Goal: Task Accomplishment & Management: Manage account settings

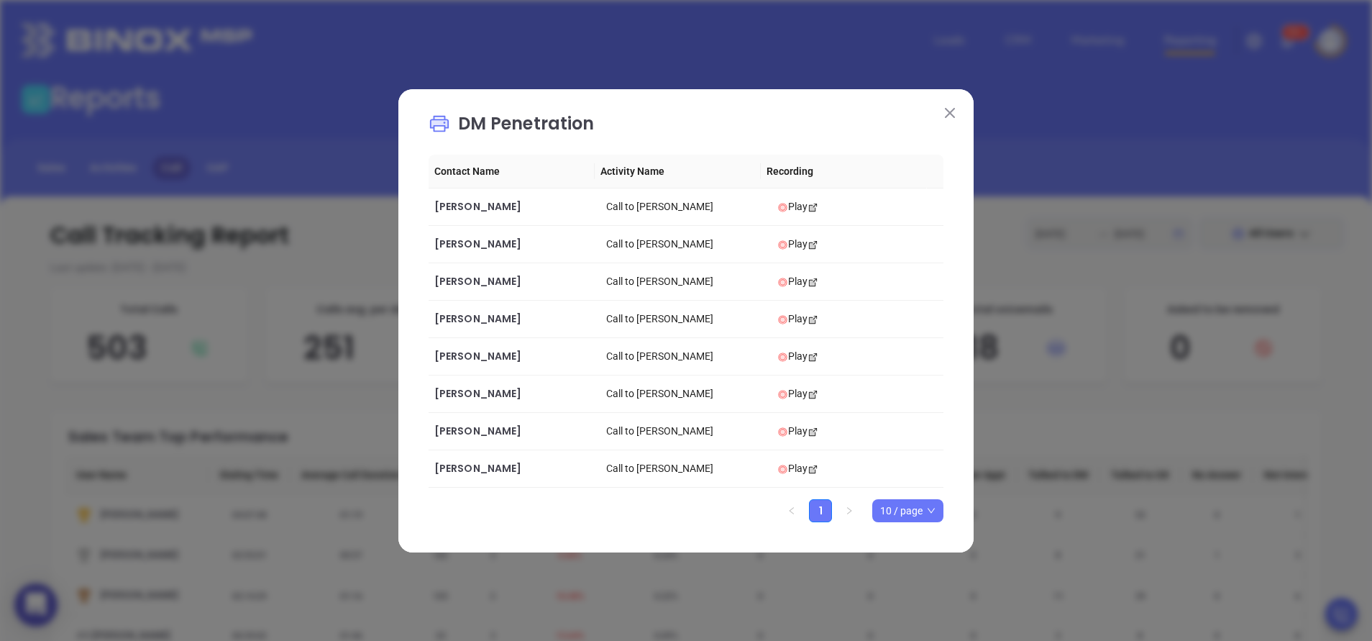
click at [950, 115] on img at bounding box center [950, 113] width 10 height 10
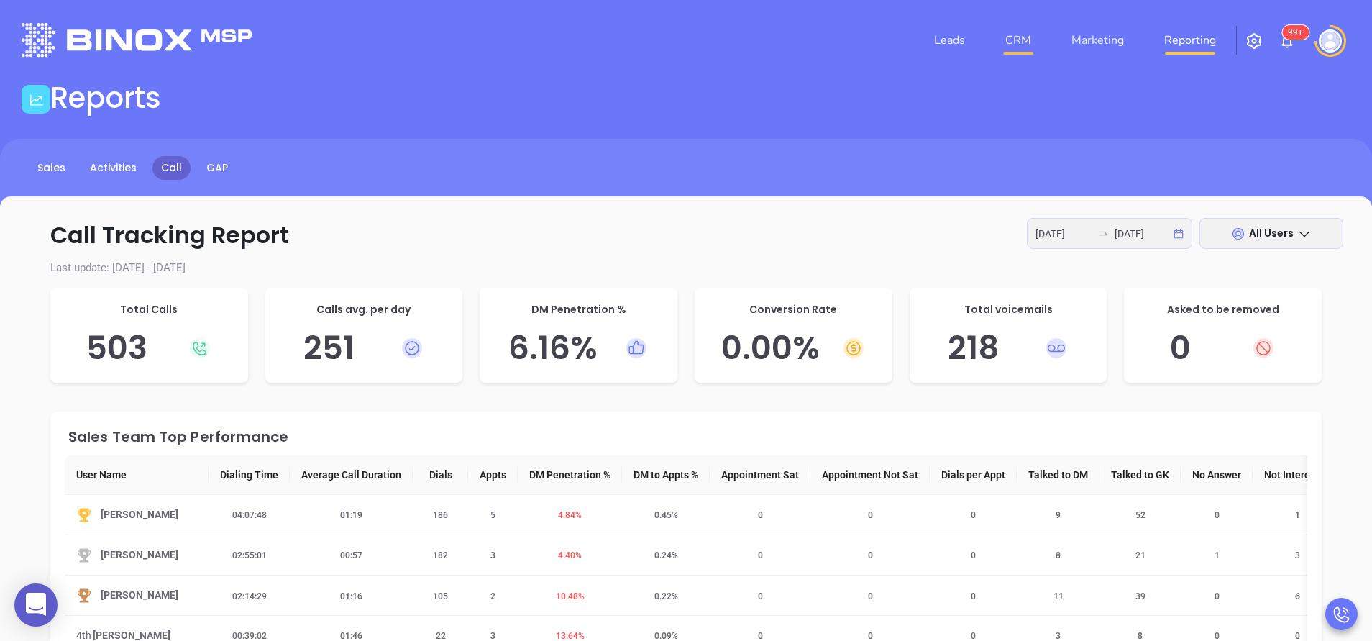
click at [1028, 33] on link "CRM" at bounding box center [1018, 40] width 37 height 29
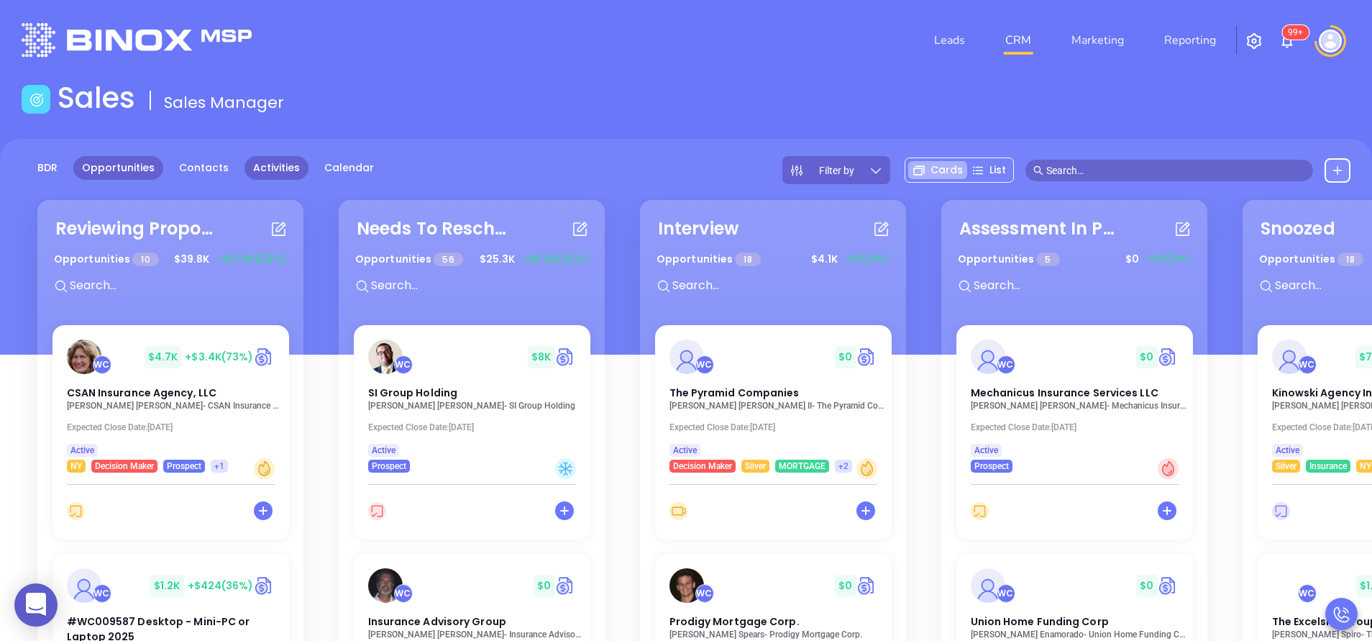
click at [280, 163] on link "Activities" at bounding box center [276, 168] width 64 height 24
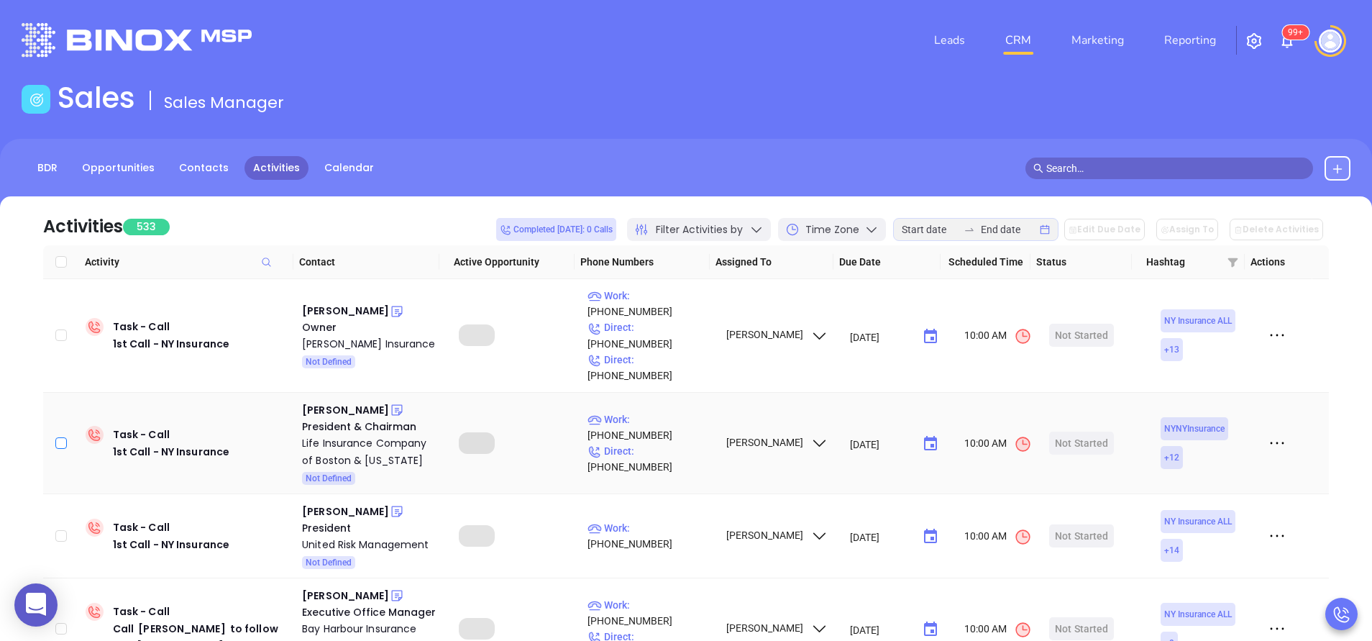
click at [61, 437] on input "checkbox" at bounding box center [61, 443] width 12 height 12
checkbox input "true"
click at [56, 328] on label at bounding box center [61, 335] width 12 height 16
click at [56, 329] on input "checkbox" at bounding box center [61, 335] width 12 height 12
checkbox input "true"
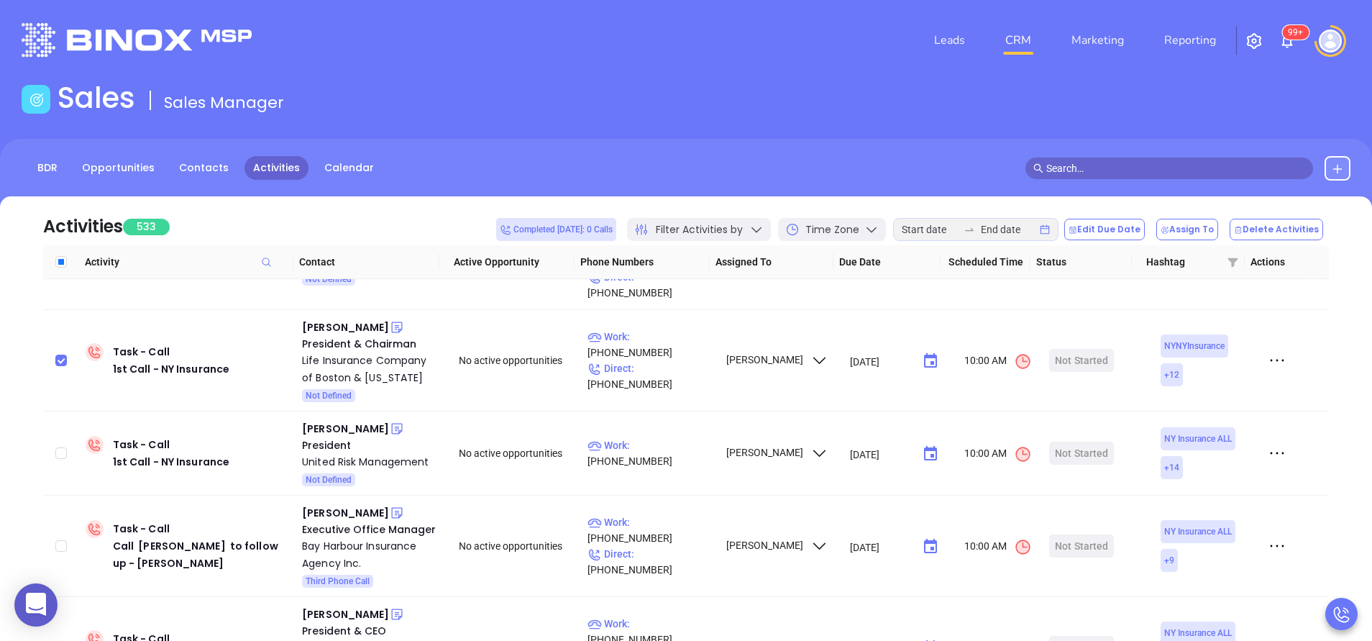
scroll to position [86, 0]
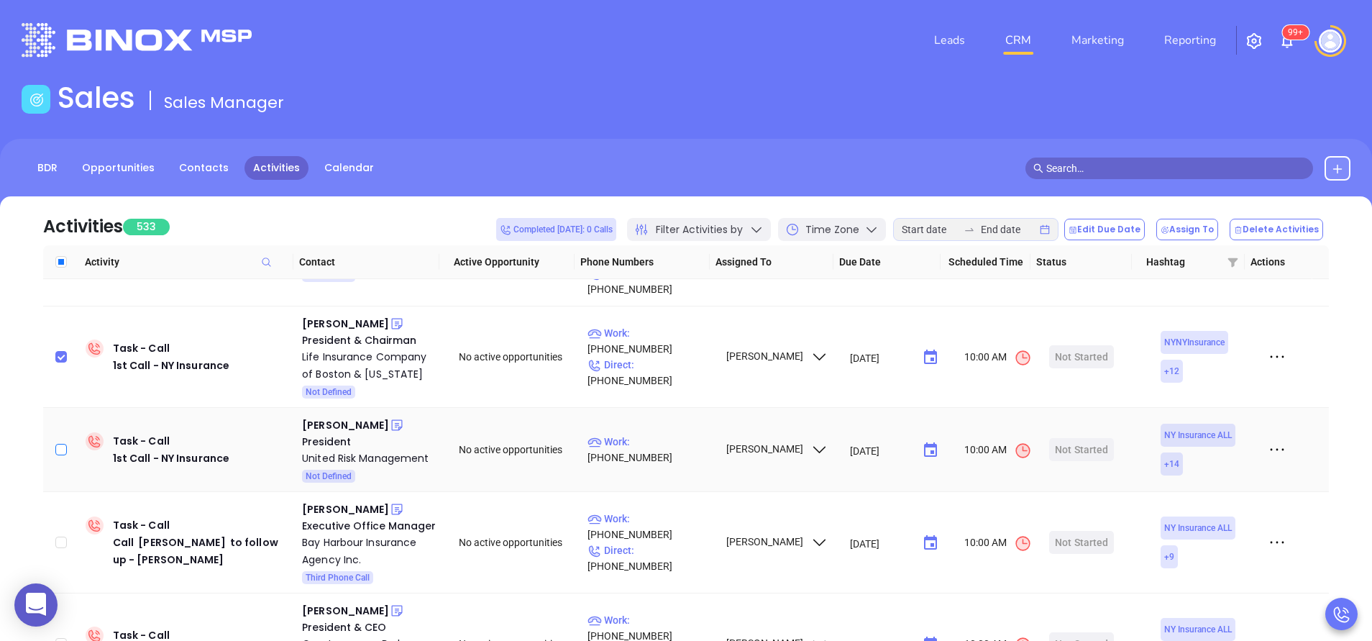
click at [56, 442] on label at bounding box center [61, 450] width 12 height 16
click at [56, 444] on input "checkbox" at bounding box center [61, 450] width 12 height 12
checkbox input "true"
click at [57, 536] on input "checkbox" at bounding box center [61, 542] width 12 height 12
checkbox input "true"
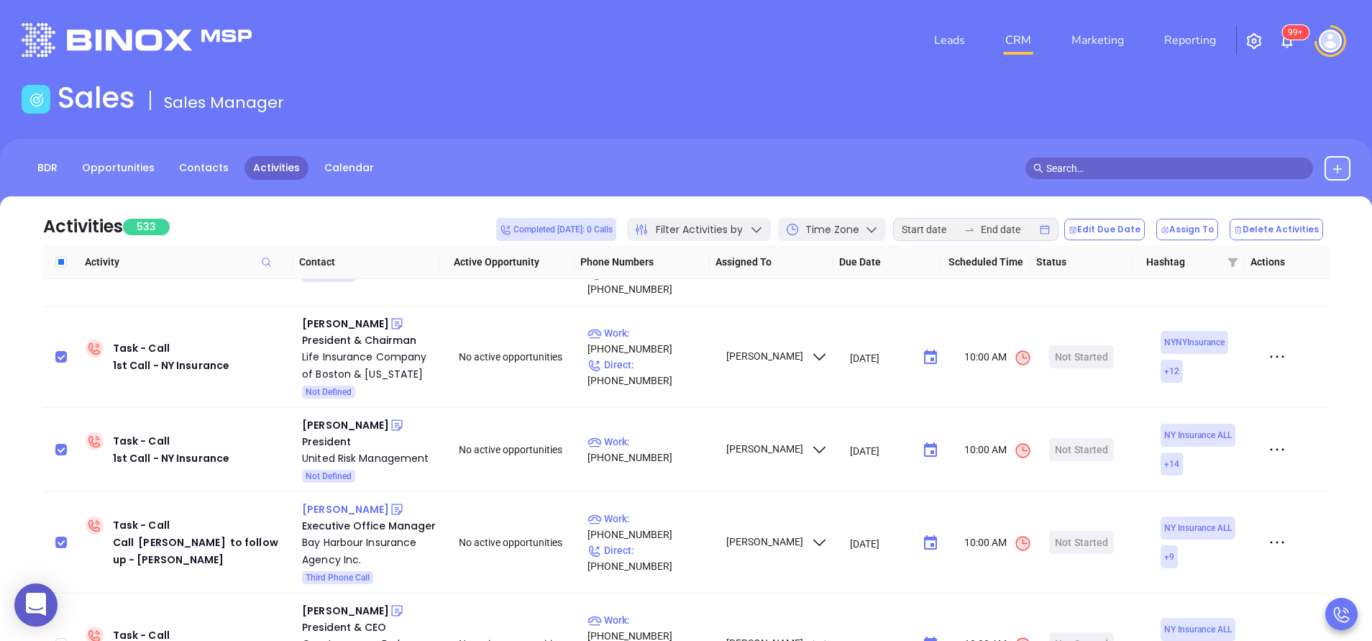
click at [353, 501] on div "Kathy Rittereiser" at bounding box center [345, 509] width 87 height 17
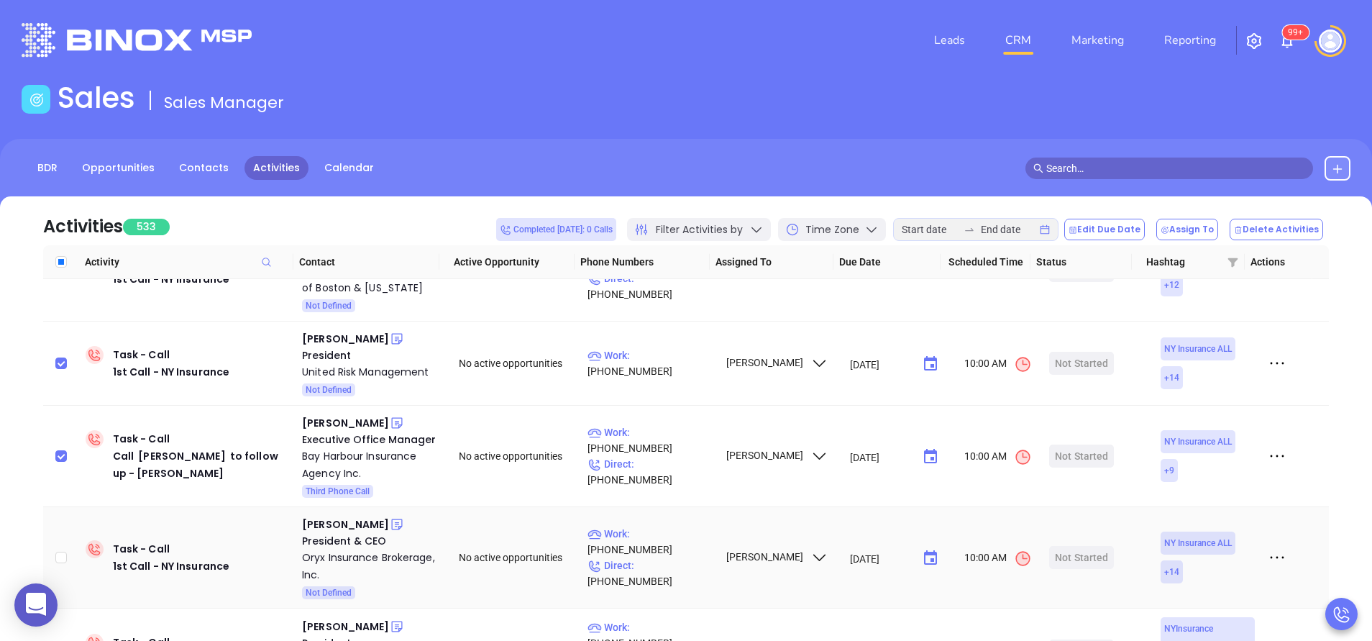
click at [54, 529] on td at bounding box center [61, 557] width 37 height 101
click at [58, 552] on input "checkbox" at bounding box center [61, 558] width 12 height 12
checkbox input "true"
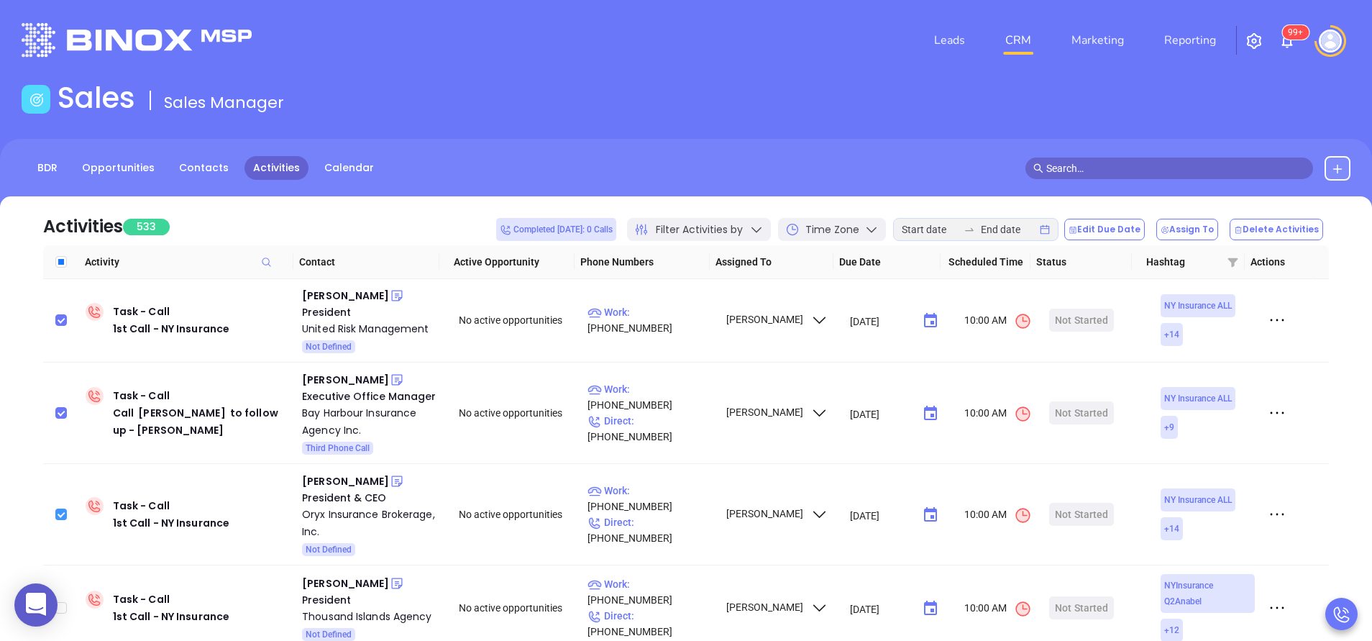
scroll to position [259, 0]
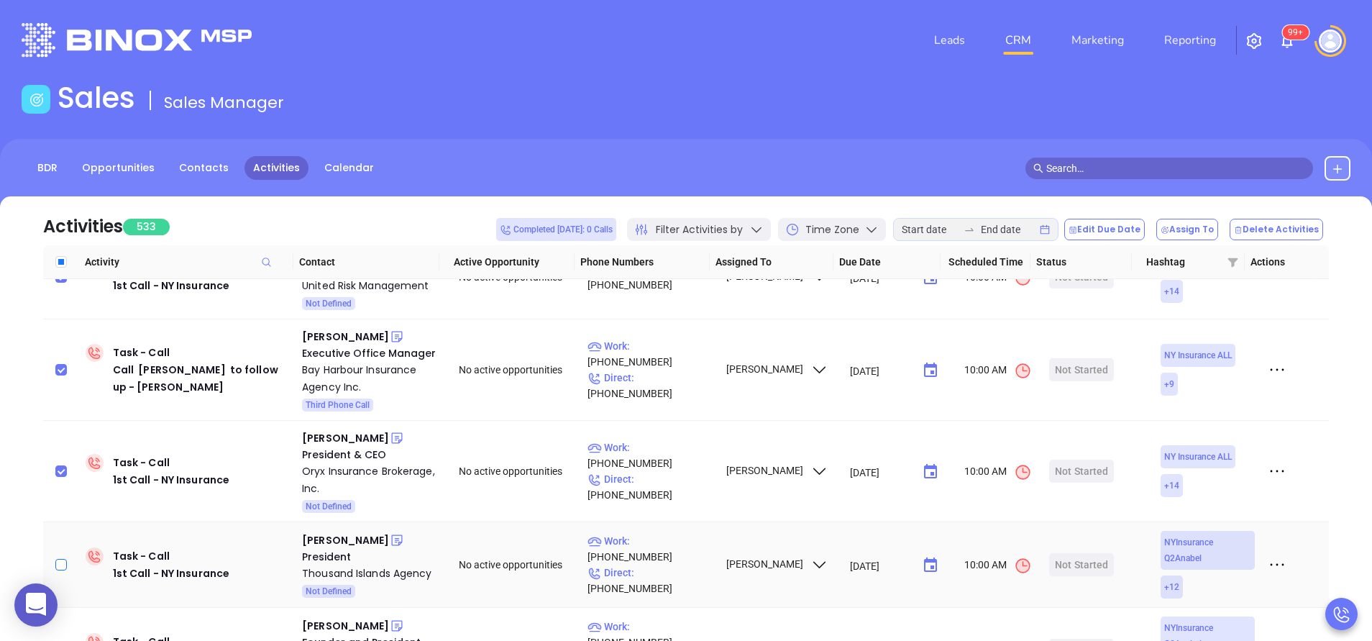
click at [66, 559] on input "checkbox" at bounding box center [61, 565] width 12 height 12
checkbox input "true"
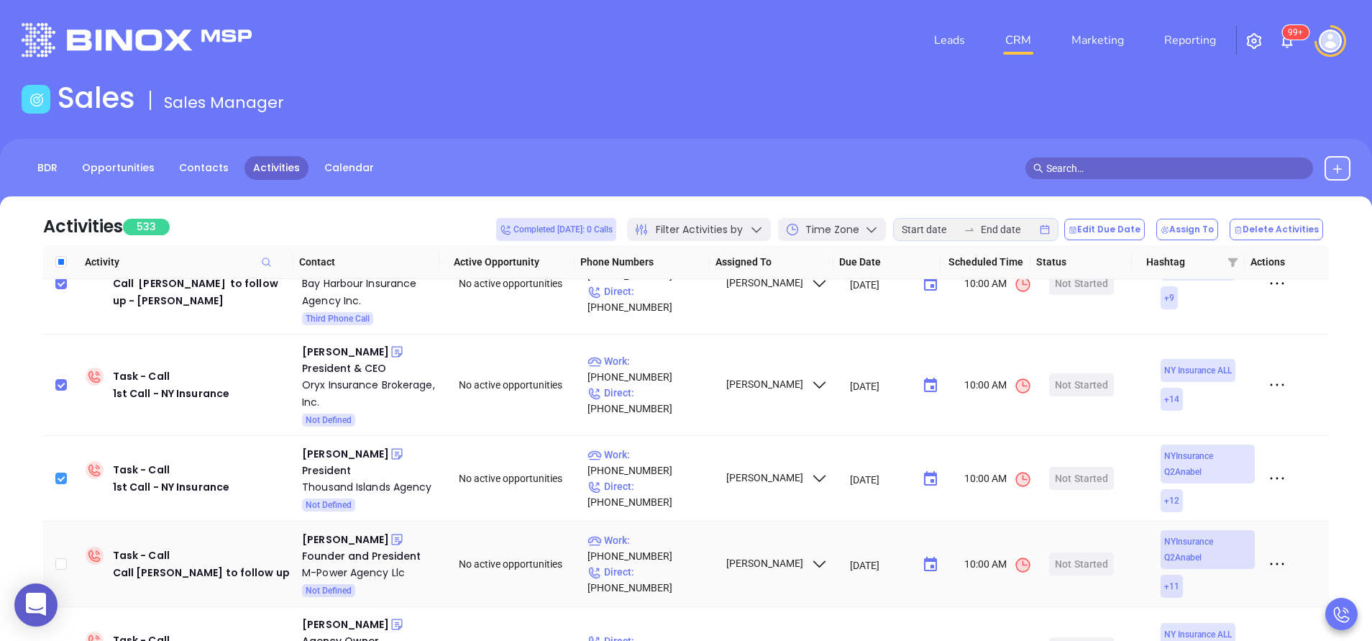
scroll to position [388, 0]
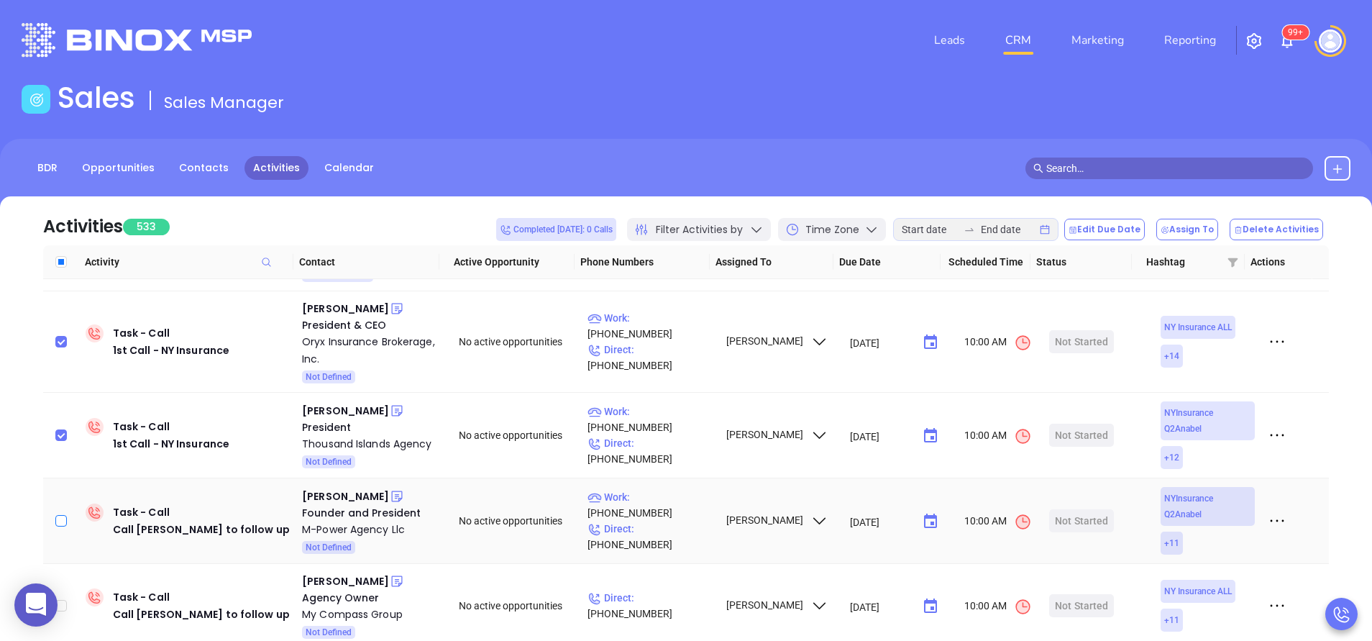
click at [66, 513] on label at bounding box center [61, 521] width 12 height 16
click at [66, 515] on input "checkbox" at bounding box center [61, 521] width 12 height 12
checkbox input "true"
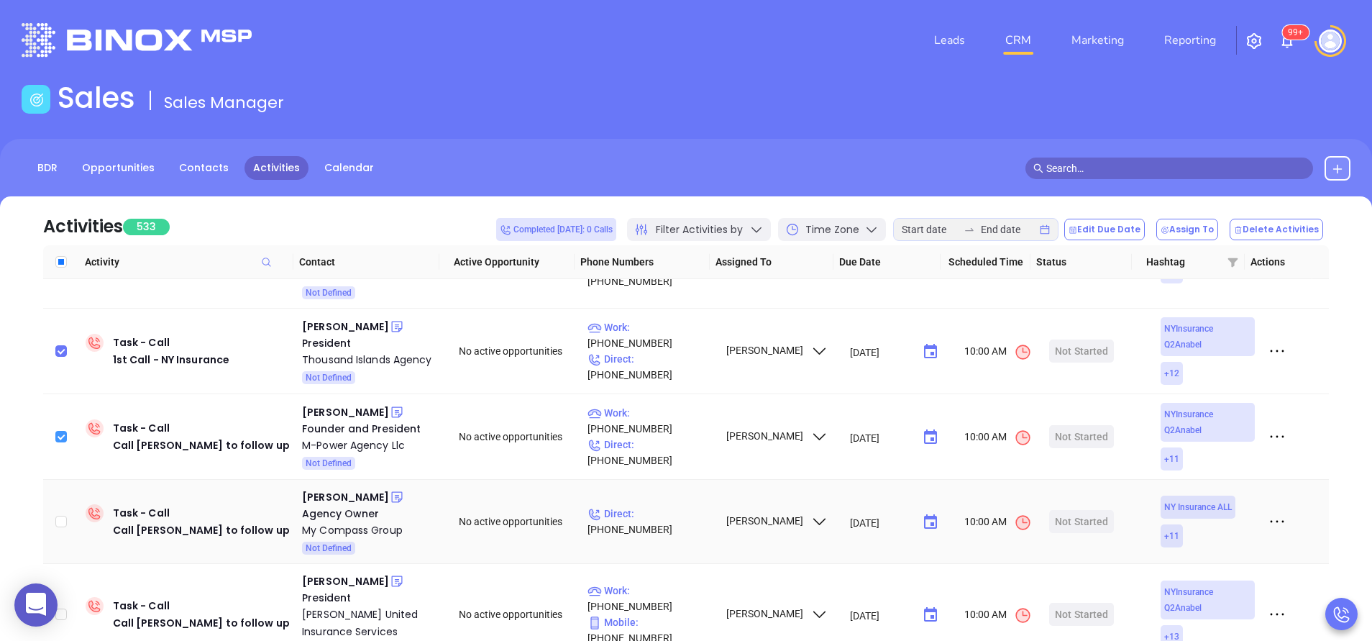
scroll to position [475, 0]
click at [56, 513] on input "checkbox" at bounding box center [61, 519] width 12 height 12
checkbox input "true"
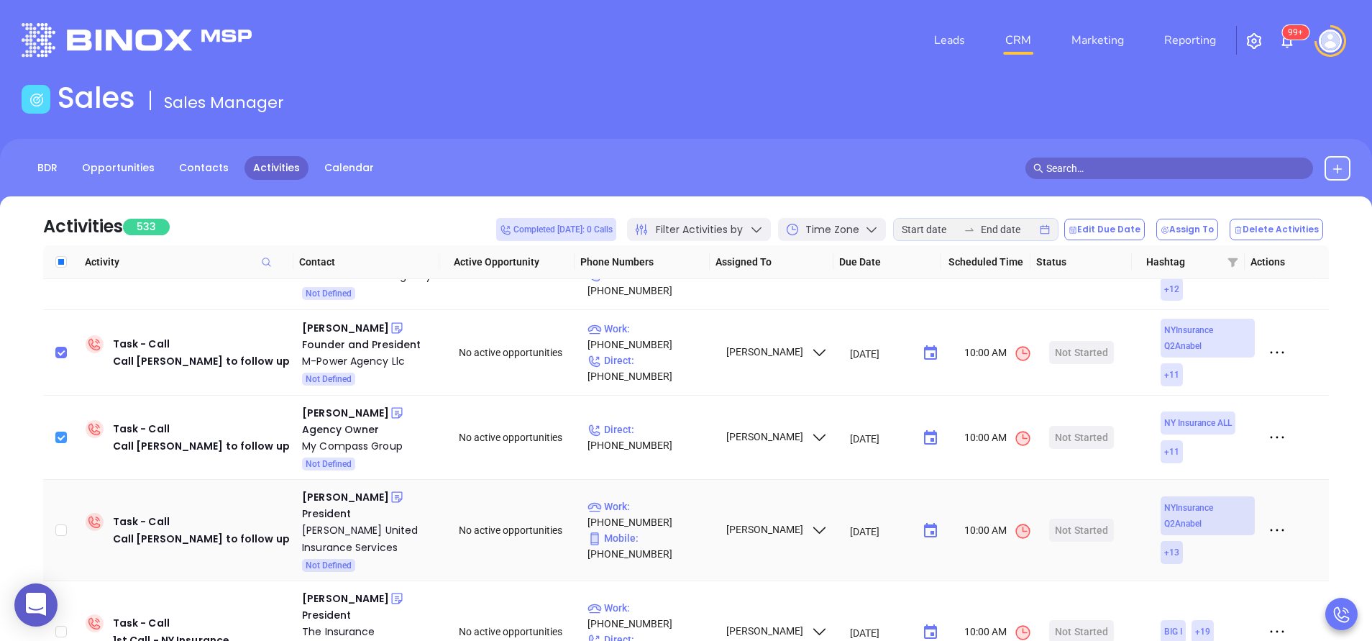
scroll to position [561, 0]
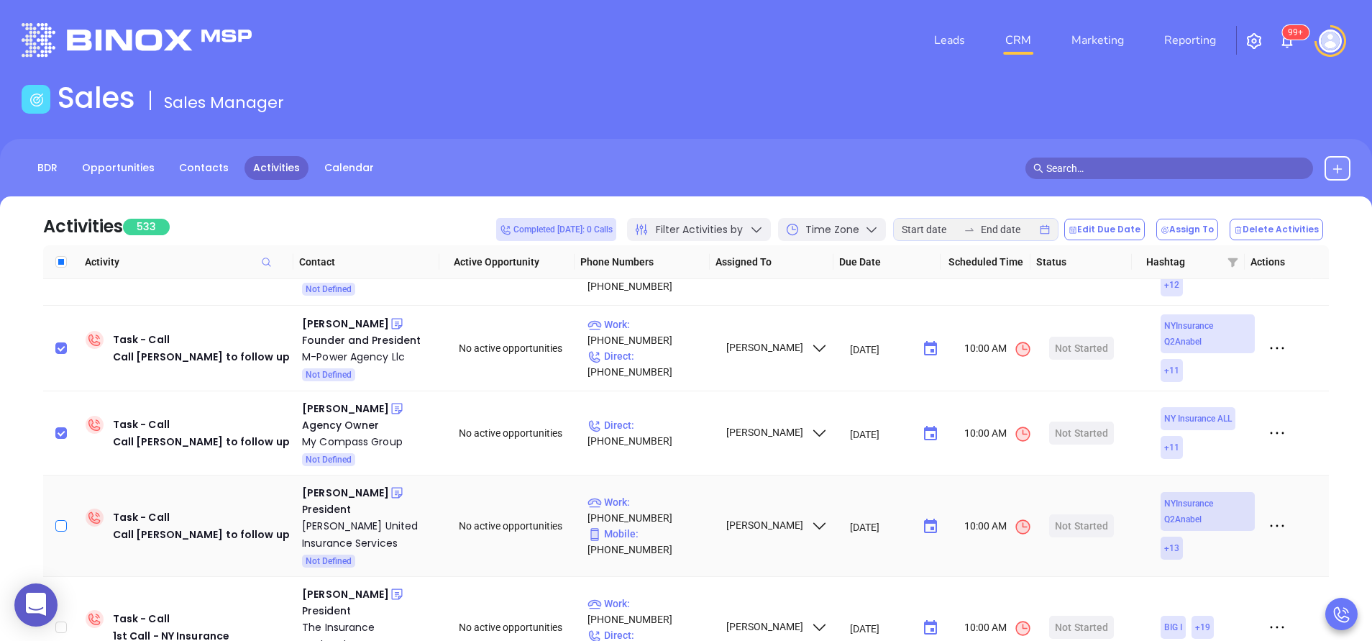
click at [59, 520] on input "checkbox" at bounding box center [61, 526] width 12 height 12
checkbox input "true"
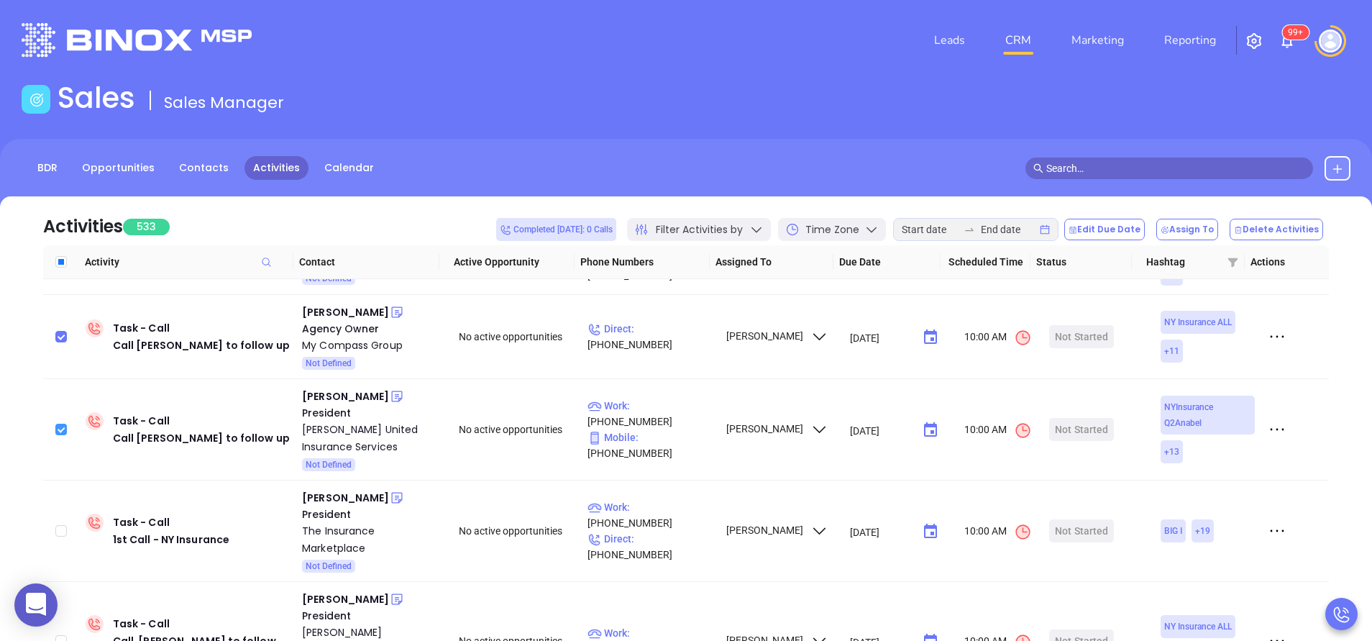
scroll to position [690, 0]
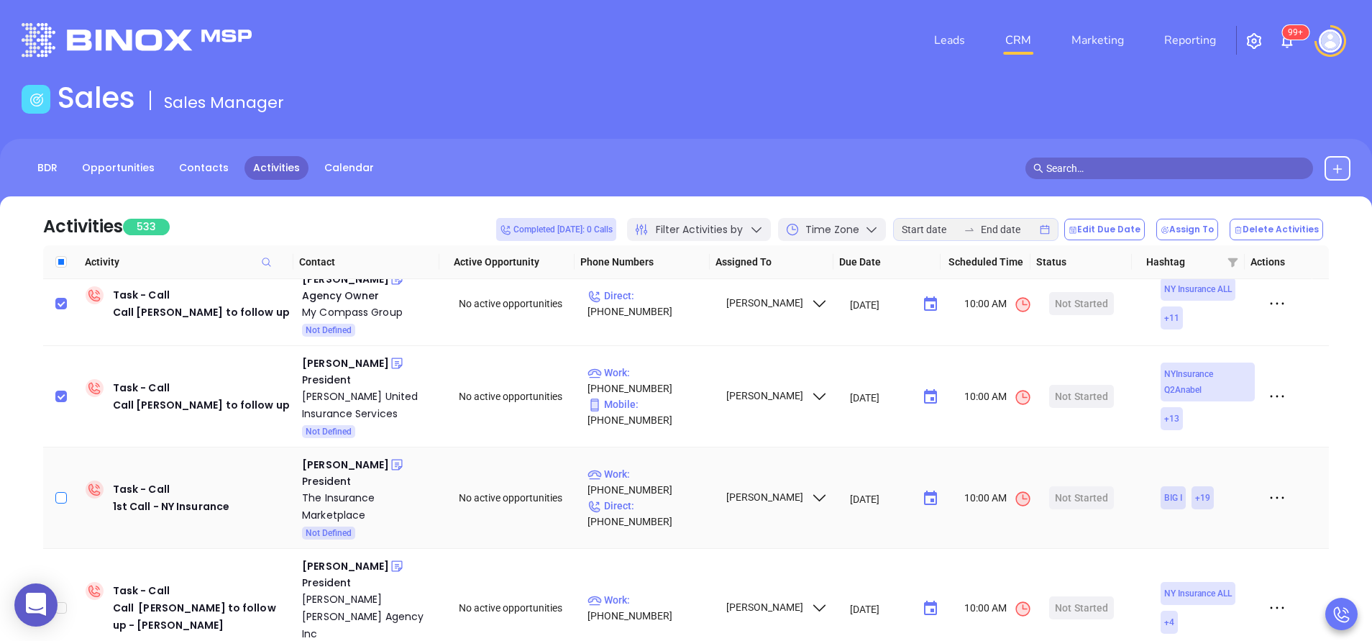
click at [62, 492] on input "checkbox" at bounding box center [61, 498] width 12 height 12
checkbox input "true"
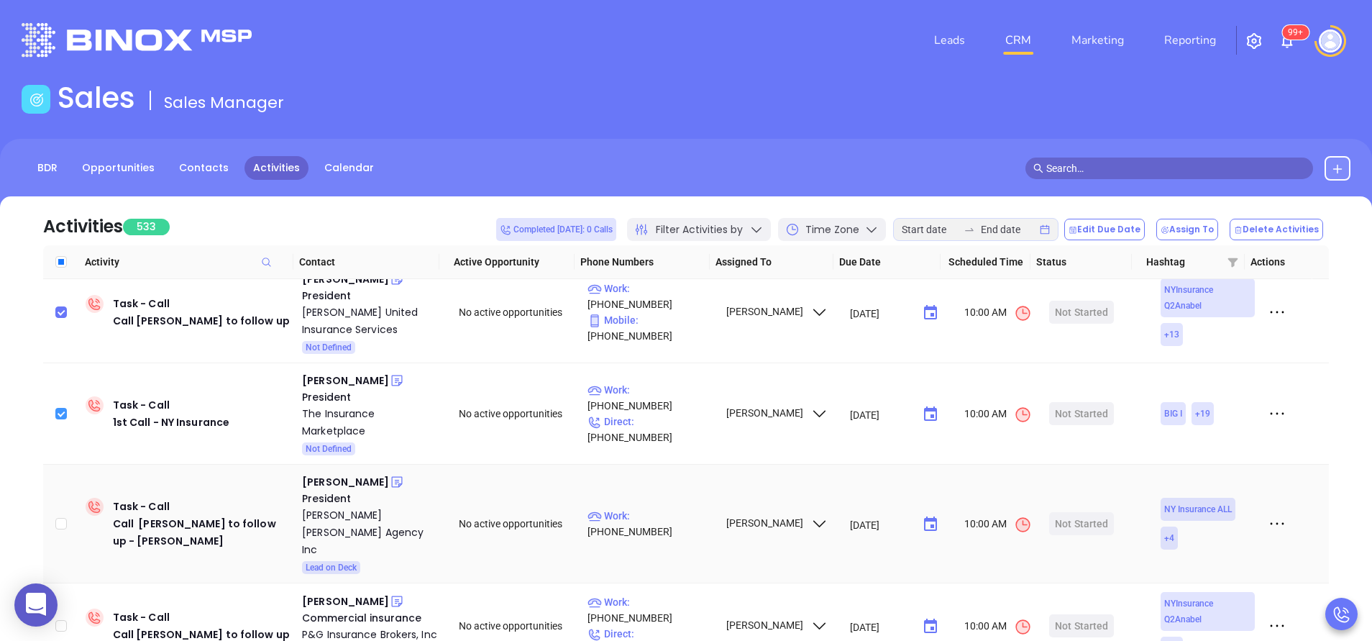
scroll to position [777, 0]
click at [55, 516] on input "checkbox" at bounding box center [61, 522] width 12 height 12
checkbox input "true"
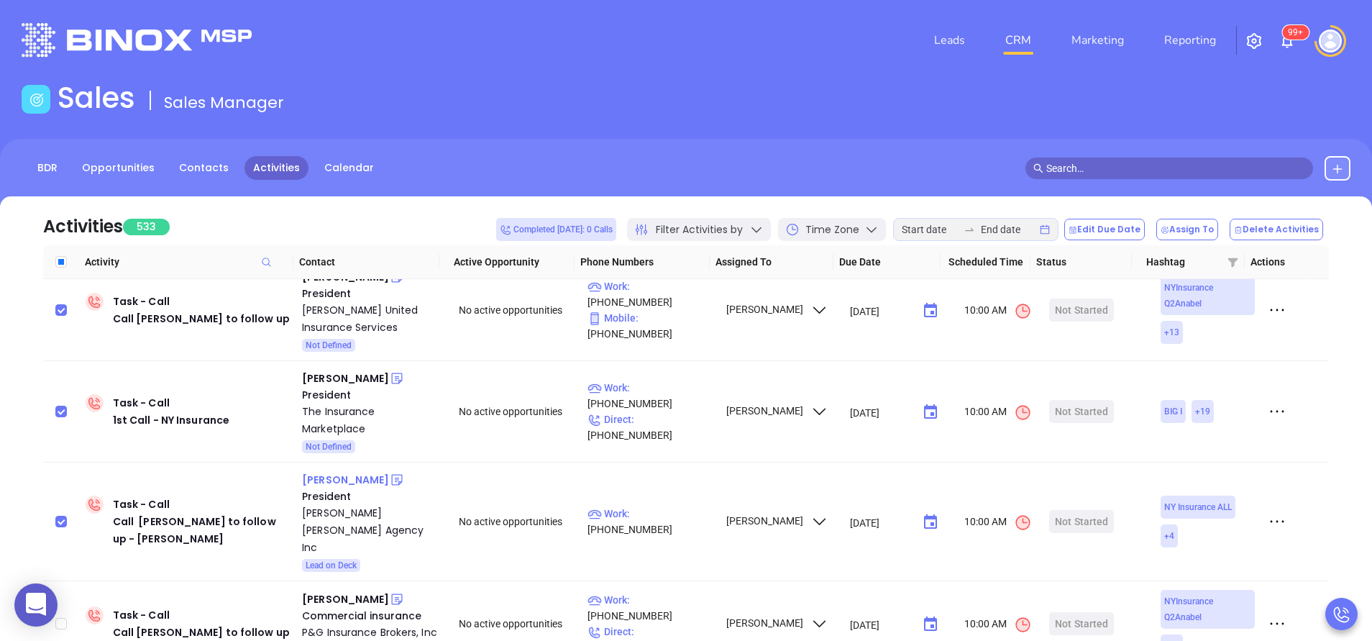
click at [338, 471] on div "Ann Arkin" at bounding box center [345, 479] width 87 height 17
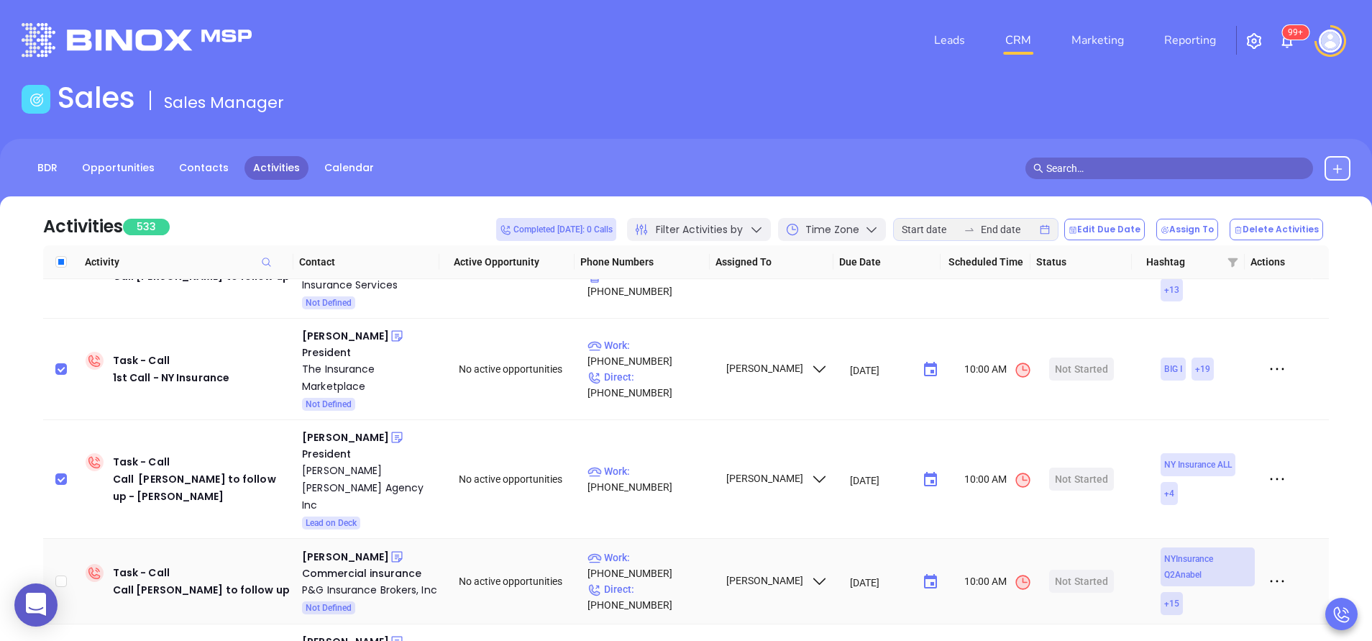
scroll to position [863, 0]
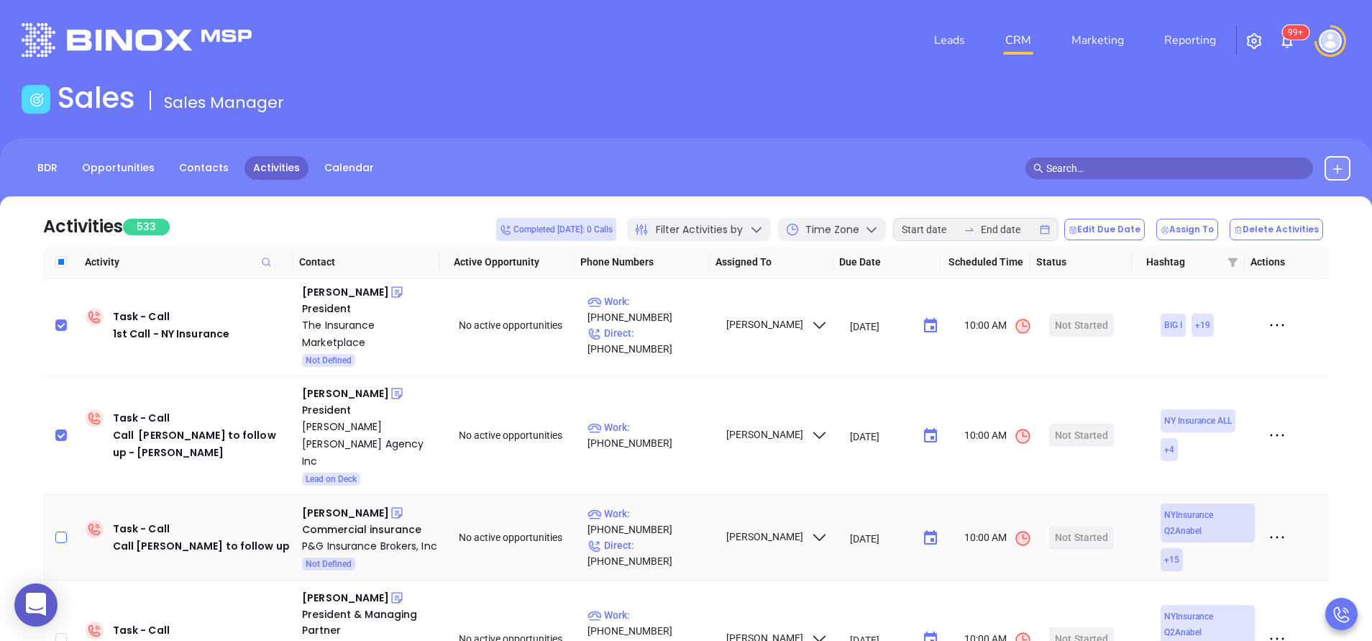
click at [58, 531] on input "checkbox" at bounding box center [61, 537] width 12 height 12
checkbox input "true"
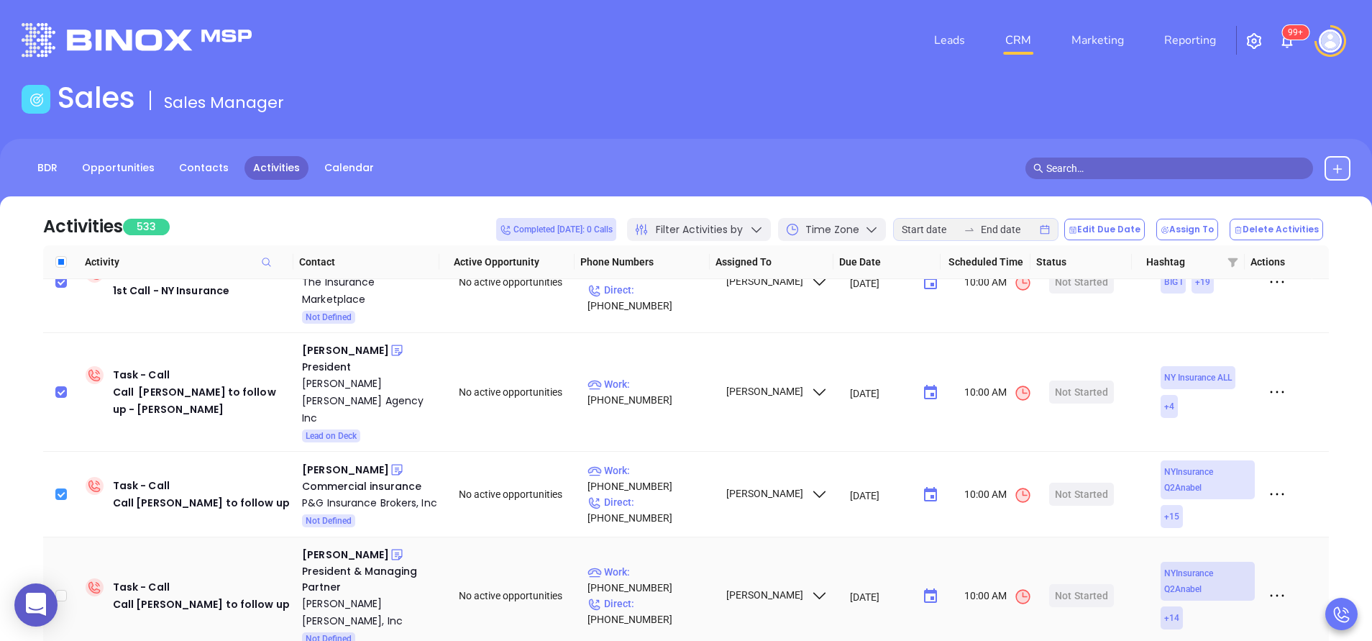
scroll to position [949, 0]
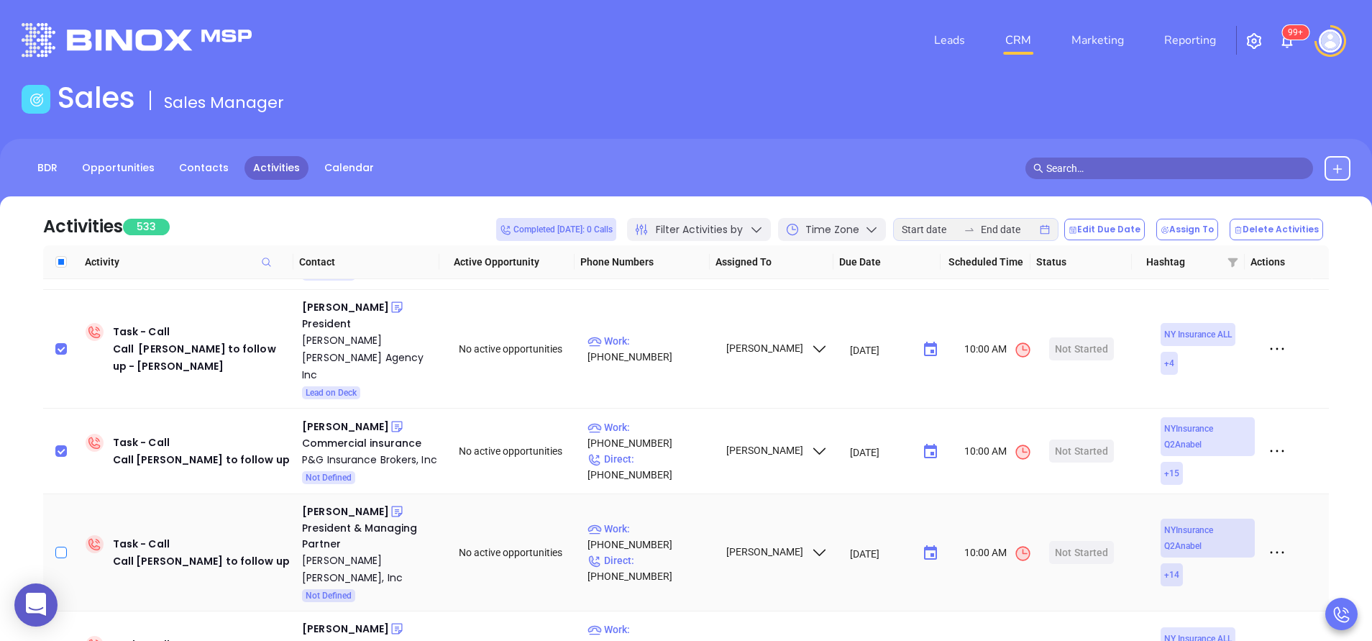
click at [63, 547] on input "checkbox" at bounding box center [61, 553] width 12 height 12
checkbox input "true"
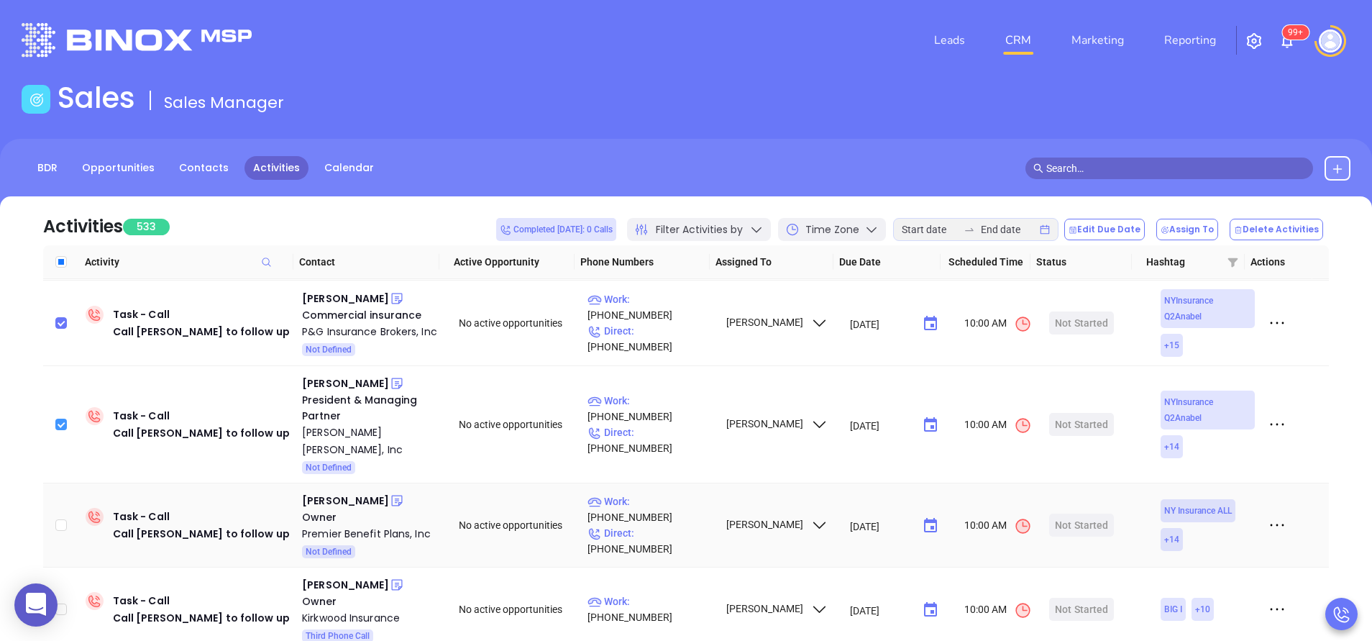
scroll to position [1079, 0]
click at [56, 518] on input "checkbox" at bounding box center [61, 524] width 12 height 12
checkbox input "true"
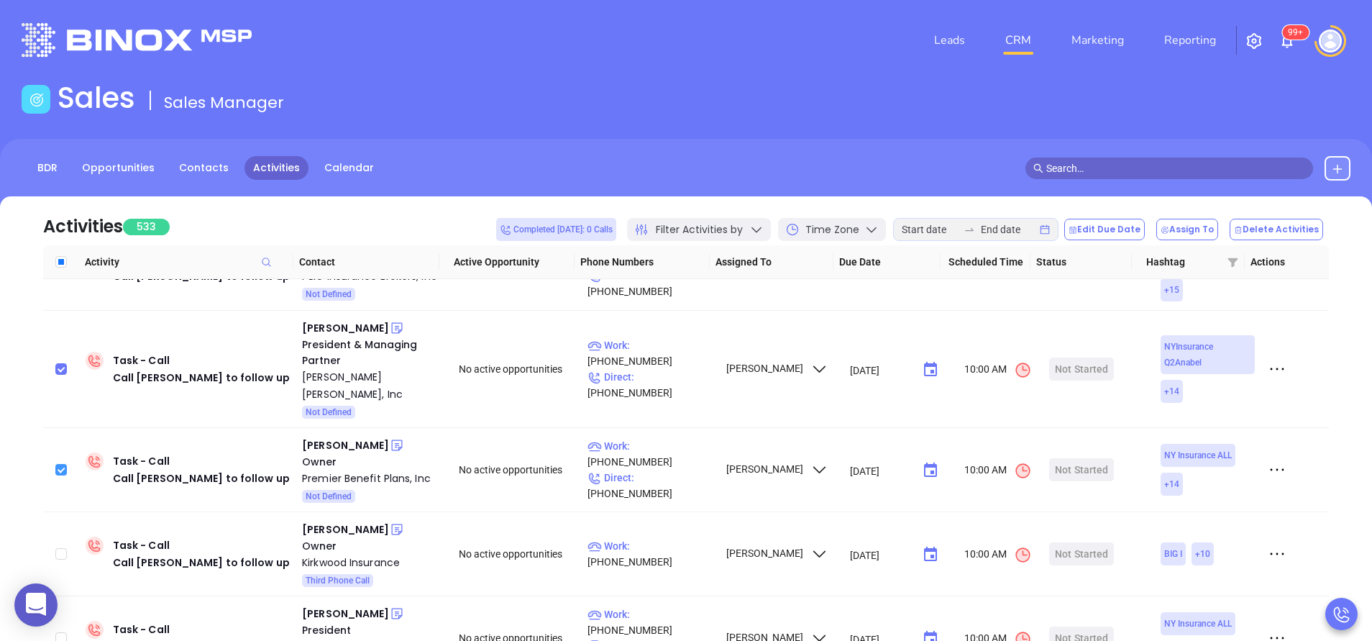
scroll to position [1165, 0]
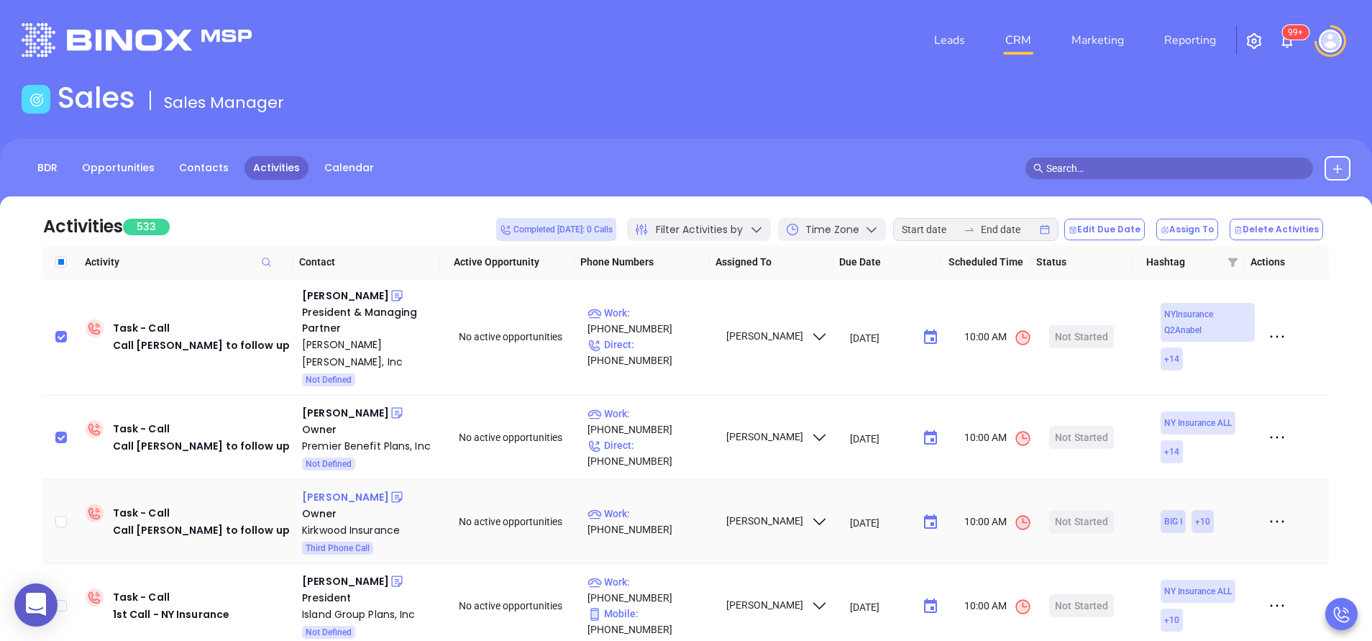
click at [326, 488] on div "Robert Kirkwood" at bounding box center [345, 496] width 87 height 17
click at [61, 516] on input "checkbox" at bounding box center [61, 522] width 12 height 12
checkbox input "true"
click at [63, 600] on input "checkbox" at bounding box center [61, 606] width 12 height 12
checkbox input "true"
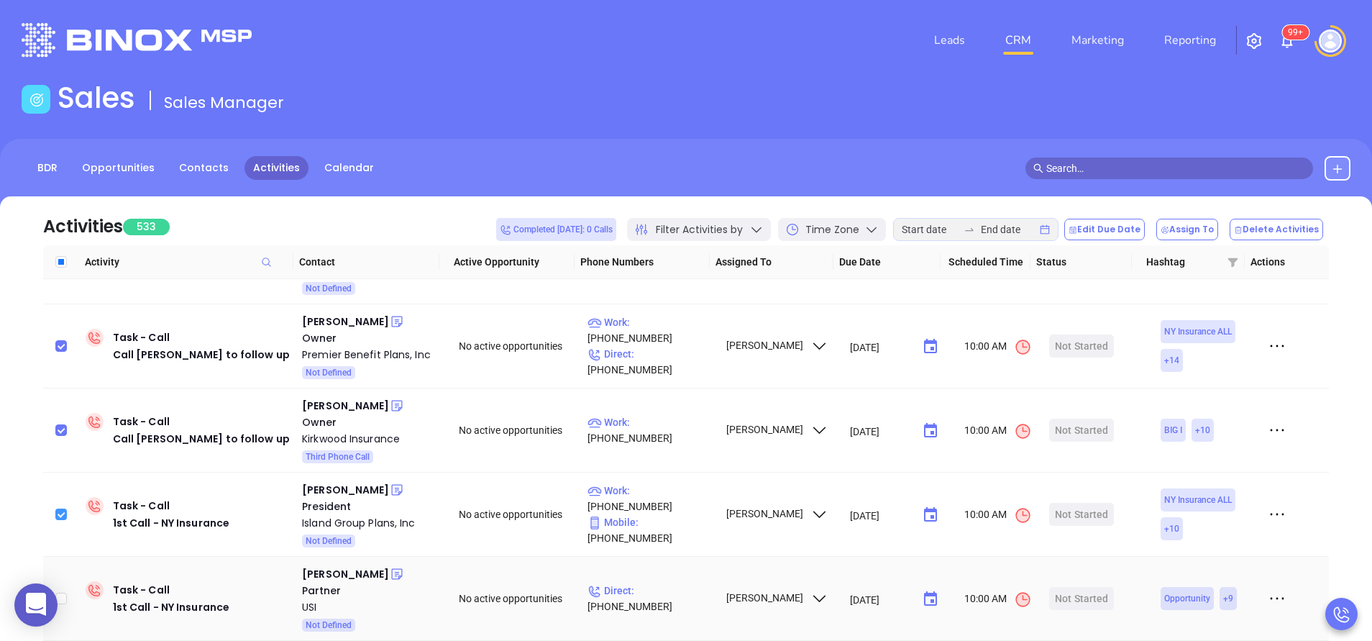
scroll to position [1294, 0]
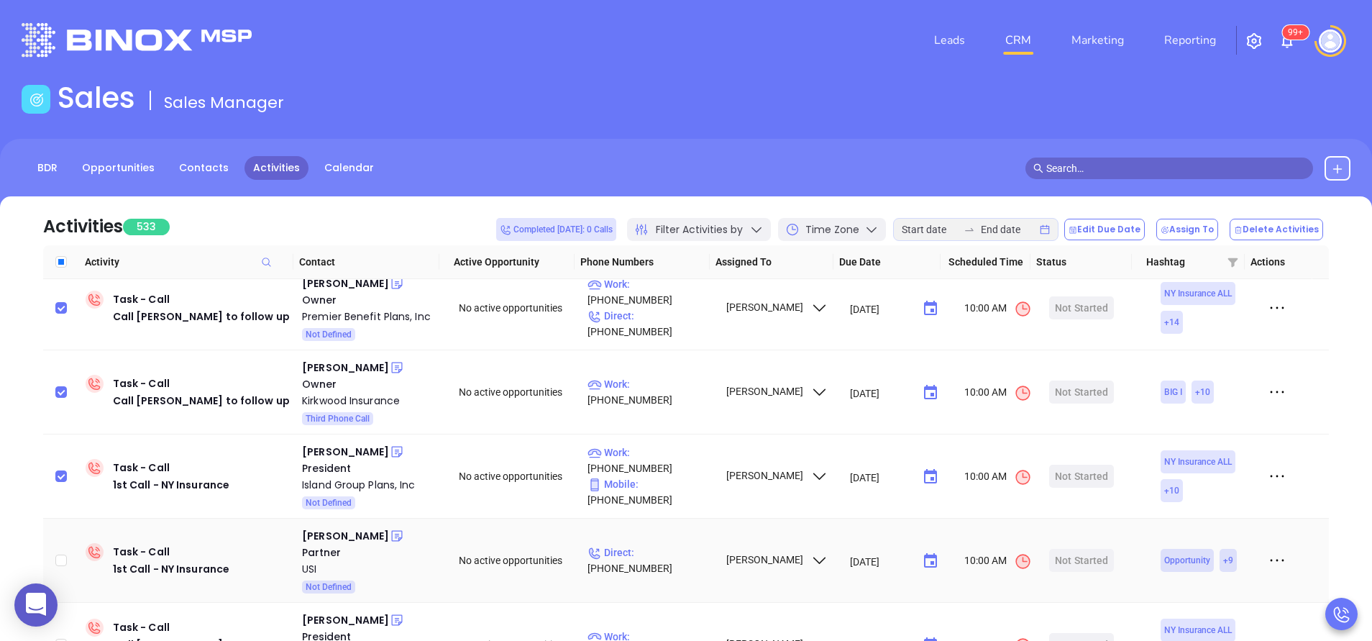
click at [63, 518] on td at bounding box center [61, 560] width 37 height 84
click at [63, 554] on input "checkbox" at bounding box center [61, 560] width 12 height 12
checkbox input "true"
click at [60, 639] on input "checkbox" at bounding box center [61, 645] width 12 height 12
checkbox input "true"
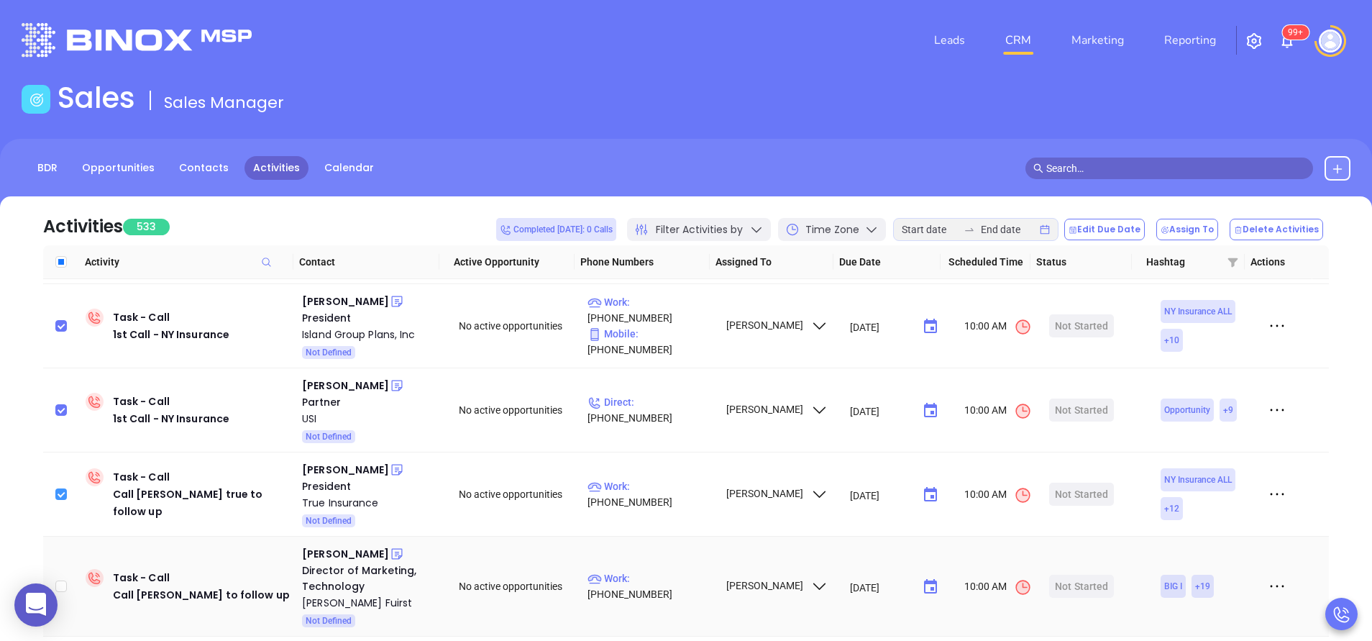
scroll to position [1467, 0]
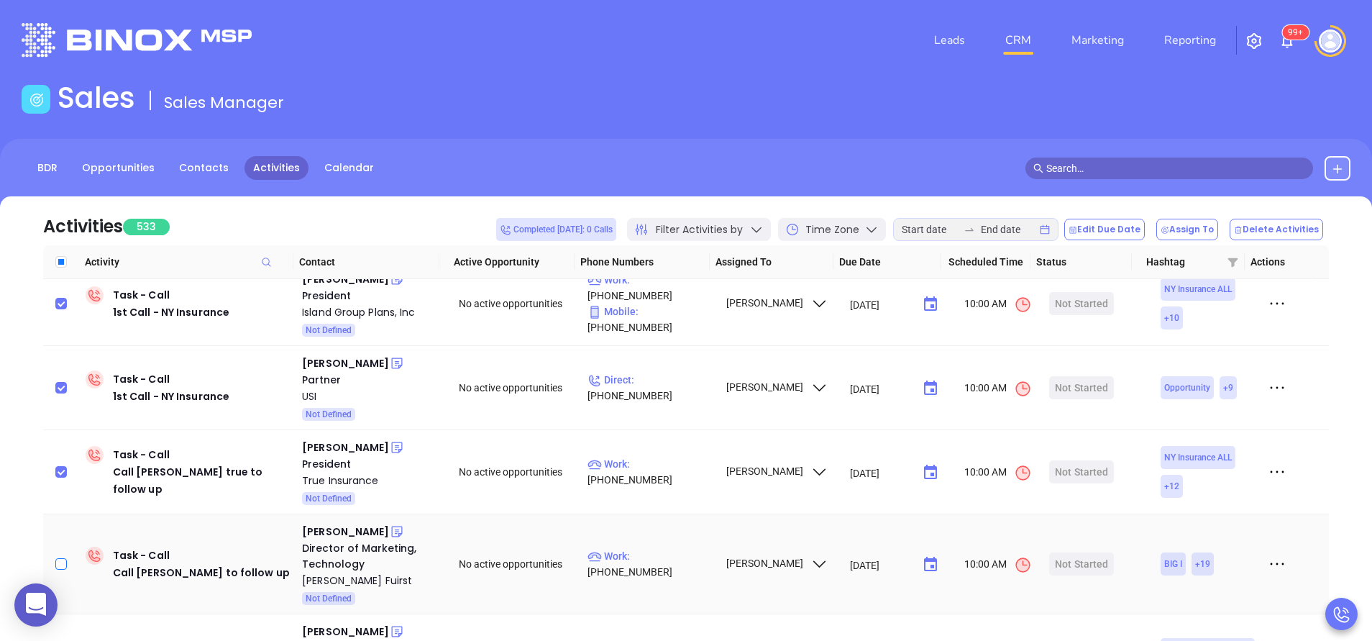
click at [62, 558] on input "checkbox" at bounding box center [61, 564] width 12 height 12
checkbox input "true"
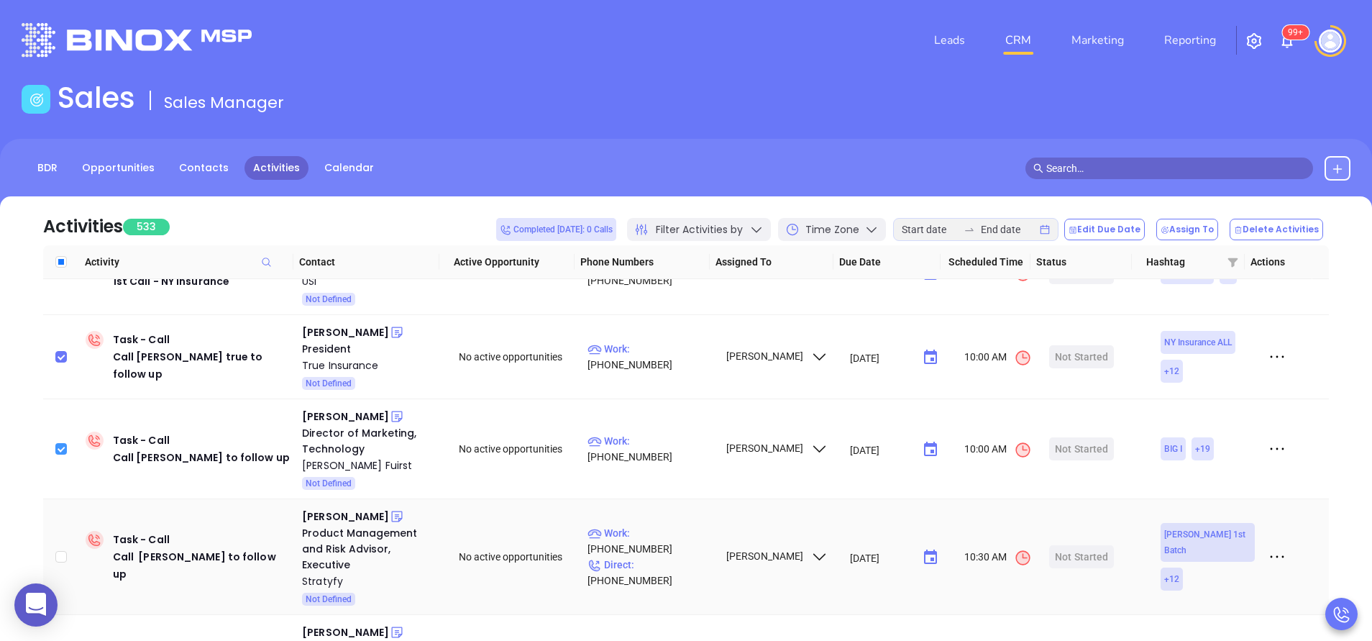
scroll to position [1596, 0]
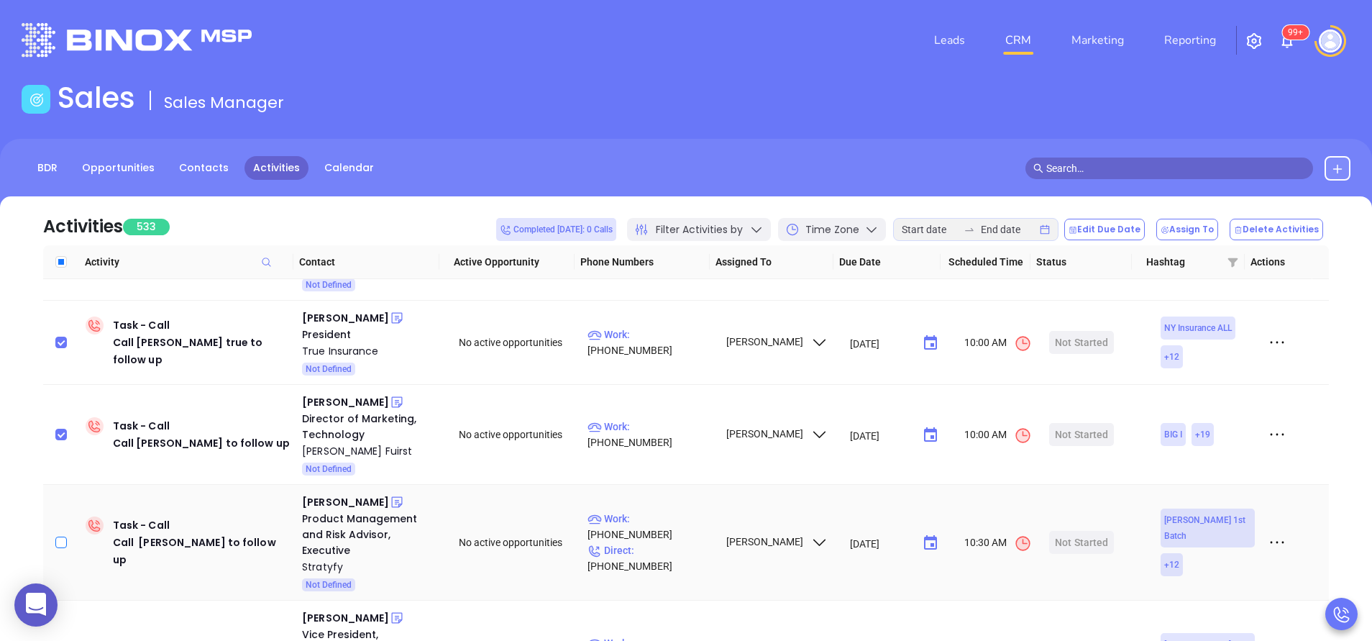
click at [60, 536] on input "checkbox" at bounding box center [61, 542] width 12 height 12
checkbox input "true"
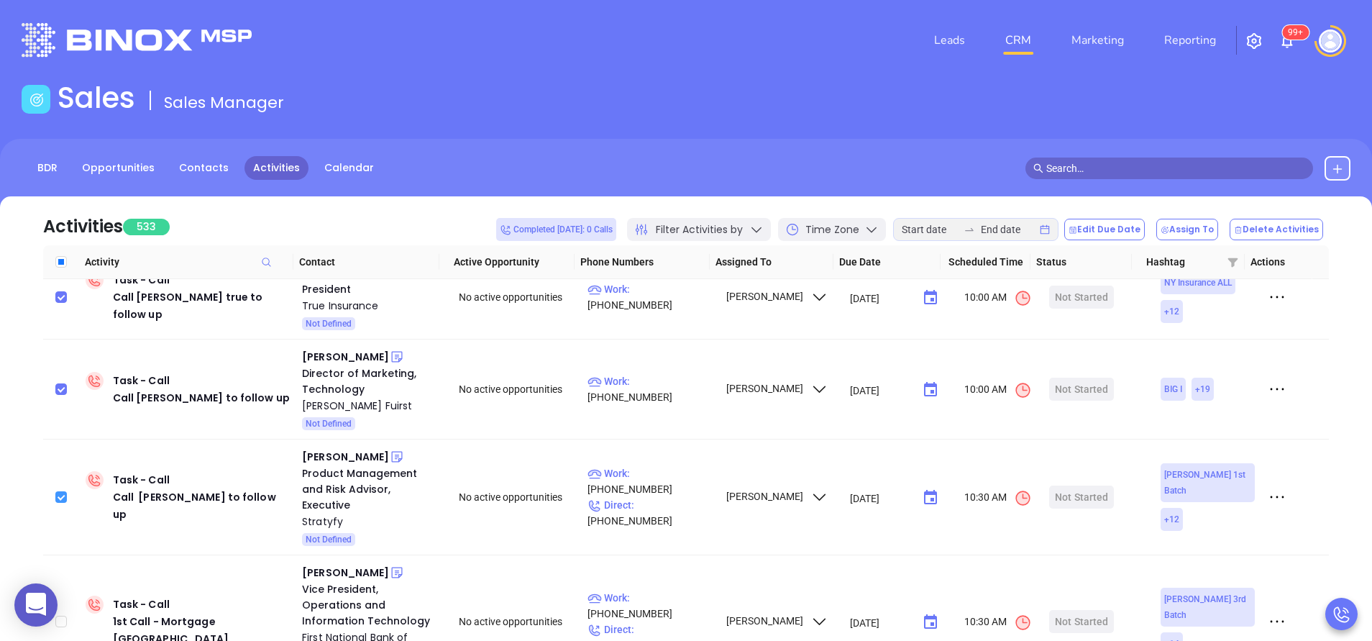
scroll to position [1683, 0]
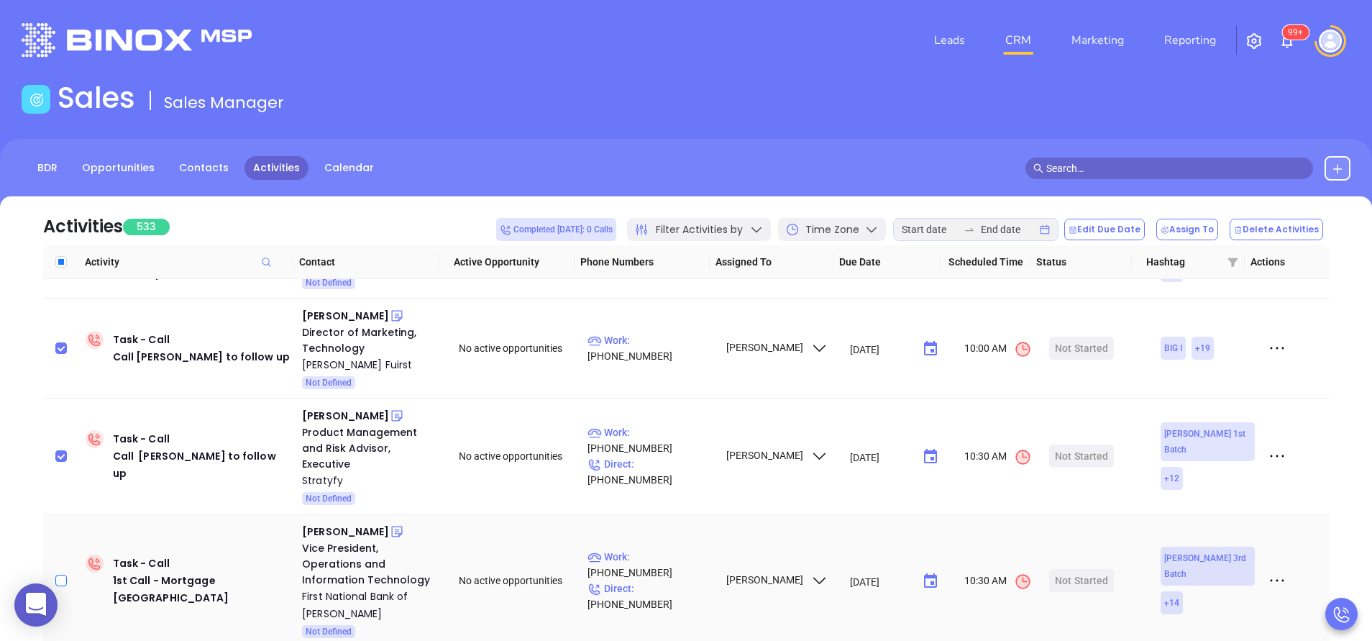
click at [63, 575] on input "checkbox" at bounding box center [61, 581] width 12 height 12
checkbox input "true"
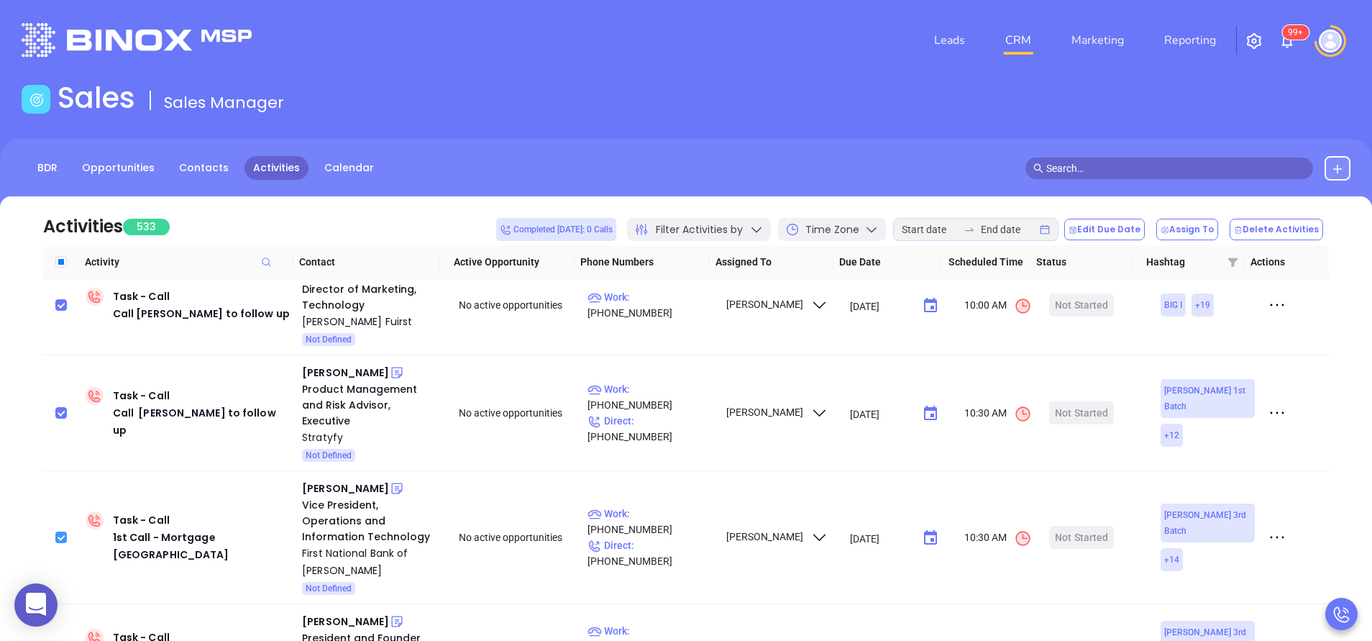
scroll to position [1769, 0]
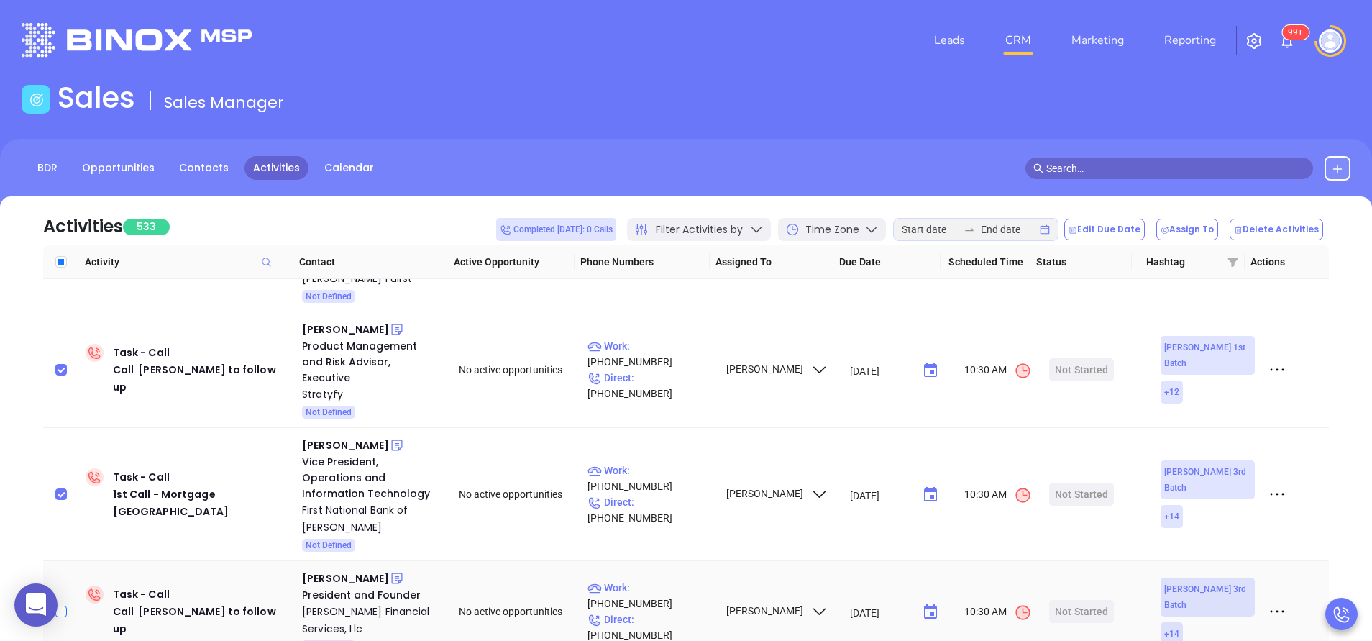
click at [65, 605] on input "checkbox" at bounding box center [61, 611] width 12 height 12
checkbox input "true"
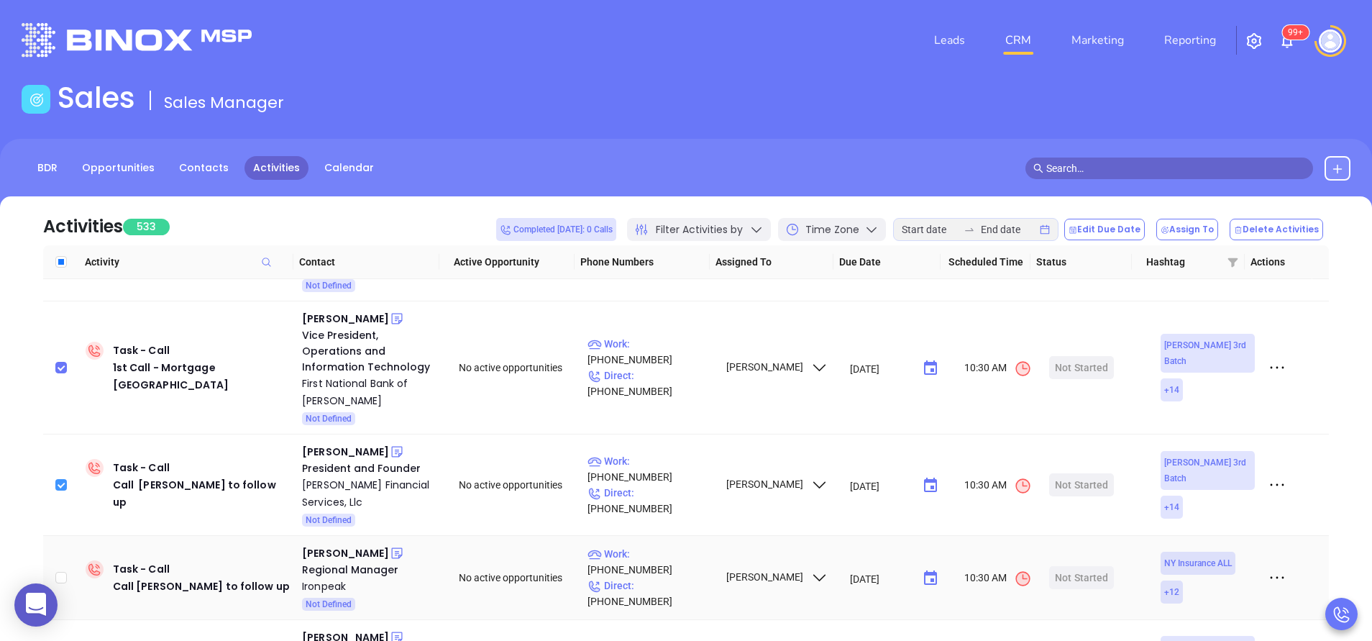
scroll to position [1898, 0]
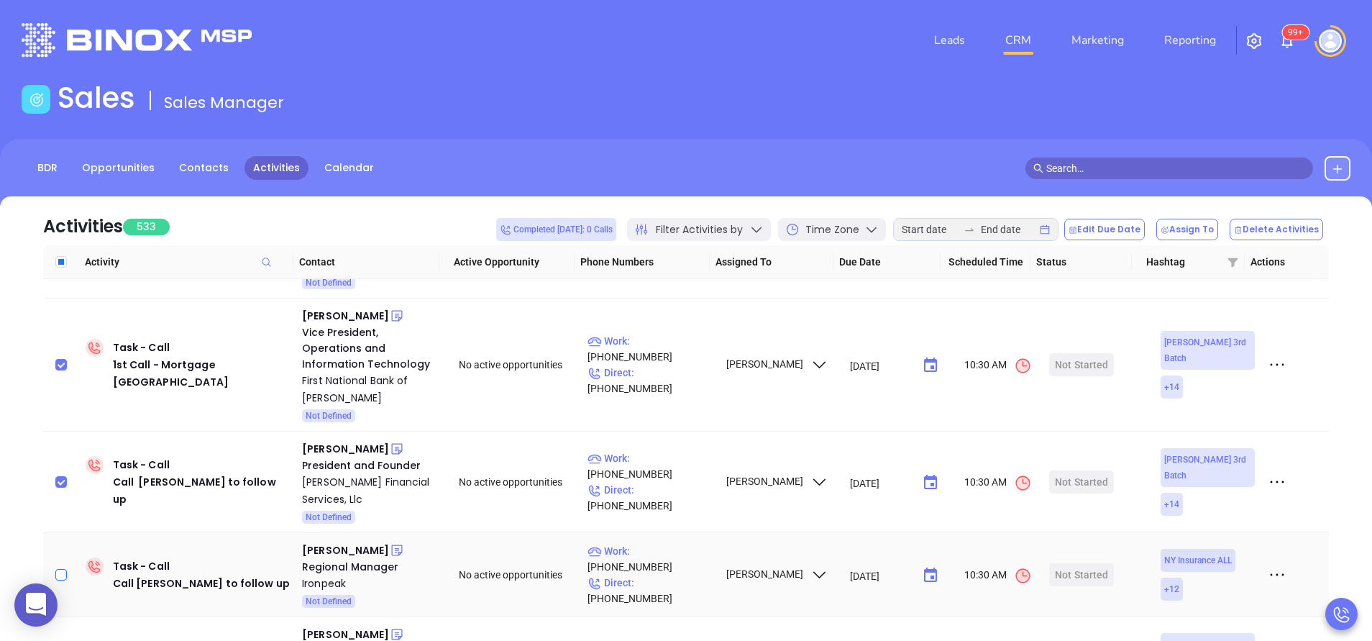
click at [63, 569] on input "checkbox" at bounding box center [61, 575] width 12 height 12
checkbox input "true"
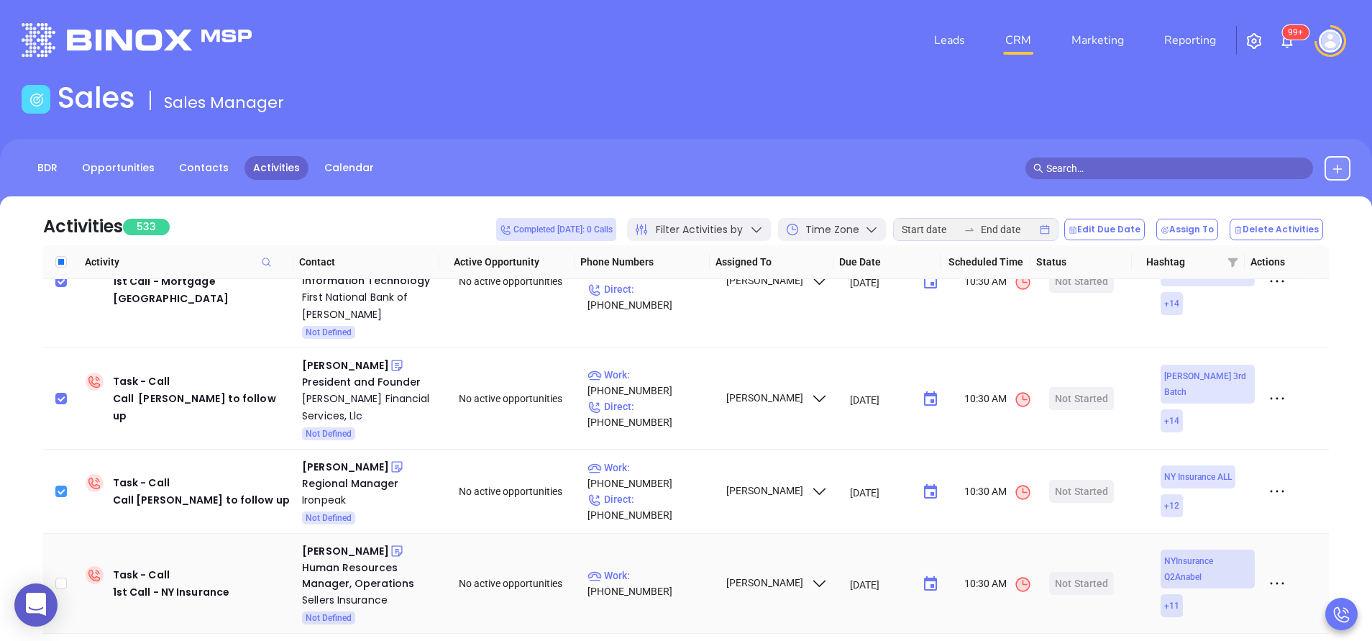
scroll to position [1985, 0]
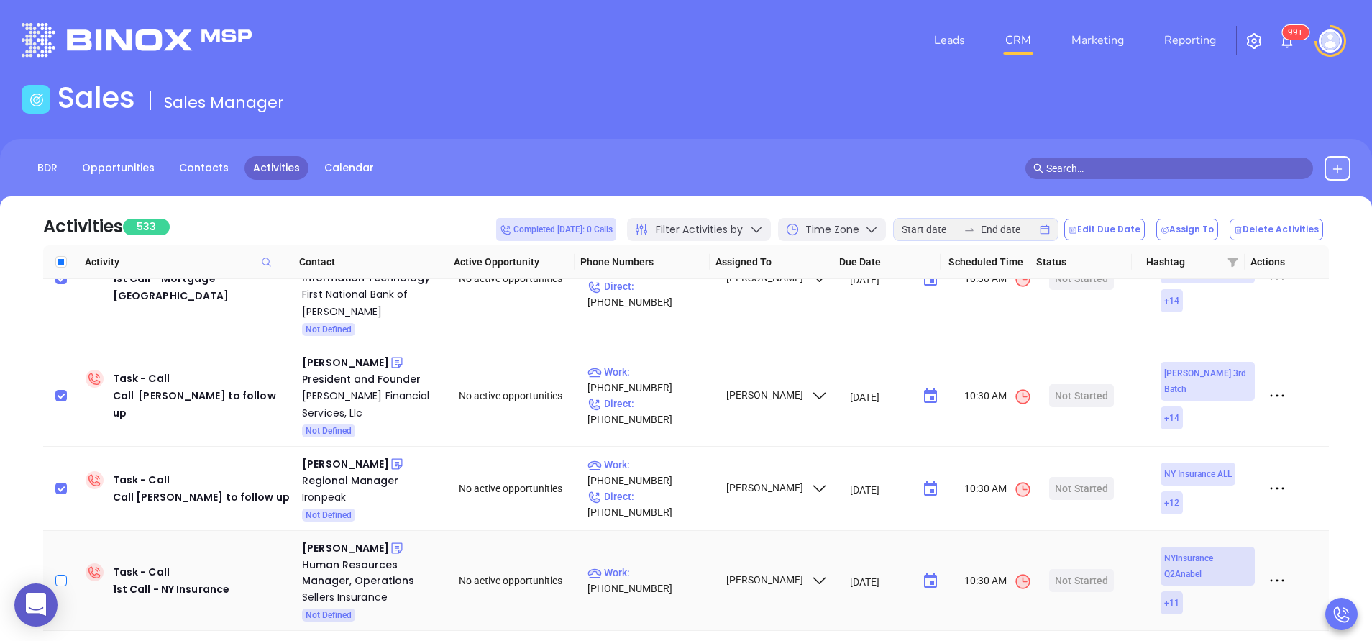
click at [59, 575] on input "checkbox" at bounding box center [61, 581] width 12 height 12
checkbox input "true"
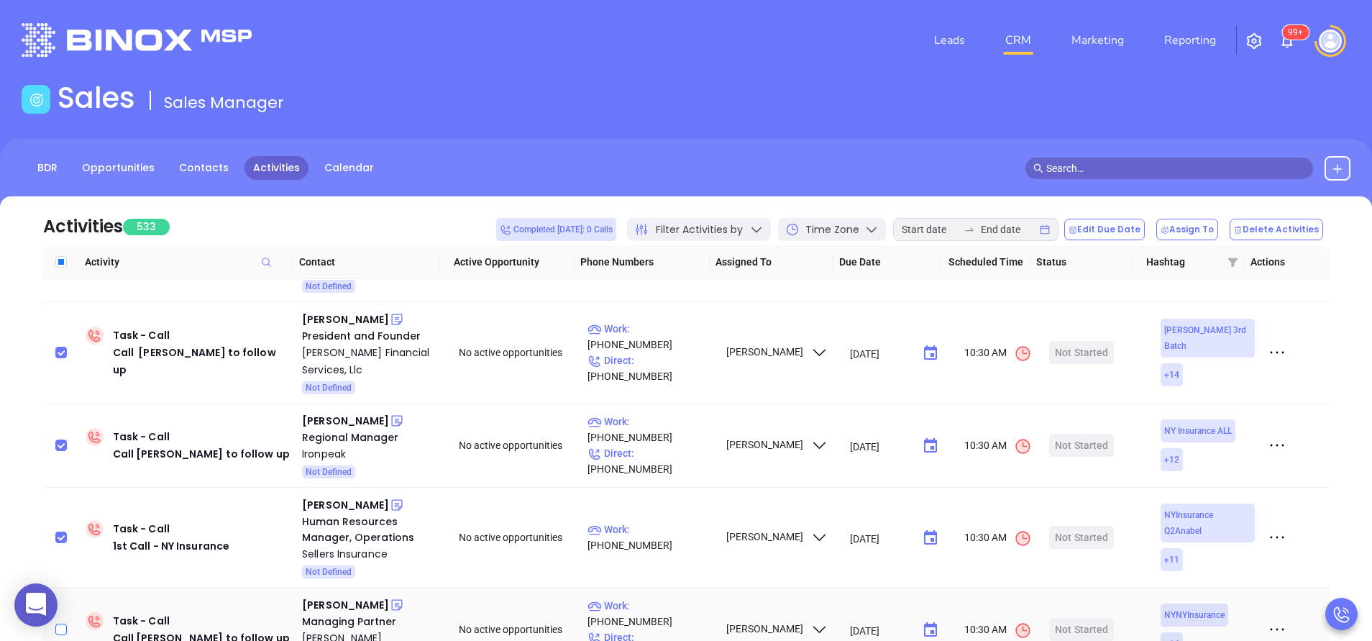
click at [63, 623] on input "checkbox" at bounding box center [61, 629] width 12 height 12
checkbox input "true"
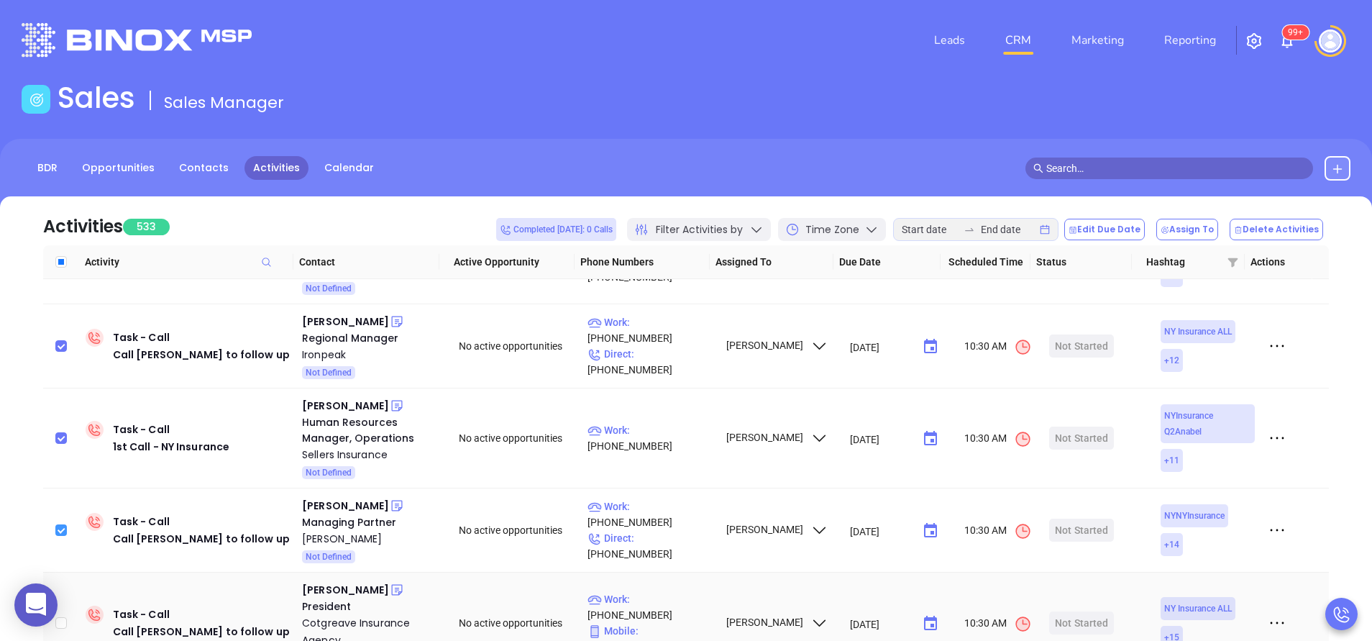
scroll to position [2157, 0]
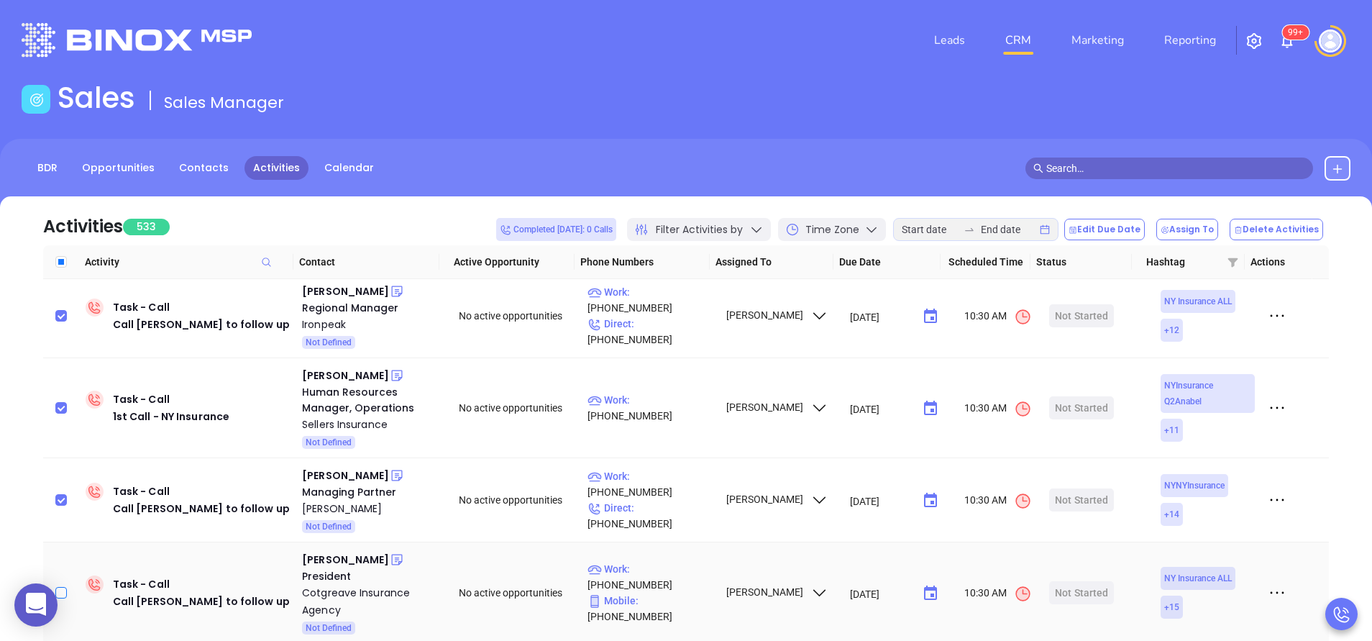
click at [58, 585] on label at bounding box center [61, 593] width 12 height 16
click at [58, 587] on input "checkbox" at bounding box center [61, 593] width 12 height 12
checkbox input "true"
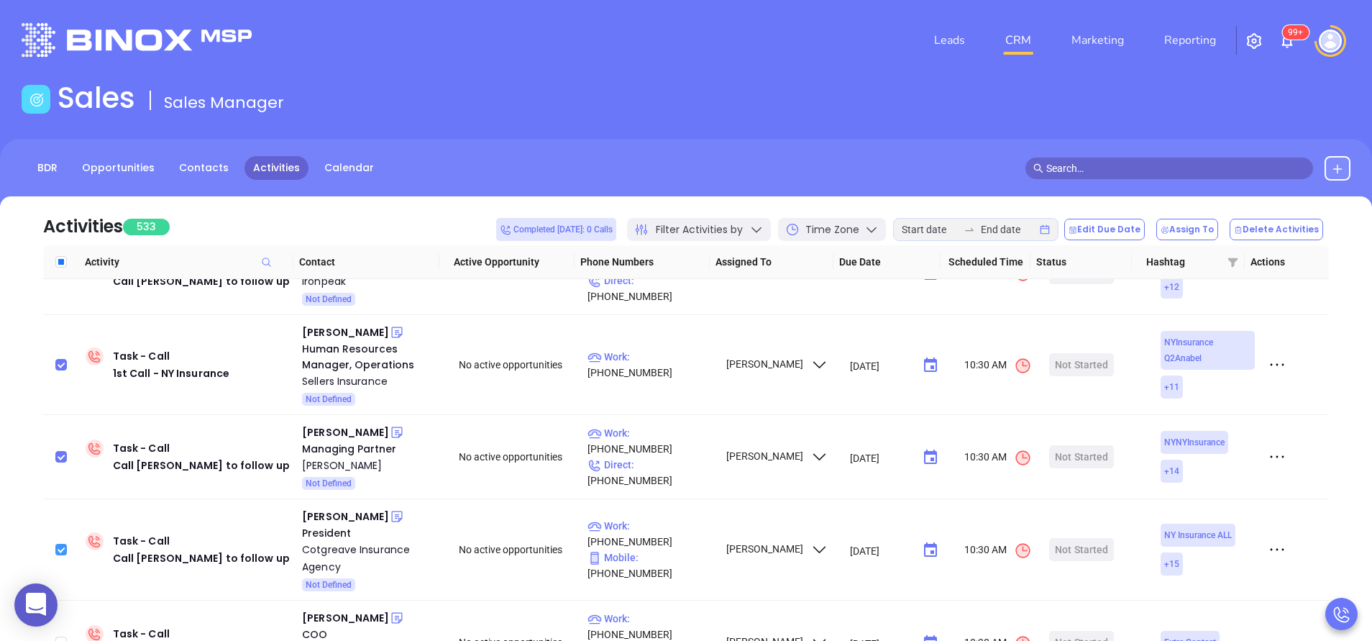
scroll to position [2244, 0]
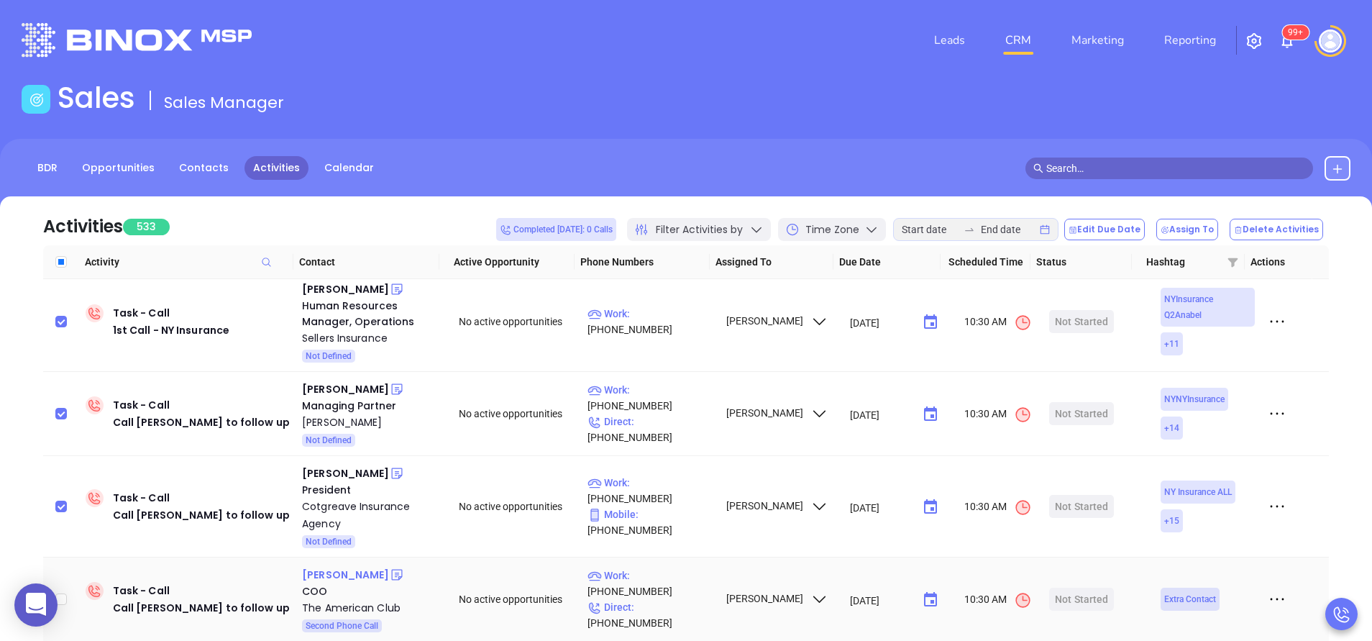
click at [352, 566] on div "Daniel Tadros" at bounding box center [345, 574] width 87 height 17
click at [63, 593] on input "checkbox" at bounding box center [61, 599] width 12 height 12
checkbox input "true"
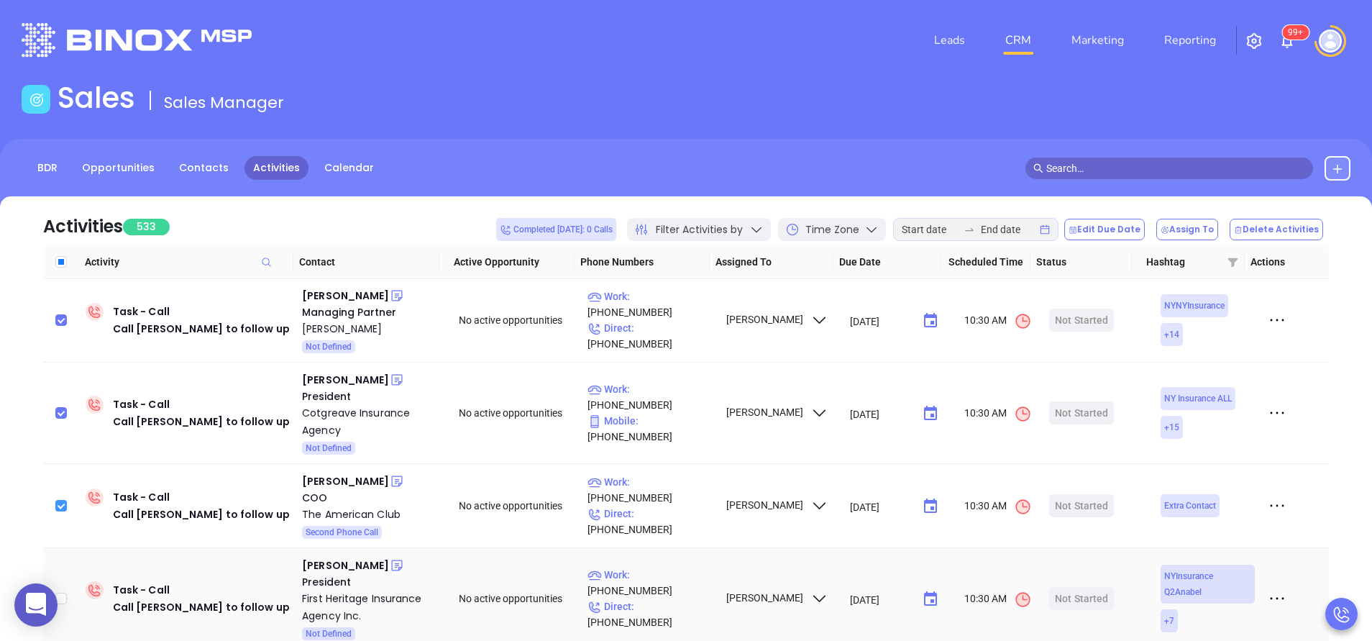
scroll to position [2373, 0]
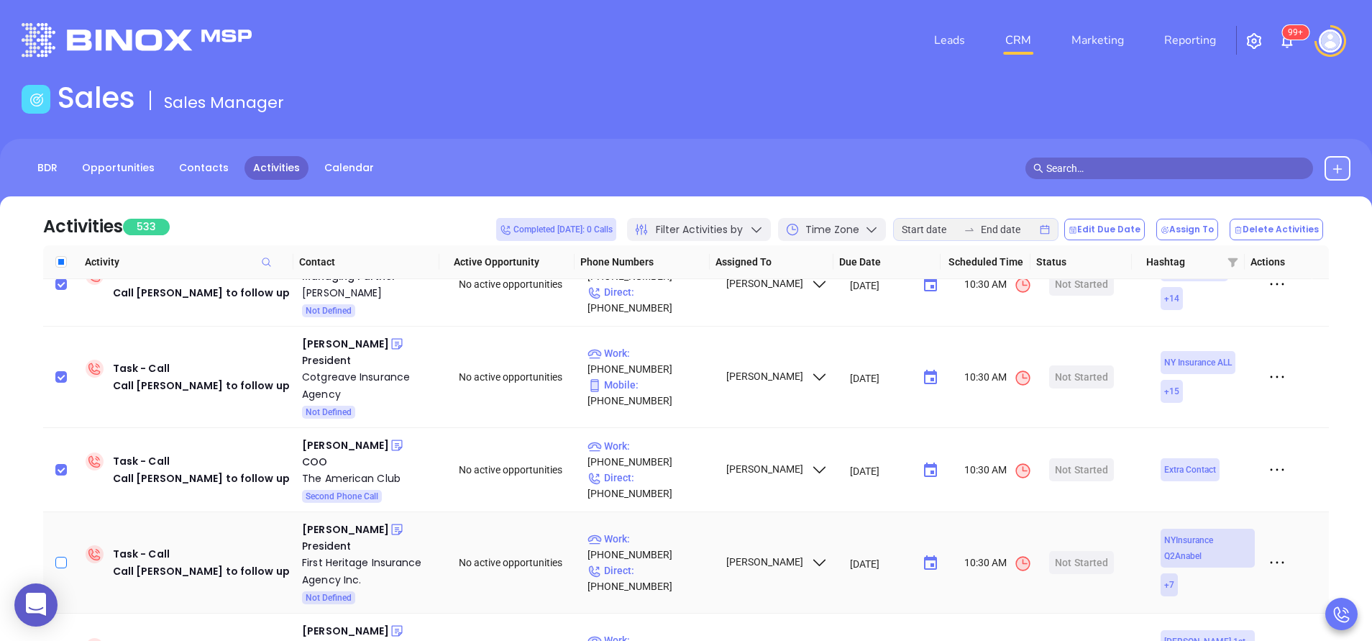
click at [63, 557] on input "checkbox" at bounding box center [61, 563] width 12 height 12
checkbox input "true"
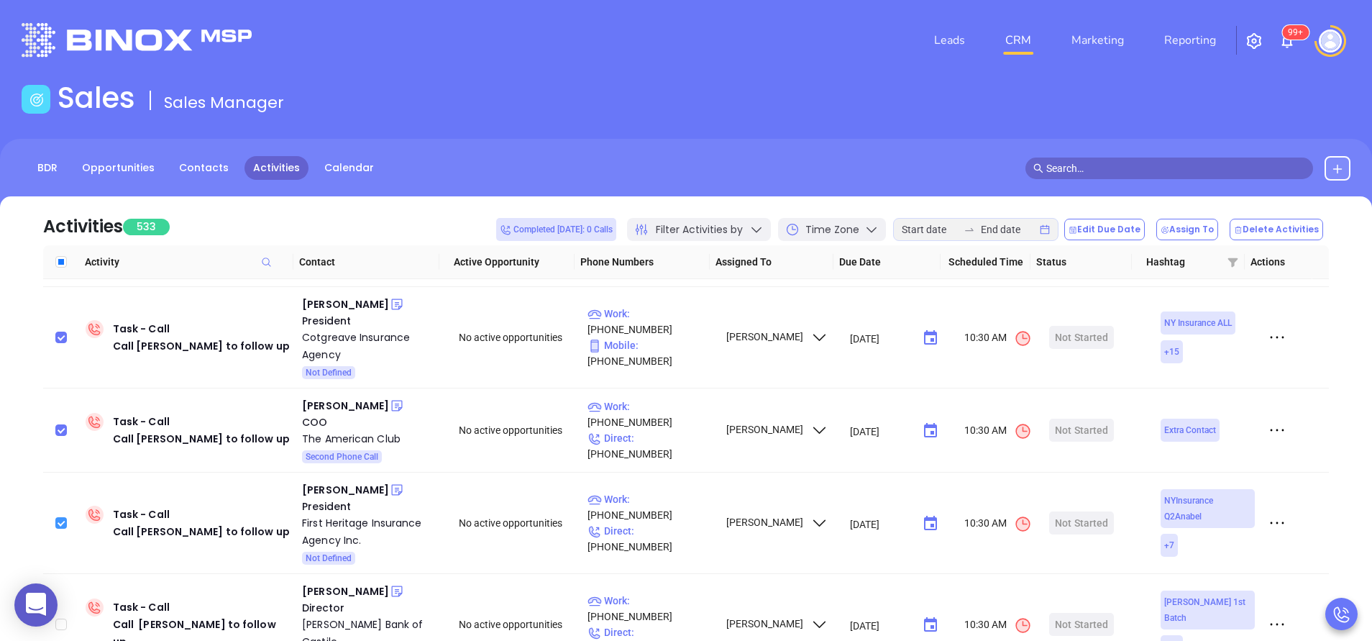
scroll to position [2416, 0]
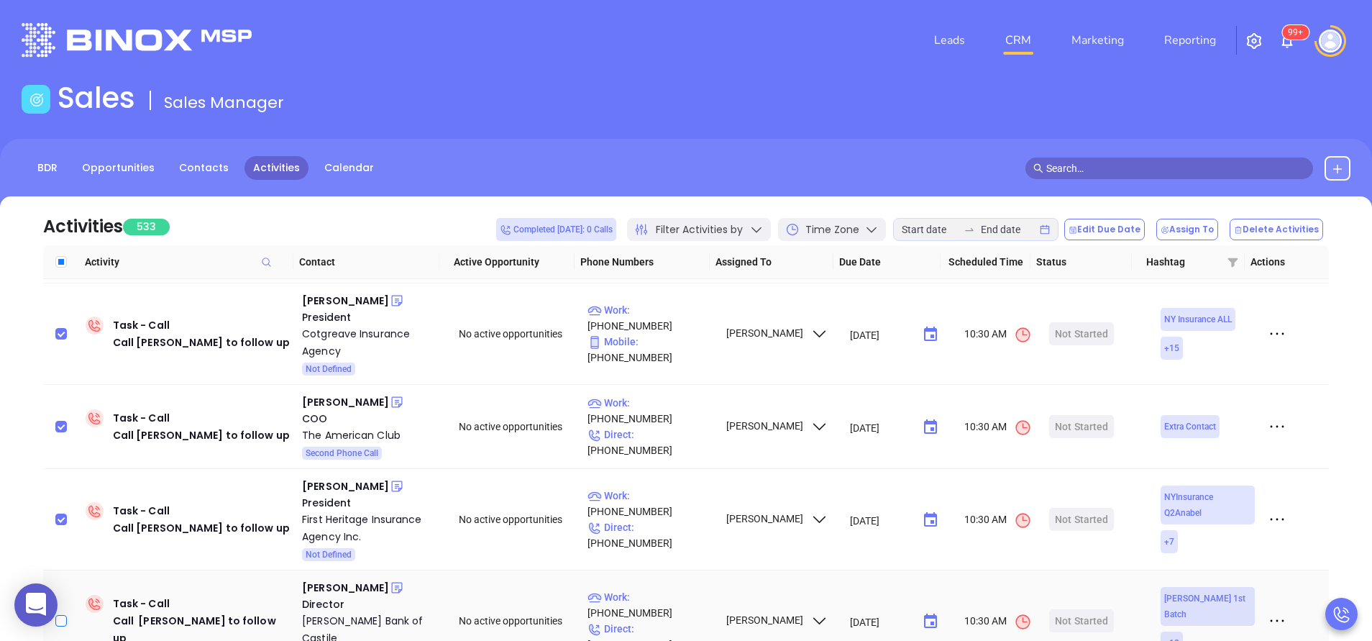
click at [63, 615] on input "checkbox" at bounding box center [61, 621] width 12 height 12
checkbox input "true"
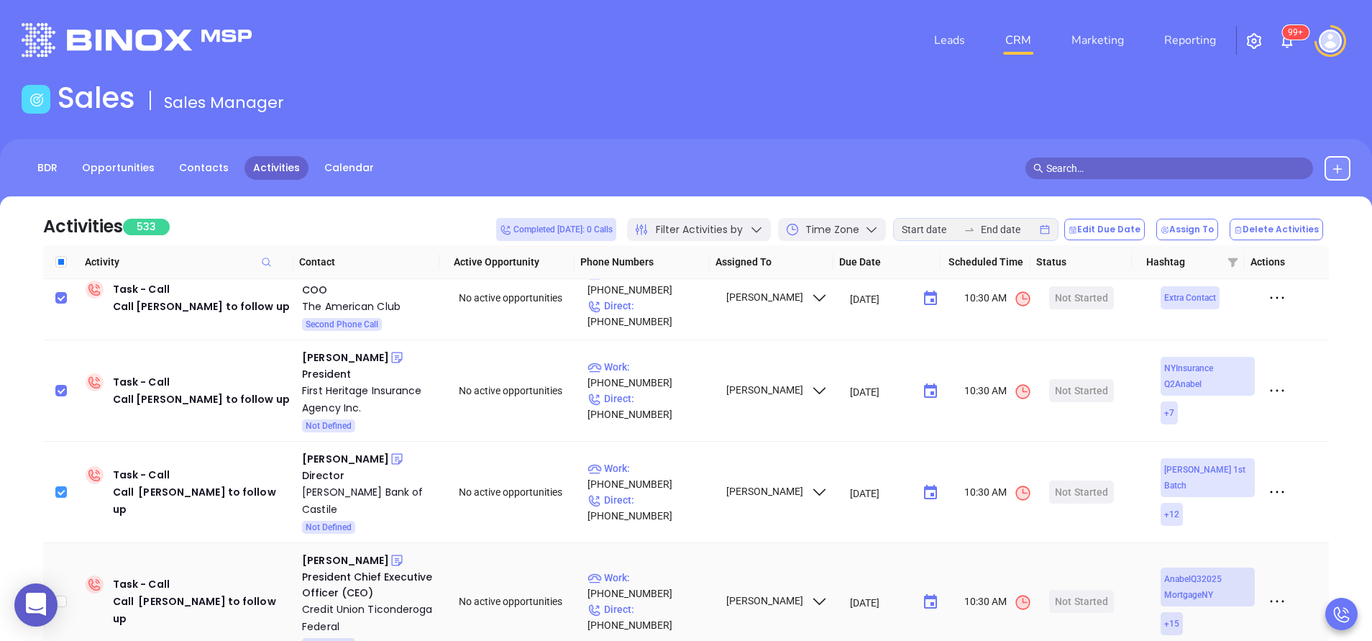
scroll to position [2546, 0]
click at [63, 595] on input "checkbox" at bounding box center [61, 601] width 12 height 12
checkbox input "true"
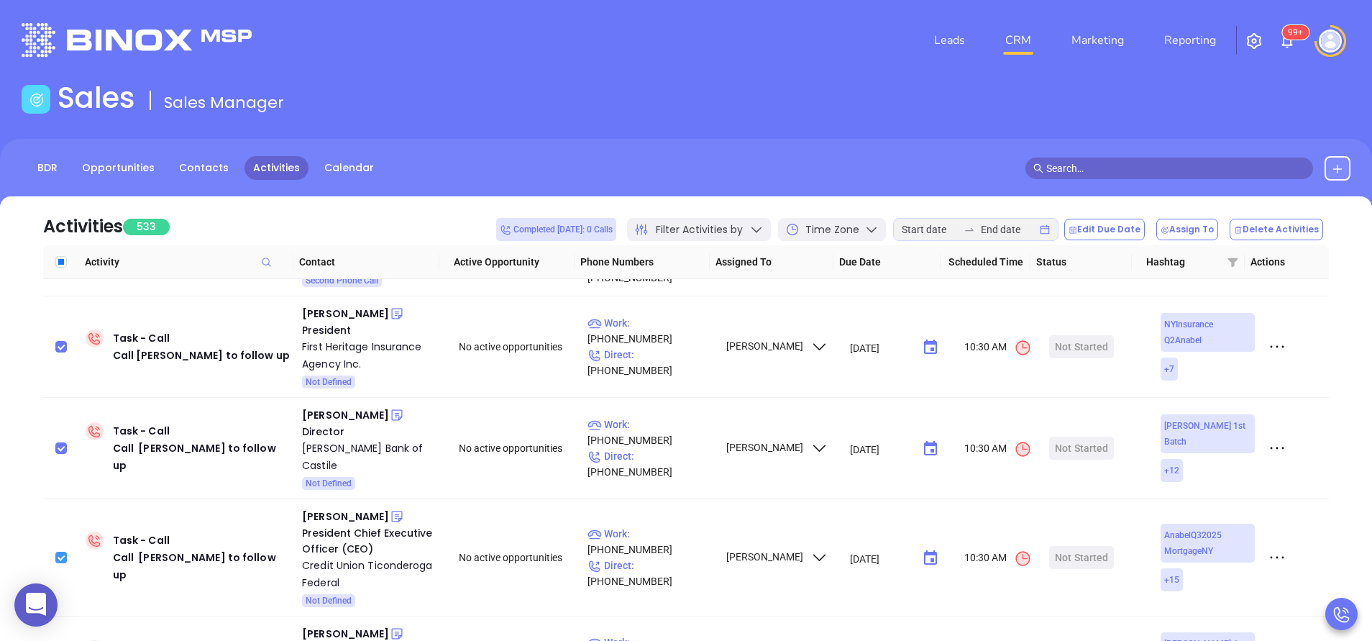
scroll to position [2632, 0]
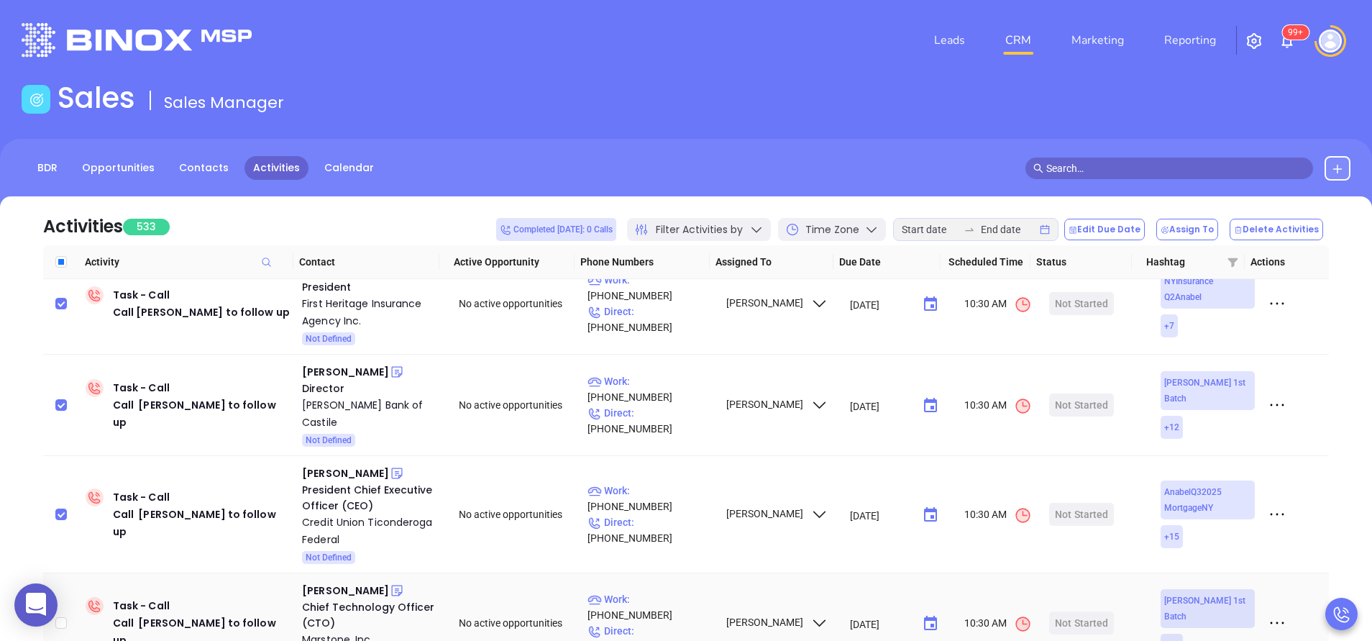
click at [67, 617] on input "checkbox" at bounding box center [61, 623] width 12 height 12
checkbox input "true"
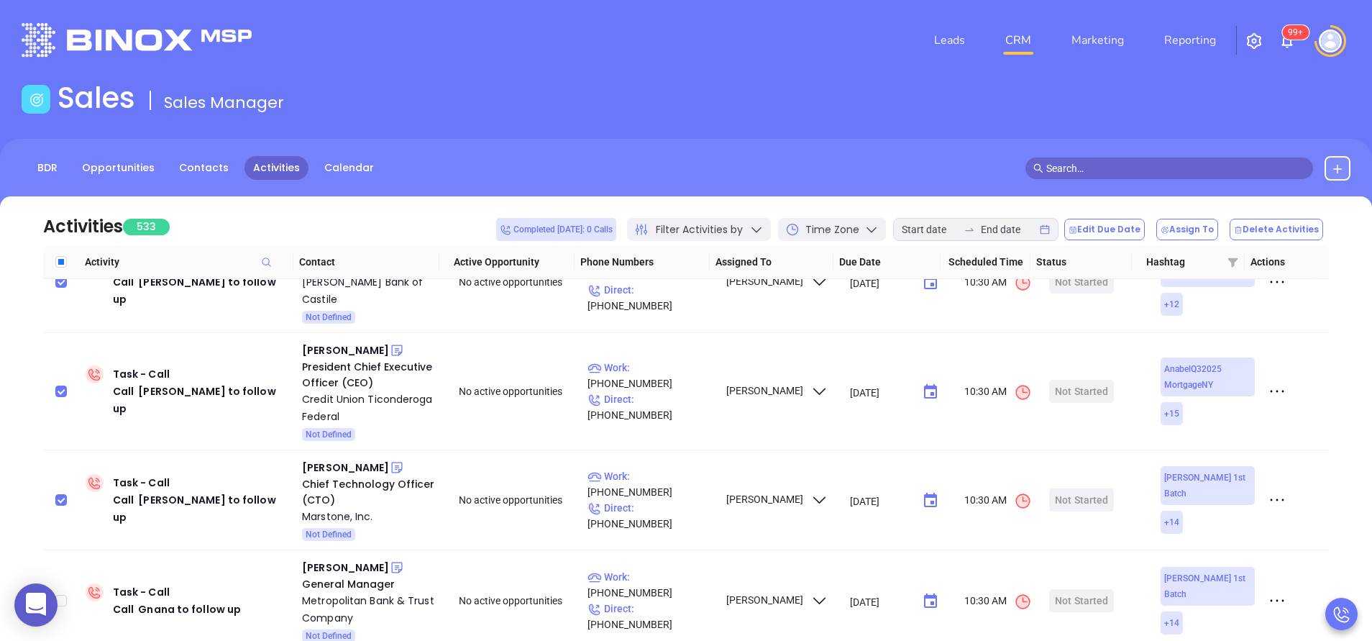
scroll to position [2805, 0]
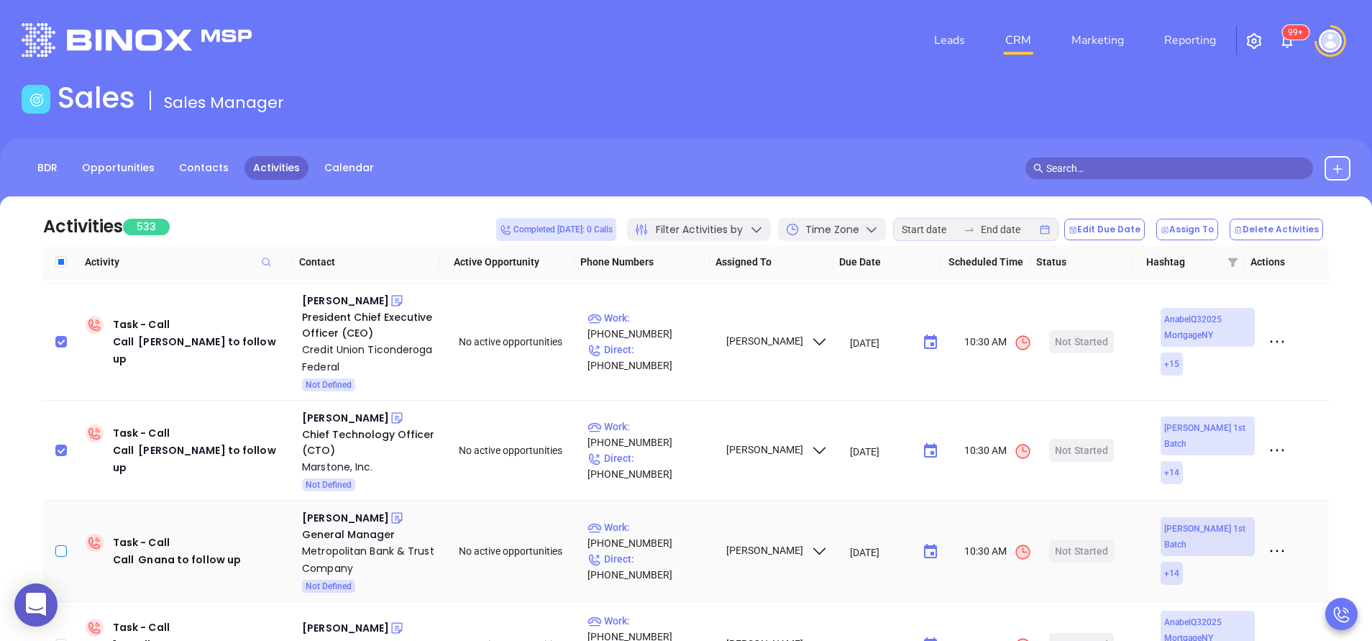
click at [63, 545] on input "checkbox" at bounding box center [61, 551] width 12 height 12
checkbox input "true"
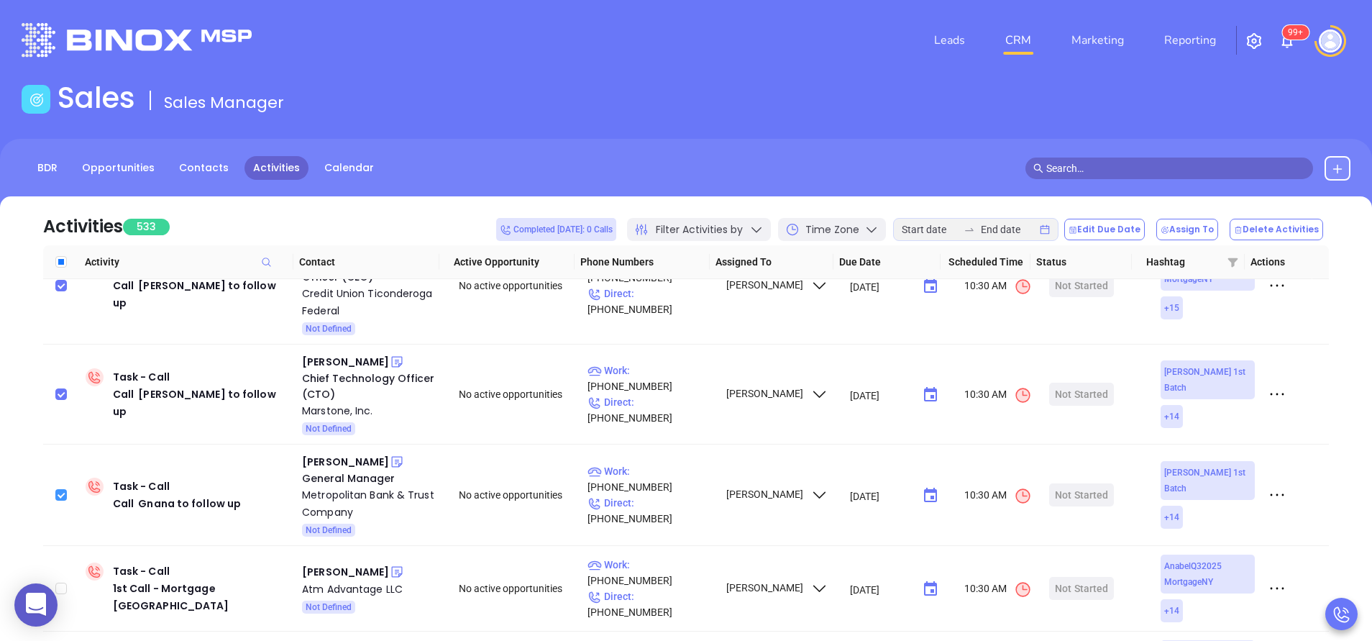
scroll to position [2891, 0]
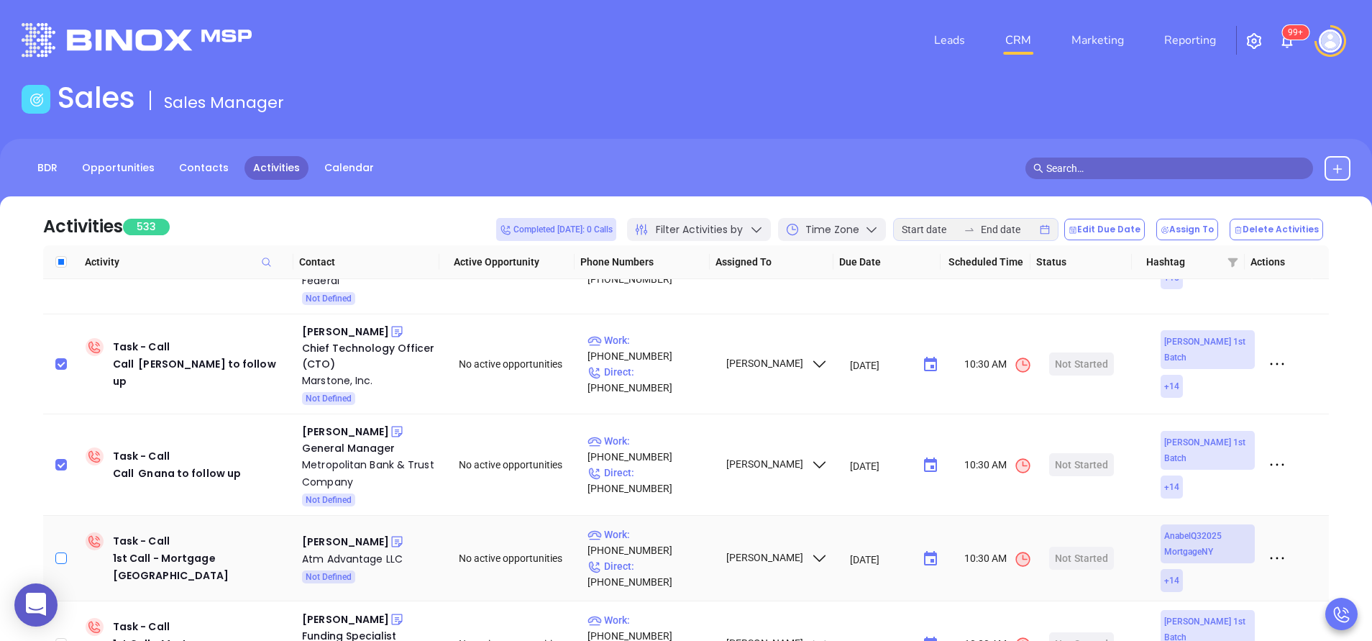
click at [62, 552] on input "checkbox" at bounding box center [61, 558] width 12 height 12
checkbox input "true"
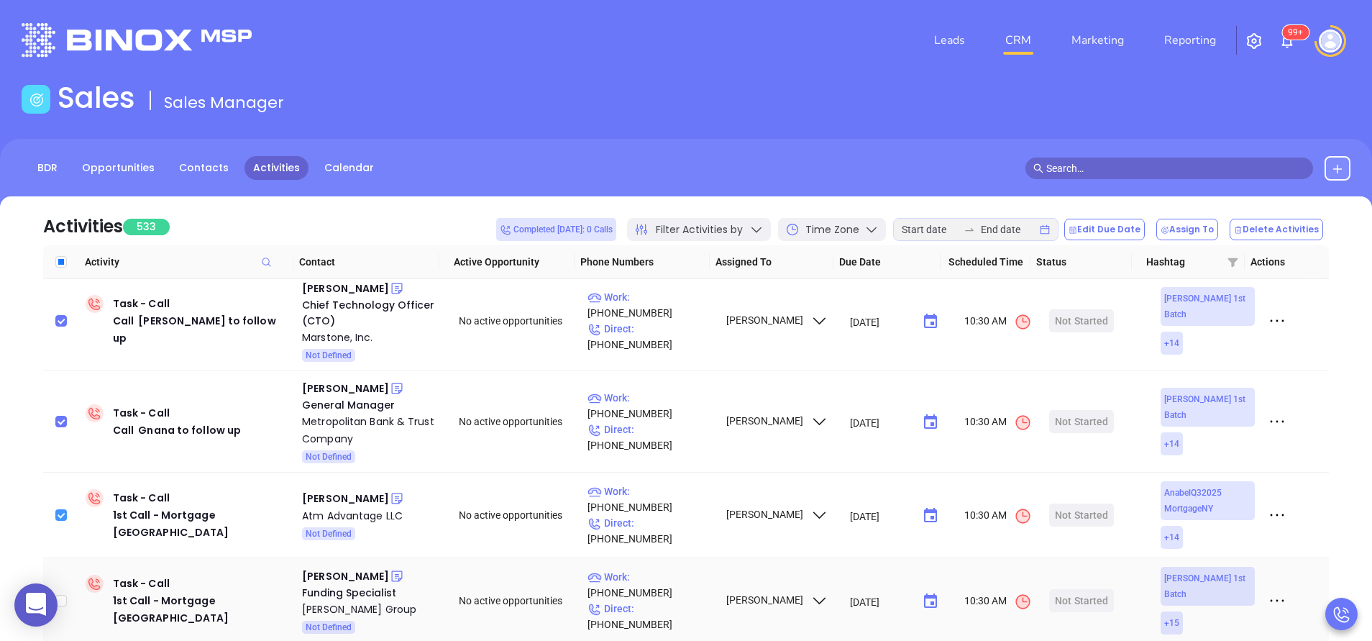
scroll to position [2977, 0]
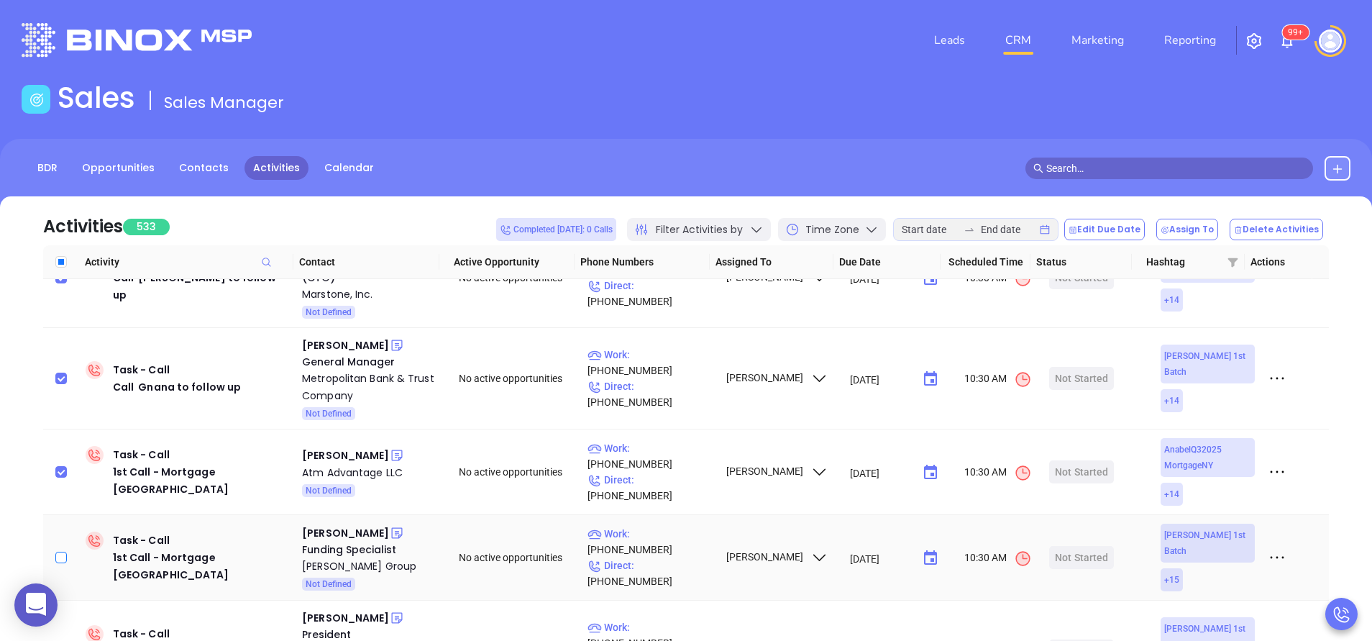
click at [62, 552] on input "checkbox" at bounding box center [61, 558] width 12 height 12
checkbox input "true"
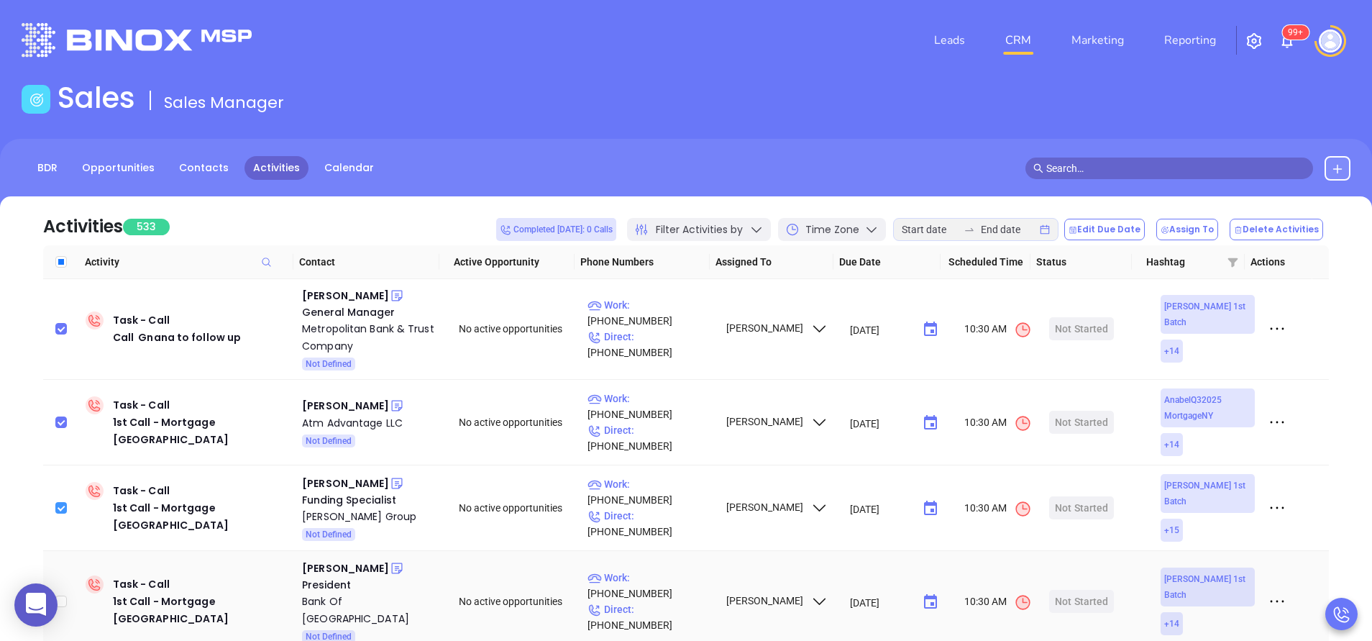
scroll to position [3063, 0]
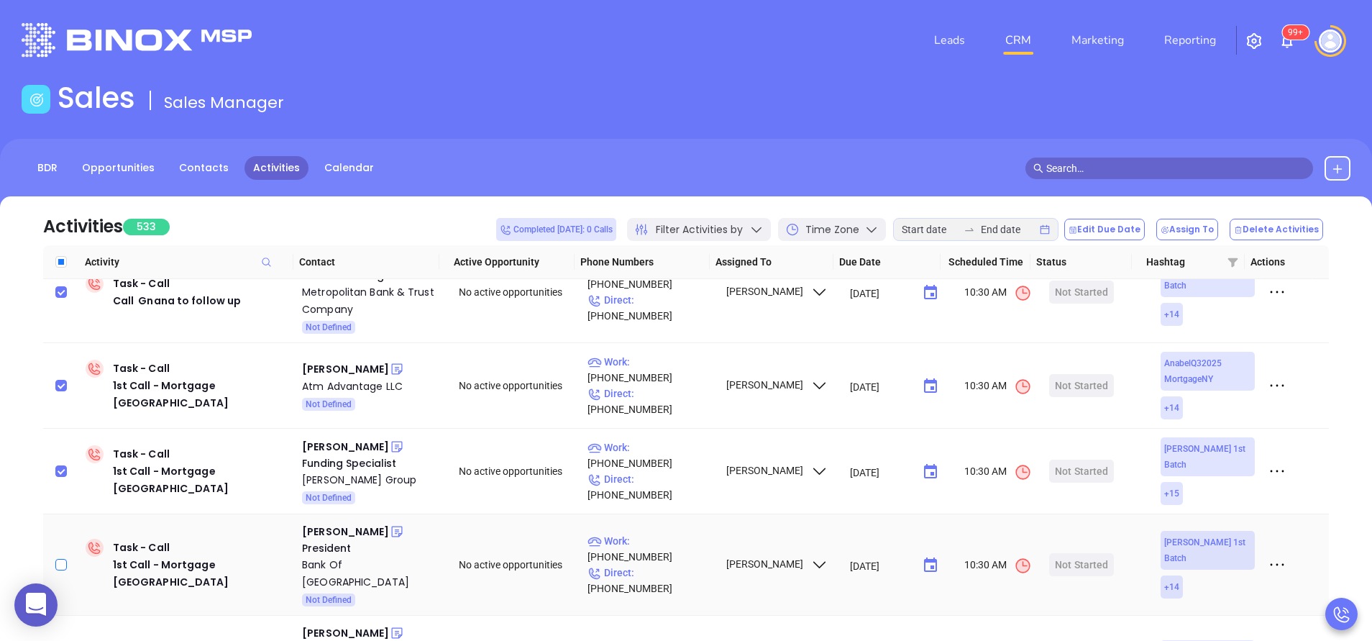
click at [62, 559] on input "checkbox" at bounding box center [61, 565] width 12 height 12
checkbox input "true"
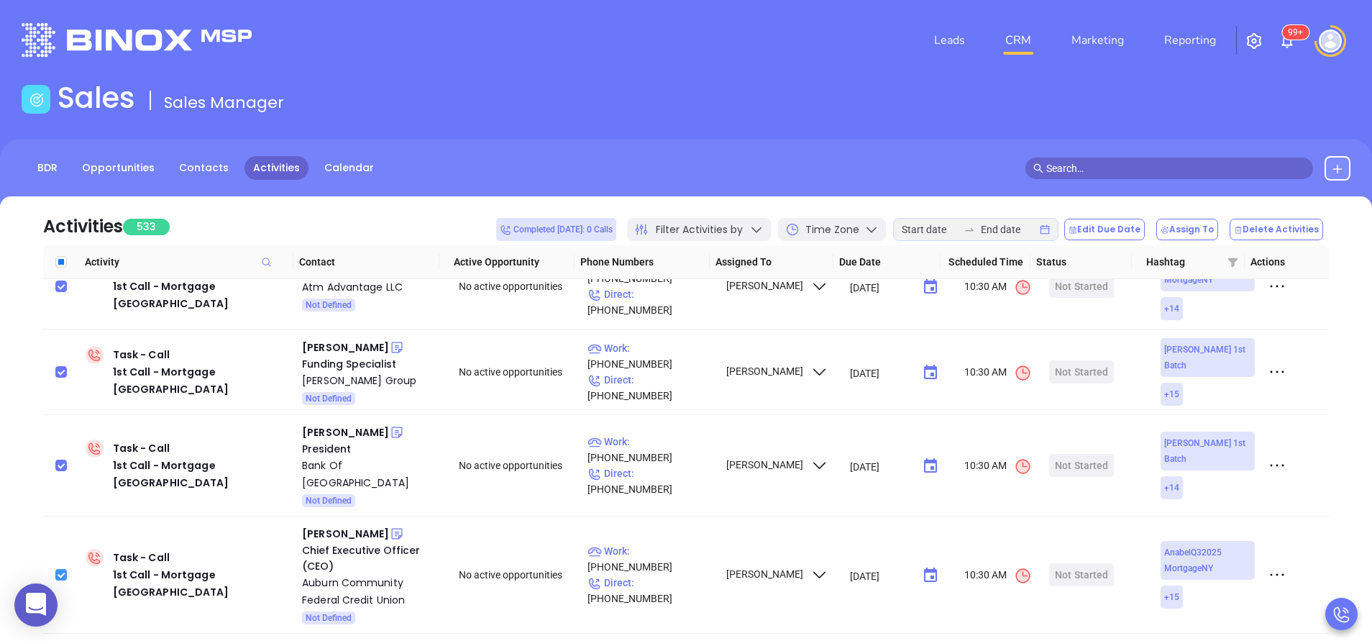
scroll to position [3193, 0]
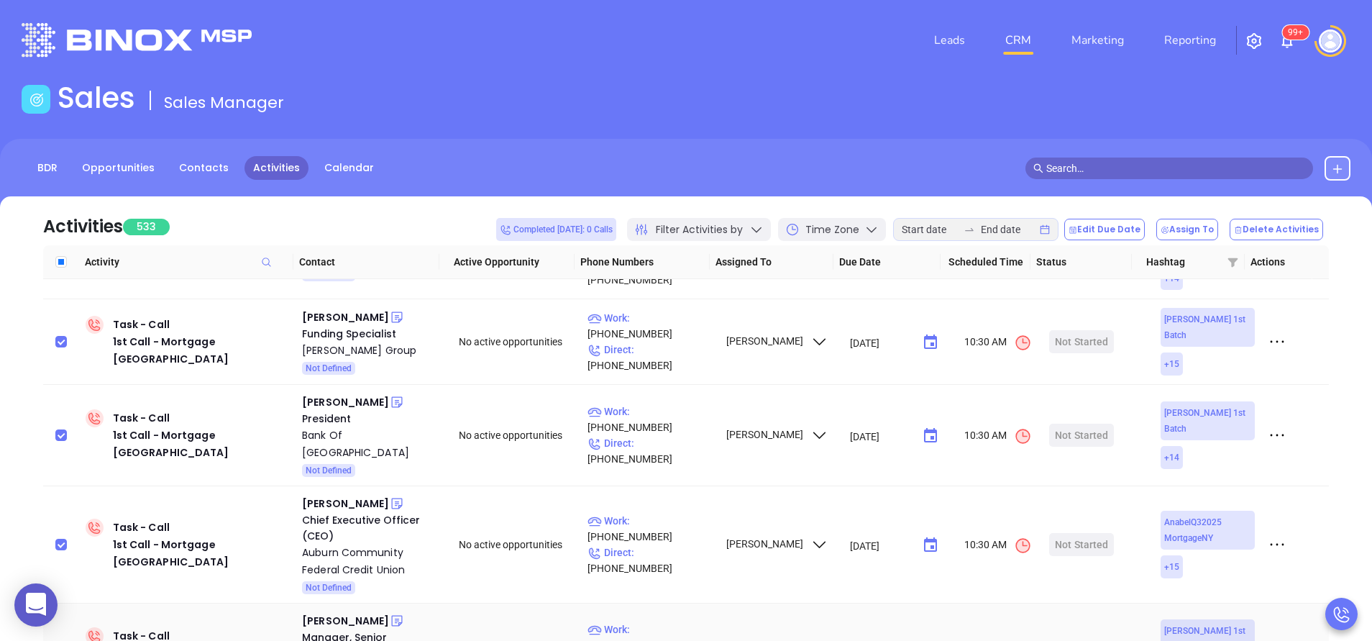
click at [60, 640] on input "checkbox" at bounding box center [61, 653] width 12 height 12
checkbox input "true"
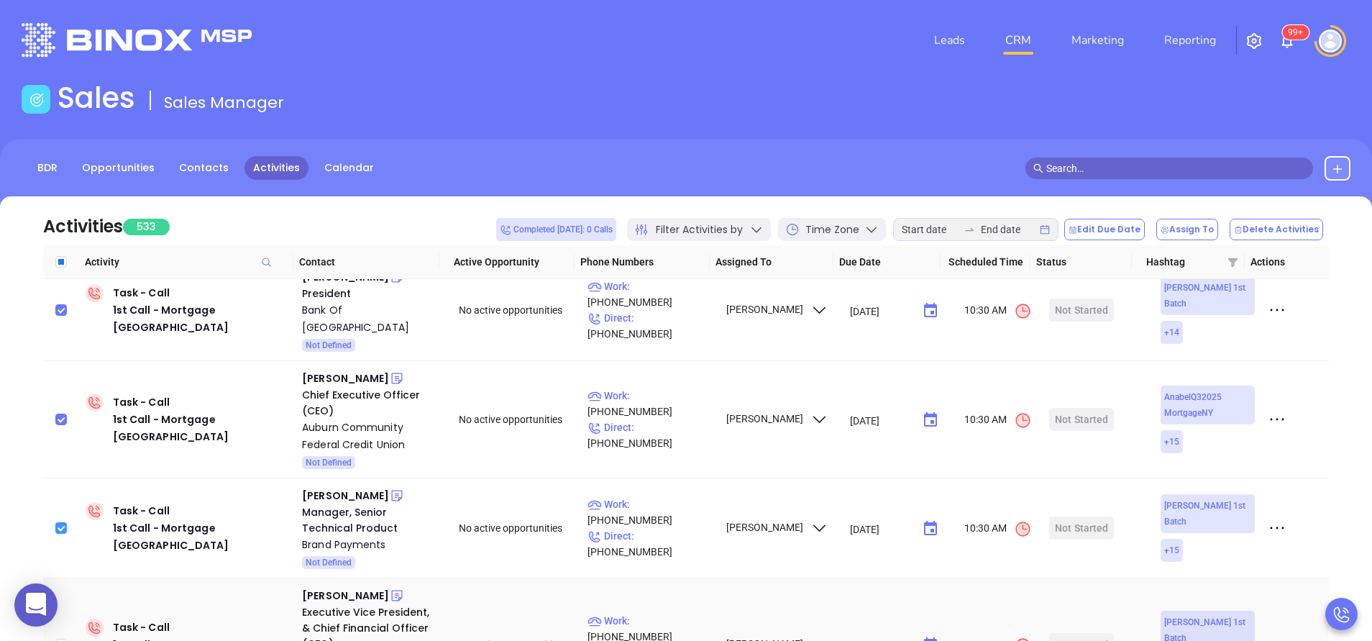
scroll to position [3322, 0]
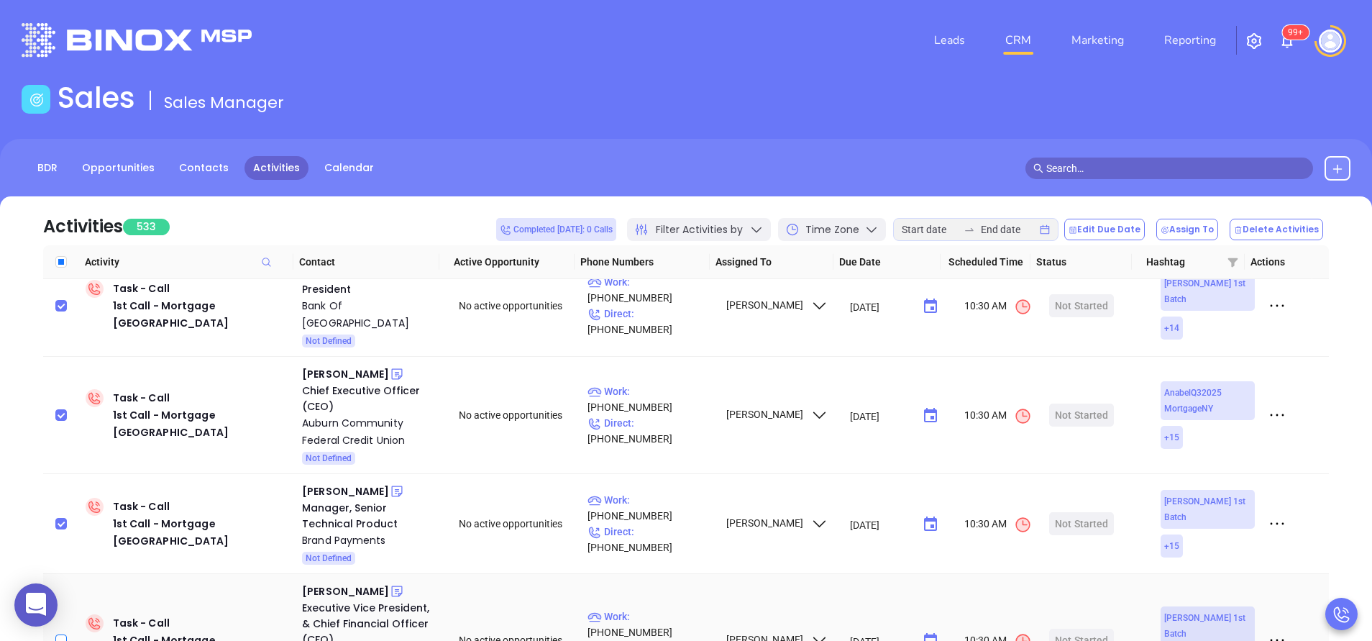
click at [65, 634] on input "checkbox" at bounding box center [61, 640] width 12 height 12
checkbox input "true"
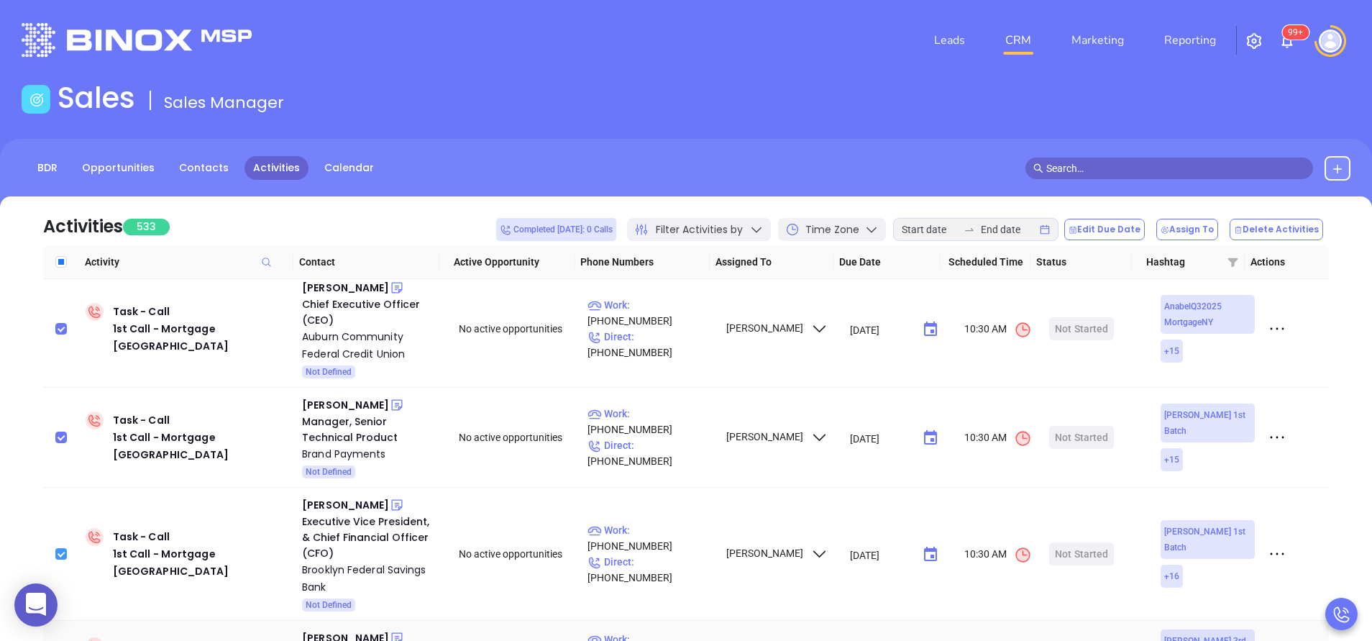
scroll to position [3452, 0]
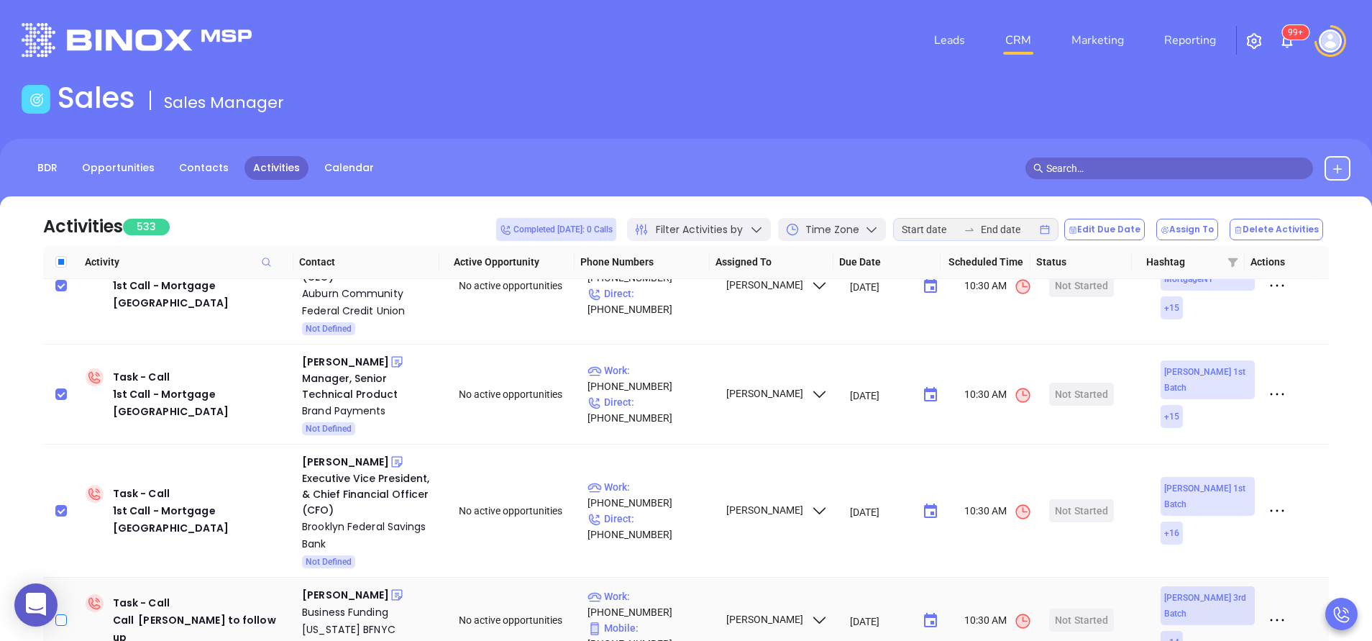
click at [58, 614] on input "checkbox" at bounding box center [61, 620] width 12 height 12
checkbox input "true"
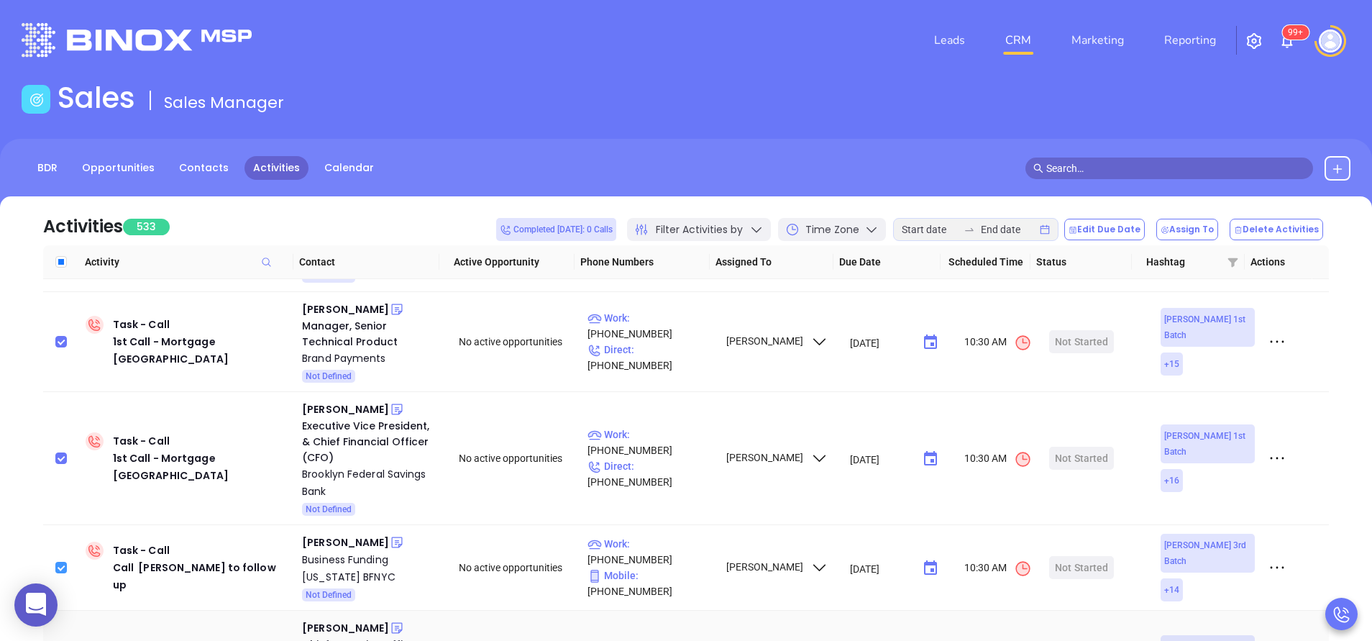
scroll to position [3538, 0]
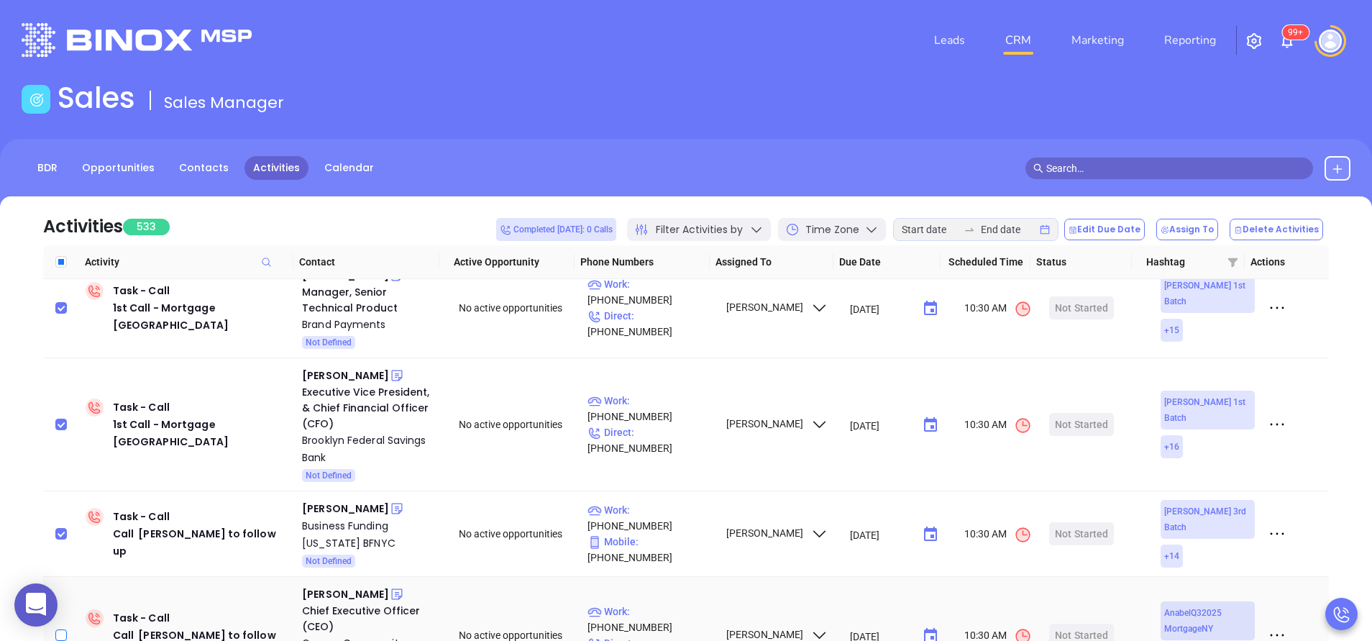
click at [62, 629] on input "checkbox" at bounding box center [61, 635] width 12 height 12
checkbox input "true"
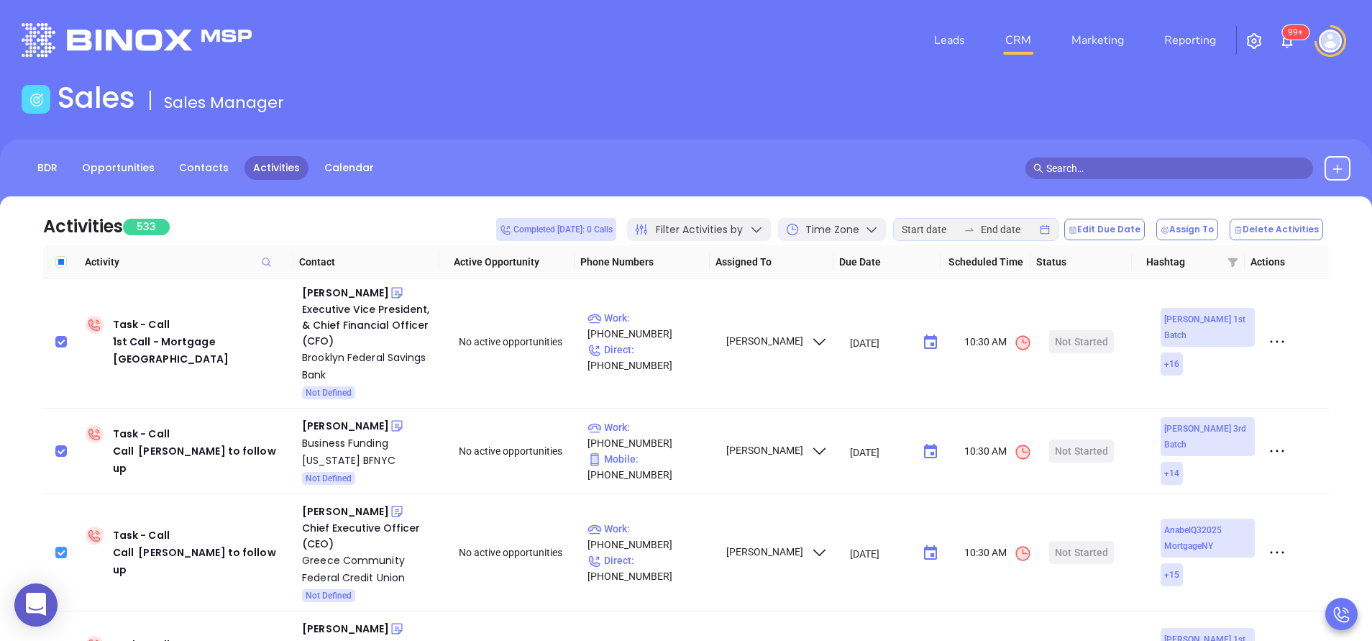
scroll to position [3624, 0]
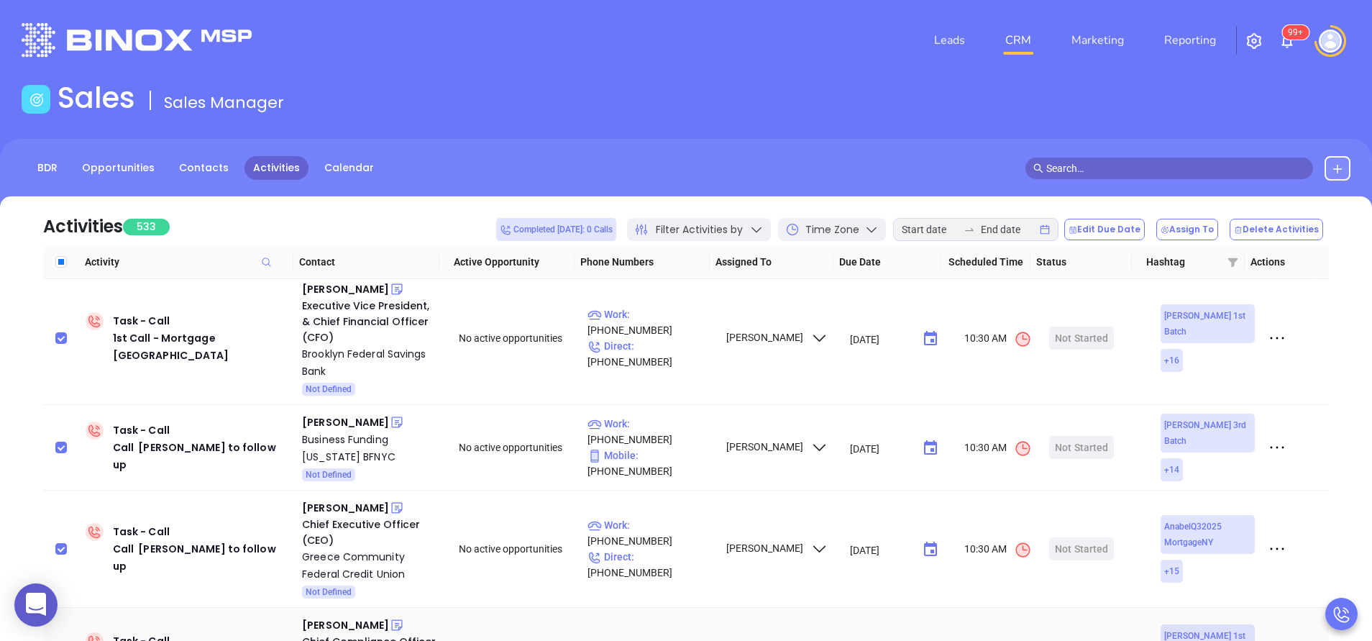
checkbox input "true"
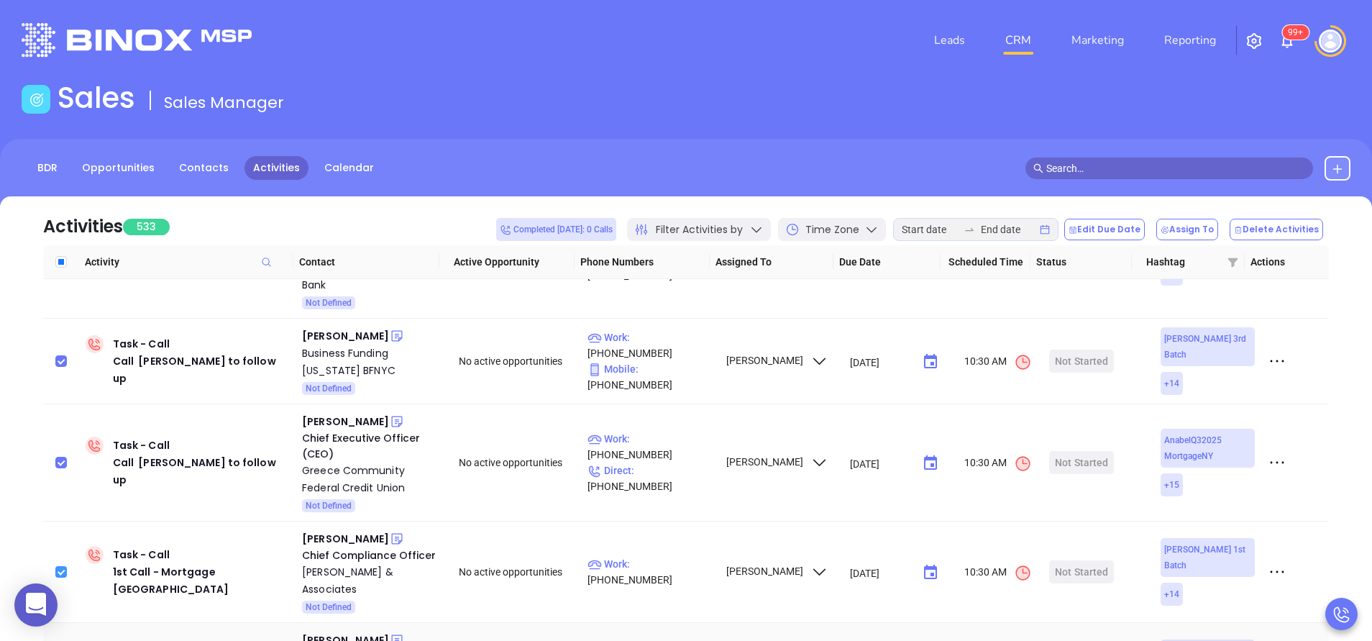
scroll to position [3754, 0]
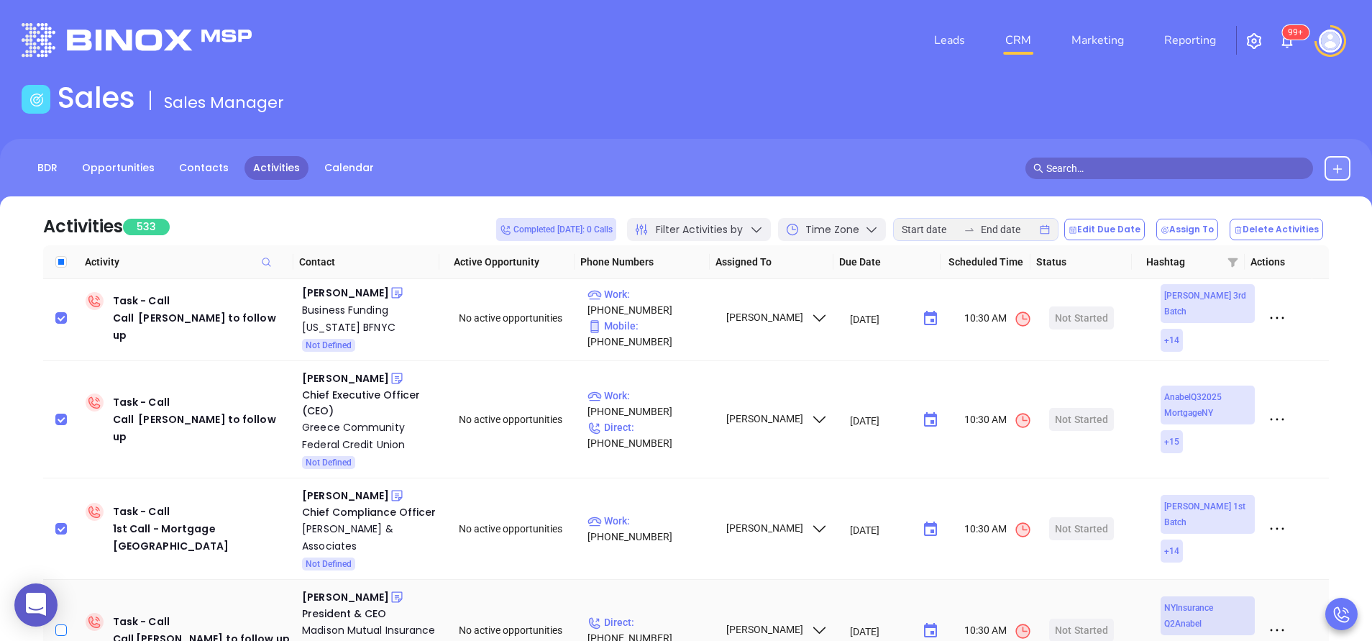
click at [63, 624] on input "checkbox" at bounding box center [61, 630] width 12 height 12
checkbox input "true"
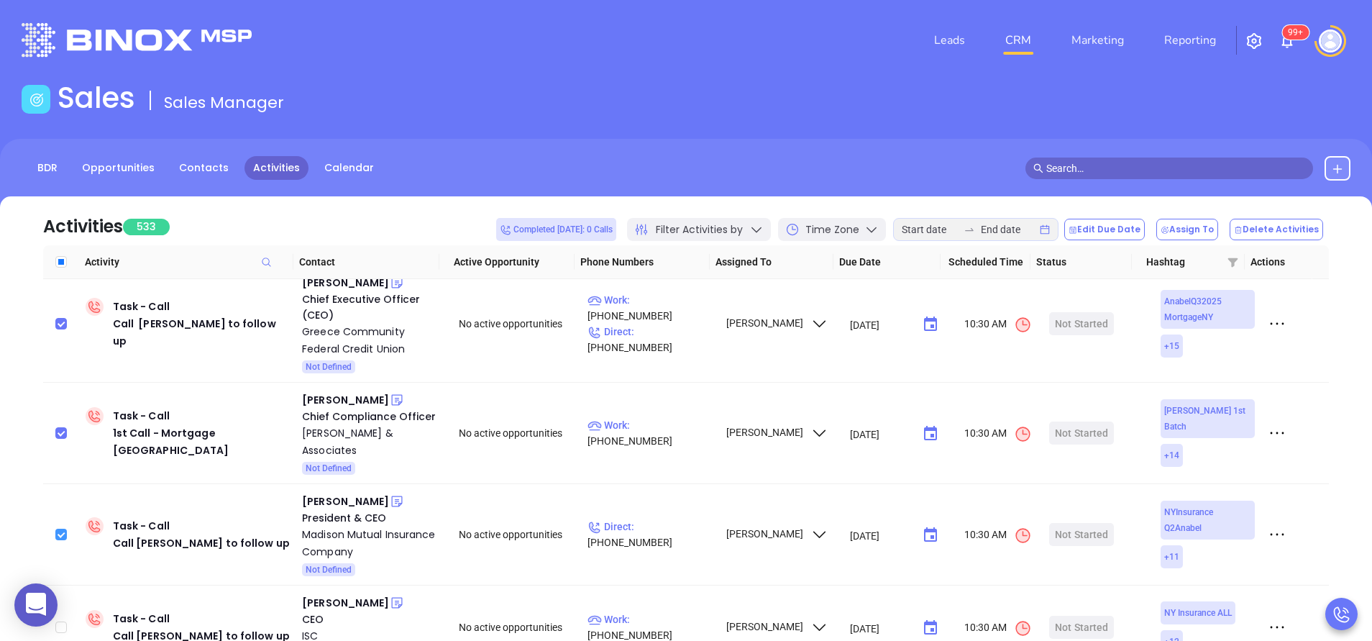
scroll to position [3883, 0]
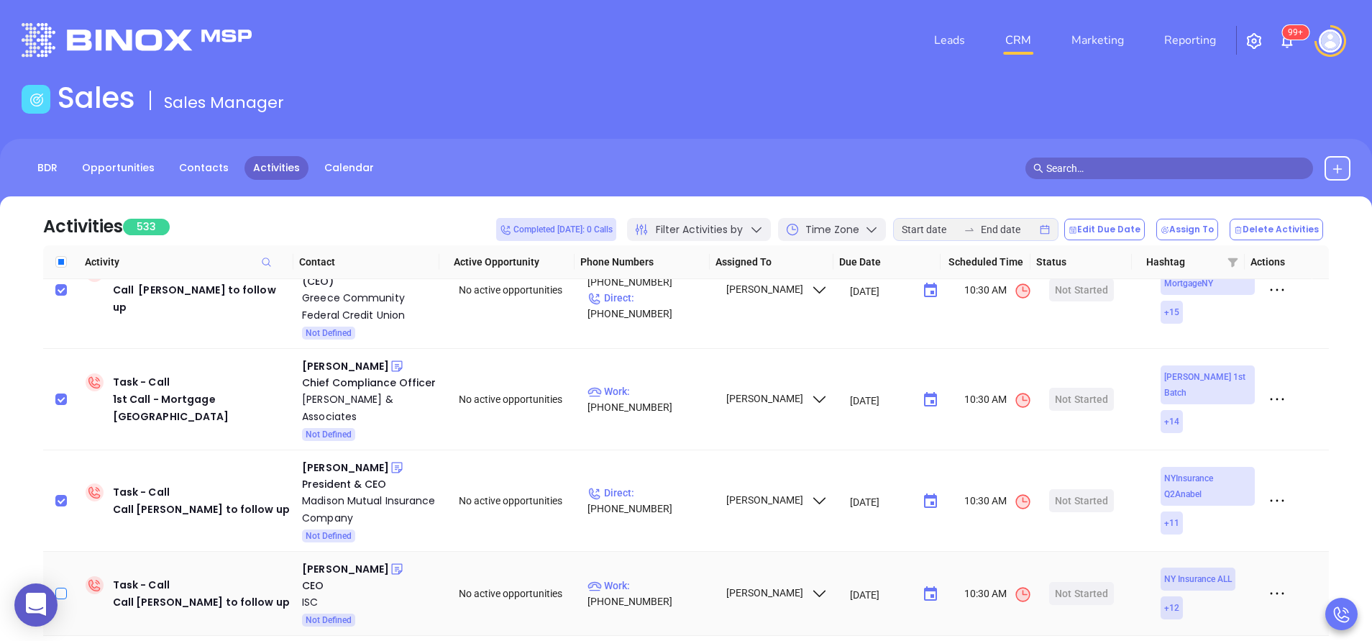
click at [60, 588] on input "checkbox" at bounding box center [61, 594] width 12 height 12
checkbox input "true"
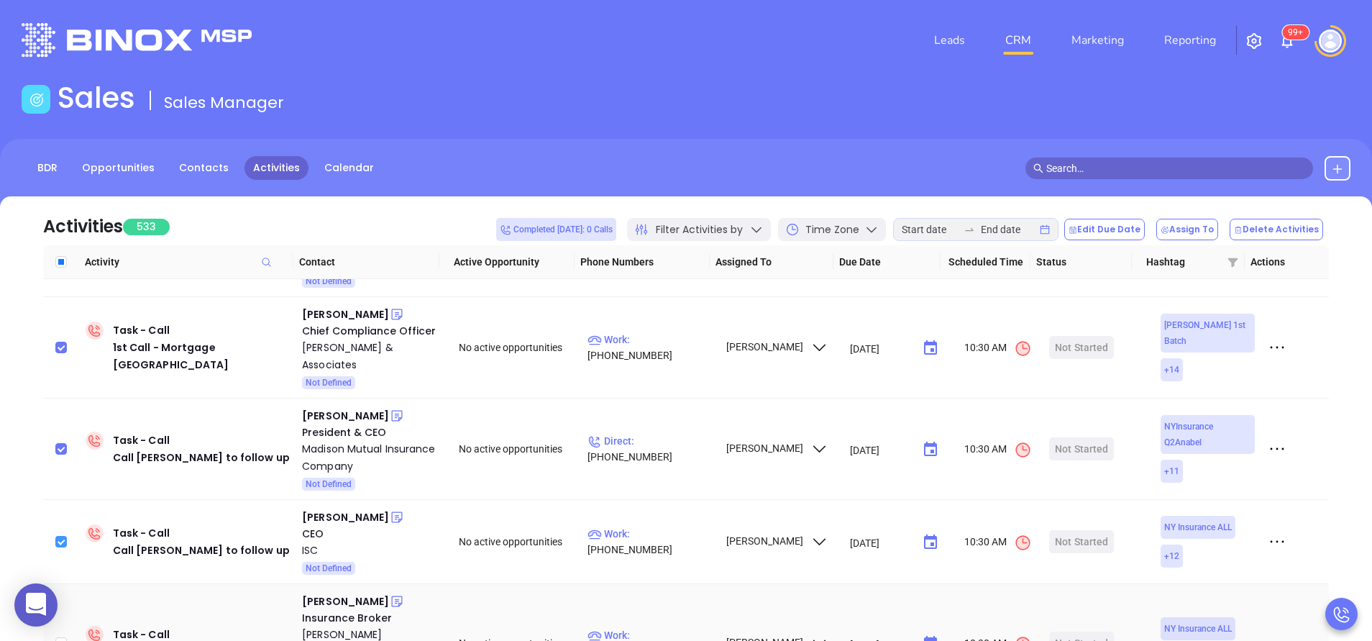
scroll to position [3969, 0]
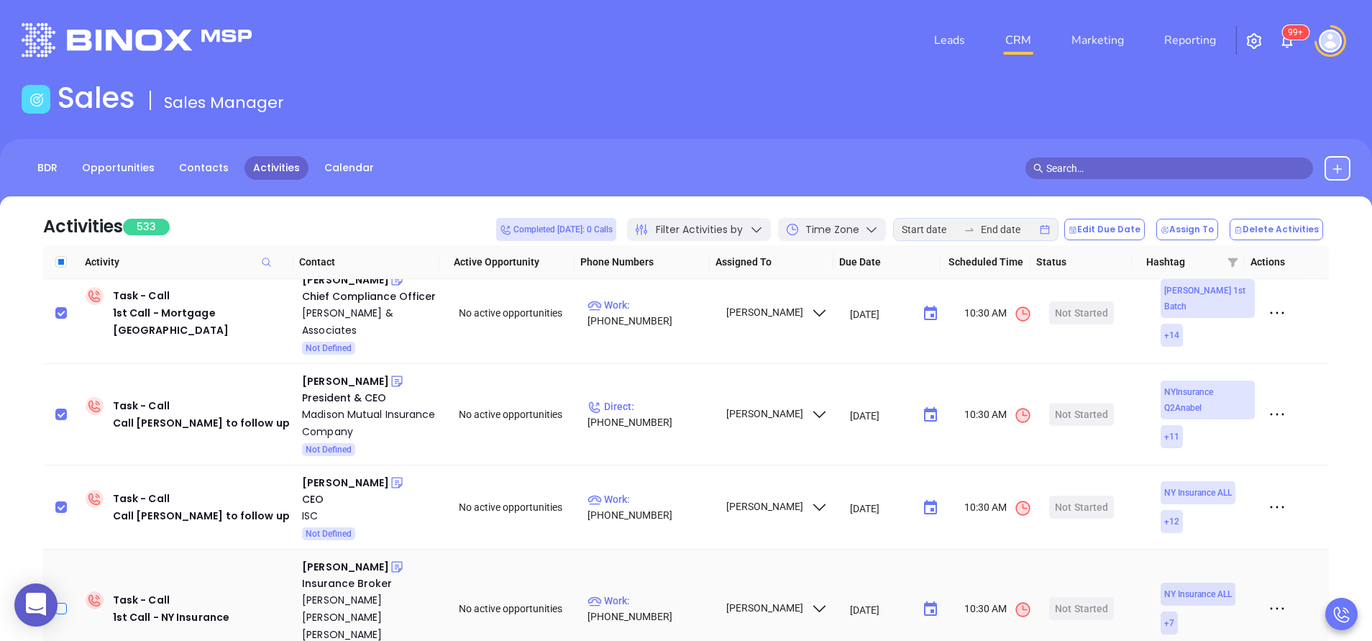
click at [57, 603] on input "checkbox" at bounding box center [61, 609] width 12 height 12
checkbox input "true"
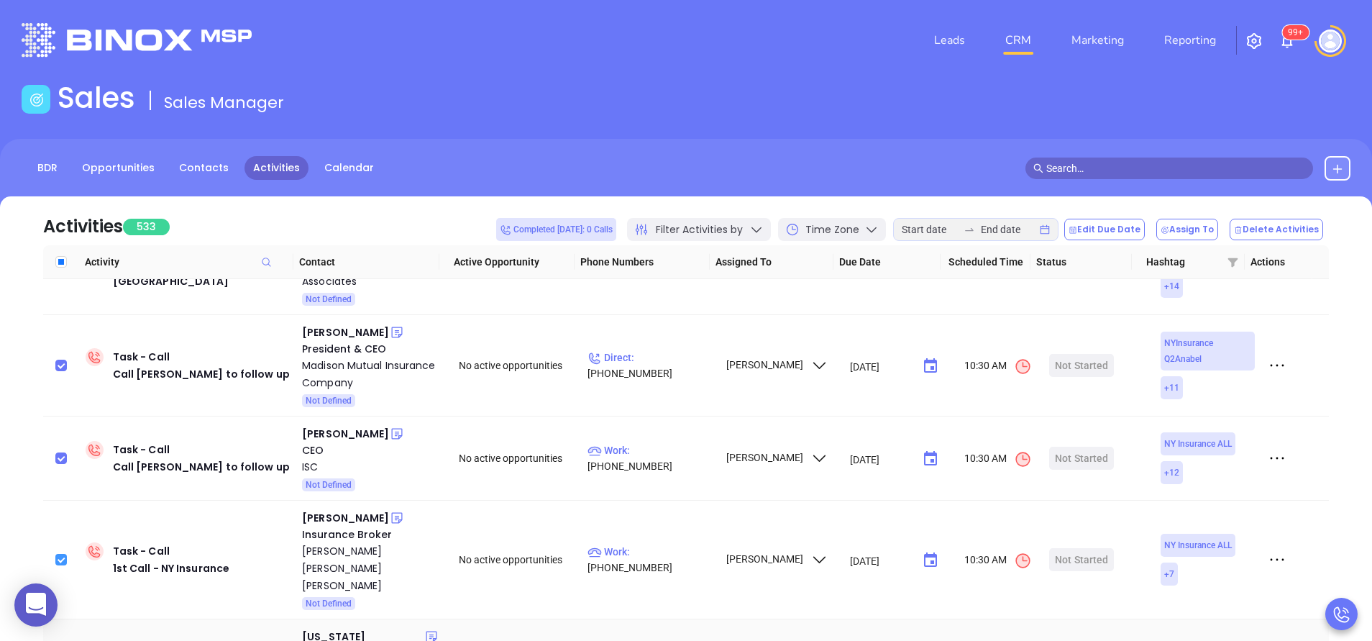
scroll to position [4056, 0]
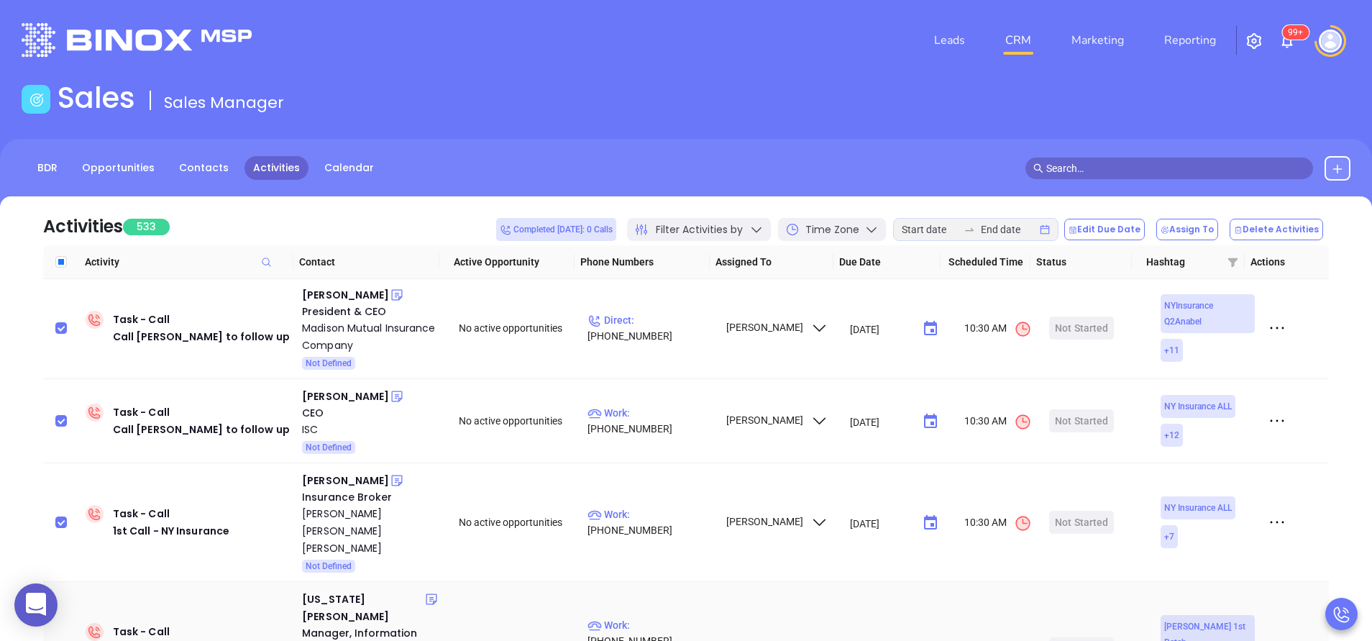
click at [58, 640] on input "checkbox" at bounding box center [61, 649] width 12 height 12
checkbox input "true"
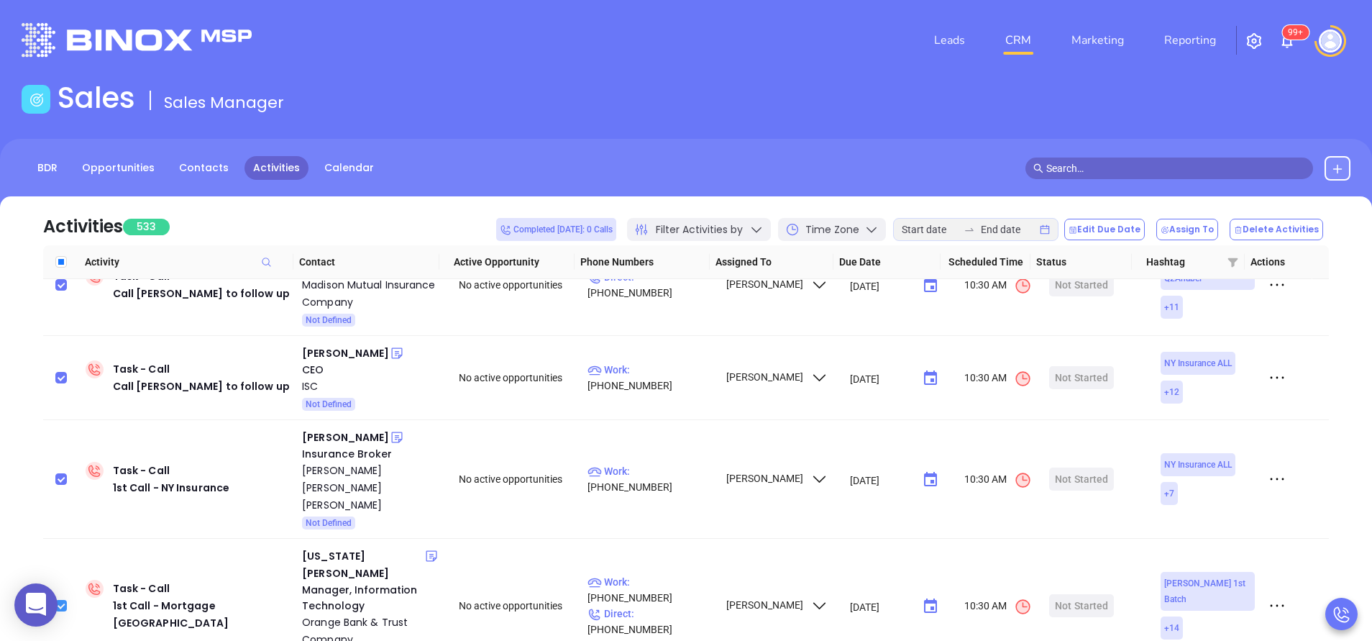
scroll to position [4142, 0]
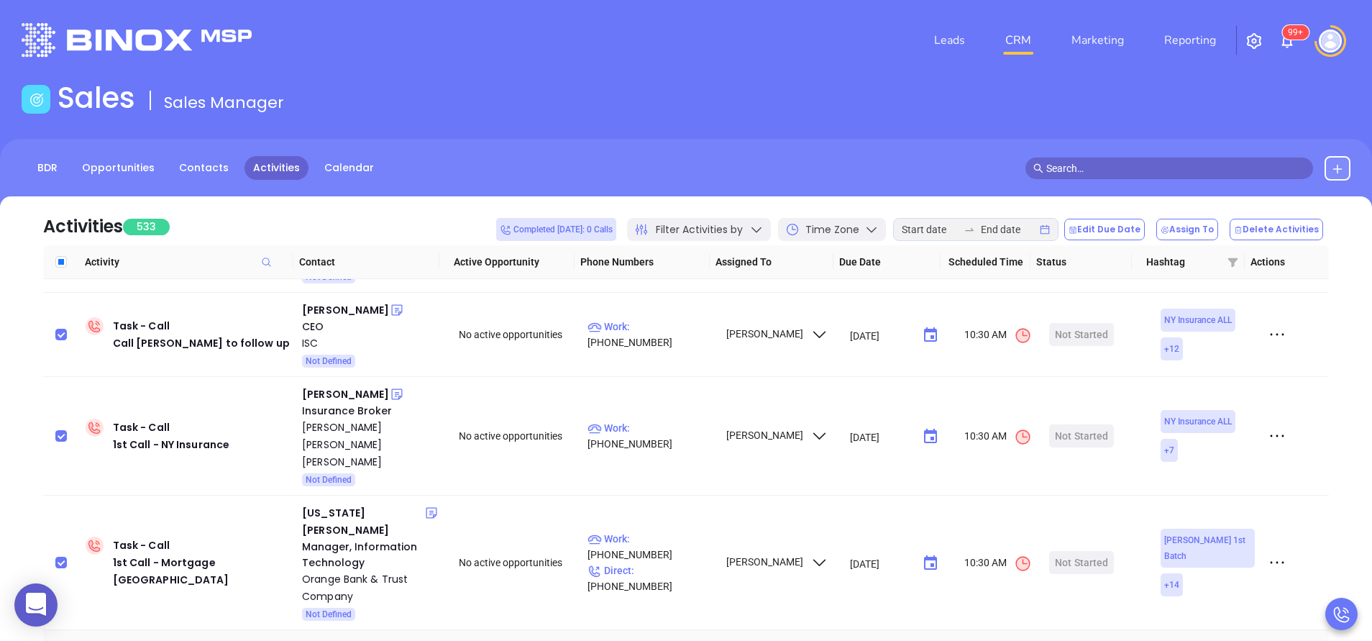
checkbox input "true"
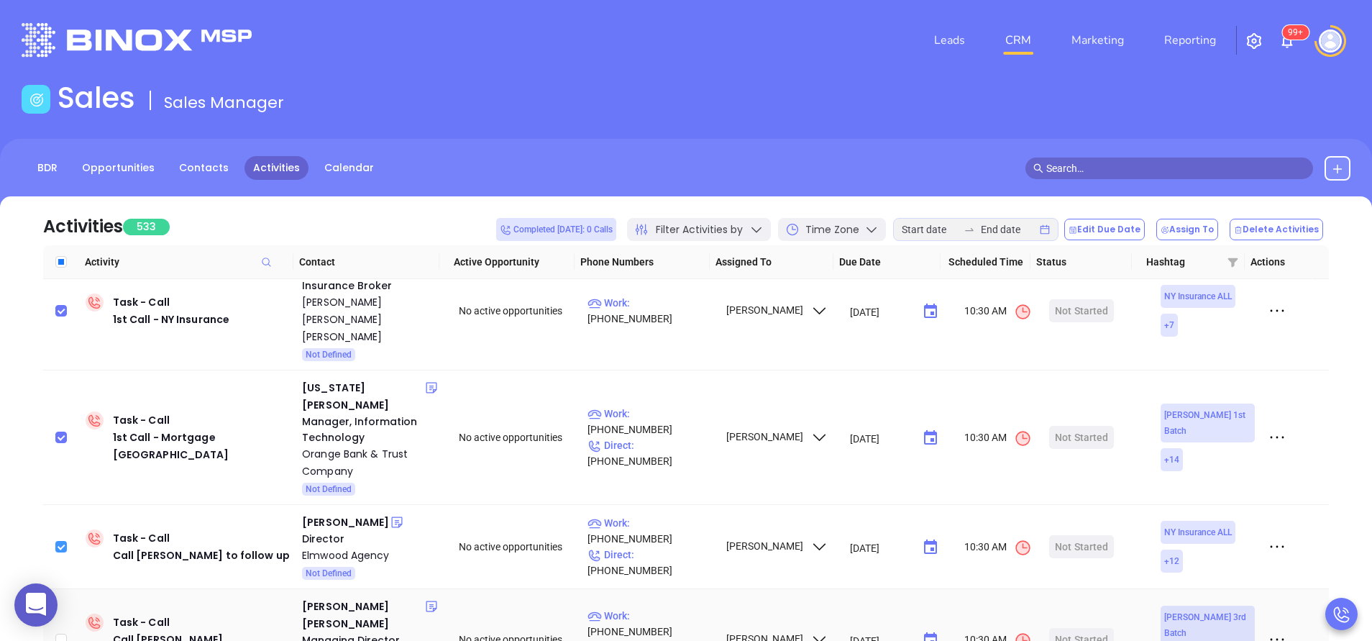
scroll to position [4272, 0]
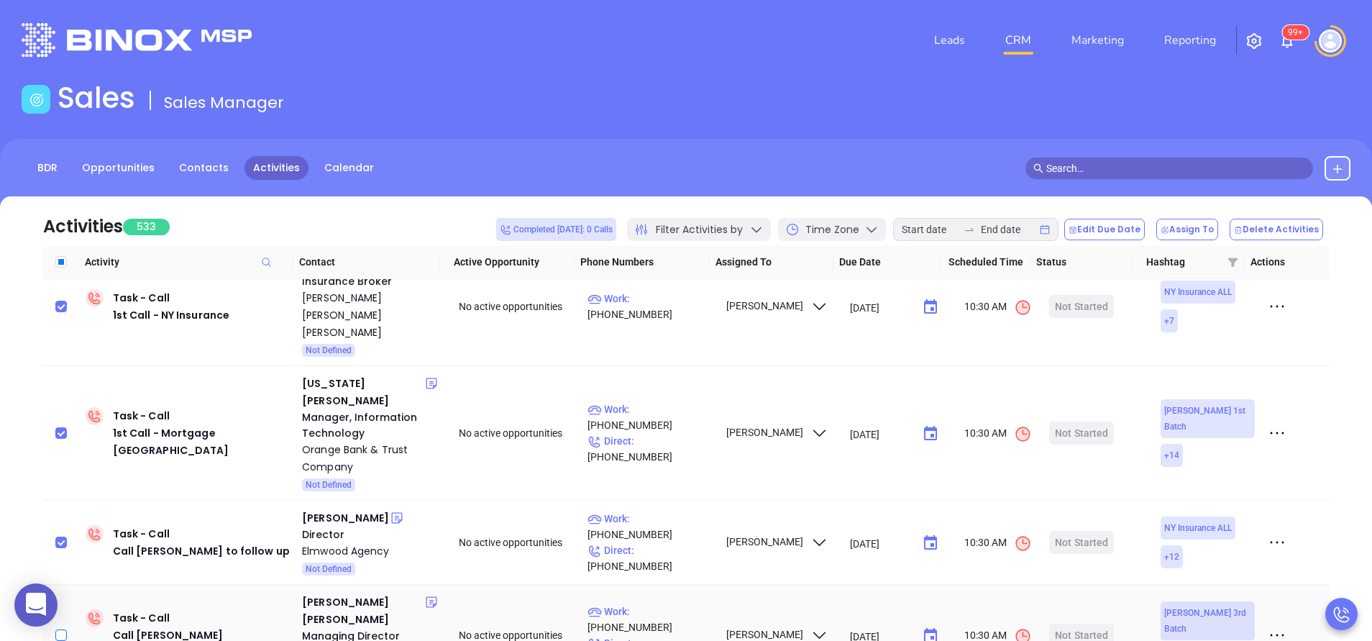
click at [64, 629] on input "checkbox" at bounding box center [61, 635] width 12 height 12
checkbox input "true"
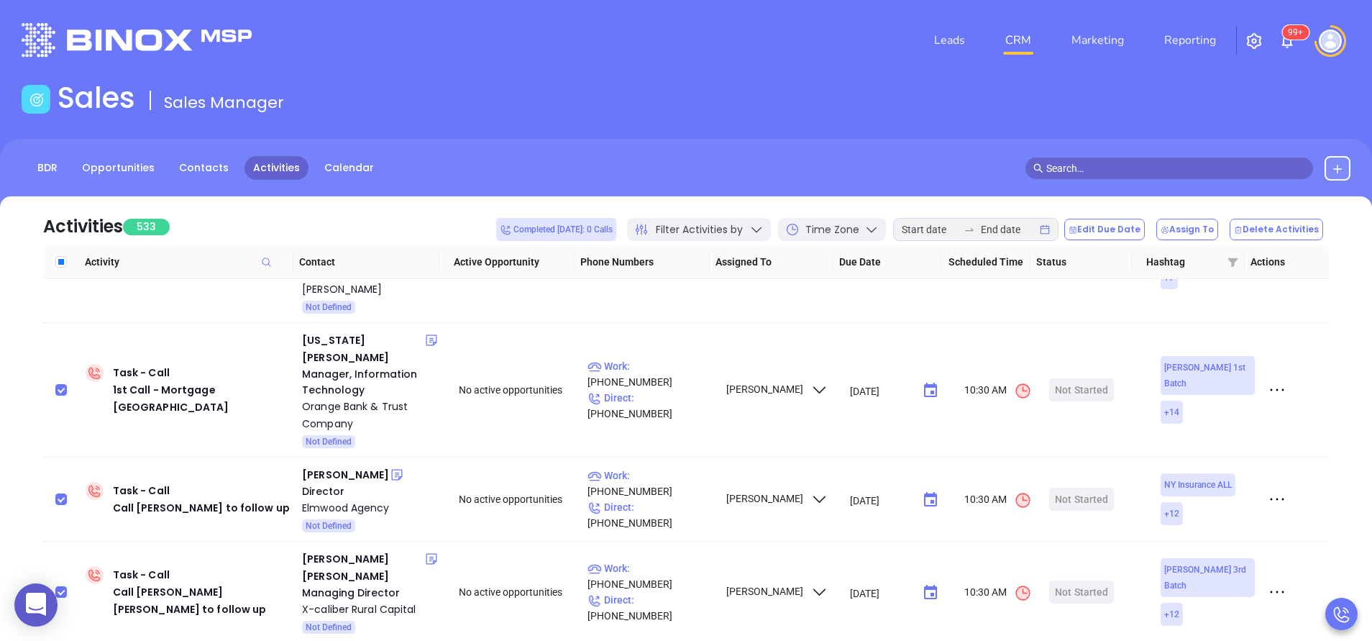
checkbox input "true"
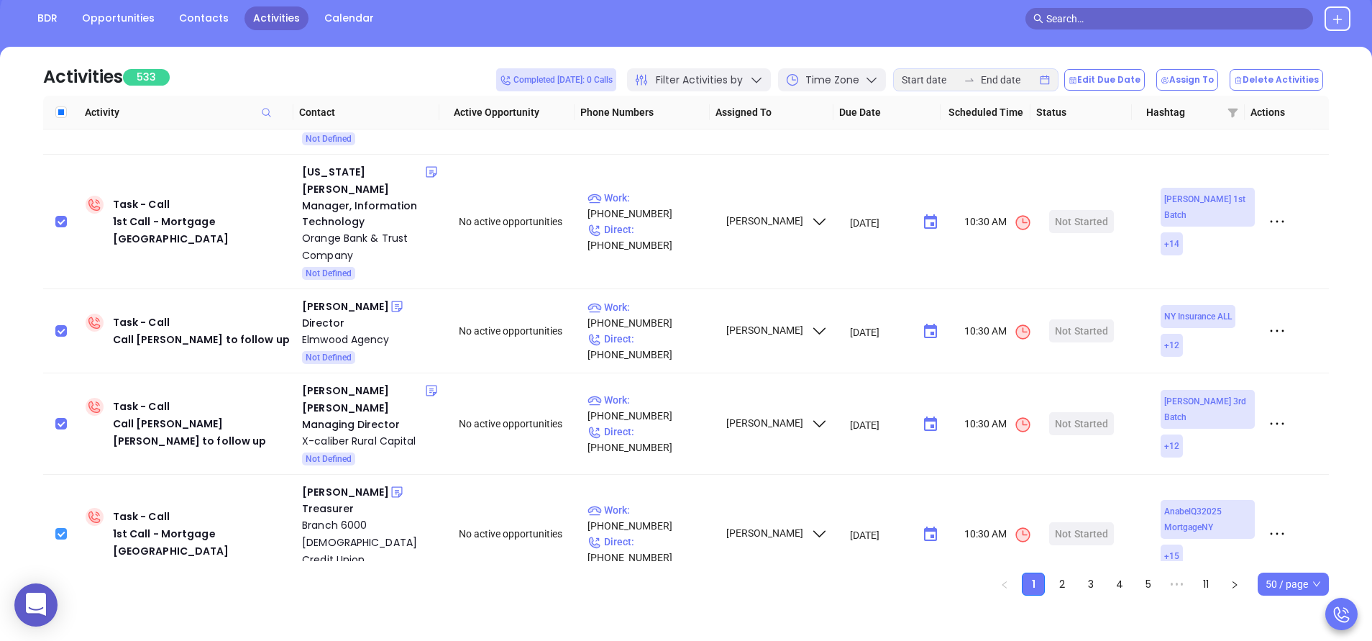
scroll to position [155, 0]
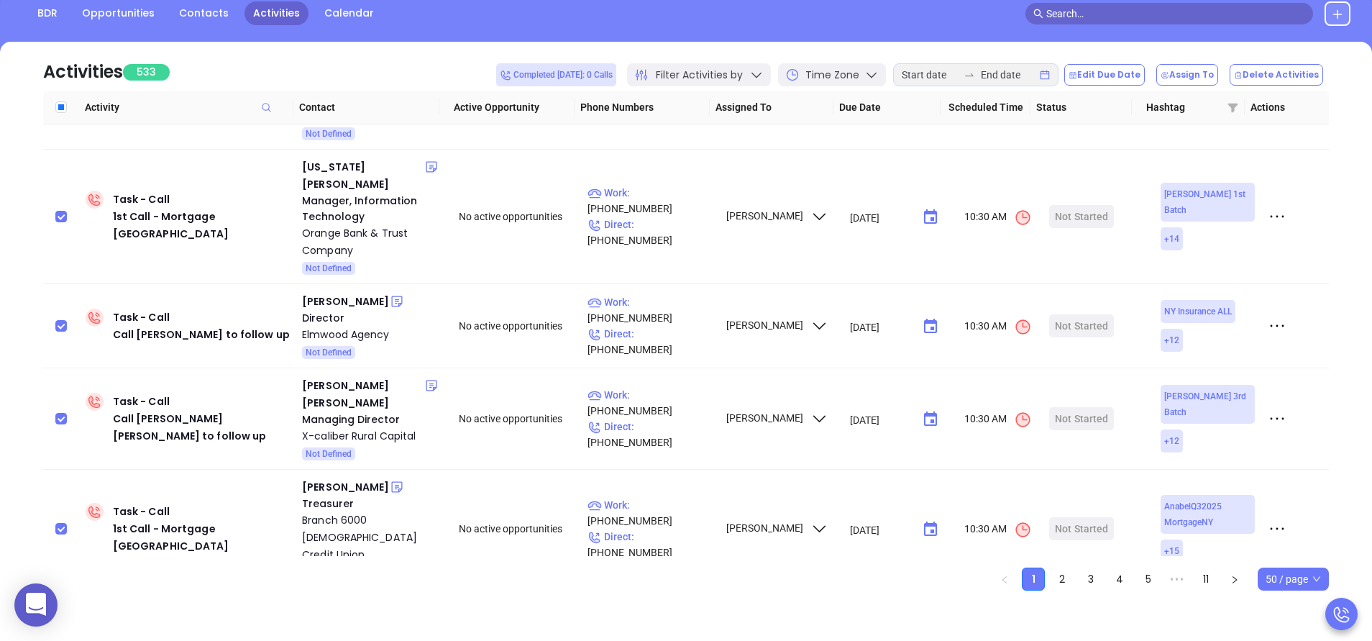
click at [63, 588] on td at bounding box center [61, 638] width 37 height 101
click at [58, 633] on input "checkbox" at bounding box center [61, 639] width 12 height 12
checkbox input "true"
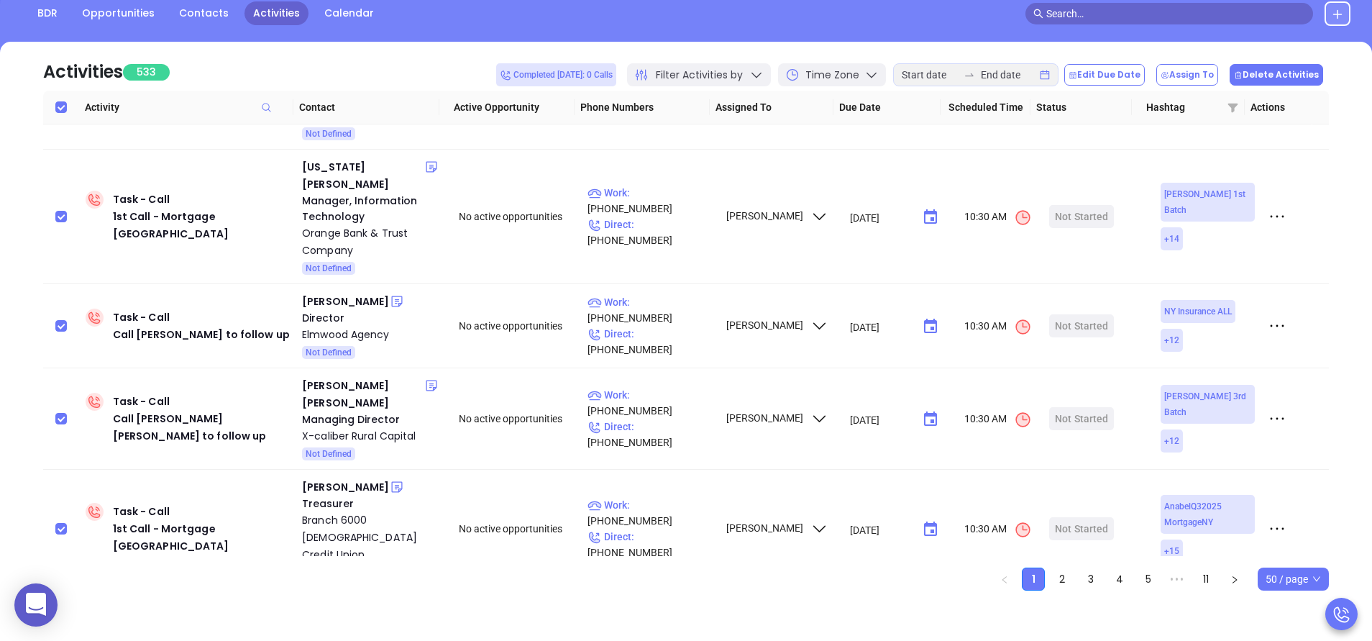
click at [1269, 76] on button "Delete Activities" at bounding box center [1276, 75] width 93 height 22
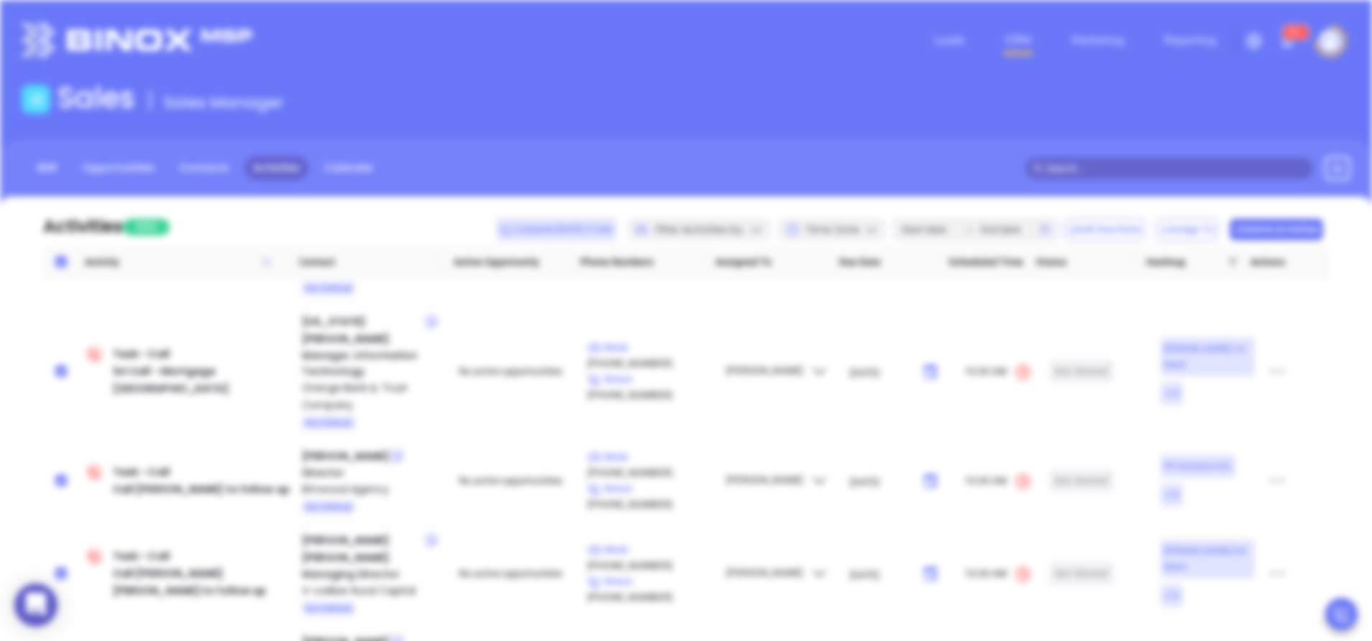
scroll to position [0, 0]
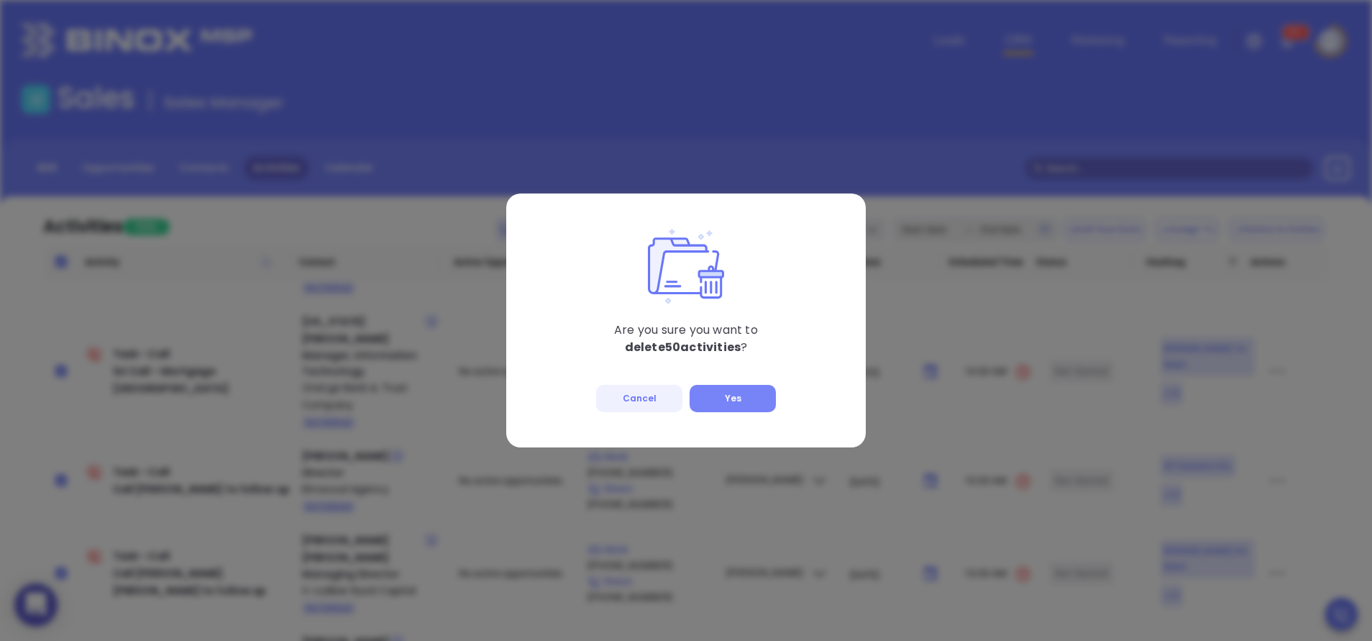
click at [734, 398] on button "Yes" at bounding box center [733, 398] width 86 height 27
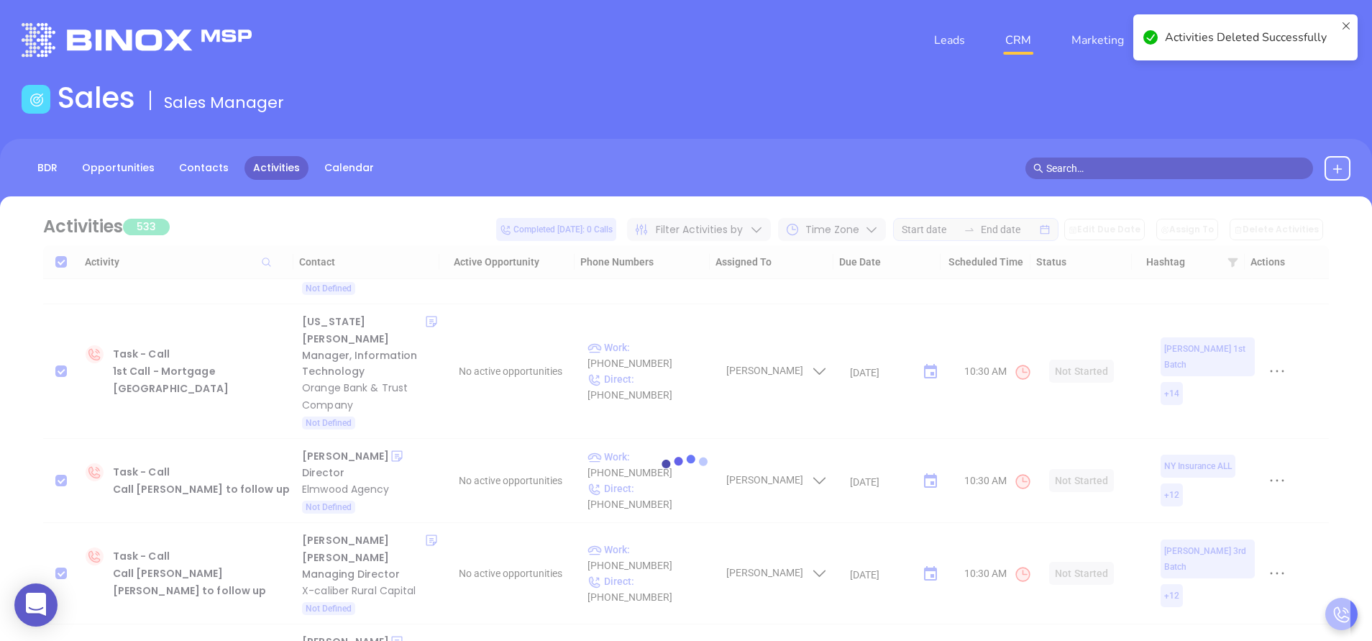
checkbox input "false"
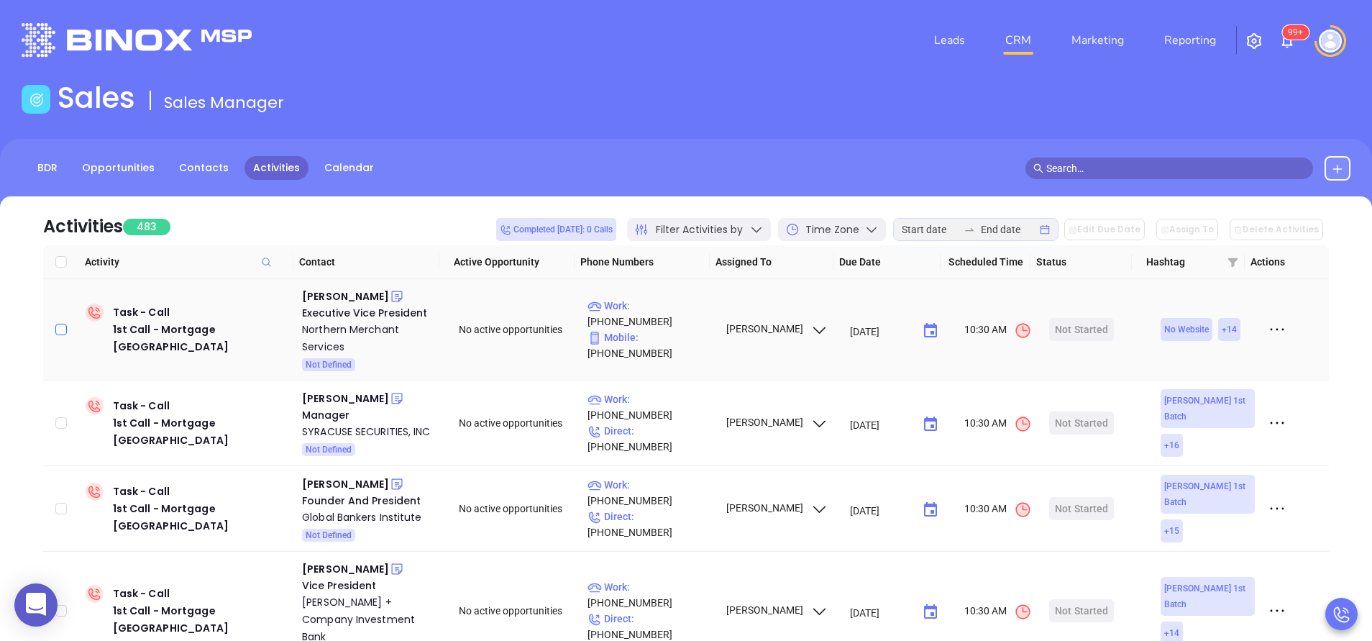
click at [59, 328] on input "checkbox" at bounding box center [61, 330] width 12 height 12
checkbox input "true"
click at [63, 419] on input "checkbox" at bounding box center [61, 423] width 12 height 12
checkbox input "true"
click at [60, 503] on input "checkbox" at bounding box center [61, 509] width 12 height 12
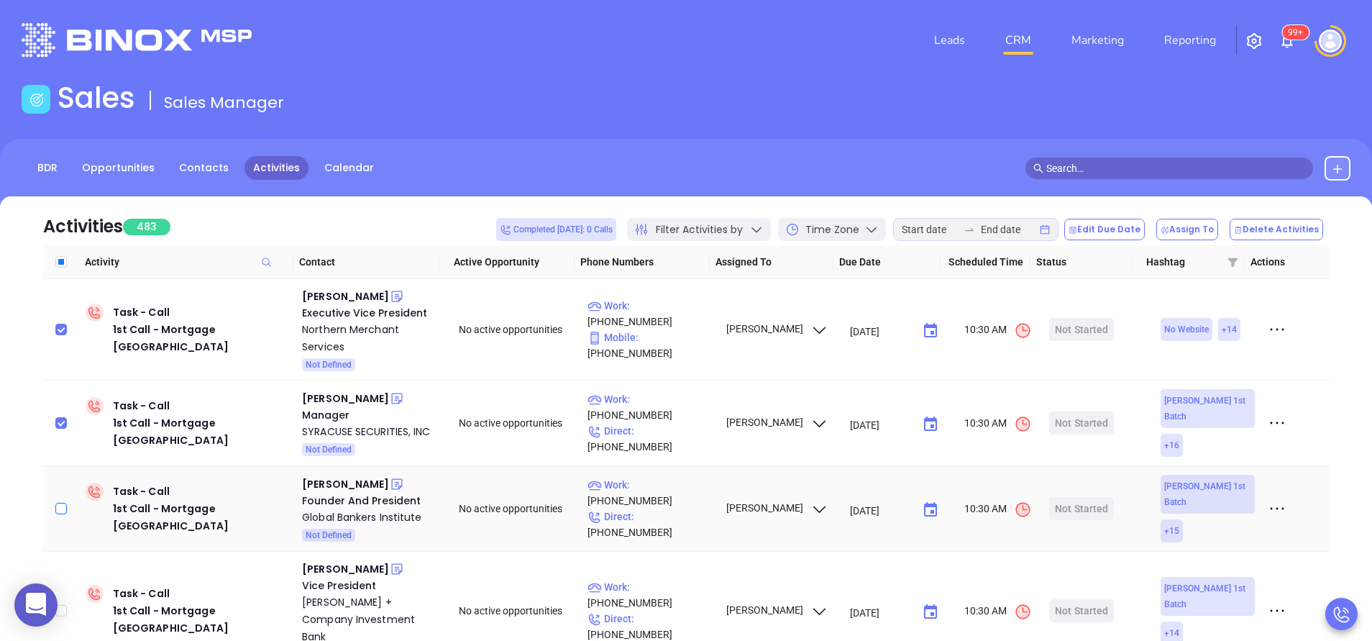
checkbox input "true"
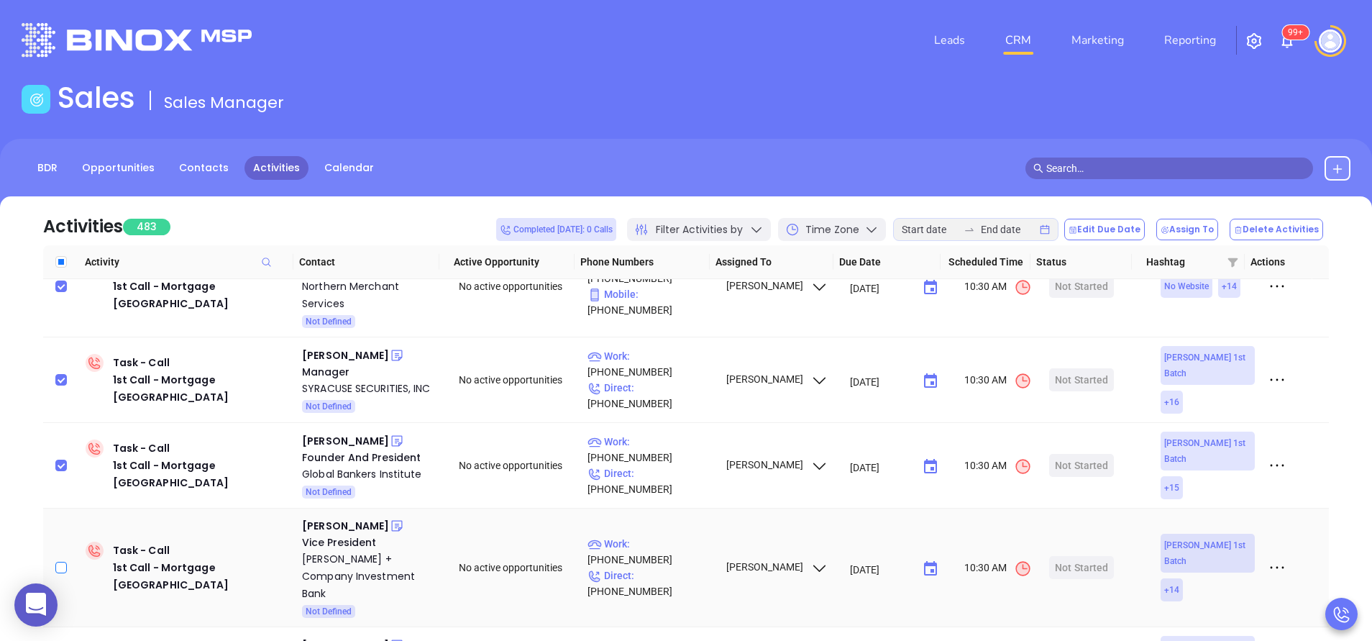
click at [61, 562] on input "checkbox" at bounding box center [61, 568] width 12 height 12
checkbox input "true"
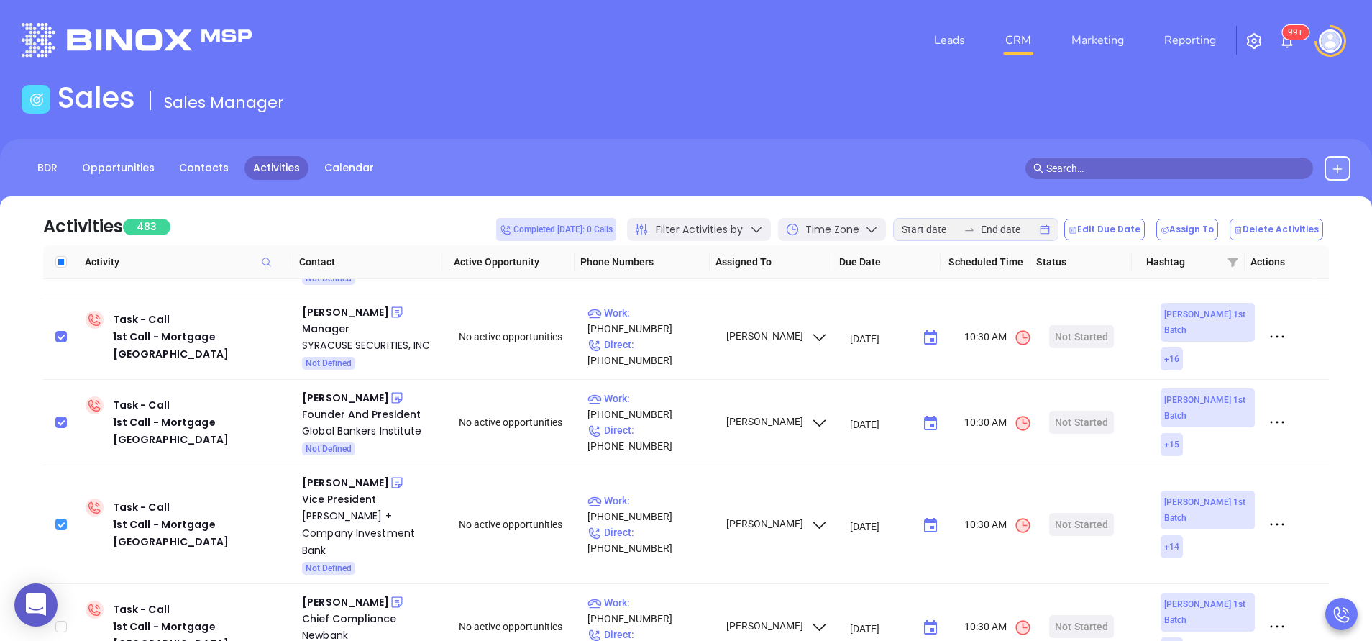
scroll to position [173, 0]
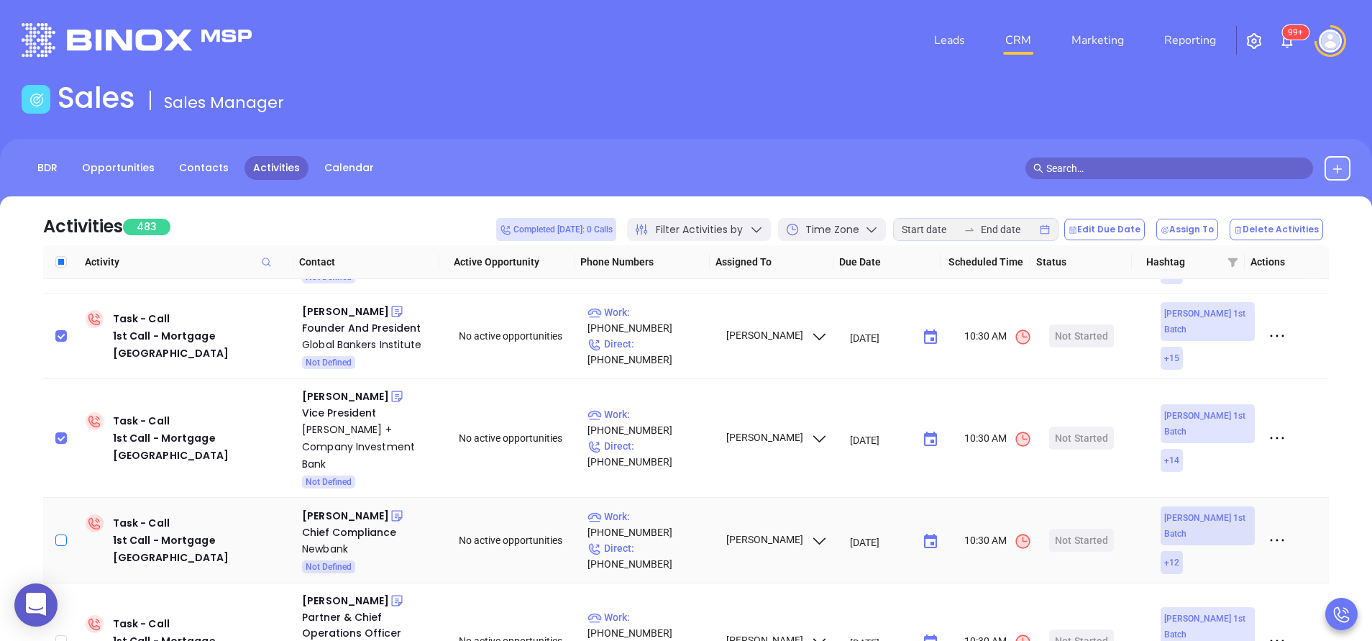
click at [59, 534] on input "checkbox" at bounding box center [61, 540] width 12 height 12
checkbox input "true"
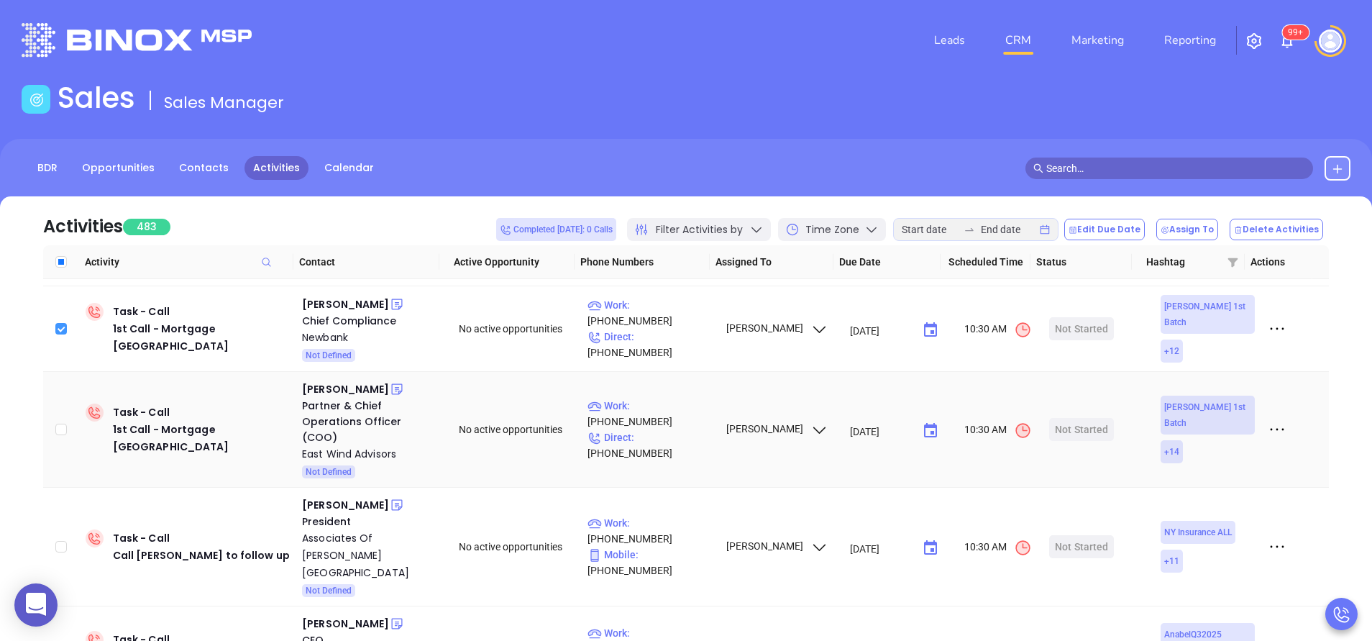
scroll to position [388, 0]
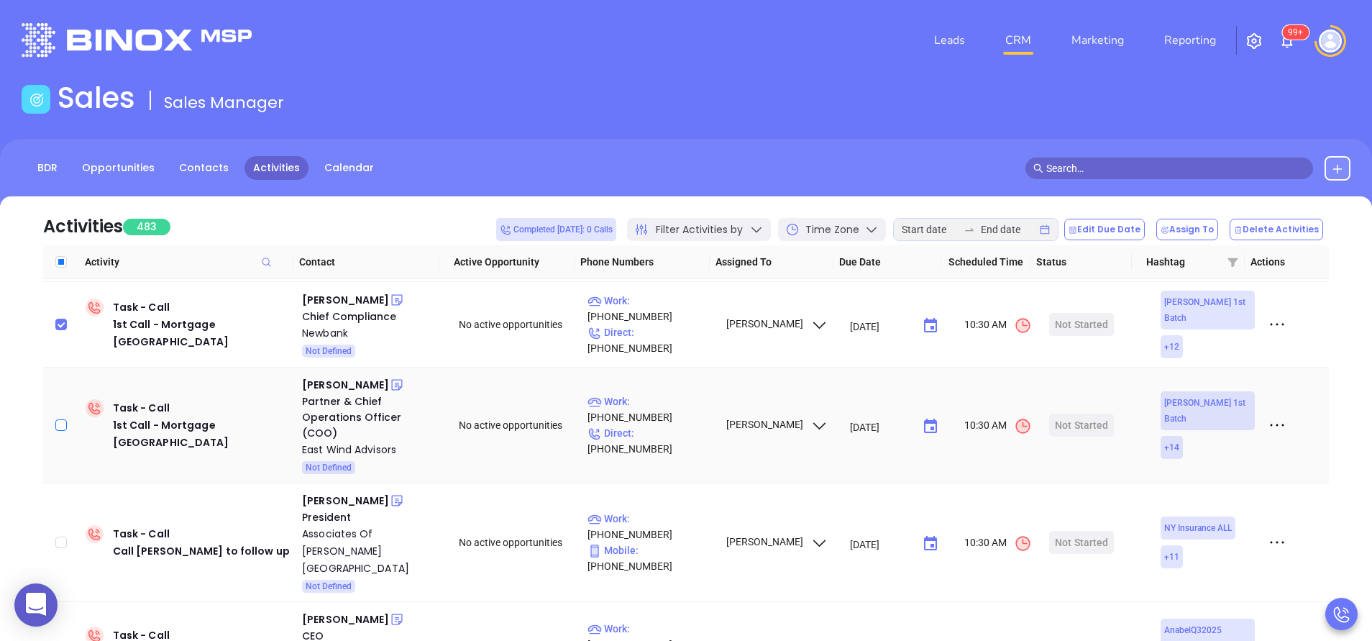
click at [65, 419] on input "checkbox" at bounding box center [61, 425] width 12 height 12
checkbox input "true"
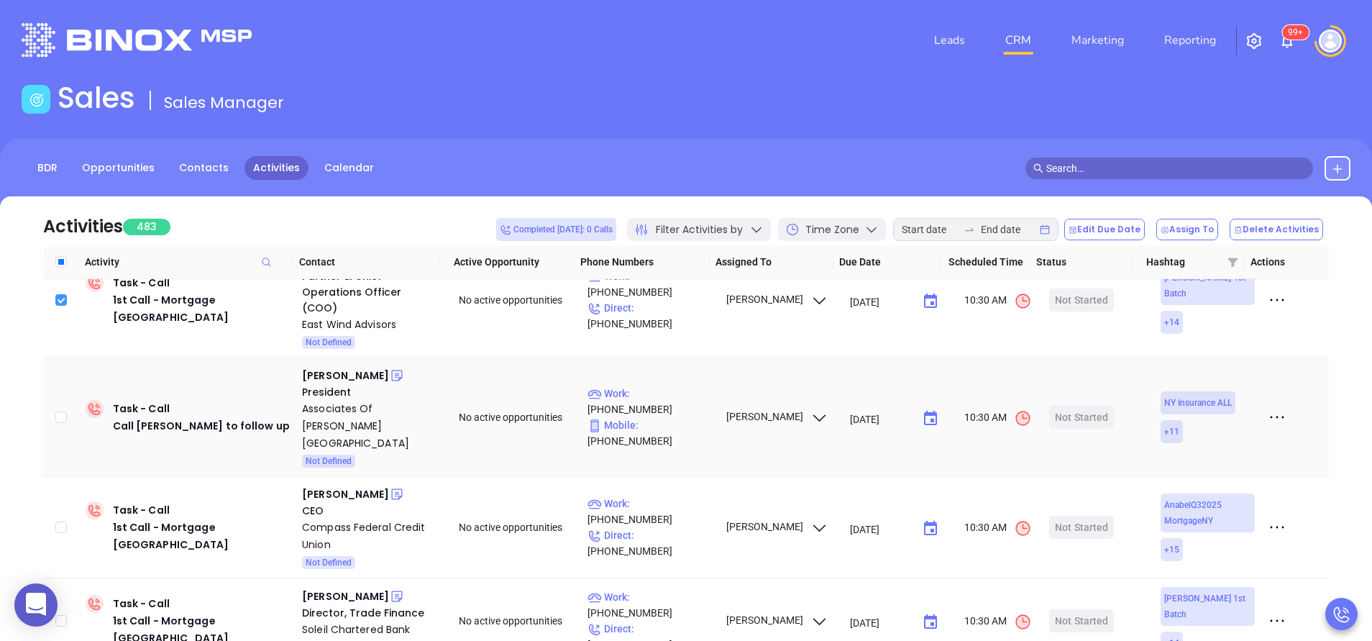
scroll to position [518, 0]
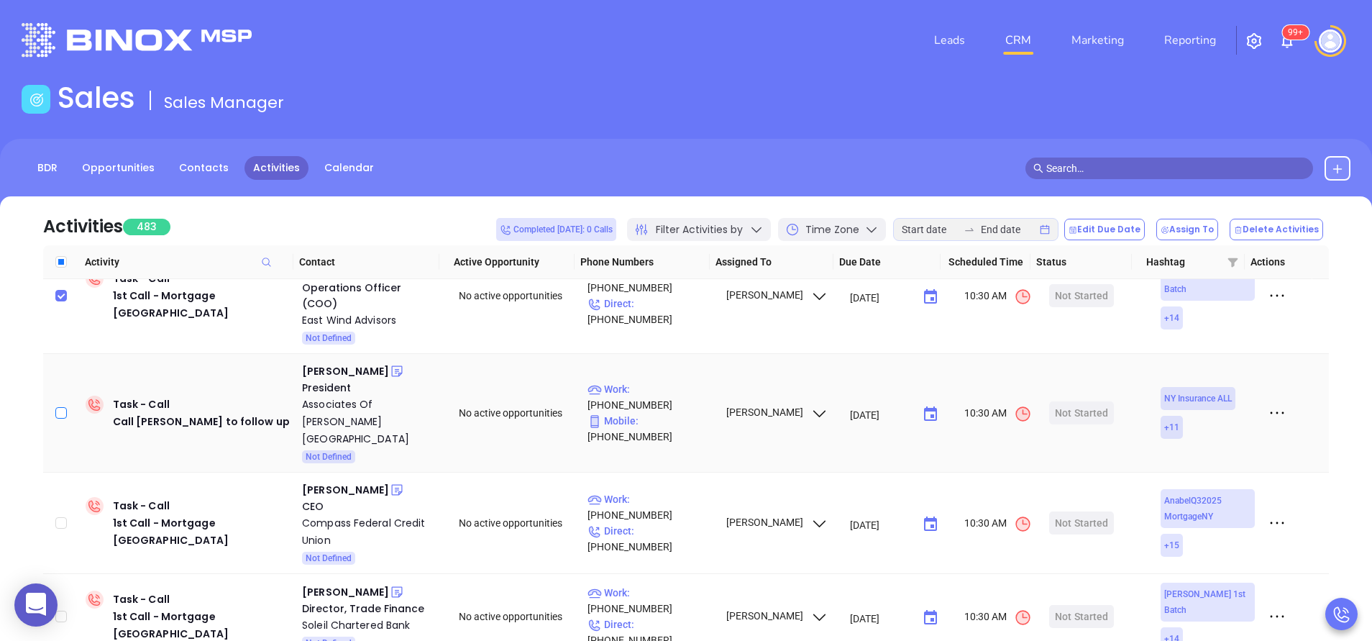
click at [63, 405] on label at bounding box center [61, 413] width 12 height 16
click at [63, 407] on input "checkbox" at bounding box center [61, 413] width 12 height 12
checkbox input "true"
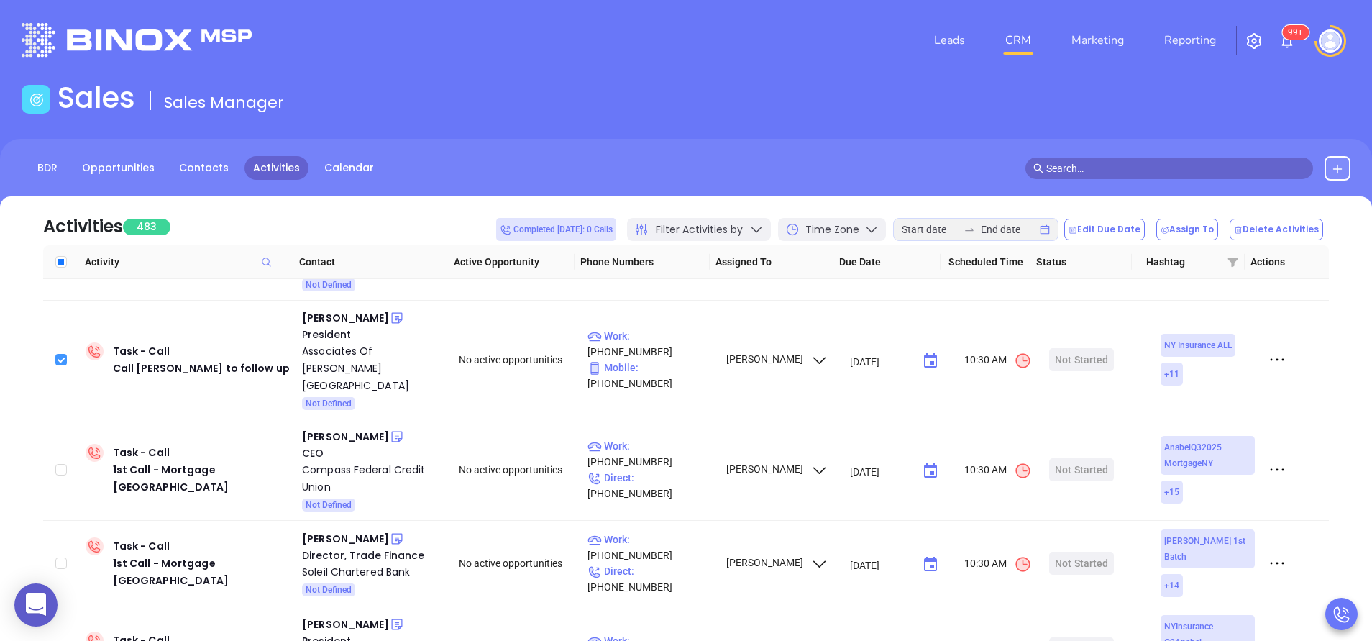
scroll to position [604, 0]
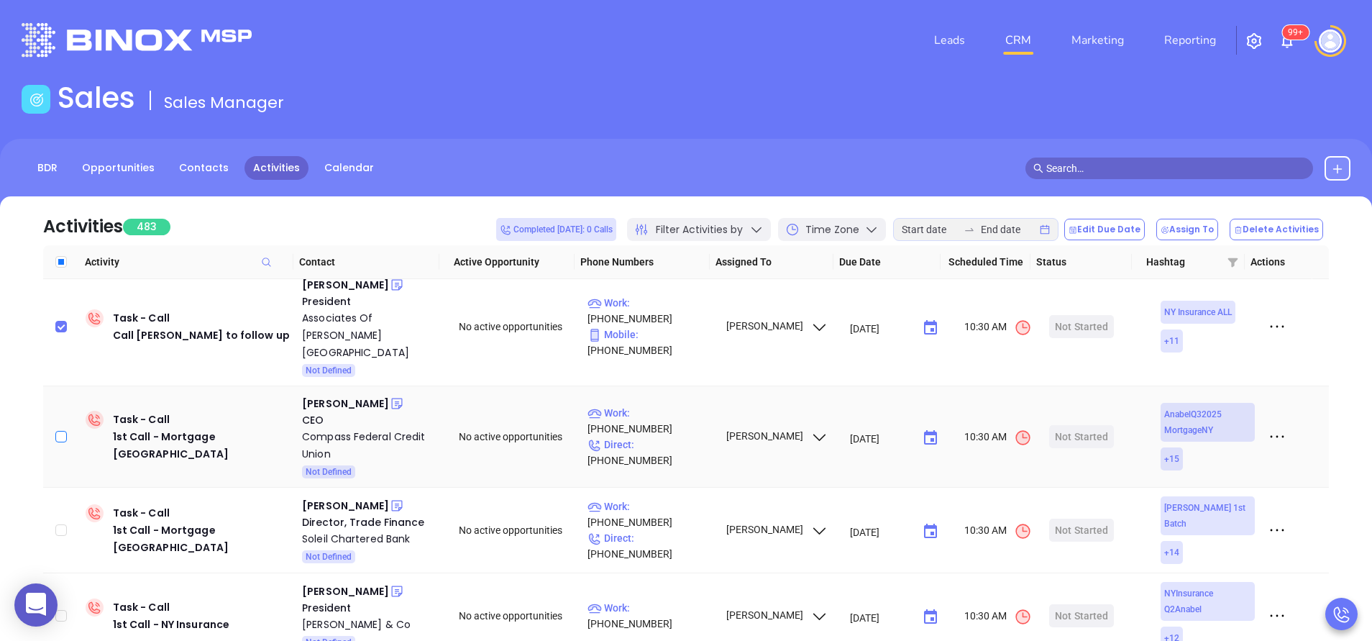
click at [55, 431] on input "checkbox" at bounding box center [61, 437] width 12 height 12
checkbox input "true"
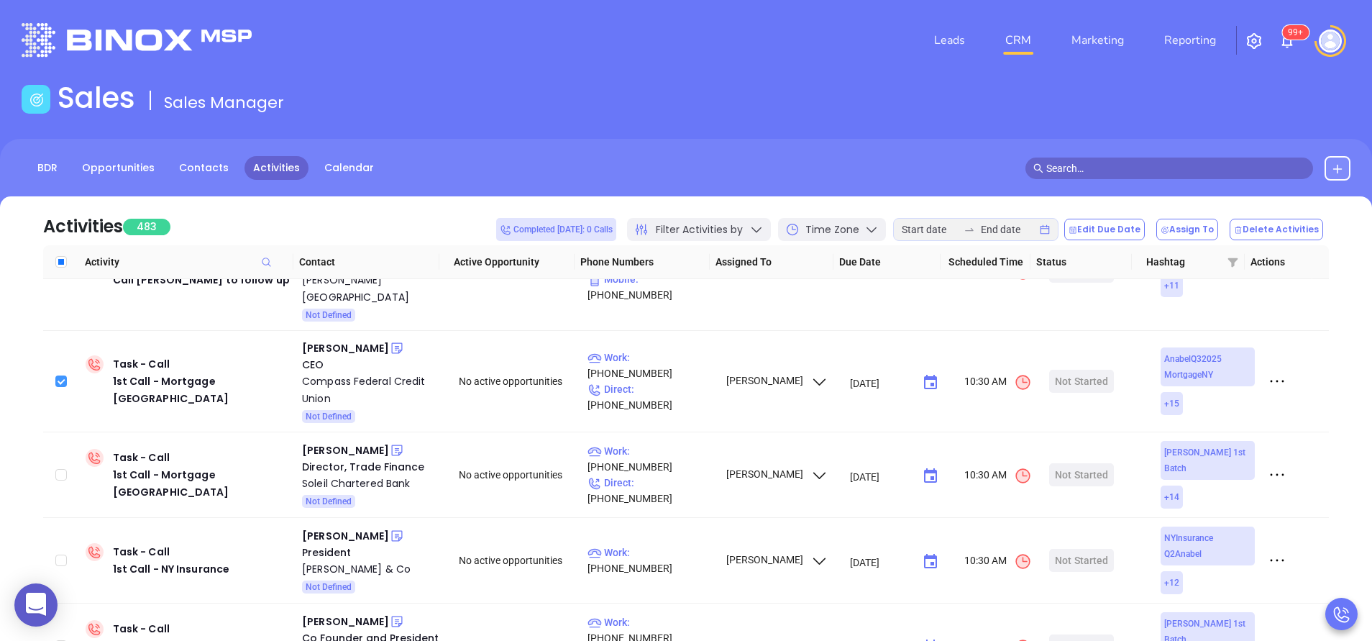
scroll to position [690, 0]
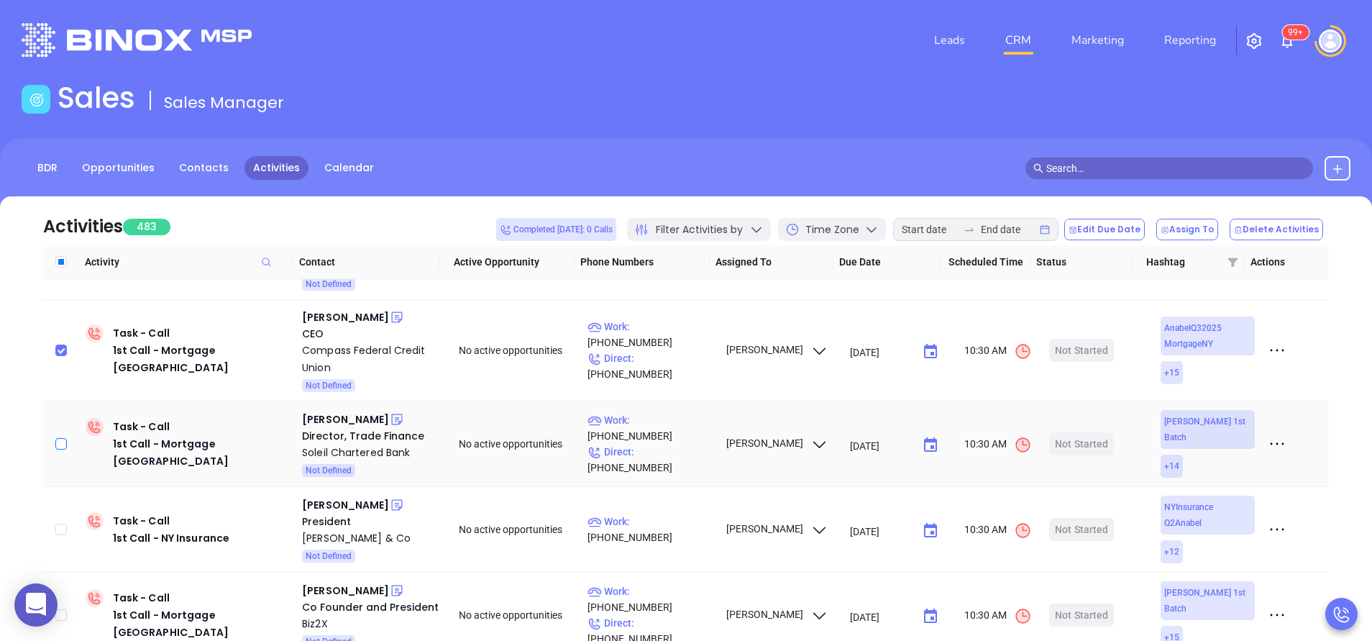
click at [60, 438] on input "checkbox" at bounding box center [61, 444] width 12 height 12
checkbox input "true"
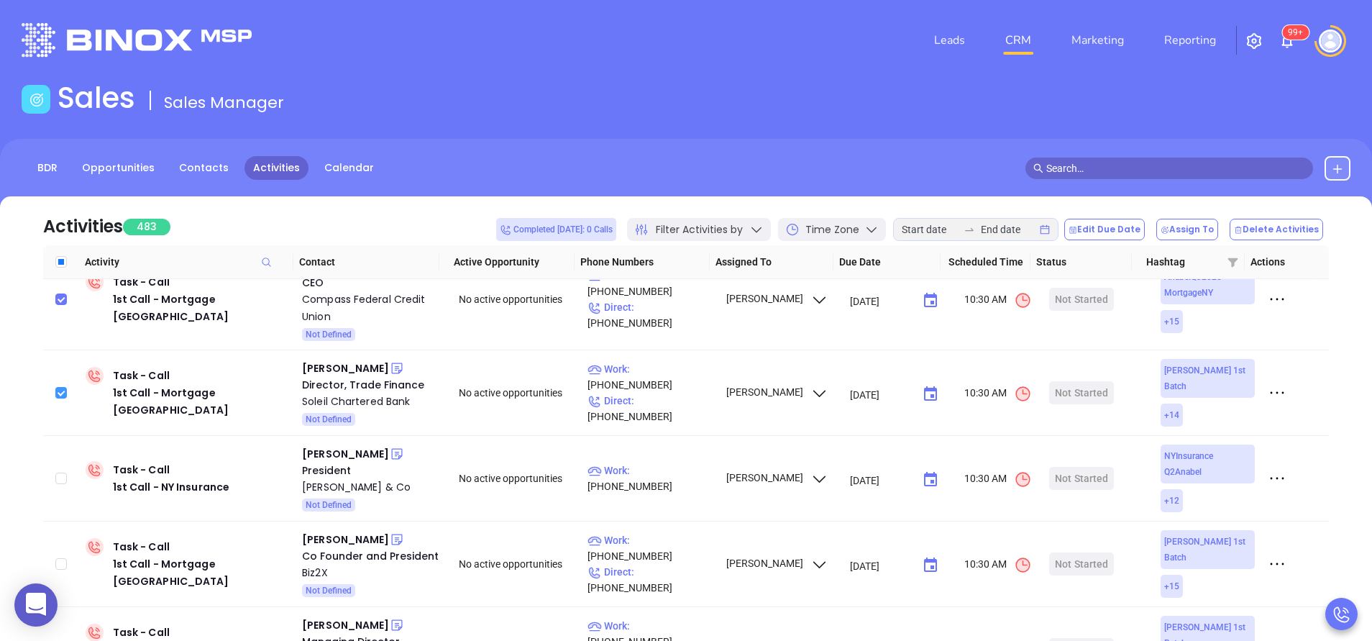
scroll to position [777, 0]
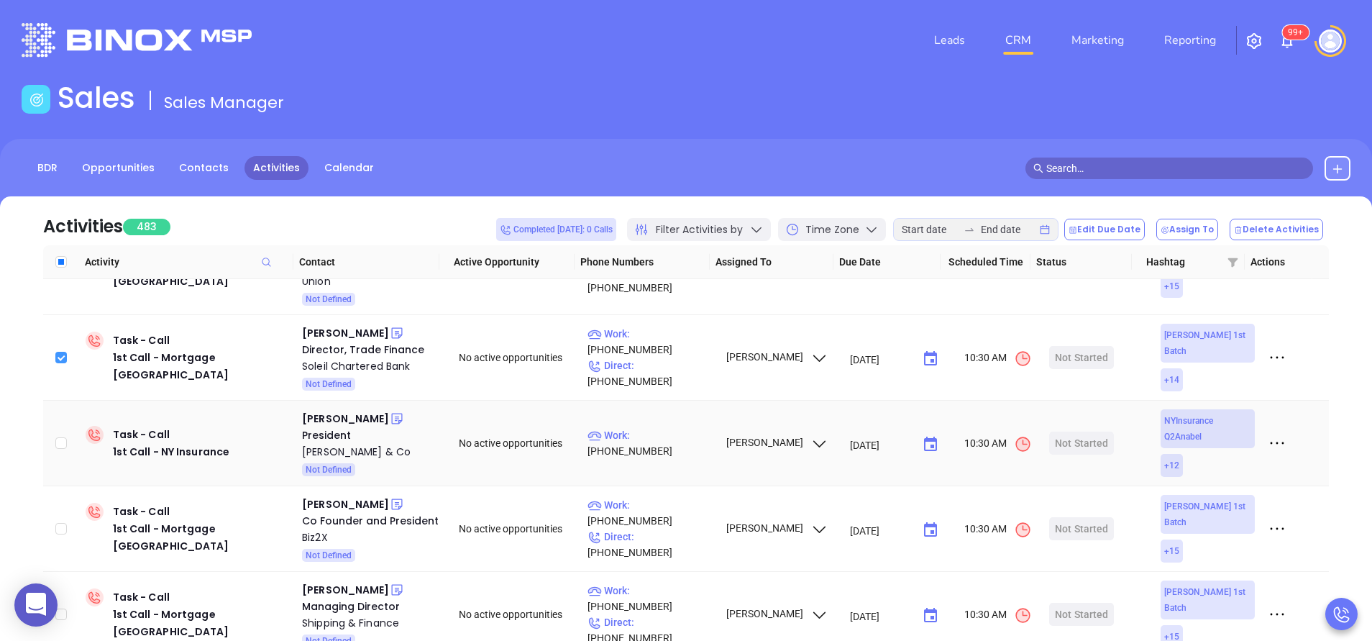
click at [60, 437] on input "checkbox" at bounding box center [61, 443] width 12 height 12
checkbox input "true"
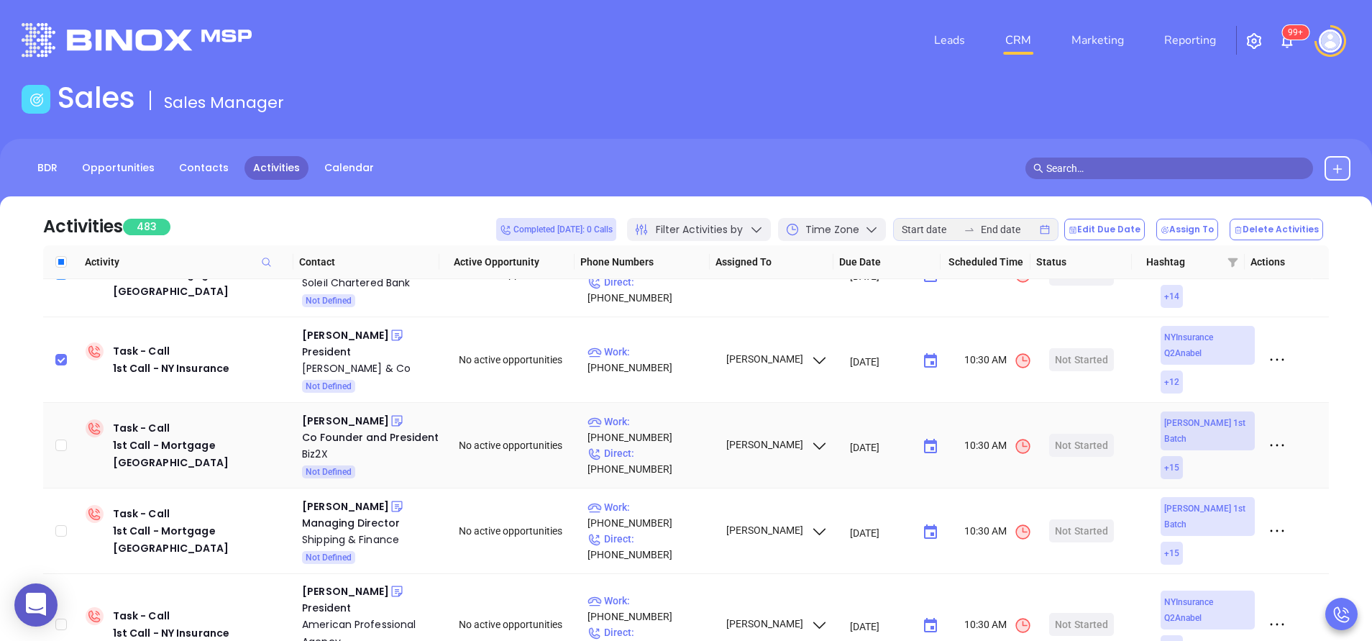
scroll to position [863, 0]
click at [64, 436] on input "checkbox" at bounding box center [61, 442] width 12 height 12
checkbox input "true"
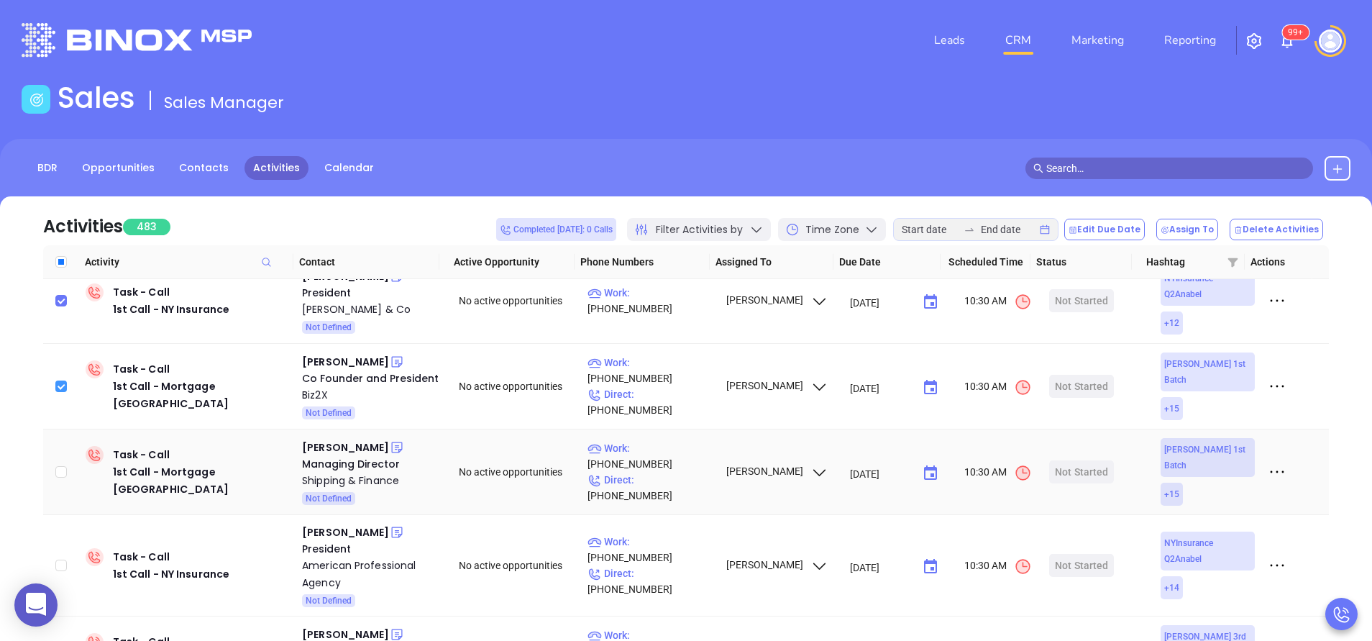
scroll to position [949, 0]
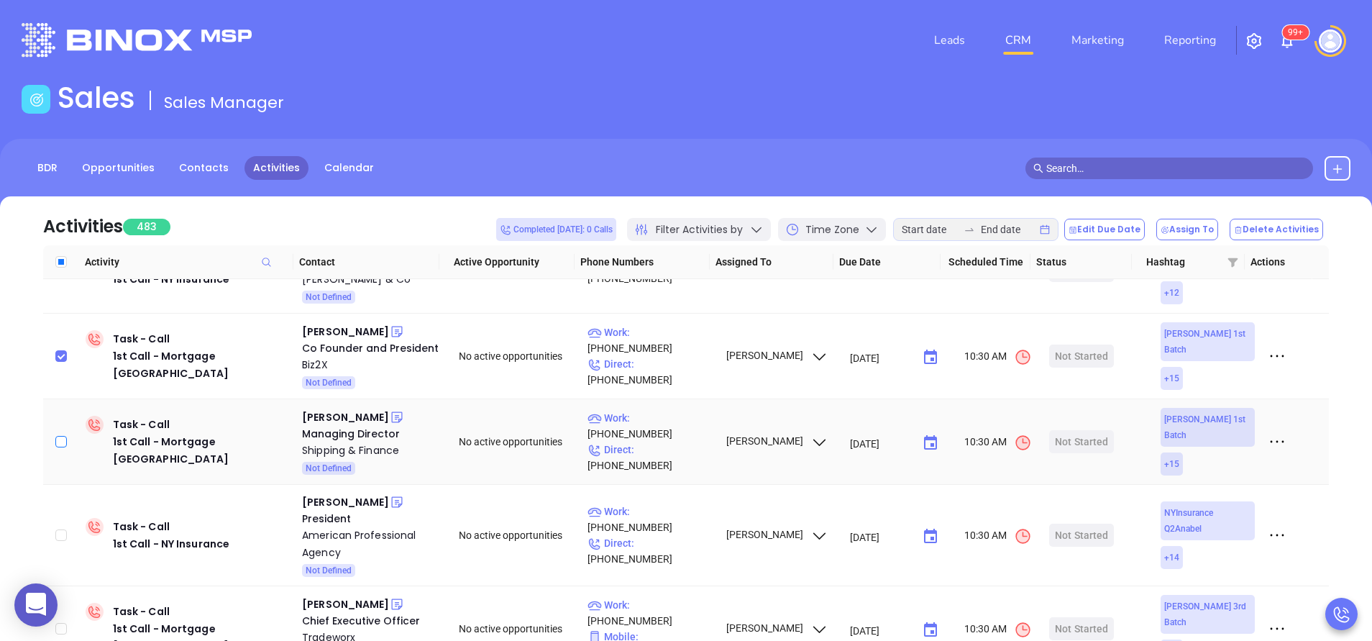
click at [55, 436] on input "checkbox" at bounding box center [61, 442] width 12 height 12
checkbox input "true"
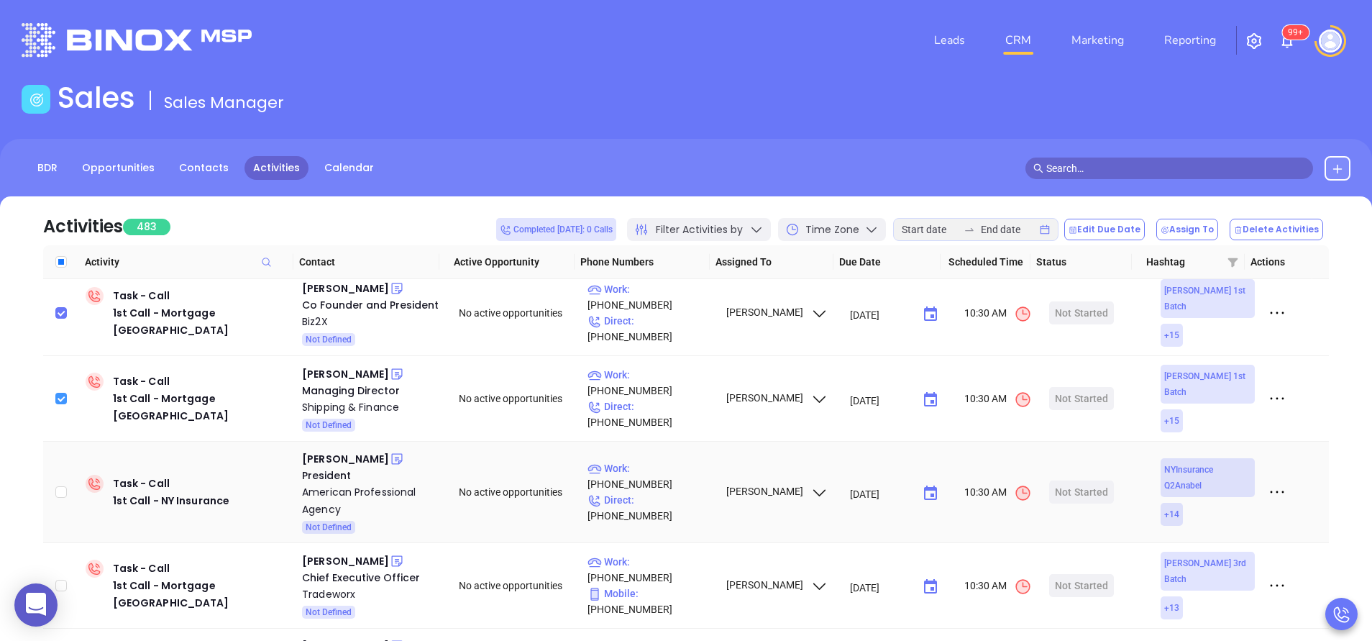
scroll to position [1036, 0]
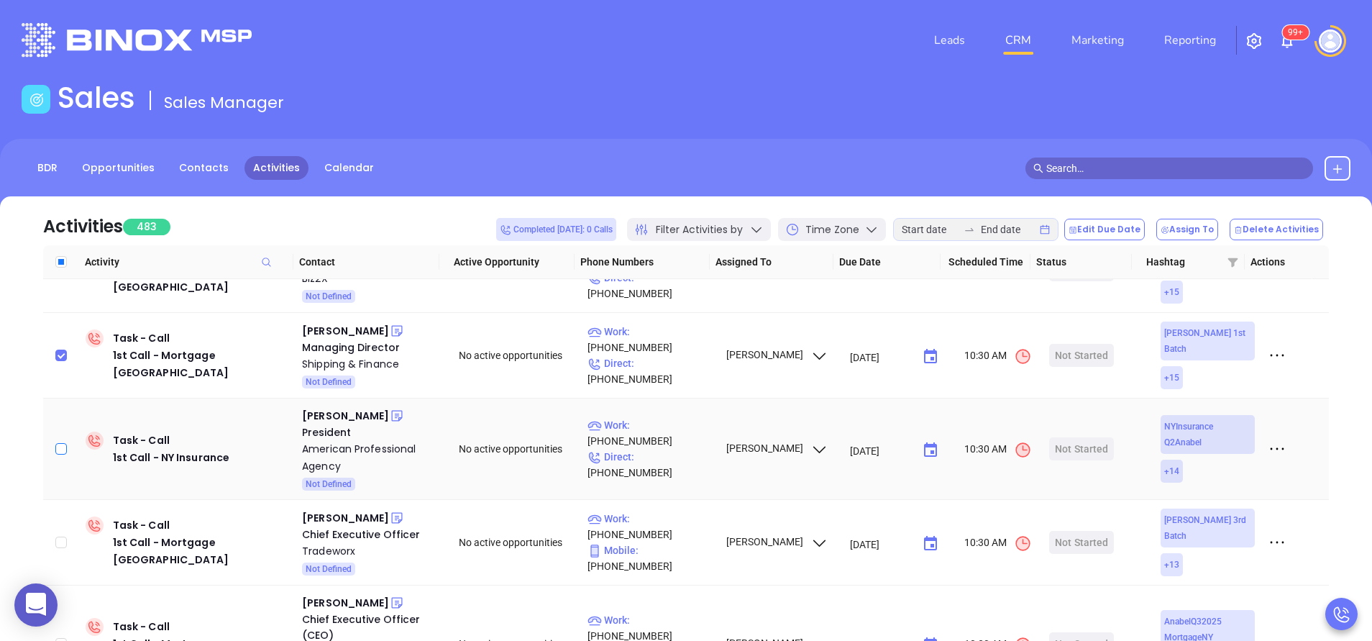
click at [65, 443] on input "checkbox" at bounding box center [61, 449] width 12 height 12
checkbox input "true"
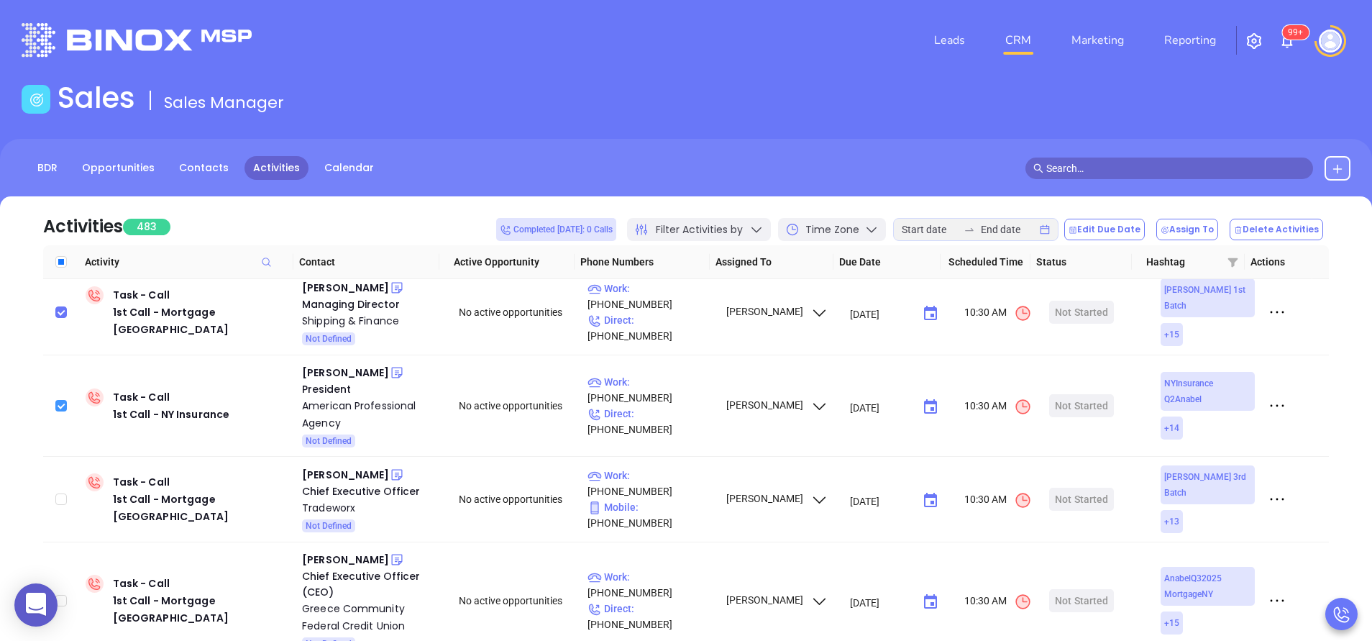
scroll to position [1122, 0]
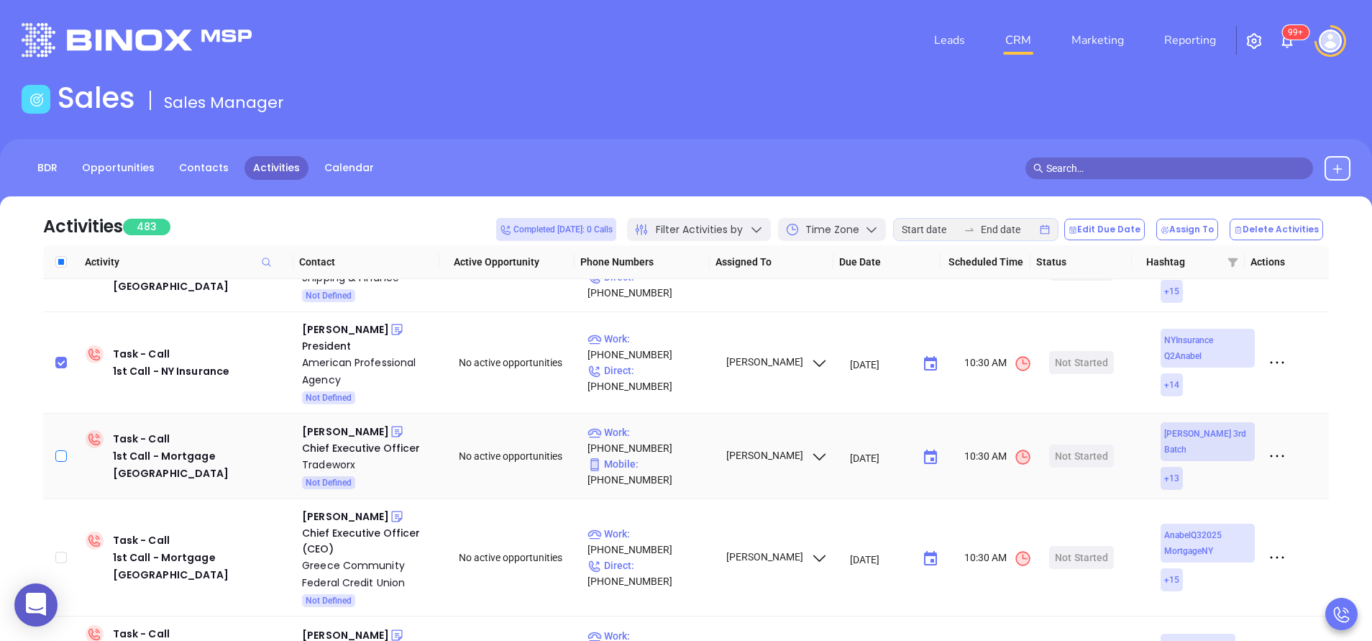
click at [67, 450] on input "checkbox" at bounding box center [61, 456] width 12 height 12
checkbox input "true"
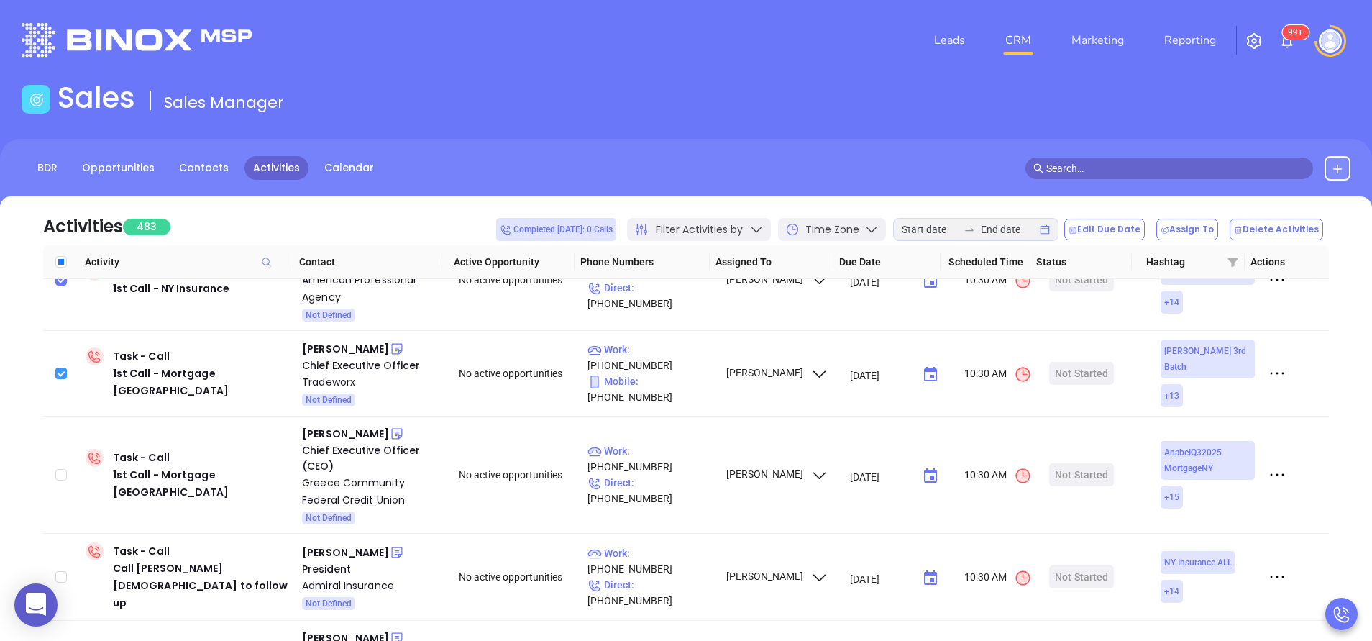
scroll to position [1208, 0]
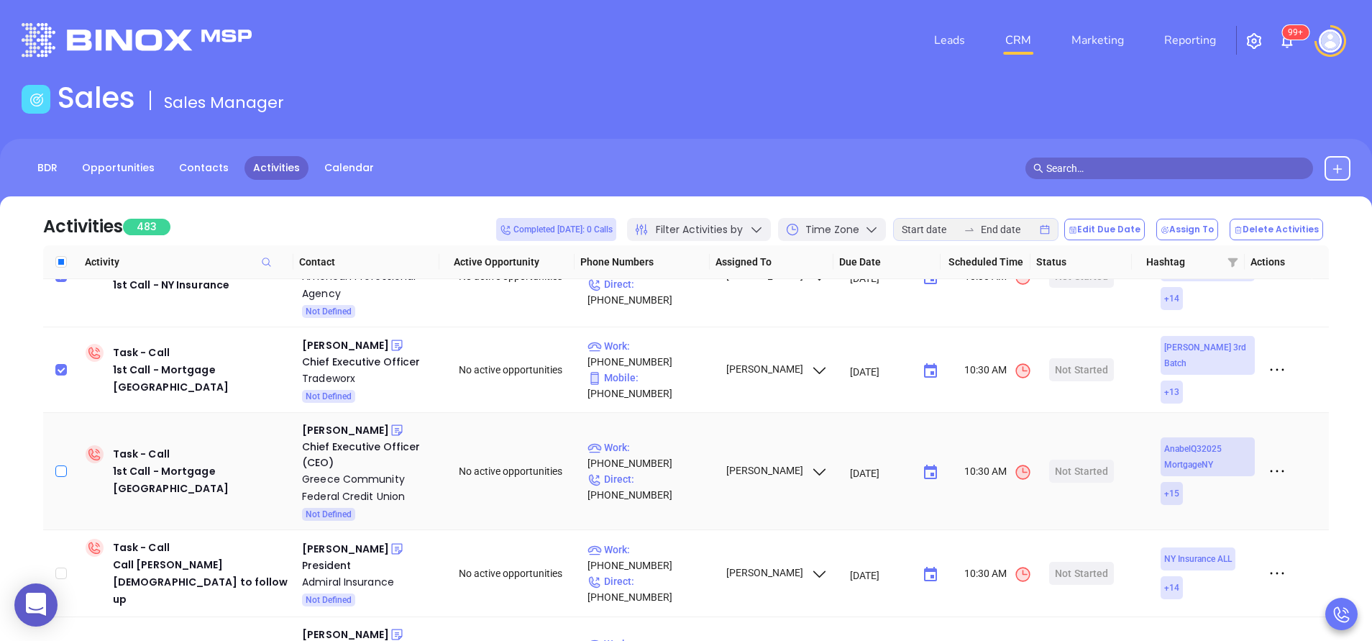
click at [64, 465] on input "checkbox" at bounding box center [61, 471] width 12 height 12
checkbox input "true"
click at [62, 567] on input "checkbox" at bounding box center [61, 573] width 12 height 12
checkbox input "true"
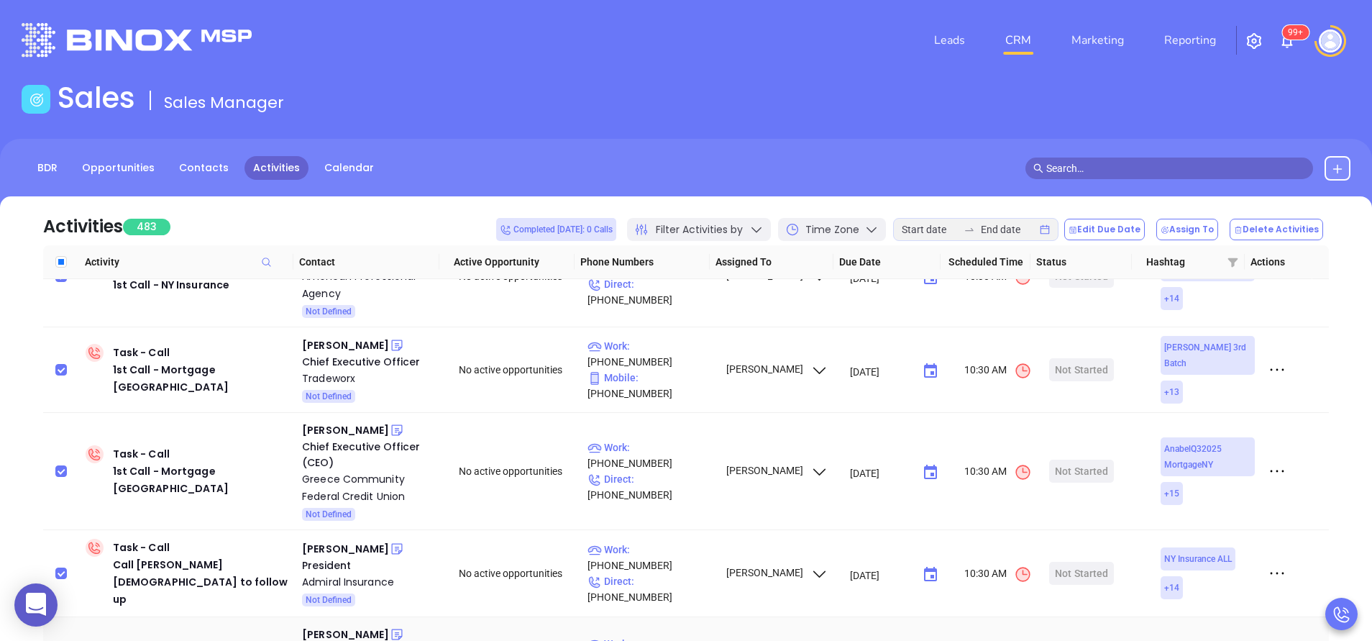
checkbox input "true"
click at [1271, 228] on button "Delete Activities" at bounding box center [1276, 230] width 93 height 22
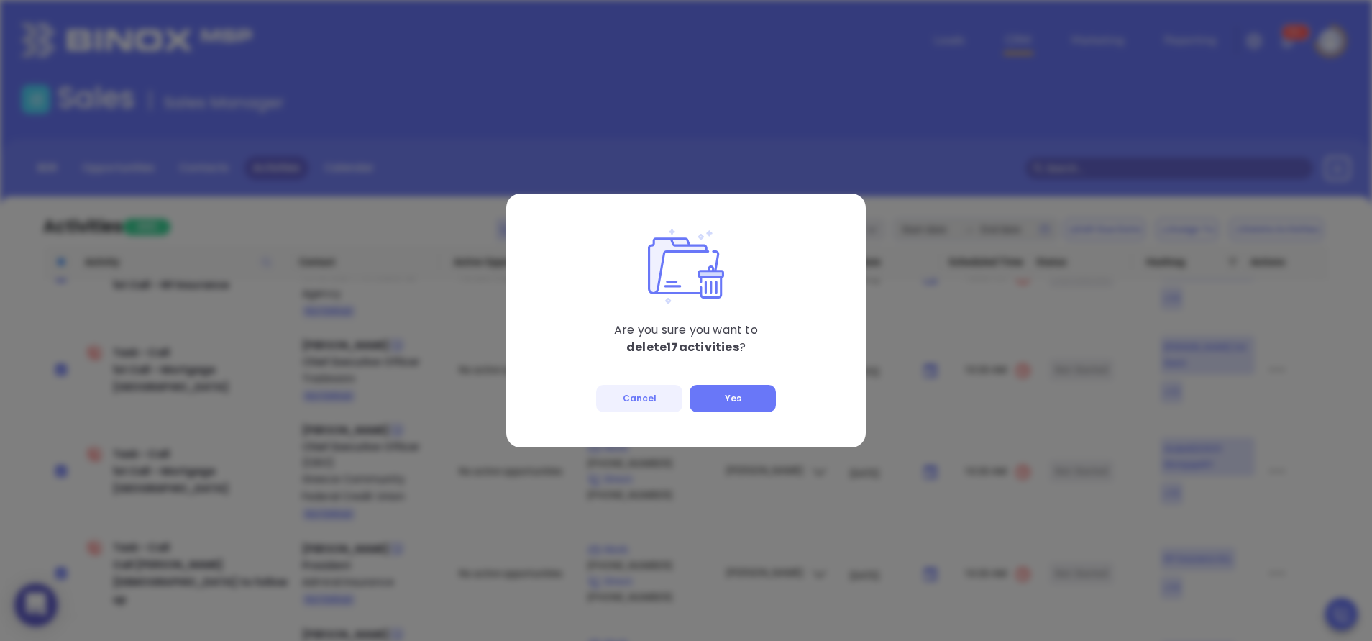
click at [744, 383] on div "Are you sure you want to delete 17 activities ? Cancel Yes" at bounding box center [686, 320] width 360 height 254
click at [744, 389] on button "Yes" at bounding box center [733, 398] width 86 height 27
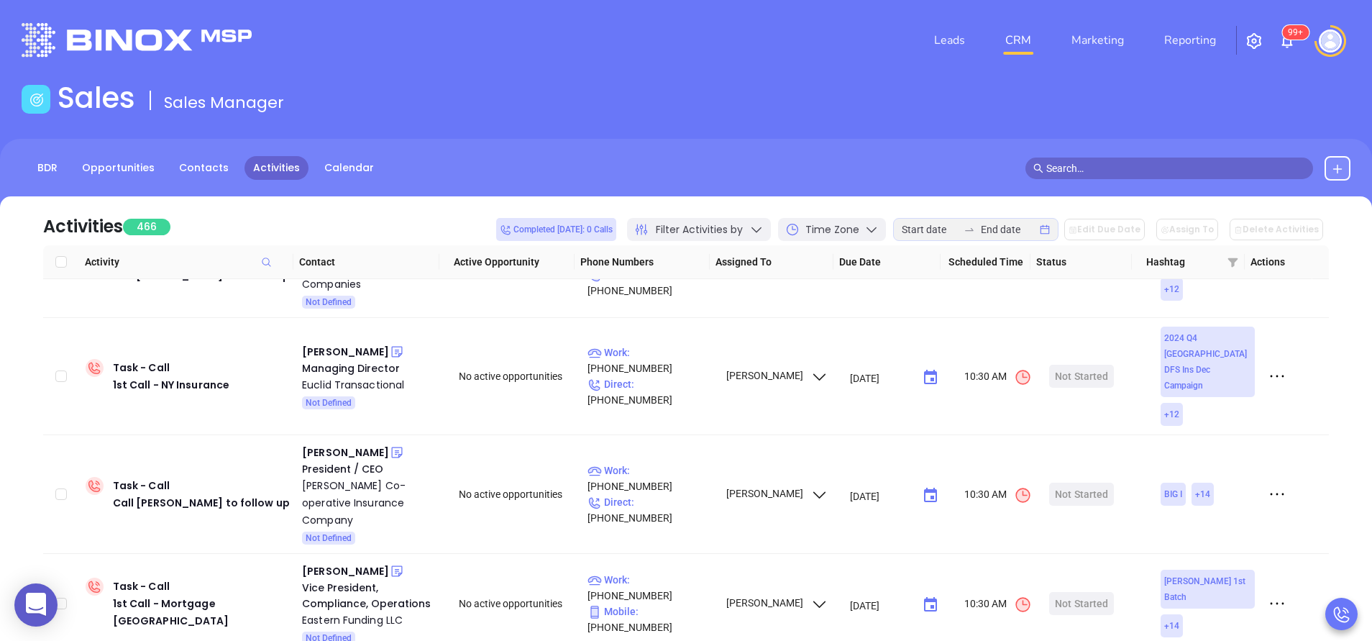
scroll to position [0, 0]
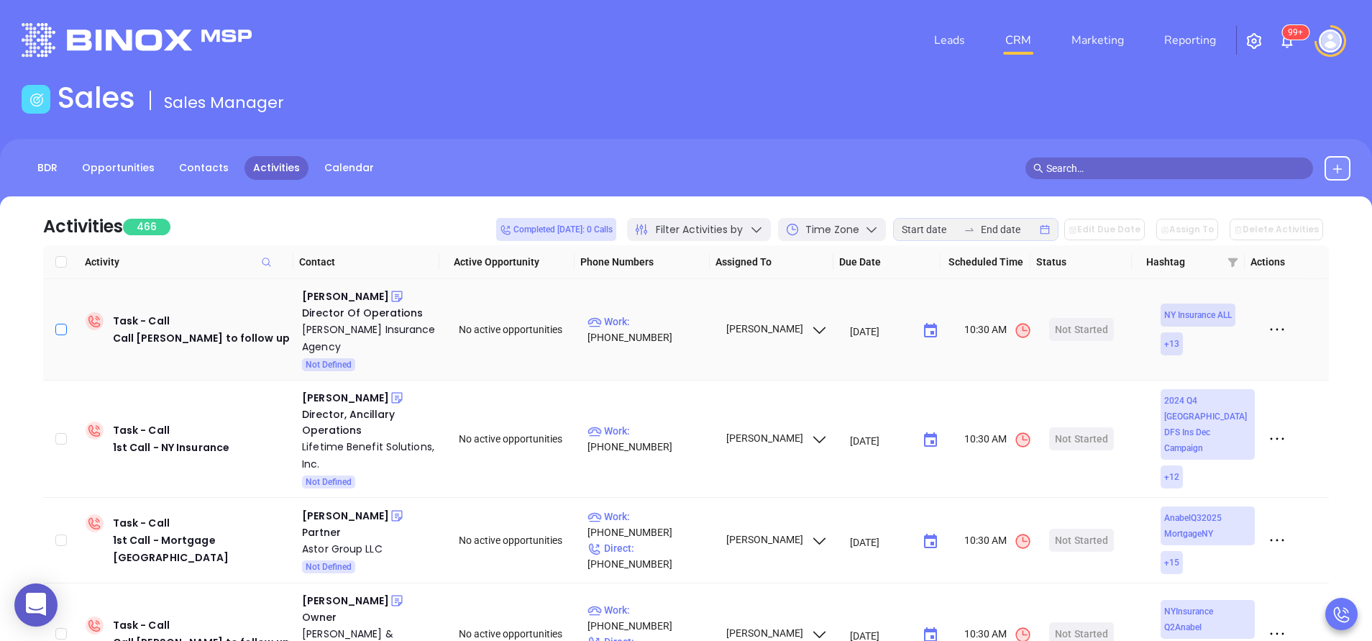
click at [57, 329] on input "checkbox" at bounding box center [61, 330] width 12 height 12
checkbox input "true"
click at [60, 444] on input "checkbox" at bounding box center [61, 439] width 12 height 12
checkbox input "true"
click at [63, 546] on label at bounding box center [61, 540] width 12 height 16
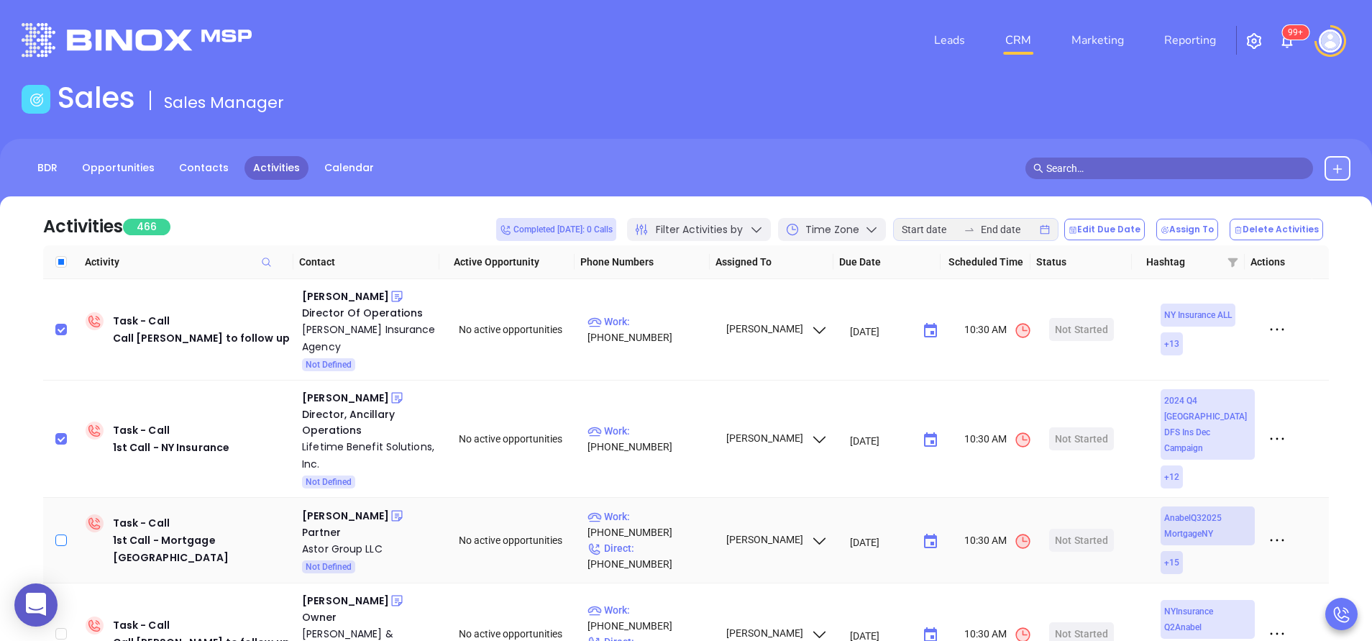
click at [63, 546] on input "checkbox" at bounding box center [61, 540] width 12 height 12
checkbox input "true"
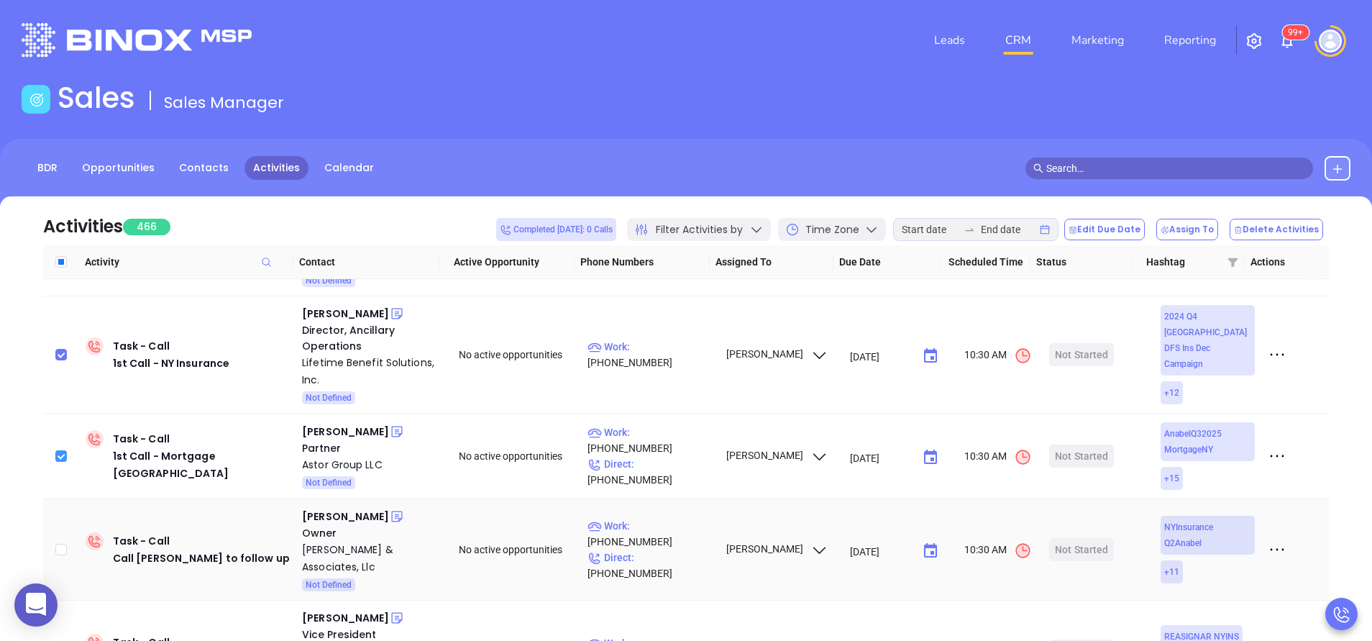
scroll to position [86, 0]
click at [62, 539] on label at bounding box center [61, 547] width 12 height 16
click at [62, 541] on input "checkbox" at bounding box center [61, 547] width 12 height 12
checkbox input "true"
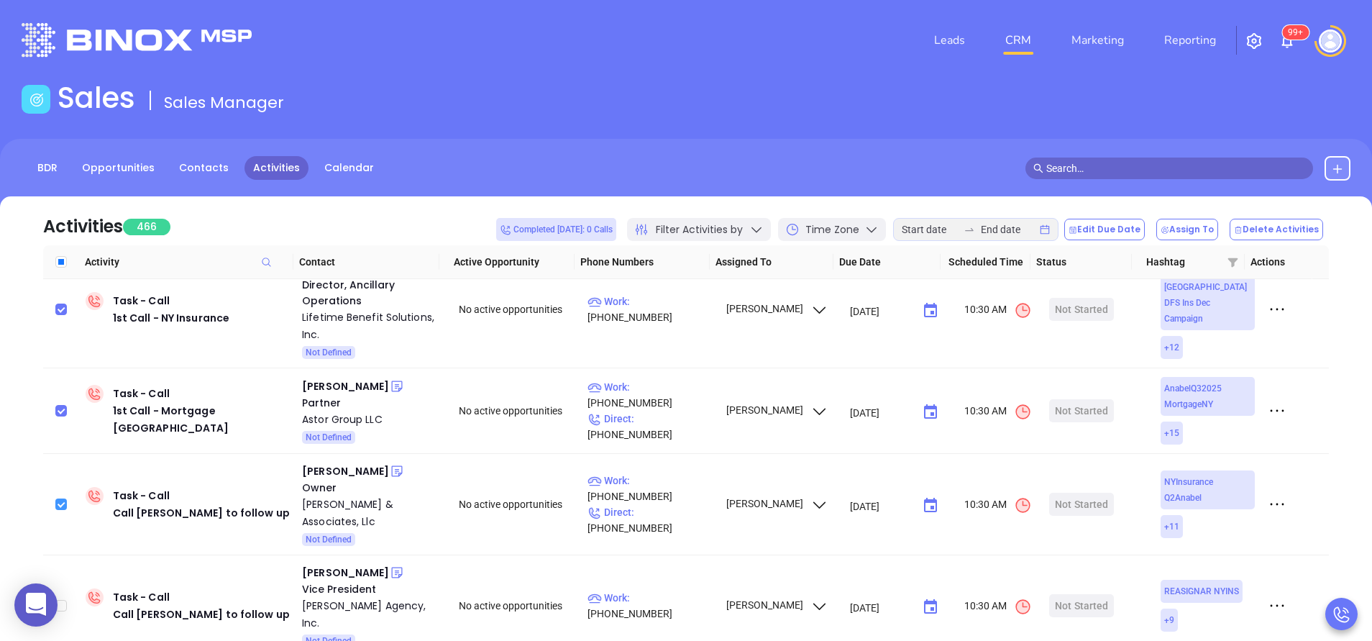
scroll to position [216, 0]
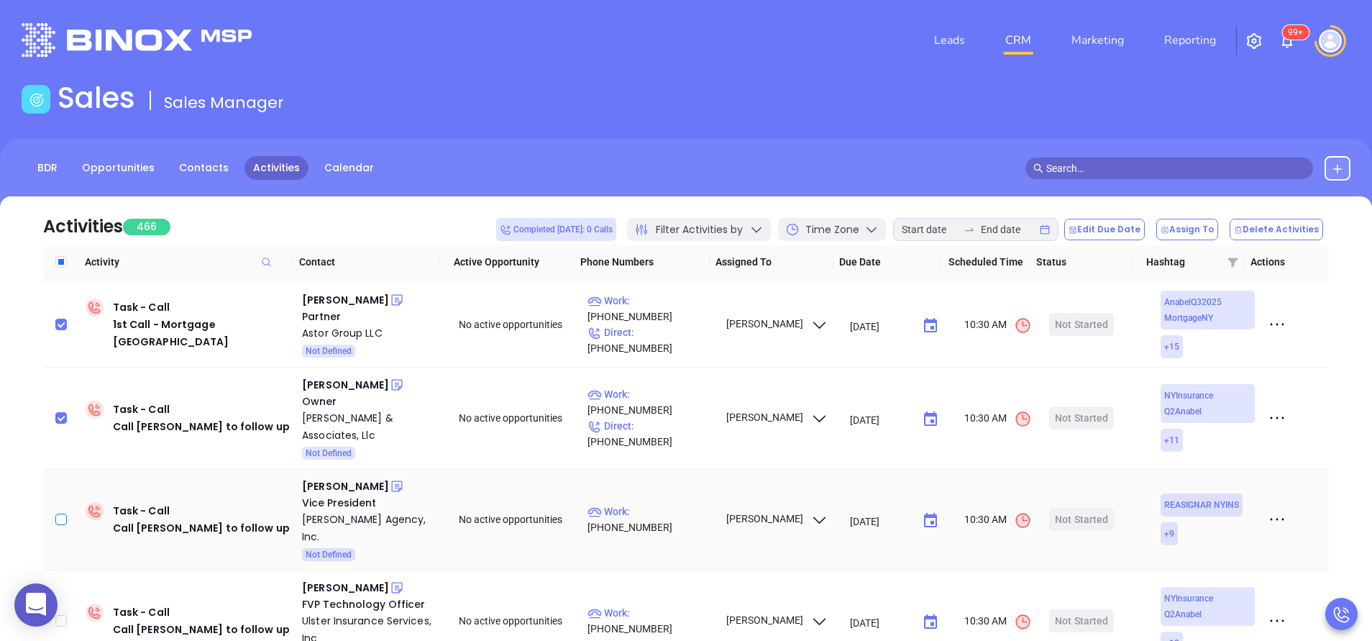
click at [57, 513] on input "checkbox" at bounding box center [61, 519] width 12 height 12
checkbox input "true"
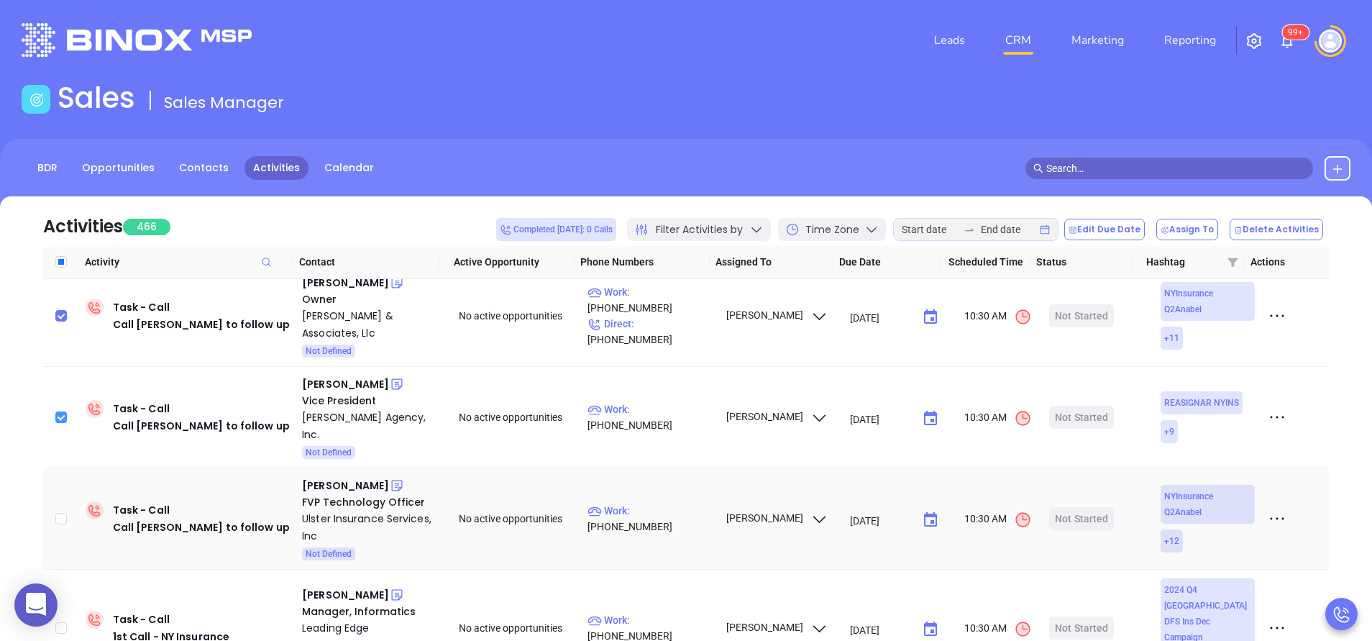
scroll to position [345, 0]
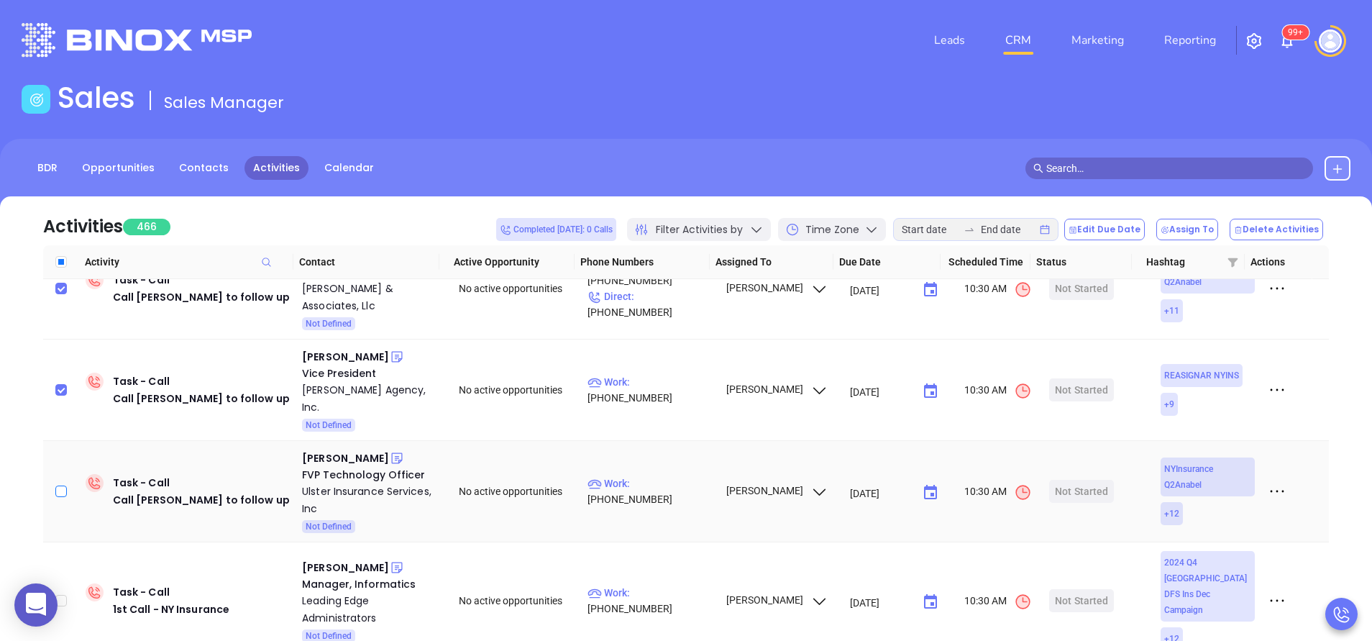
click at [63, 485] on input "checkbox" at bounding box center [61, 491] width 12 height 12
checkbox input "true"
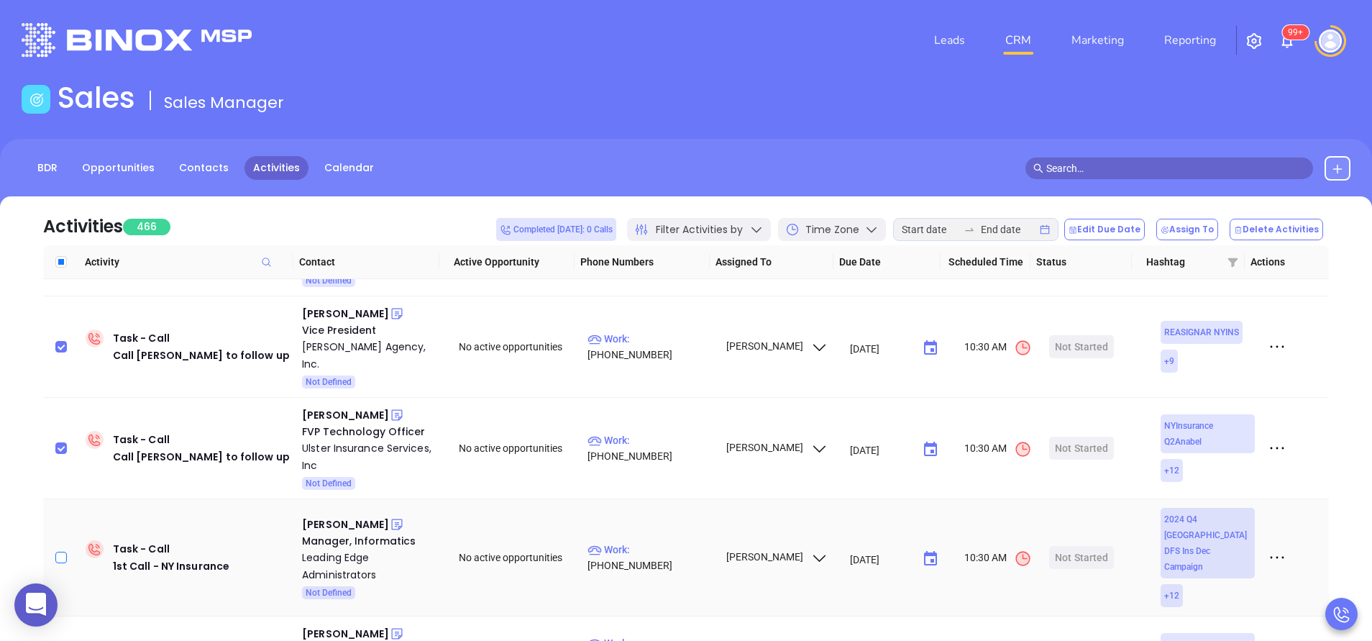
click at [62, 552] on input "checkbox" at bounding box center [61, 558] width 12 height 12
checkbox input "true"
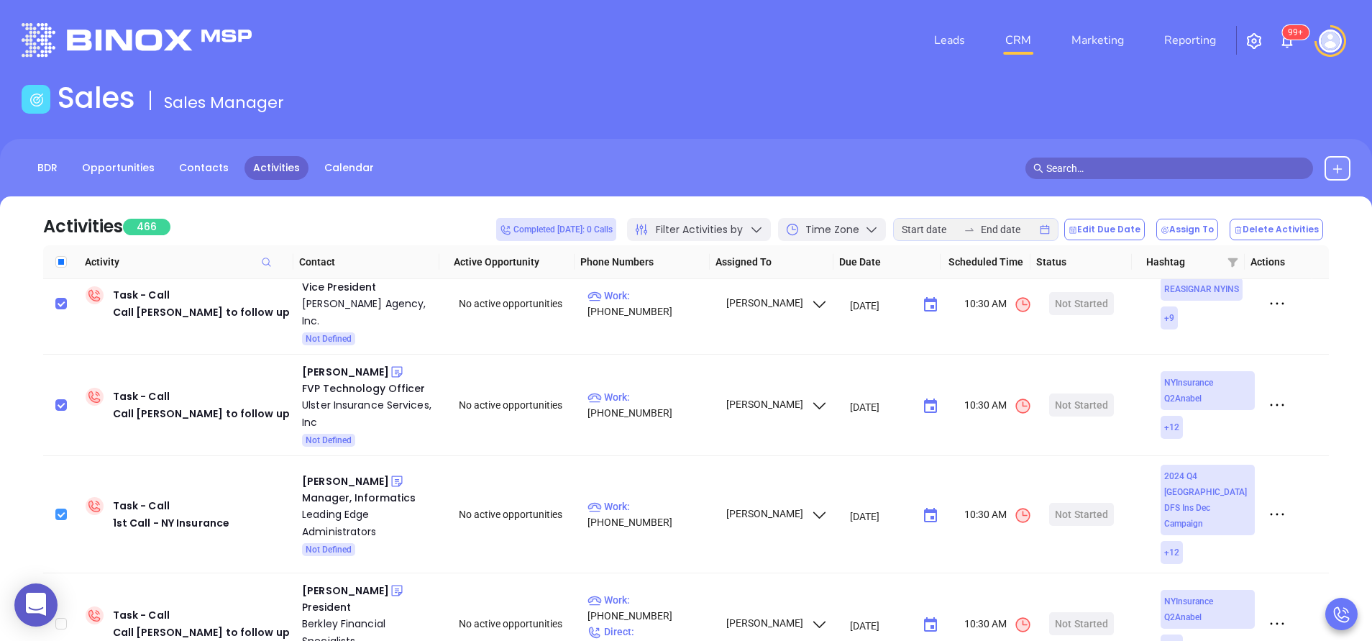
scroll to position [518, 0]
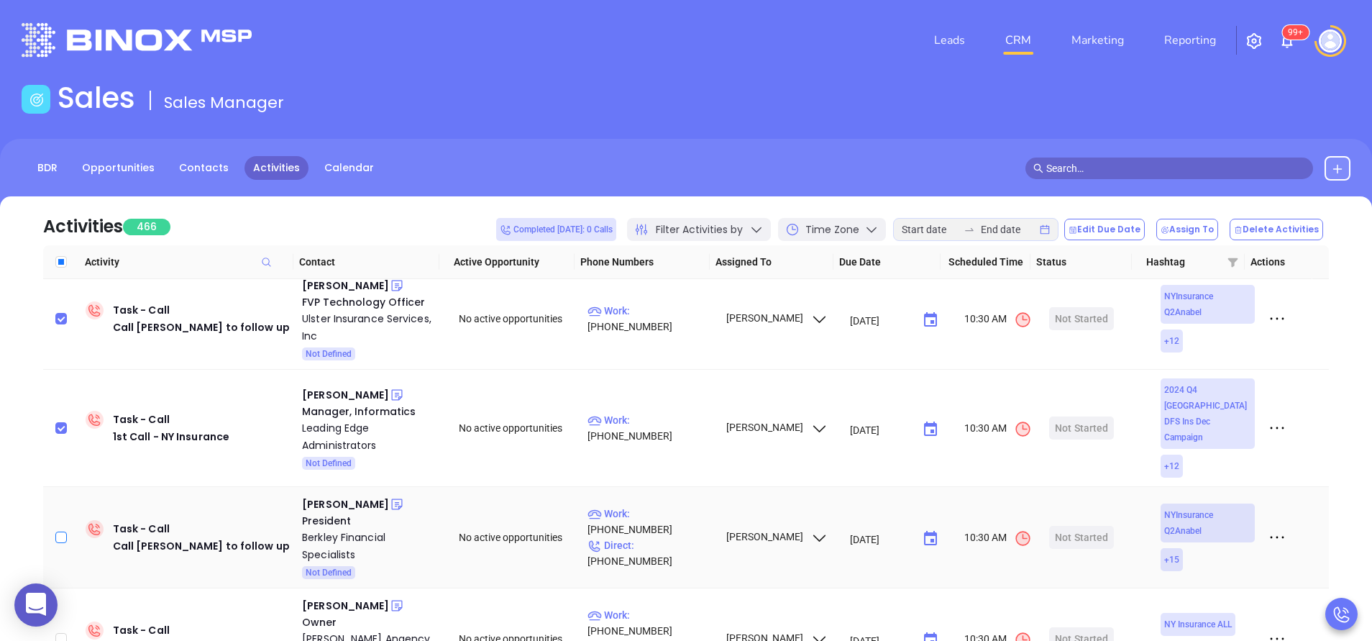
click at [62, 531] on input "checkbox" at bounding box center [61, 537] width 12 height 12
checkbox input "true"
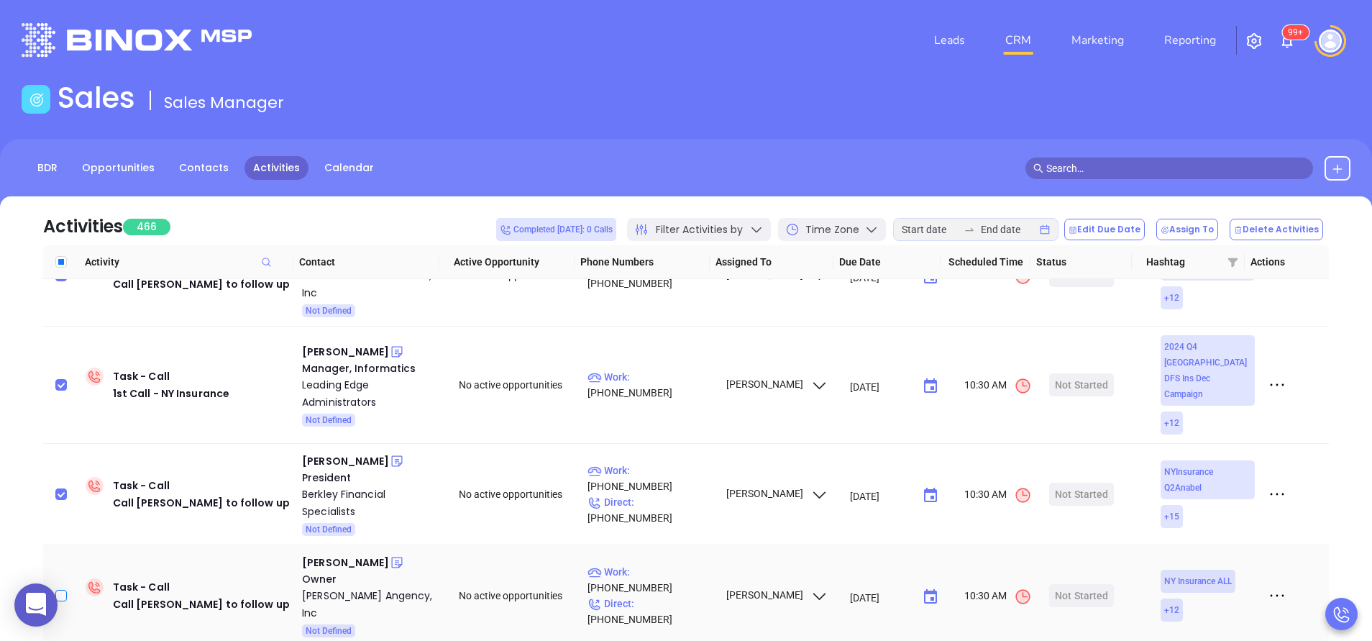
click at [63, 588] on label at bounding box center [61, 596] width 12 height 16
click at [63, 590] on input "checkbox" at bounding box center [61, 596] width 12 height 12
checkbox input "true"
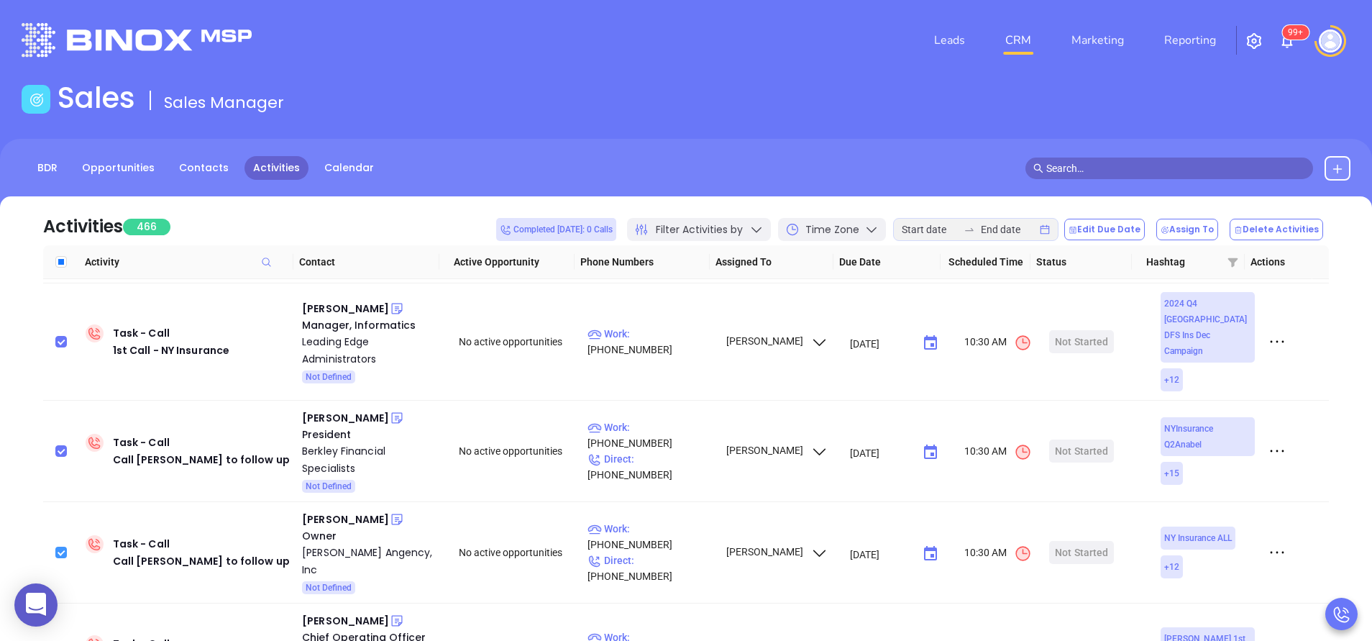
scroll to position [690, 0]
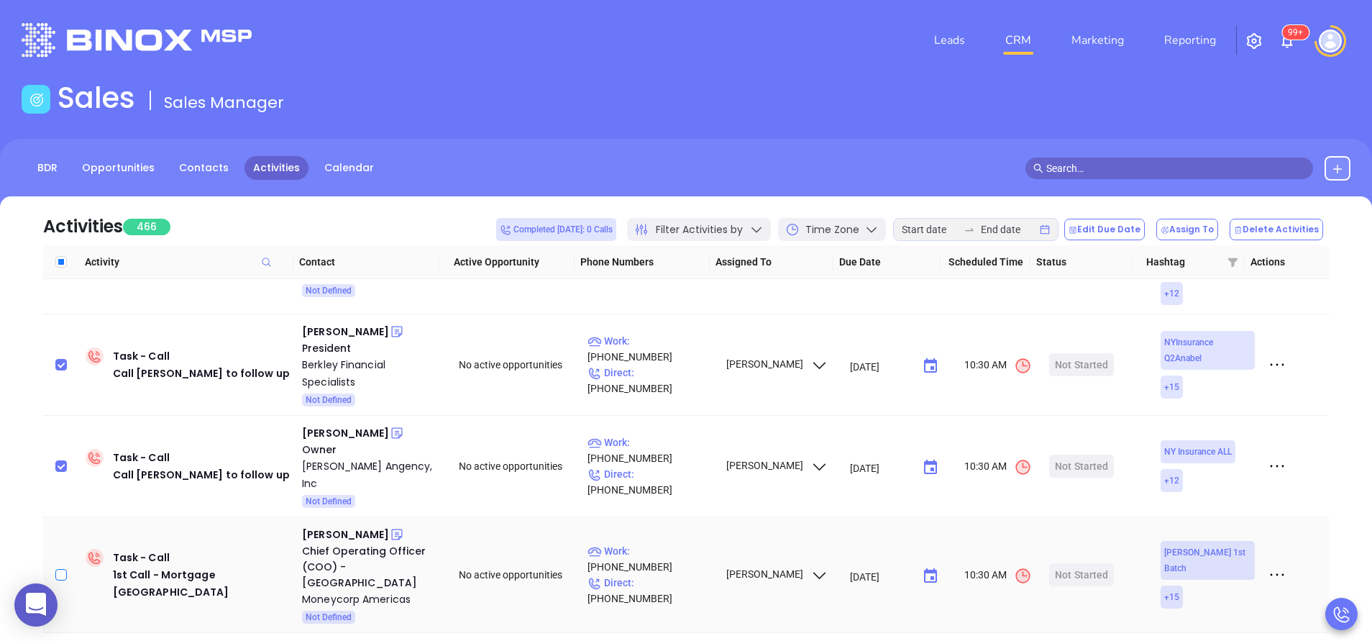
click at [55, 569] on input "checkbox" at bounding box center [61, 575] width 12 height 12
checkbox input "true"
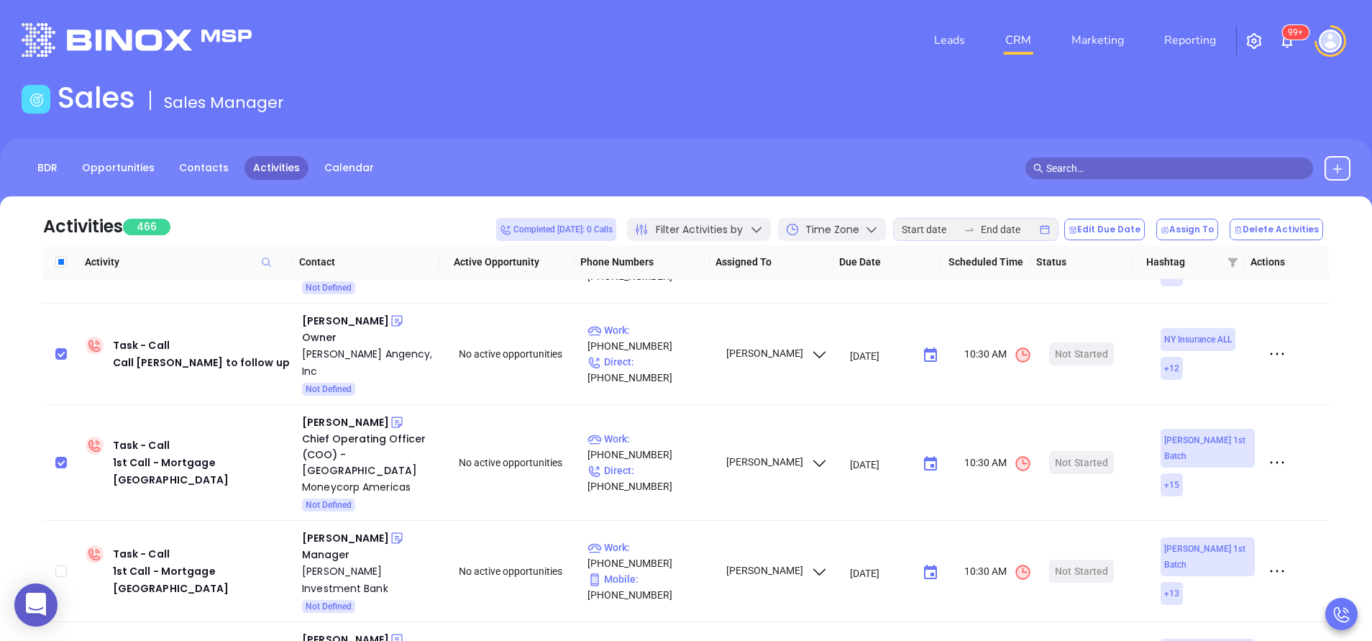
scroll to position [863, 0]
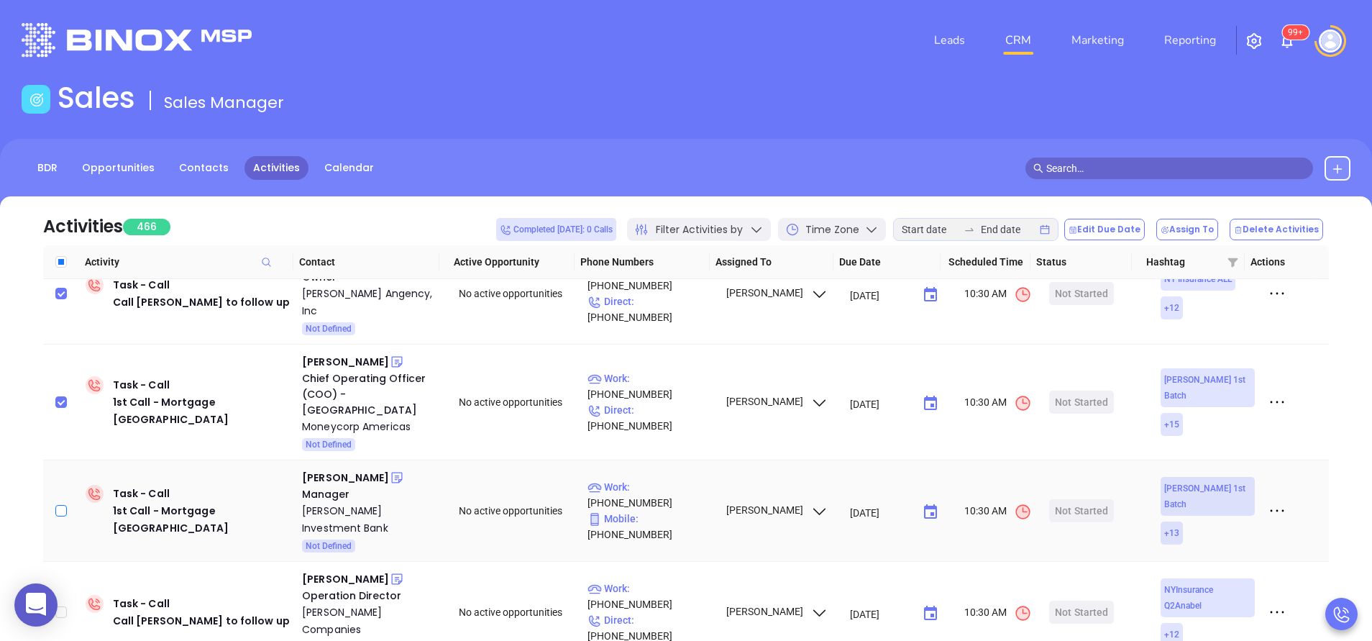
click at [60, 505] on input "checkbox" at bounding box center [61, 511] width 12 height 12
checkbox input "true"
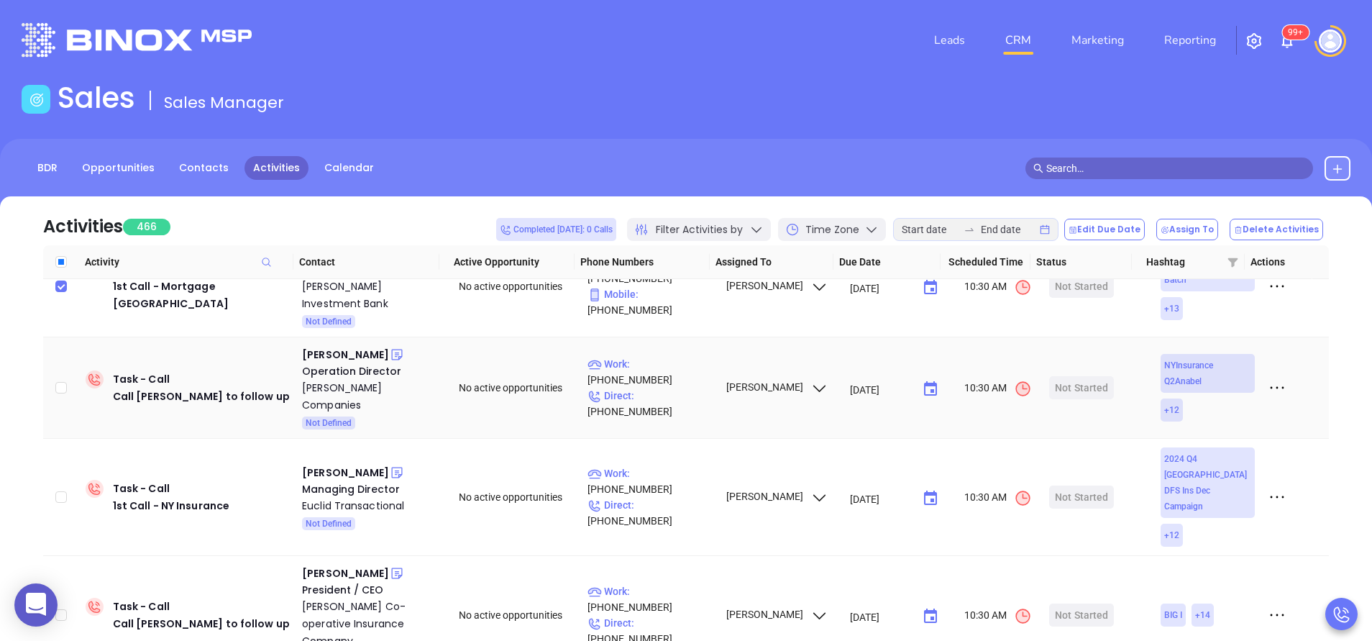
scroll to position [1079, 0]
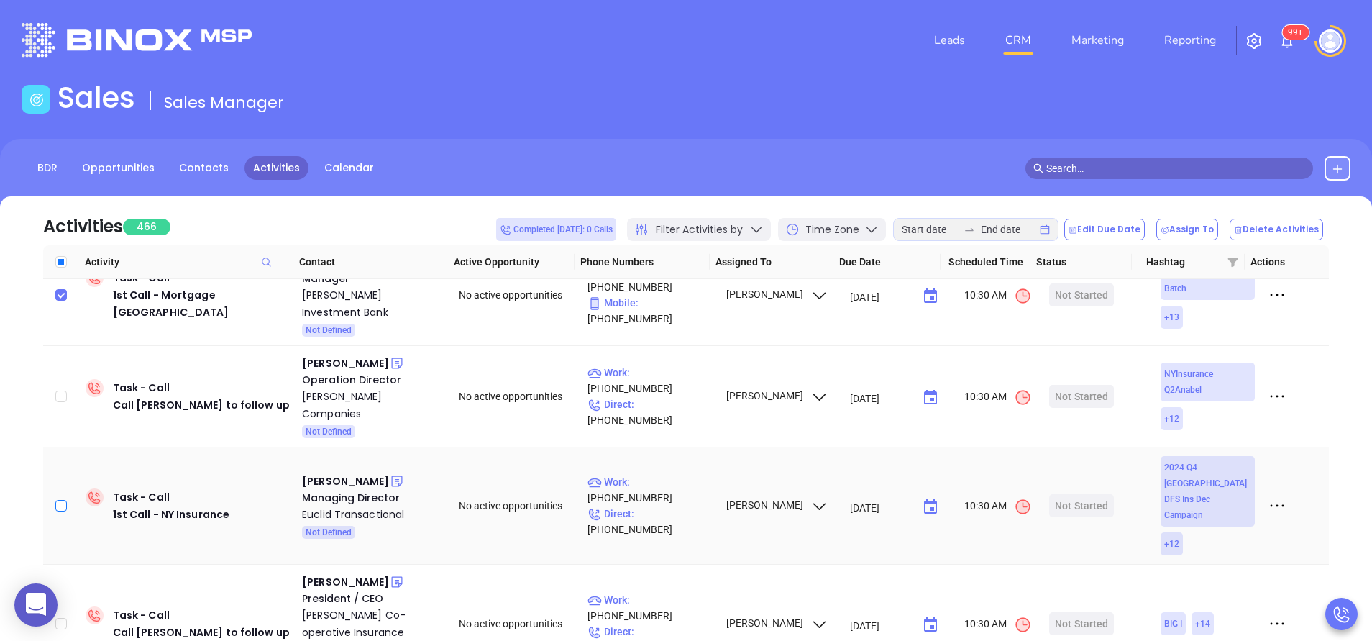
click at [59, 500] on input "checkbox" at bounding box center [61, 506] width 12 height 12
checkbox input "true"
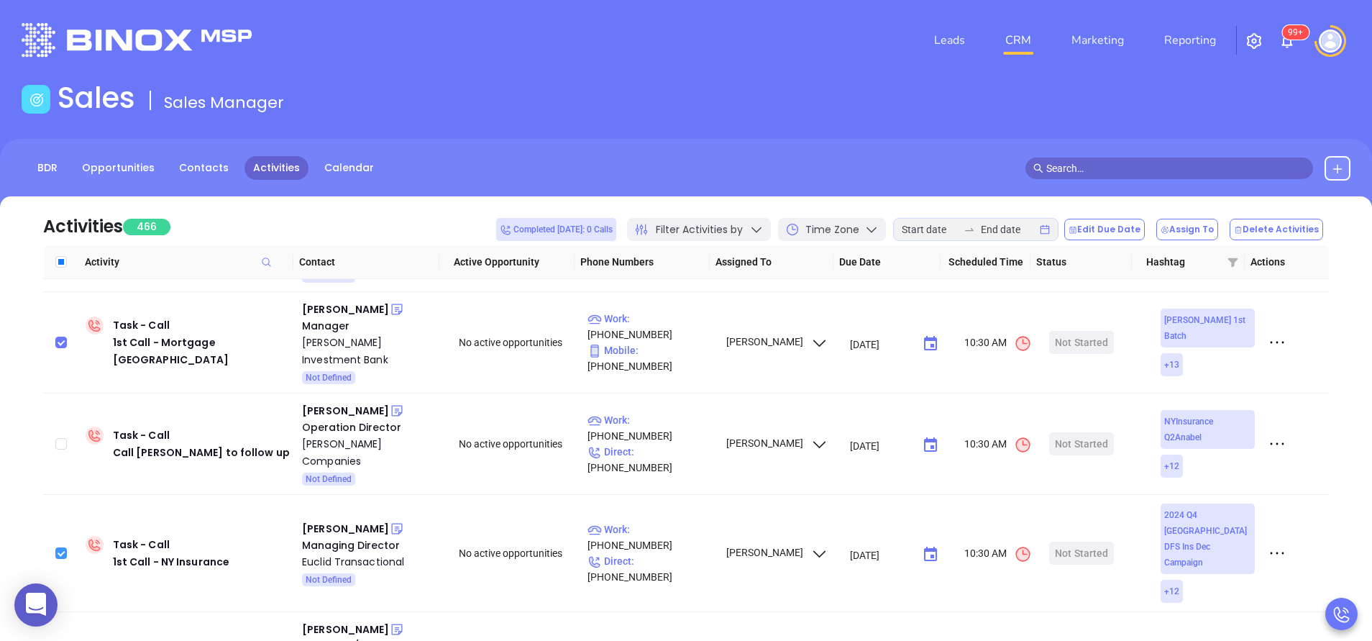
scroll to position [992, 0]
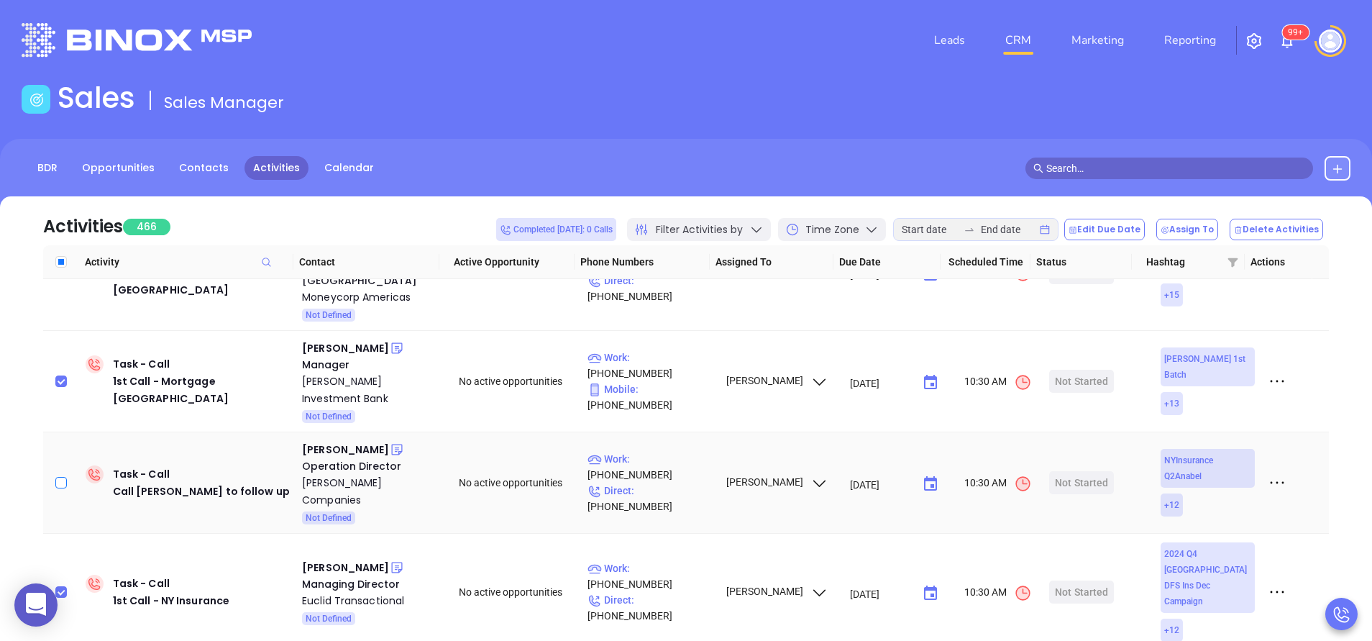
click at [60, 477] on input "checkbox" at bounding box center [61, 483] width 12 height 12
checkbox input "true"
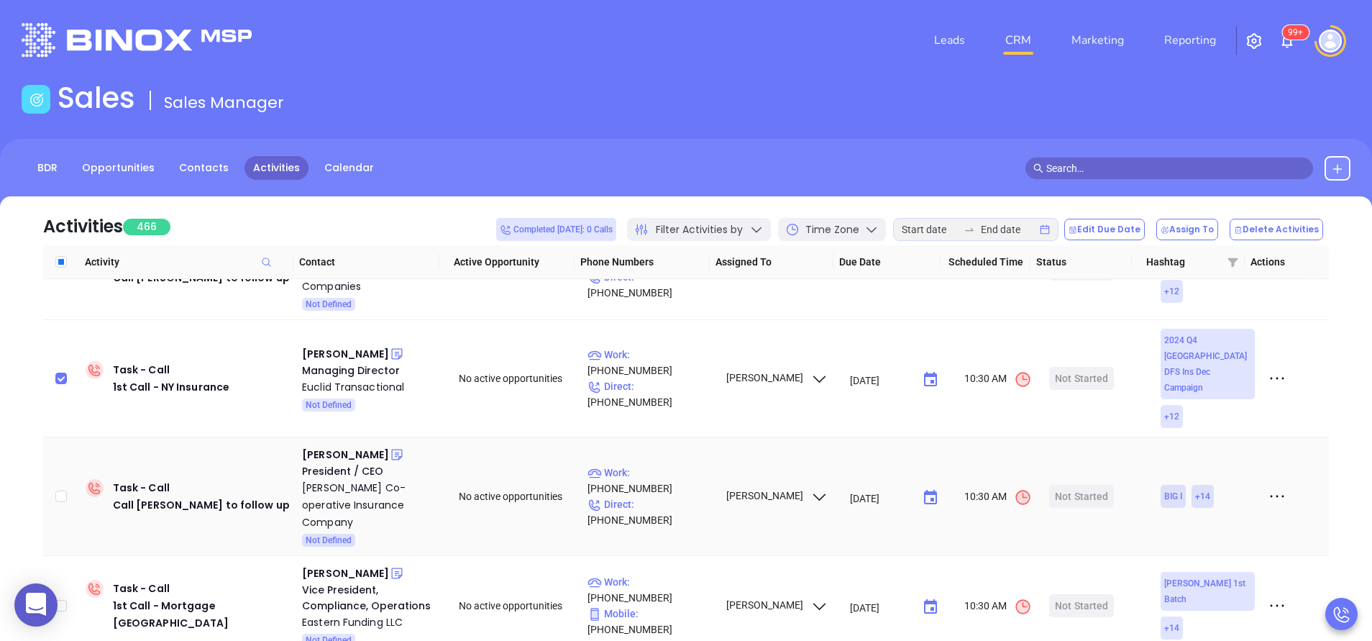
scroll to position [1208, 0]
click at [62, 488] on input "checkbox" at bounding box center [61, 494] width 12 height 12
checkbox input "true"
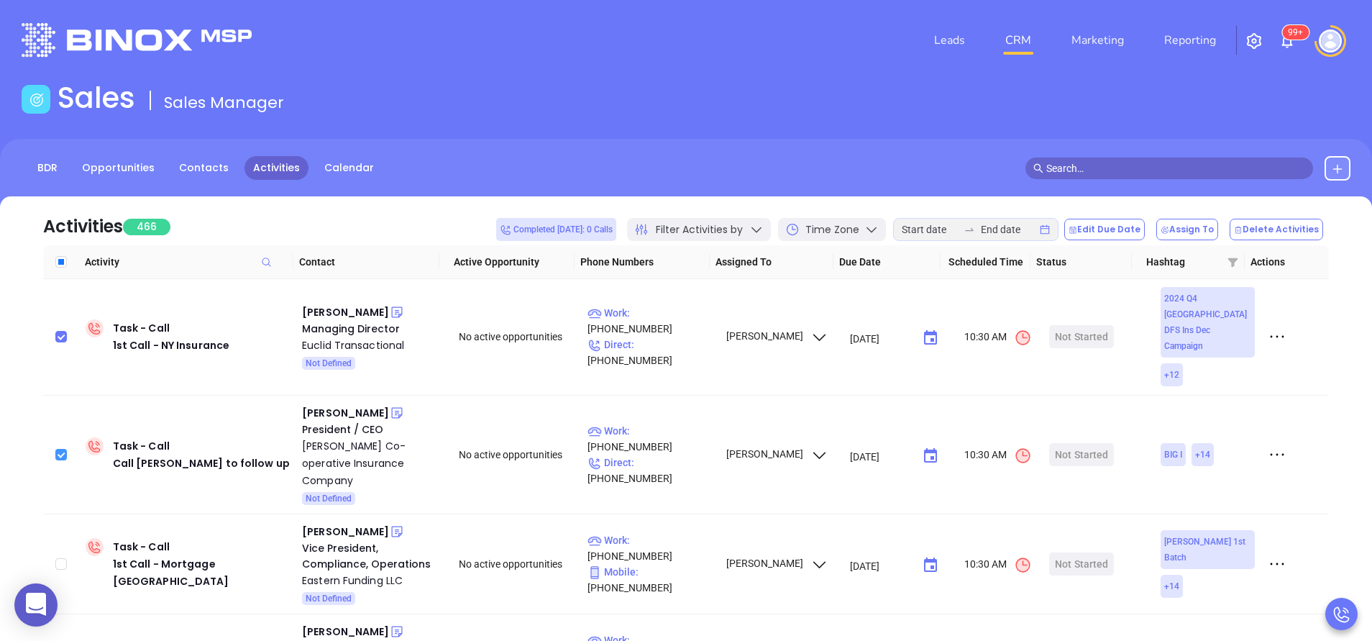
scroll to position [1251, 0]
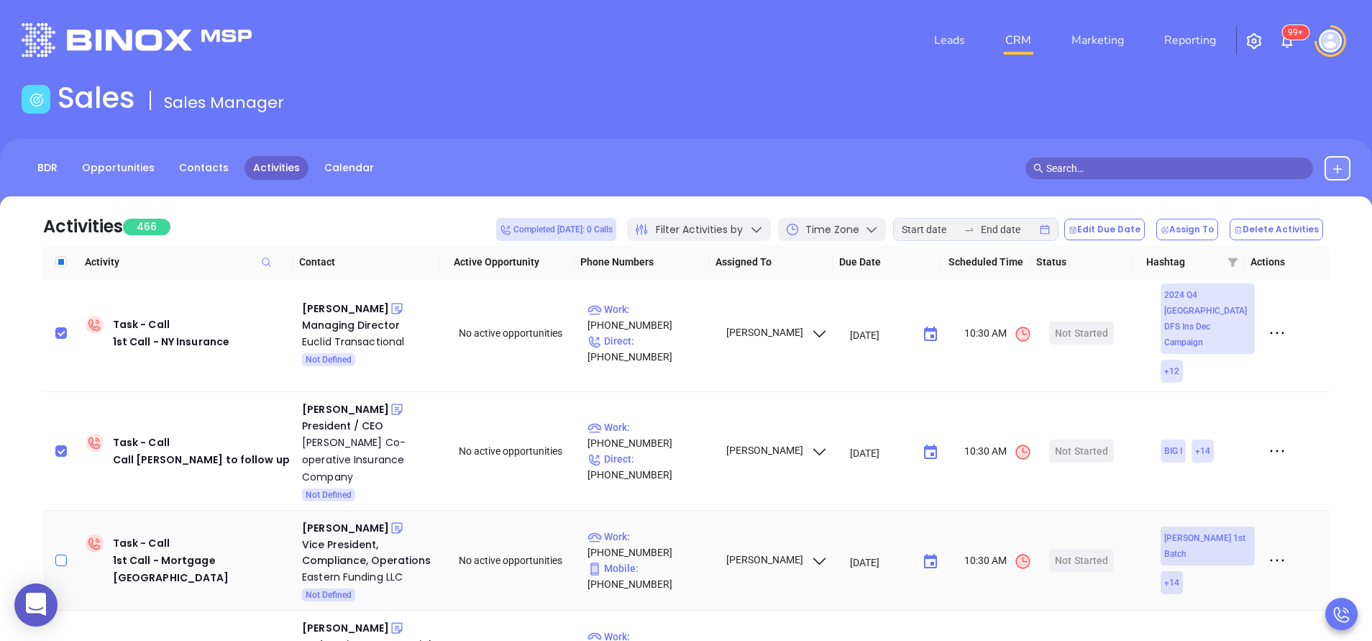
click at [62, 554] on input "checkbox" at bounding box center [61, 560] width 12 height 12
checkbox input "true"
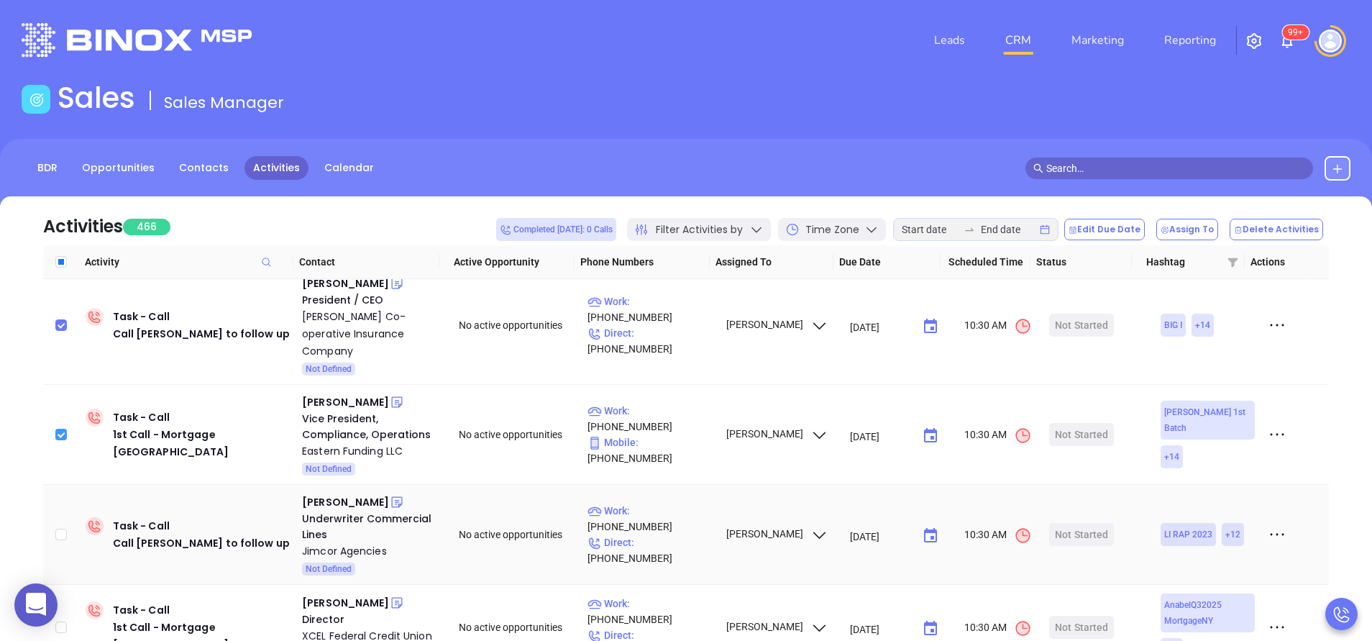
scroll to position [1381, 0]
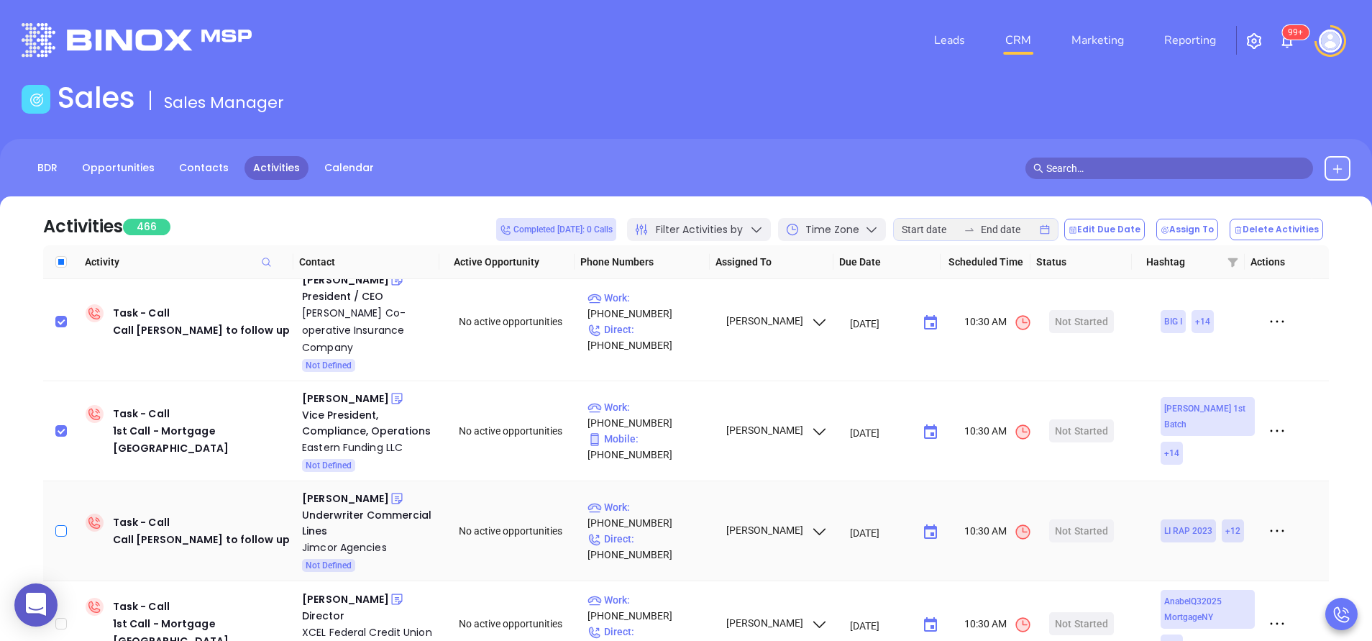
click at [55, 525] on input "checkbox" at bounding box center [61, 531] width 12 height 12
checkbox input "true"
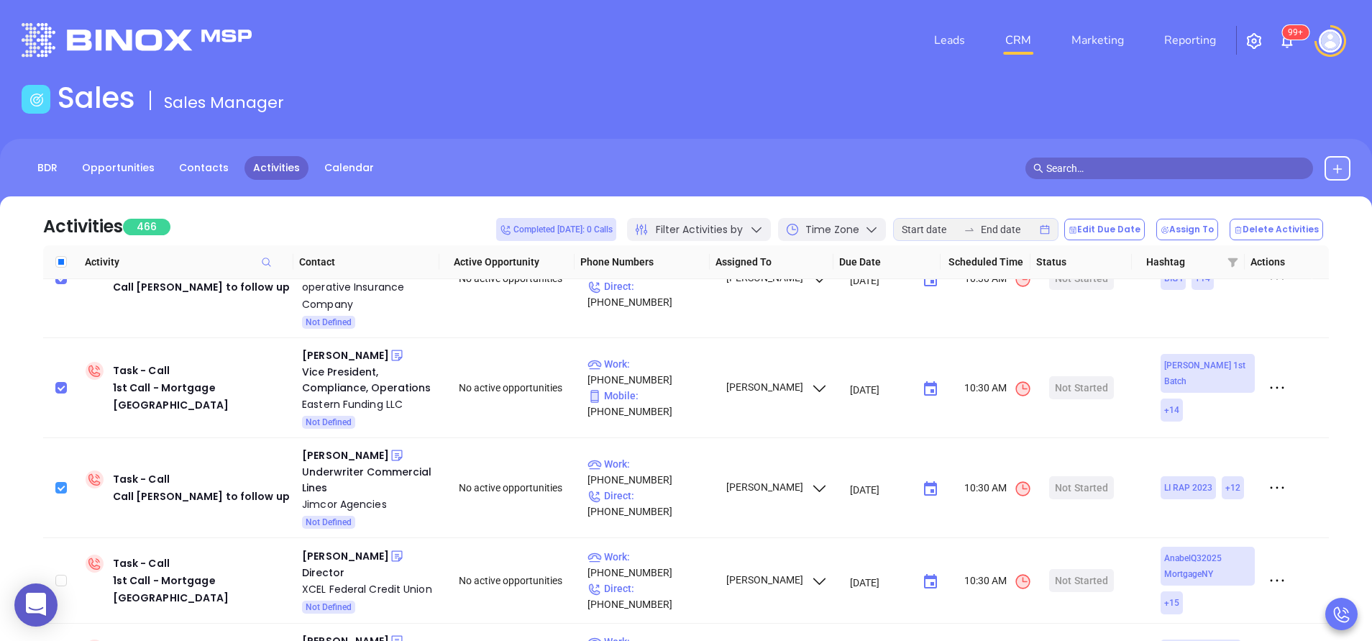
scroll to position [1467, 0]
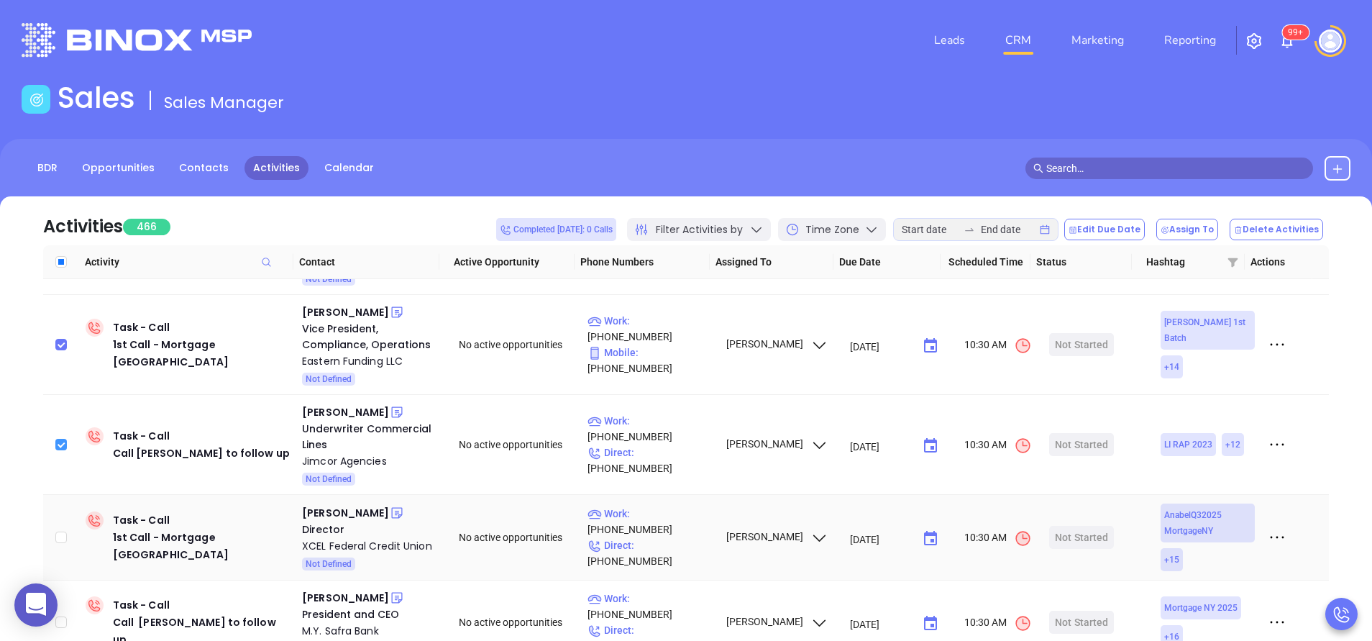
click at [55, 495] on td at bounding box center [61, 538] width 37 height 86
click at [61, 531] on input "checkbox" at bounding box center [61, 537] width 12 height 12
checkbox input "true"
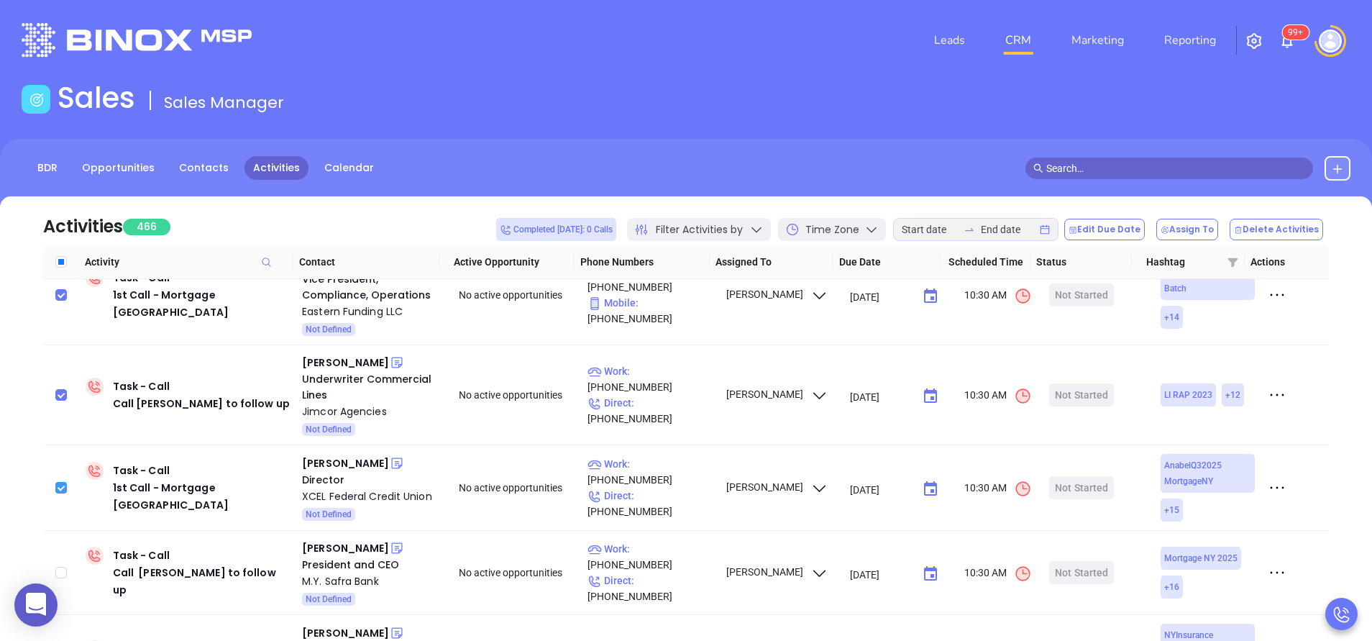
scroll to position [1553, 0]
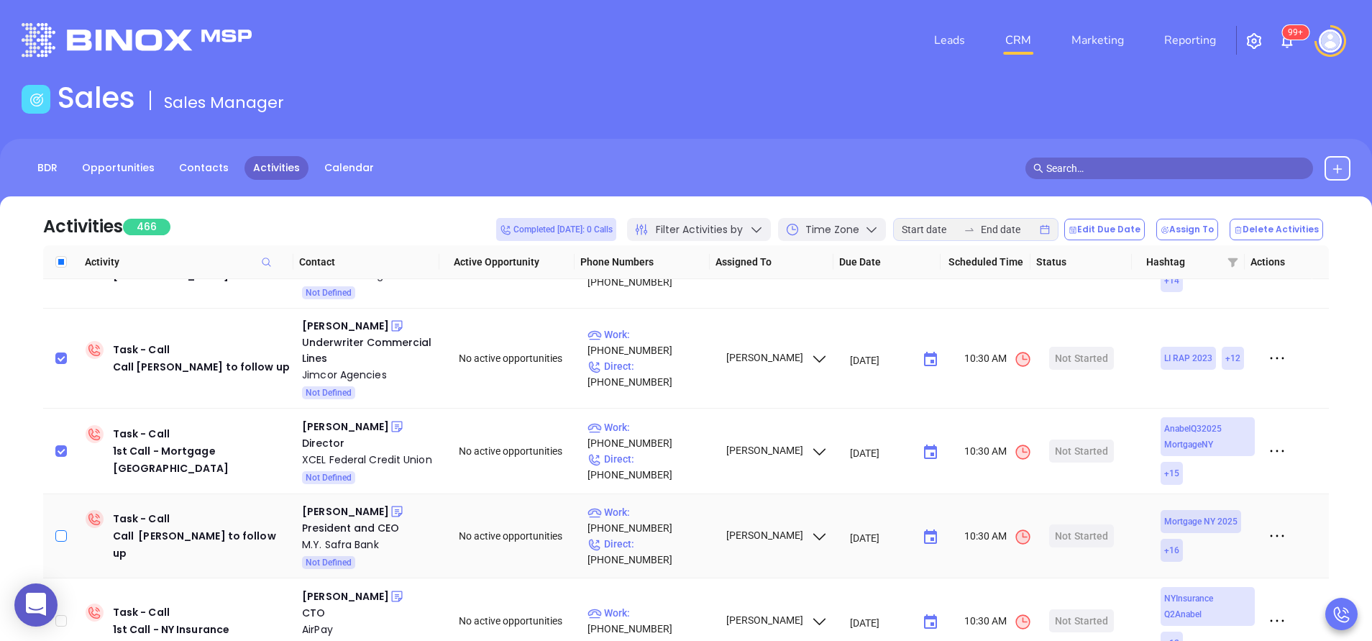
click at [57, 530] on input "checkbox" at bounding box center [61, 536] width 12 height 12
checkbox input "true"
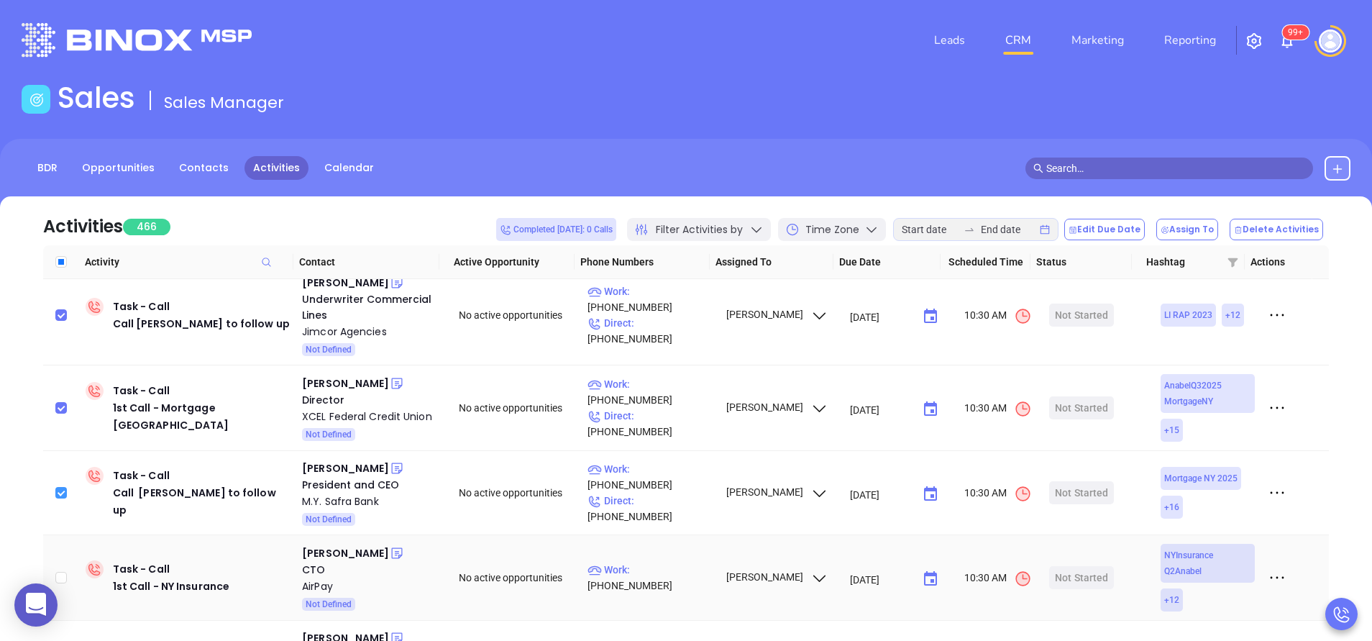
scroll to position [1640, 0]
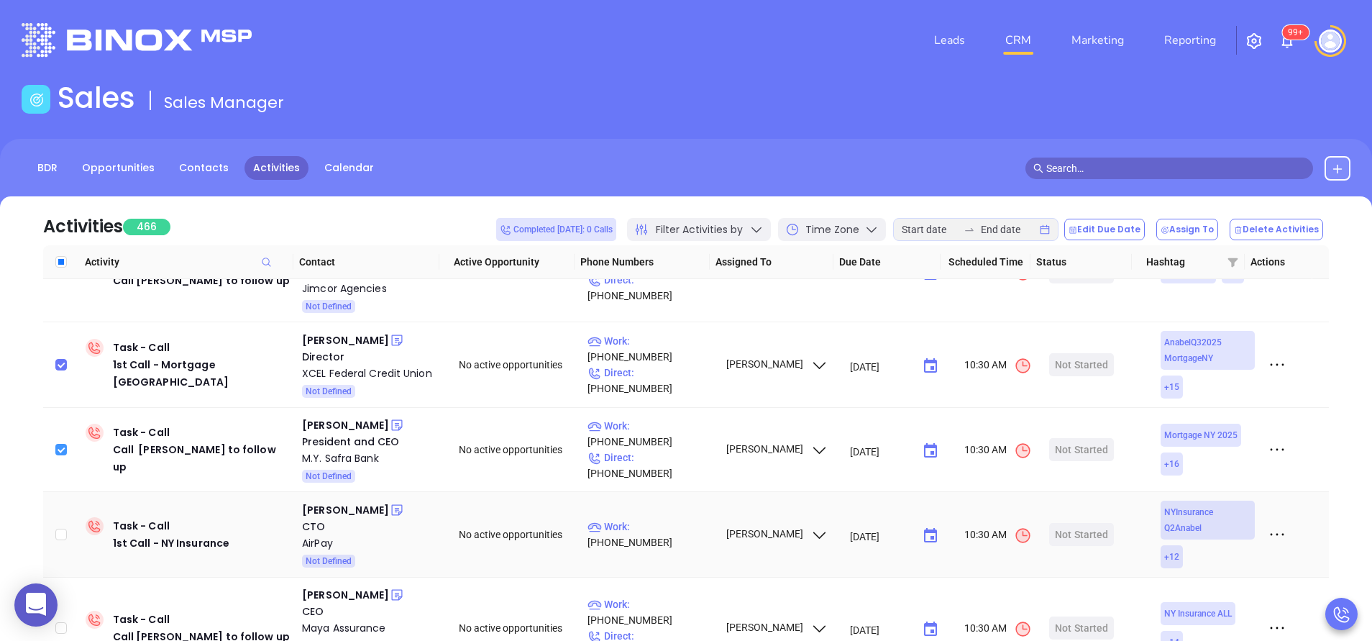
click at [57, 529] on input "checkbox" at bounding box center [61, 535] width 12 height 12
checkbox input "true"
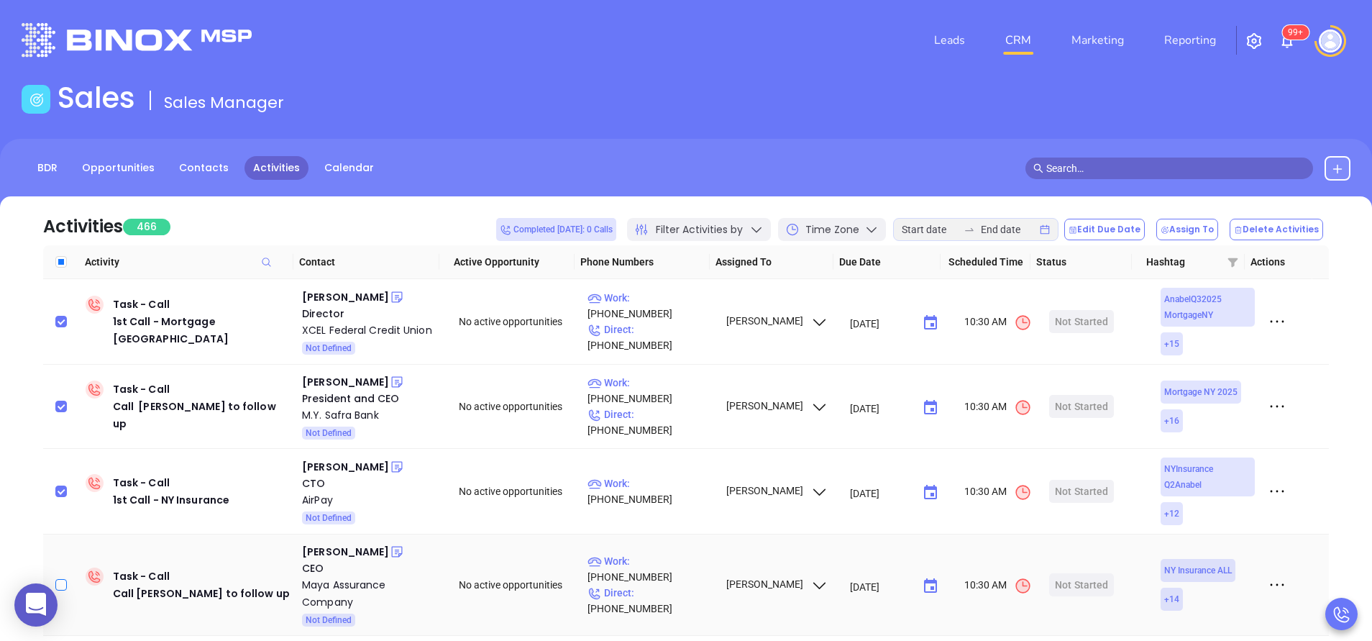
click at [56, 579] on input "checkbox" at bounding box center [61, 585] width 12 height 12
checkbox input "true"
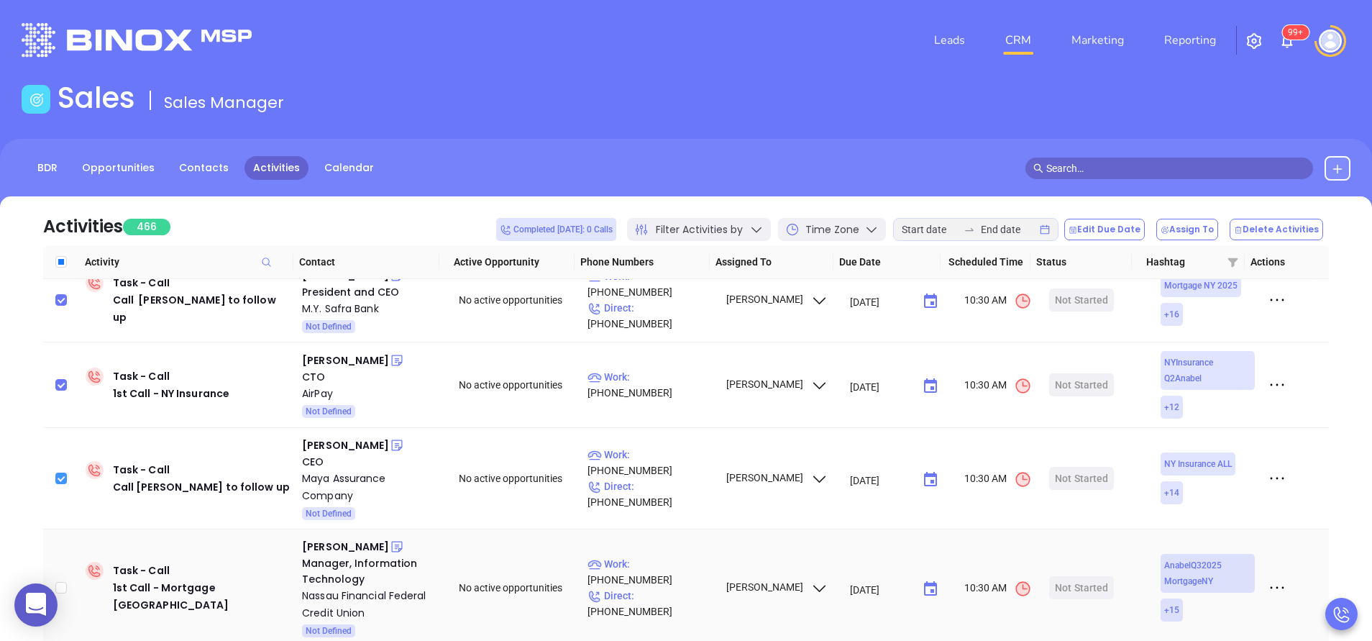
scroll to position [1812, 0]
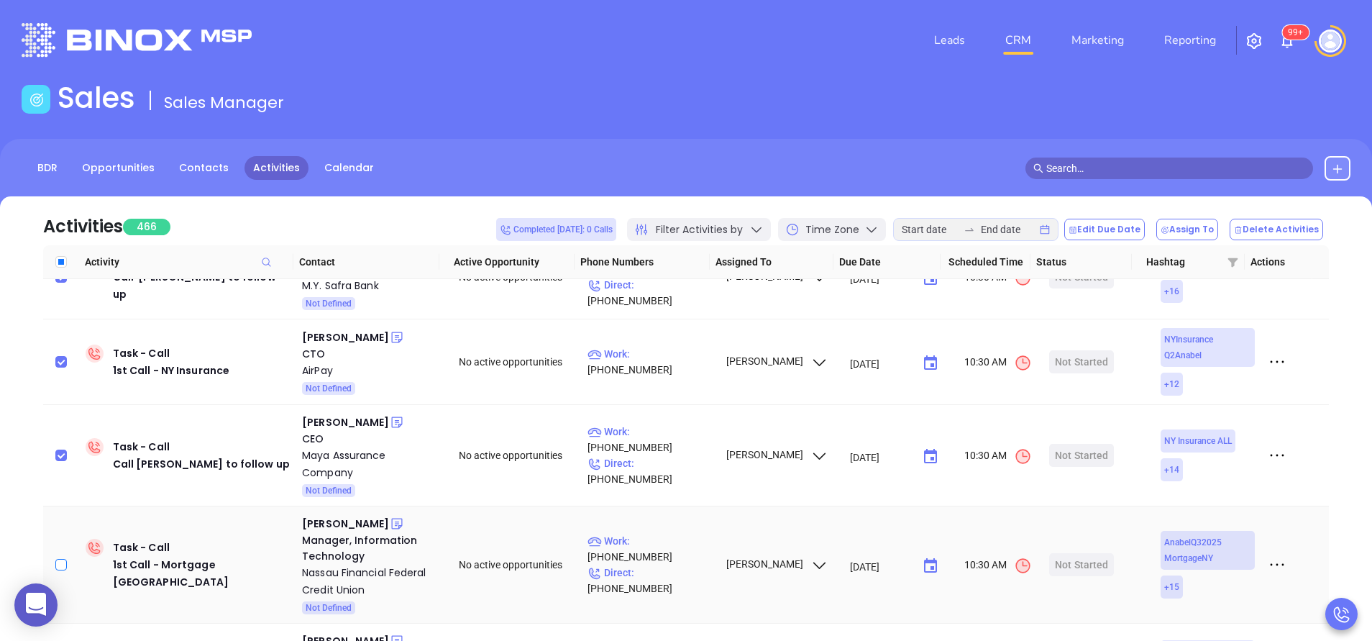
click at [64, 559] on input "checkbox" at bounding box center [61, 565] width 12 height 12
checkbox input "true"
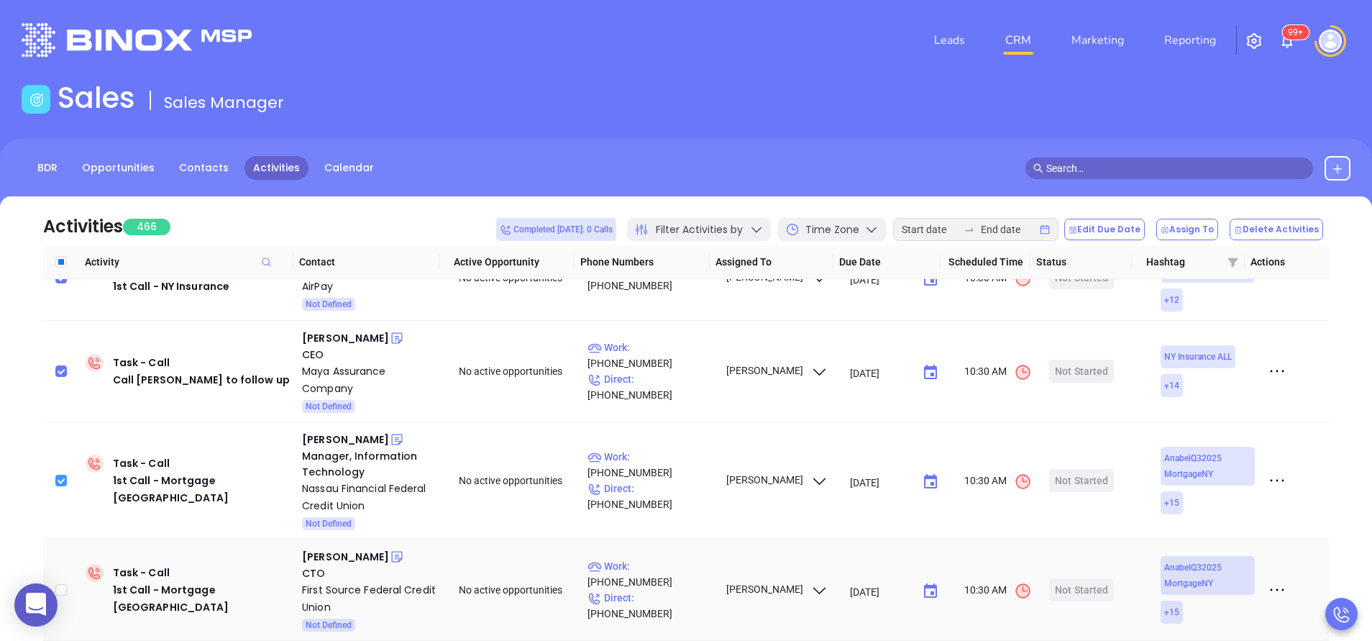
scroll to position [1898, 0]
click at [58, 582] on input "checkbox" at bounding box center [61, 588] width 12 height 12
checkbox input "true"
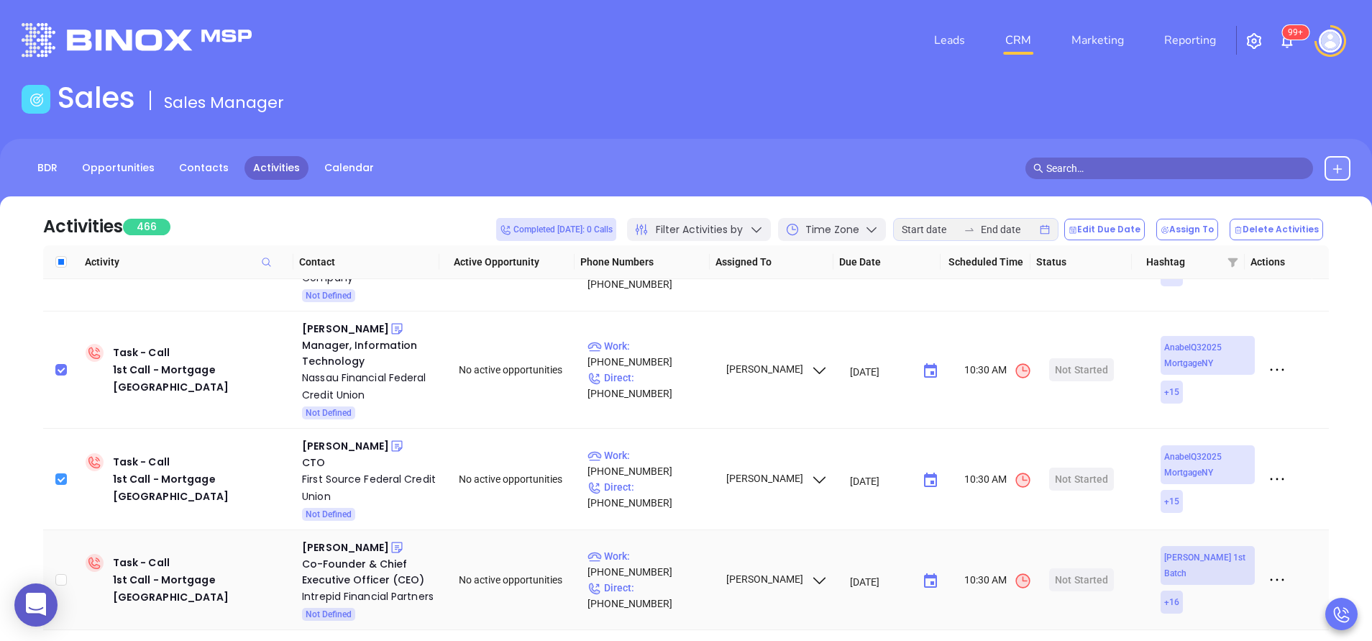
scroll to position [2028, 0]
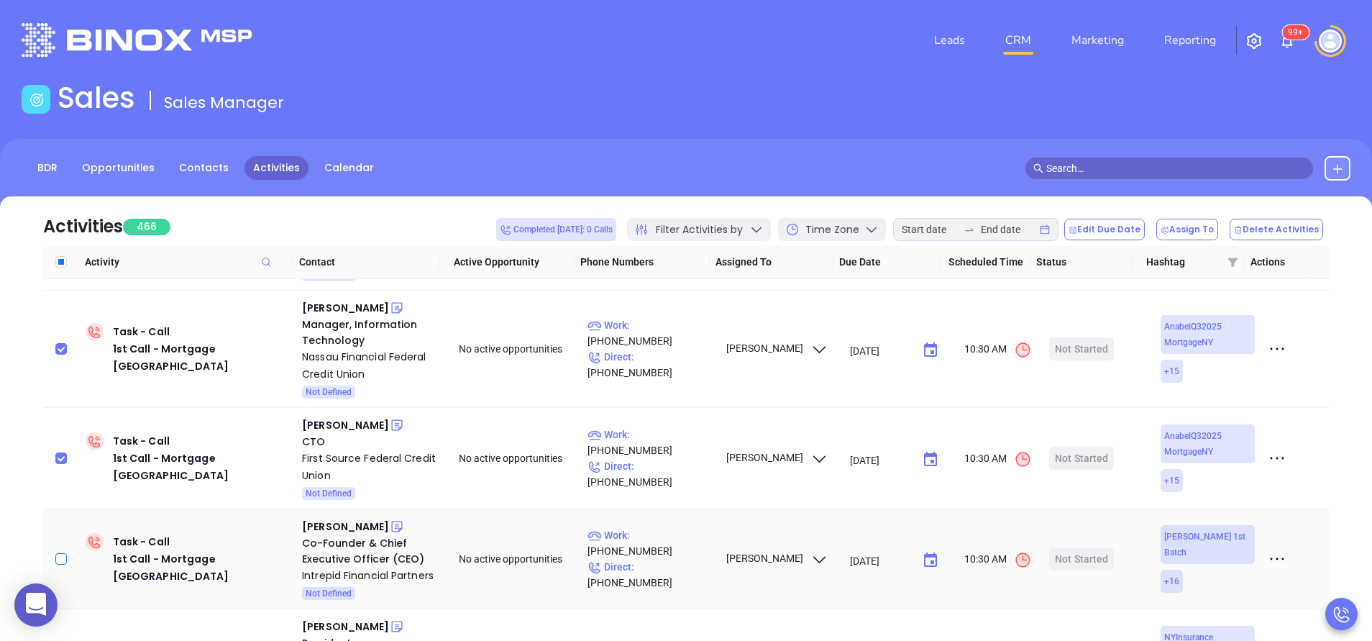
click at [63, 553] on input "checkbox" at bounding box center [61, 559] width 12 height 12
checkbox input "true"
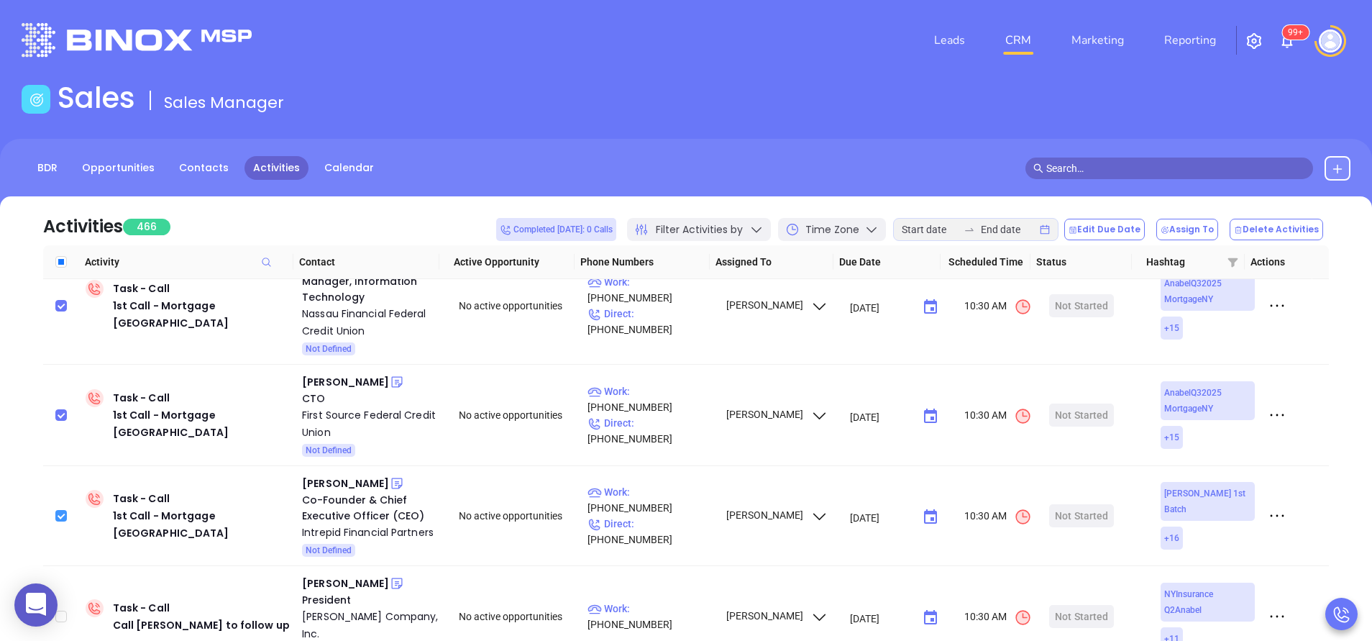
scroll to position [2114, 0]
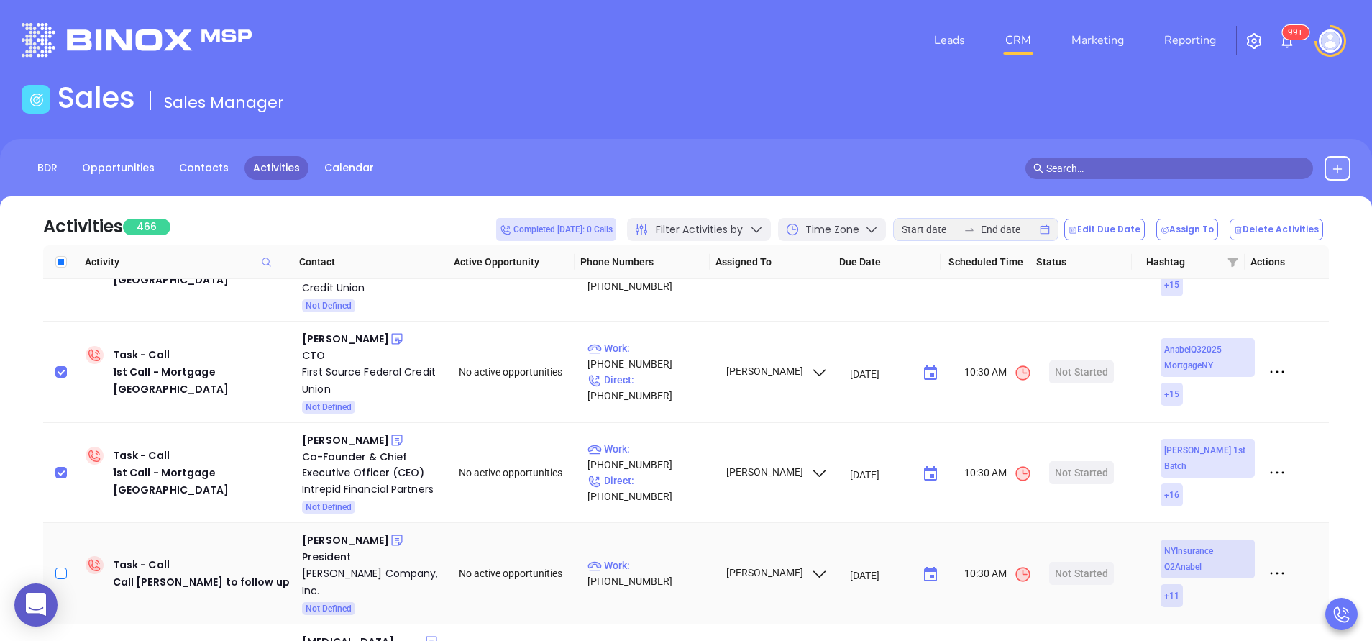
click at [68, 523] on td at bounding box center [61, 573] width 37 height 101
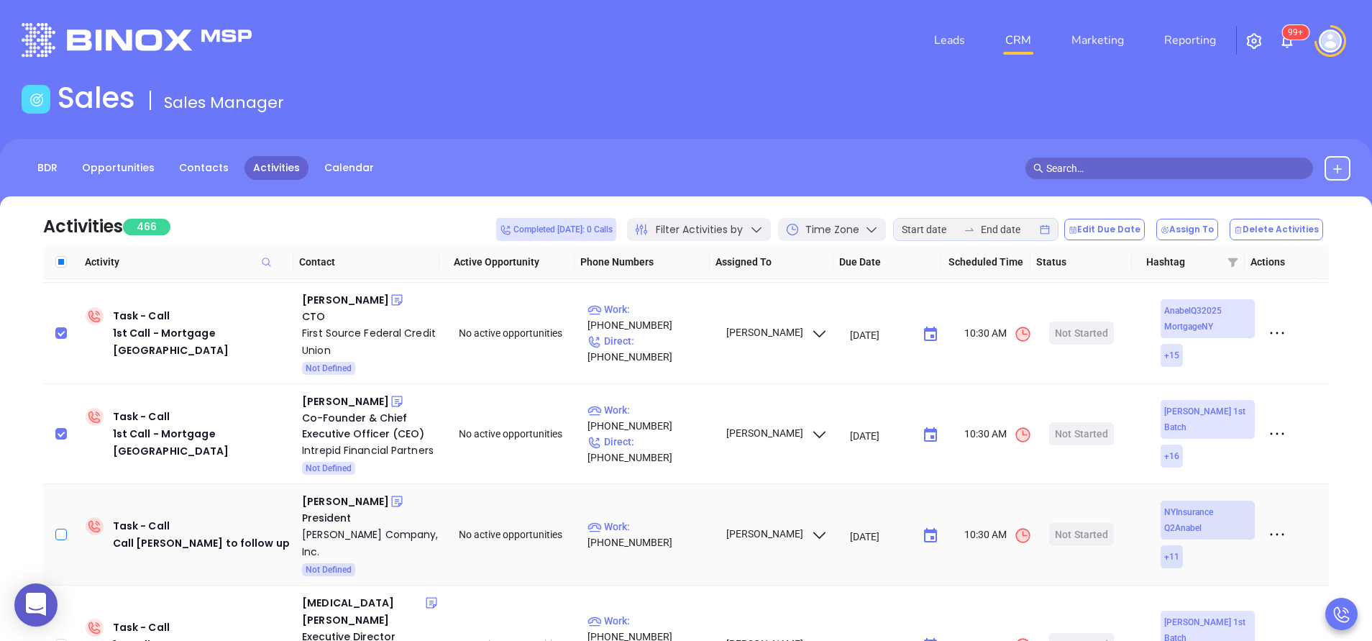
scroll to position [2157, 0]
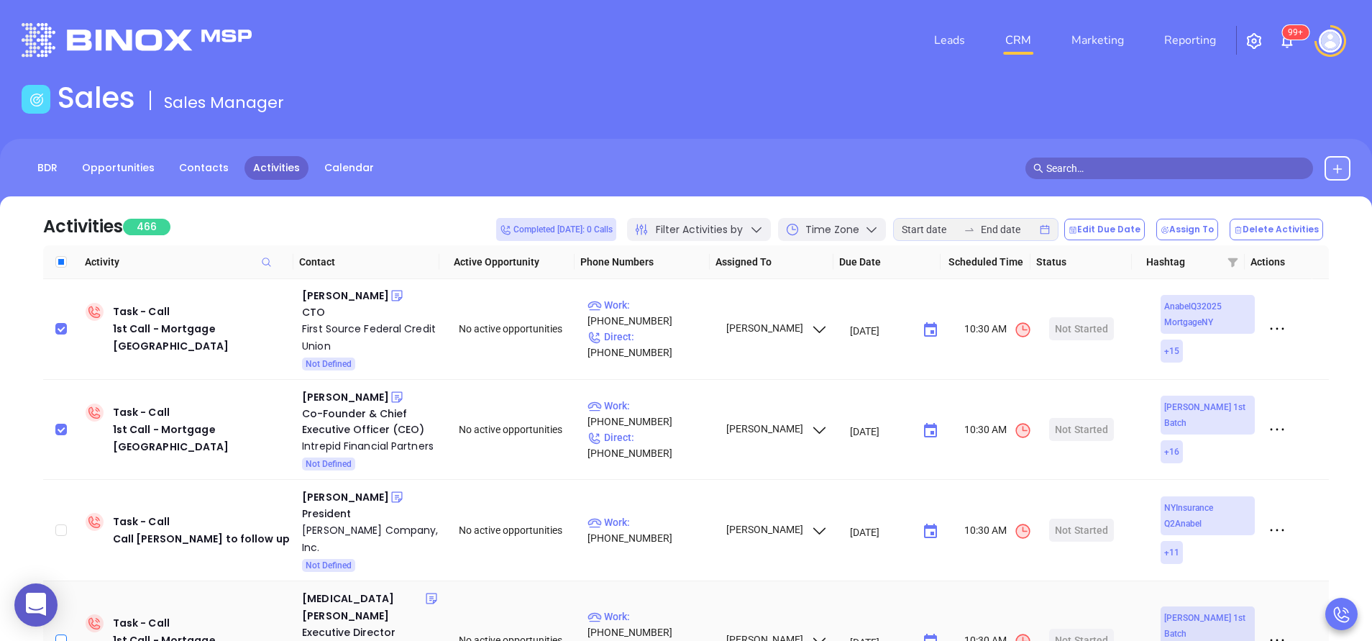
click at [63, 634] on input "checkbox" at bounding box center [61, 640] width 12 height 12
checkbox input "true"
click at [65, 524] on input "checkbox" at bounding box center [61, 530] width 12 height 12
checkbox input "true"
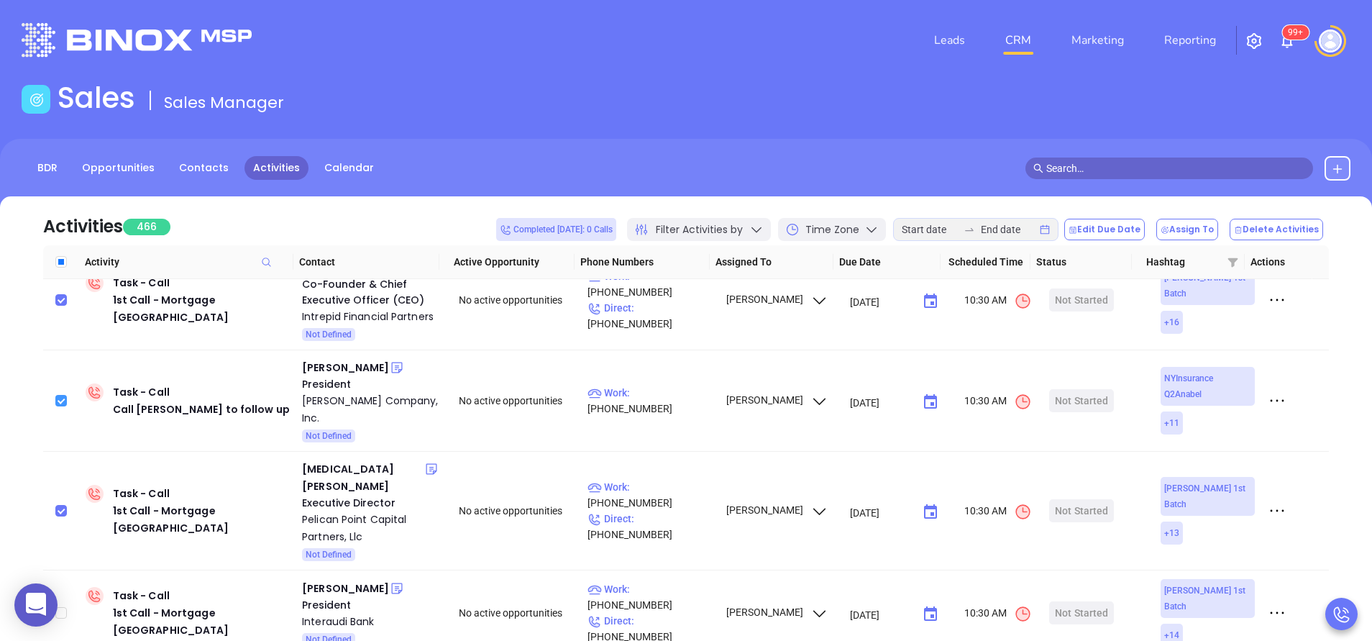
scroll to position [2330, 0]
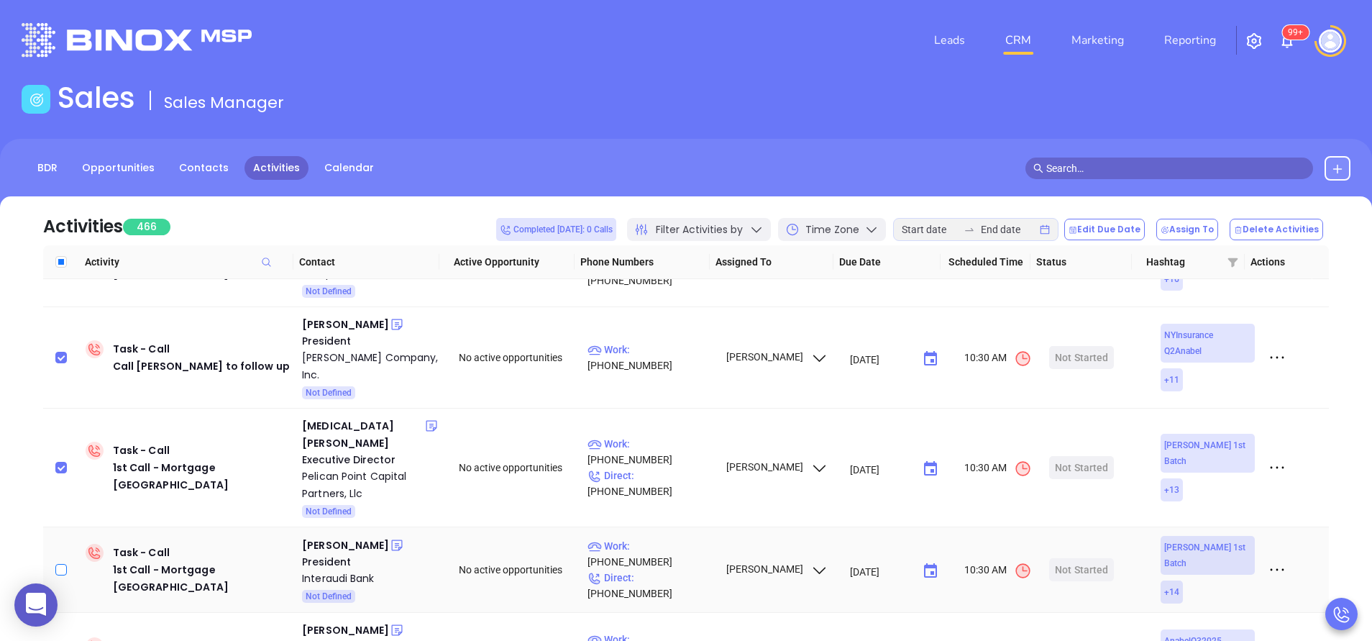
click at [60, 564] on input "checkbox" at bounding box center [61, 570] width 12 height 12
checkbox input "true"
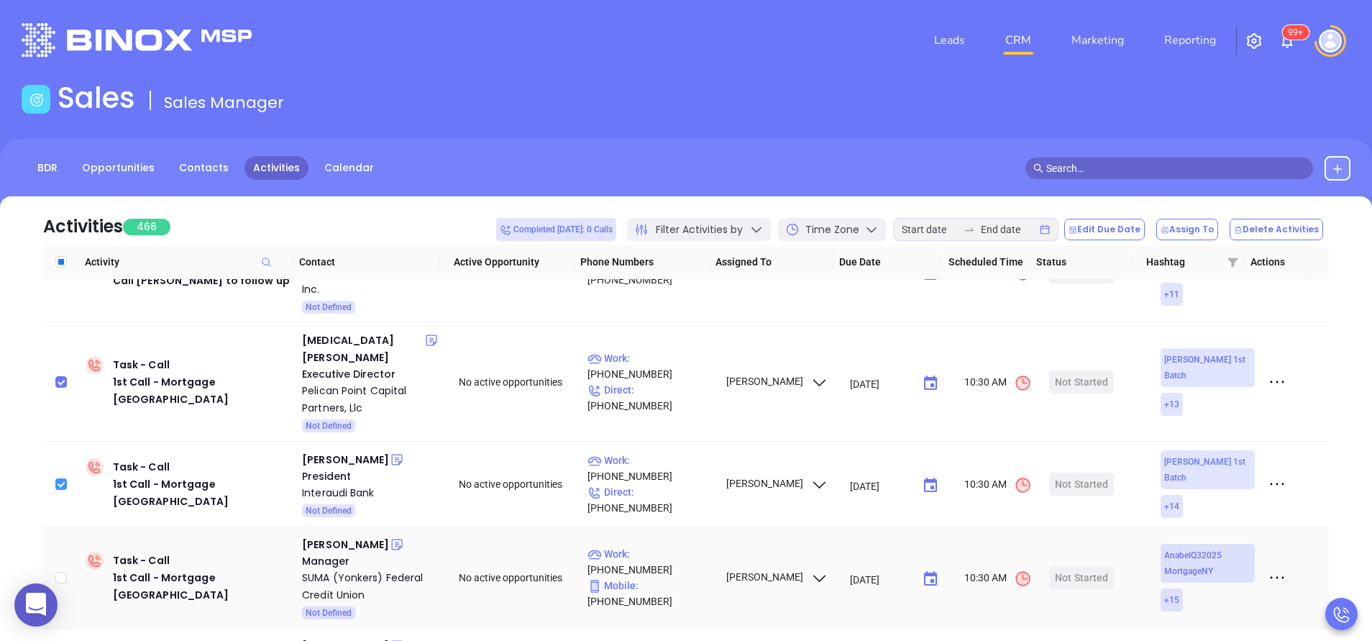
scroll to position [2416, 0]
click at [60, 571] on input "checkbox" at bounding box center [61, 577] width 12 height 12
checkbox input "true"
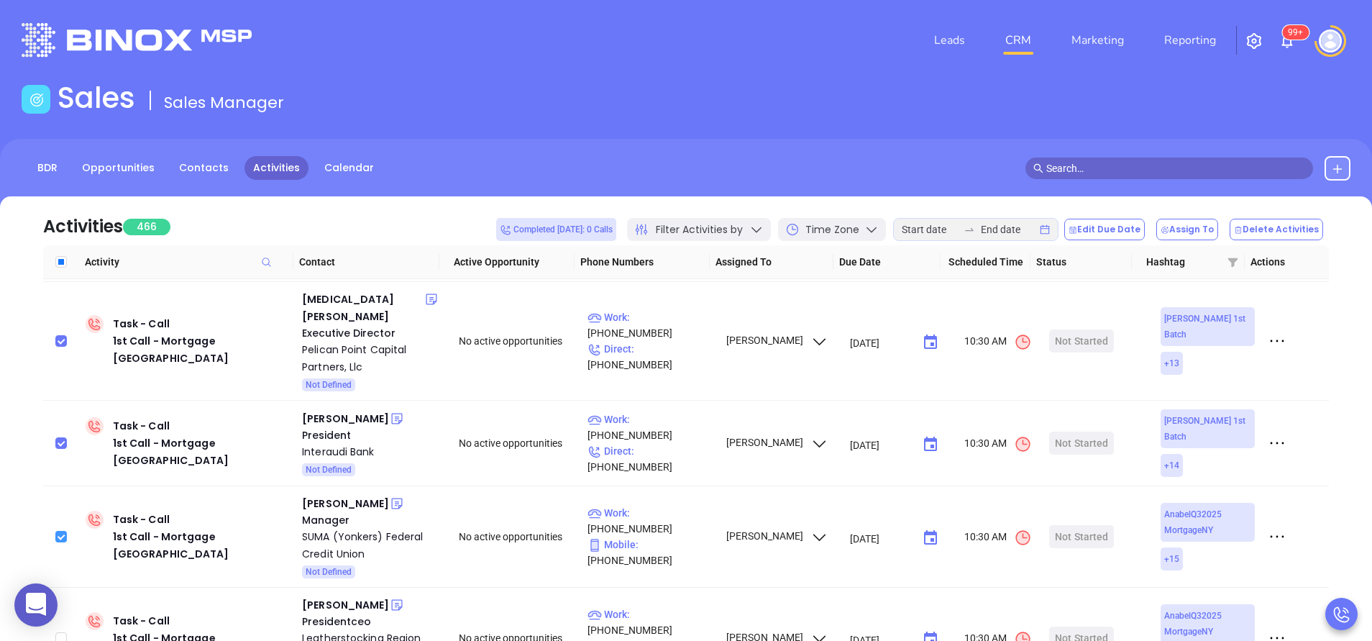
scroll to position [2459, 0]
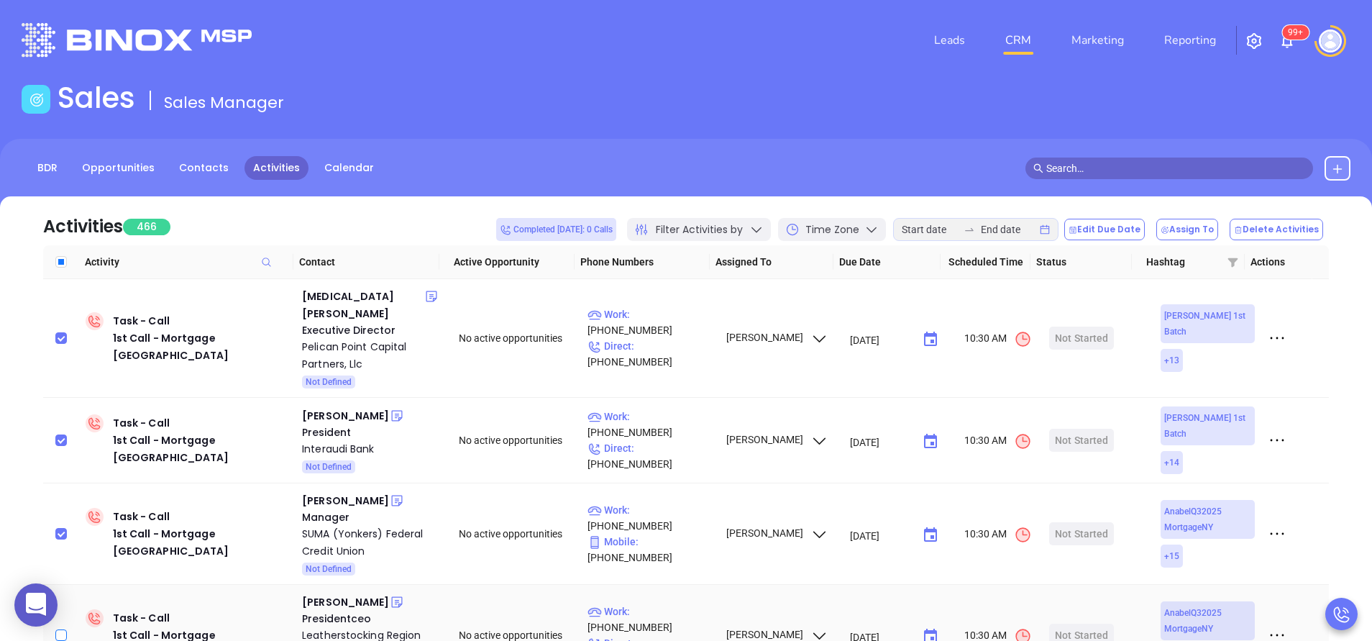
click at [65, 627] on label at bounding box center [61, 635] width 12 height 16
click at [65, 629] on input "checkbox" at bounding box center [61, 635] width 12 height 12
checkbox input "true"
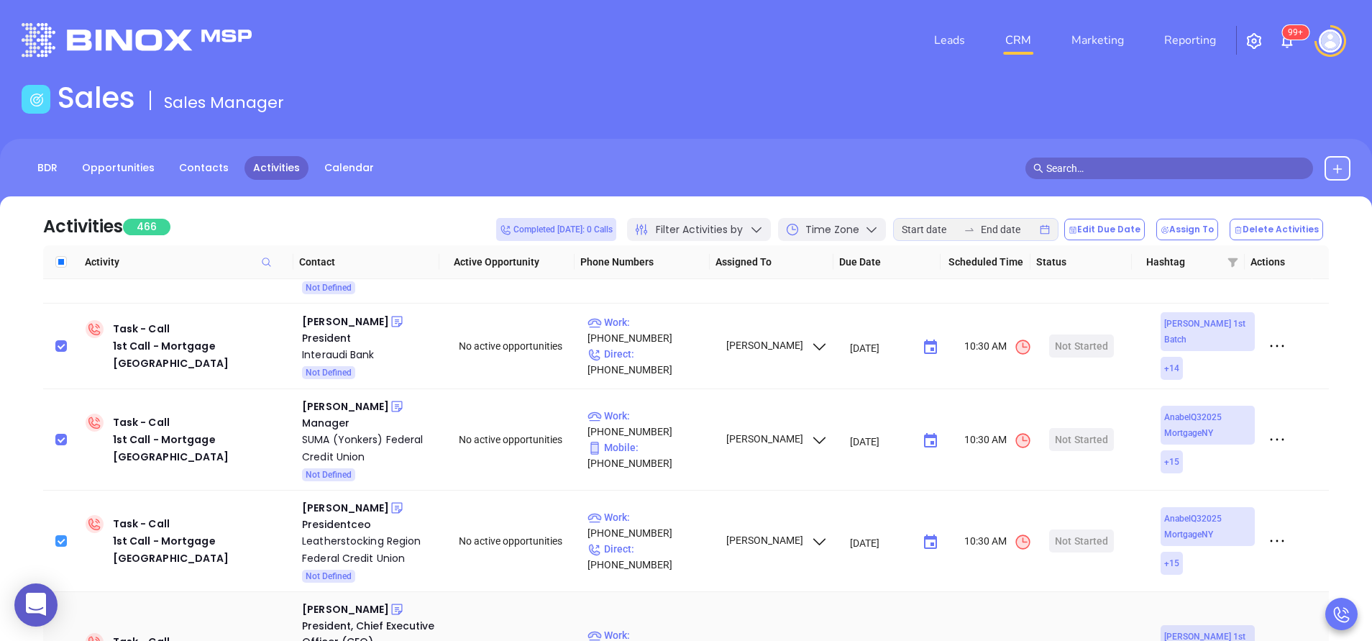
scroll to position [2589, 0]
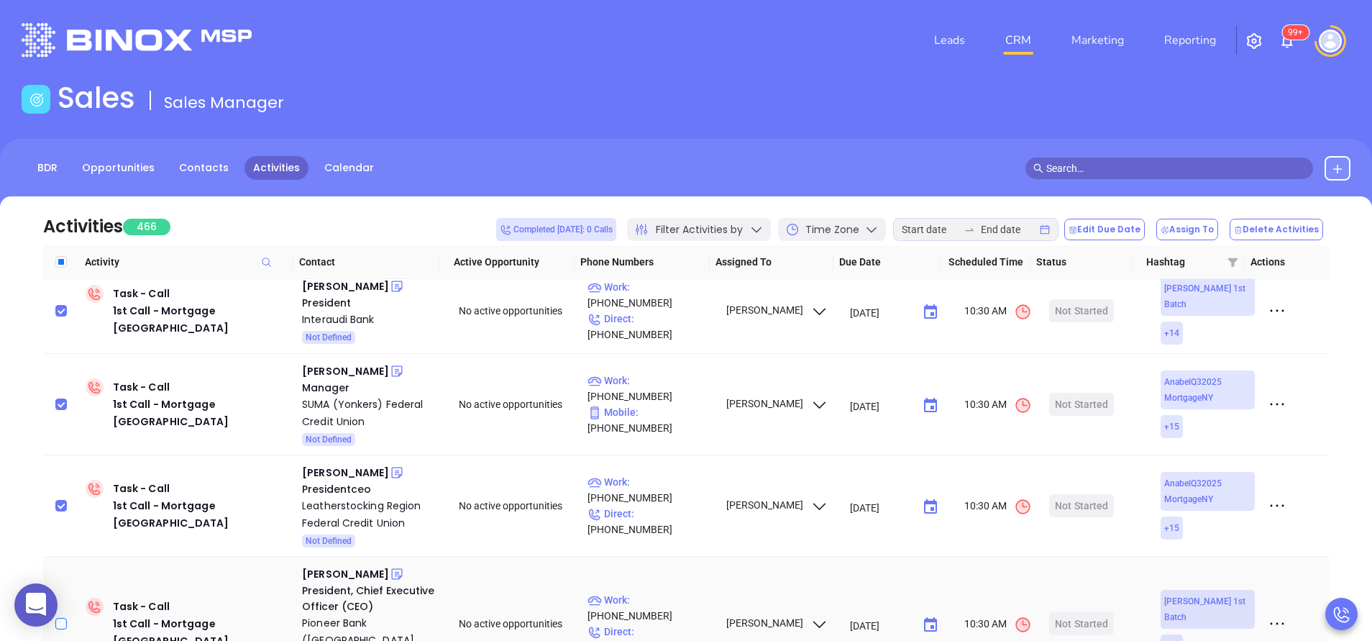
click at [63, 618] on input "checkbox" at bounding box center [61, 624] width 12 height 12
checkbox input "true"
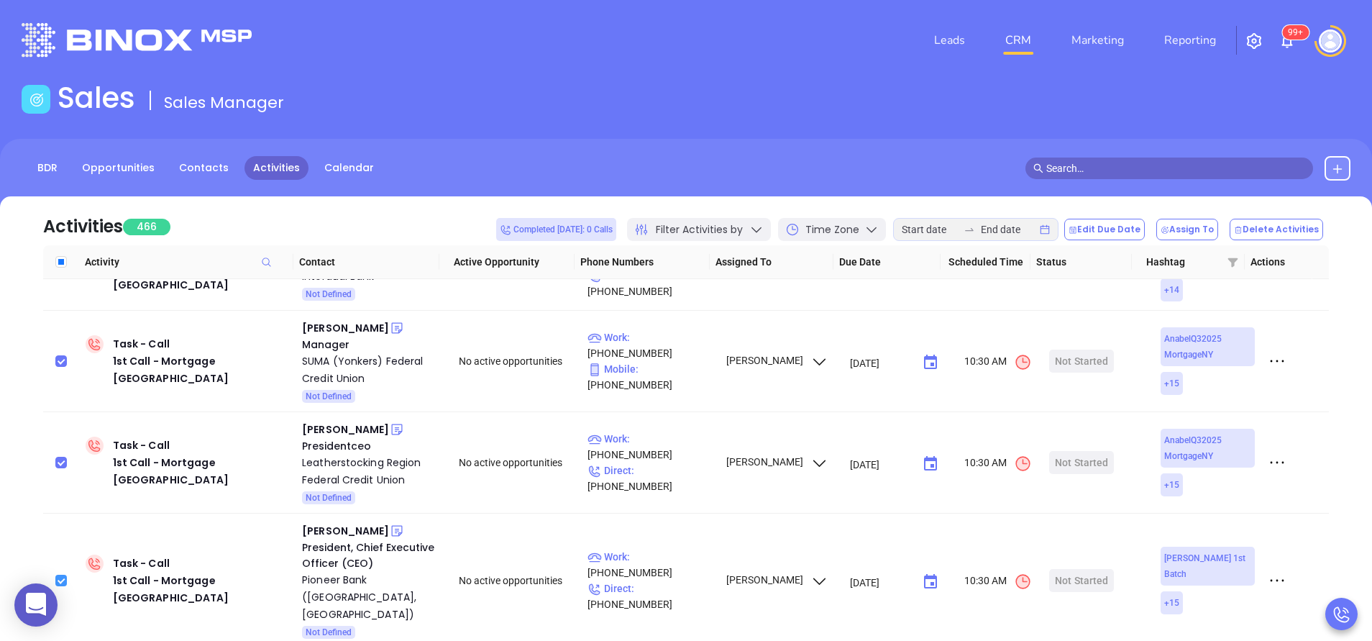
scroll to position [2675, 0]
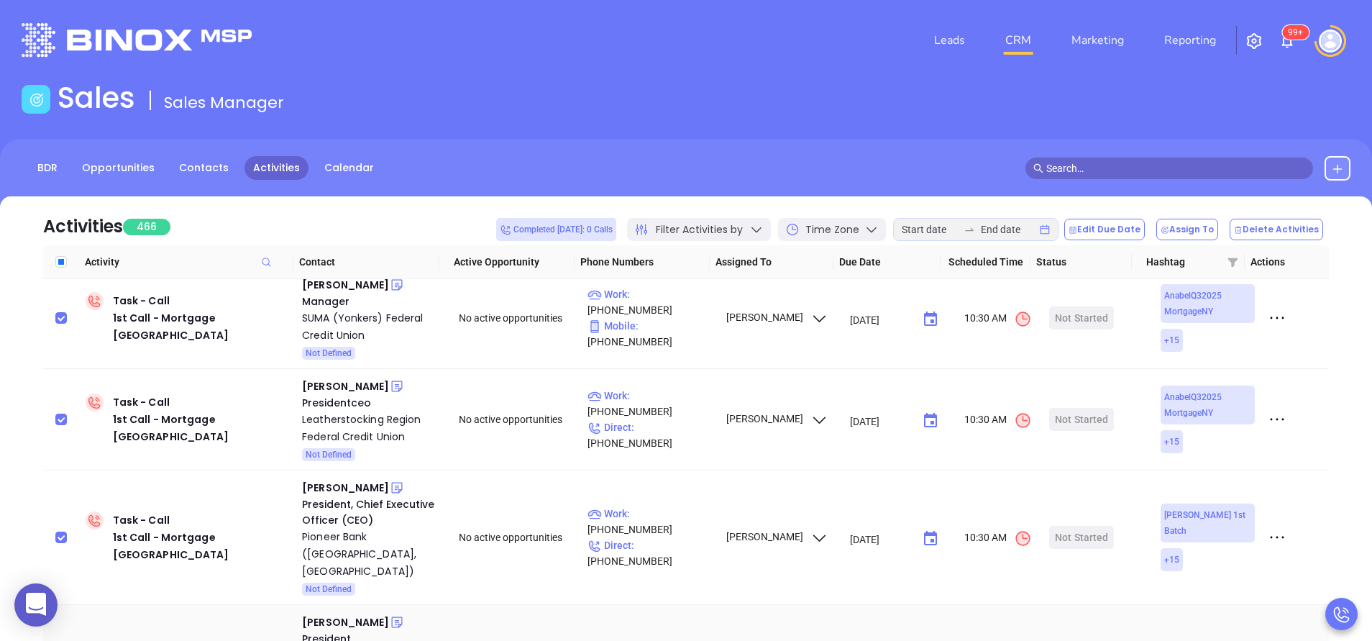
checkbox input "true"
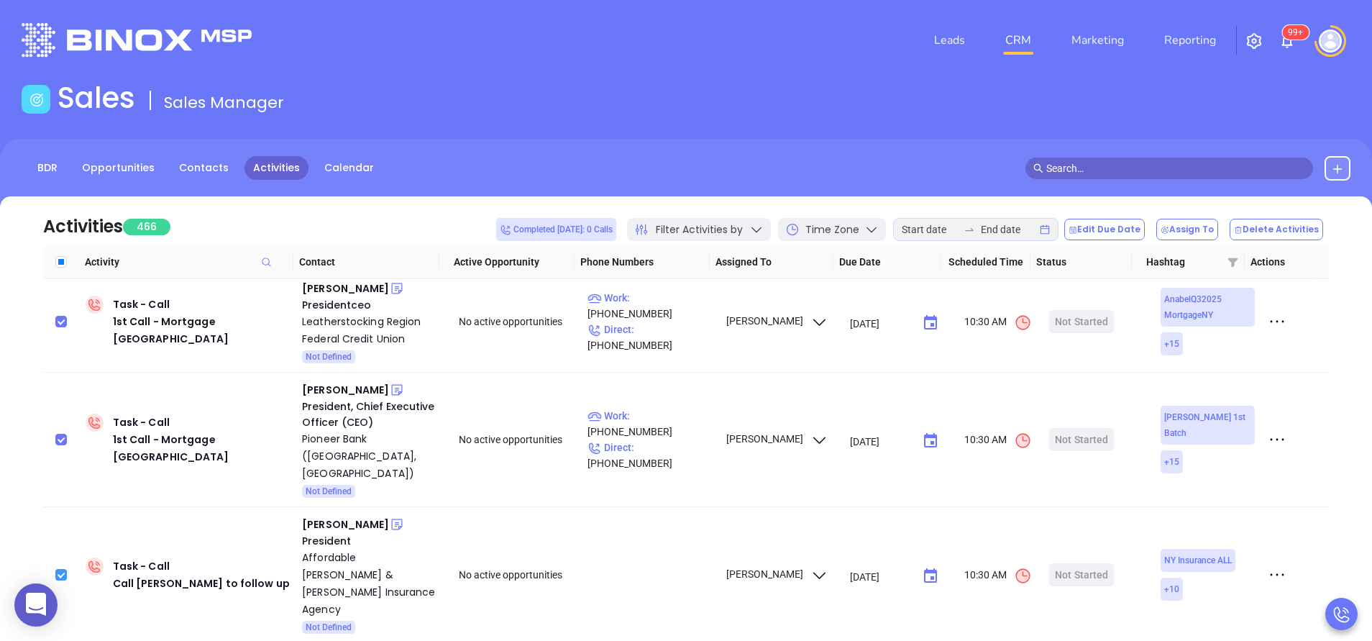
scroll to position [2805, 0]
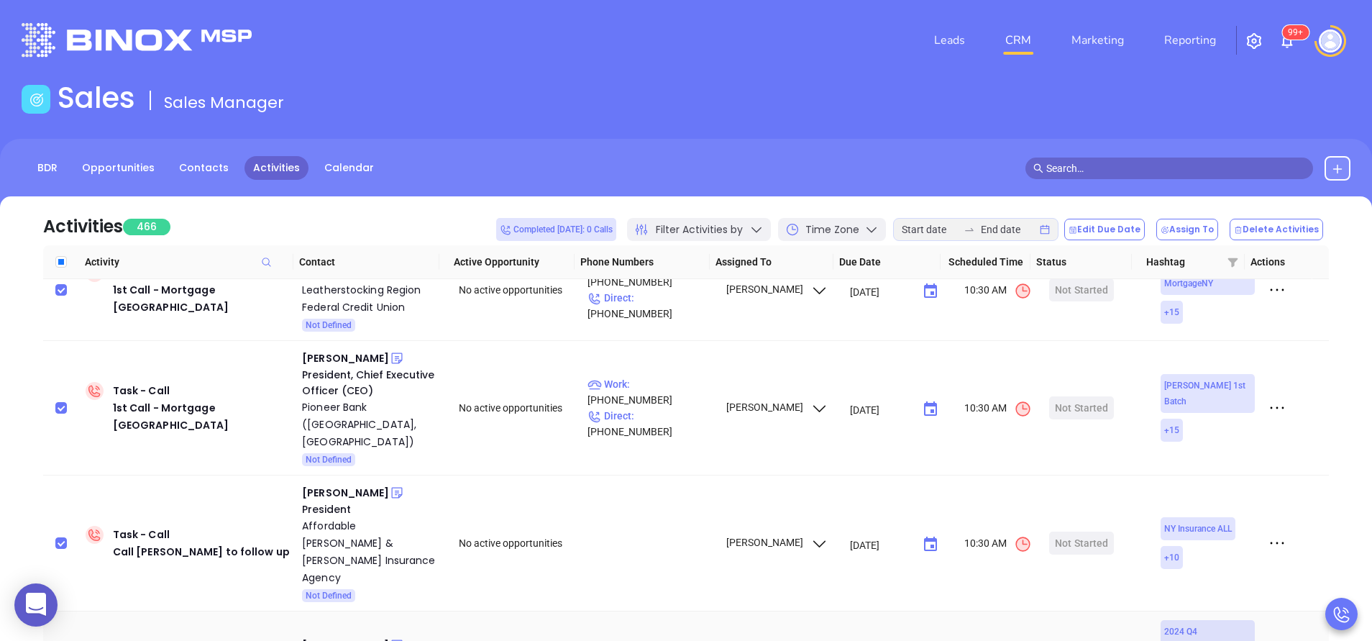
checkbox input "true"
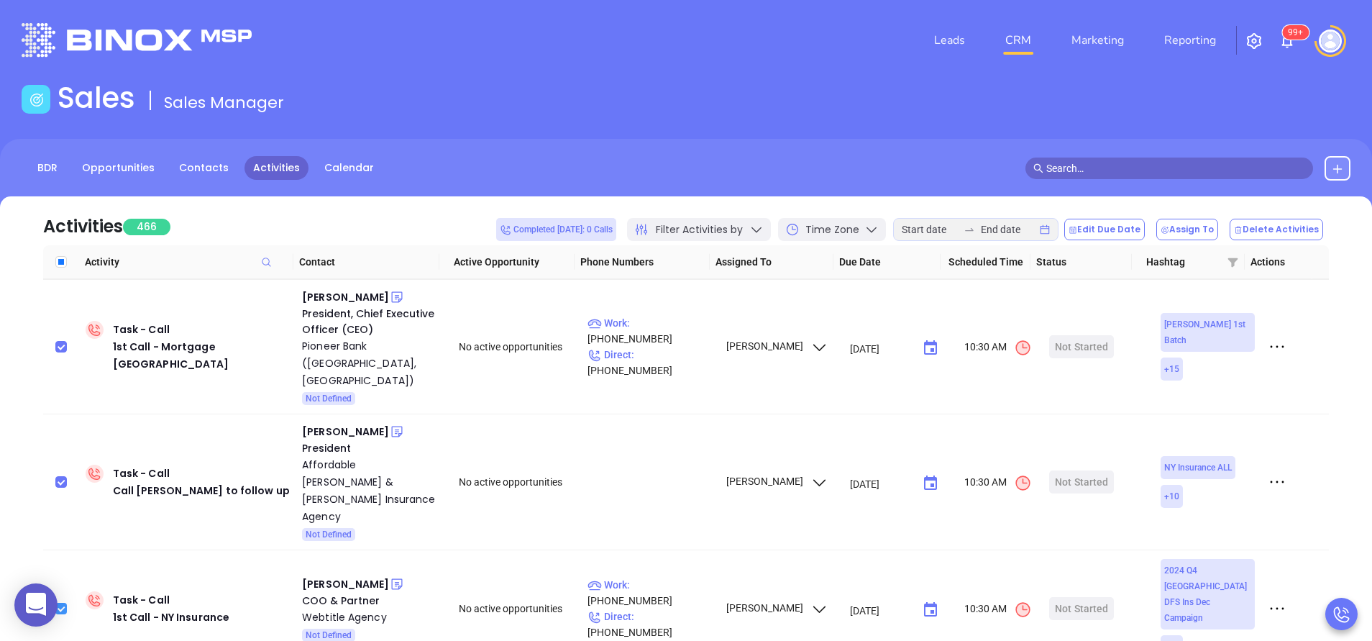
scroll to position [2891, 0]
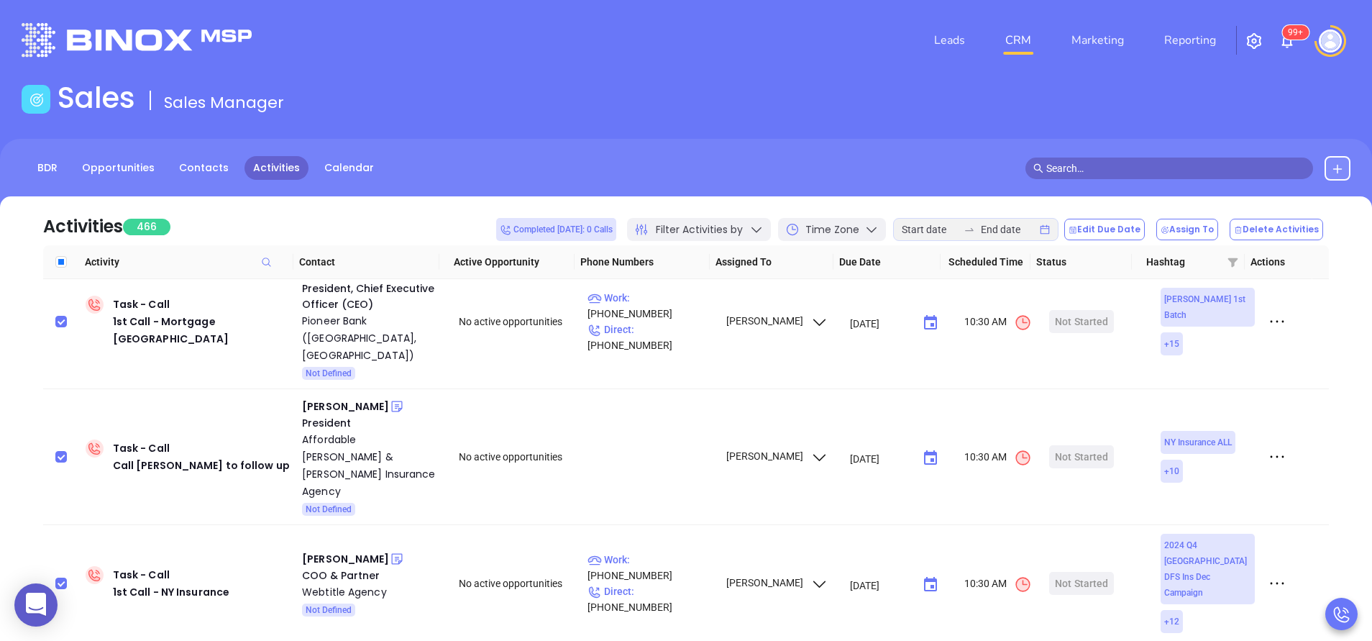
checkbox input "true"
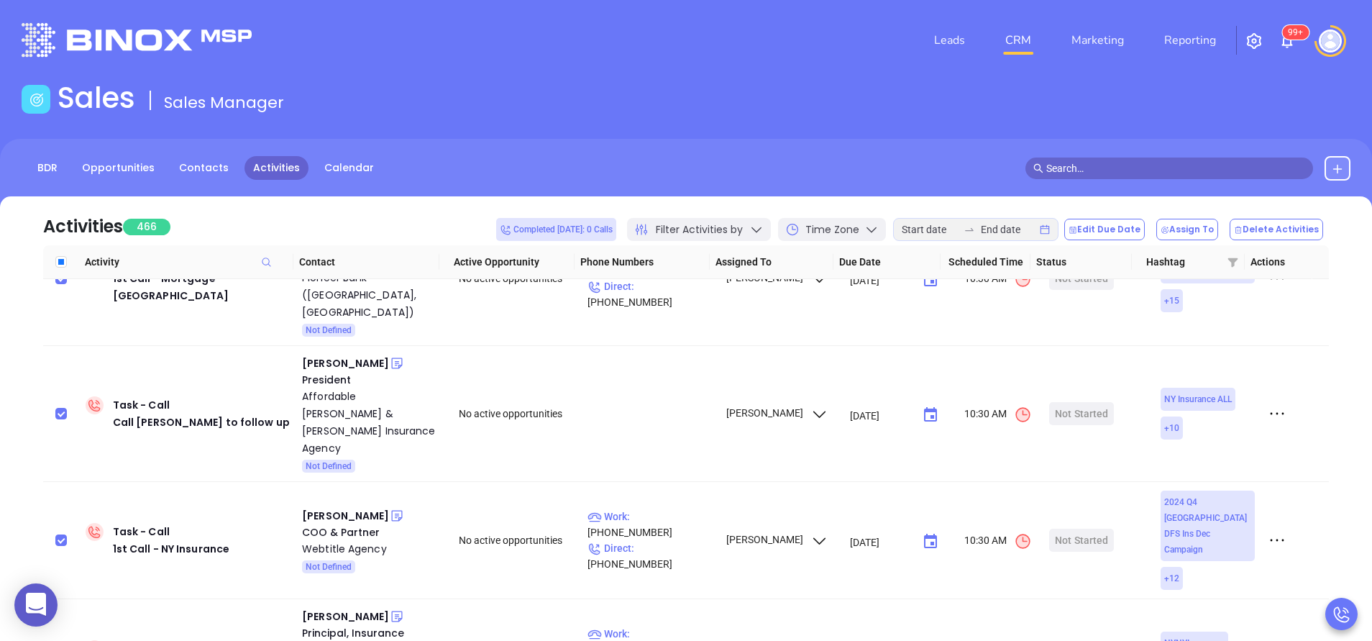
checkbox input "true"
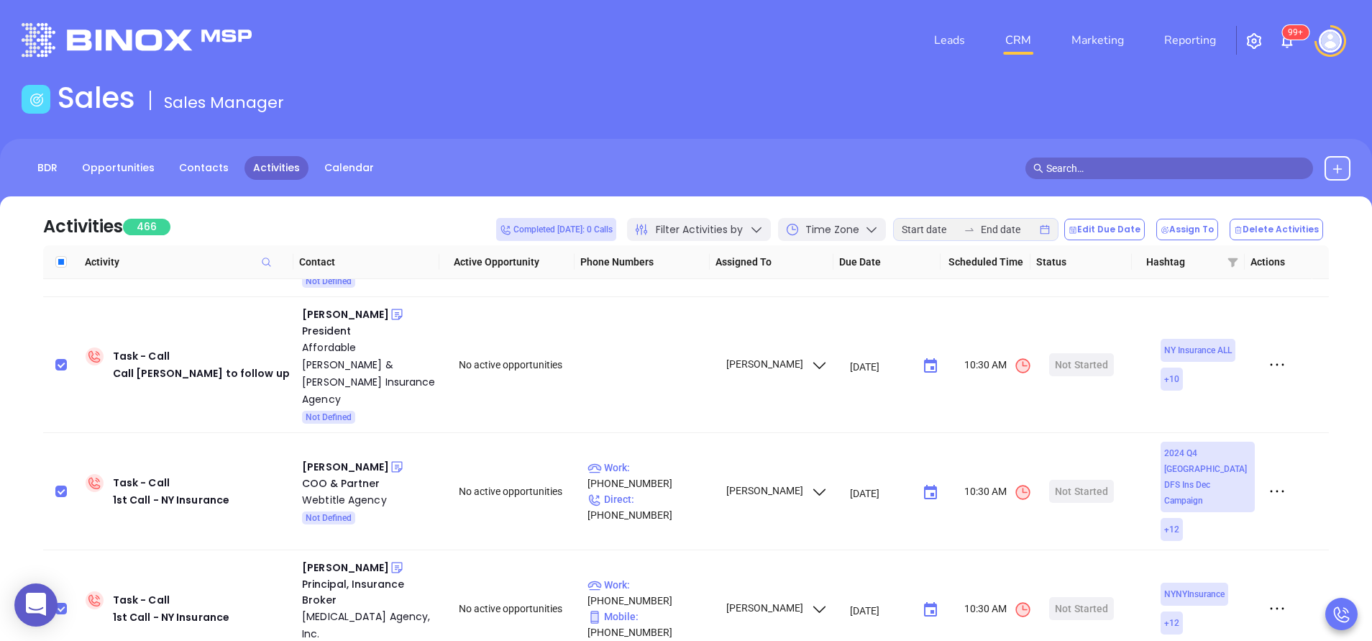
scroll to position [3020, 0]
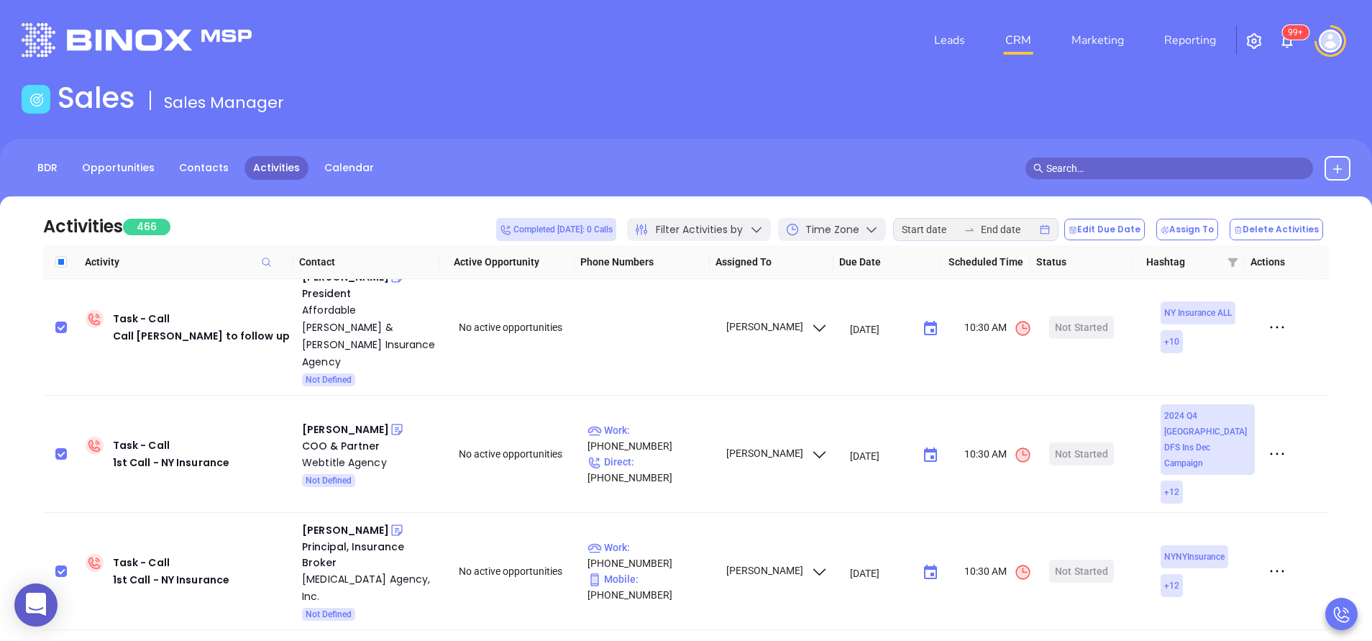
checkbox input "true"
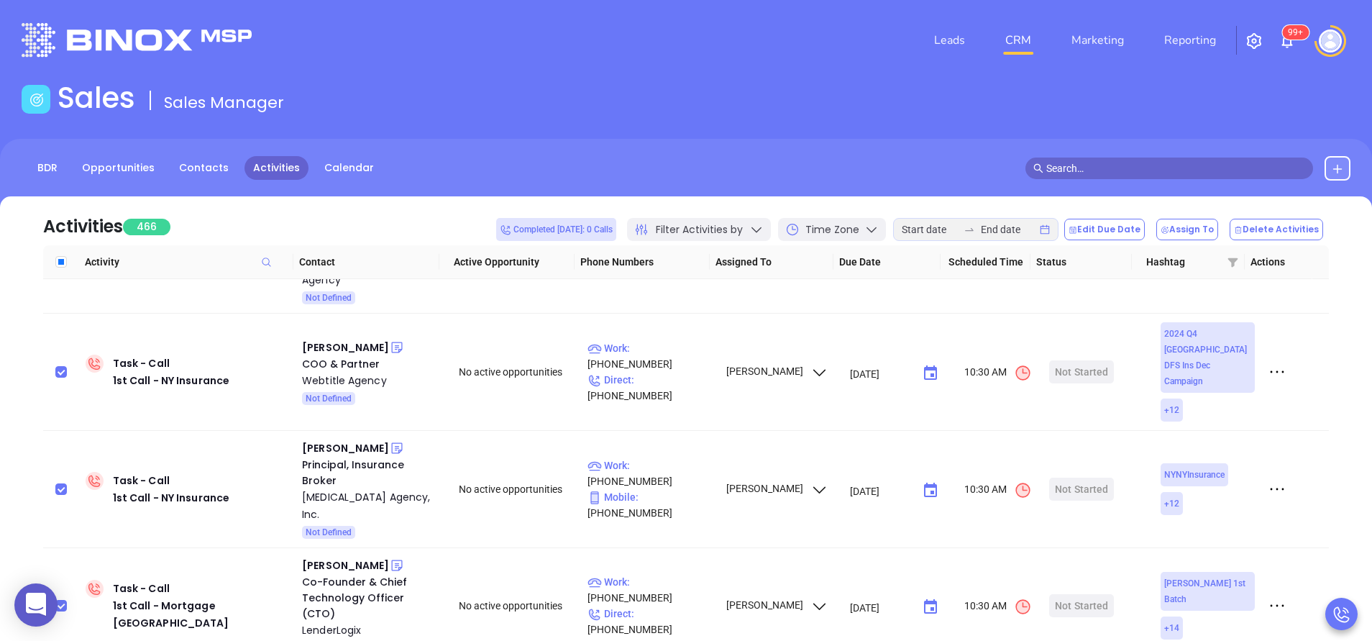
scroll to position [3107, 0]
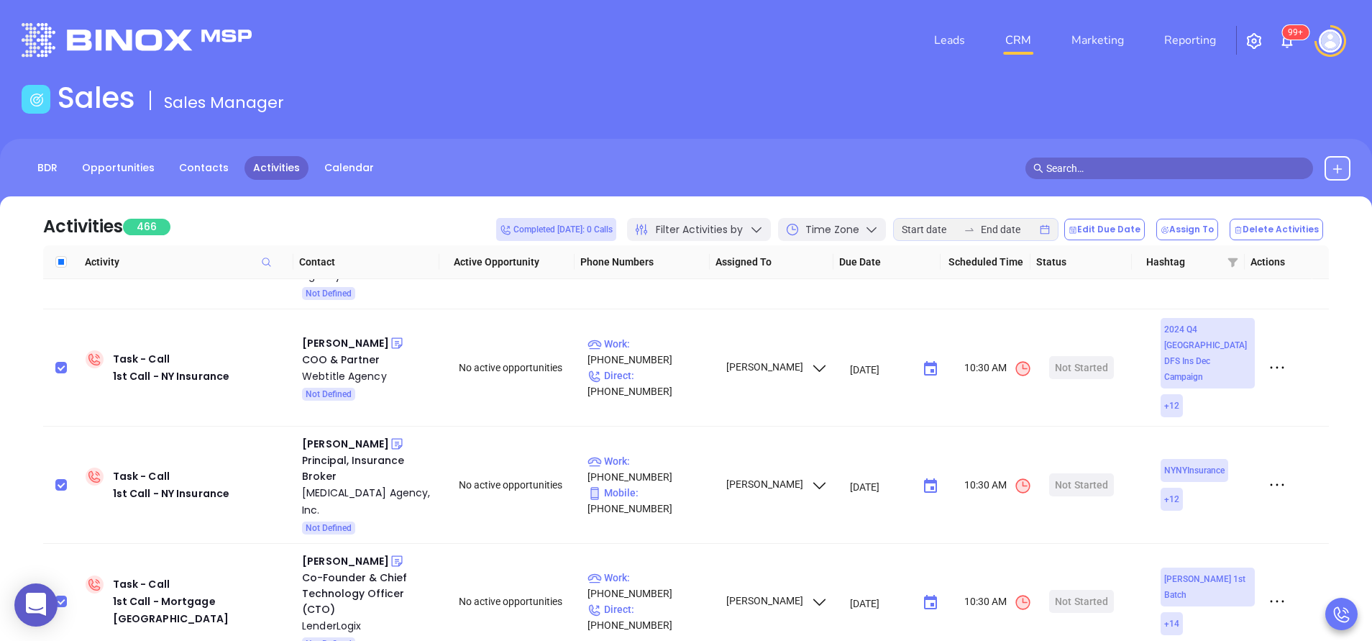
checkbox input "true"
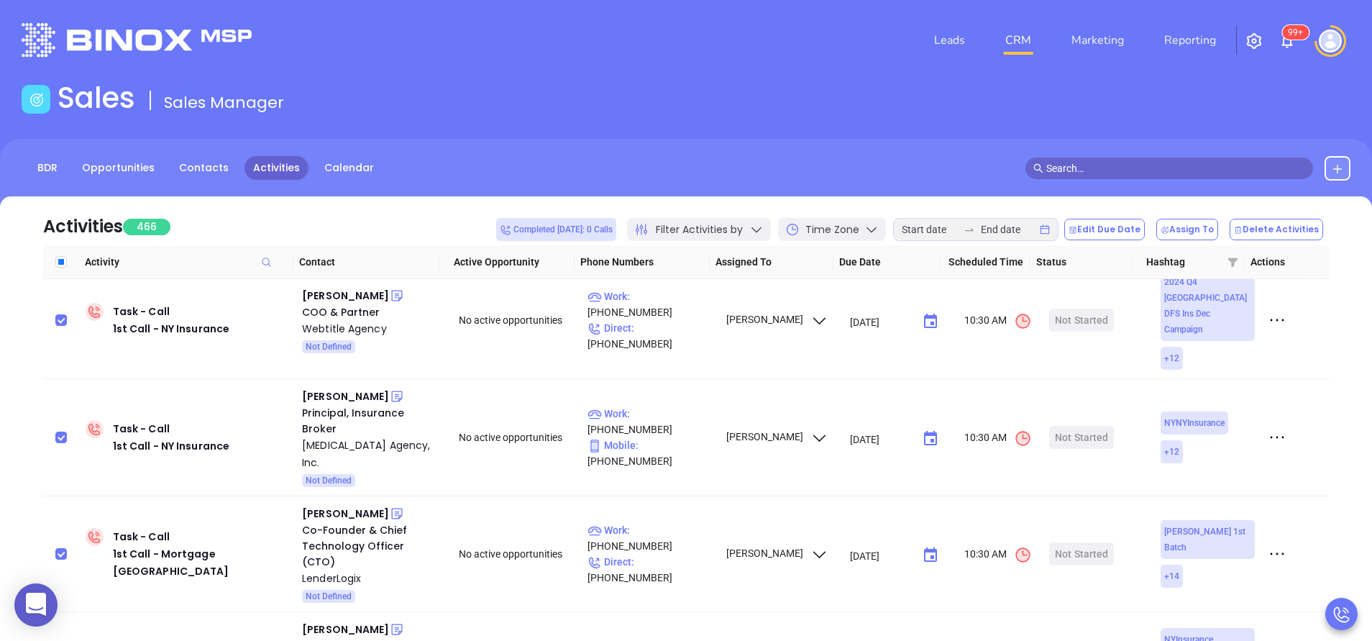
scroll to position [3193, 0]
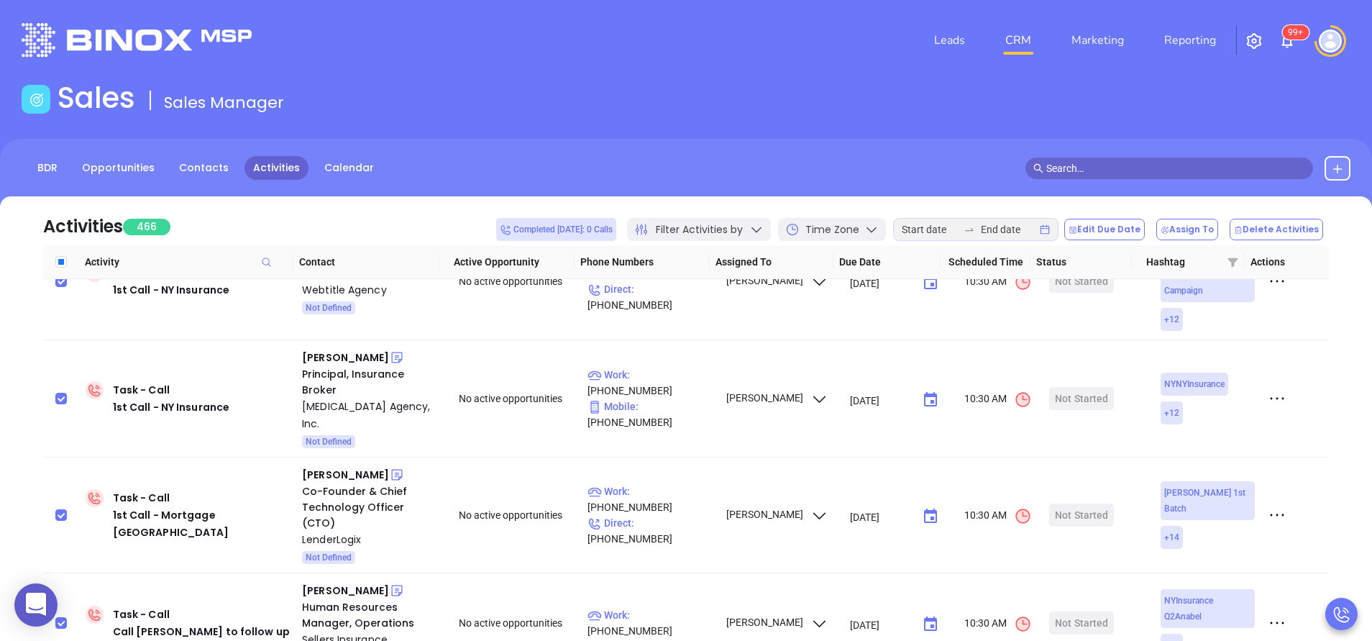
checkbox input "true"
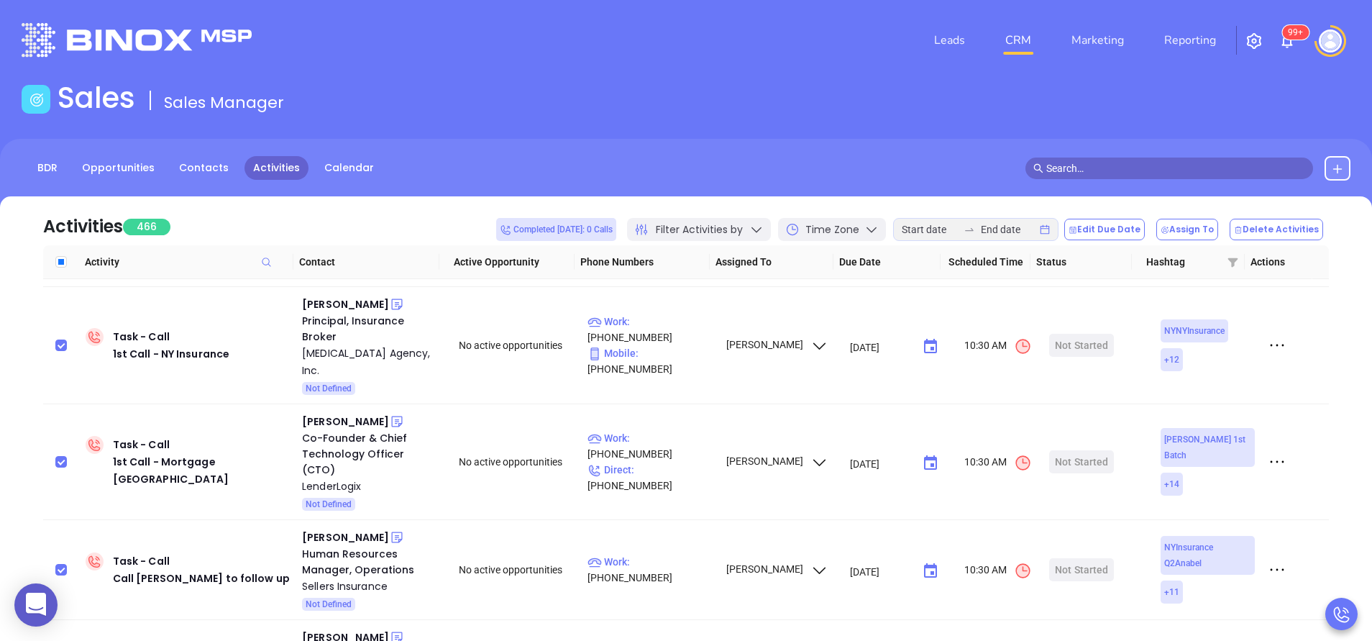
scroll to position [3279, 0]
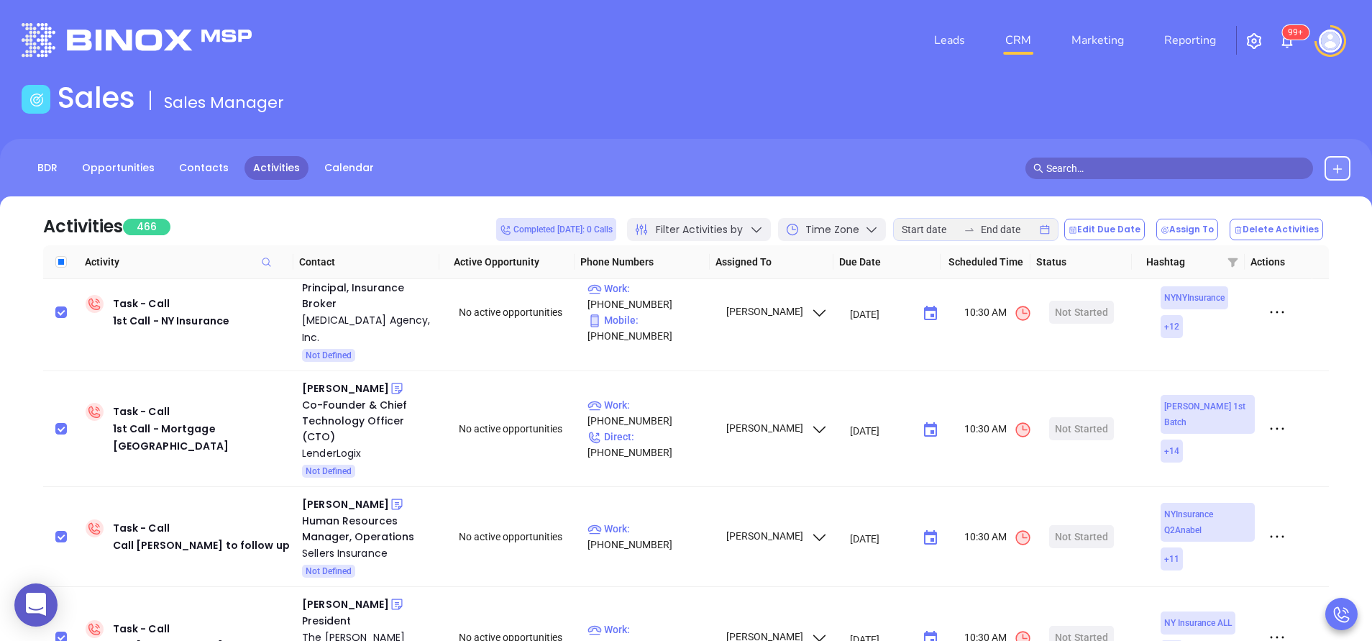
checkbox input "true"
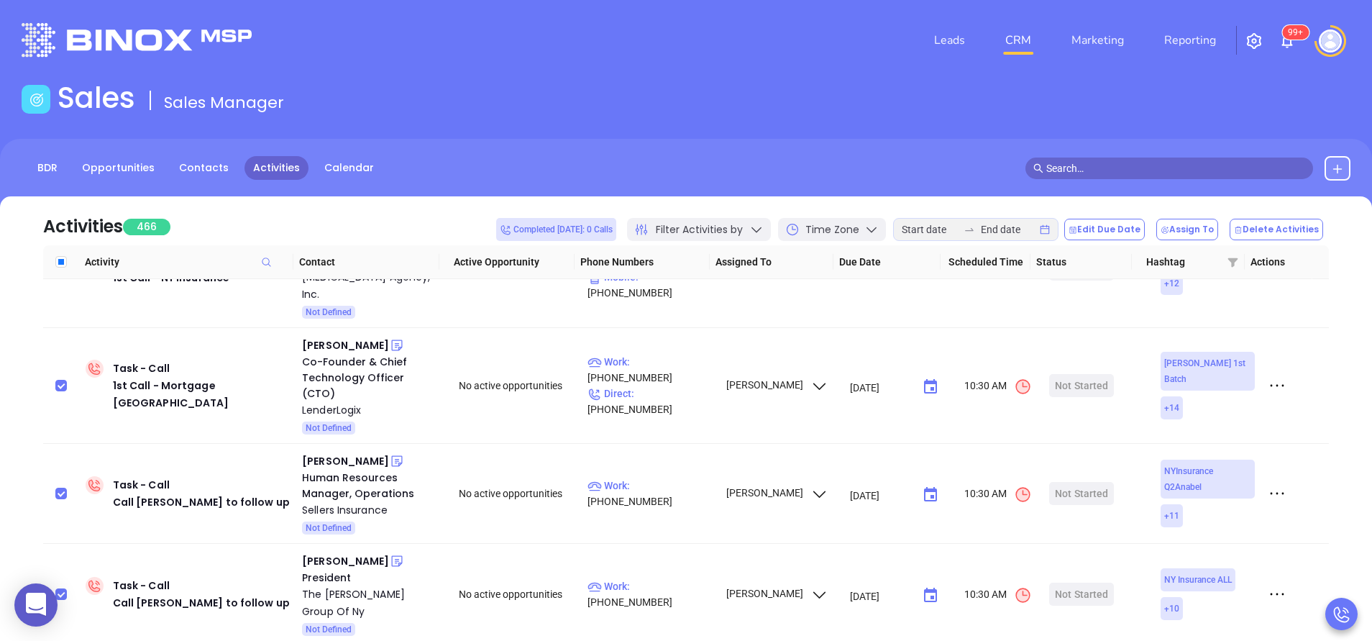
scroll to position [3365, 0]
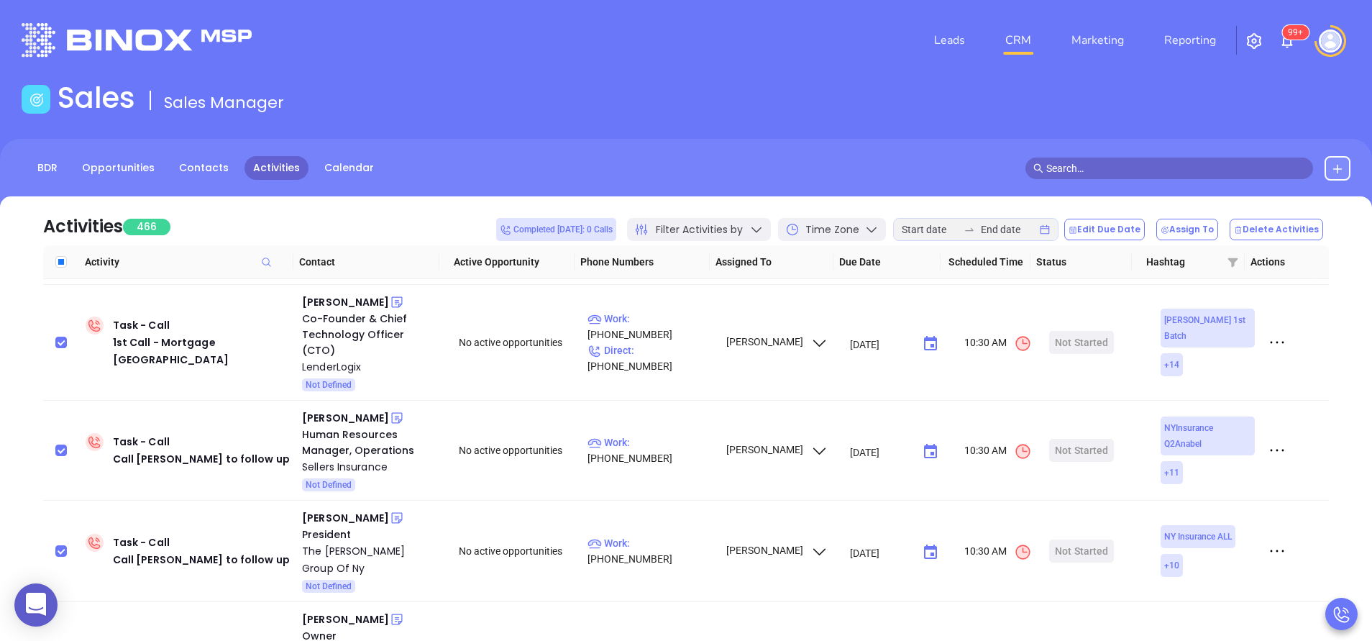
checkbox input "true"
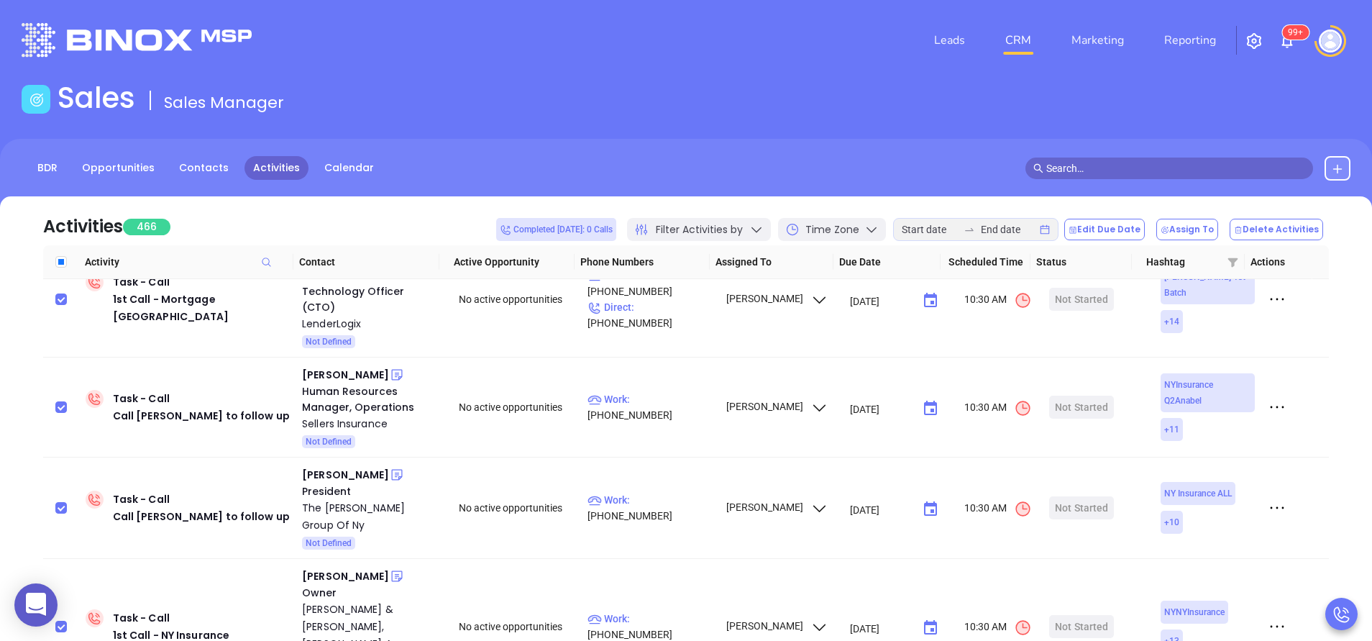
scroll to position [3452, 0]
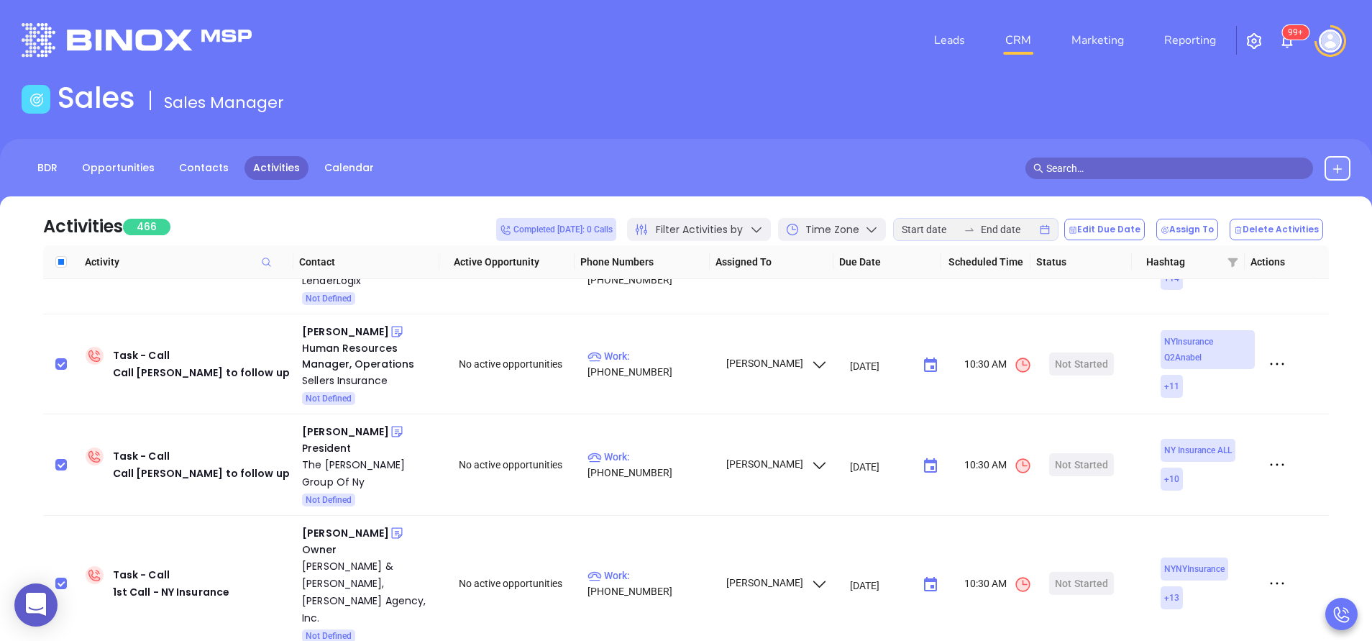
checkbox input "true"
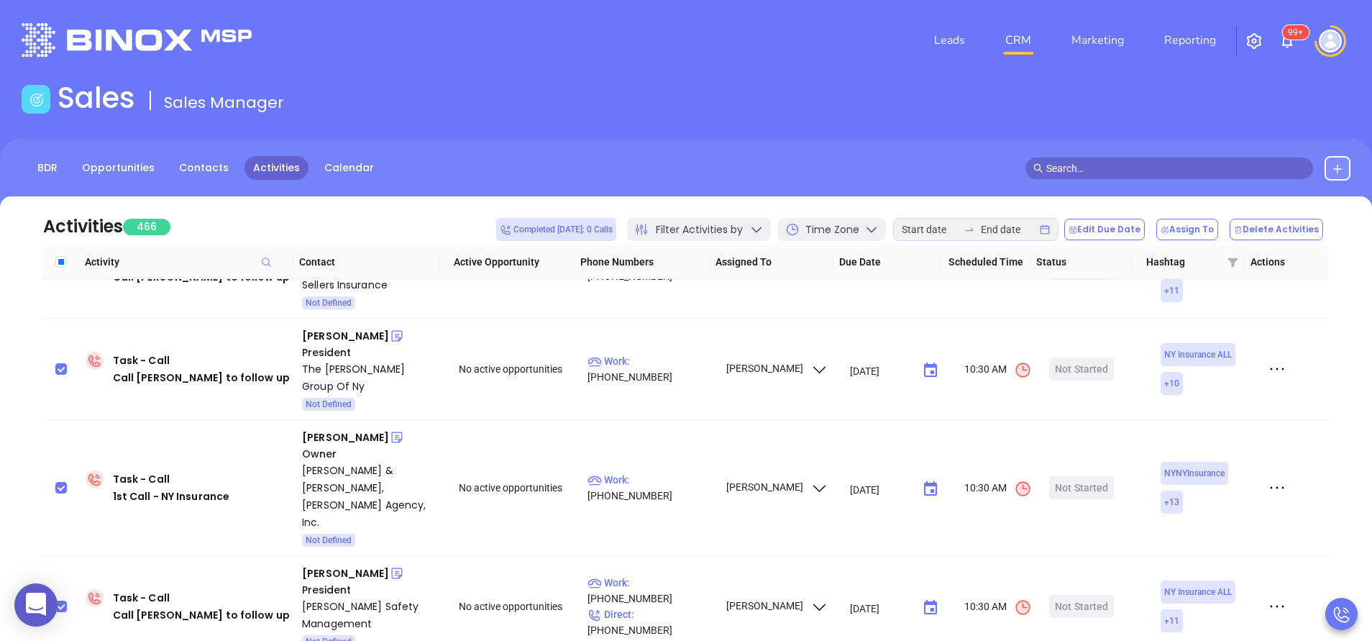
scroll to position [3581, 0]
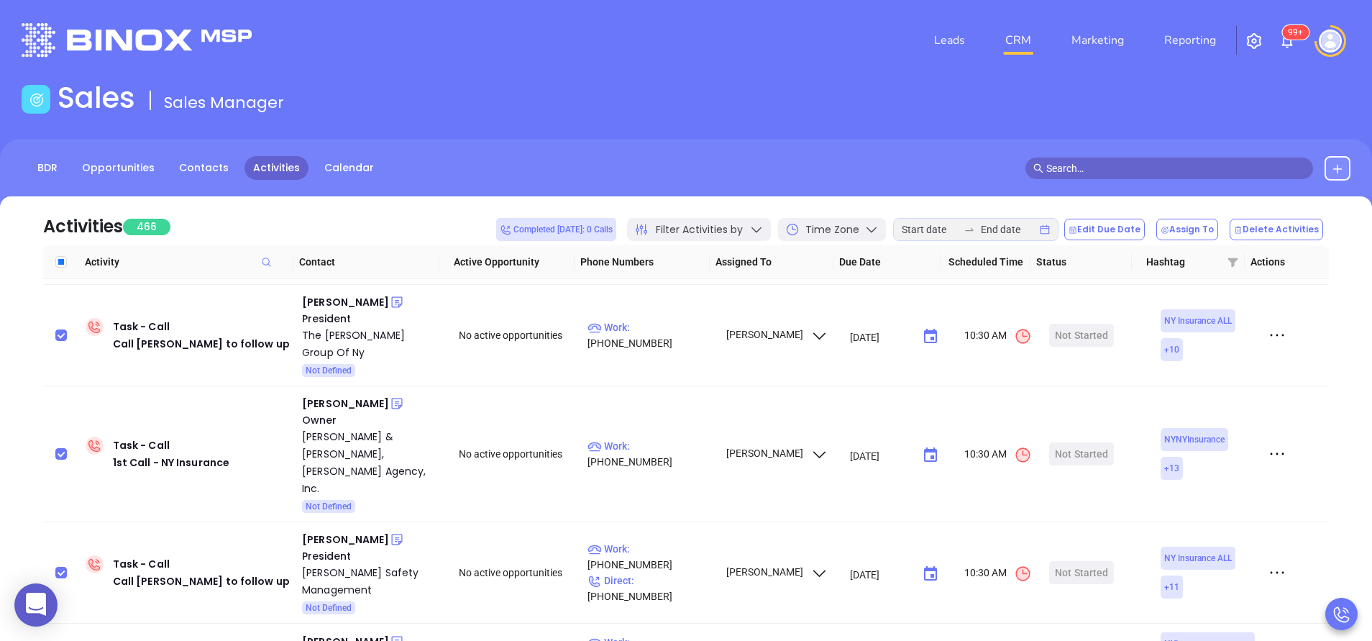
checkbox input "true"
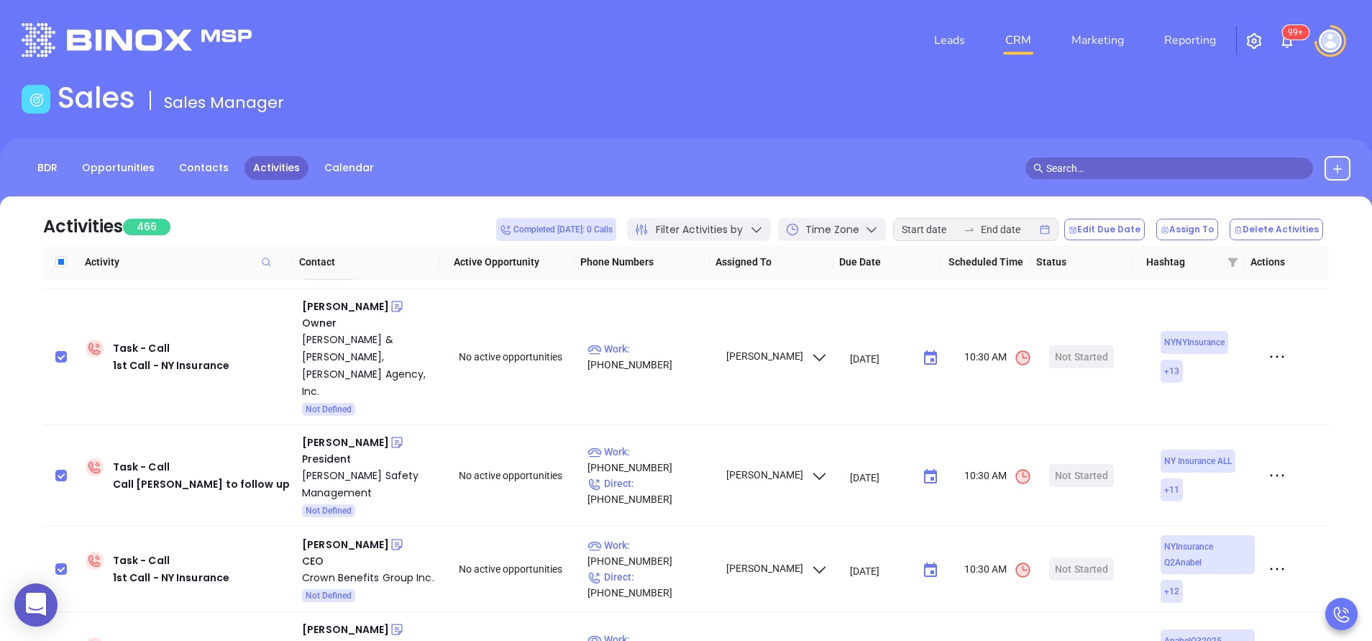
scroll to position [3711, 0]
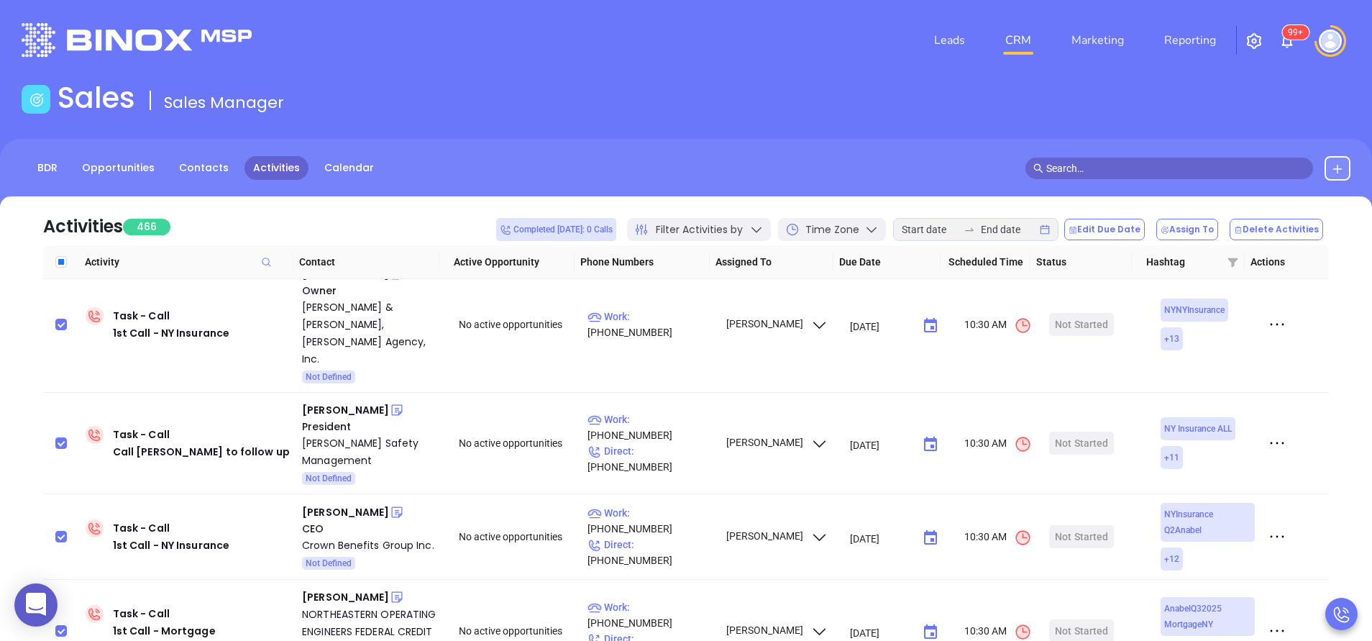
checkbox input "true"
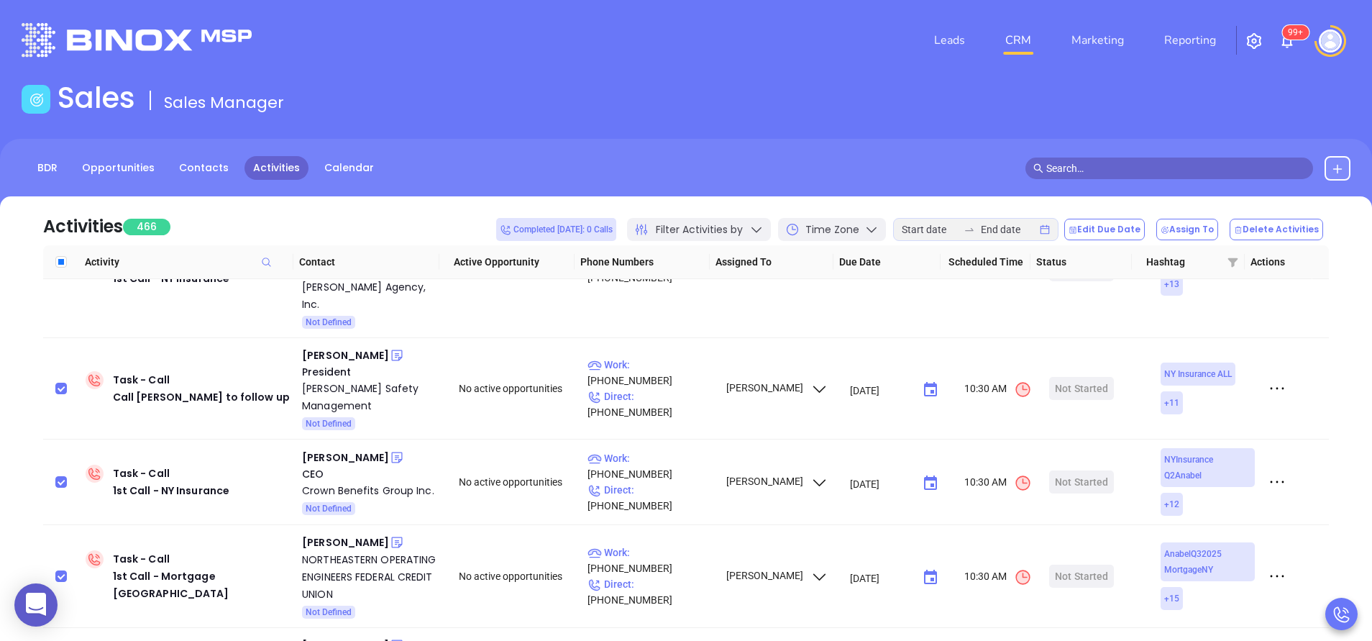
scroll to position [3797, 0]
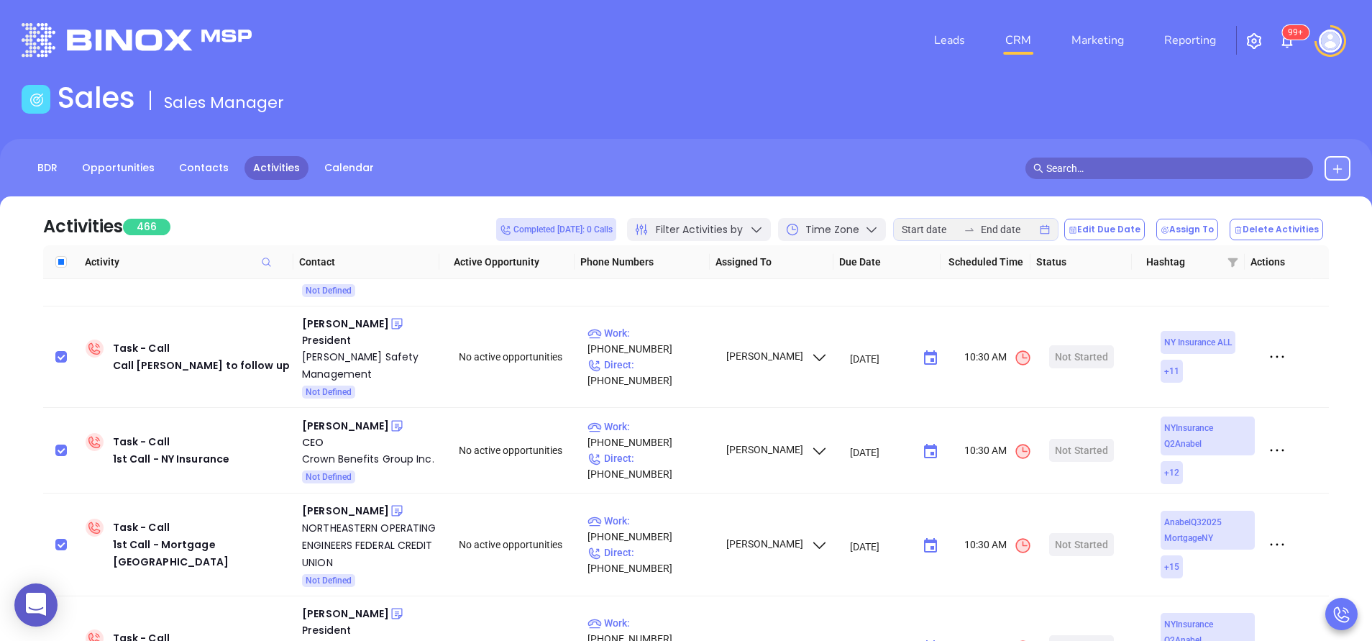
checkbox input "true"
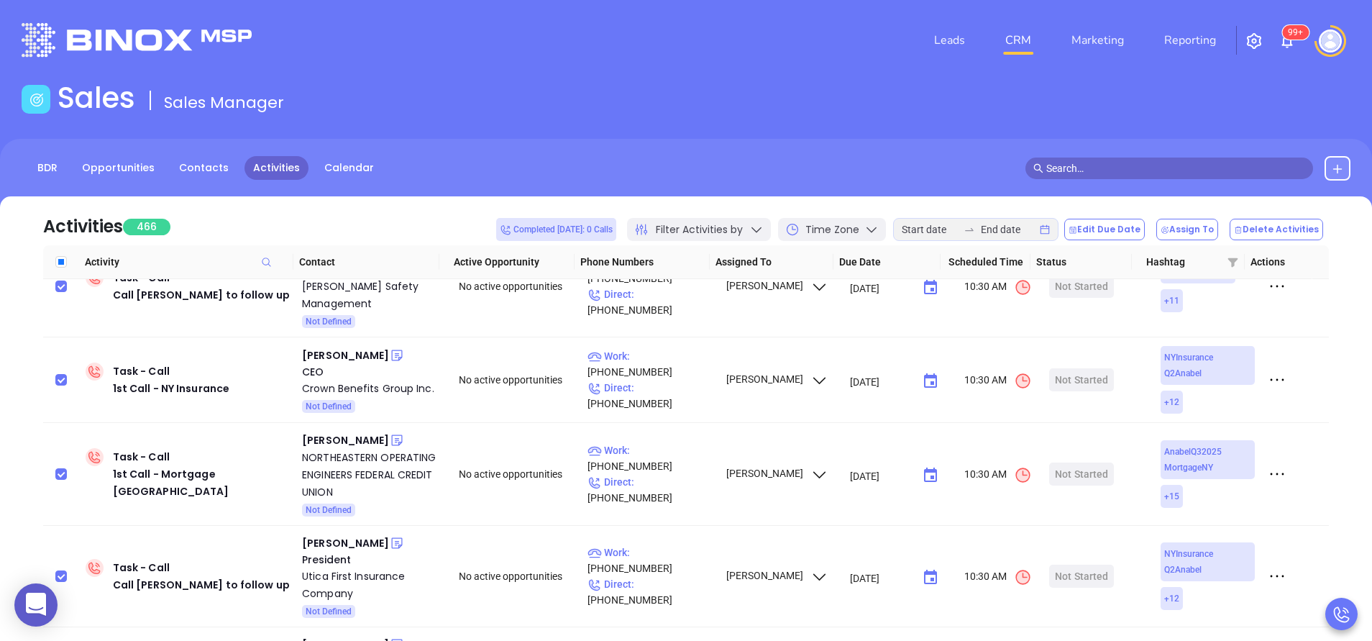
scroll to position [3883, 0]
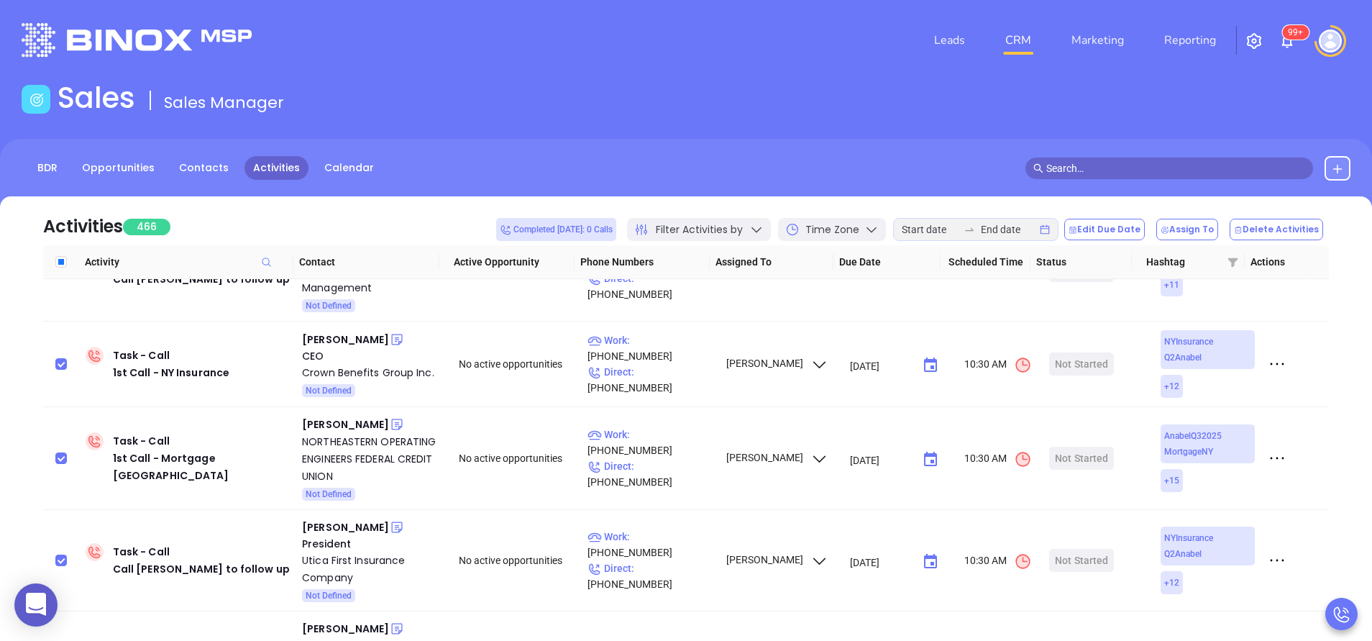
checkbox input "true"
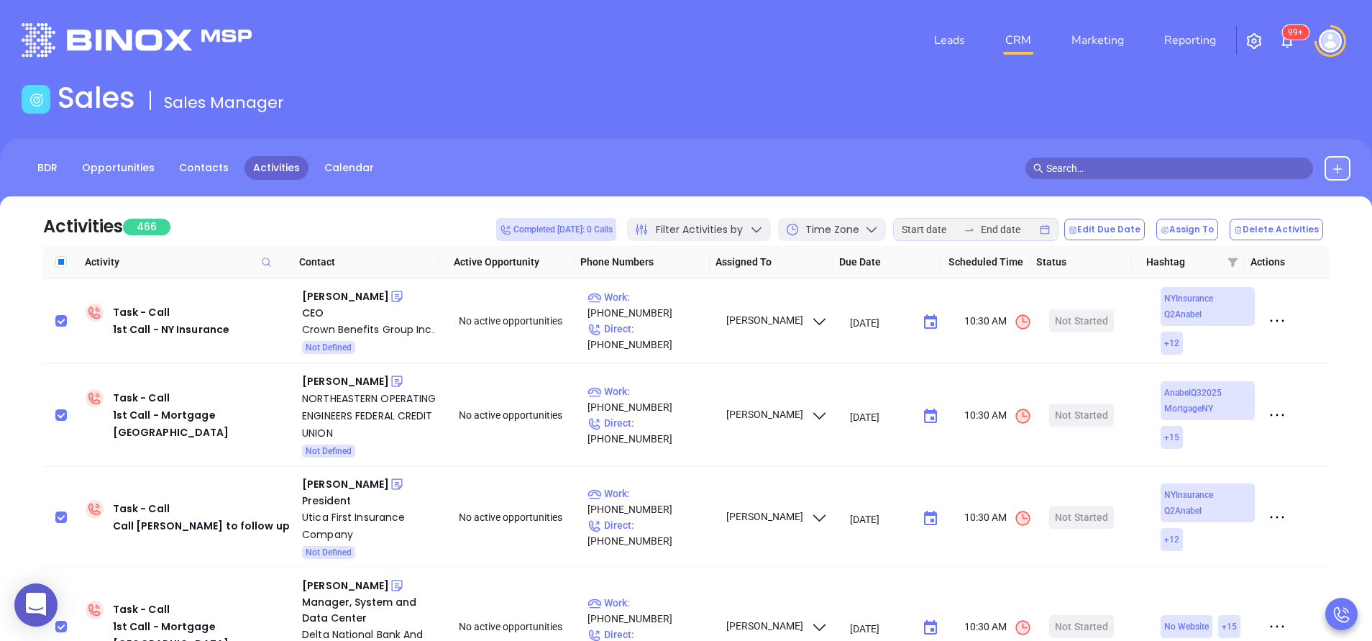
scroll to position [3969, 0]
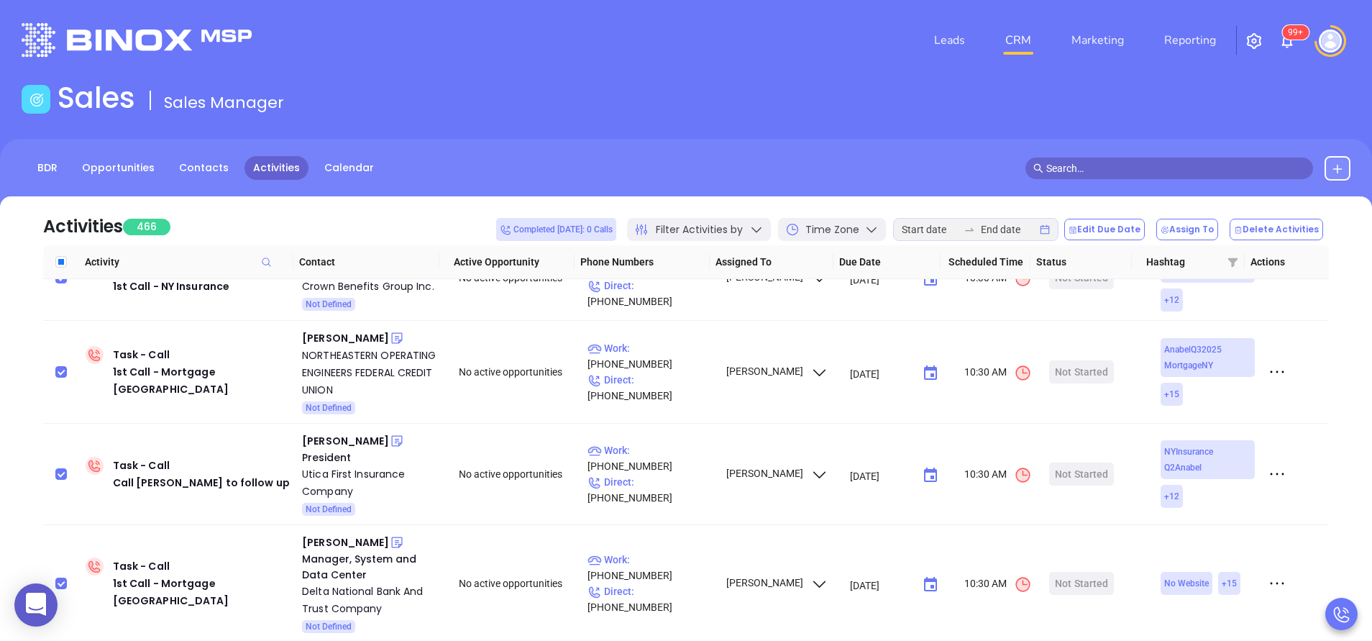
checkbox input "true"
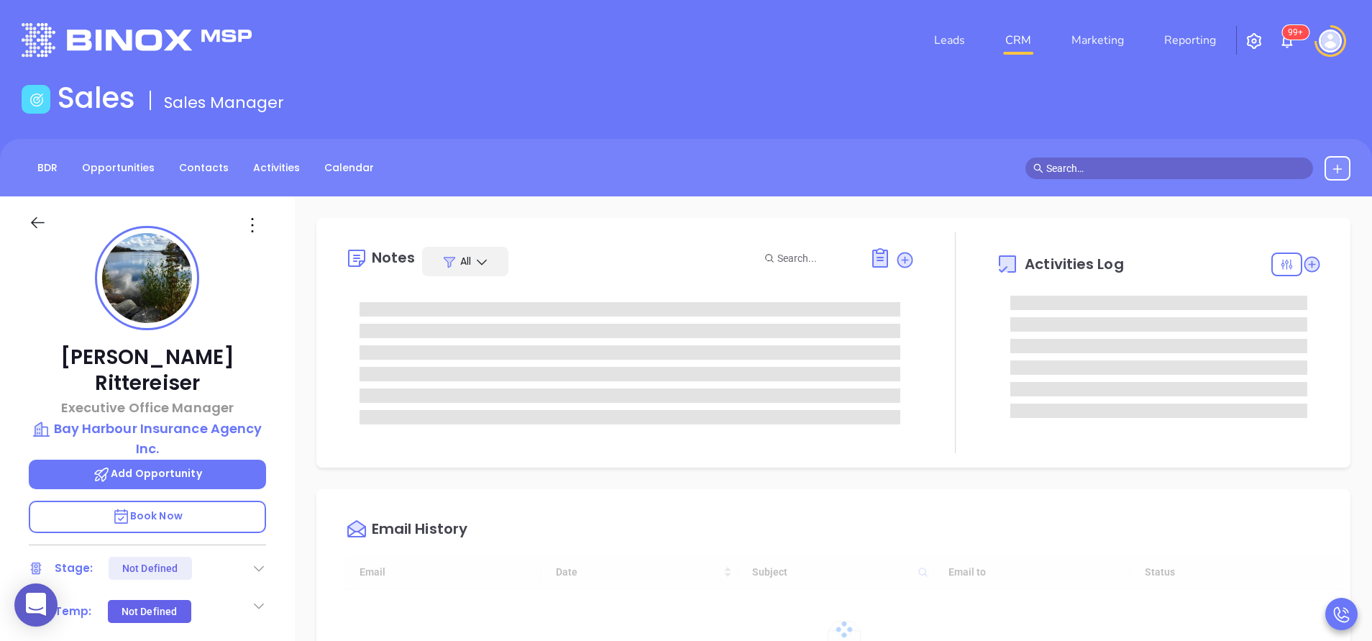
type input "[DATE]"
type input "[PERSON_NAME]"
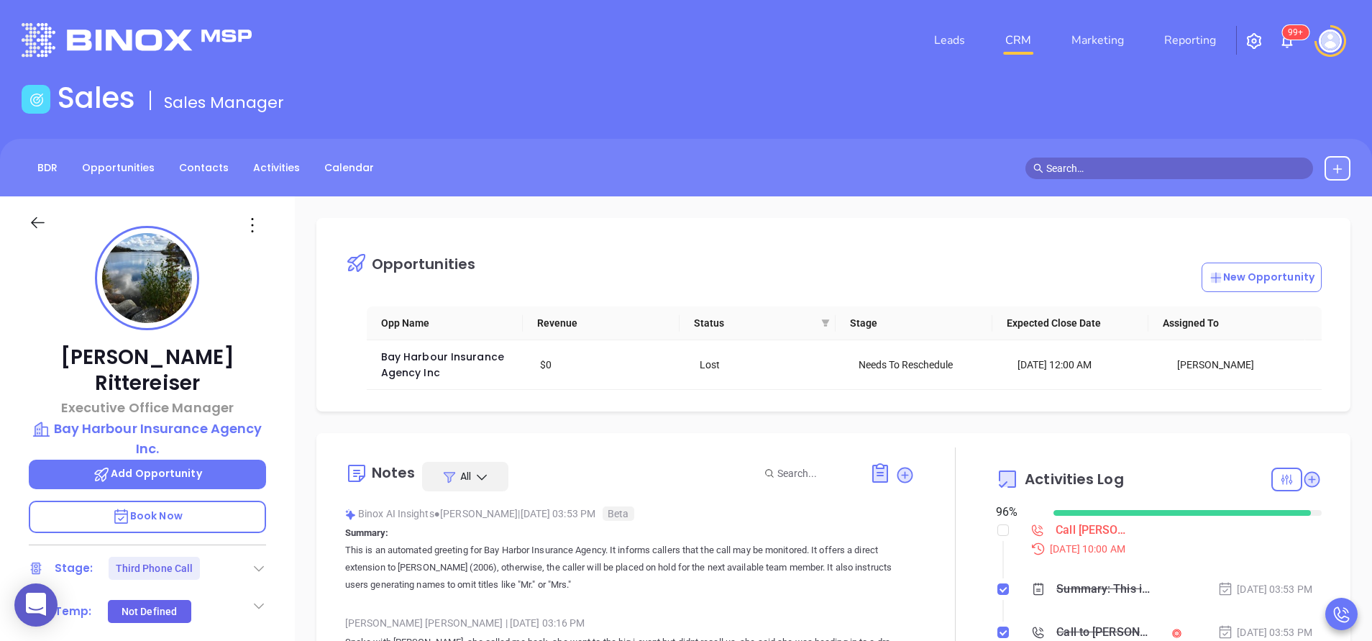
click at [262, 561] on icon at bounding box center [259, 568] width 14 height 14
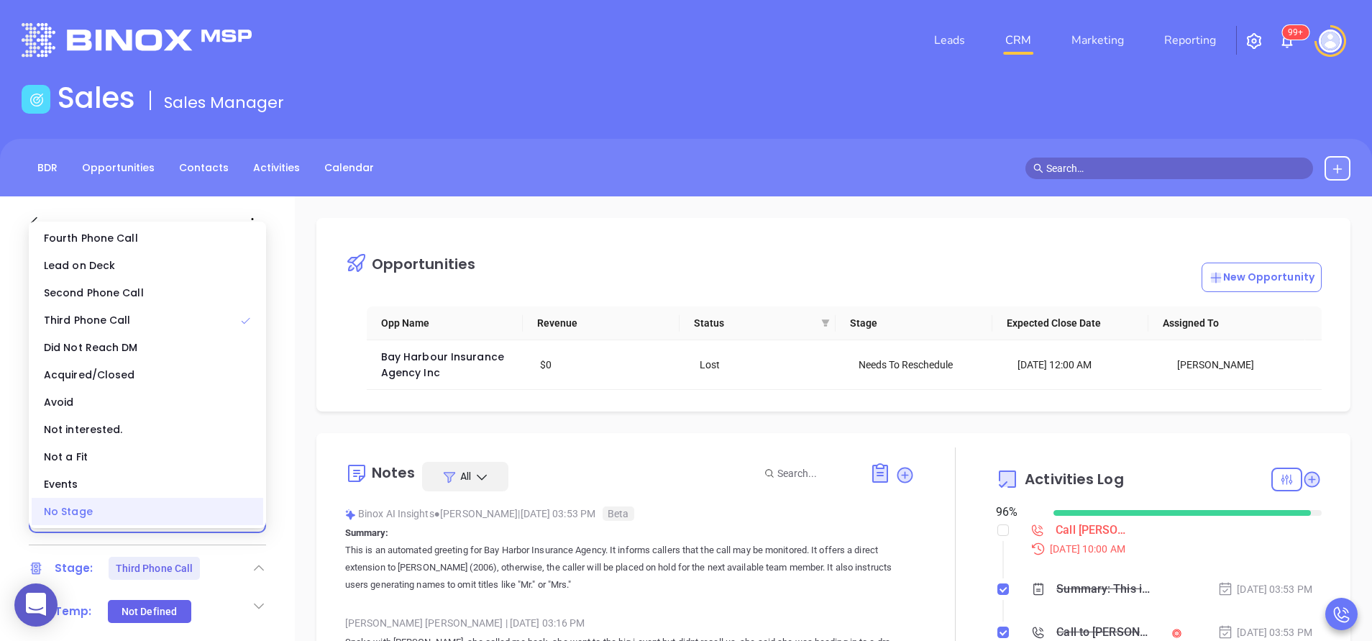
click at [226, 516] on div "No Stage" at bounding box center [148, 511] width 232 height 27
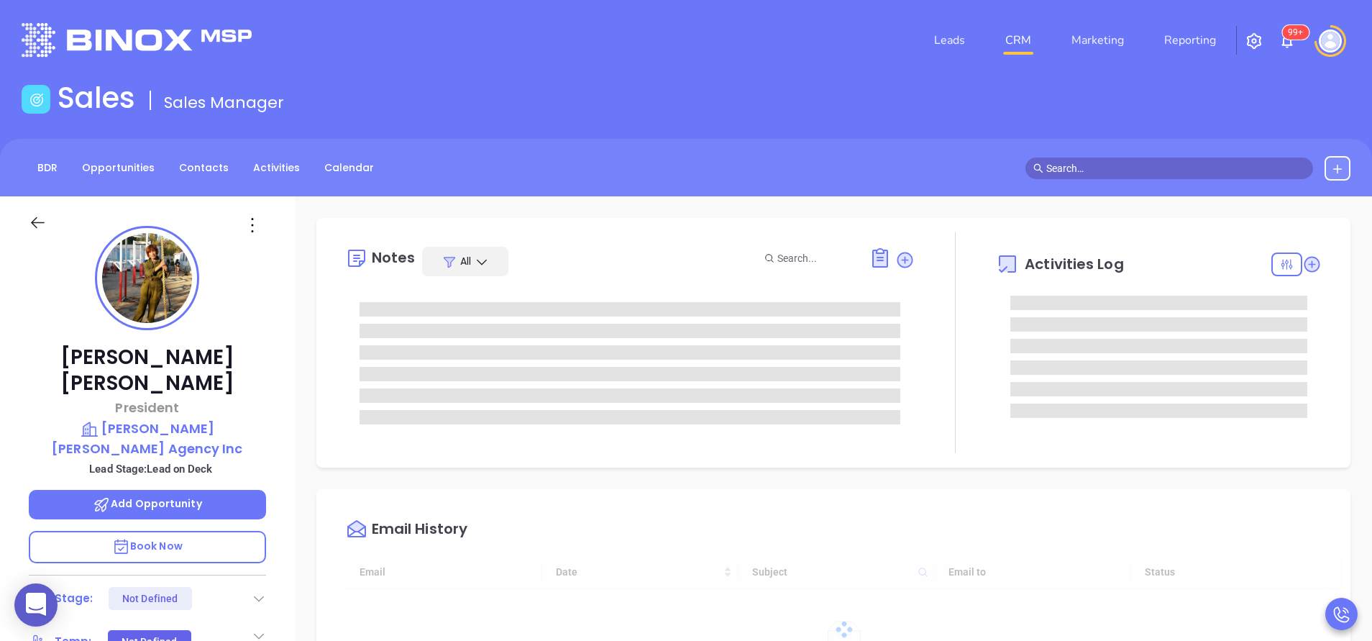
type input "[DATE]"
type input "[PERSON_NAME]"
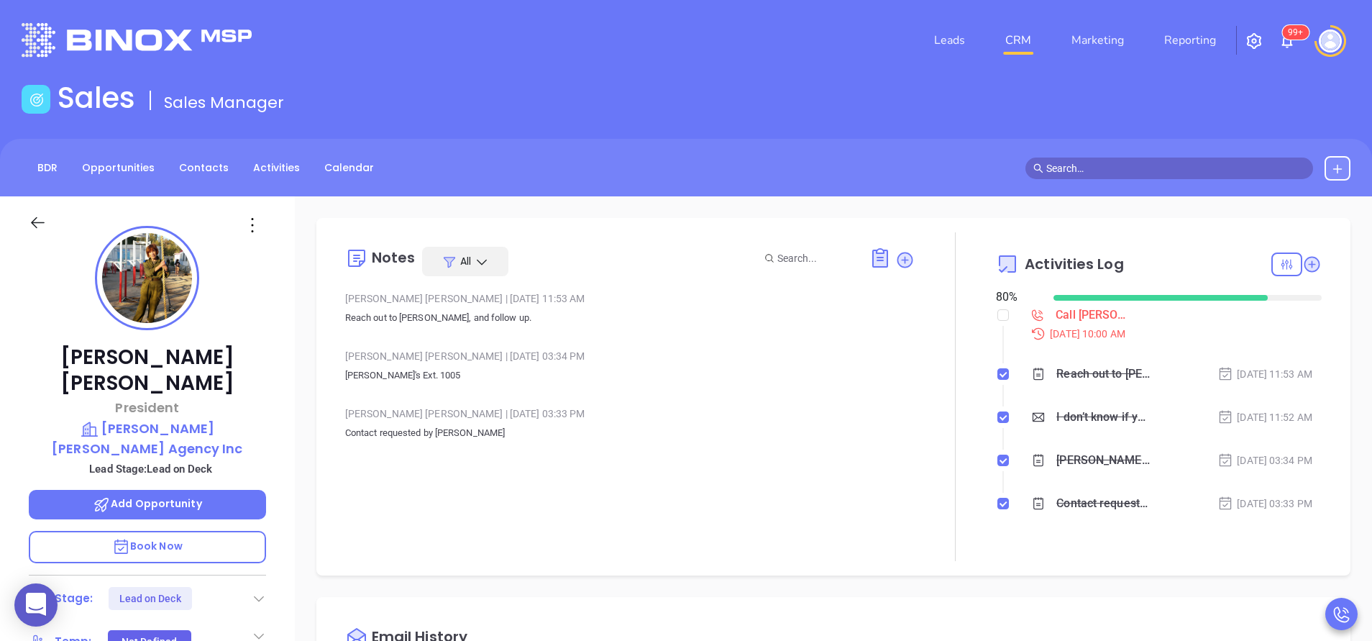
click at [261, 587] on div "Stage: Lead on Deck" at bounding box center [147, 598] width 237 height 23
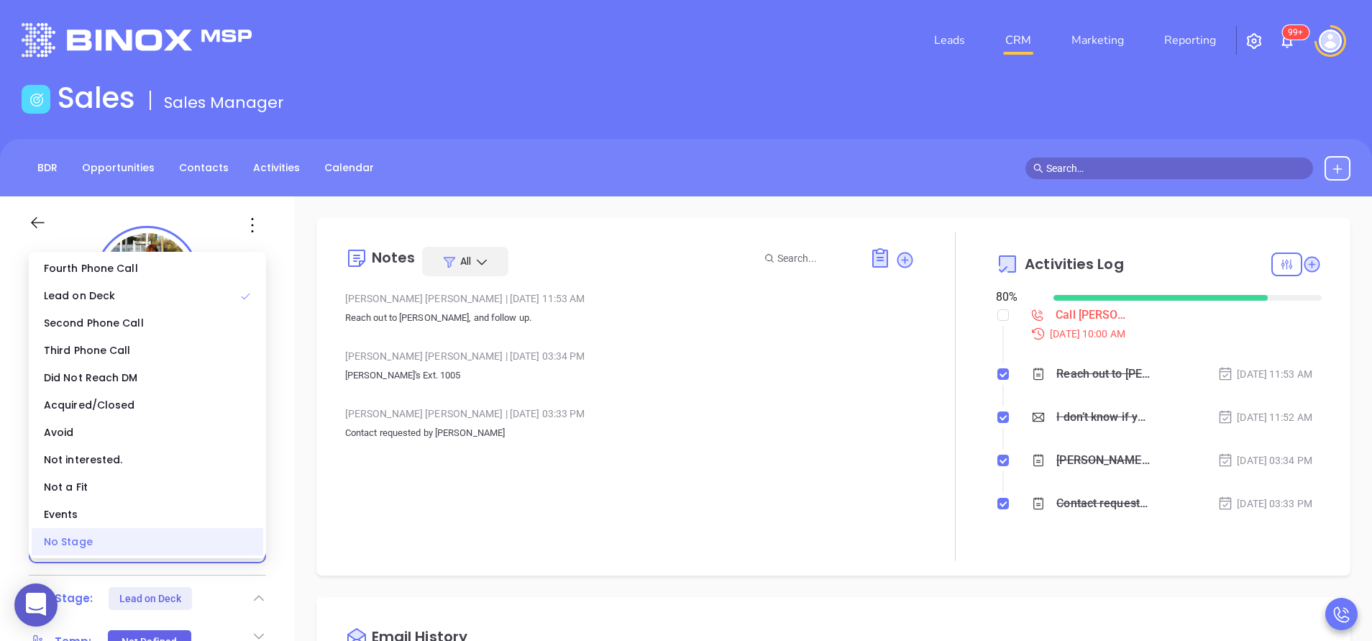
click at [212, 540] on div "No Stage" at bounding box center [148, 541] width 232 height 27
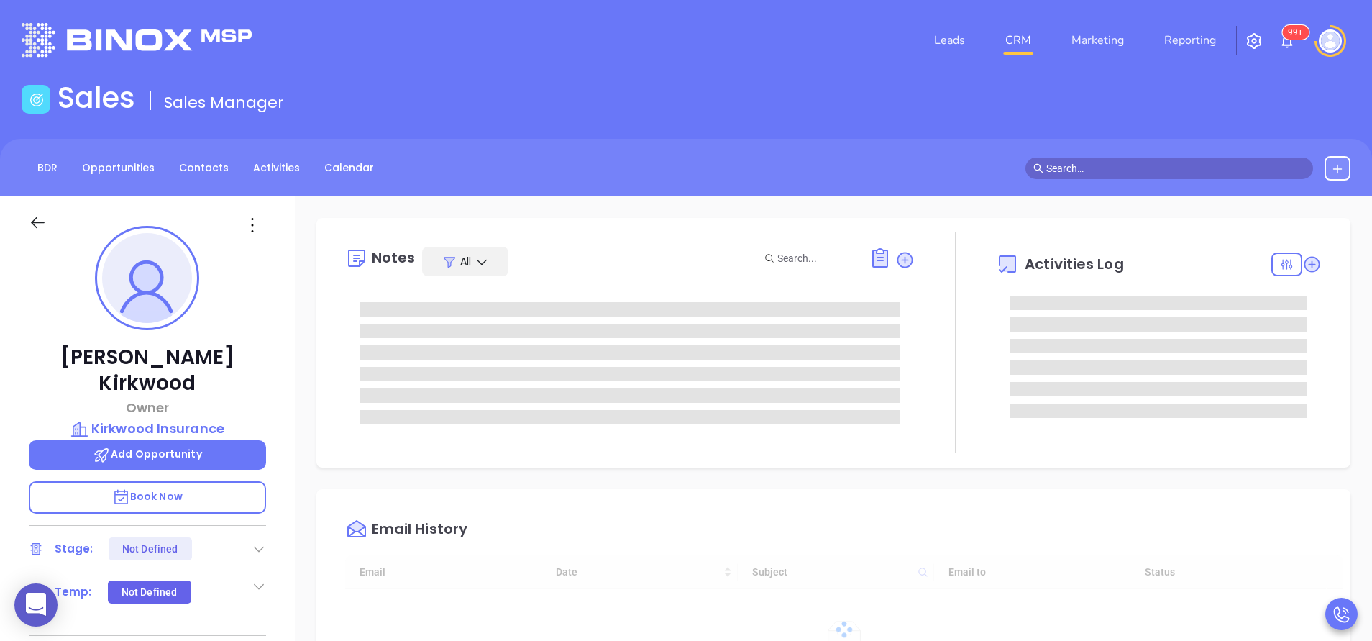
scroll to position [418, 0]
type input "[PERSON_NAME]"
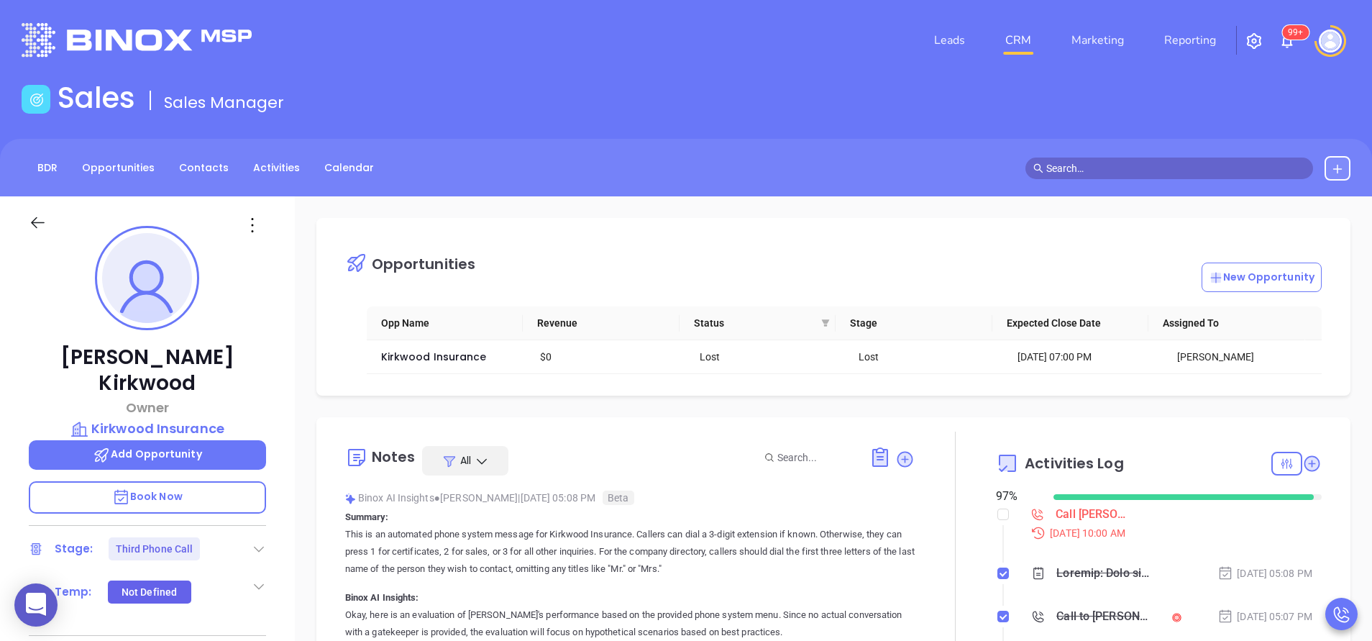
click at [256, 541] on icon at bounding box center [259, 548] width 14 height 14
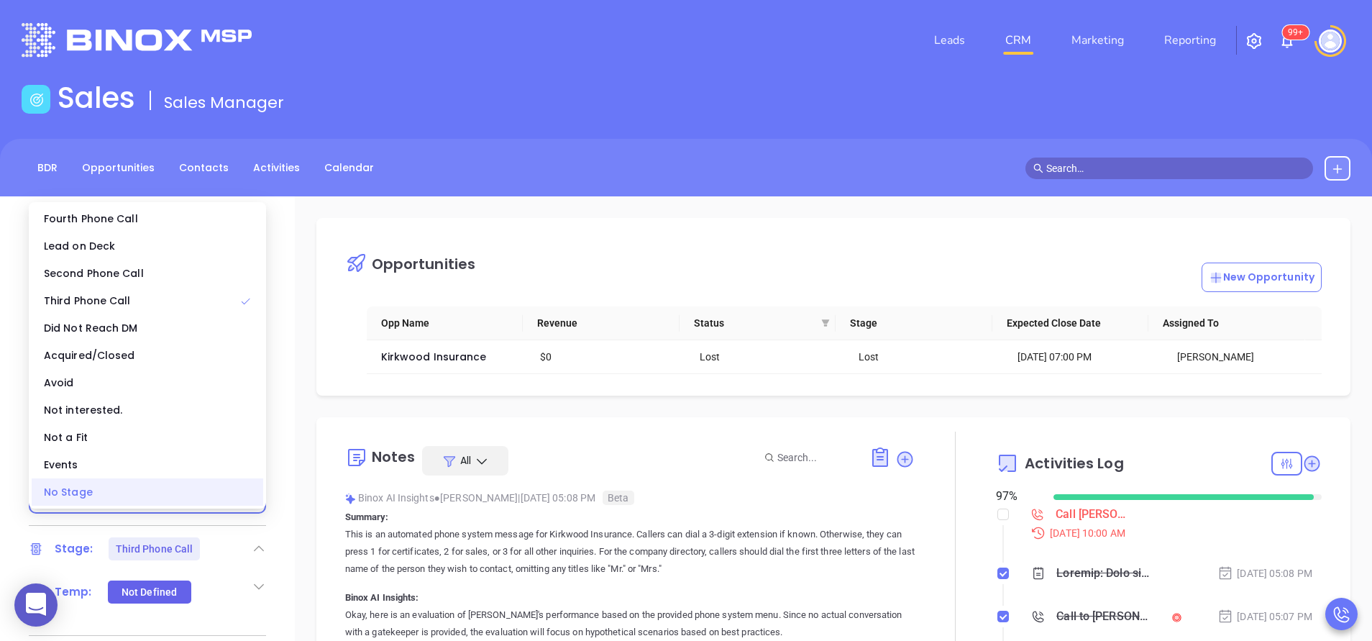
click at [215, 494] on div "No Stage" at bounding box center [148, 491] width 232 height 27
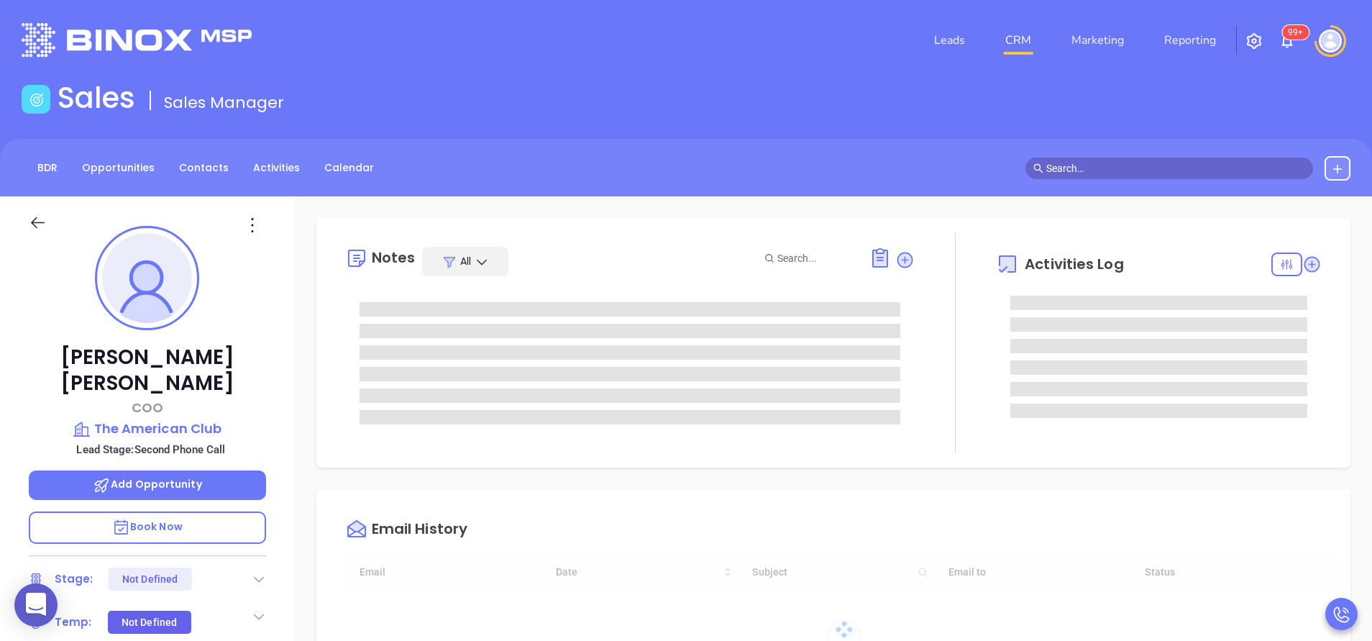
type input "[DATE]"
type input "[PERSON_NAME]"
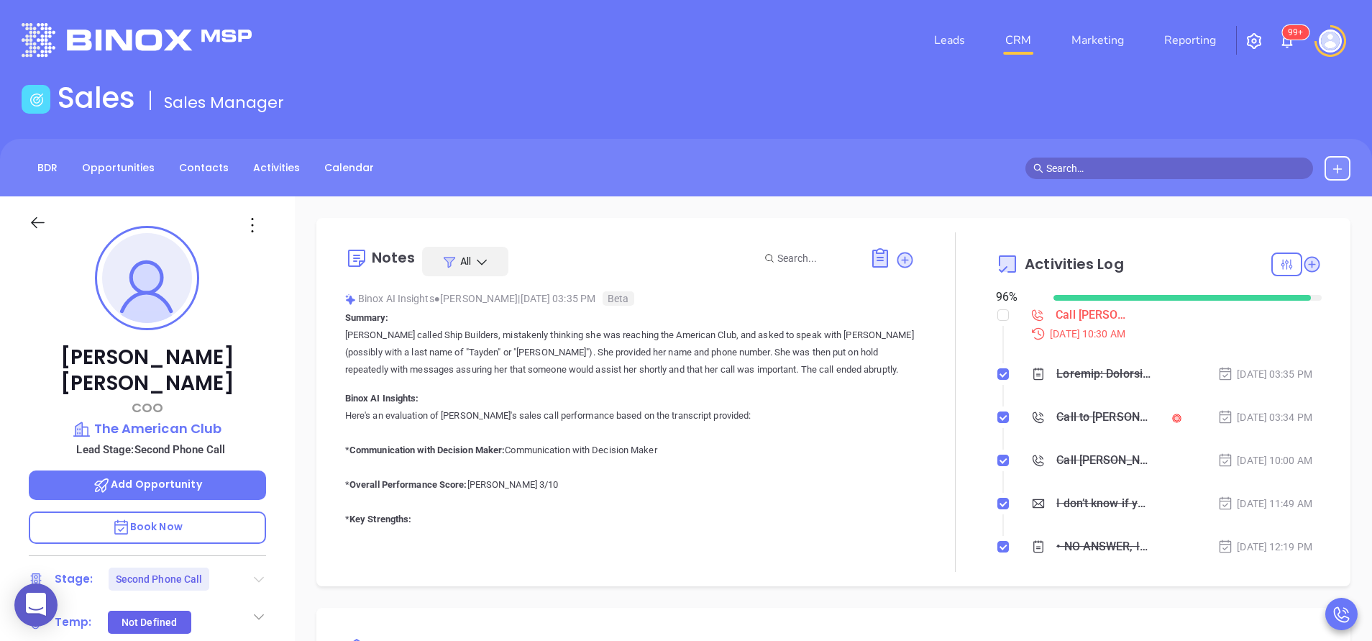
click at [257, 577] on icon at bounding box center [259, 580] width 10 height 6
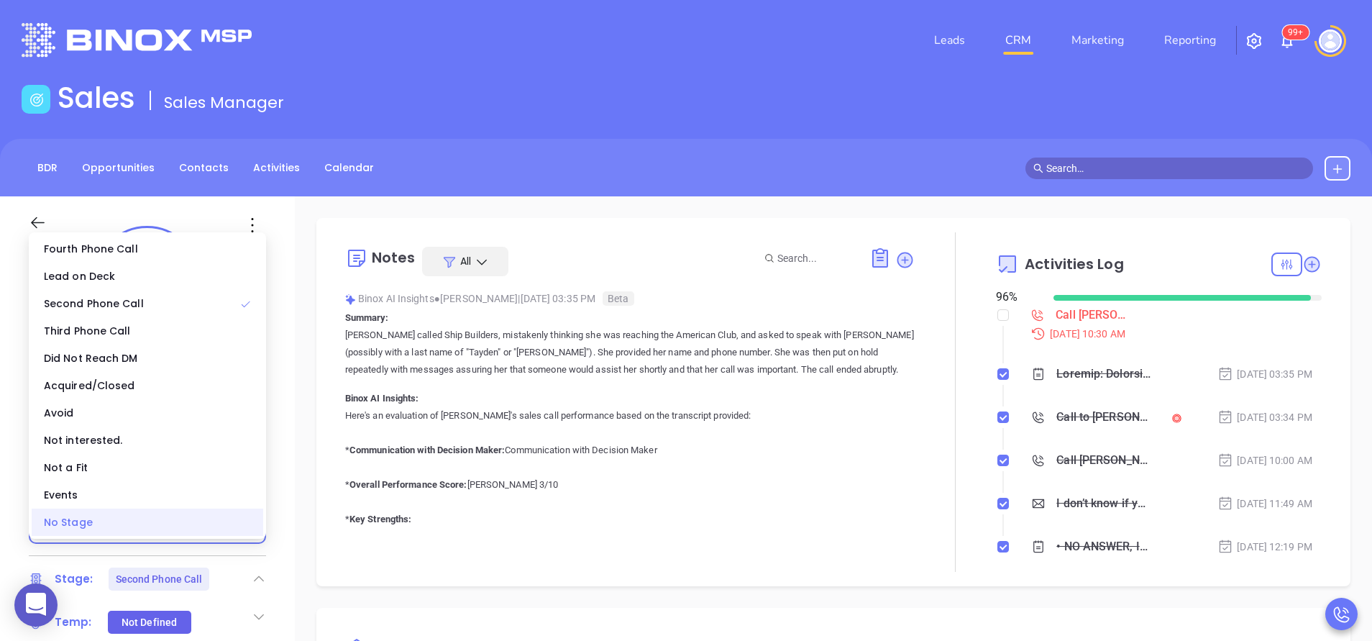
click at [202, 533] on div "No Stage" at bounding box center [148, 521] width 232 height 27
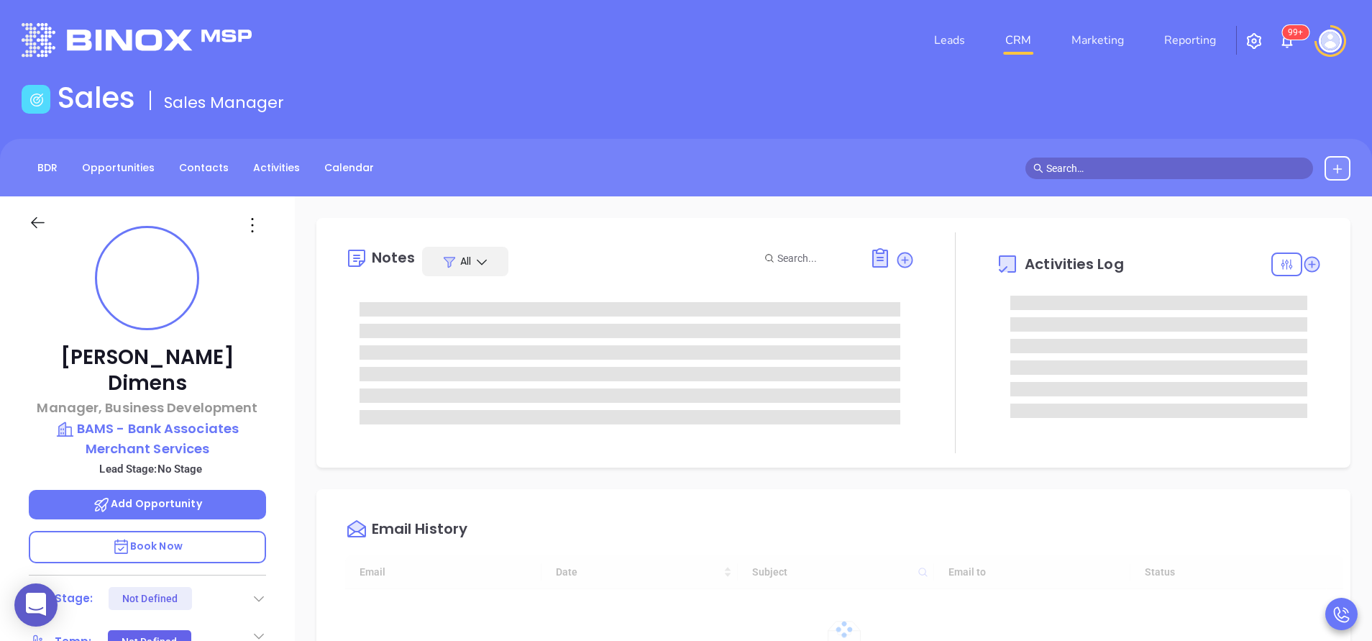
type input "10:00 am"
type input "[DATE]"
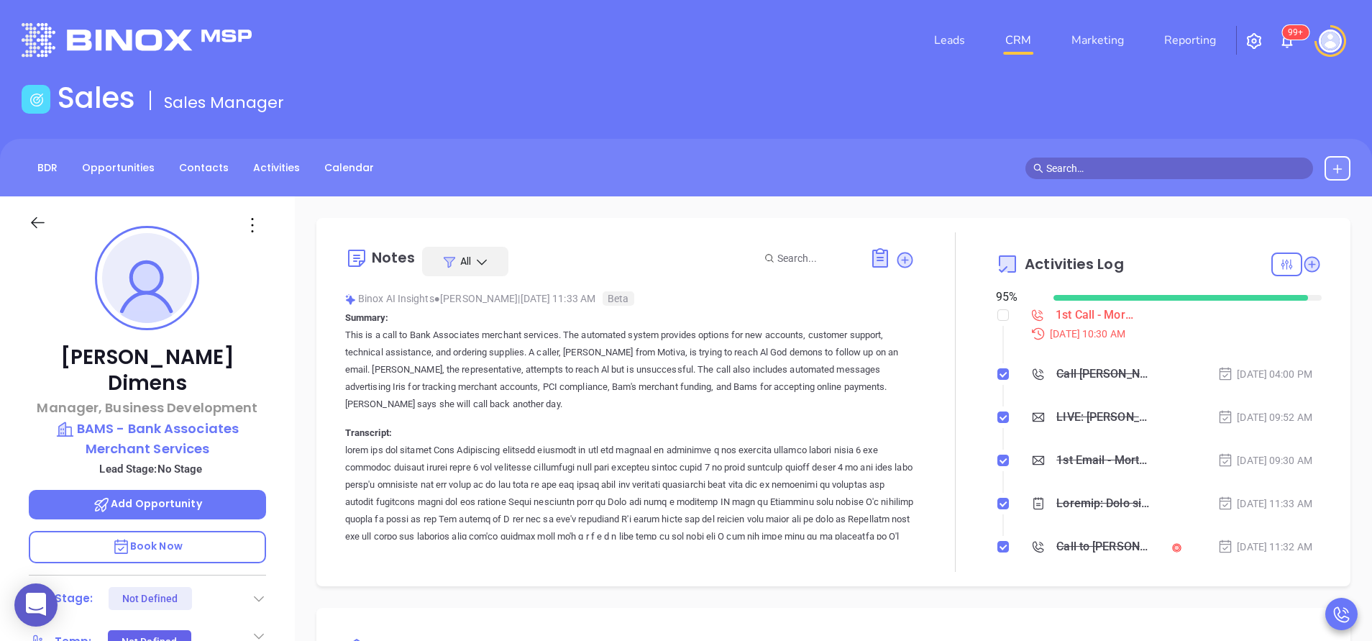
type input "[PERSON_NAME]"
click at [1069, 314] on div "1st Call - Mortgage [GEOGRAPHIC_DATA]" at bounding box center [1095, 315] width 78 height 22
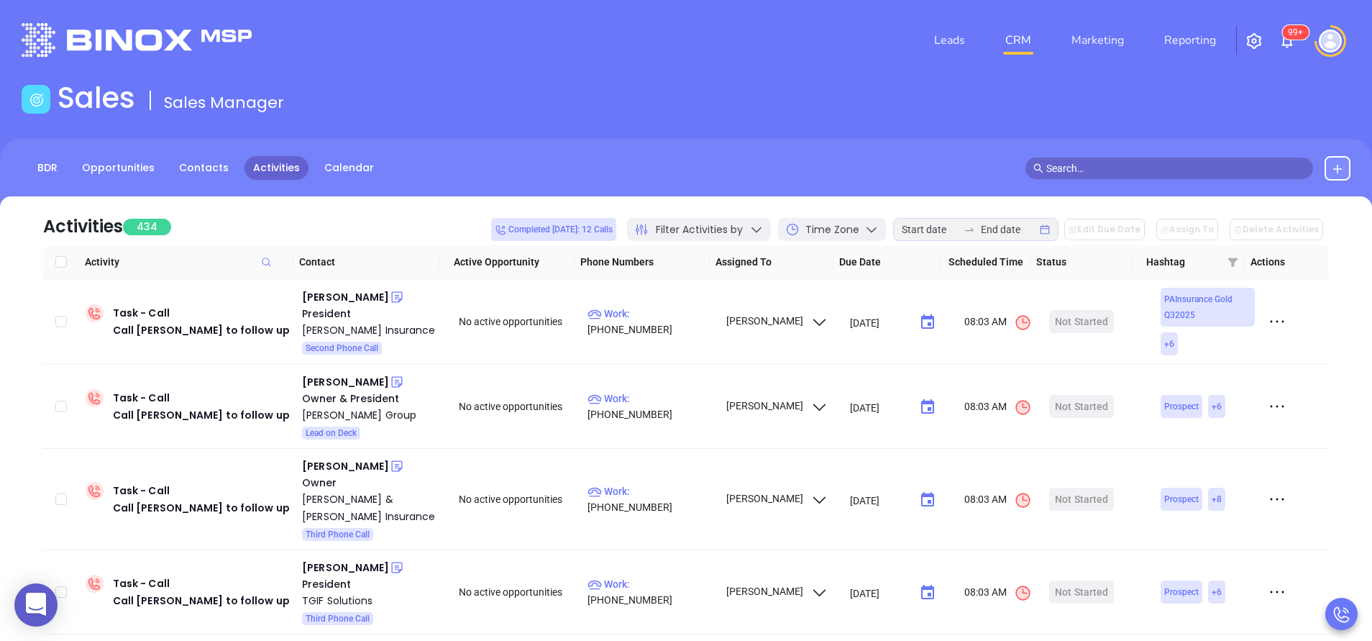
click at [764, 232] on icon at bounding box center [756, 229] width 14 height 14
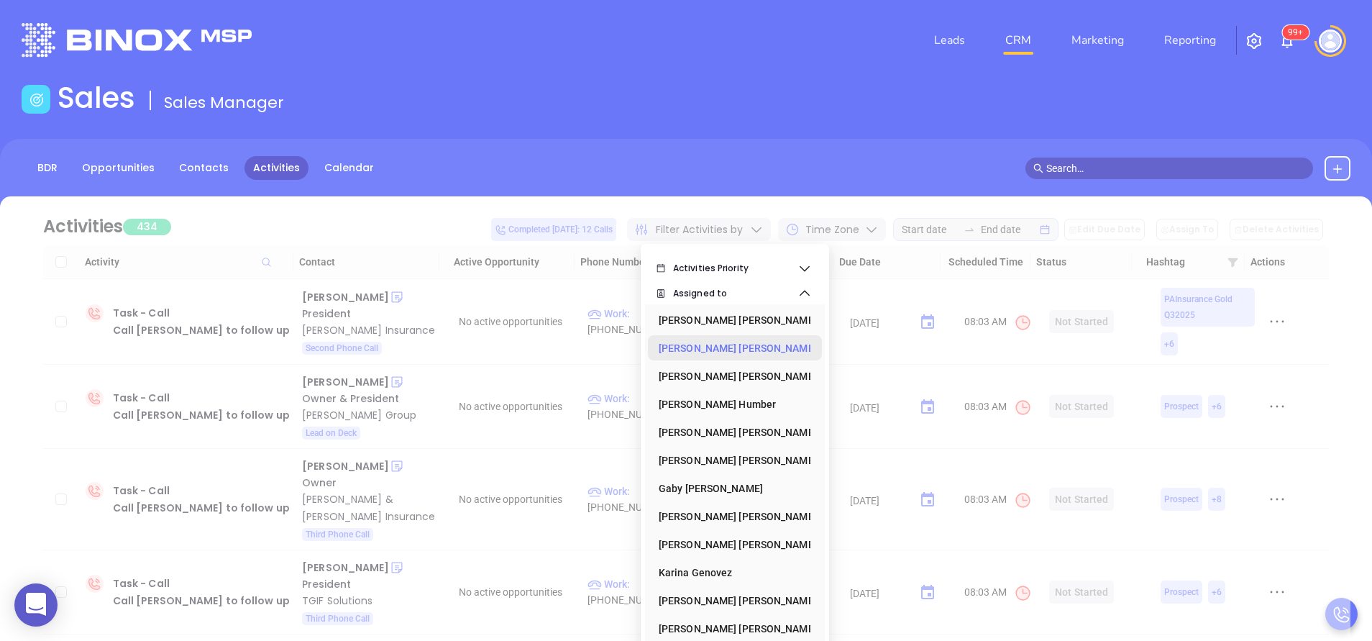
click at [729, 341] on div "Anabell Dominguez" at bounding box center [731, 348] width 144 height 29
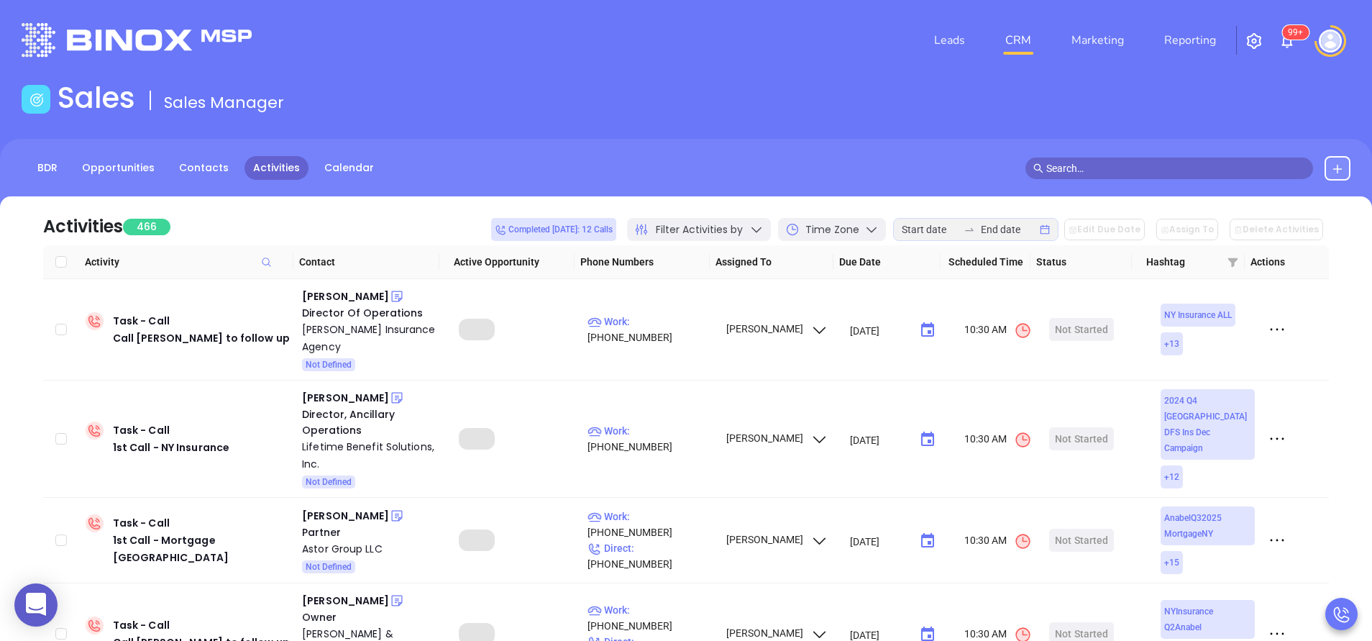
click at [331, 224] on div "Activities 466 Completed today: 12 Calls Filter Activities by Time Zone Edit Du…" at bounding box center [686, 220] width 1286 height 49
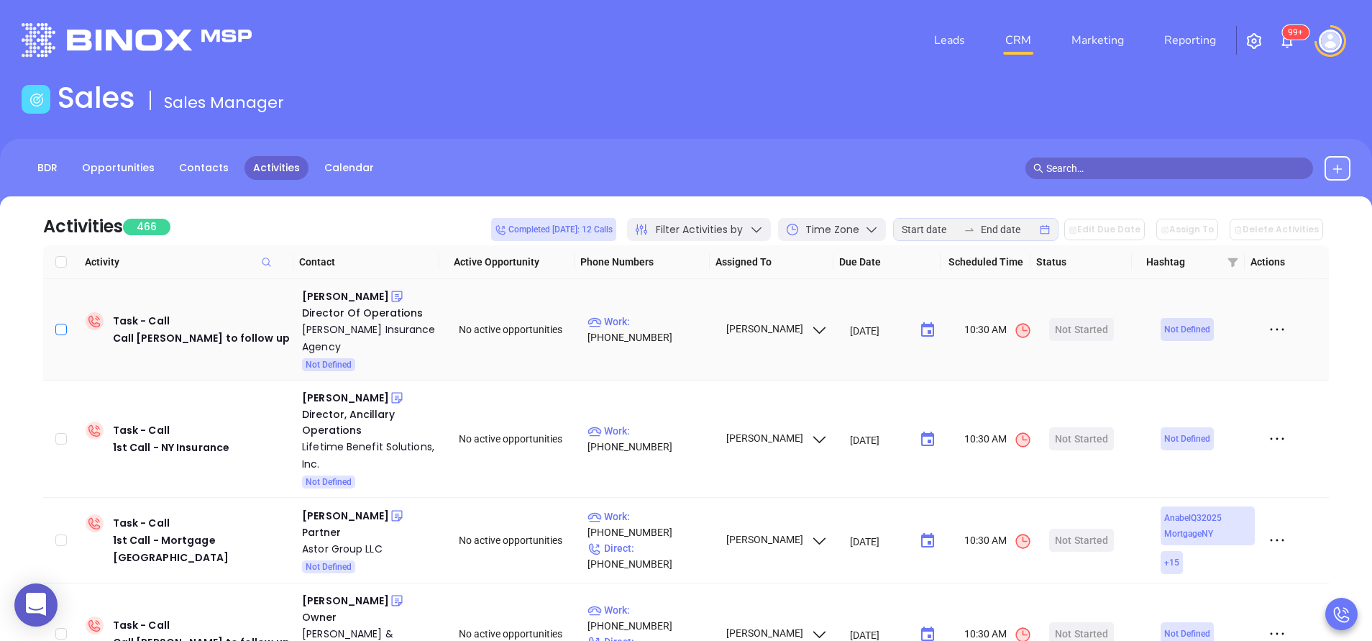
click at [61, 332] on input "checkbox" at bounding box center [61, 330] width 12 height 12
checkbox input "true"
click at [61, 437] on input "checkbox" at bounding box center [61, 439] width 12 height 12
checkbox input "true"
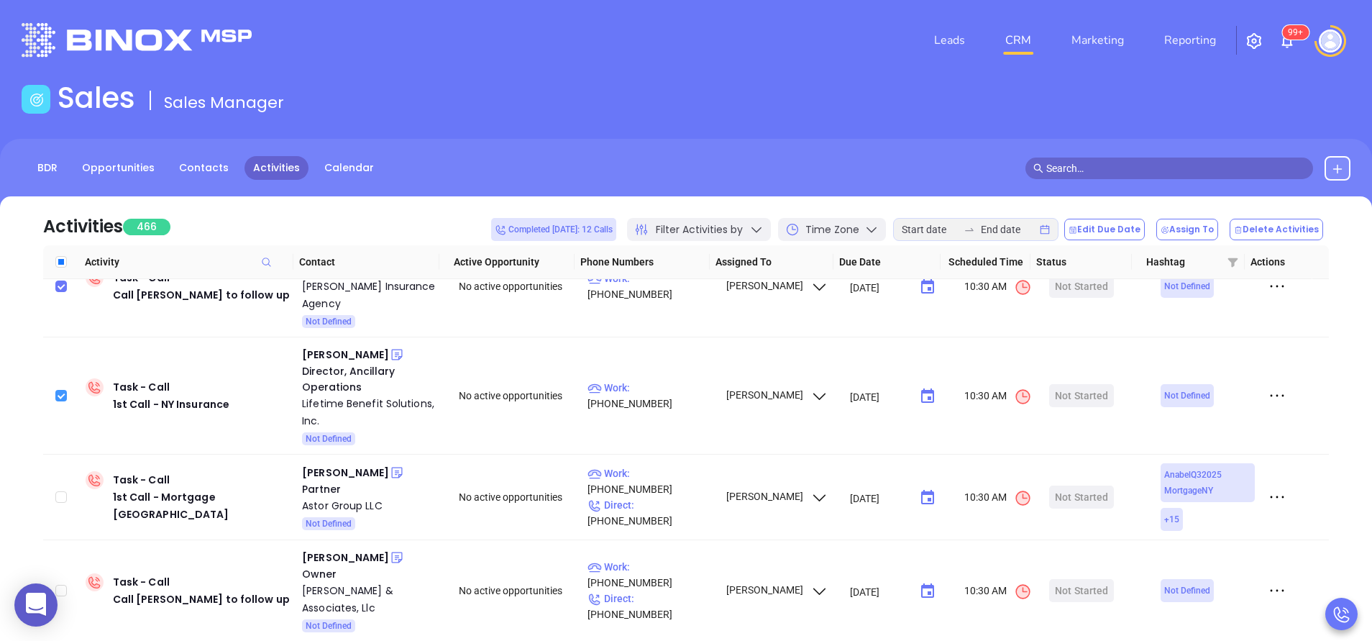
scroll to position [86, 0]
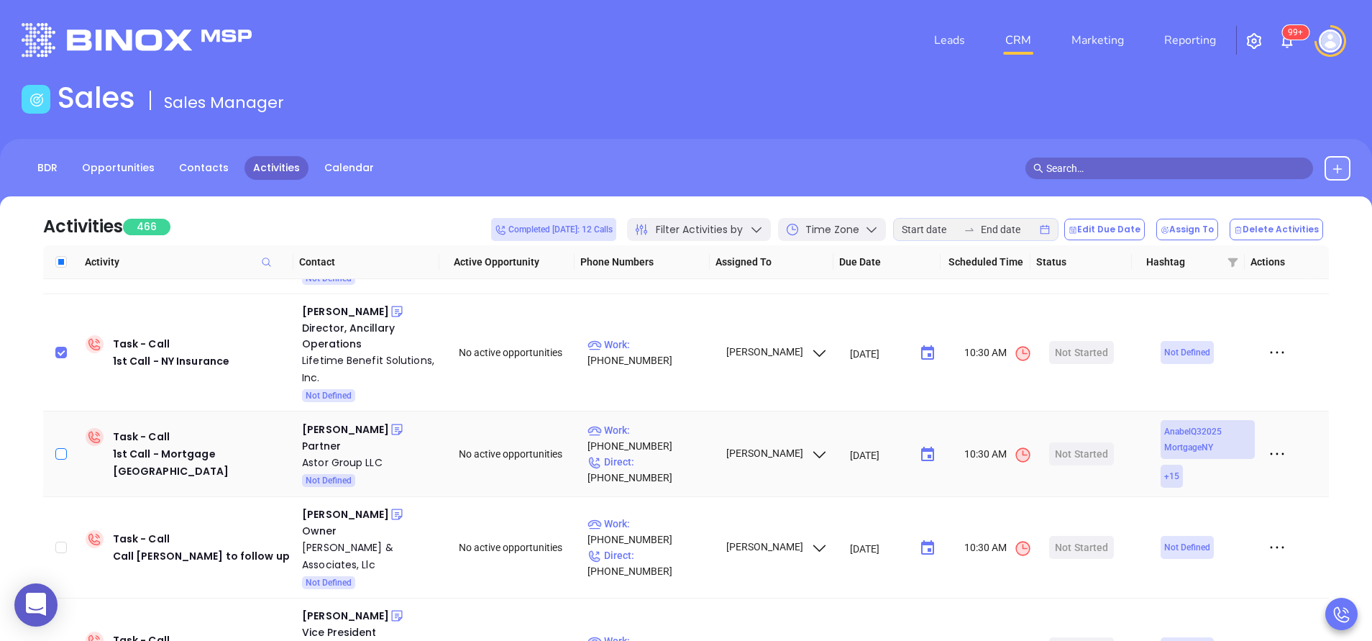
click at [64, 454] on input "checkbox" at bounding box center [61, 454] width 12 height 12
checkbox input "true"
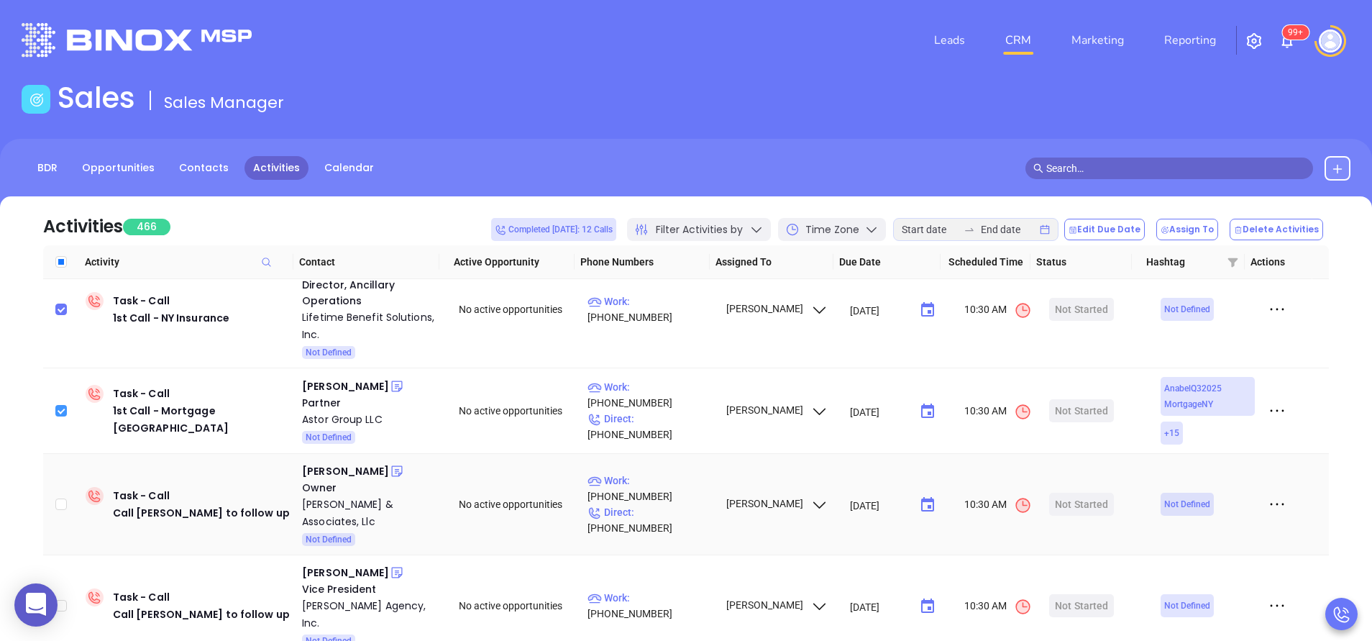
scroll to position [173, 0]
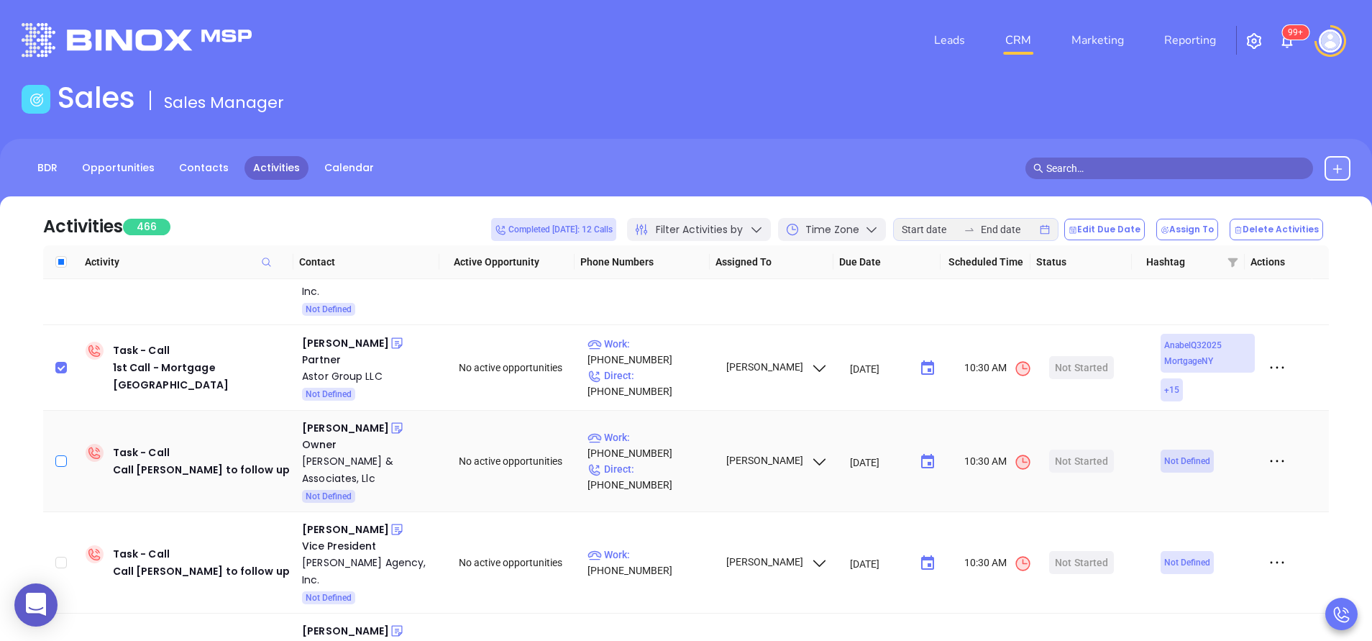
click at [63, 455] on input "checkbox" at bounding box center [61, 461] width 12 height 12
checkbox input "true"
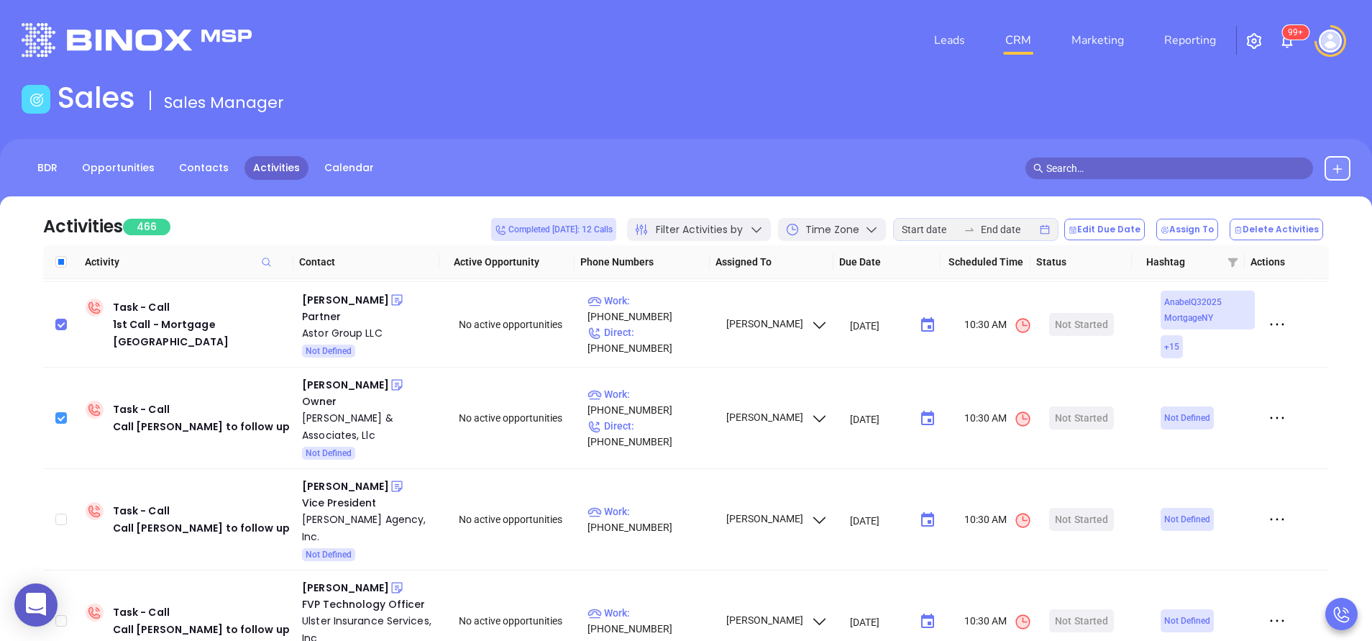
scroll to position [259, 0]
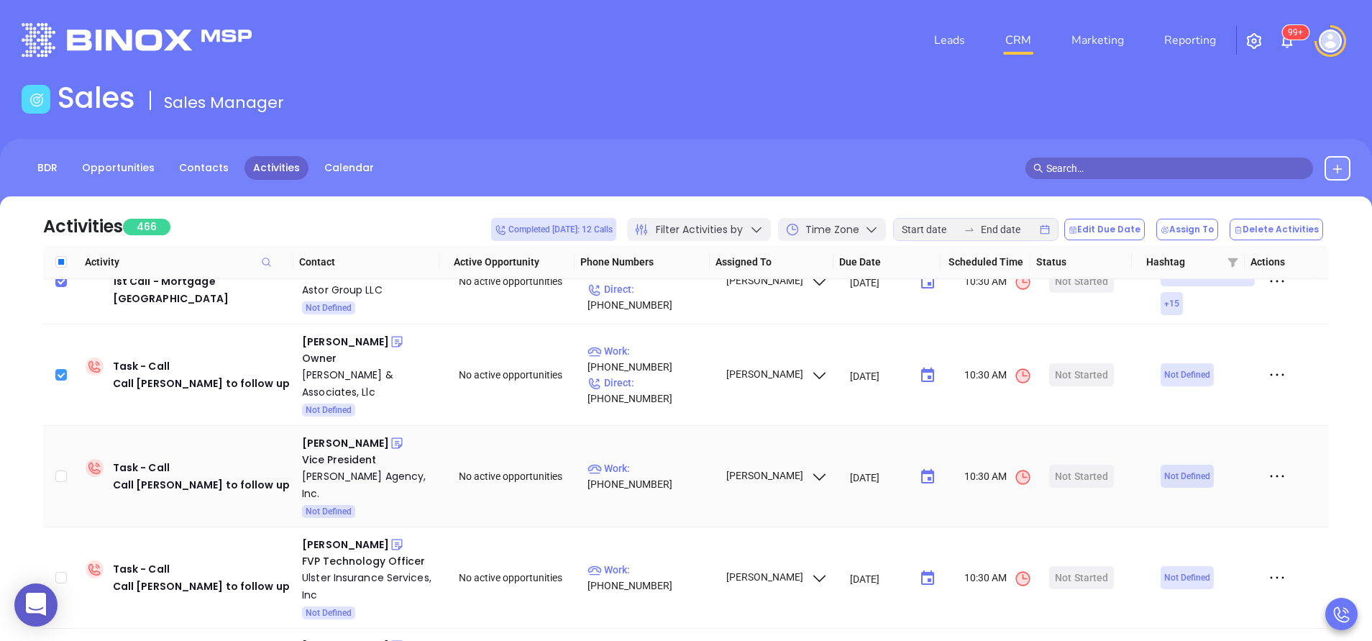
click at [63, 470] on input "checkbox" at bounding box center [61, 476] width 12 height 12
checkbox input "true"
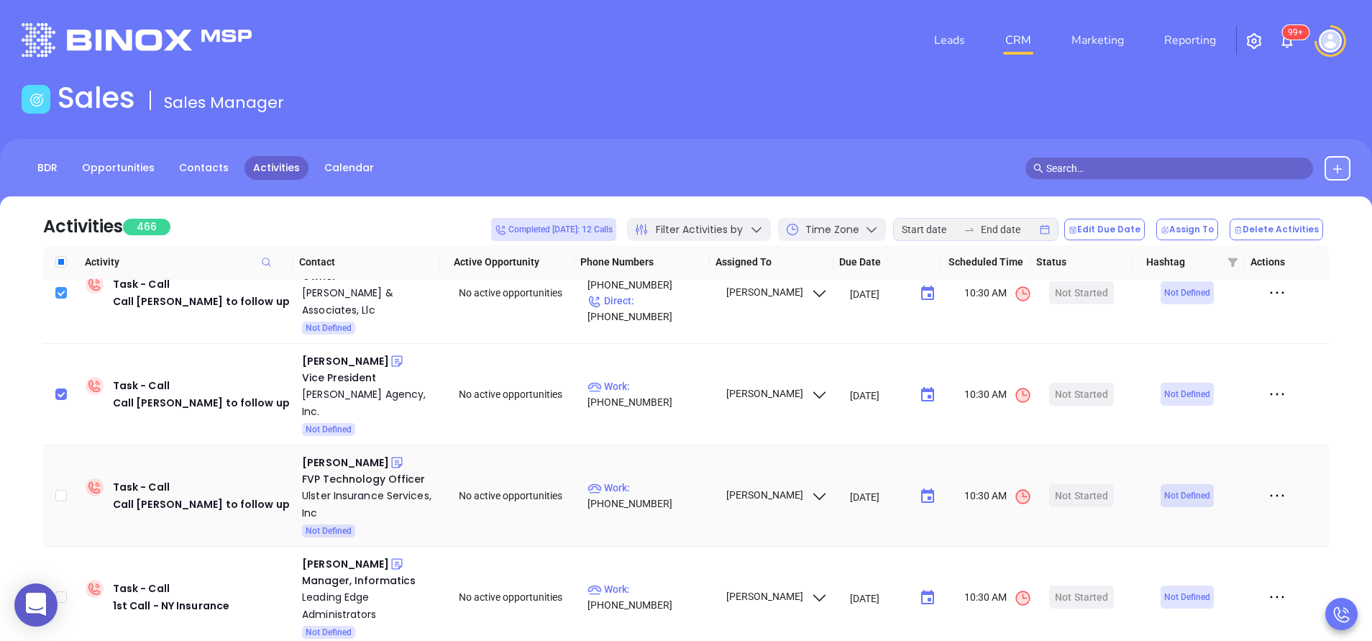
scroll to position [345, 0]
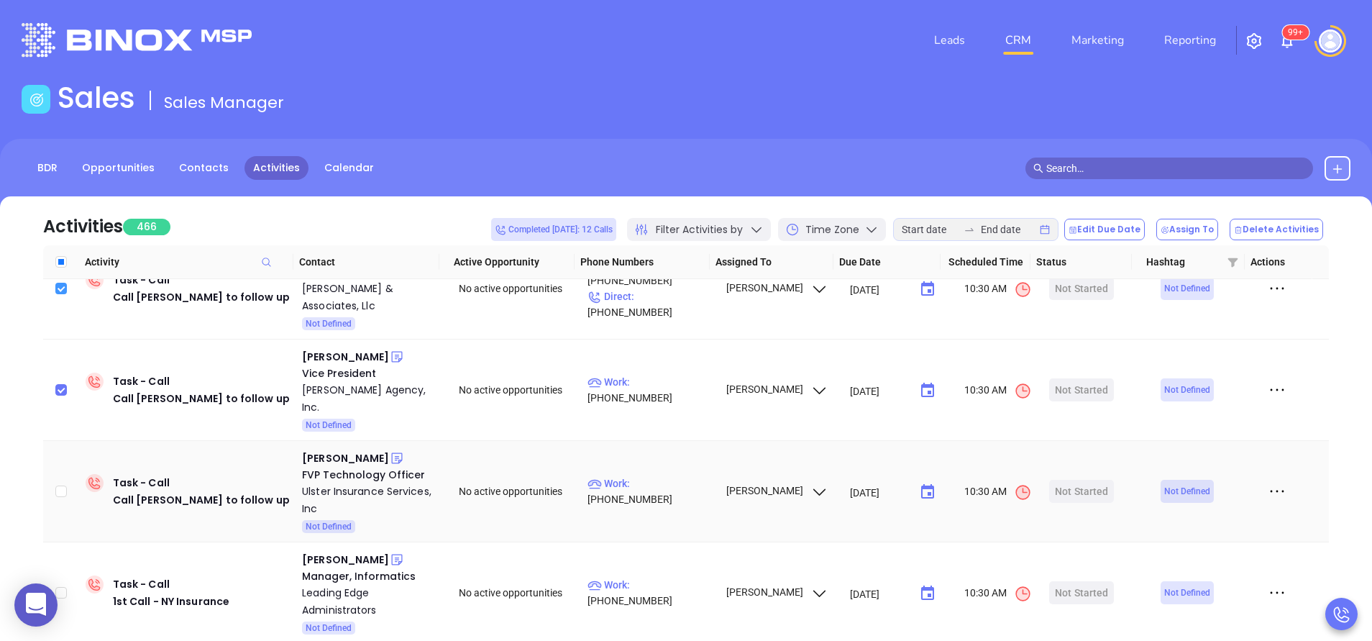
click at [63, 483] on label at bounding box center [61, 491] width 12 height 16
click at [63, 485] on input "checkbox" at bounding box center [61, 491] width 12 height 12
checkbox input "true"
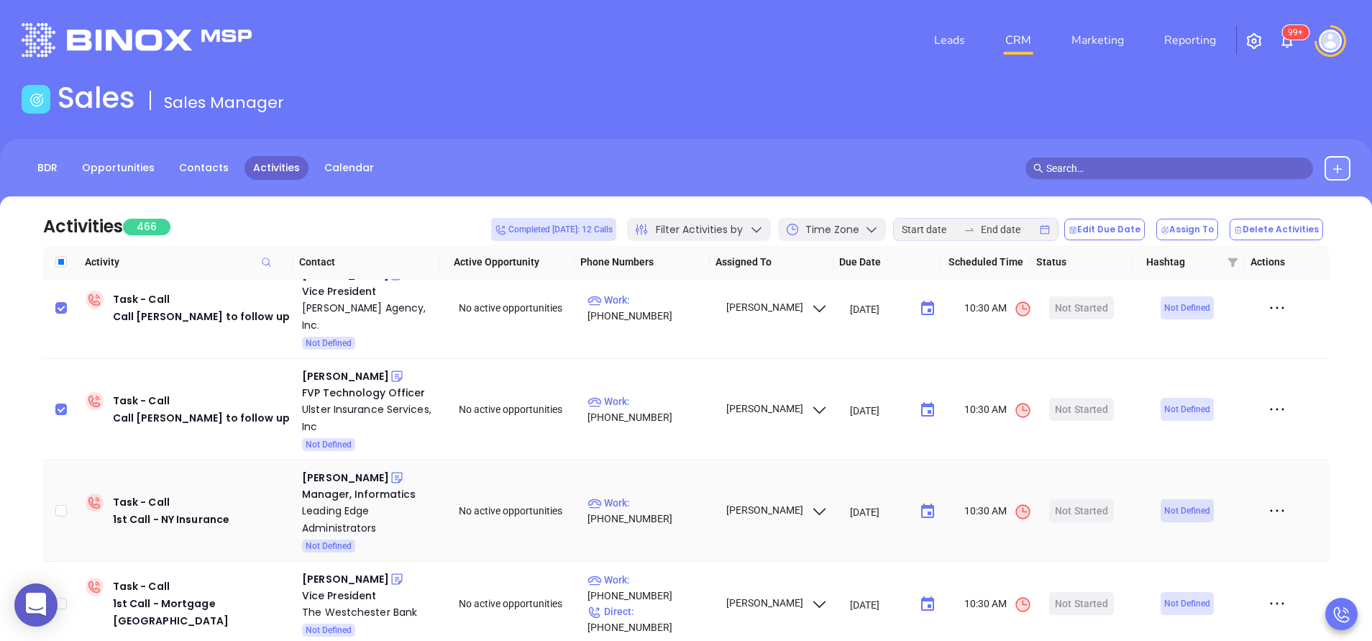
scroll to position [431, 0]
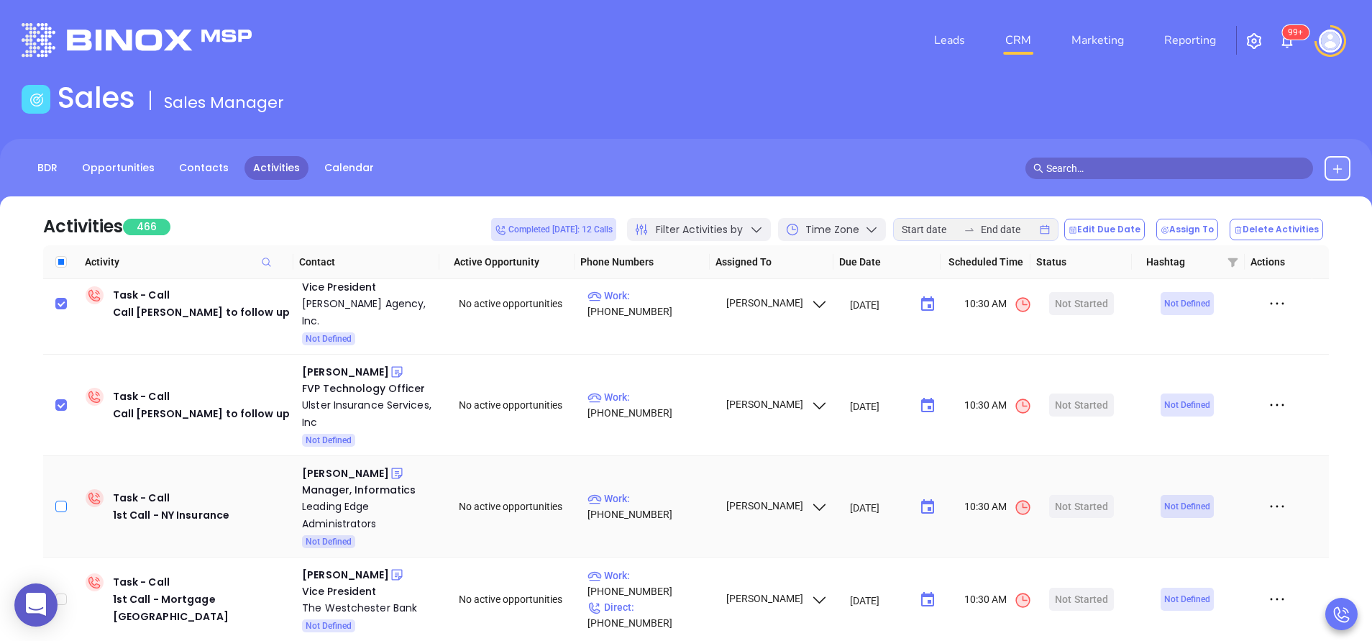
click at [58, 498] on label at bounding box center [61, 506] width 12 height 16
click at [58, 501] on input "checkbox" at bounding box center [61, 507] width 12 height 12
checkbox input "true"
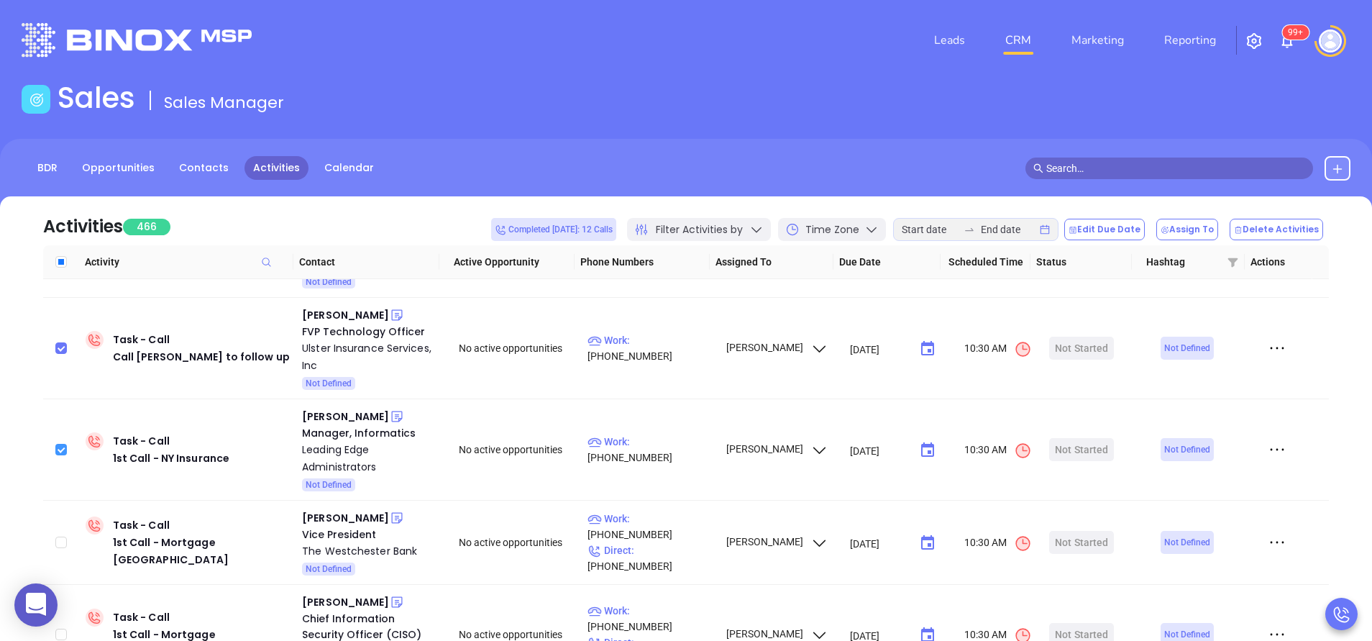
scroll to position [518, 0]
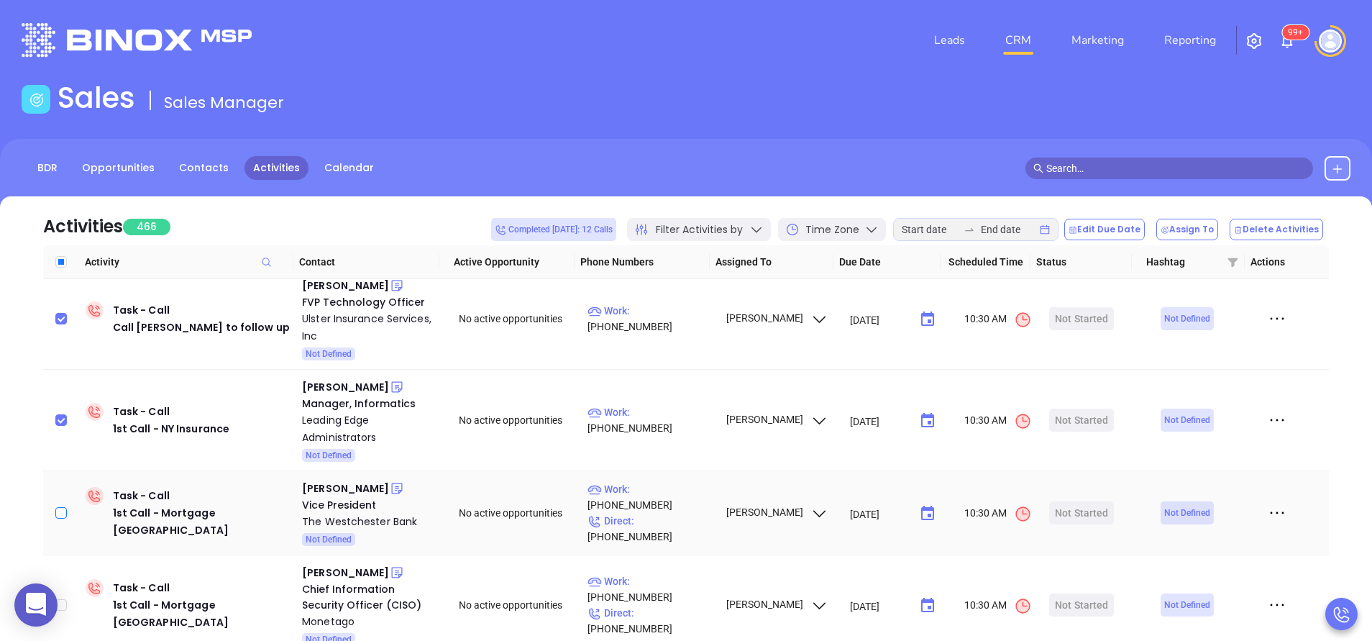
click at [58, 505] on label at bounding box center [61, 513] width 12 height 16
click at [58, 507] on input "checkbox" at bounding box center [61, 513] width 12 height 12
checkbox input "true"
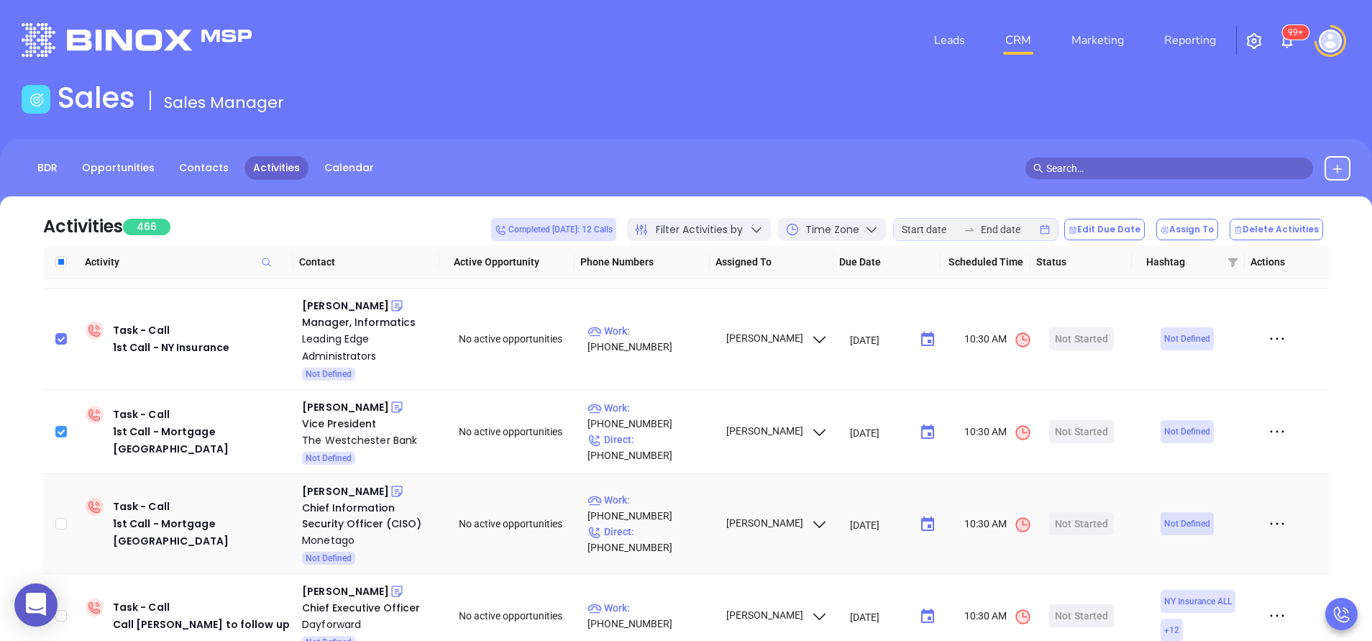
scroll to position [604, 0]
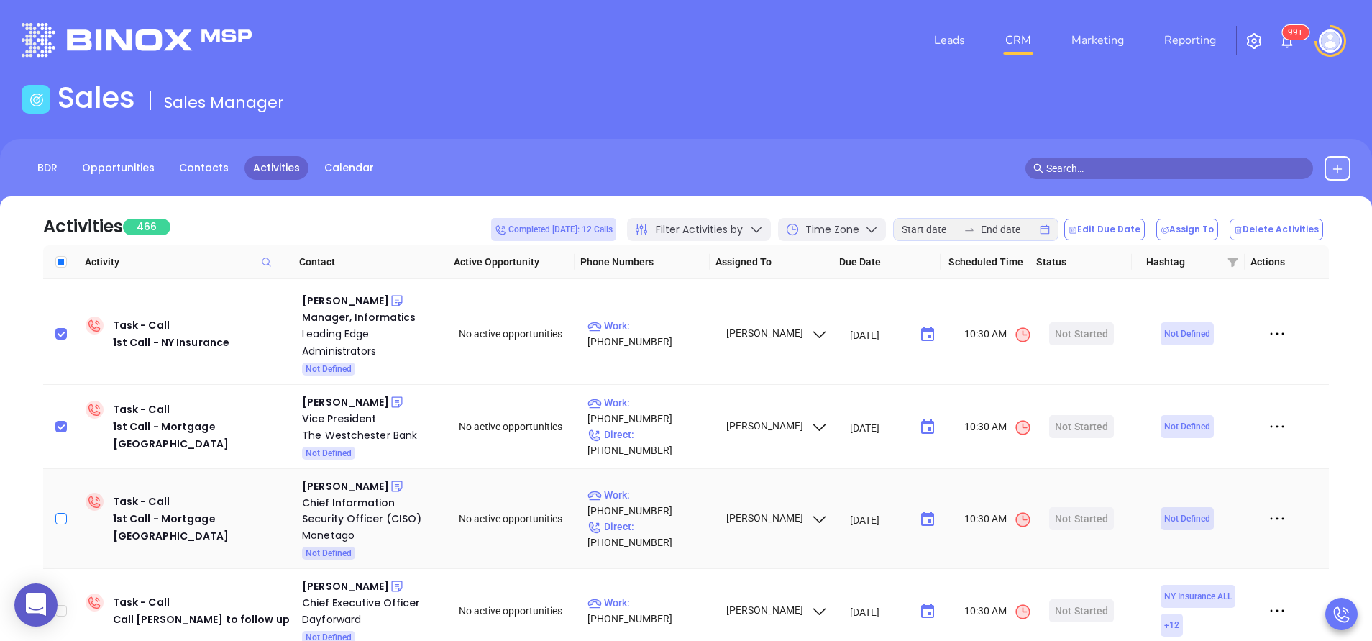
click at [63, 513] on input "checkbox" at bounding box center [61, 519] width 12 height 12
checkbox input "true"
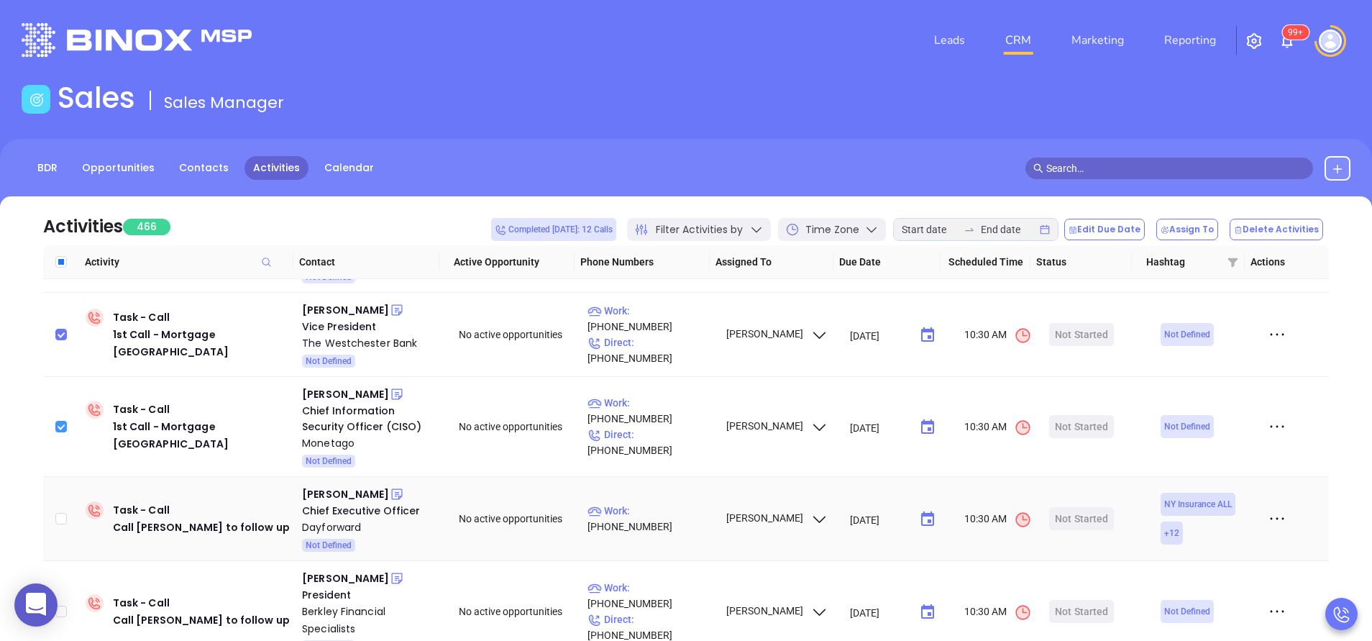
scroll to position [733, 0]
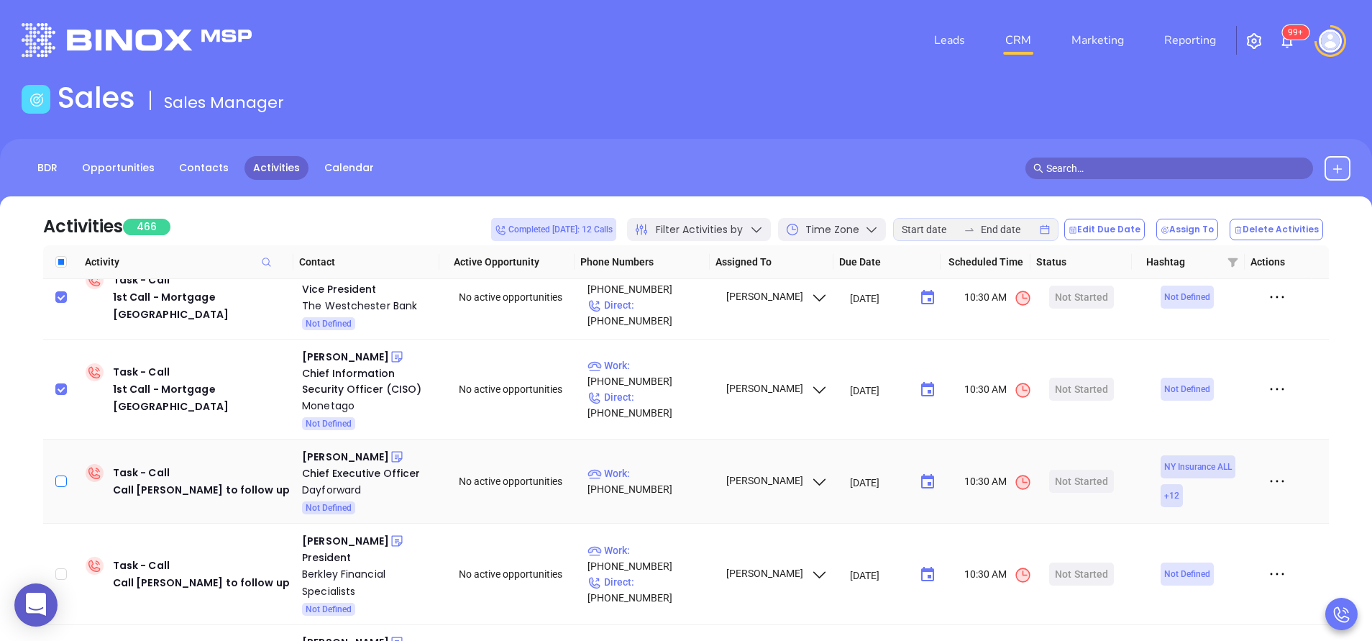
click at [57, 475] on input "checkbox" at bounding box center [61, 481] width 12 height 12
checkbox input "true"
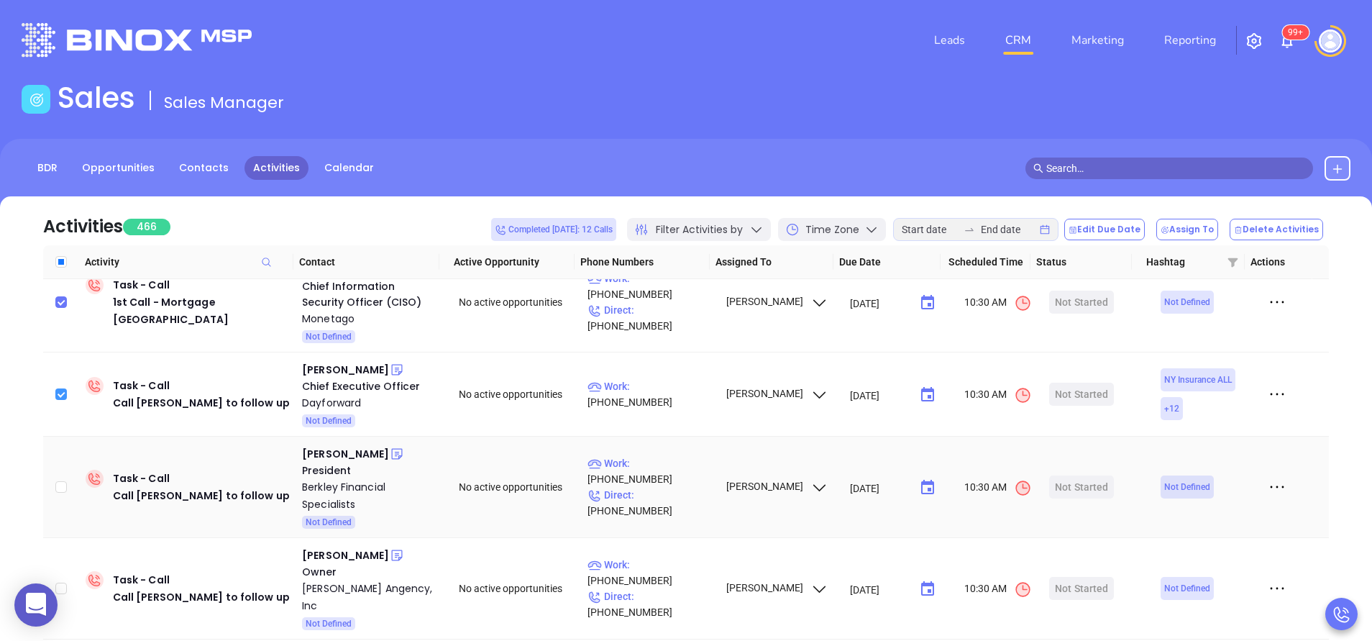
scroll to position [863, 0]
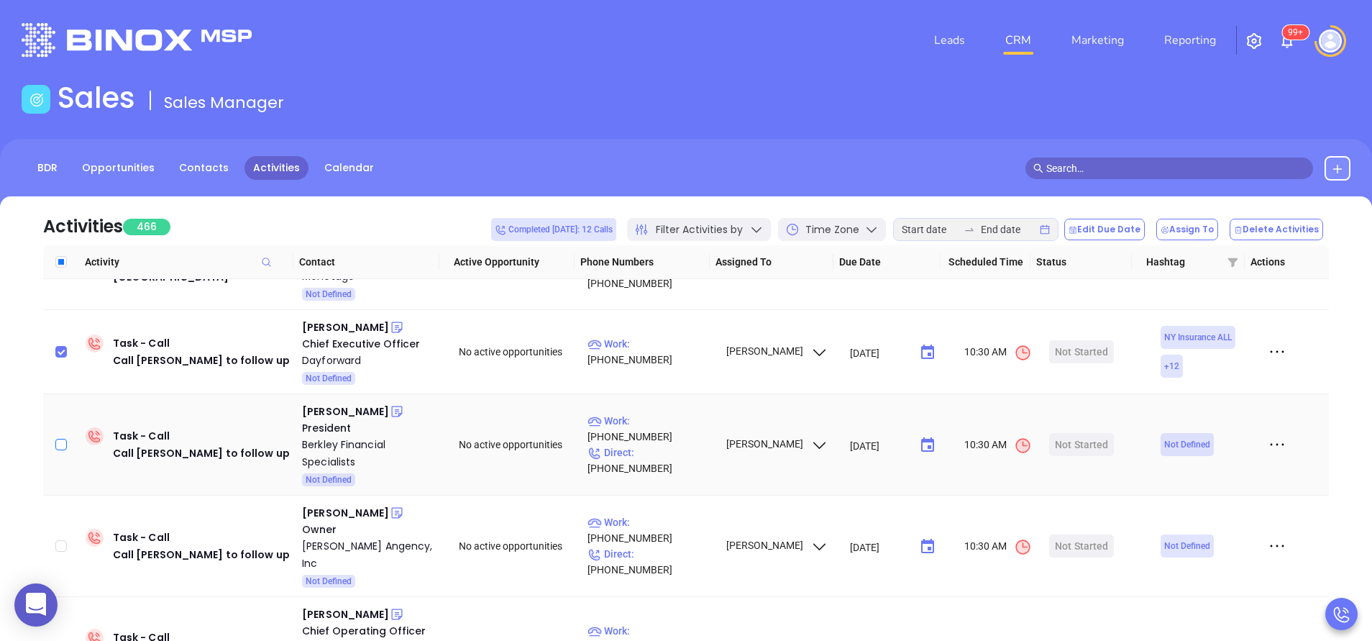
click at [57, 439] on input "checkbox" at bounding box center [61, 445] width 12 height 12
checkbox input "true"
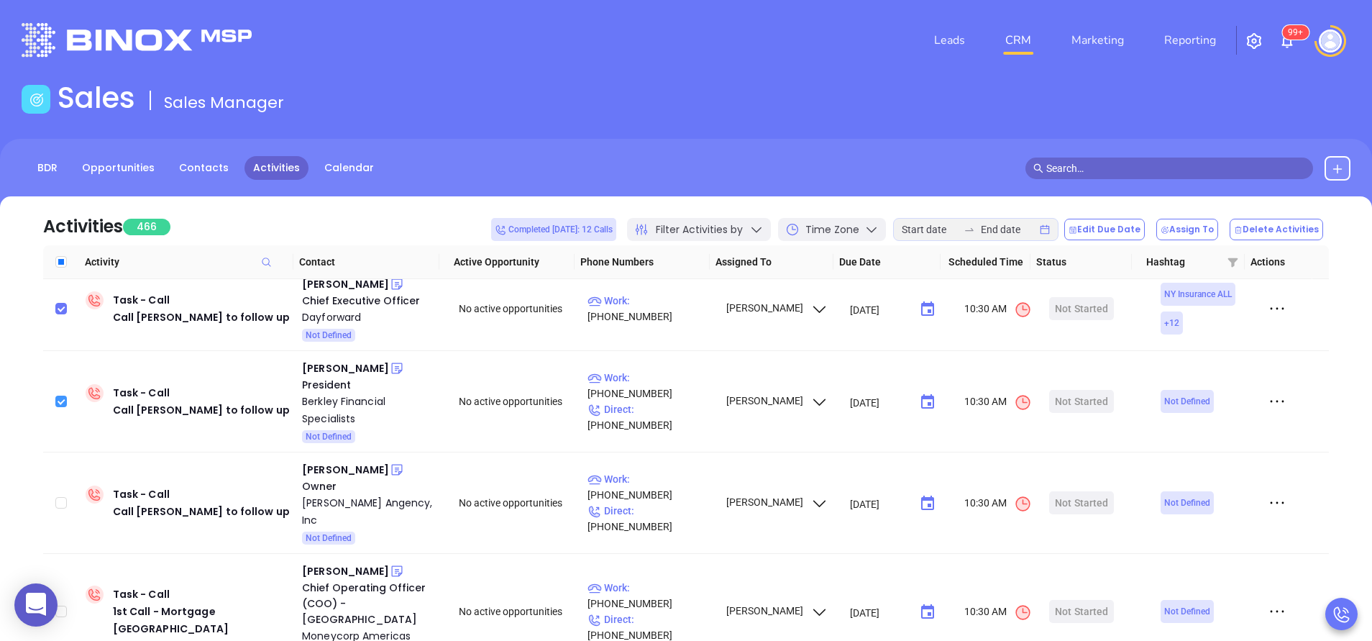
scroll to position [949, 0]
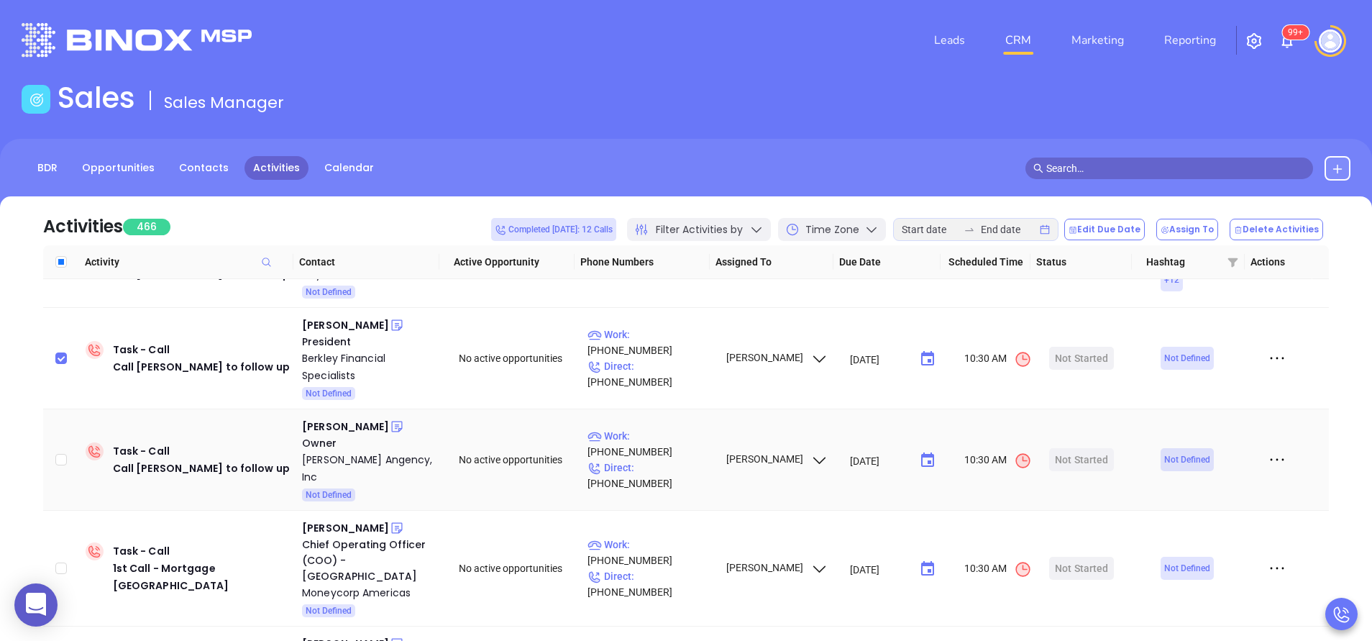
click at [74, 416] on td at bounding box center [61, 459] width 37 height 101
click at [57, 454] on input "checkbox" at bounding box center [61, 460] width 12 height 12
checkbox input "true"
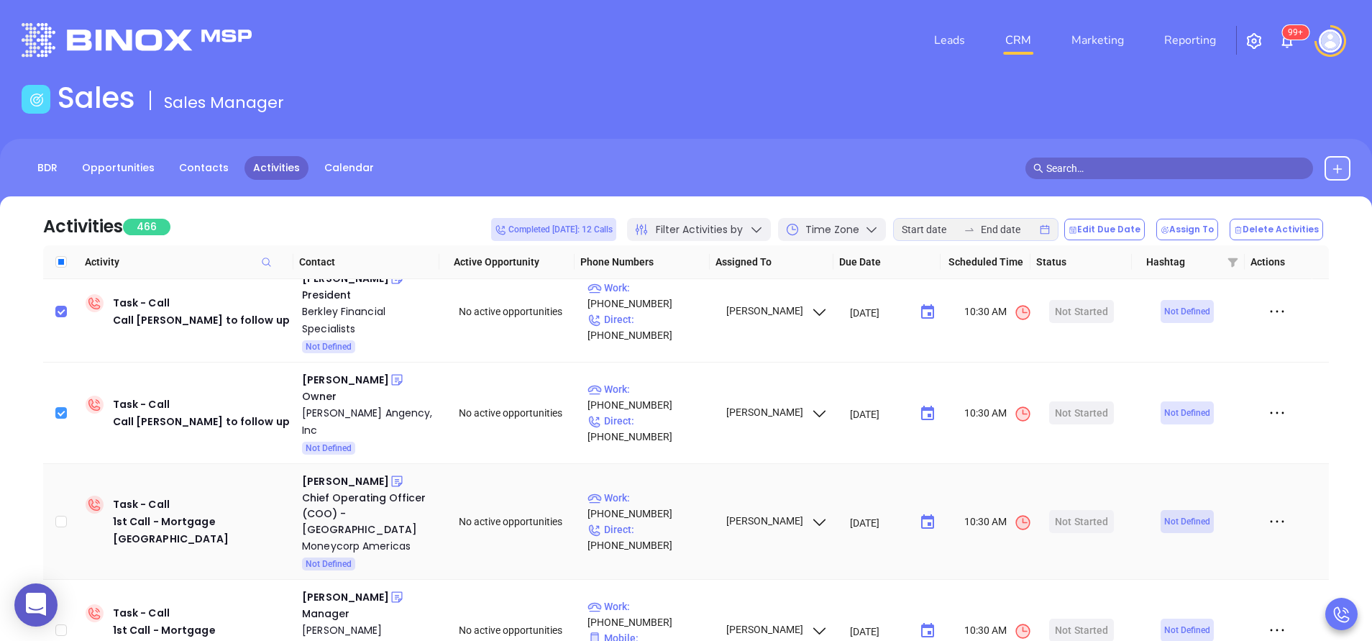
scroll to position [1036, 0]
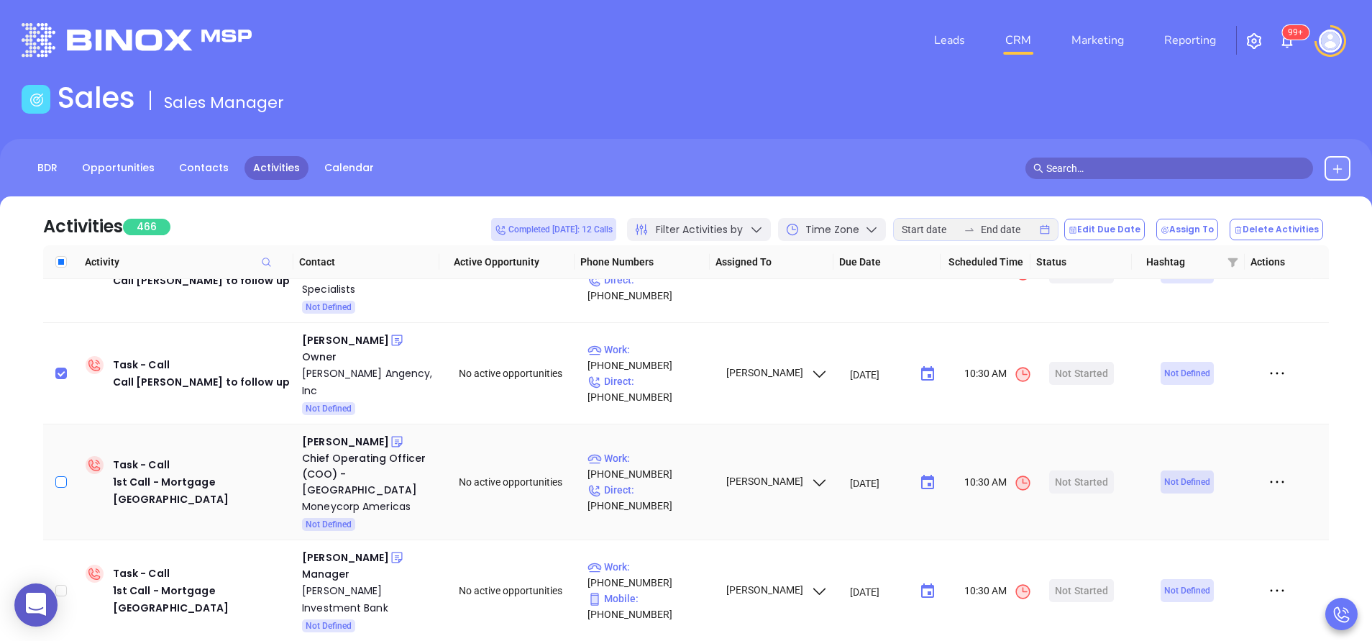
click at [60, 476] on input "checkbox" at bounding box center [61, 482] width 12 height 12
checkbox input "true"
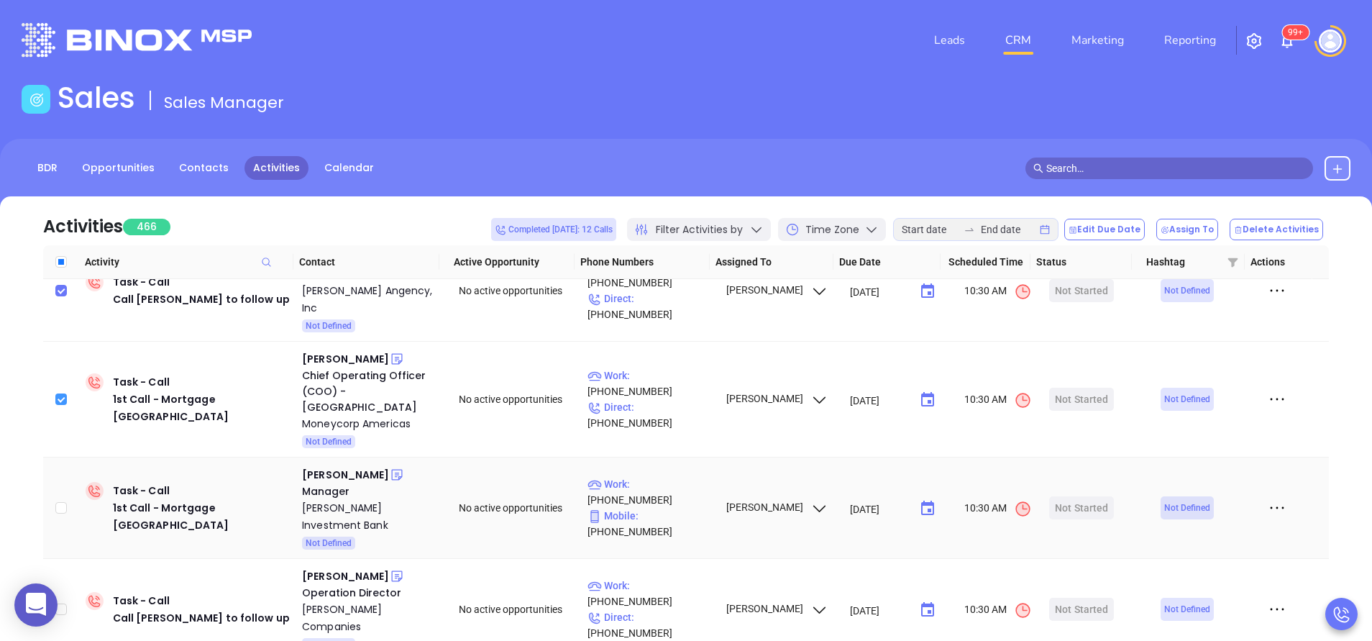
scroll to position [1122, 0]
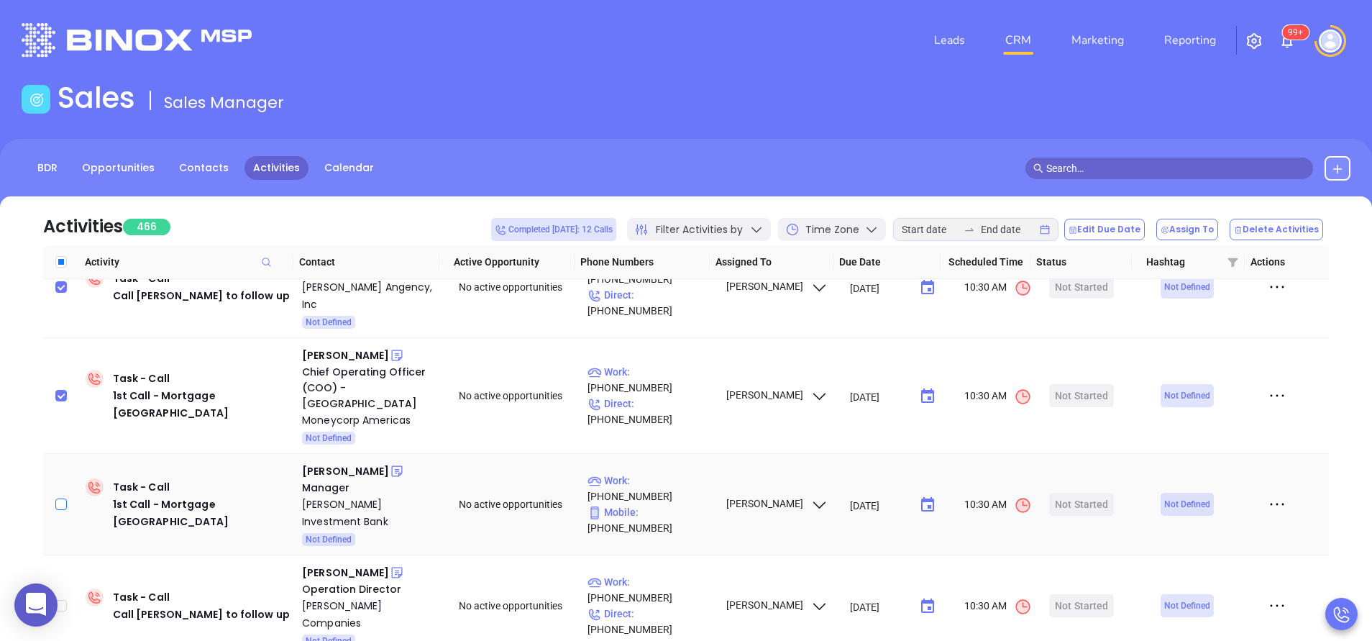
click at [64, 498] on input "checkbox" at bounding box center [61, 504] width 12 height 12
checkbox input "true"
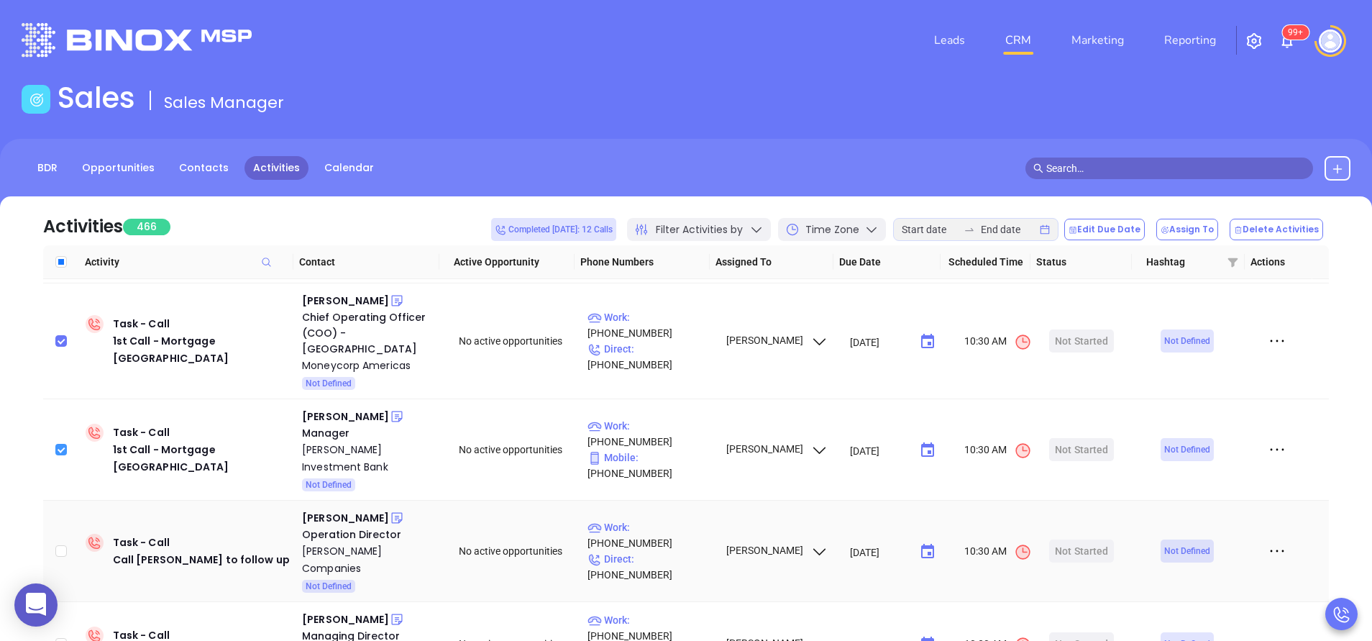
scroll to position [1208, 0]
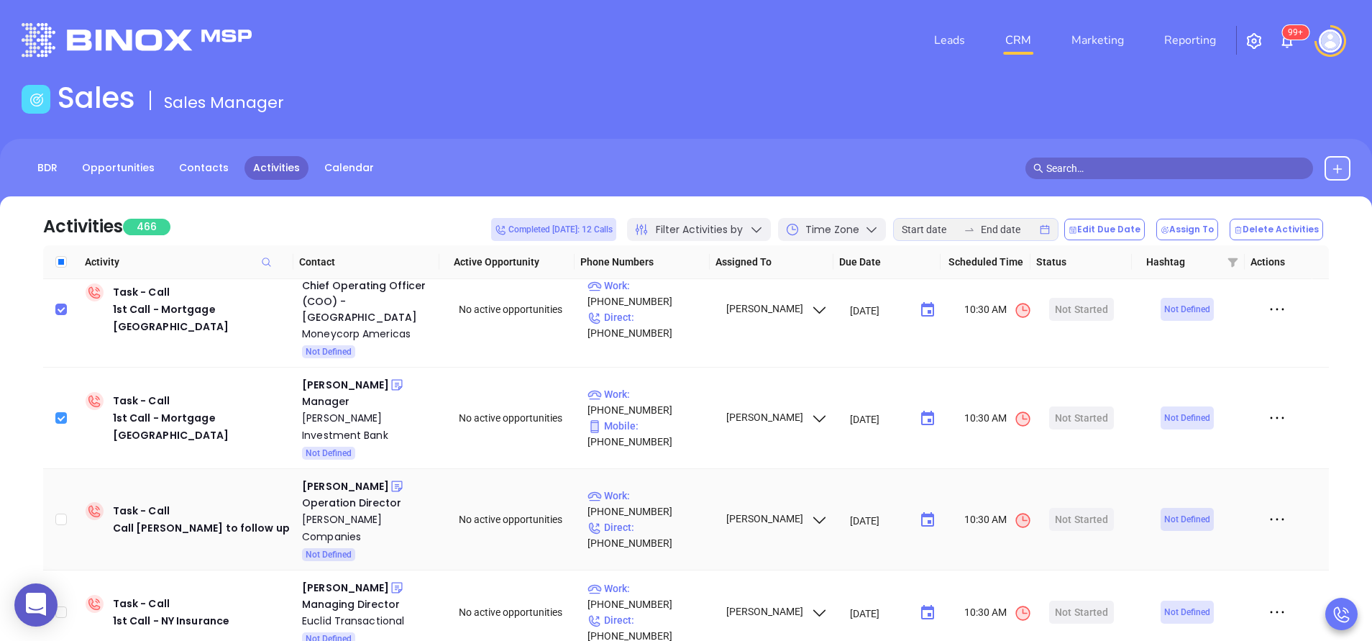
click at [64, 511] on label at bounding box center [61, 519] width 12 height 16
click at [64, 513] on input "checkbox" at bounding box center [61, 519] width 12 height 12
checkbox input "true"
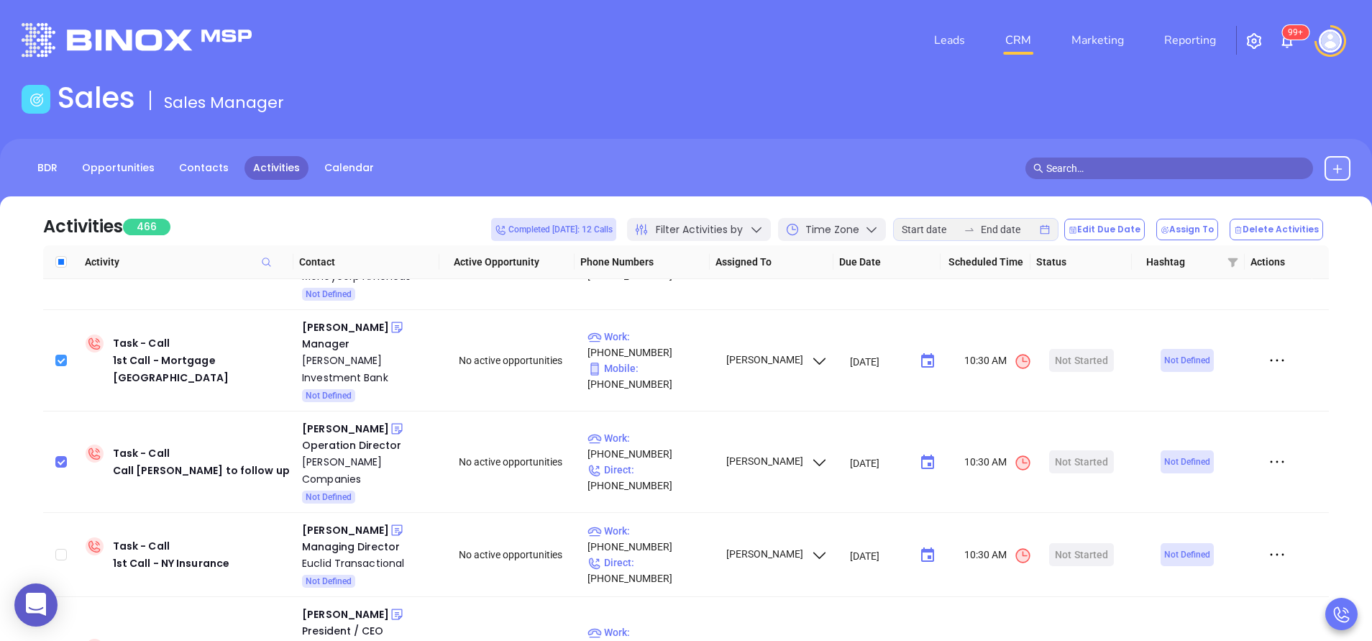
scroll to position [1294, 0]
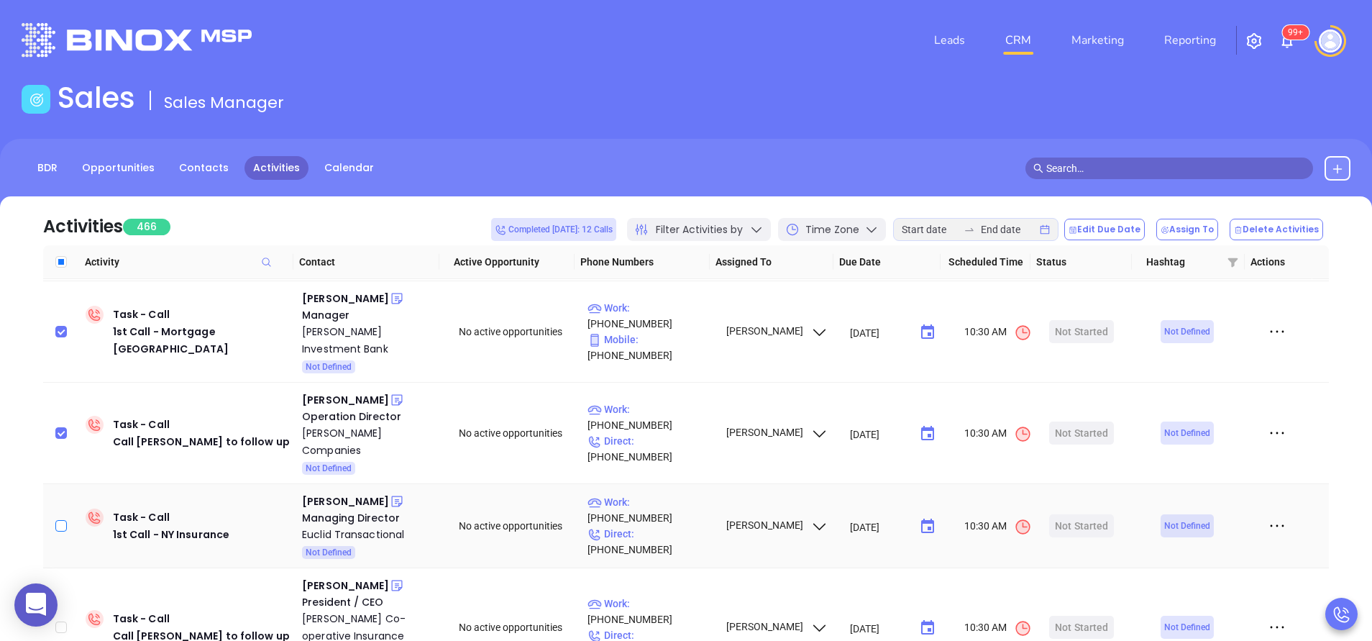
click at [62, 520] on input "checkbox" at bounding box center [61, 526] width 12 height 12
checkbox input "true"
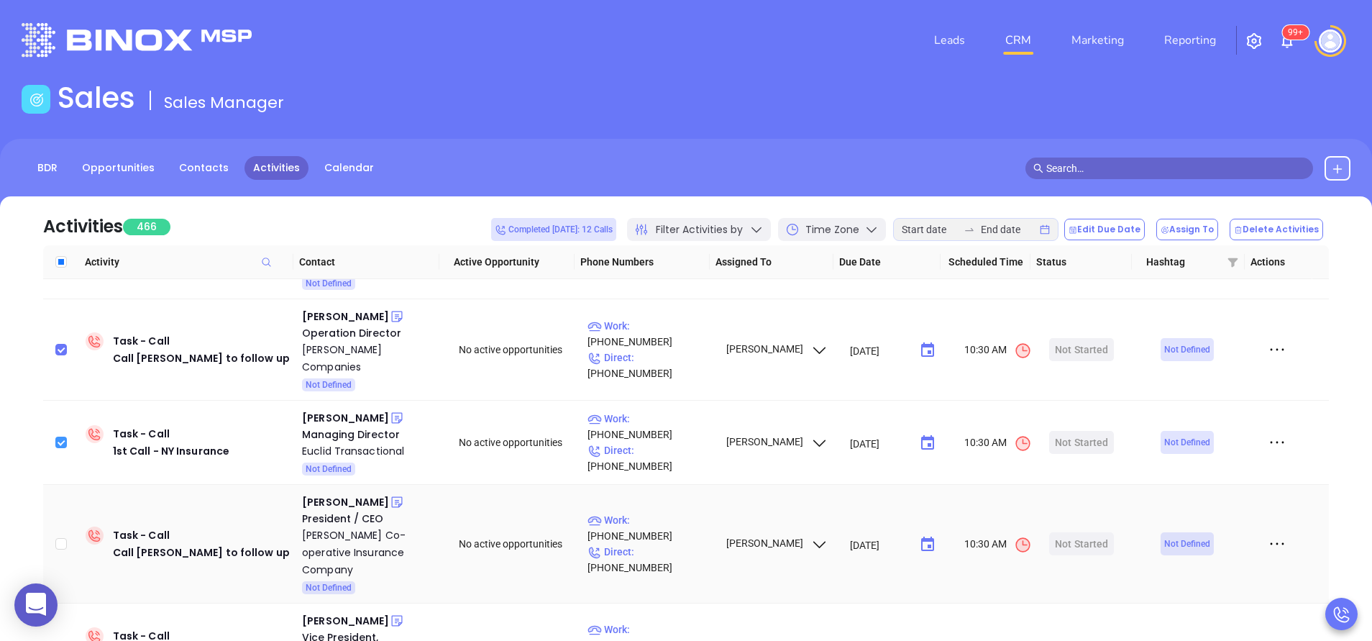
scroll to position [1381, 0]
click at [62, 535] on input "checkbox" at bounding box center [61, 541] width 12 height 12
checkbox input "true"
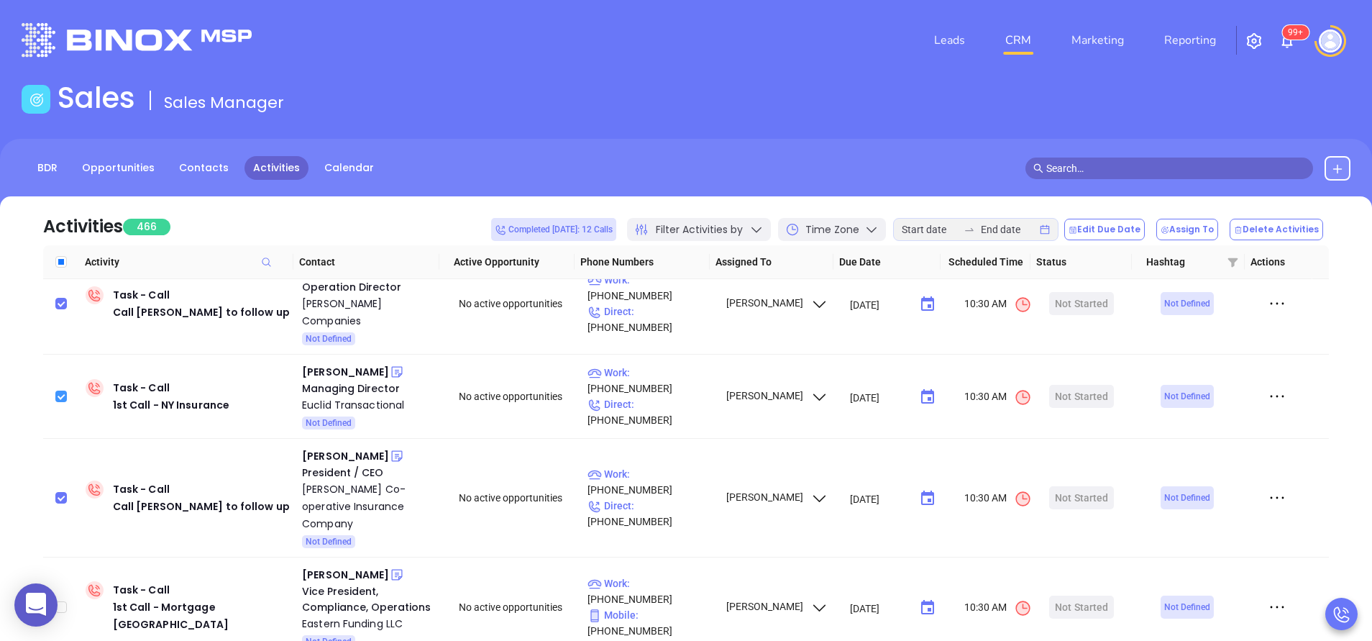
scroll to position [1467, 0]
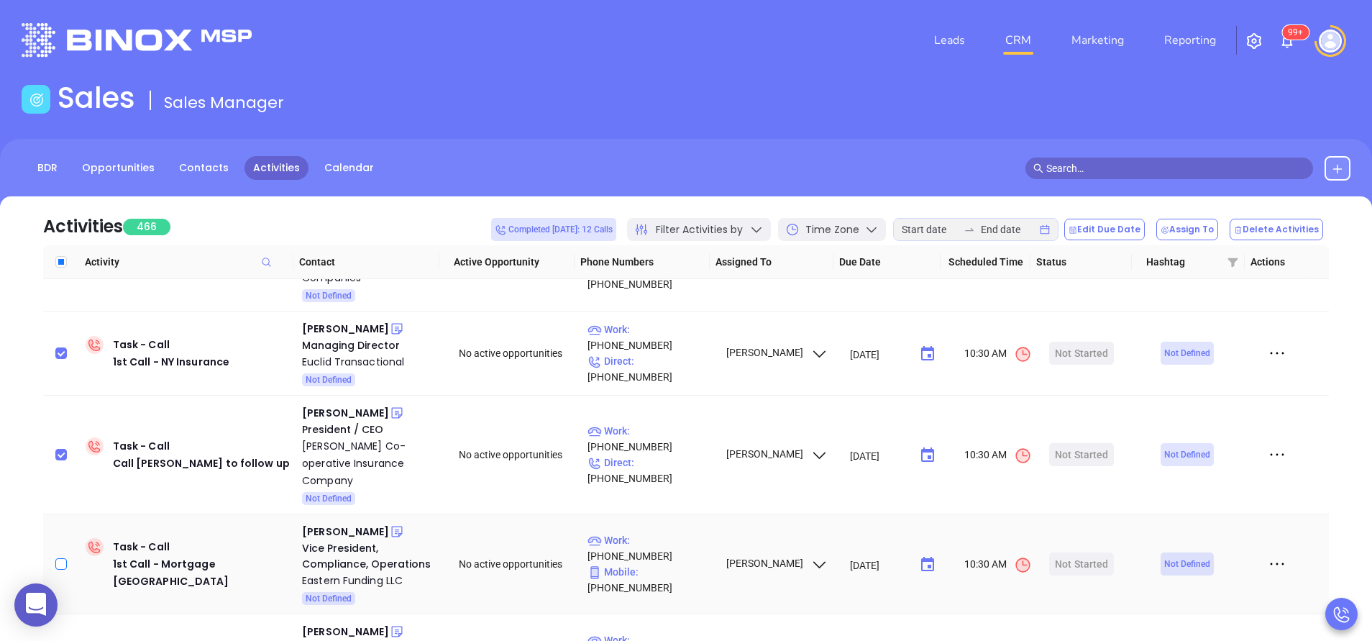
click at [63, 558] on input "checkbox" at bounding box center [61, 564] width 12 height 12
checkbox input "true"
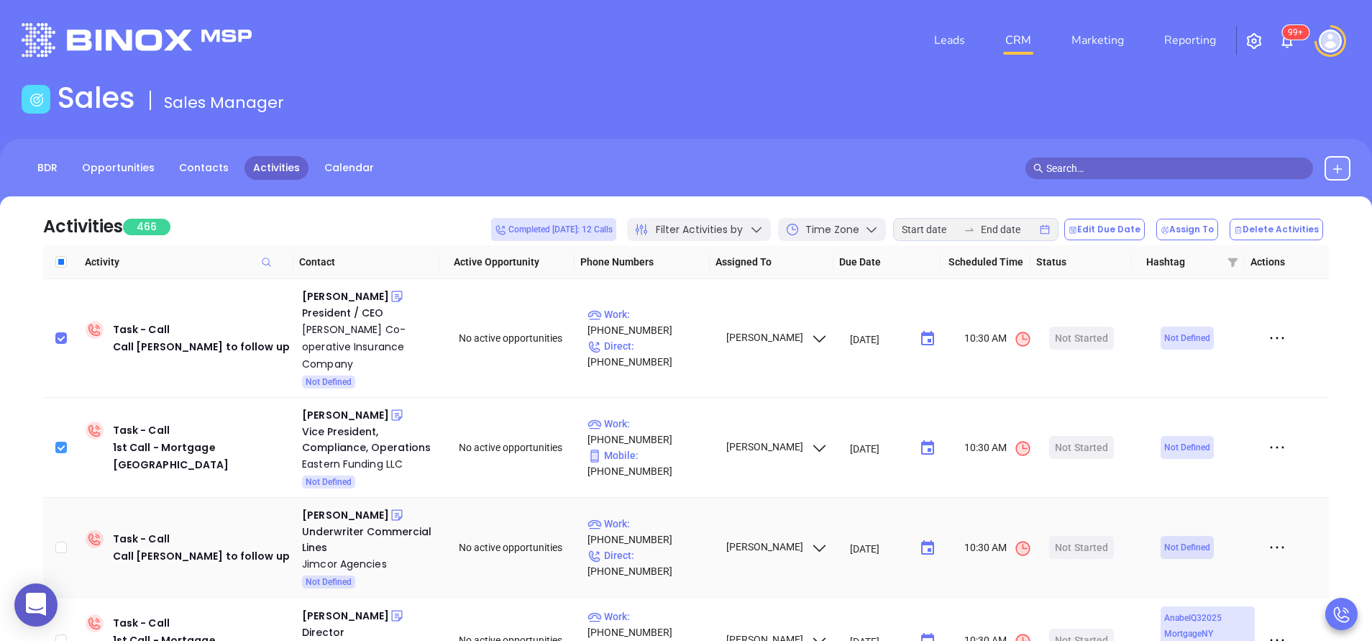
scroll to position [1596, 0]
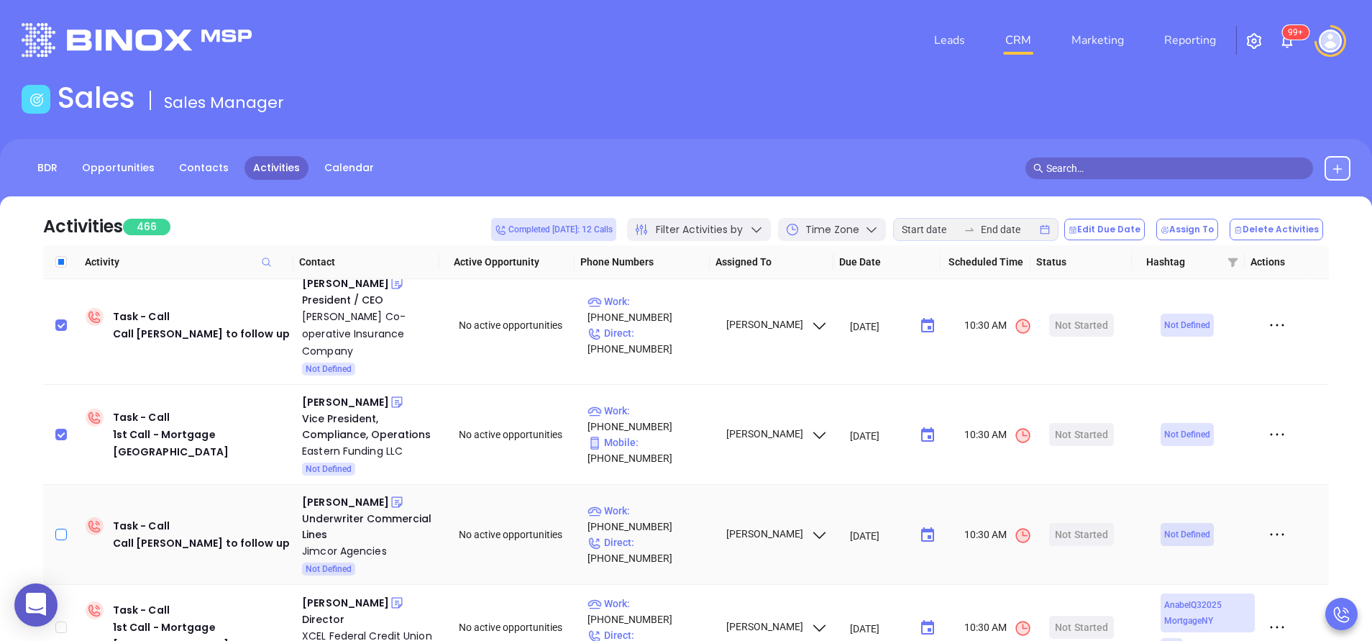
click at [64, 529] on input "checkbox" at bounding box center [61, 535] width 12 height 12
checkbox input "true"
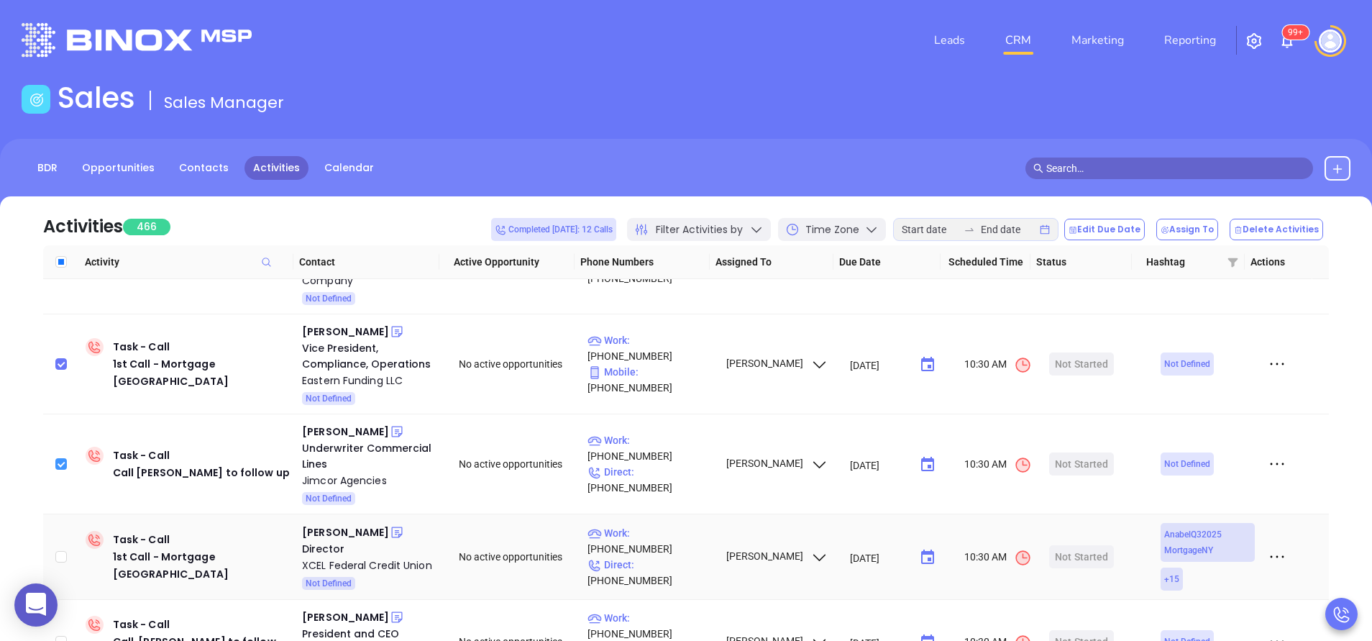
scroll to position [1683, 0]
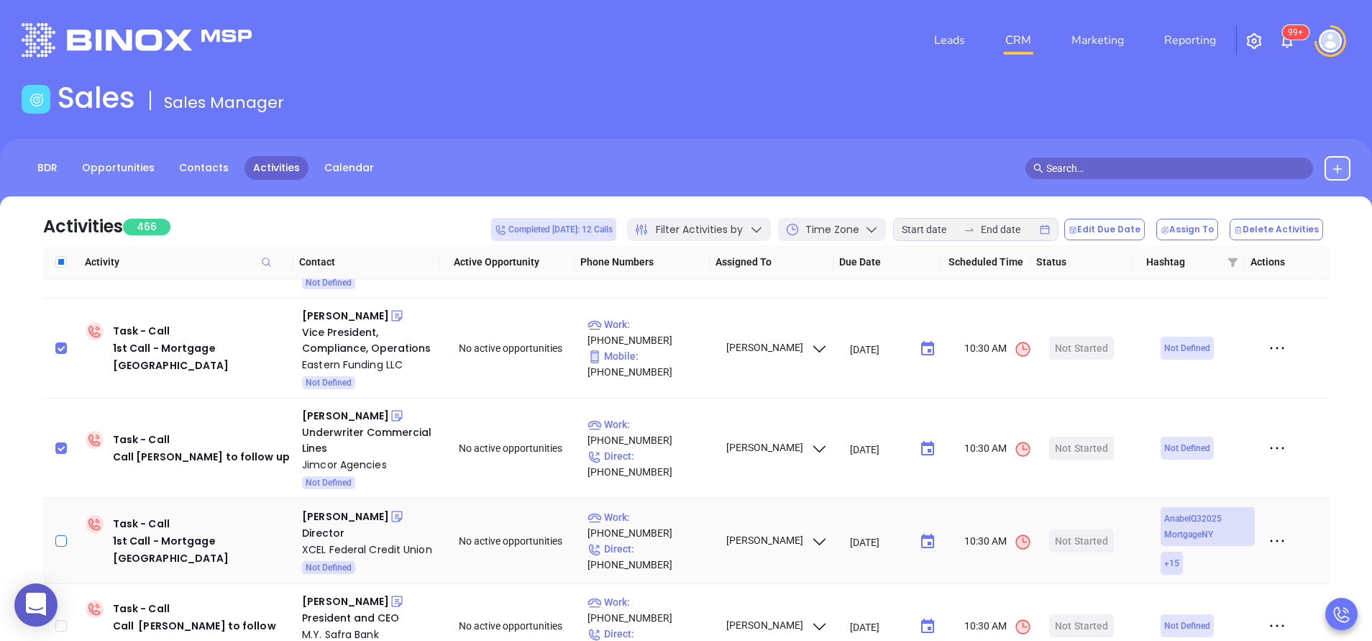
click at [61, 535] on input "checkbox" at bounding box center [61, 541] width 12 height 12
checkbox input "true"
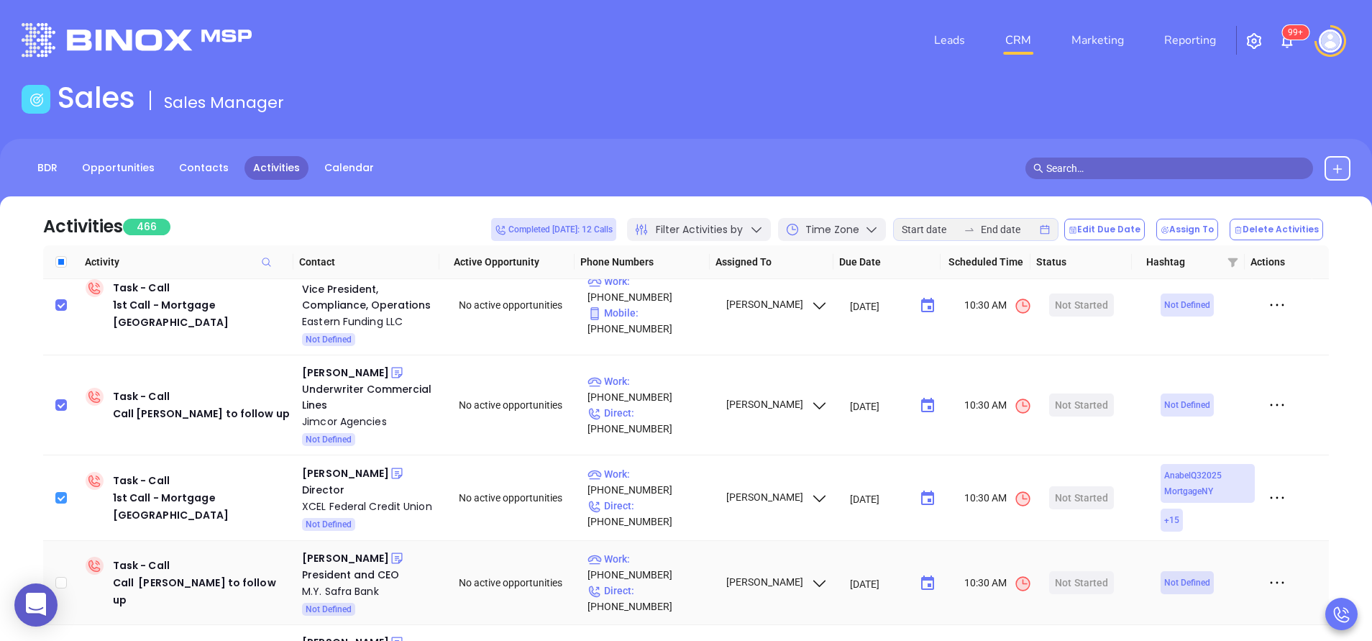
scroll to position [1769, 0]
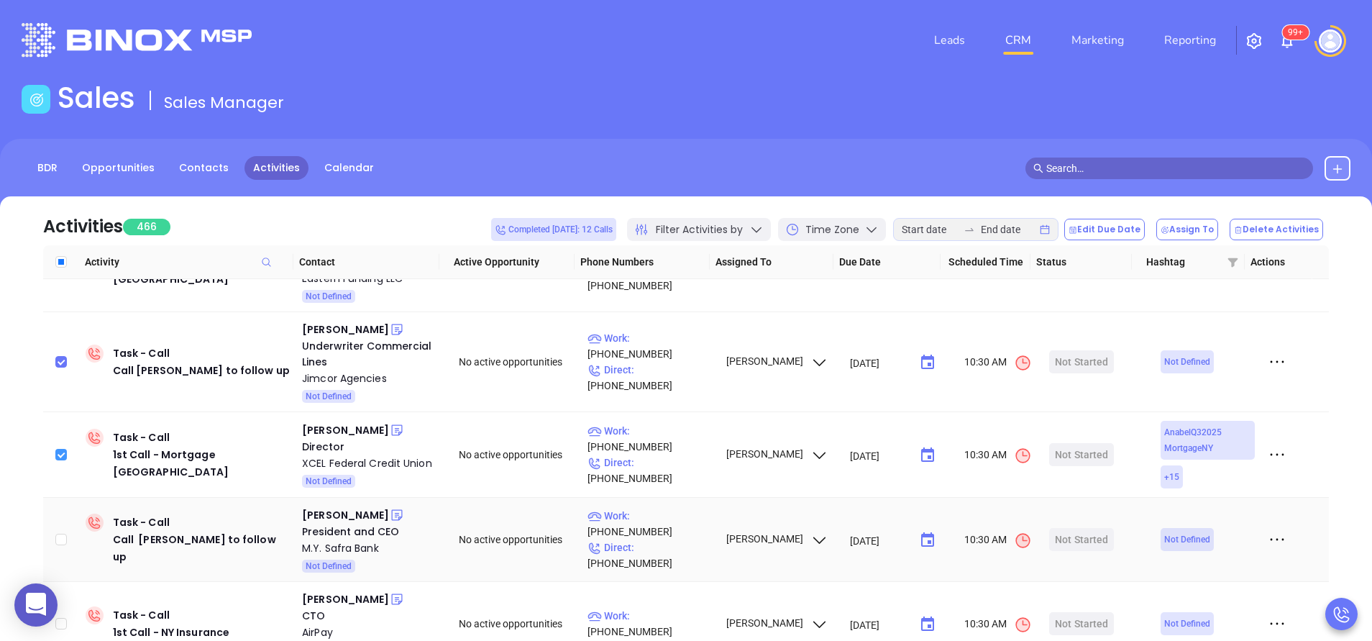
click at [61, 534] on input "checkbox" at bounding box center [61, 540] width 12 height 12
checkbox input "true"
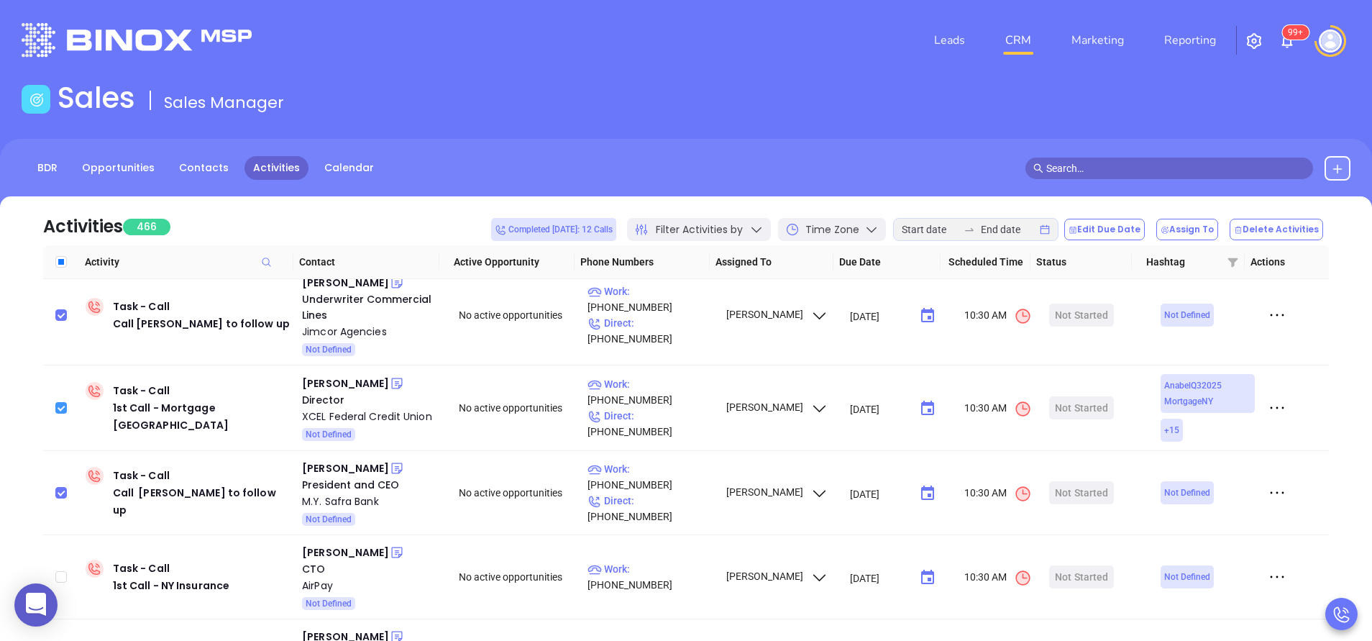
scroll to position [1855, 0]
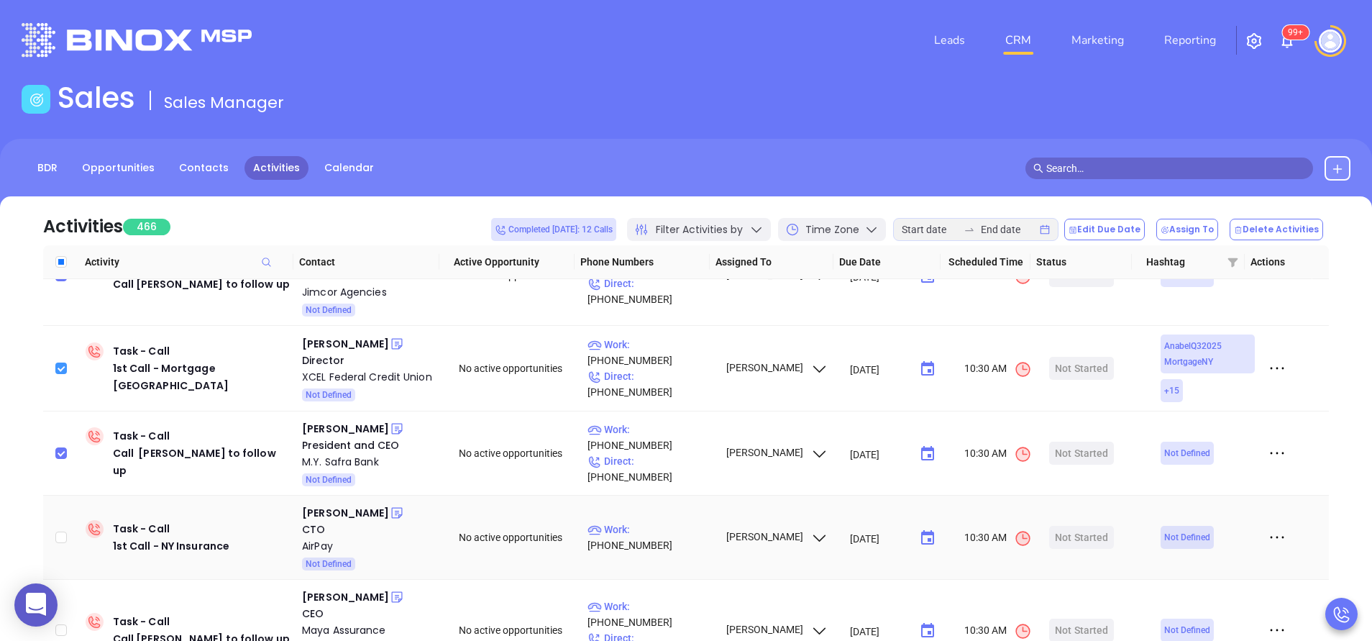
click at [61, 531] on input "checkbox" at bounding box center [61, 537] width 12 height 12
checkbox input "true"
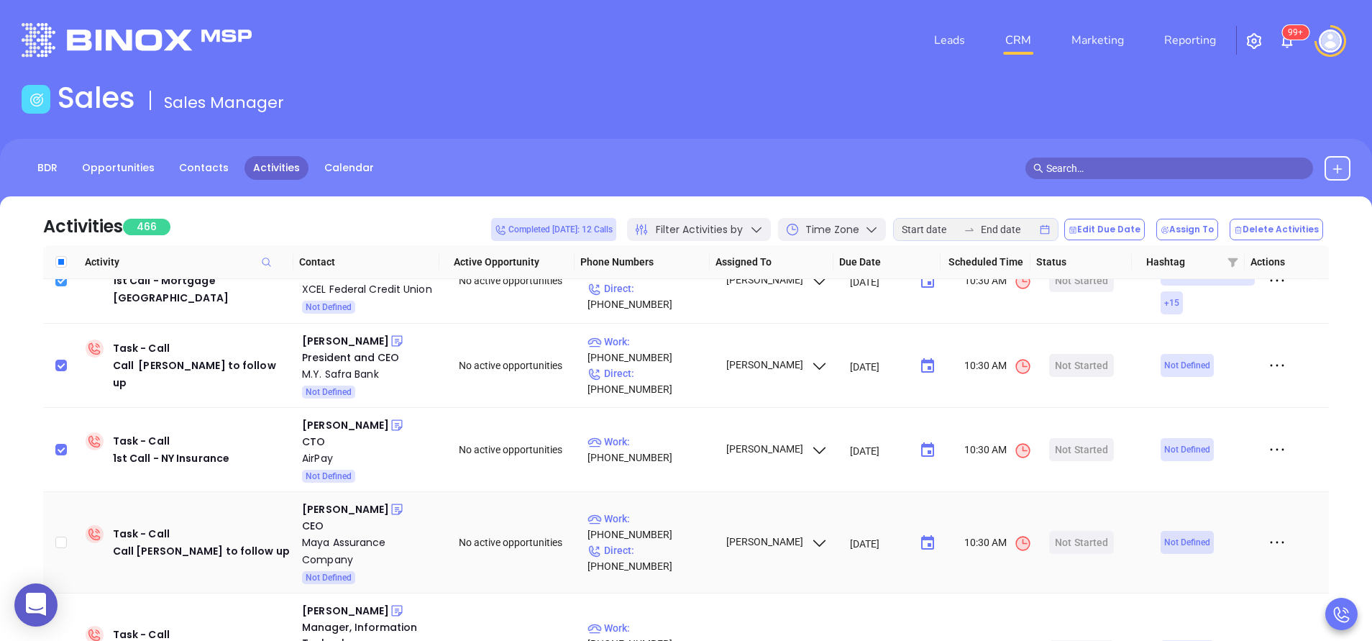
scroll to position [1985, 0]
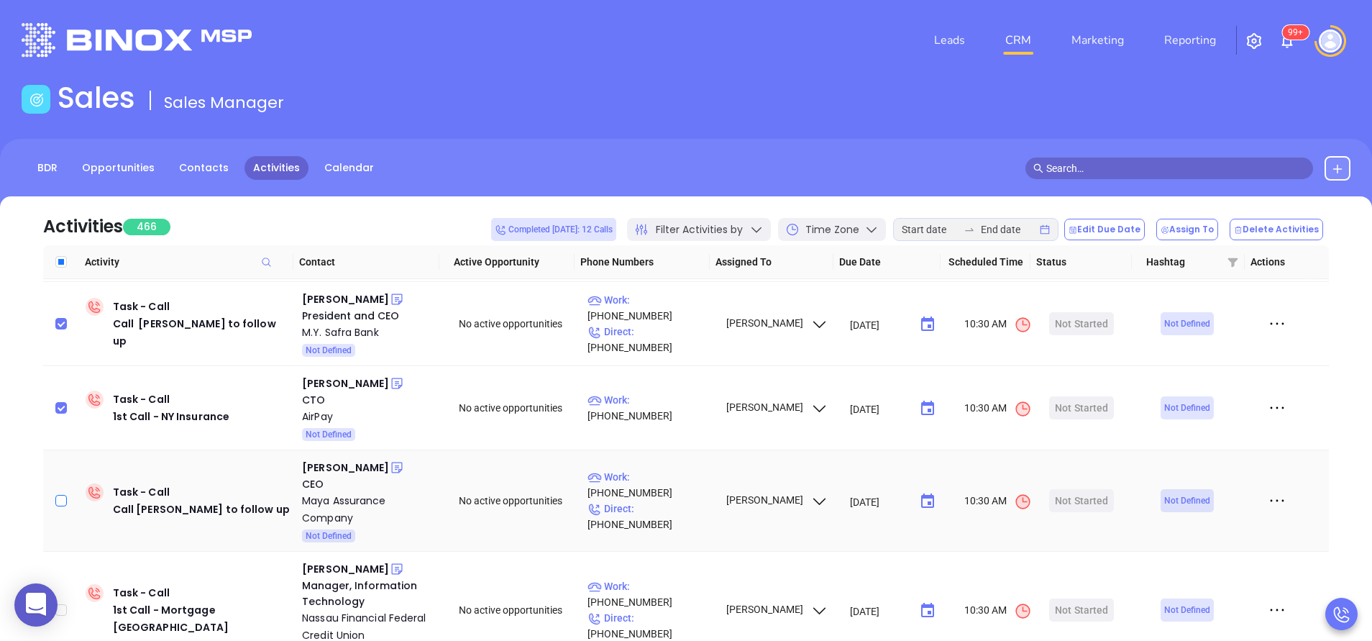
click at [61, 495] on input "checkbox" at bounding box center [61, 501] width 12 height 12
checkbox input "true"
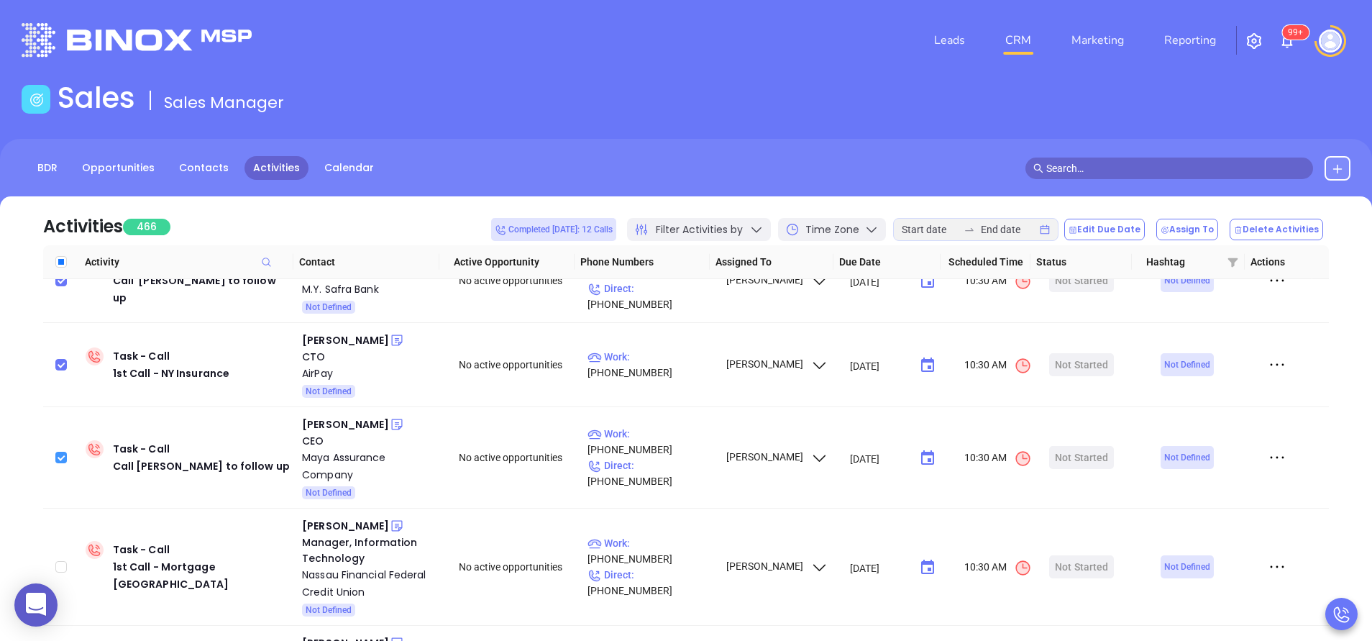
scroll to position [2071, 0]
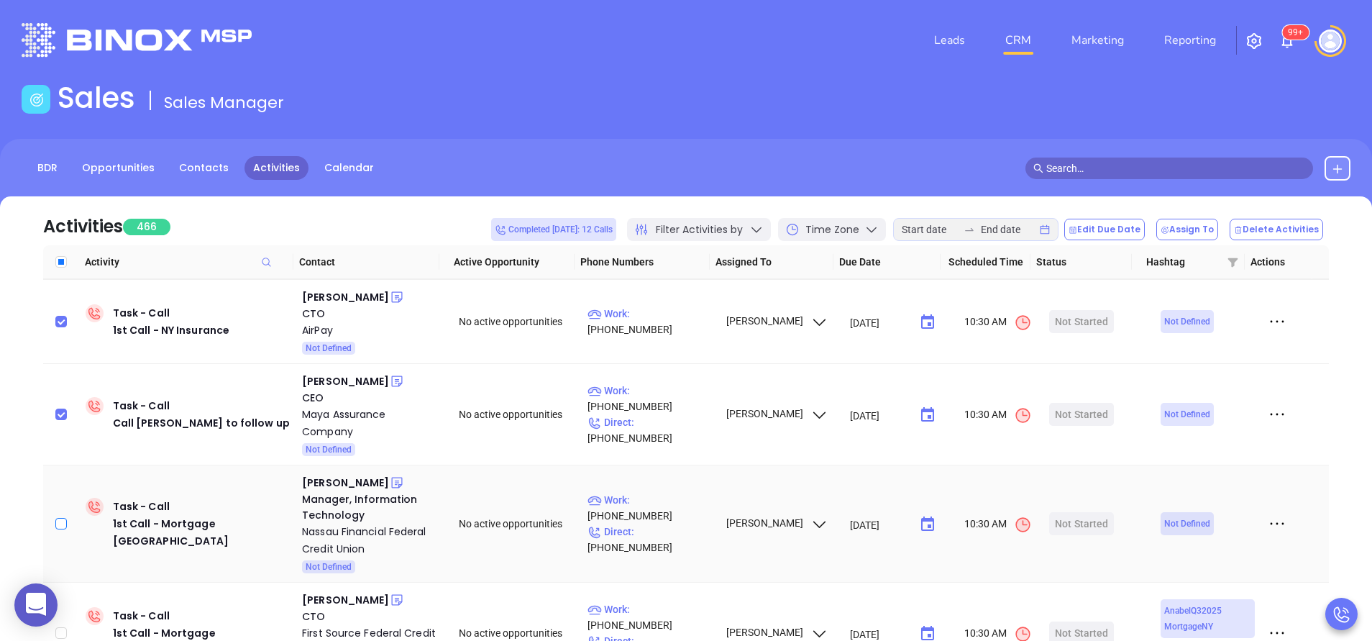
click at [65, 518] on input "checkbox" at bounding box center [61, 524] width 12 height 12
checkbox input "true"
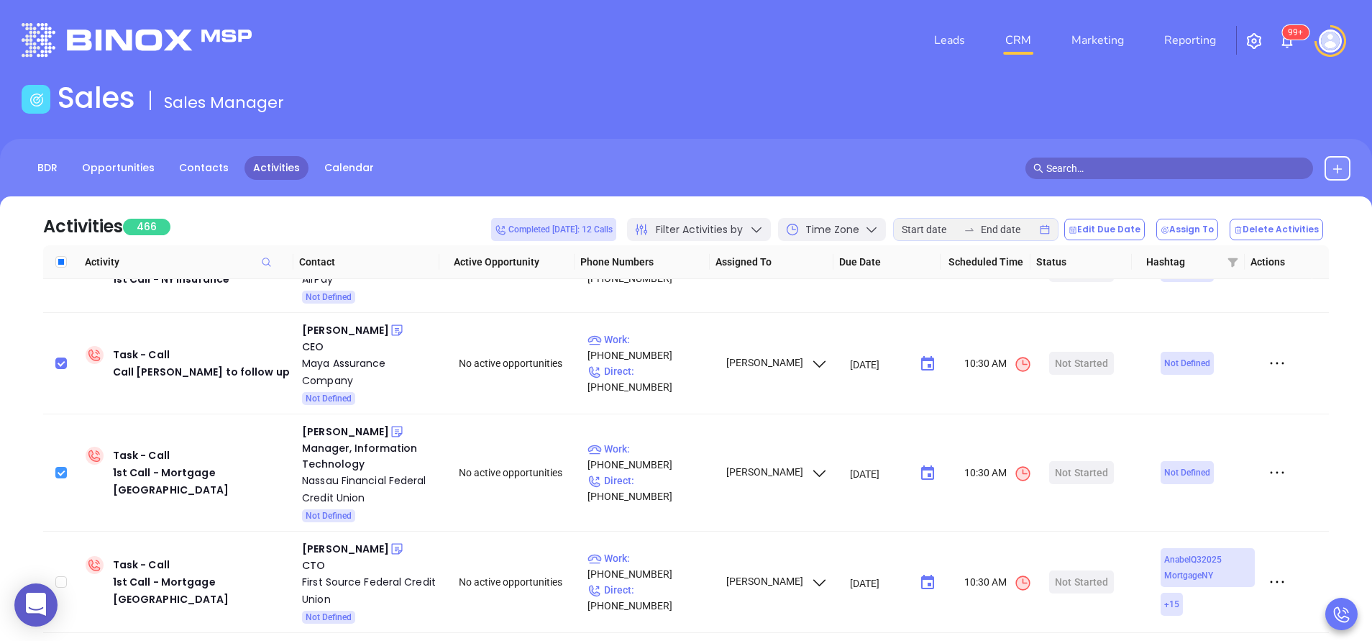
scroll to position [2157, 0]
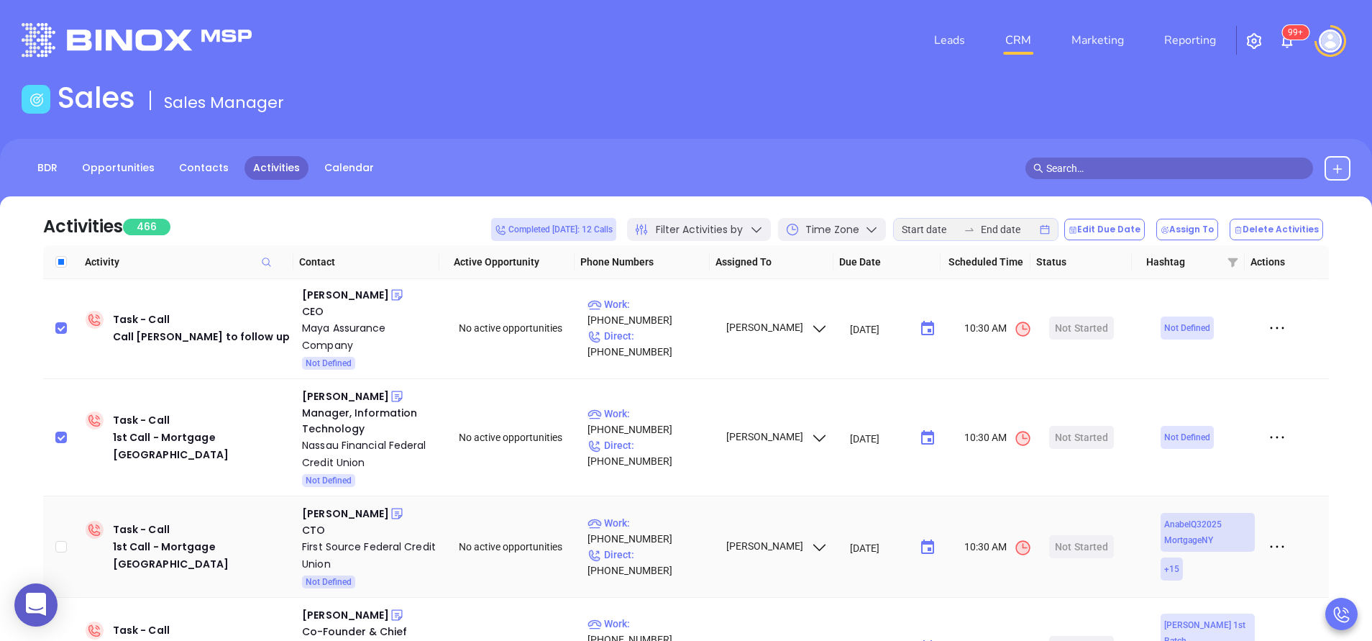
click at [64, 496] on td at bounding box center [61, 546] width 37 height 101
click at [65, 541] on input "checkbox" at bounding box center [61, 547] width 12 height 12
checkbox input "true"
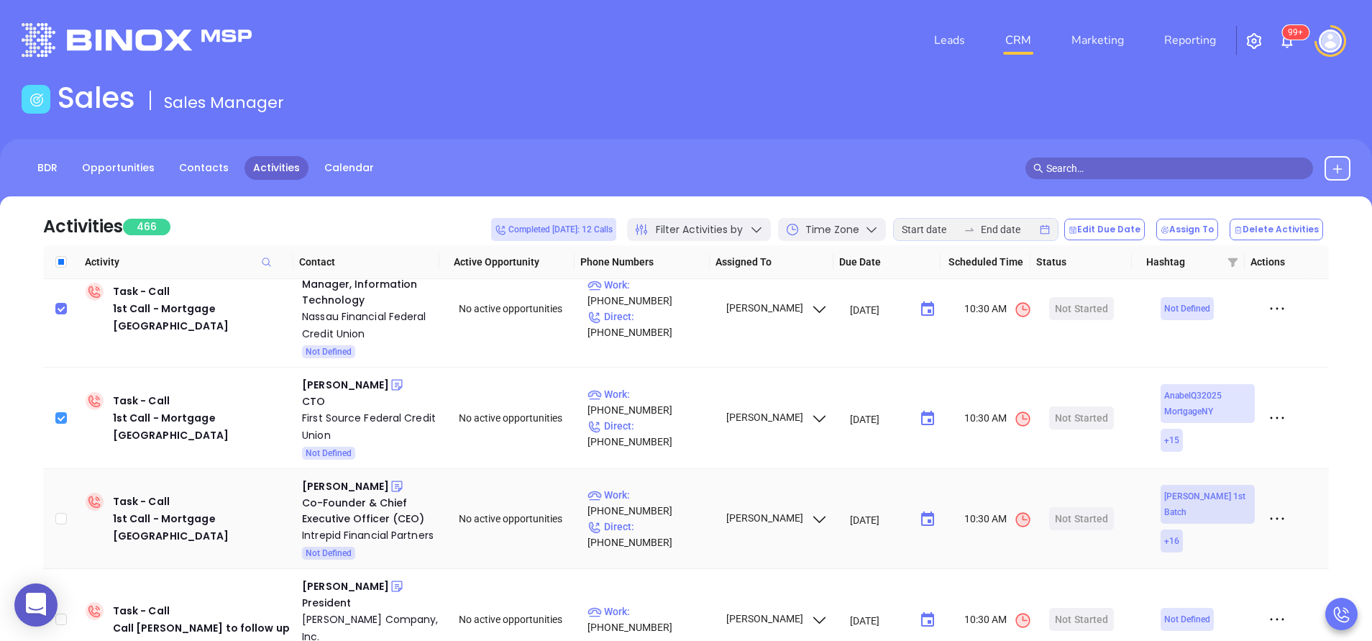
scroll to position [2287, 0]
click at [65, 512] on input "checkbox" at bounding box center [61, 518] width 12 height 12
checkbox input "true"
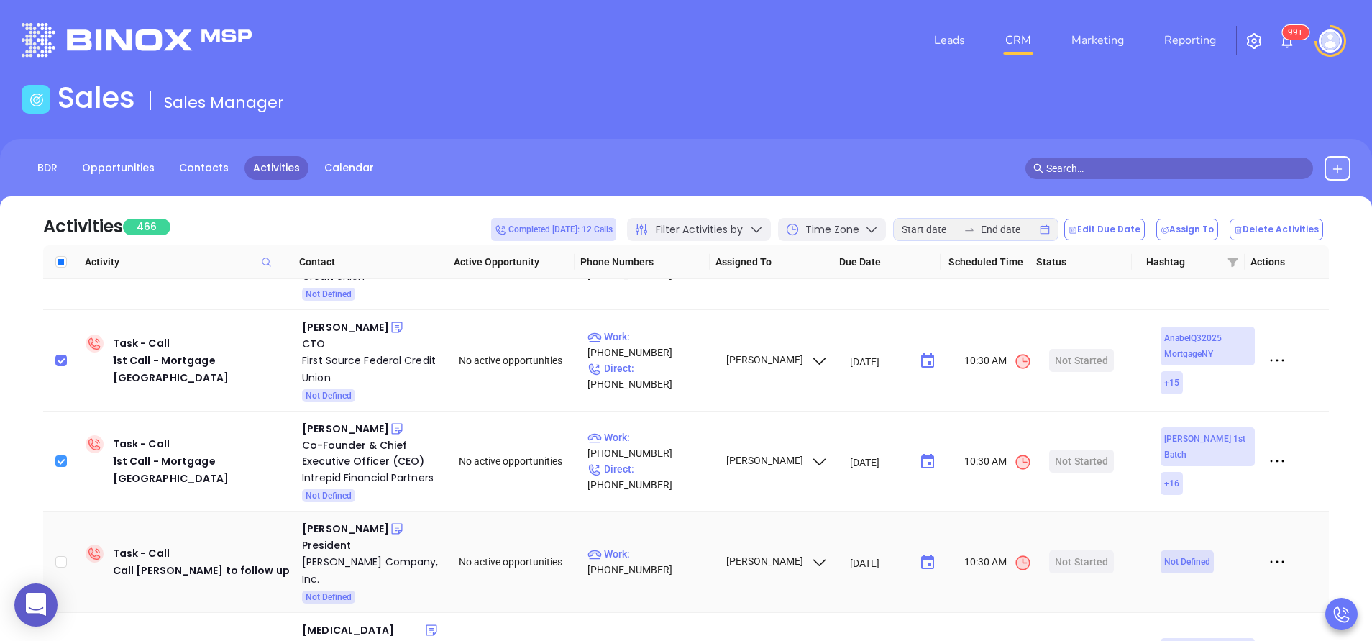
scroll to position [2416, 0]
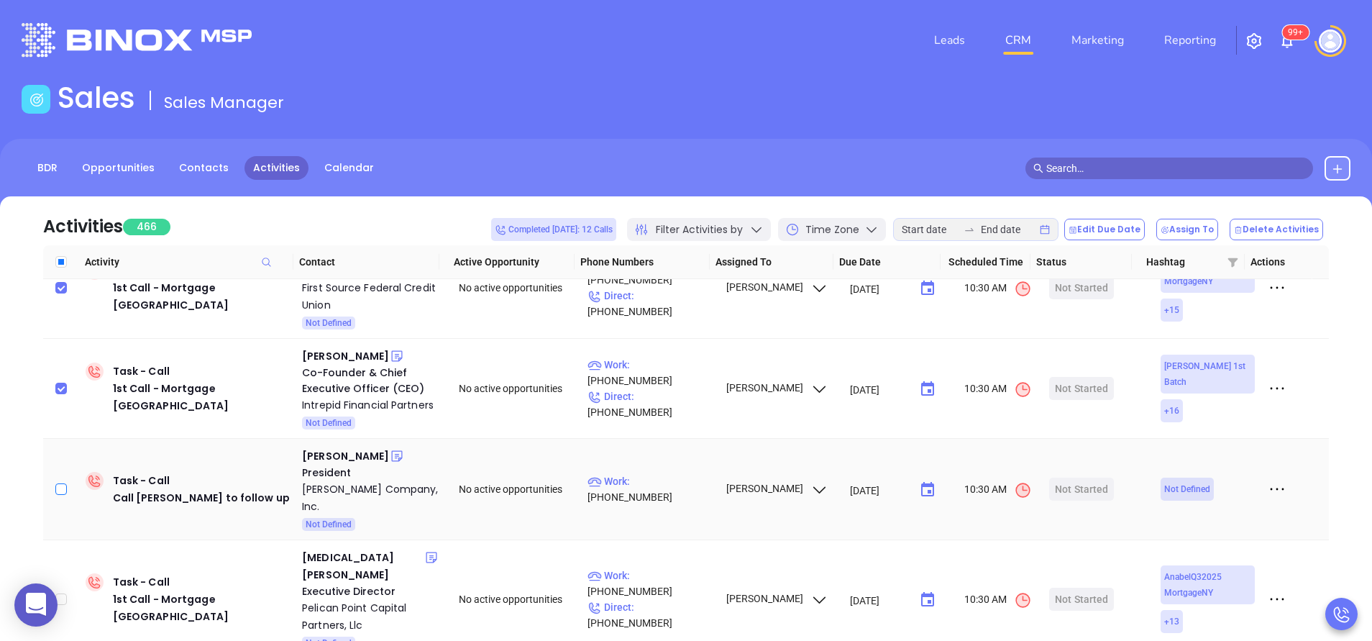
click at [64, 483] on input "checkbox" at bounding box center [61, 489] width 12 height 12
checkbox input "true"
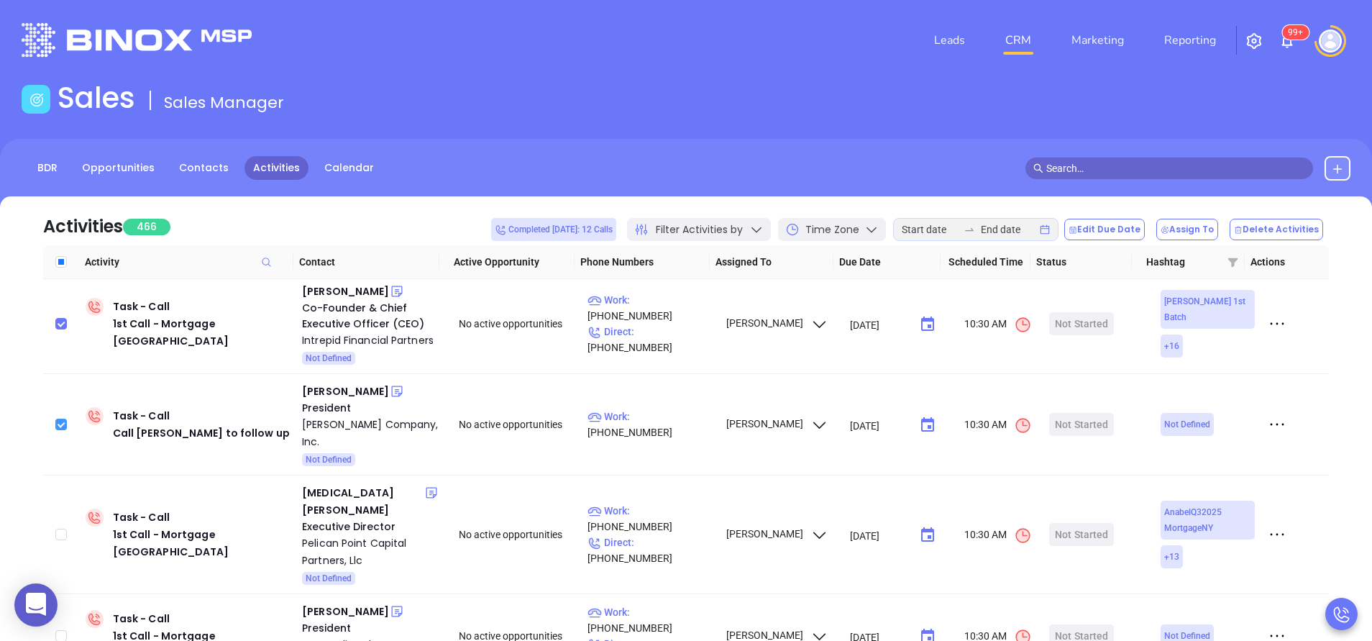
scroll to position [2503, 0]
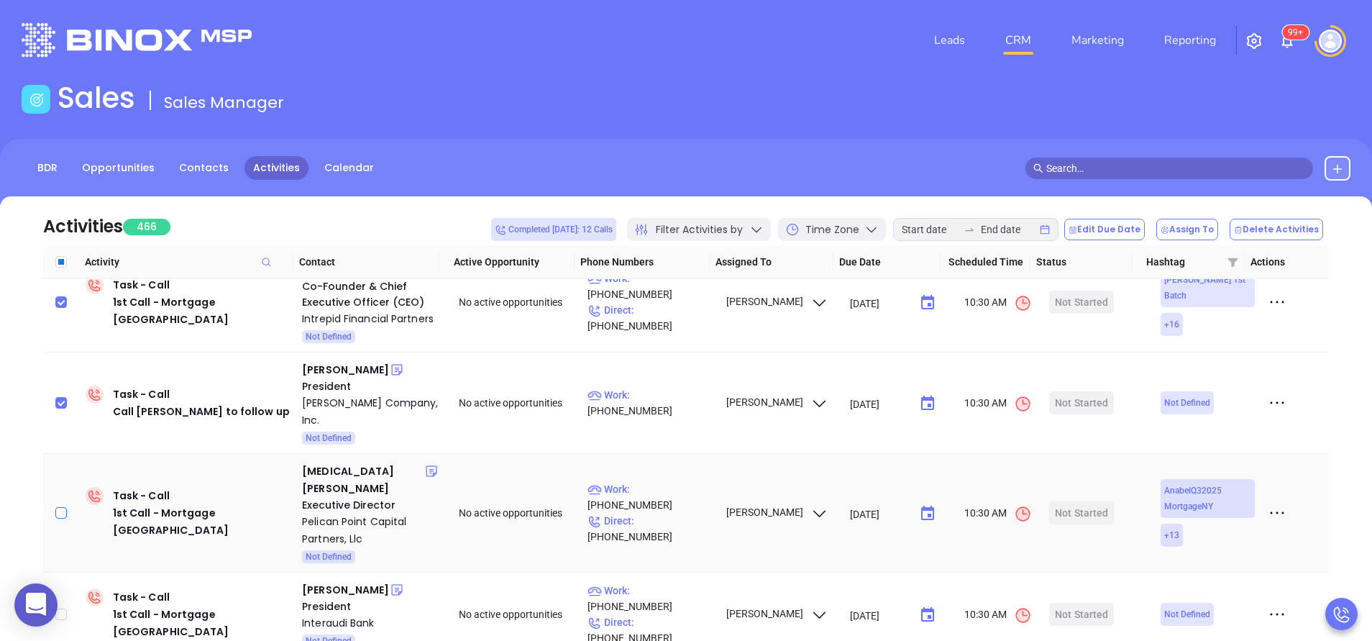
click at [60, 507] on input "checkbox" at bounding box center [61, 513] width 12 height 12
checkbox input "true"
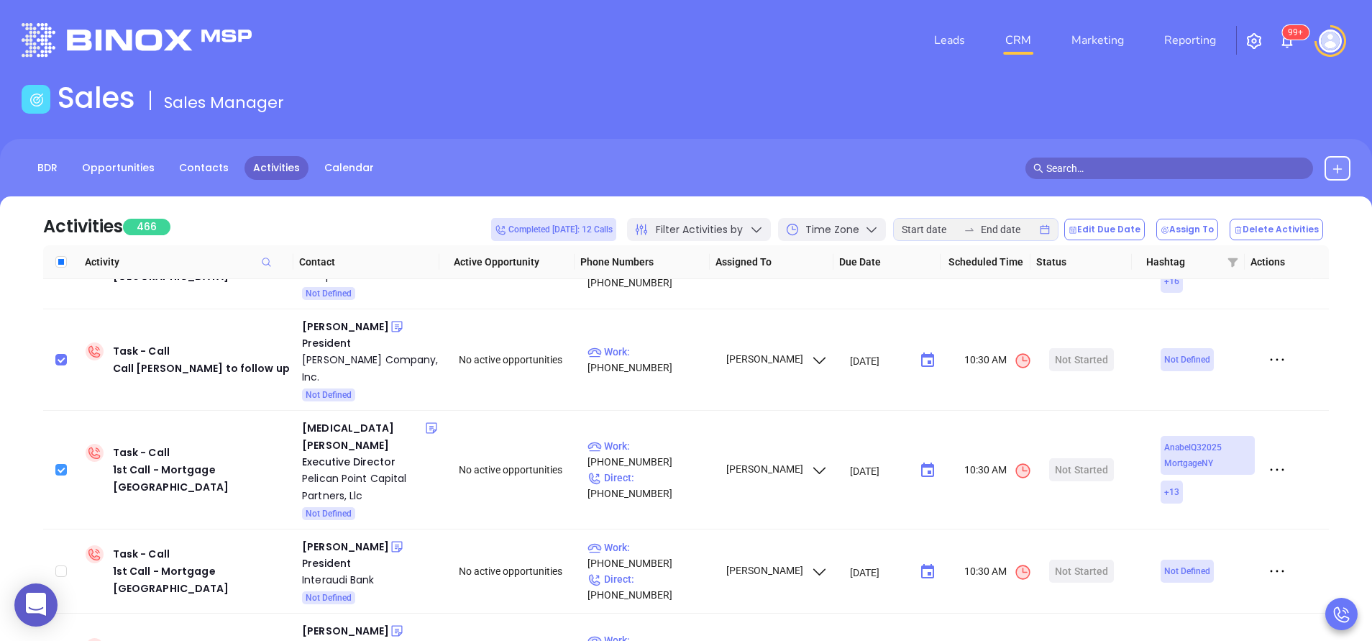
scroll to position [2589, 0]
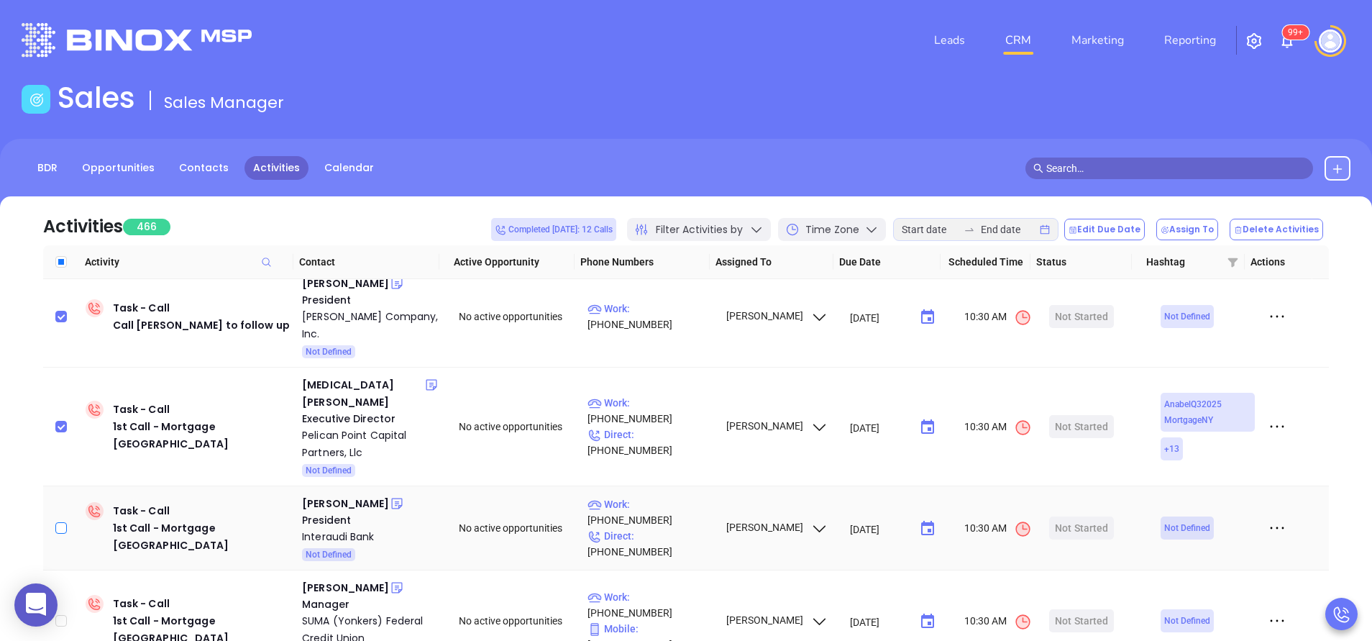
click at [65, 522] on input "checkbox" at bounding box center [61, 528] width 12 height 12
checkbox input "true"
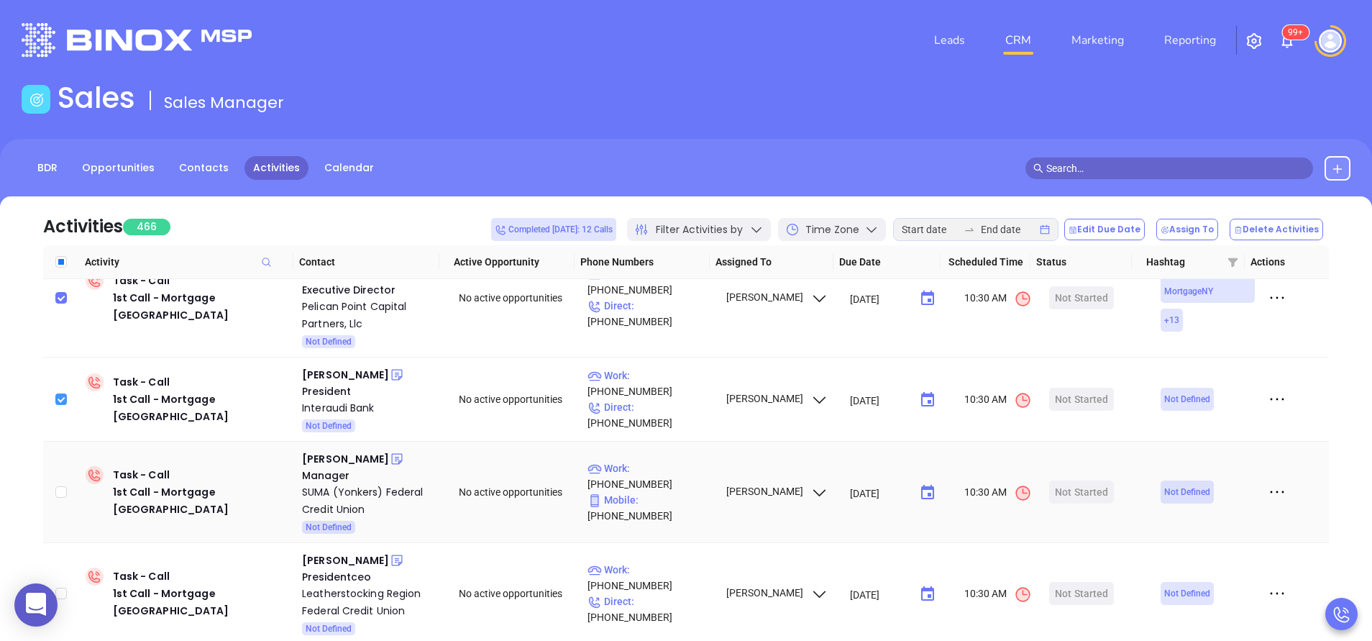
scroll to position [2718, 0]
click at [63, 441] on td at bounding box center [61, 491] width 37 height 101
click at [60, 485] on input "checkbox" at bounding box center [61, 491] width 12 height 12
checkbox input "true"
click at [58, 587] on input "checkbox" at bounding box center [61, 593] width 12 height 12
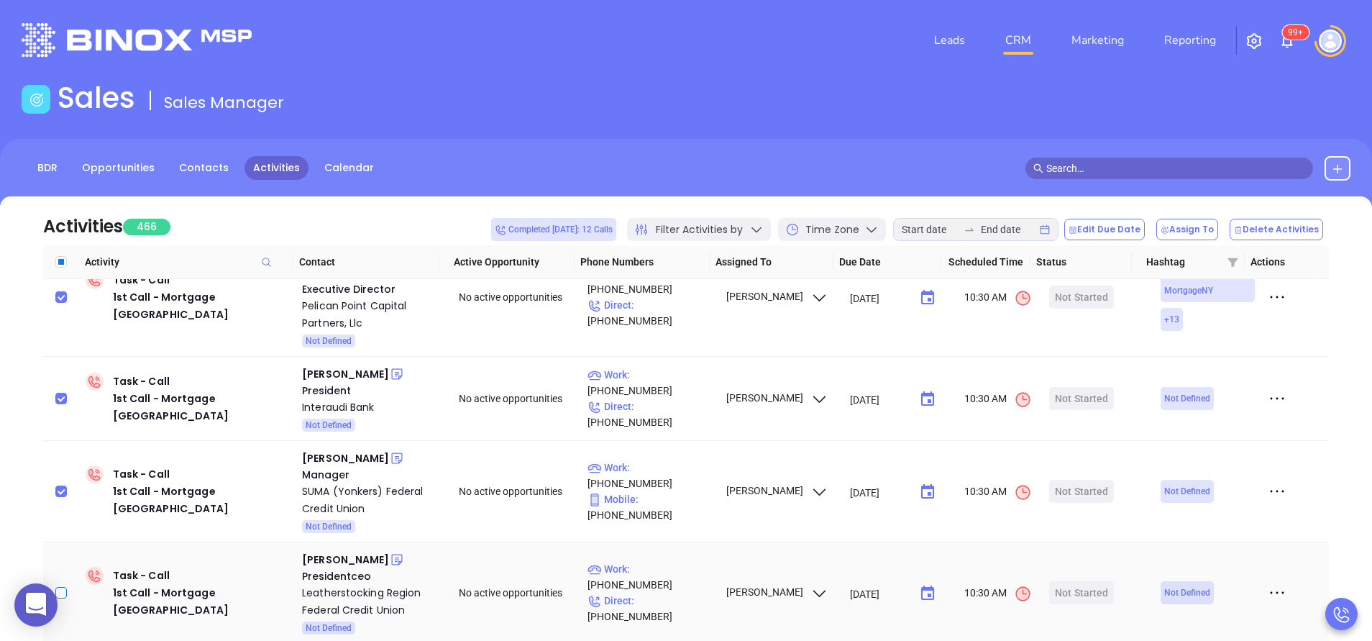
checkbox input "true"
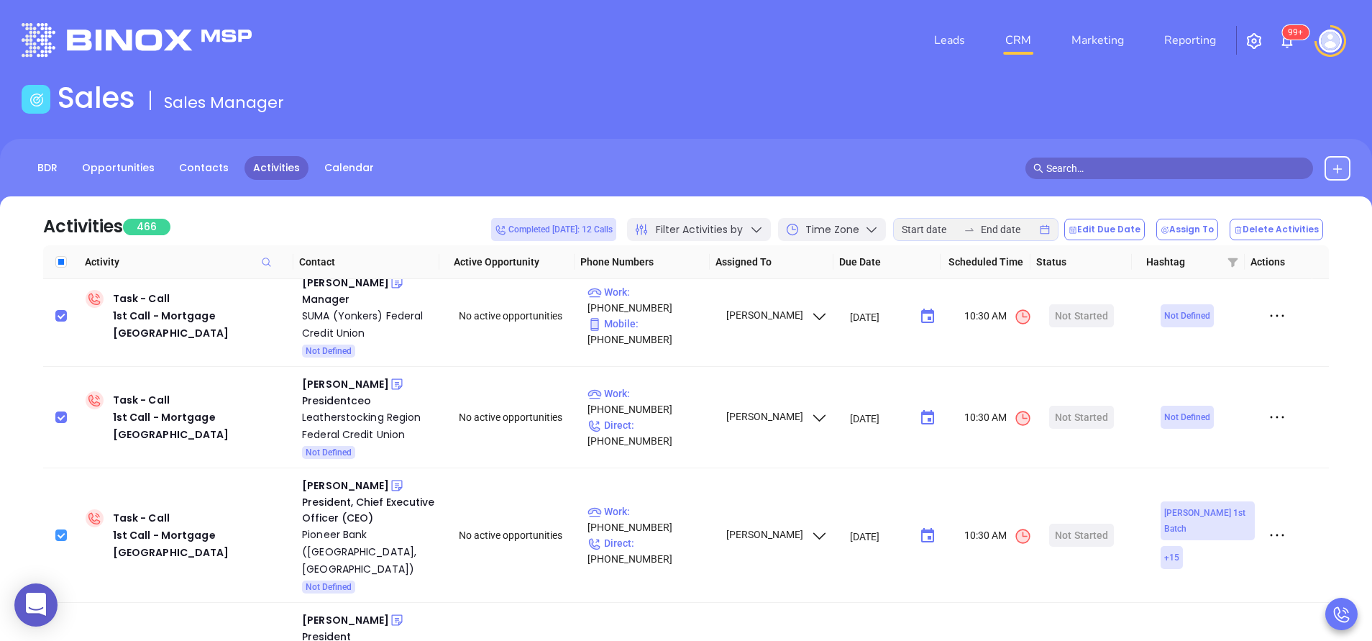
scroll to position [2934, 0]
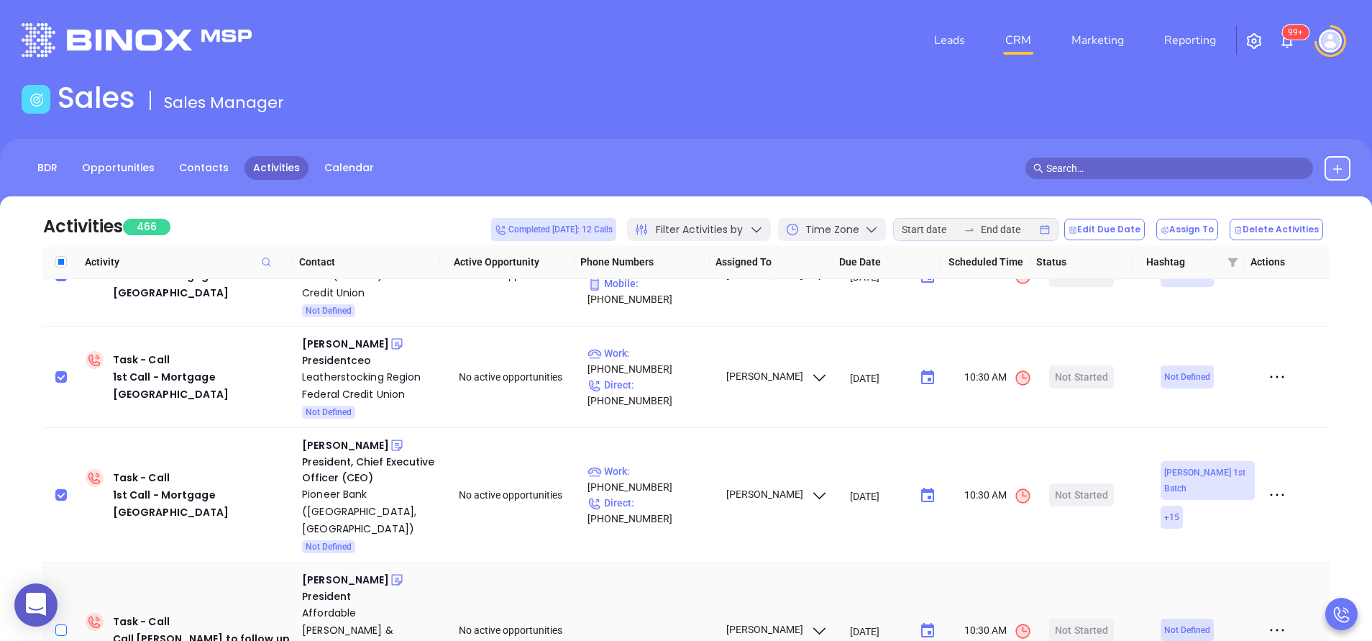
click at [61, 624] on input "checkbox" at bounding box center [61, 630] width 12 height 12
checkbox input "true"
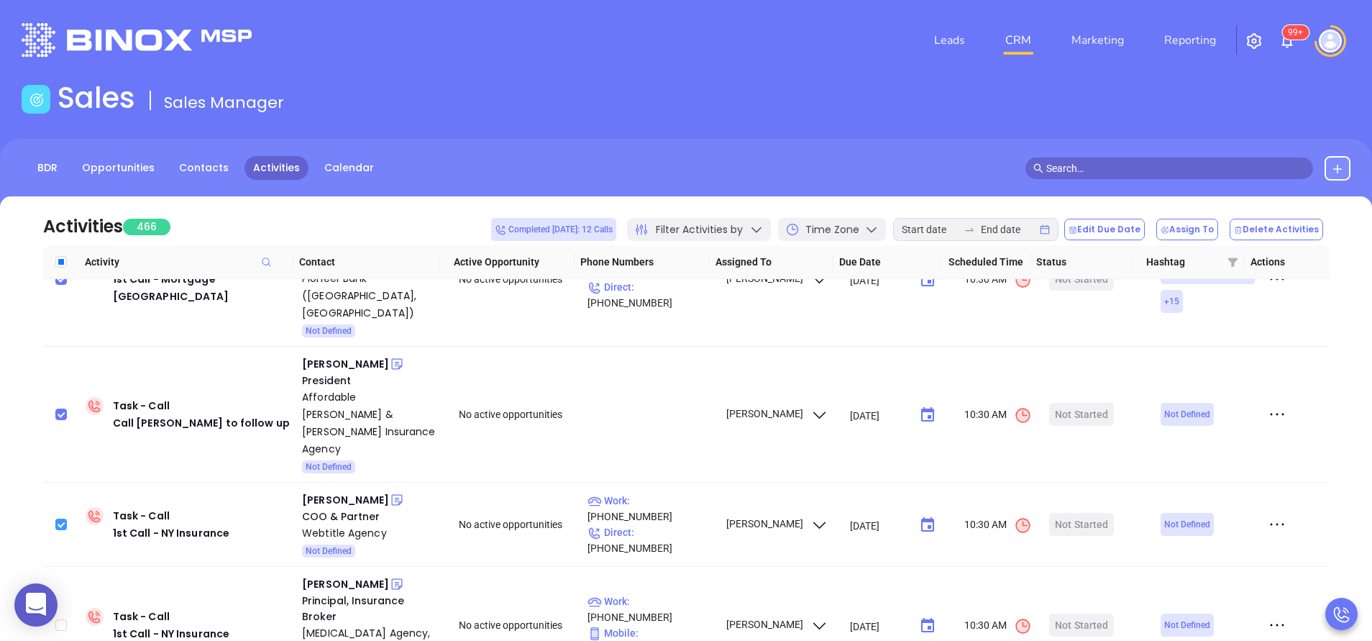
scroll to position [3193, 0]
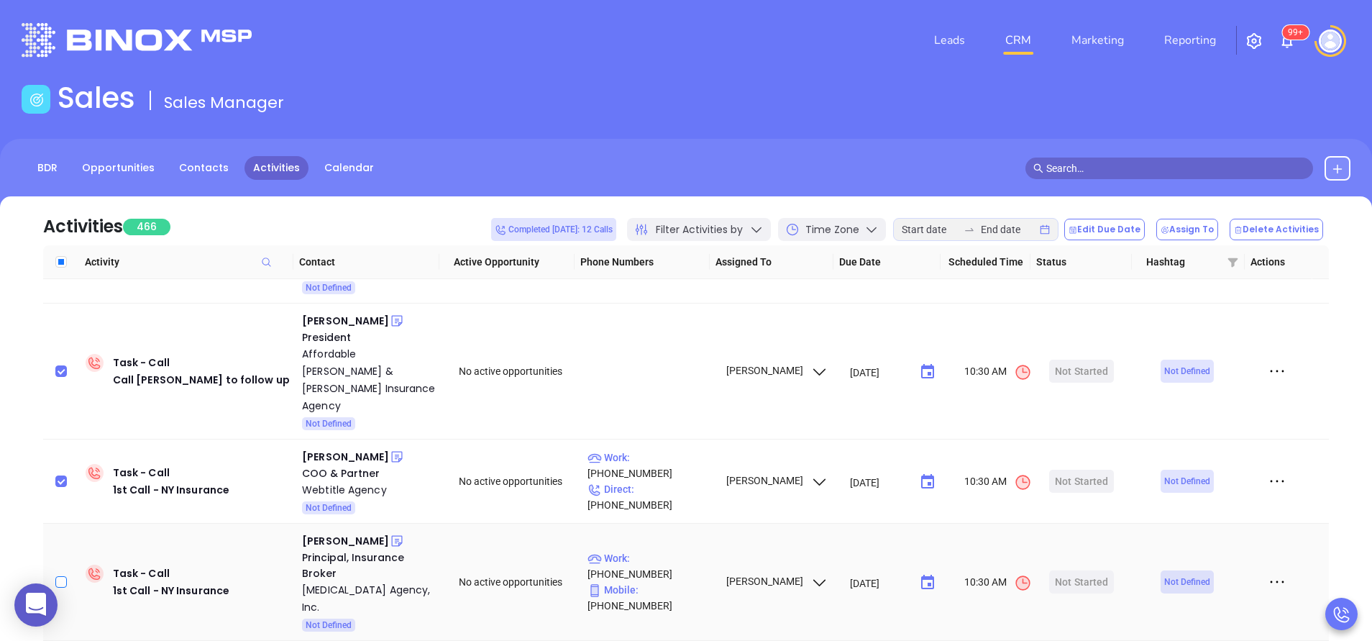
click at [62, 576] on input "checkbox" at bounding box center [61, 582] width 12 height 12
checkbox input "true"
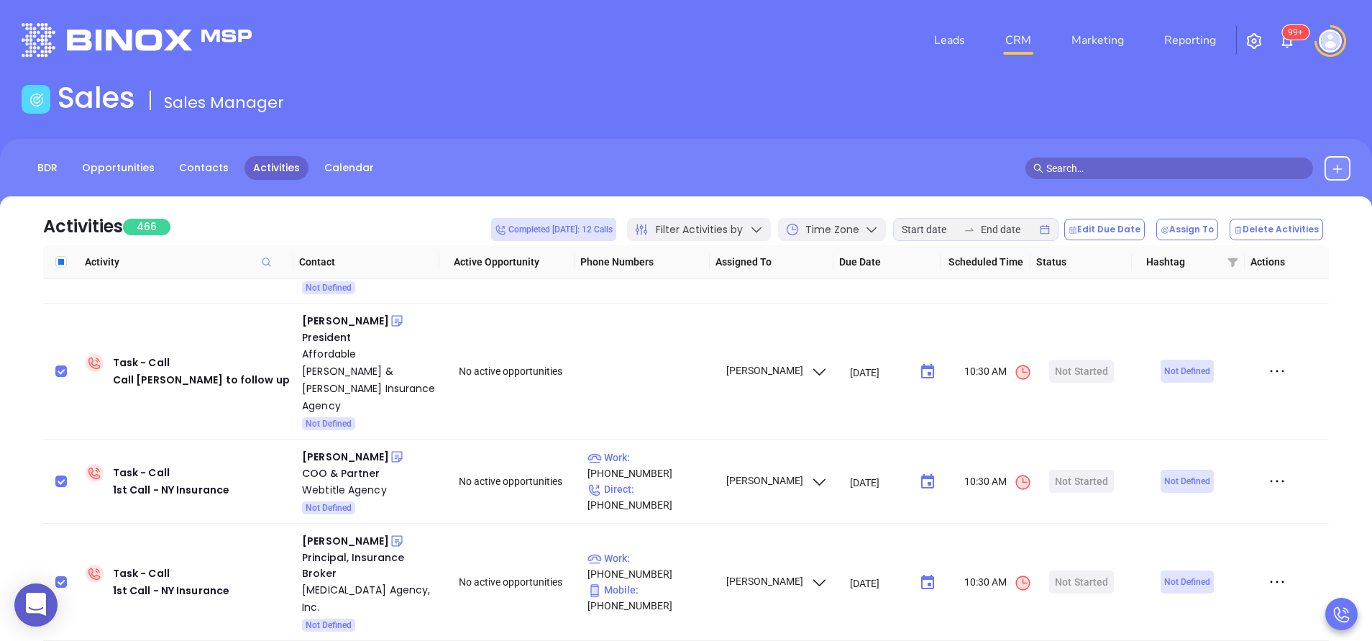
checkbox input "true"
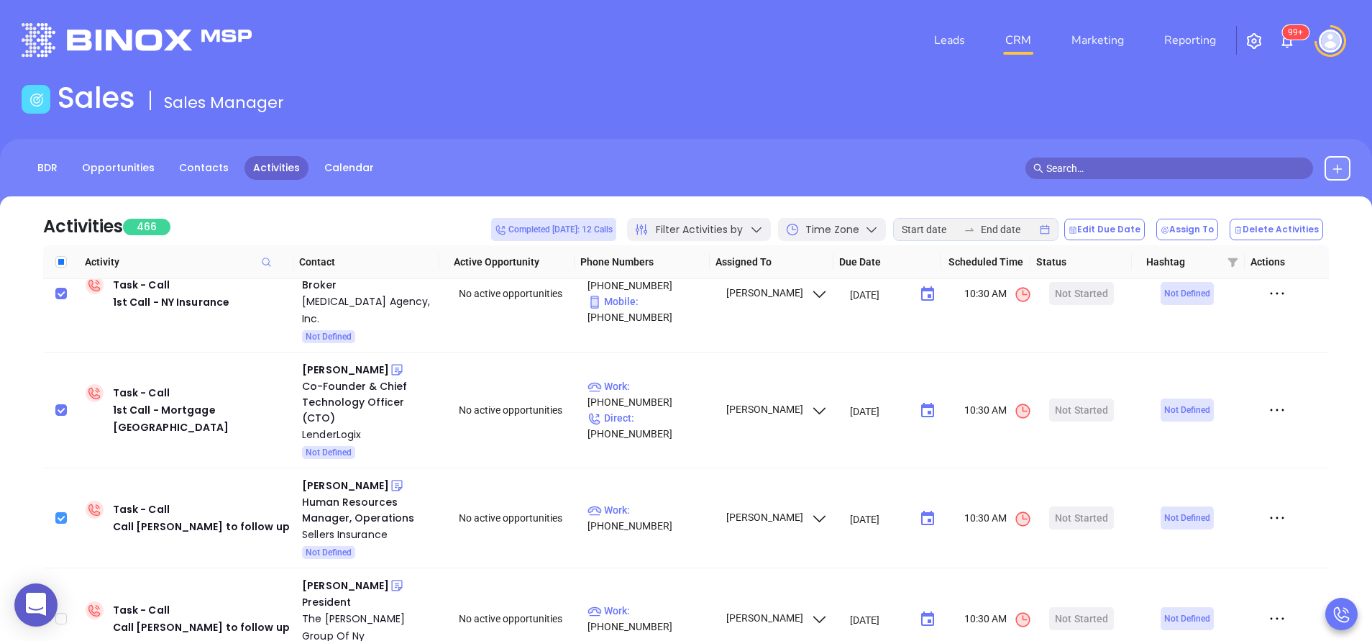
scroll to position [3495, 0]
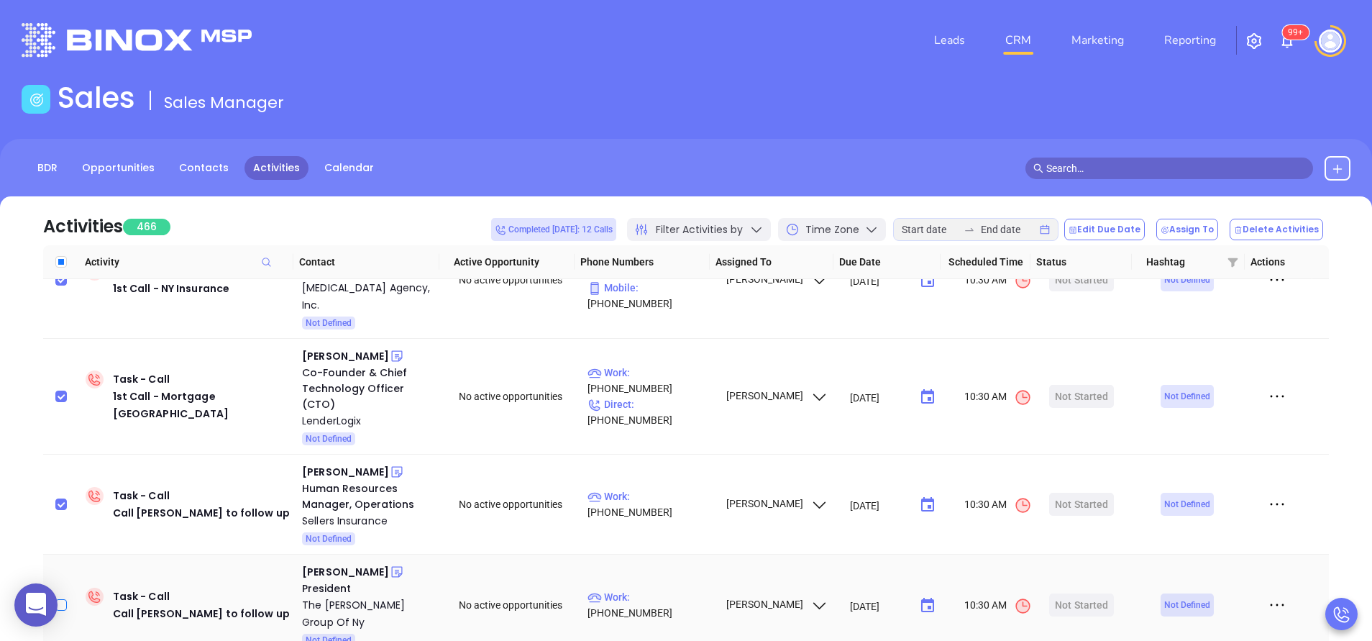
click at [63, 599] on input "checkbox" at bounding box center [61, 605] width 12 height 12
checkbox input "true"
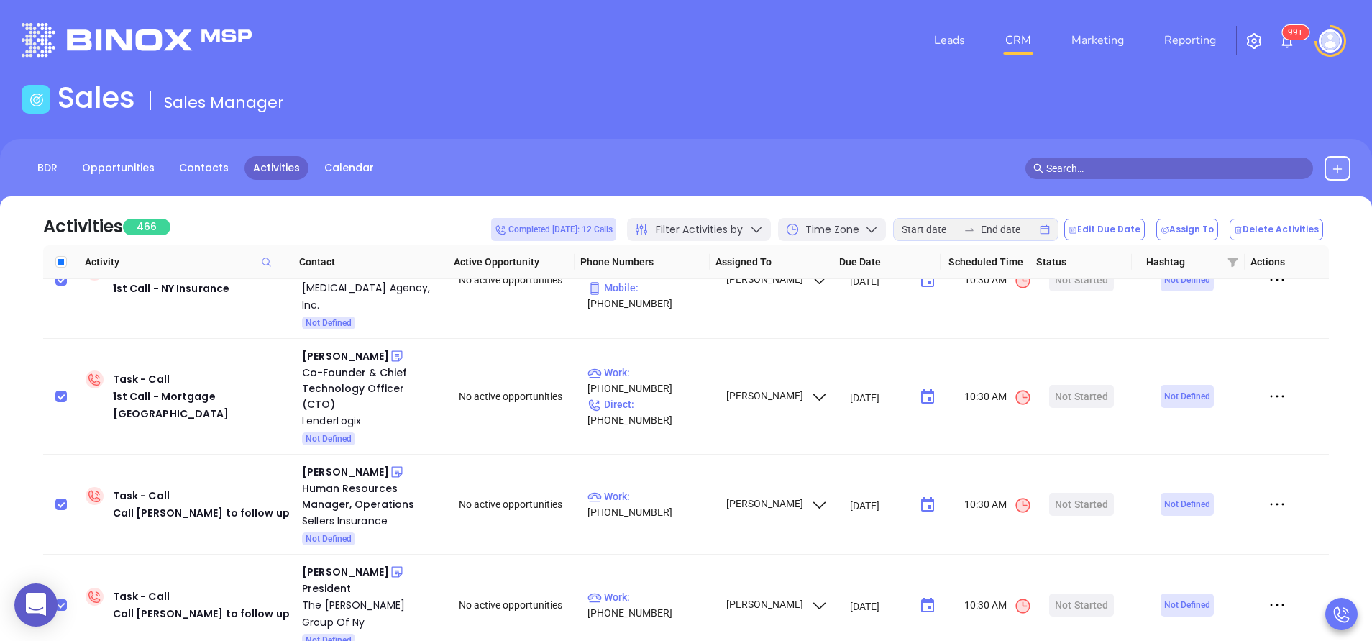
checkbox input "true"
click at [1299, 221] on button "Delete Activities" at bounding box center [1276, 230] width 93 height 22
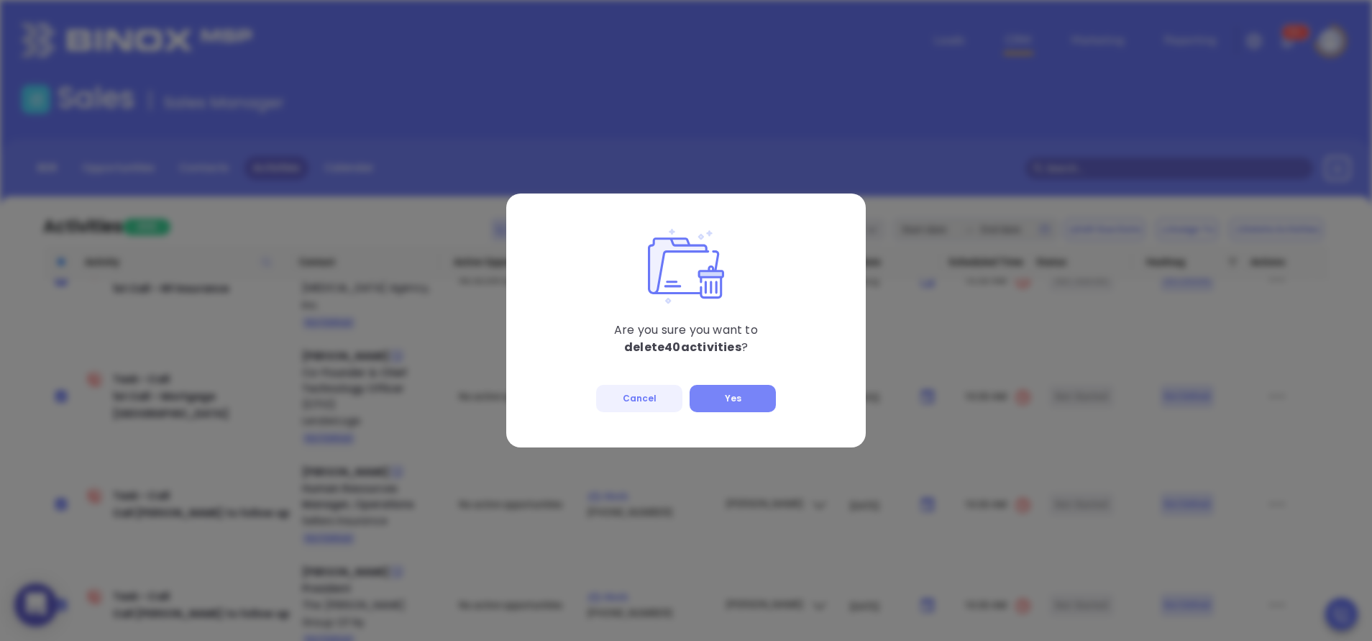
click at [726, 395] on button "Yes" at bounding box center [733, 398] width 86 height 27
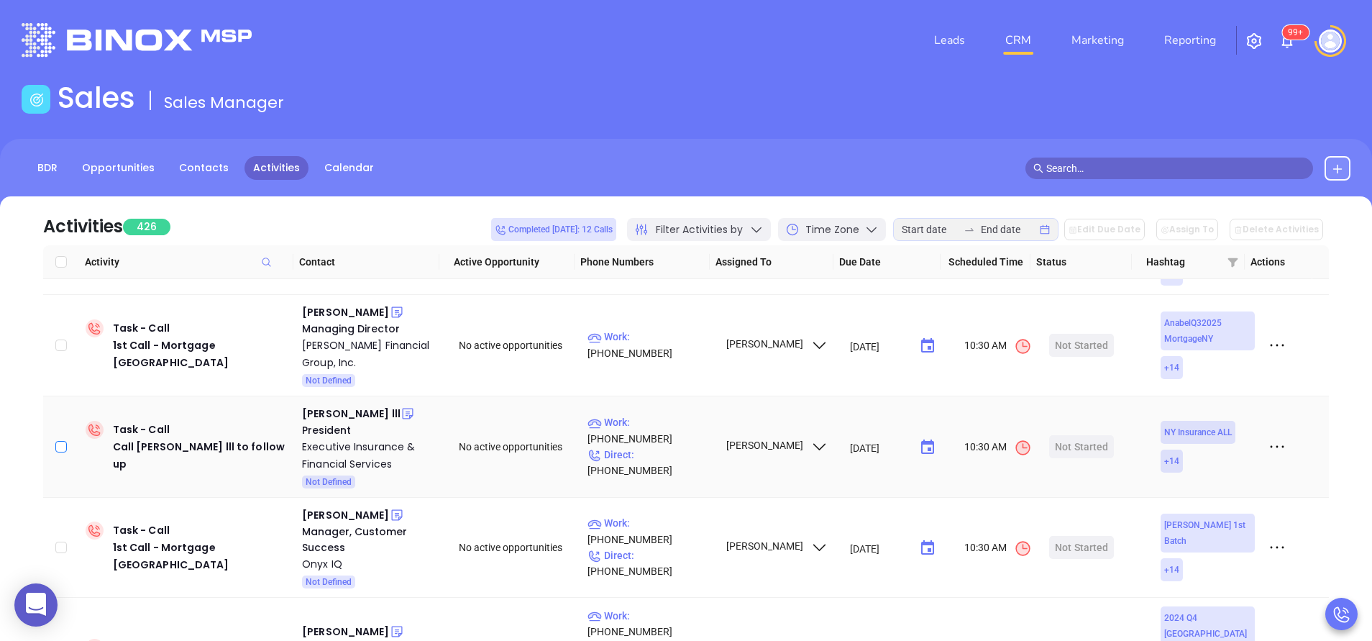
click at [61, 441] on input "checkbox" at bounding box center [61, 447] width 12 height 12
checkbox input "true"
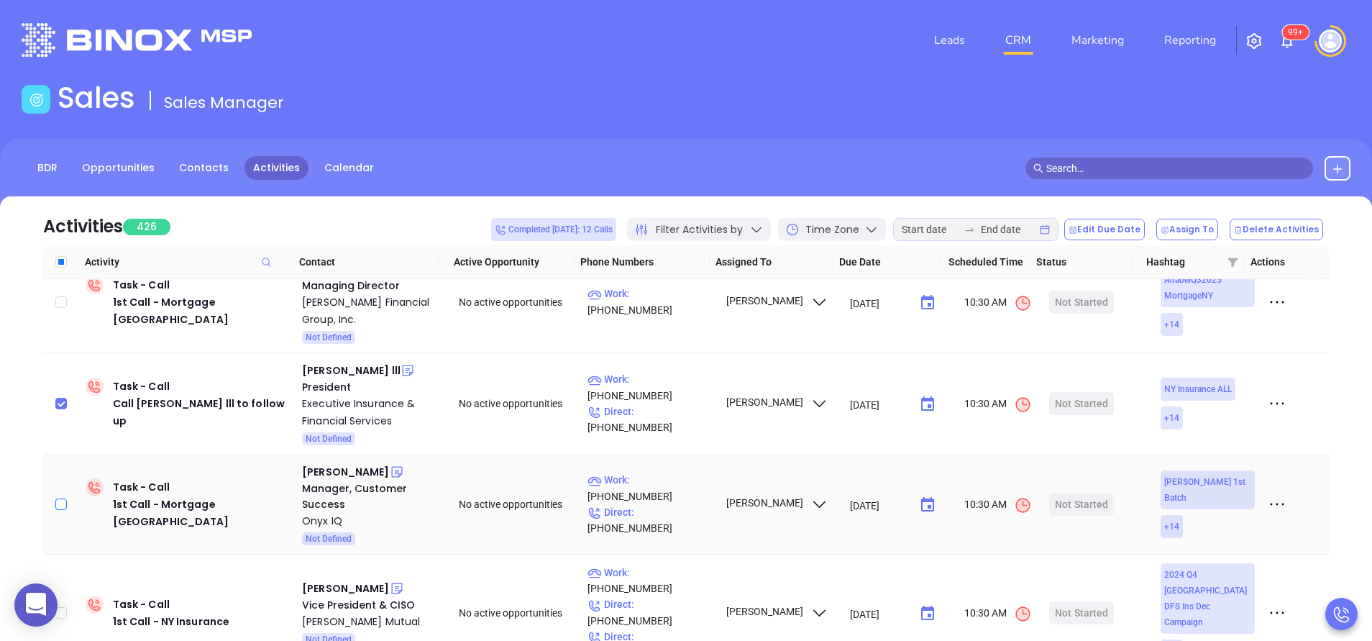
click at [63, 498] on input "checkbox" at bounding box center [61, 504] width 12 height 12
checkbox input "true"
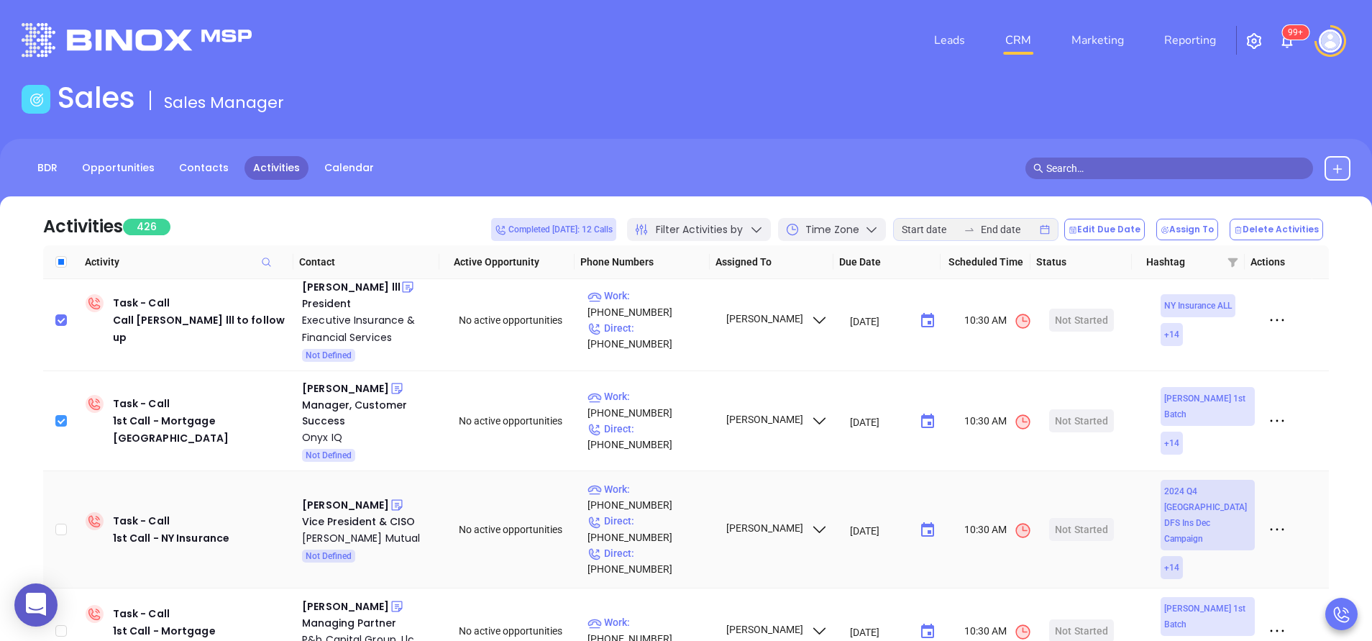
scroll to position [3624, 0]
click at [66, 521] on input "checkbox" at bounding box center [61, 527] width 12 height 12
checkbox input "true"
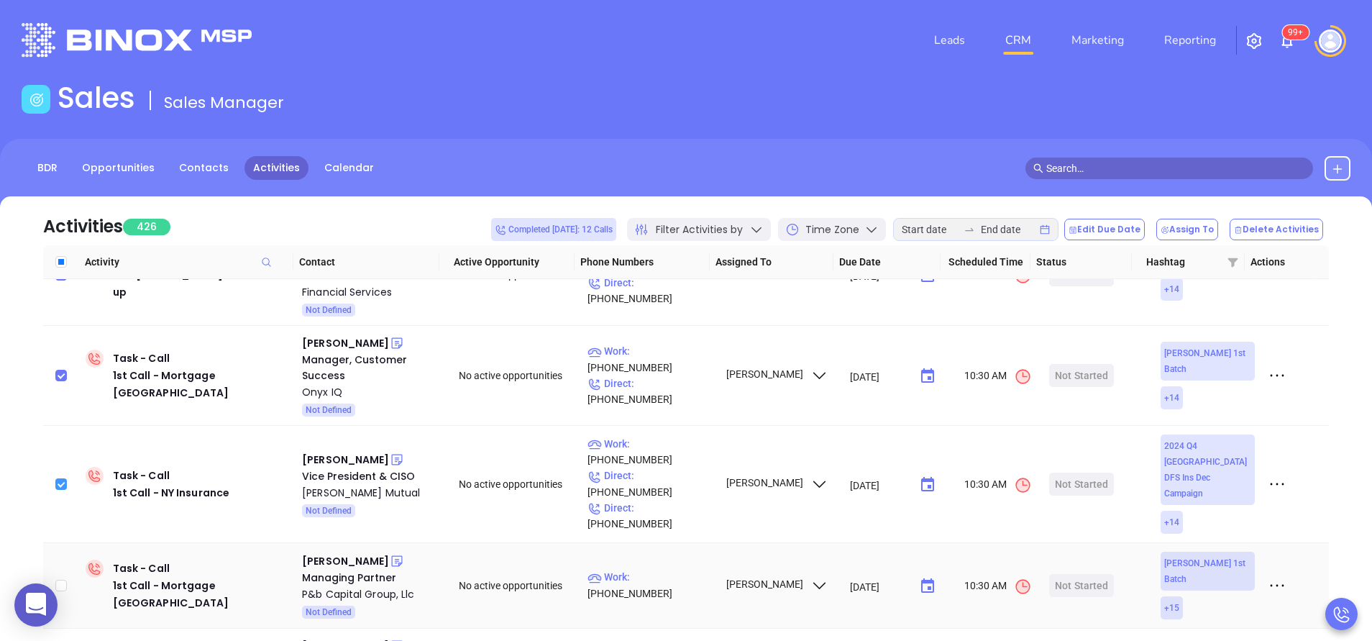
scroll to position [3667, 0]
click at [68, 542] on td at bounding box center [61, 585] width 37 height 86
click at [55, 542] on td at bounding box center [61, 585] width 37 height 86
click at [58, 579] on input "checkbox" at bounding box center [61, 585] width 12 height 12
checkbox input "true"
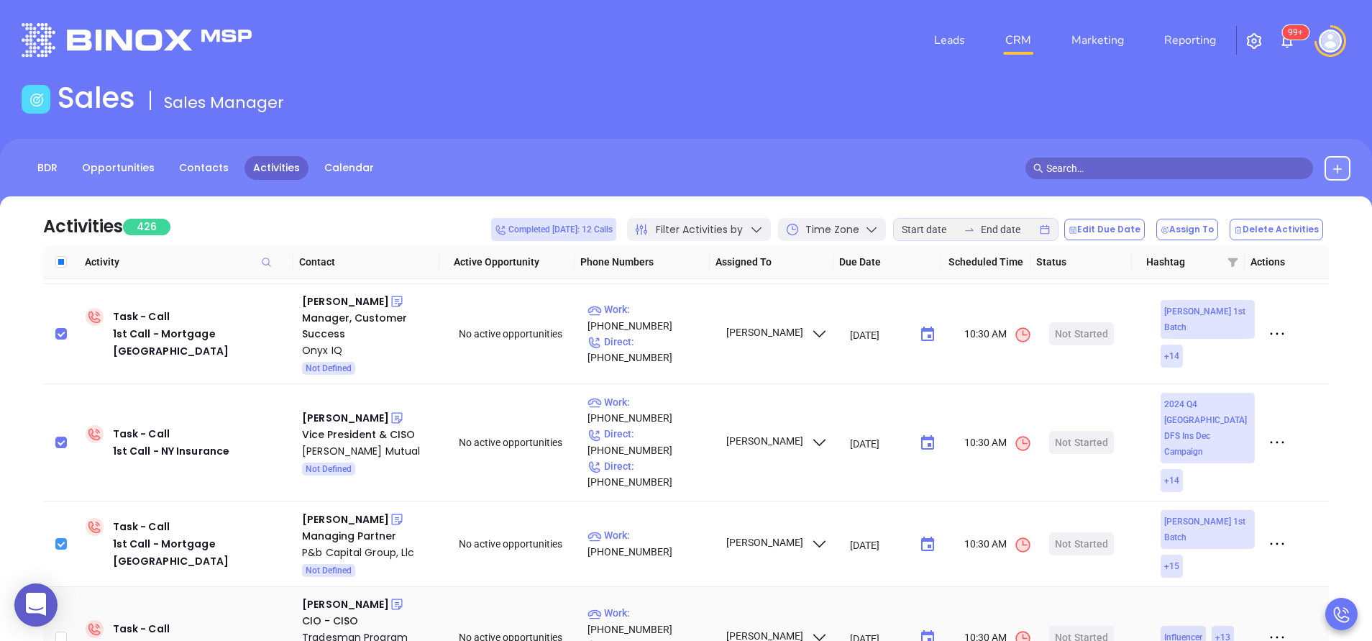
scroll to position [3711, 0]
click at [59, 629] on input "checkbox" at bounding box center [61, 635] width 12 height 12
checkbox input "true"
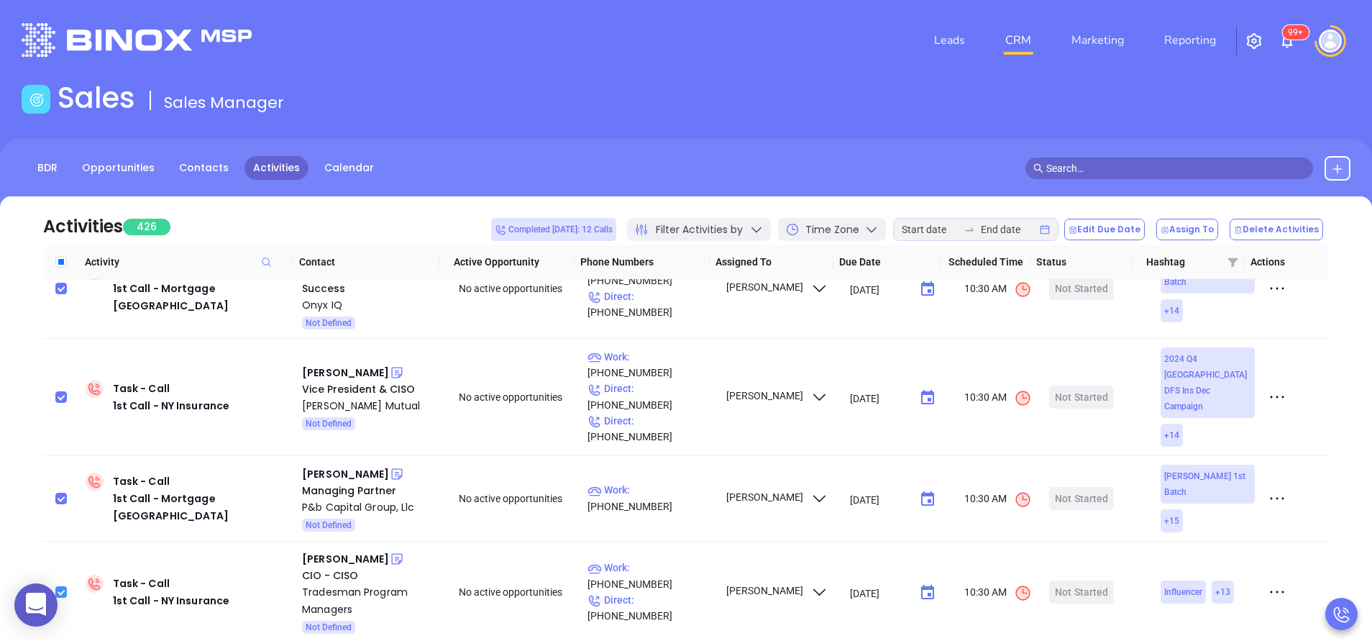
scroll to position [3797, 0]
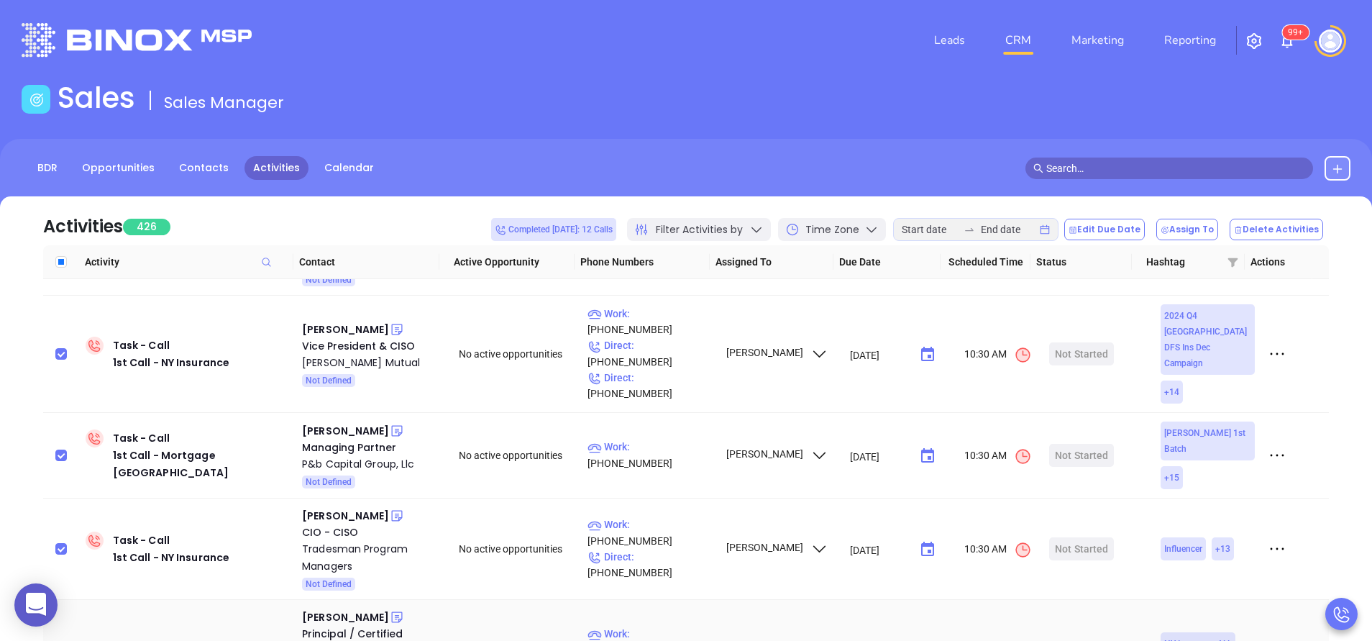
checkbox input "true"
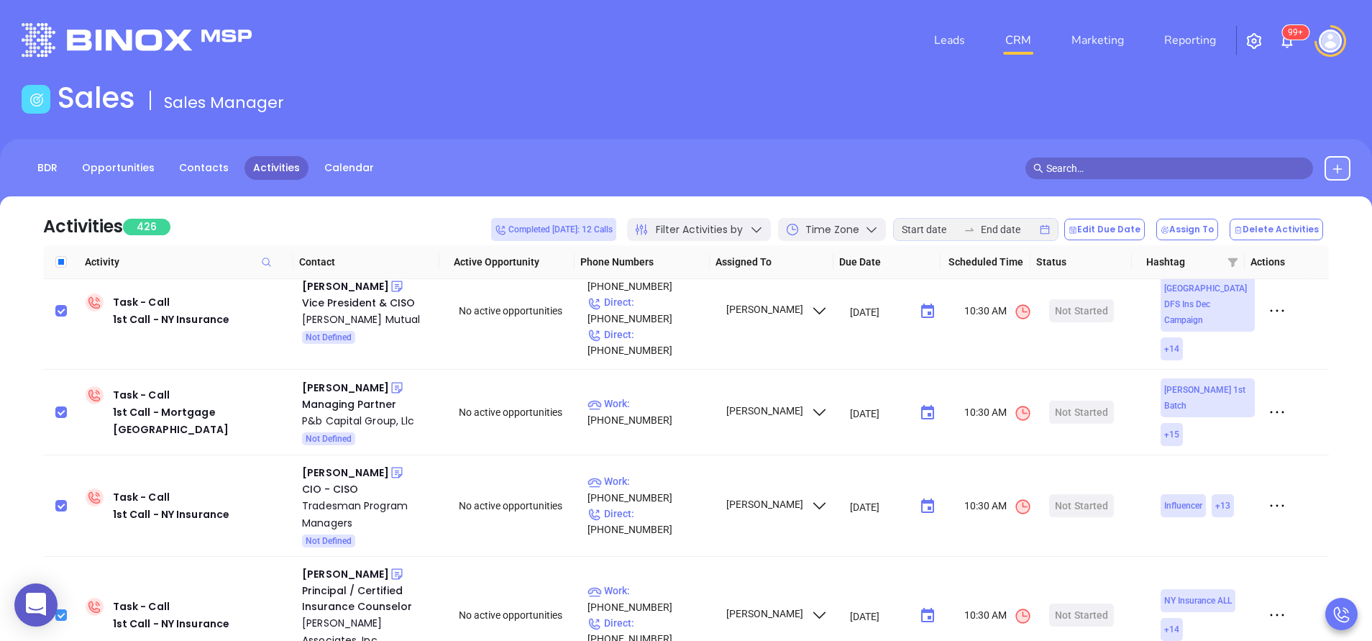
scroll to position [3883, 0]
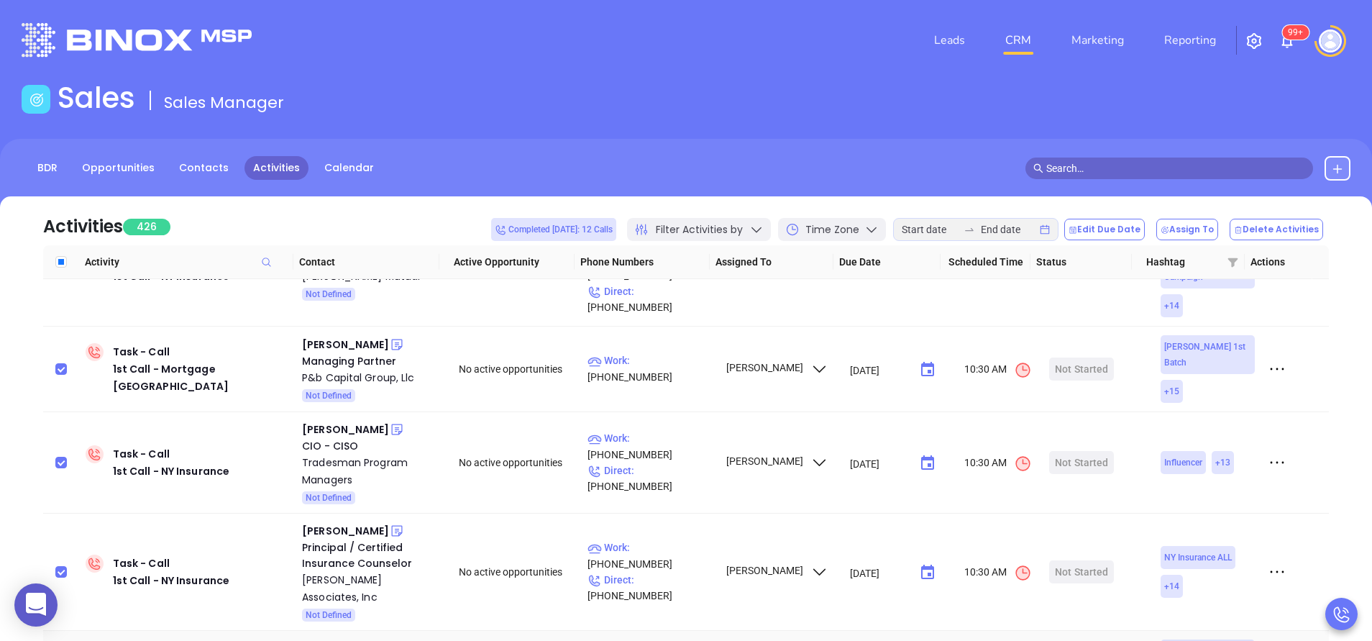
checkbox input "true"
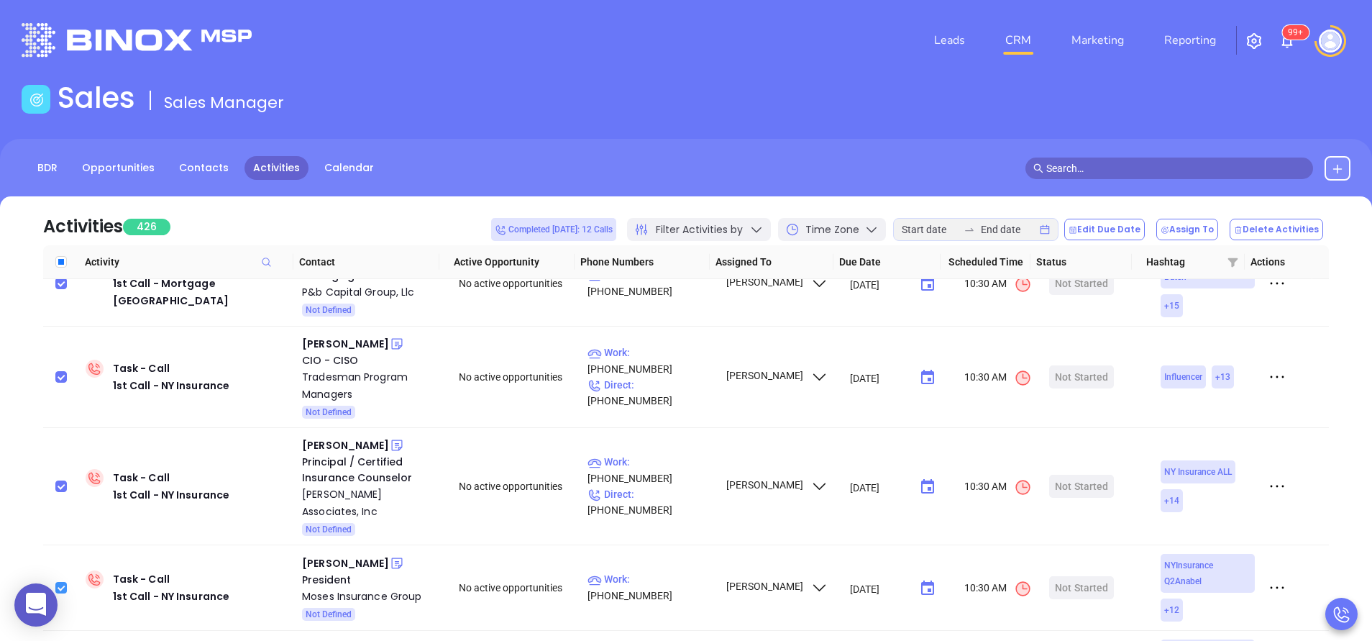
scroll to position [3969, 0]
checkbox input "true"
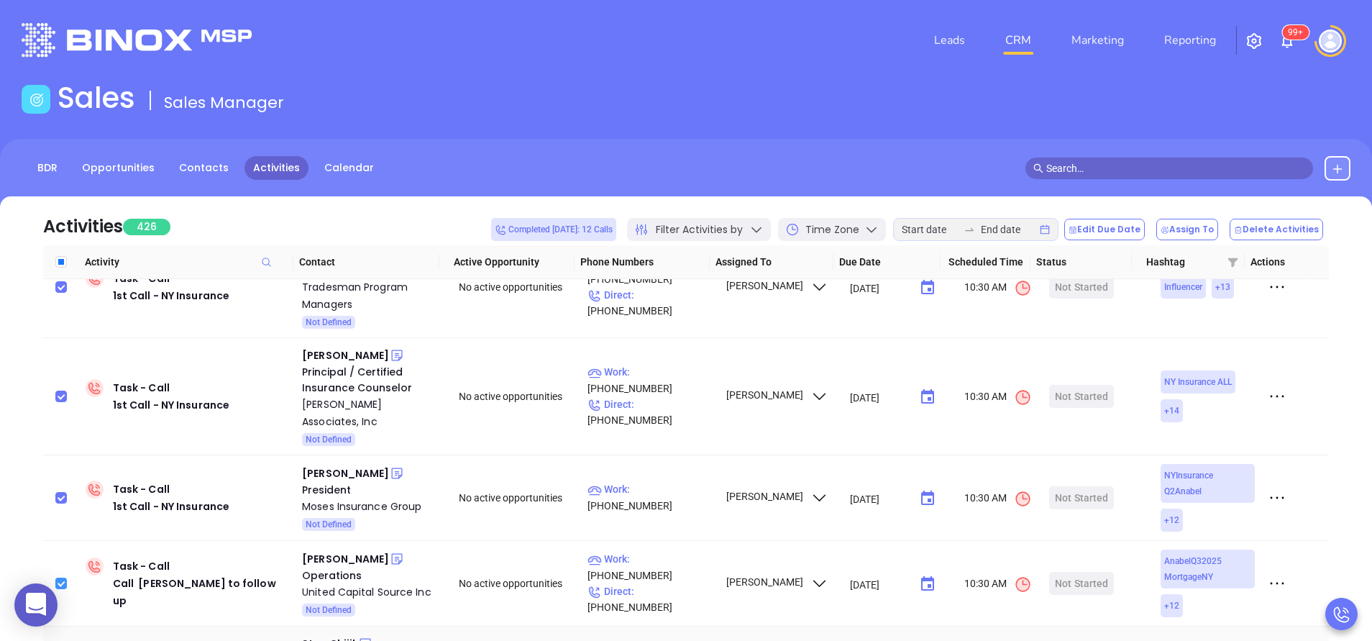
scroll to position [4099, 0]
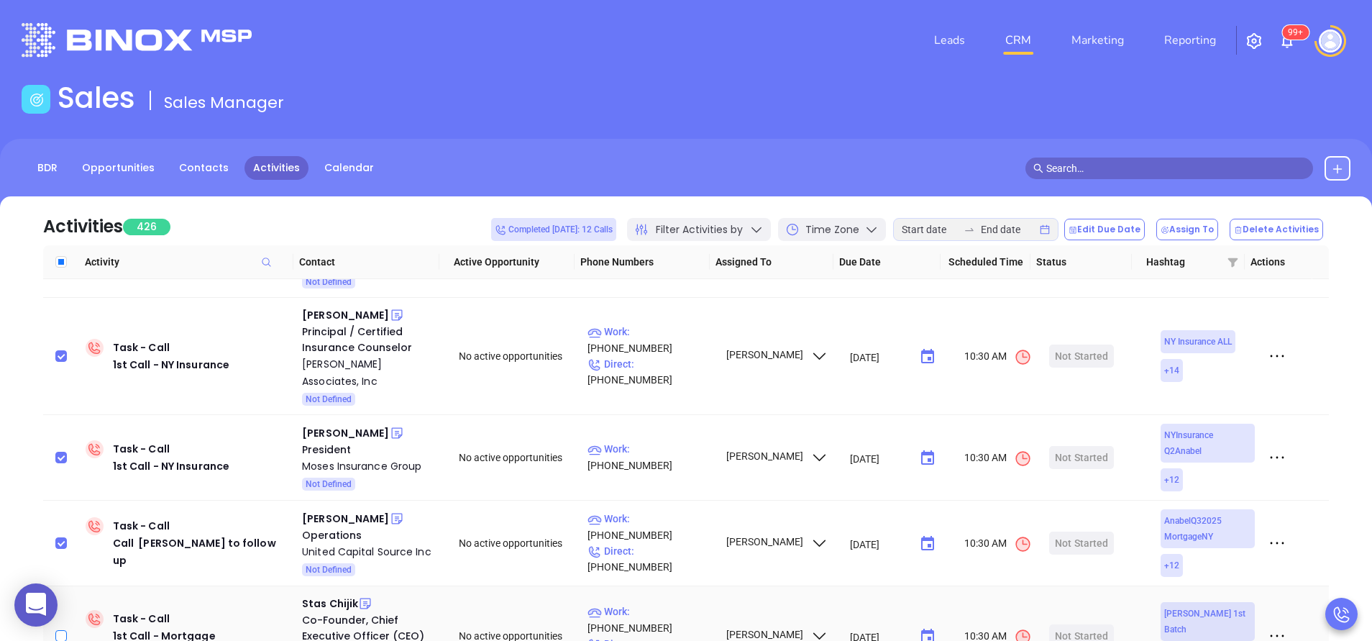
click at [63, 630] on input "checkbox" at bounding box center [61, 636] width 12 height 12
checkbox input "true"
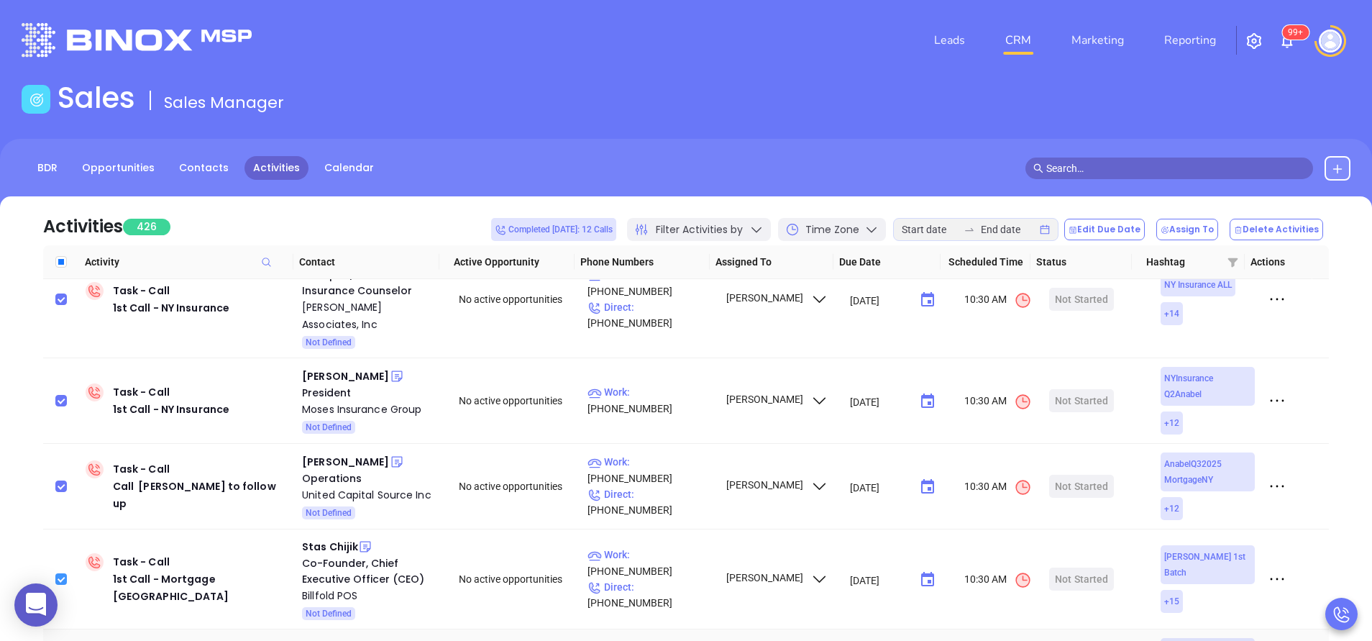
scroll to position [4198, 0]
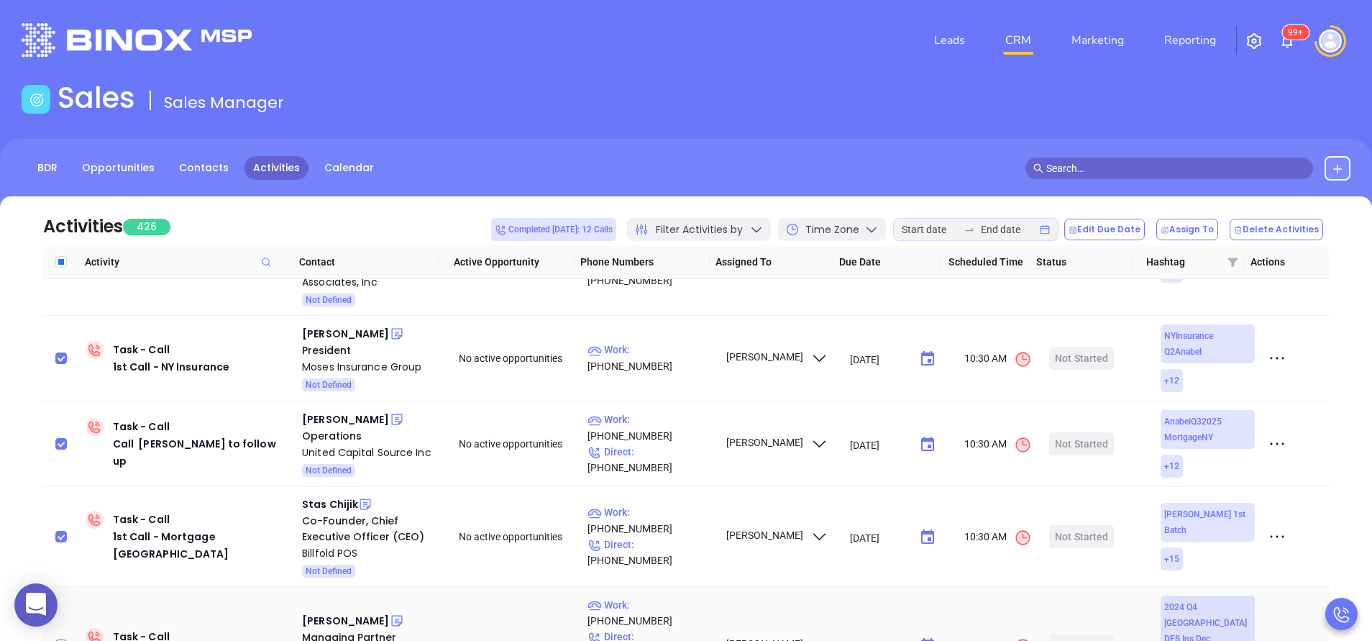
click at [55, 639] on input "checkbox" at bounding box center [61, 645] width 12 height 12
checkbox input "true"
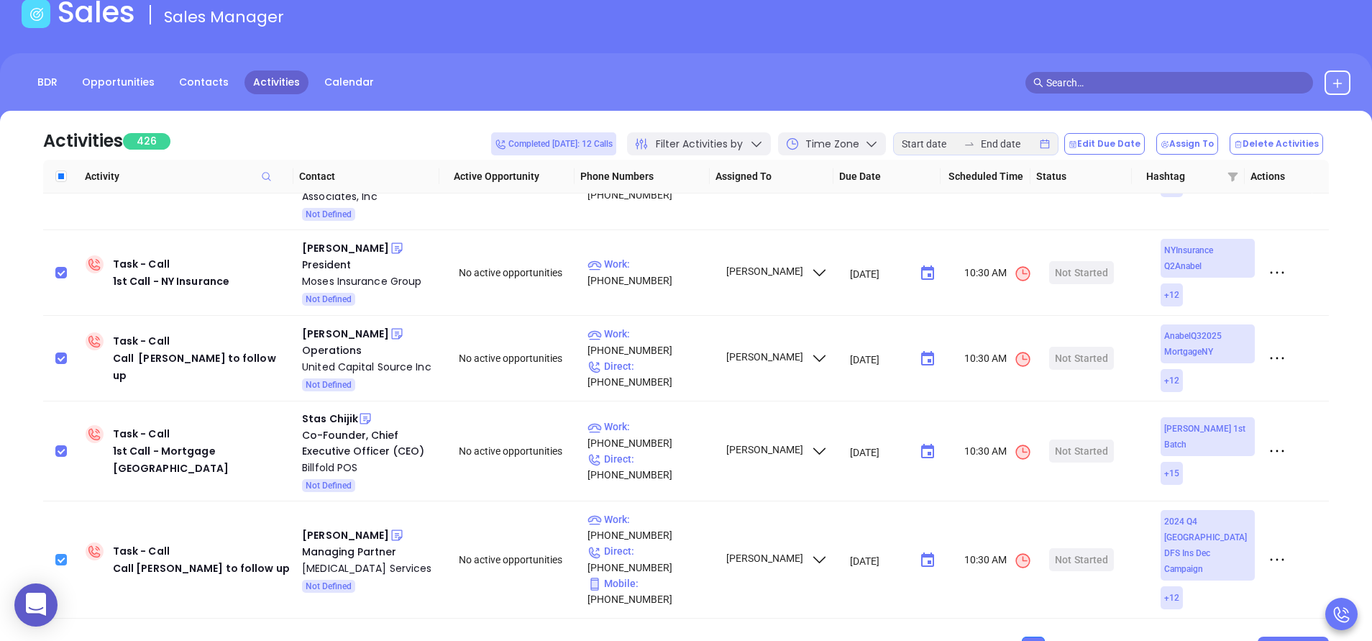
scroll to position [86, 0]
checkbox input "true"
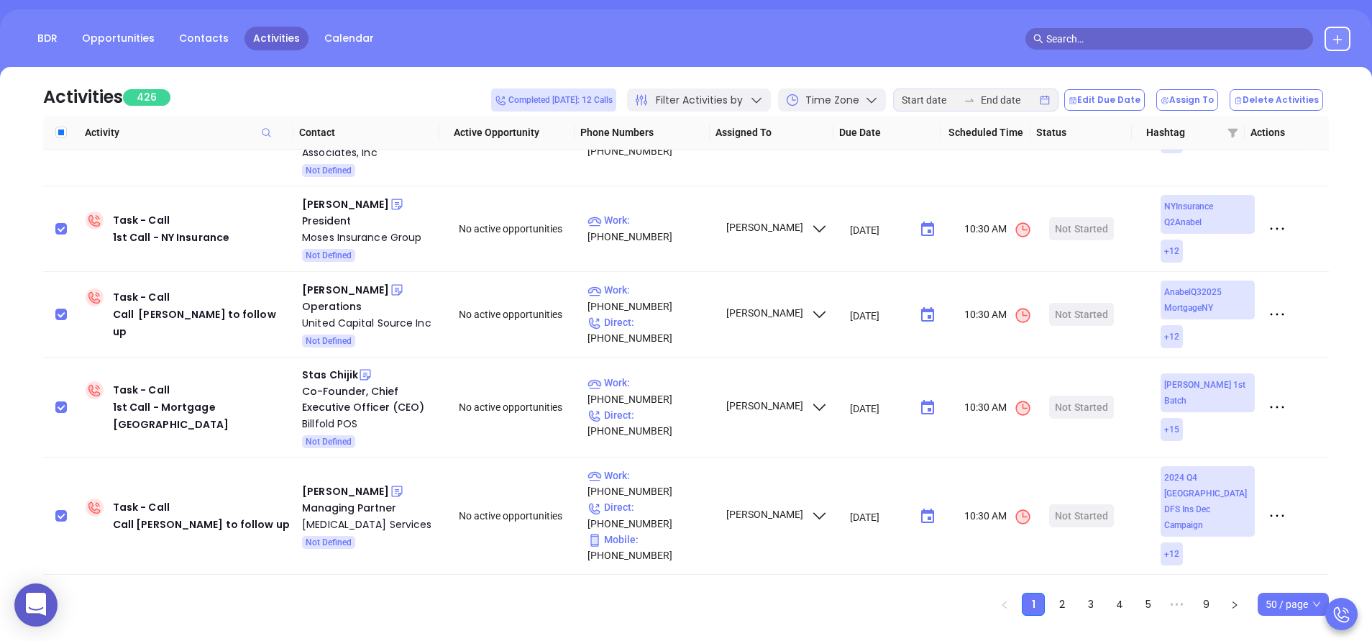
scroll to position [155, 0]
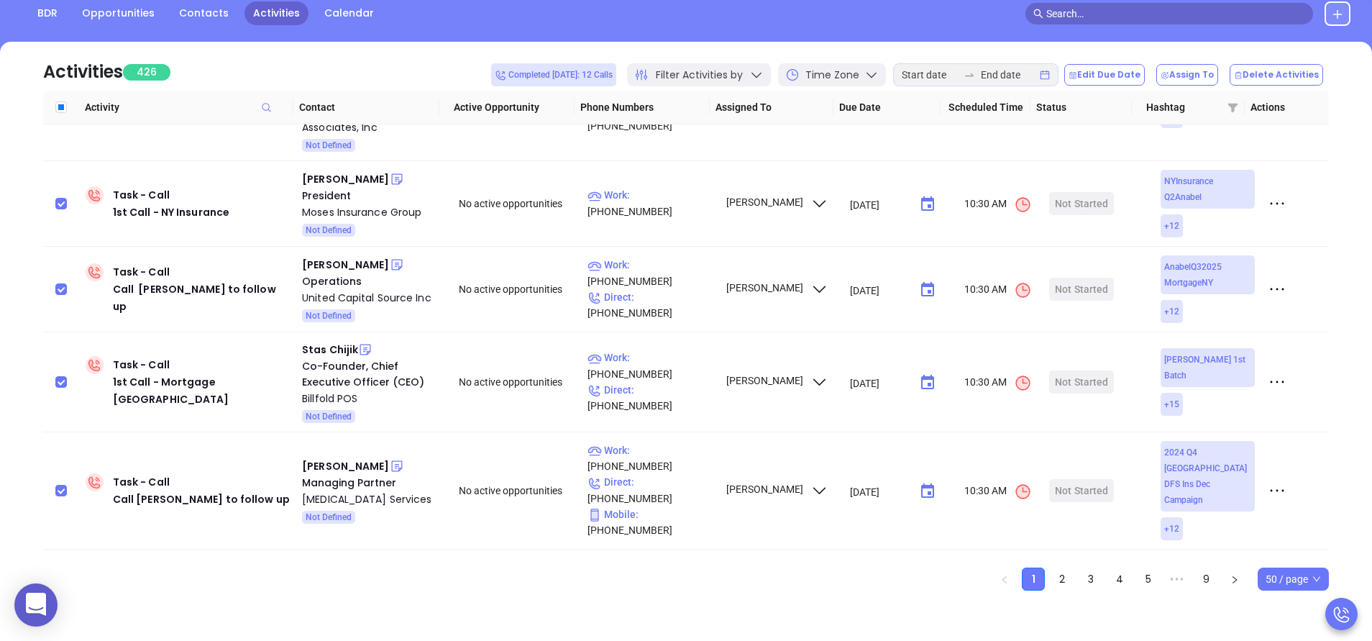
checkbox input "true"
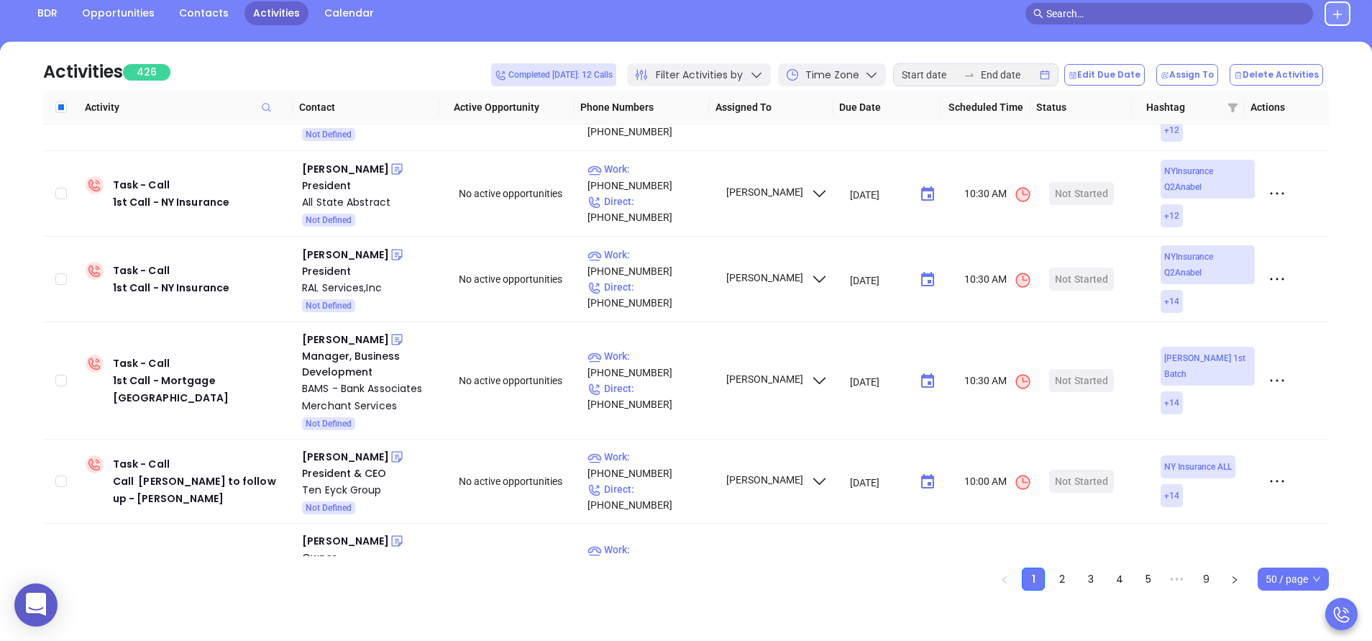
scroll to position [0, 0]
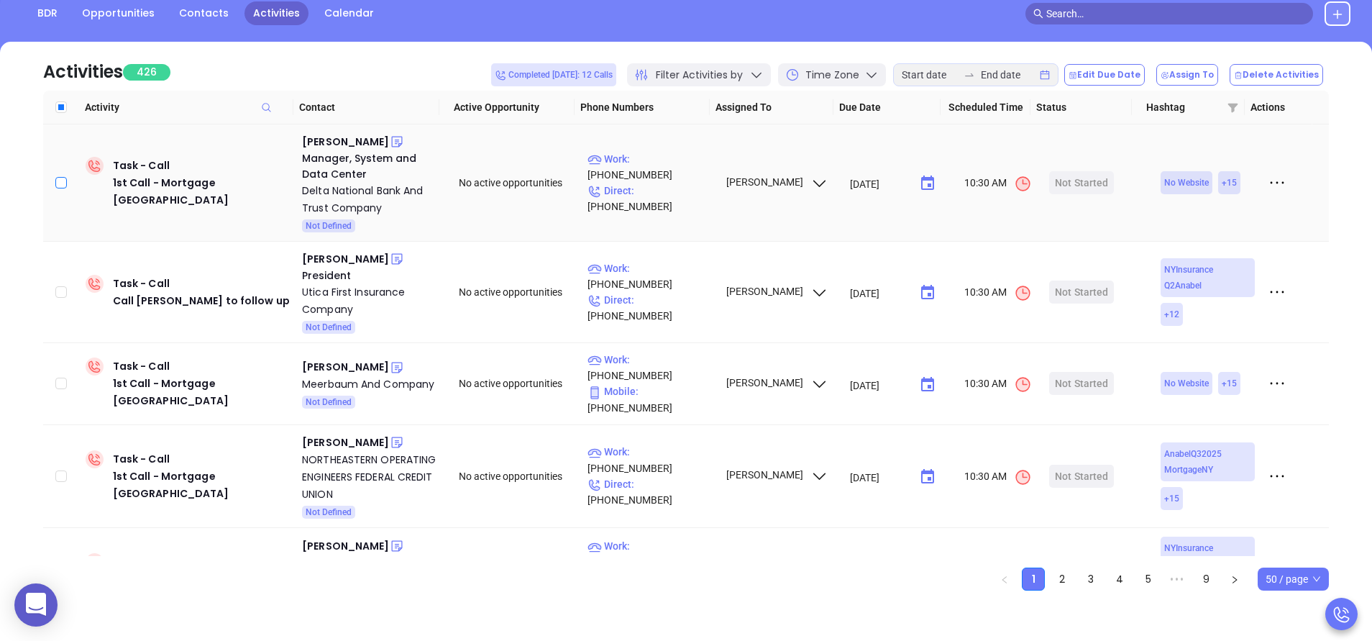
click at [61, 180] on input "checkbox" at bounding box center [61, 183] width 12 height 12
checkbox input "true"
click at [58, 298] on label at bounding box center [61, 292] width 12 height 16
click at [58, 298] on input "checkbox" at bounding box center [61, 292] width 12 height 12
checkbox input "true"
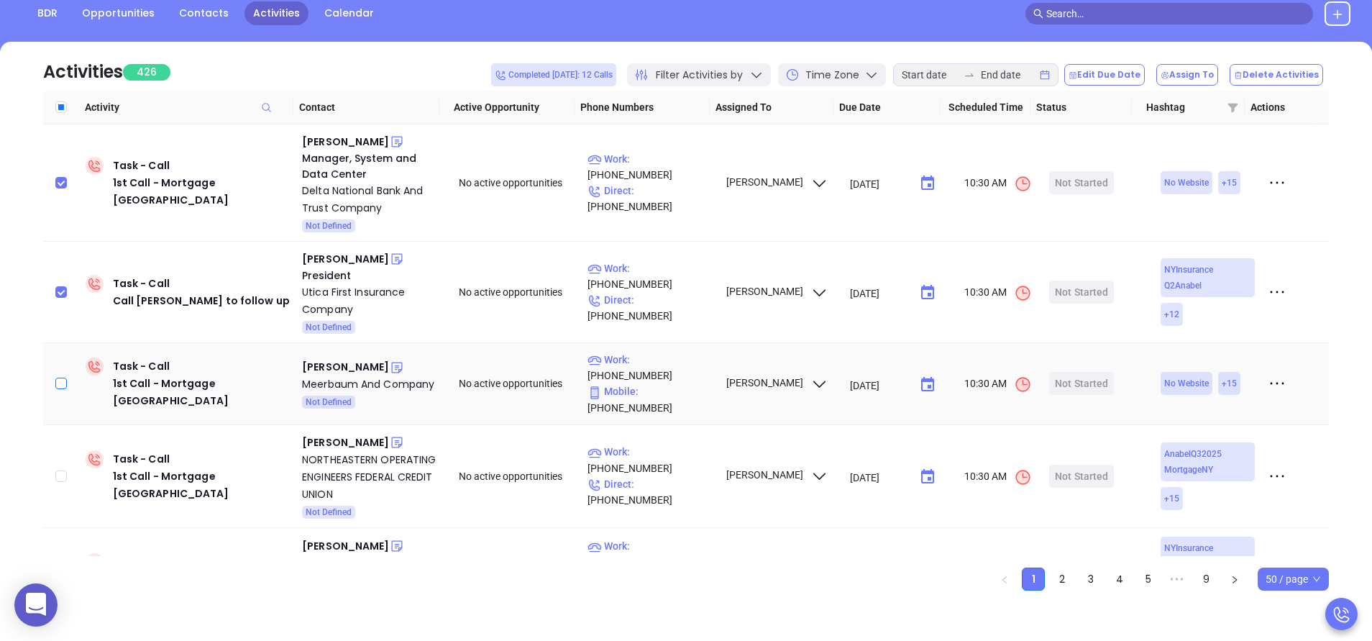
click at [63, 378] on input "checkbox" at bounding box center [61, 384] width 12 height 12
checkbox input "true"
click at [62, 470] on input "checkbox" at bounding box center [61, 476] width 12 height 12
checkbox input "true"
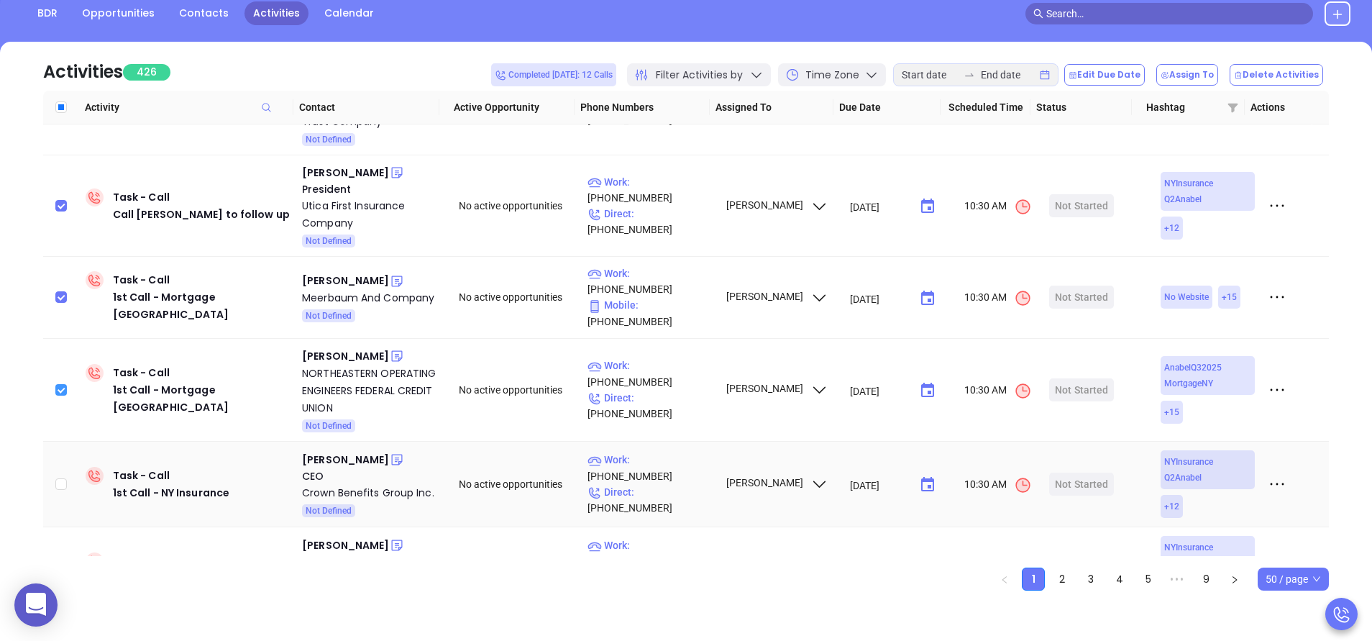
scroll to position [129, 0]
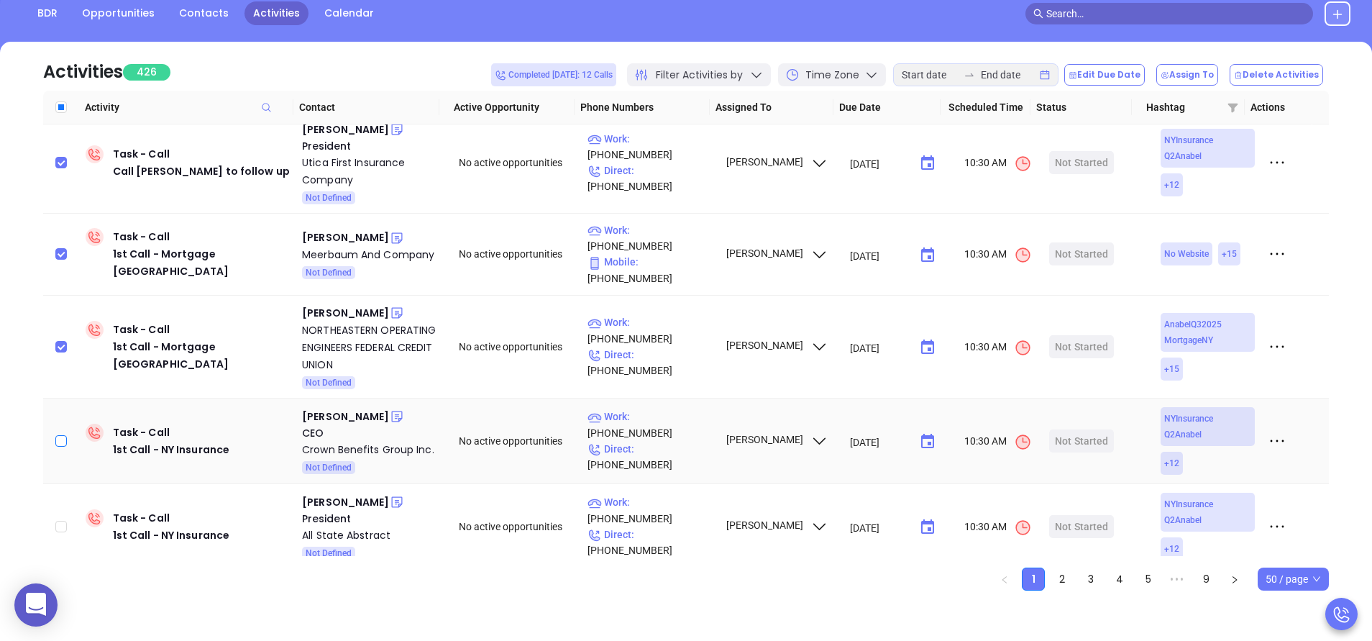
click at [59, 435] on input "checkbox" at bounding box center [61, 441] width 12 height 12
checkbox input "true"
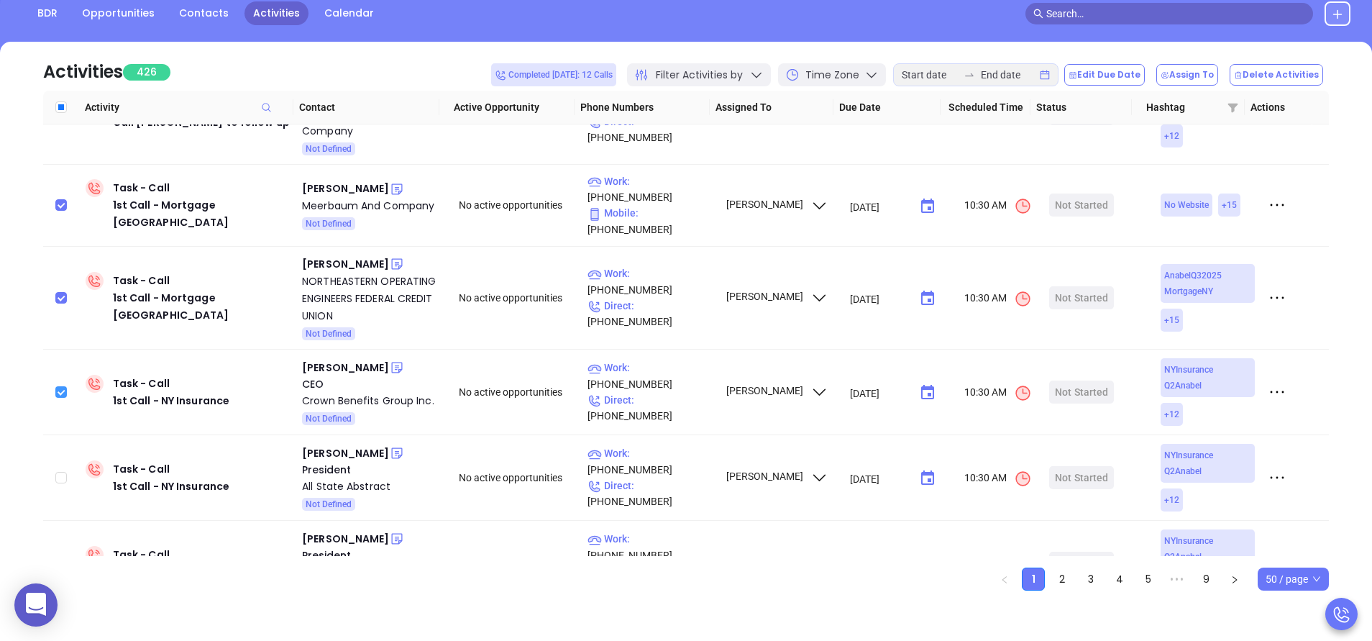
scroll to position [216, 0]
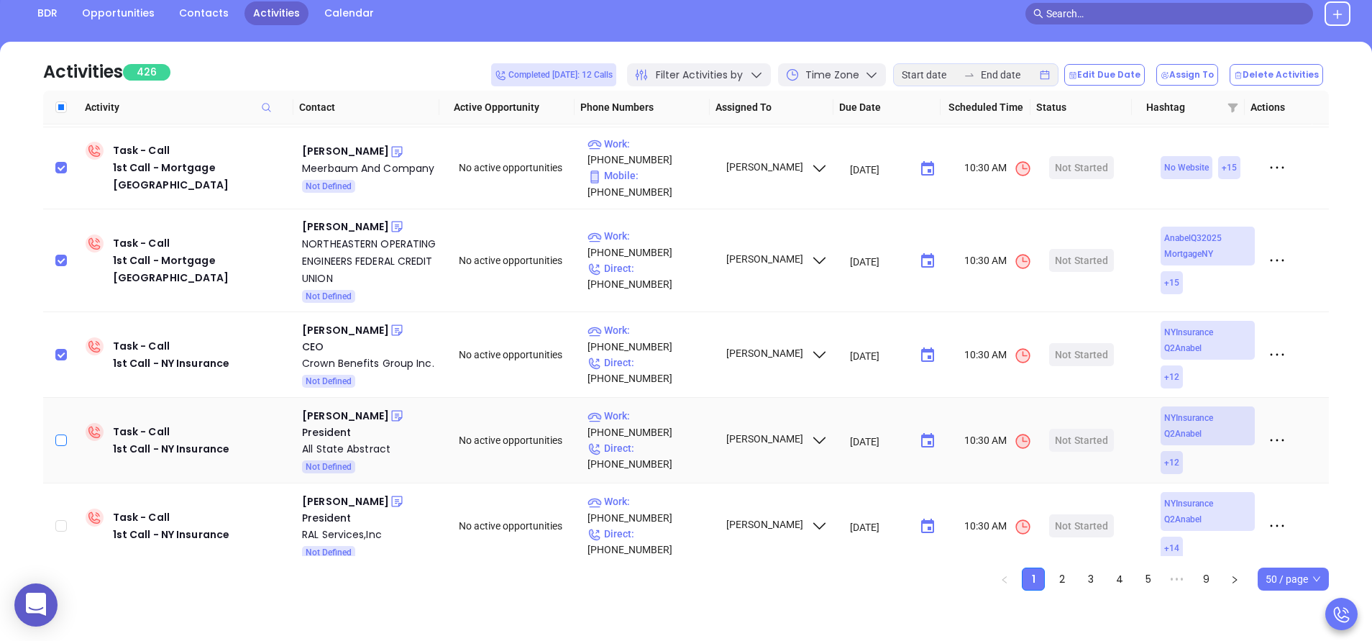
click at [63, 434] on input "checkbox" at bounding box center [61, 440] width 12 height 12
checkbox input "true"
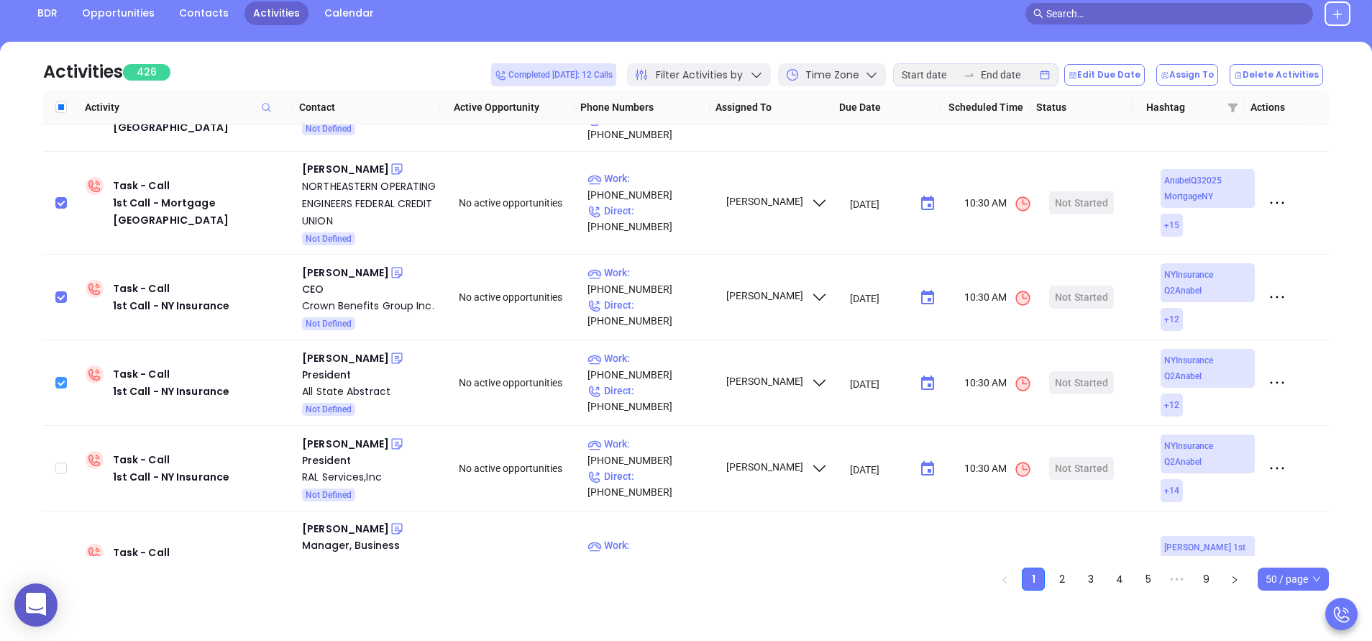
scroll to position [302, 0]
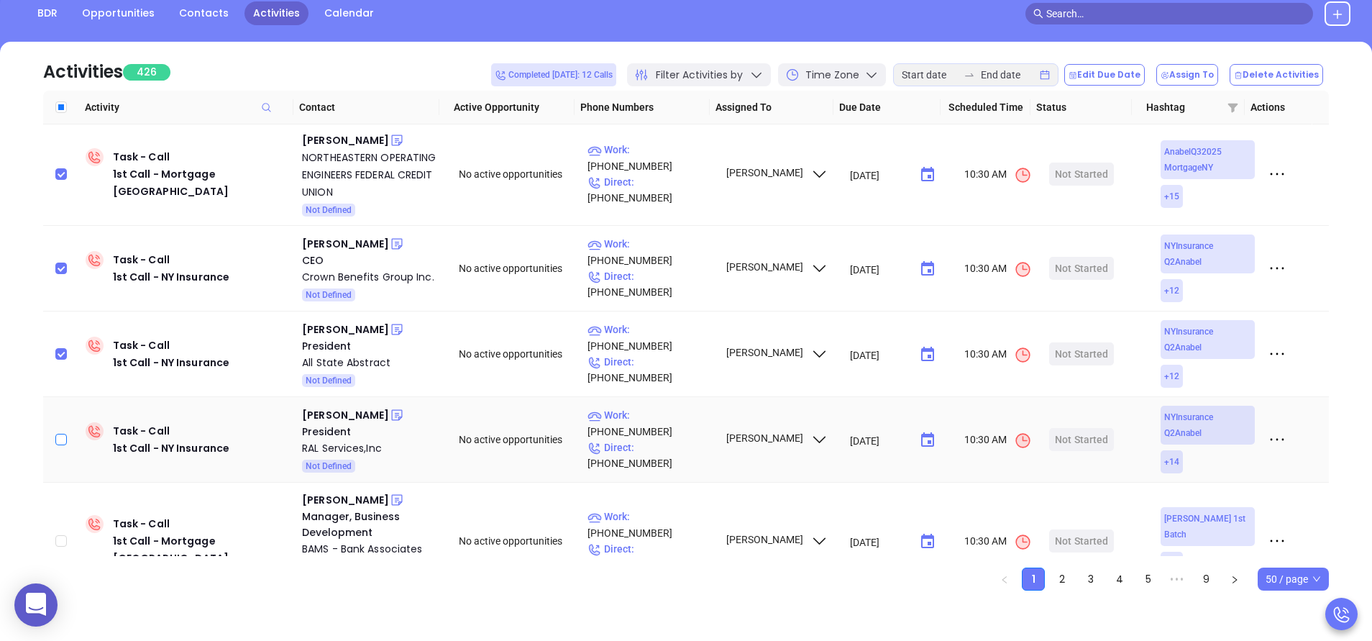
click at [63, 434] on input "checkbox" at bounding box center [61, 440] width 12 height 12
checkbox input "true"
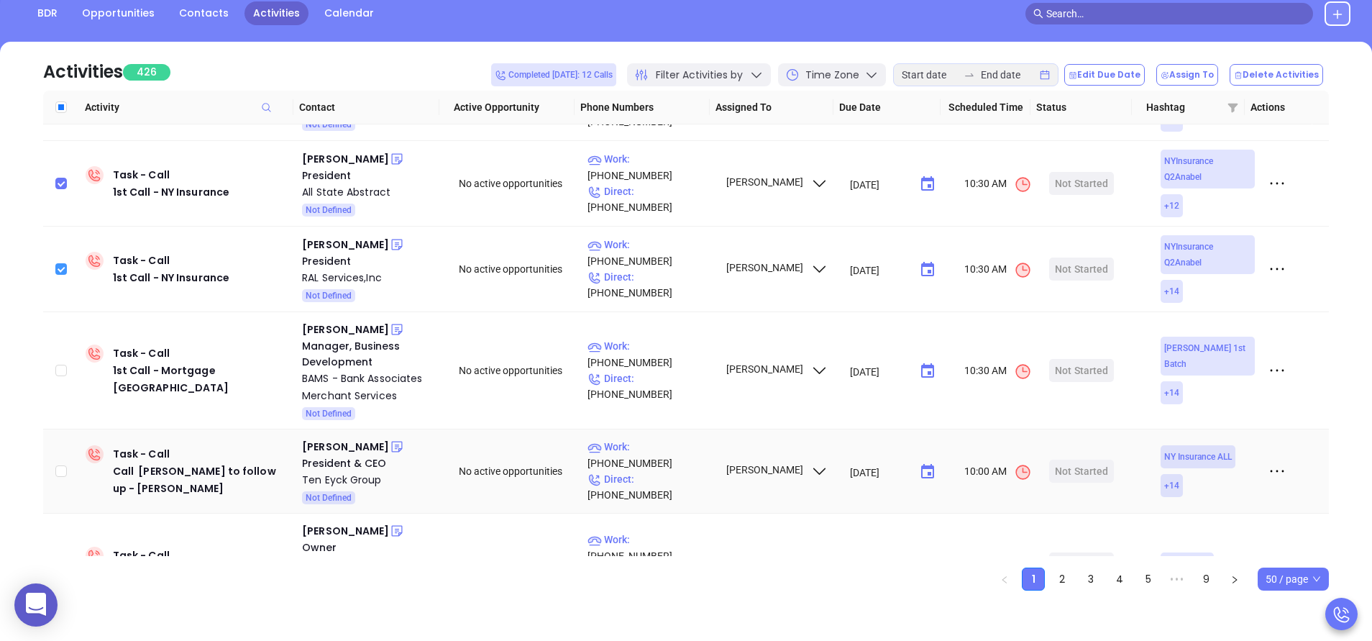
scroll to position [475, 0]
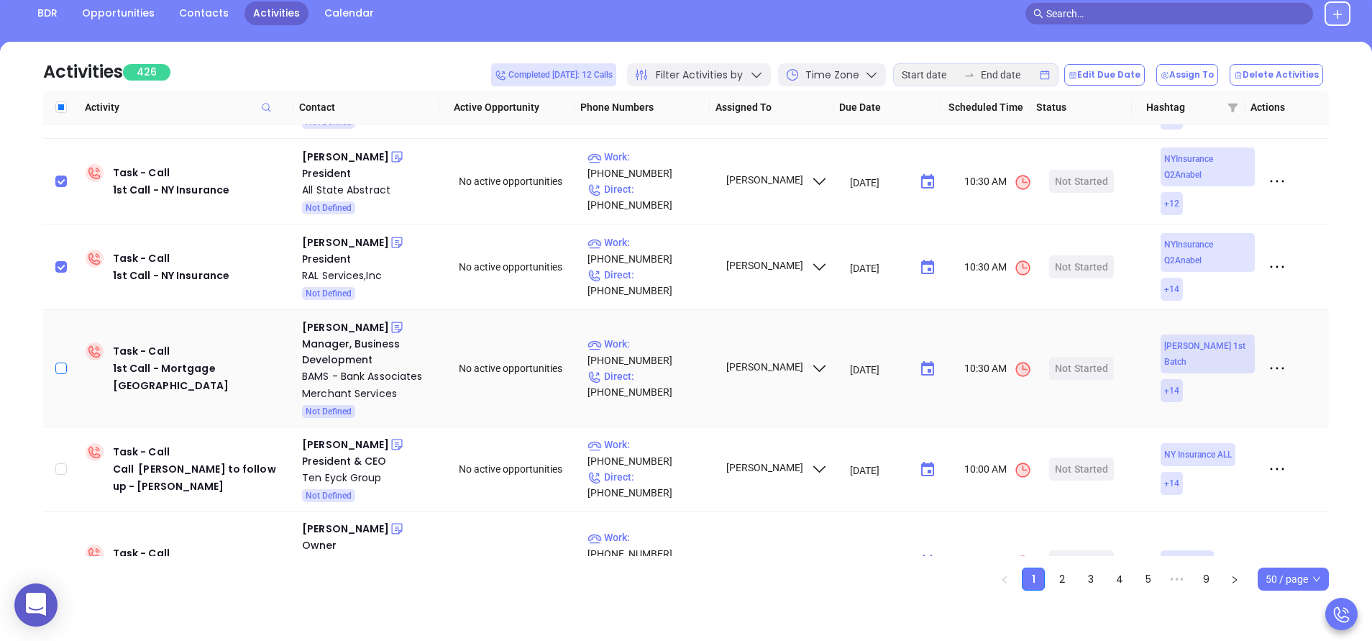
click at [60, 362] on input "checkbox" at bounding box center [61, 368] width 12 height 12
checkbox input "true"
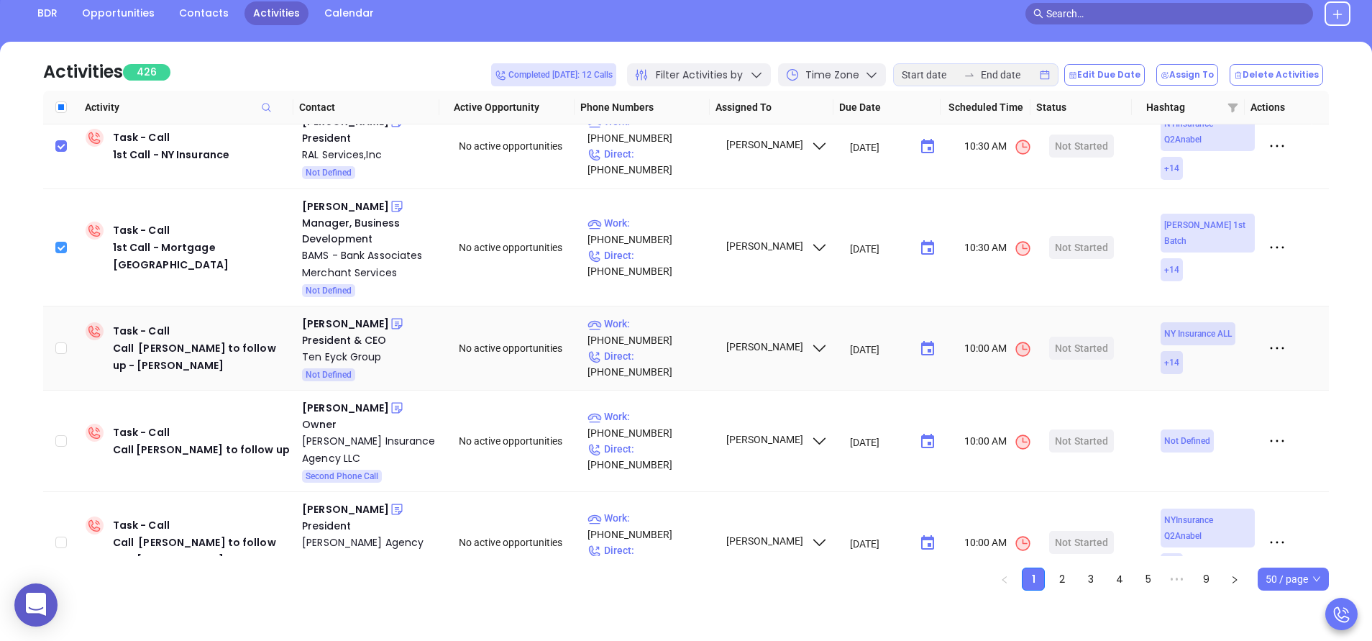
scroll to position [604, 0]
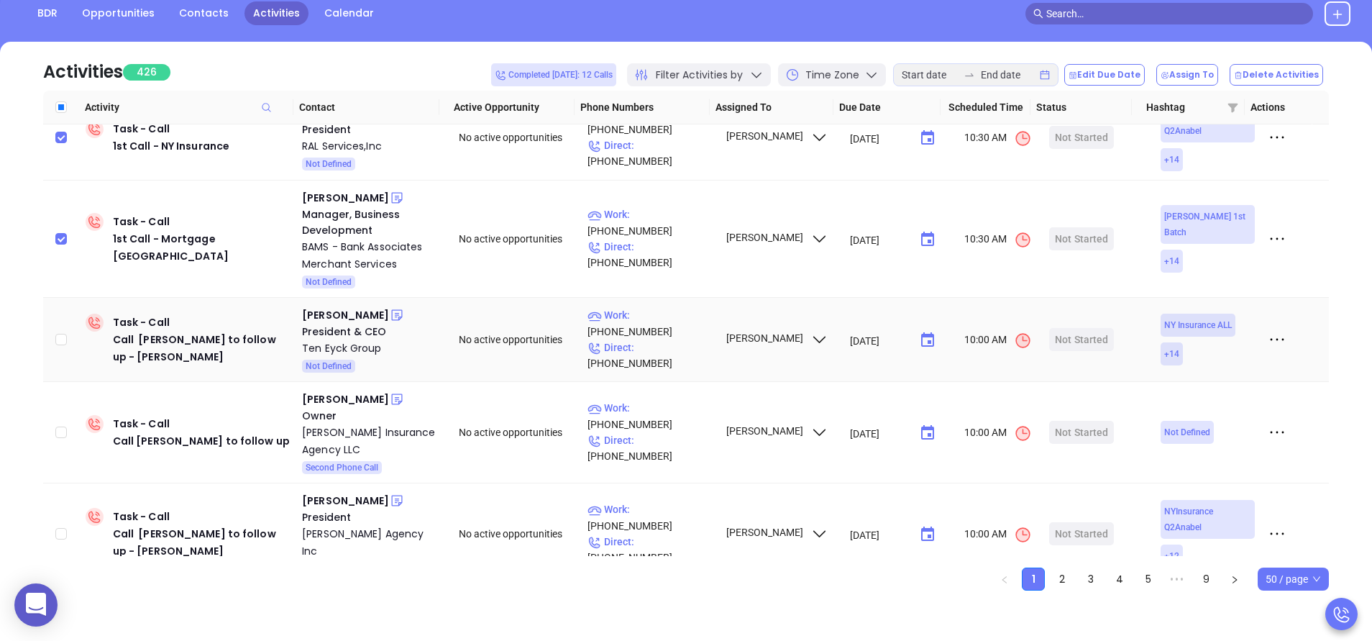
click at [55, 319] on td at bounding box center [61, 340] width 37 height 84
click at [59, 334] on input "checkbox" at bounding box center [61, 340] width 12 height 12
checkbox input "true"
click at [61, 426] on input "checkbox" at bounding box center [61, 432] width 12 height 12
checkbox input "true"
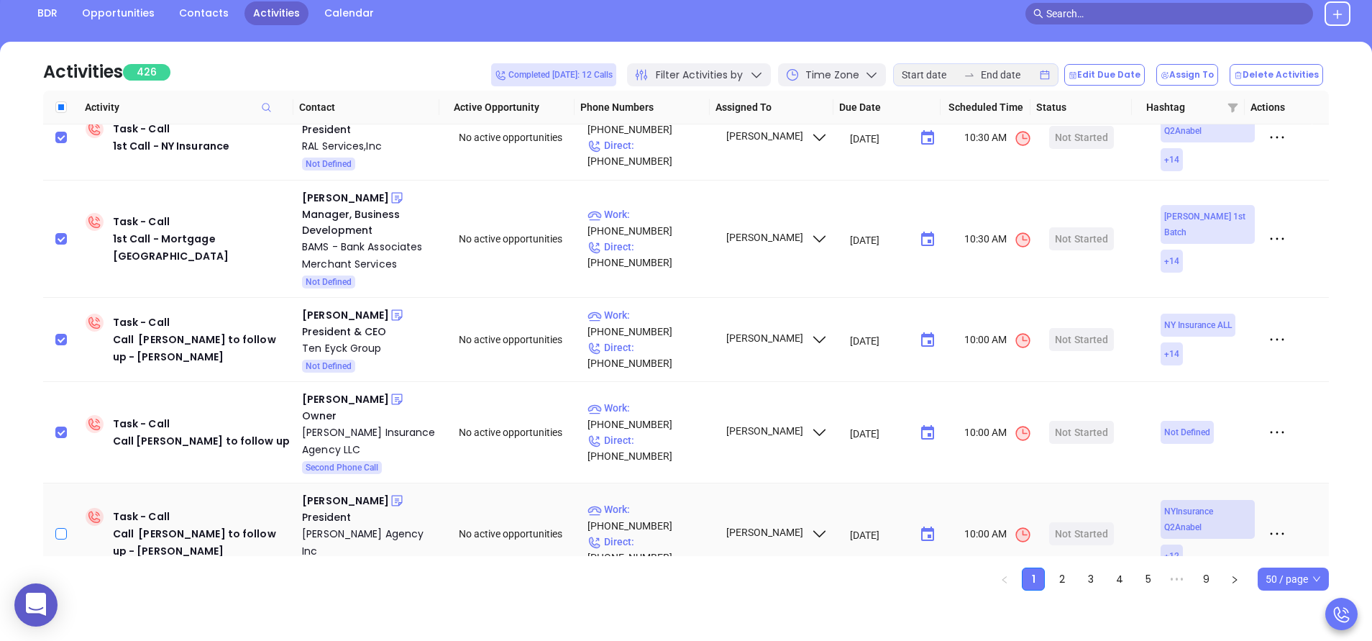
click at [63, 528] on input "checkbox" at bounding box center [61, 534] width 12 height 12
checkbox input "true"
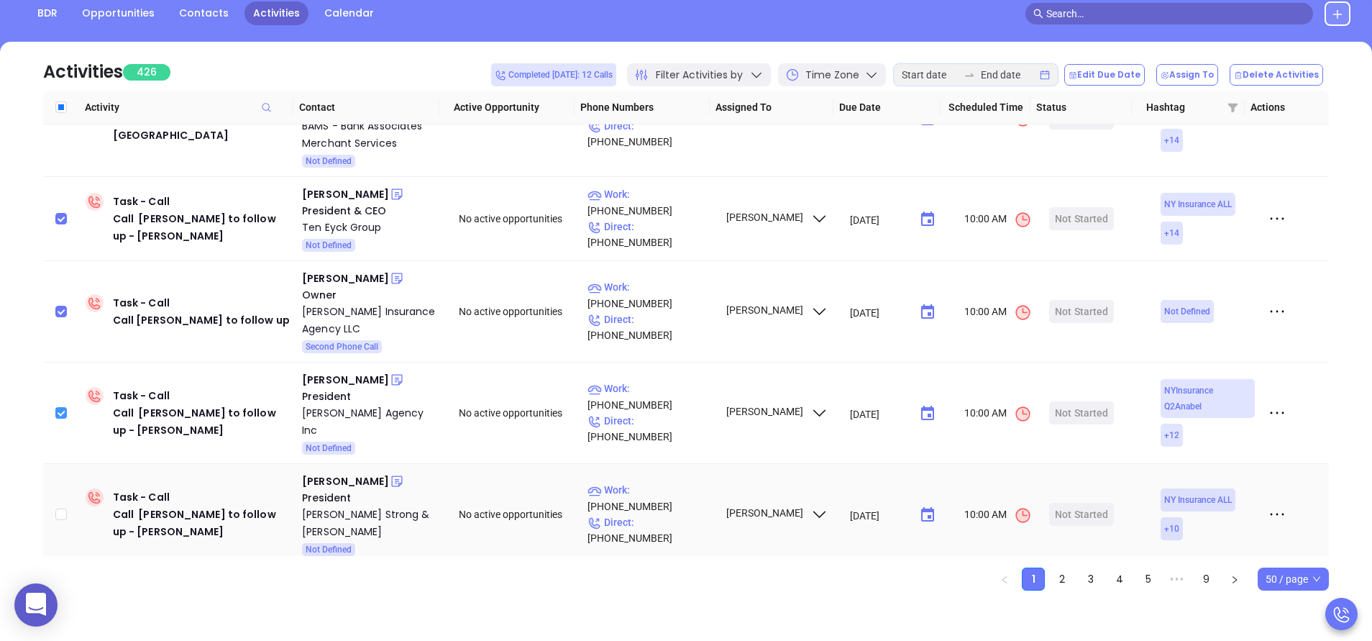
scroll to position [777, 0]
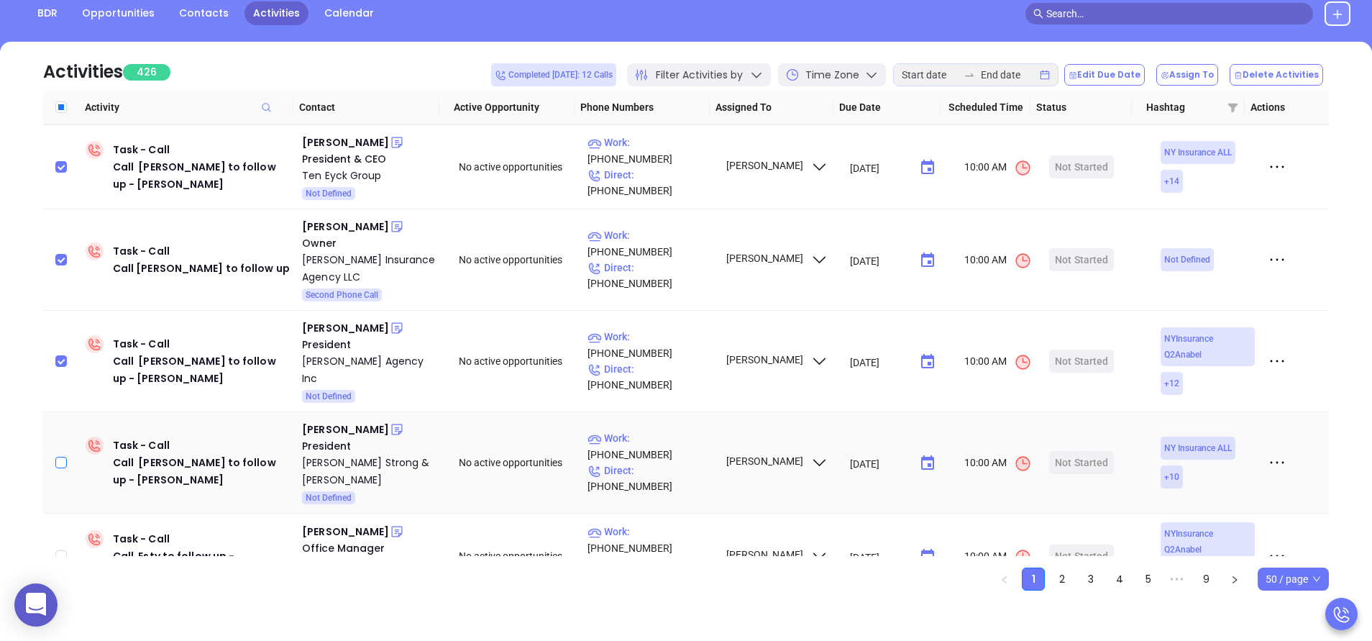
click at [63, 457] on input "checkbox" at bounding box center [61, 463] width 12 height 12
checkbox input "true"
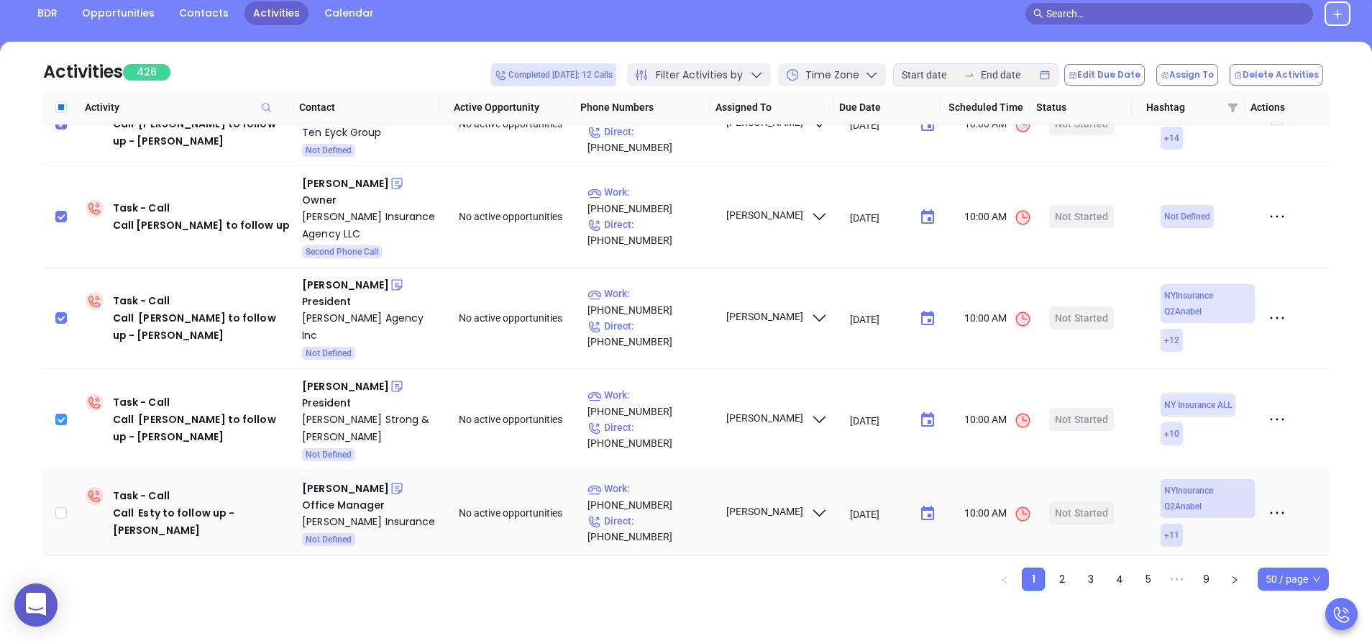
scroll to position [863, 0]
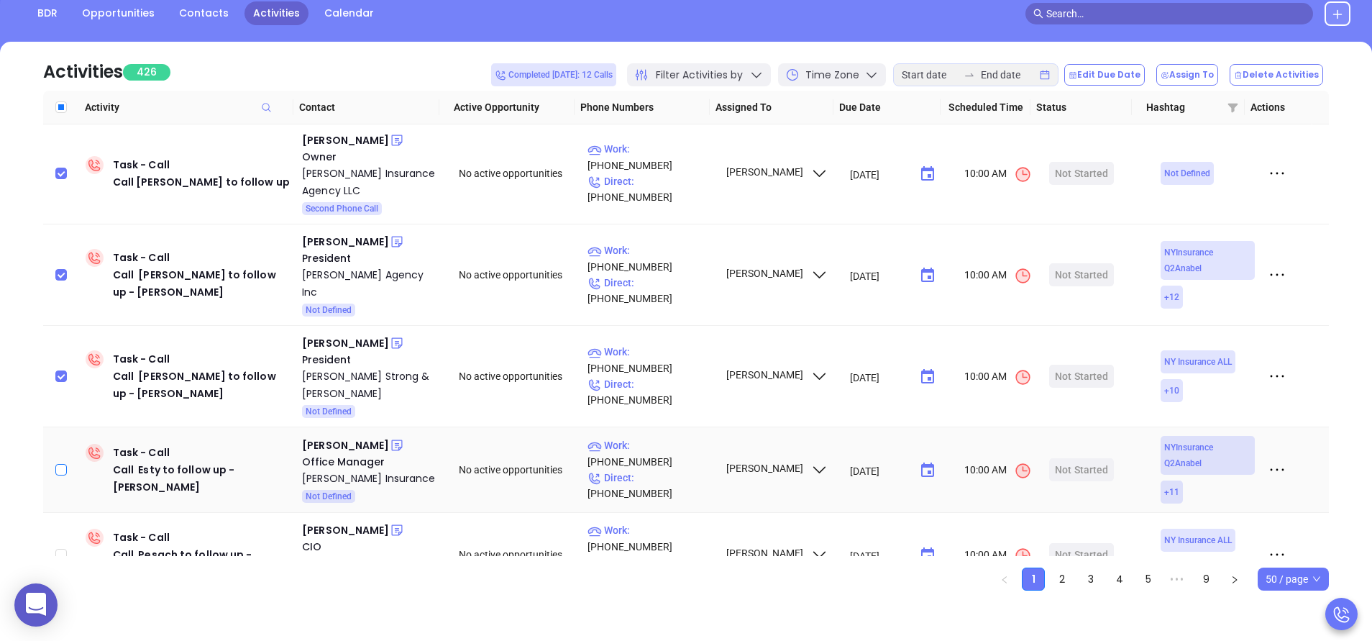
click at [63, 464] on input "checkbox" at bounding box center [61, 470] width 12 height 12
checkbox input "true"
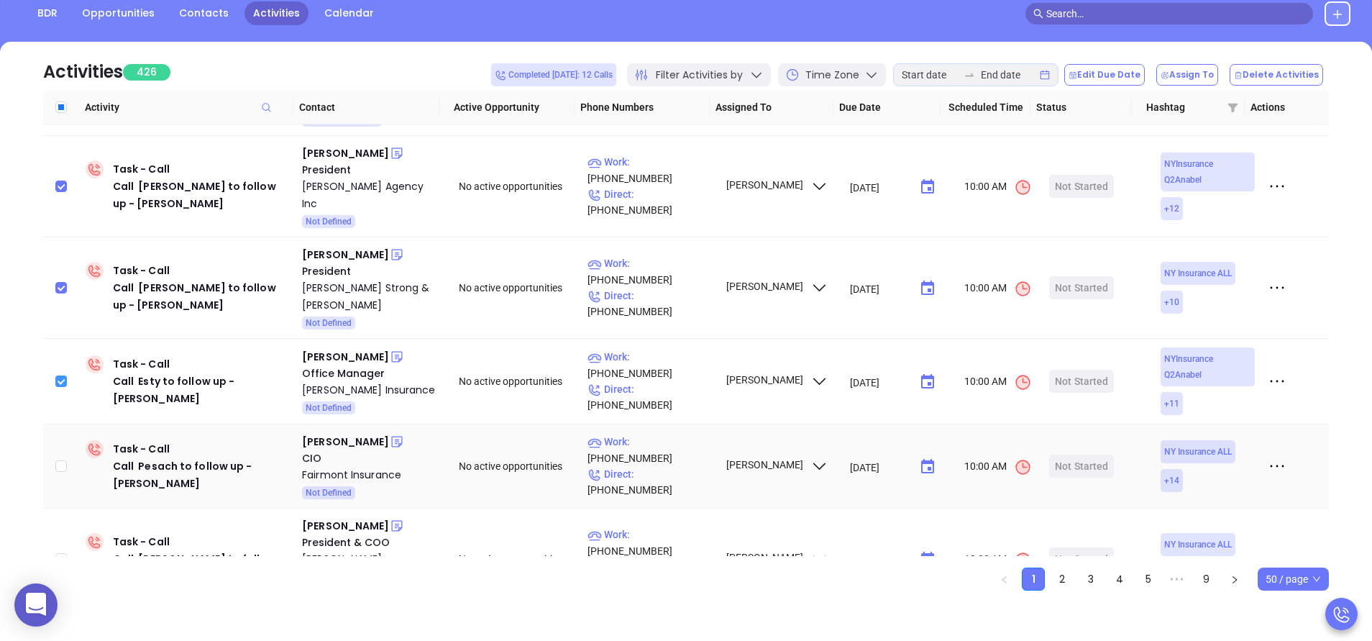
scroll to position [992, 0]
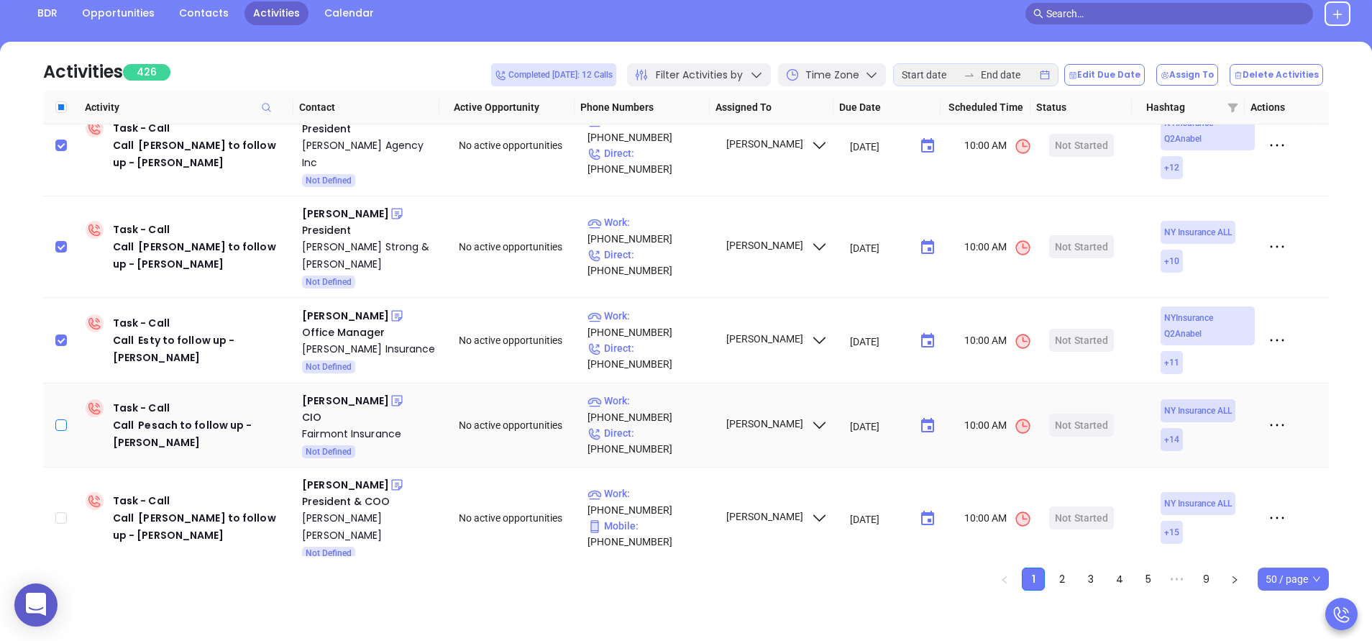
click at [64, 419] on input "checkbox" at bounding box center [61, 425] width 12 height 12
checkbox input "true"
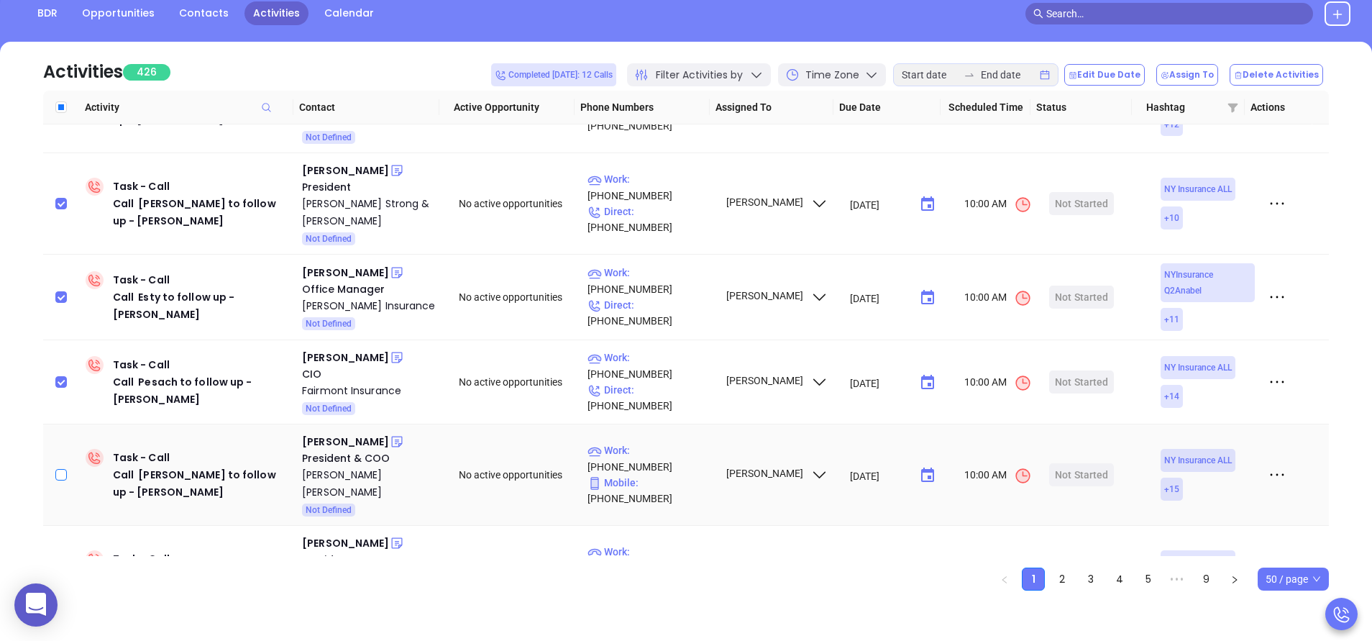
click at [66, 469] on input "checkbox" at bounding box center [61, 475] width 12 height 12
checkbox input "true"
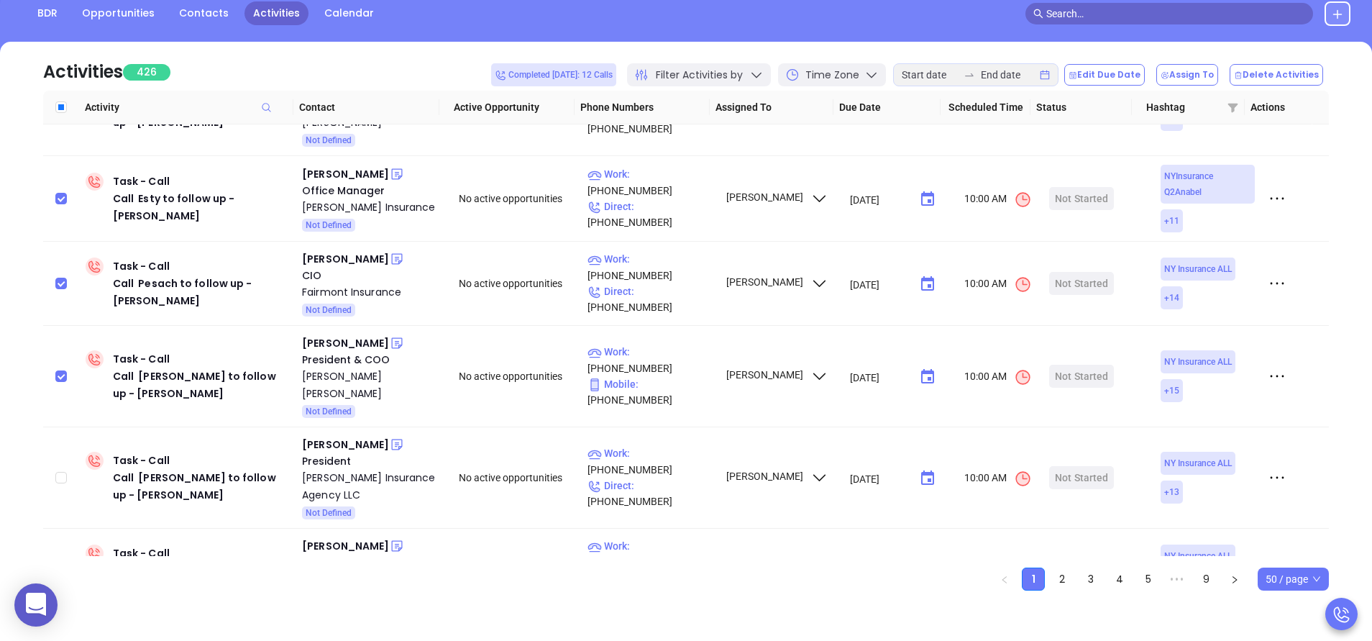
scroll to position [1165, 0]
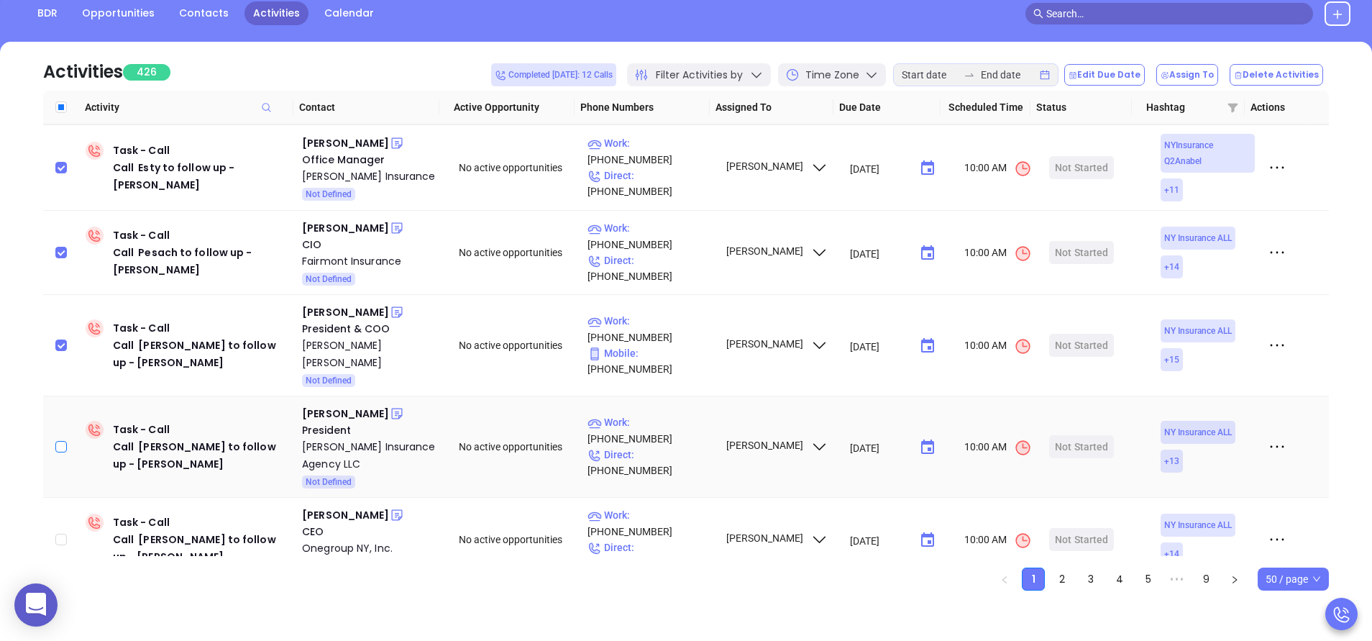
click at [63, 441] on input "checkbox" at bounding box center [61, 447] width 12 height 12
checkbox input "true"
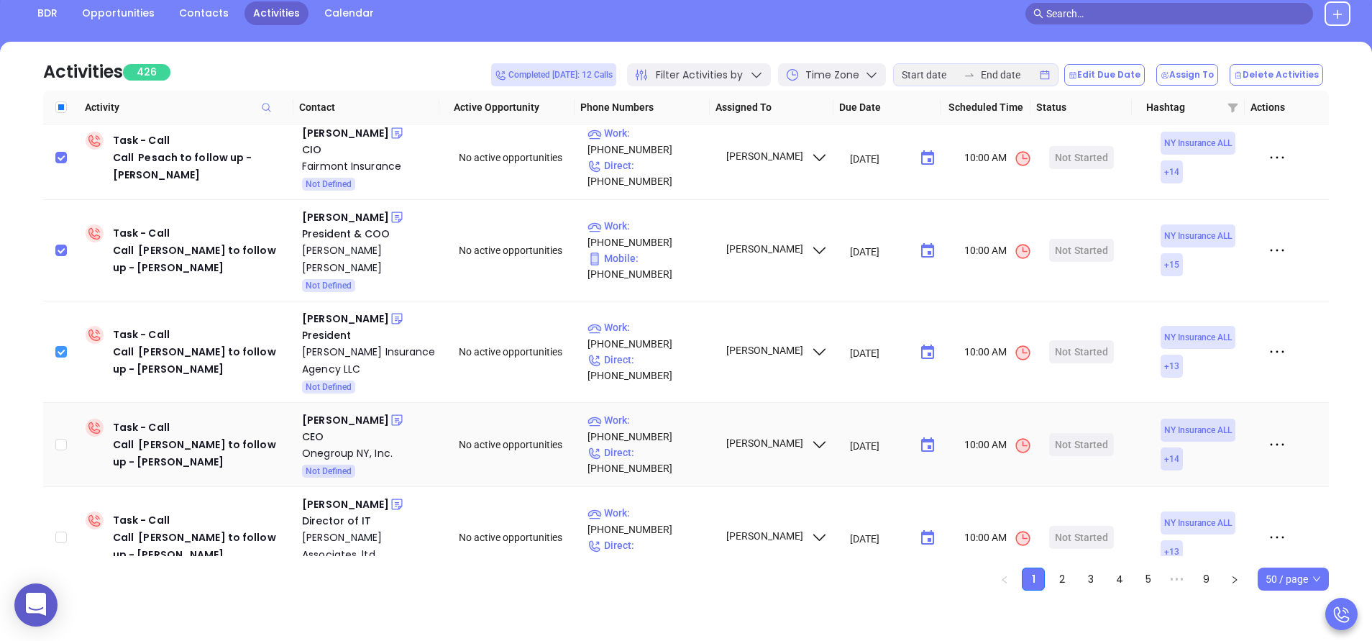
scroll to position [1294, 0]
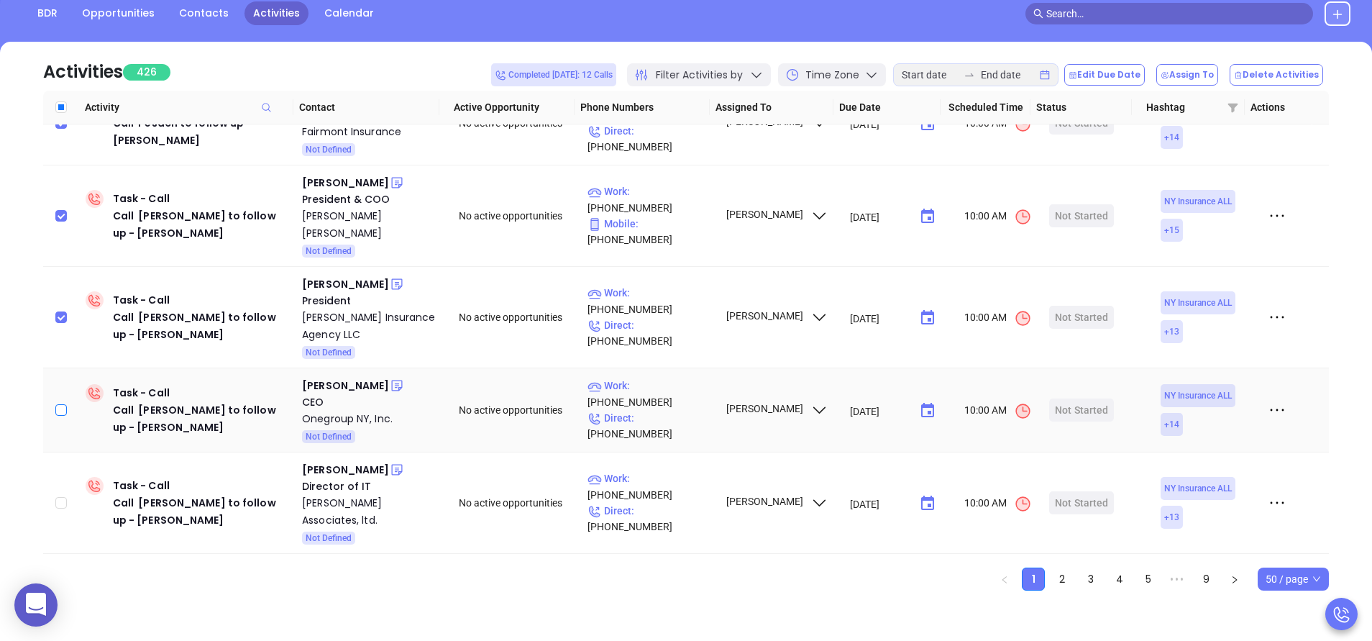
click at [64, 404] on input "checkbox" at bounding box center [61, 410] width 12 height 12
checkbox input "true"
click at [58, 497] on input "checkbox" at bounding box center [61, 503] width 12 height 12
checkbox input "true"
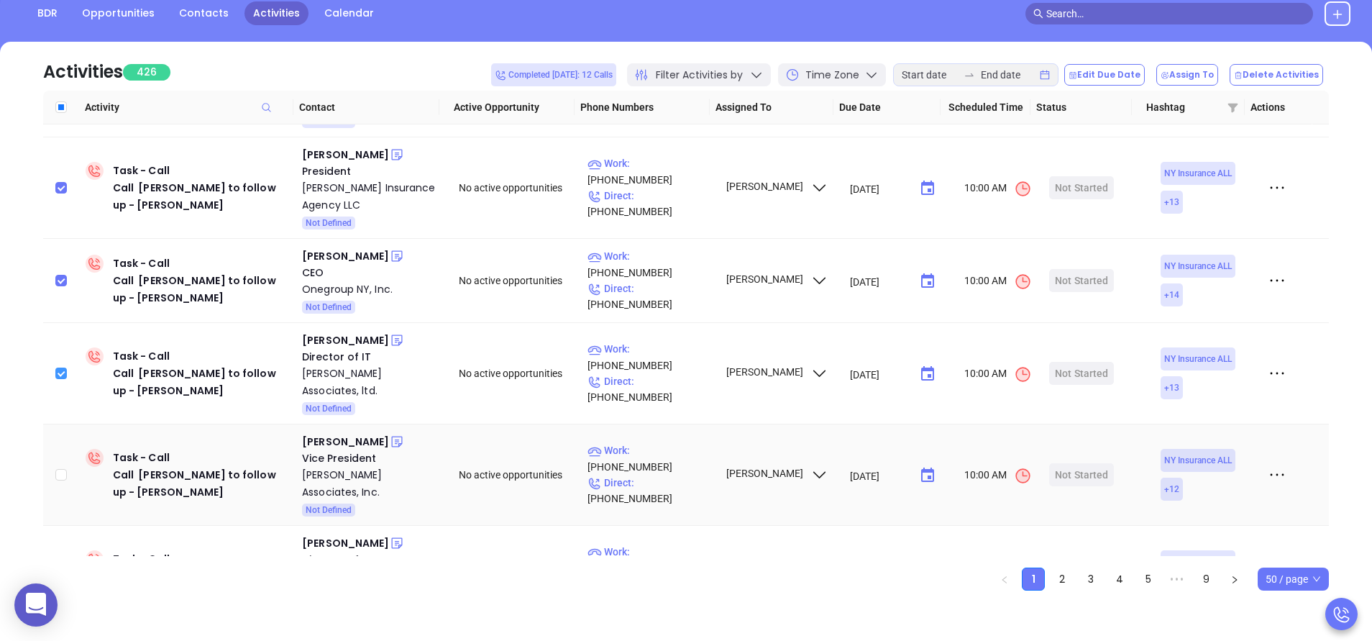
scroll to position [1467, 0]
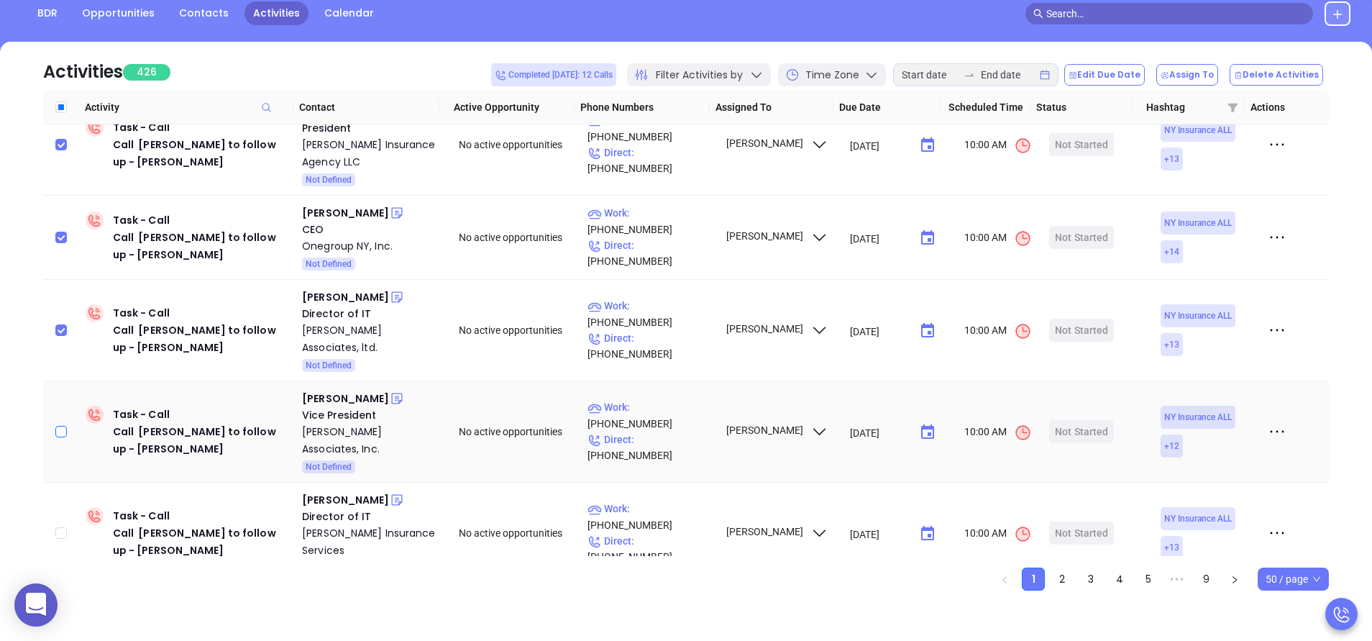
click at [64, 426] on input "checkbox" at bounding box center [61, 432] width 12 height 12
checkbox input "true"
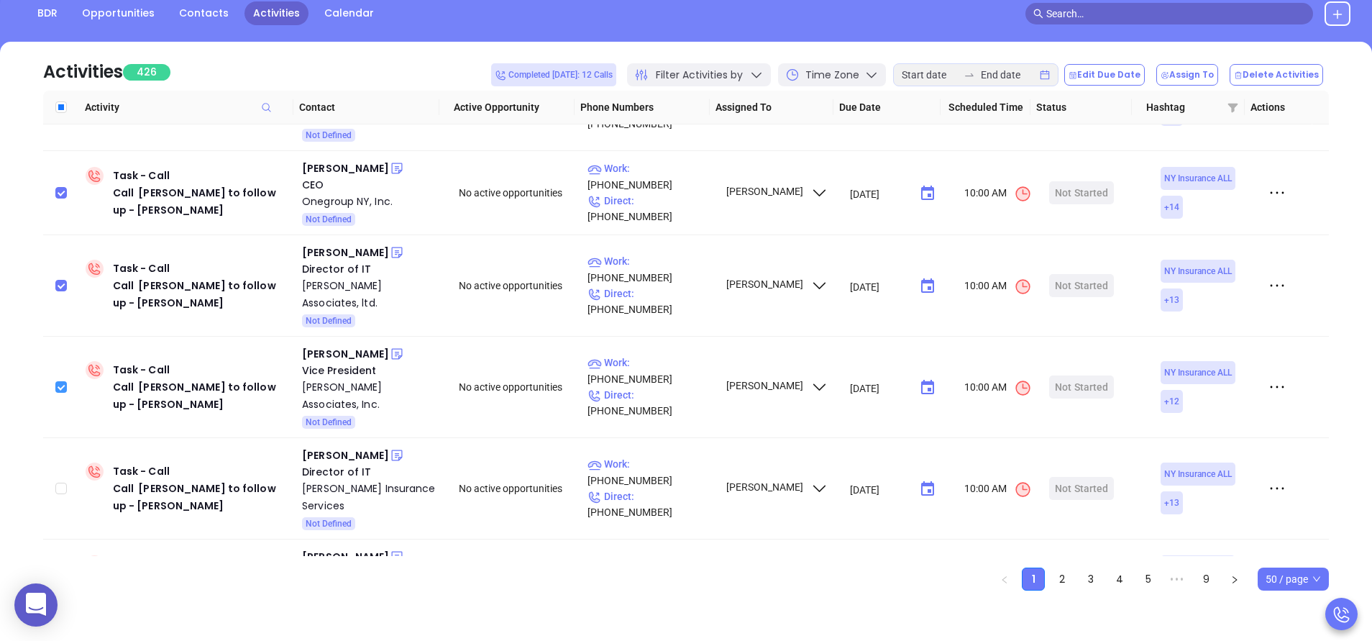
scroll to position [1553, 0]
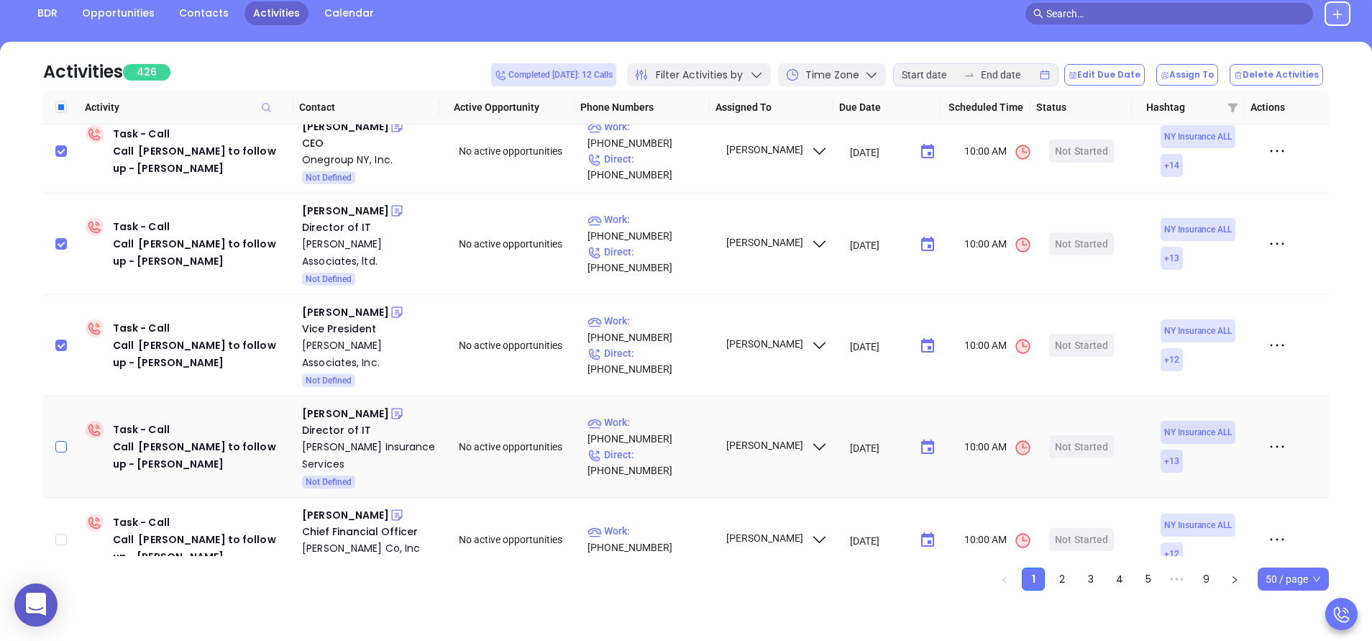
click at [64, 441] on input "checkbox" at bounding box center [61, 447] width 12 height 12
checkbox input "true"
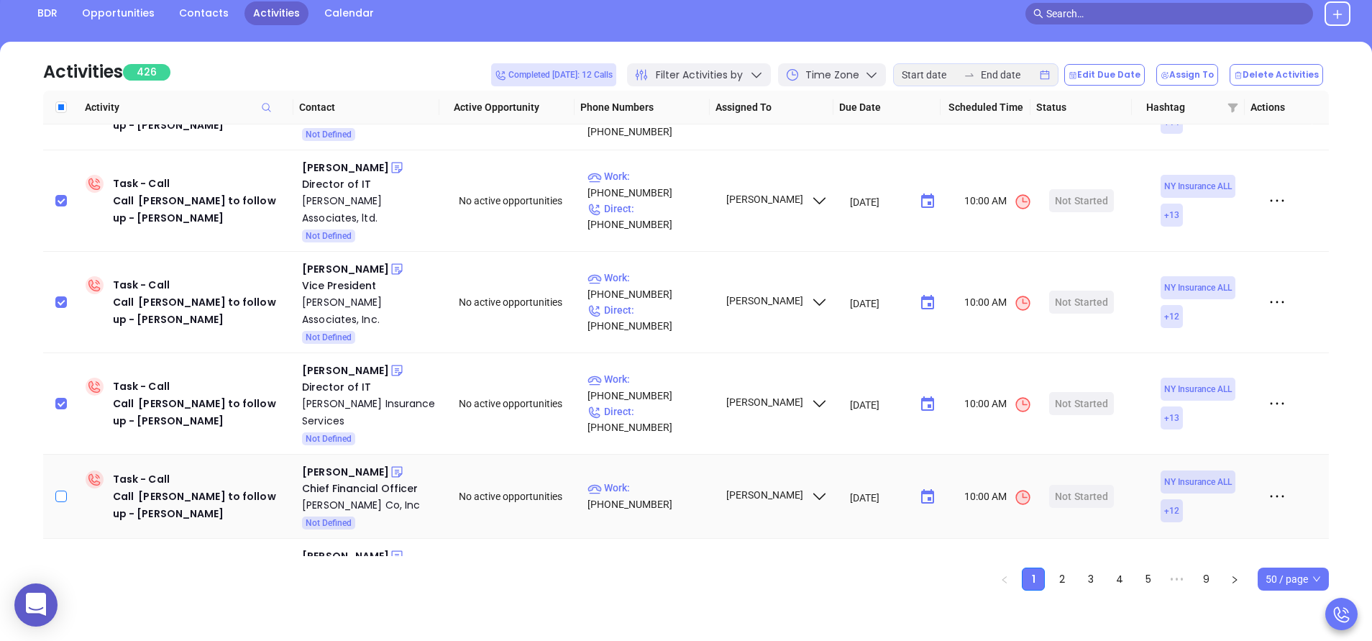
click at [63, 490] on input "checkbox" at bounding box center [61, 496] width 12 height 12
checkbox input "true"
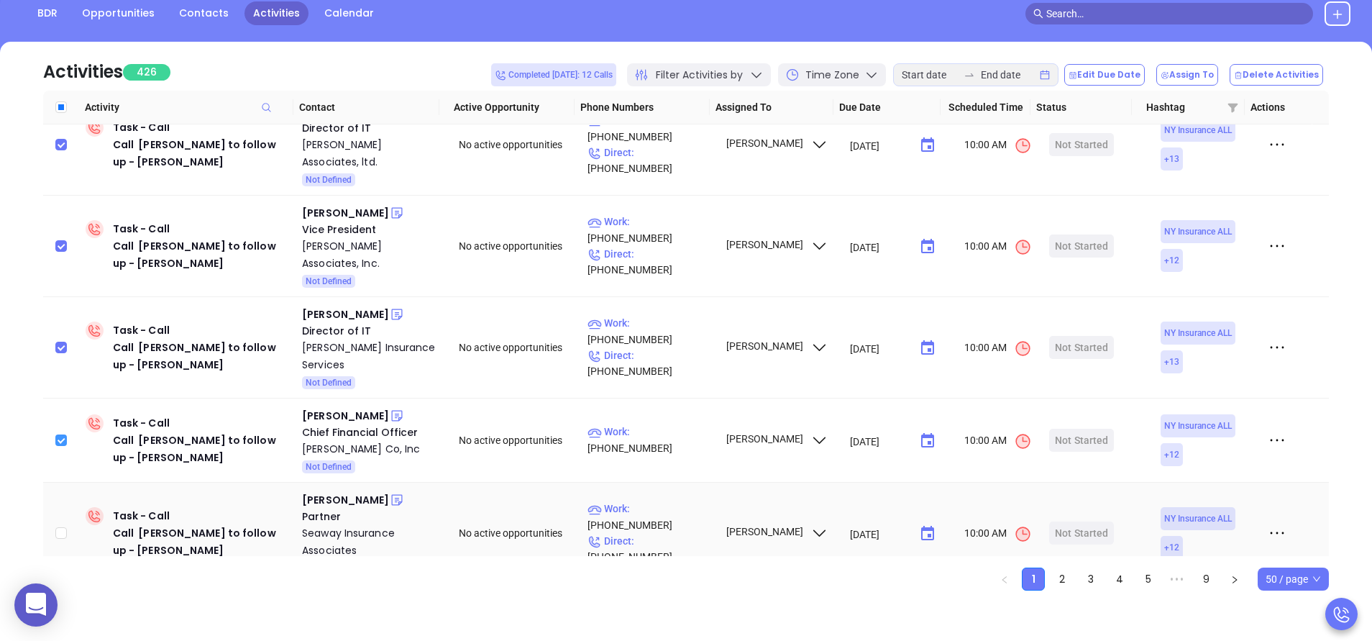
scroll to position [1726, 0]
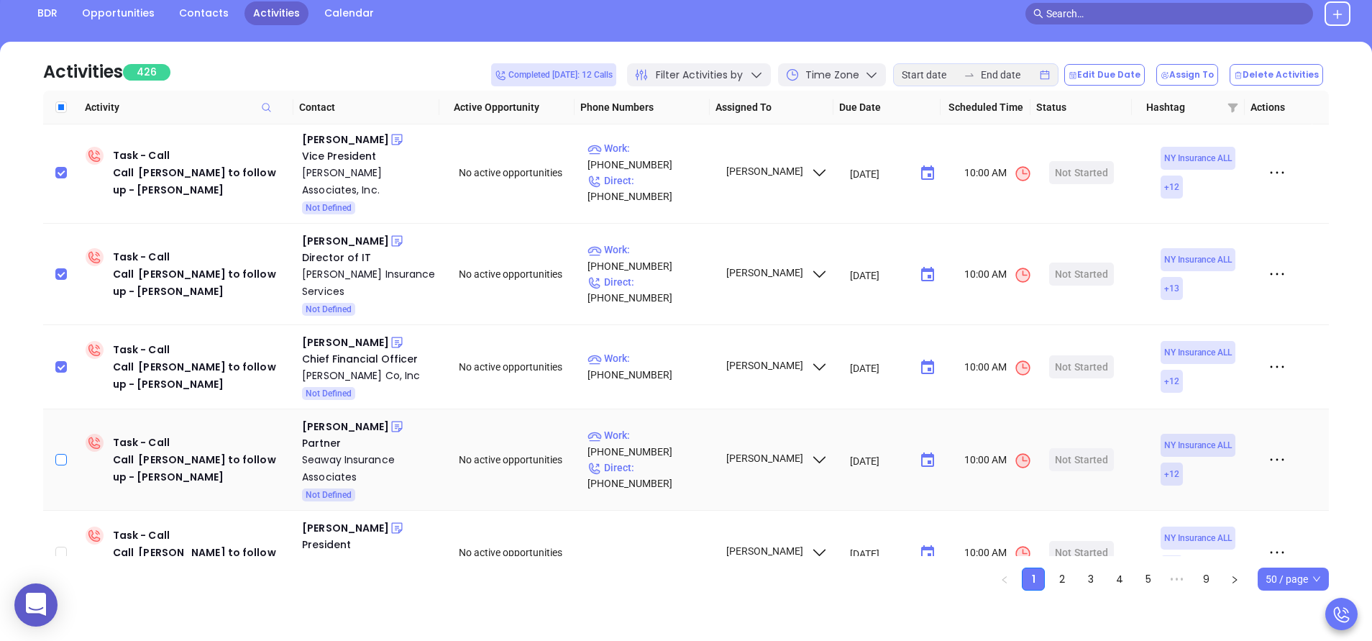
click at [61, 454] on input "checkbox" at bounding box center [61, 460] width 12 height 12
checkbox input "true"
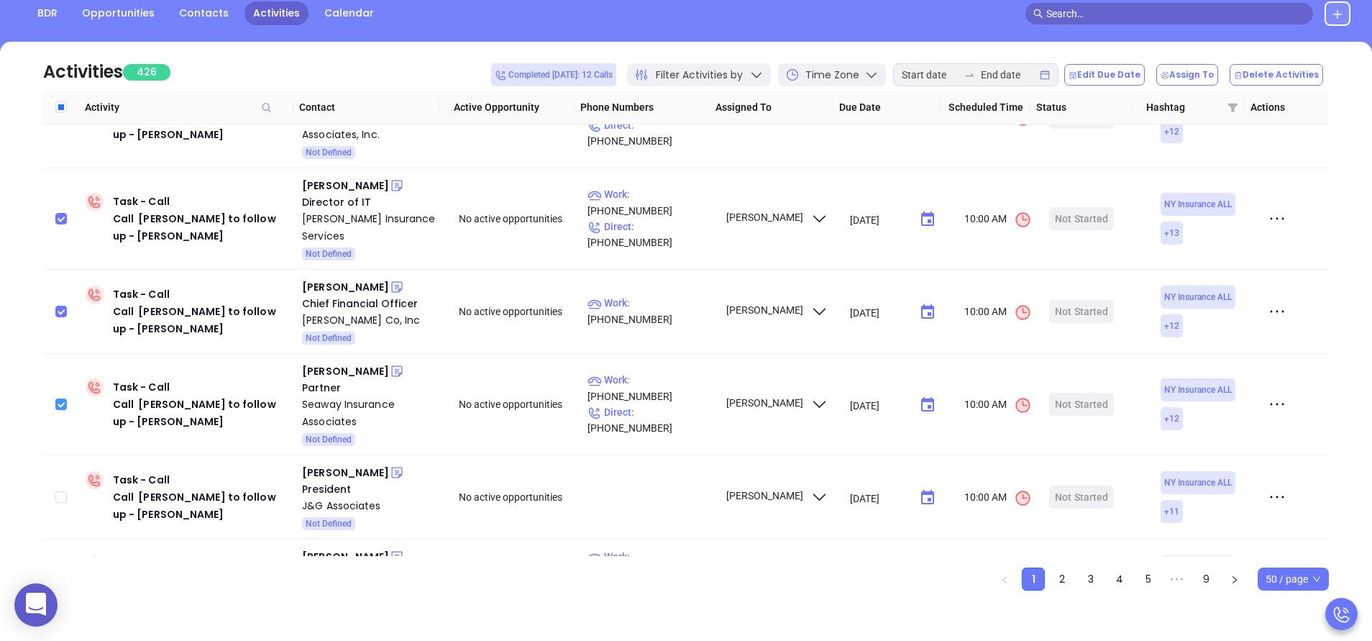
scroll to position [1812, 0]
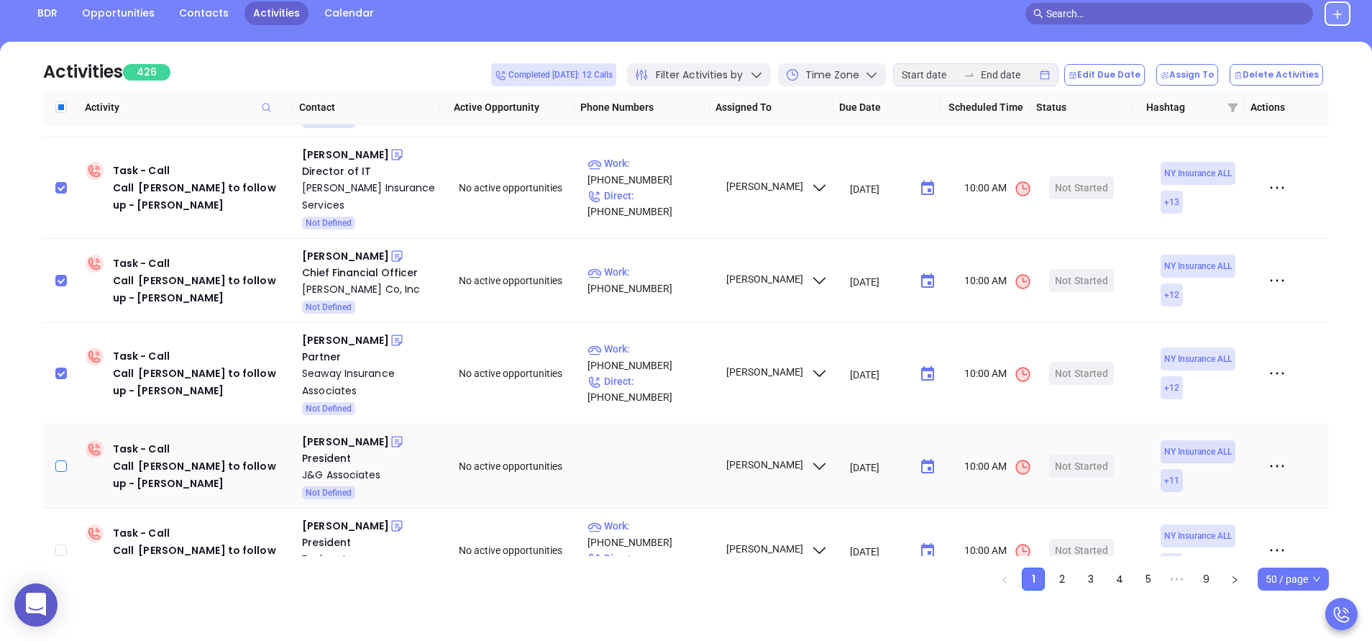
click at [63, 460] on input "checkbox" at bounding box center [61, 466] width 12 height 12
checkbox input "true"
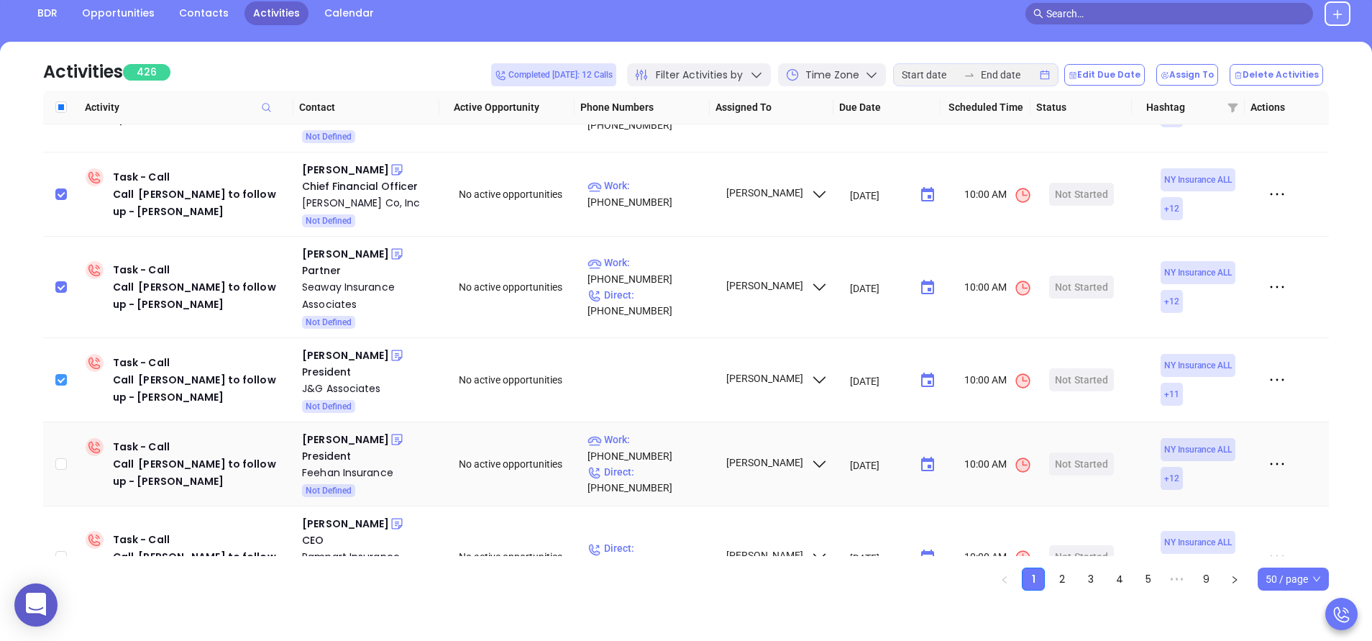
scroll to position [1942, 0]
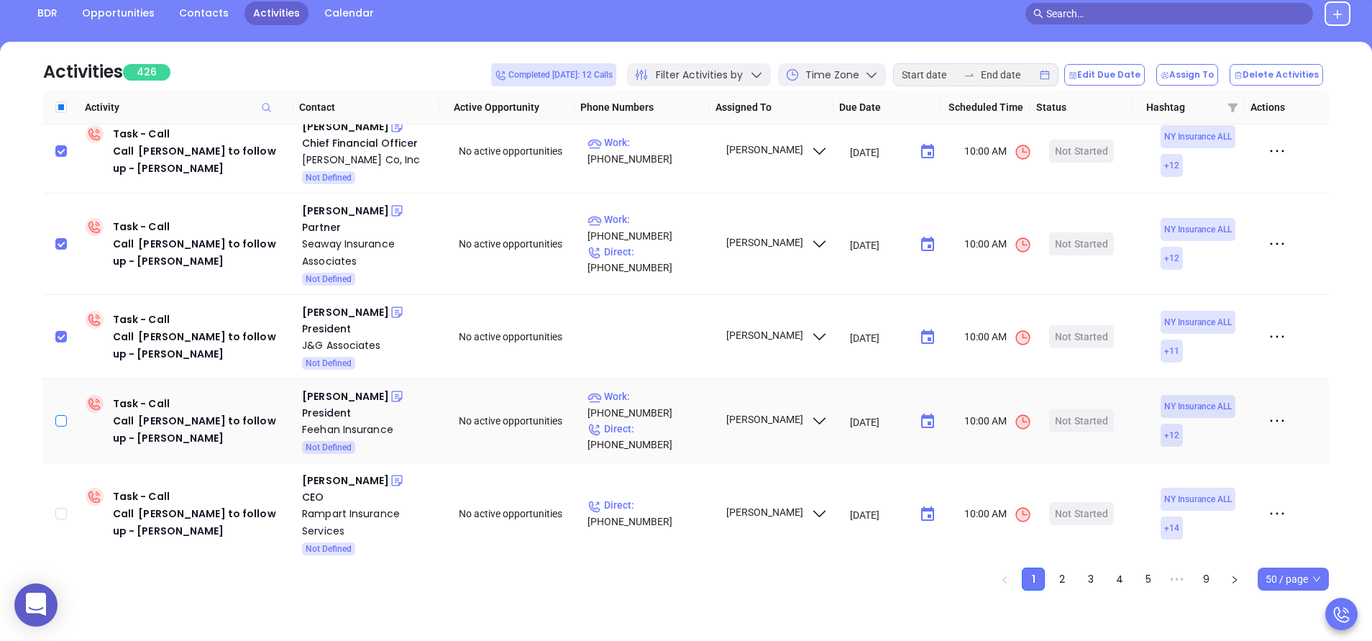
click at [63, 415] on input "checkbox" at bounding box center [61, 421] width 12 height 12
checkbox input "true"
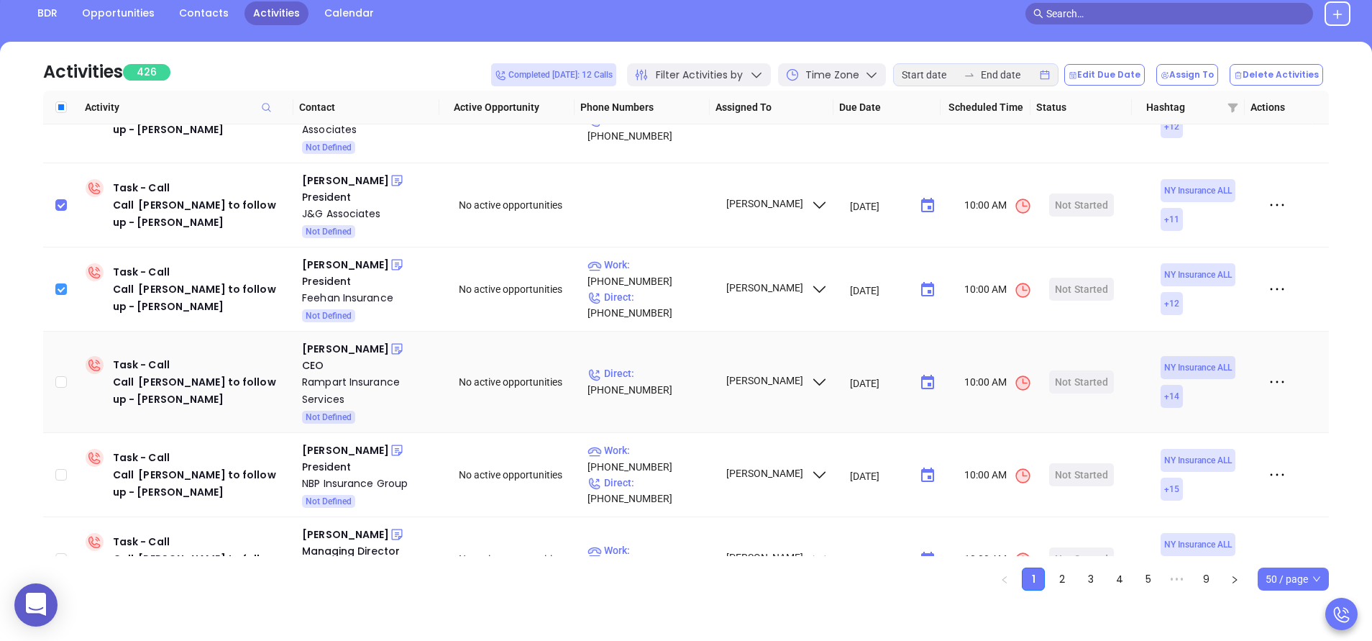
scroll to position [2114, 0]
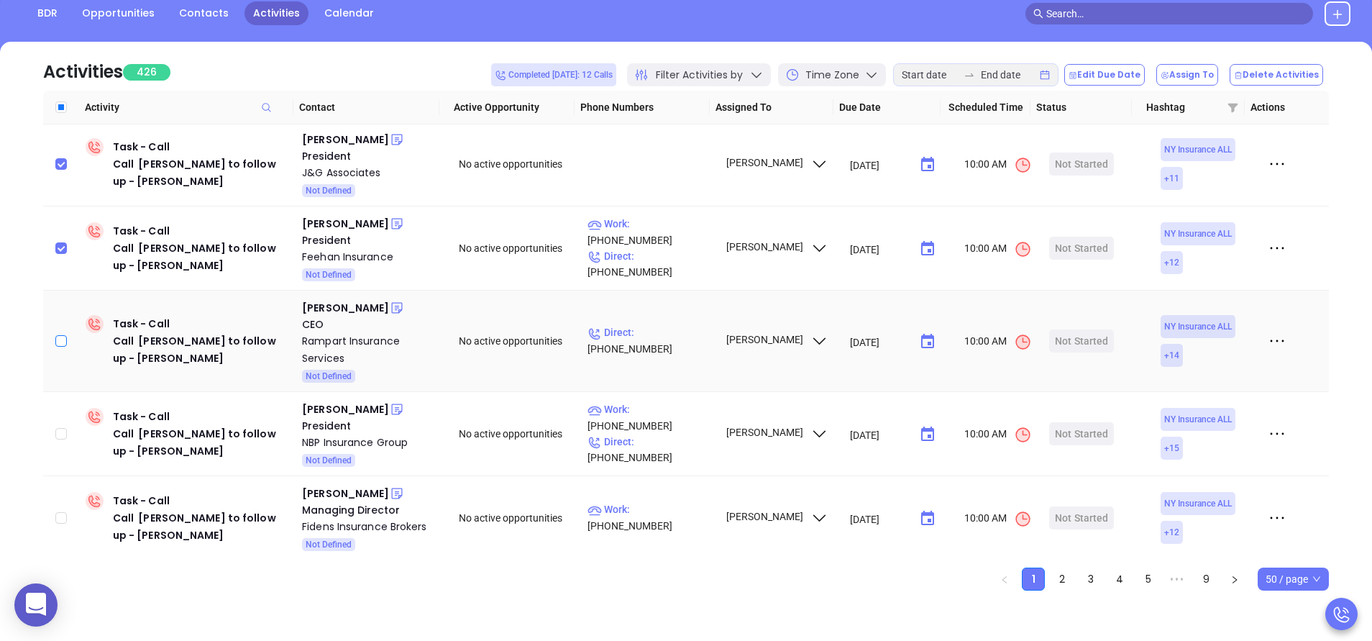
click at [65, 335] on input "checkbox" at bounding box center [61, 341] width 12 height 12
checkbox input "true"
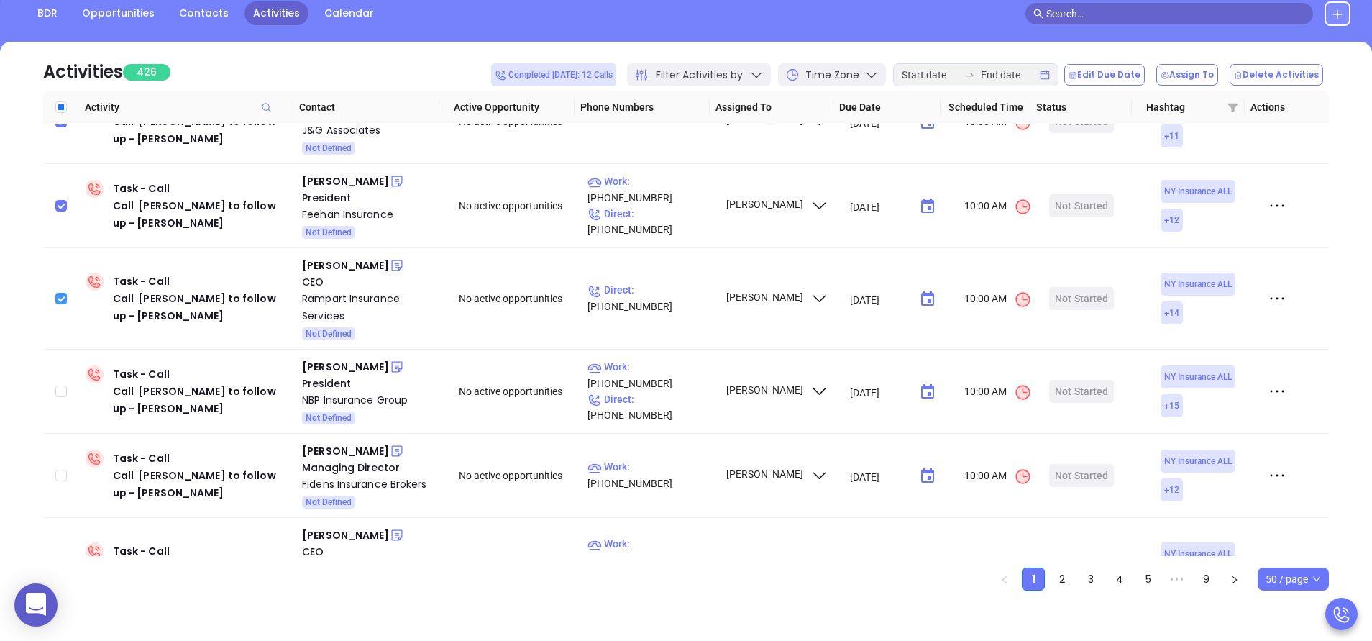
scroll to position [2157, 0]
click at [65, 385] on input "checkbox" at bounding box center [61, 391] width 12 height 12
checkbox input "true"
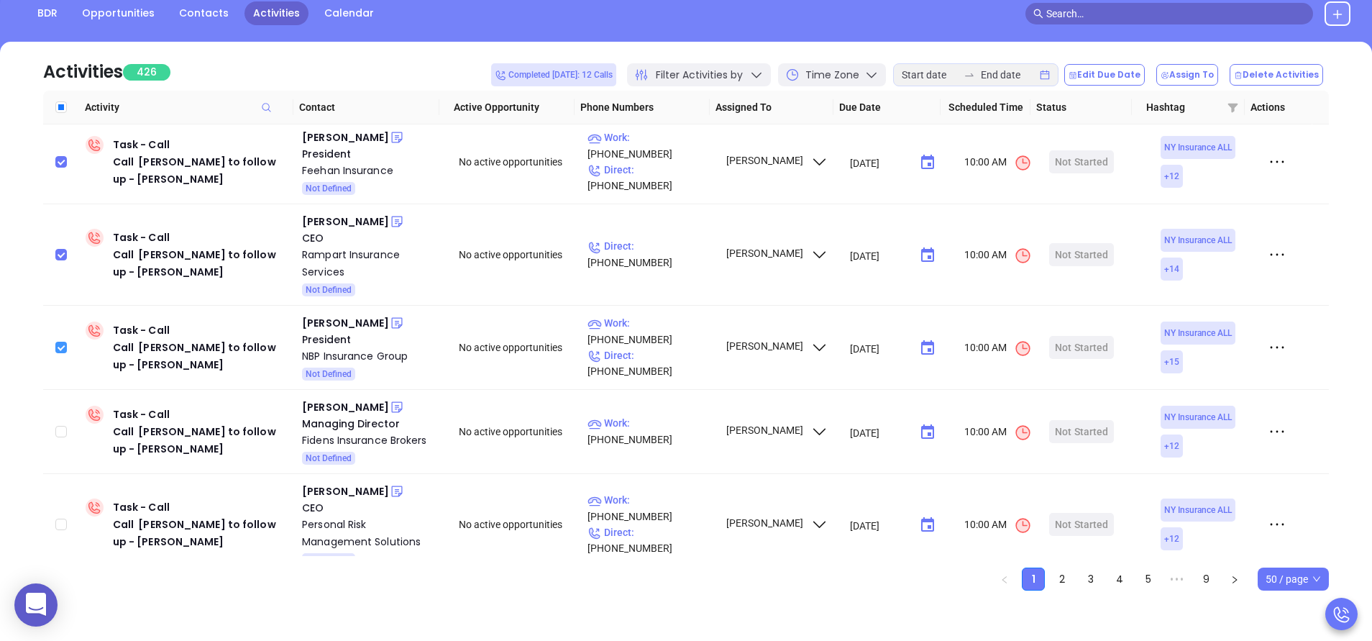
scroll to position [2244, 0]
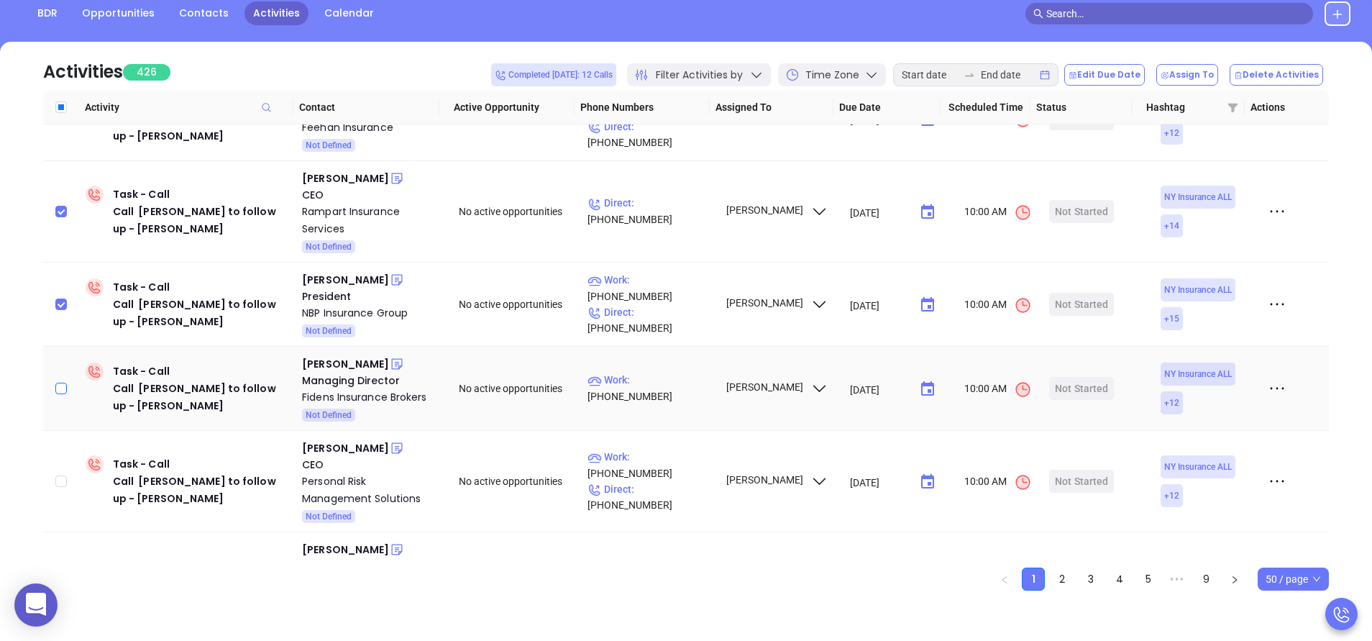
click at [60, 383] on input "checkbox" at bounding box center [61, 389] width 12 height 12
checkbox input "true"
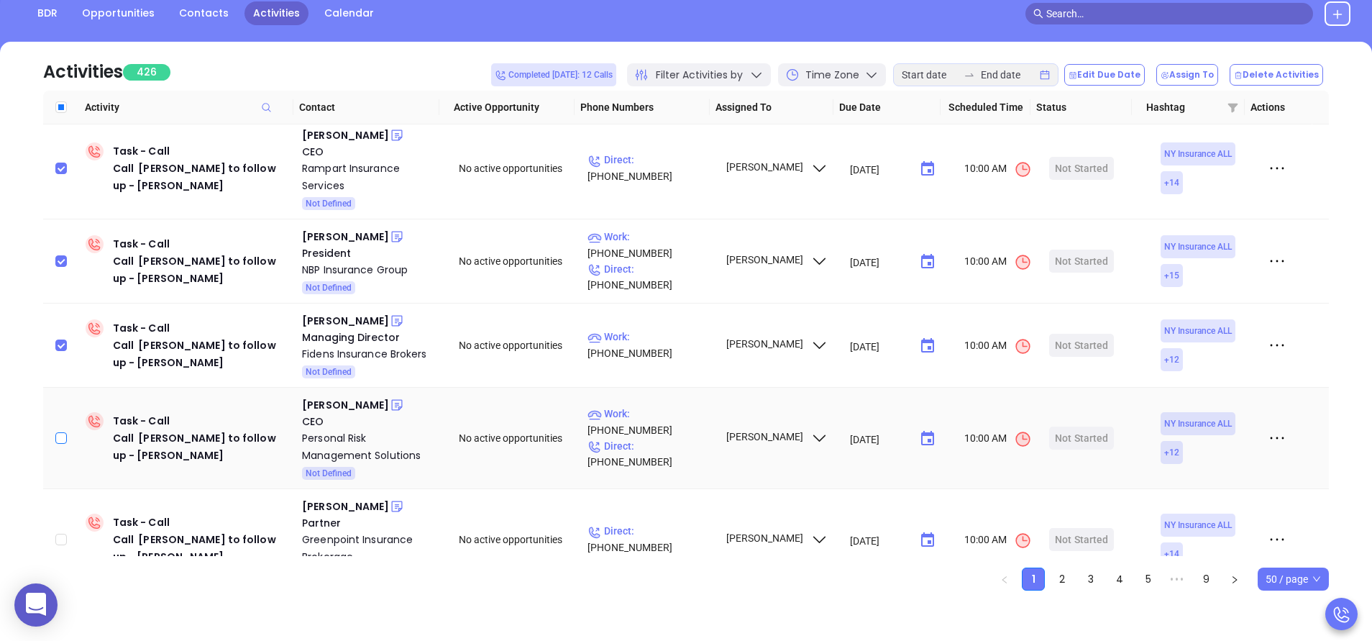
click at [62, 432] on input "checkbox" at bounding box center [61, 438] width 12 height 12
checkbox input "true"
click at [58, 534] on input "checkbox" at bounding box center [61, 540] width 12 height 12
checkbox input "true"
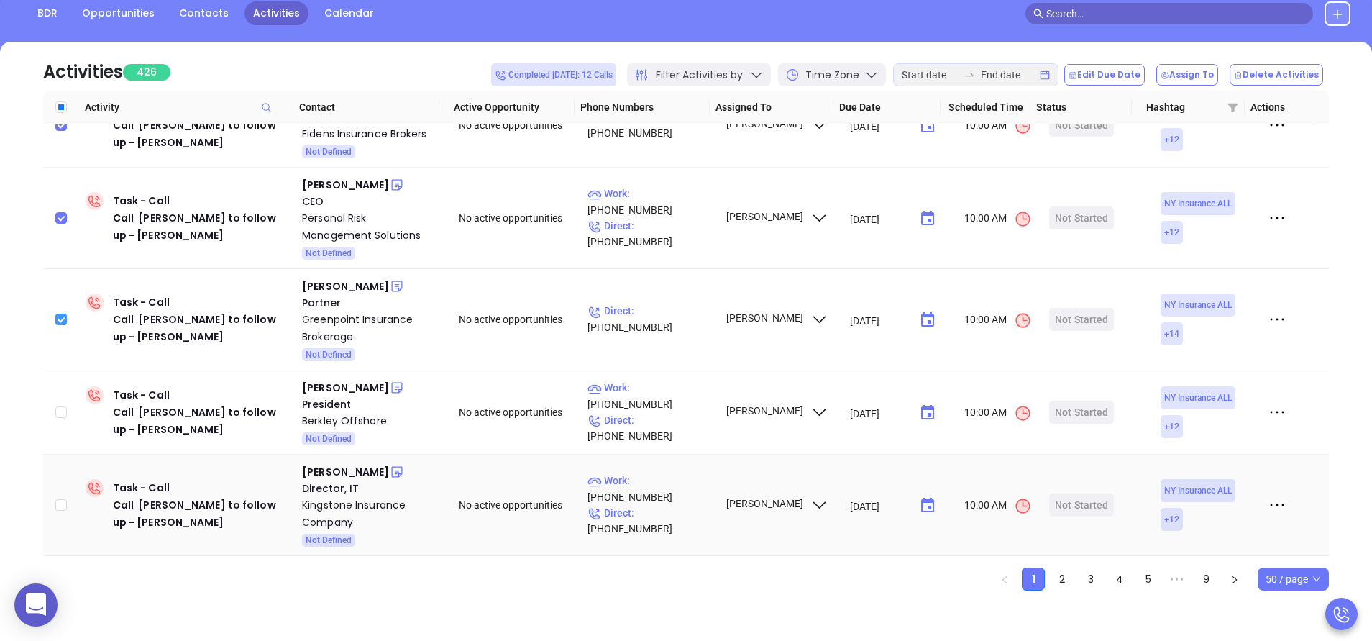
scroll to position [2546, 0]
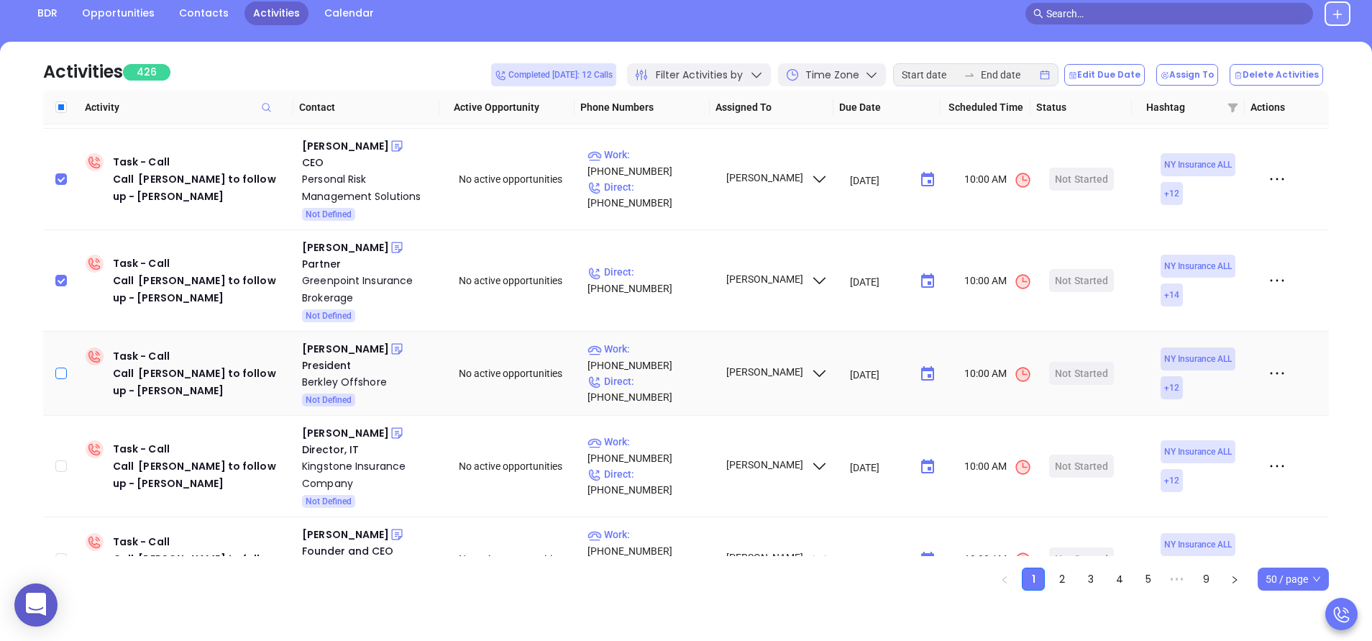
click at [62, 367] on input "checkbox" at bounding box center [61, 373] width 12 height 12
checkbox input "true"
click at [55, 416] on td at bounding box center [61, 466] width 37 height 101
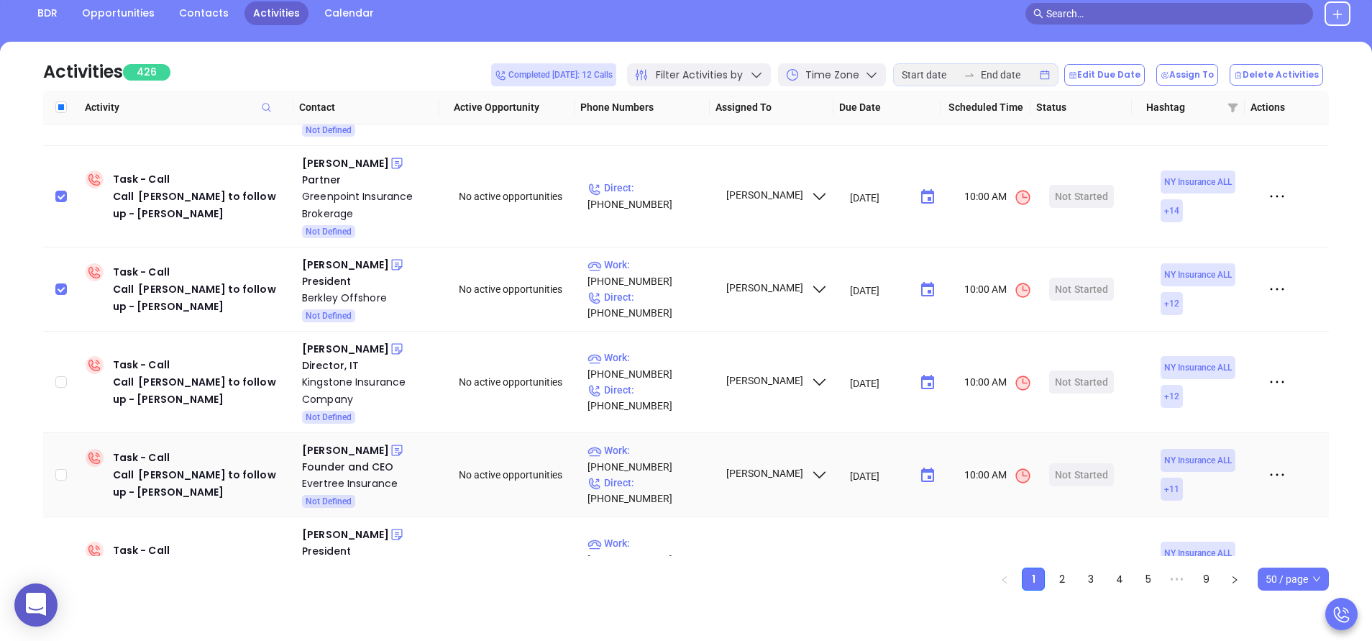
scroll to position [2632, 0]
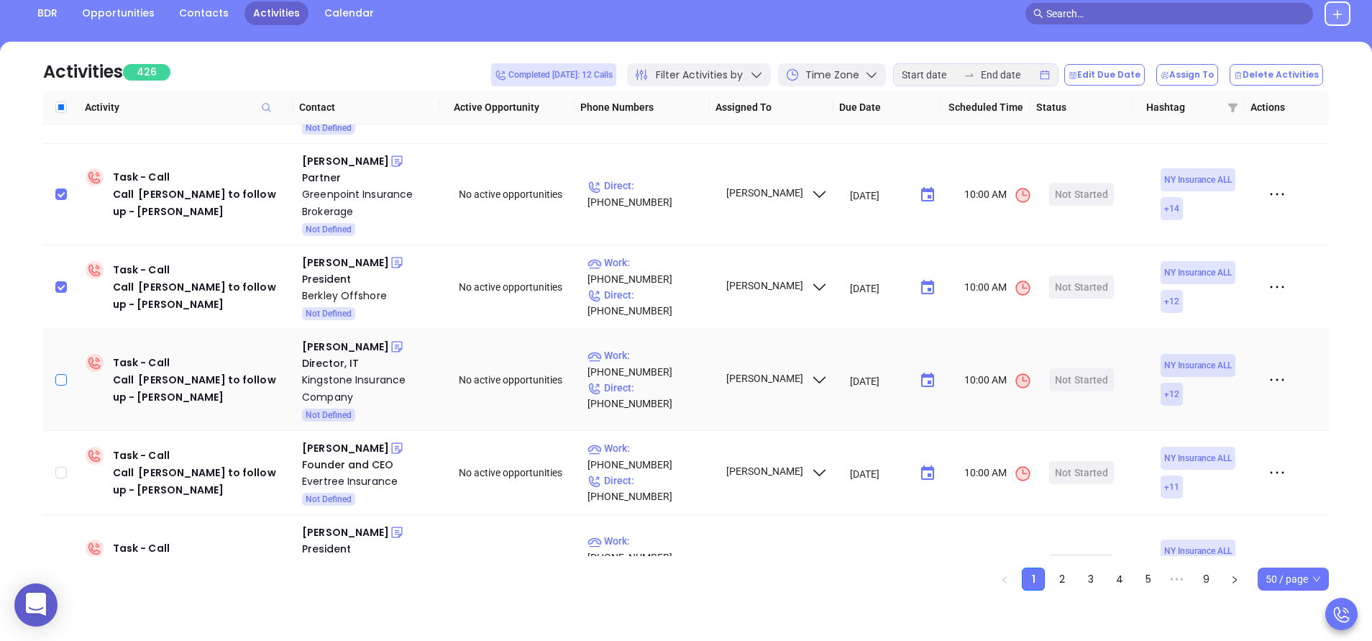
click at [62, 374] on input "checkbox" at bounding box center [61, 380] width 12 height 12
checkbox input "true"
click at [59, 467] on input "checkbox" at bounding box center [61, 473] width 12 height 12
checkbox input "true"
click at [65, 559] on input "checkbox" at bounding box center [61, 565] width 12 height 12
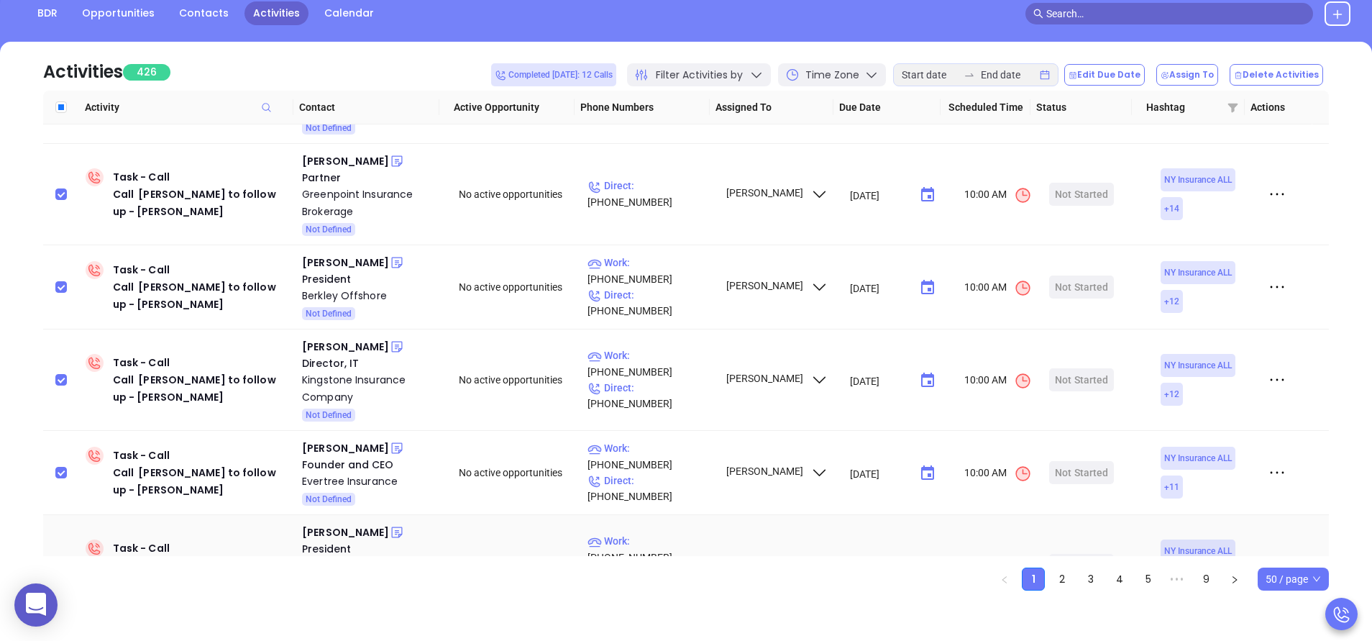
checkbox input "true"
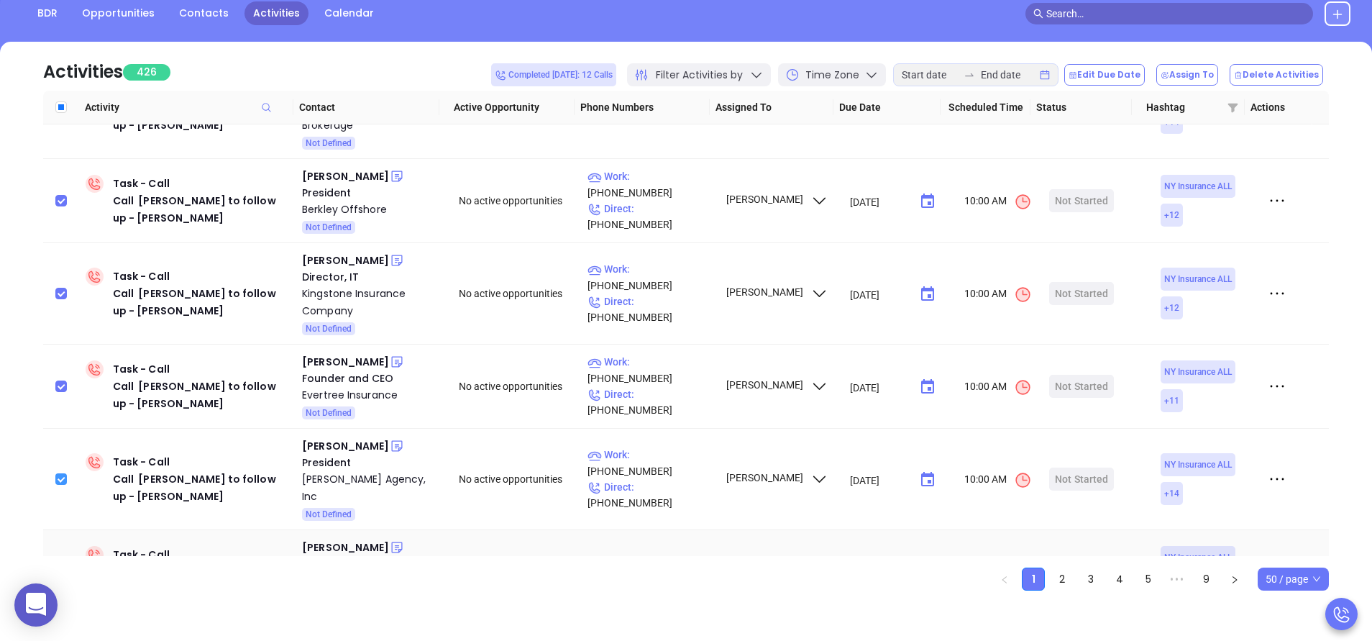
scroll to position [2761, 0]
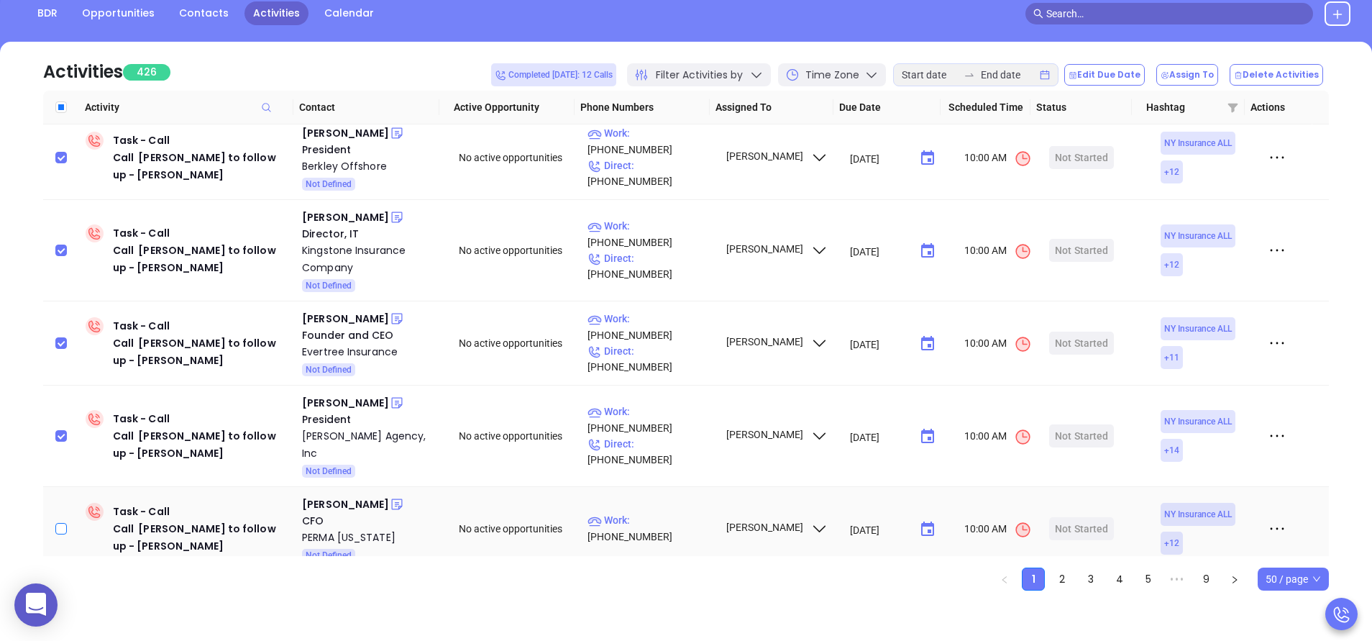
click at [63, 523] on input "checkbox" at bounding box center [61, 529] width 12 height 12
checkbox input "true"
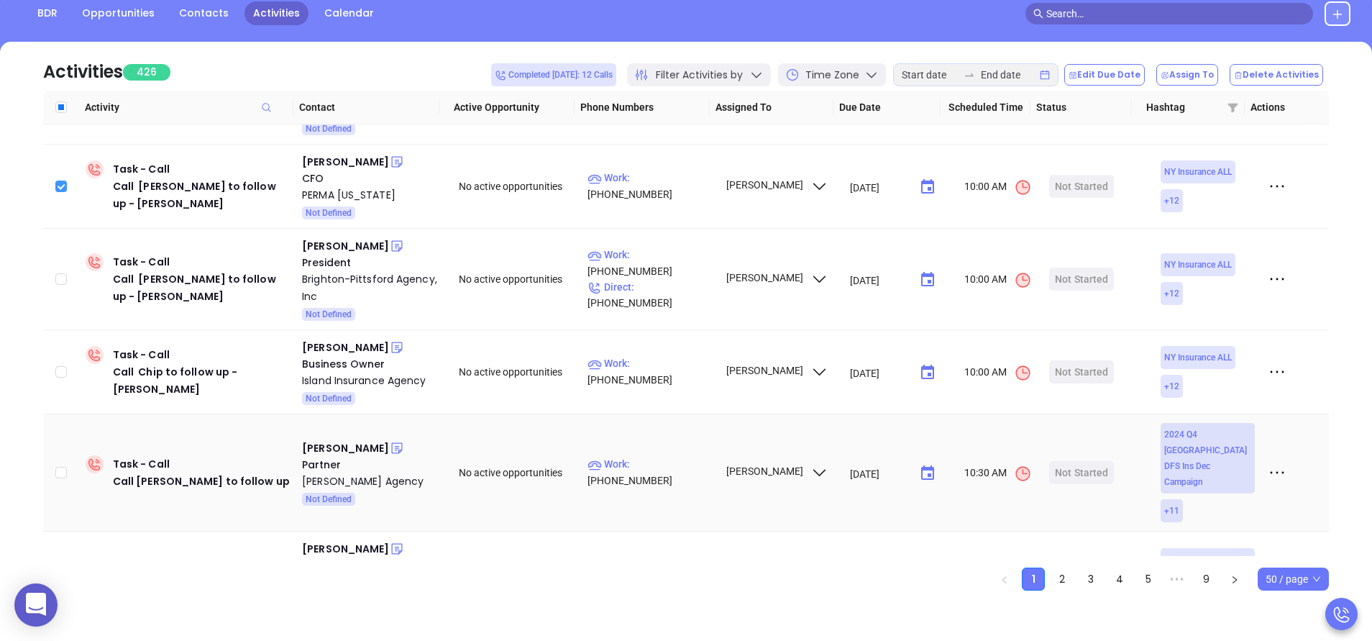
scroll to position [3107, 0]
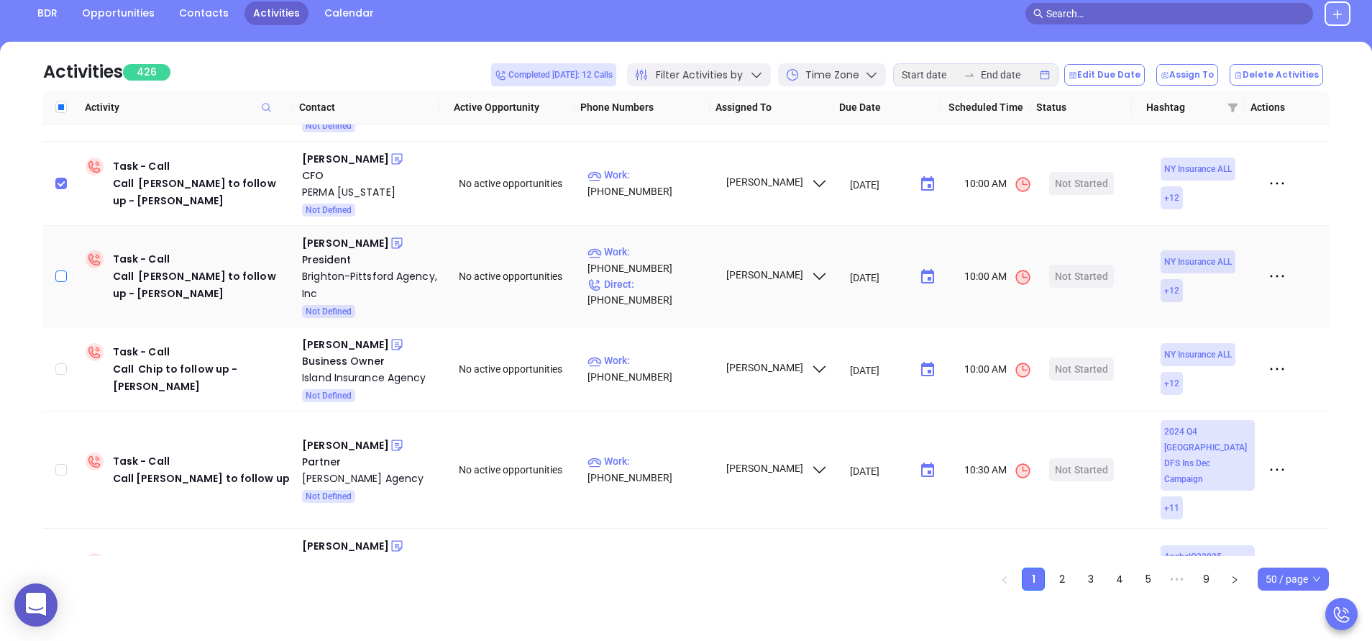
click at [55, 270] on input "checkbox" at bounding box center [61, 276] width 12 height 12
checkbox input "true"
click at [58, 363] on input "checkbox" at bounding box center [61, 369] width 12 height 12
checkbox input "true"
click at [63, 464] on input "checkbox" at bounding box center [61, 470] width 12 height 12
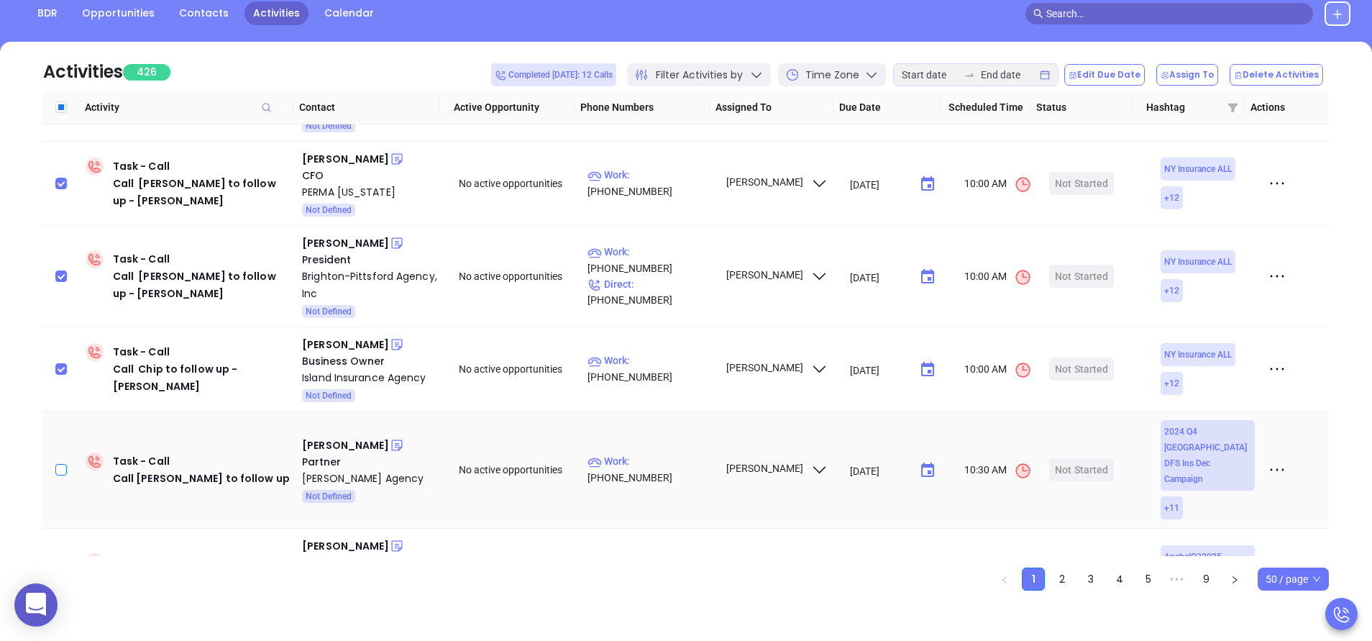
checkbox input "true"
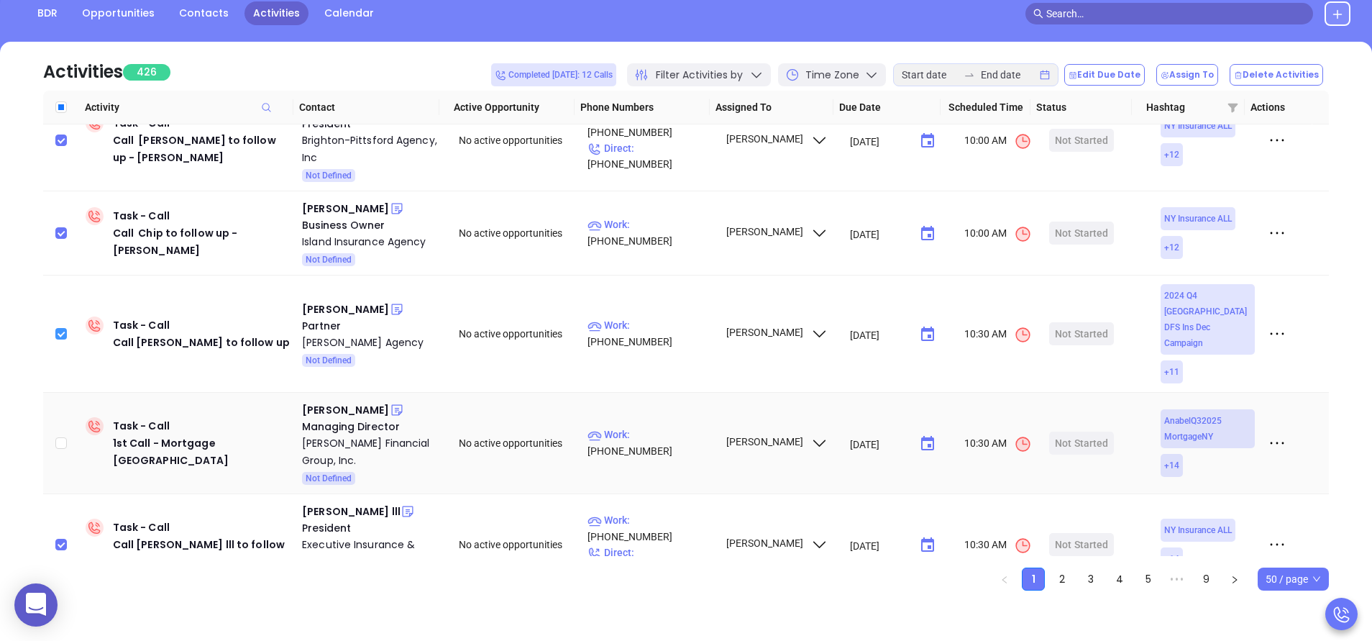
scroll to position [3279, 0]
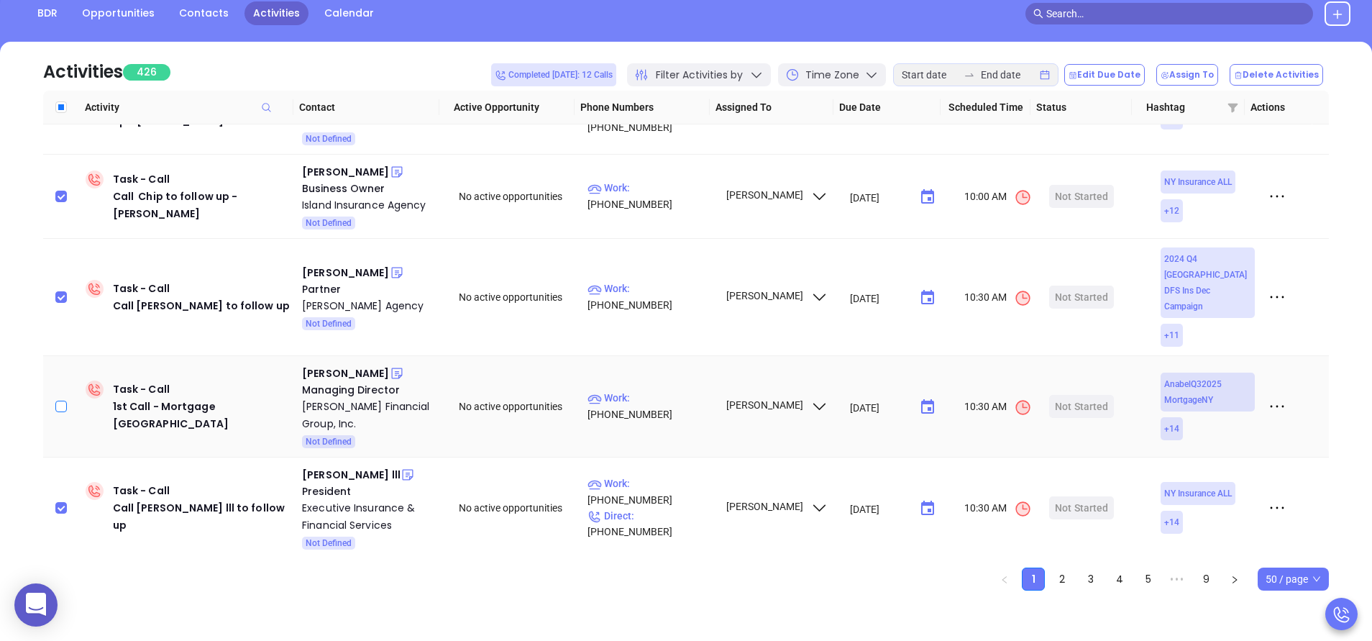
click at [59, 401] on input "checkbox" at bounding box center [61, 407] width 12 height 12
checkbox input "true"
click at [1297, 72] on button "Delete Activities" at bounding box center [1276, 75] width 93 height 22
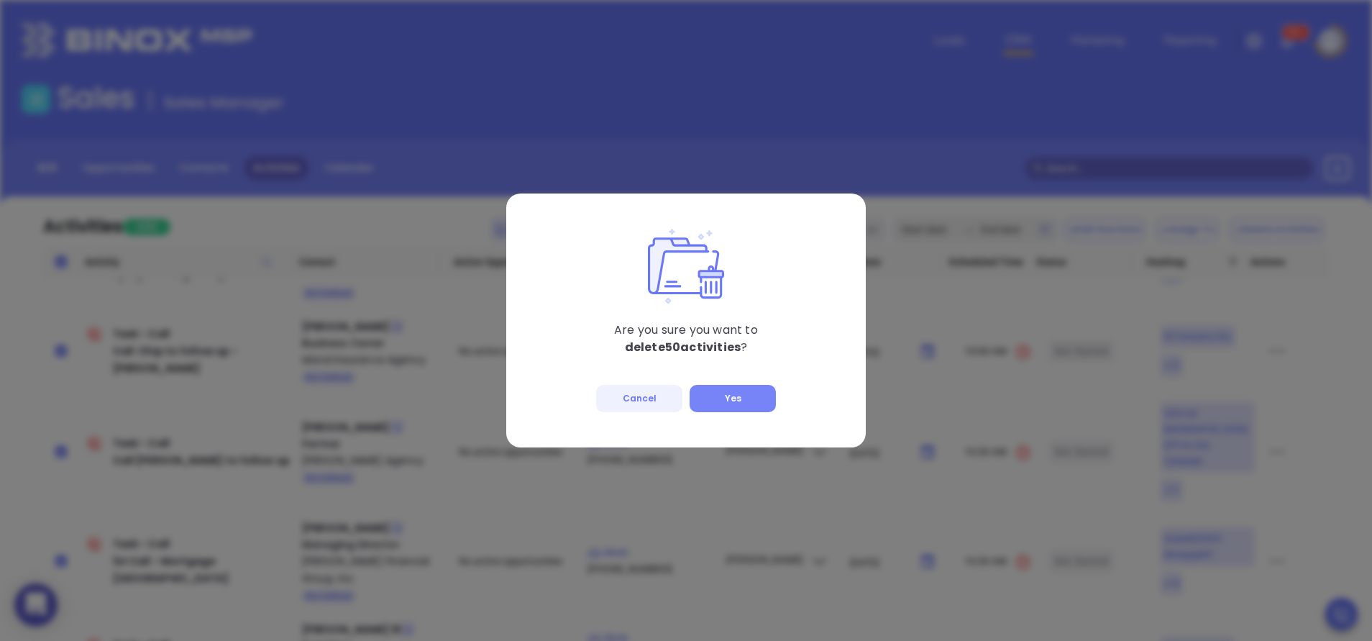
click at [736, 398] on button "Yes" at bounding box center [733, 398] width 86 height 27
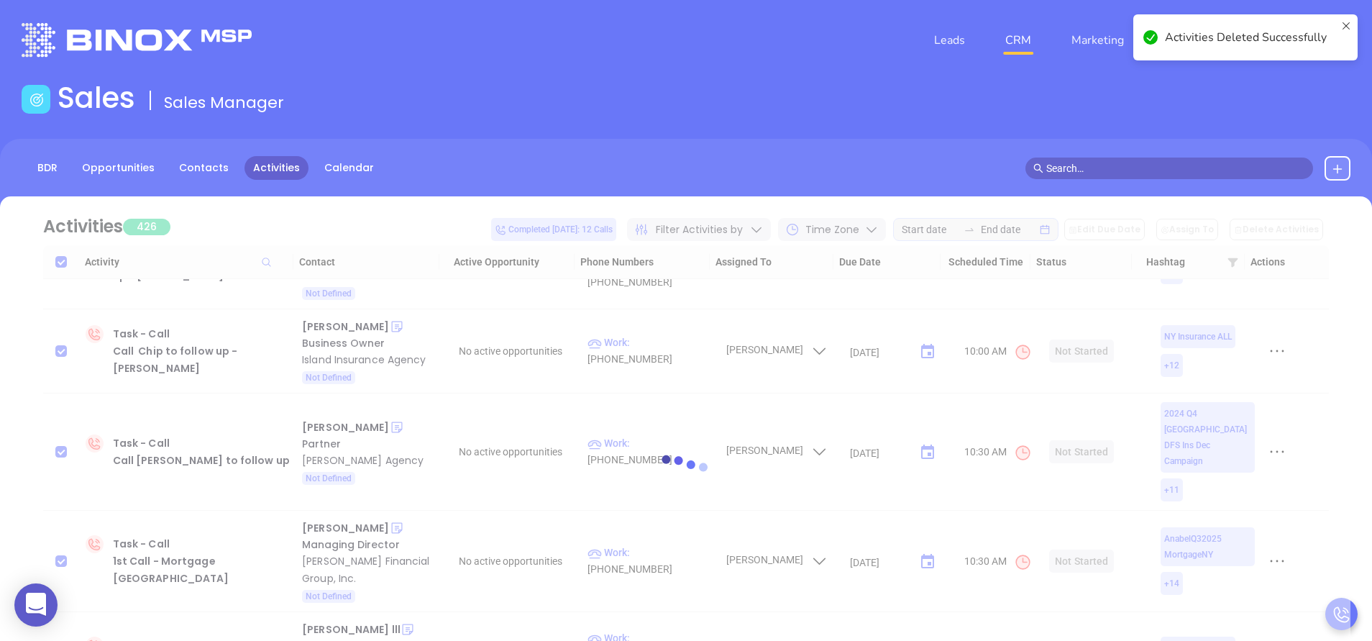
checkbox input "false"
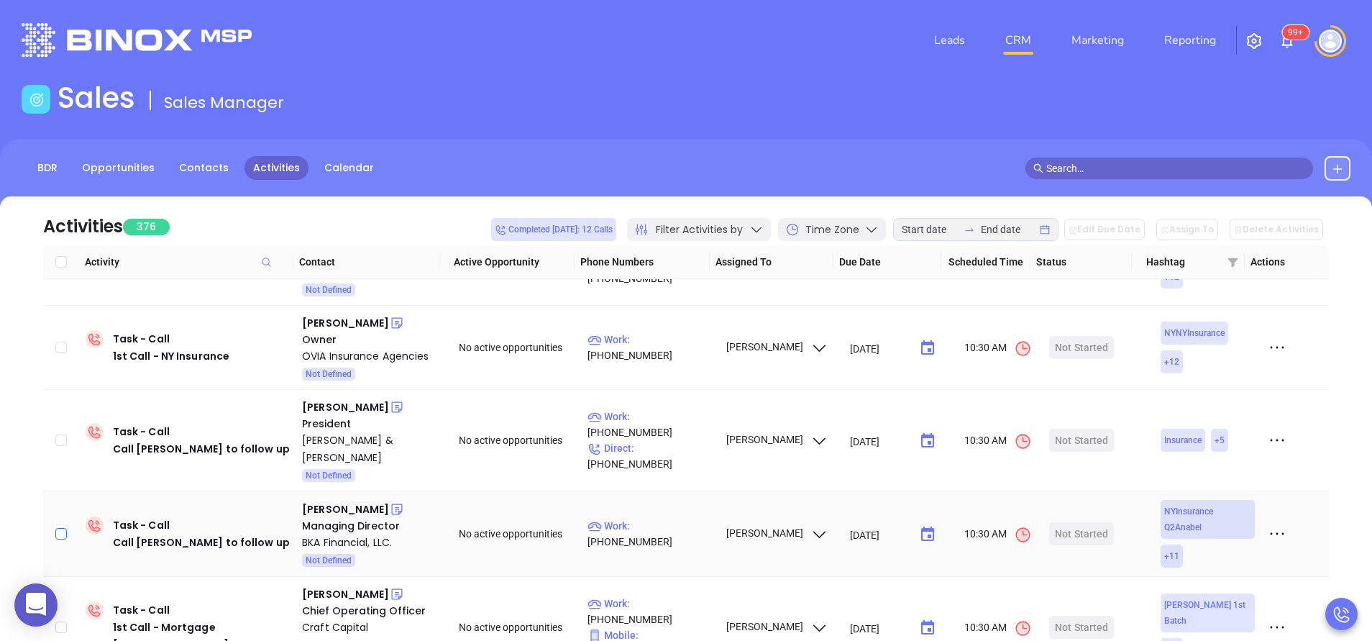
click at [63, 528] on input "checkbox" at bounding box center [61, 534] width 12 height 12
checkbox input "true"
click at [60, 621] on input "checkbox" at bounding box center [61, 627] width 12 height 12
checkbox input "true"
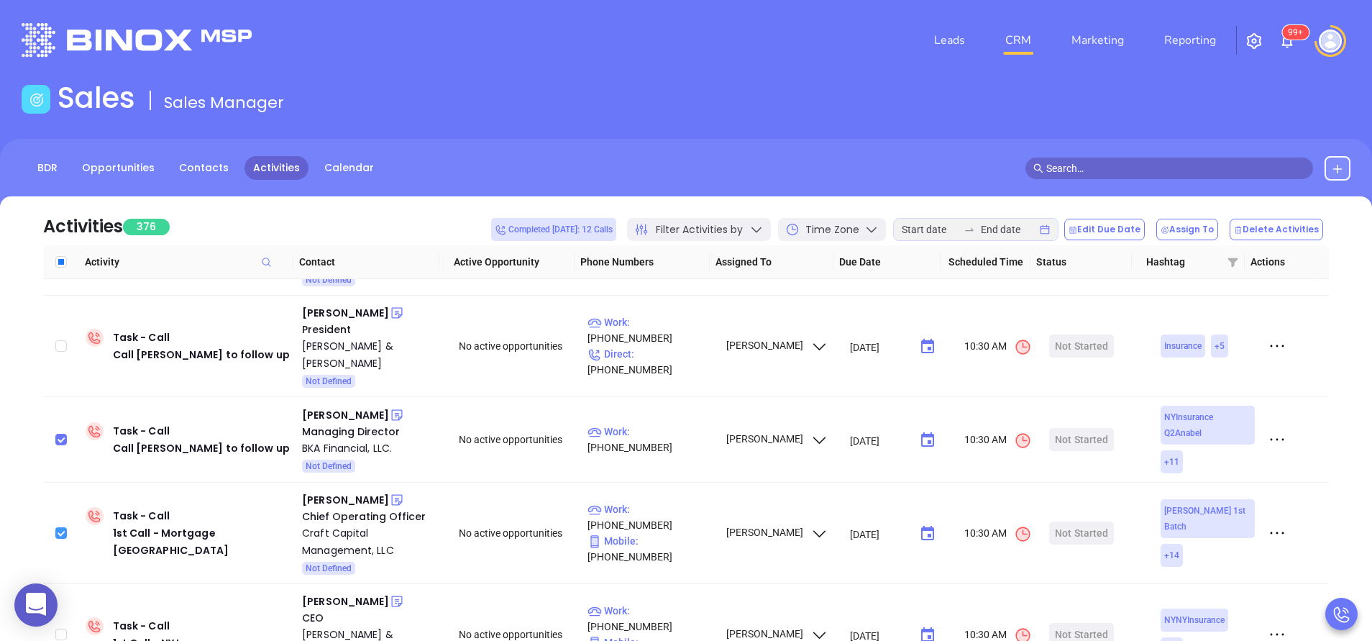
scroll to position [3409, 0]
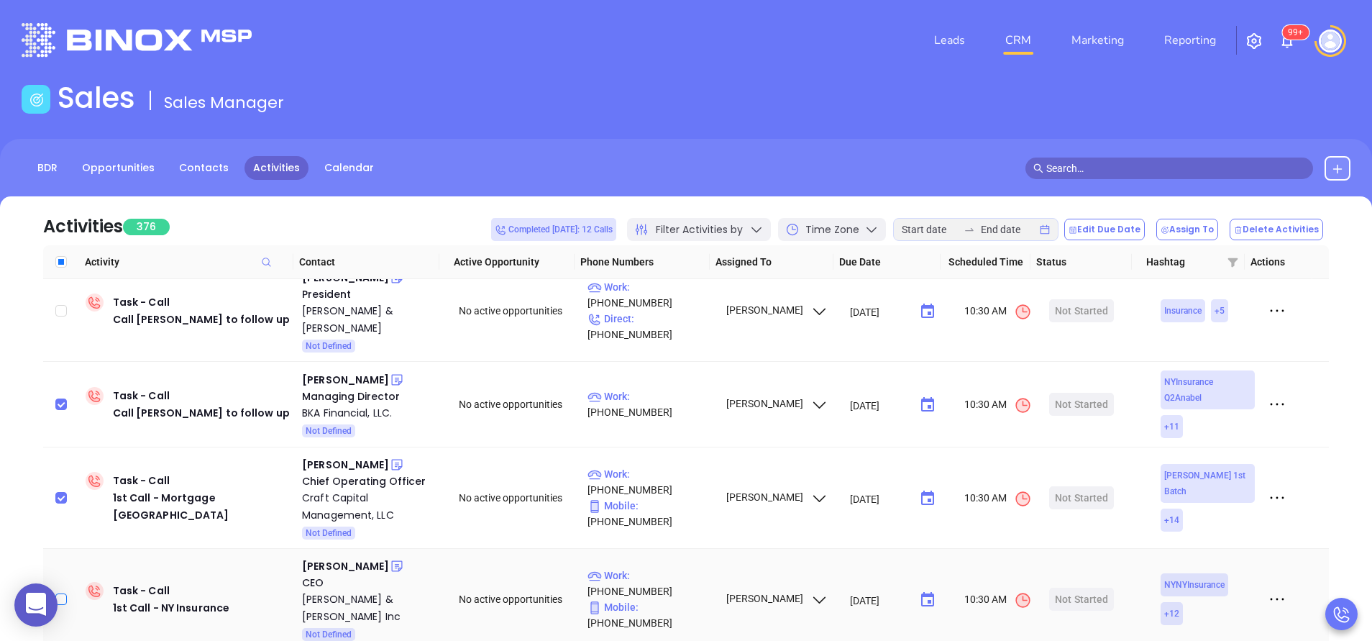
click at [60, 593] on input "checkbox" at bounding box center [61, 599] width 12 height 12
checkbox input "true"
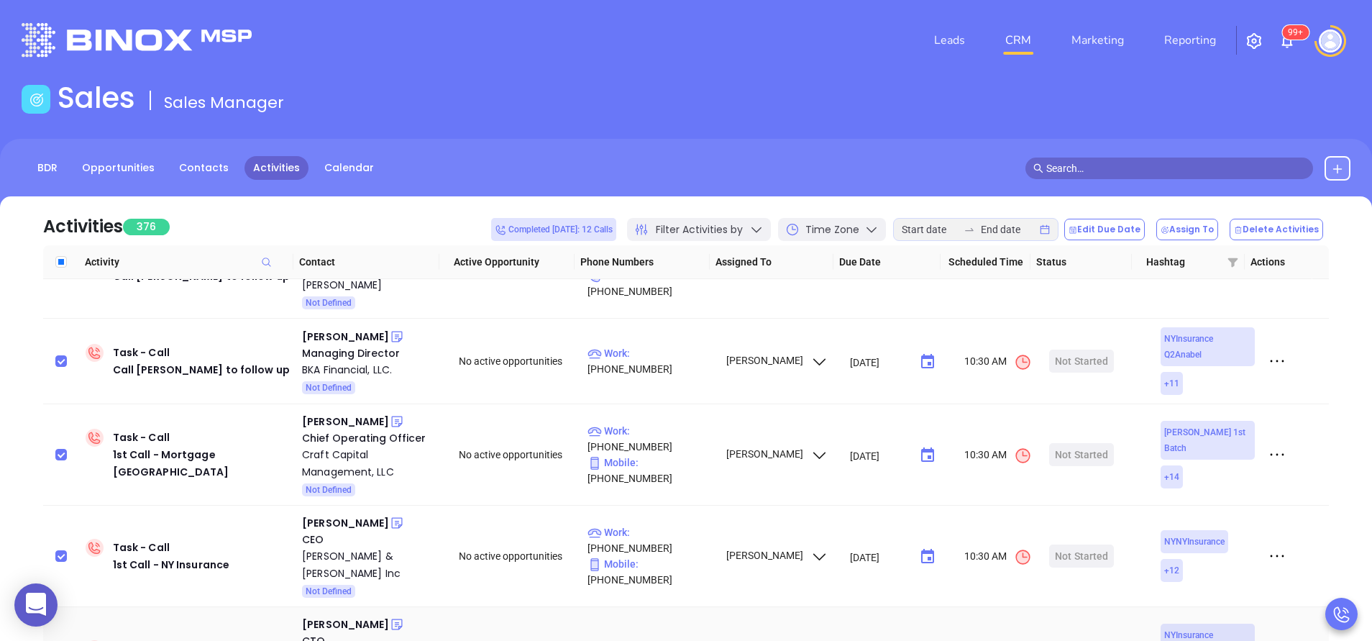
checkbox input "true"
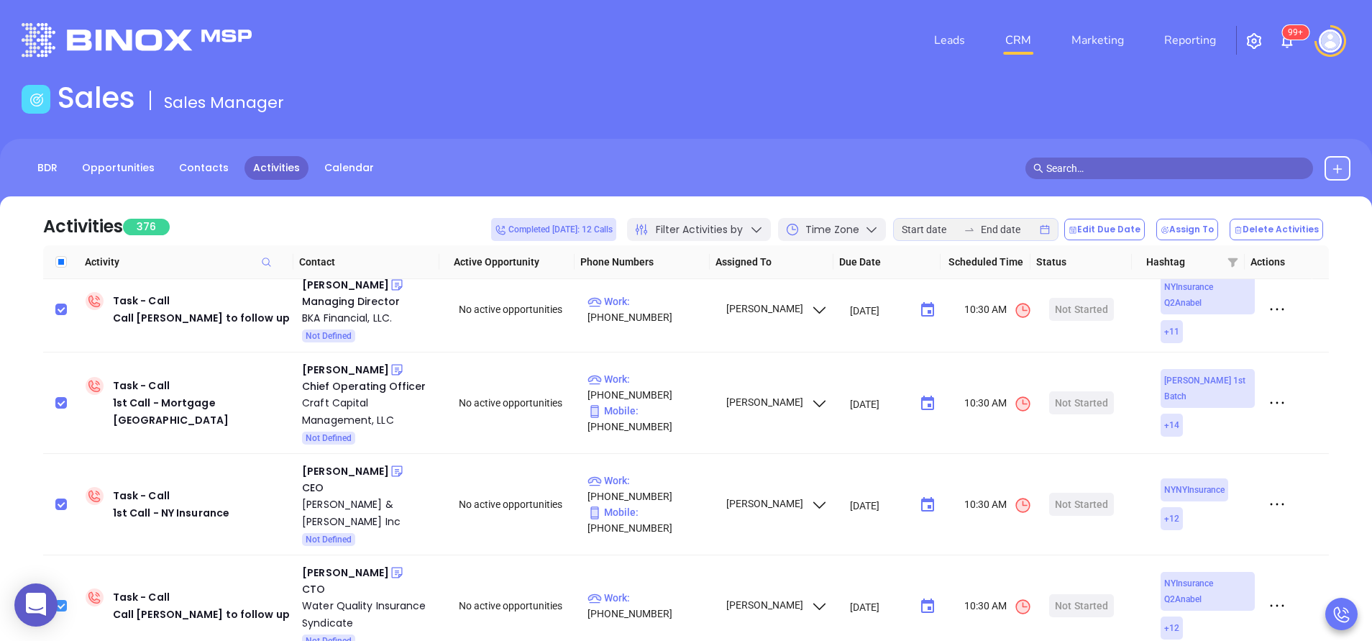
scroll to position [3538, 0]
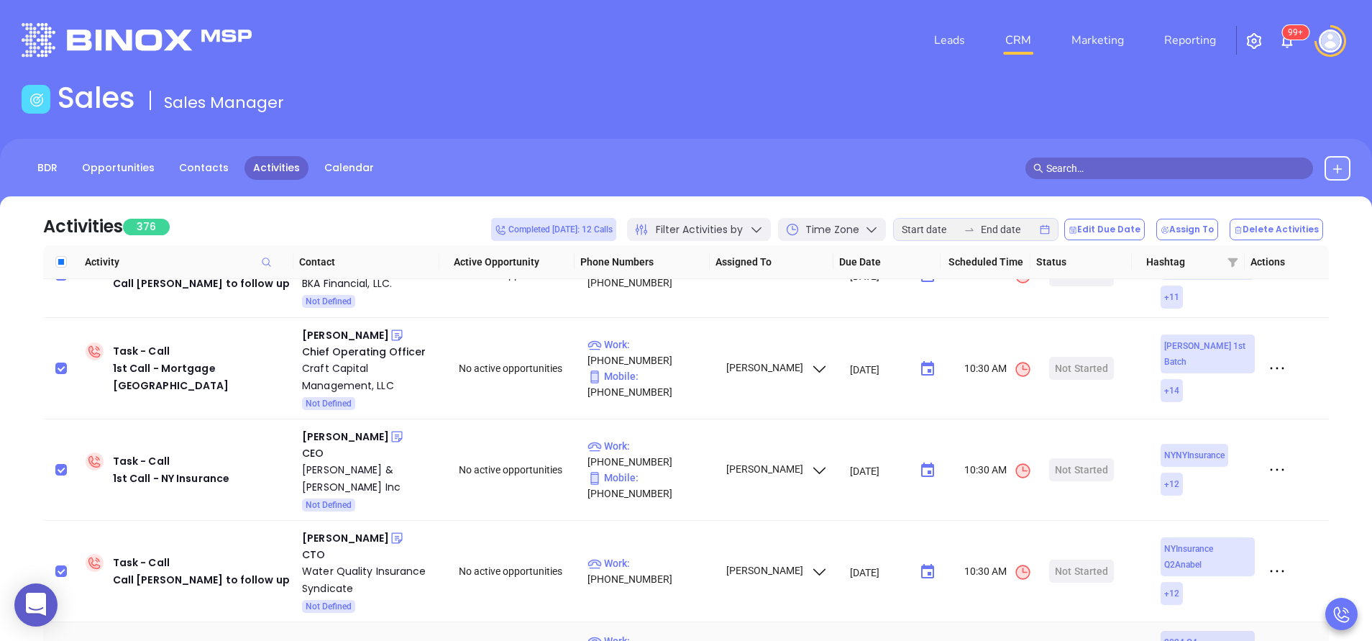
checkbox input "true"
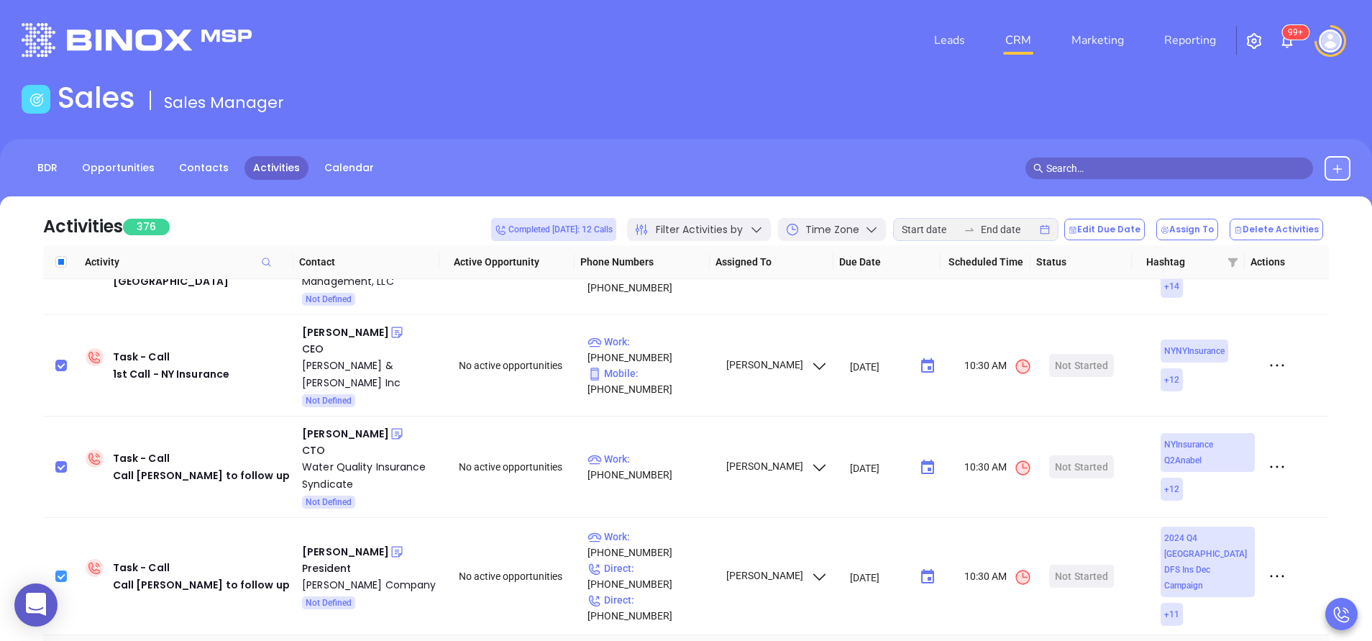
scroll to position [3667, 0]
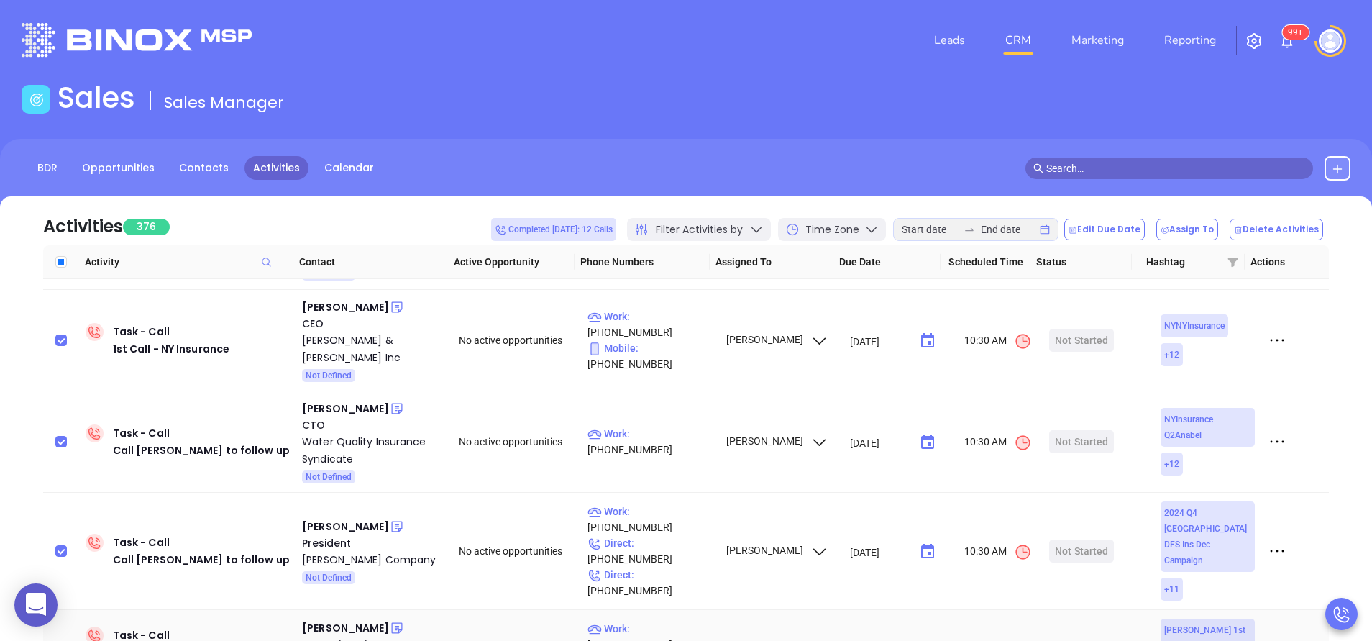
click at [58, 640] on input "checkbox" at bounding box center [61, 652] width 12 height 12
checkbox input "true"
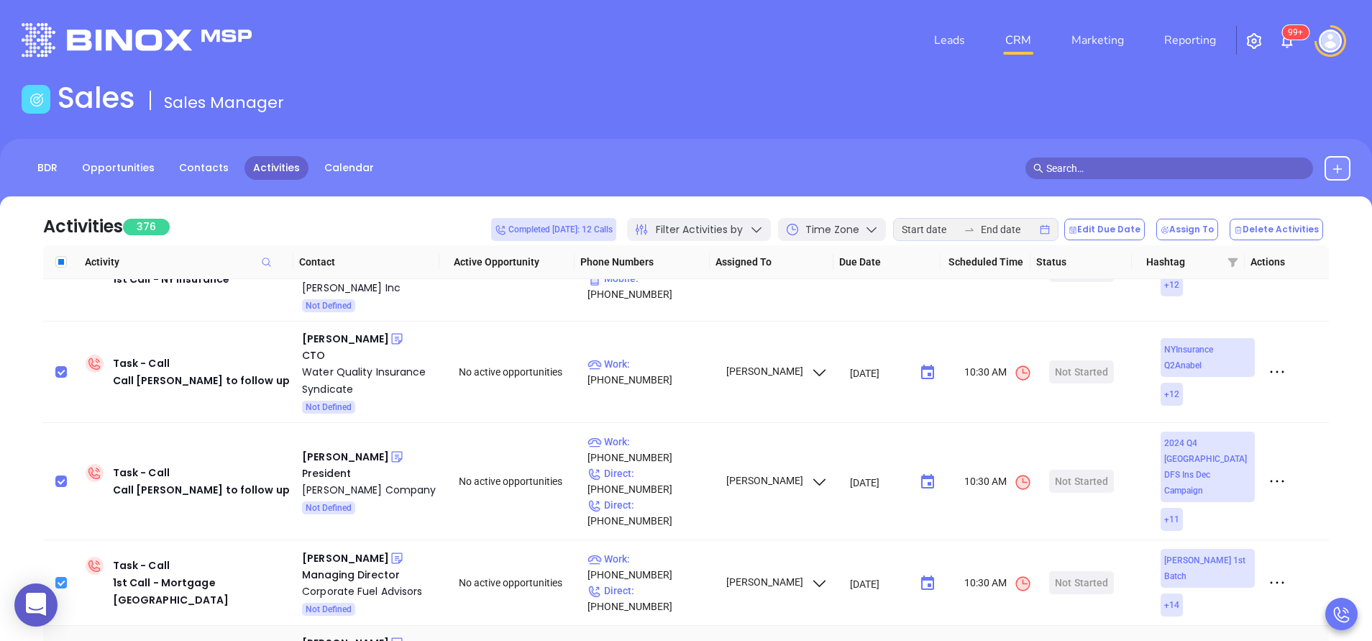
scroll to position [3754, 0]
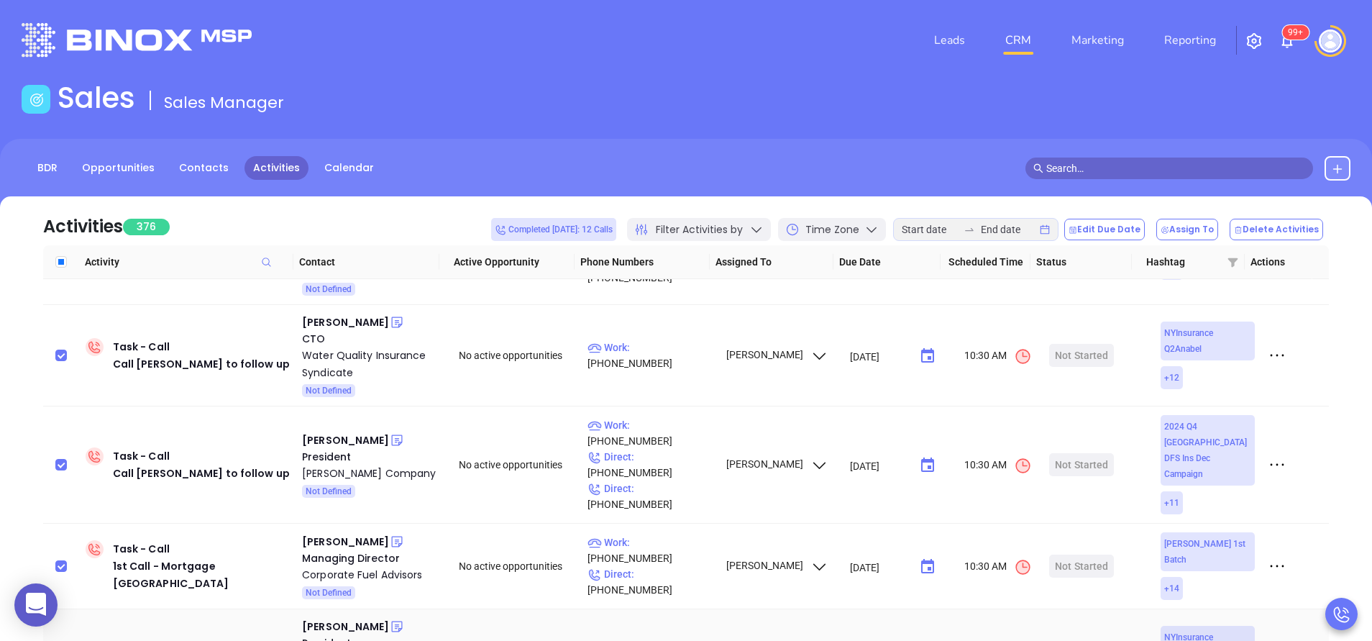
checkbox input "true"
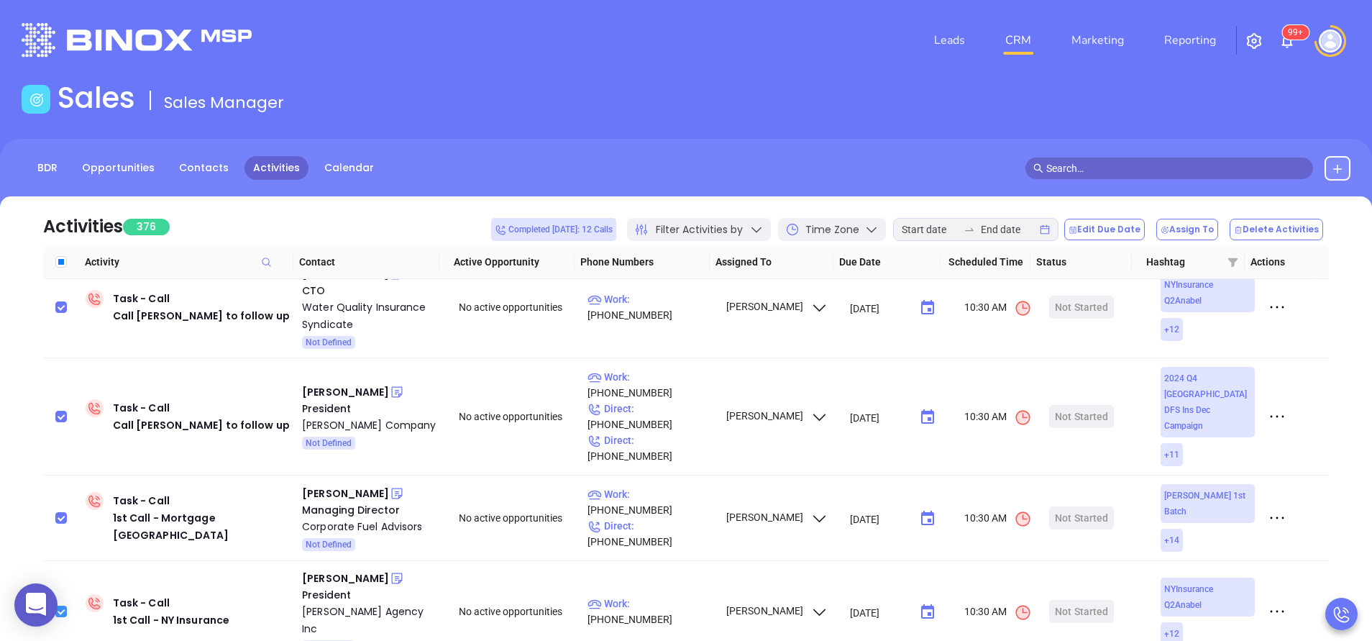
scroll to position [3840, 0]
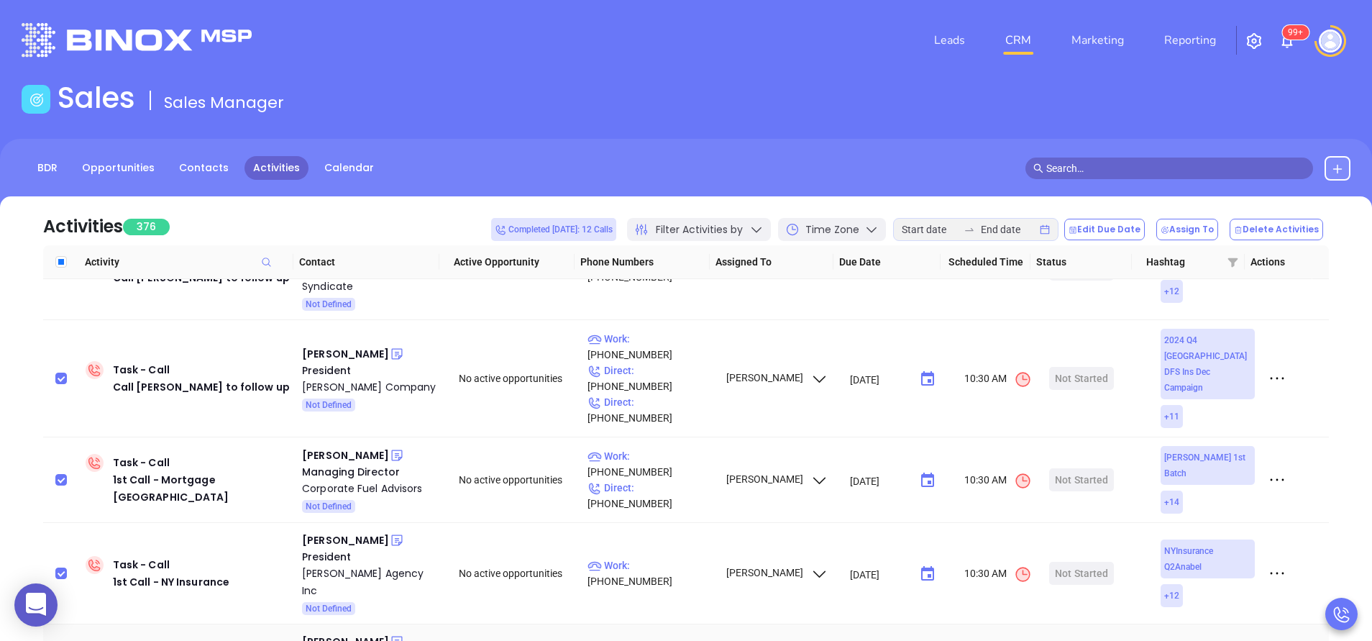
checkbox input "true"
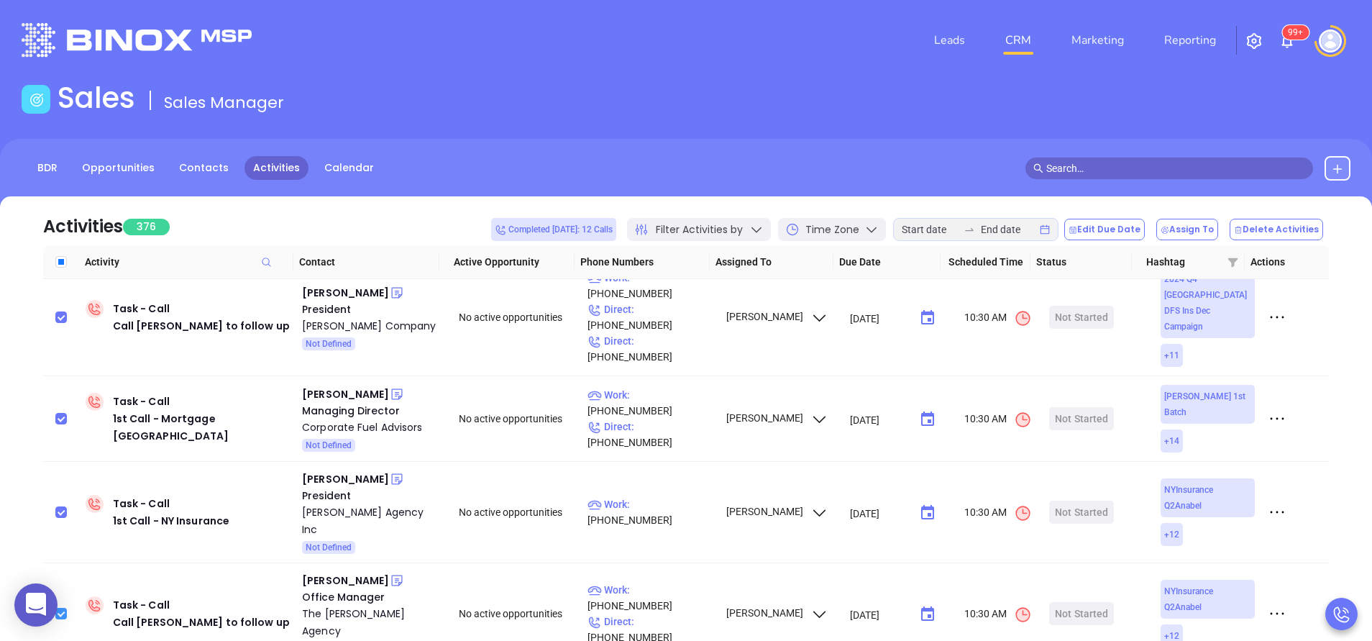
scroll to position [3926, 0]
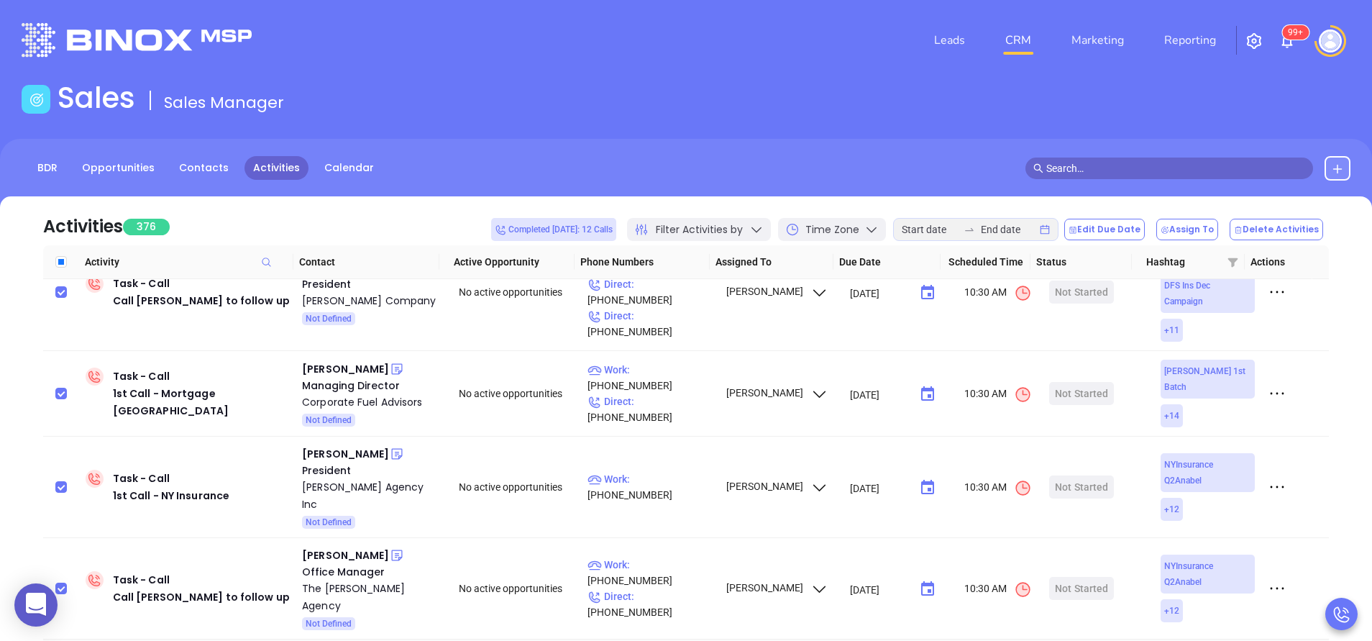
checkbox input "true"
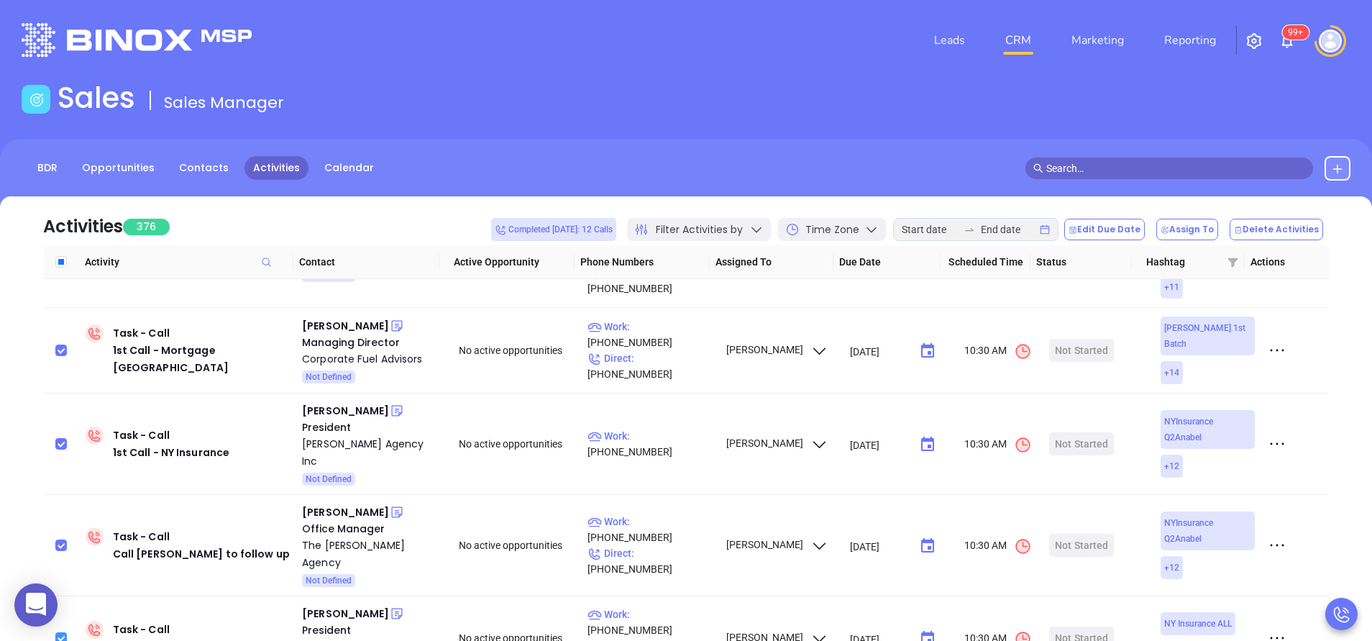
scroll to position [4013, 0]
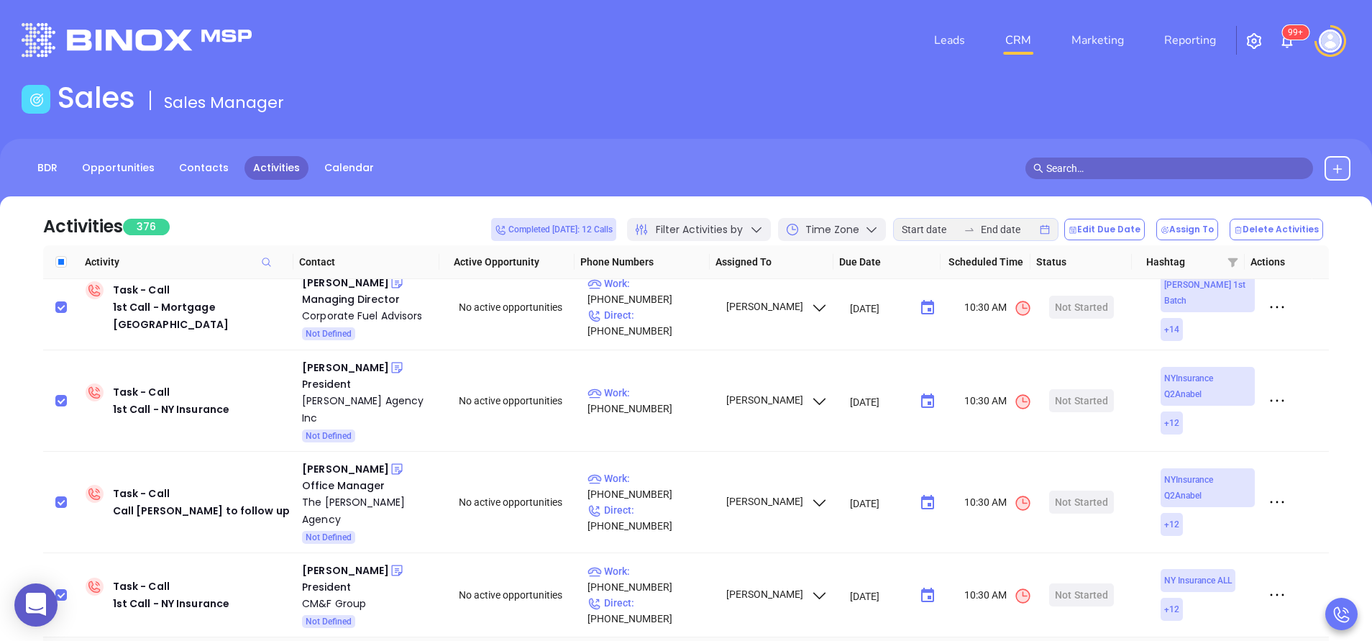
checkbox input "true"
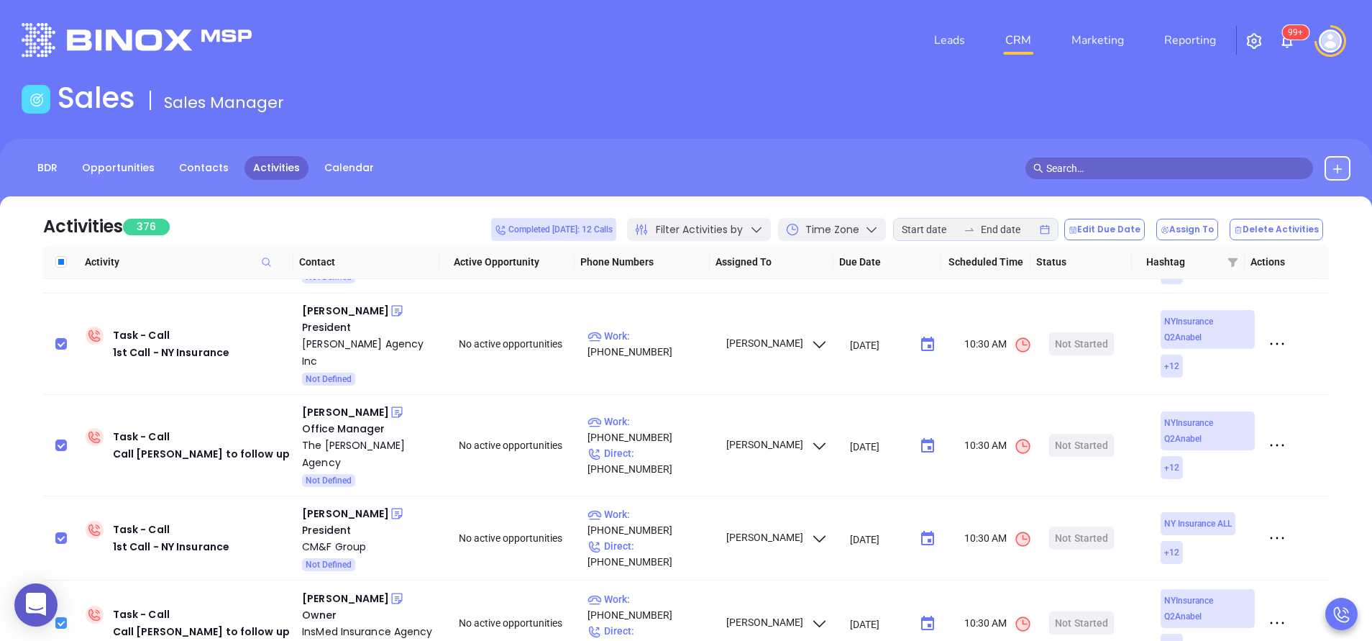
scroll to position [4099, 0]
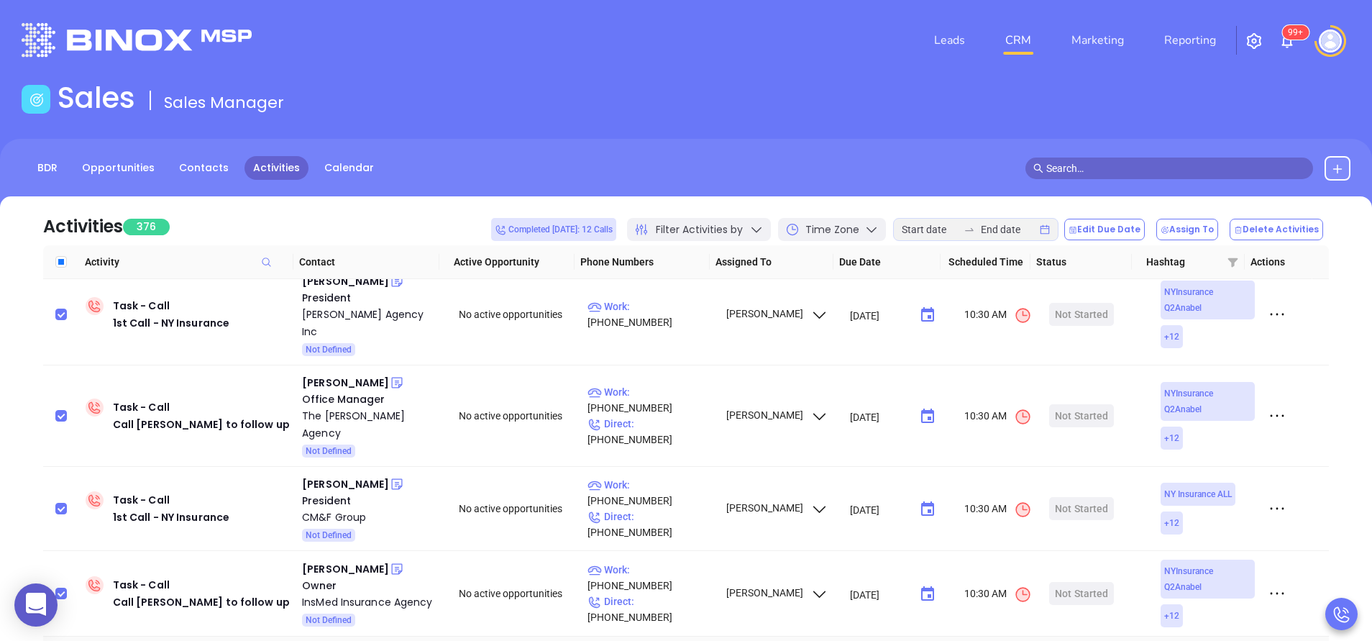
checkbox input "true"
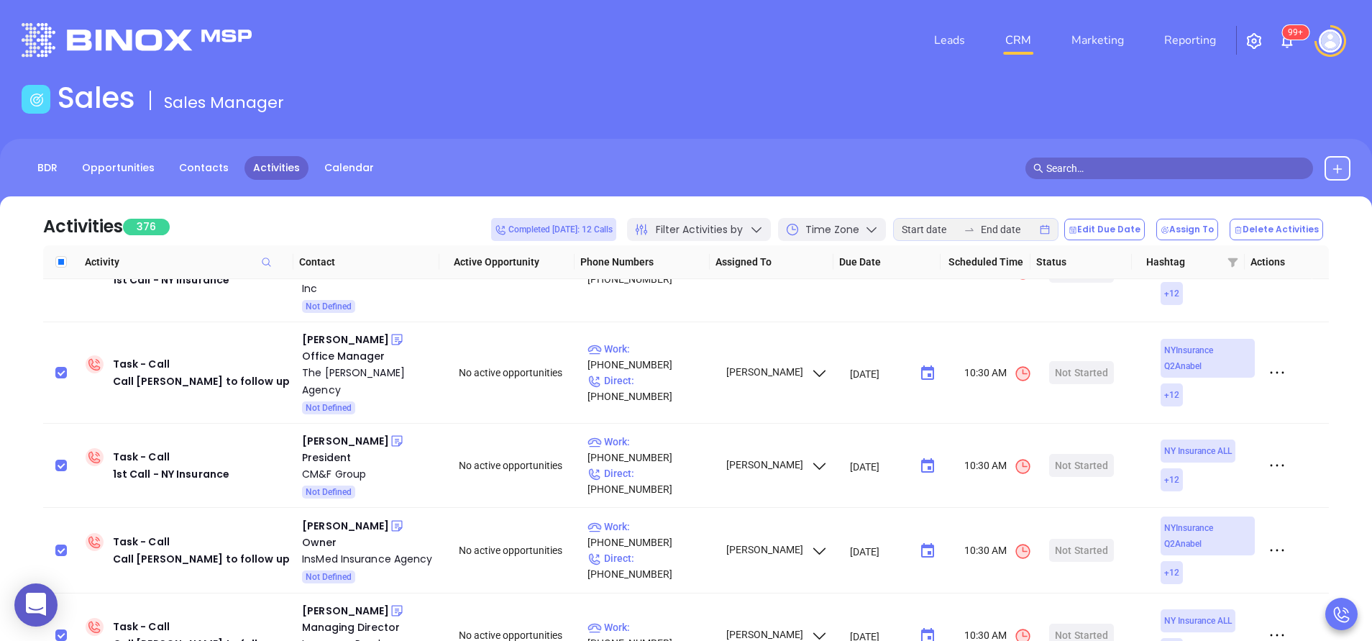
checkbox input "true"
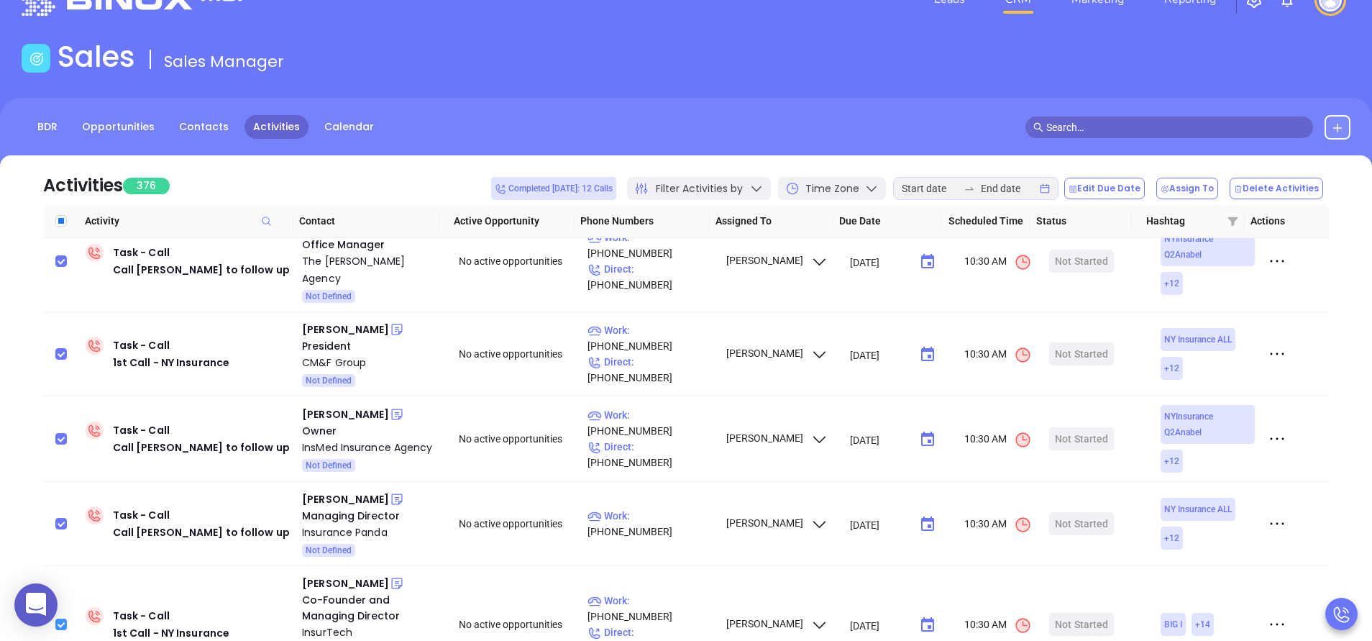
scroll to position [43, 0]
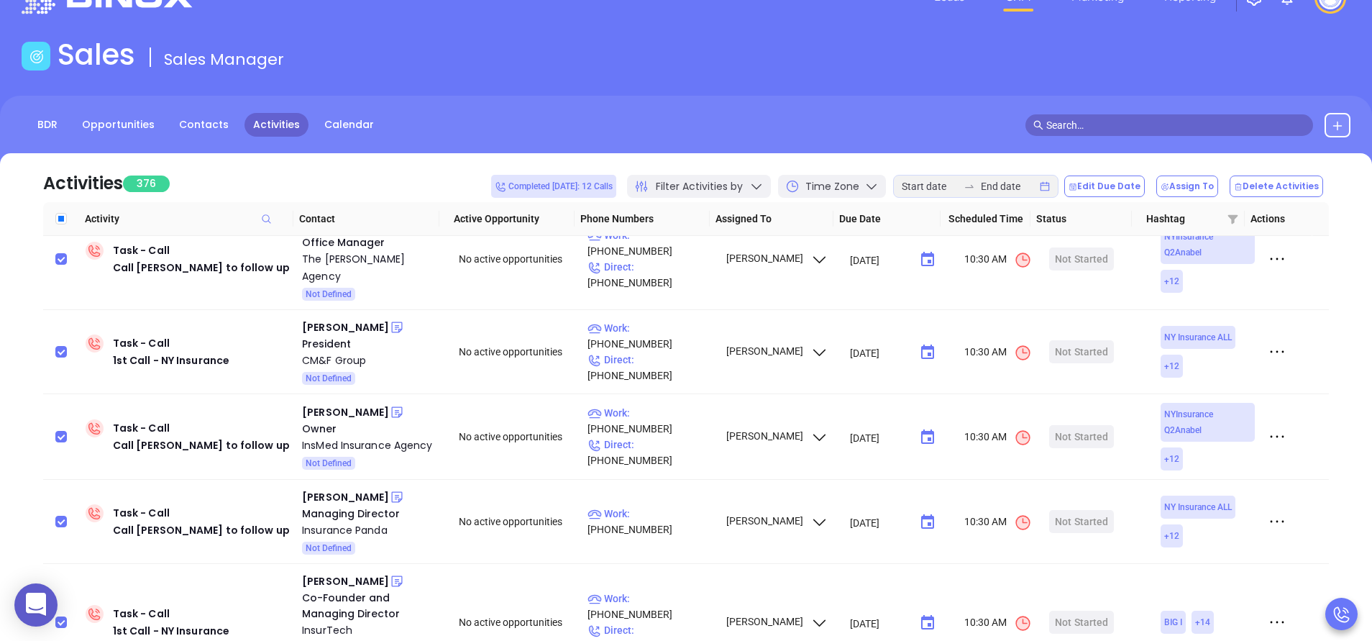
checkbox input "true"
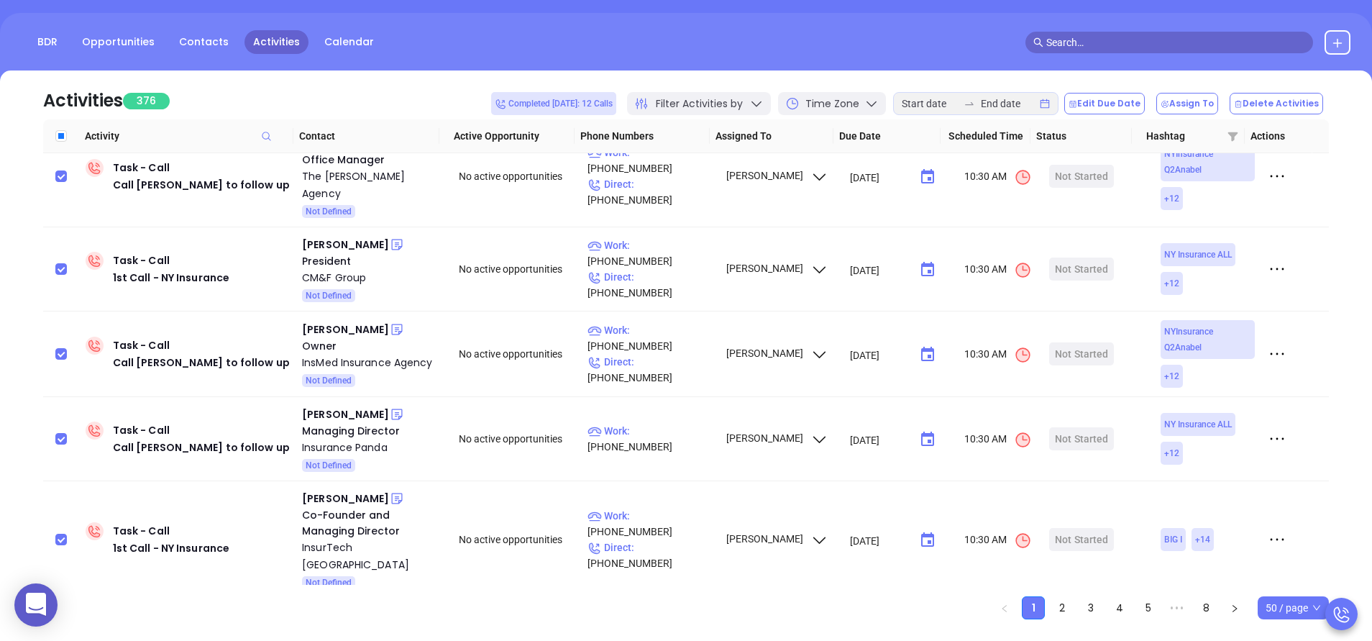
scroll to position [129, 0]
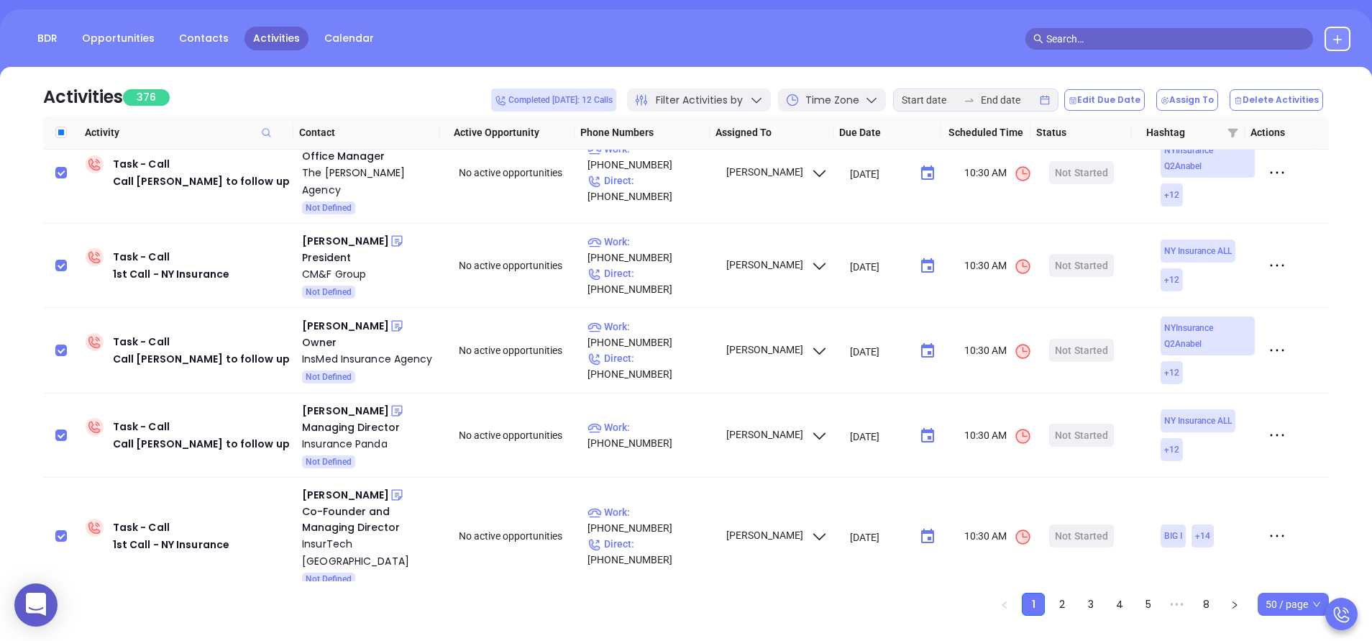
checkbox input "true"
click at [1263, 109] on button "Delete Activities" at bounding box center [1276, 100] width 93 height 22
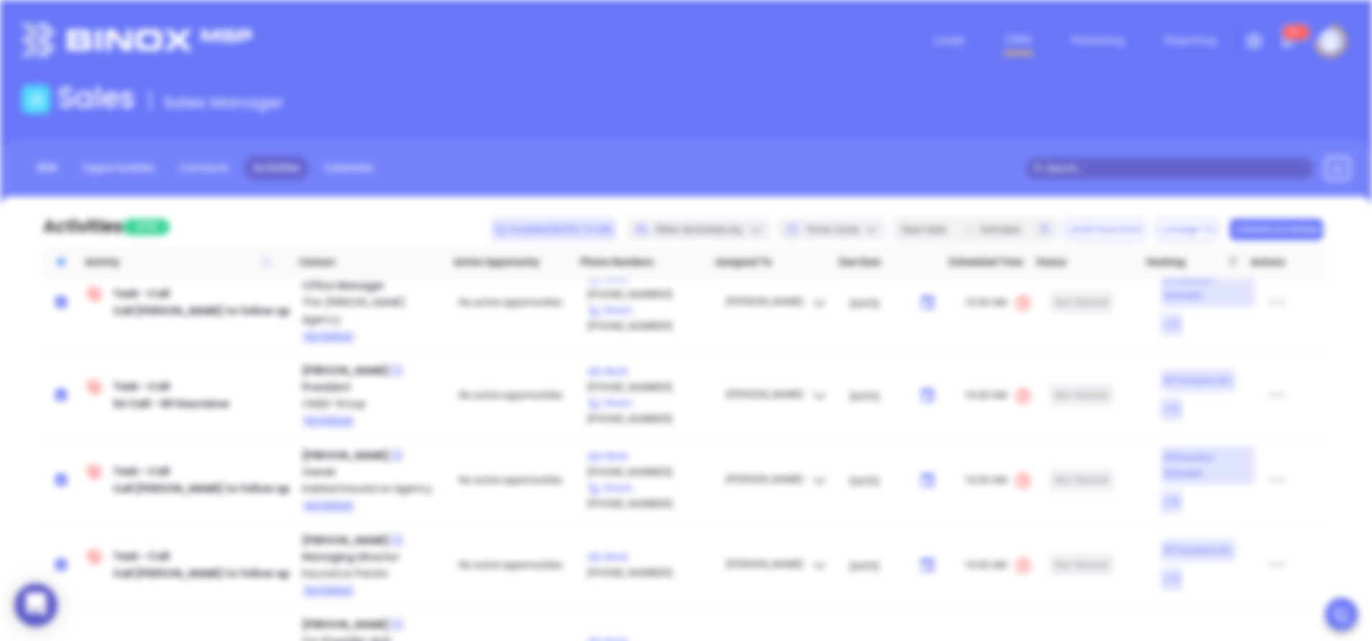
scroll to position [0, 0]
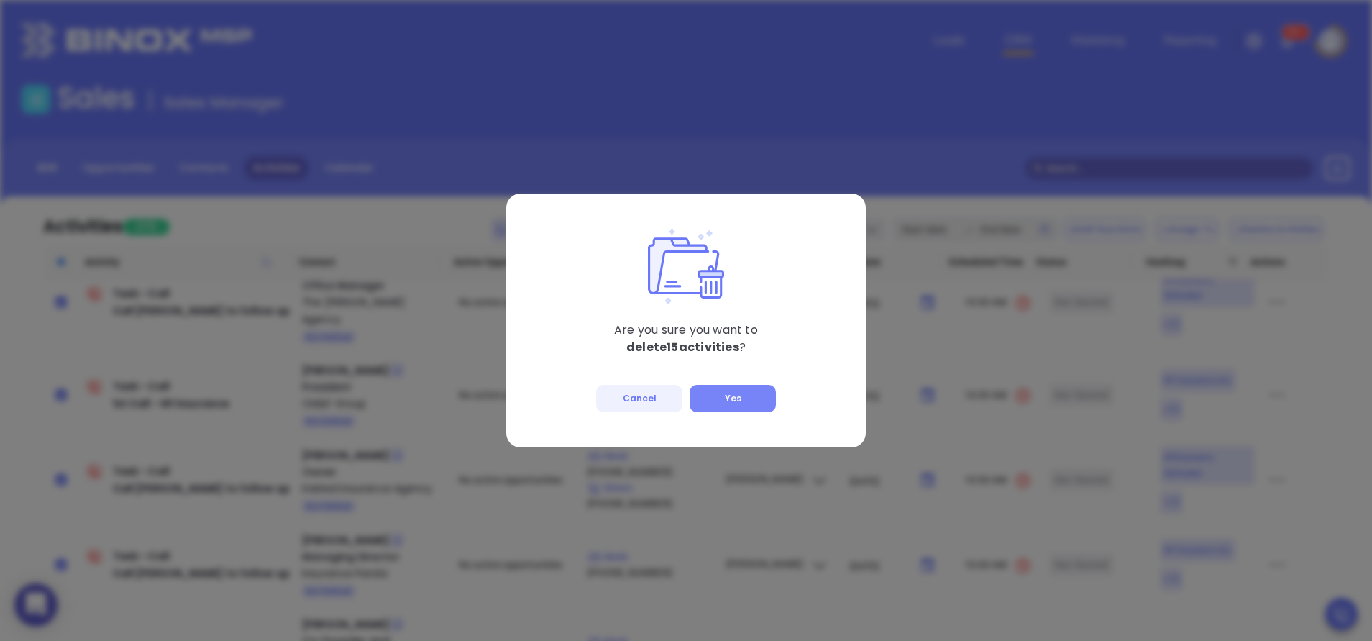
click at [716, 397] on button "Yes" at bounding box center [733, 398] width 86 height 27
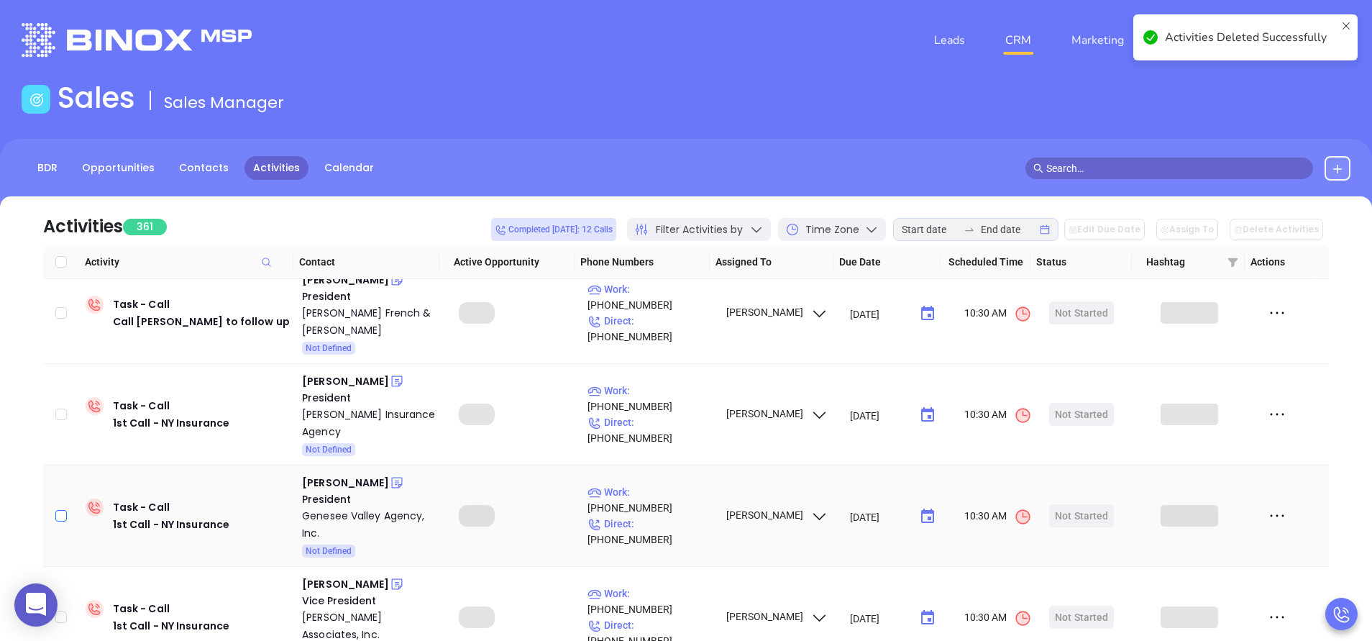
click at [61, 510] on input "checkbox" at bounding box center [61, 516] width 12 height 12
checkbox input "true"
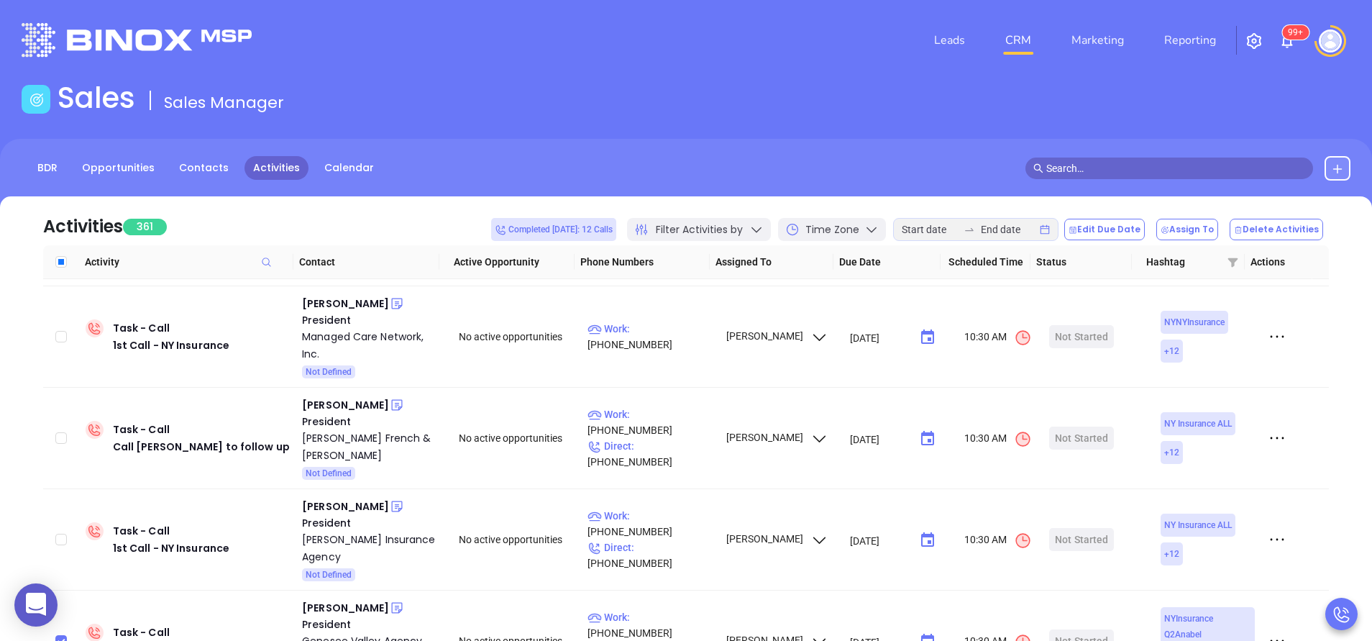
checkbox input "true"
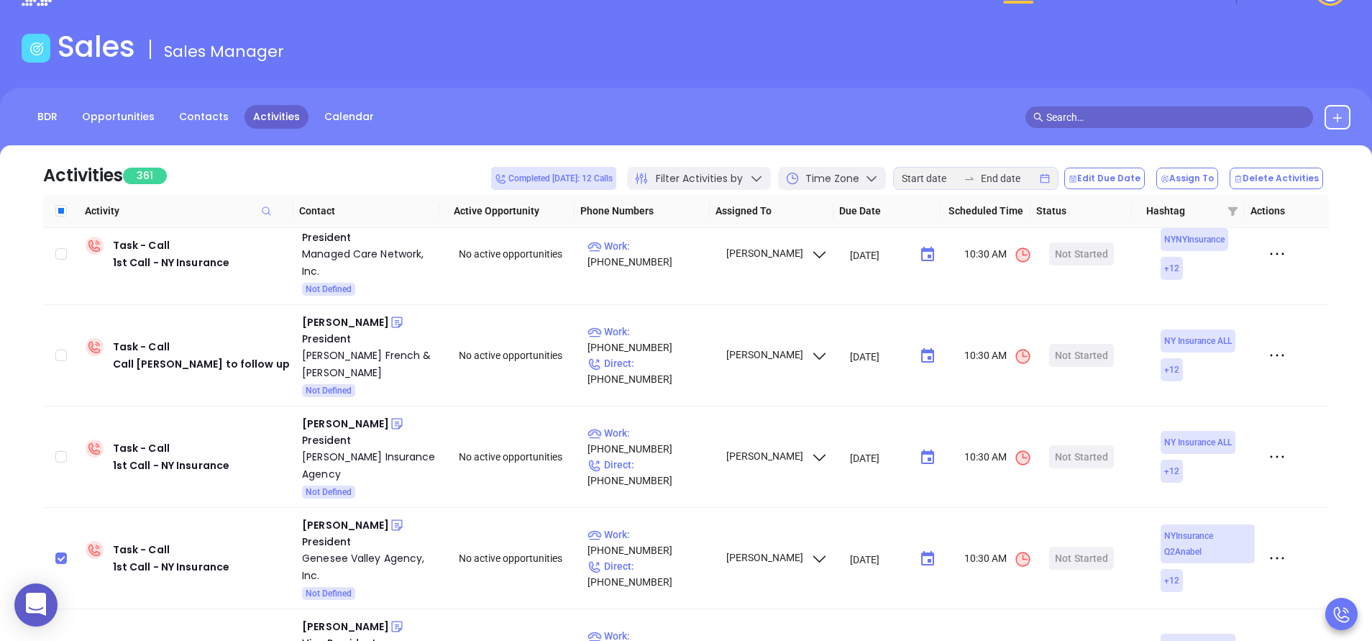
scroll to position [86, 0]
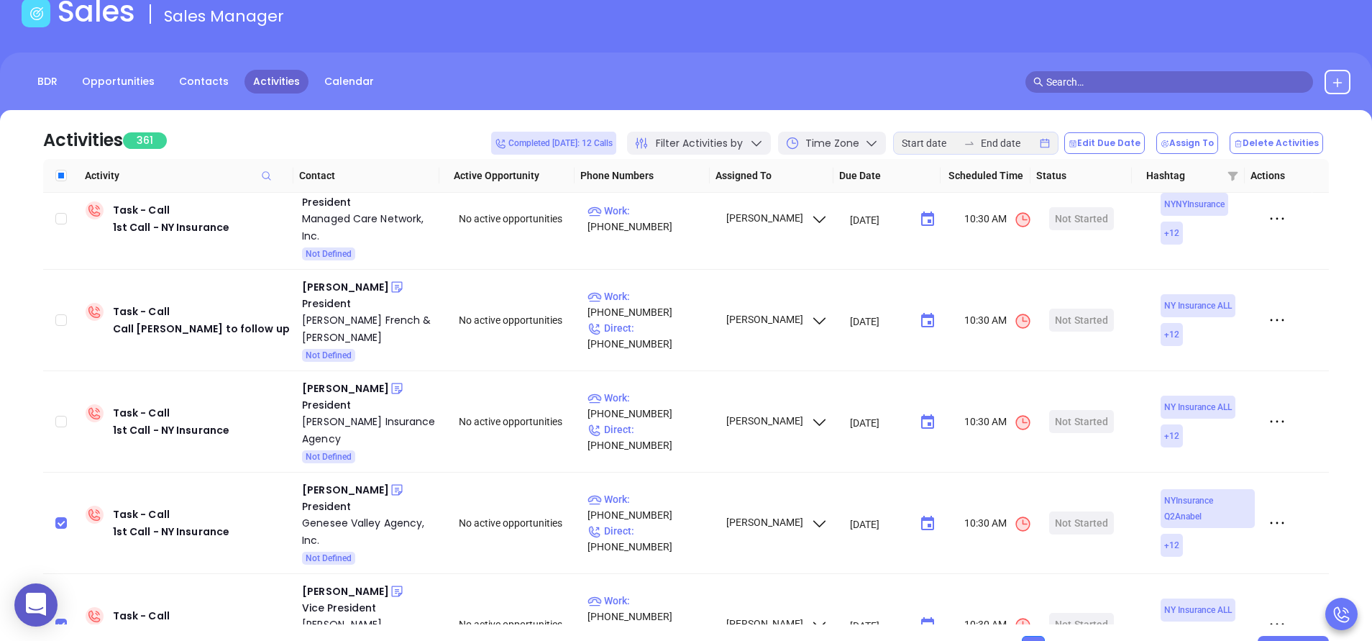
checkbox input "true"
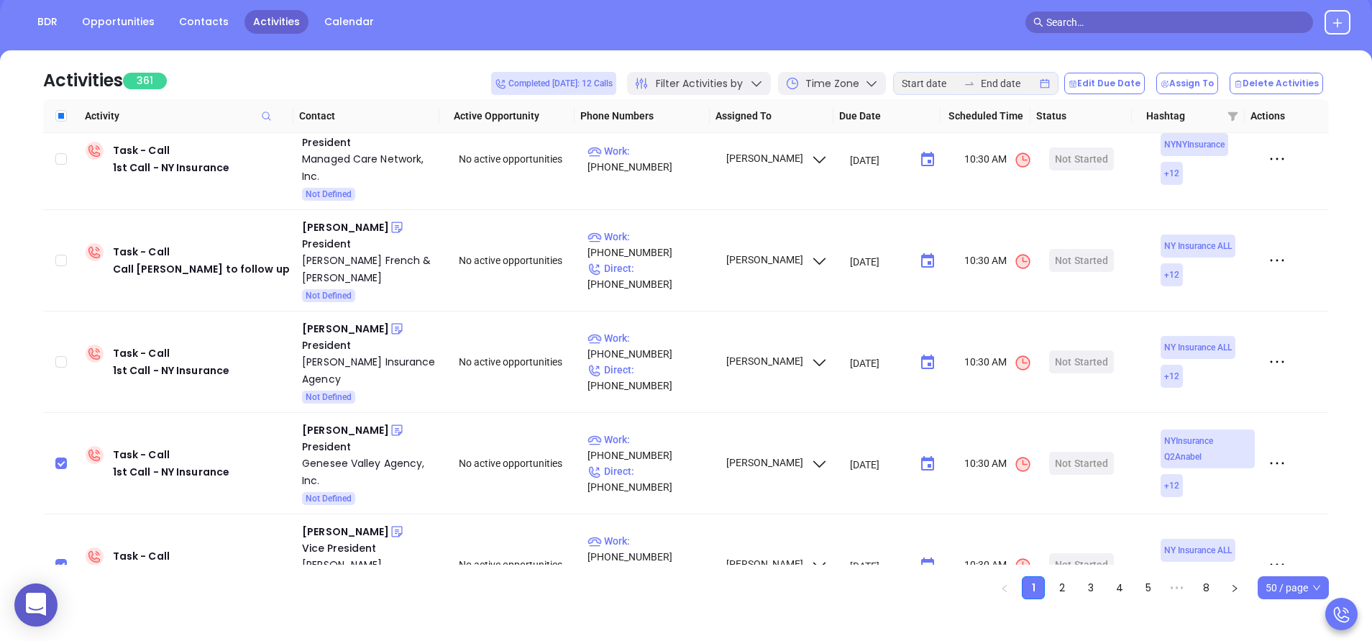
scroll to position [155, 0]
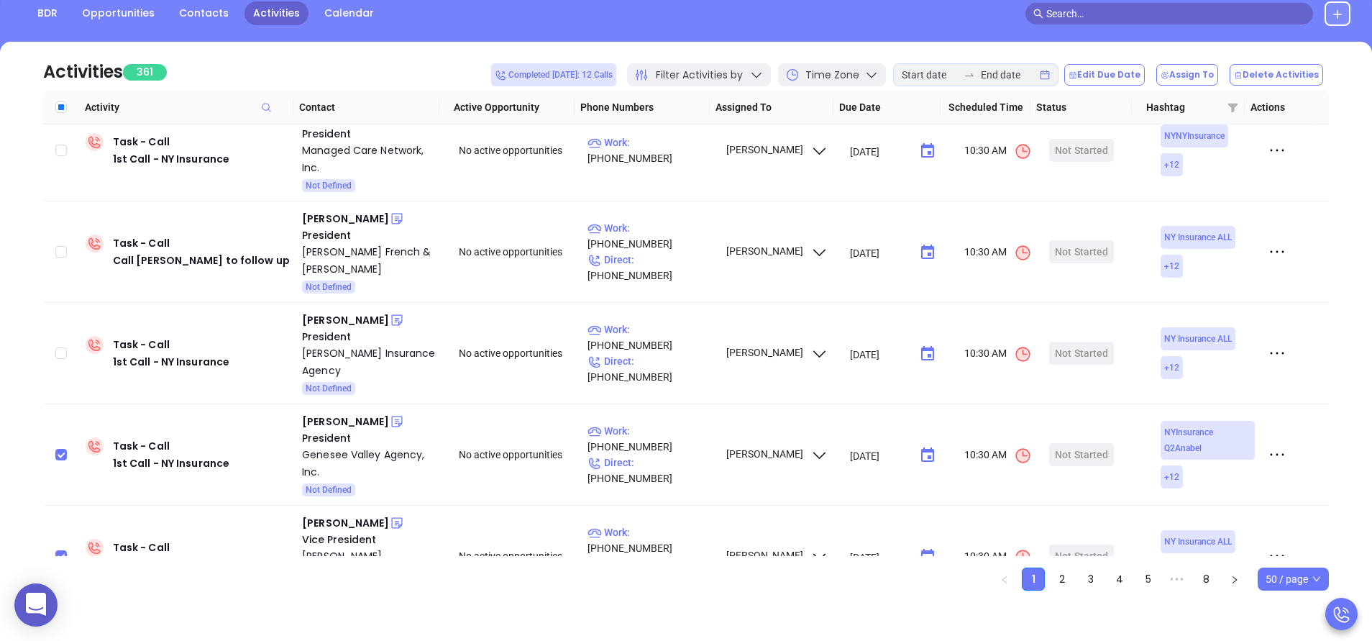
checkbox input "true"
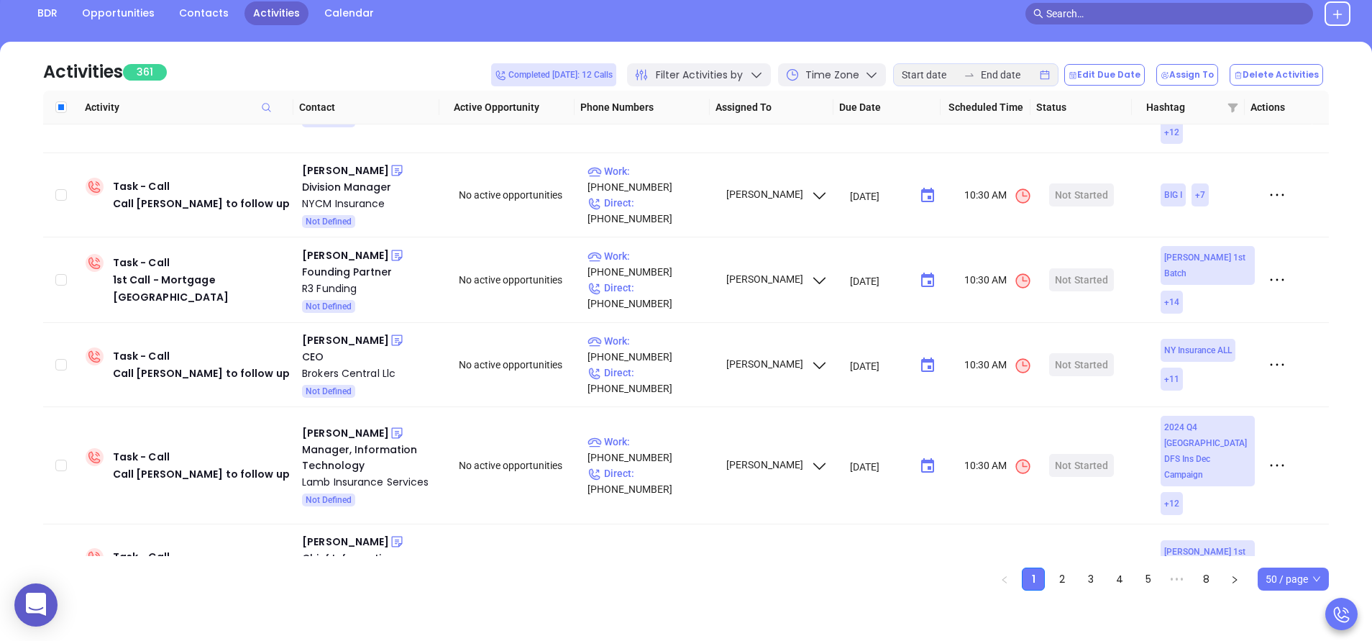
scroll to position [0, 0]
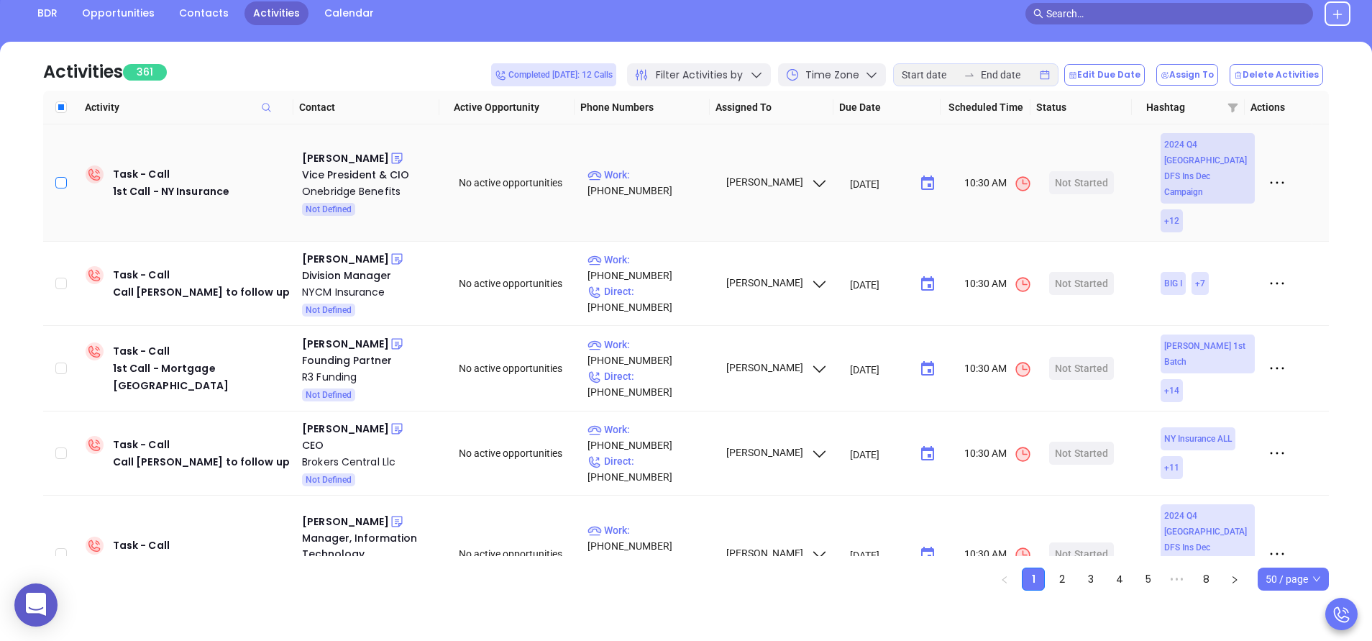
click at [62, 177] on input "checkbox" at bounding box center [61, 183] width 12 height 12
checkbox input "true"
click at [60, 278] on input "checkbox" at bounding box center [61, 284] width 12 height 12
checkbox input "true"
click at [61, 362] on input "checkbox" at bounding box center [61, 368] width 12 height 12
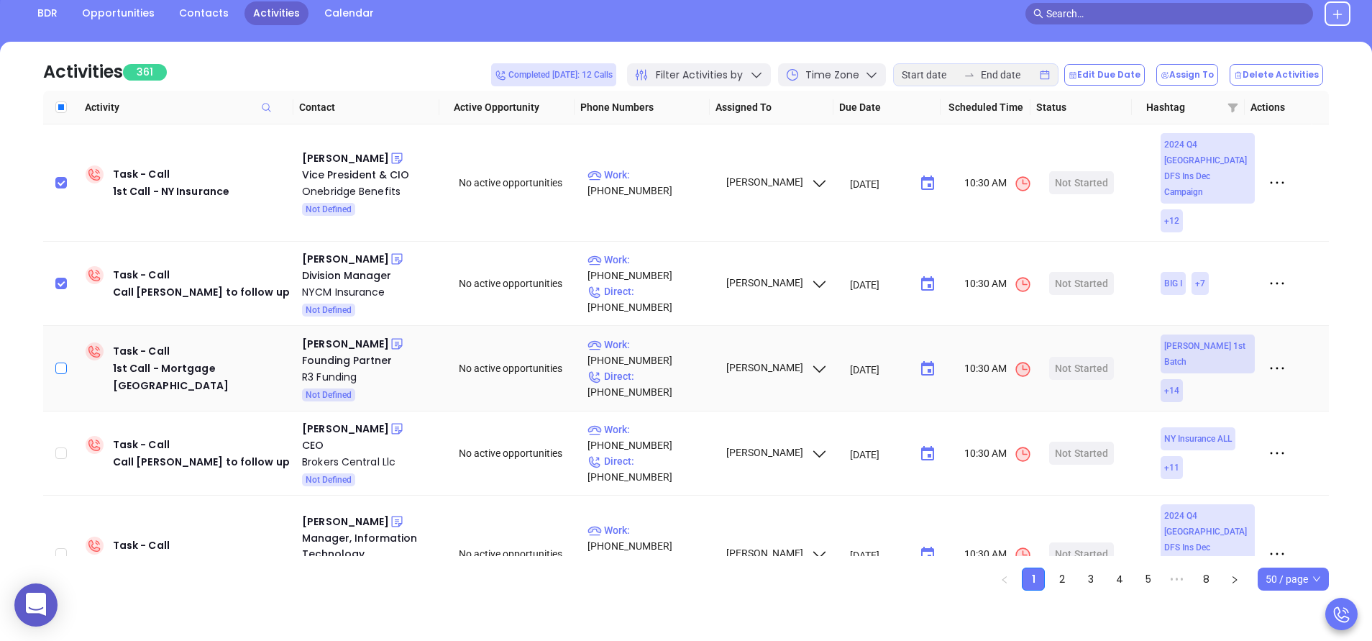
checkbox input "true"
click at [58, 447] on input "checkbox" at bounding box center [61, 453] width 12 height 12
checkbox input "true"
click at [63, 548] on input "checkbox" at bounding box center [61, 554] width 12 height 12
checkbox input "true"
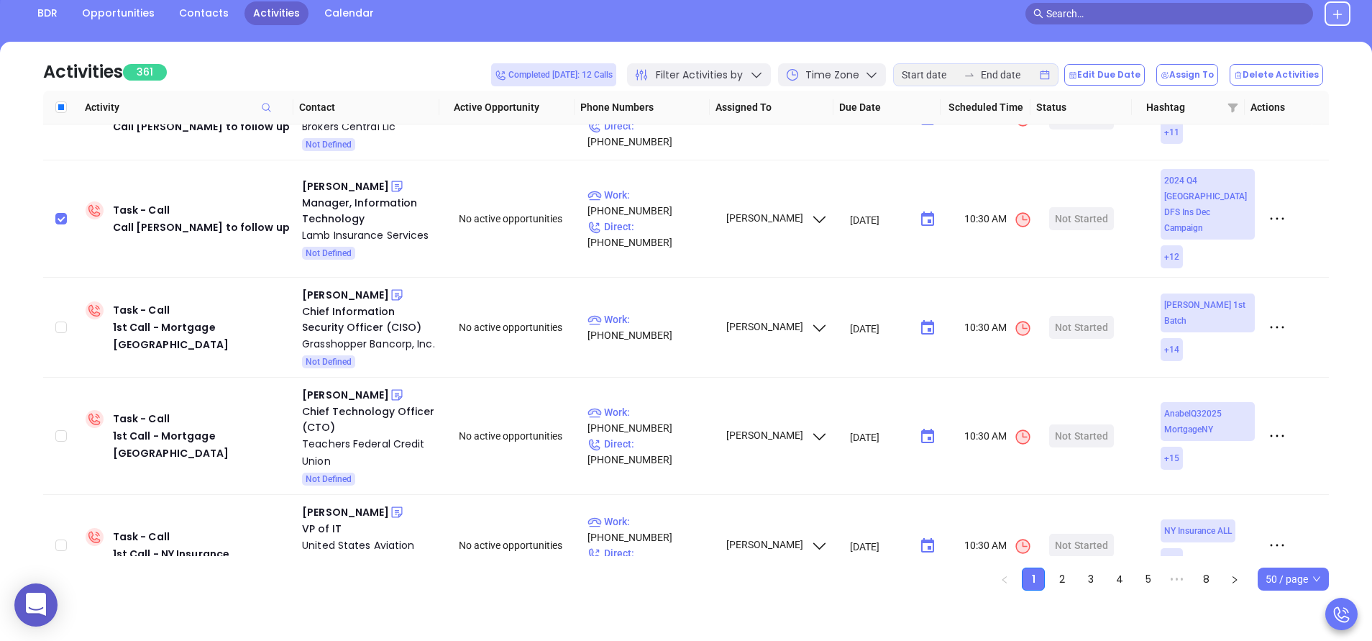
scroll to position [362, 0]
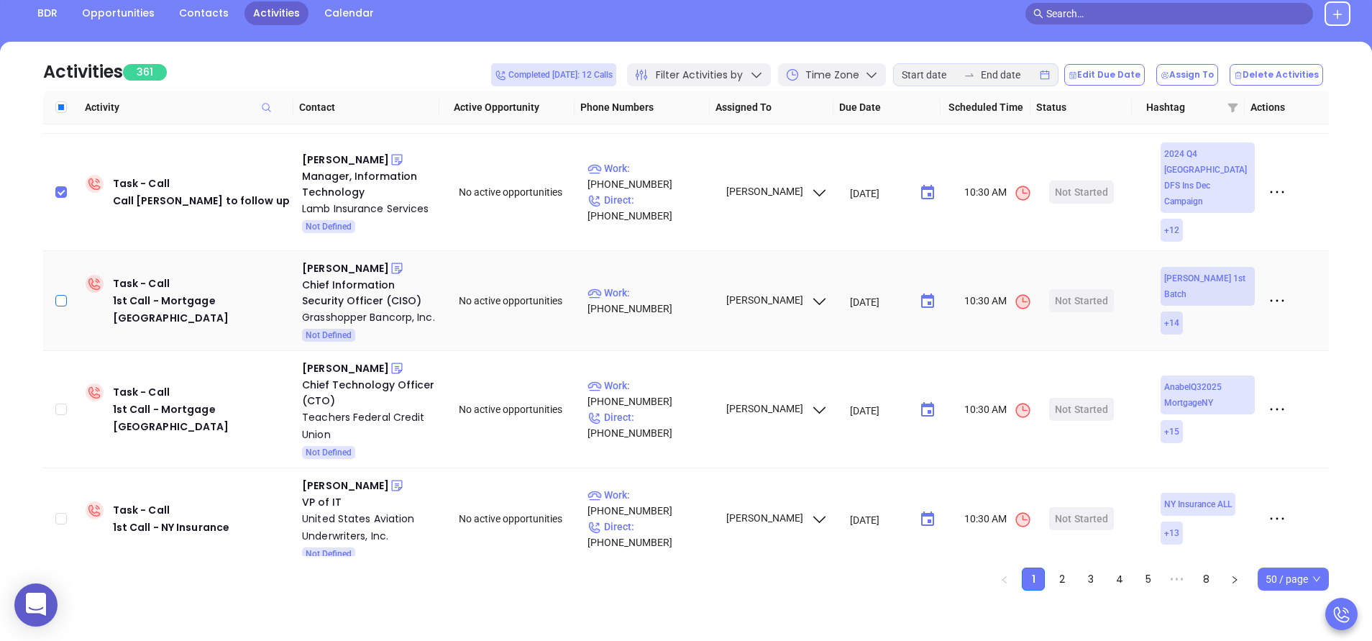
click at [61, 295] on input "checkbox" at bounding box center [61, 301] width 12 height 12
checkbox input "true"
click at [56, 403] on input "checkbox" at bounding box center [61, 409] width 12 height 12
checkbox input "true"
click at [62, 513] on input "checkbox" at bounding box center [61, 519] width 12 height 12
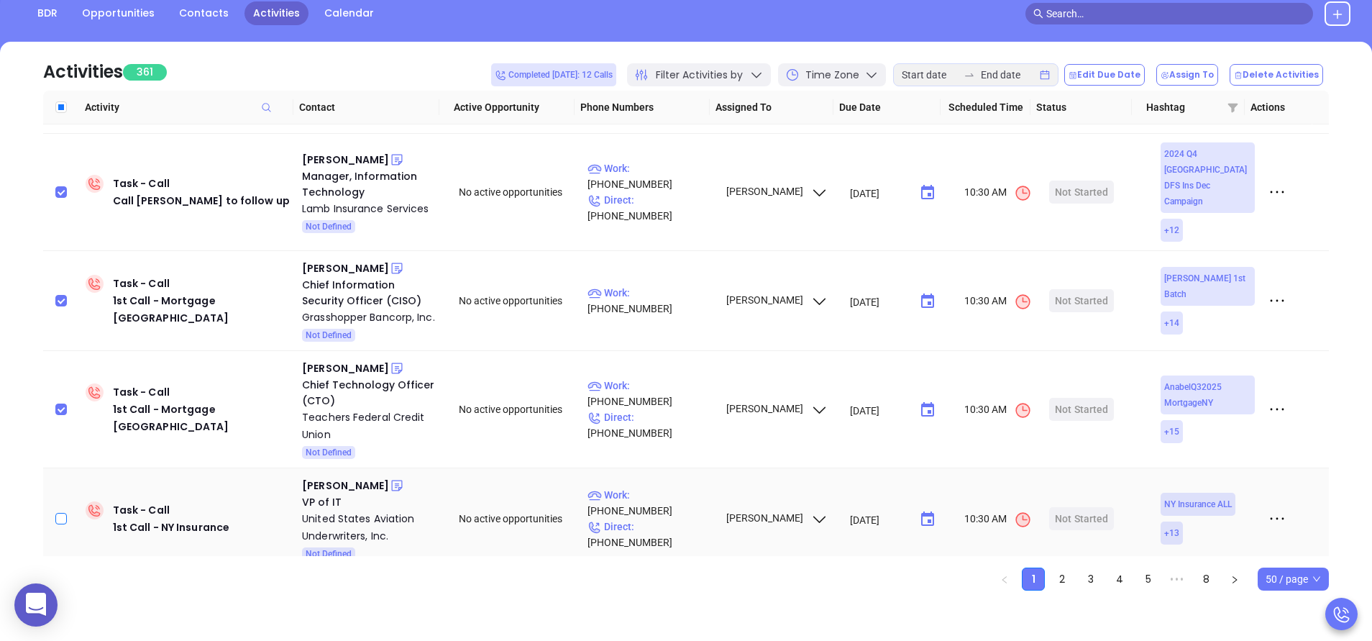
checkbox input "true"
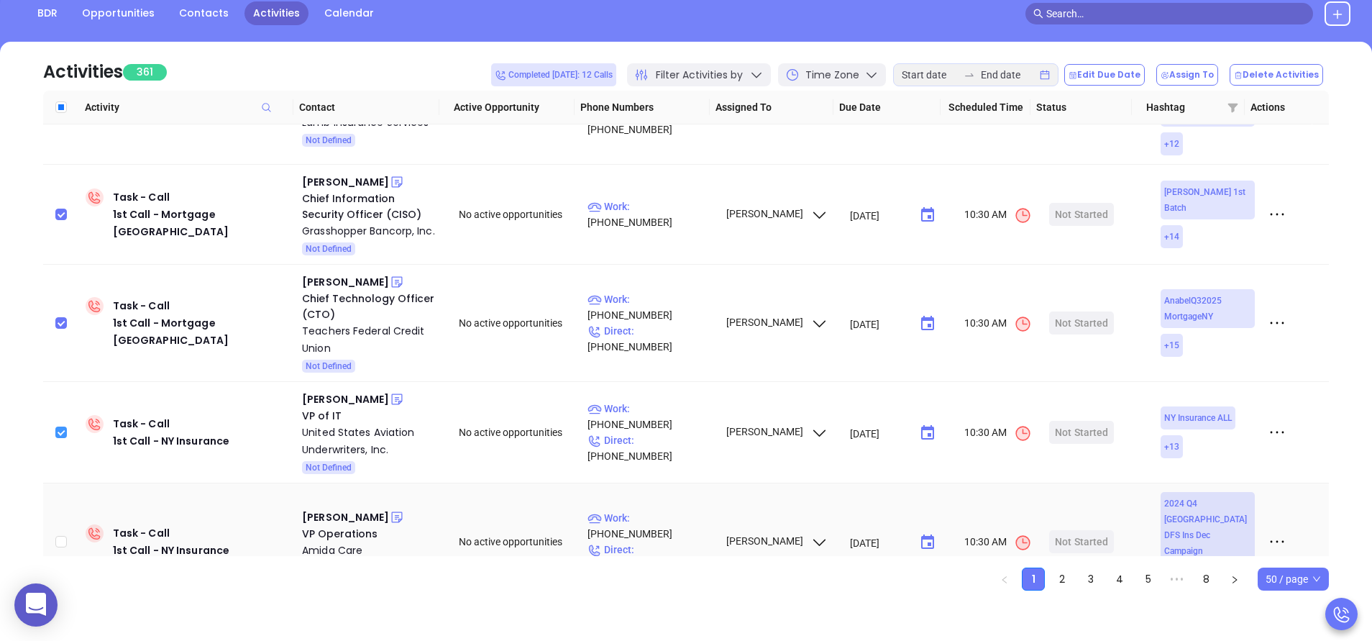
scroll to position [491, 0]
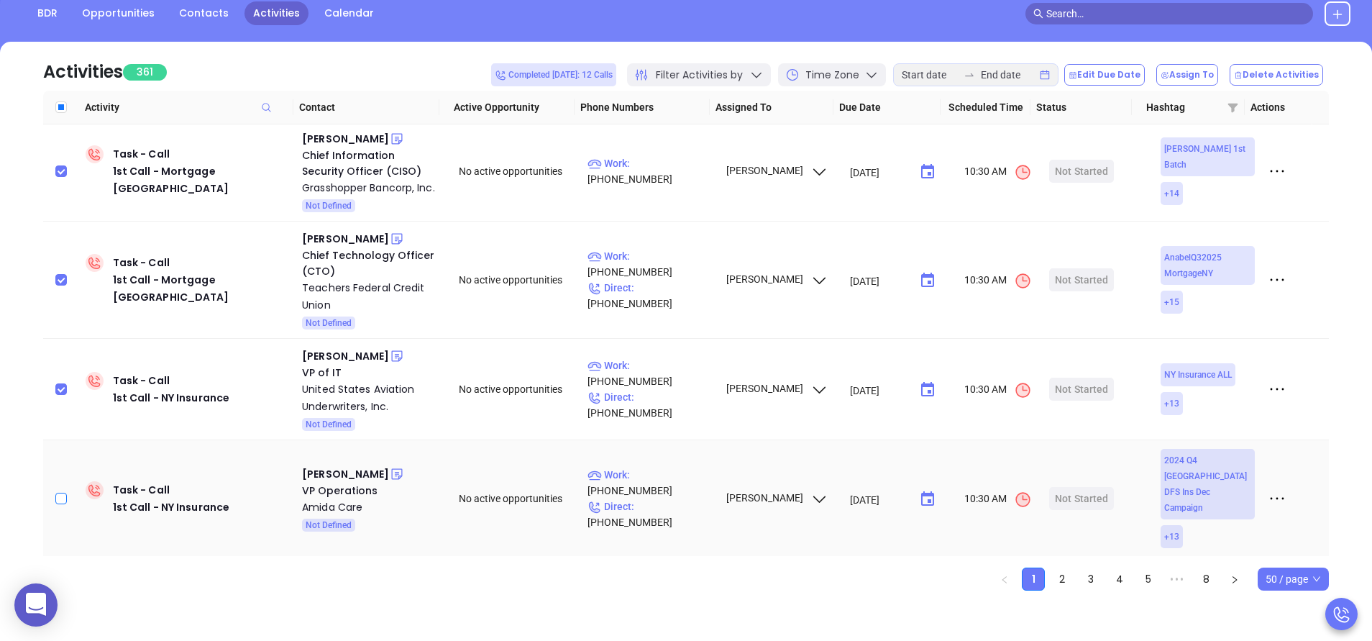
click at [59, 493] on input "checkbox" at bounding box center [61, 499] width 12 height 12
checkbox input "true"
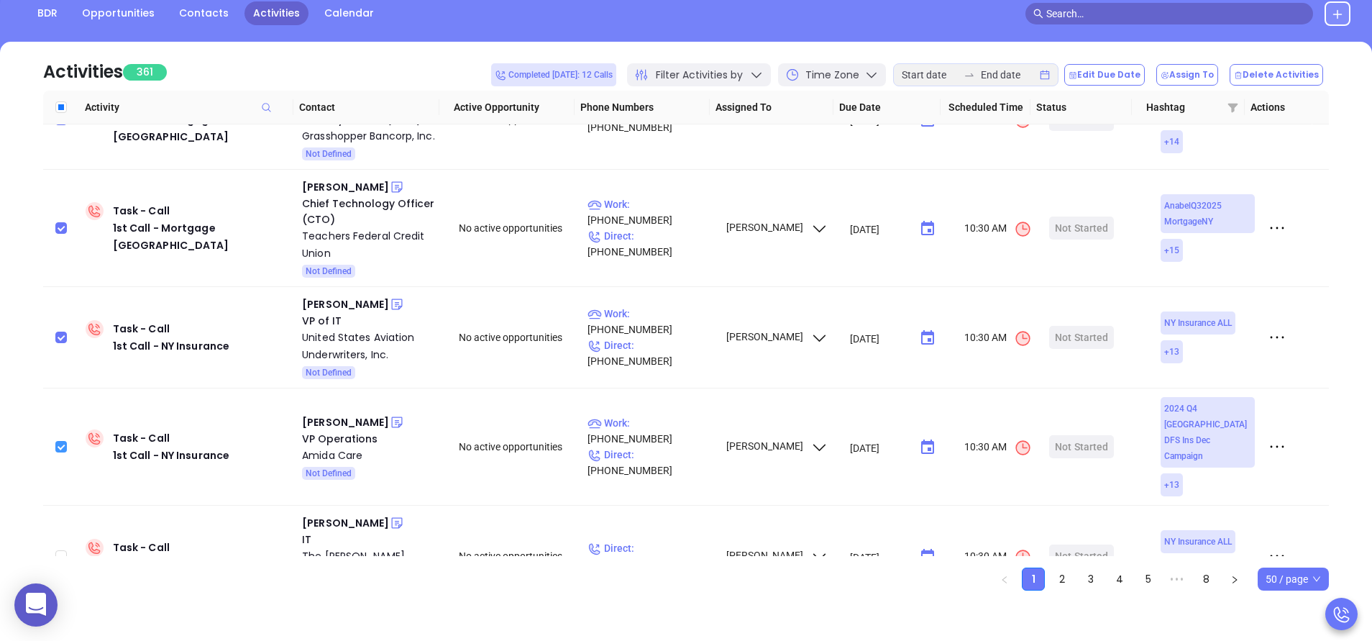
scroll to position [577, 0]
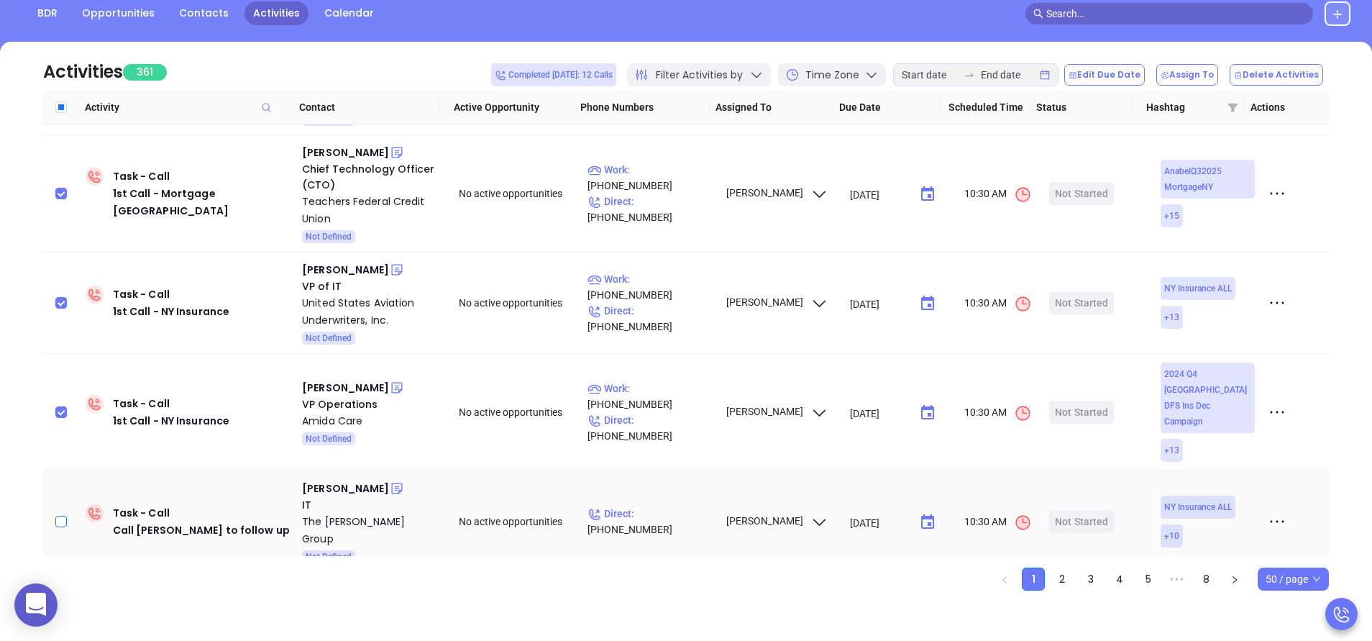
click at [56, 516] on input "checkbox" at bounding box center [61, 522] width 12 height 12
checkbox input "true"
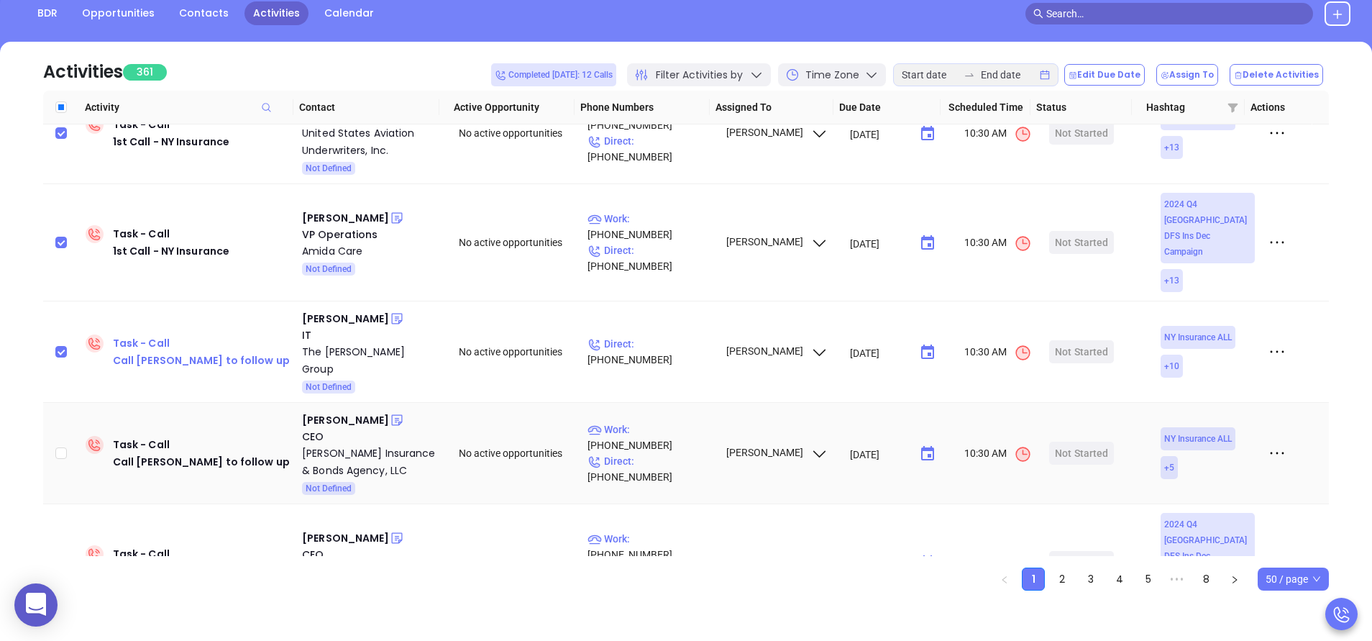
scroll to position [750, 0]
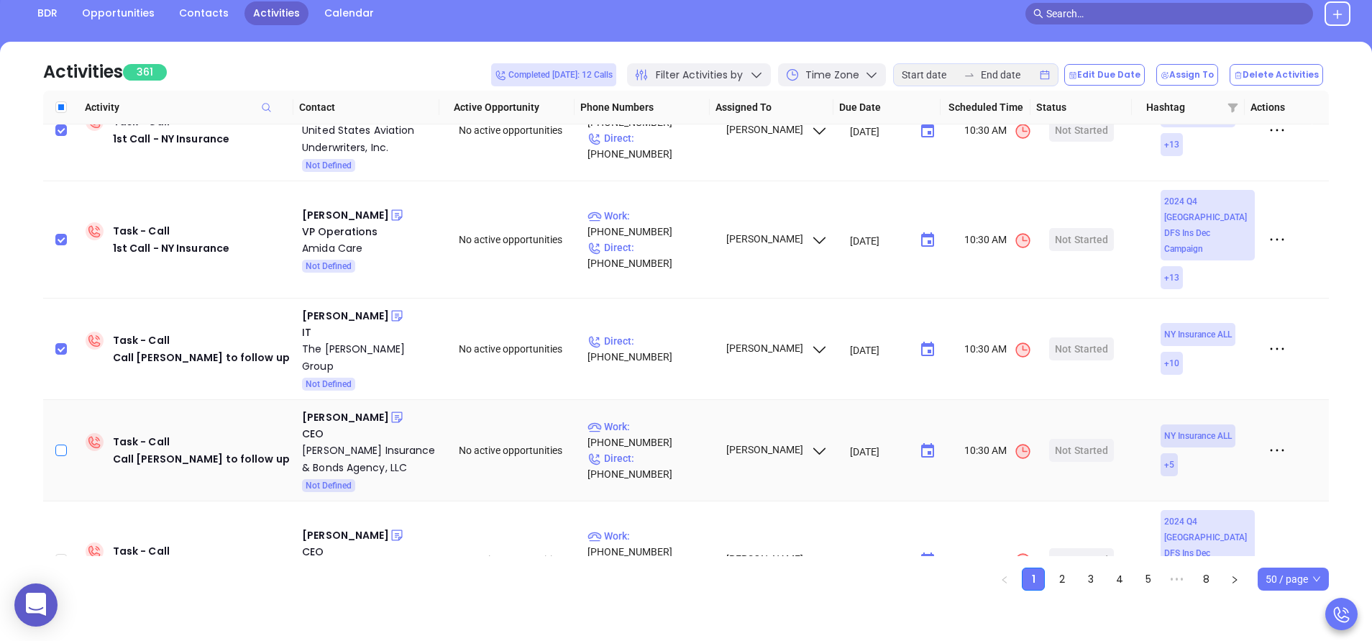
click at [64, 444] on input "checkbox" at bounding box center [61, 450] width 12 height 12
checkbox input "true"
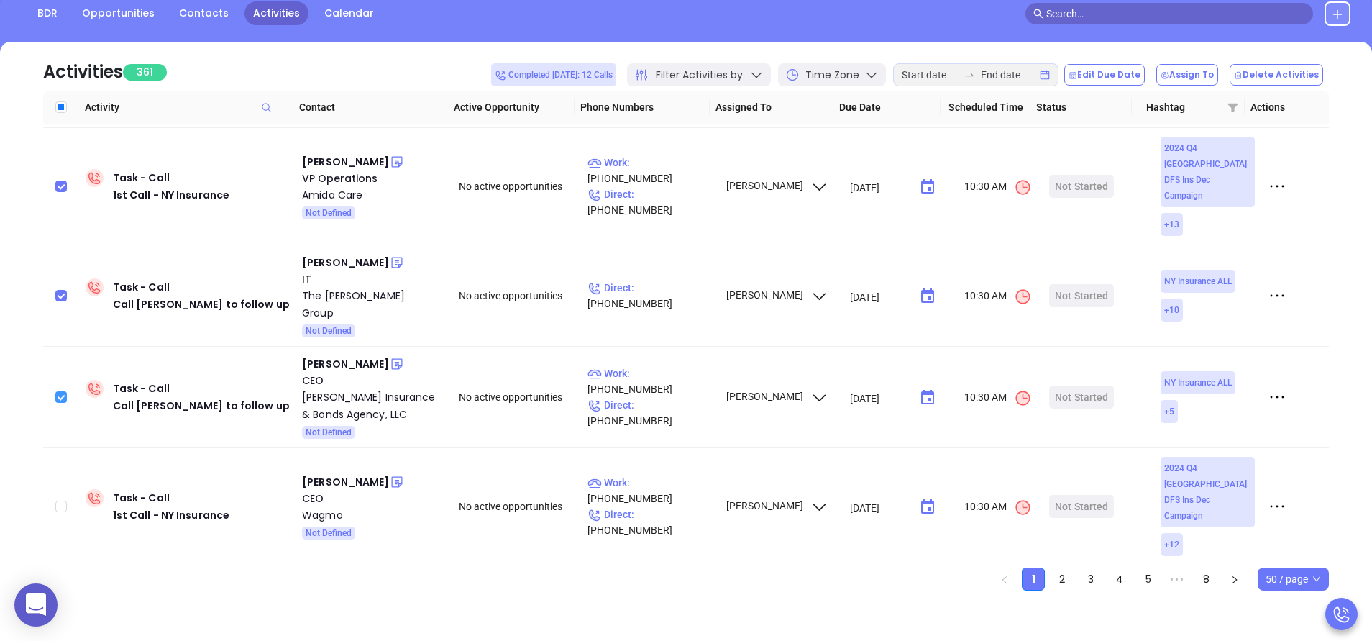
scroll to position [836, 0]
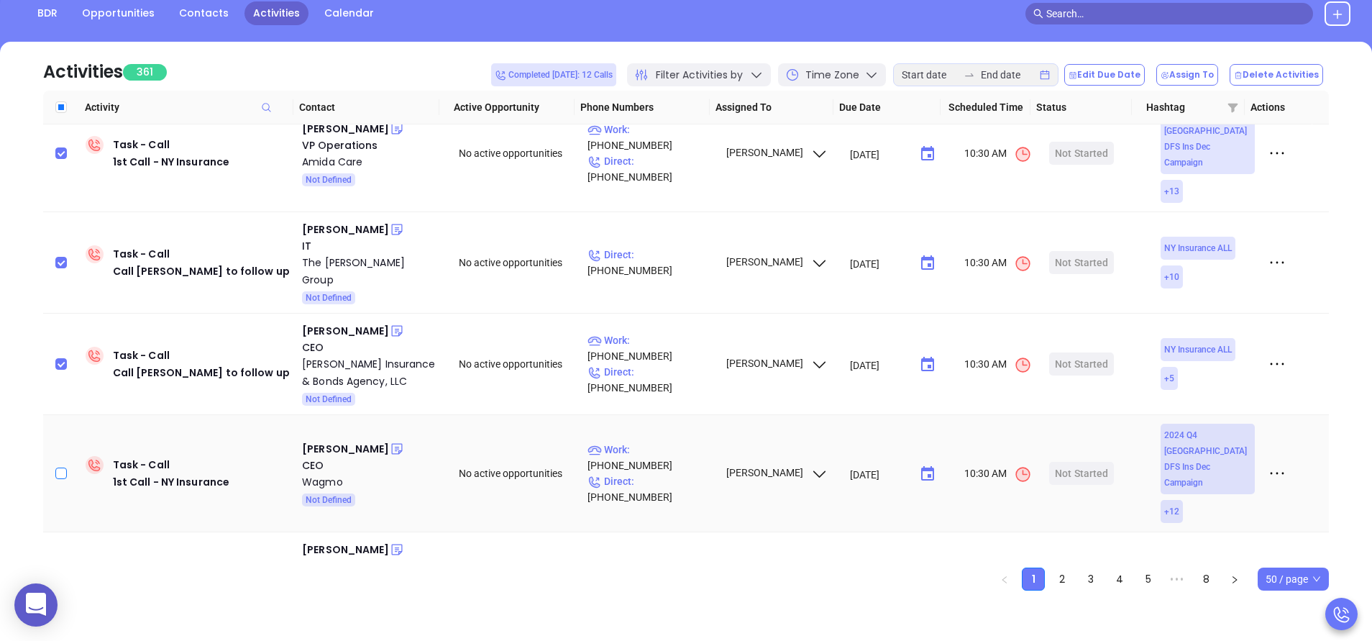
click at [58, 467] on input "checkbox" at bounding box center [61, 473] width 12 height 12
checkbox input "true"
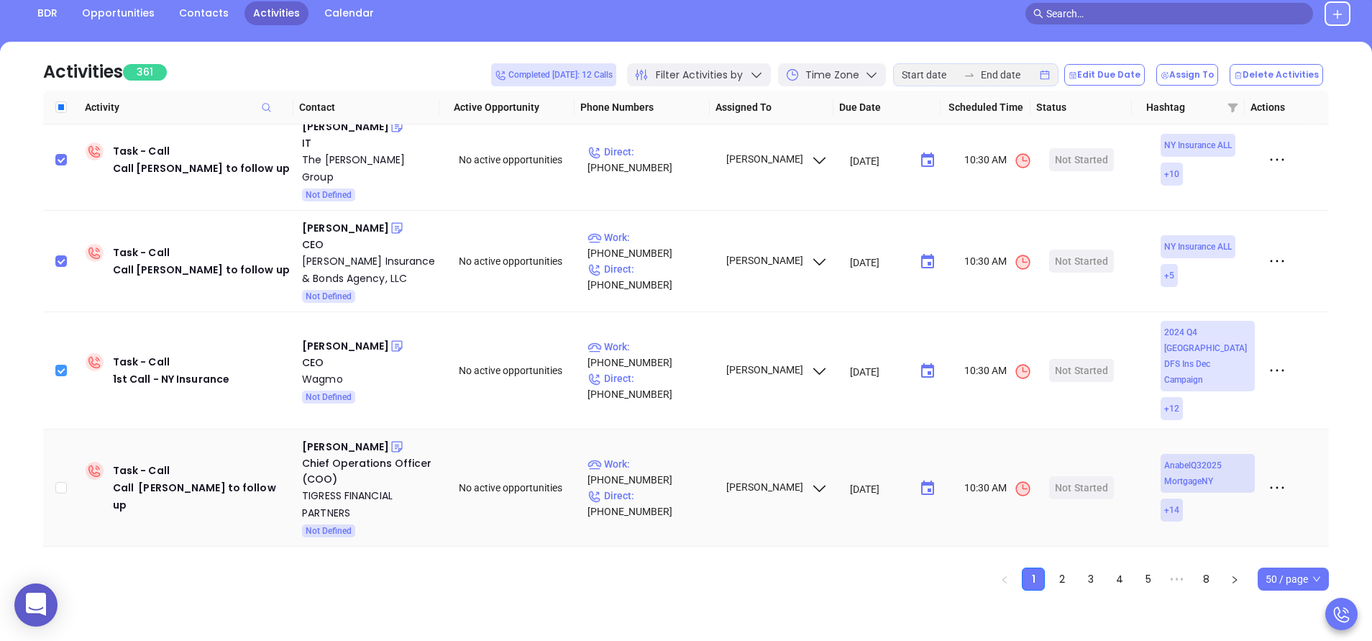
scroll to position [1009, 0]
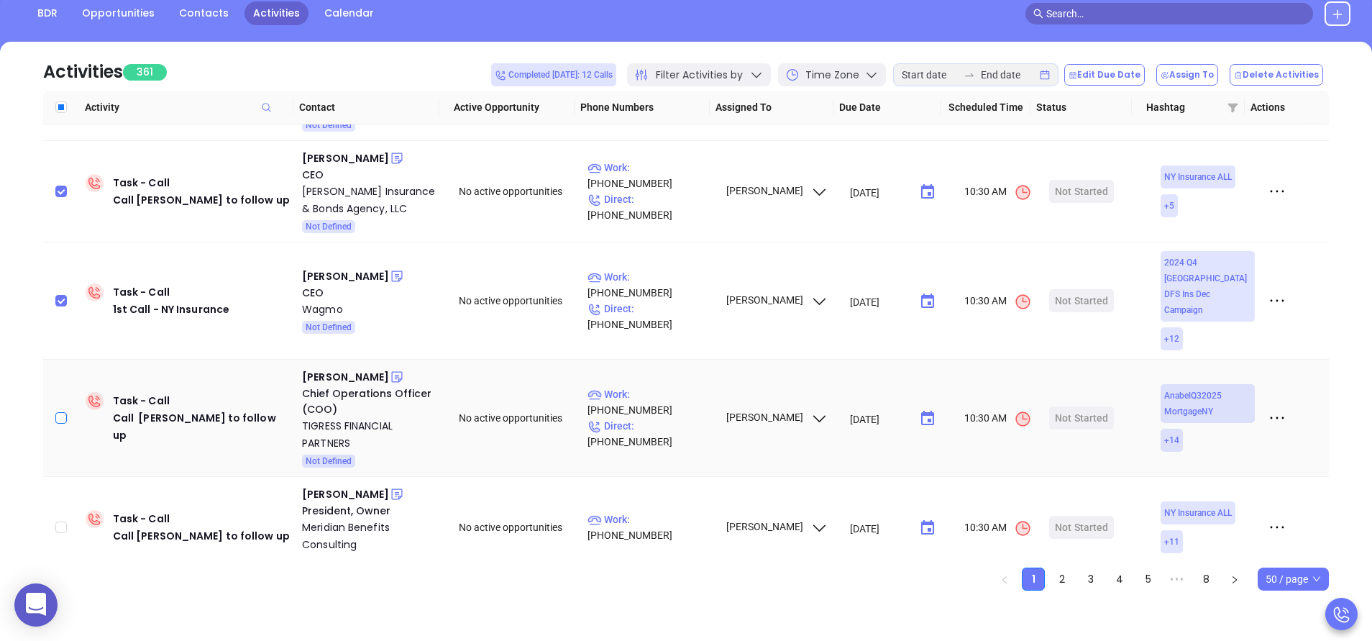
click at [58, 412] on input "checkbox" at bounding box center [61, 418] width 12 height 12
checkbox input "true"
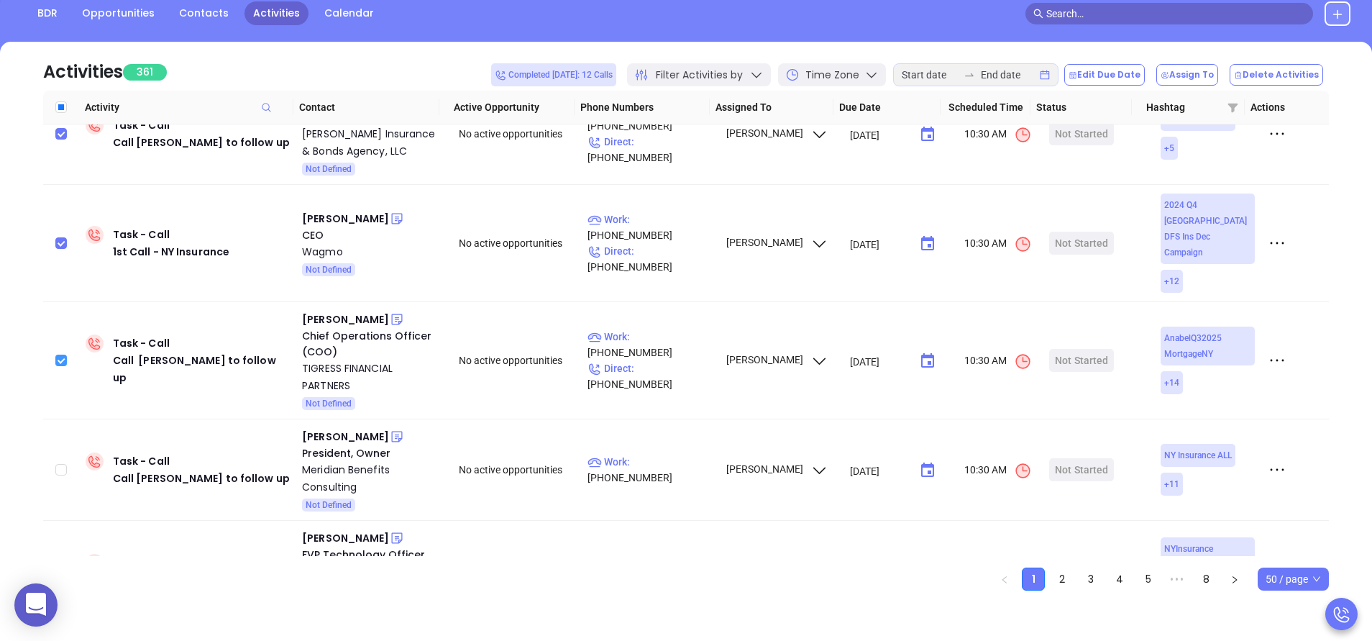
scroll to position [1095, 0]
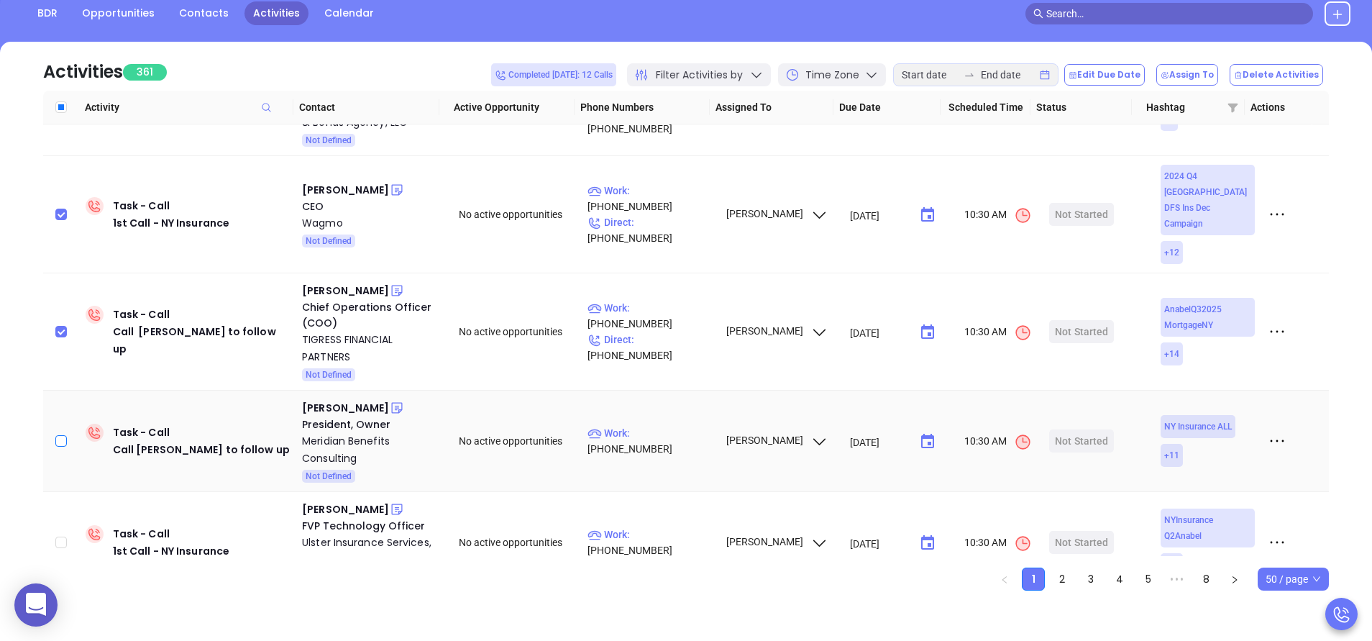
click at [59, 435] on input "checkbox" at bounding box center [61, 441] width 12 height 12
checkbox input "true"
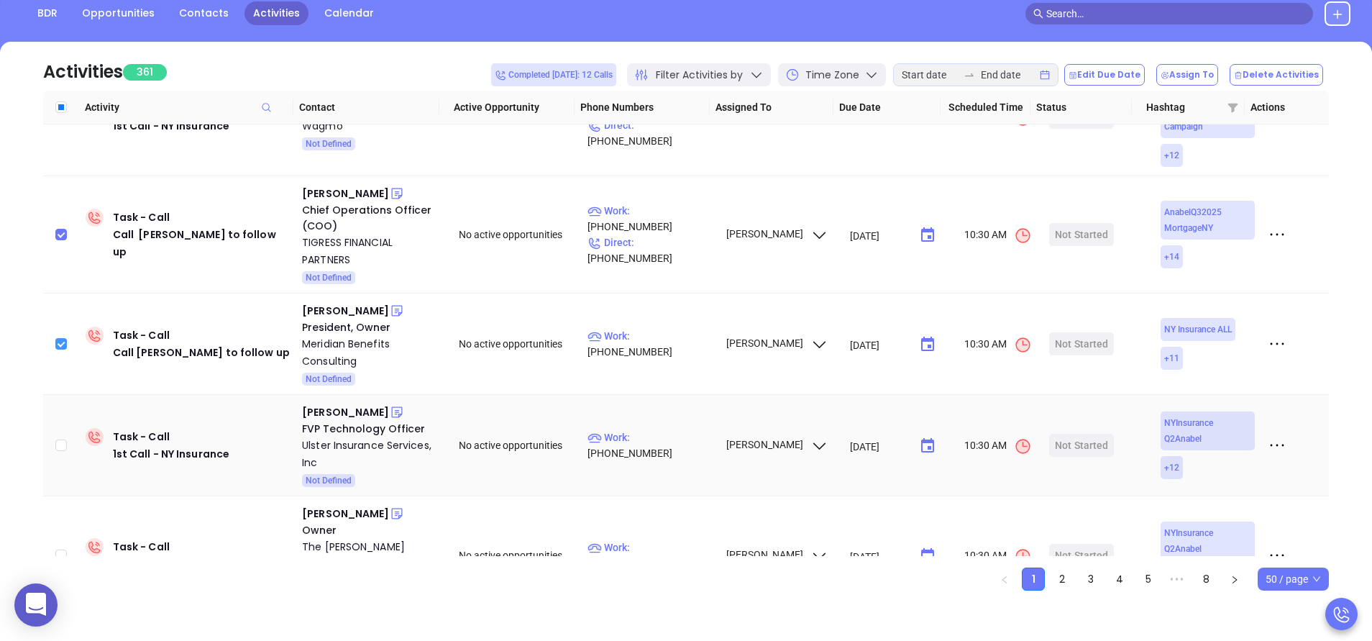
scroll to position [1225, 0]
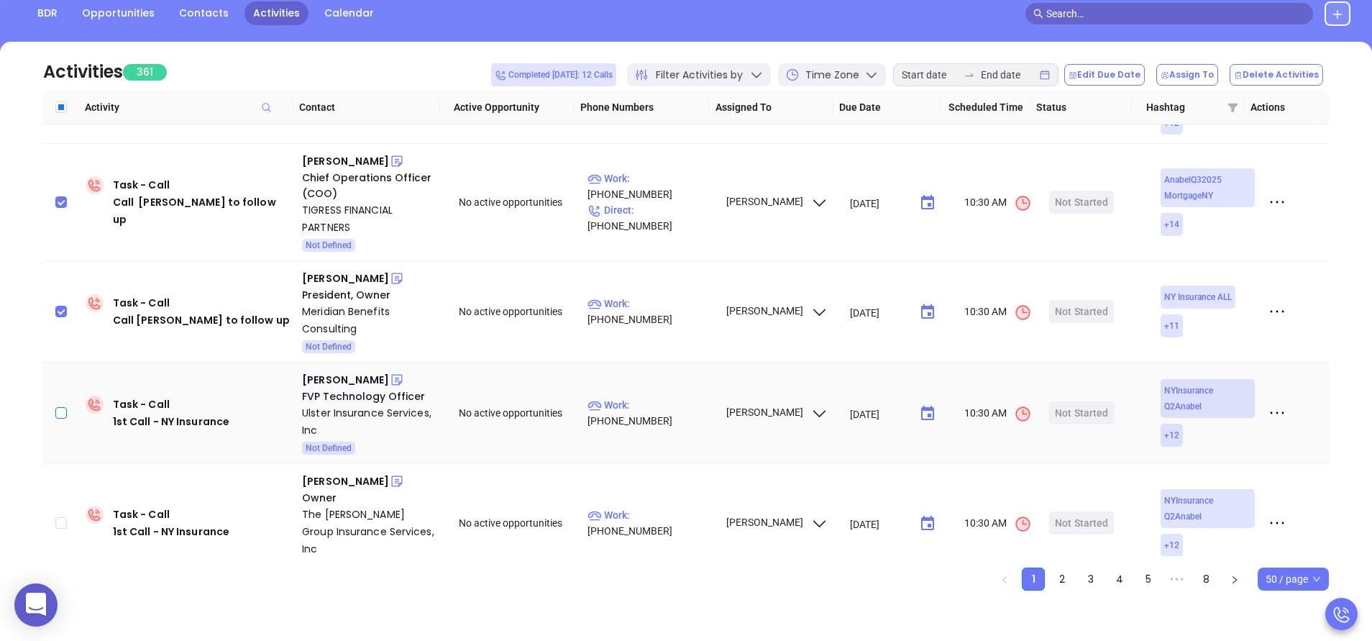
click at [63, 407] on input "checkbox" at bounding box center [61, 413] width 12 height 12
checkbox input "true"
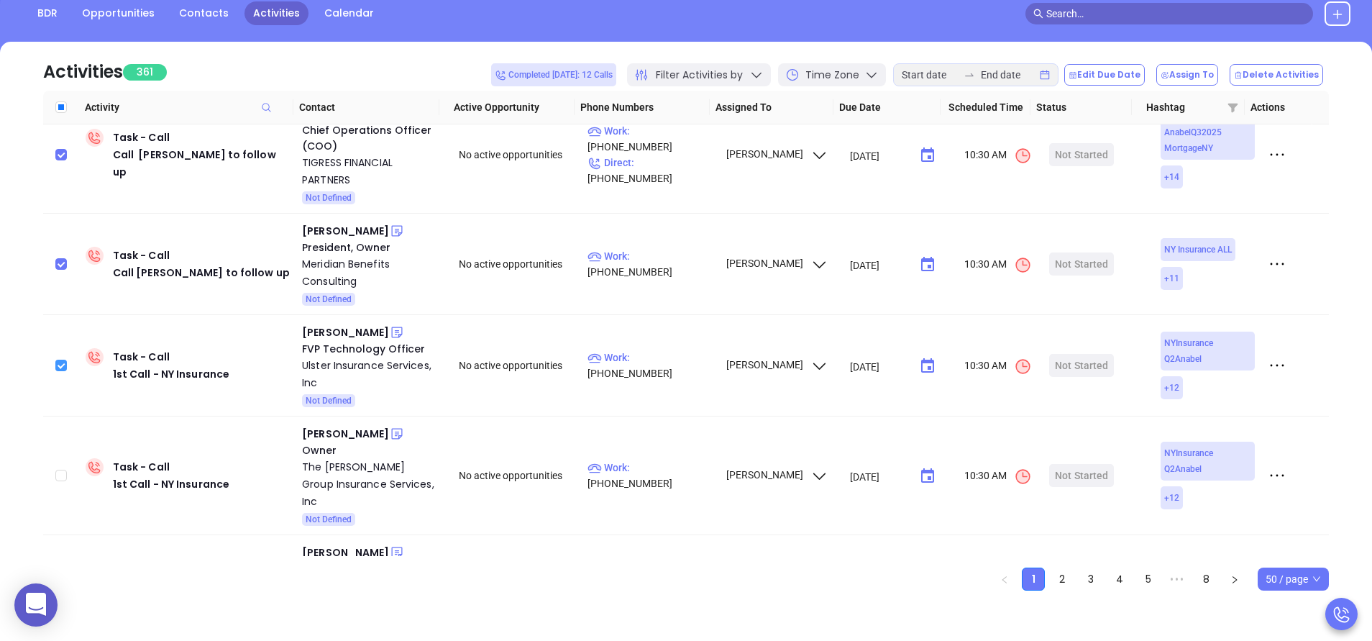
scroll to position [1311, 0]
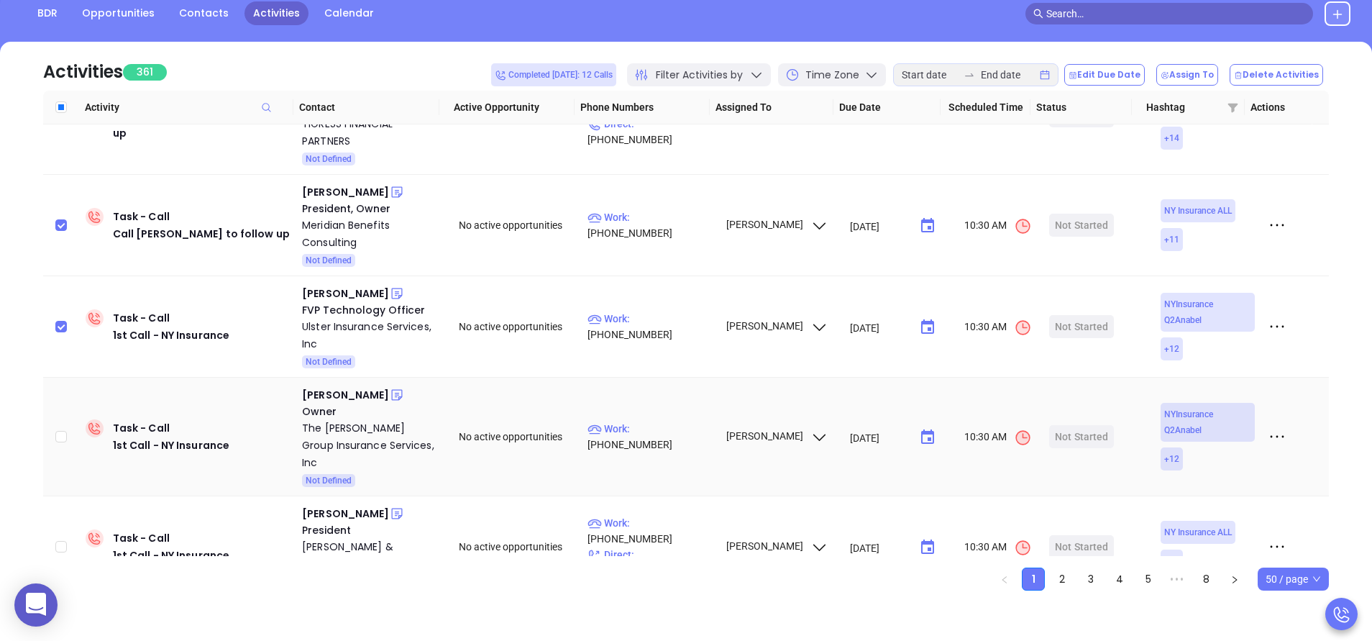
click at [68, 378] on td at bounding box center [61, 437] width 37 height 119
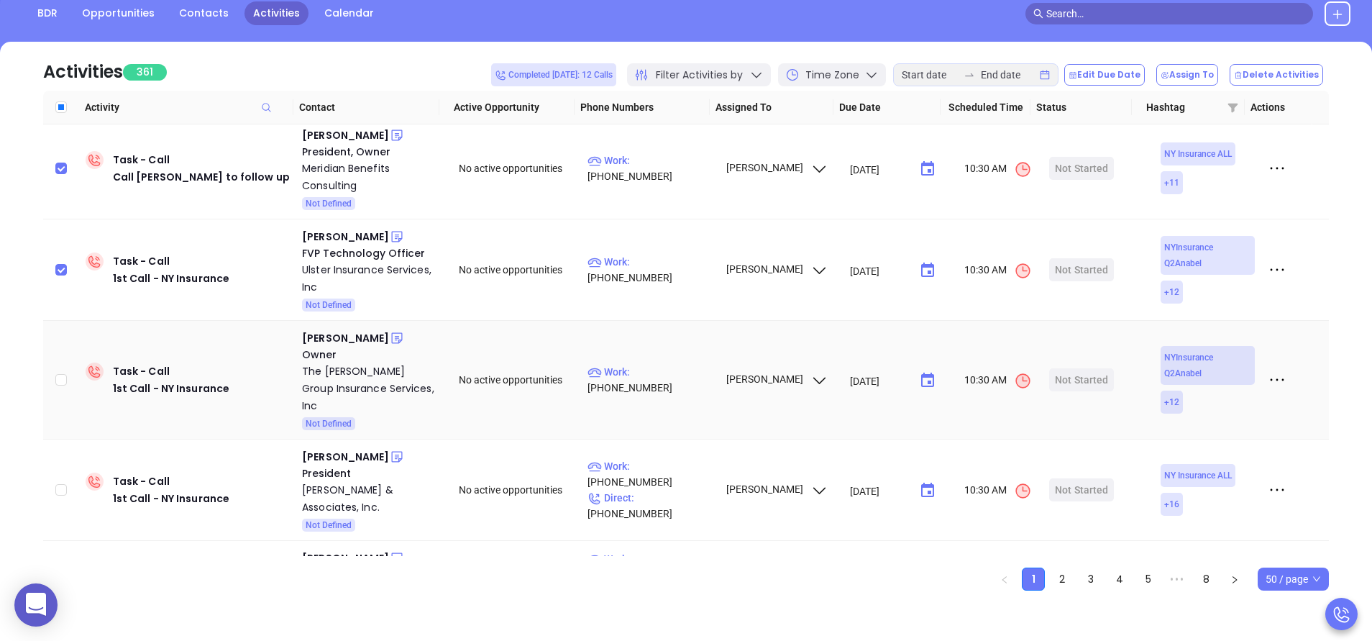
scroll to position [1397, 0]
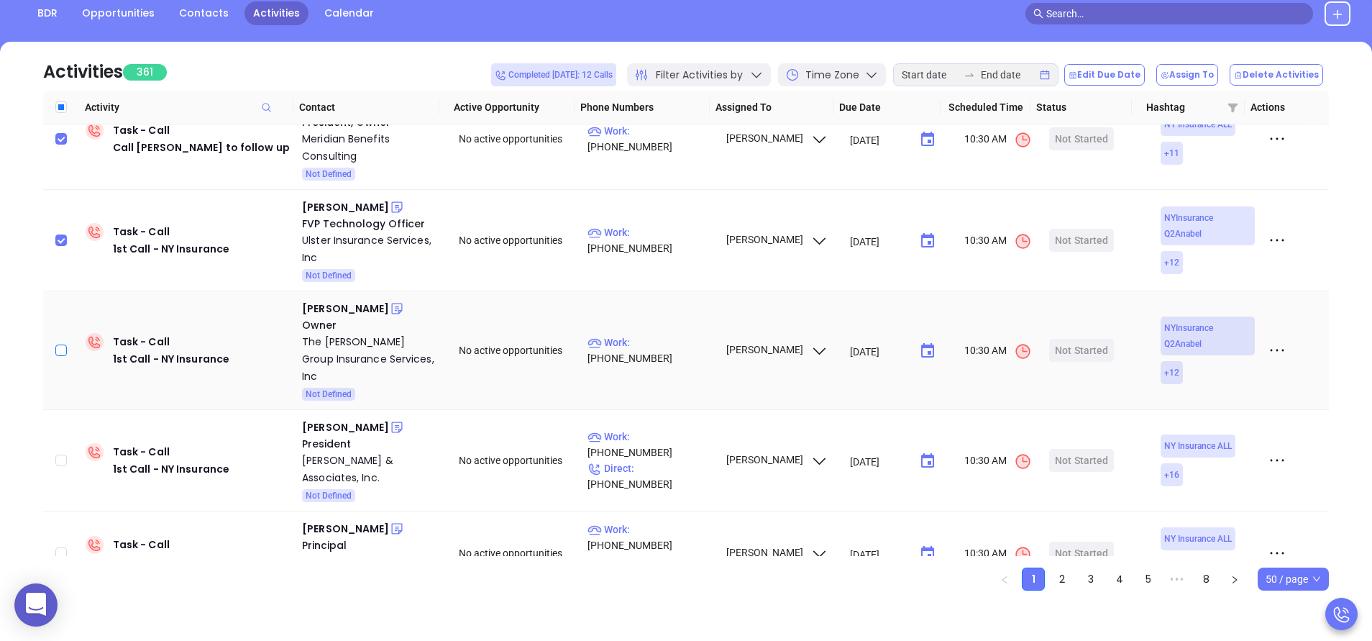
click at [63, 344] on input "checkbox" at bounding box center [61, 350] width 12 height 12
checkbox input "true"
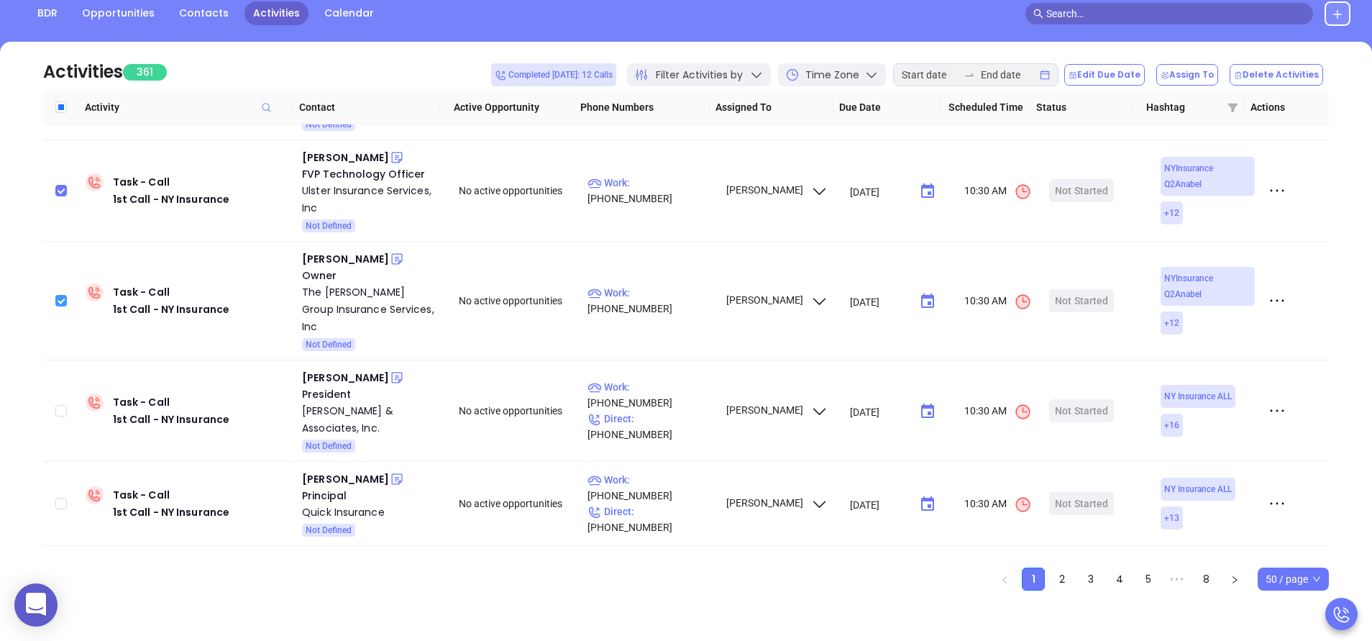
scroll to position [1484, 0]
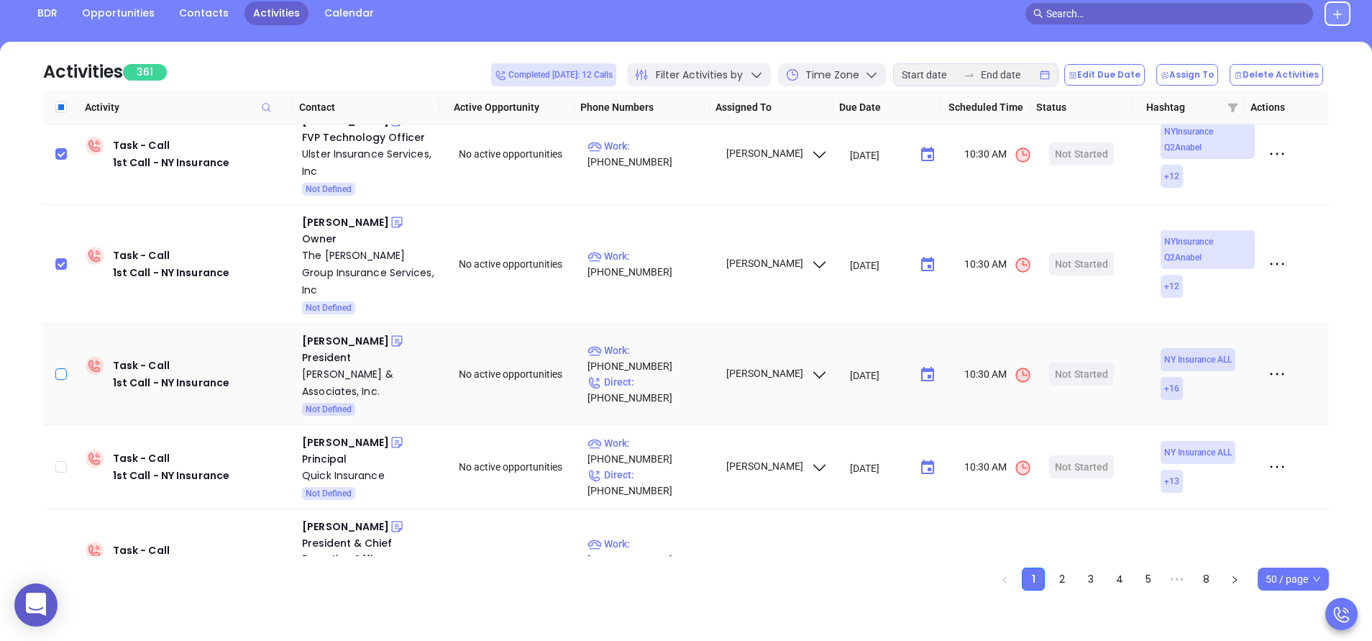
click at [66, 368] on input "checkbox" at bounding box center [61, 374] width 12 height 12
checkbox input "true"
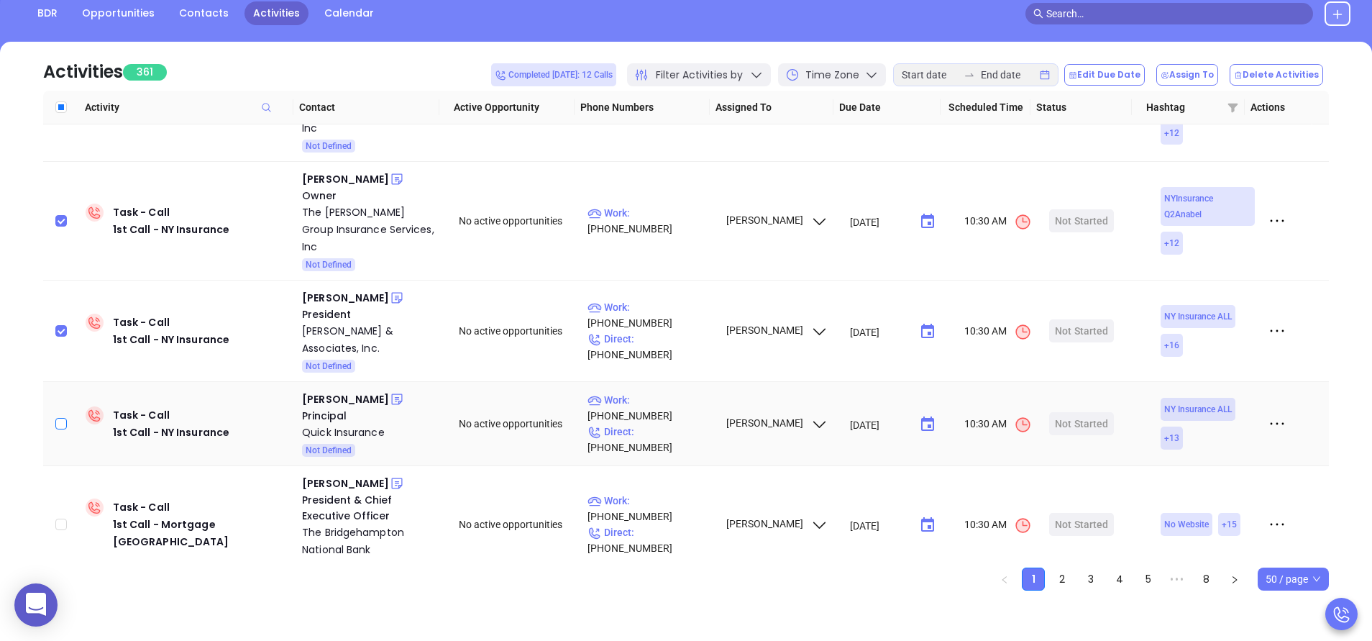
click at [67, 418] on input "checkbox" at bounding box center [61, 424] width 12 height 12
checkbox input "true"
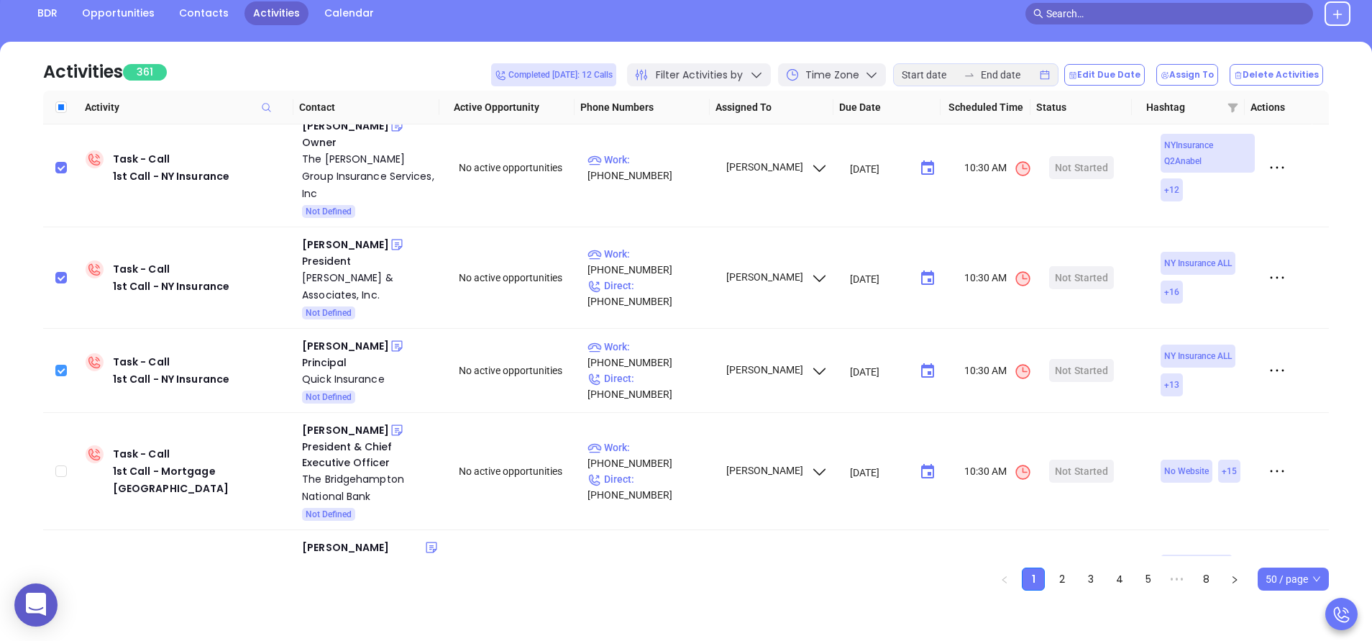
scroll to position [1613, 0]
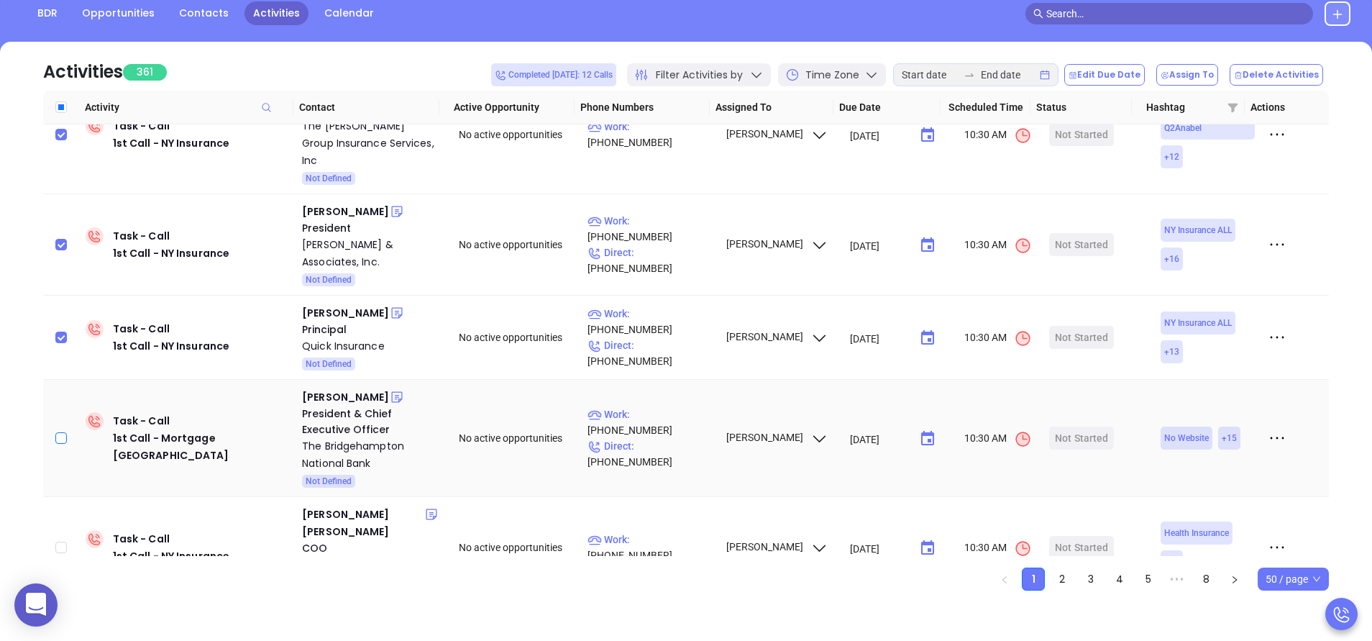
click at [65, 432] on input "checkbox" at bounding box center [61, 438] width 12 height 12
checkbox input "true"
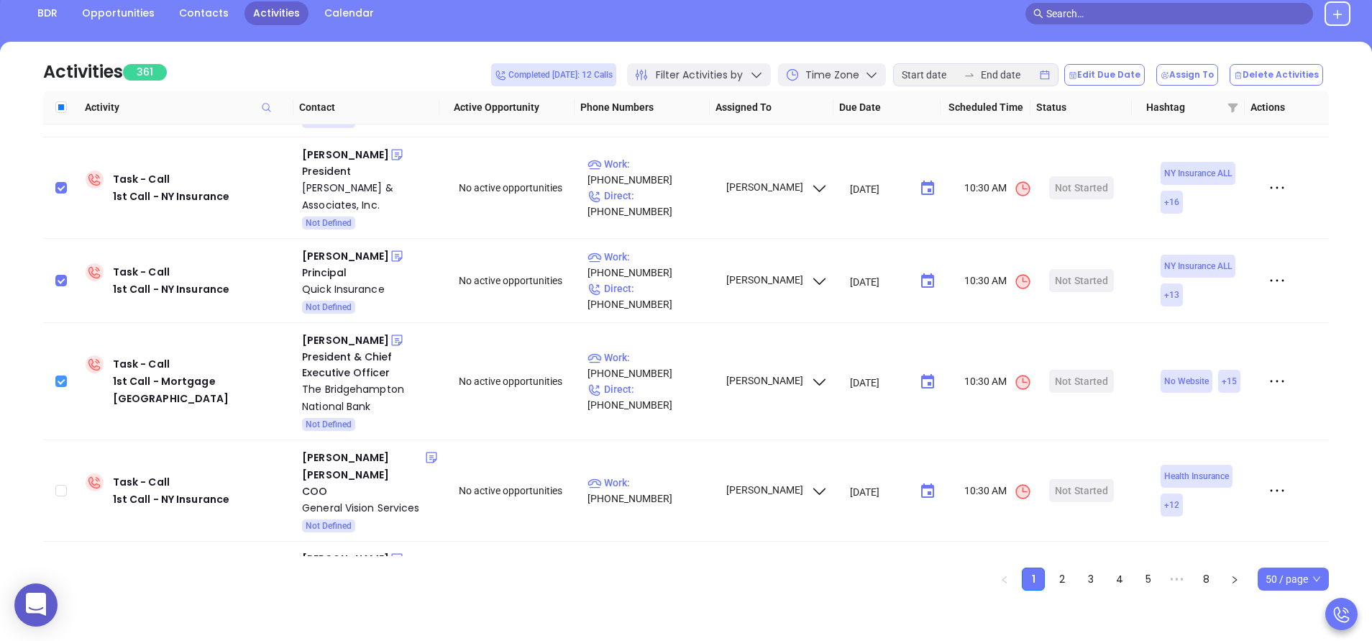
scroll to position [1699, 0]
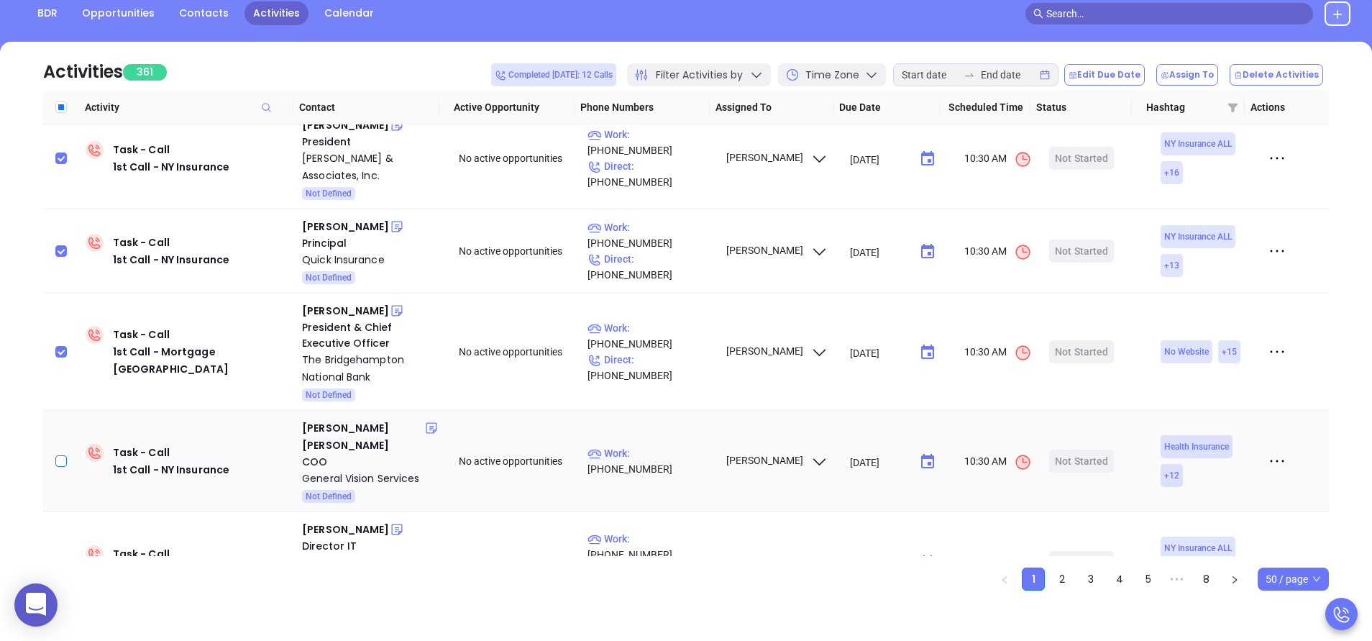
click at [63, 455] on input "checkbox" at bounding box center [61, 461] width 12 height 12
checkbox input "true"
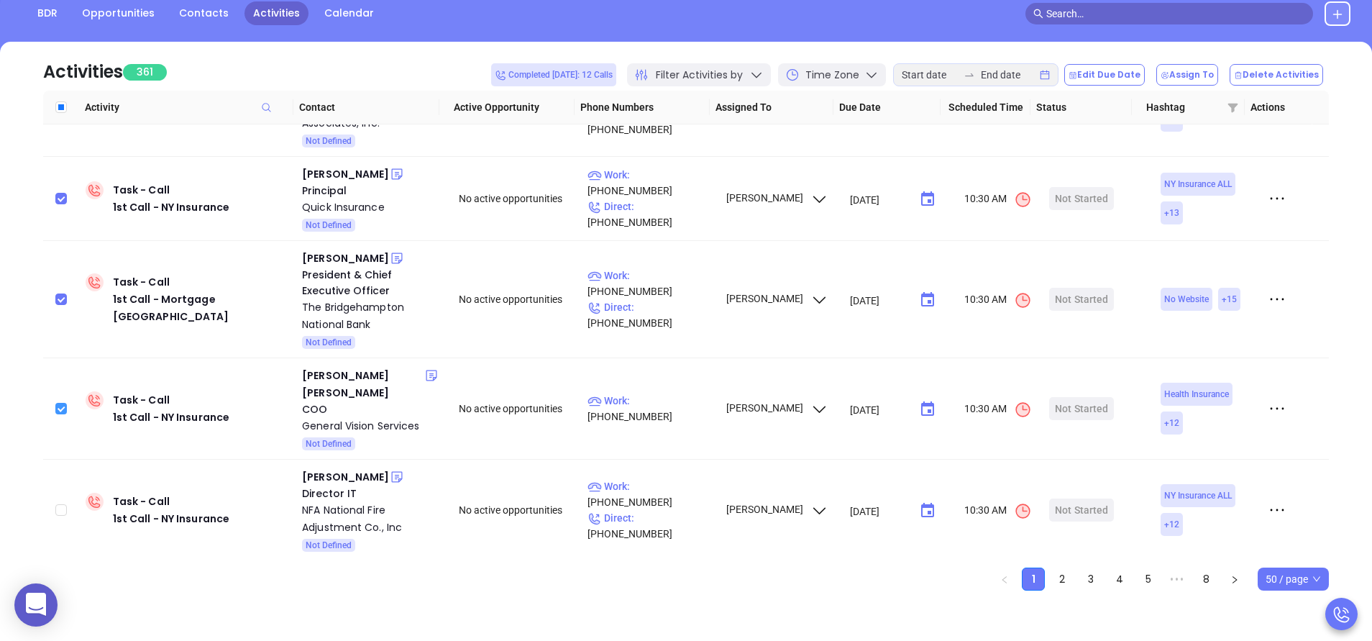
scroll to position [1786, 0]
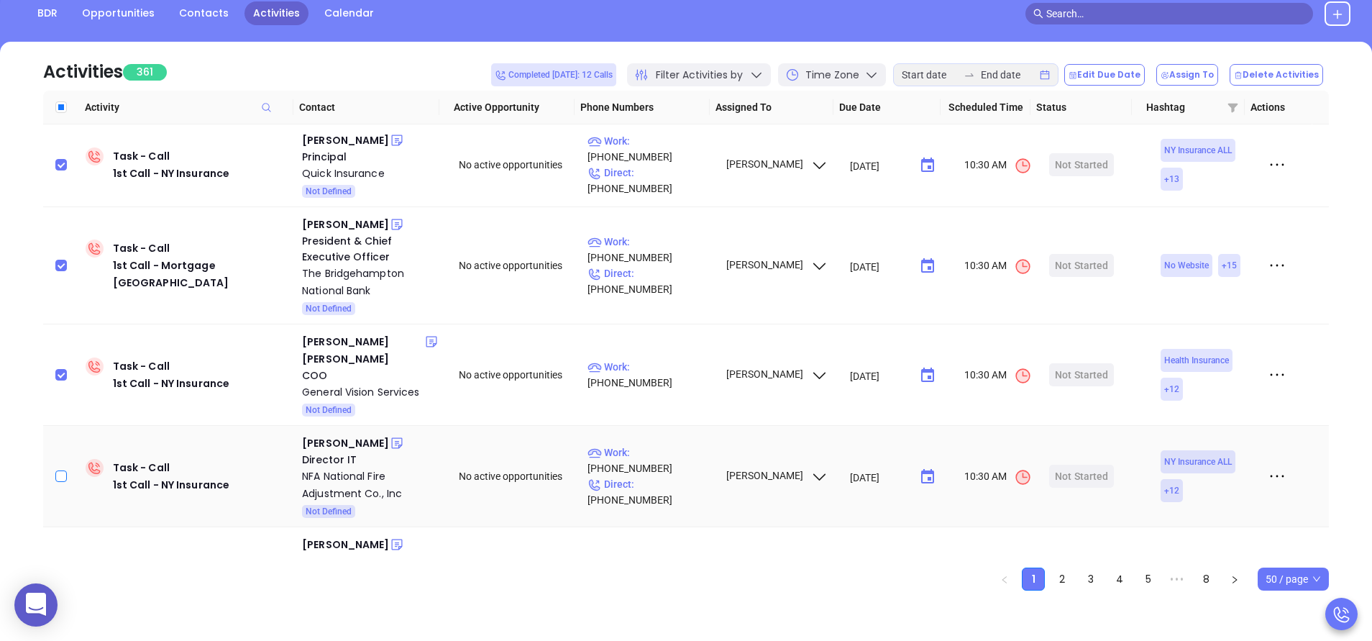
click at [62, 470] on input "checkbox" at bounding box center [61, 476] width 12 height 12
checkbox input "true"
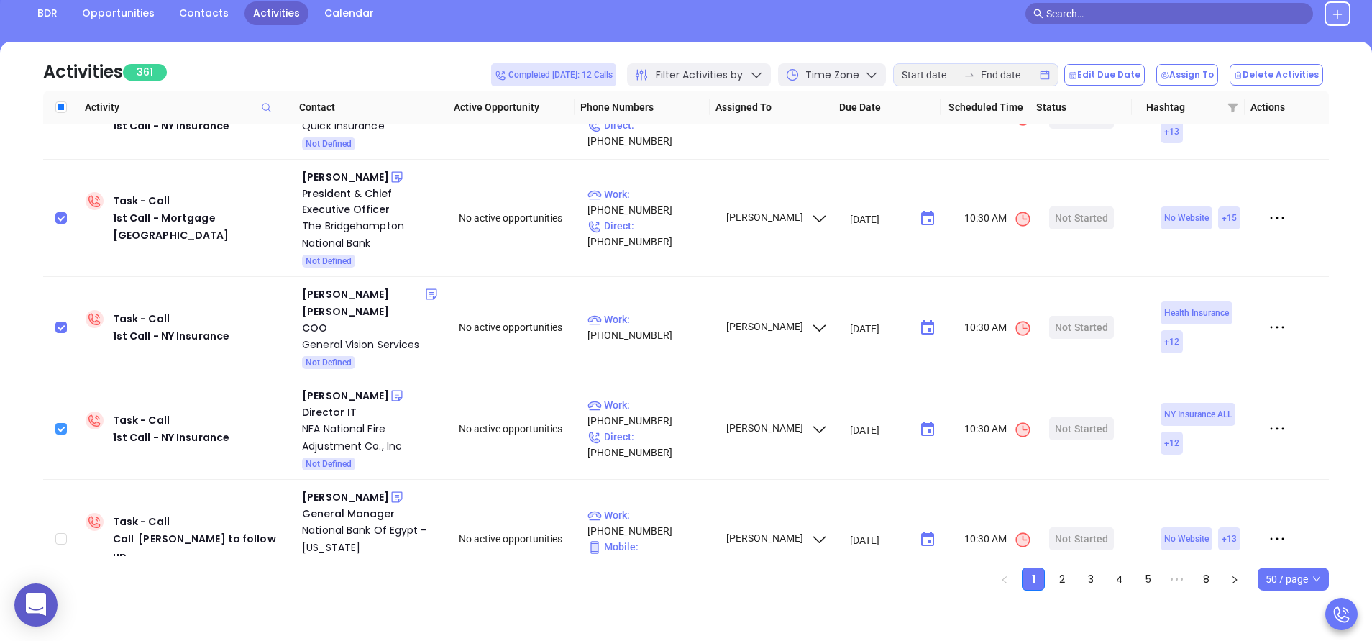
scroll to position [1872, 0]
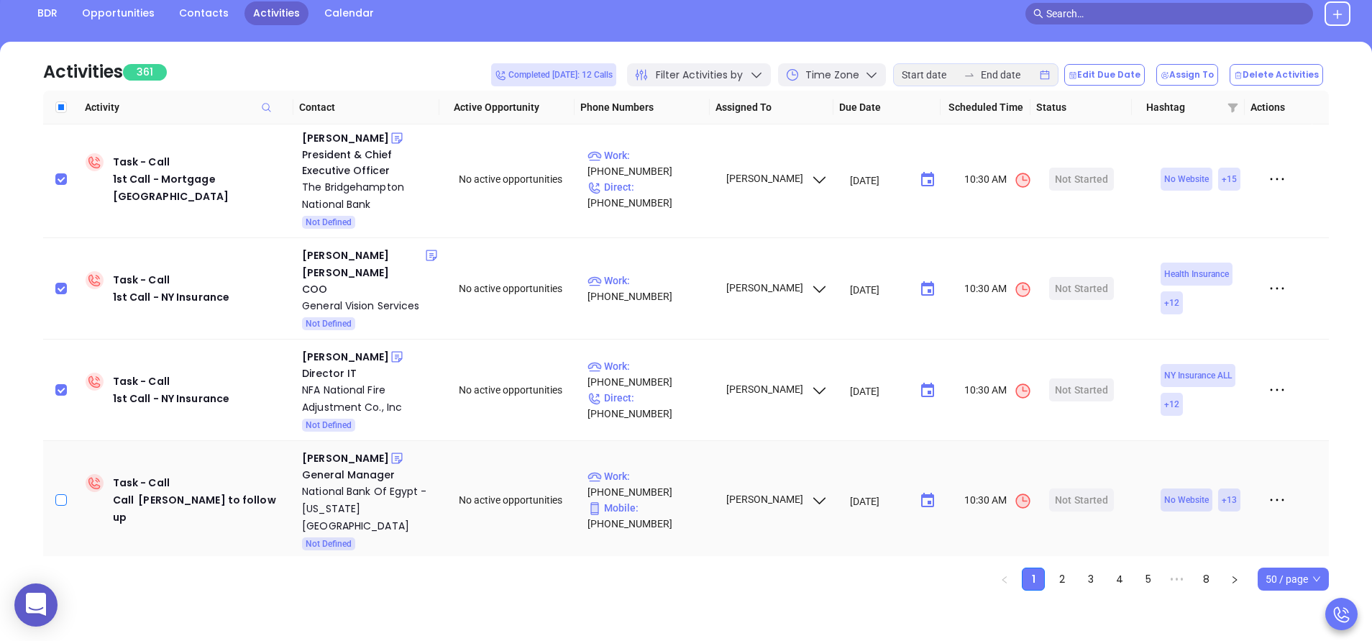
click at [63, 494] on input "checkbox" at bounding box center [61, 500] width 12 height 12
checkbox input "true"
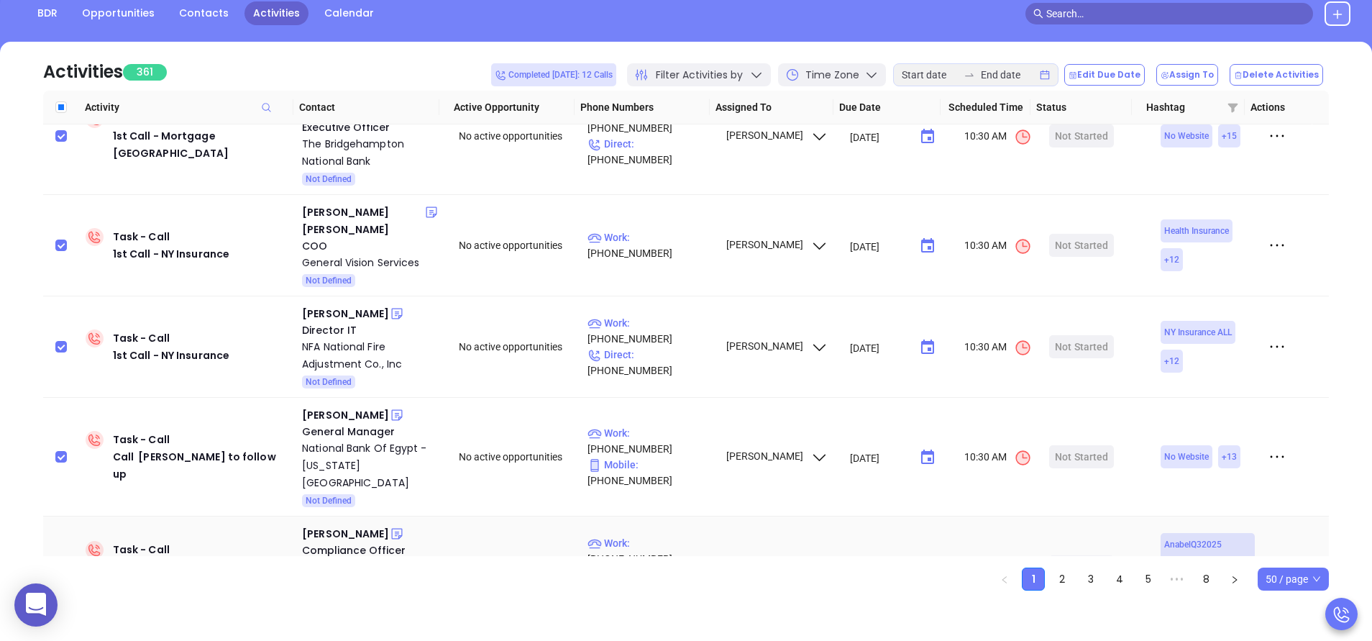
click at [61, 561] on input "checkbox" at bounding box center [61, 567] width 12 height 12
checkbox input "true"
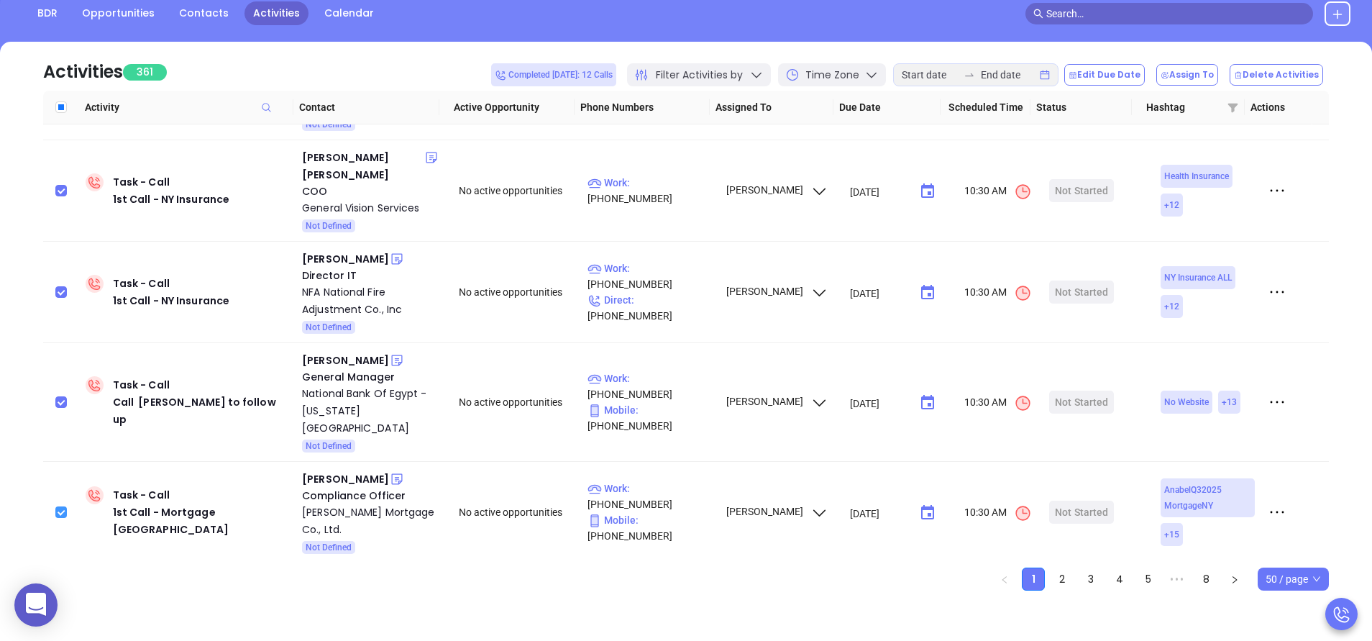
scroll to position [2001, 0]
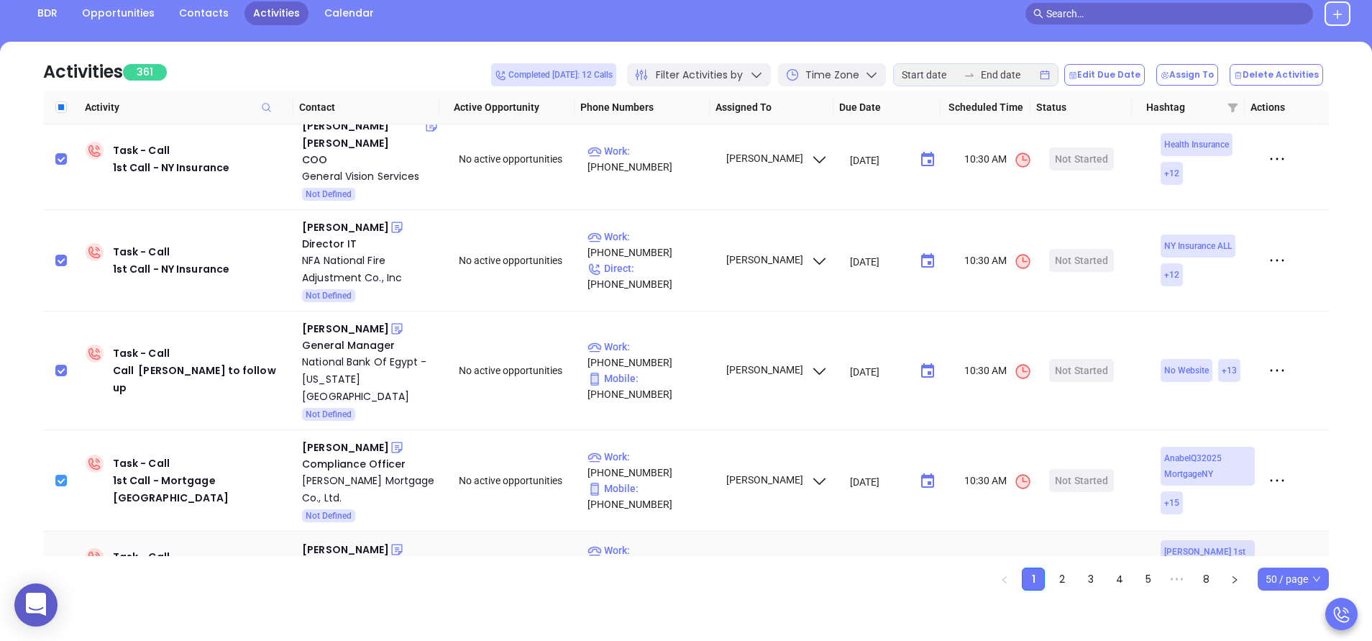
click at [61, 568] on input "checkbox" at bounding box center [61, 574] width 12 height 12
checkbox input "true"
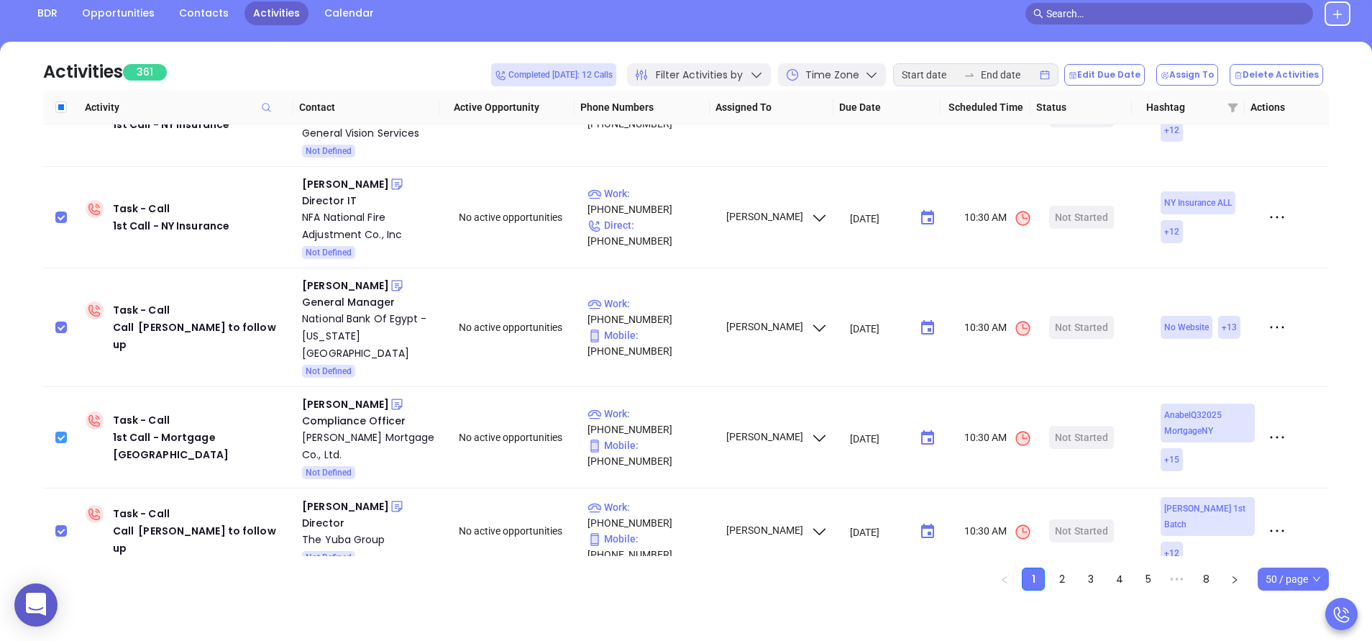
scroll to position [2088, 0]
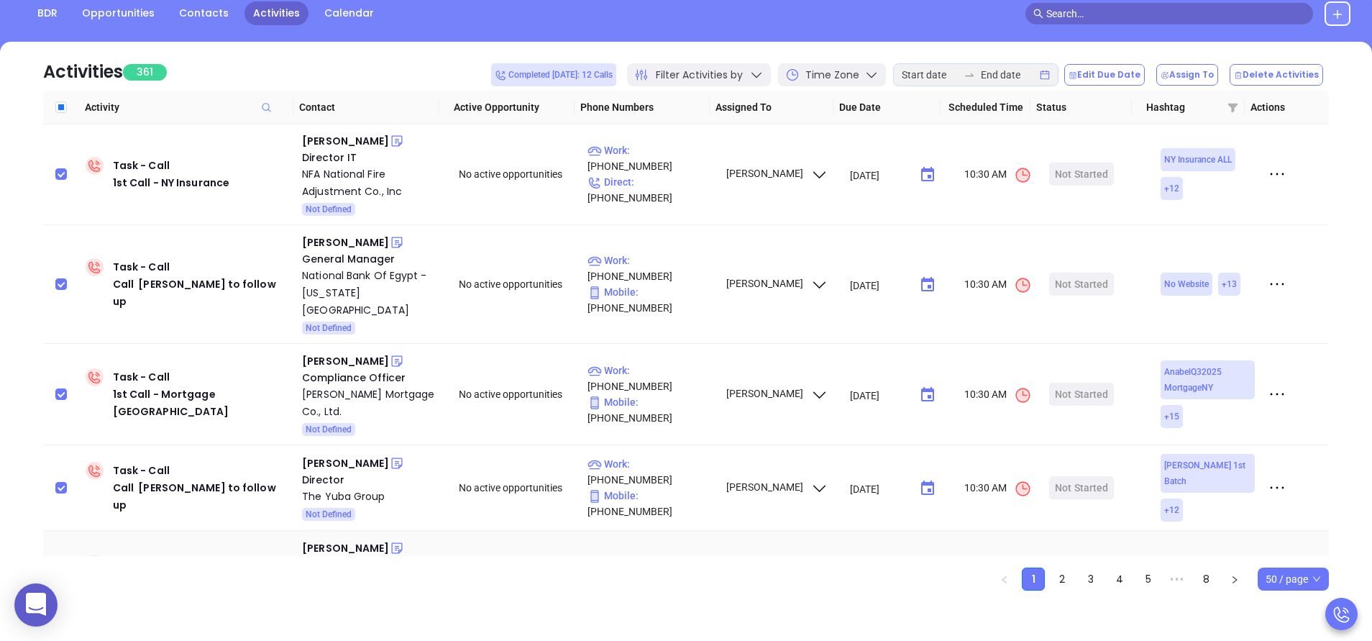
click at [61, 575] on input "checkbox" at bounding box center [61, 581] width 12 height 12
checkbox input "true"
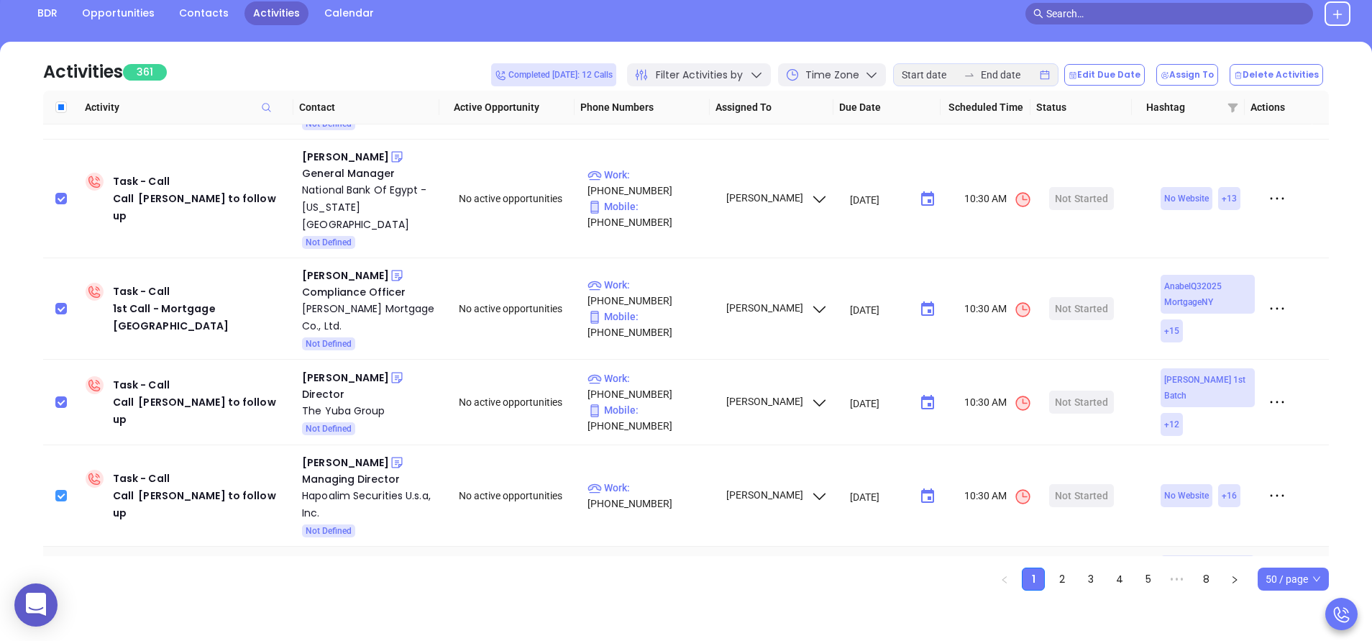
scroll to position [2174, 0]
click at [61, 582] on input "checkbox" at bounding box center [61, 588] width 12 height 12
checkbox input "true"
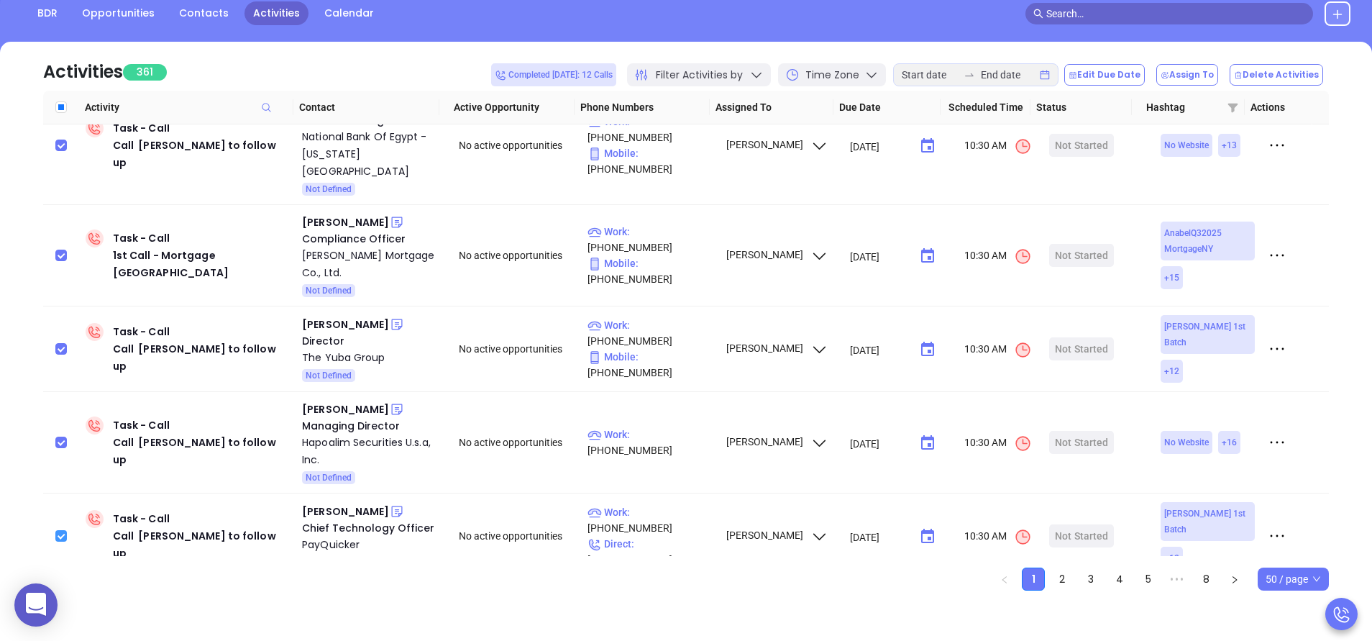
scroll to position [2260, 0]
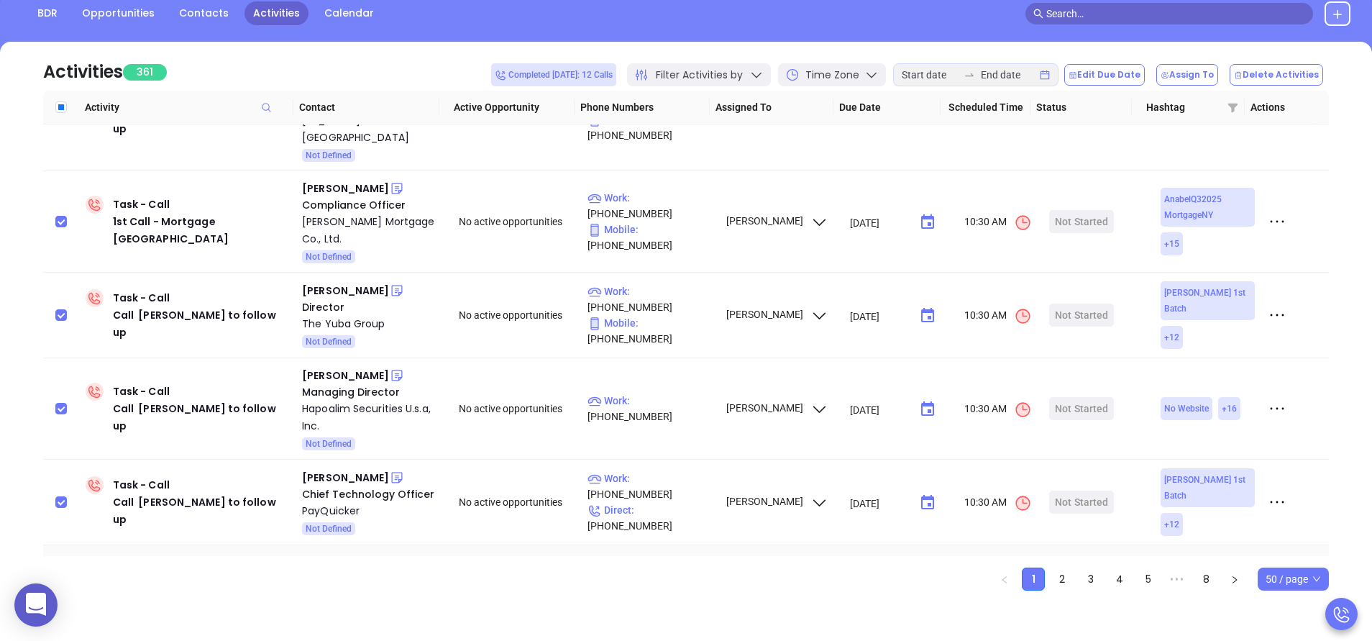
click at [62, 598] on input "checkbox" at bounding box center [61, 604] width 12 height 12
checkbox input "true"
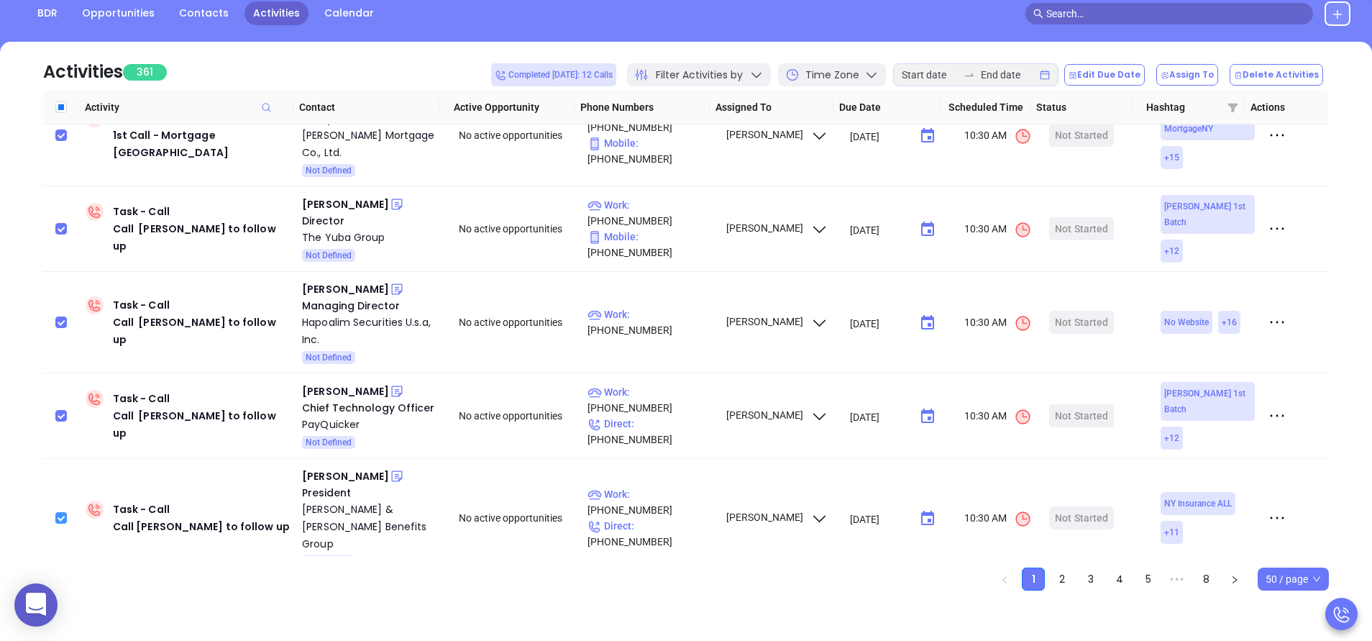
scroll to position [2390, 0]
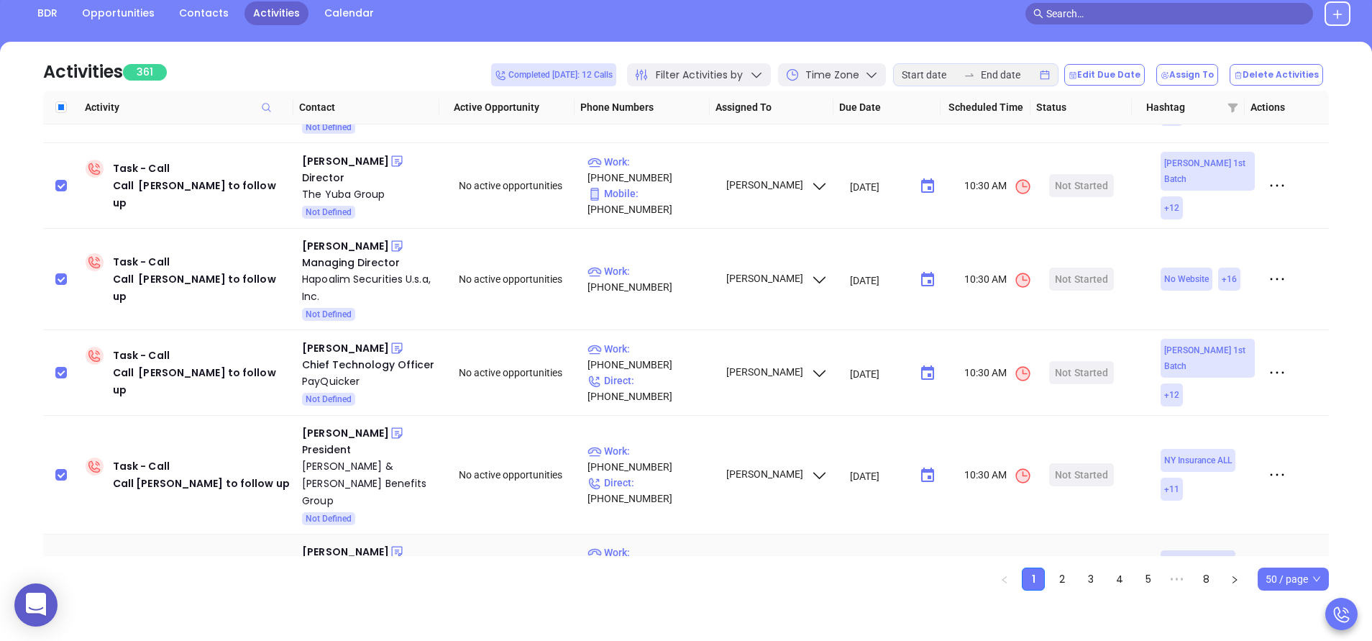
click at [66, 570] on input "checkbox" at bounding box center [61, 576] width 12 height 12
checkbox input "true"
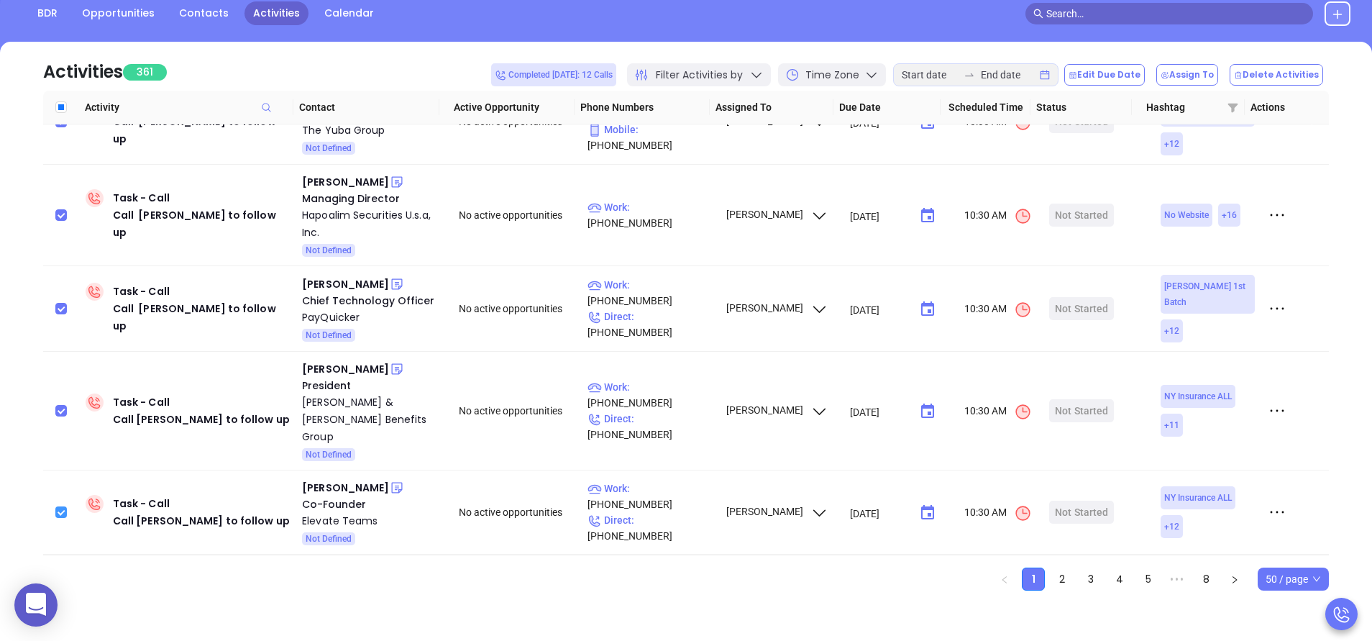
scroll to position [2476, 0]
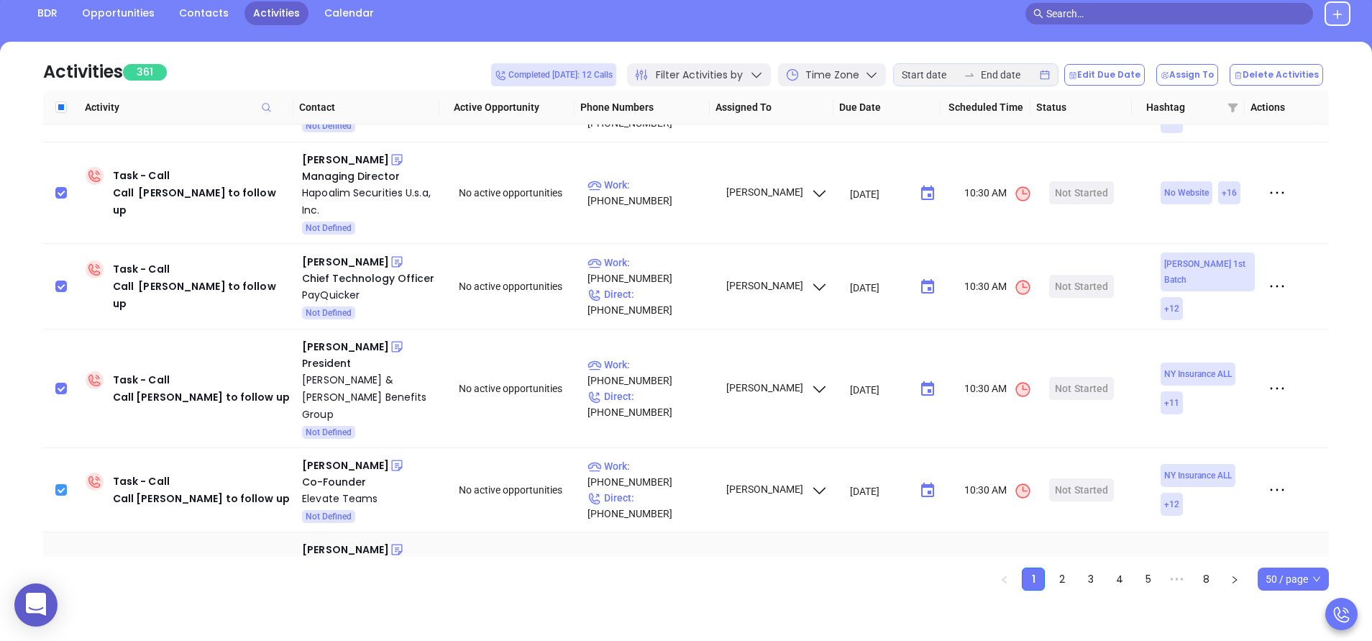
click at [66, 585] on input "checkbox" at bounding box center [61, 591] width 12 height 12
checkbox input "true"
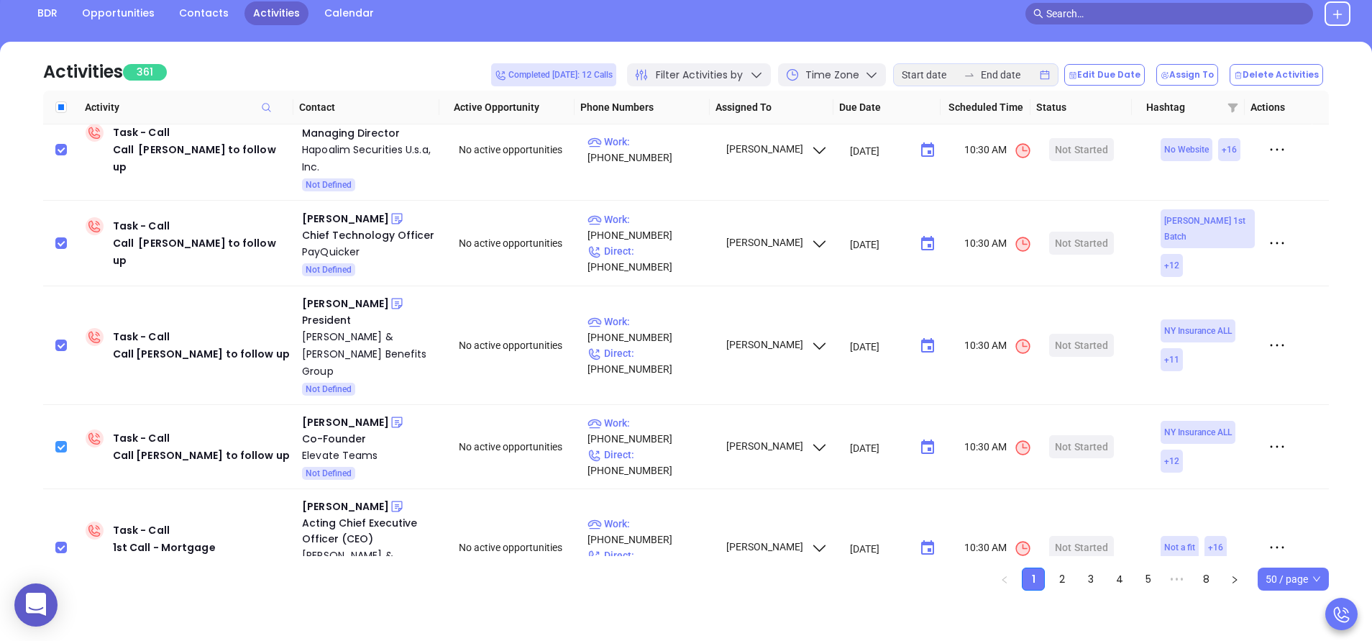
scroll to position [2562, 0]
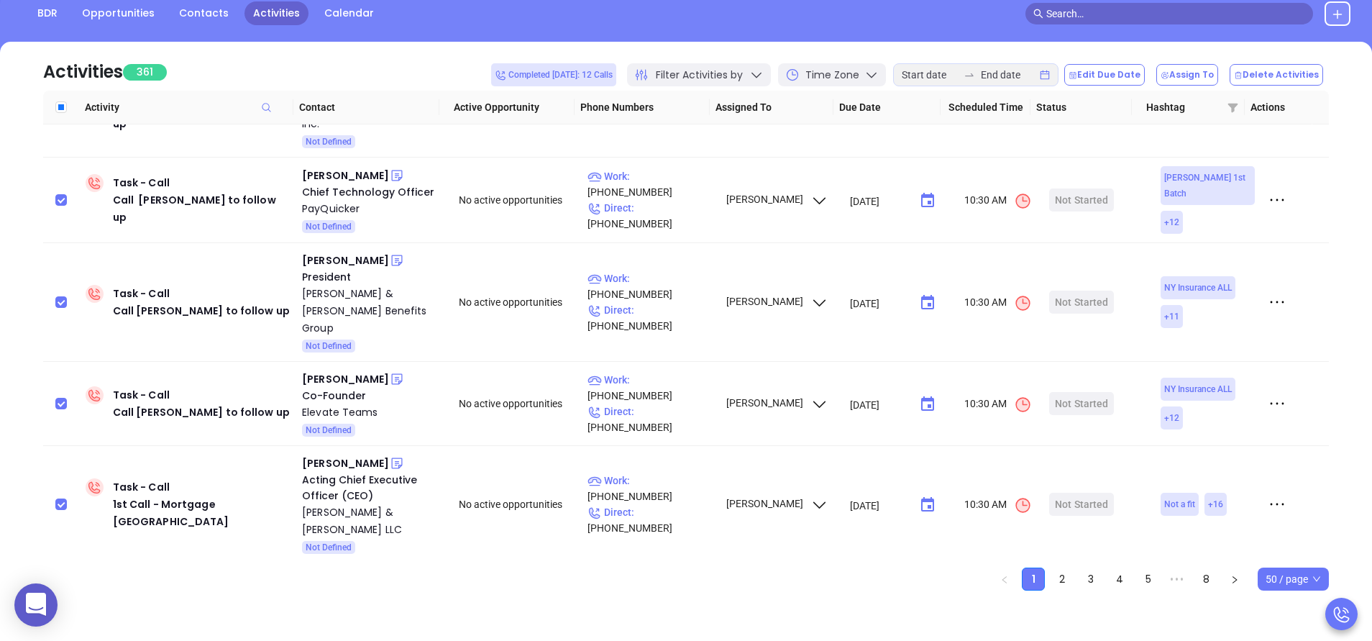
click at [64, 599] on input "checkbox" at bounding box center [61, 605] width 12 height 12
checkbox input "true"
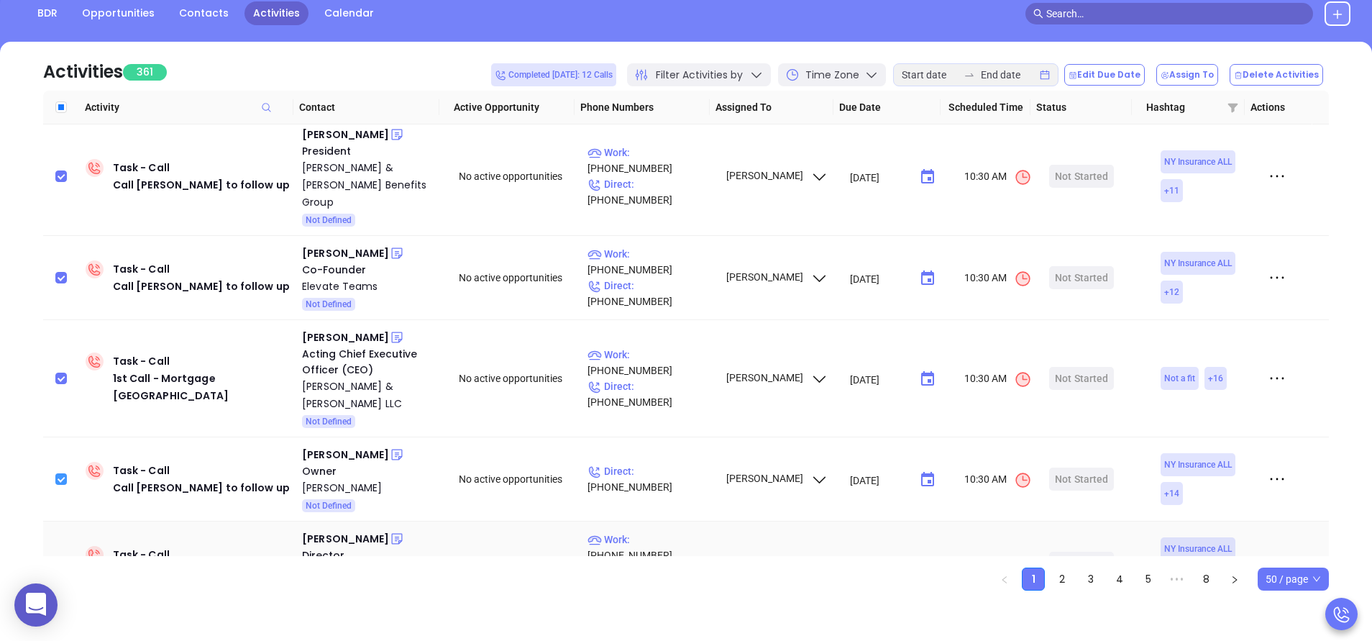
scroll to position [2692, 0]
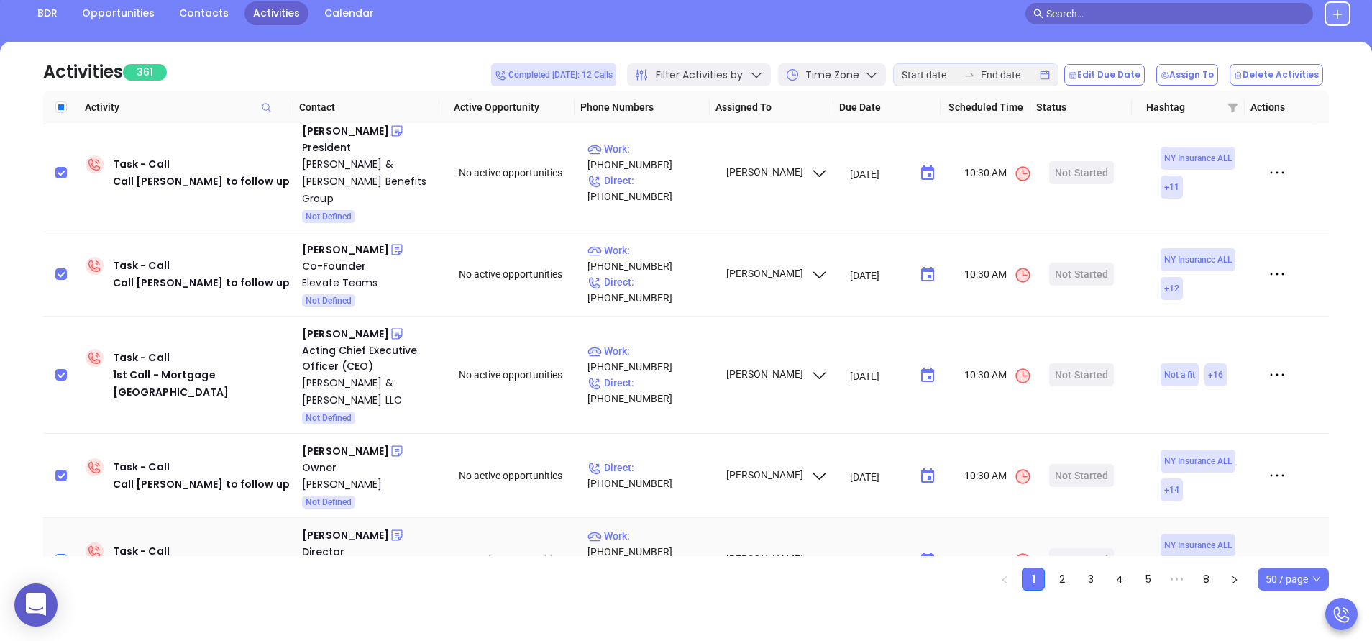
click at [56, 554] on input "checkbox" at bounding box center [61, 560] width 12 height 12
checkbox input "true"
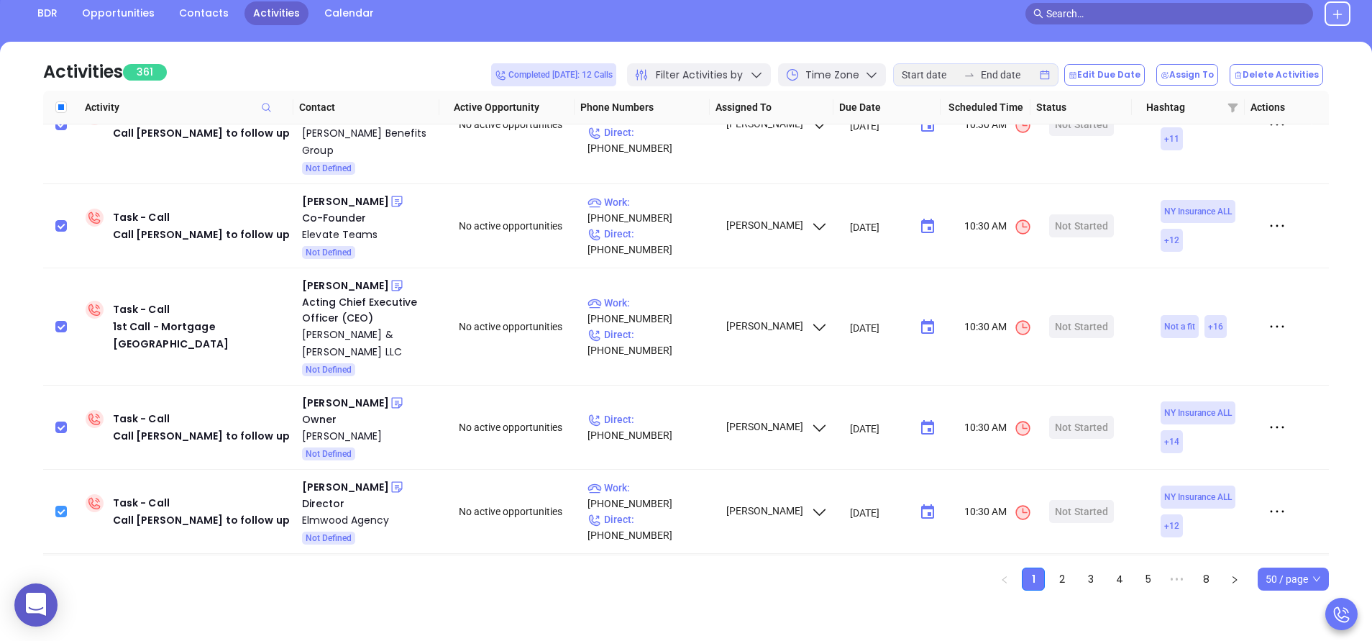
scroll to position [2778, 0]
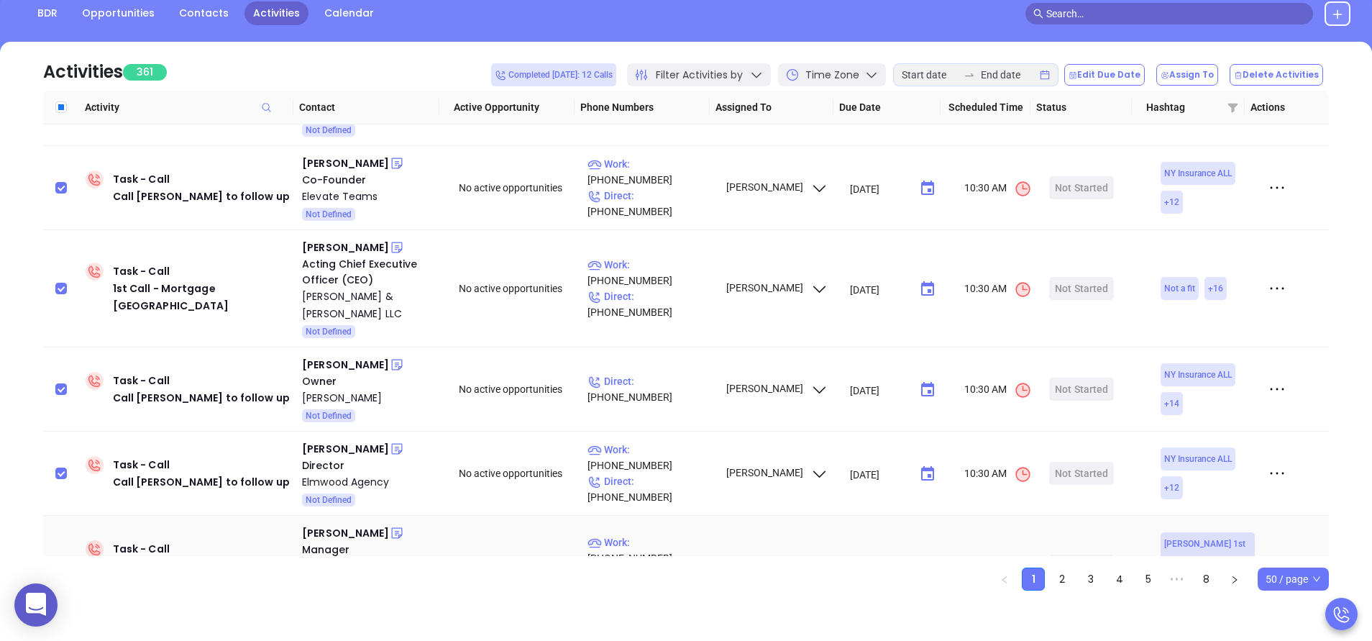
click at [63, 558] on label at bounding box center [61, 566] width 12 height 16
click at [63, 560] on input "checkbox" at bounding box center [61, 566] width 12 height 12
checkbox input "true"
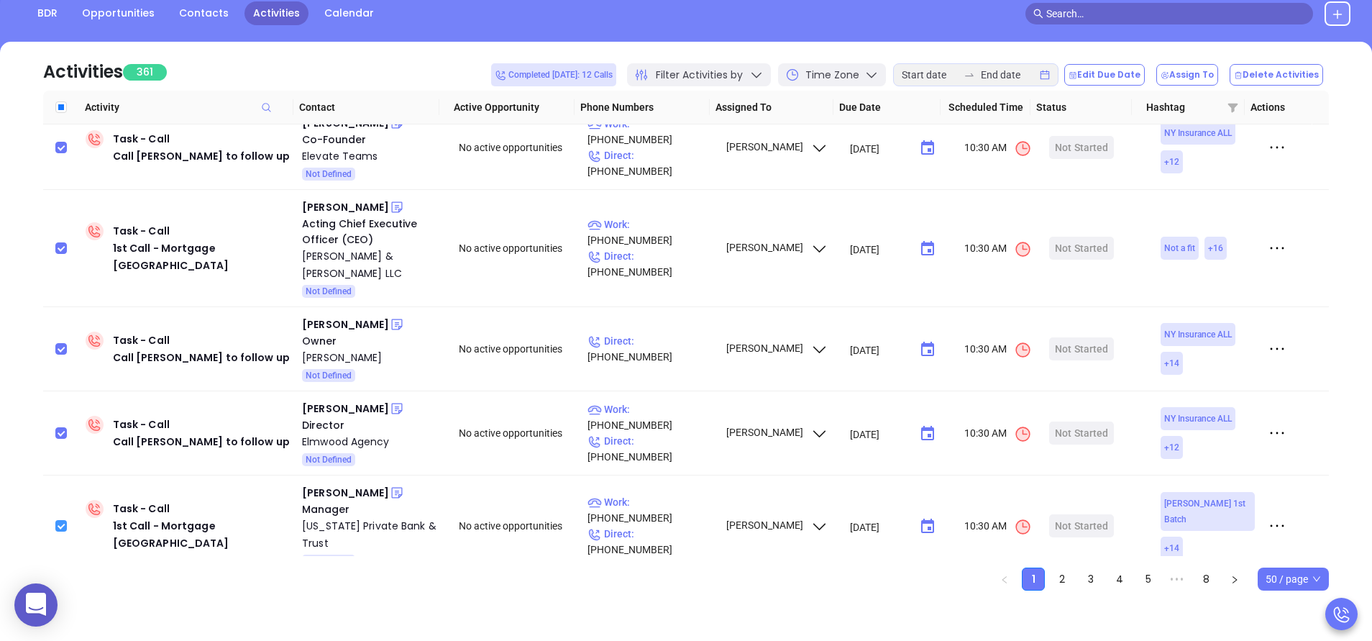
scroll to position [2821, 0]
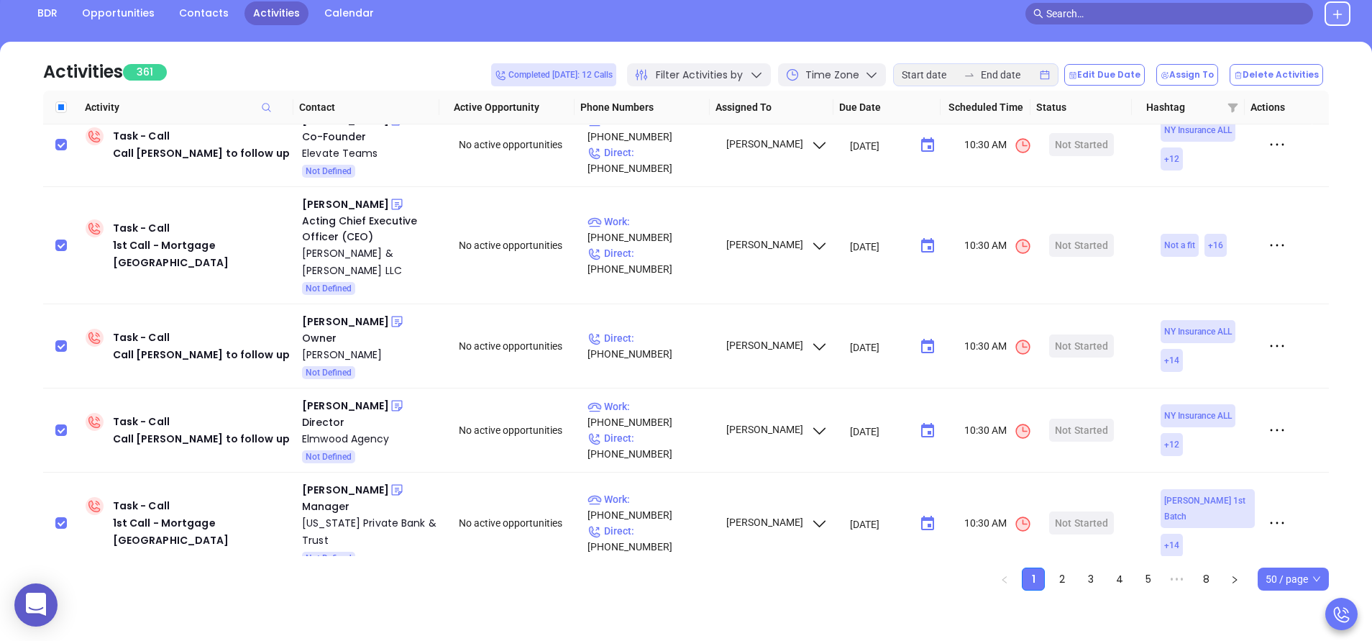
click at [63, 611] on input "checkbox" at bounding box center [61, 617] width 12 height 12
checkbox input "true"
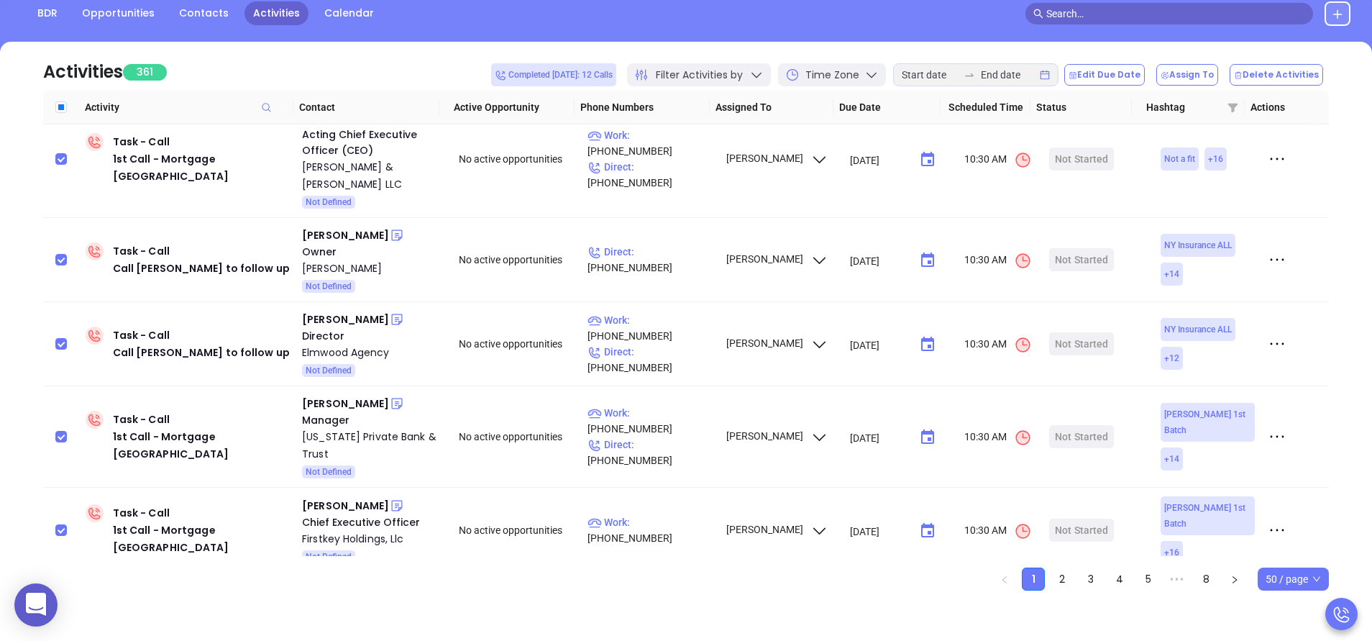
scroll to position [2951, 0]
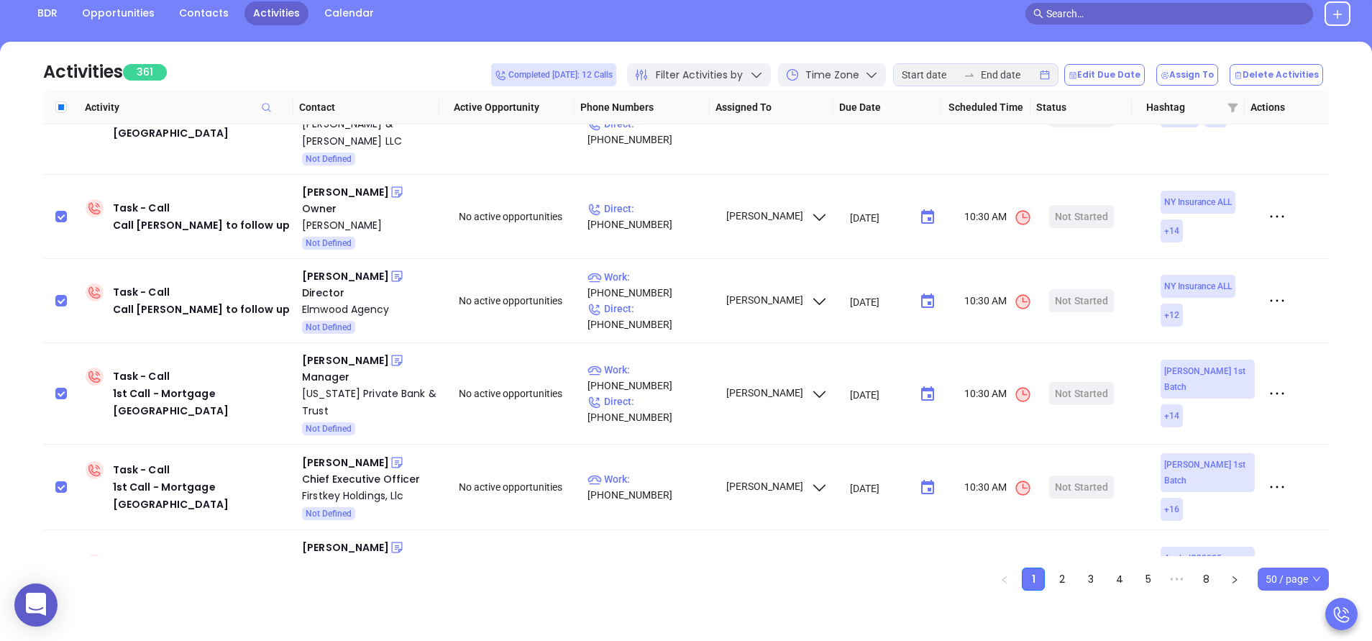
checkbox input "true"
click at [1298, 73] on button "Delete Activities" at bounding box center [1276, 75] width 93 height 22
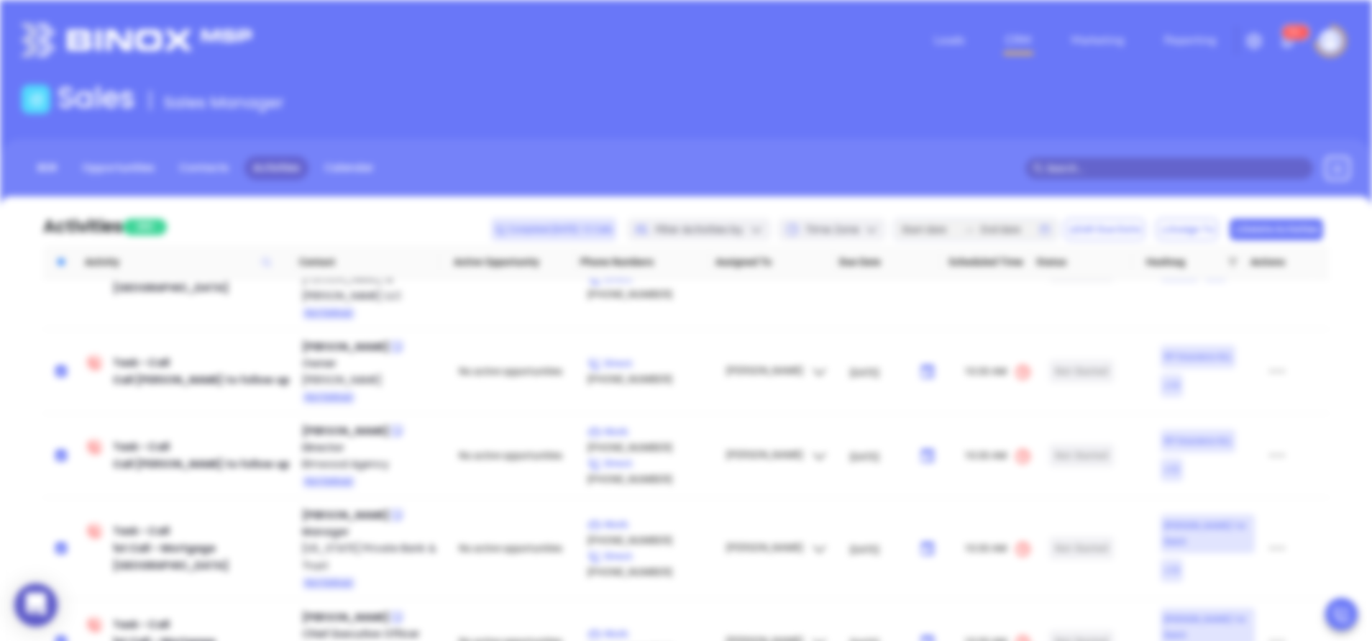
scroll to position [0, 0]
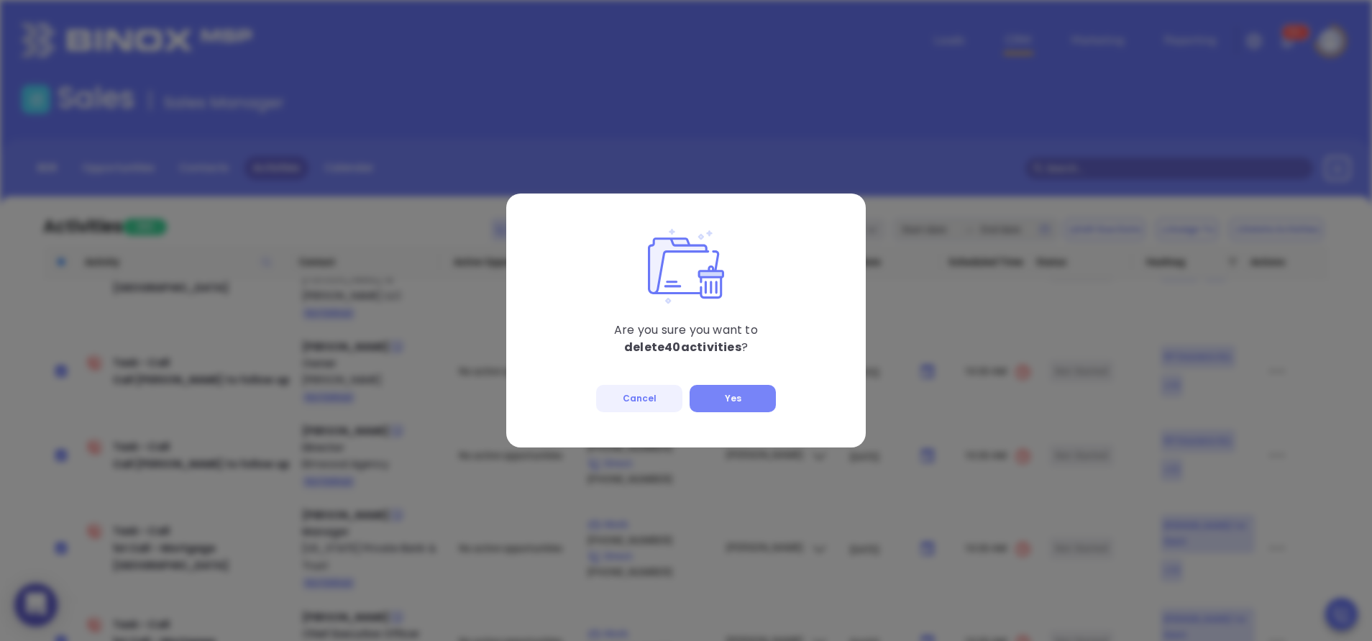
click at [744, 401] on button "Yes" at bounding box center [733, 398] width 86 height 27
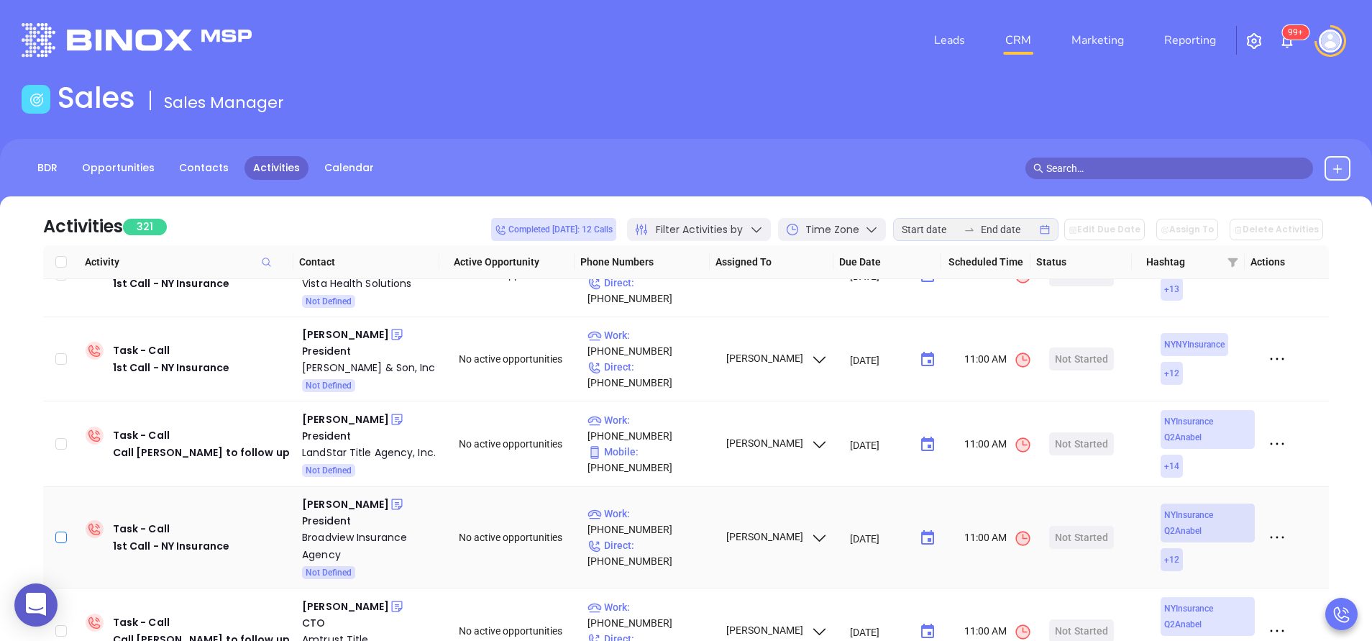
click at [60, 531] on input "checkbox" at bounding box center [61, 537] width 12 height 12
checkbox input "true"
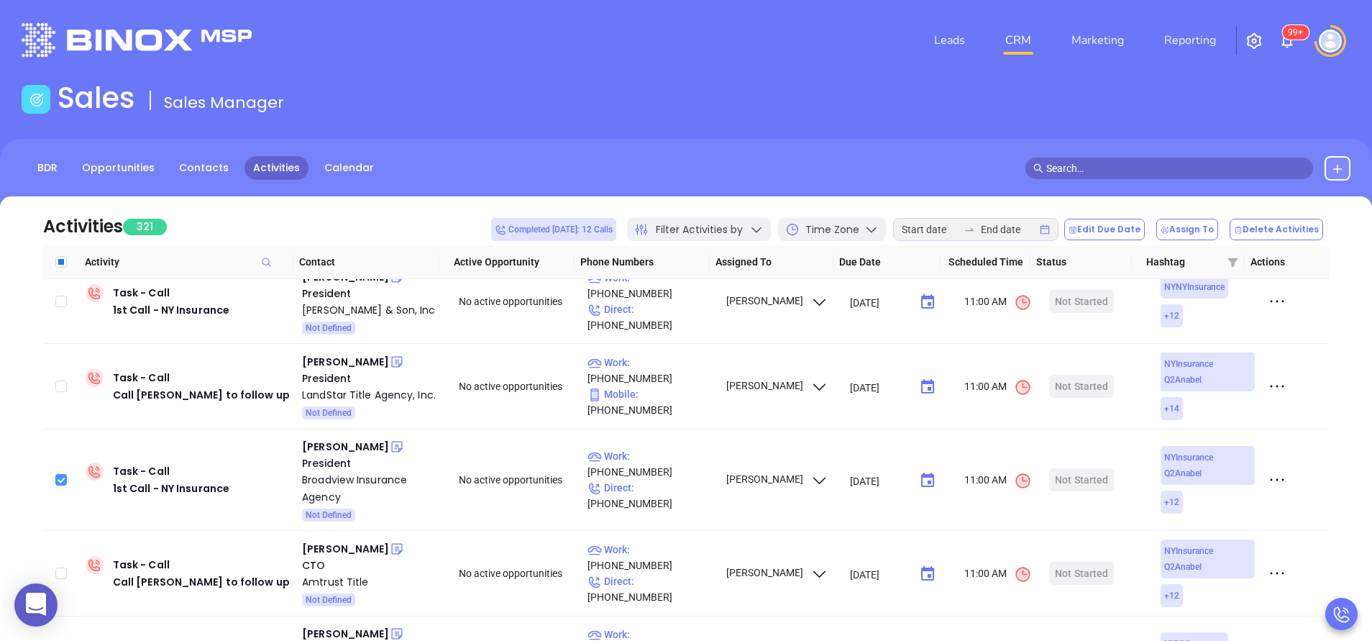
scroll to position [3037, 0]
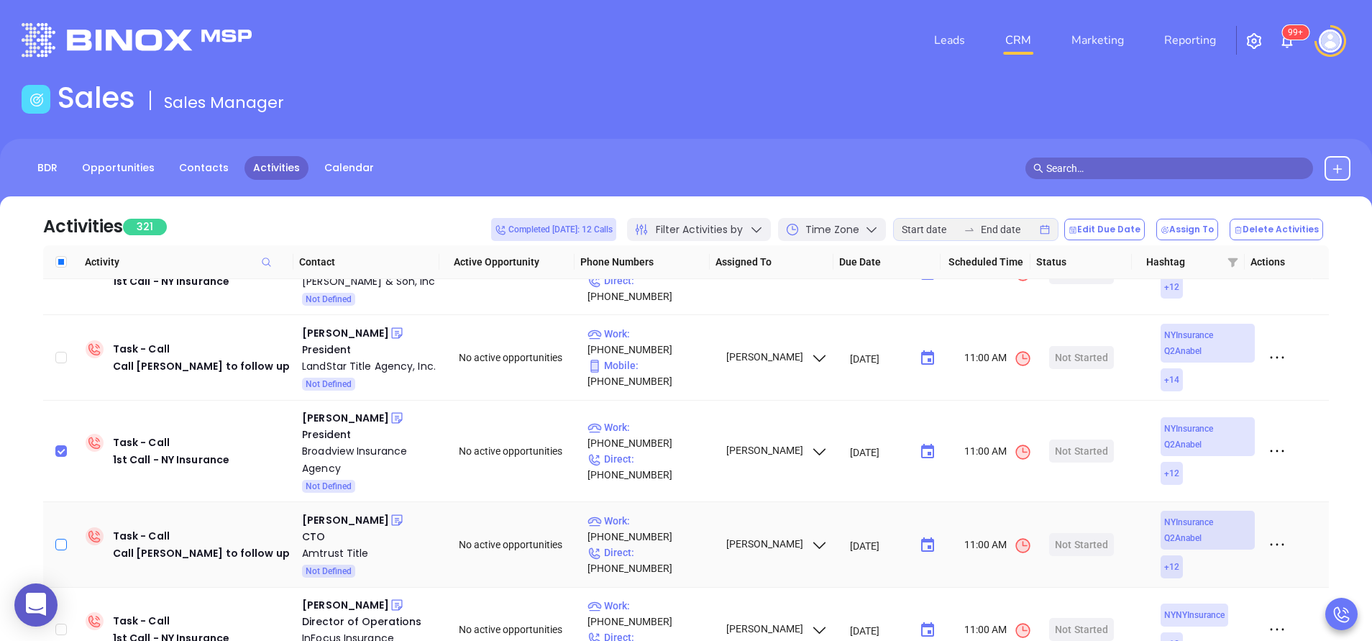
click at [62, 539] on input "checkbox" at bounding box center [61, 545] width 12 height 12
checkbox input "true"
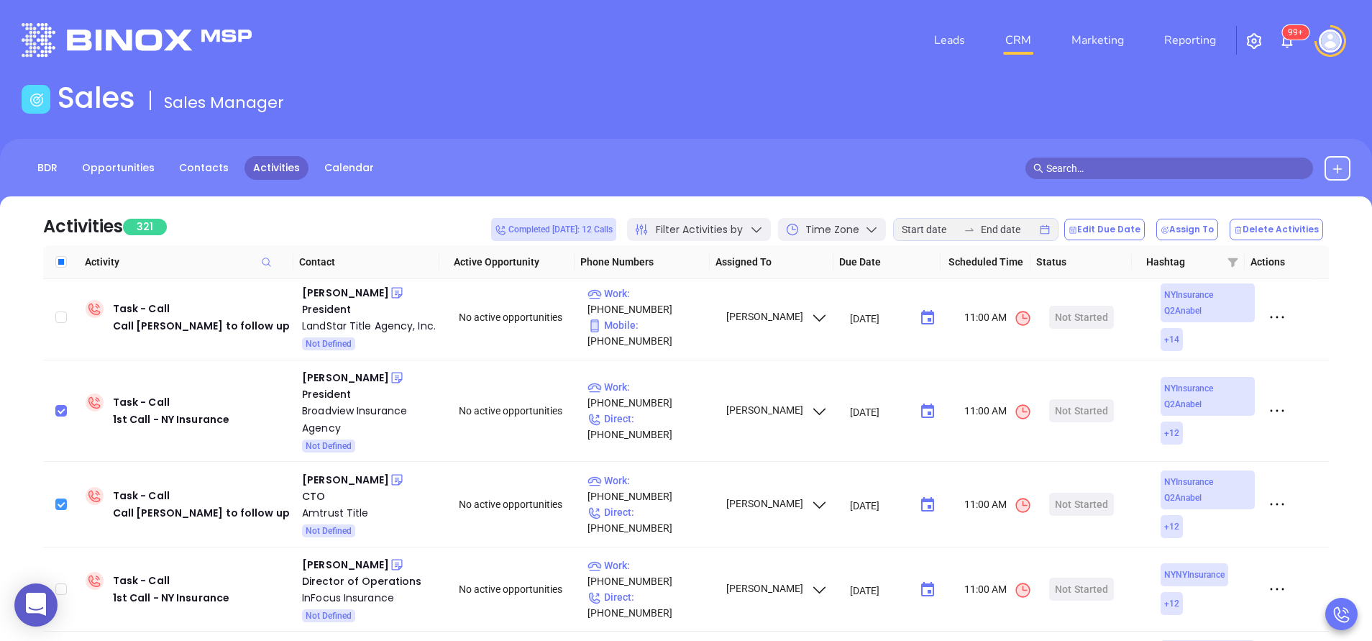
scroll to position [3080, 0]
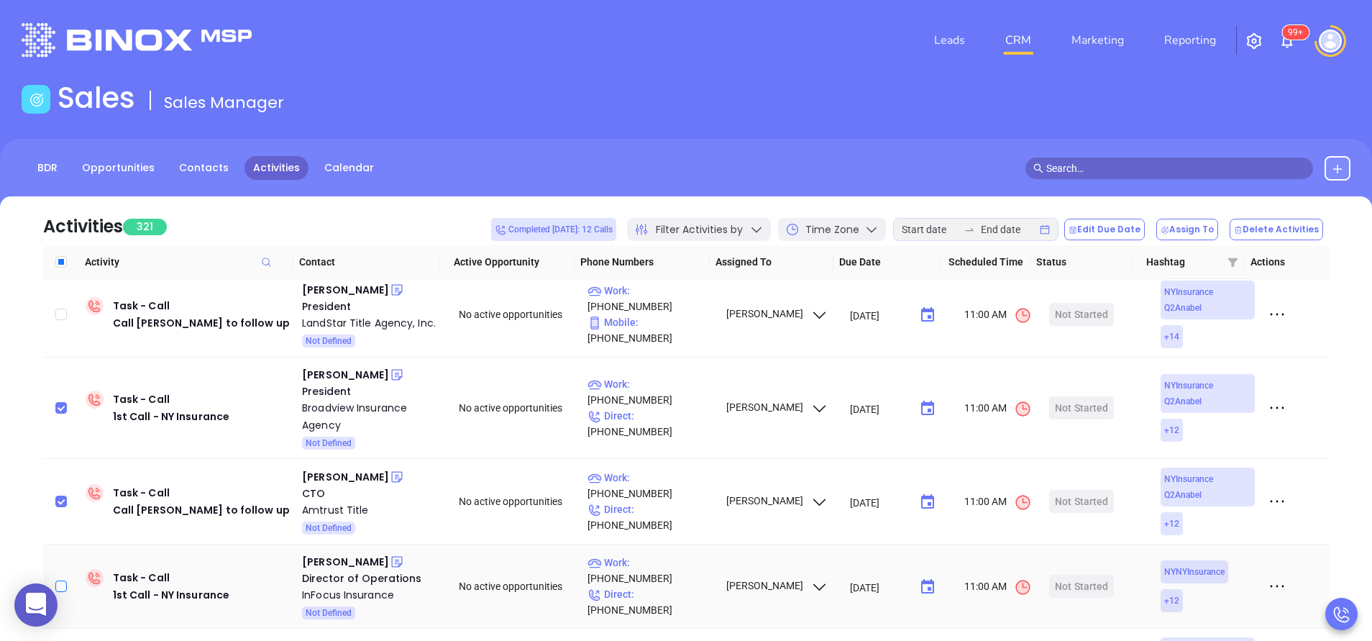
click at [61, 580] on input "checkbox" at bounding box center [61, 586] width 12 height 12
checkbox input "true"
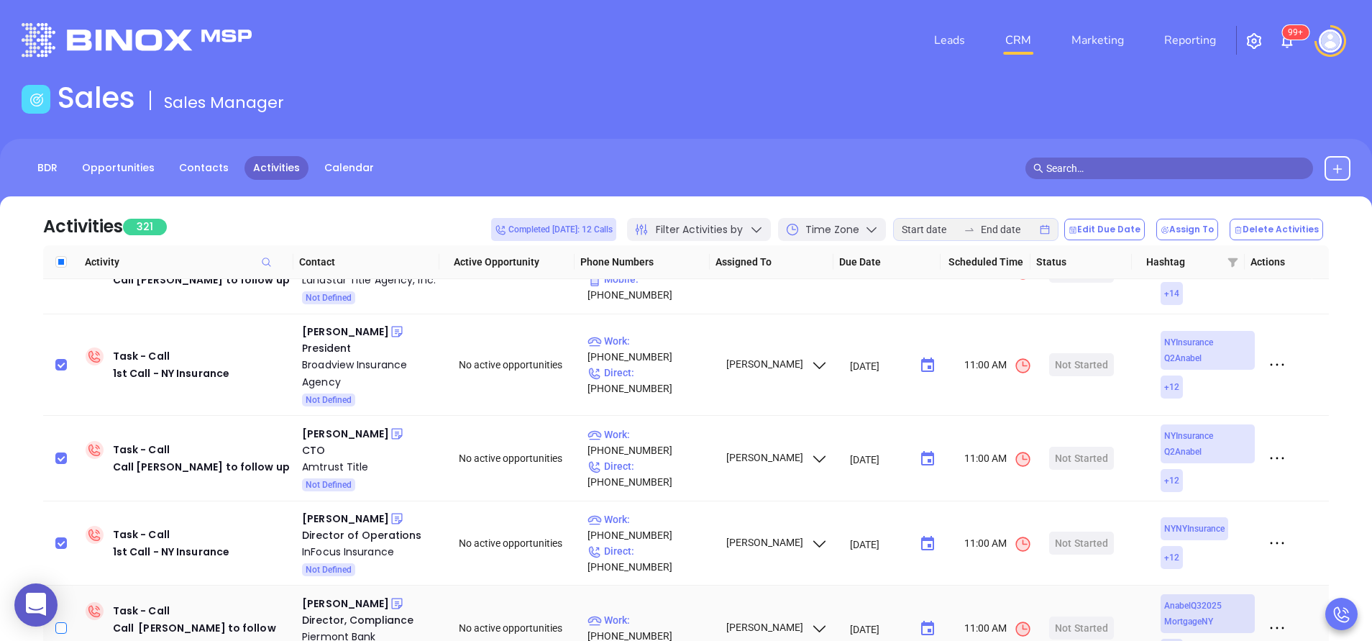
click at [65, 622] on input "checkbox" at bounding box center [61, 628] width 12 height 12
checkbox input "true"
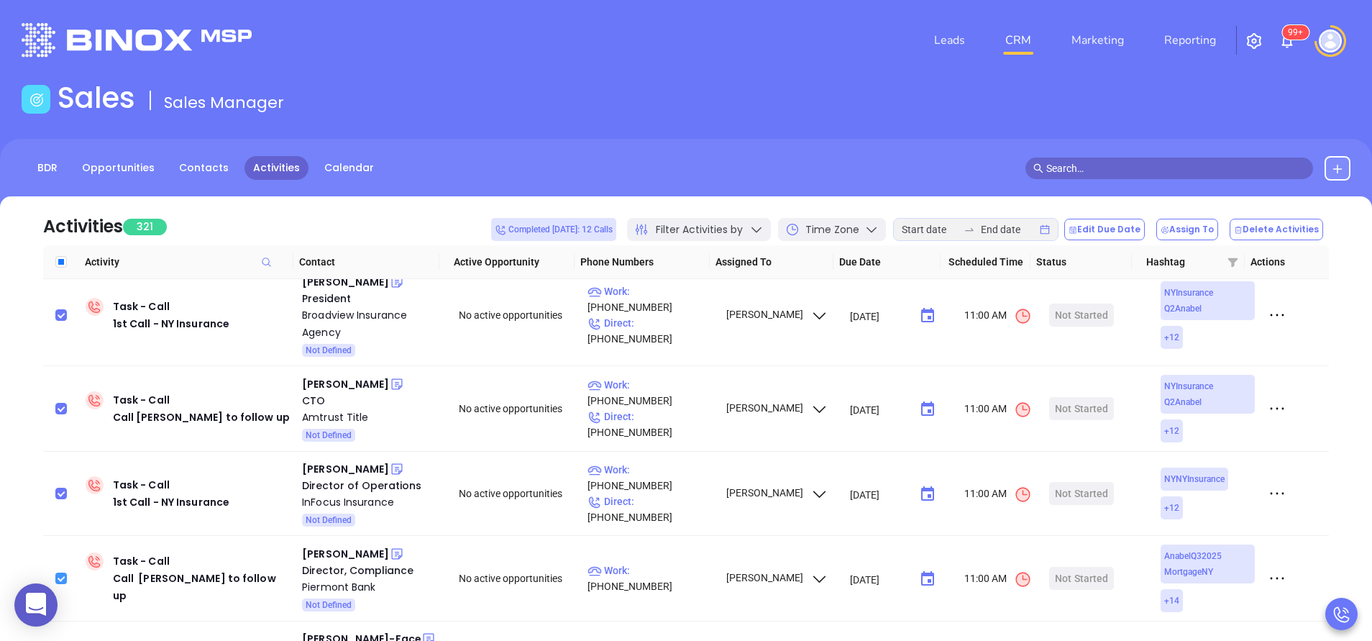
scroll to position [3209, 0]
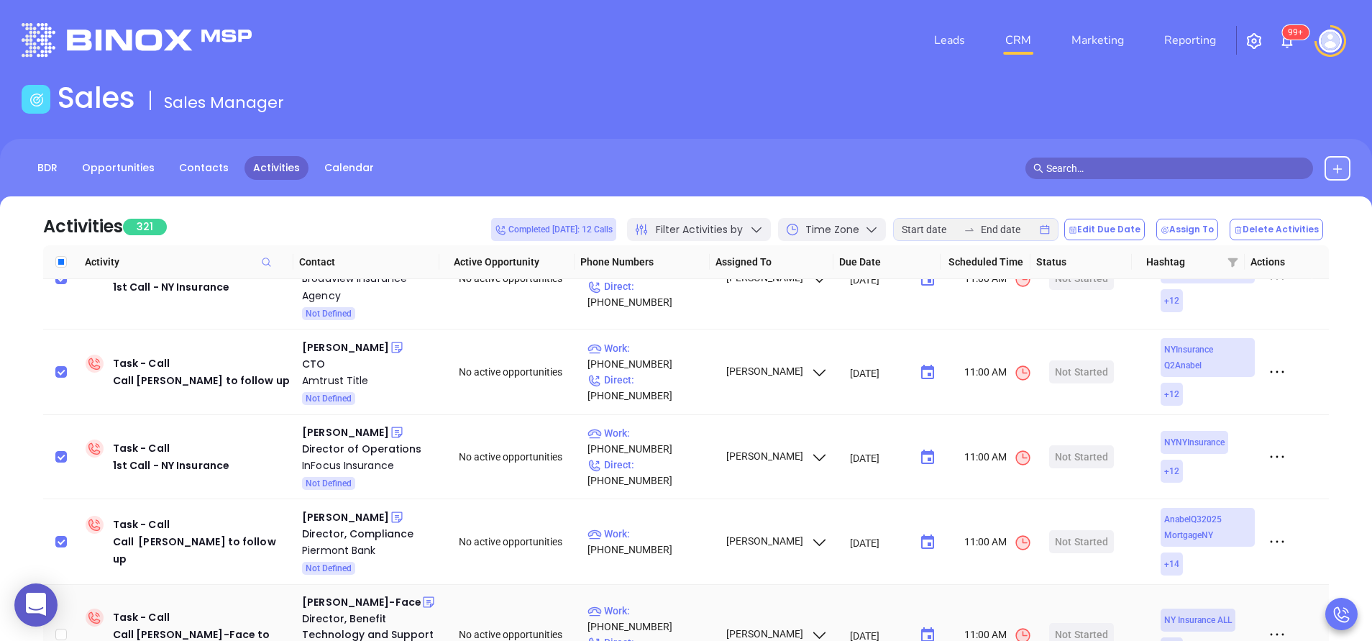
click at [68, 585] on td at bounding box center [61, 635] width 37 height 100
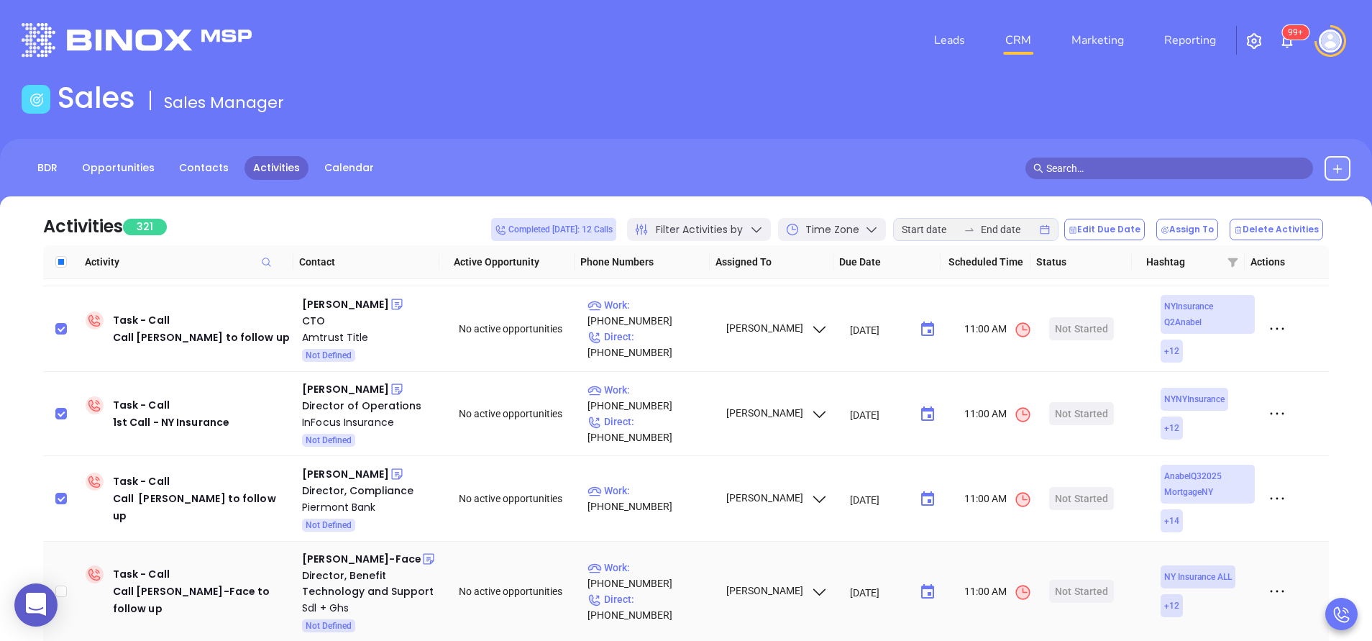
scroll to position [3296, 0]
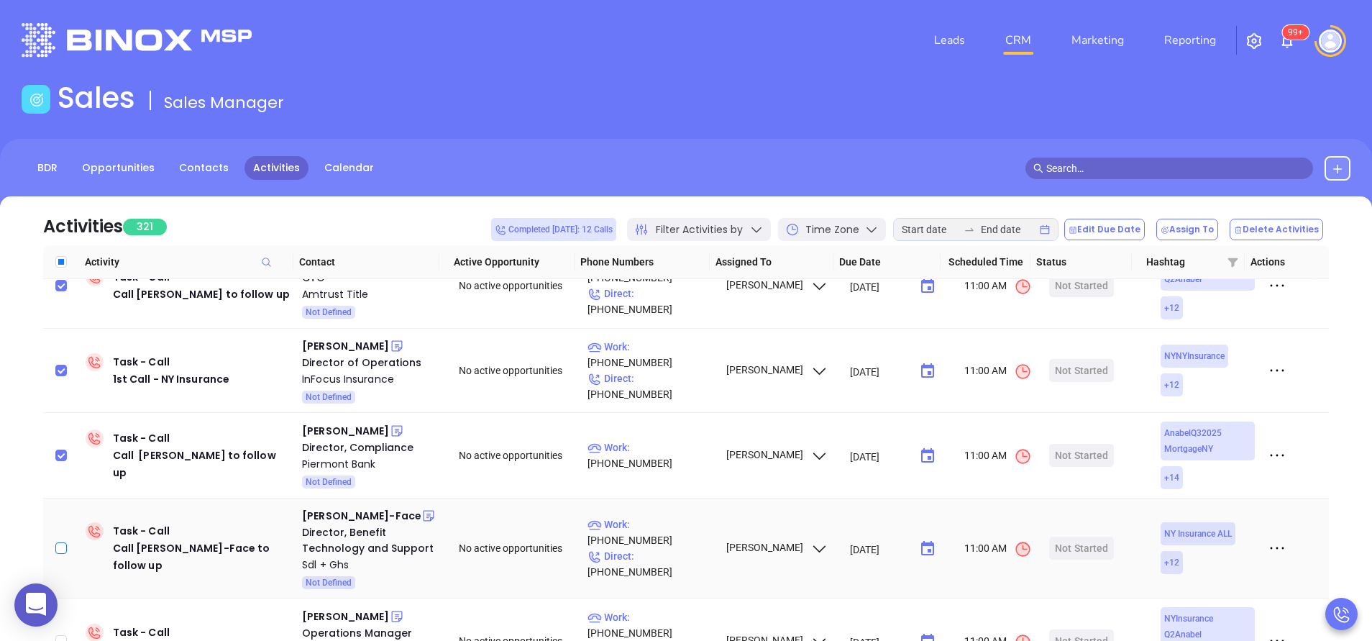
click at [59, 542] on input "checkbox" at bounding box center [61, 548] width 12 height 12
checkbox input "true"
click at [61, 635] on input "checkbox" at bounding box center [61, 641] width 12 height 12
checkbox input "true"
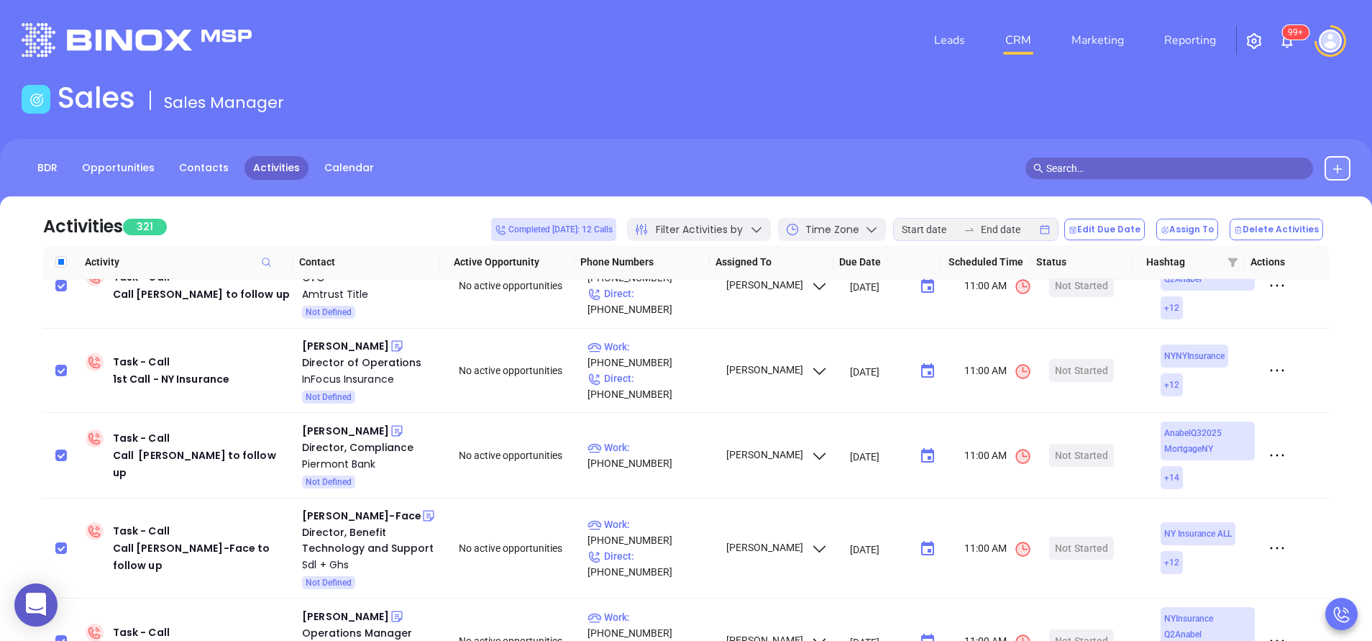
checkbox input "true"
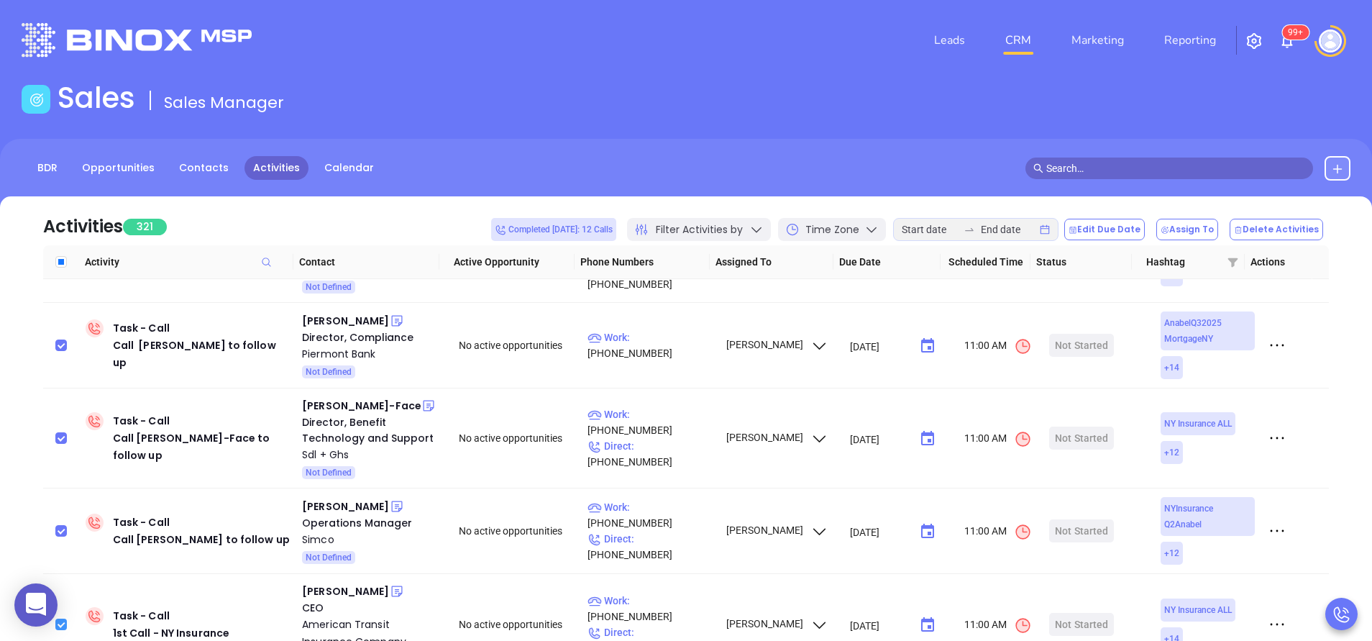
scroll to position [3468, 0]
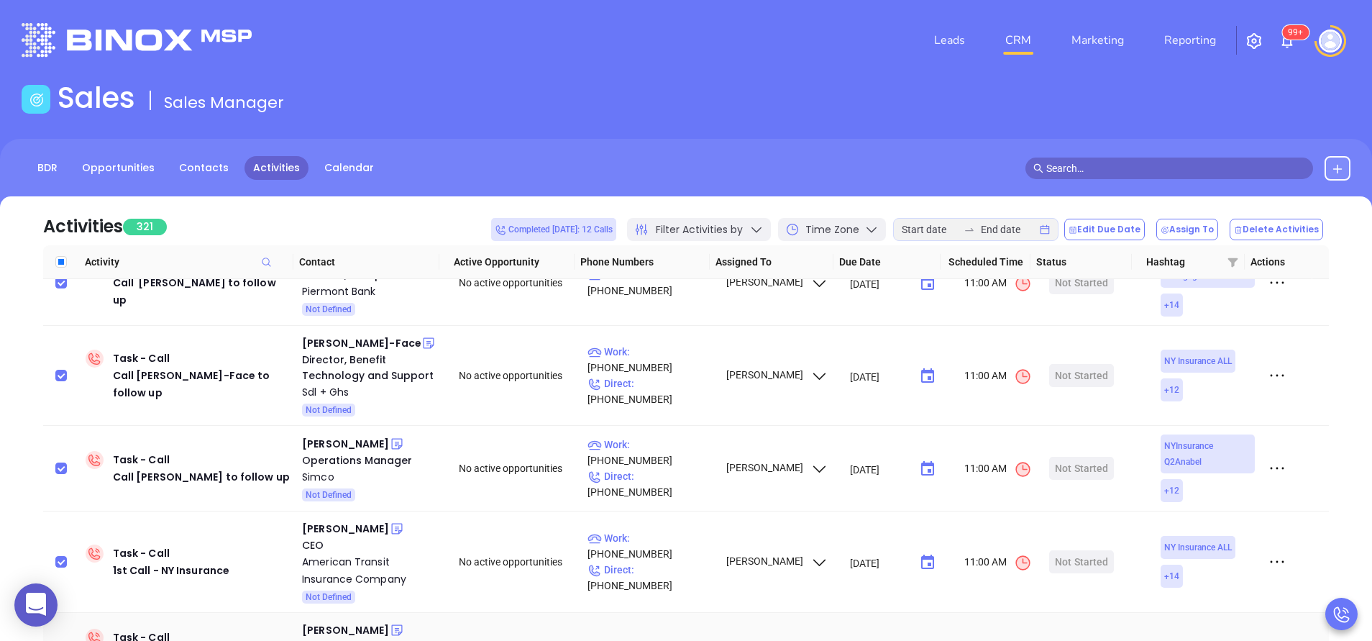
checkbox input "true"
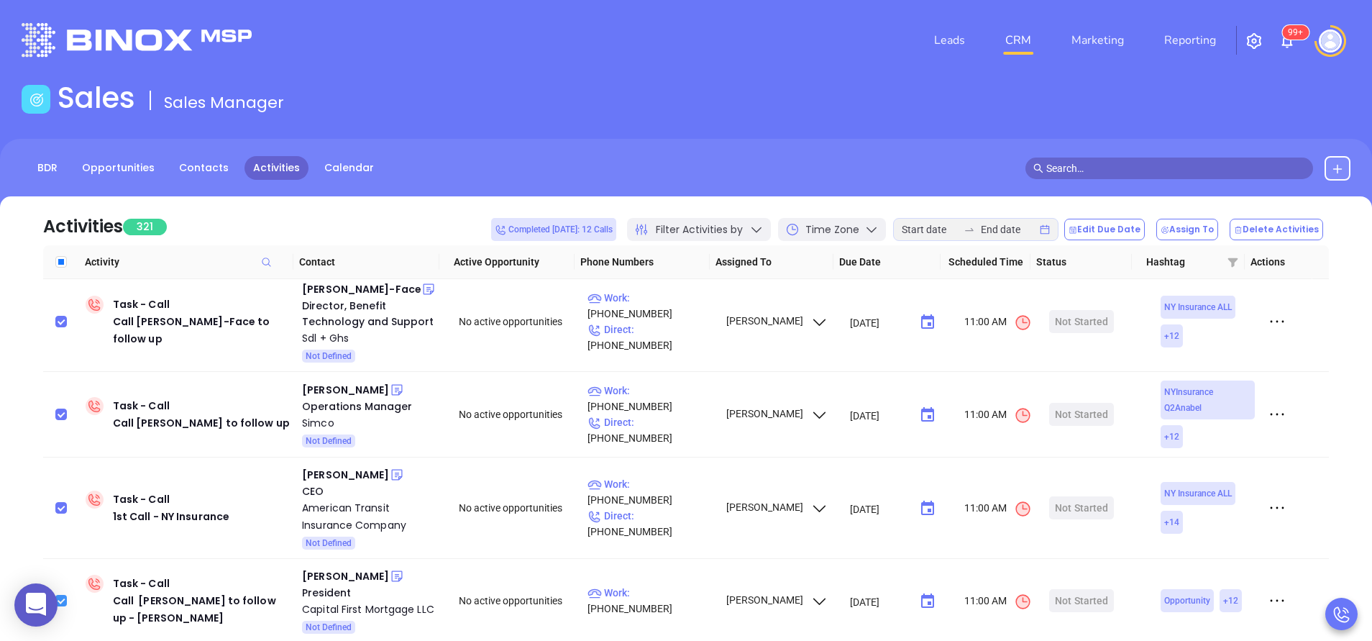
scroll to position [3555, 0]
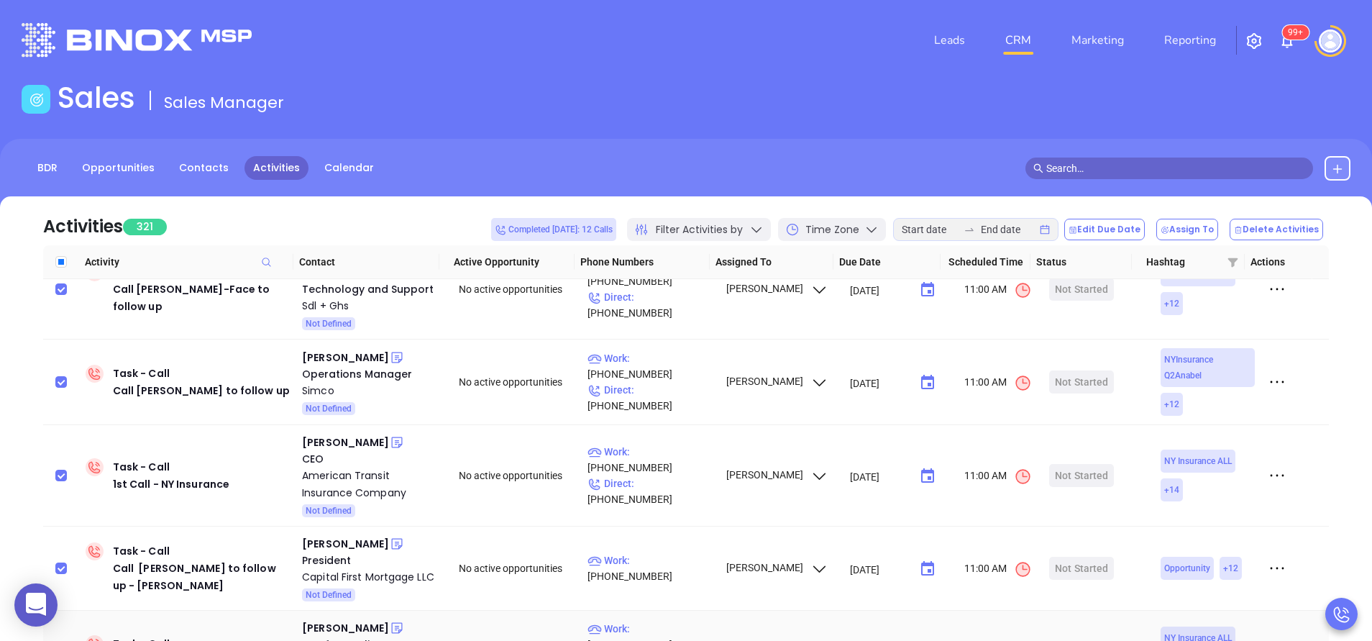
click at [62, 640] on input "checkbox" at bounding box center [61, 652] width 12 height 12
checkbox input "true"
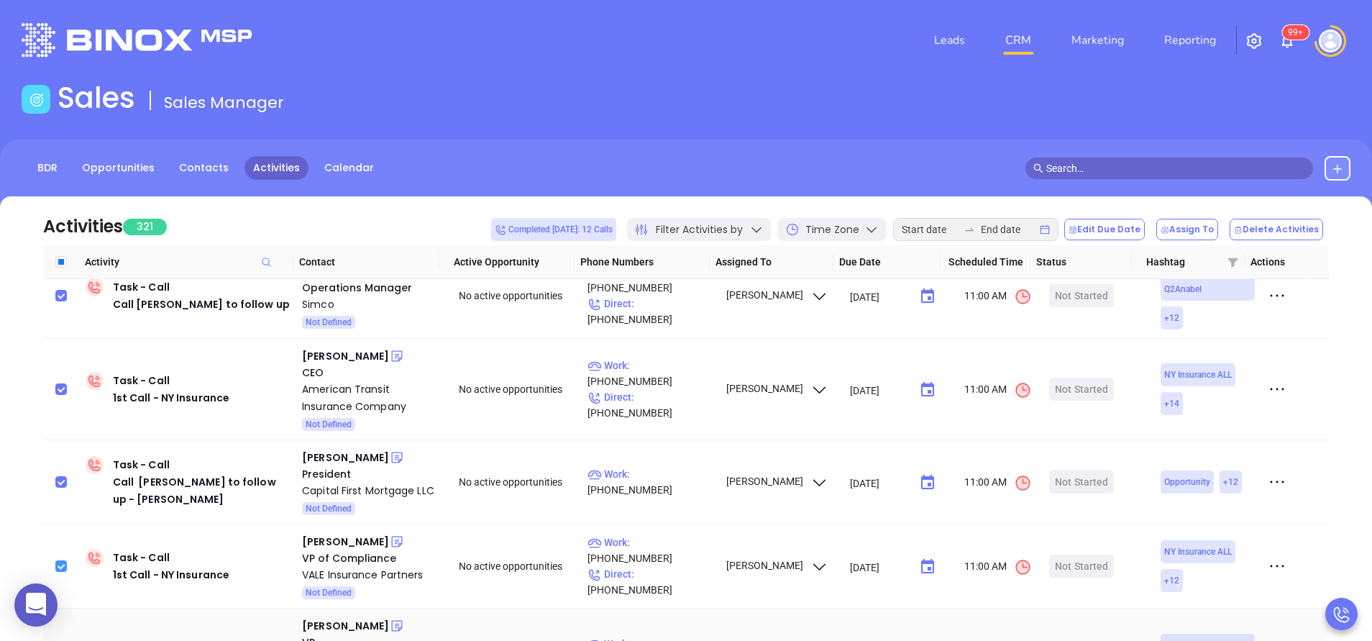
scroll to position [3684, 0]
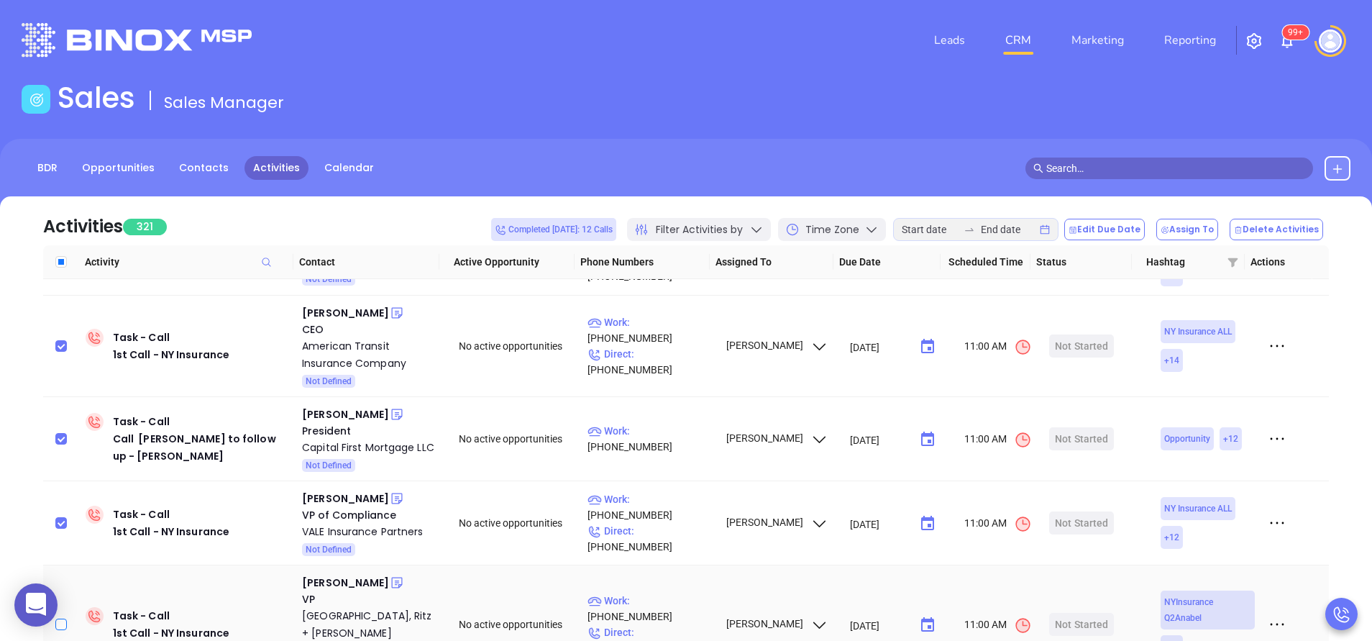
click at [60, 618] on input "checkbox" at bounding box center [61, 624] width 12 height 12
checkbox input "true"
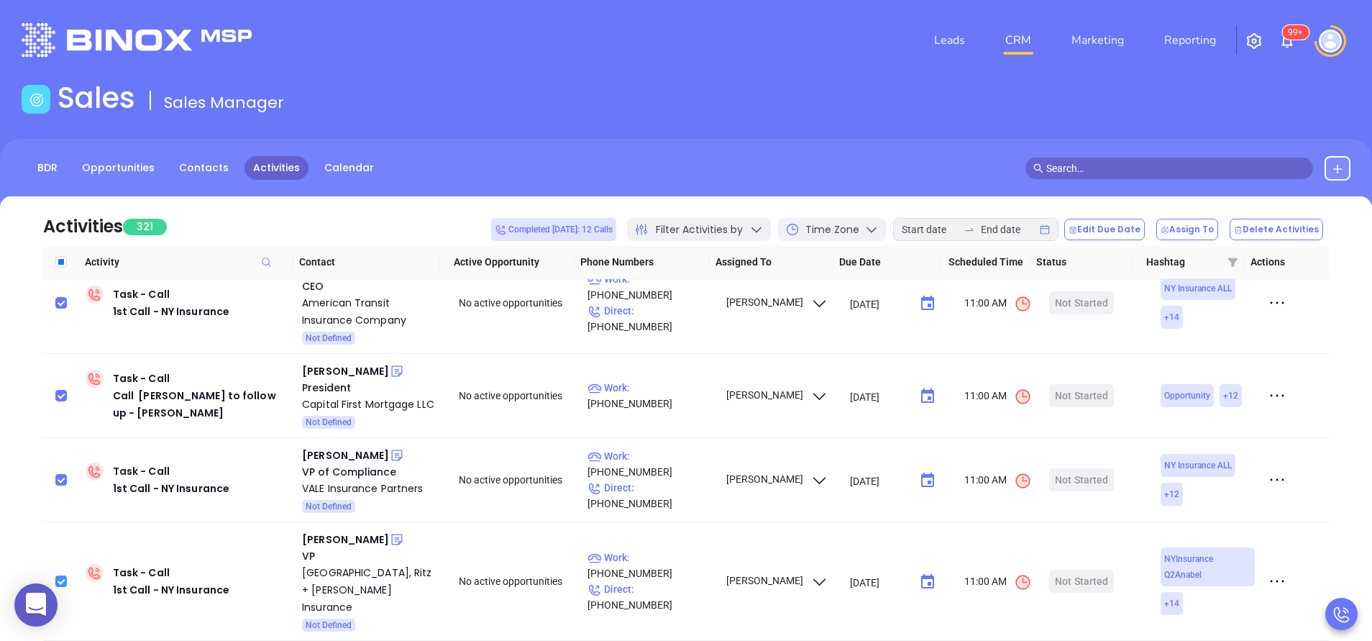
scroll to position [3770, 0]
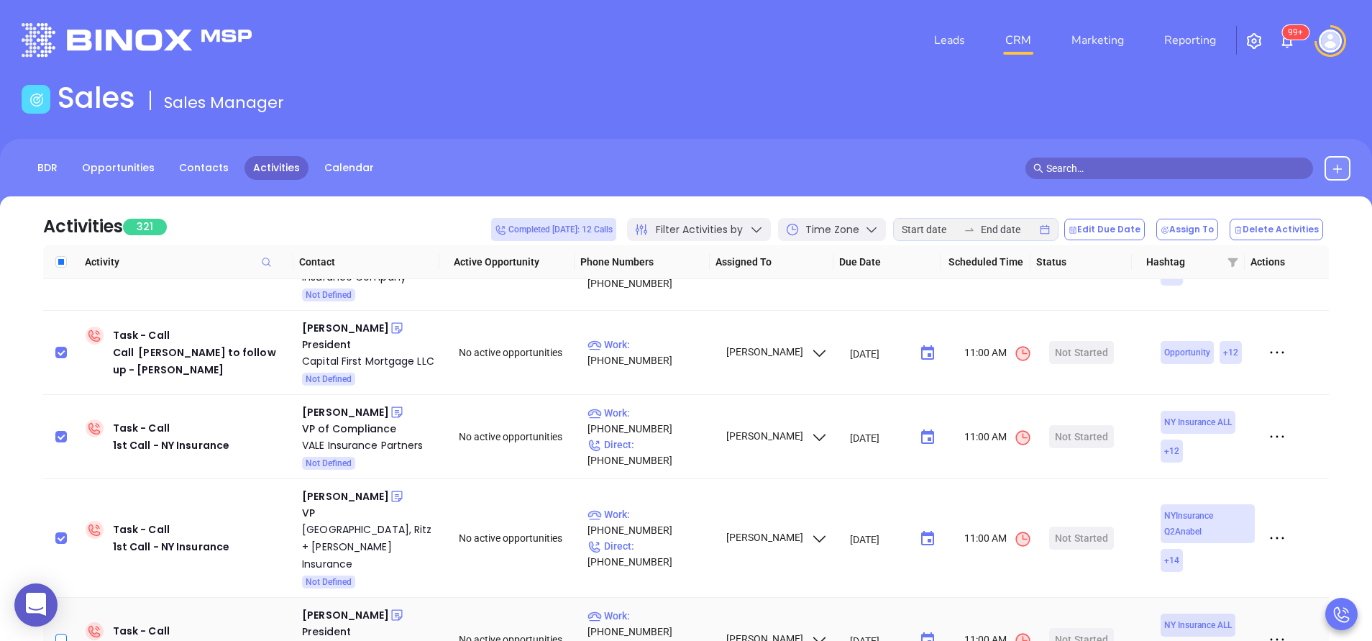
click at [58, 634] on input "checkbox" at bounding box center [61, 640] width 12 height 12
checkbox input "true"
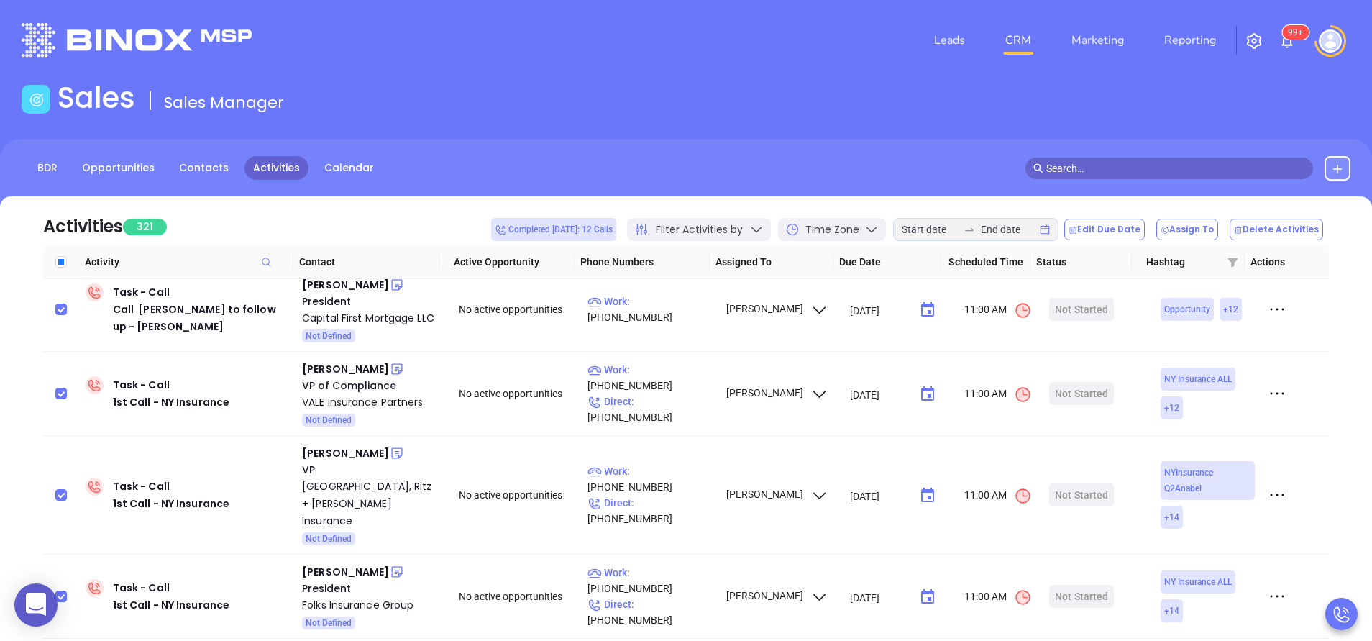
scroll to position [3857, 0]
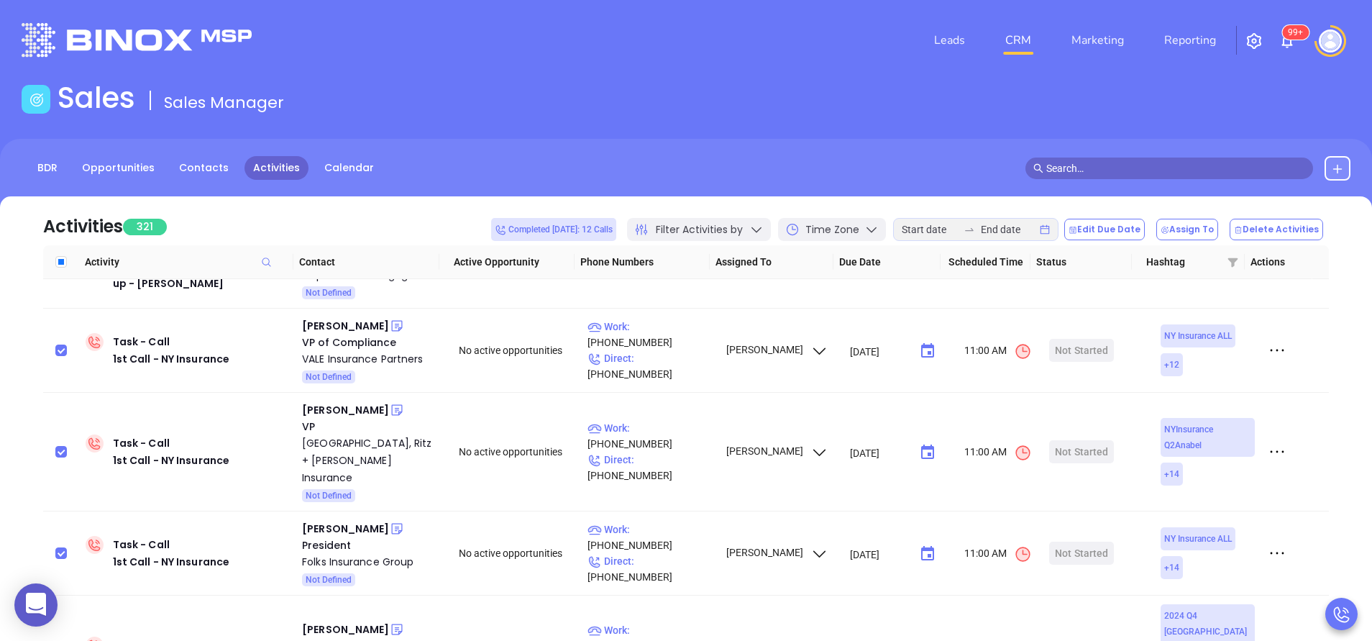
checkbox input "true"
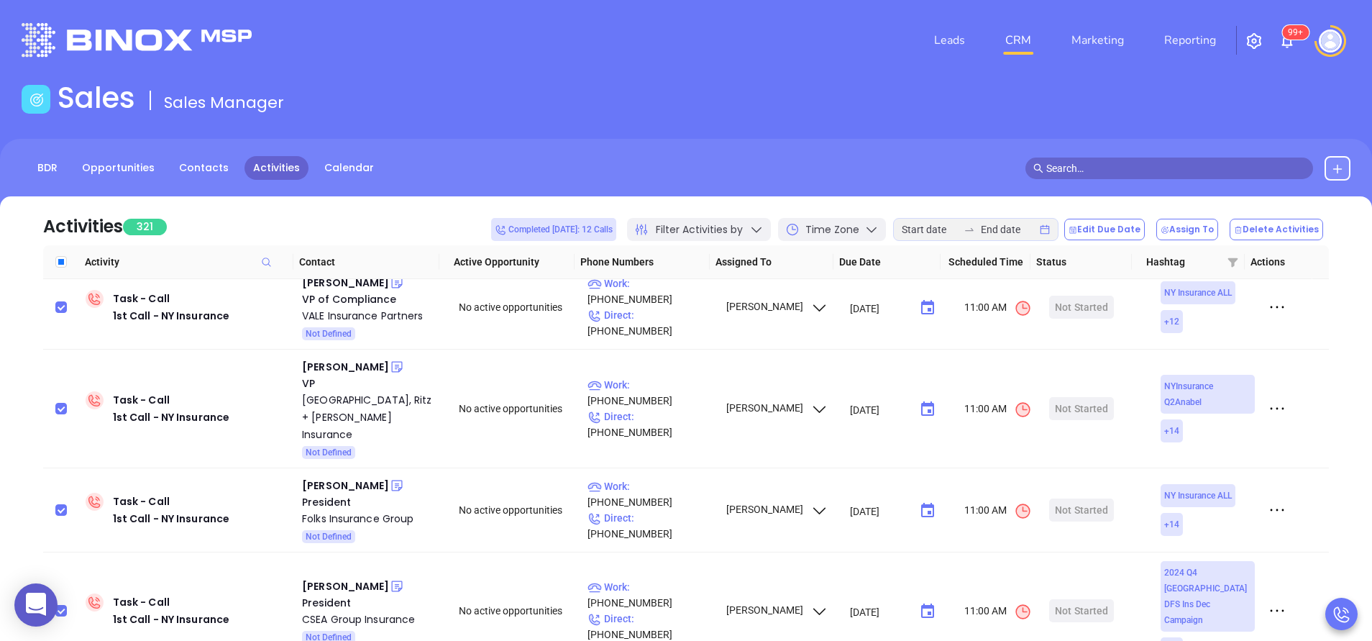
checkbox input "true"
click at [1272, 224] on button "Delete Activities" at bounding box center [1276, 230] width 93 height 22
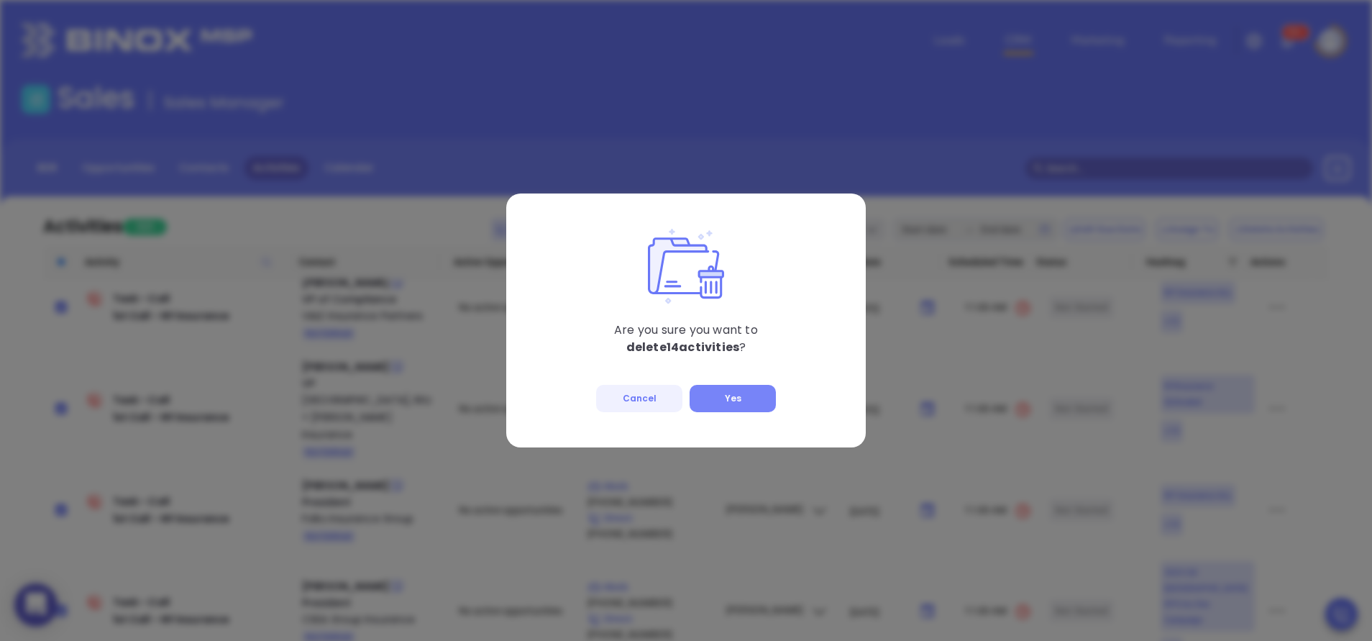
click at [702, 390] on button "Yes" at bounding box center [733, 398] width 86 height 27
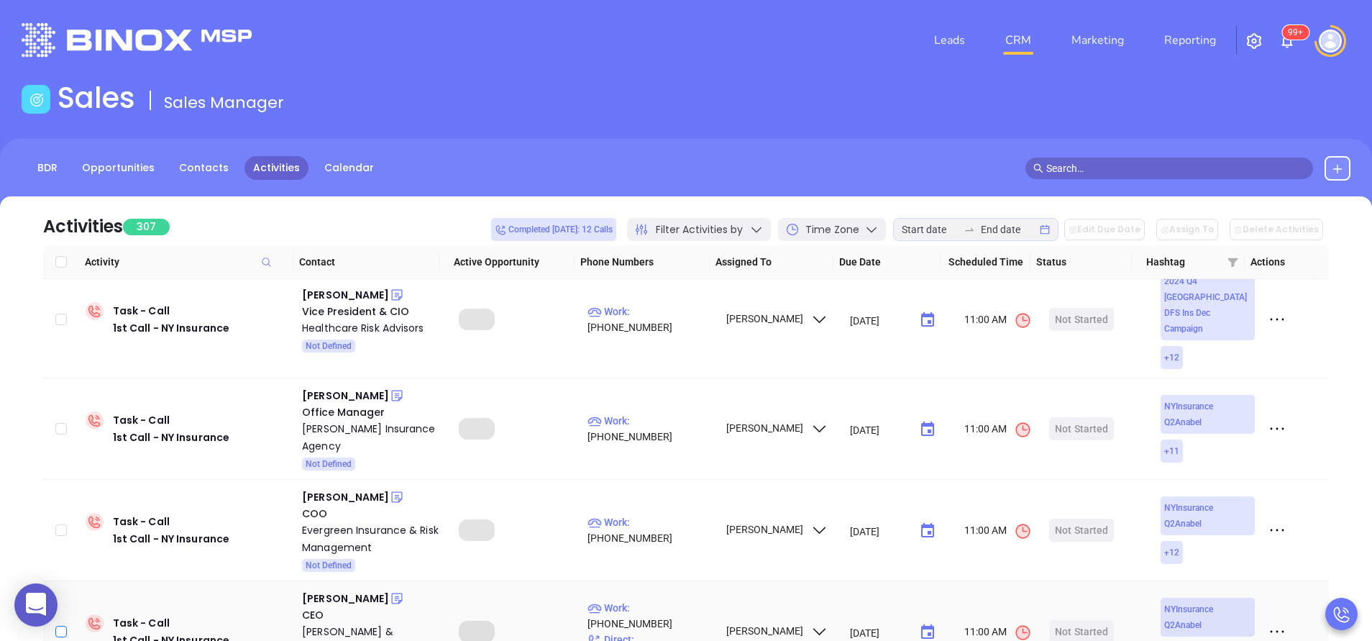
click at [58, 626] on input "checkbox" at bounding box center [61, 632] width 12 height 12
checkbox input "true"
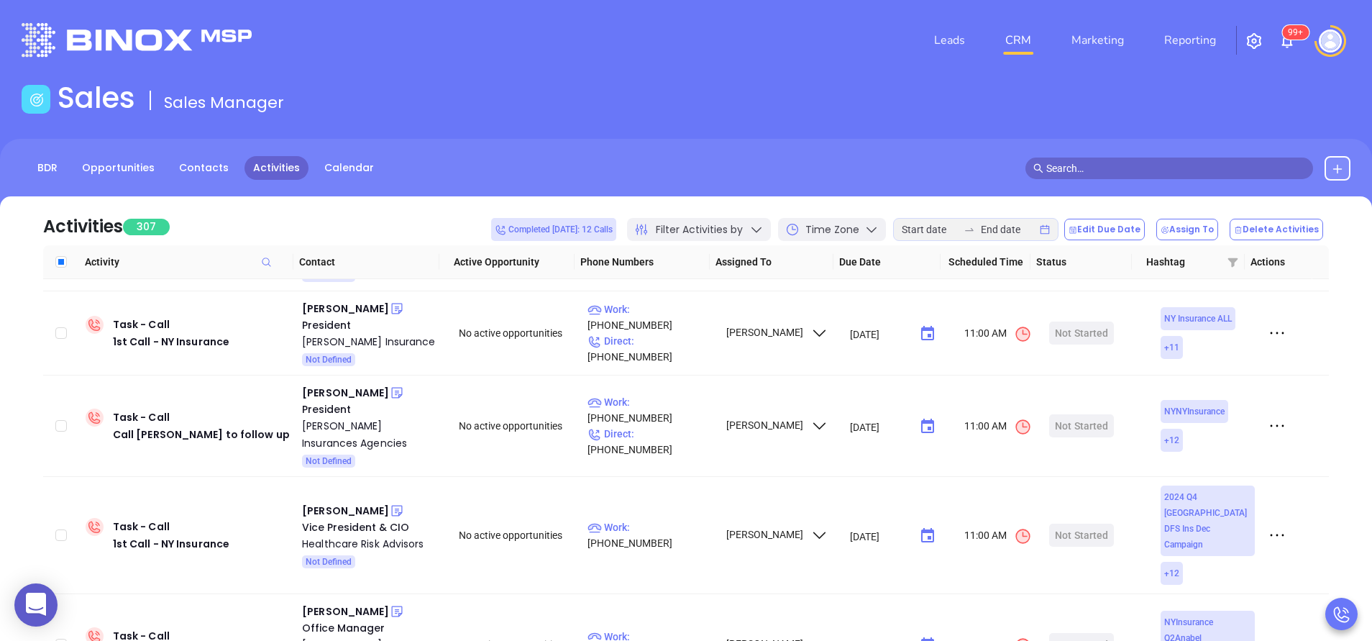
scroll to position [3641, 0]
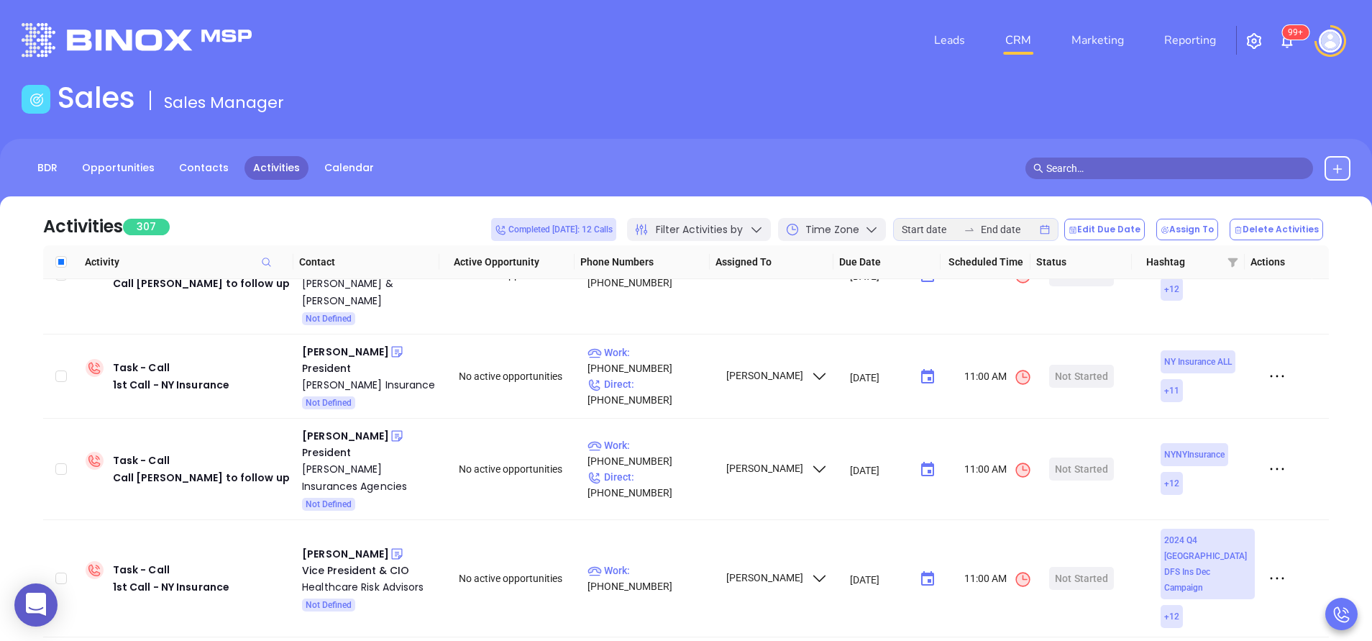
checkbox input "true"
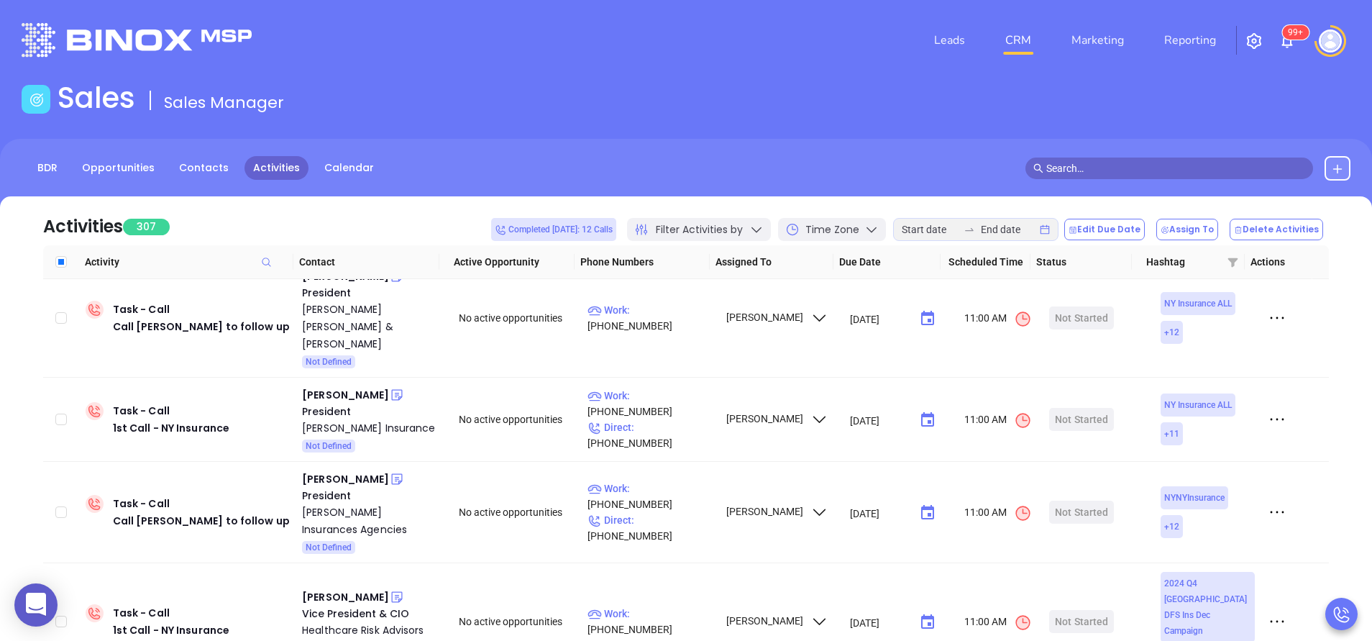
scroll to position [3555, 0]
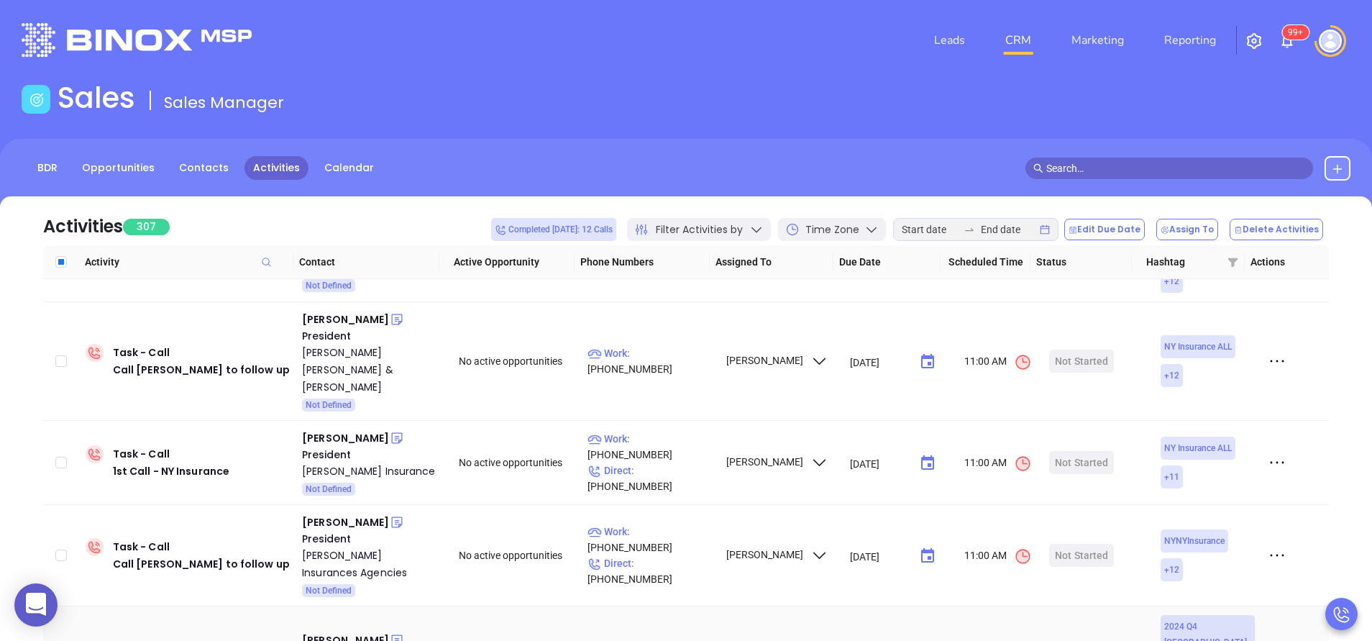
checkbox input "true"
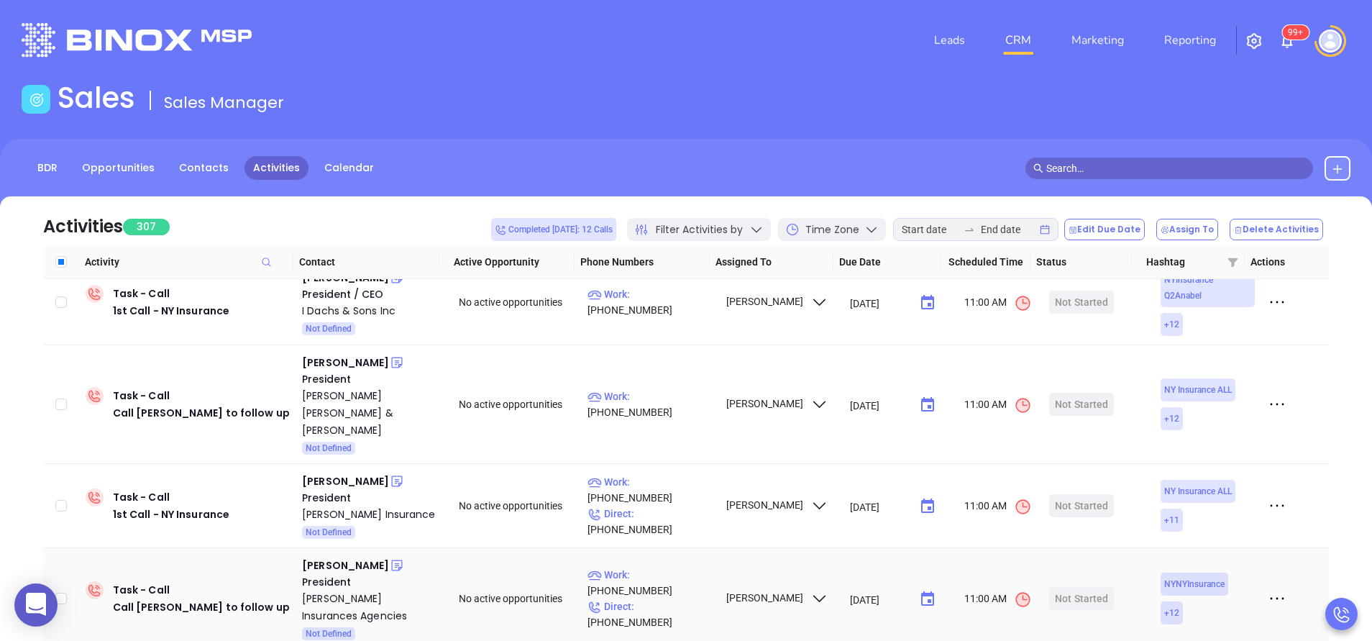
scroll to position [3468, 0]
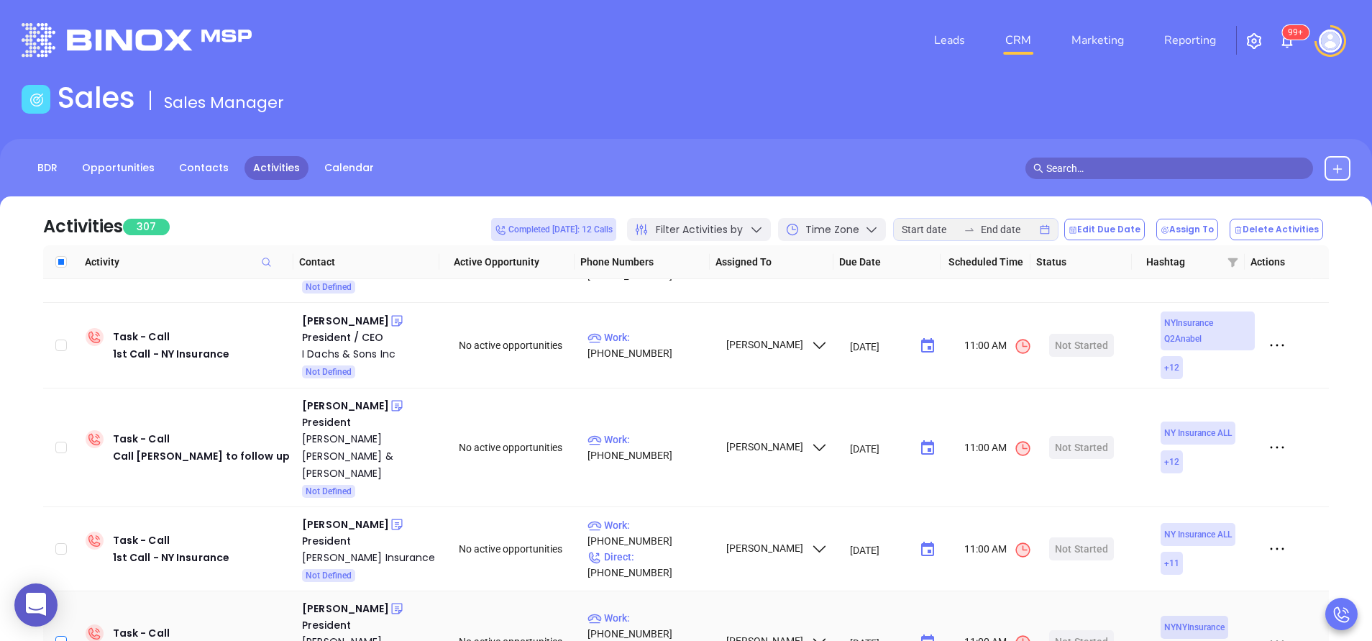
click at [57, 636] on input "checkbox" at bounding box center [61, 642] width 12 height 12
checkbox input "true"
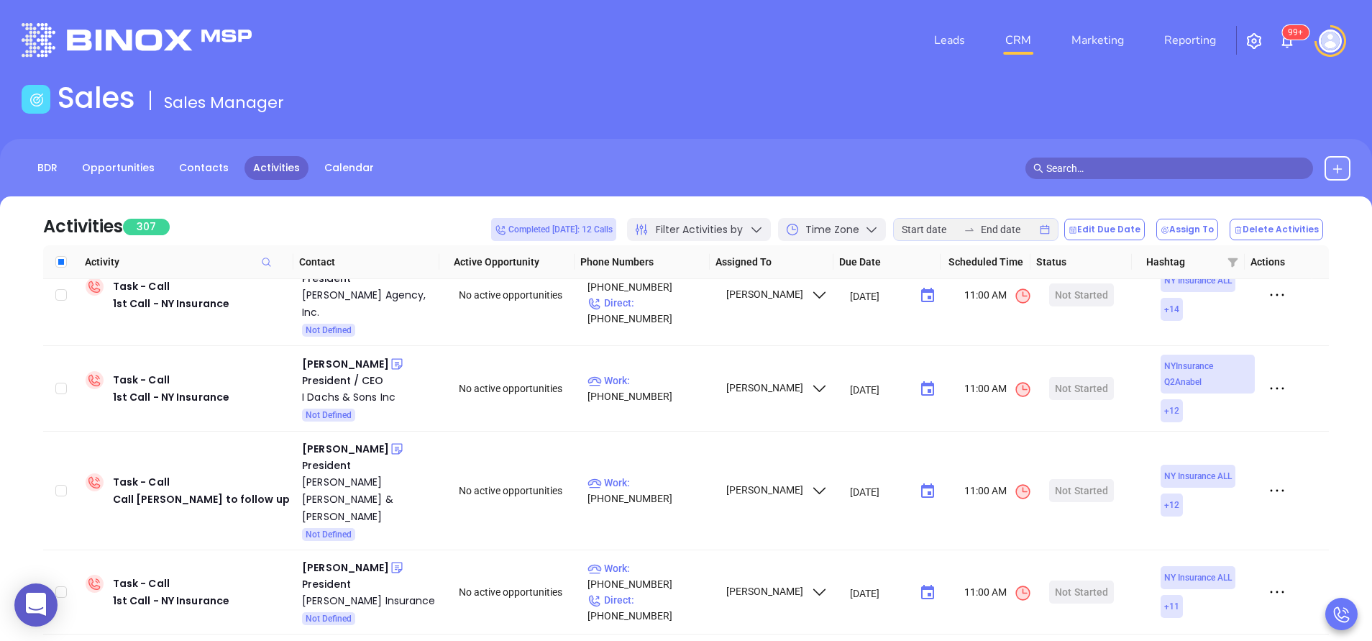
scroll to position [3382, 0]
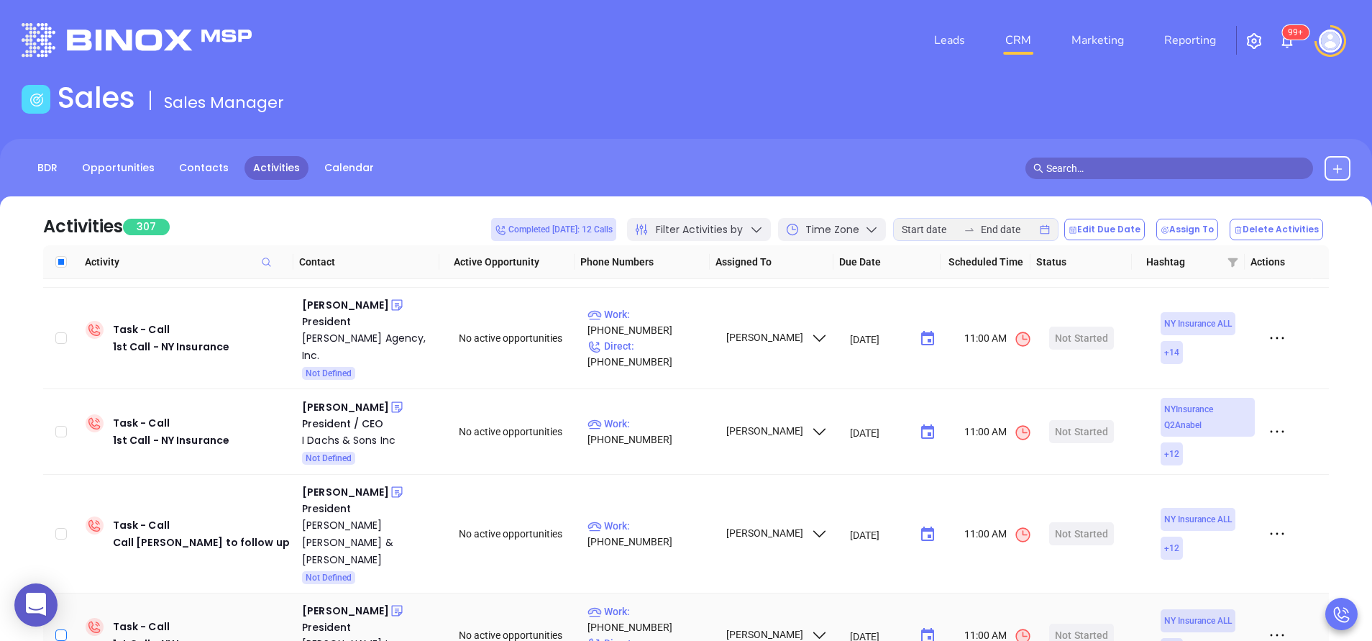
click at [57, 629] on input "checkbox" at bounding box center [61, 635] width 12 height 12
checkbox input "true"
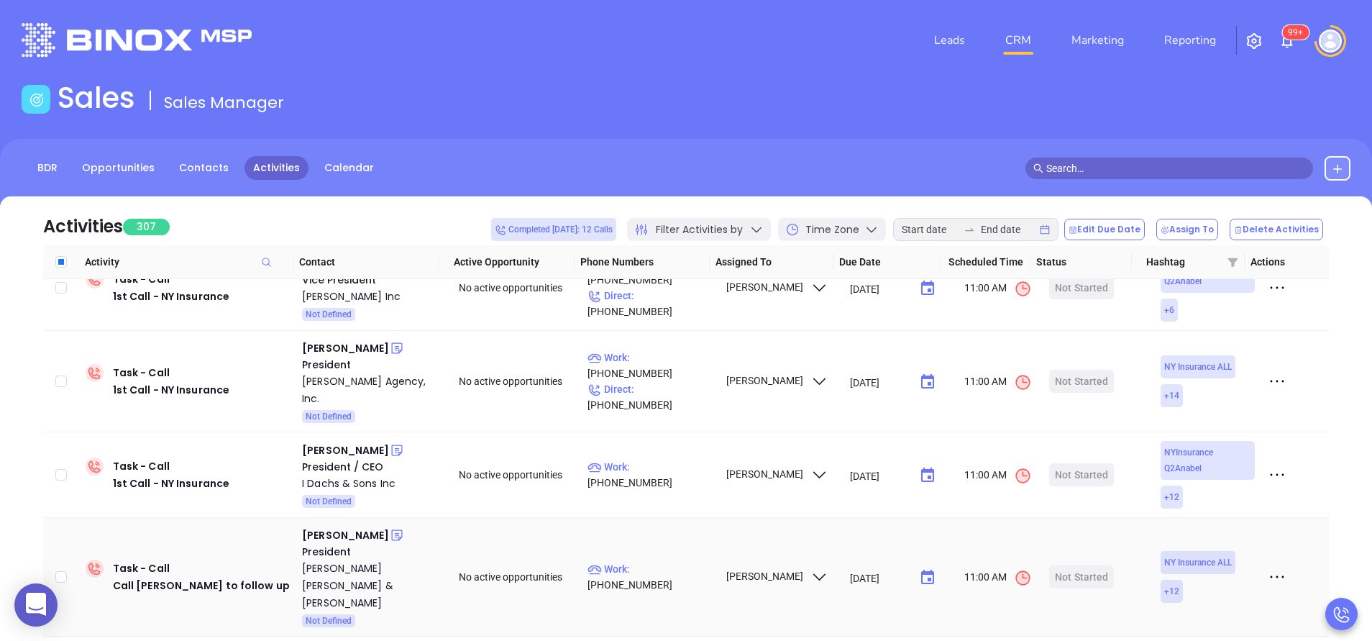
scroll to position [3296, 0]
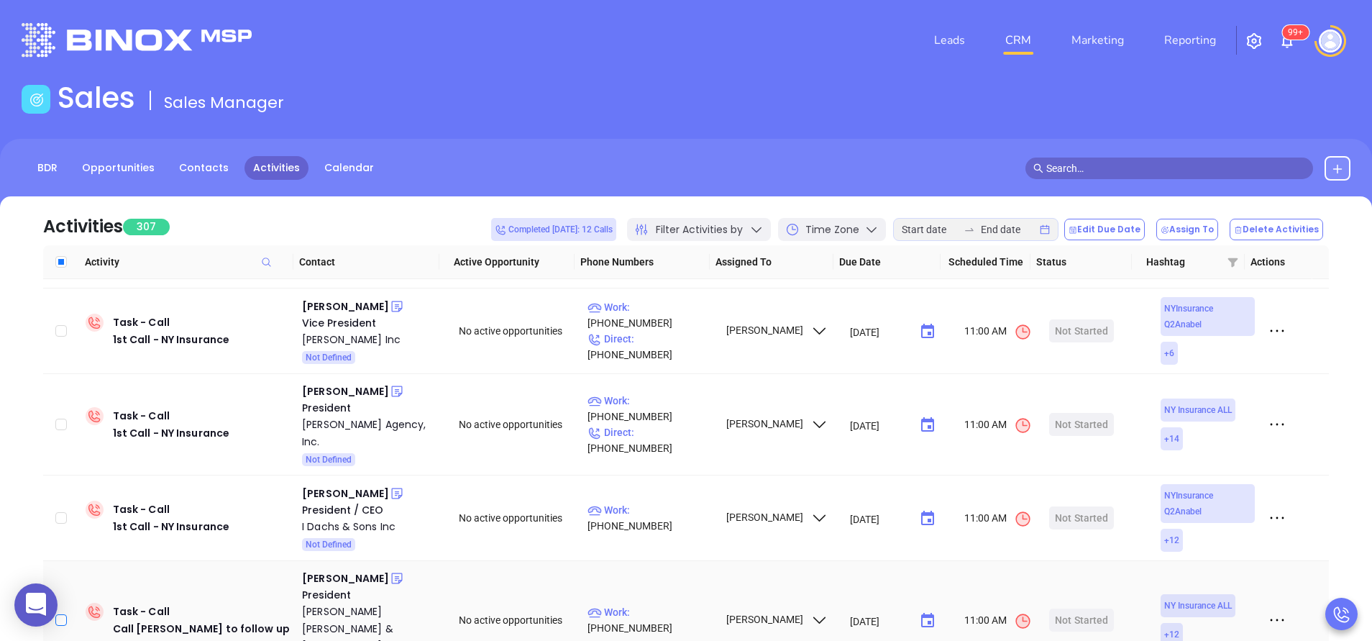
click at [57, 614] on input "checkbox" at bounding box center [61, 620] width 12 height 12
checkbox input "true"
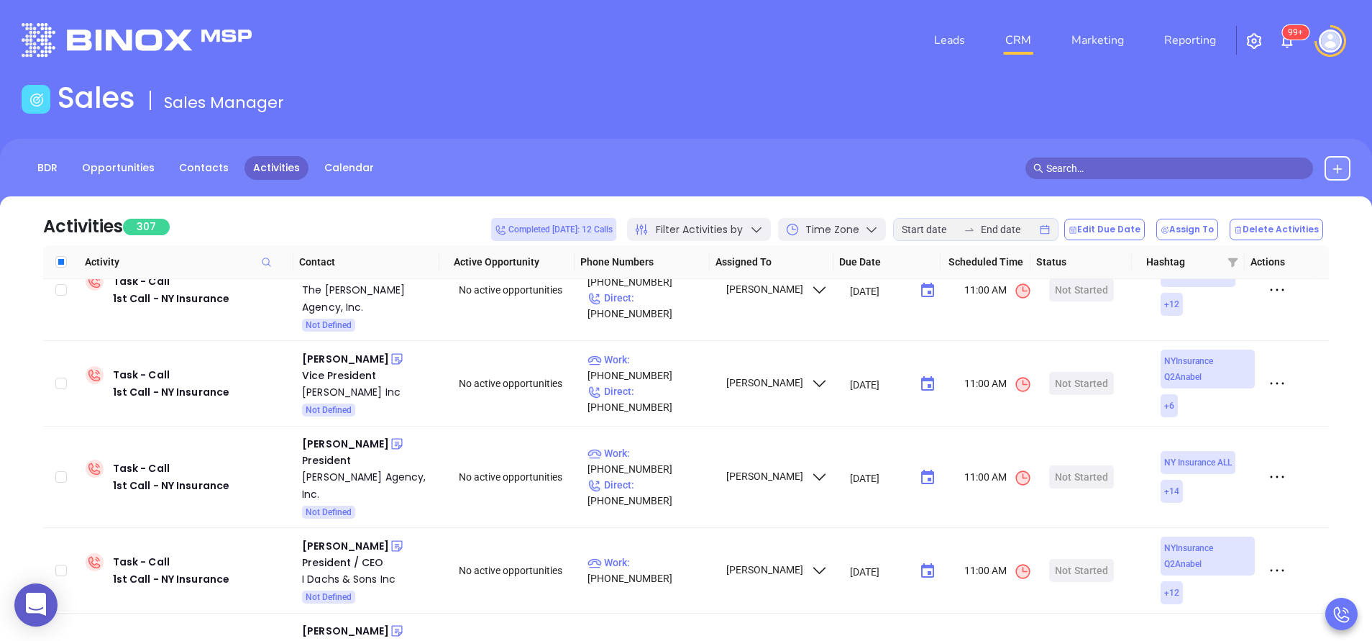
scroll to position [3209, 0]
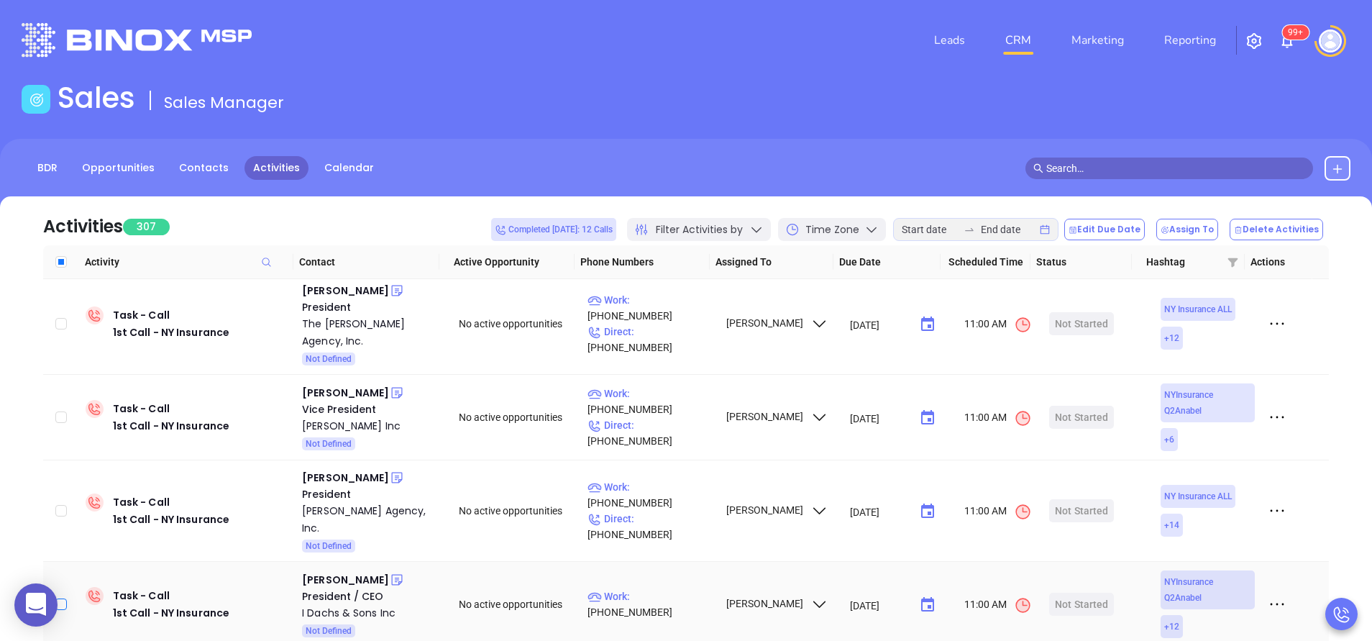
click at [58, 598] on input "checkbox" at bounding box center [61, 604] width 12 height 12
checkbox input "true"
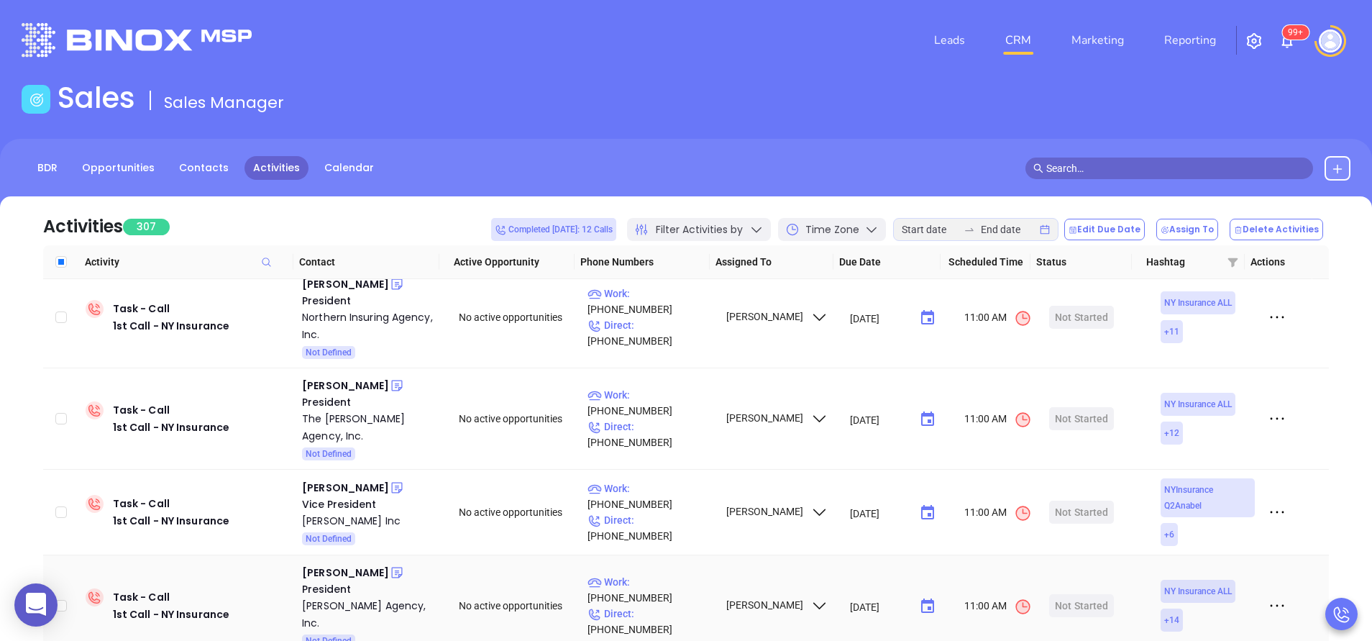
scroll to position [3080, 0]
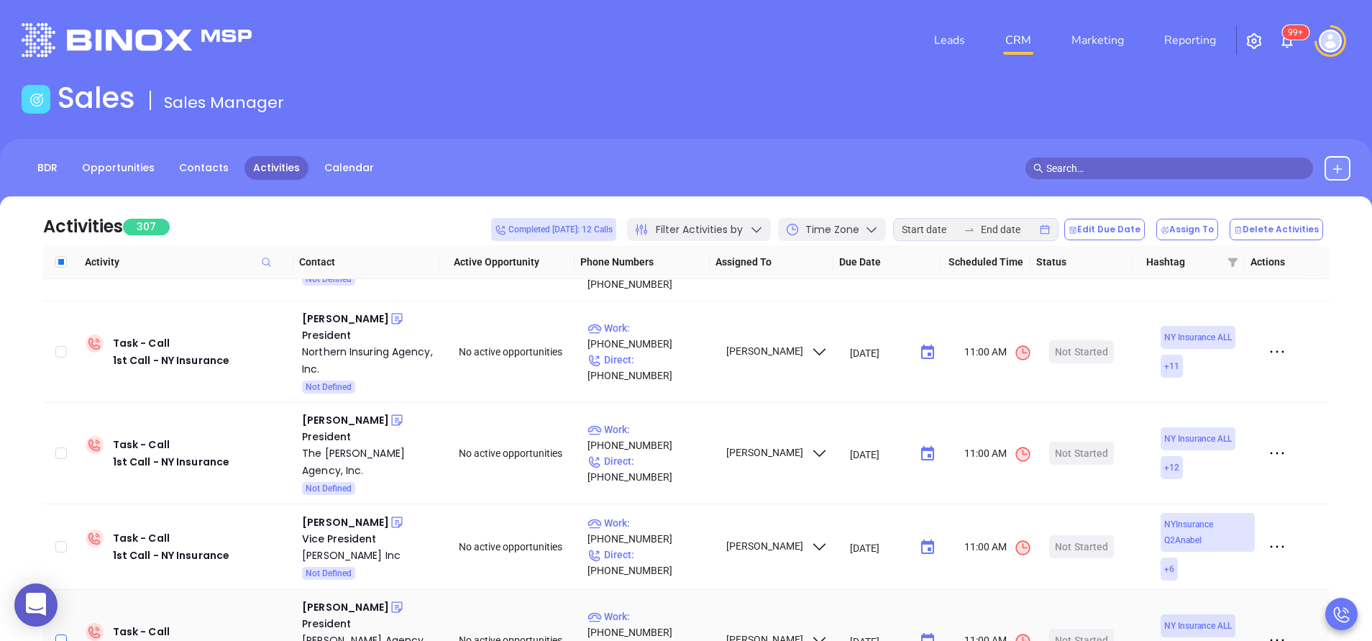
click at [67, 634] on input "checkbox" at bounding box center [61, 640] width 12 height 12
checkbox input "true"
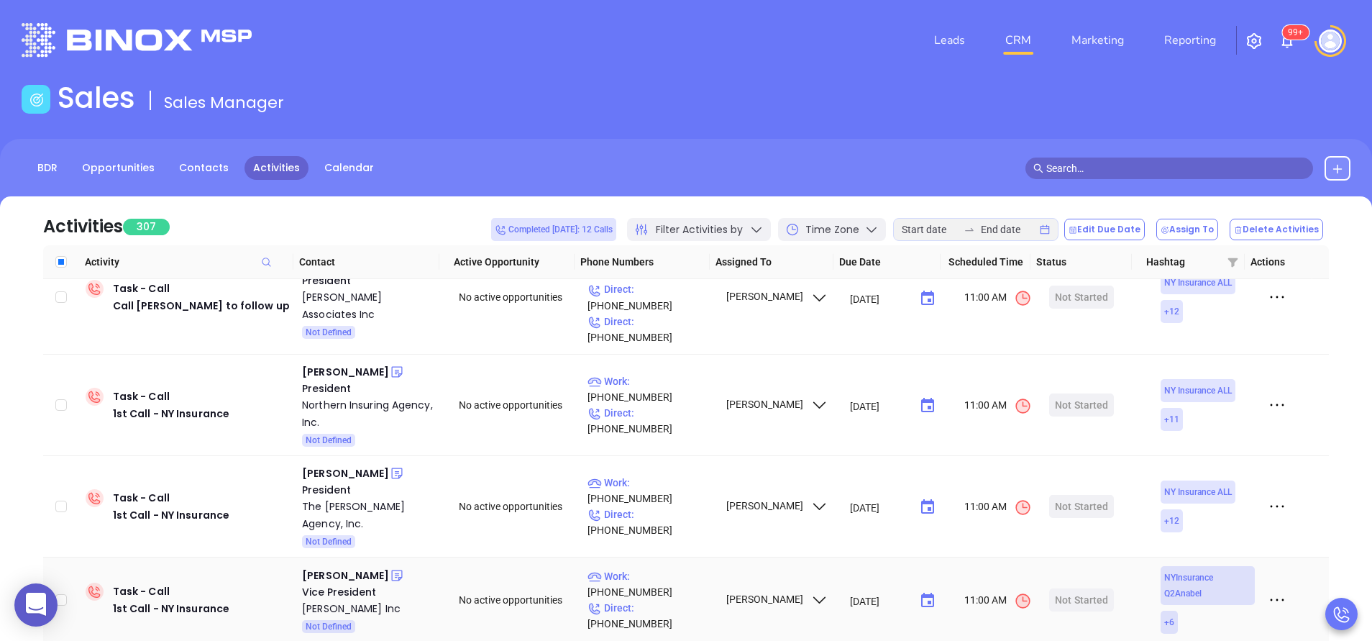
scroll to position [2994, 0]
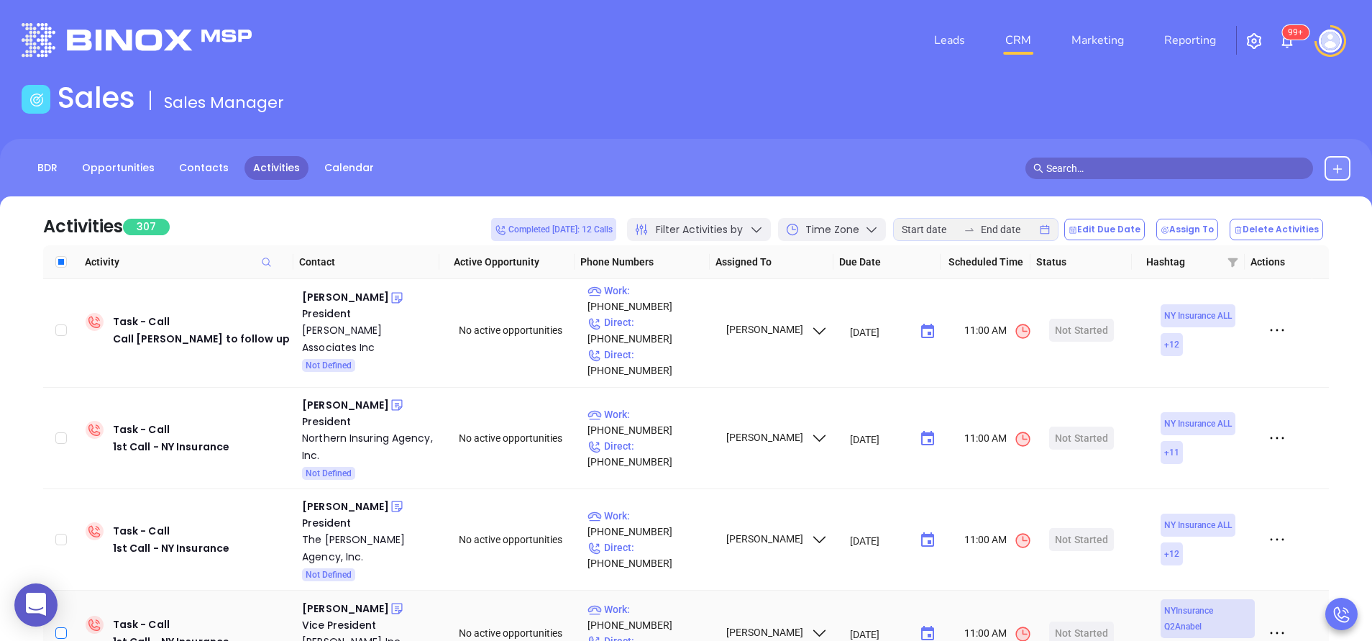
click at [65, 627] on input "checkbox" at bounding box center [61, 633] width 12 height 12
checkbox input "true"
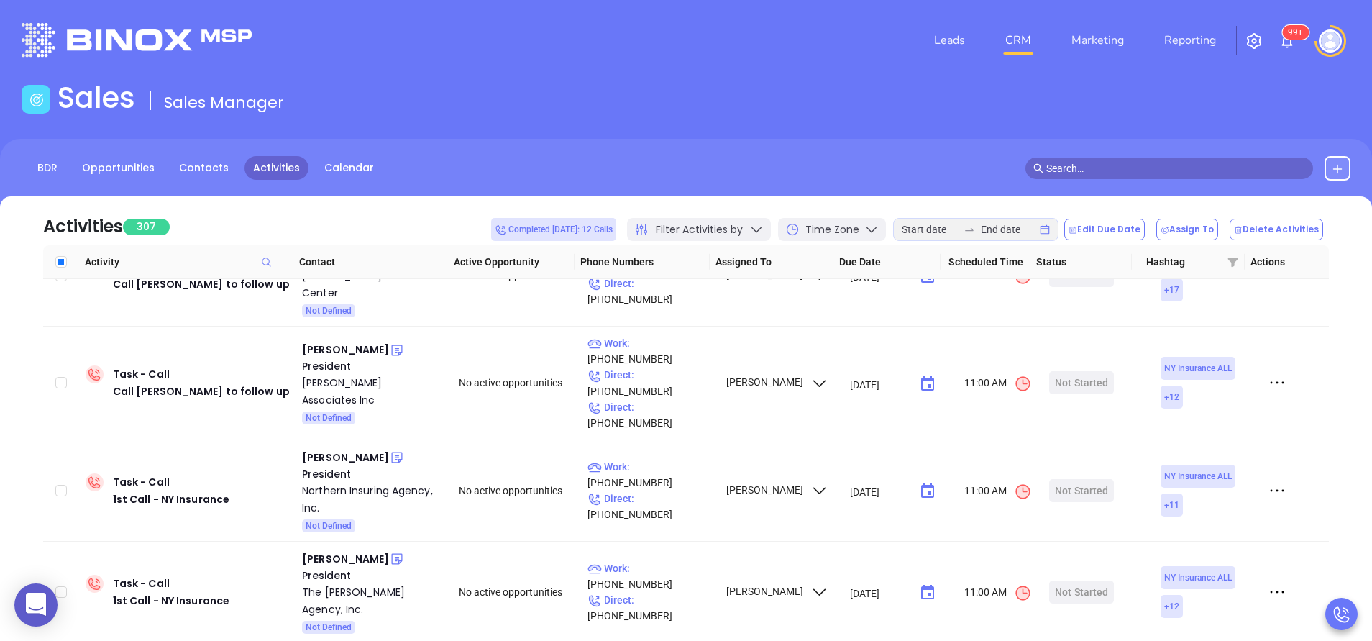
scroll to position [2907, 0]
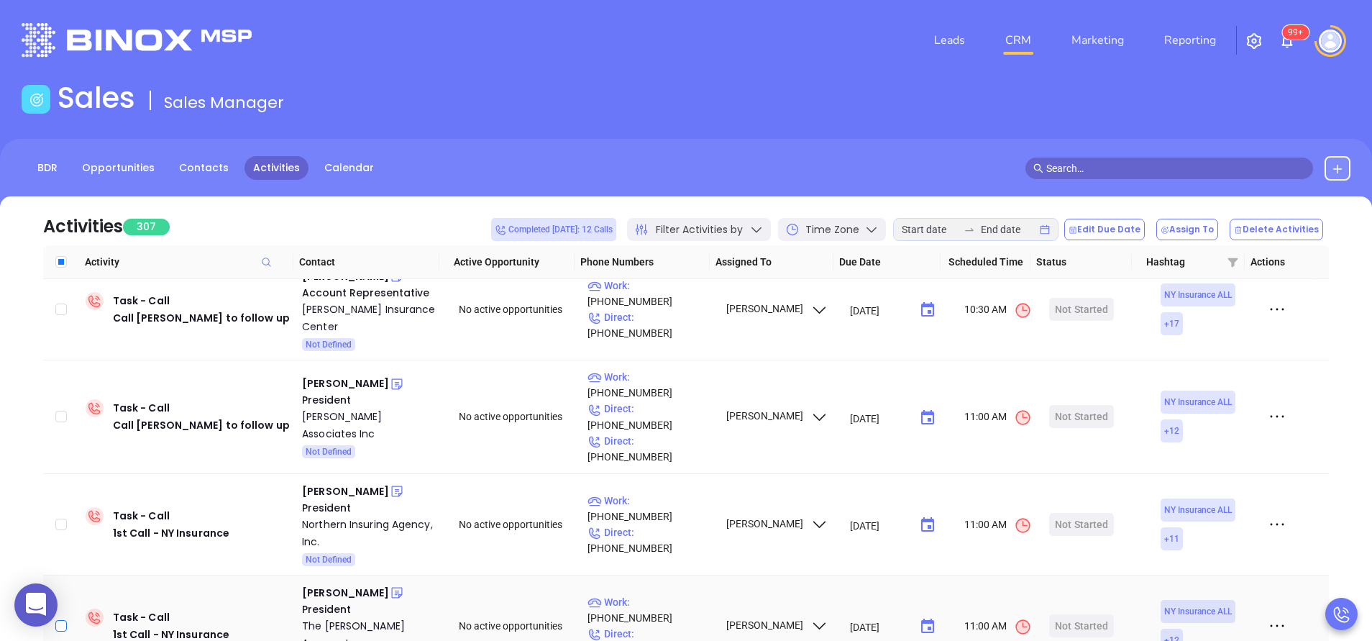
click at [63, 620] on input "checkbox" at bounding box center [61, 626] width 12 height 12
checkbox input "true"
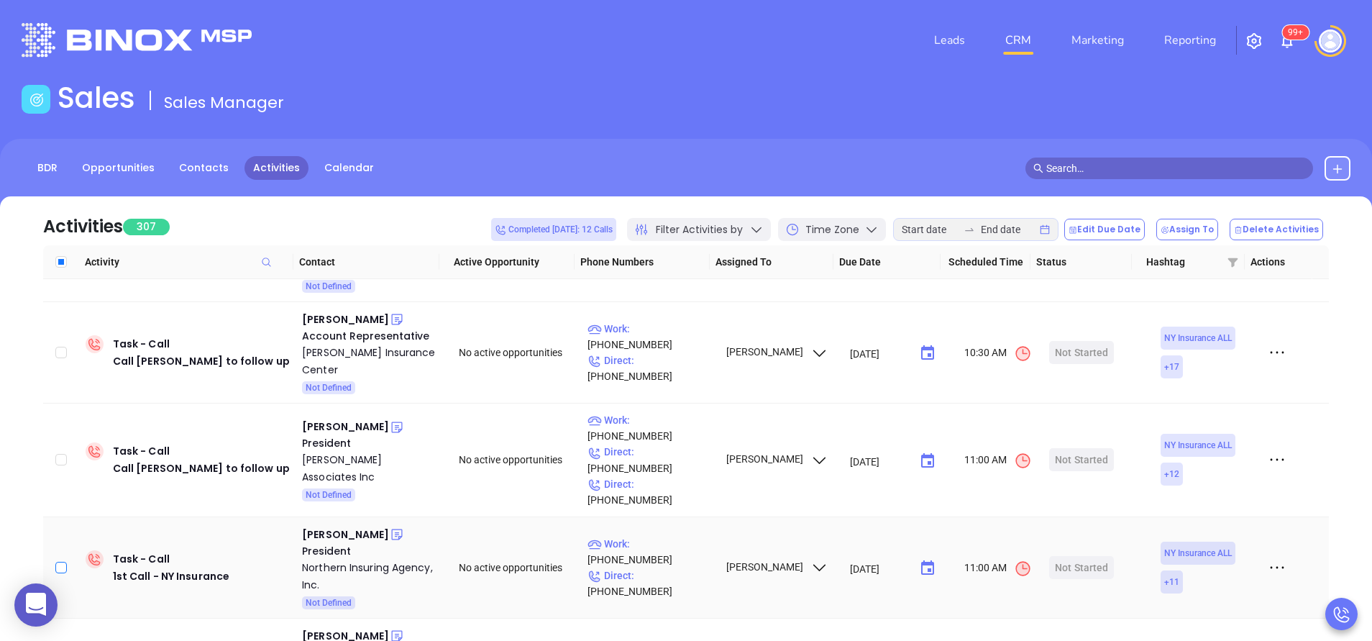
click at [59, 562] on input "checkbox" at bounding box center [61, 568] width 12 height 12
checkbox input "true"
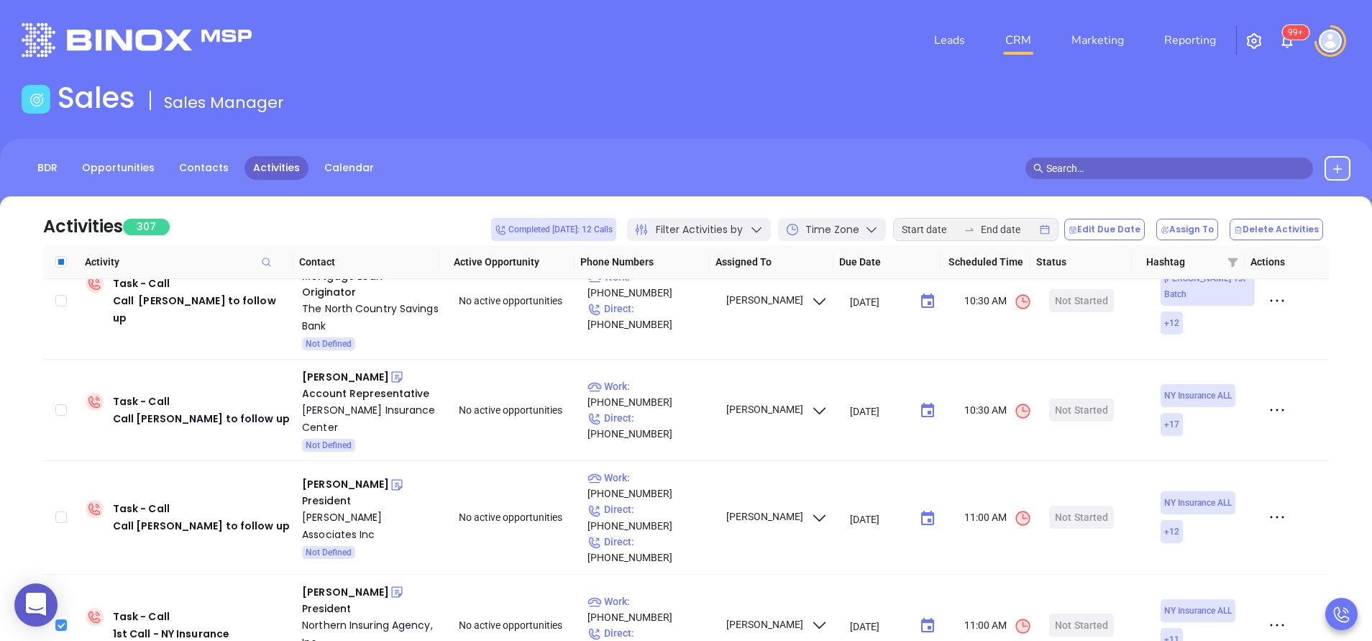
scroll to position [2778, 0]
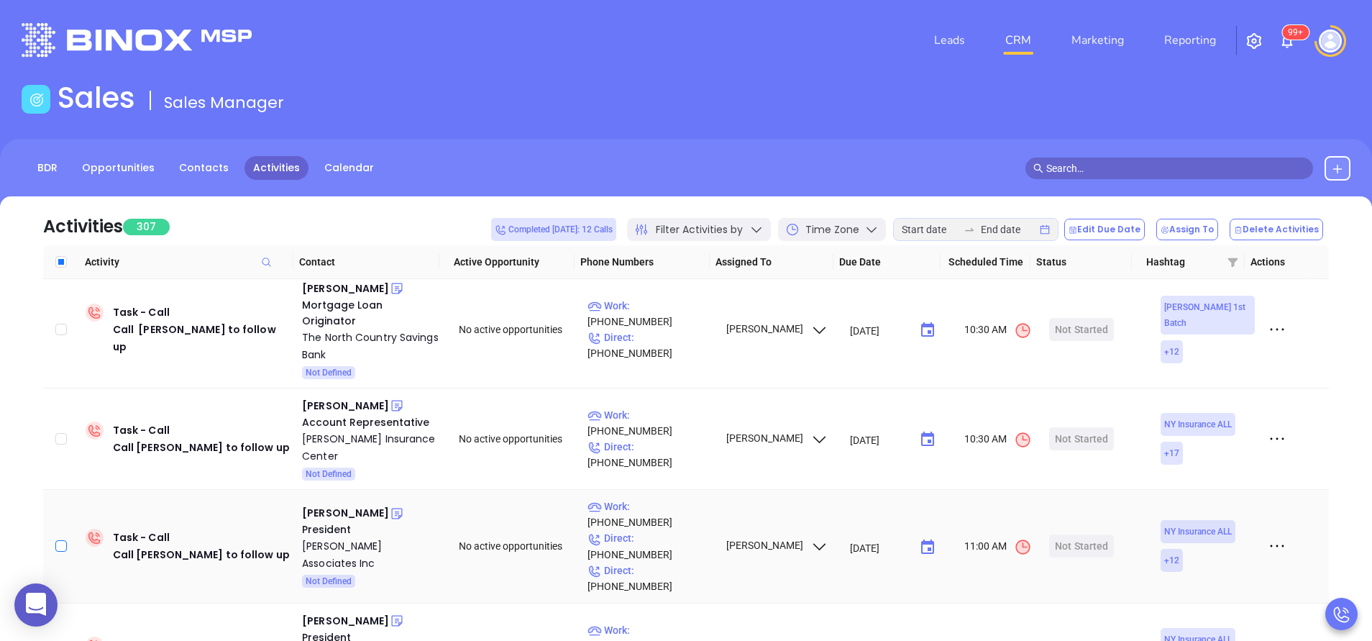
click at [60, 540] on input "checkbox" at bounding box center [61, 546] width 12 height 12
checkbox input "true"
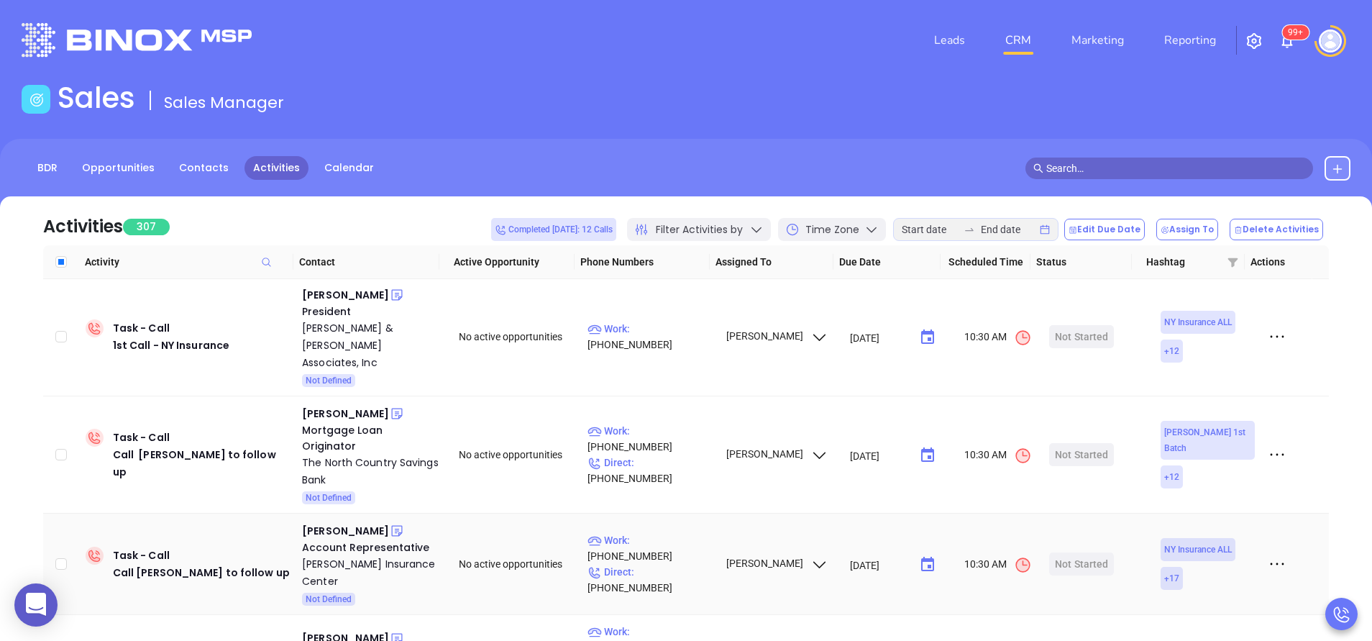
scroll to position [2648, 0]
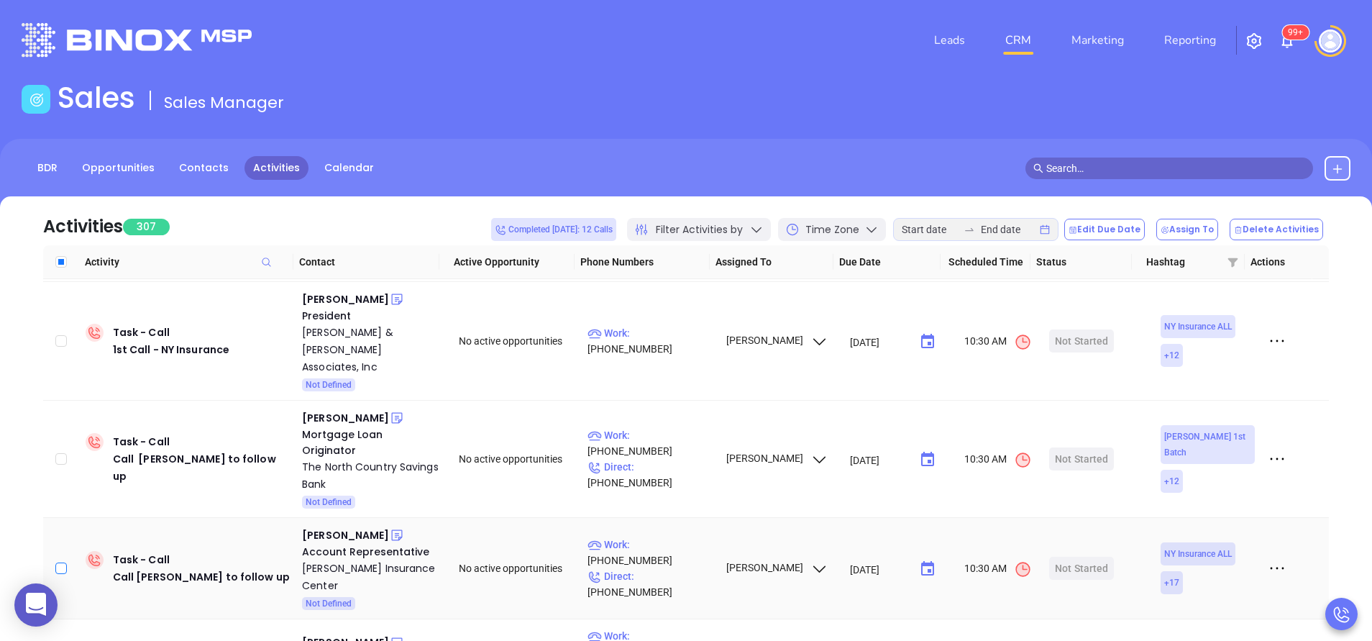
click at [61, 562] on input "checkbox" at bounding box center [61, 568] width 12 height 12
checkbox input "true"
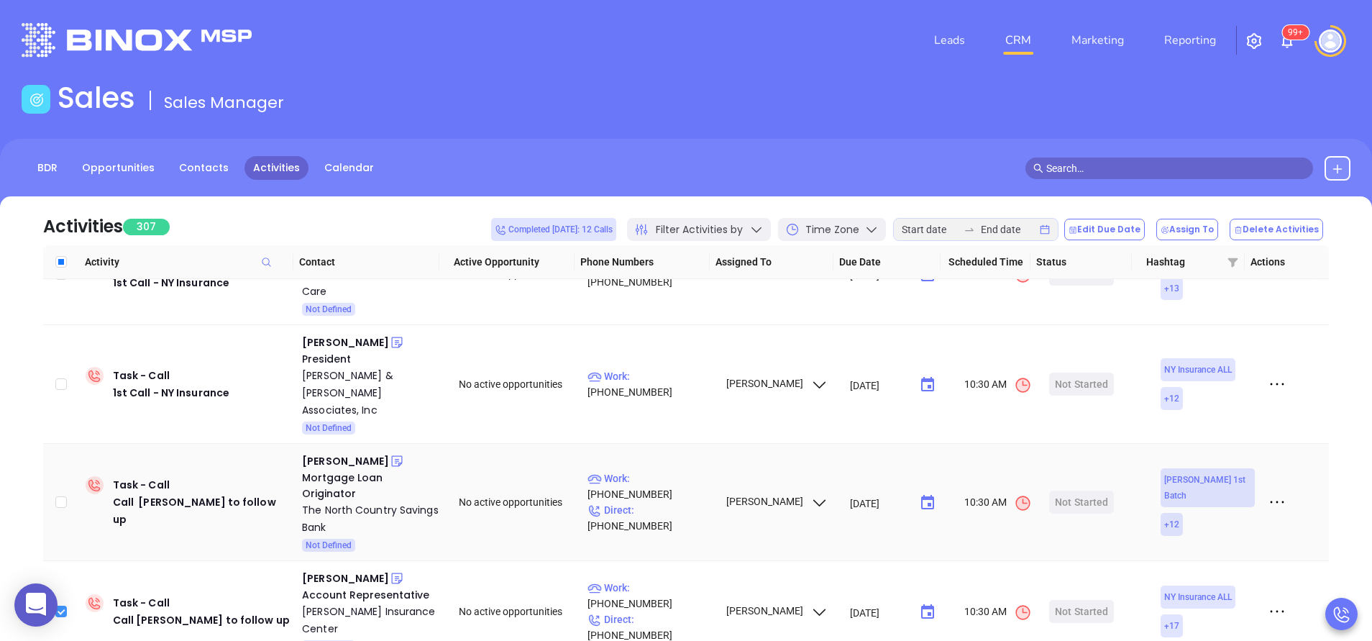
scroll to position [2562, 0]
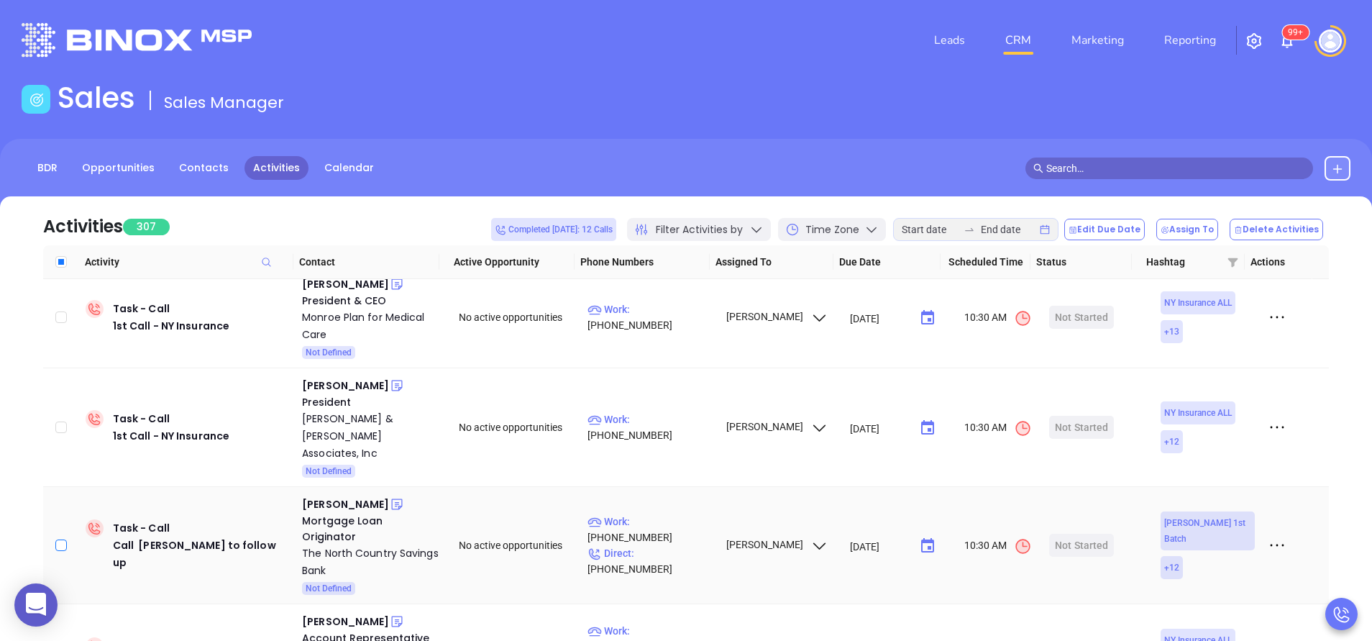
click at [63, 539] on input "checkbox" at bounding box center [61, 545] width 12 height 12
checkbox input "true"
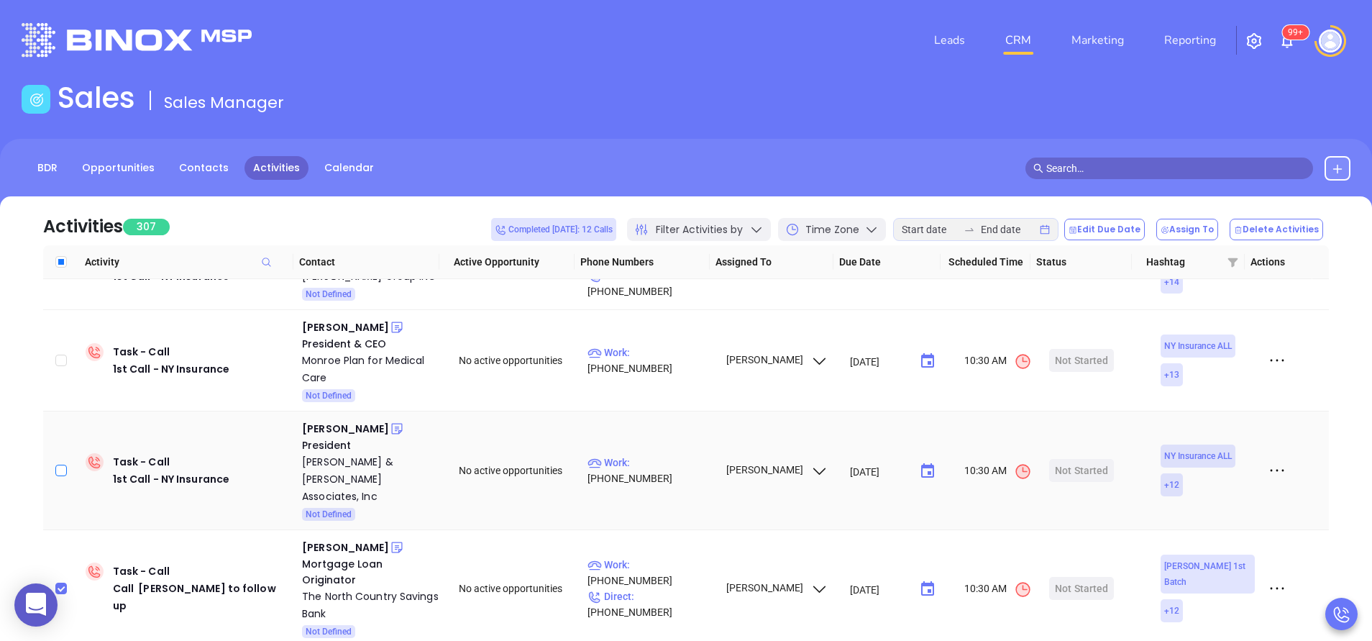
click at [60, 465] on input "checkbox" at bounding box center [61, 471] width 12 height 12
checkbox input "true"
click at [1289, 233] on button "Delete Activities" at bounding box center [1276, 230] width 93 height 22
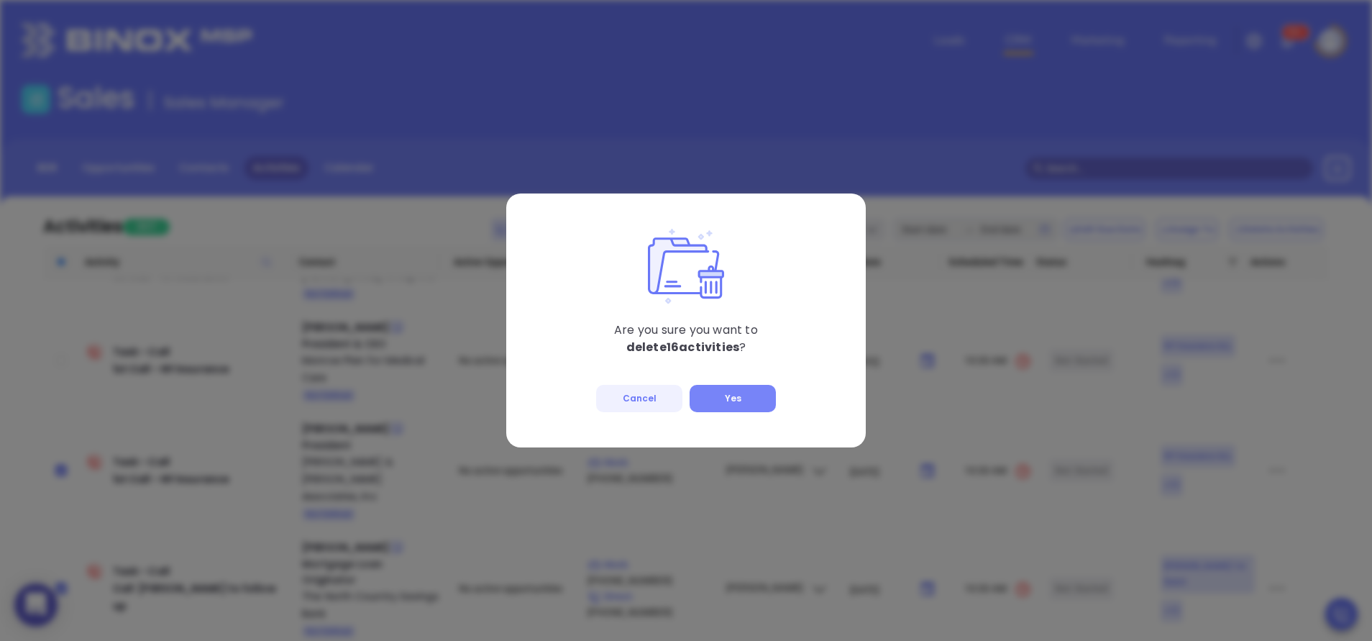
click at [747, 394] on button "Yes" at bounding box center [733, 398] width 86 height 27
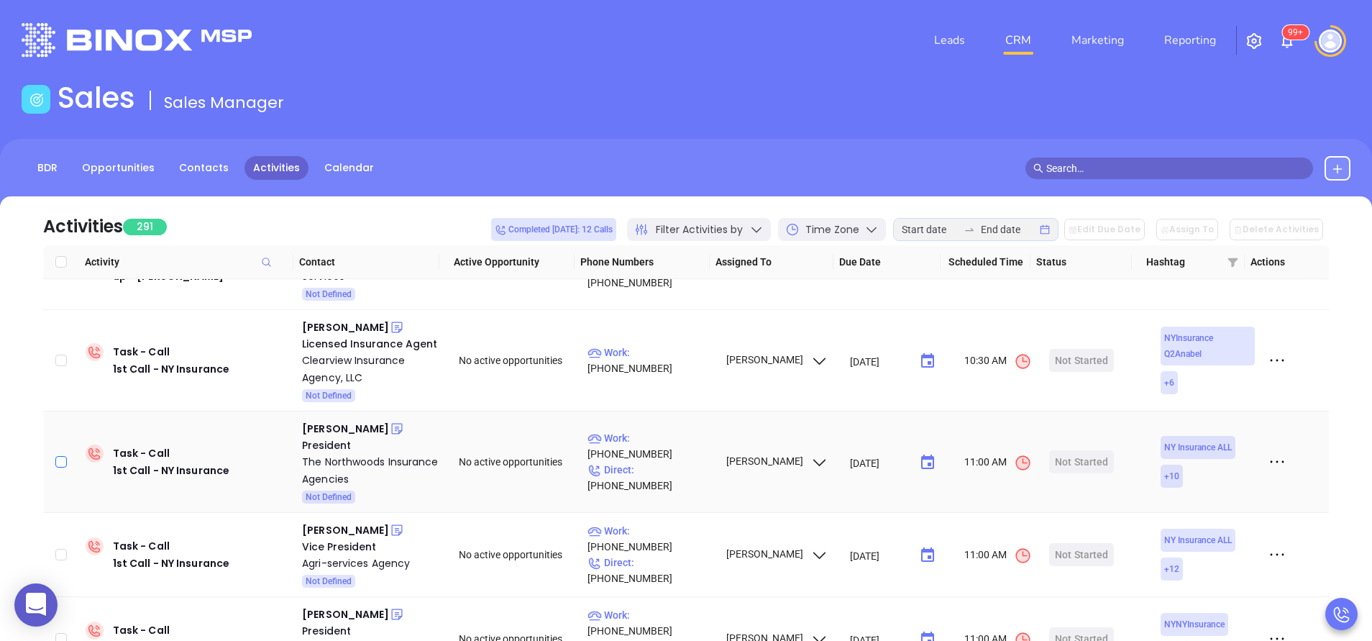
click at [62, 456] on input "checkbox" at bounding box center [61, 462] width 12 height 12
checkbox input "true"
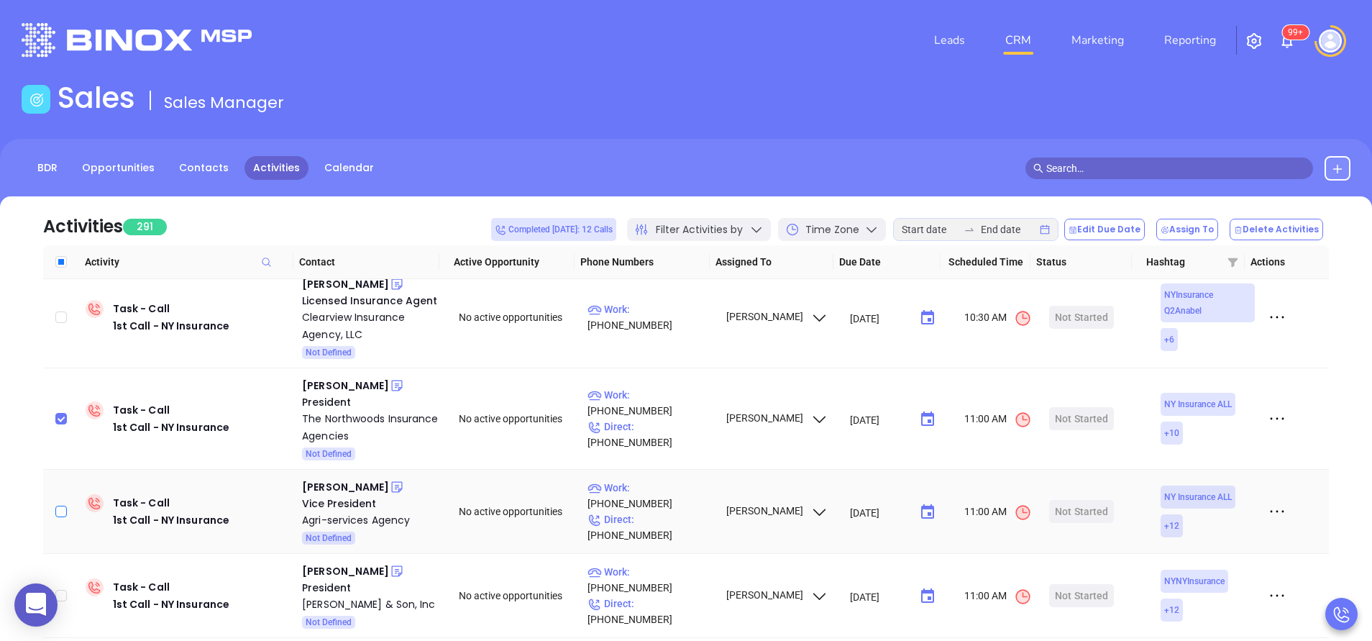
click at [58, 506] on input "checkbox" at bounding box center [61, 512] width 12 height 12
checkbox input "true"
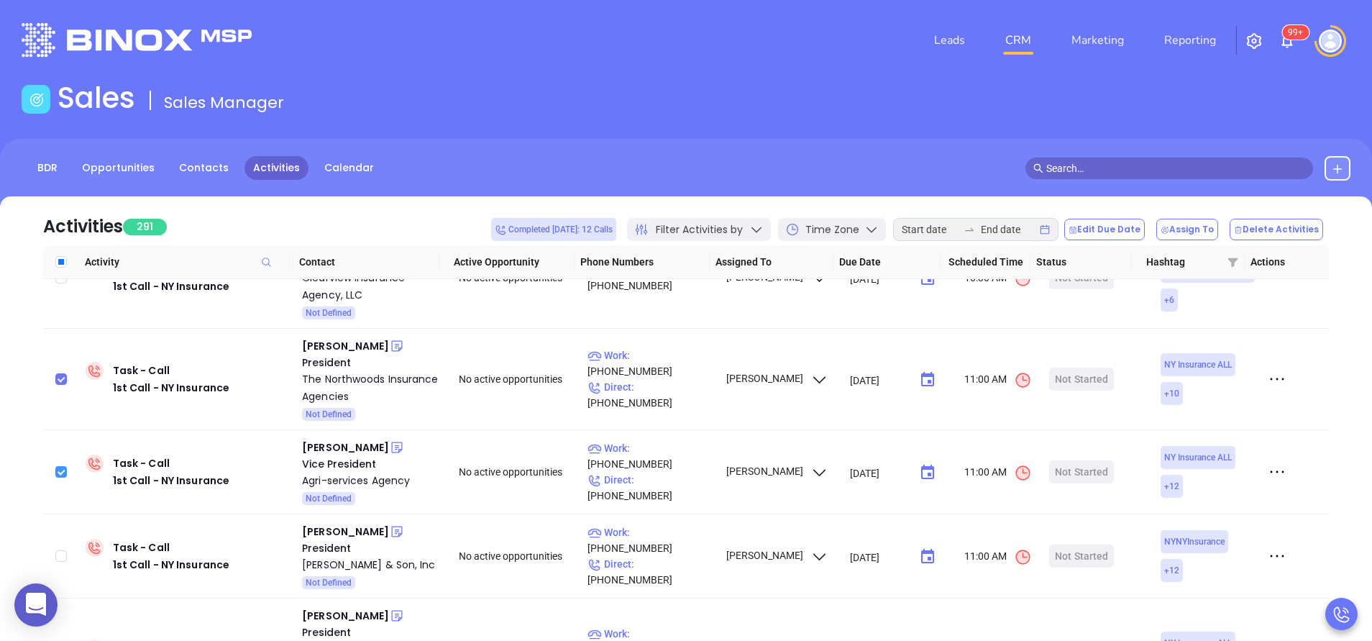
scroll to position [2605, 0]
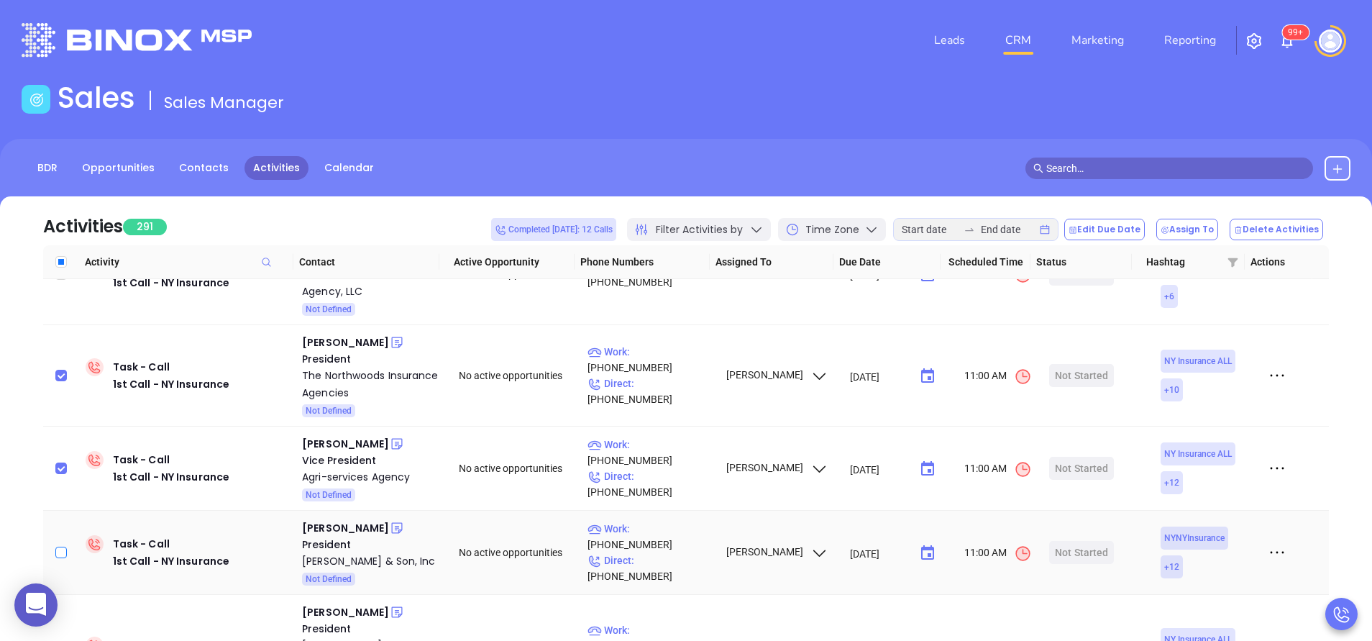
click at [61, 547] on input "checkbox" at bounding box center [61, 553] width 12 height 12
checkbox input "true"
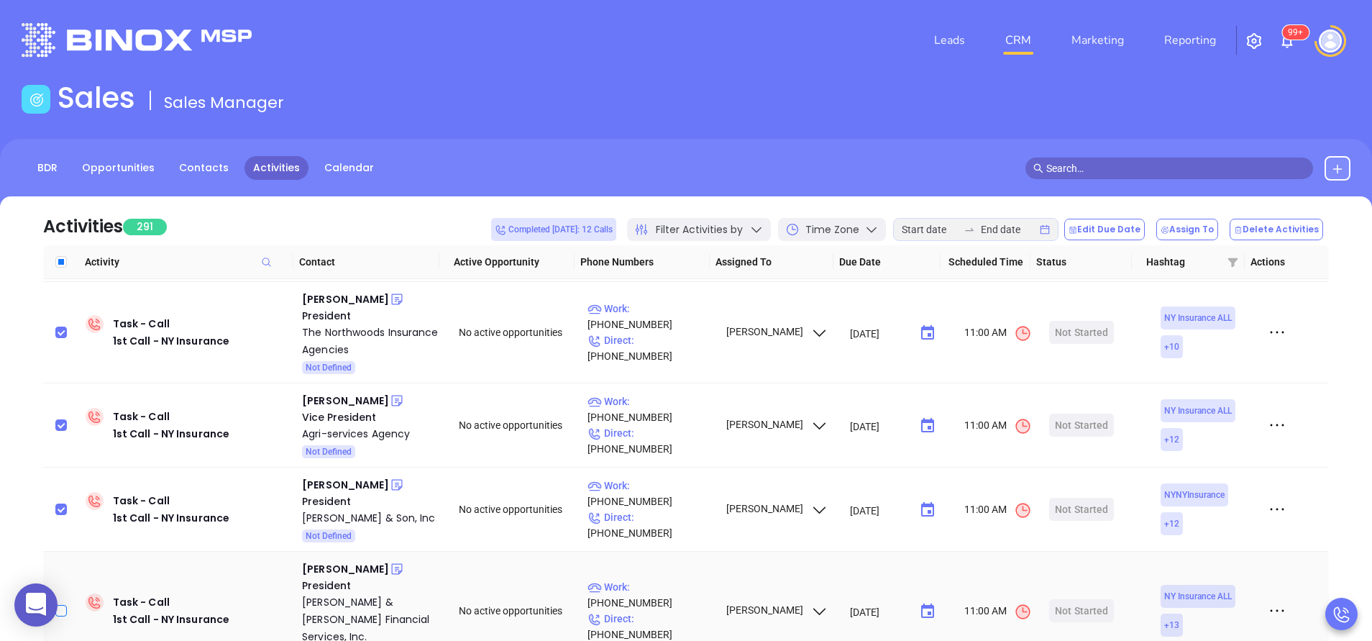
click at [58, 605] on input "checkbox" at bounding box center [61, 611] width 12 height 12
checkbox input "true"
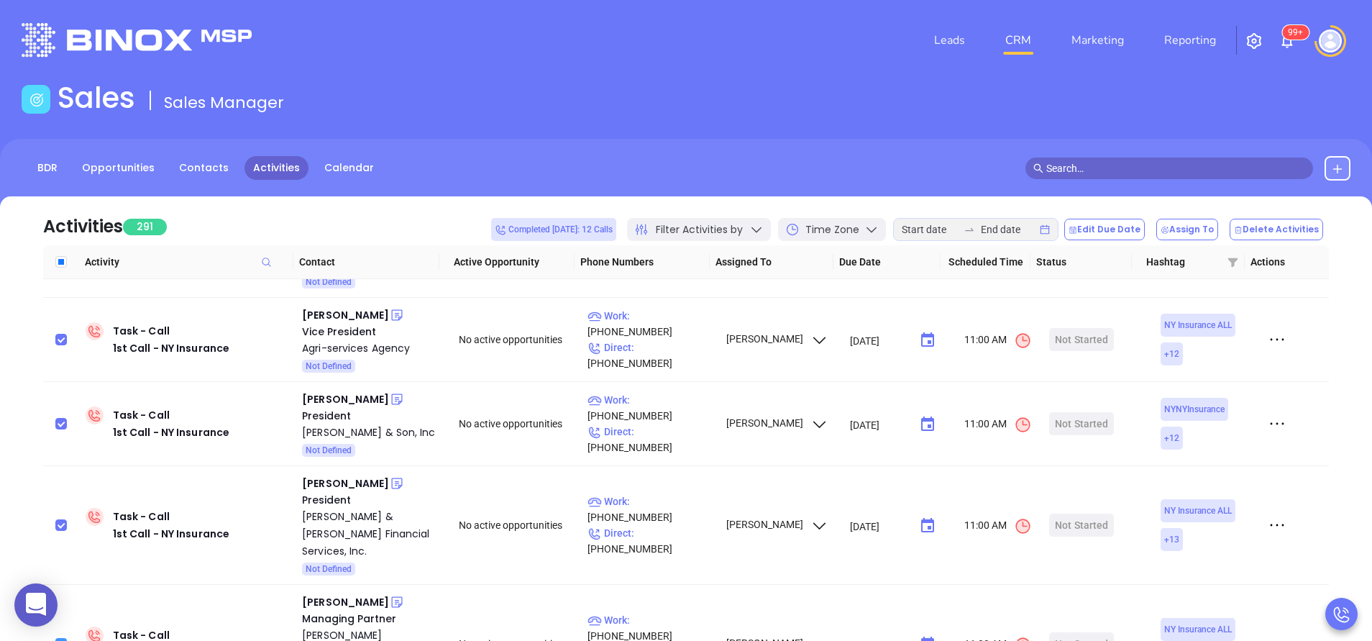
scroll to position [2735, 0]
checkbox input "true"
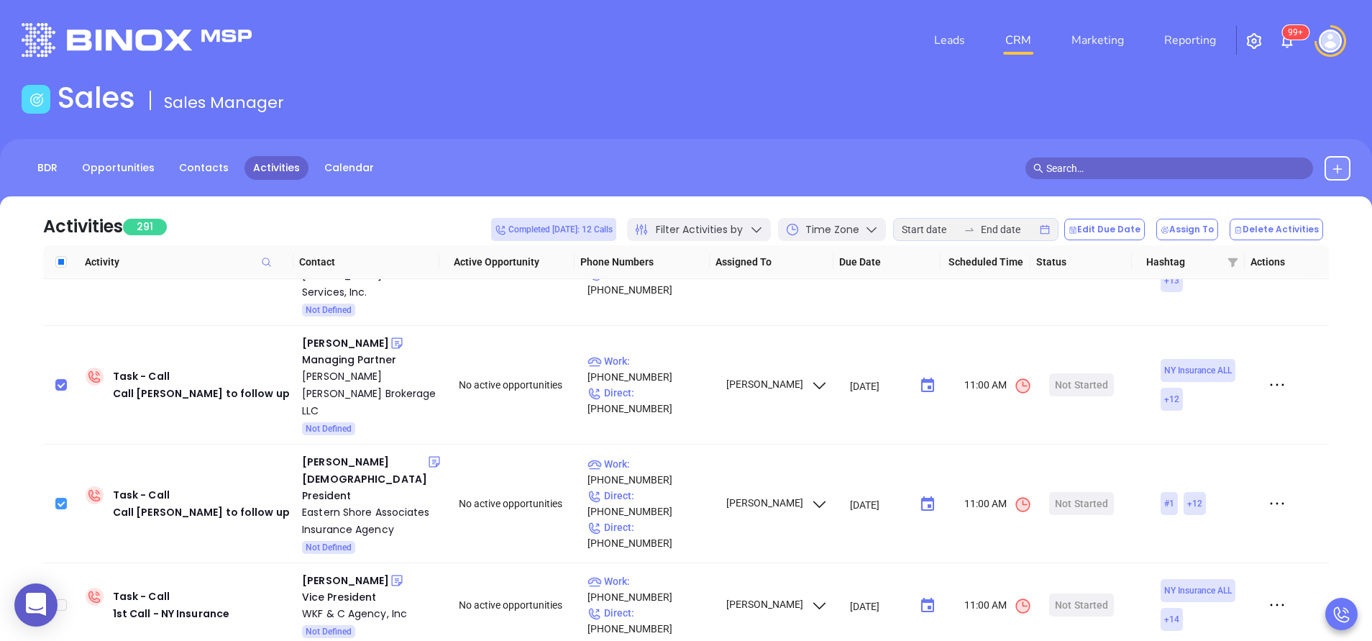
scroll to position [2994, 0]
click at [63, 598] on input "checkbox" at bounding box center [61, 604] width 12 height 12
checkbox input "true"
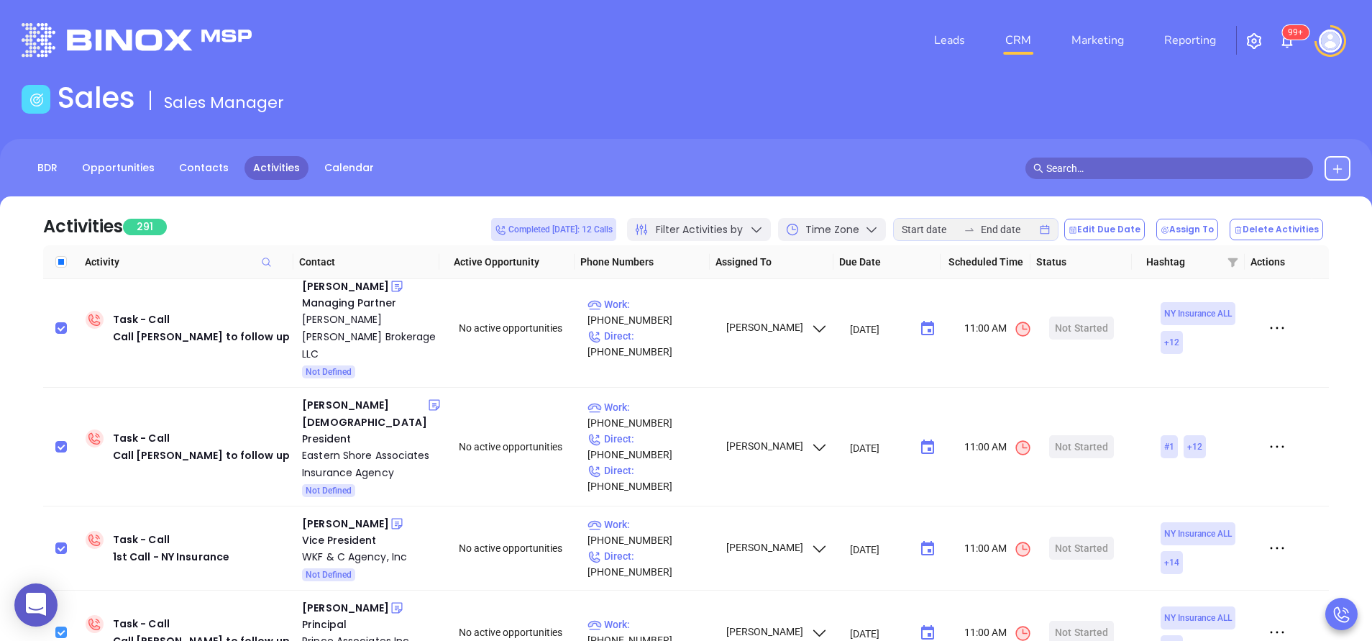
scroll to position [3080, 0]
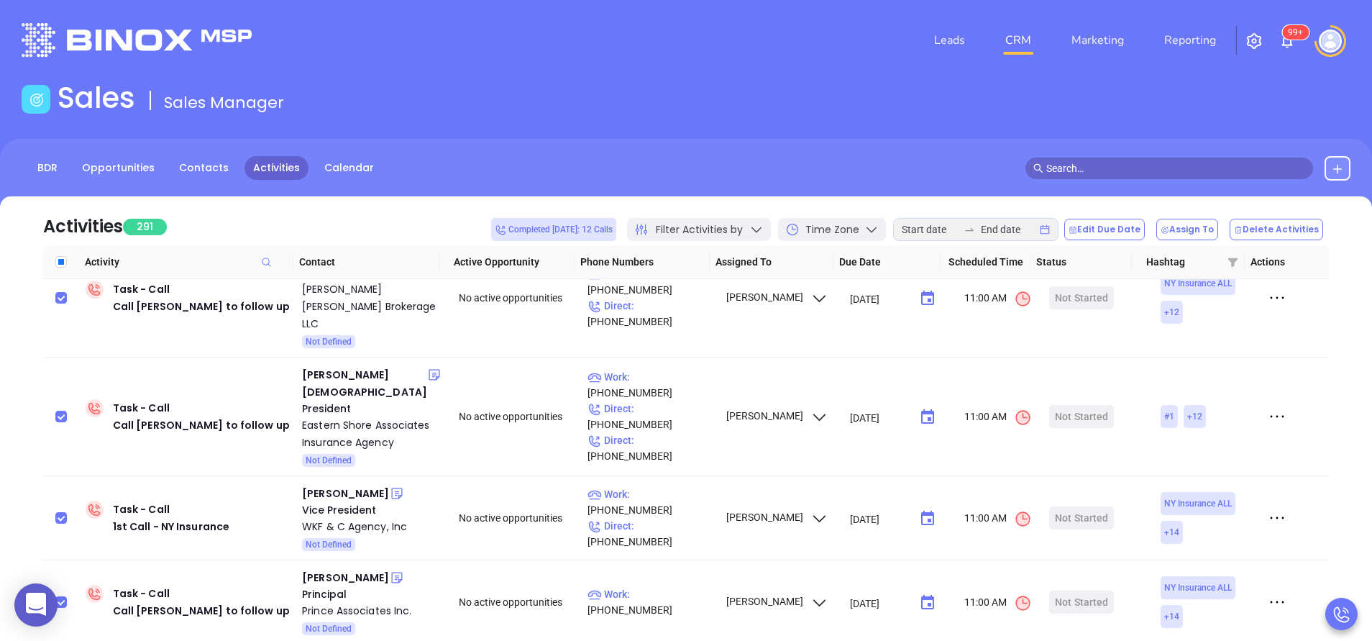
checkbox input "true"
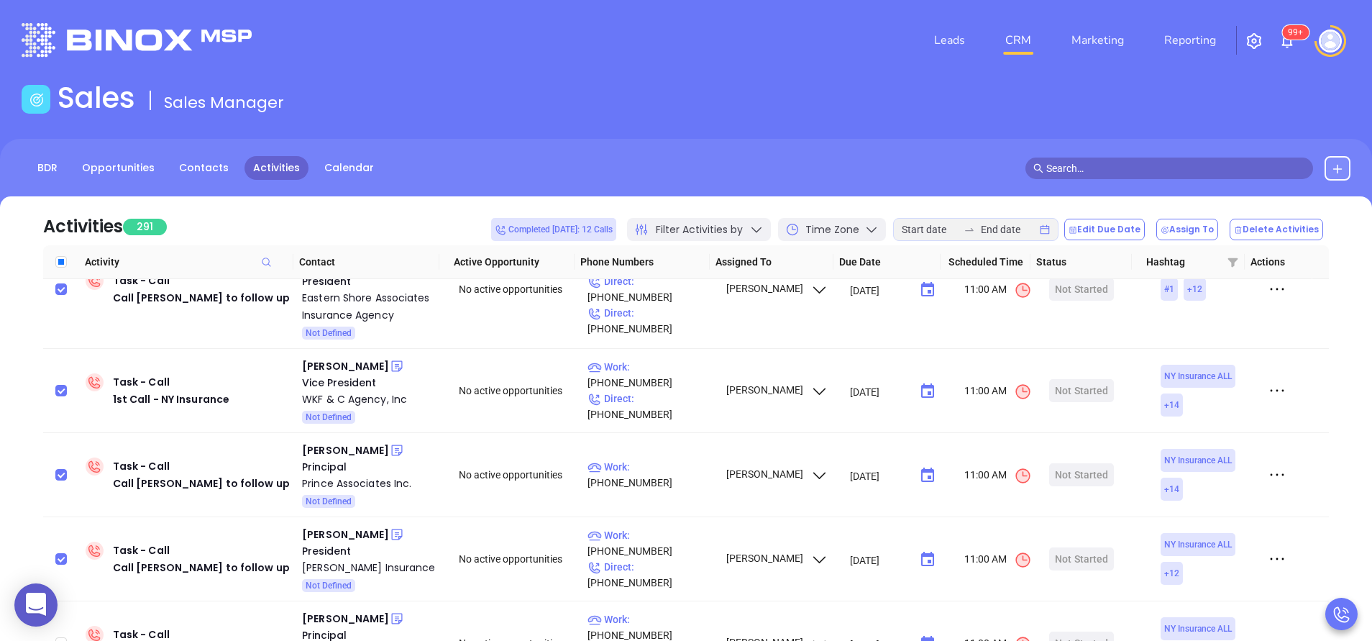
scroll to position [3209, 0]
click at [61, 635] on input "checkbox" at bounding box center [61, 641] width 12 height 12
checkbox input "true"
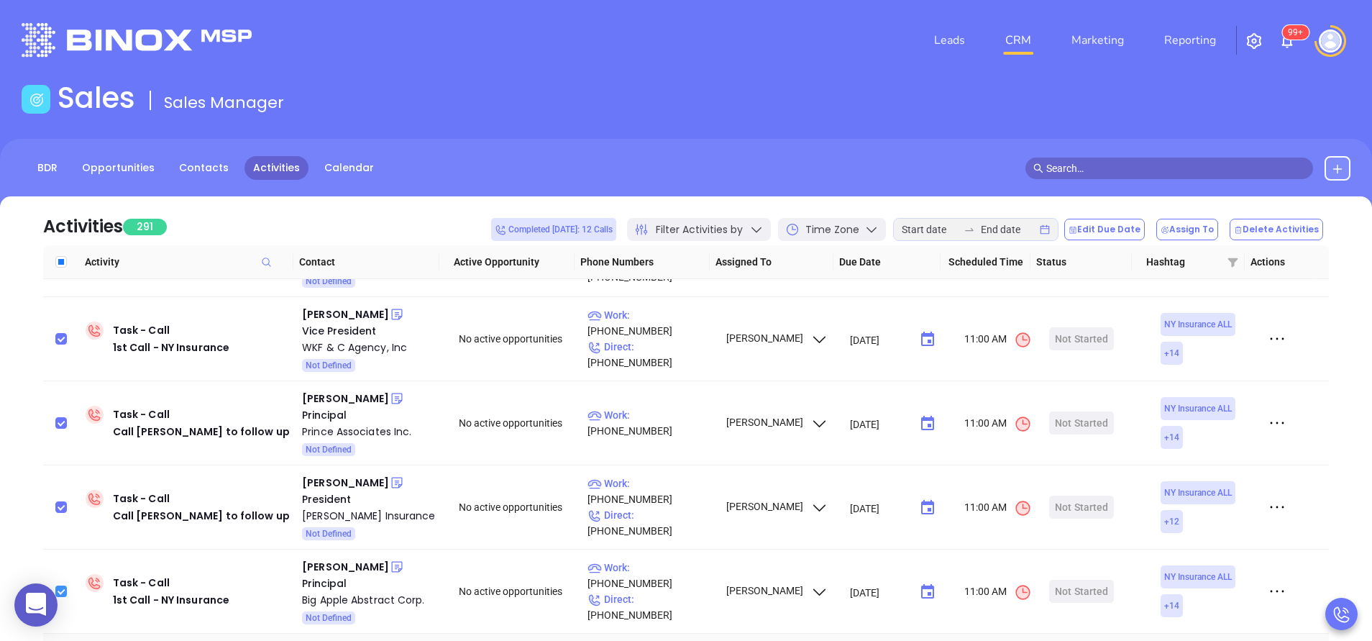
scroll to position [3296, 0]
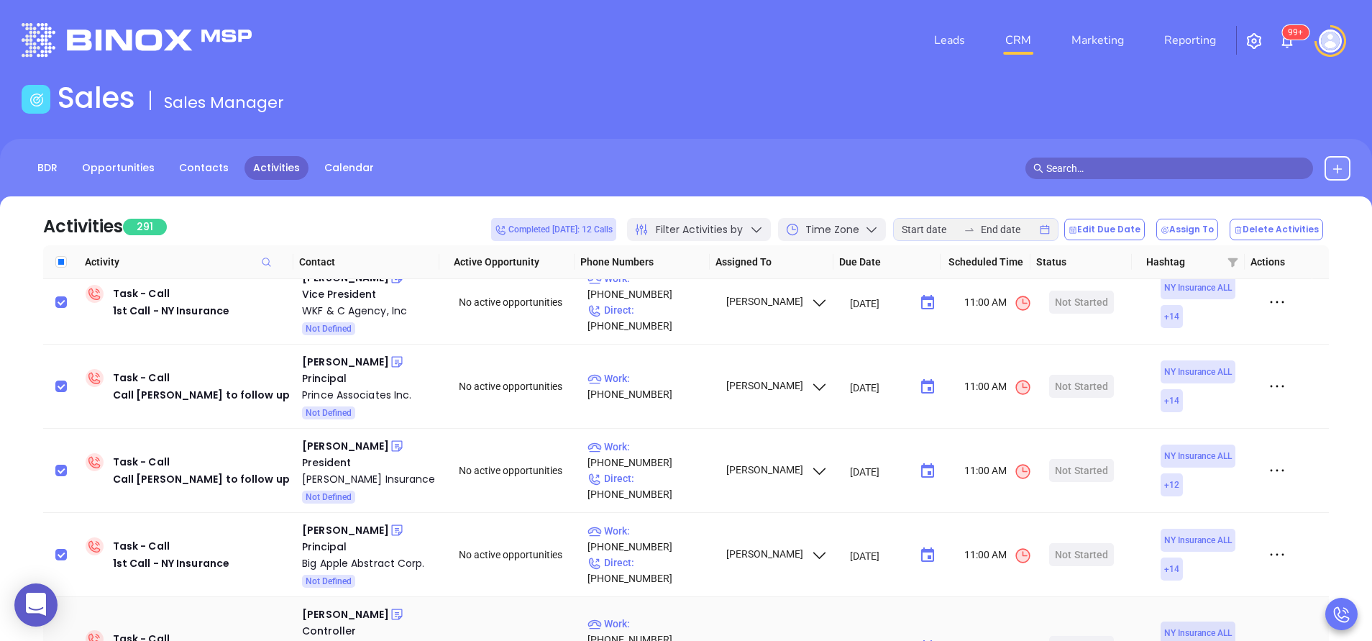
click at [65, 640] on input "checkbox" at bounding box center [61, 647] width 12 height 12
checkbox input "true"
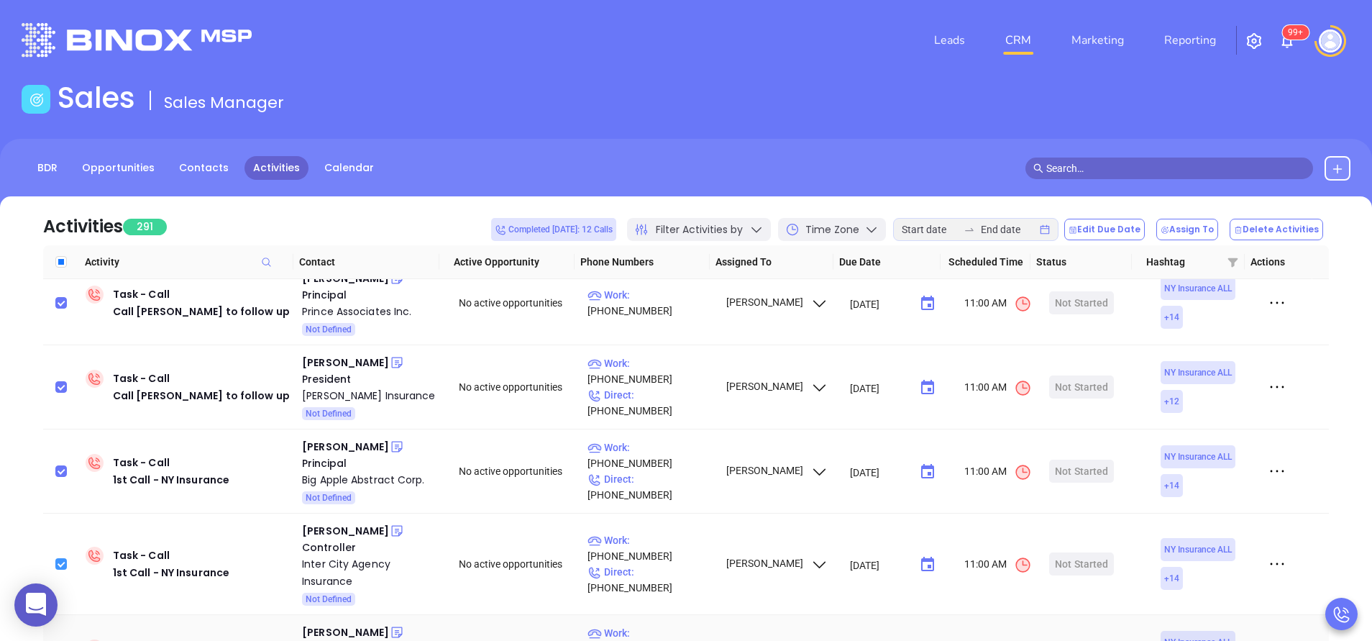
scroll to position [3382, 0]
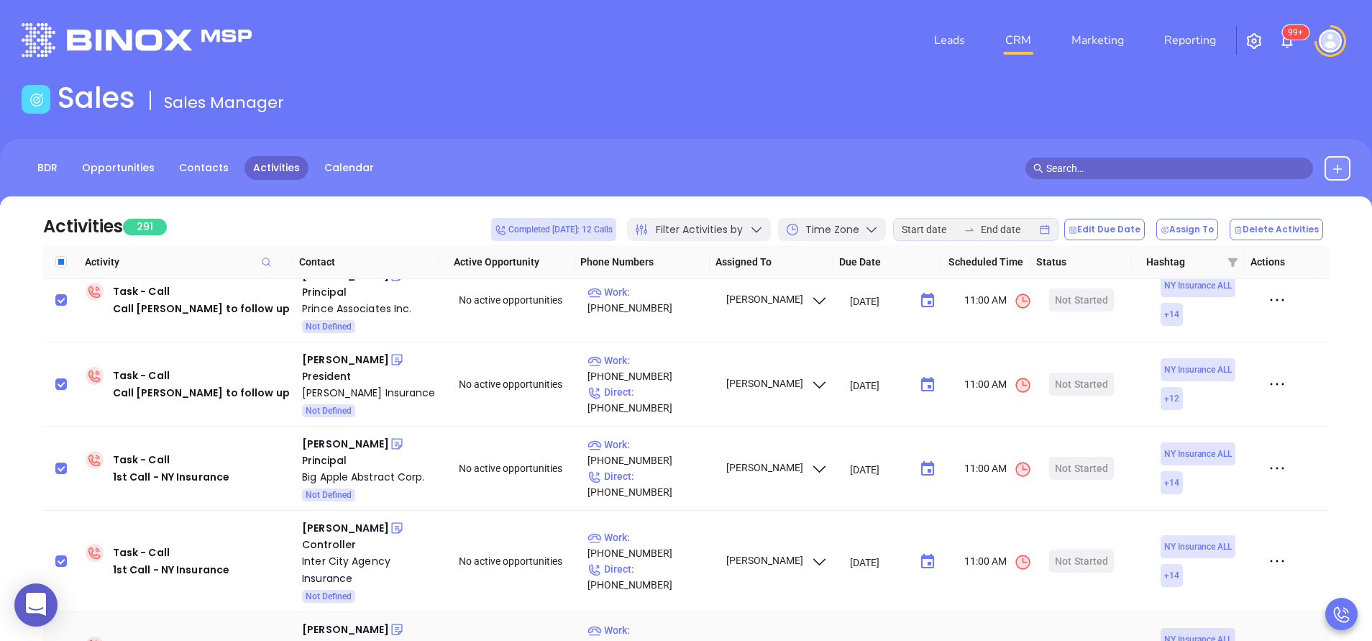
checkbox input "true"
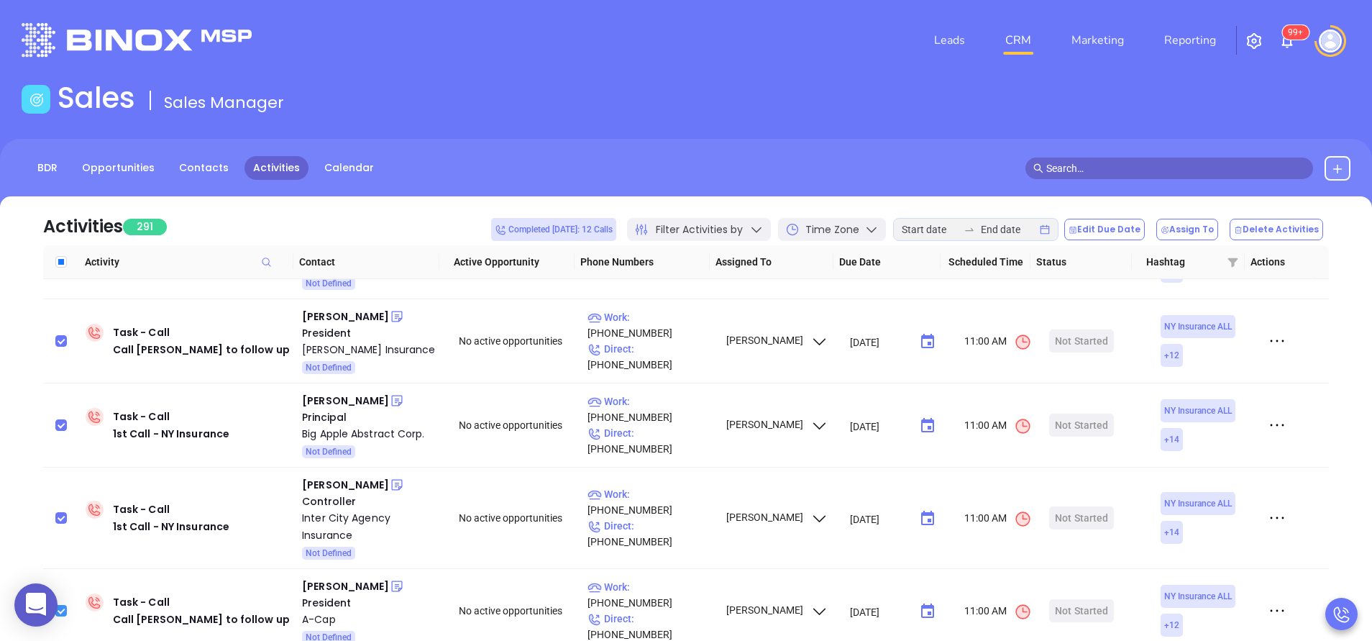
scroll to position [3468, 0]
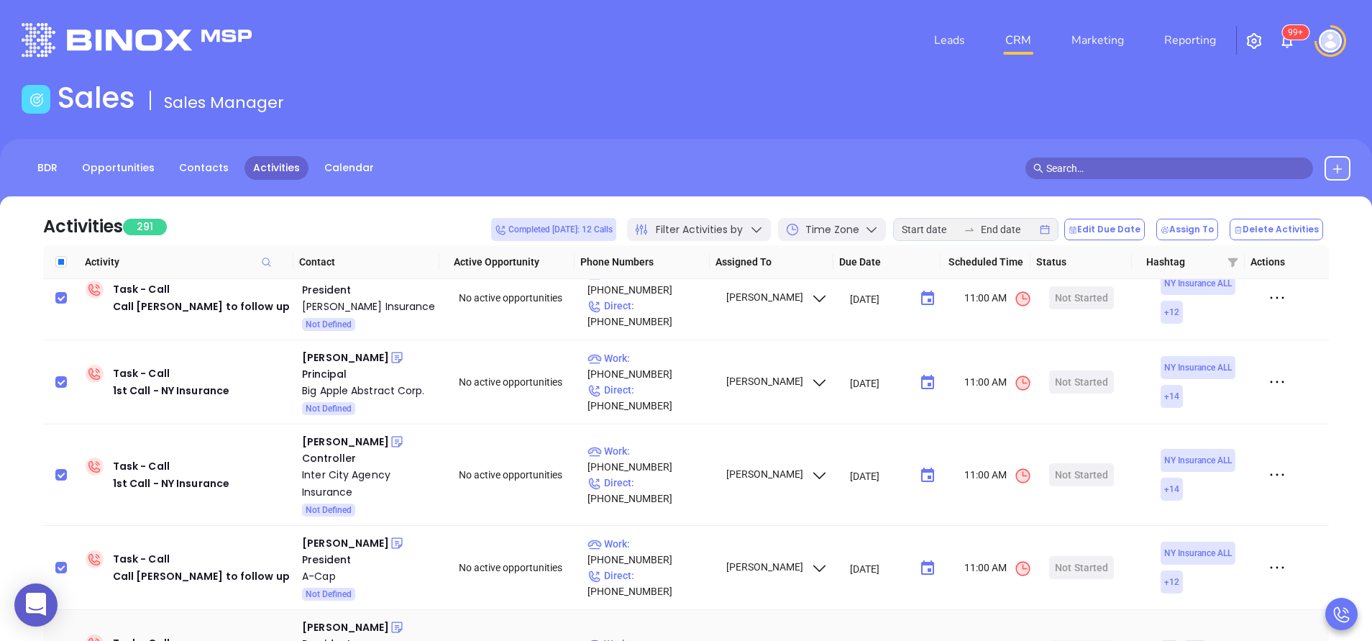
click at [61, 640] on input "checkbox" at bounding box center [61, 652] width 12 height 12
checkbox input "true"
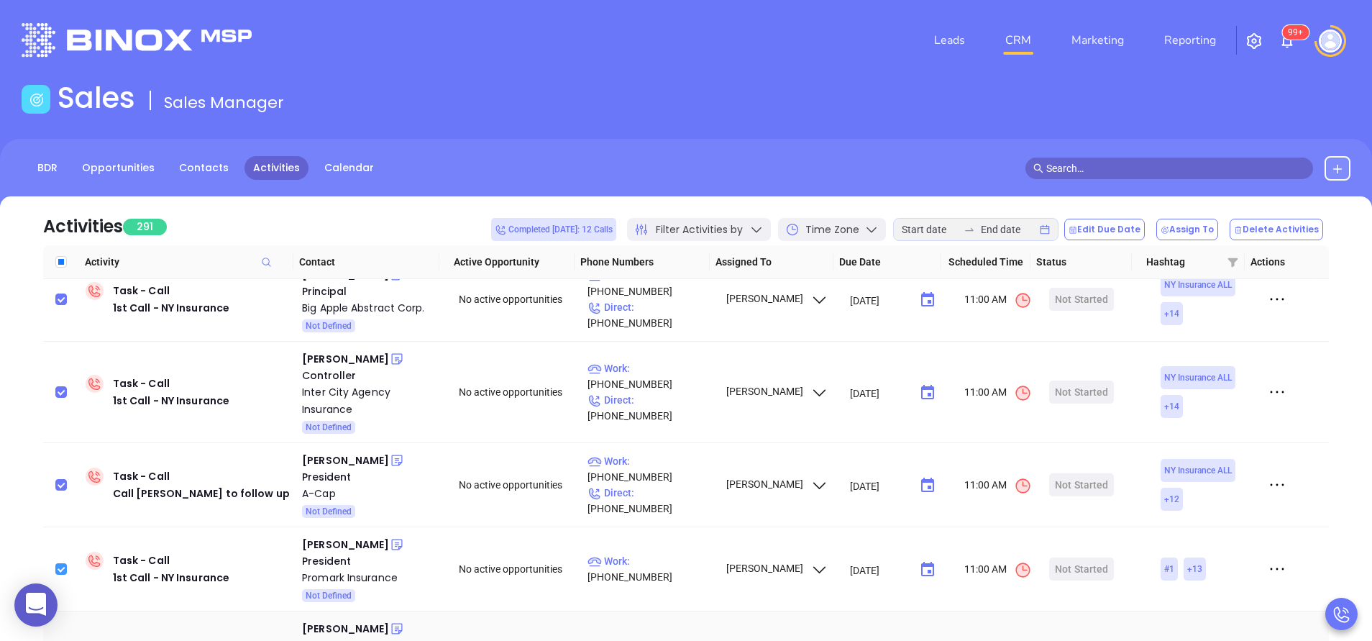
scroll to position [3555, 0]
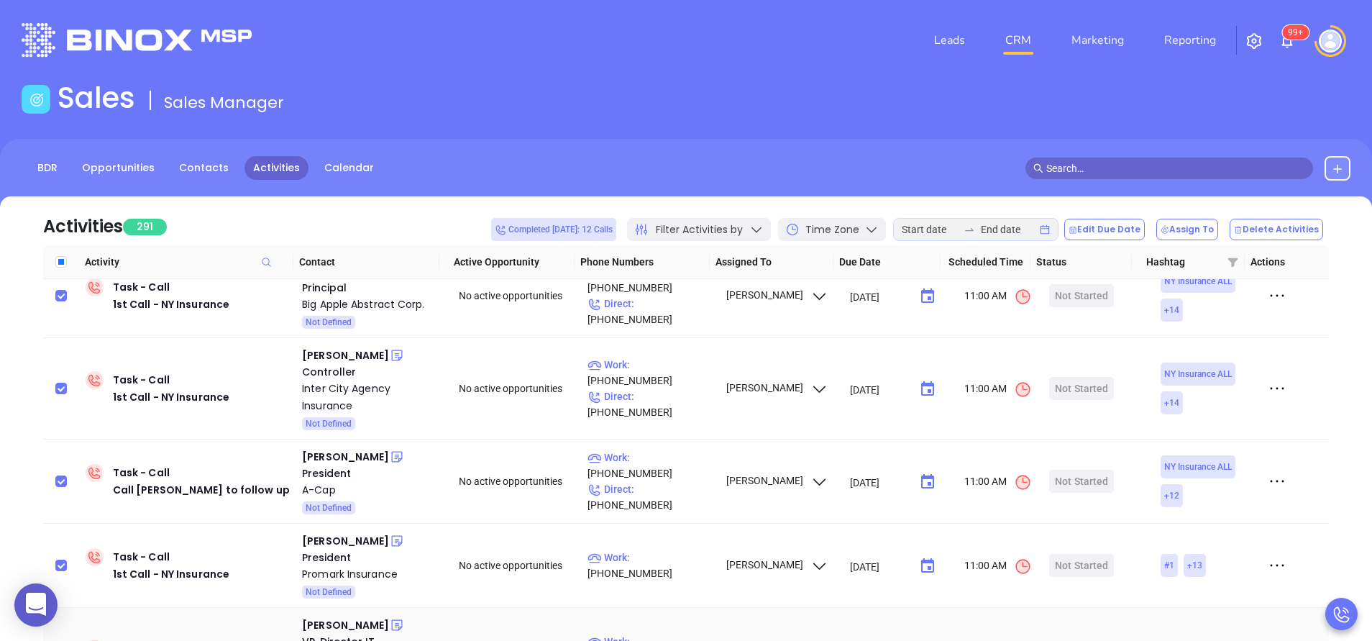
checkbox input "true"
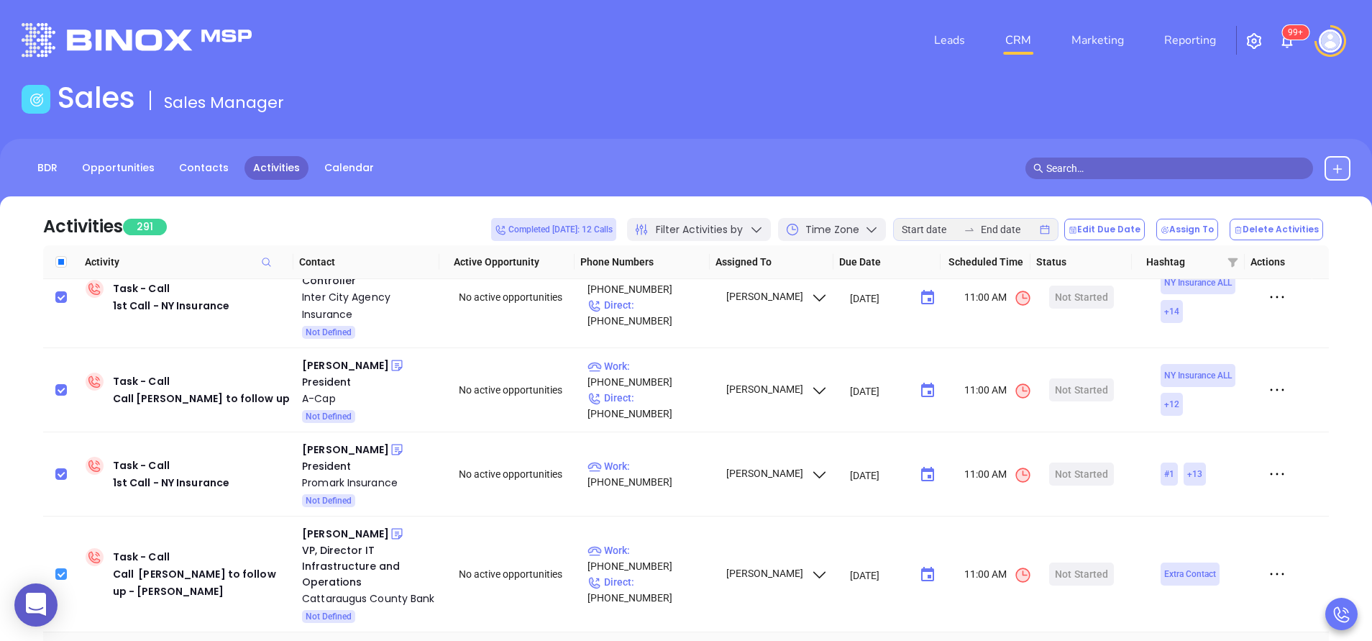
scroll to position [3684, 0]
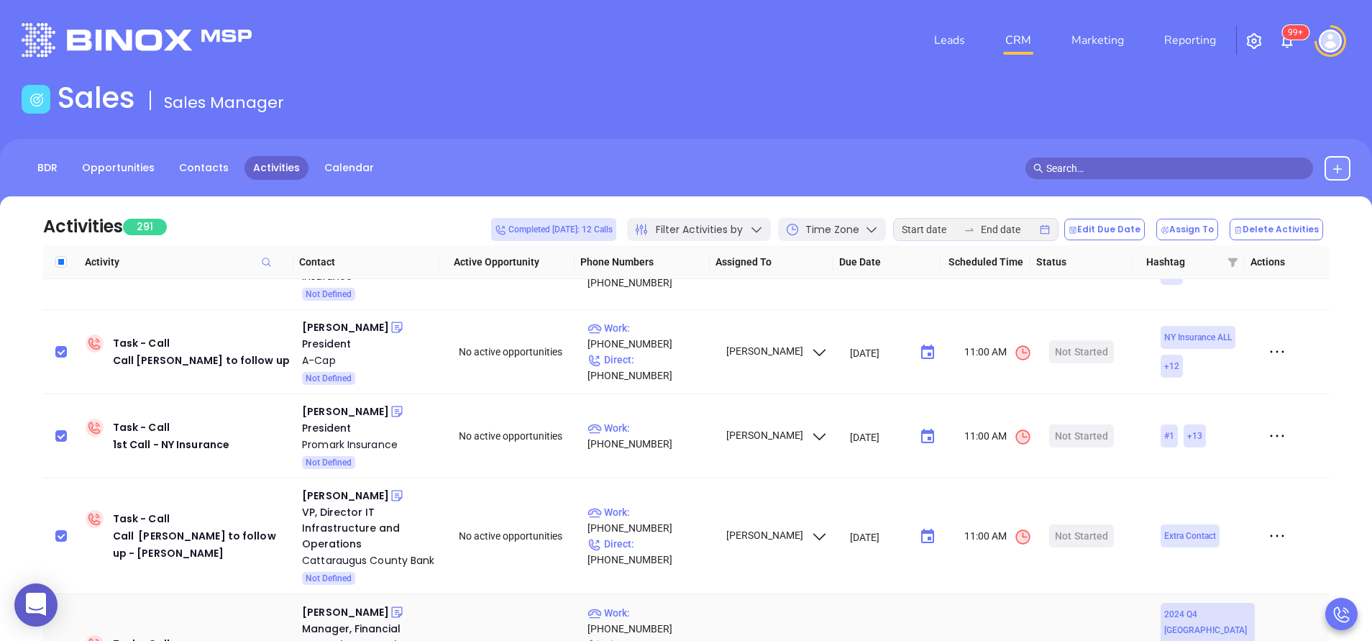
click at [56, 640] on input "checkbox" at bounding box center [61, 652] width 12 height 12
checkbox input "true"
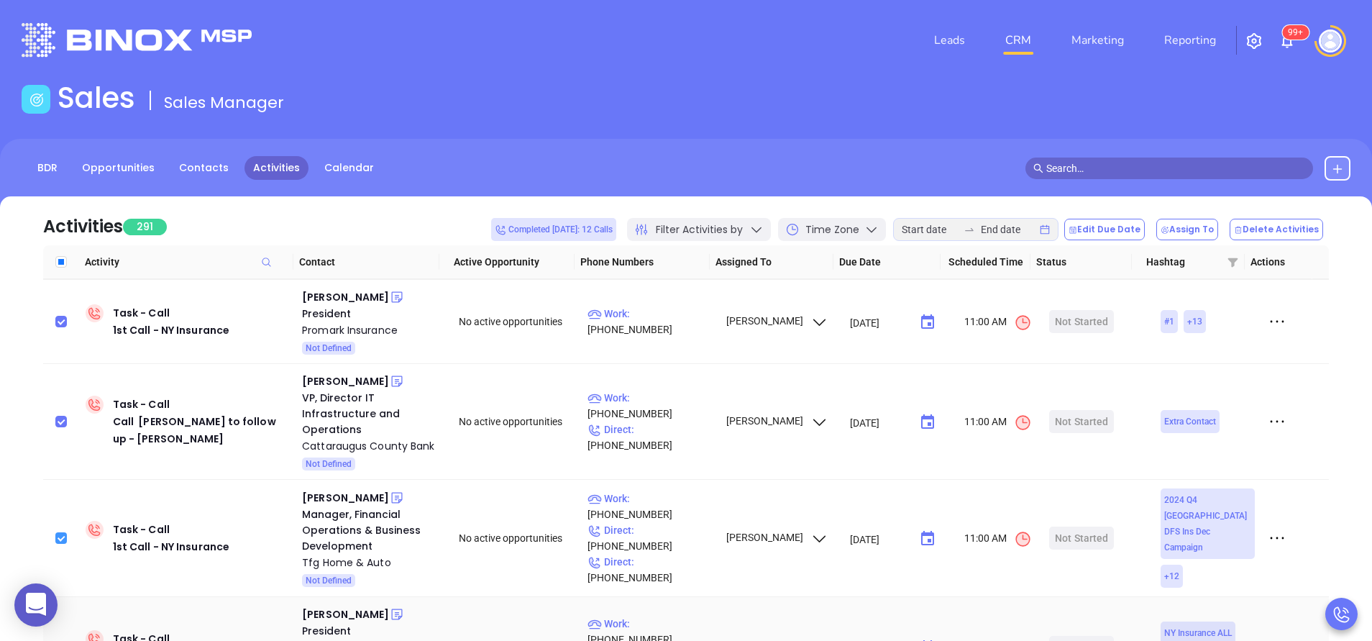
scroll to position [3813, 0]
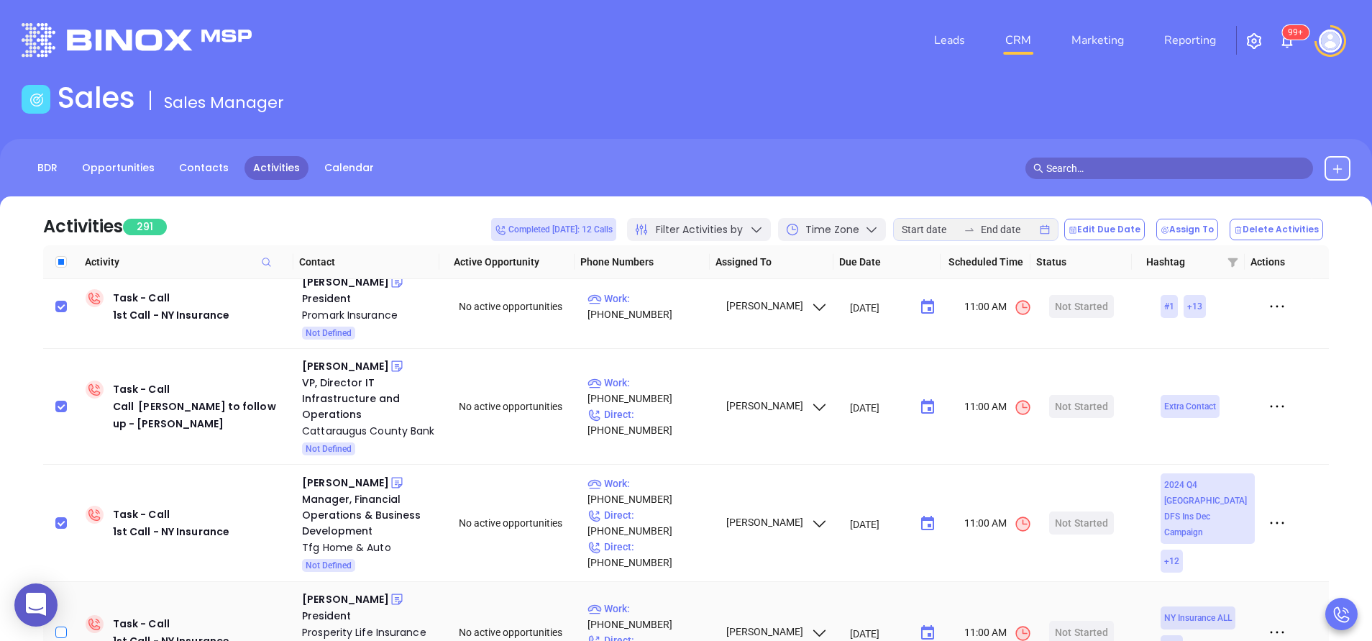
click at [59, 626] on input "checkbox" at bounding box center [61, 632] width 12 height 12
checkbox input "true"
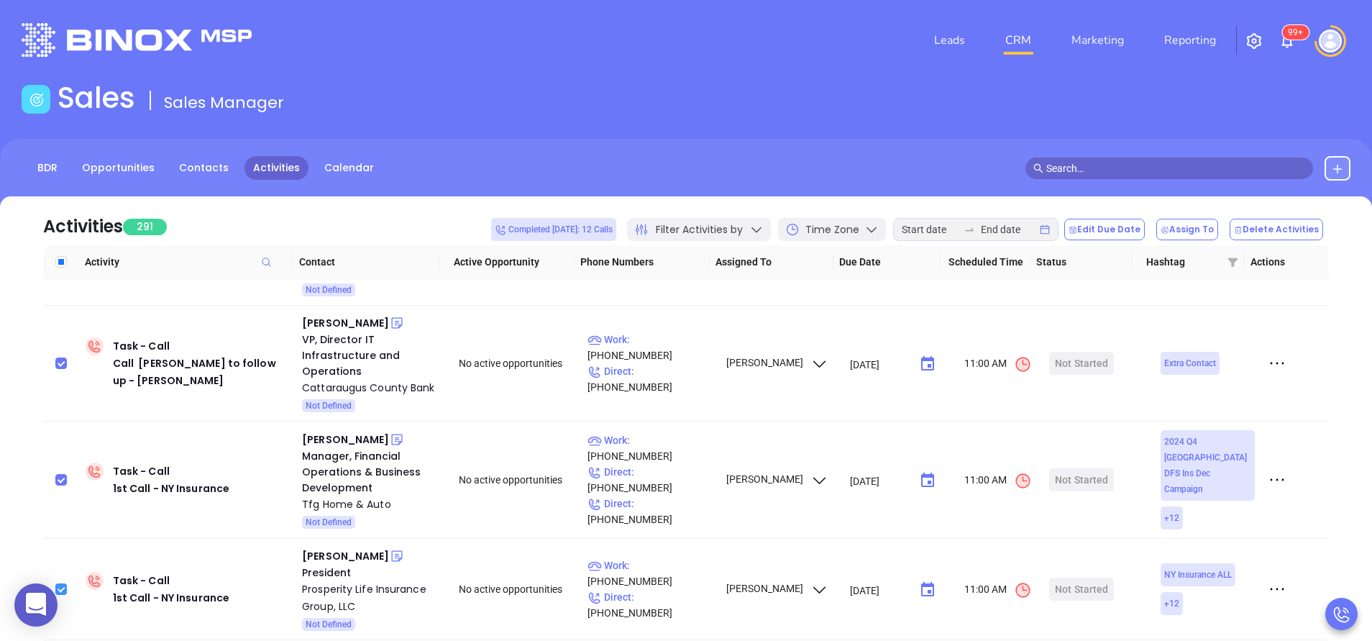
scroll to position [3900, 0]
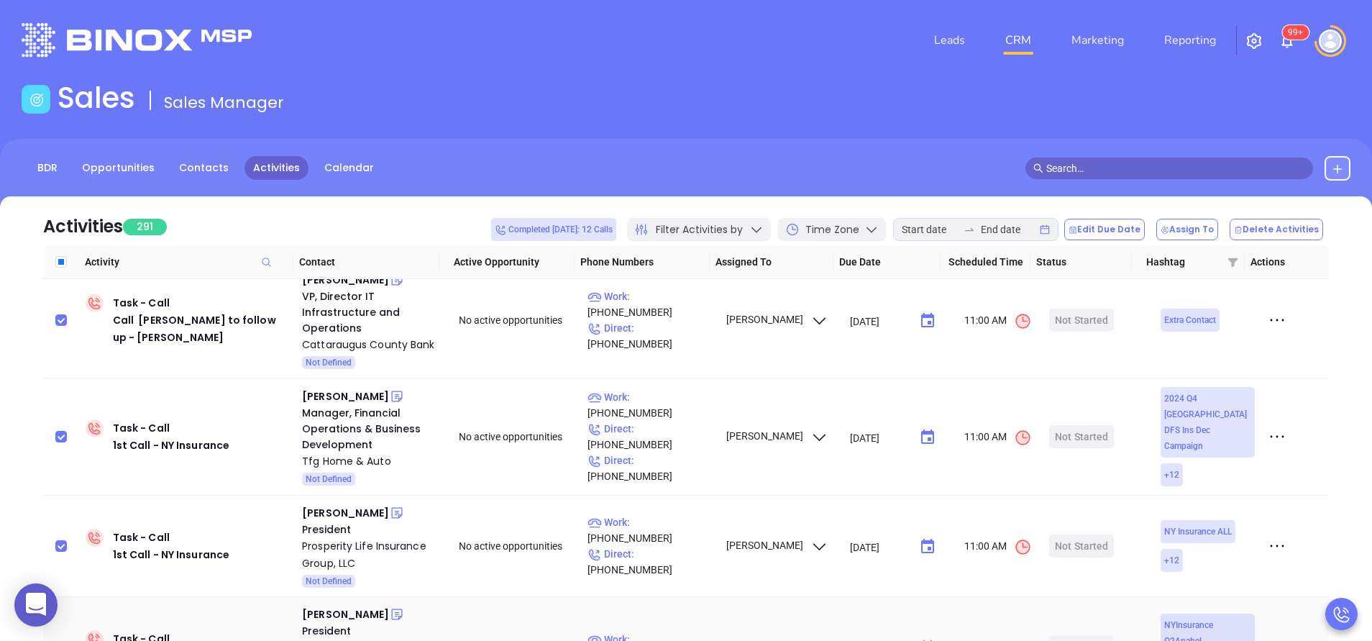
click at [67, 640] on input "checkbox" at bounding box center [61, 647] width 12 height 12
checkbox input "true"
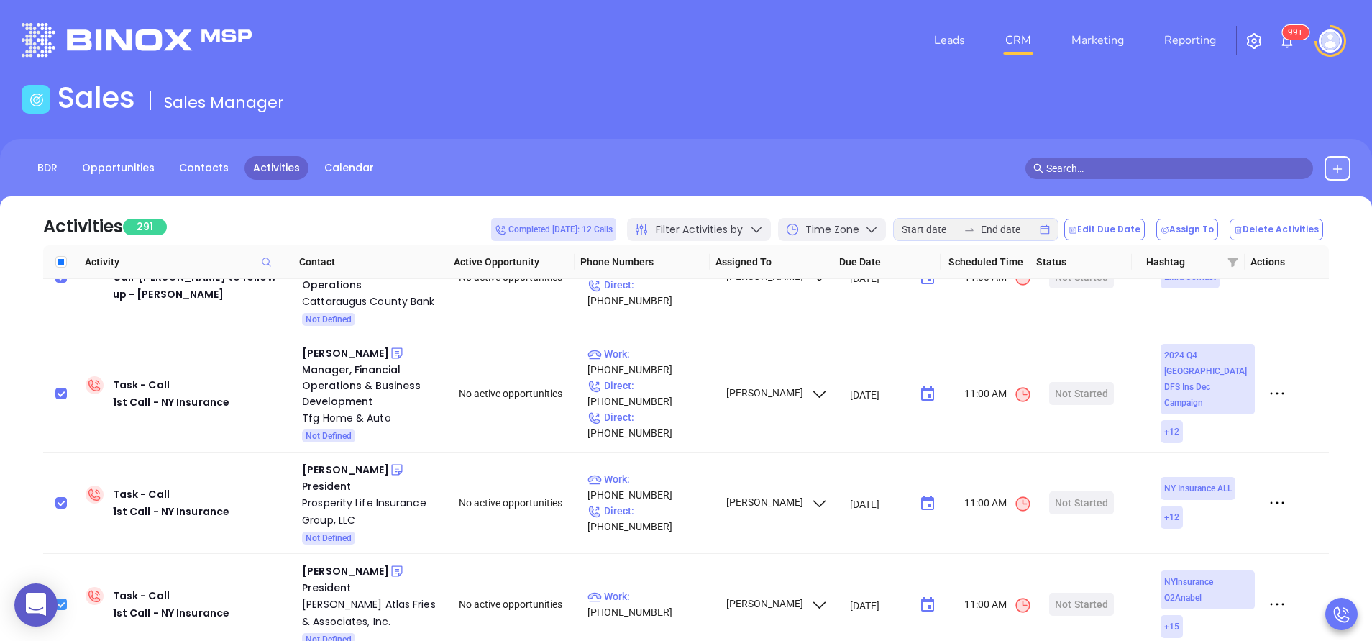
scroll to position [3986, 0]
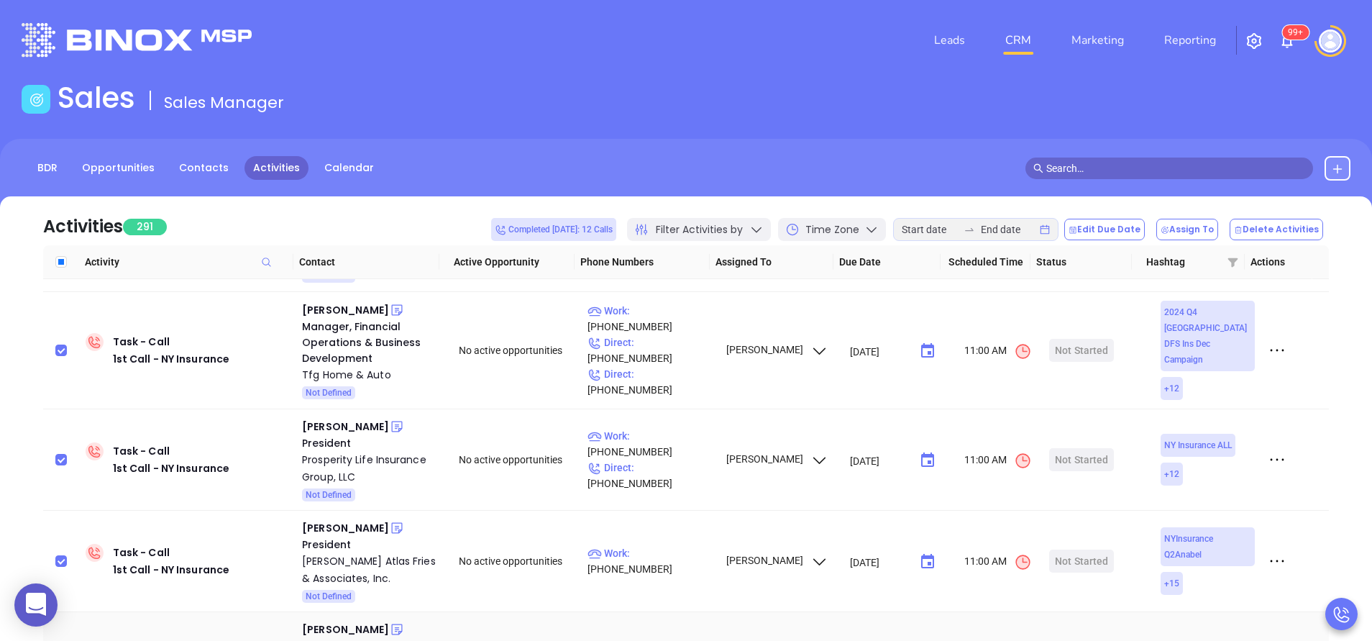
checkbox input "true"
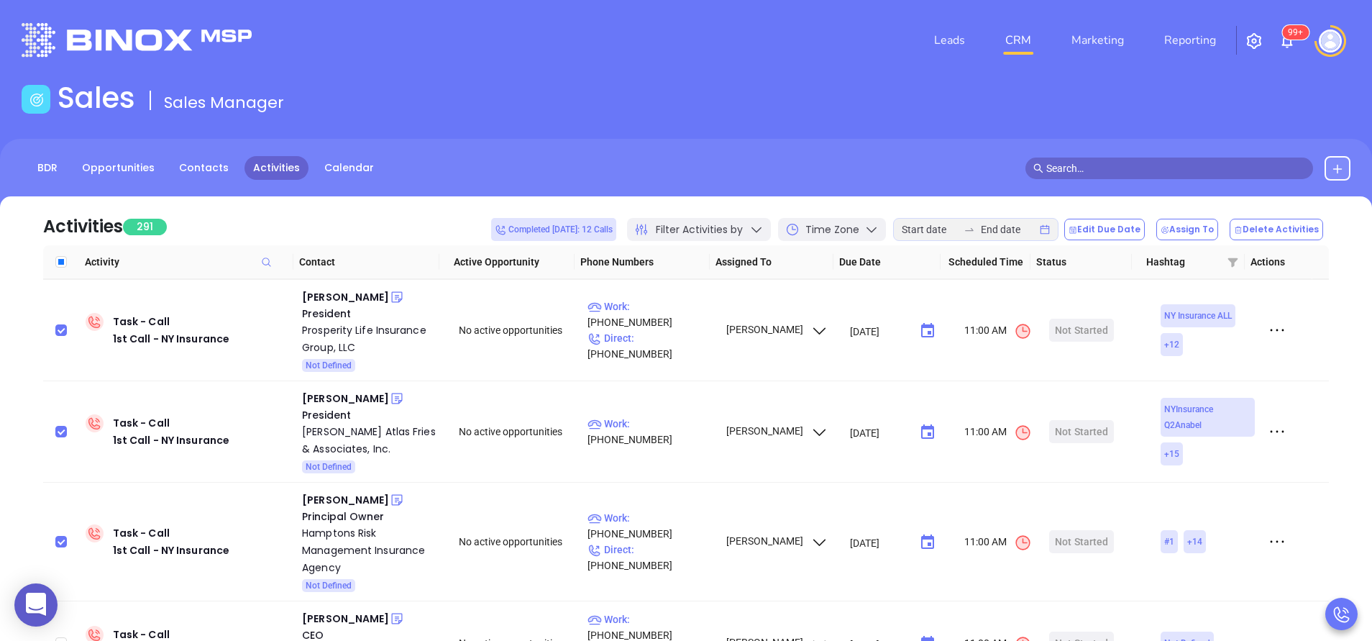
scroll to position [4159, 0]
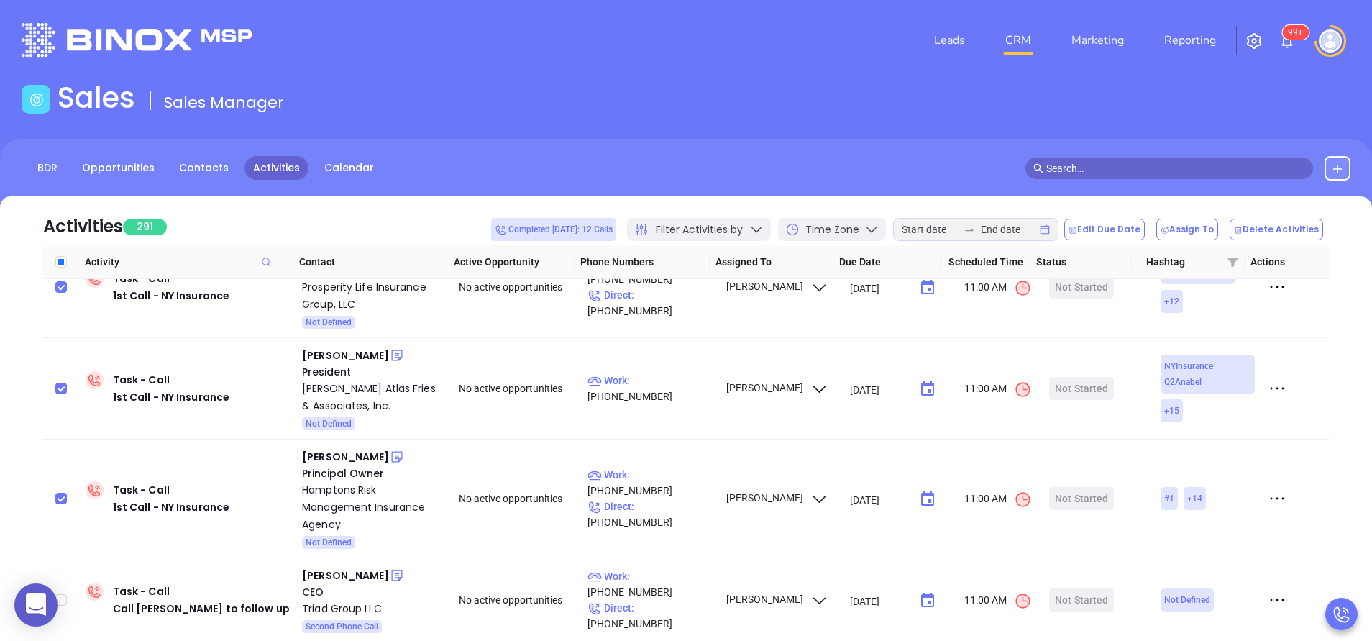
checkbox input "true"
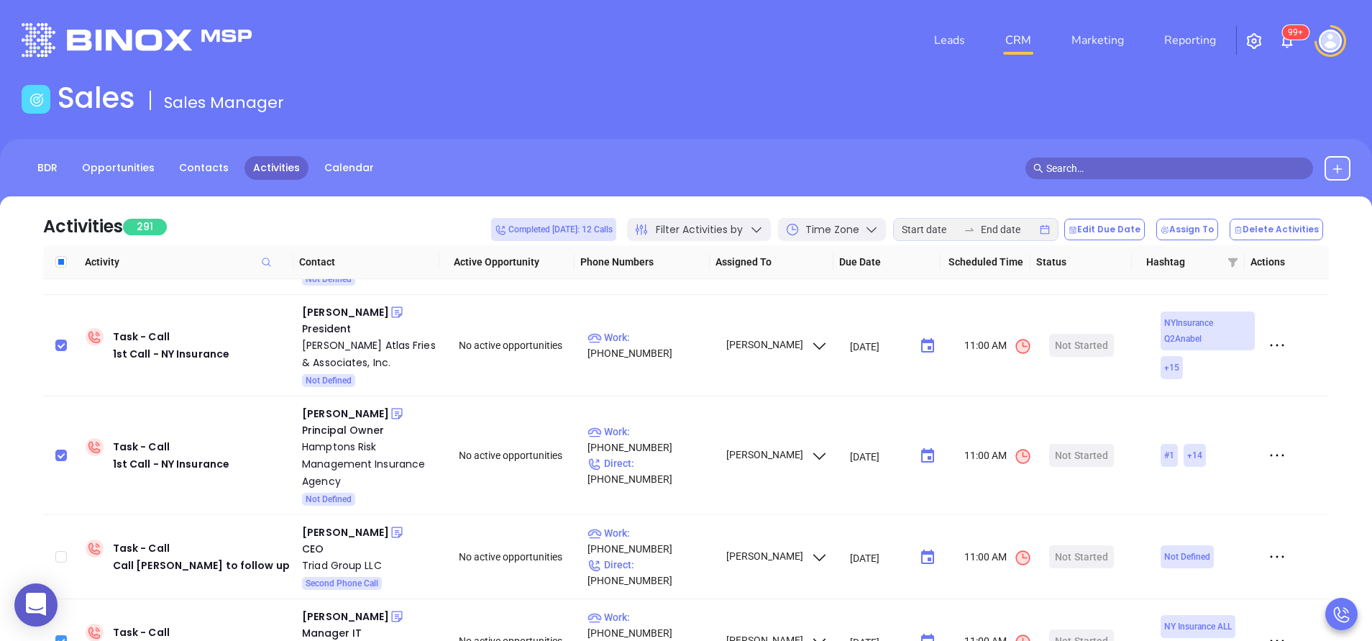
scroll to position [4243, 0]
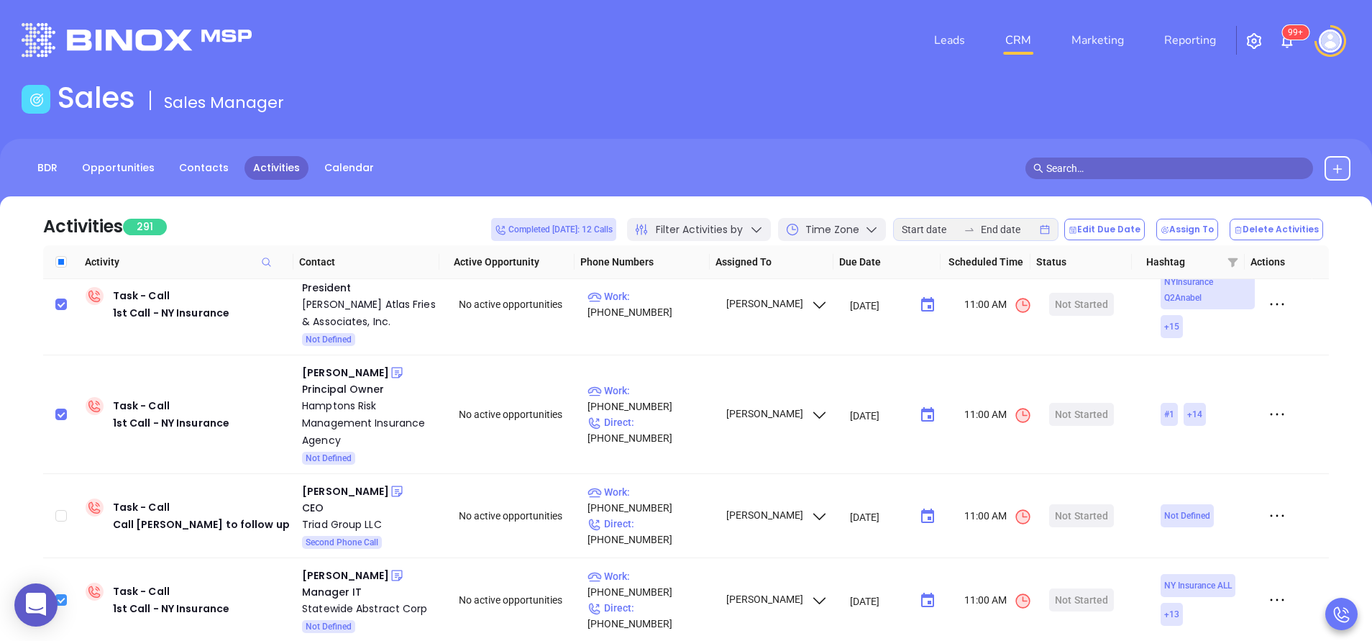
checkbox input "true"
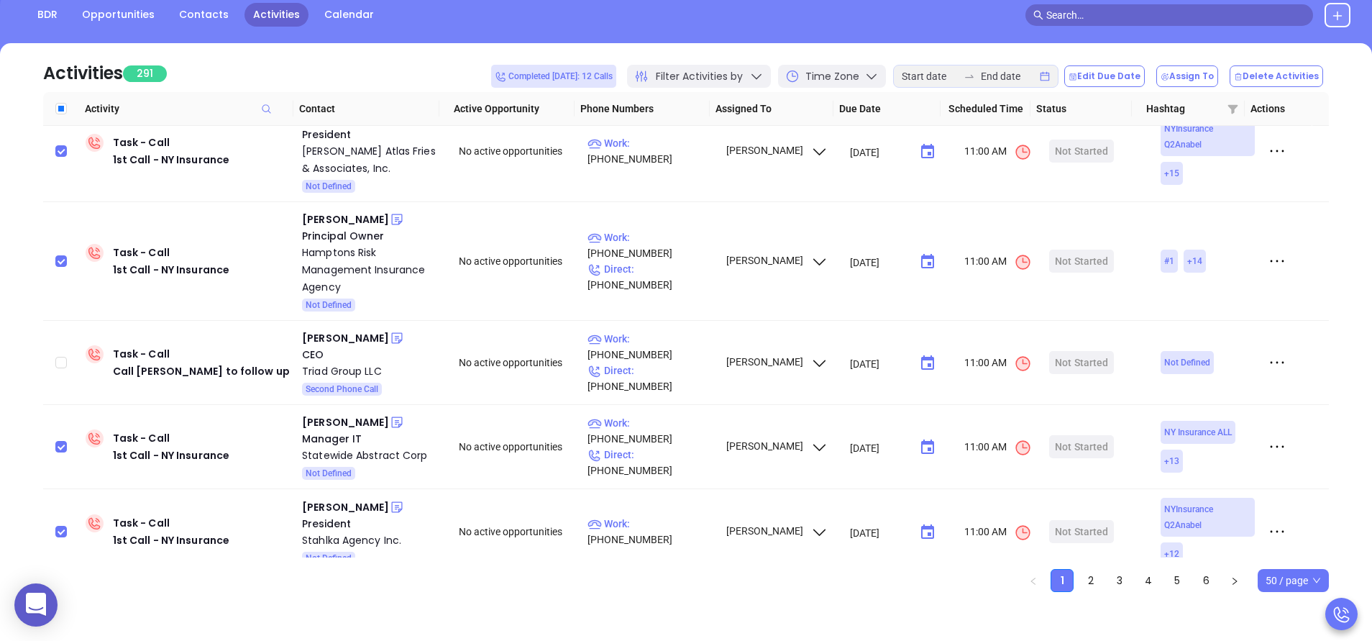
scroll to position [155, 0]
checkbox input "true"
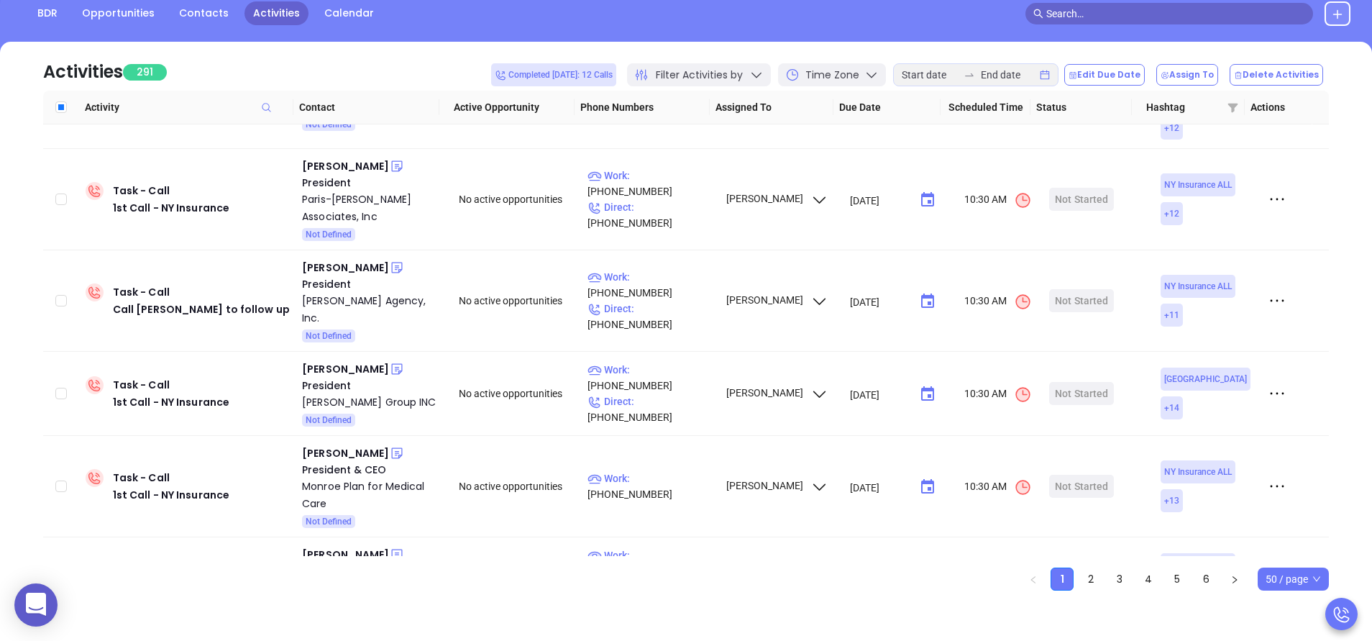
scroll to position [0, 0]
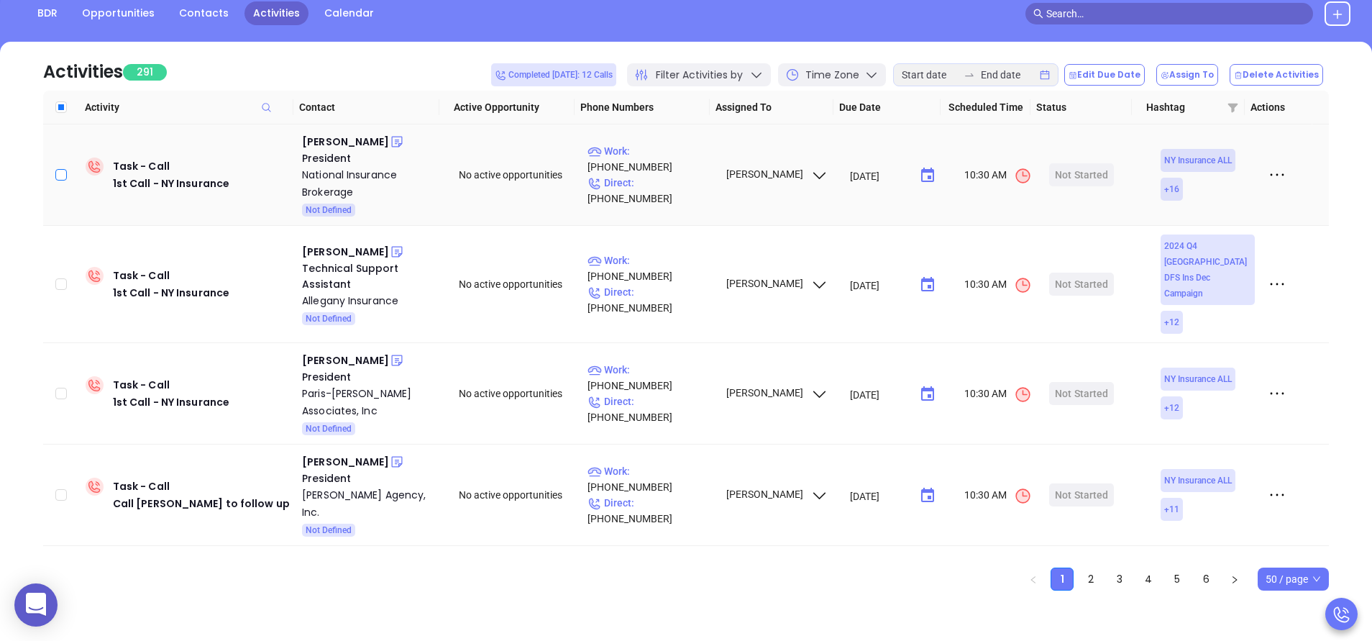
click at [61, 173] on input "checkbox" at bounding box center [61, 175] width 12 height 12
checkbox input "true"
click at [57, 278] on input "checkbox" at bounding box center [61, 284] width 12 height 12
checkbox input "true"
click at [60, 388] on input "checkbox" at bounding box center [61, 394] width 12 height 12
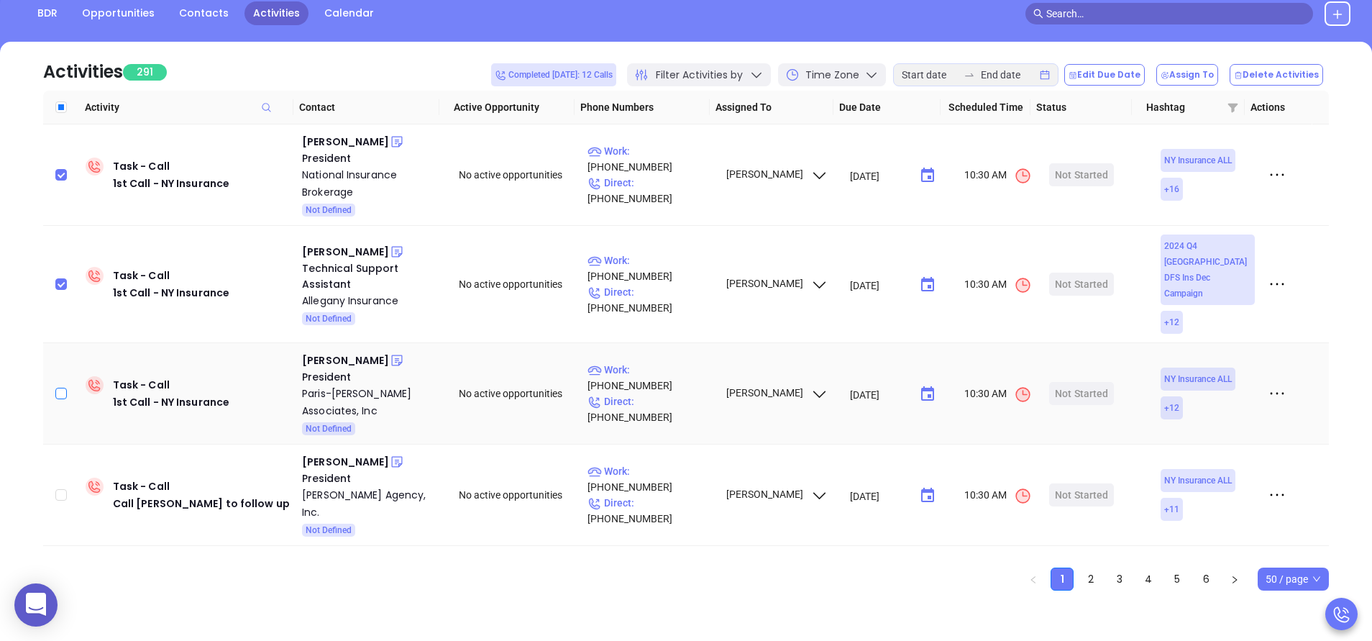
checkbox input "true"
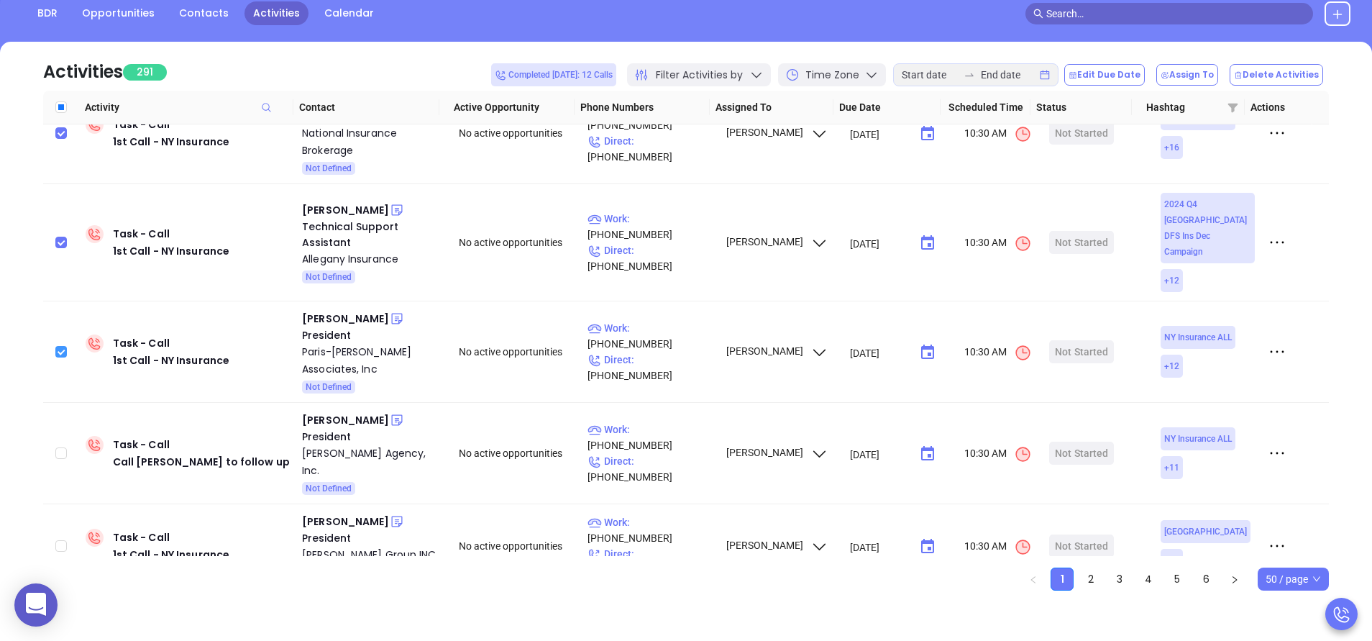
scroll to position [43, 0]
click at [56, 446] on input "checkbox" at bounding box center [61, 452] width 12 height 12
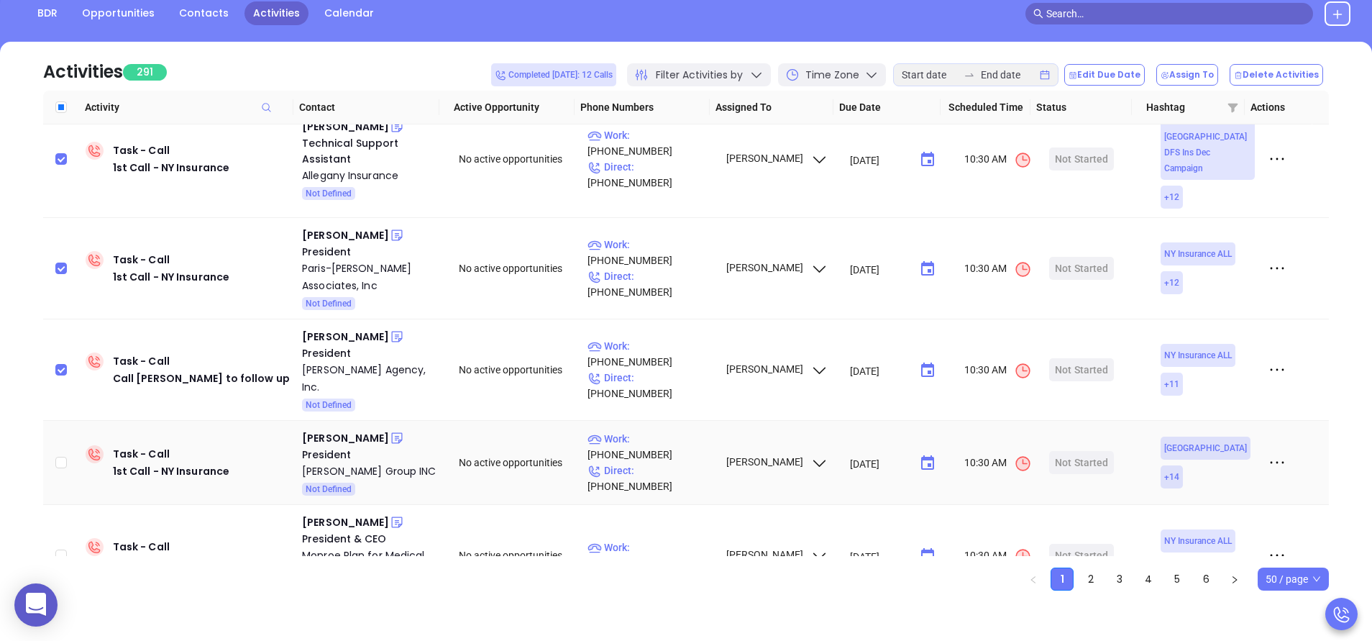
scroll to position [129, 0]
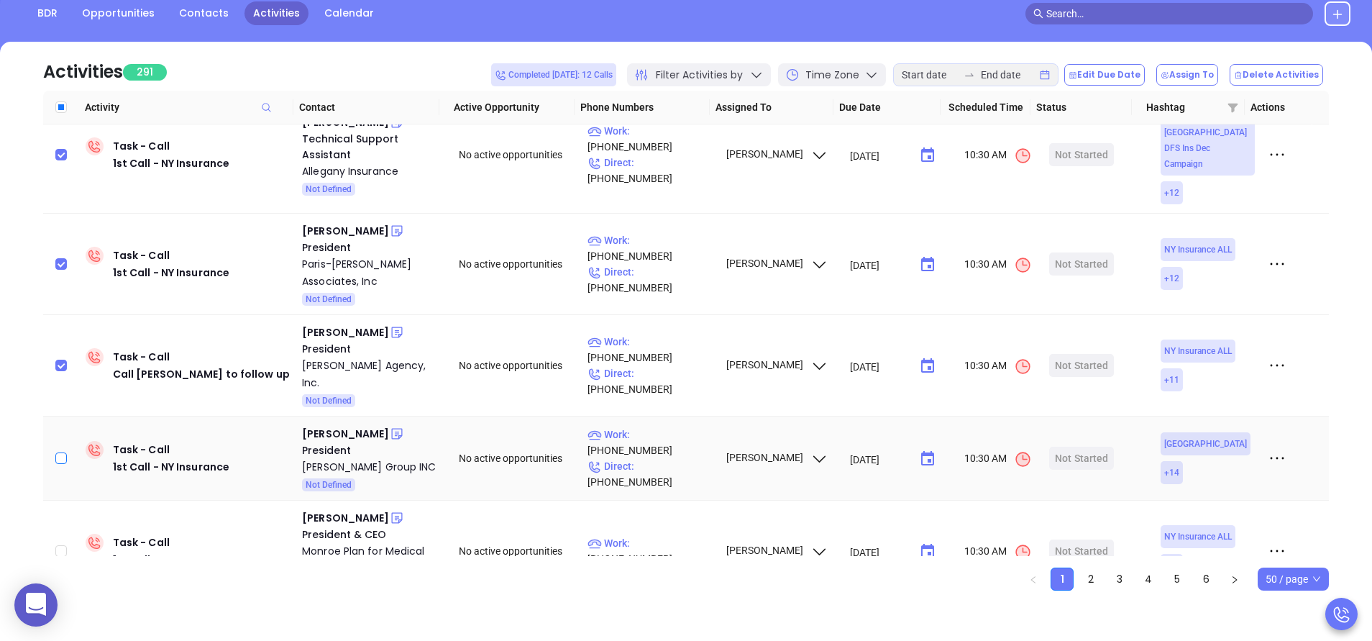
click at [63, 452] on input "checkbox" at bounding box center [61, 458] width 12 height 12
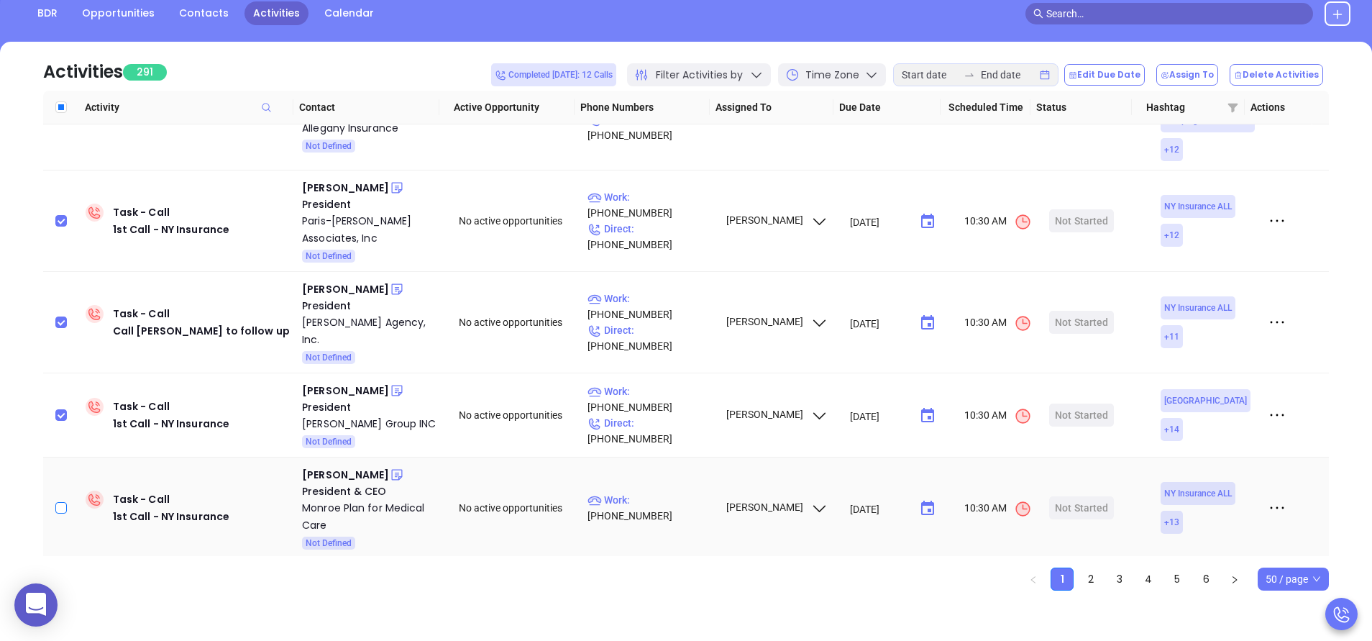
click at [60, 502] on input "checkbox" at bounding box center [61, 508] width 12 height 12
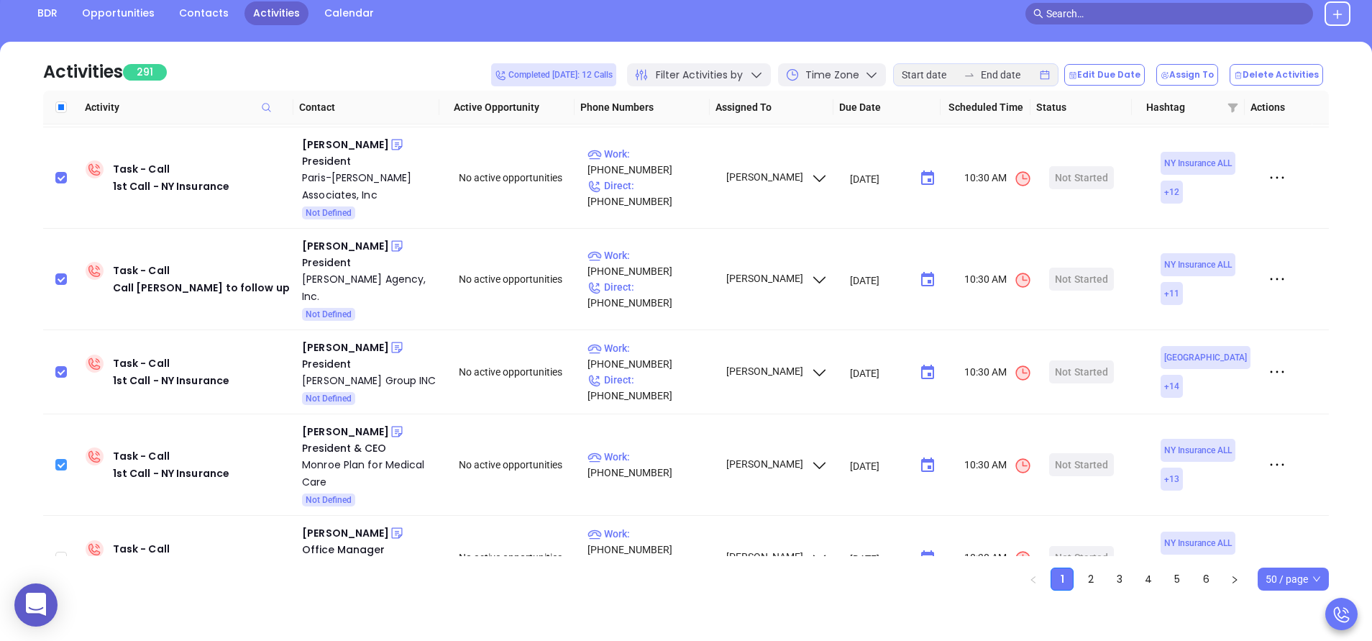
scroll to position [259, 0]
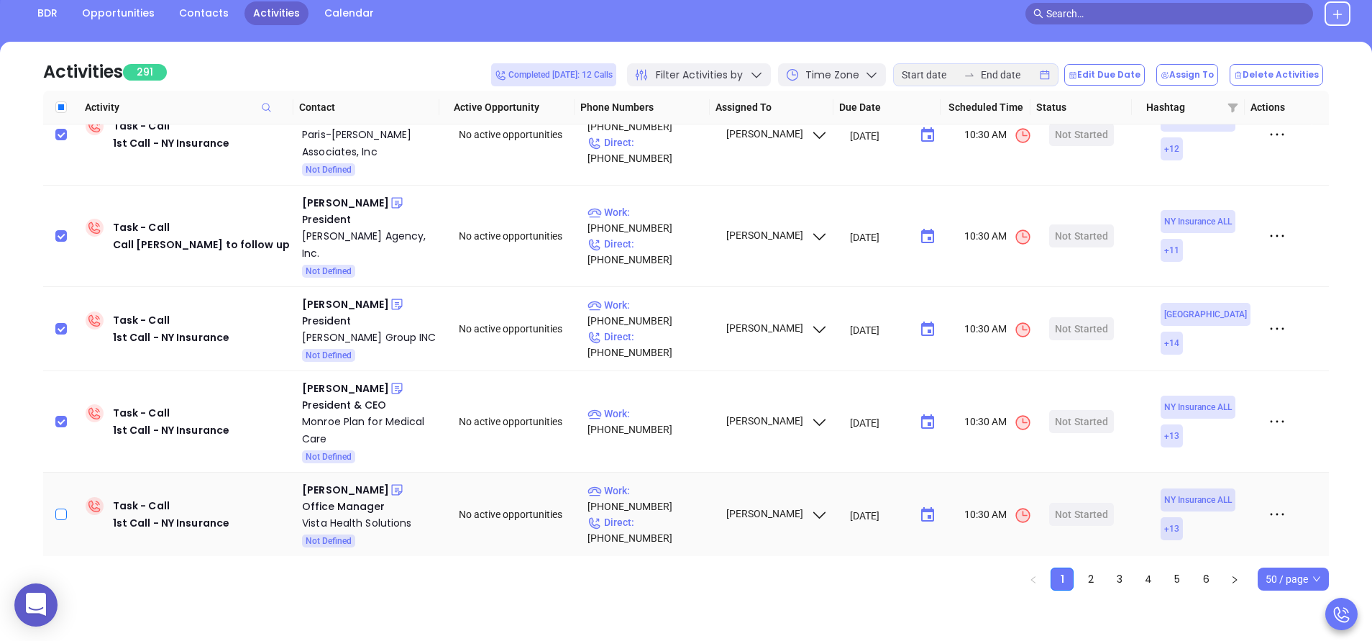
click at [61, 508] on input "checkbox" at bounding box center [61, 514] width 12 height 12
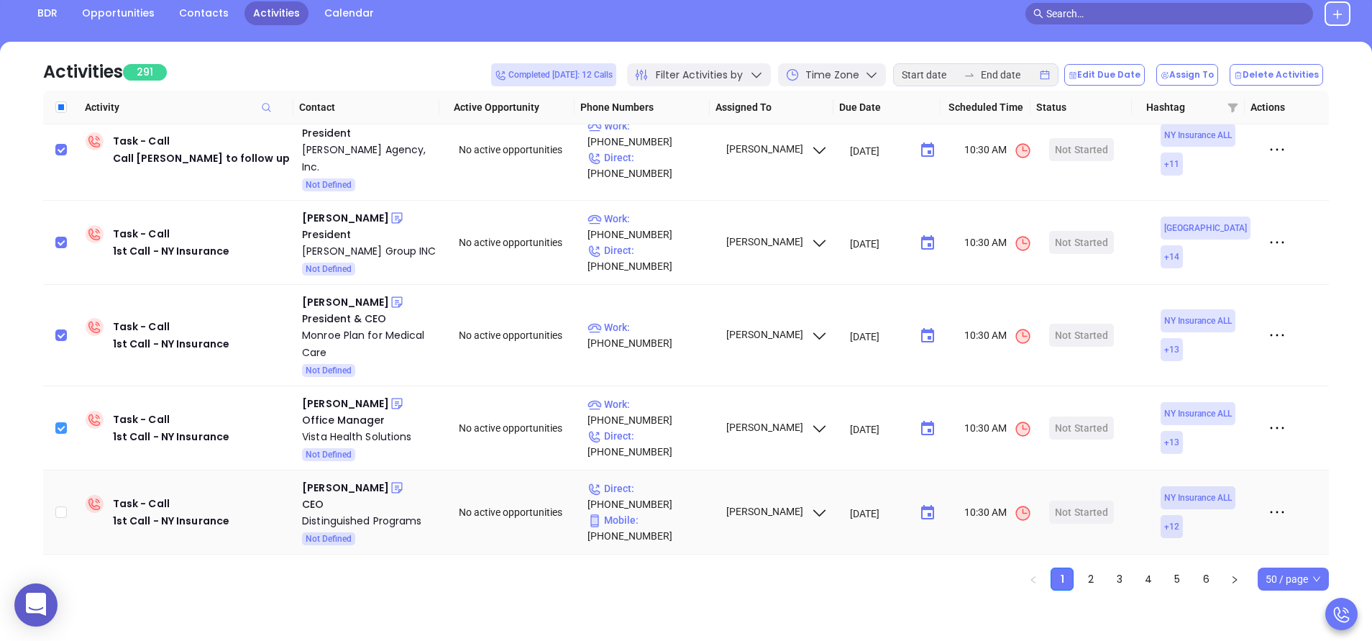
scroll to position [388, 0]
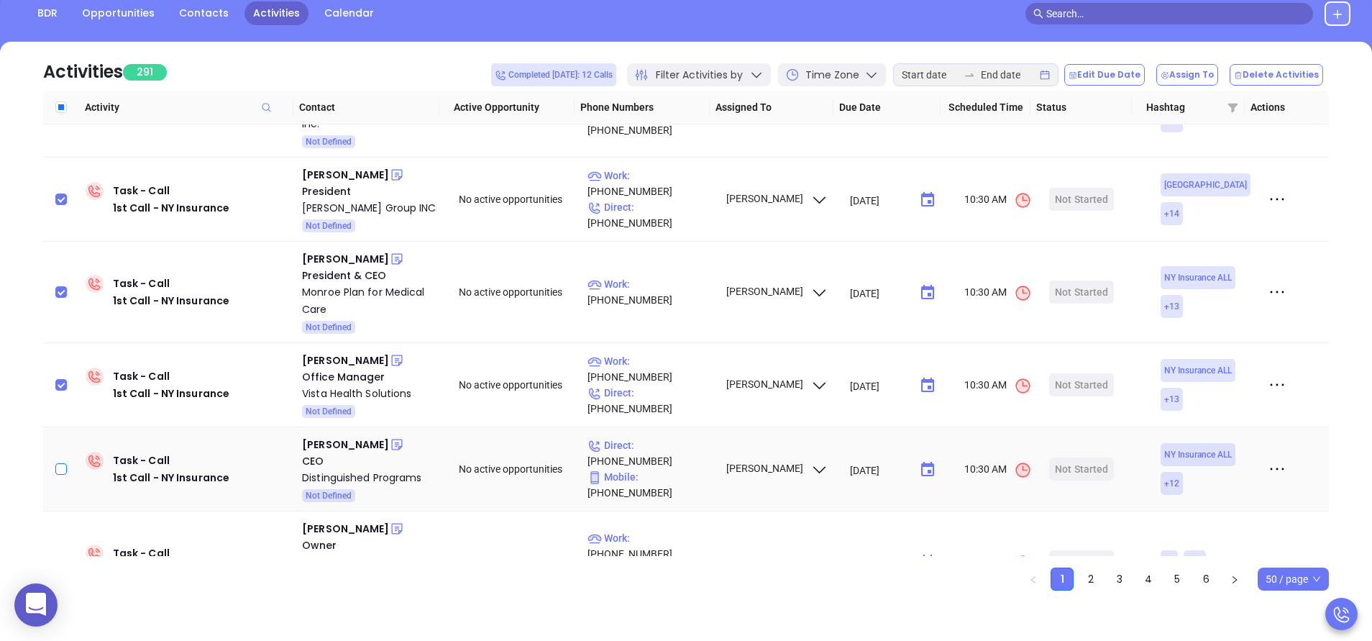
click at [63, 463] on input "checkbox" at bounding box center [61, 469] width 12 height 12
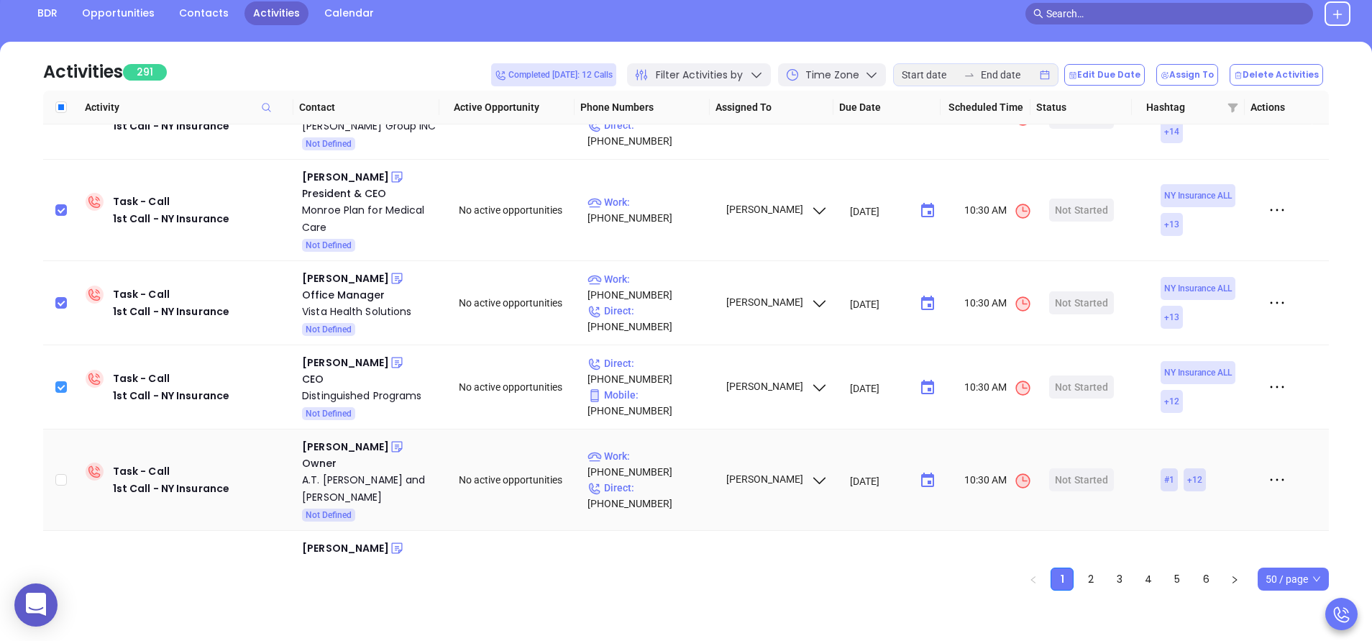
scroll to position [475, 0]
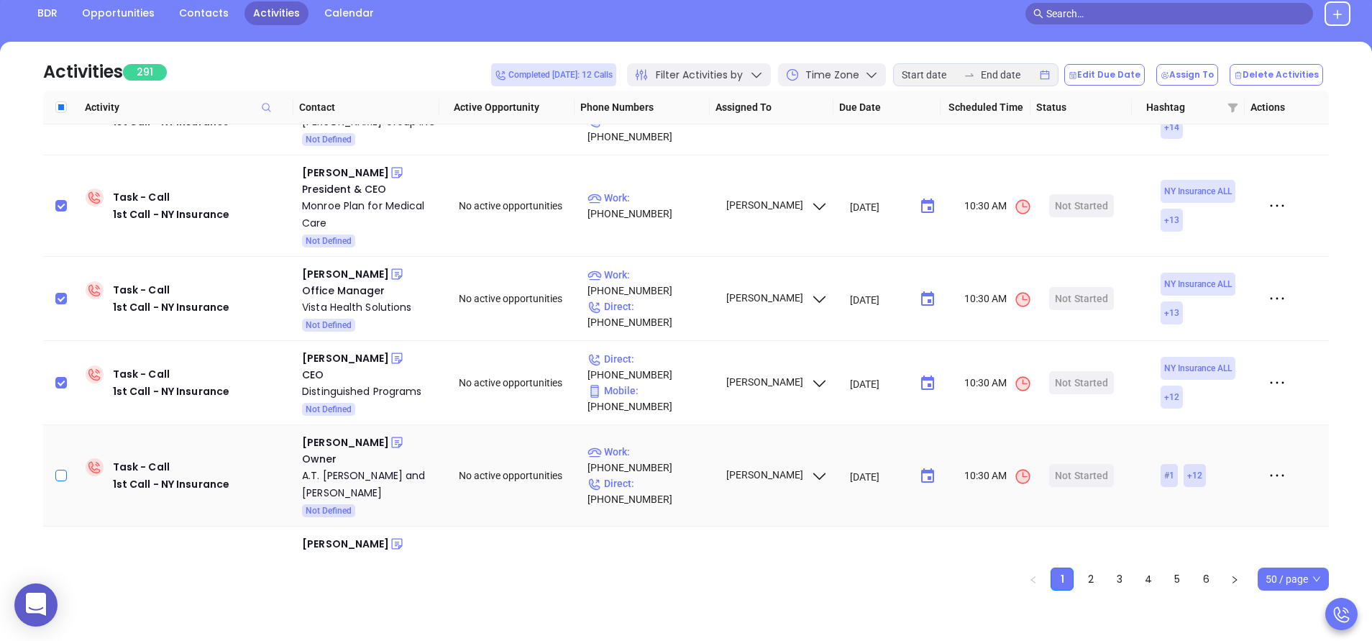
click at [63, 470] on input "checkbox" at bounding box center [61, 476] width 12 height 12
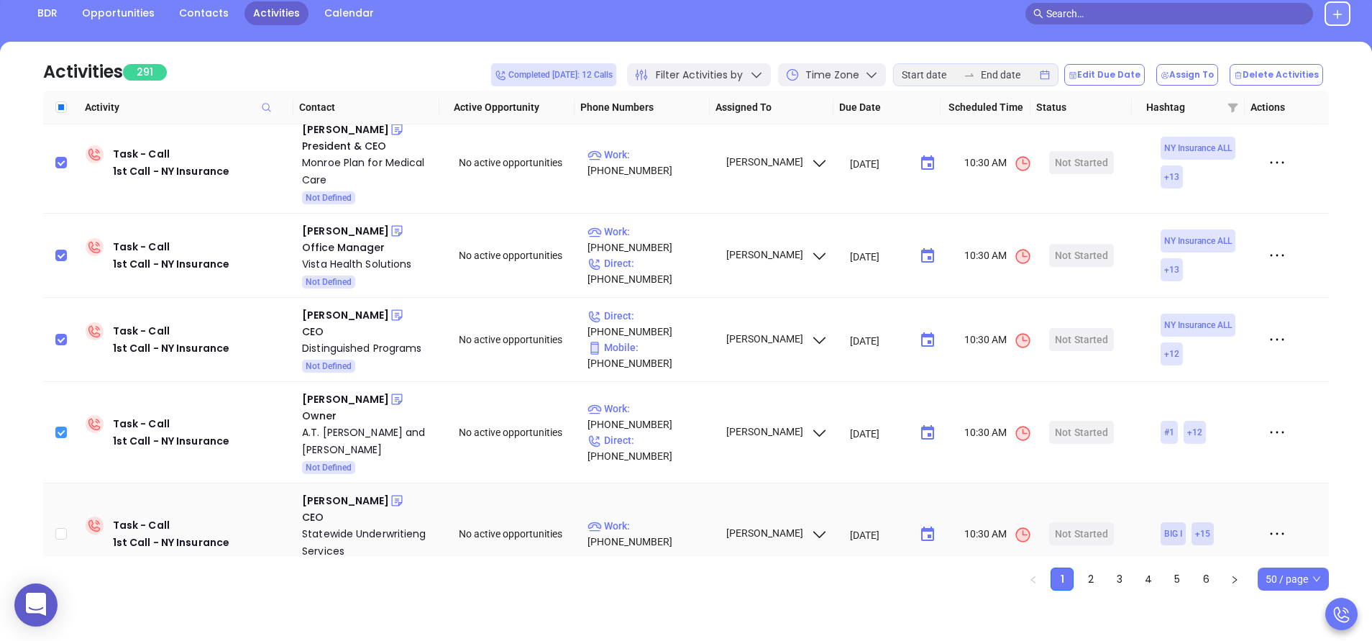
scroll to position [561, 0]
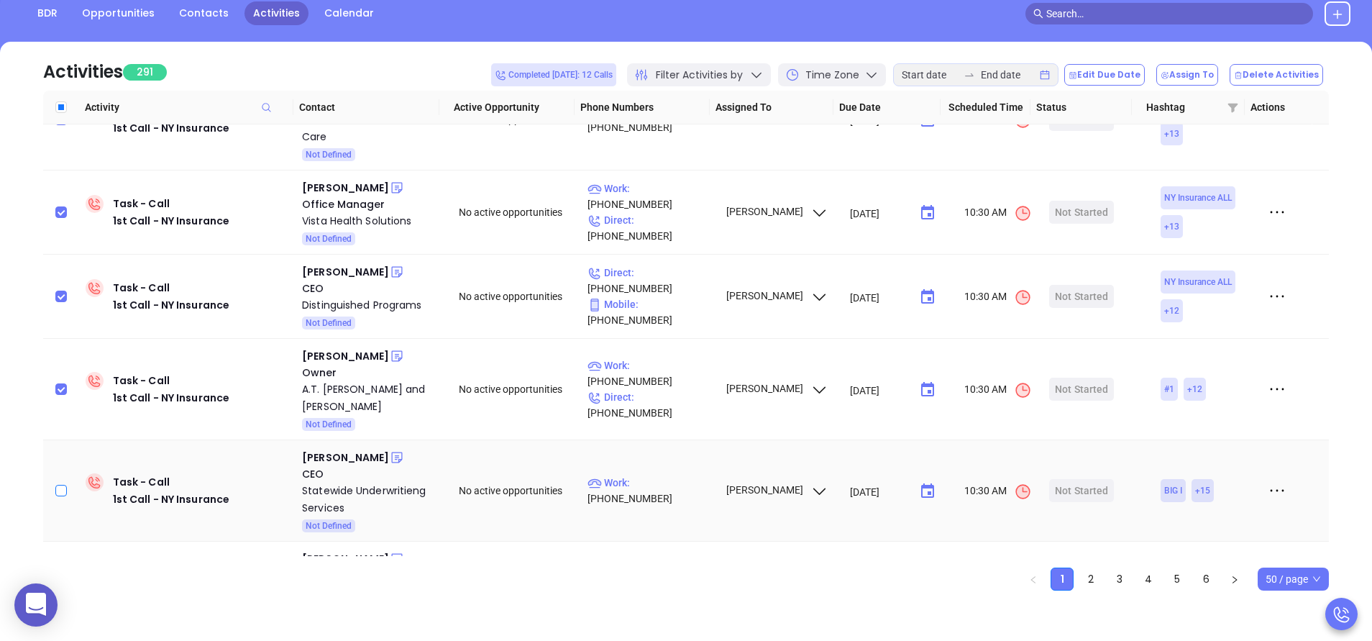
click at [63, 485] on input "checkbox" at bounding box center [61, 491] width 12 height 12
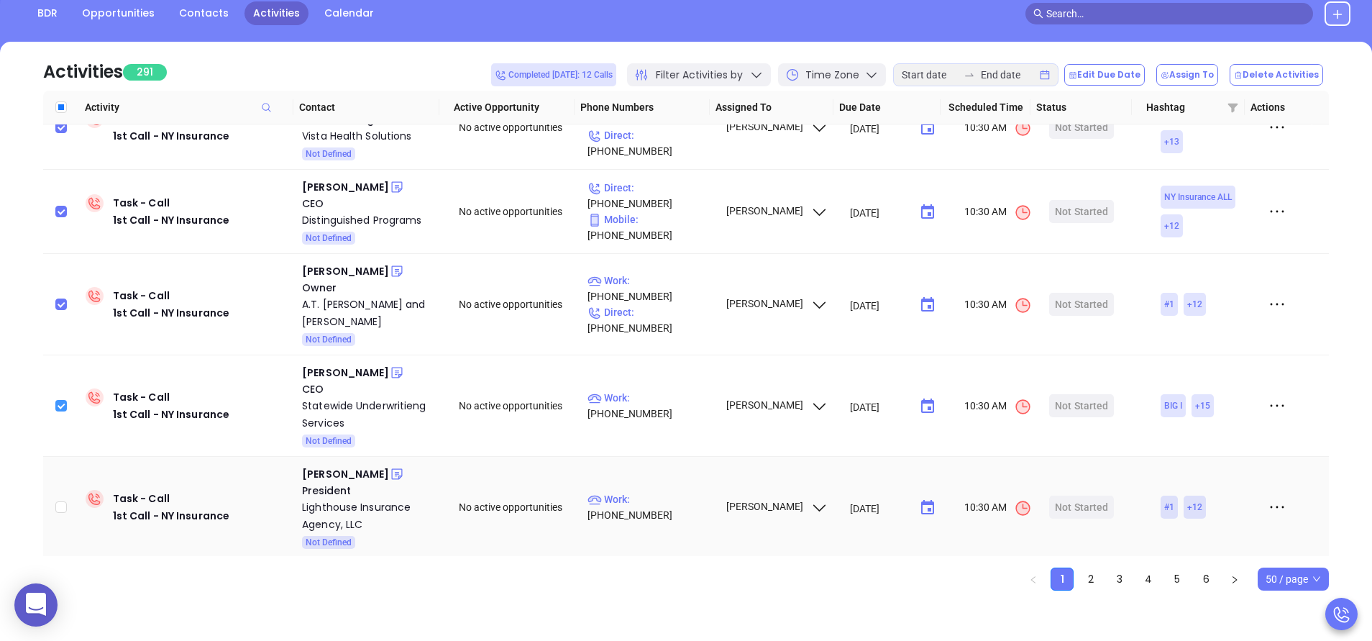
scroll to position [647, 0]
click at [64, 500] on input "checkbox" at bounding box center [61, 506] width 12 height 12
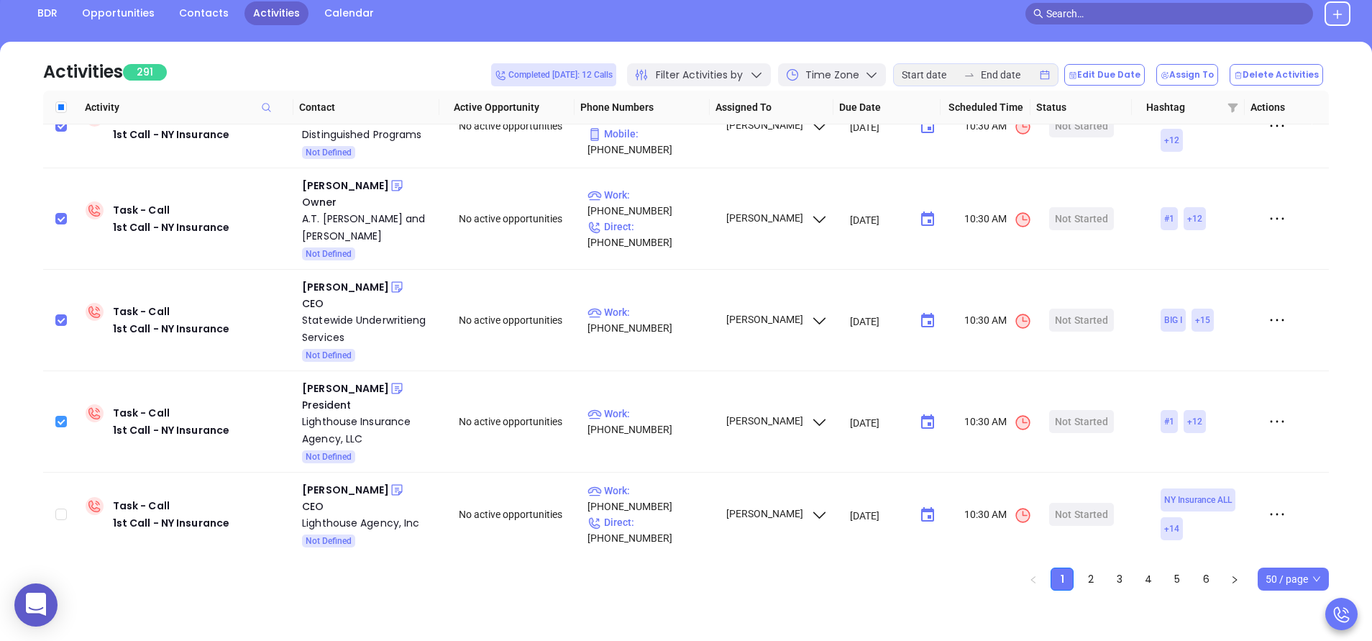
scroll to position [733, 0]
click at [65, 506] on input "checkbox" at bounding box center [61, 512] width 12 height 12
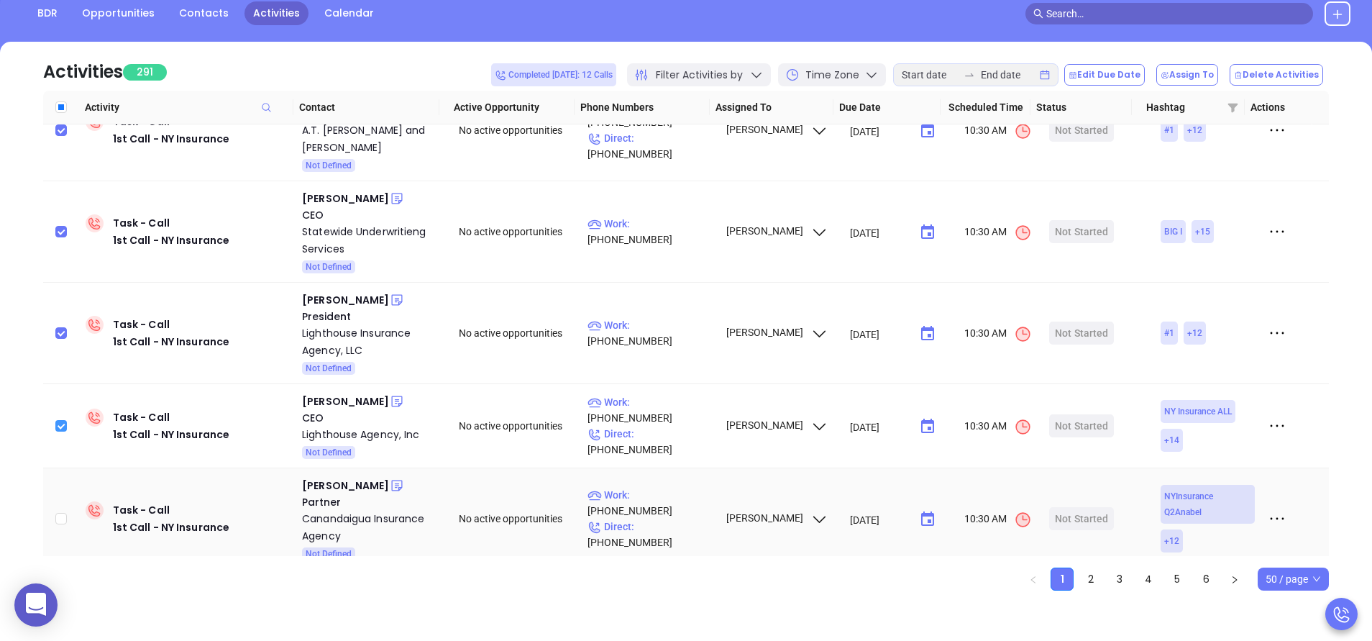
scroll to position [863, 0]
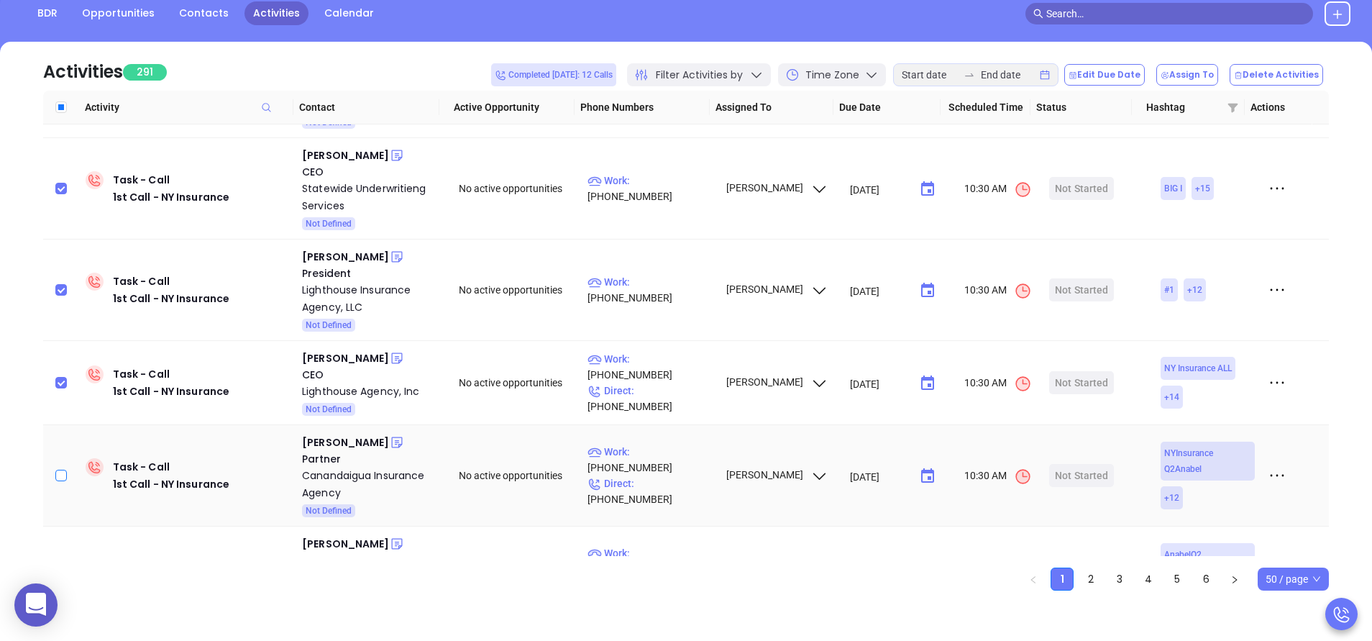
click at [61, 470] on input "checkbox" at bounding box center [61, 476] width 12 height 12
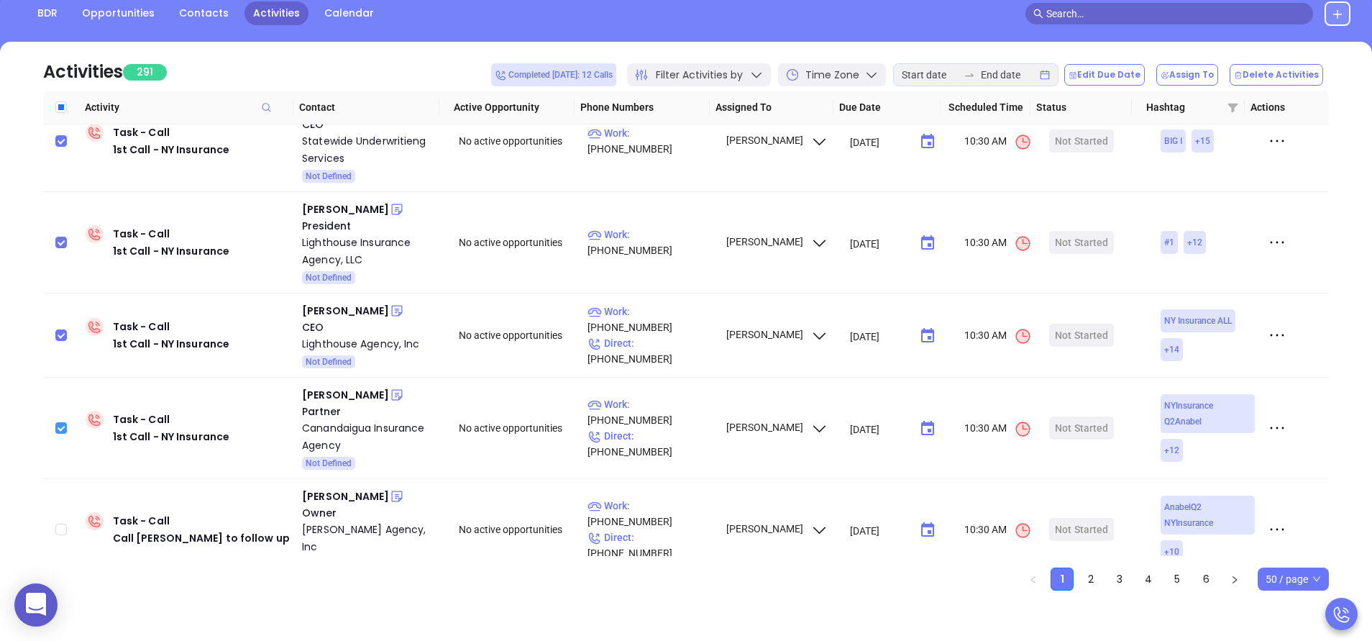
scroll to position [949, 0]
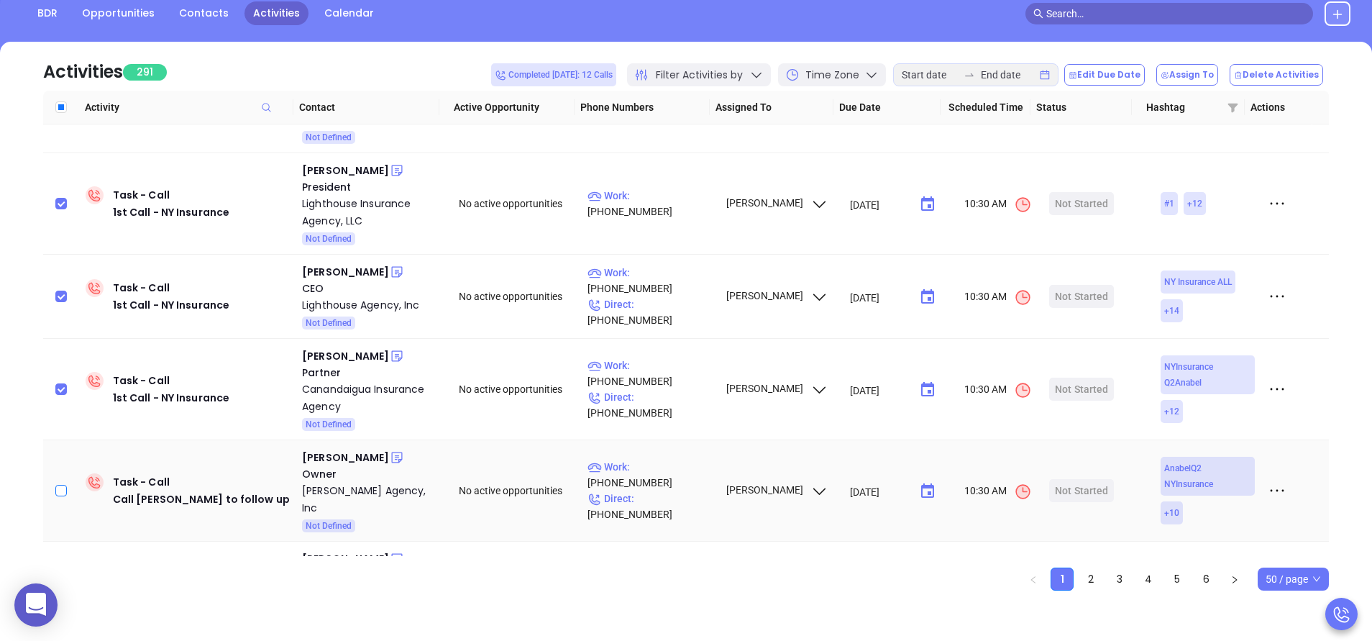
click at [58, 485] on input "checkbox" at bounding box center [61, 491] width 12 height 12
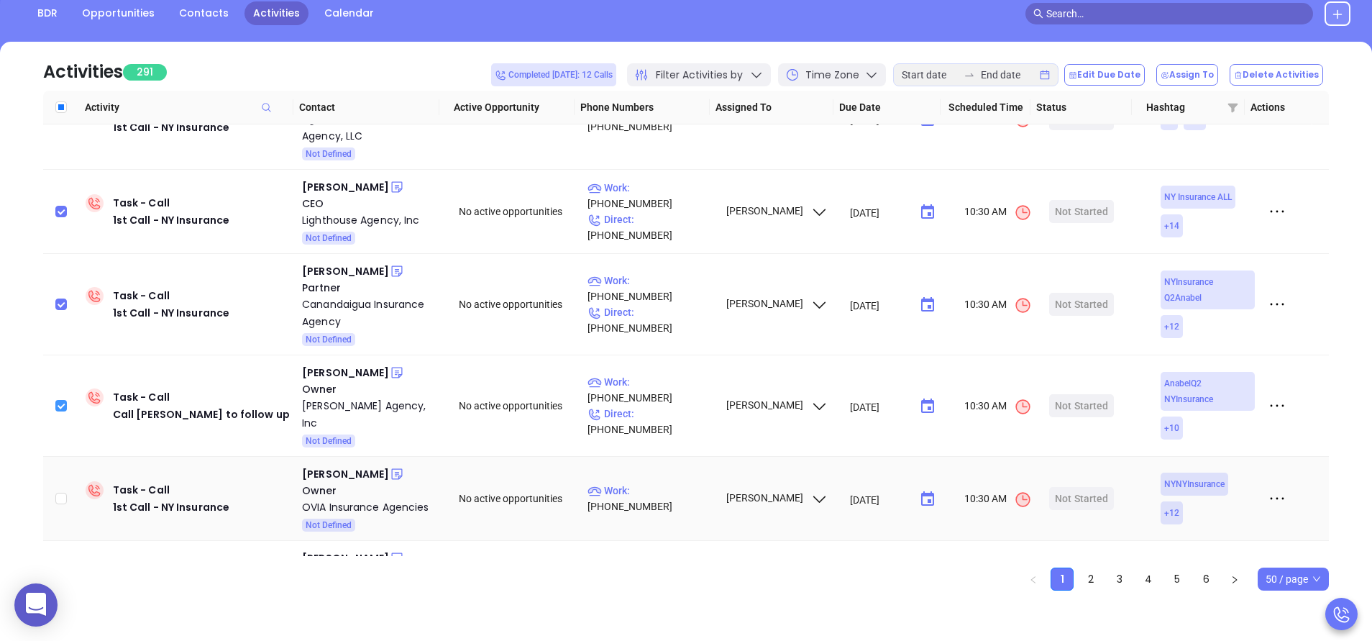
scroll to position [1036, 0]
click at [65, 491] on input "checkbox" at bounding box center [61, 497] width 12 height 12
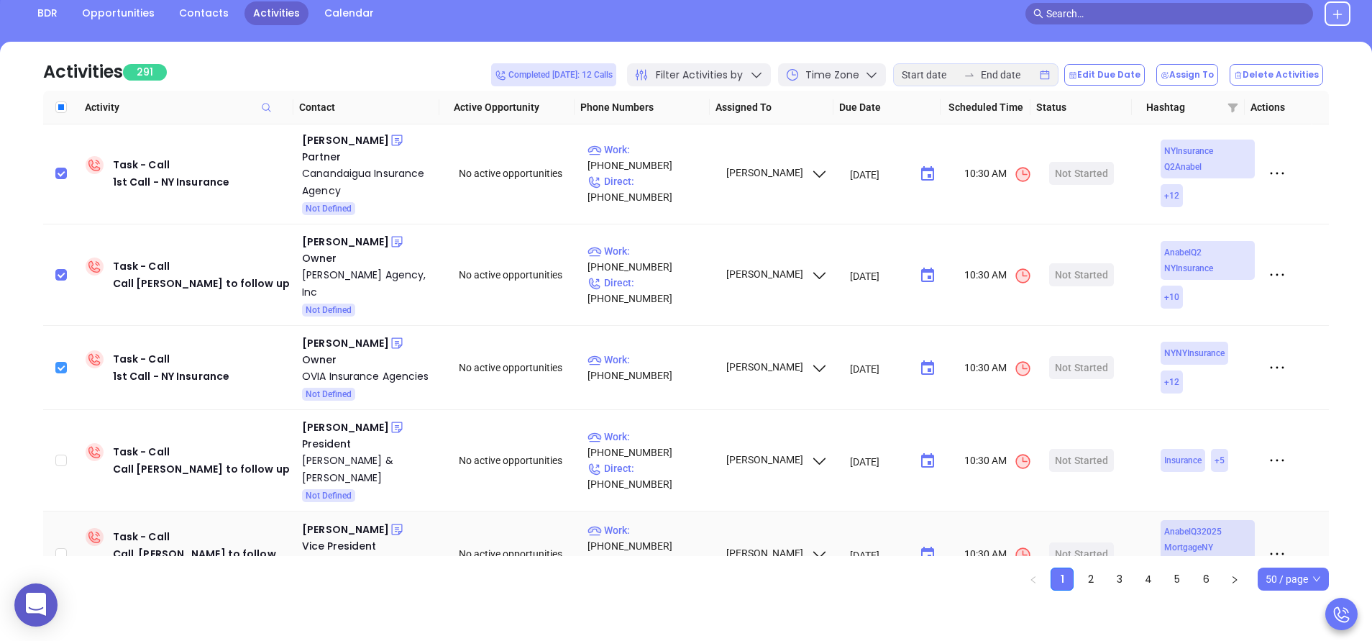
scroll to position [1122, 0]
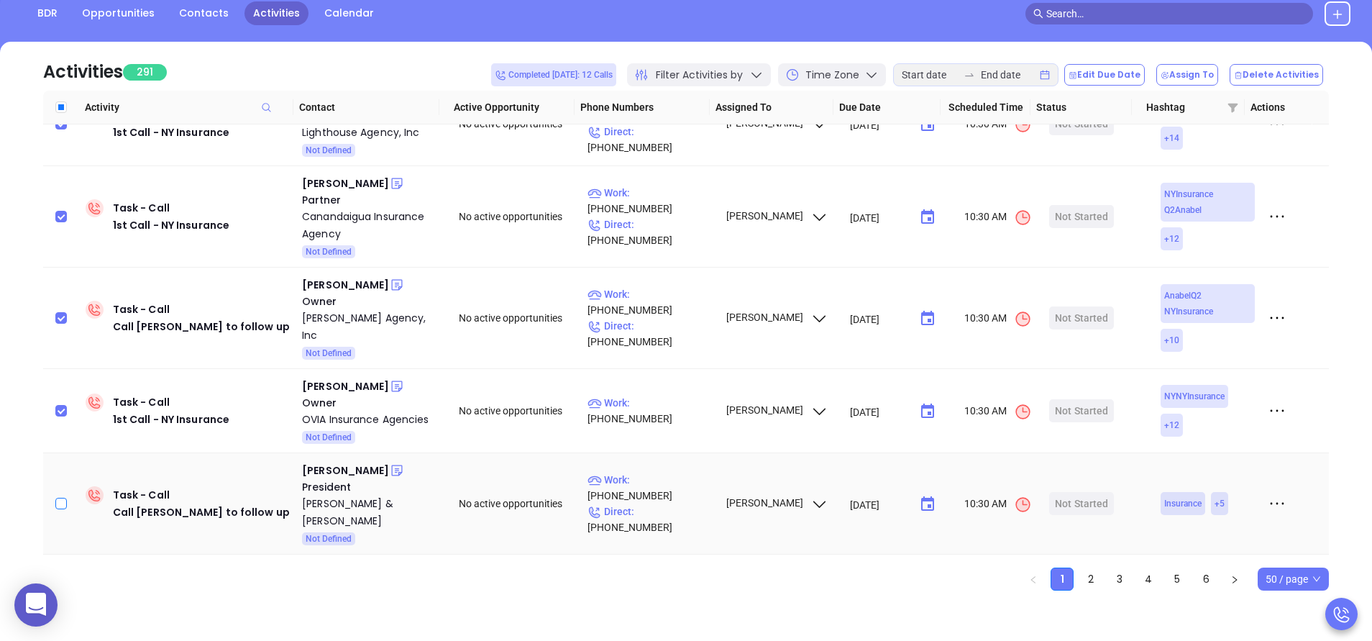
click at [64, 498] on input "checkbox" at bounding box center [61, 504] width 12 height 12
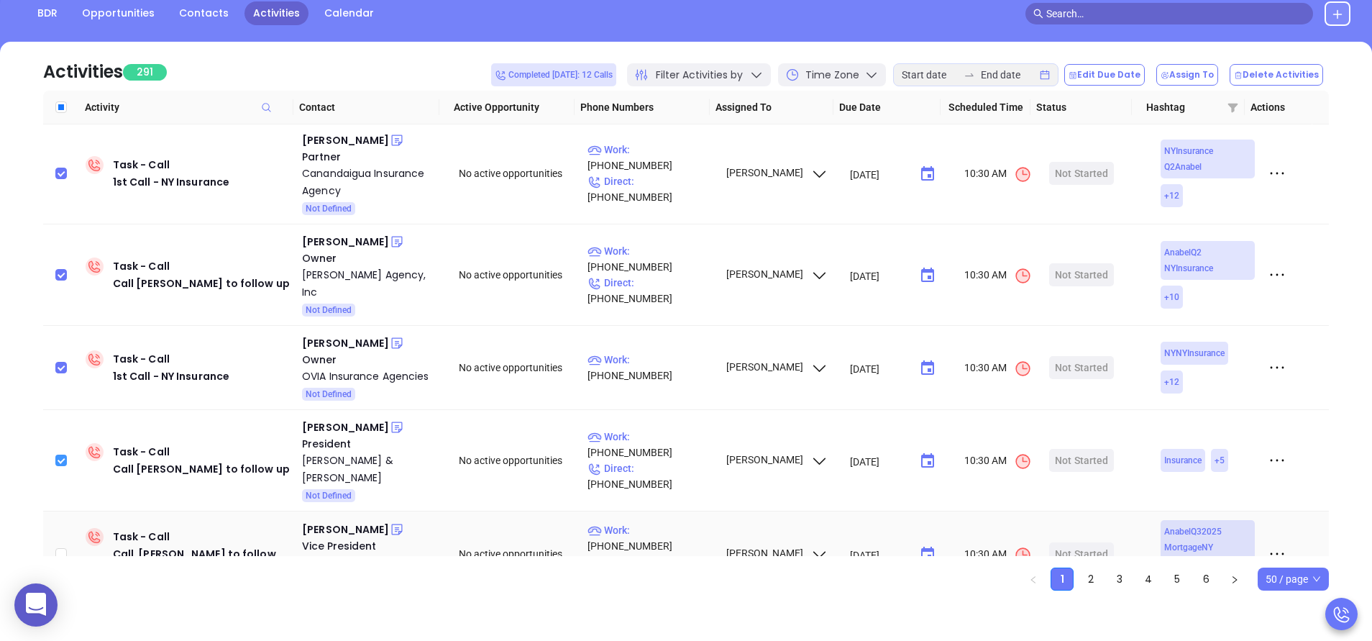
scroll to position [1208, 0]
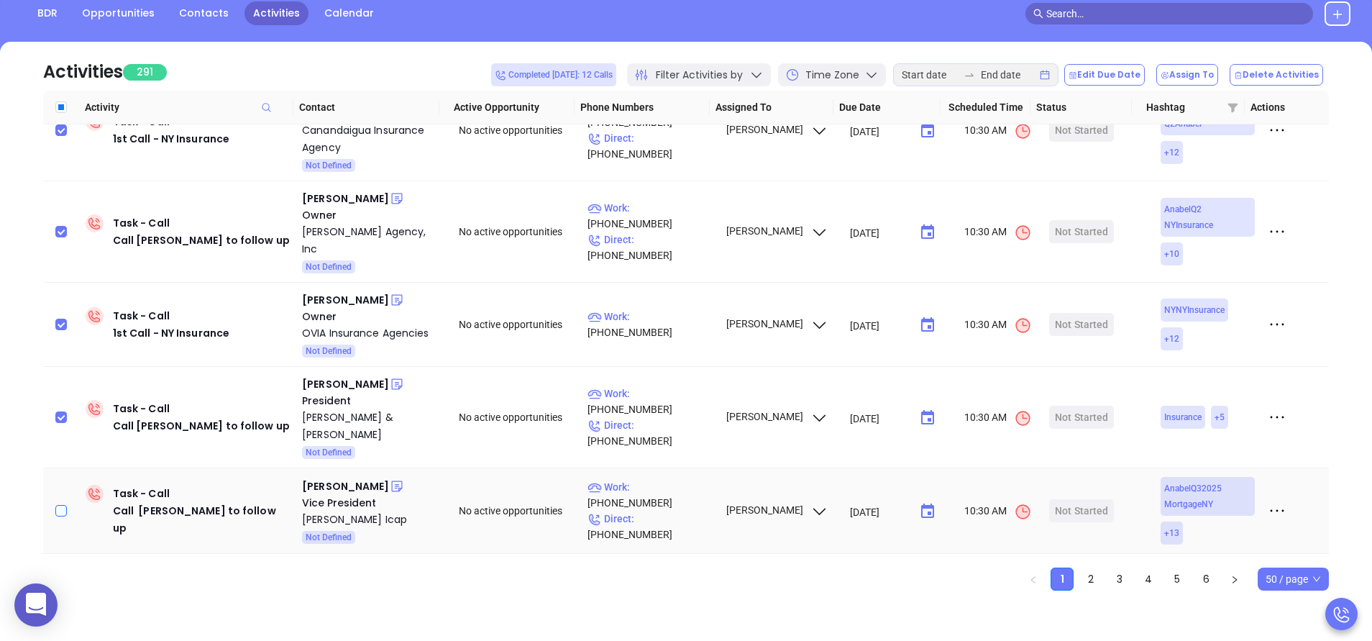
click at [62, 505] on input "checkbox" at bounding box center [61, 511] width 12 height 12
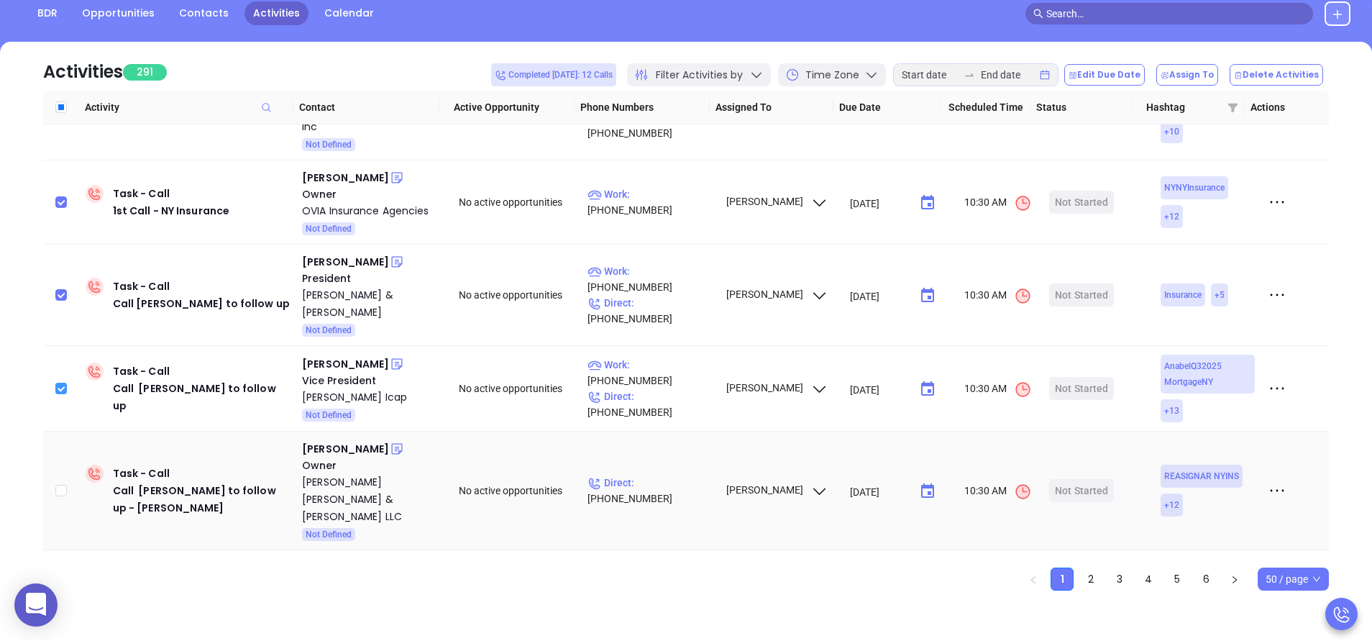
scroll to position [1338, 0]
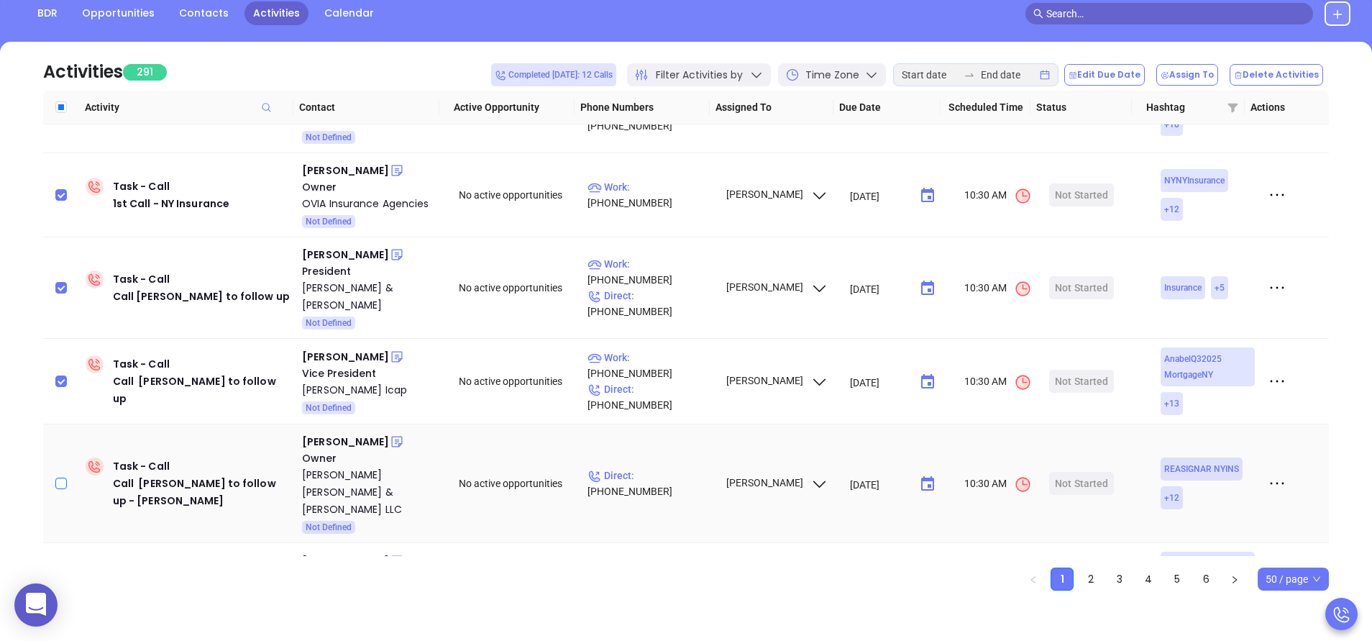
click at [61, 477] on input "checkbox" at bounding box center [61, 483] width 12 height 12
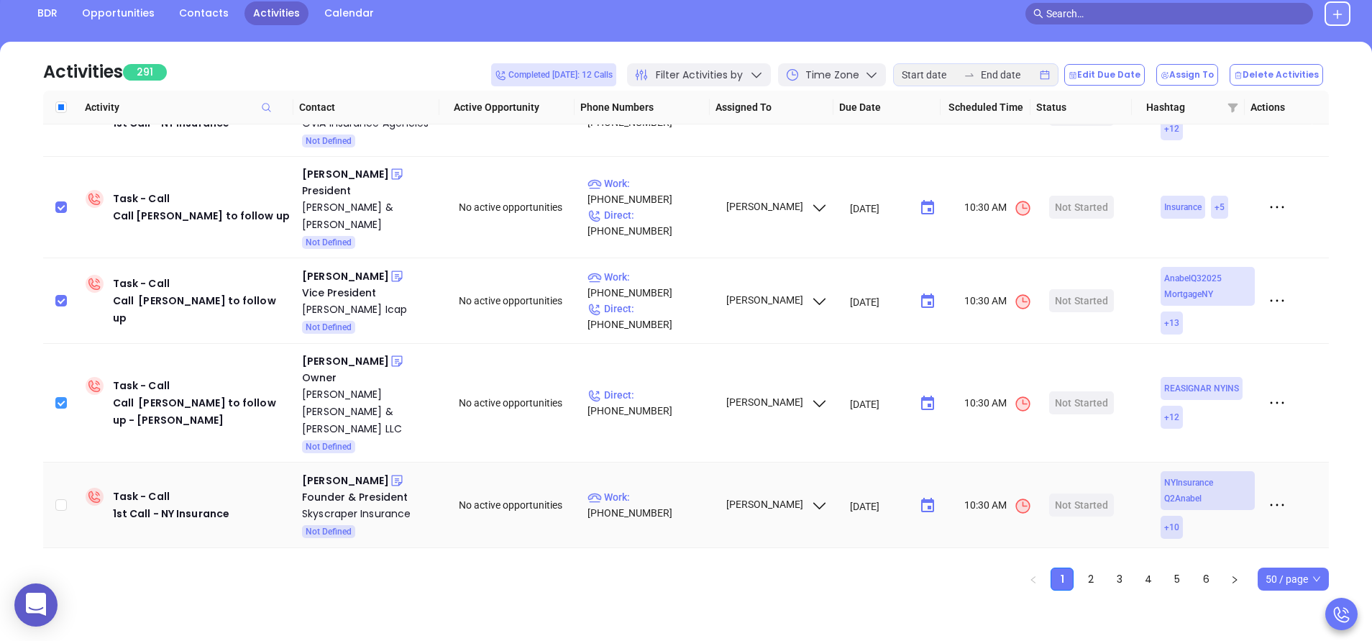
scroll to position [1467, 0]
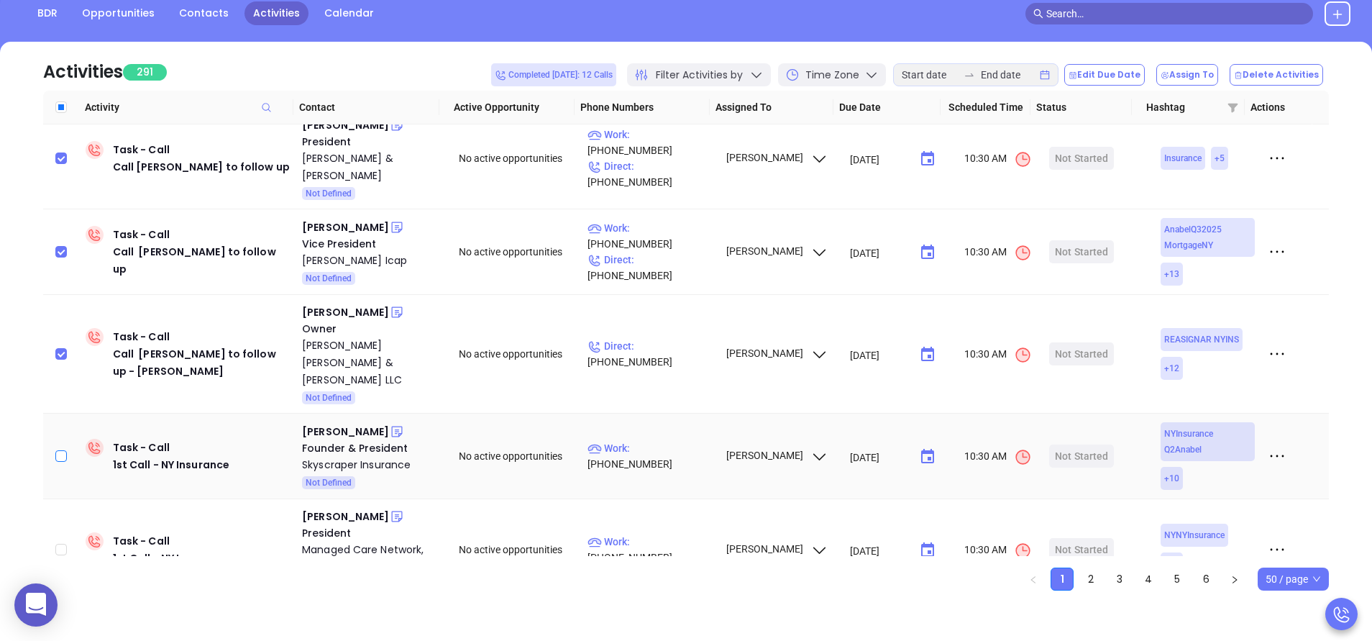
click at [62, 450] on input "checkbox" at bounding box center [61, 456] width 12 height 12
click at [56, 544] on input "checkbox" at bounding box center [61, 550] width 12 height 12
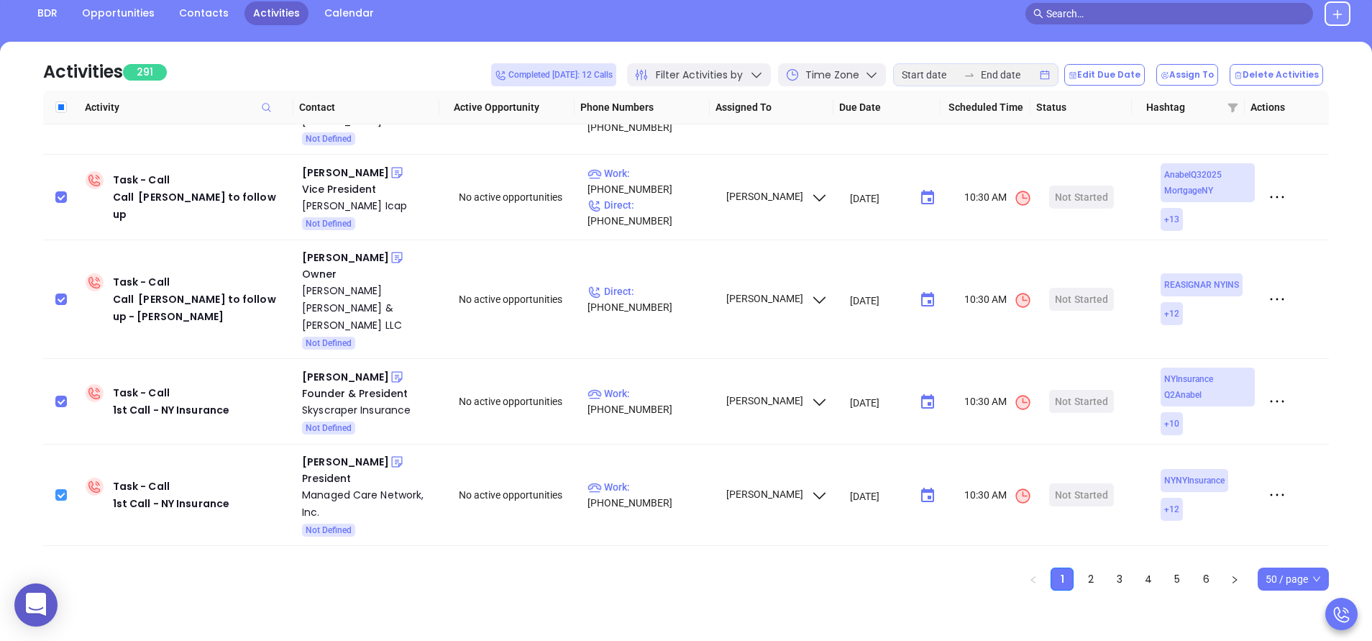
scroll to position [1553, 0]
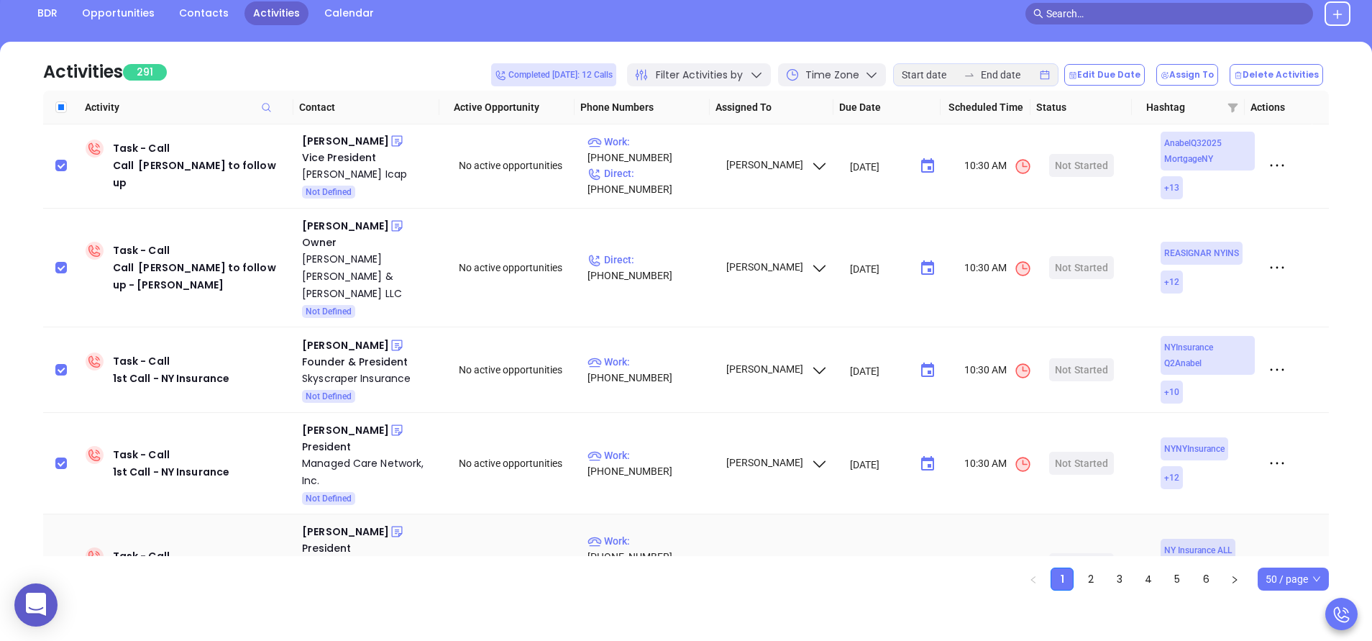
click at [60, 559] on input "checkbox" at bounding box center [61, 565] width 12 height 12
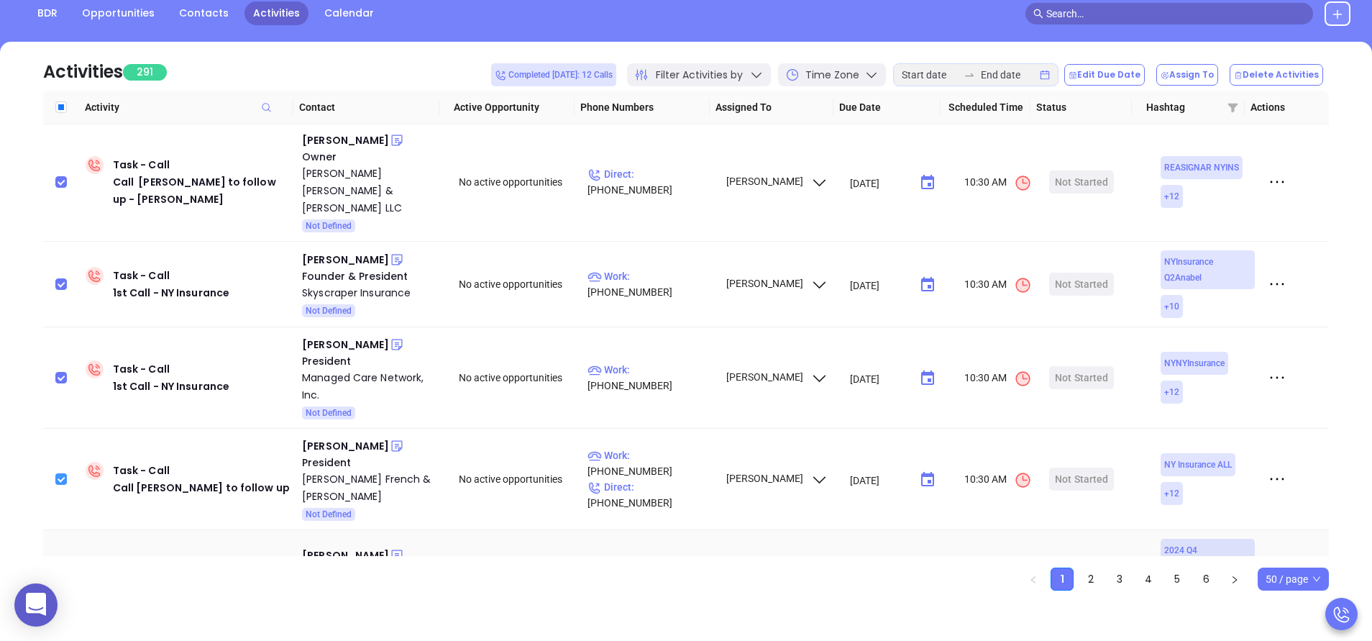
scroll to position [1640, 0]
click at [60, 582] on input "checkbox" at bounding box center [61, 588] width 12 height 12
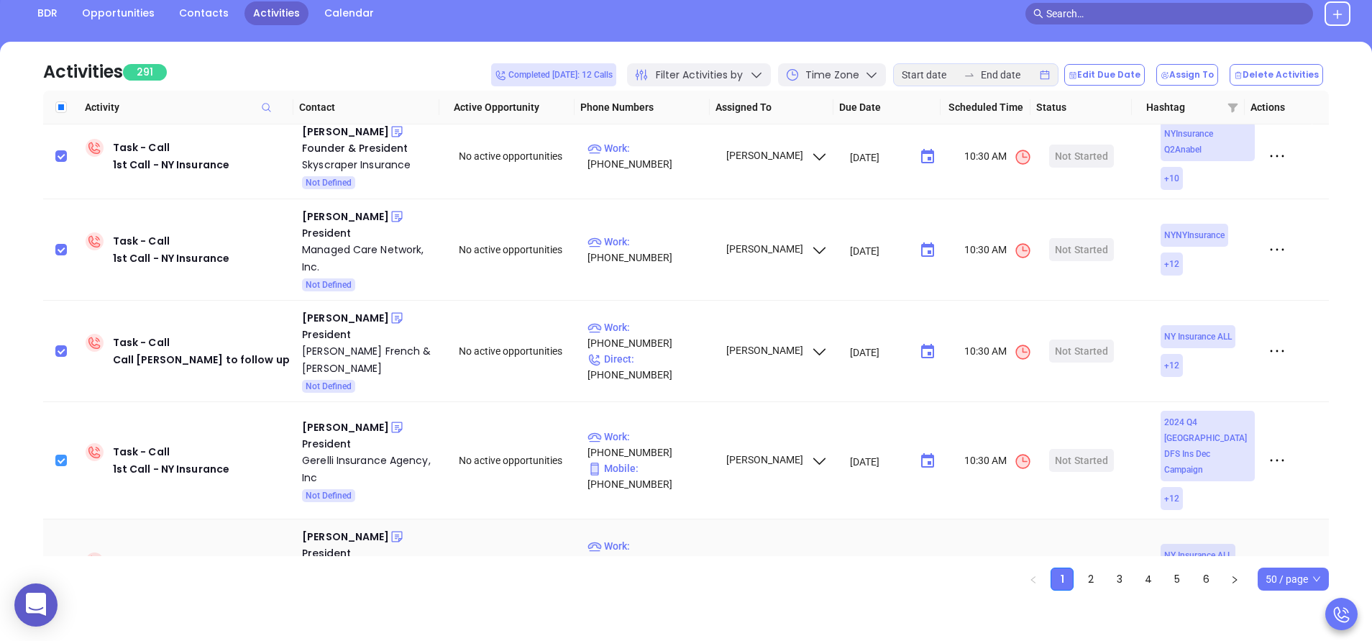
scroll to position [1769, 0]
click at [58, 562] on input "checkbox" at bounding box center [61, 568] width 12 height 12
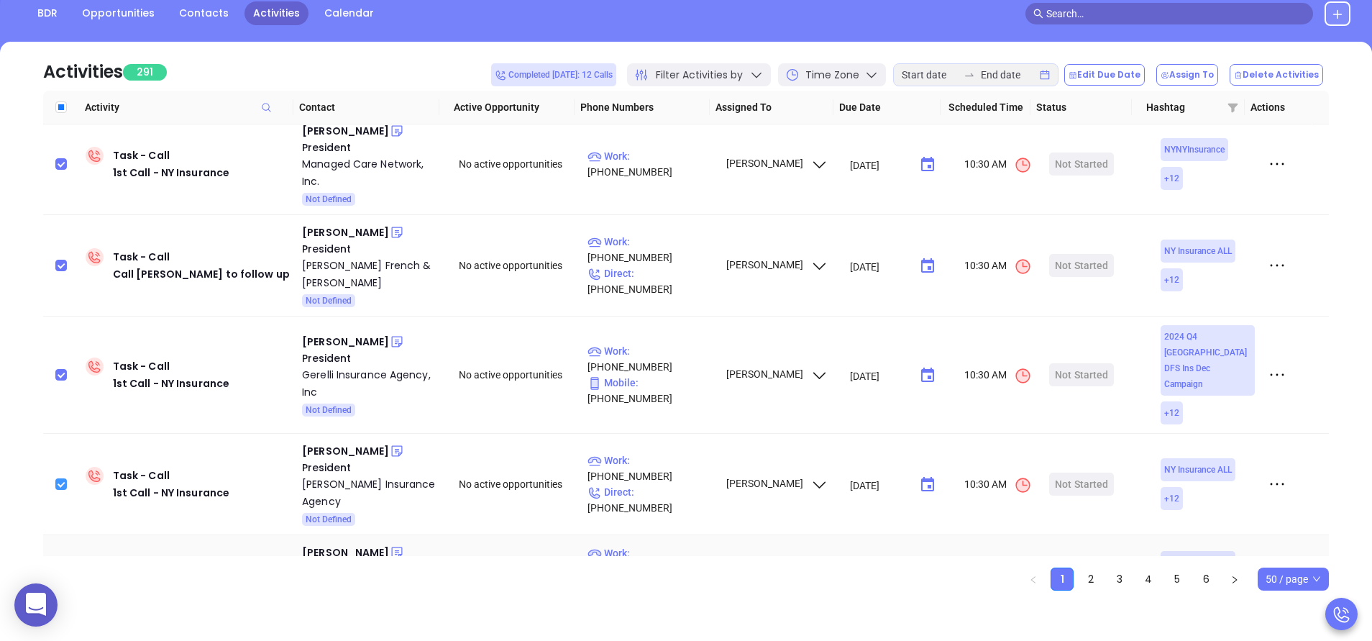
scroll to position [1855, 0]
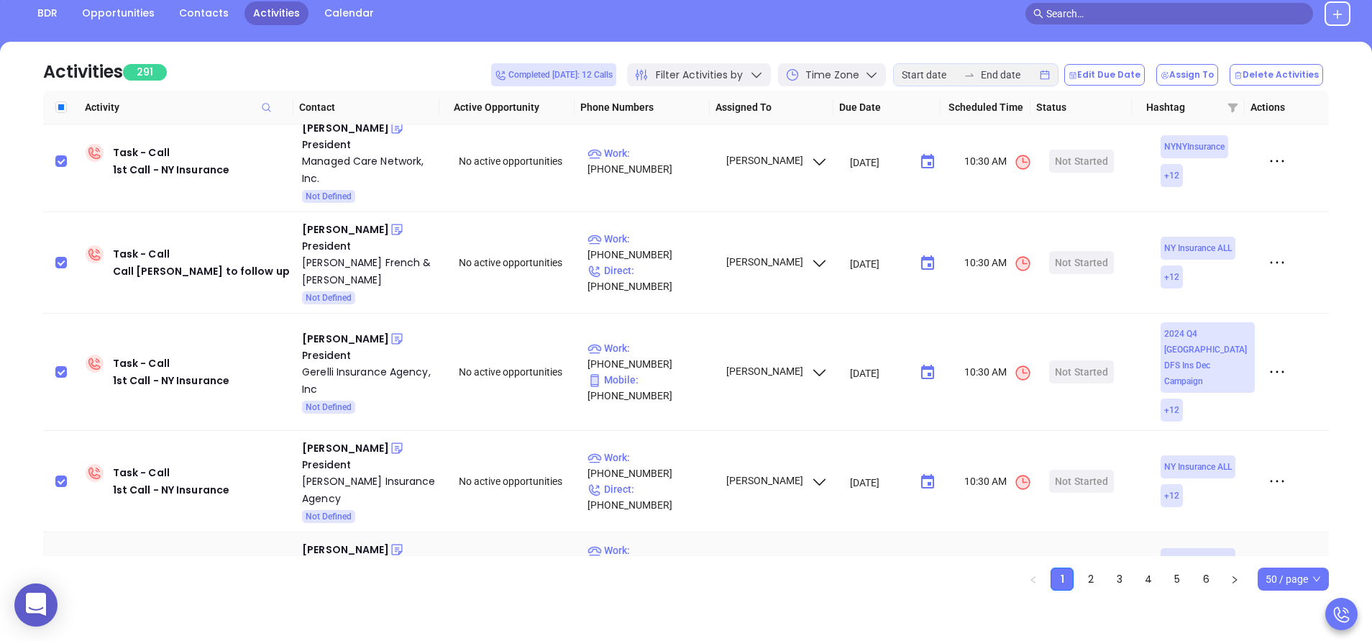
click at [63, 568] on input "checkbox" at bounding box center [61, 574] width 12 height 12
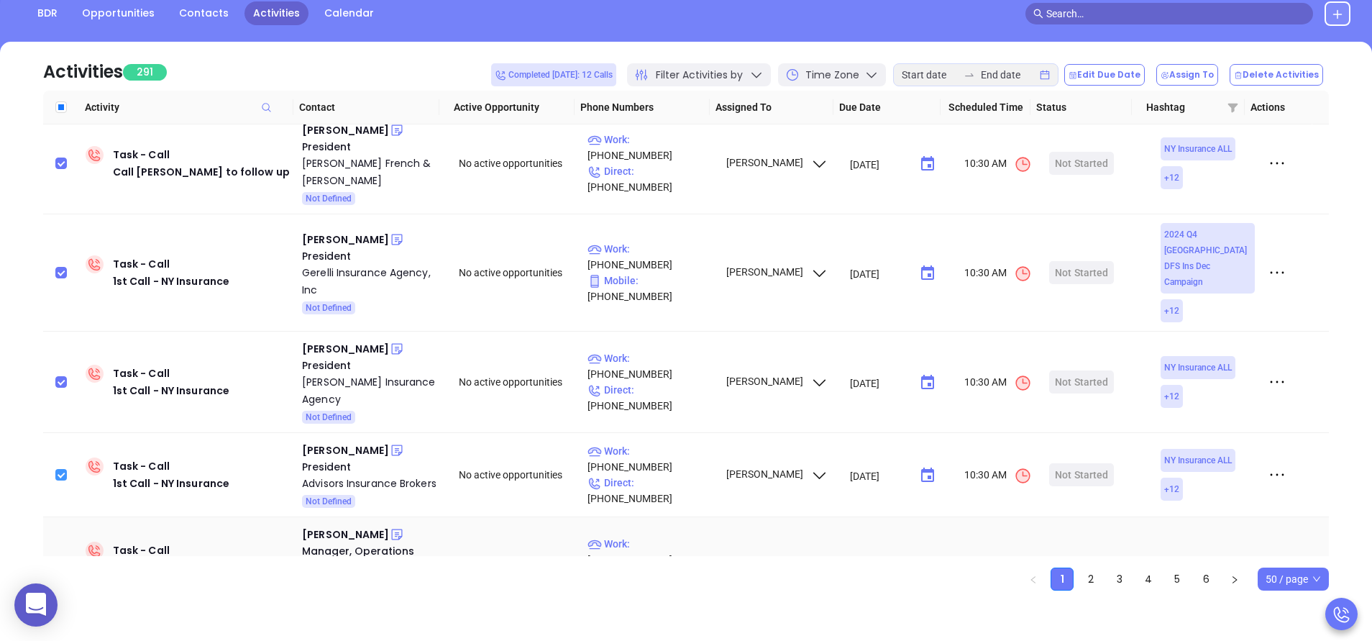
scroll to position [1985, 0]
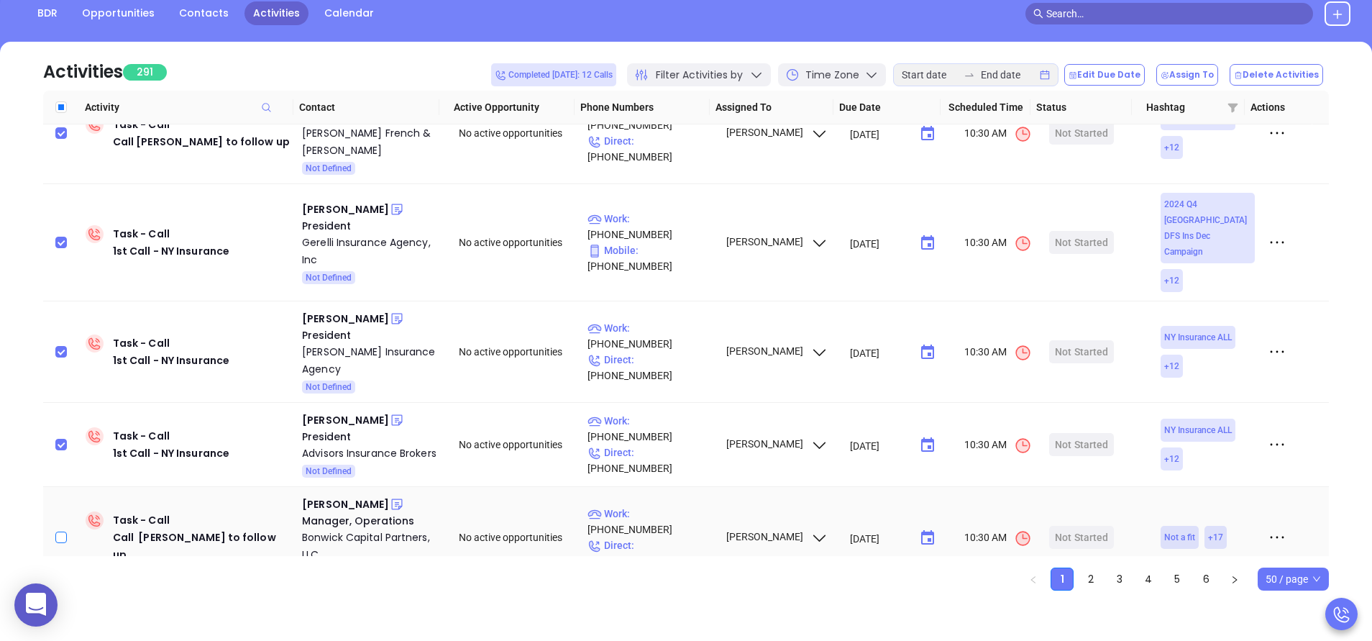
click at [61, 531] on input "checkbox" at bounding box center [61, 537] width 12 height 12
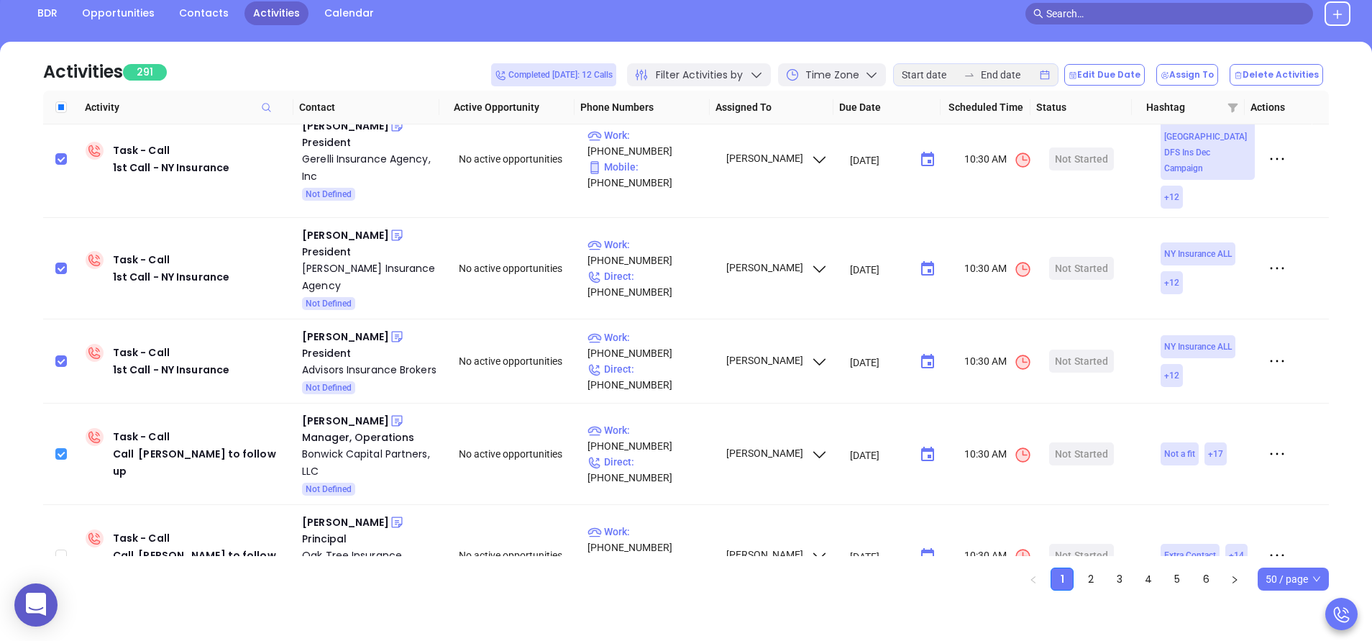
scroll to position [2071, 0]
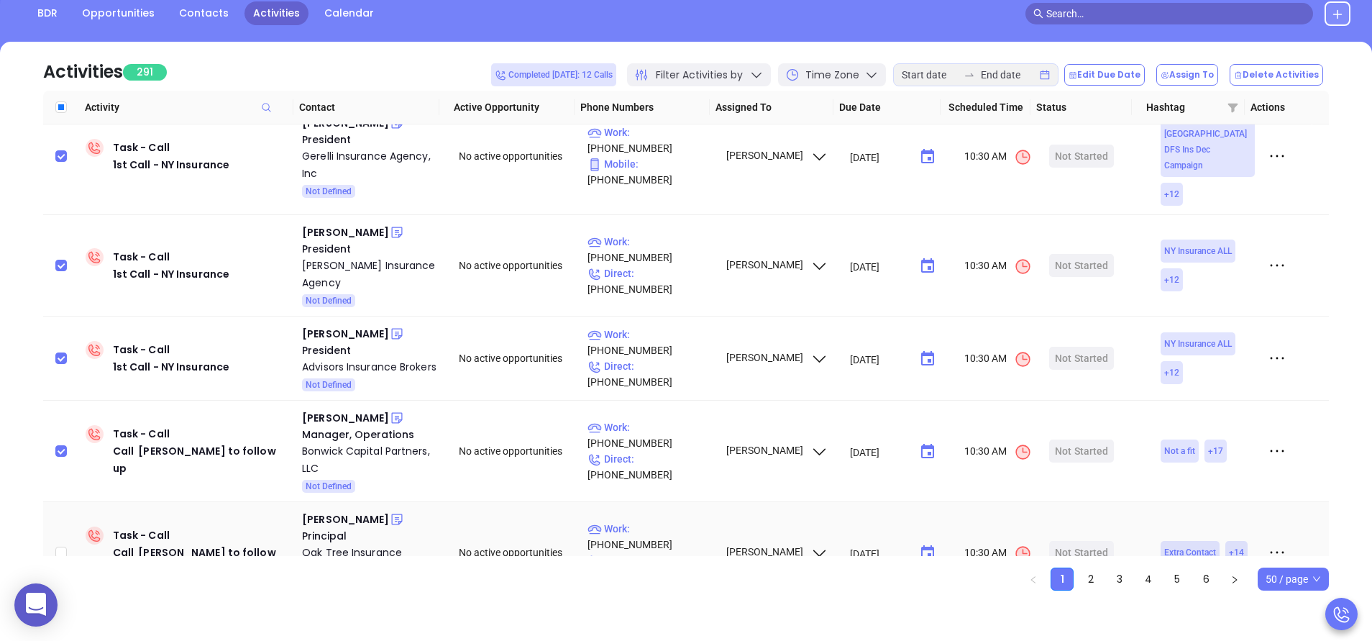
click at [68, 502] on td at bounding box center [61, 552] width 37 height 101
click at [63, 547] on input "checkbox" at bounding box center [61, 553] width 12 height 12
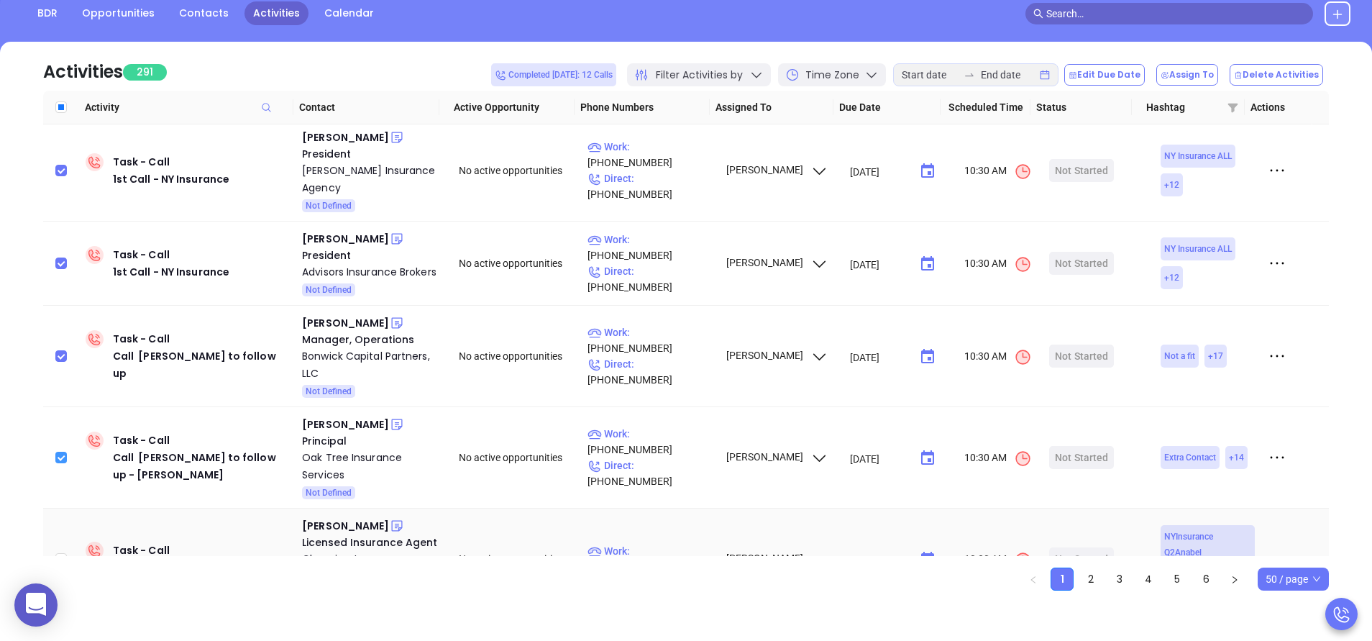
scroll to position [2200, 0]
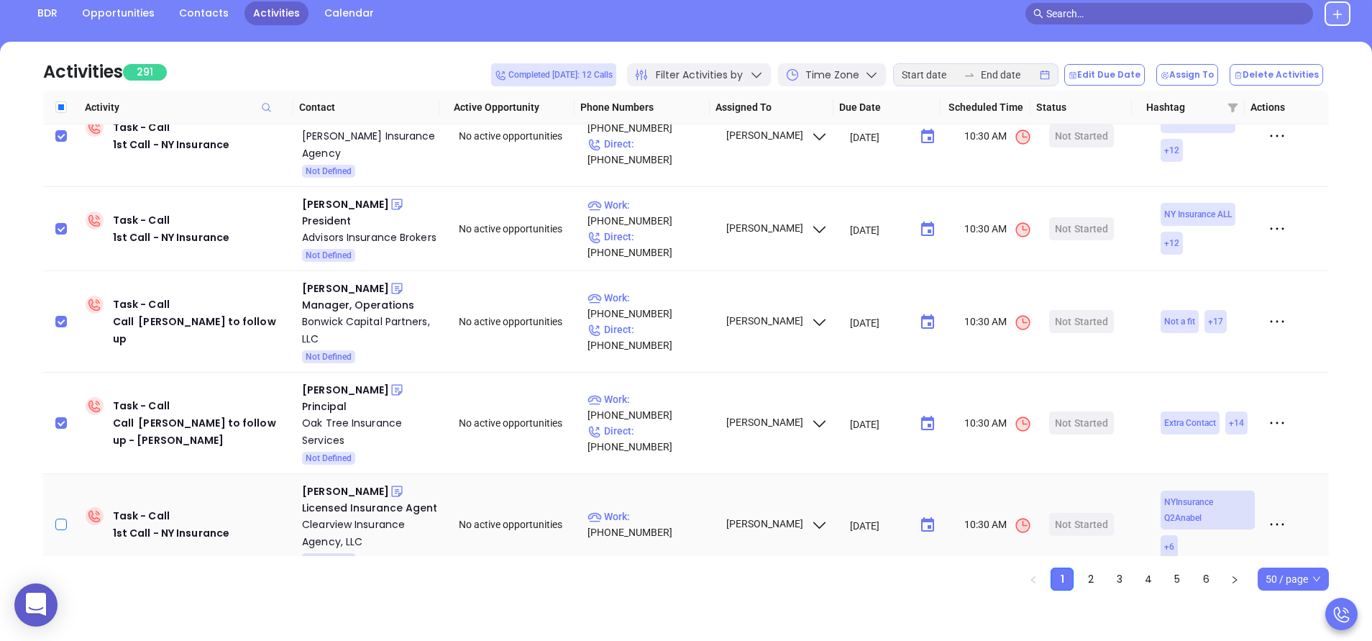
click at [63, 518] on input "checkbox" at bounding box center [61, 524] width 12 height 12
click at [1292, 82] on button "Delete Activities" at bounding box center [1276, 75] width 93 height 22
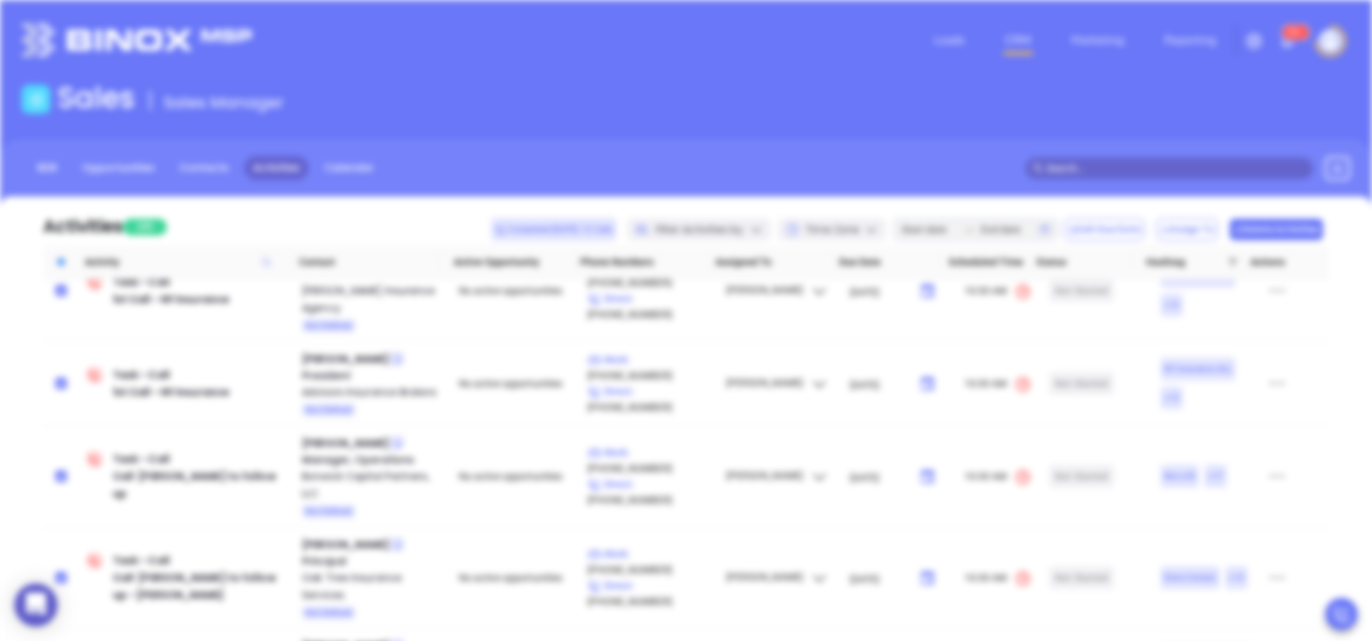
scroll to position [0, 0]
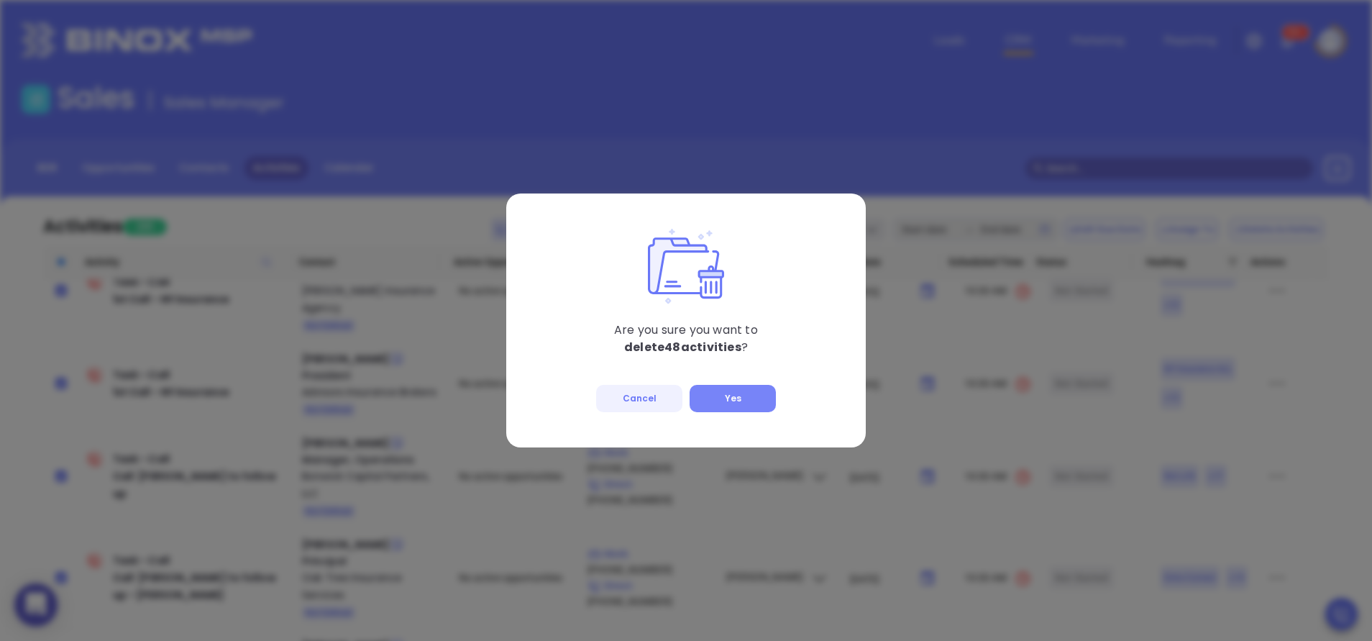
click at [729, 393] on button "Yes" at bounding box center [733, 398] width 86 height 27
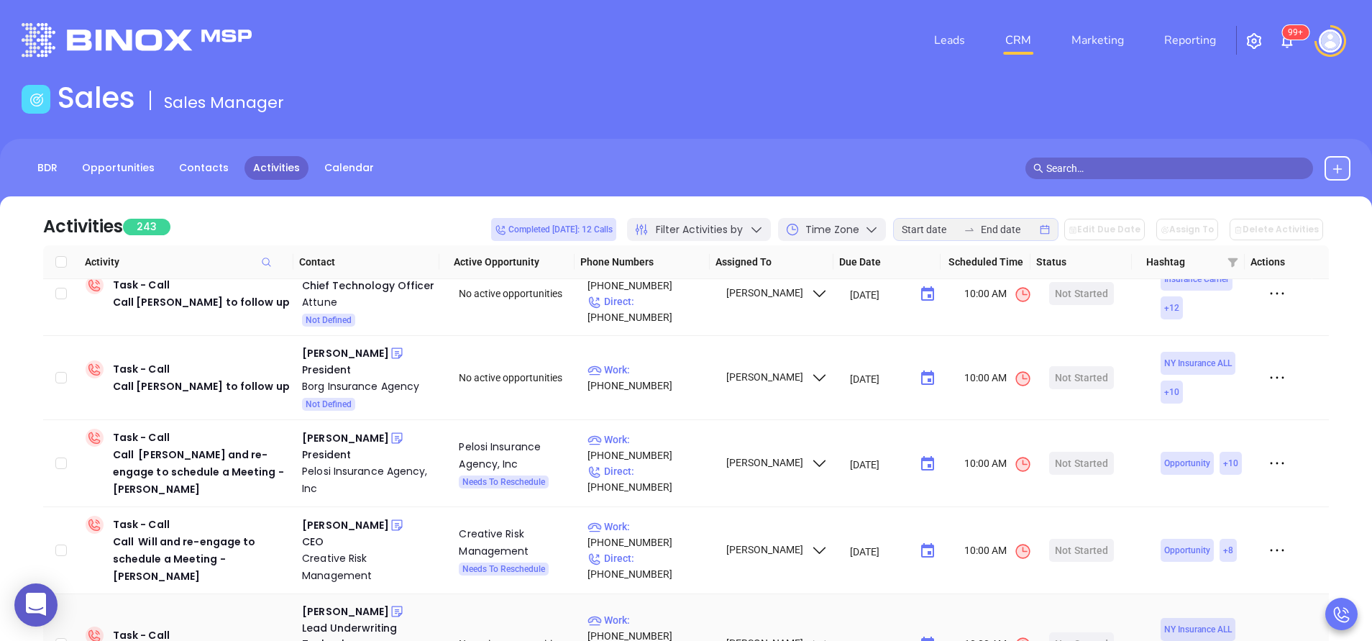
click at [257, 594] on td "Task - Call Call Brandon Abelseth to follow up" at bounding box center [188, 644] width 216 height 100
click at [51, 594] on td at bounding box center [61, 644] width 37 height 100
click at [56, 638] on input "checkbox" at bounding box center [61, 644] width 12 height 12
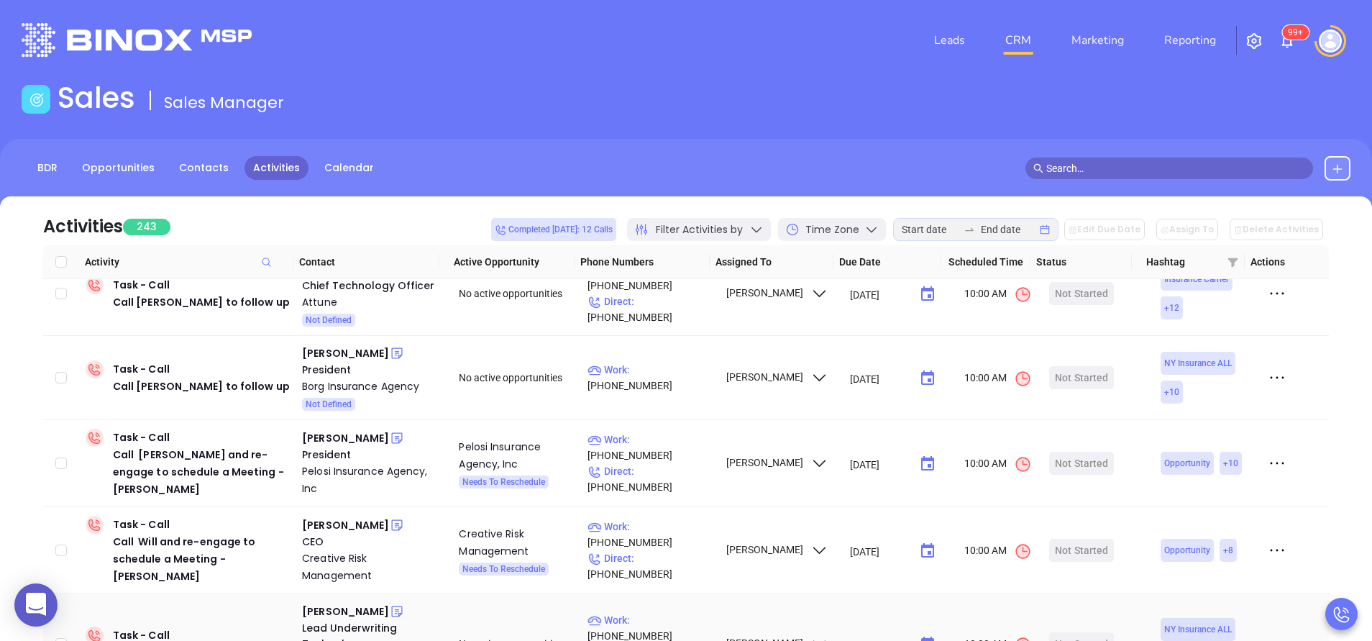
click at [48, 594] on td at bounding box center [61, 644] width 37 height 100
click at [59, 638] on input "checkbox" at bounding box center [61, 644] width 12 height 12
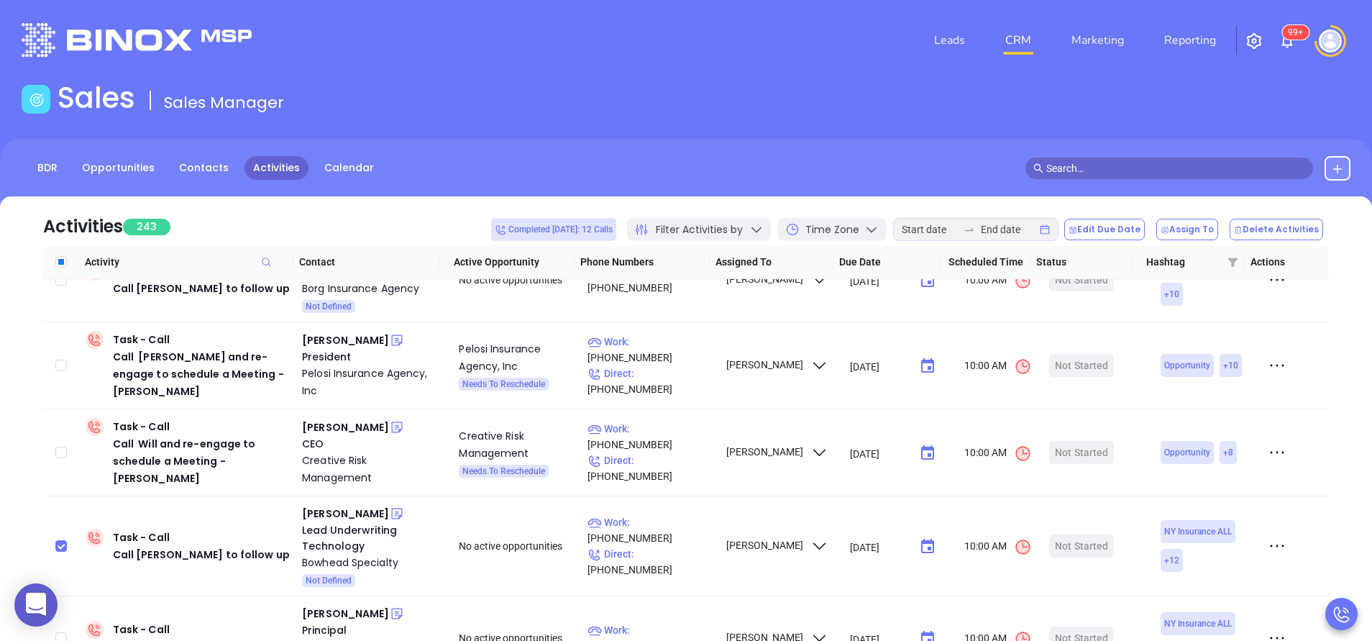
scroll to position [2330, 0]
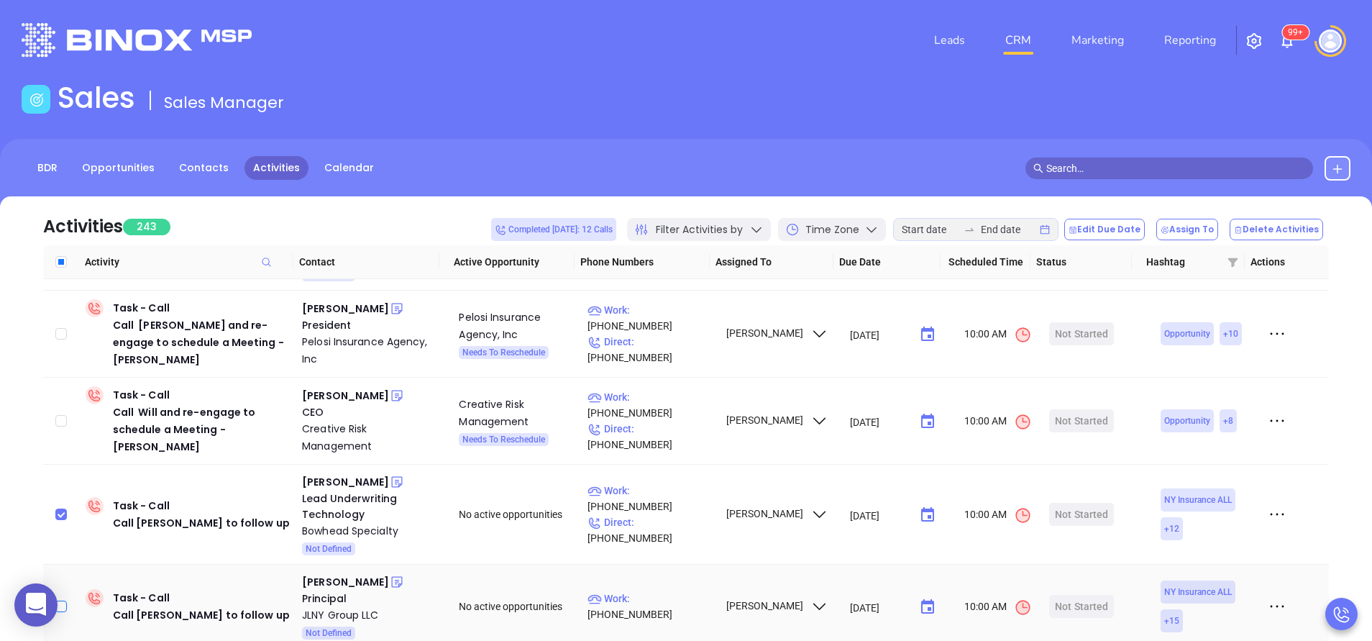
click at [58, 600] on input "checkbox" at bounding box center [61, 606] width 12 height 12
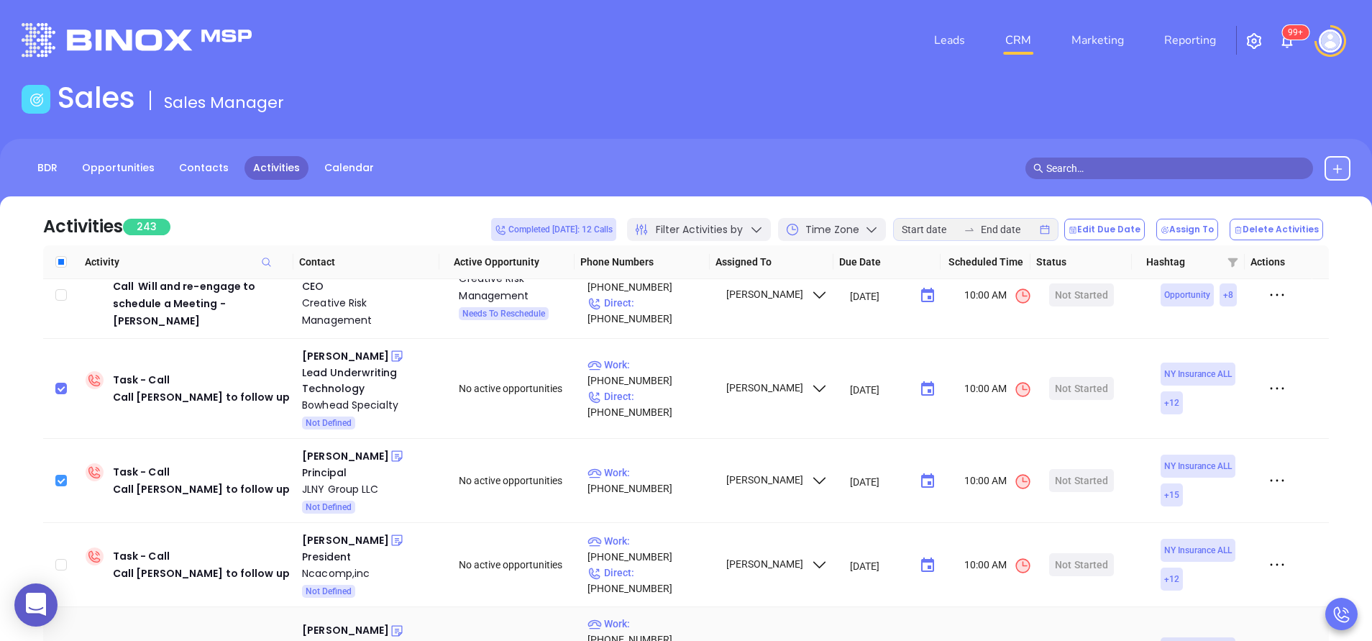
scroll to position [2459, 0]
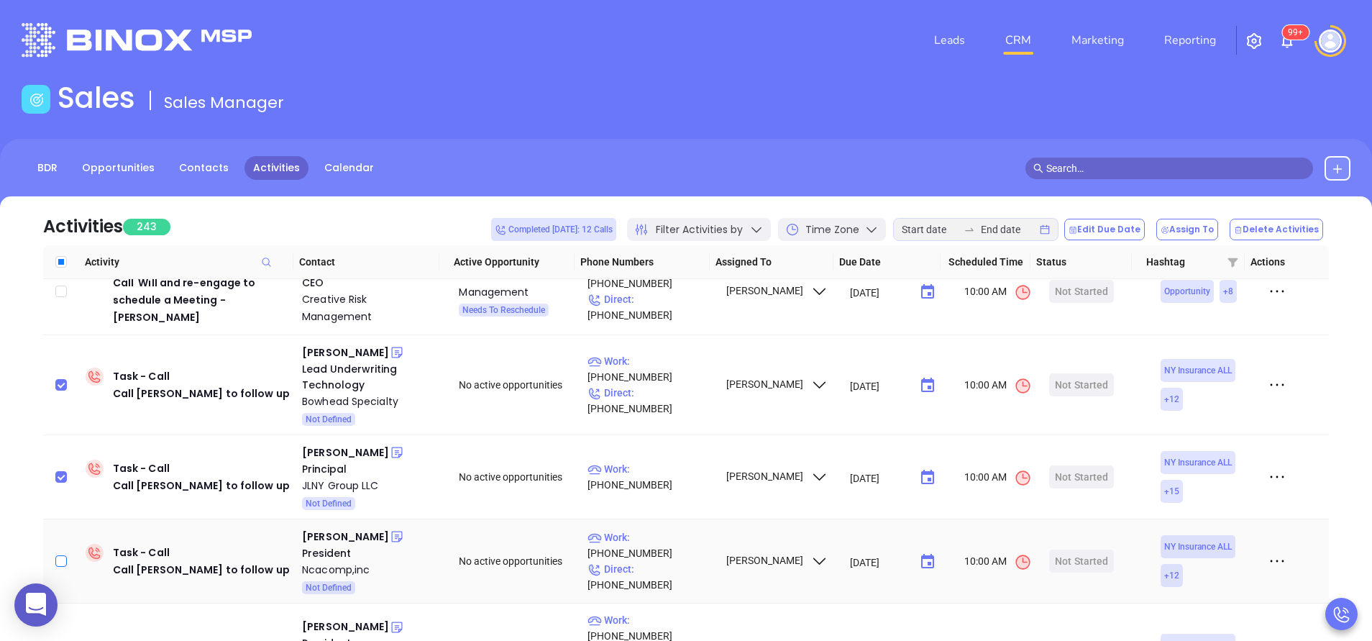
click at [64, 555] on input "checkbox" at bounding box center [61, 561] width 12 height 12
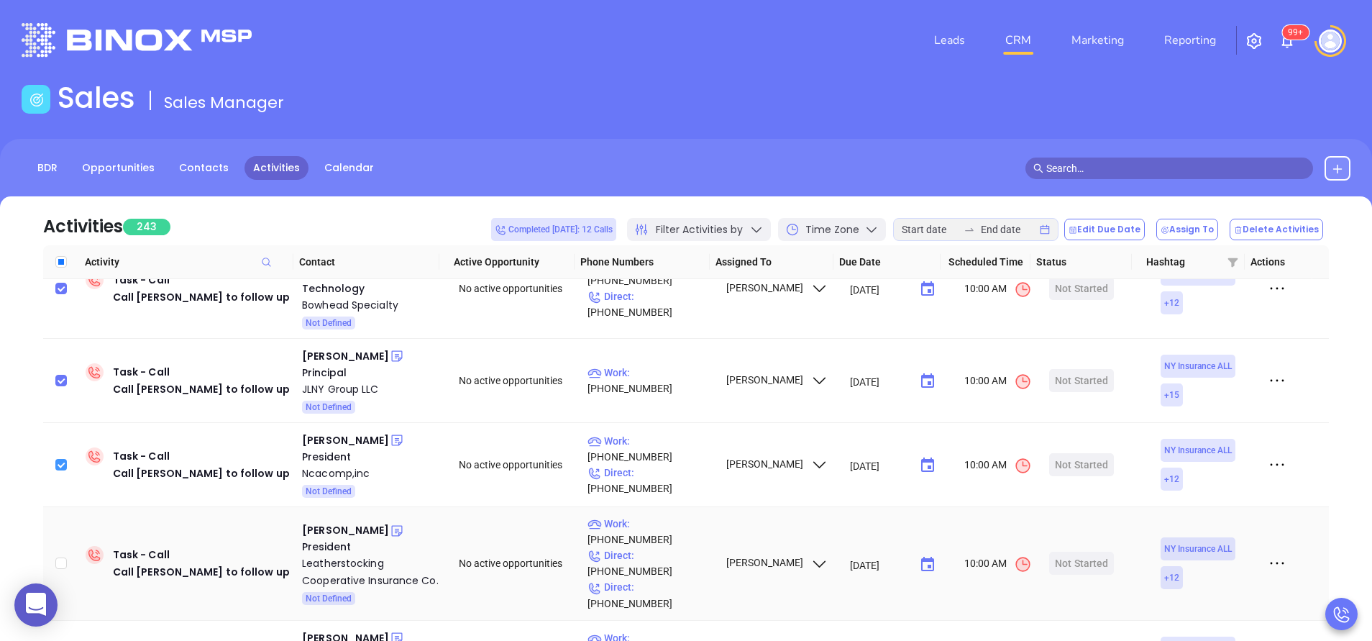
scroll to position [2589, 0]
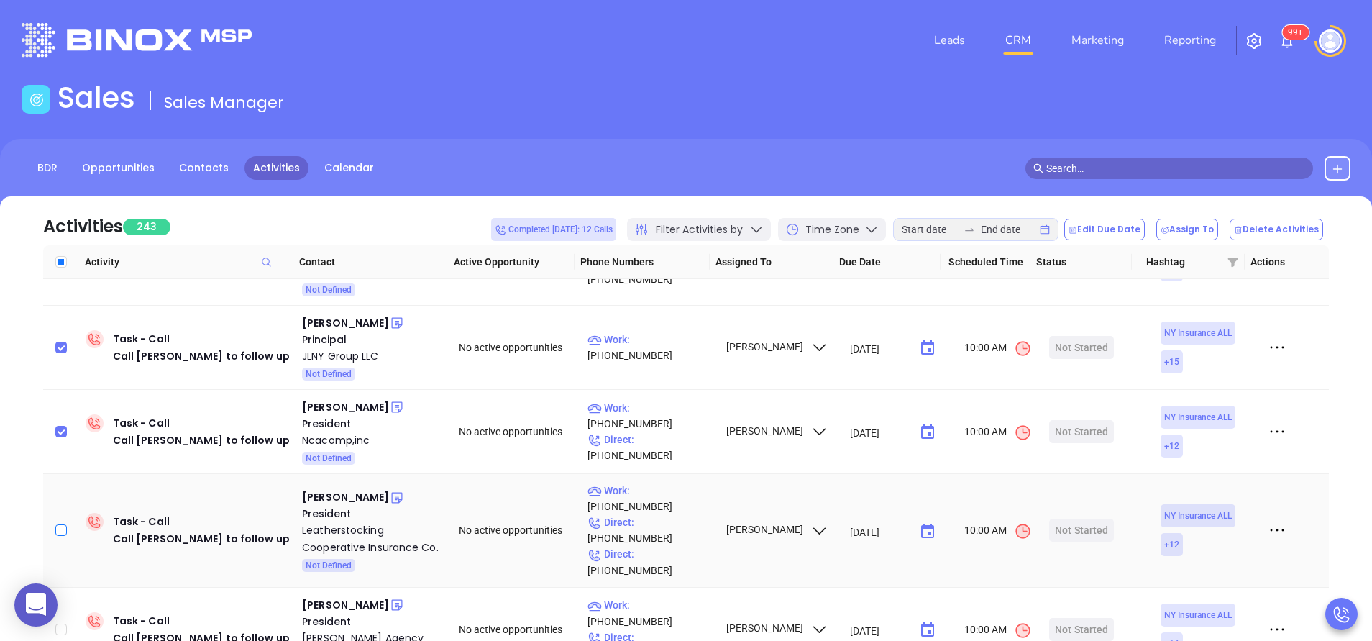
click at [63, 522] on label at bounding box center [61, 530] width 12 height 16
click at [63, 524] on input "checkbox" at bounding box center [61, 530] width 12 height 12
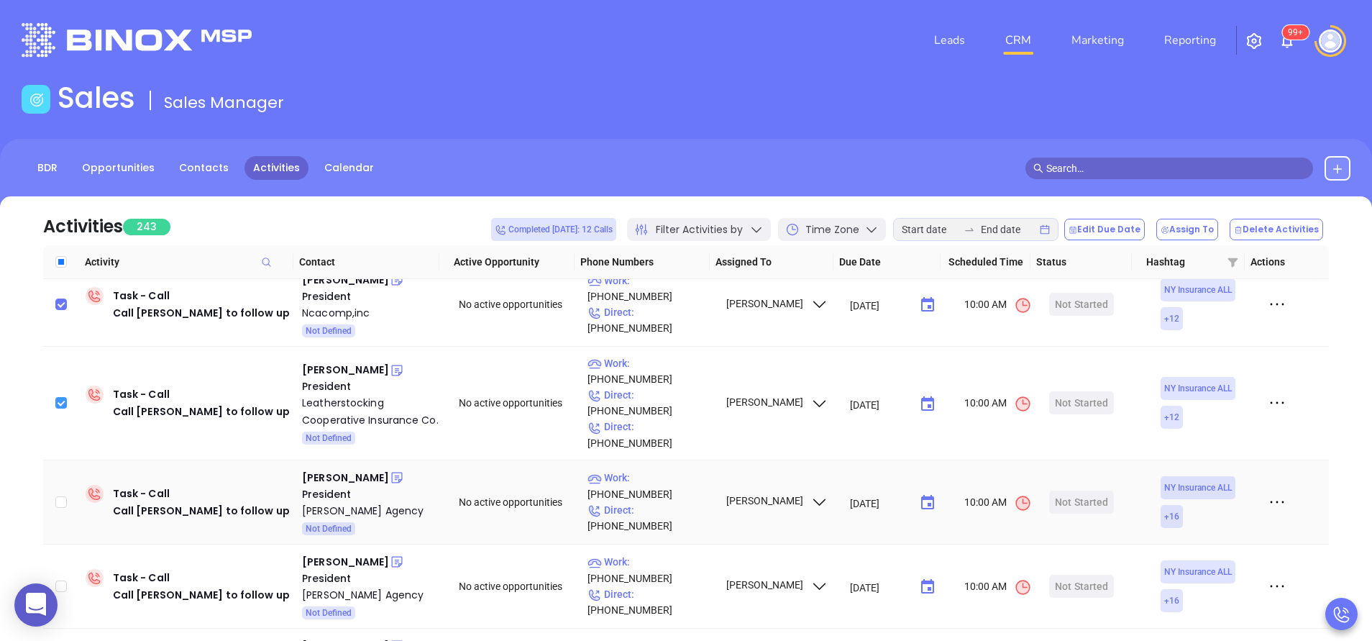
scroll to position [2718, 0]
click at [62, 494] on input "checkbox" at bounding box center [61, 500] width 12 height 12
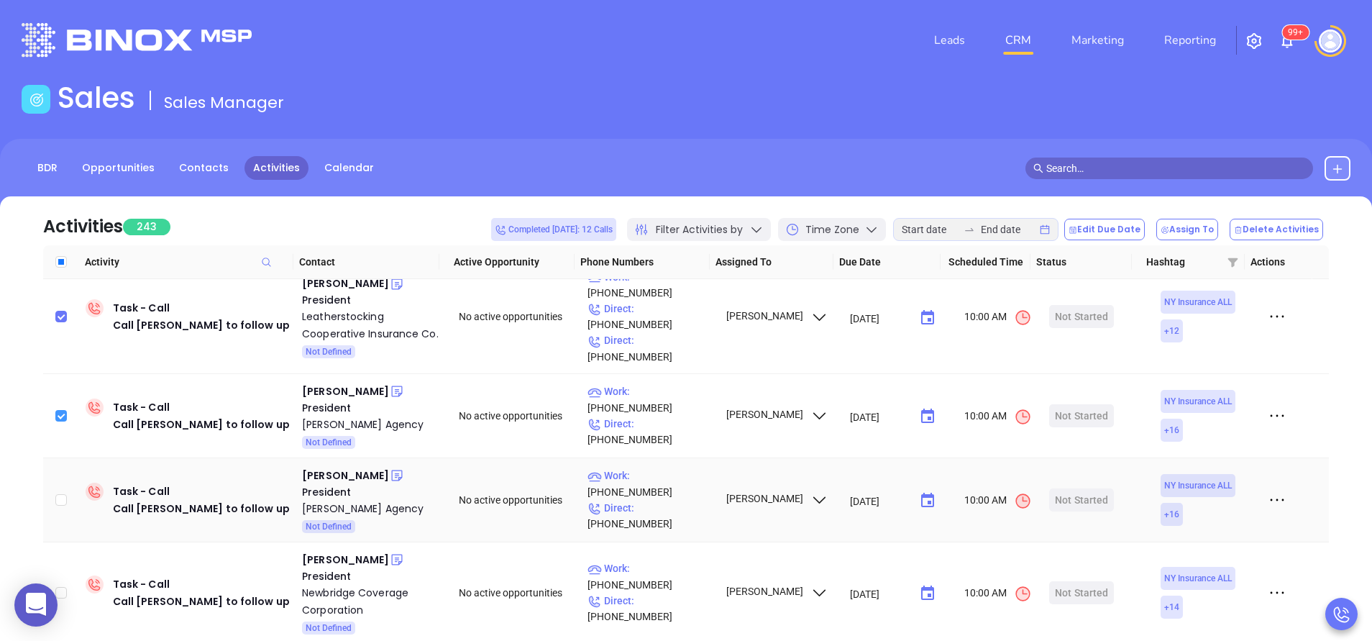
scroll to position [2805, 0]
click at [62, 492] on input "checkbox" at bounding box center [61, 498] width 12 height 12
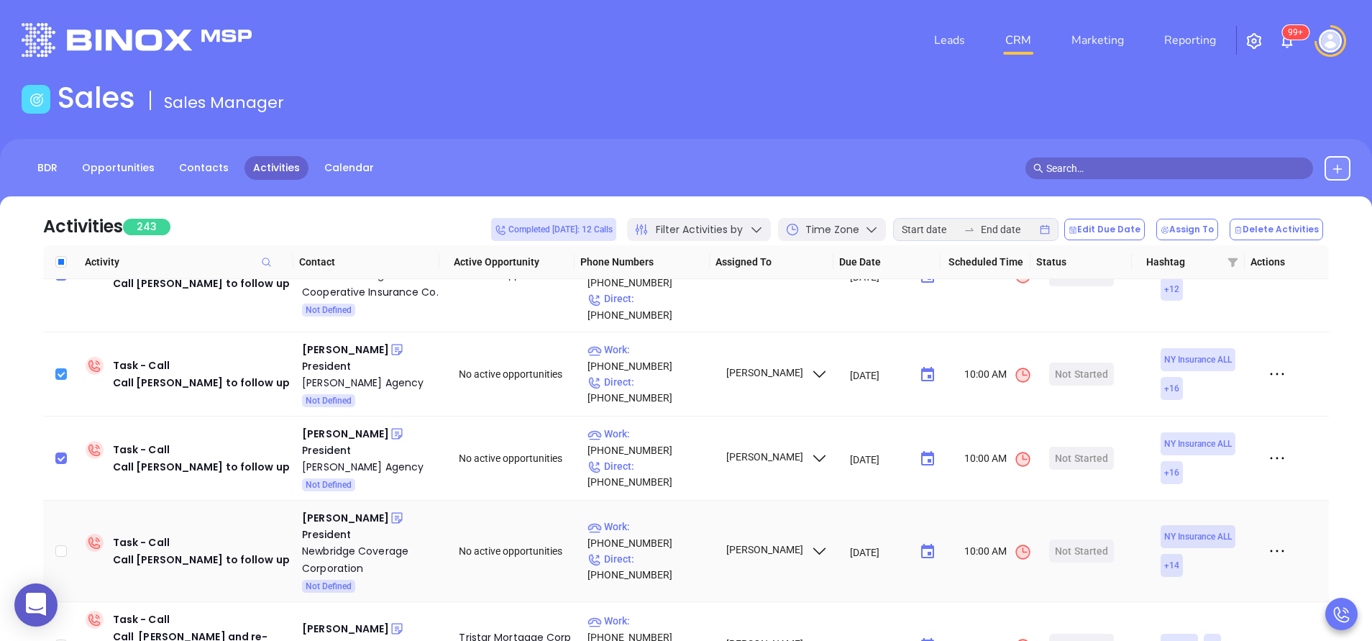
scroll to position [2848, 0]
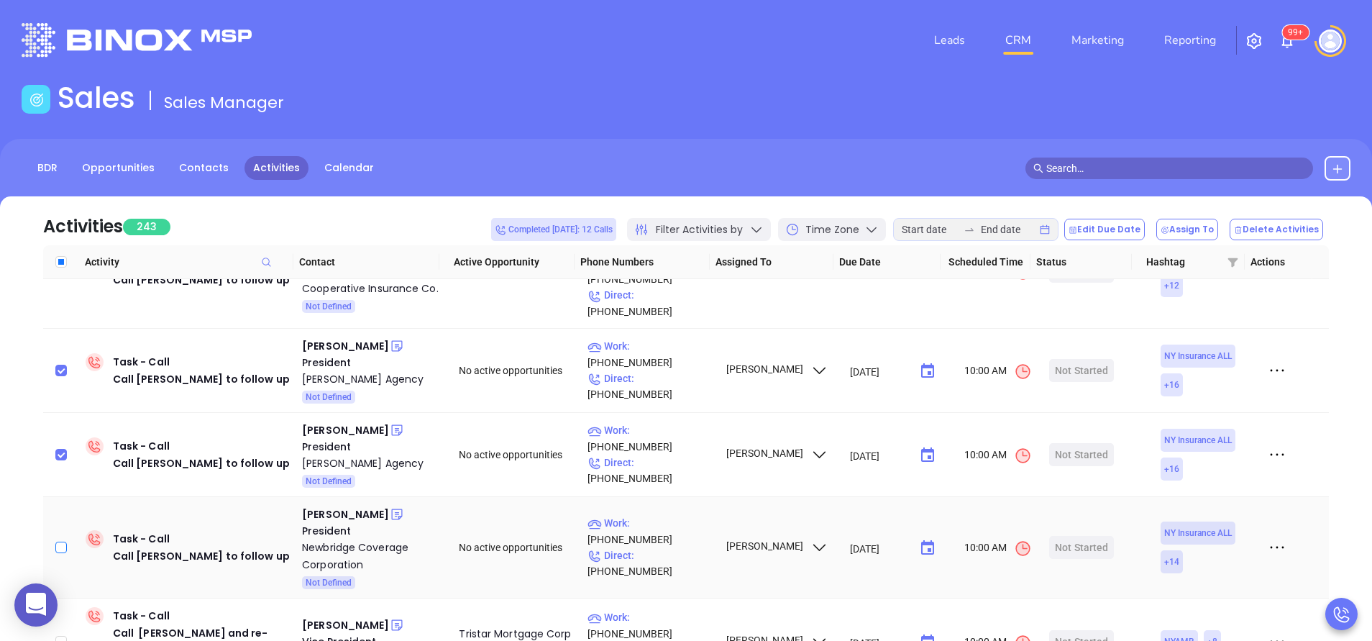
click at [64, 541] on input "checkbox" at bounding box center [61, 547] width 12 height 12
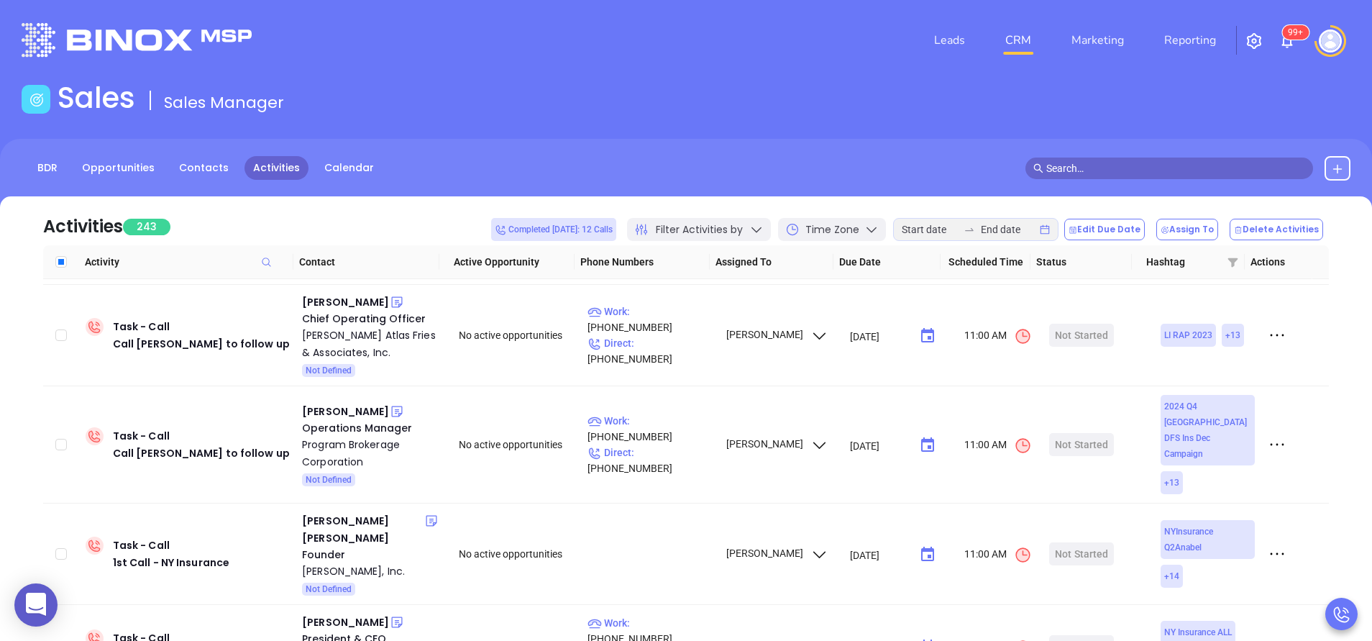
scroll to position [0, 0]
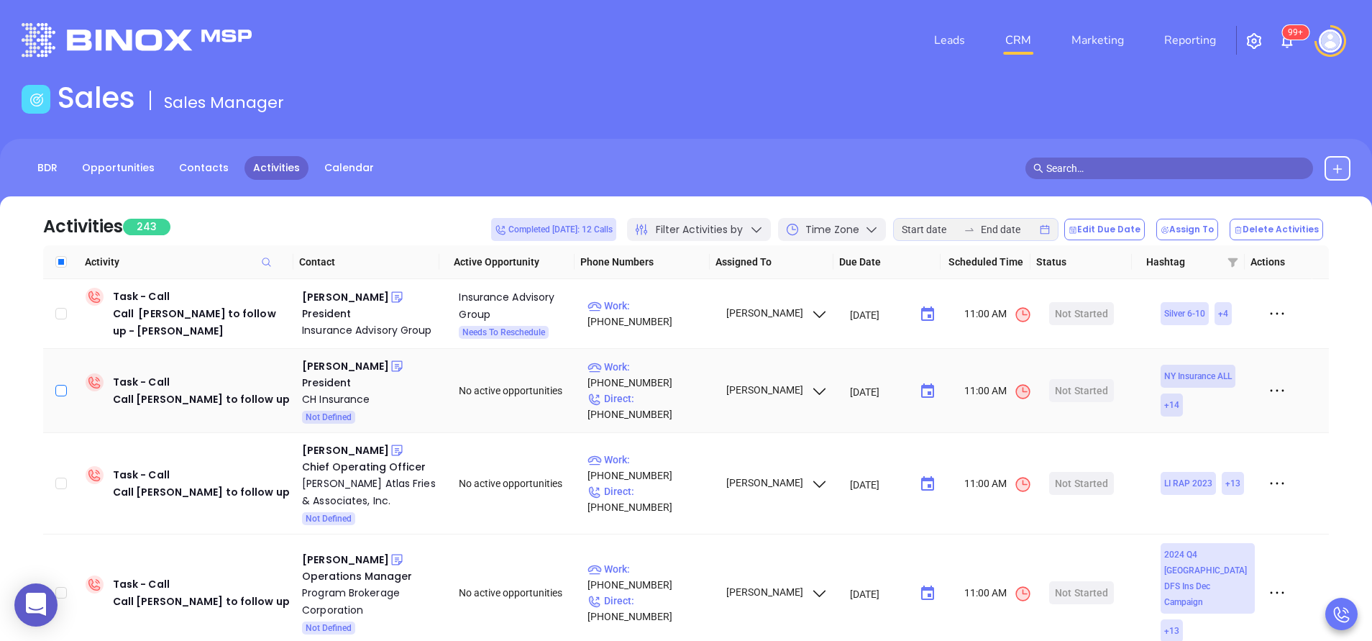
click at [61, 386] on input "checkbox" at bounding box center [61, 391] width 12 height 12
click at [57, 487] on input "checkbox" at bounding box center [61, 483] width 12 height 12
click at [64, 587] on input "checkbox" at bounding box center [61, 593] width 12 height 12
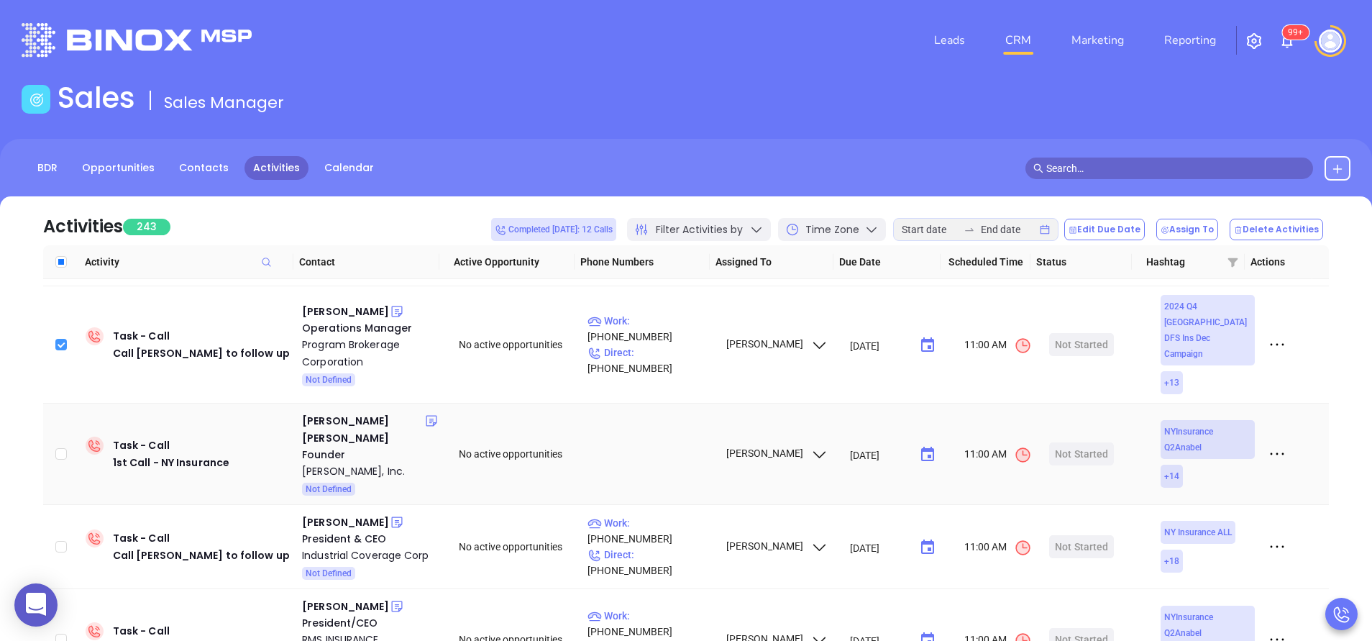
scroll to position [259, 0]
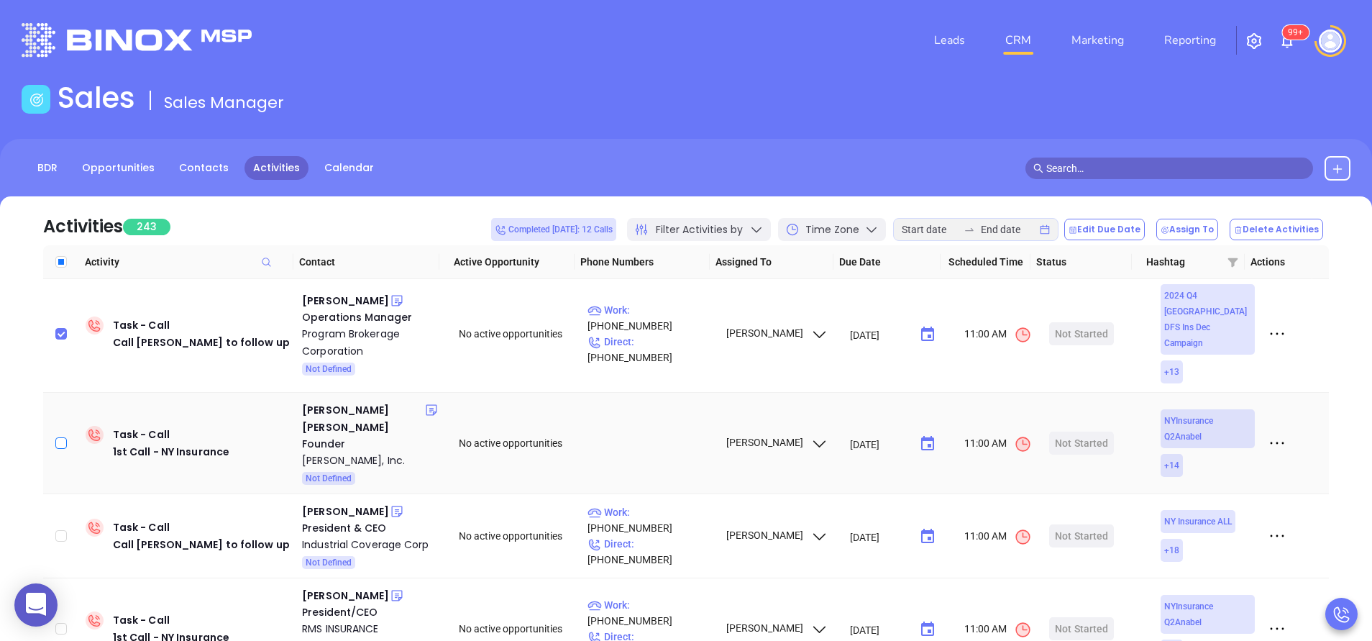
click at [58, 437] on input "checkbox" at bounding box center [61, 443] width 12 height 12
click at [61, 530] on input "checkbox" at bounding box center [61, 536] width 12 height 12
click at [67, 623] on input "checkbox" at bounding box center [61, 629] width 12 height 12
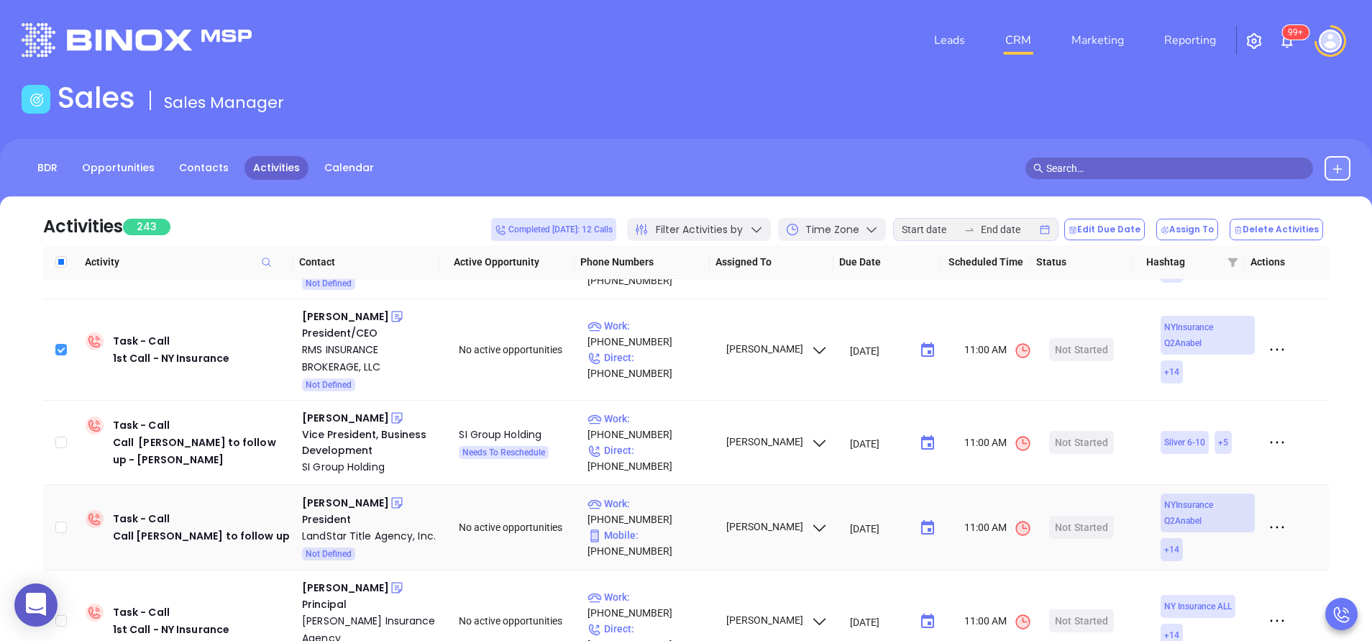
scroll to position [561, 0]
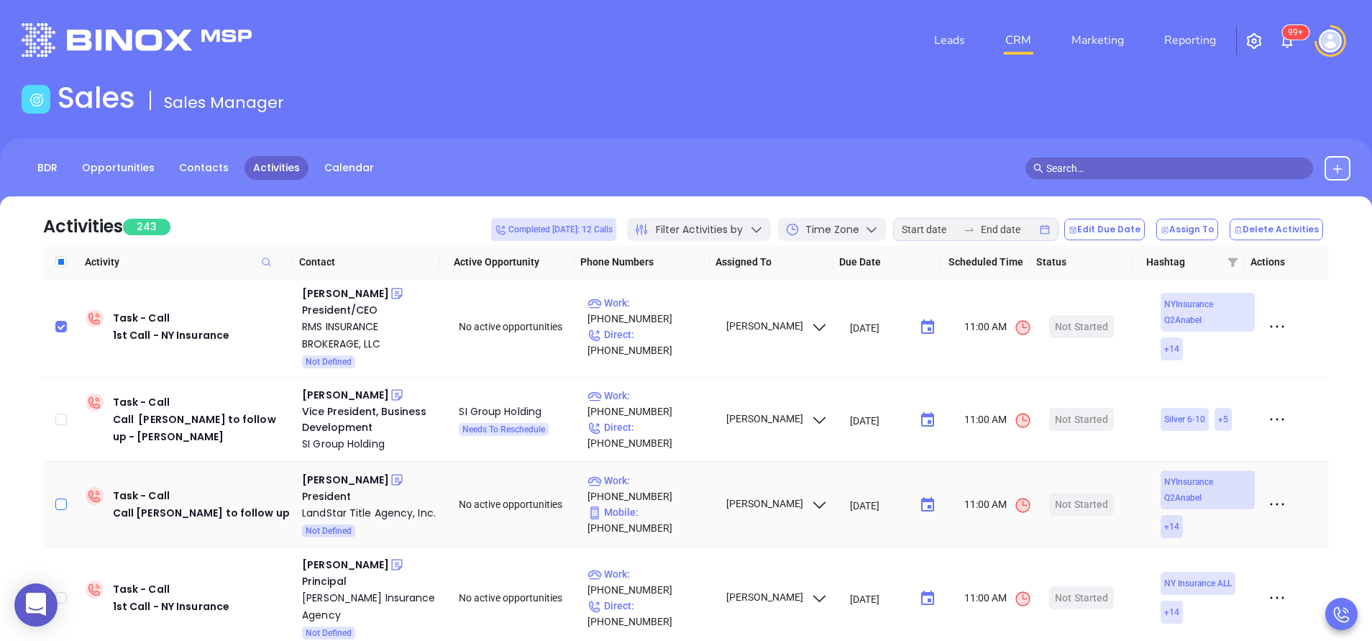
click at [55, 498] on input "checkbox" at bounding box center [61, 504] width 12 height 12
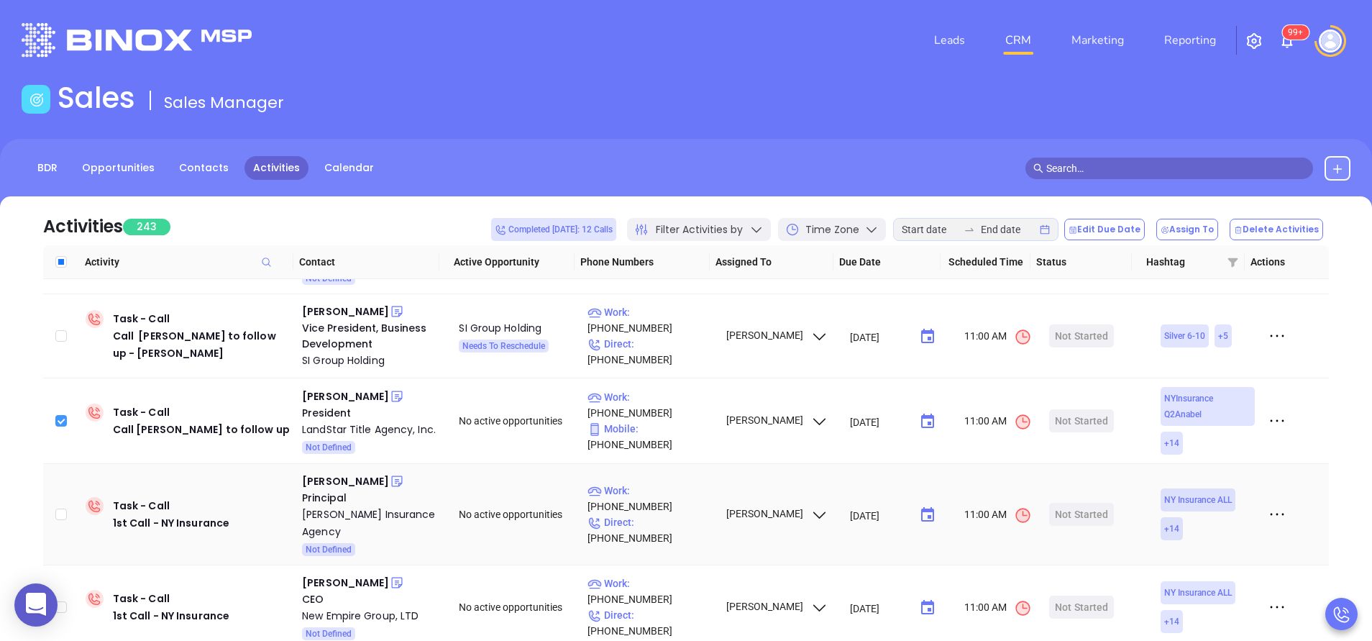
scroll to position [647, 0]
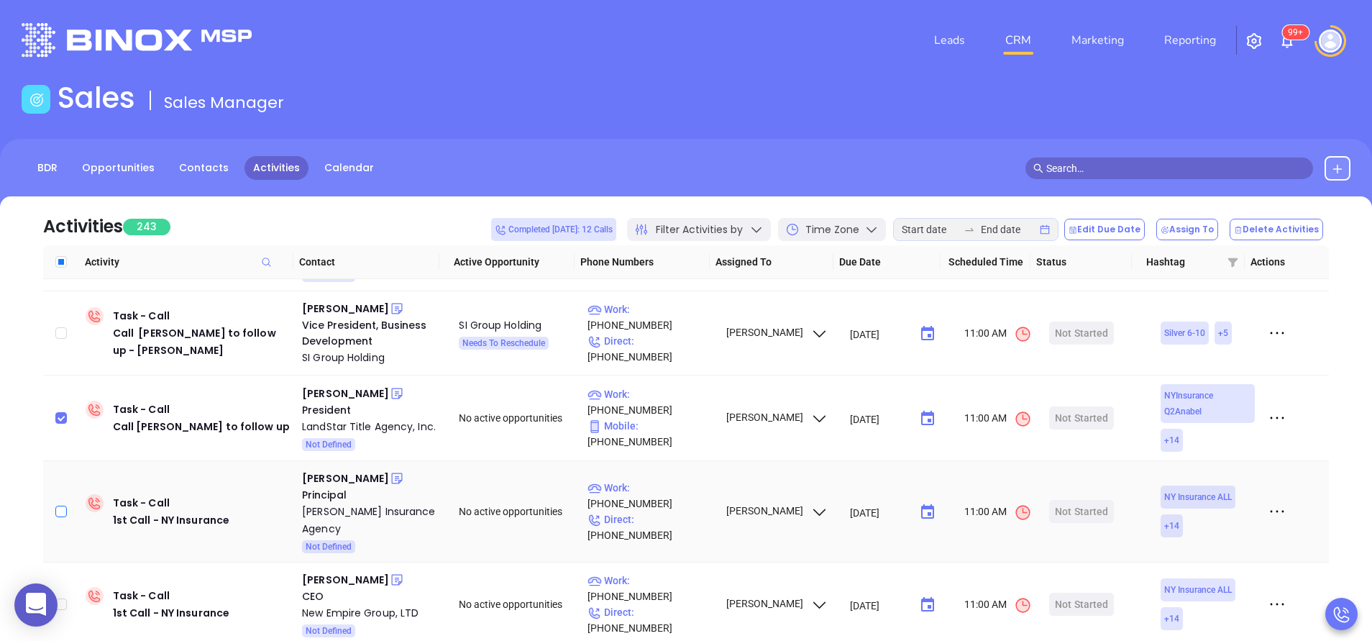
click at [55, 506] on input "checkbox" at bounding box center [61, 512] width 12 height 12
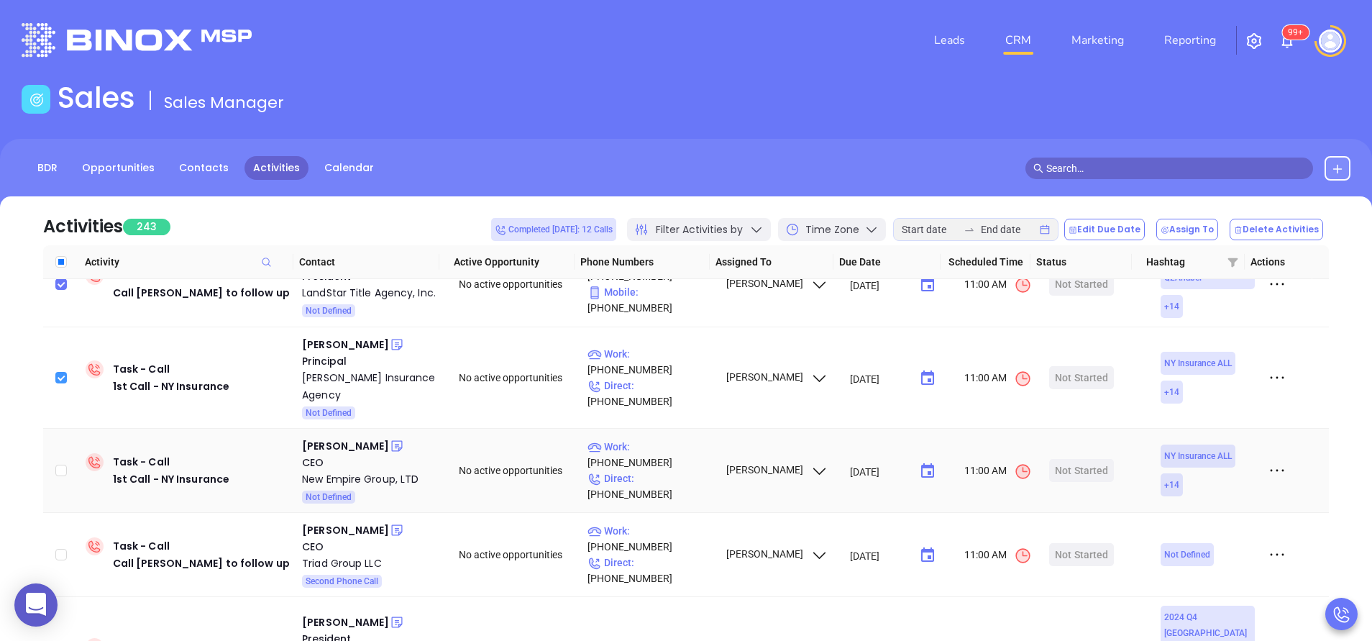
scroll to position [820, 0]
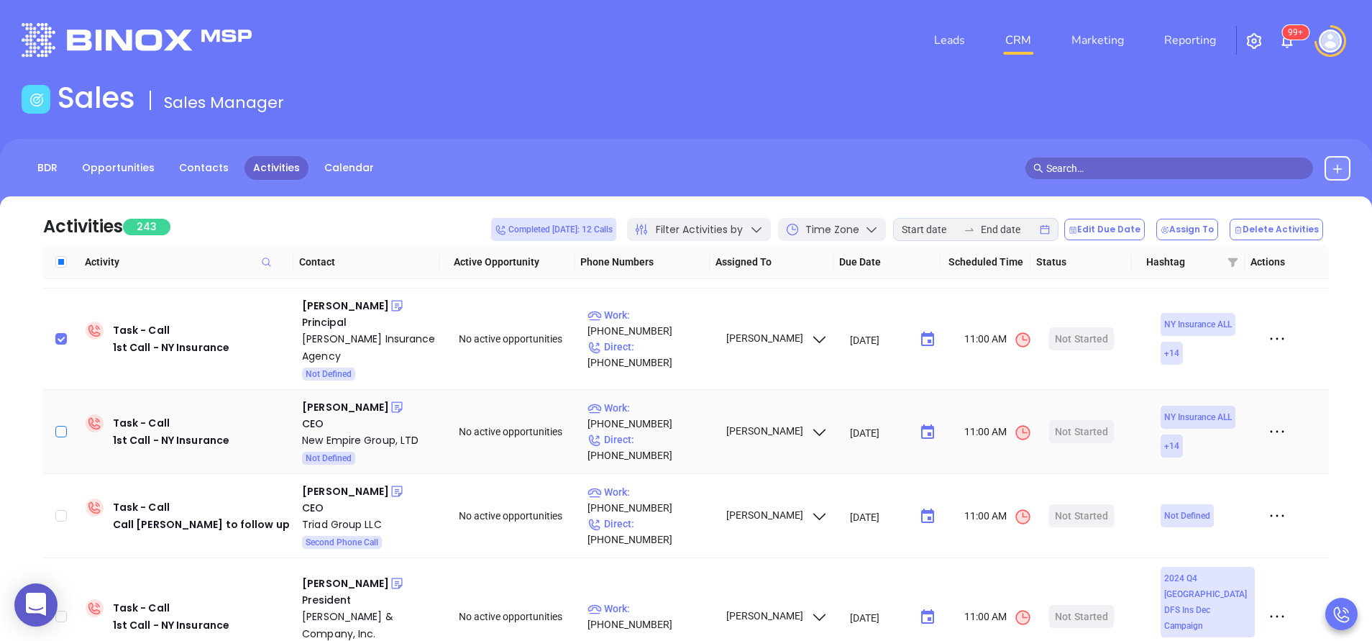
click at [61, 426] on input "checkbox" at bounding box center [61, 432] width 12 height 12
click at [62, 510] on input "checkbox" at bounding box center [61, 516] width 12 height 12
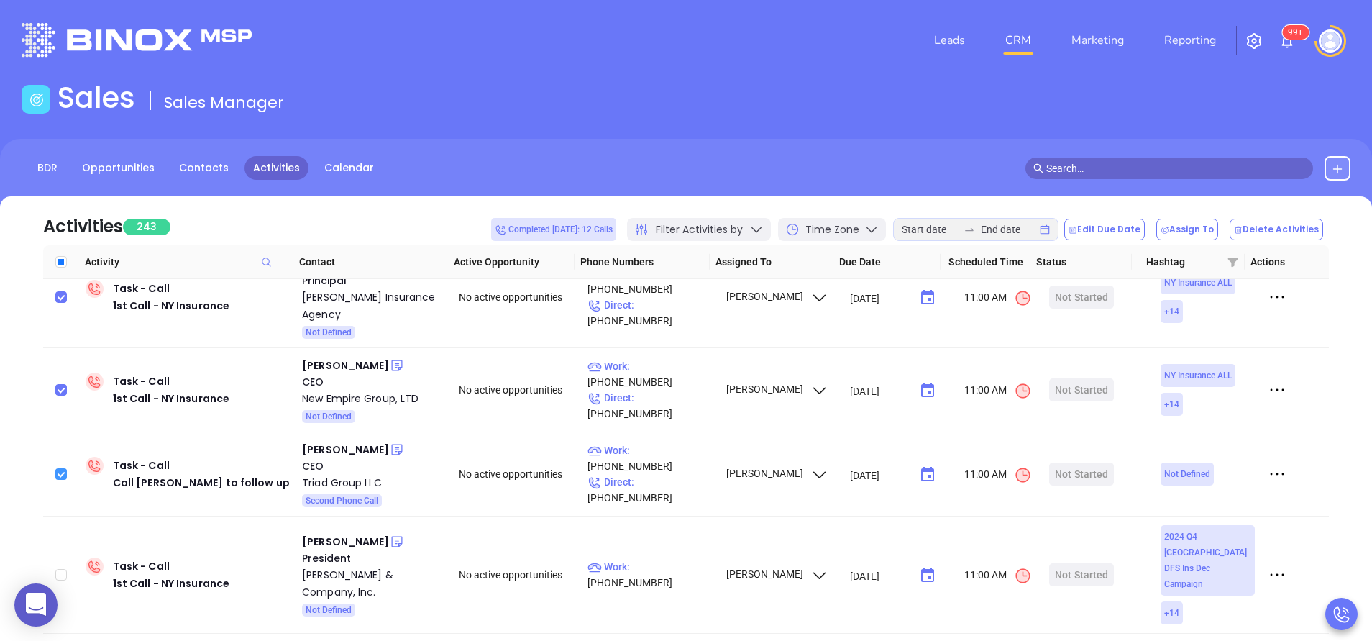
scroll to position [863, 0]
click at [392, 359] on icon at bounding box center [396, 364] width 11 height 11
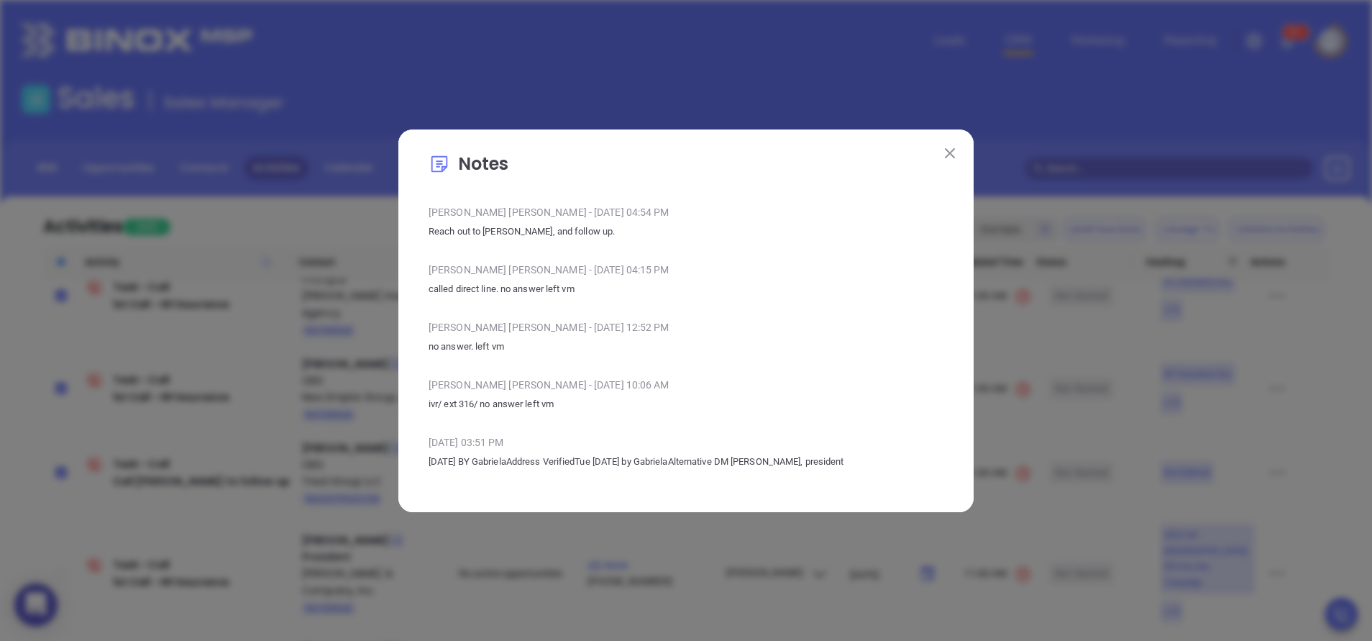
click at [949, 148] on img at bounding box center [950, 153] width 10 height 10
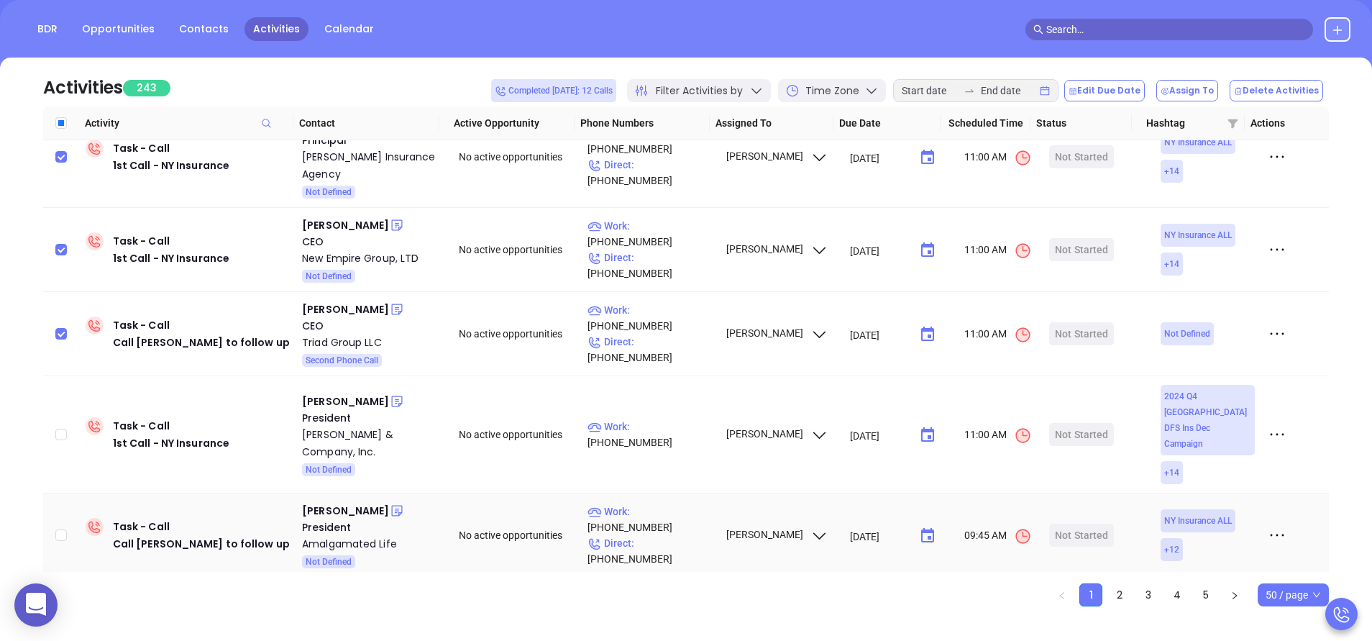
scroll to position [155, 0]
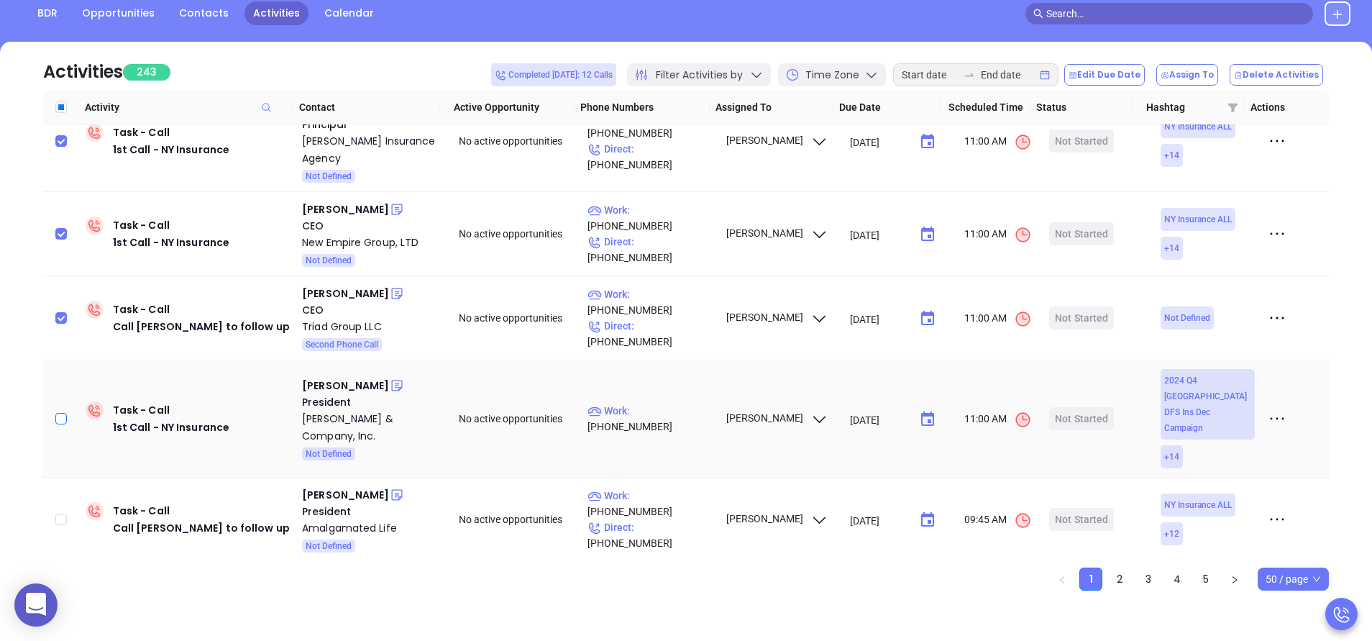
click at [63, 413] on input "checkbox" at bounding box center [61, 419] width 12 height 12
click at [59, 513] on input "checkbox" at bounding box center [61, 519] width 12 height 12
click at [59, 598] on input "checkbox" at bounding box center [61, 604] width 12 height 12
click at [390, 488] on icon at bounding box center [397, 495] width 14 height 14
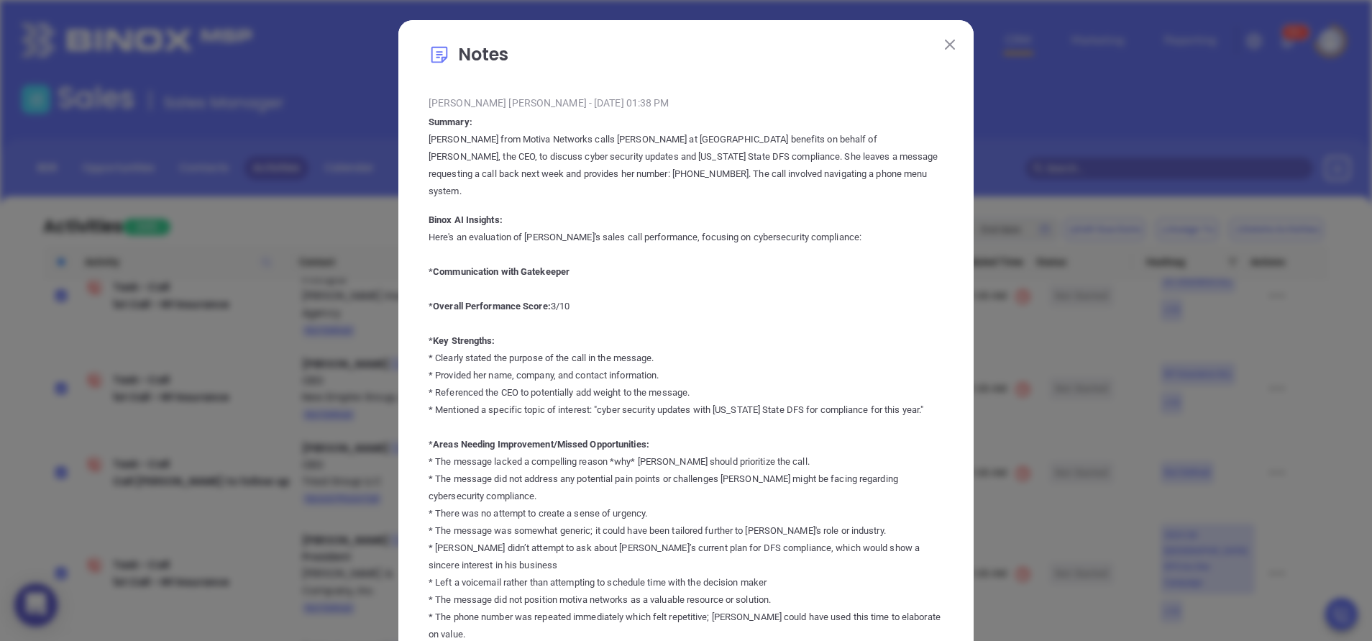
click at [818, 168] on p "Annabelle from Motiva Networks calls Paul Milan at Amalgamated benefits on beha…" at bounding box center [686, 165] width 515 height 69
click at [942, 50] on button at bounding box center [950, 44] width 19 height 19
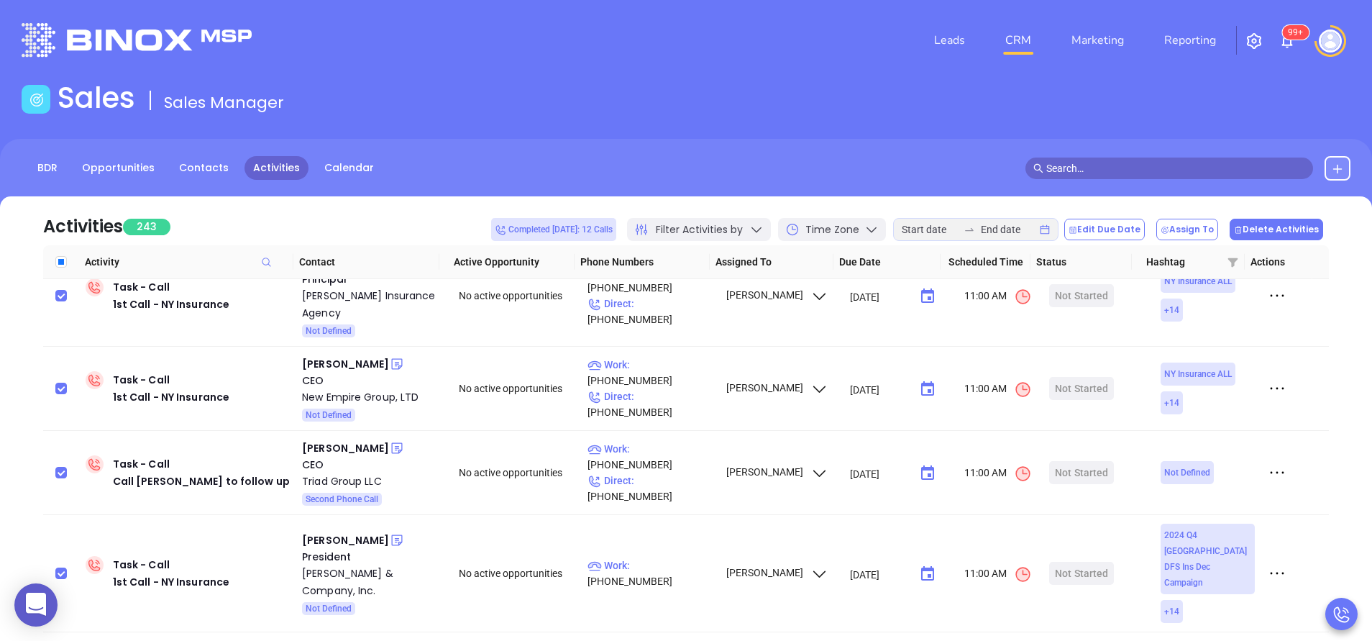
click at [1275, 231] on button "Delete Activities" at bounding box center [1276, 230] width 93 height 22
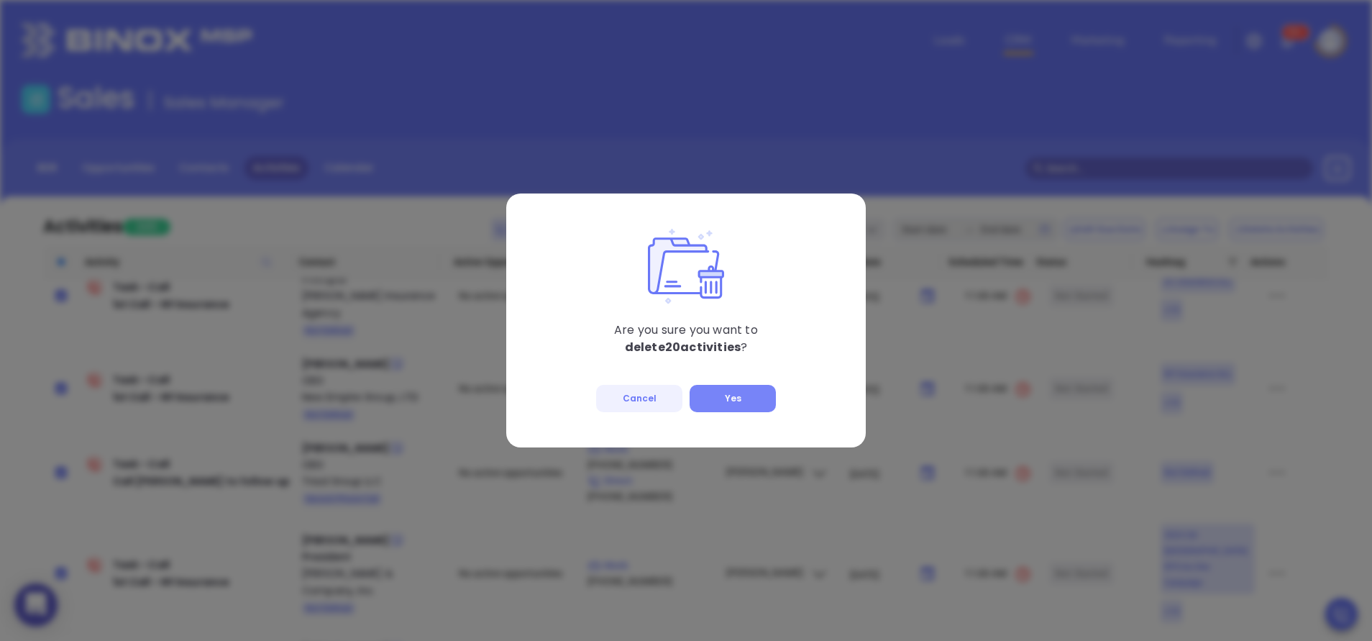
click at [726, 393] on button "Yes" at bounding box center [733, 398] width 86 height 27
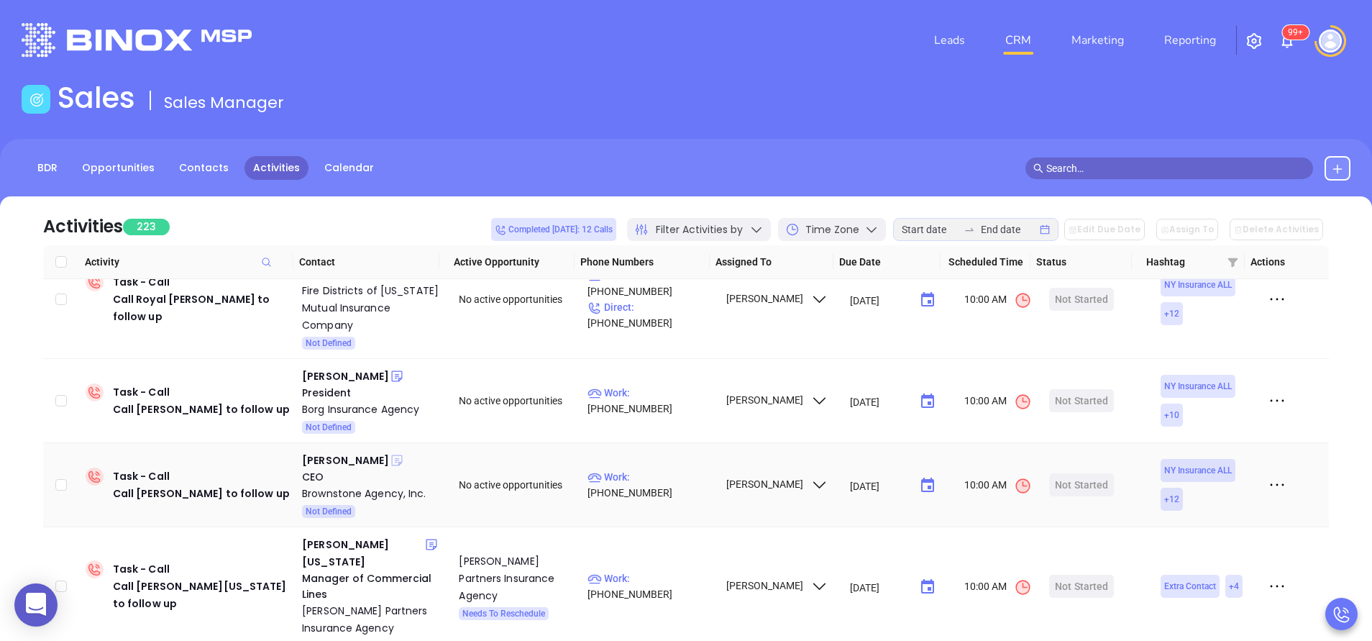
click at [391, 455] on icon at bounding box center [396, 460] width 11 height 11
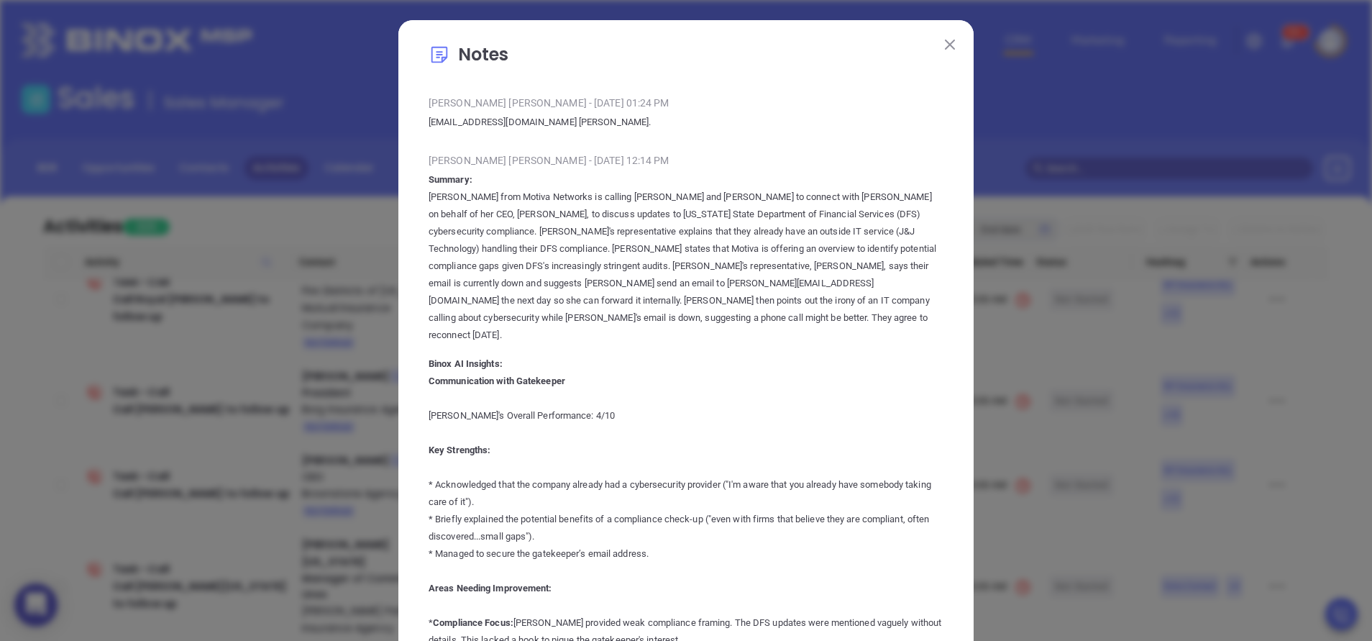
click at [947, 42] on button at bounding box center [950, 44] width 19 height 19
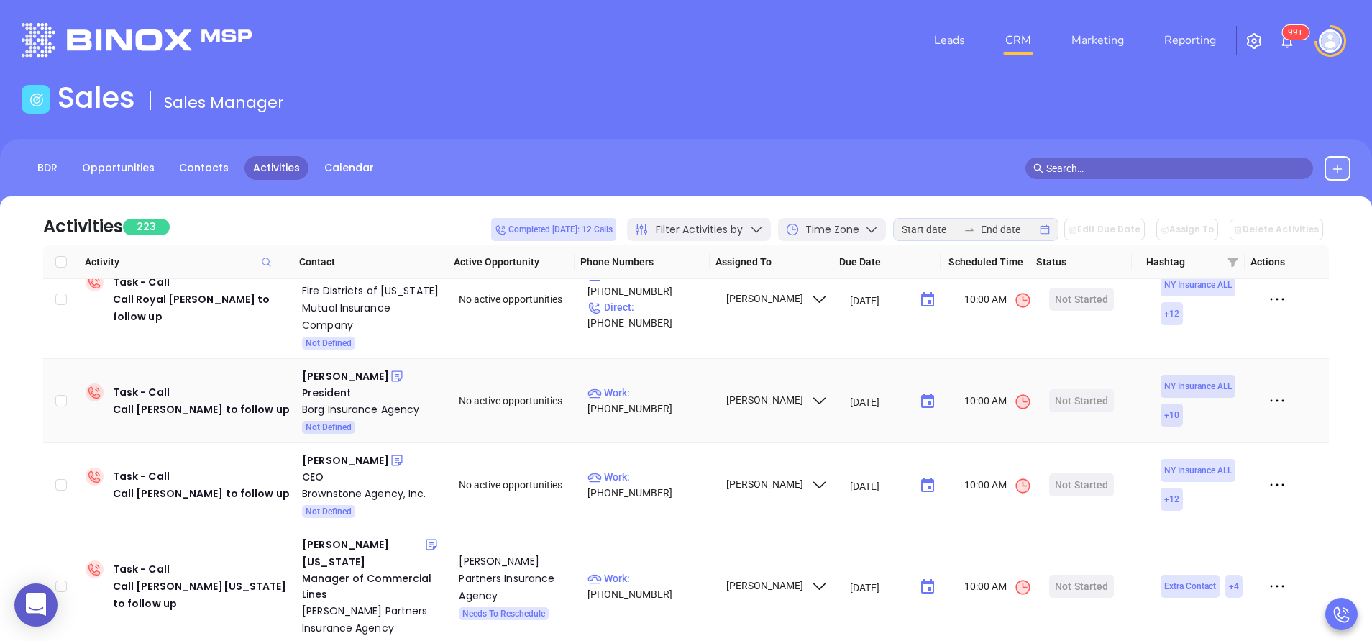
click at [88, 360] on td "Task - Call Call David M. Borg to follow up" at bounding box center [188, 401] width 216 height 84
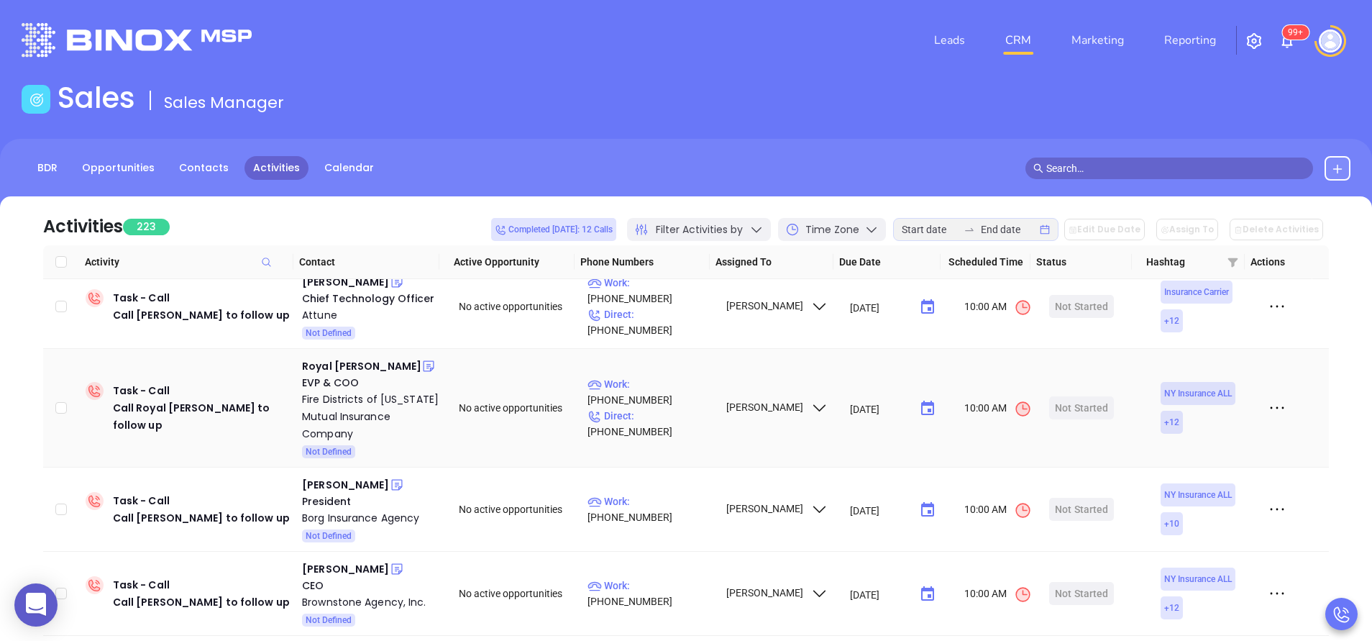
scroll to position [733, 0]
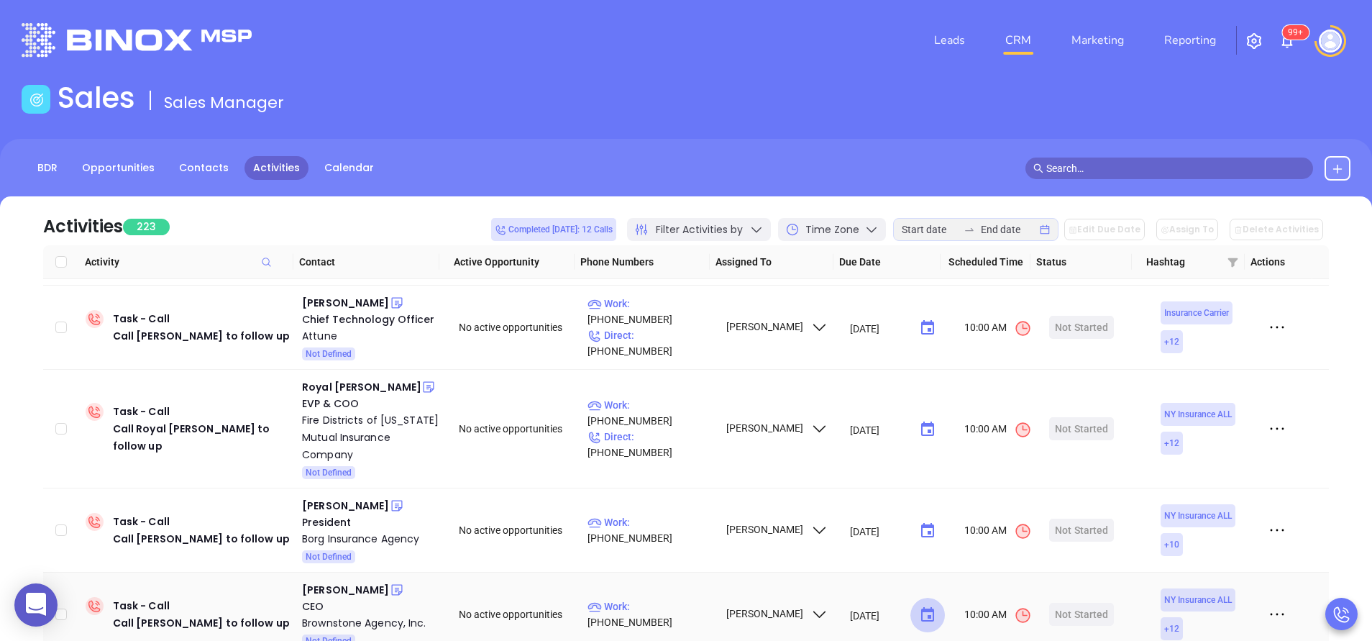
click at [921, 607] on icon "Choose date, selected date is Aug 7, 2025" at bounding box center [927, 614] width 13 height 14
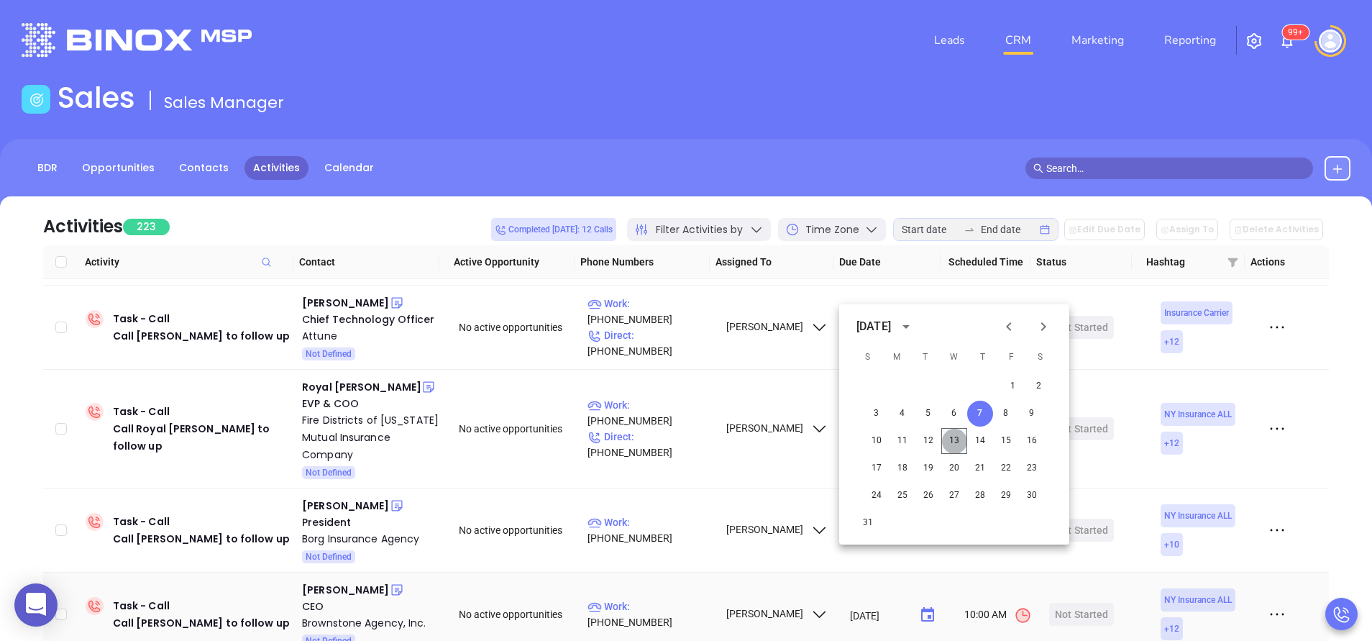
click at [950, 436] on button "13" at bounding box center [954, 441] width 26 height 26
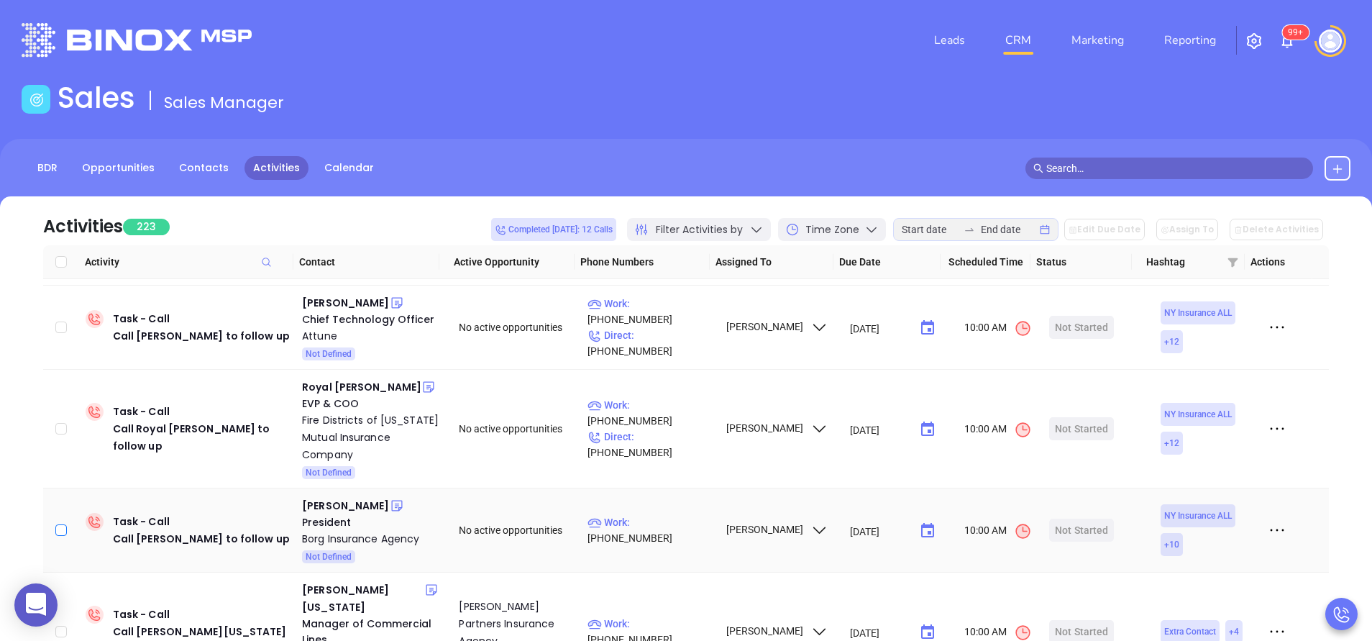
click at [59, 524] on input "checkbox" at bounding box center [61, 530] width 12 height 12
click at [57, 423] on input "checkbox" at bounding box center [61, 429] width 12 height 12
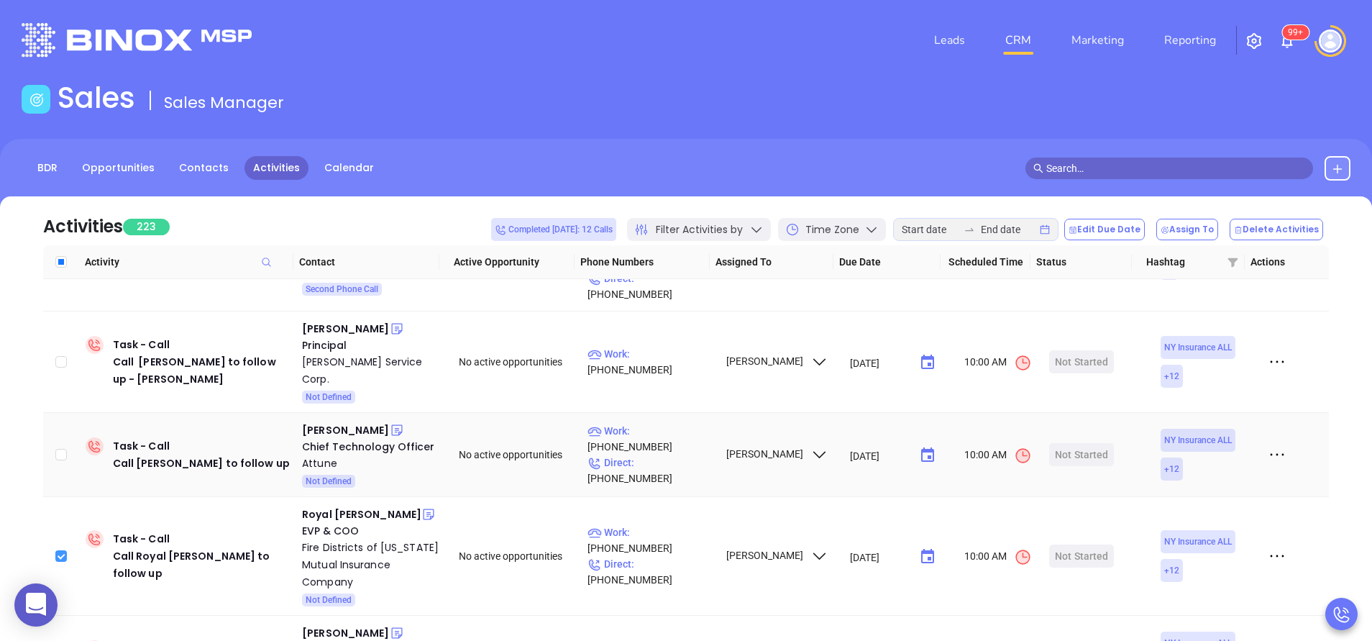
scroll to position [604, 0]
click at [64, 451] on input "checkbox" at bounding box center [61, 457] width 12 height 12
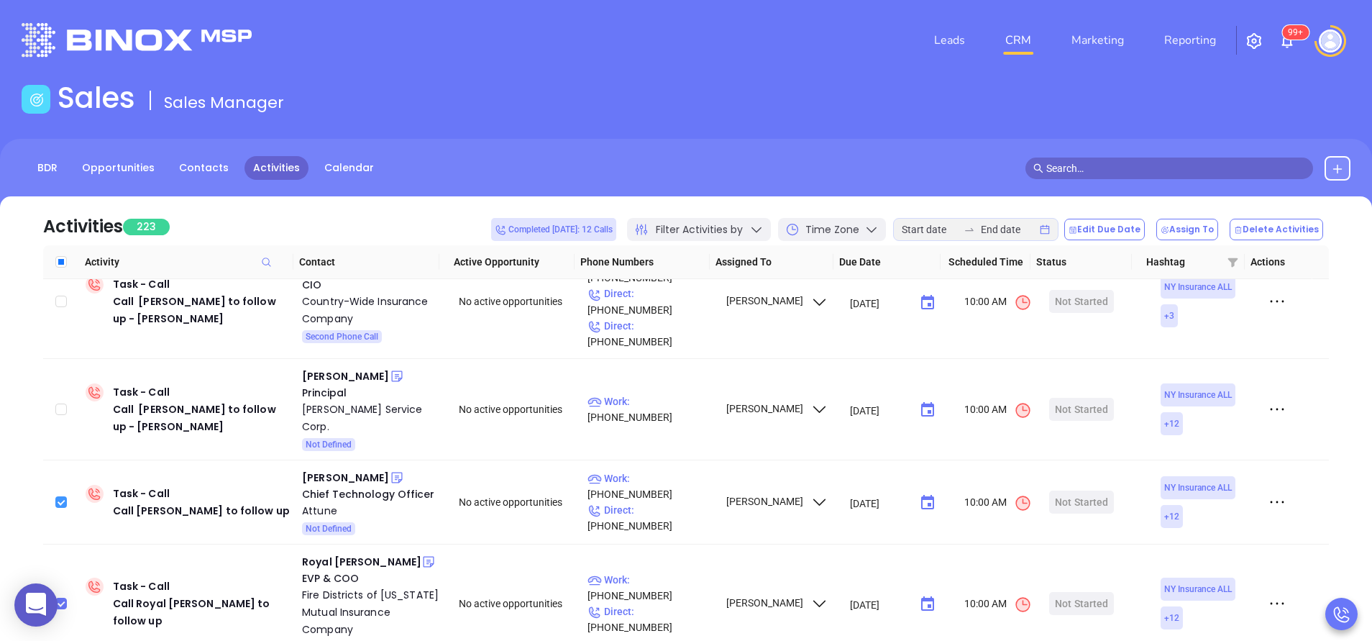
scroll to position [518, 0]
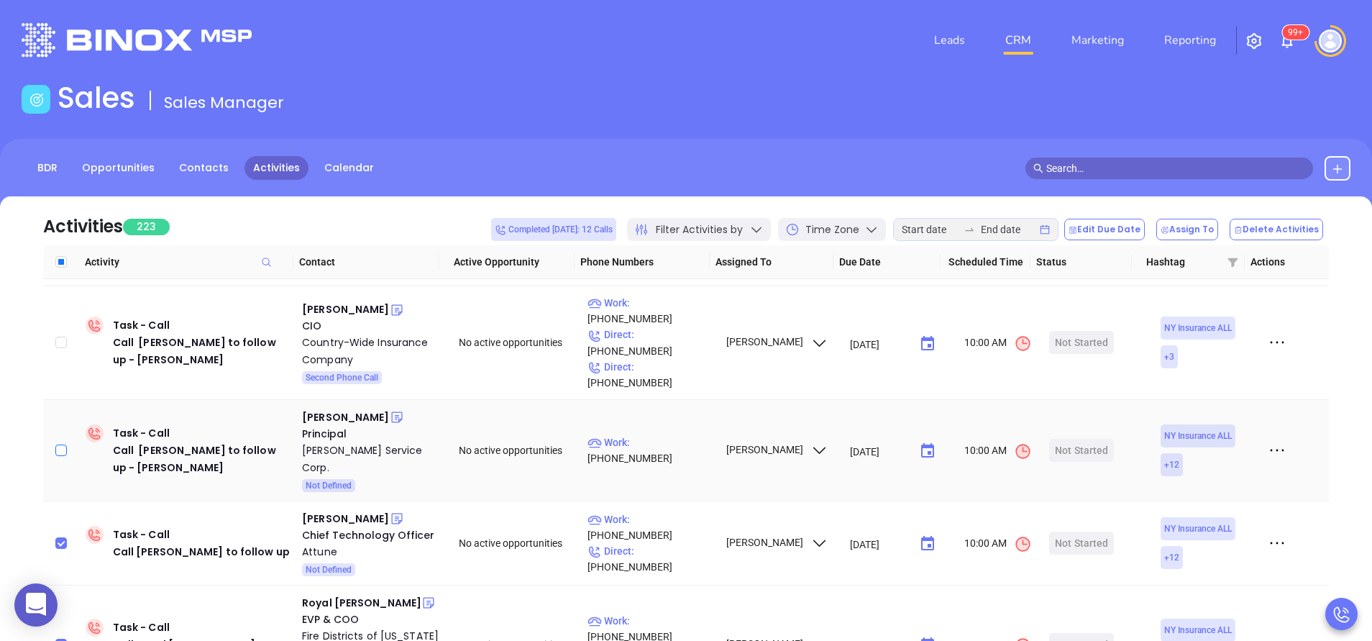
click at [63, 444] on input "checkbox" at bounding box center [61, 450] width 12 height 12
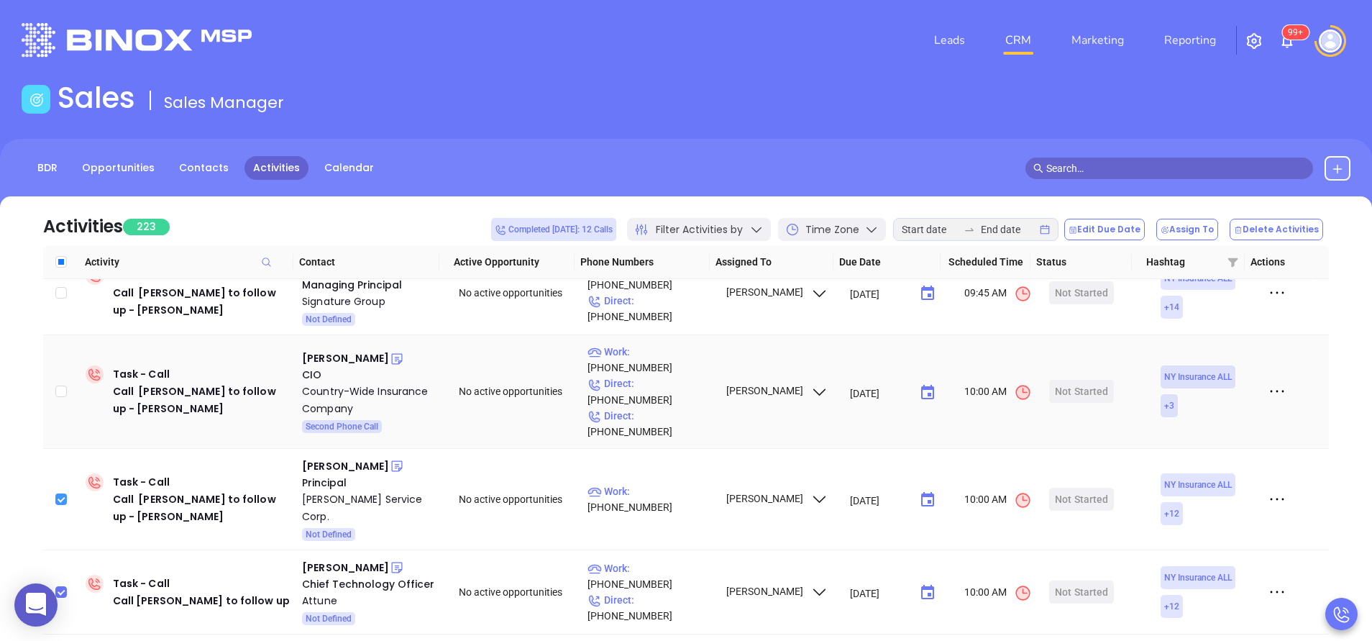
scroll to position [431, 0]
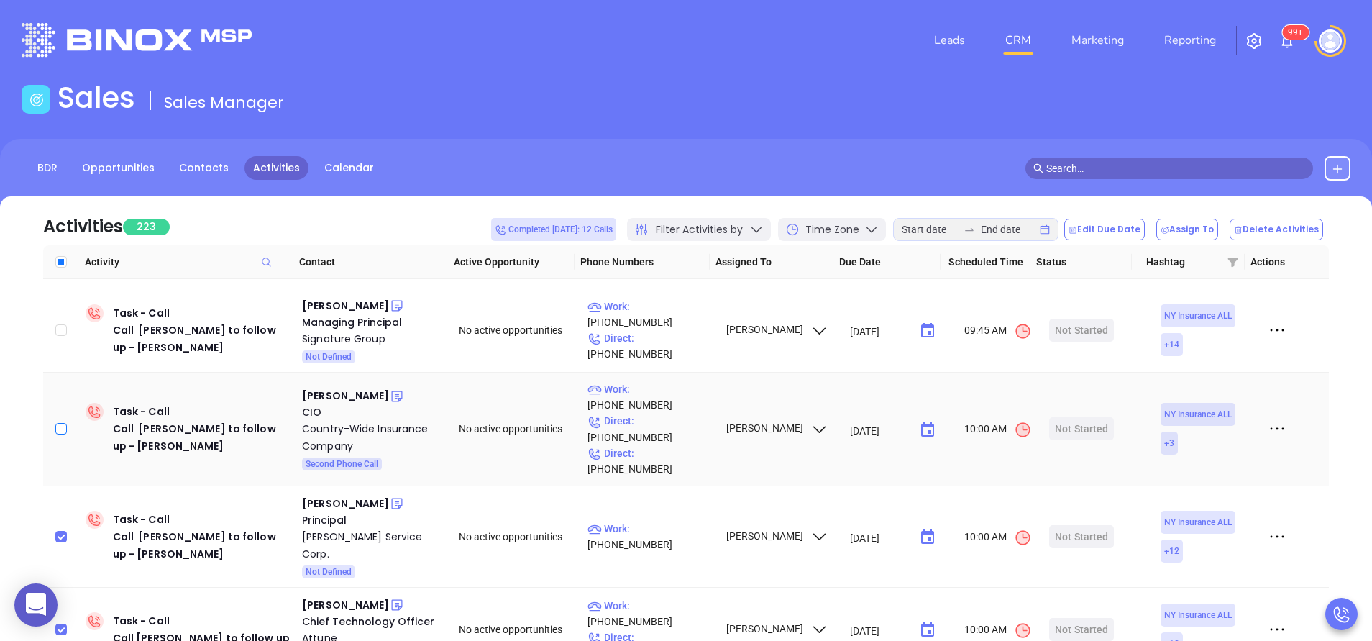
click at [61, 423] on input "checkbox" at bounding box center [61, 429] width 12 height 12
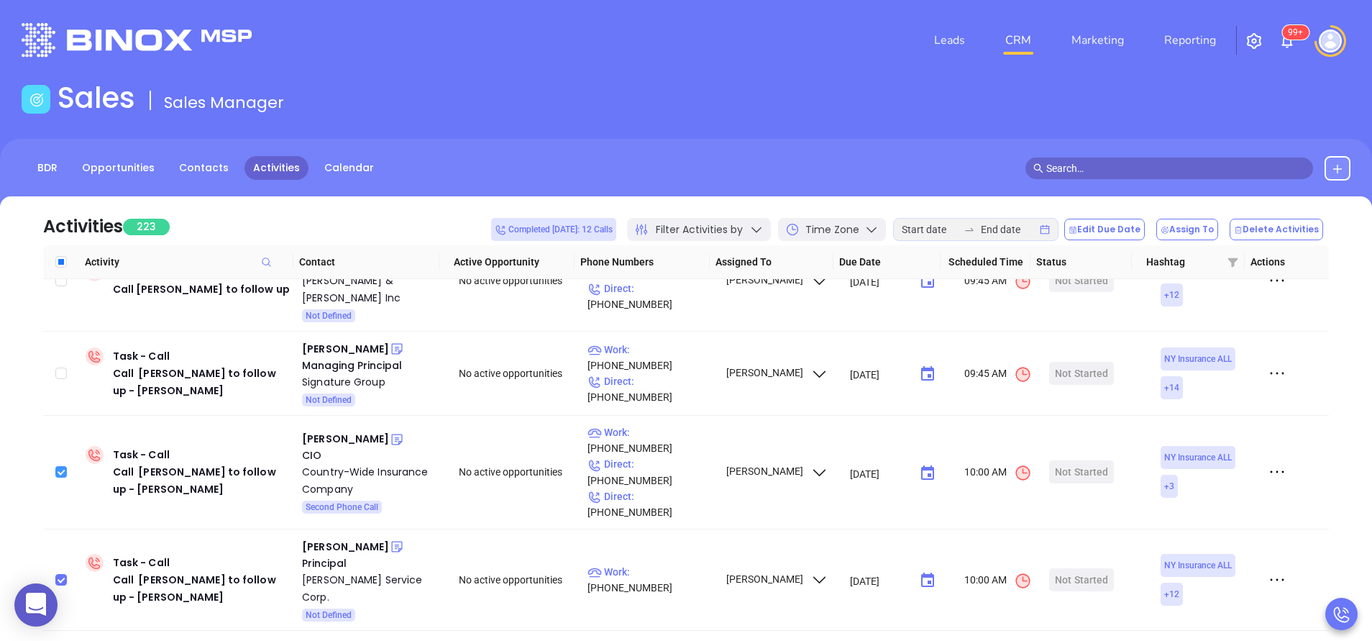
scroll to position [345, 0]
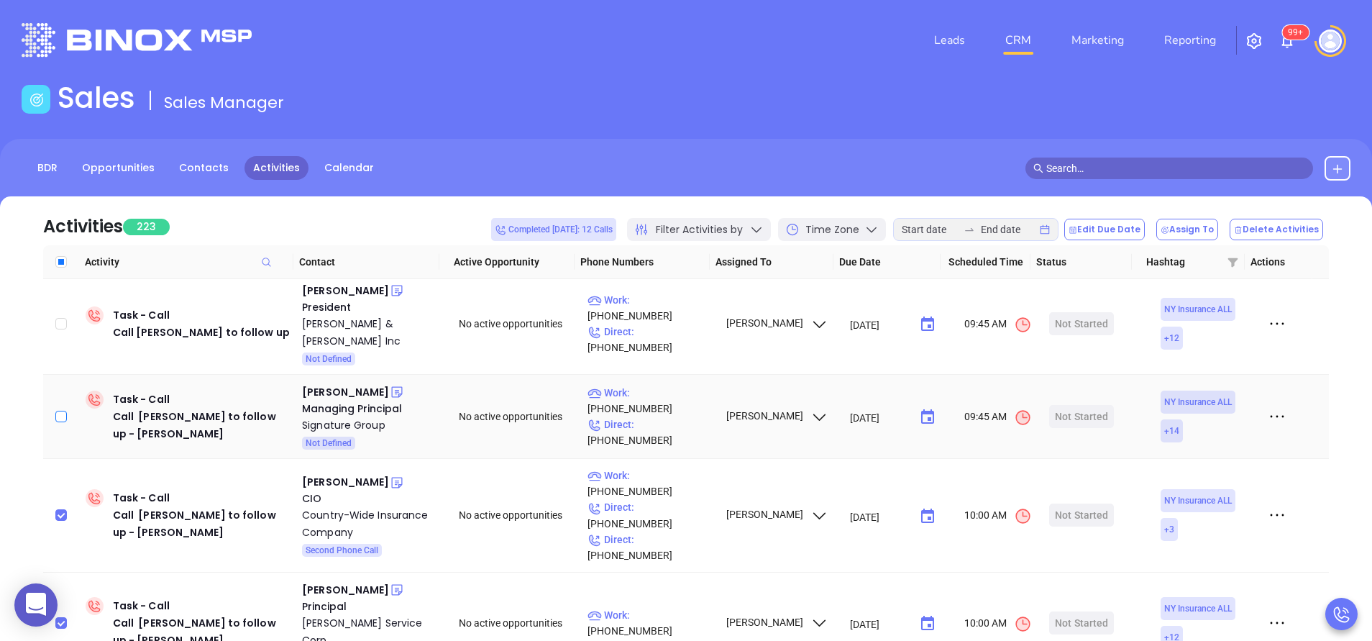
click at [58, 411] on input "checkbox" at bounding box center [61, 417] width 12 height 12
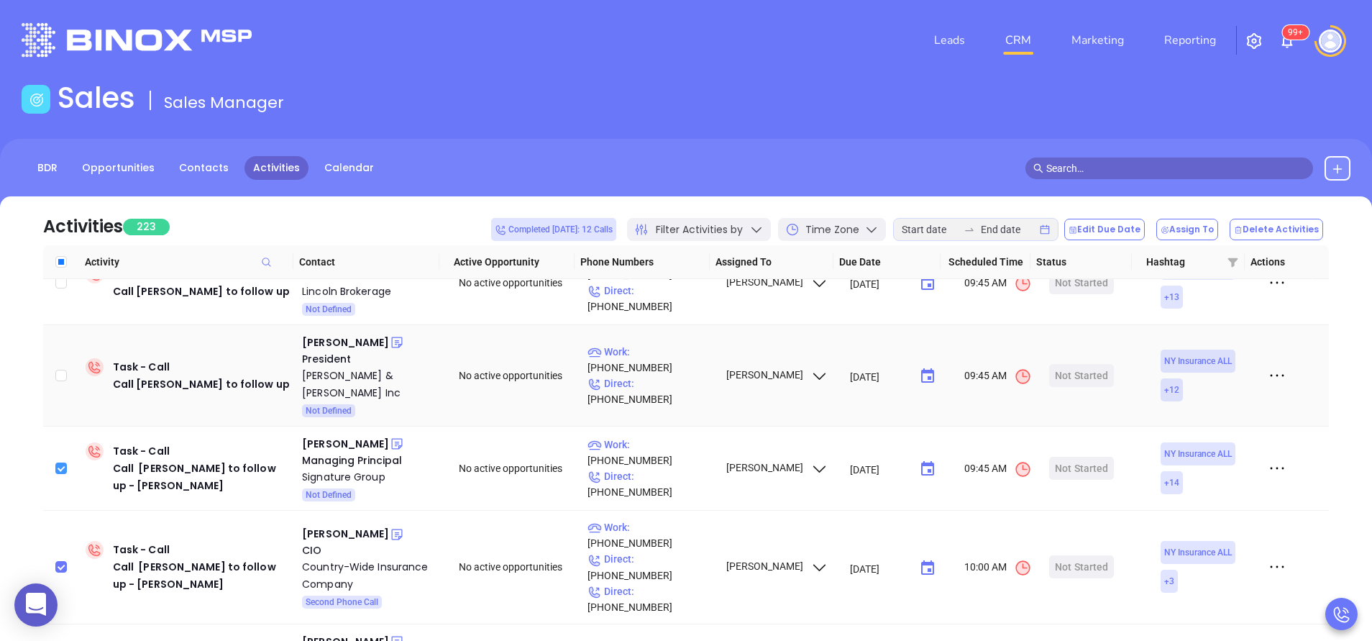
scroll to position [259, 0]
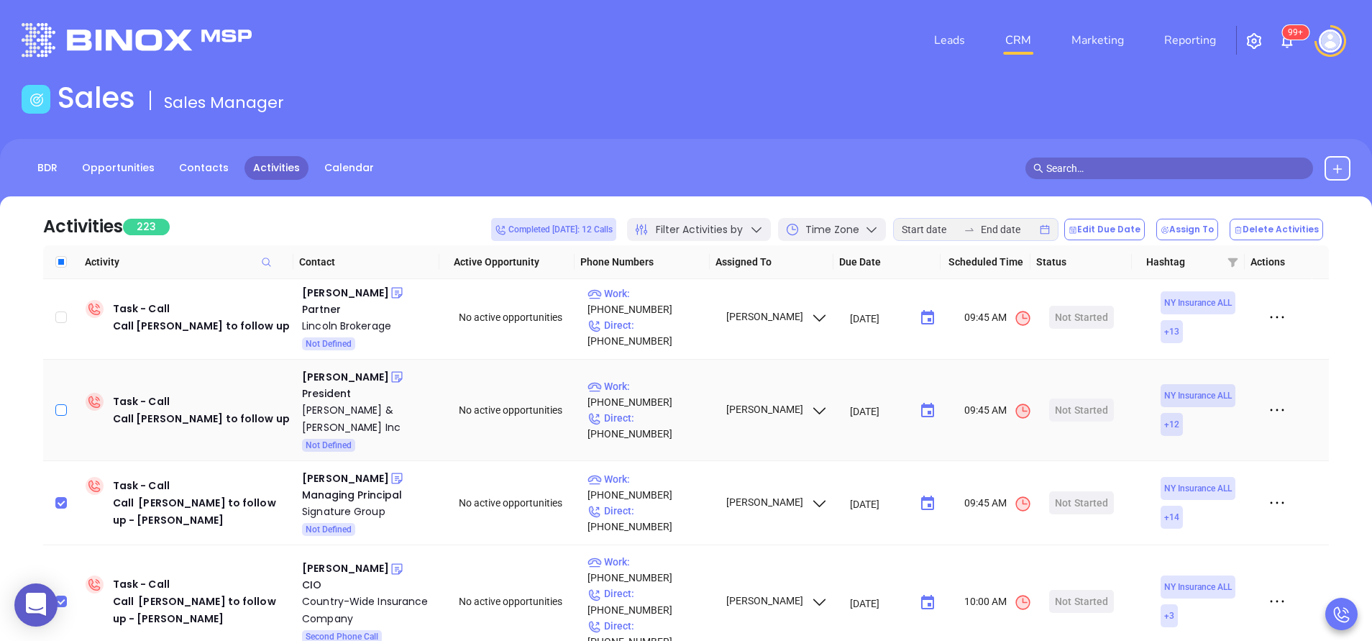
click at [63, 404] on input "checkbox" at bounding box center [61, 410] width 12 height 12
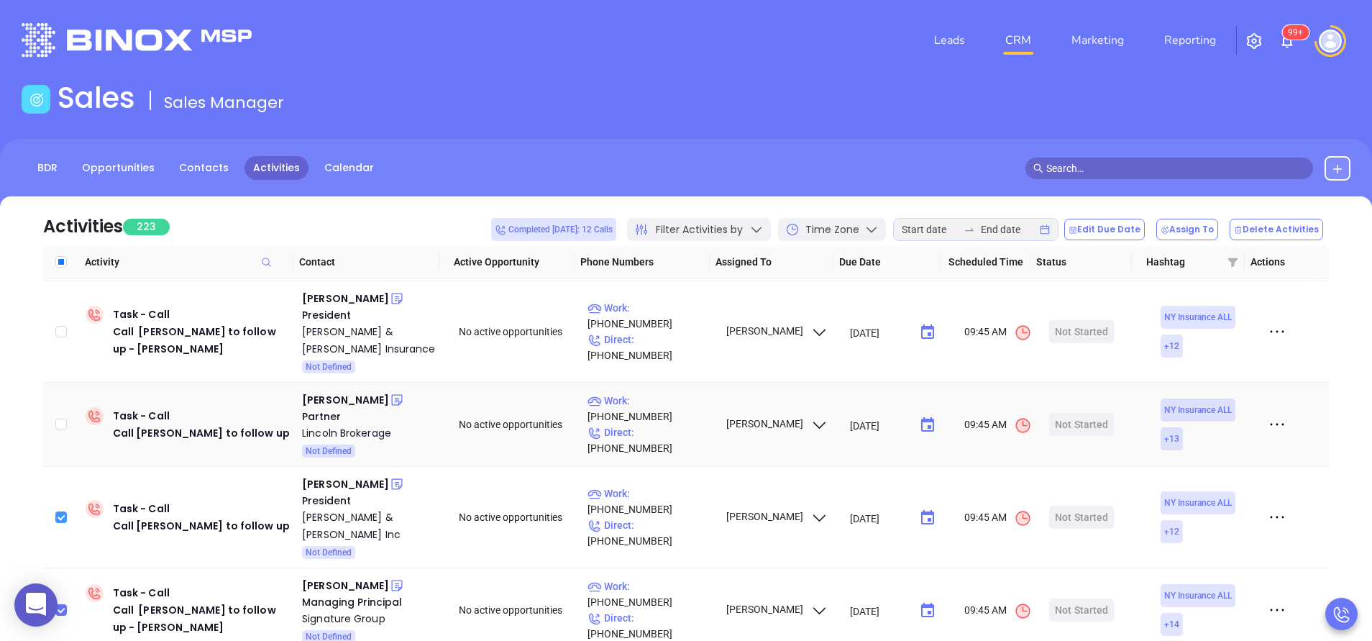
scroll to position [129, 0]
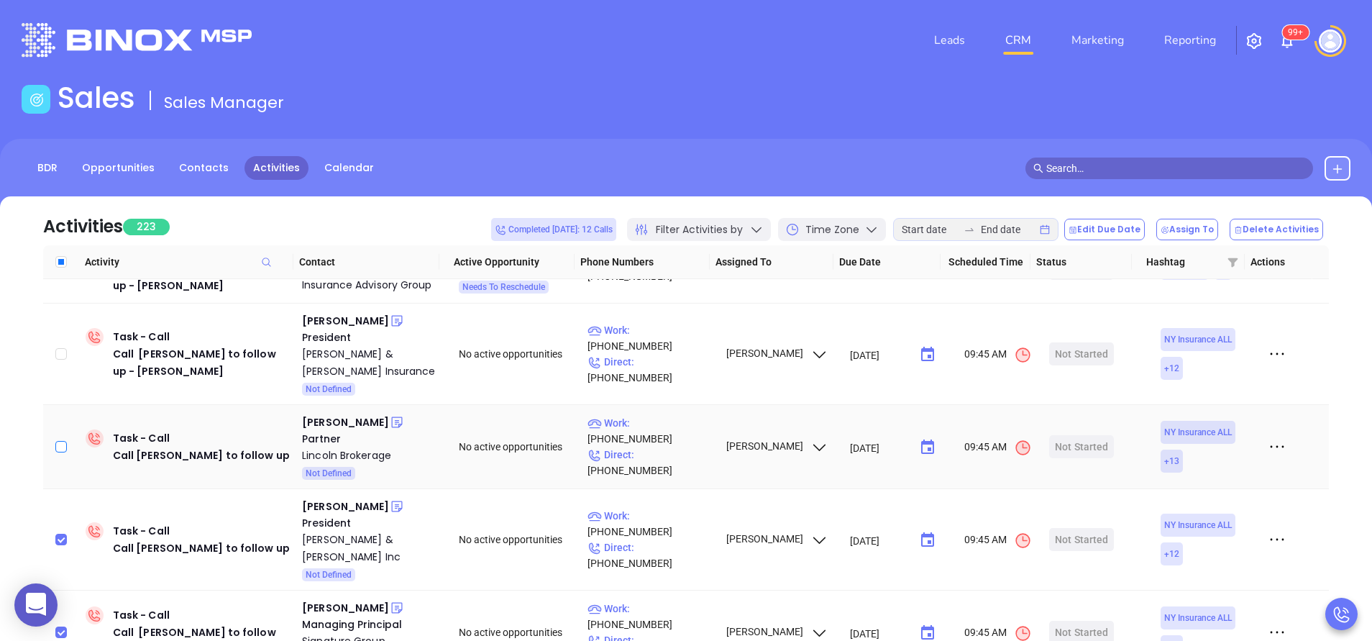
click at [58, 441] on input "checkbox" at bounding box center [61, 447] width 12 height 12
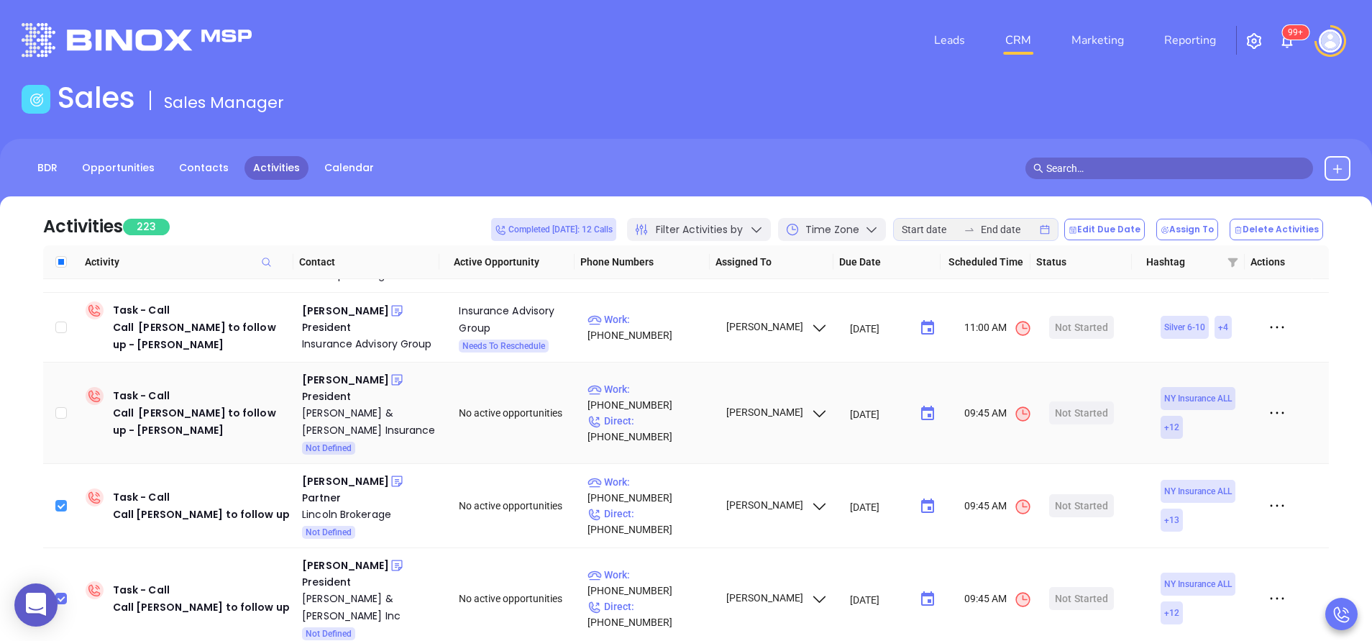
scroll to position [43, 0]
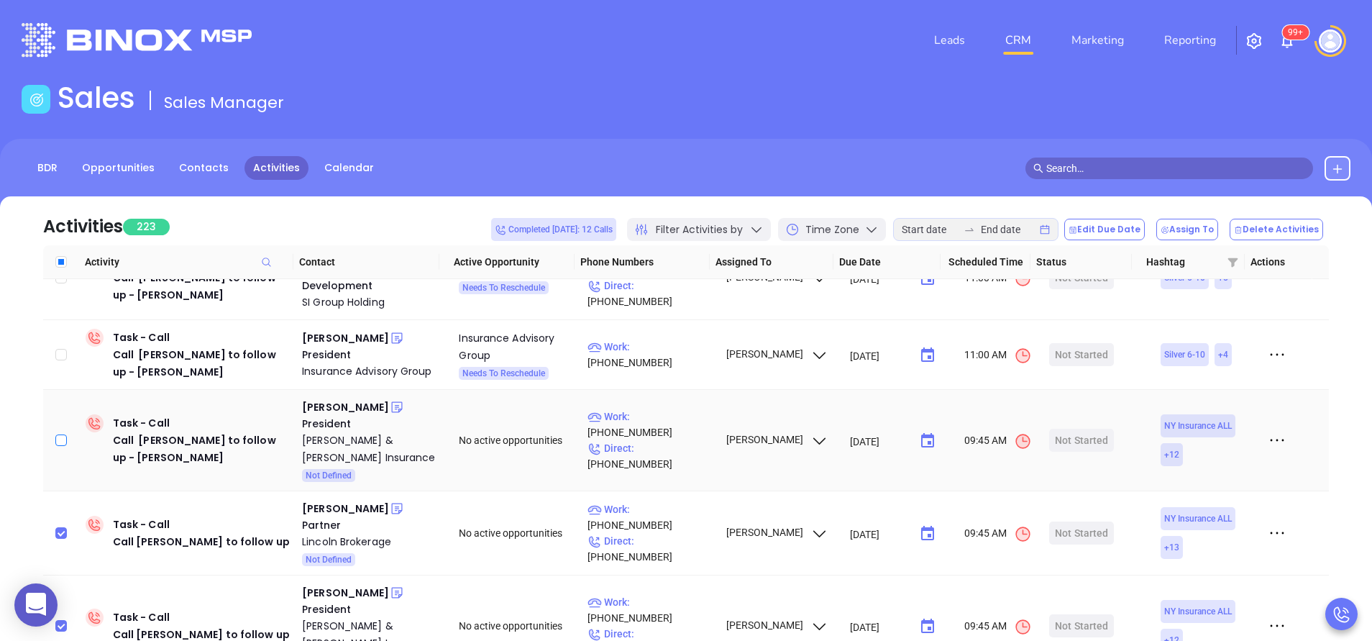
click at [60, 434] on input "checkbox" at bounding box center [61, 440] width 12 height 12
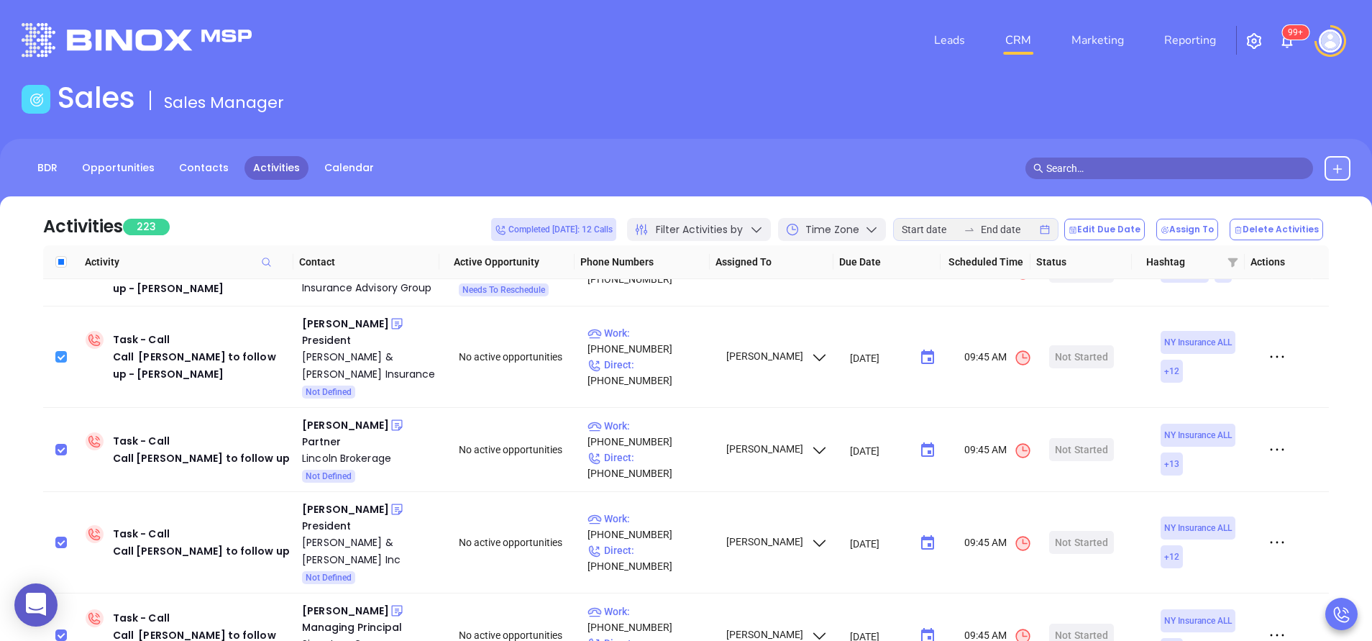
scroll to position [129, 0]
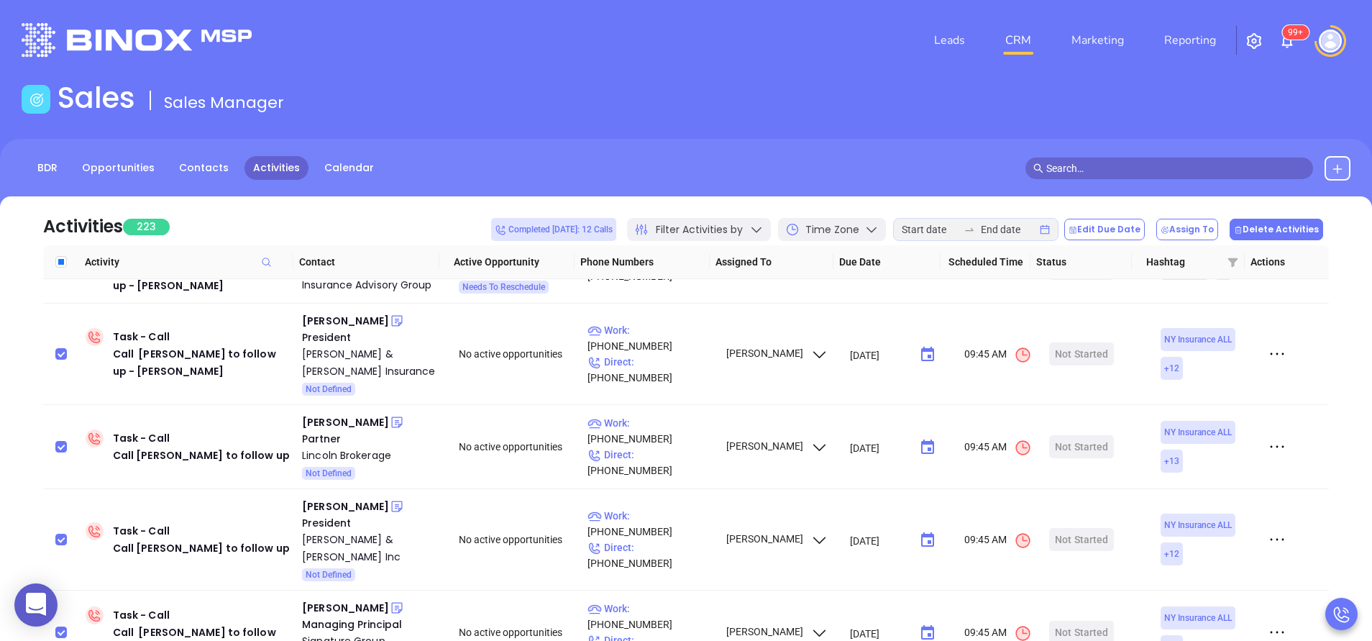
click at [1253, 229] on button "Delete Activities" at bounding box center [1276, 230] width 93 height 22
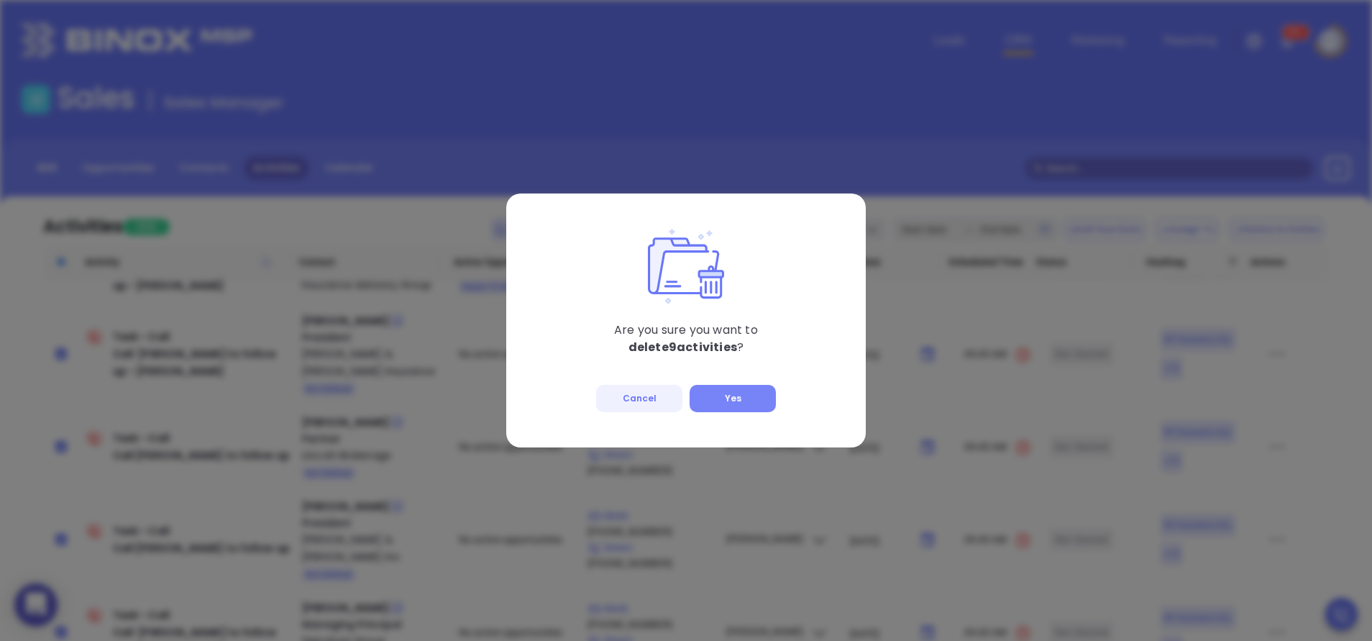
click at [700, 396] on button "Yes" at bounding box center [733, 398] width 86 height 27
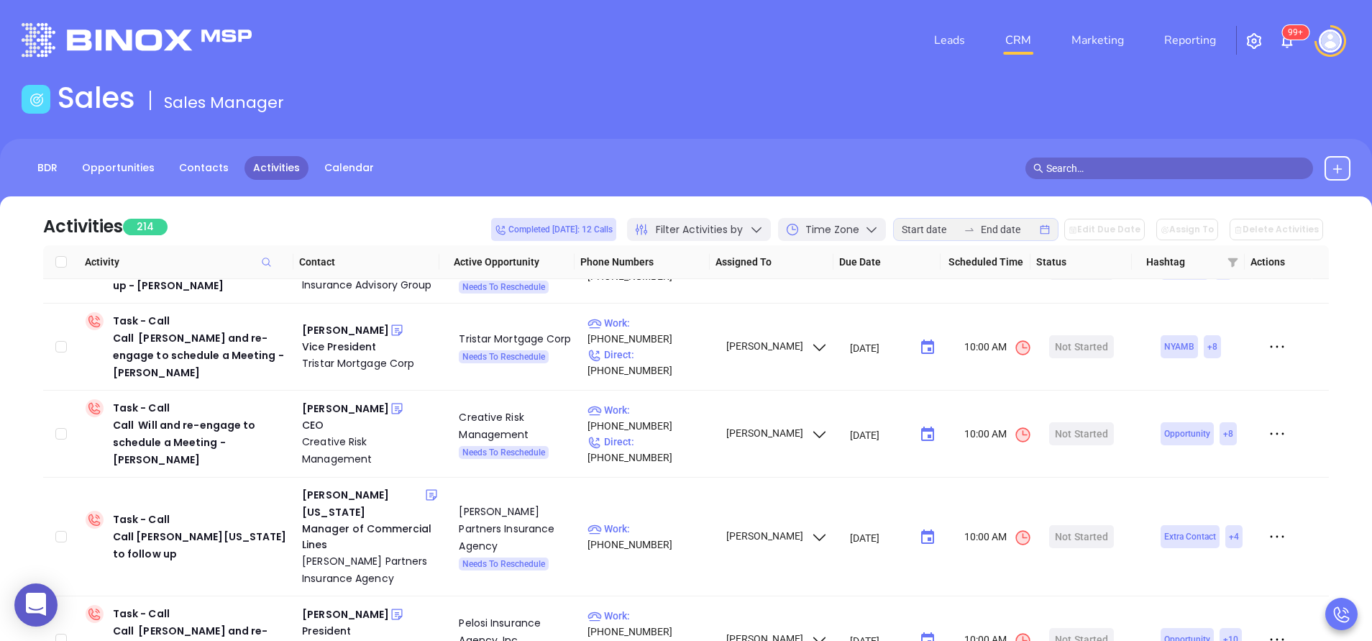
scroll to position [0, 0]
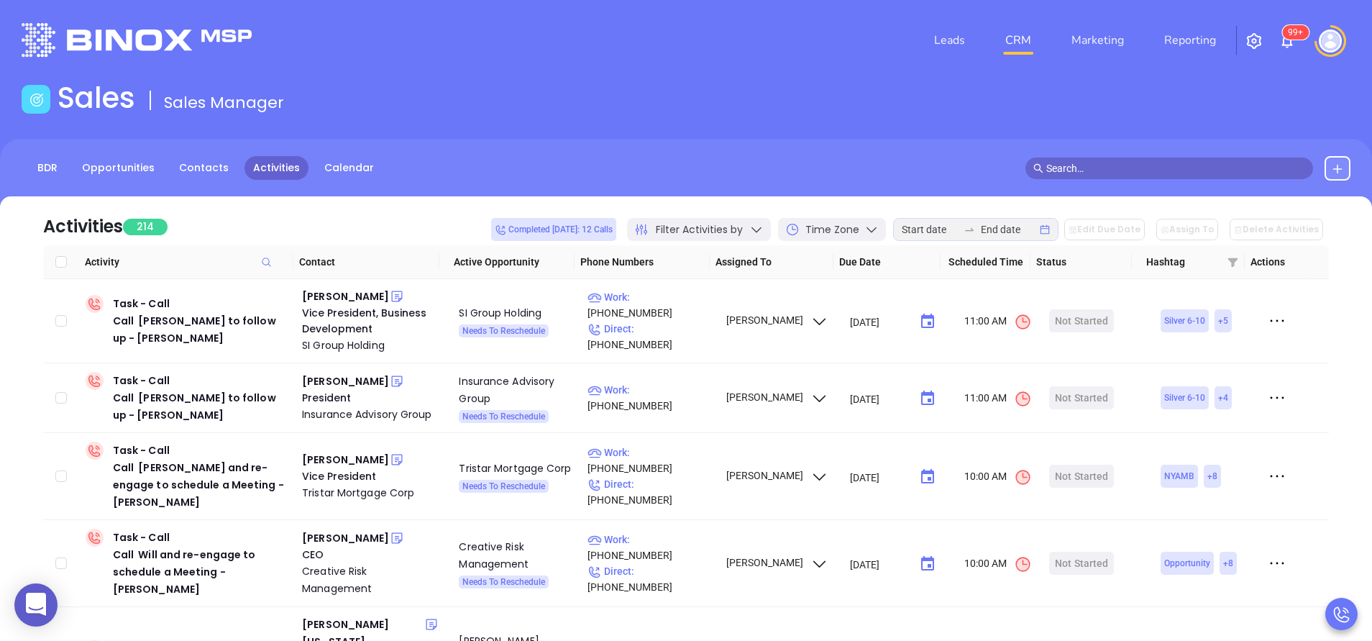
click at [1335, 337] on div "Activities 214 Completed today: 12 Calls Filter Activities by Time Zone Edit Du…" at bounding box center [686, 470] width 1329 height 549
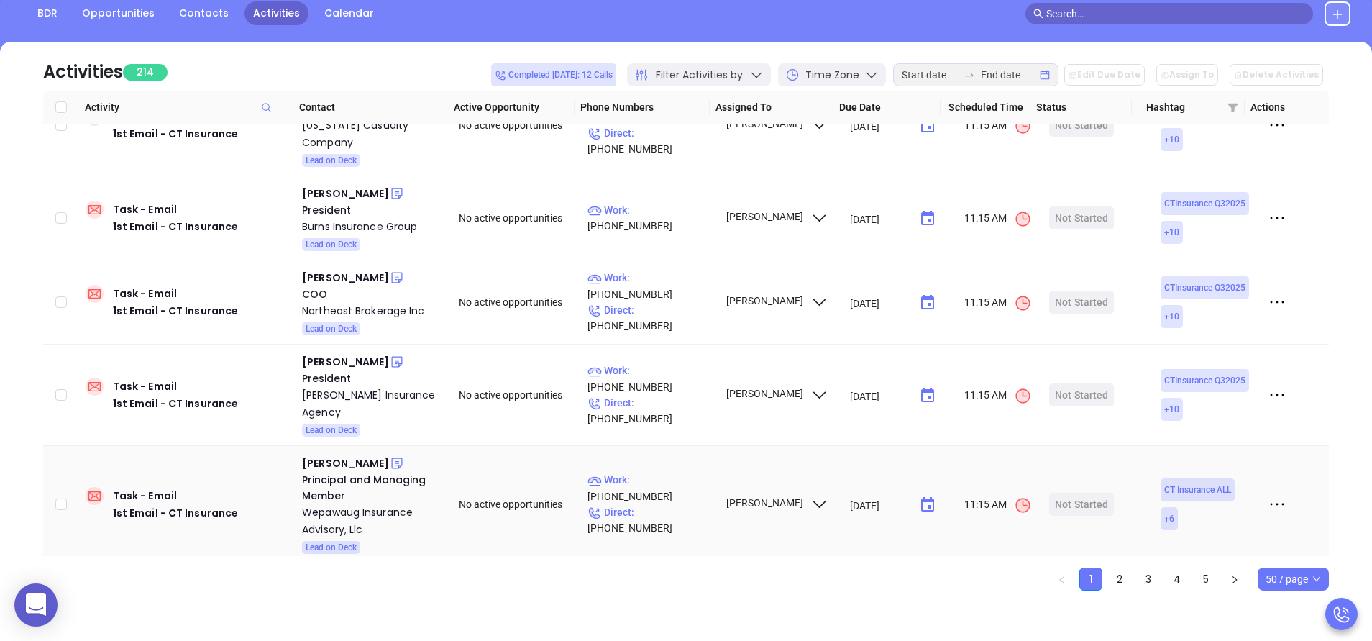
scroll to position [2641, 0]
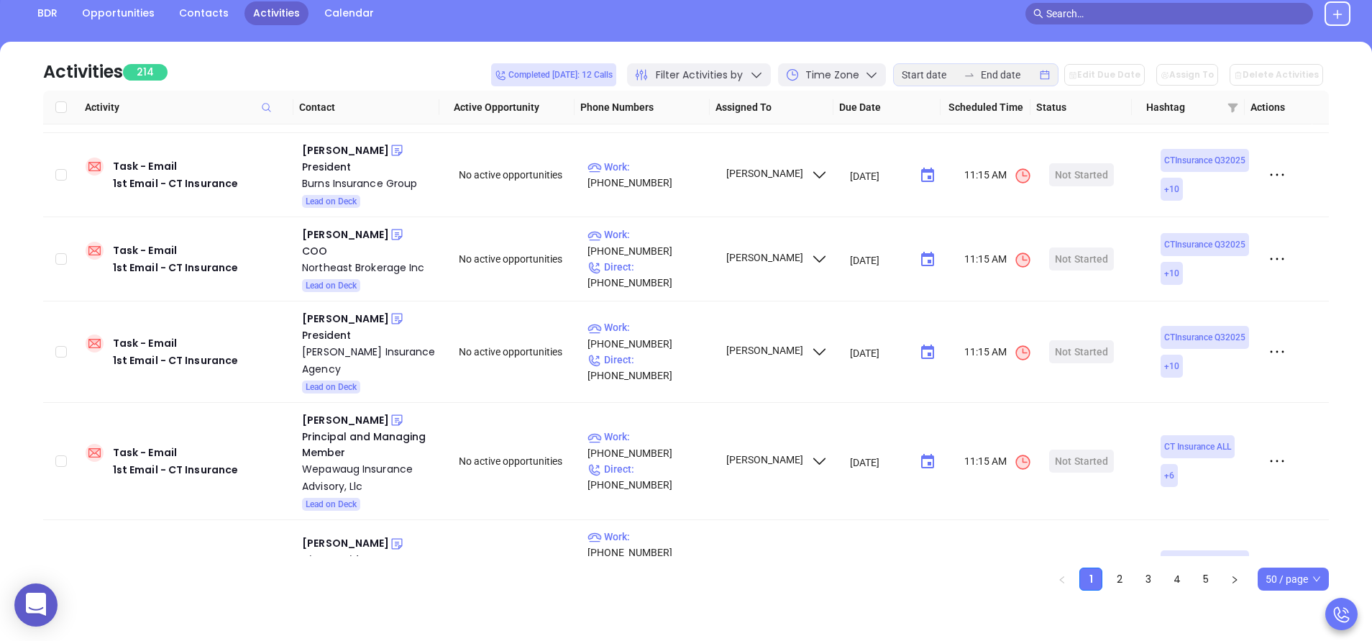
click at [764, 73] on icon at bounding box center [756, 75] width 14 height 14
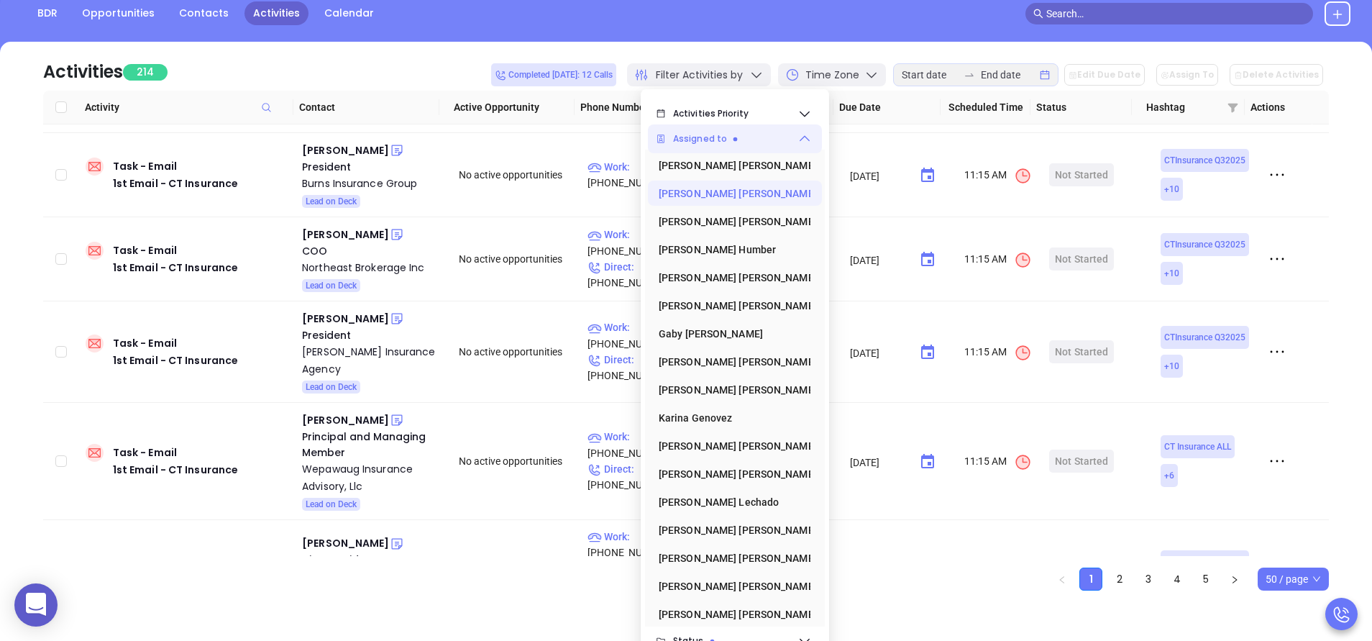
click at [804, 147] on div "Assigned to" at bounding box center [735, 138] width 174 height 29
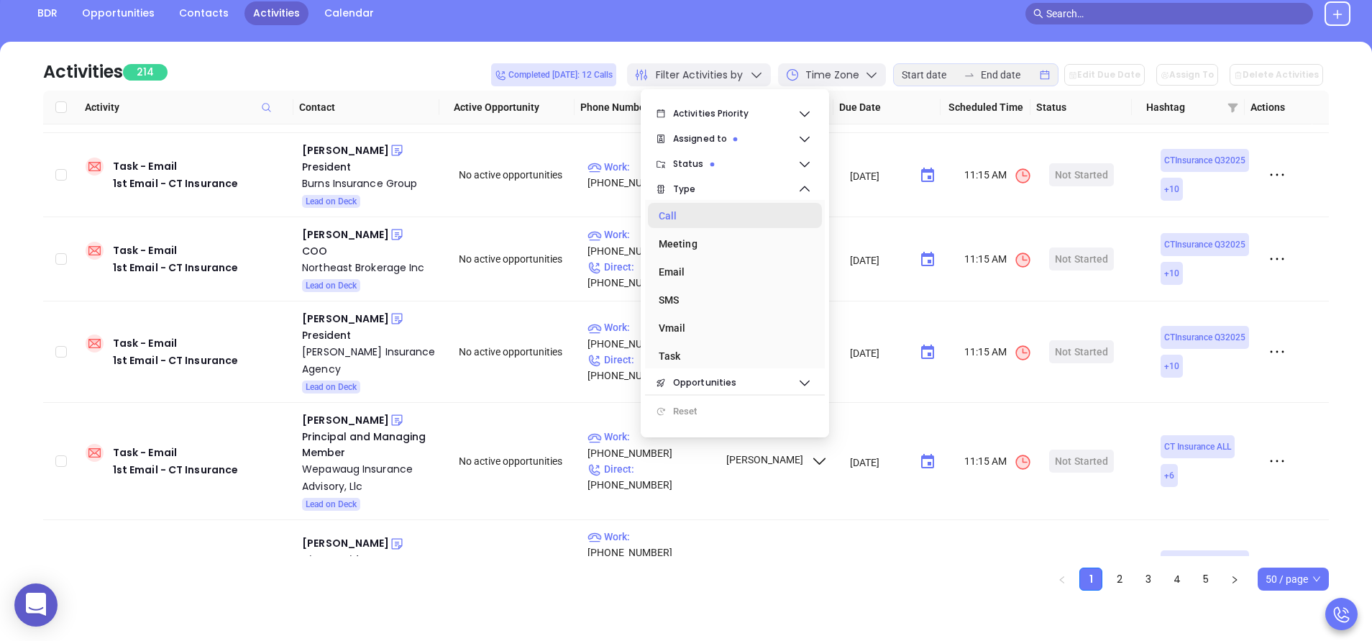
click at [688, 216] on div "Call" at bounding box center [731, 215] width 144 height 29
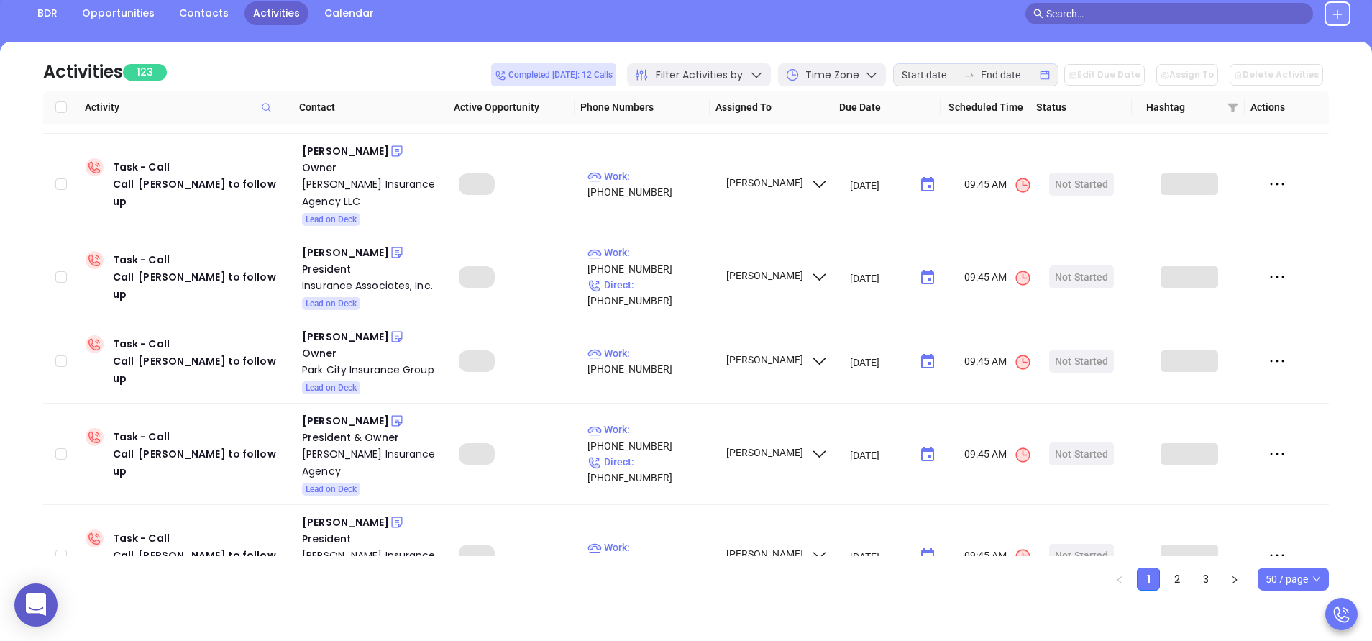
click at [22, 403] on div "Activities 123 Completed today: 12 Calls Filter Activities by Time Zone Edit Du…" at bounding box center [686, 316] width 1329 height 549
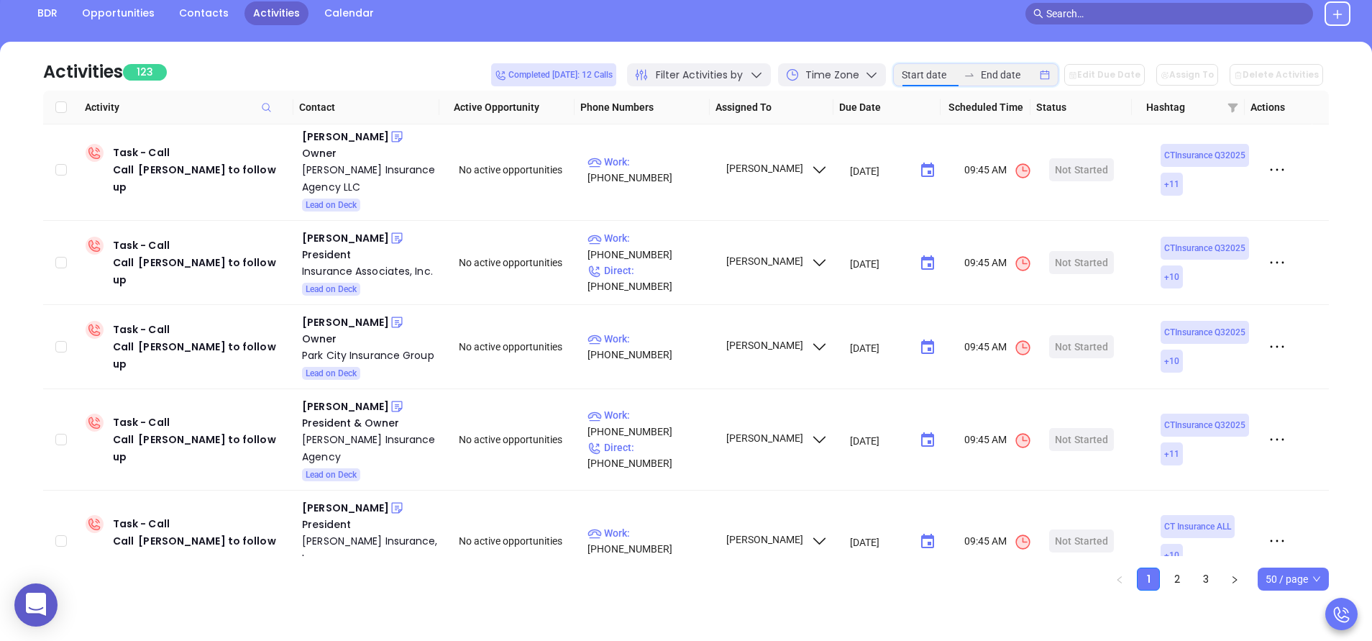
click at [933, 81] on input at bounding box center [930, 75] width 56 height 16
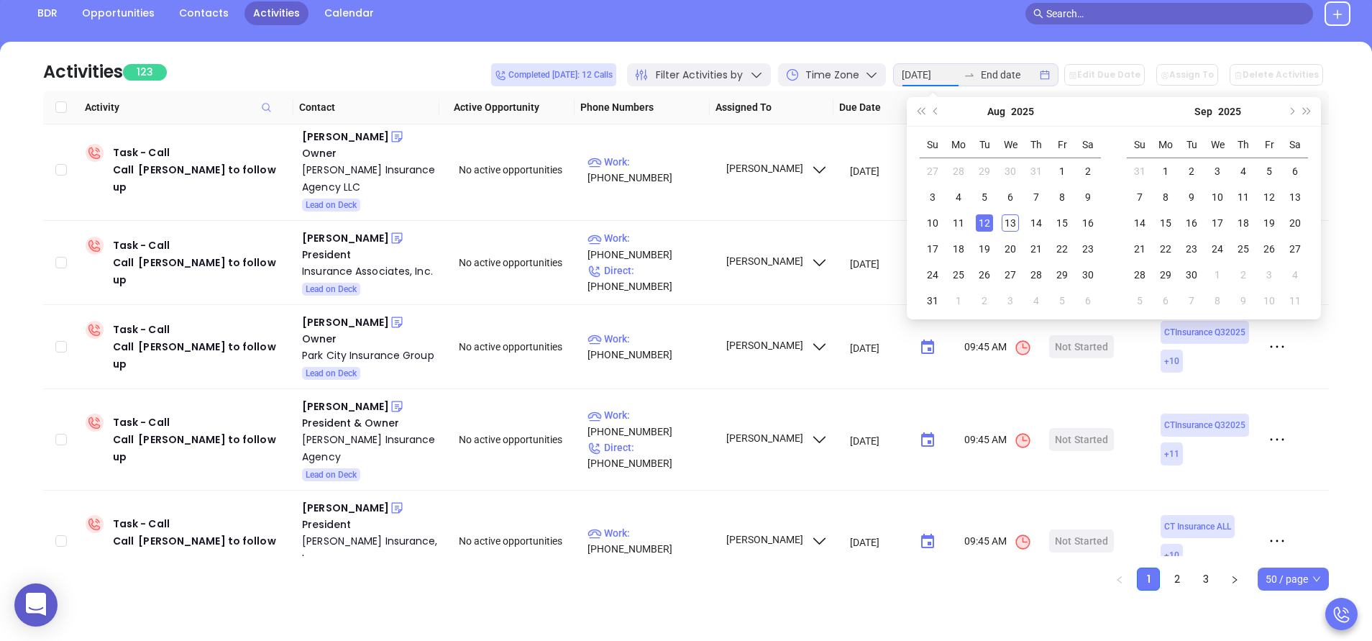
click at [987, 220] on div "12" at bounding box center [984, 222] width 17 height 17
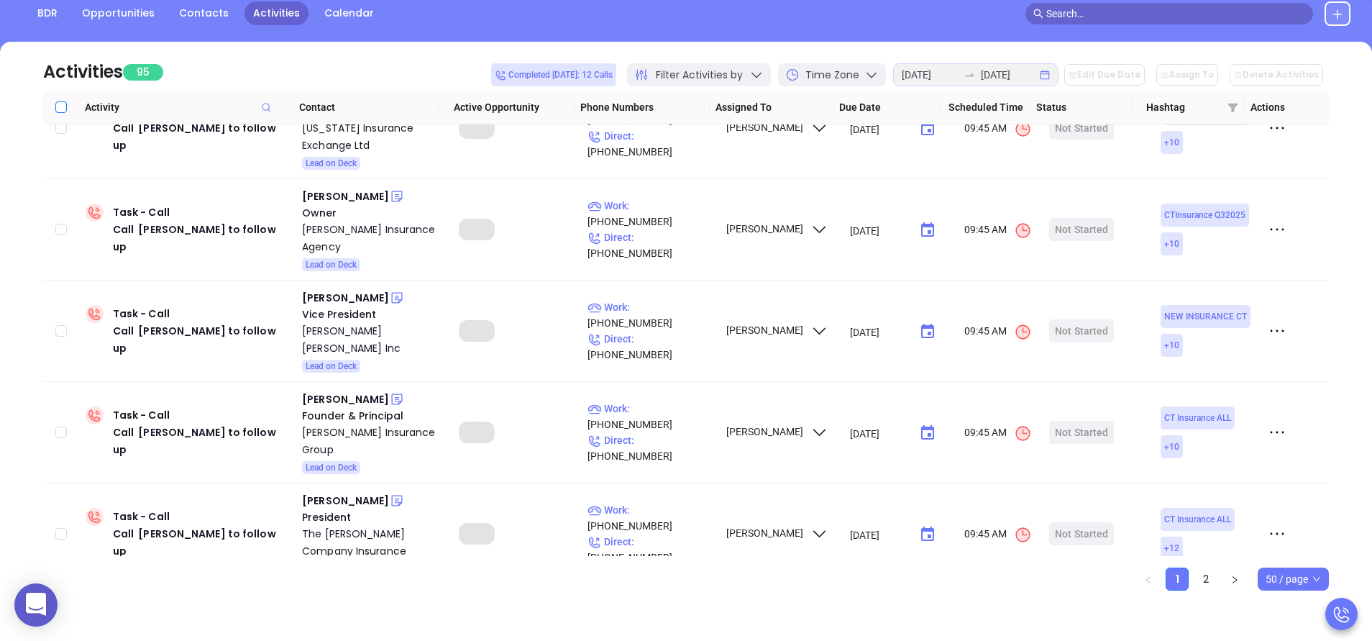
click at [60, 113] on label at bounding box center [61, 107] width 12 height 16
click at [60, 113] on input "Select all" at bounding box center [61, 107] width 12 height 12
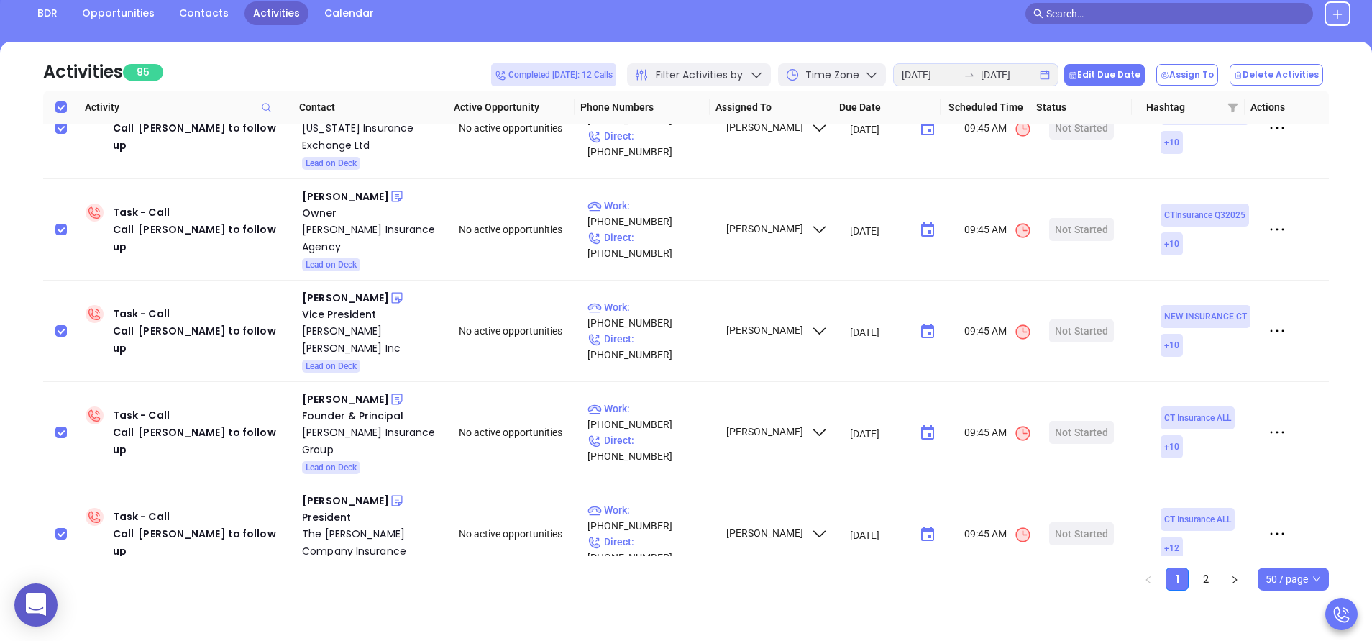
click at [1128, 75] on button "Edit Due Date" at bounding box center [1104, 75] width 81 height 22
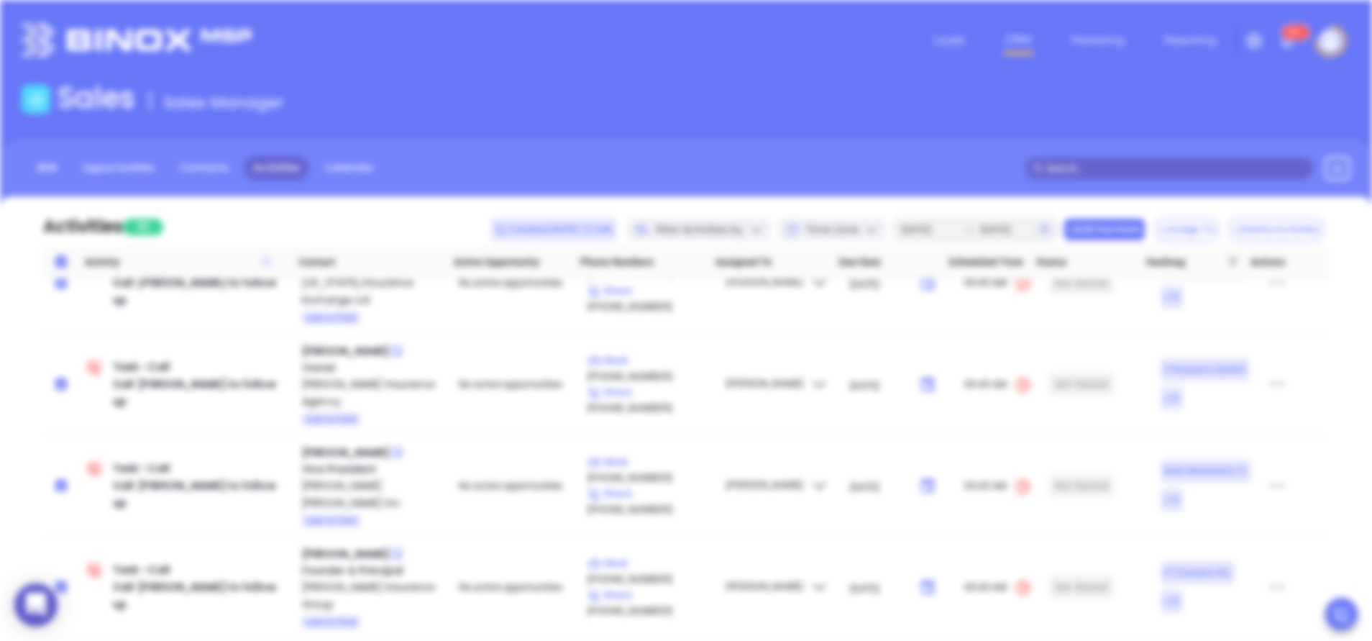
scroll to position [0, 0]
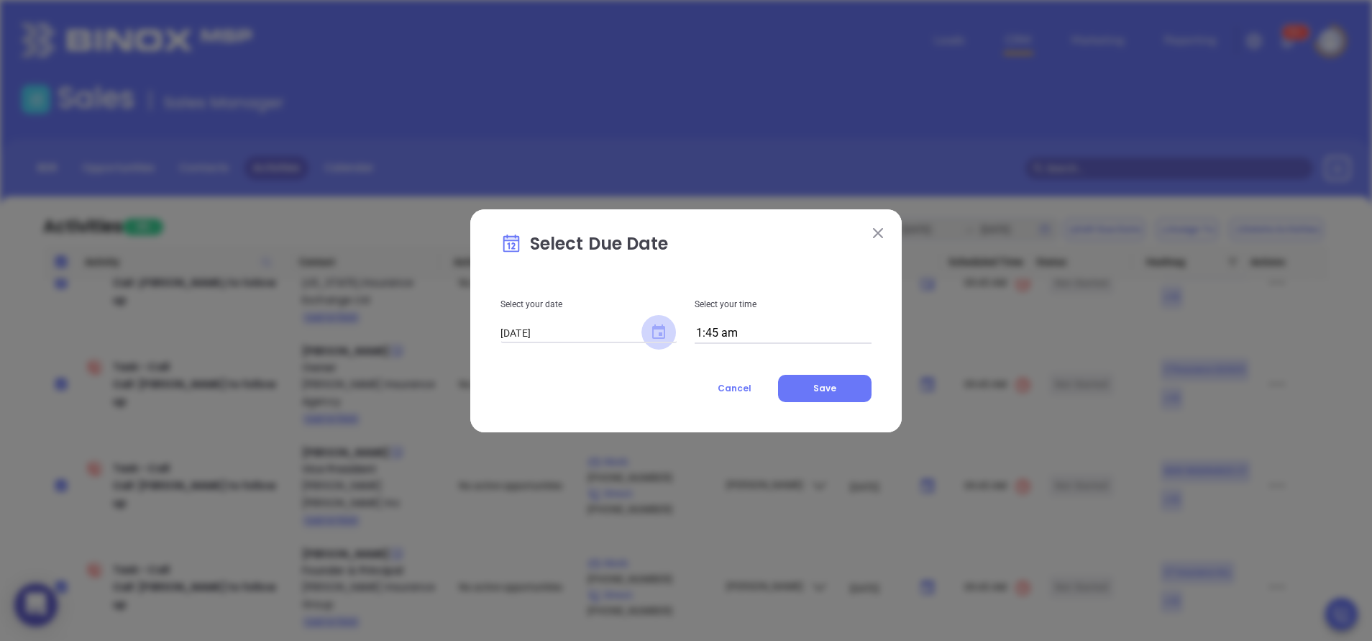
click at [654, 333] on icon "Choose date, selected date is Aug 13, 2025" at bounding box center [658, 331] width 13 height 14
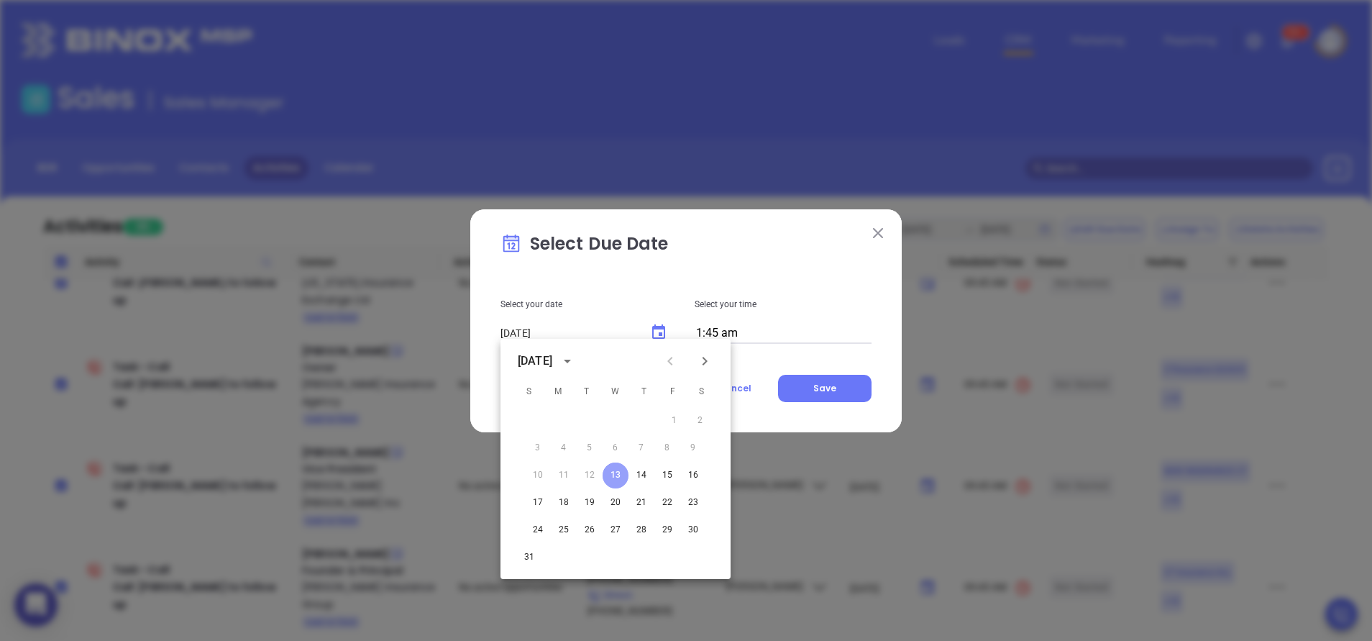
click at [616, 472] on button "13" at bounding box center [616, 475] width 26 height 26
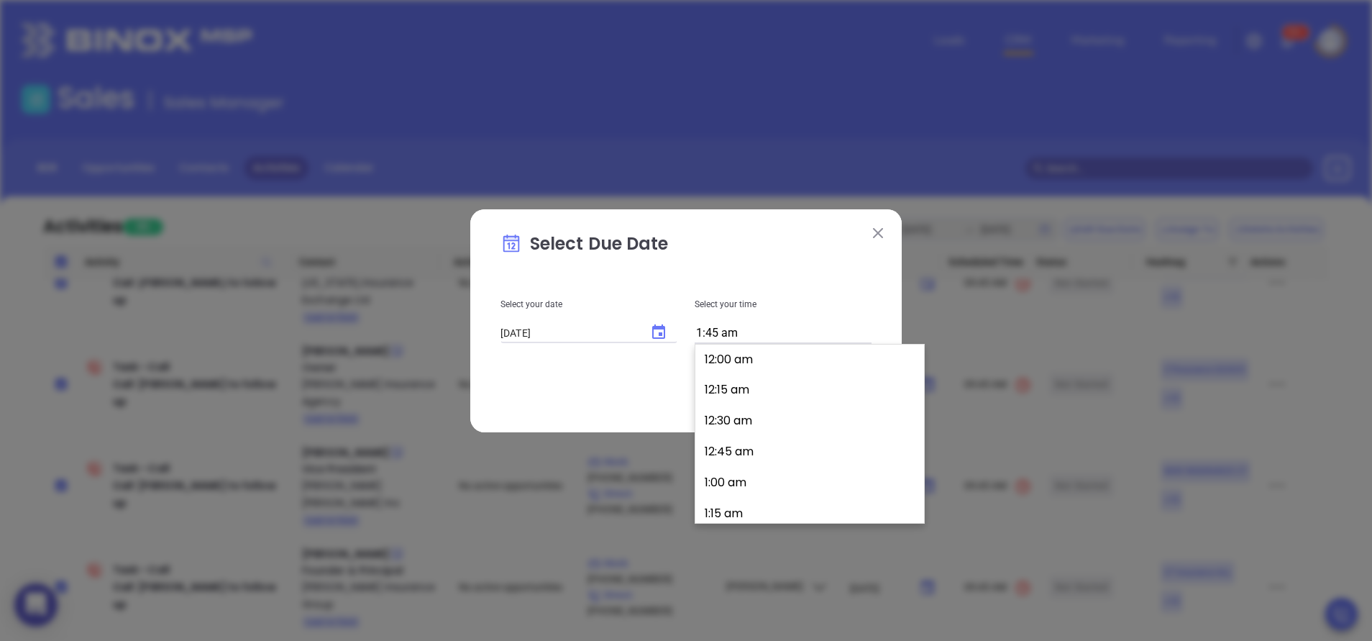
click at [750, 329] on input "1:45 am" at bounding box center [783, 334] width 177 height 20
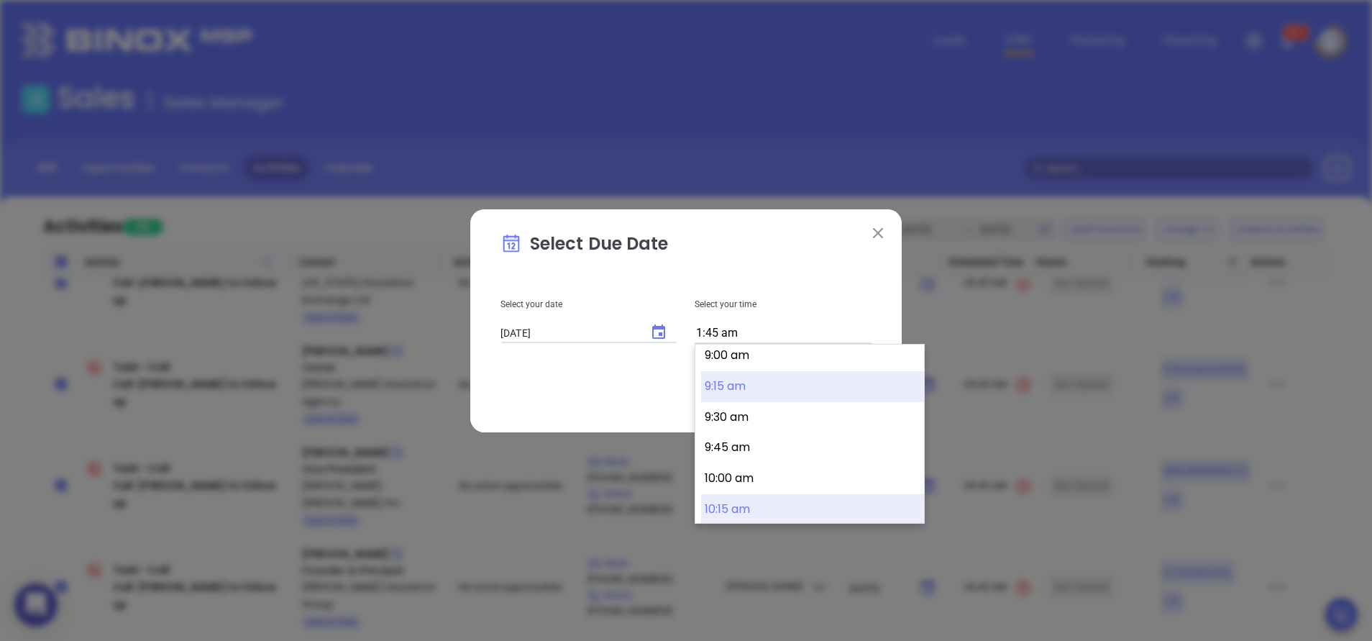
click at [757, 498] on button "10:15 am" at bounding box center [812, 509] width 223 height 31
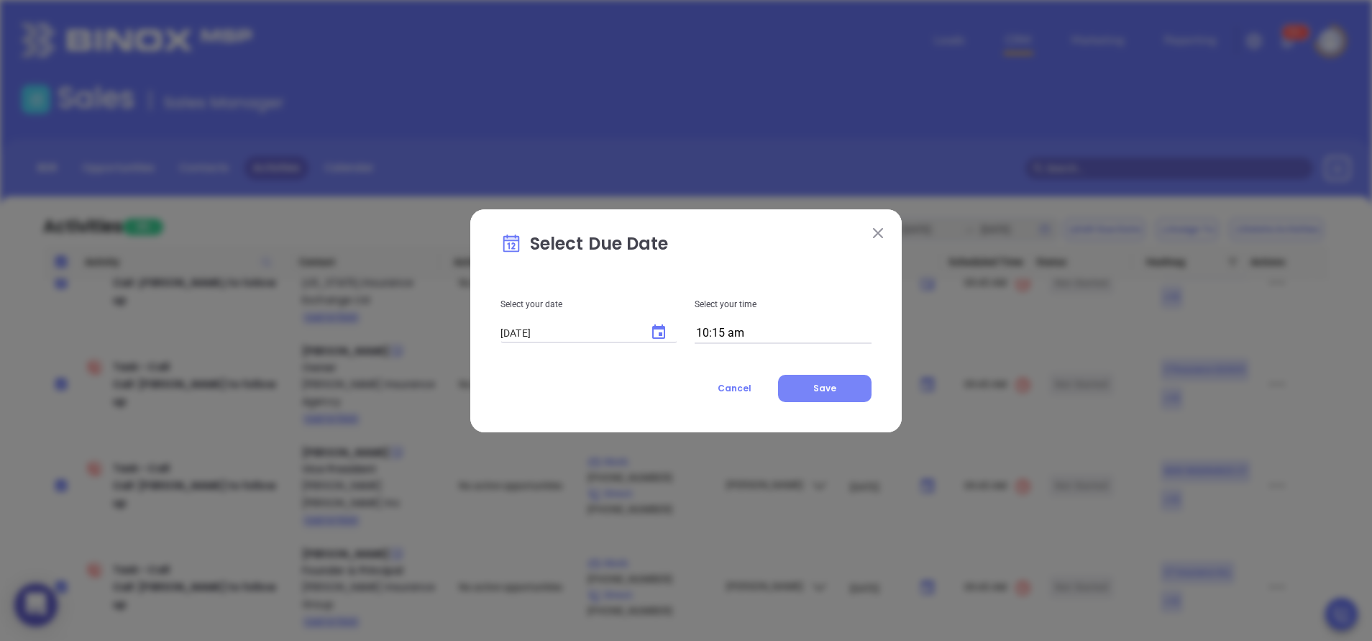
click at [838, 388] on button "Save" at bounding box center [824, 388] width 93 height 27
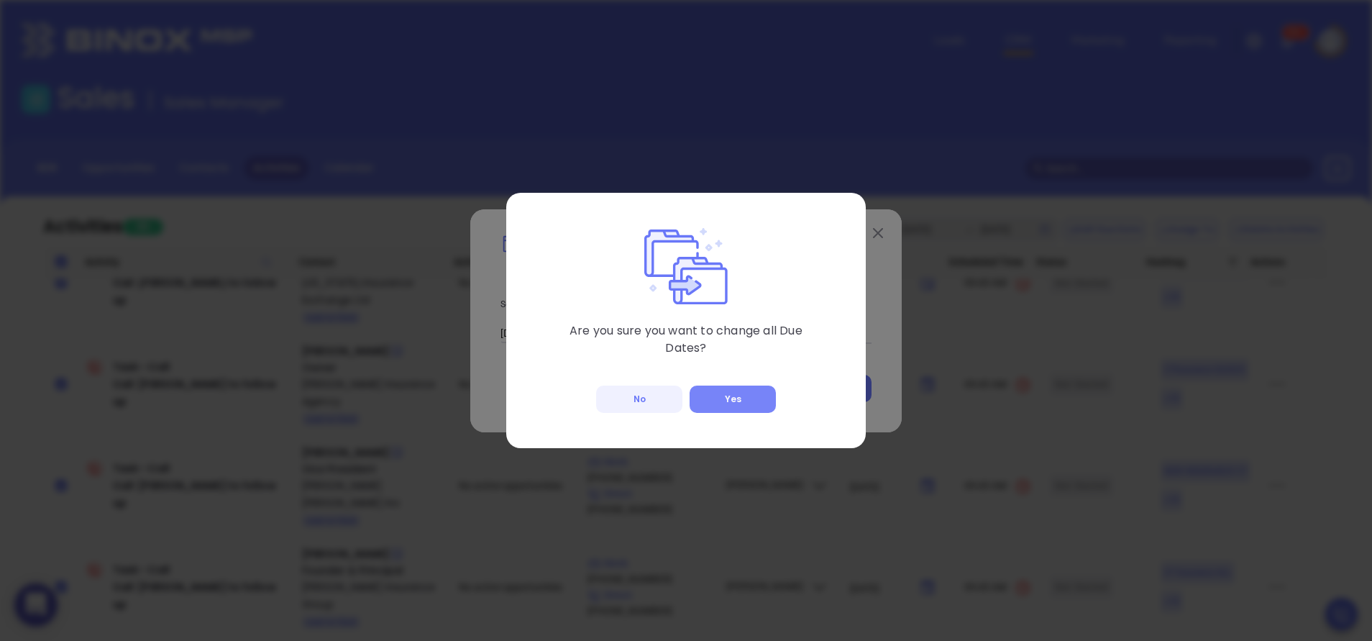
click at [746, 394] on button "Yes" at bounding box center [733, 398] width 86 height 27
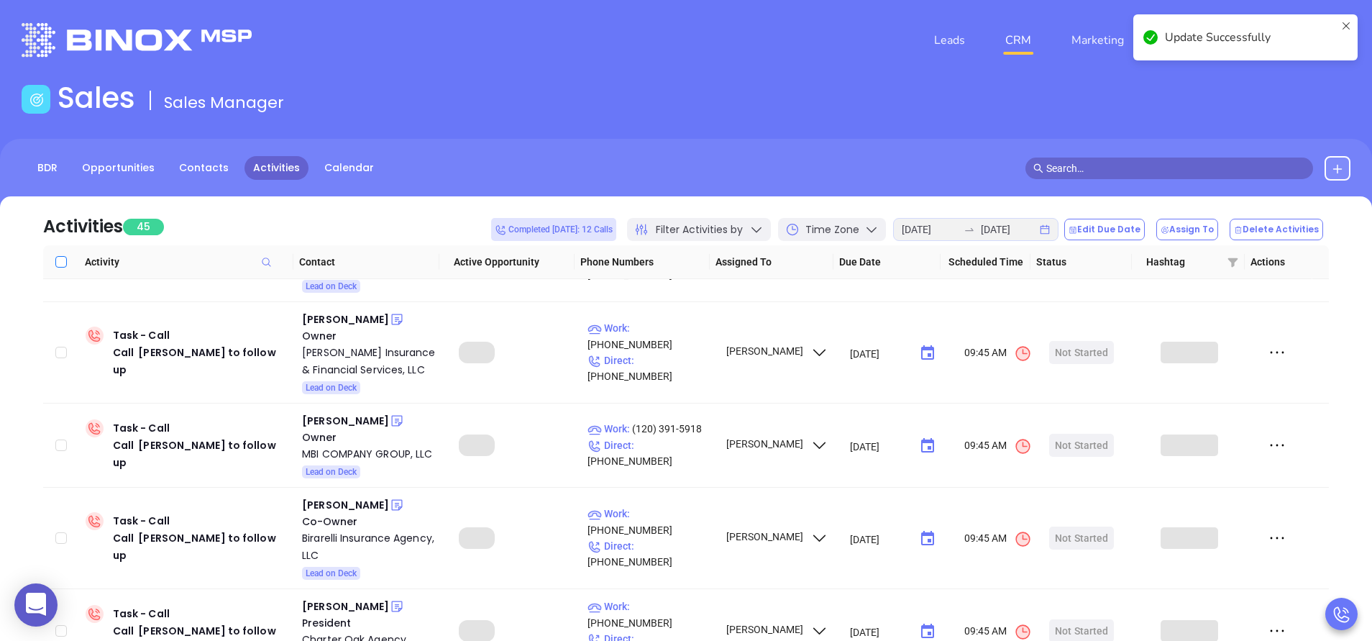
click at [55, 258] on input "Select all" at bounding box center [61, 262] width 12 height 12
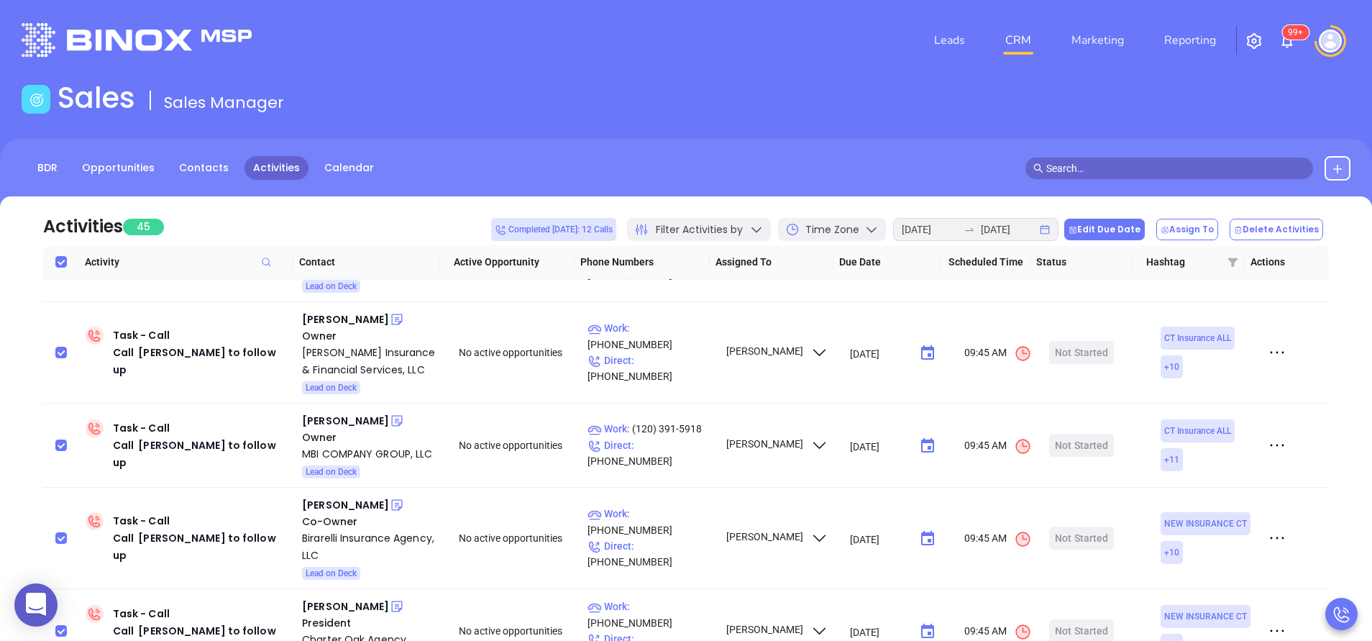
click at [1125, 226] on button "Edit Due Date" at bounding box center [1104, 230] width 81 height 22
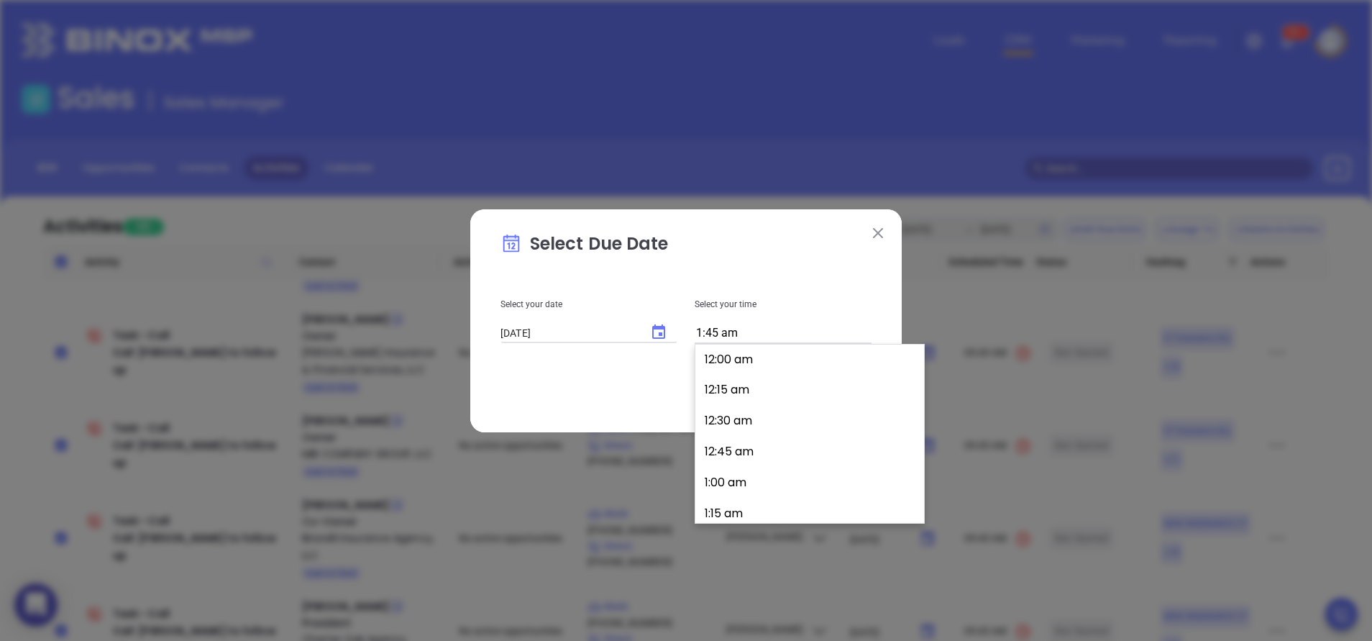
click at [751, 334] on input "1:45 am" at bounding box center [783, 334] width 177 height 20
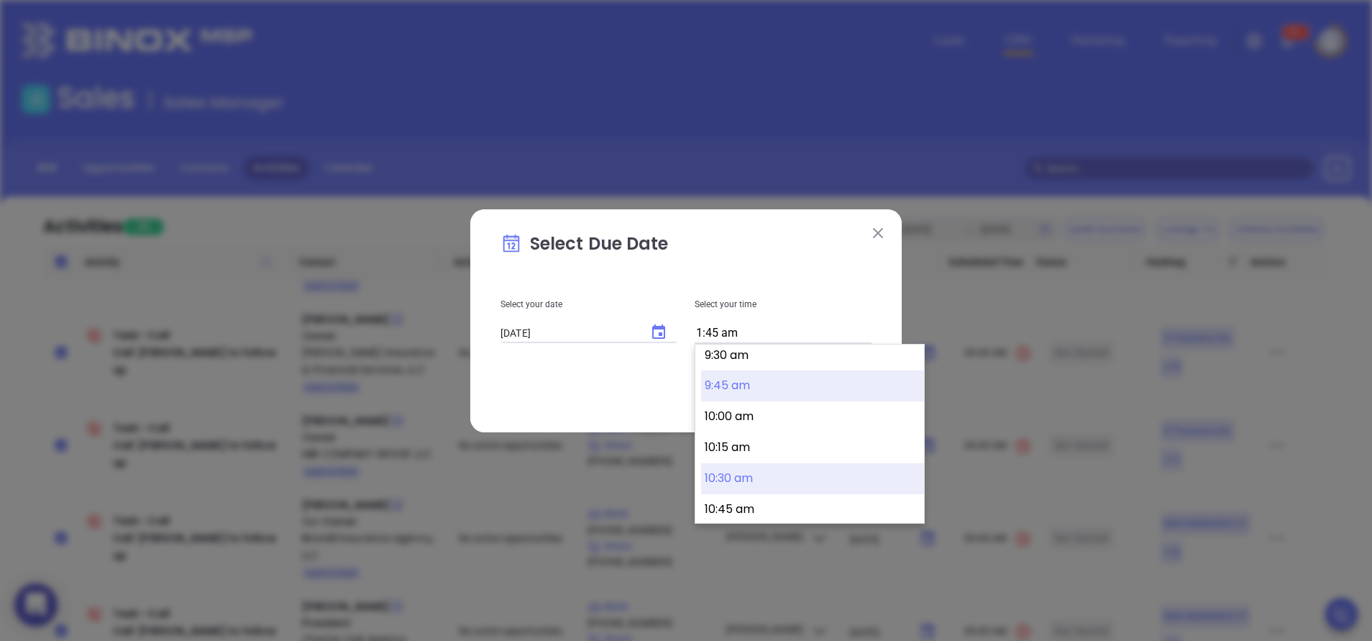
click at [755, 482] on button "10:30 am" at bounding box center [812, 478] width 223 height 31
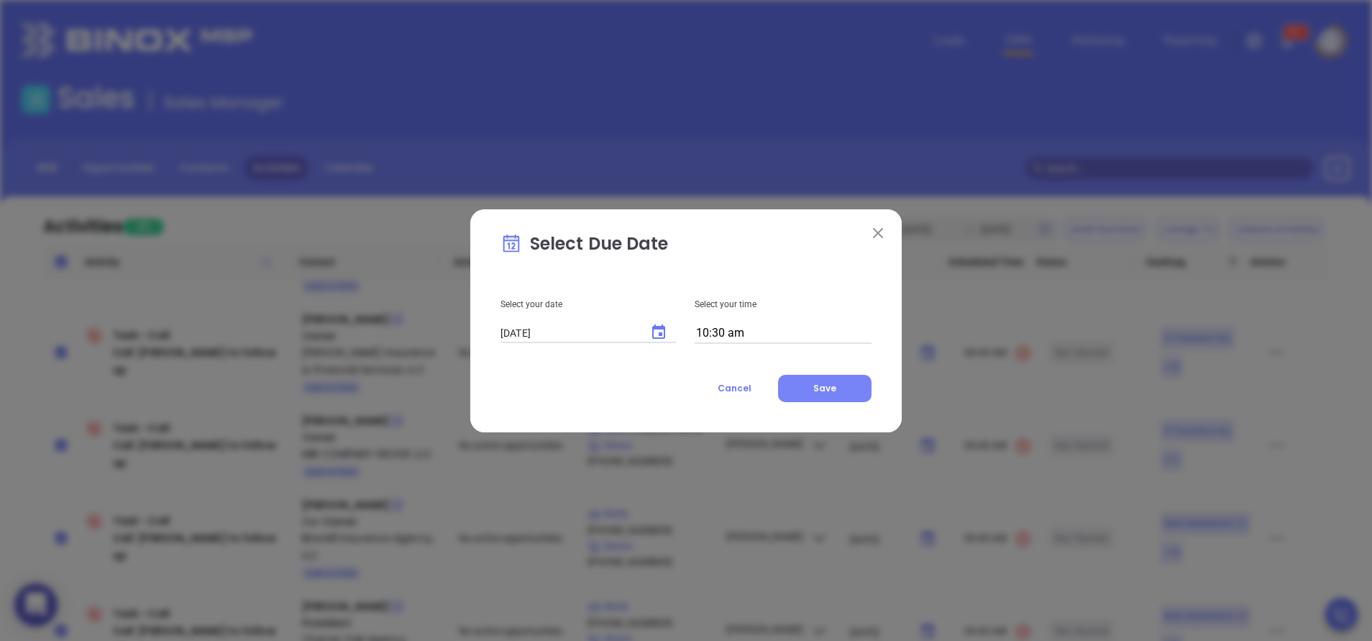
click at [843, 385] on button "Save" at bounding box center [824, 388] width 93 height 27
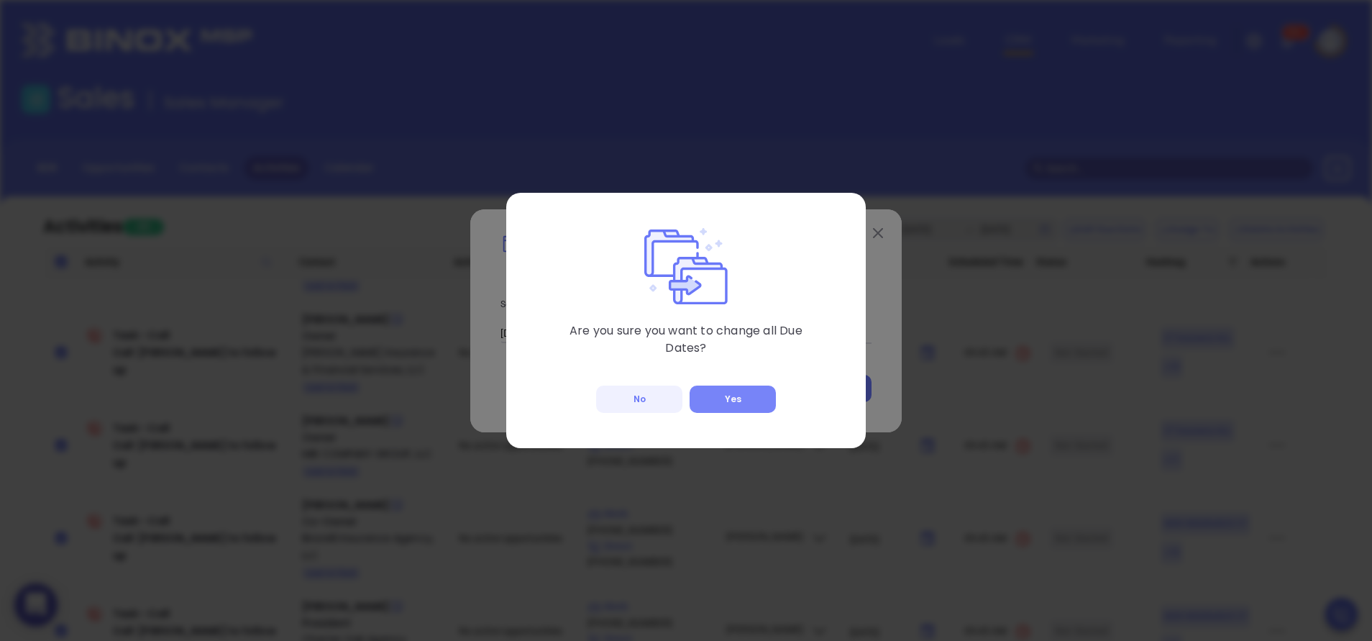
click at [751, 401] on button "Yes" at bounding box center [733, 398] width 86 height 27
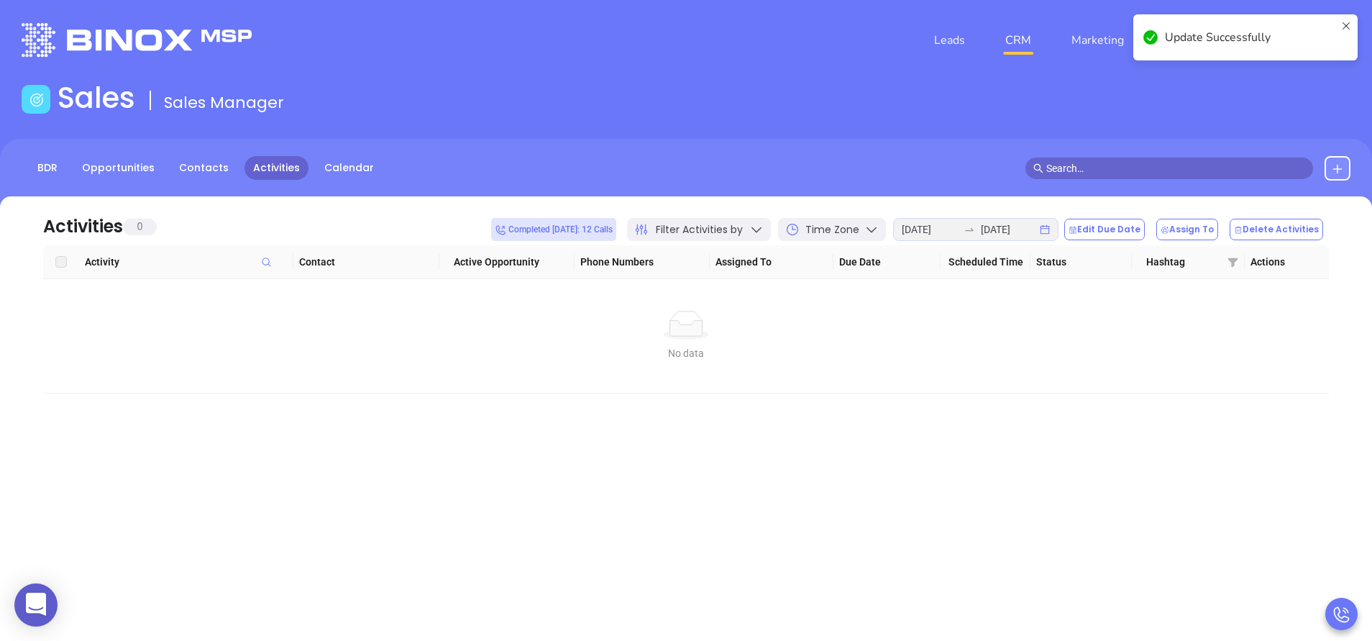
scroll to position [0, 0]
click at [606, 430] on div "Activities 0 Completed today: 12 Calls Filter Activities by Time Zone 2025-08-1…" at bounding box center [686, 319] width 1372 height 247
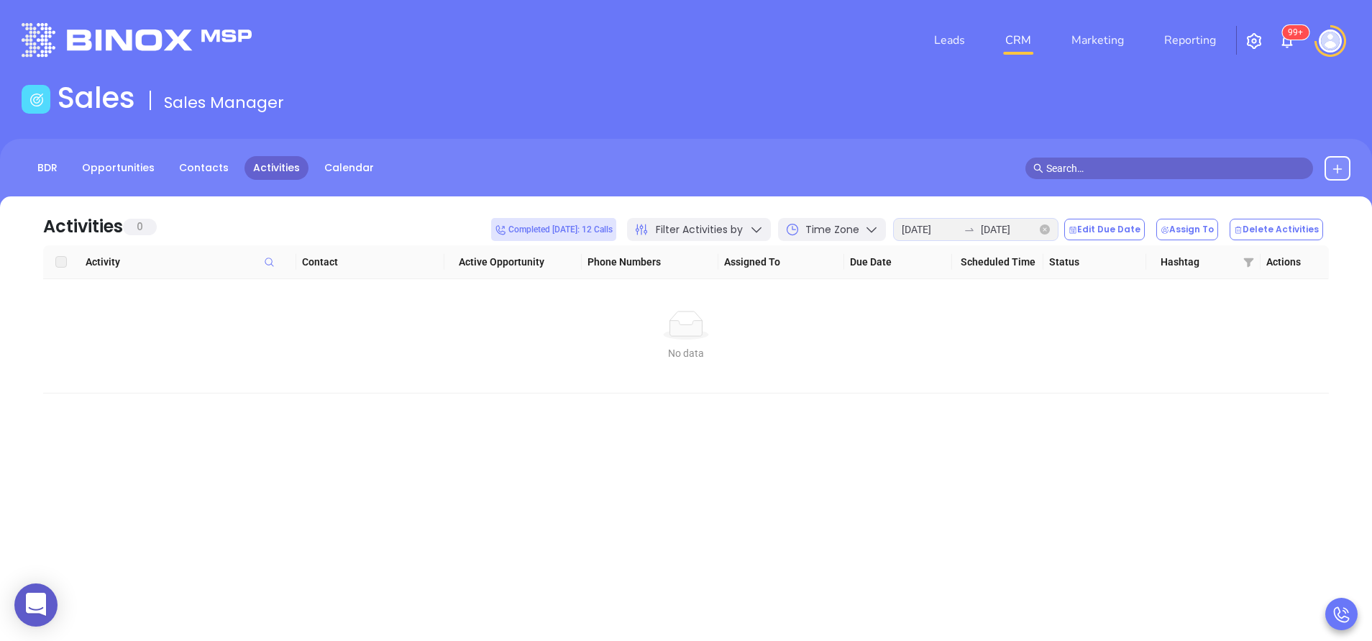
click at [1050, 227] on icon "close-circle" at bounding box center [1045, 229] width 10 height 10
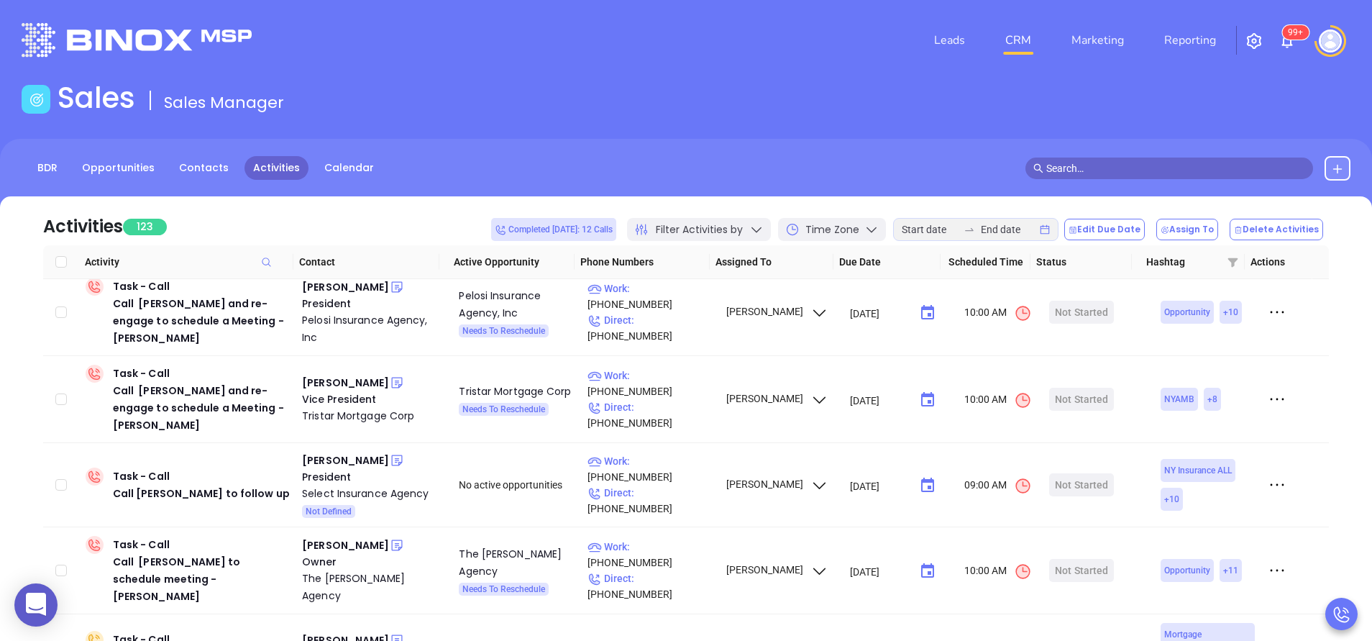
scroll to position [361, 0]
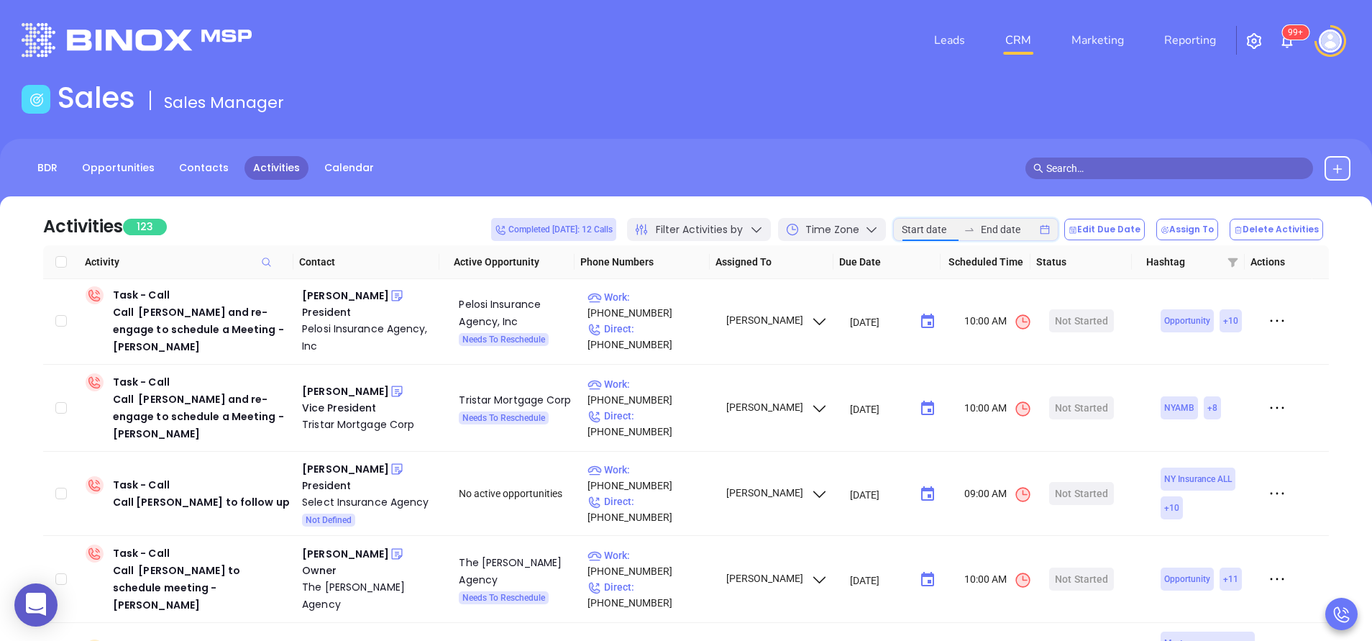
click at [931, 236] on input at bounding box center [930, 229] width 56 height 16
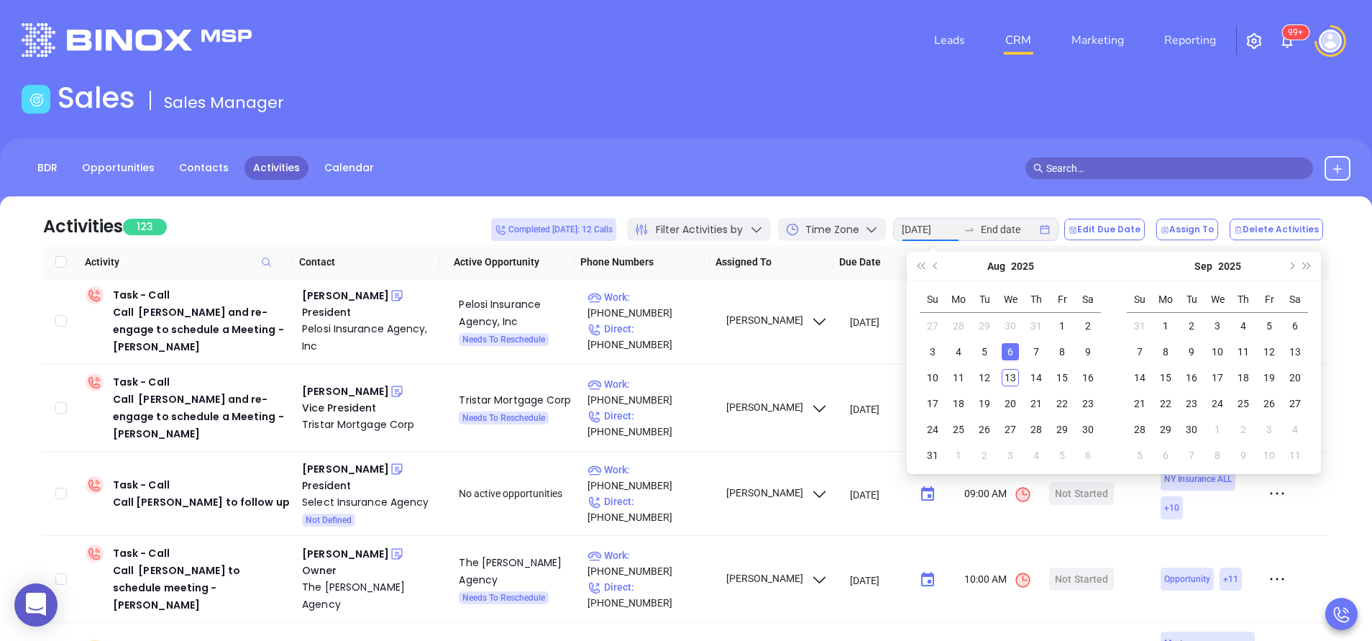
click at [1010, 350] on div "6" at bounding box center [1010, 351] width 17 height 17
click at [984, 373] on div "12" at bounding box center [984, 377] width 17 height 17
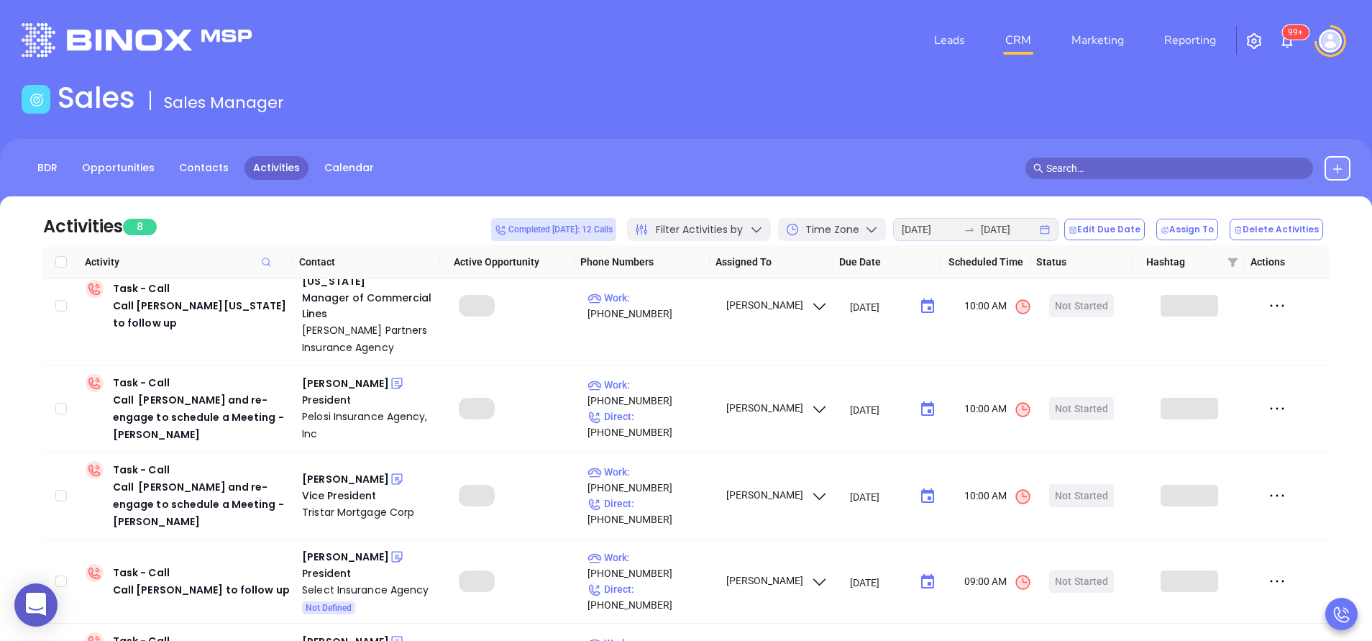
scroll to position [239, 0]
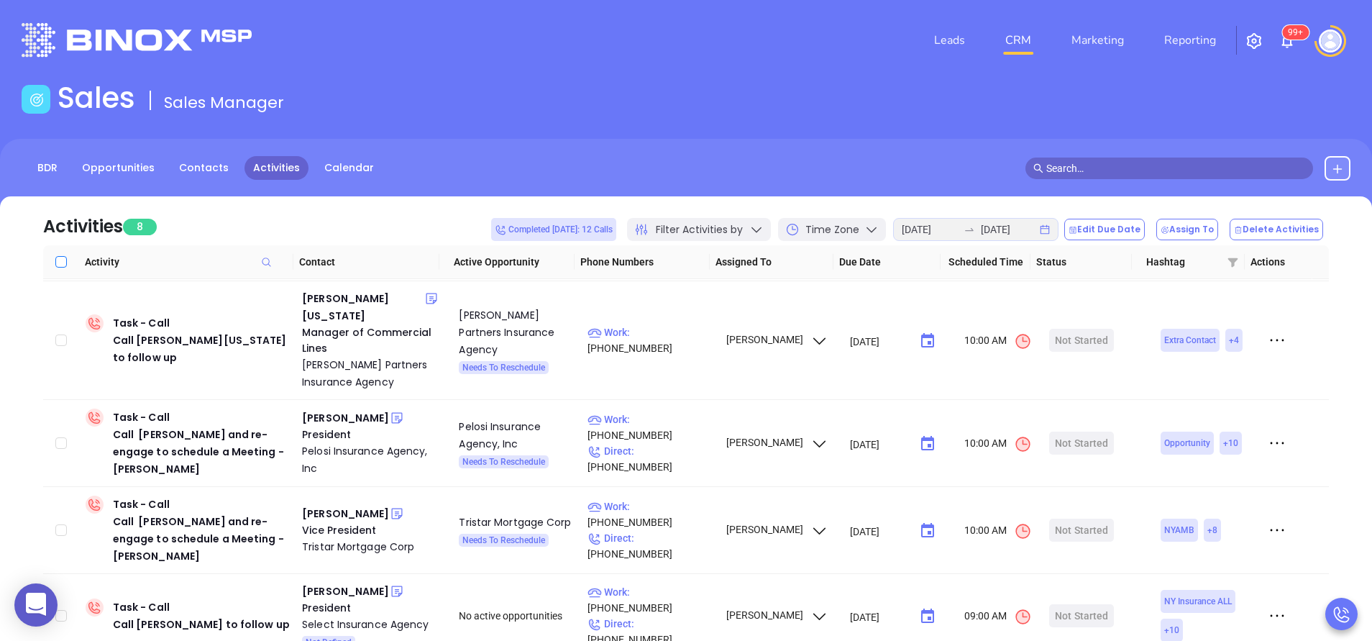
click at [64, 264] on input "Select all" at bounding box center [61, 262] width 12 height 12
click at [1132, 229] on button "Edit Due Date" at bounding box center [1104, 230] width 81 height 22
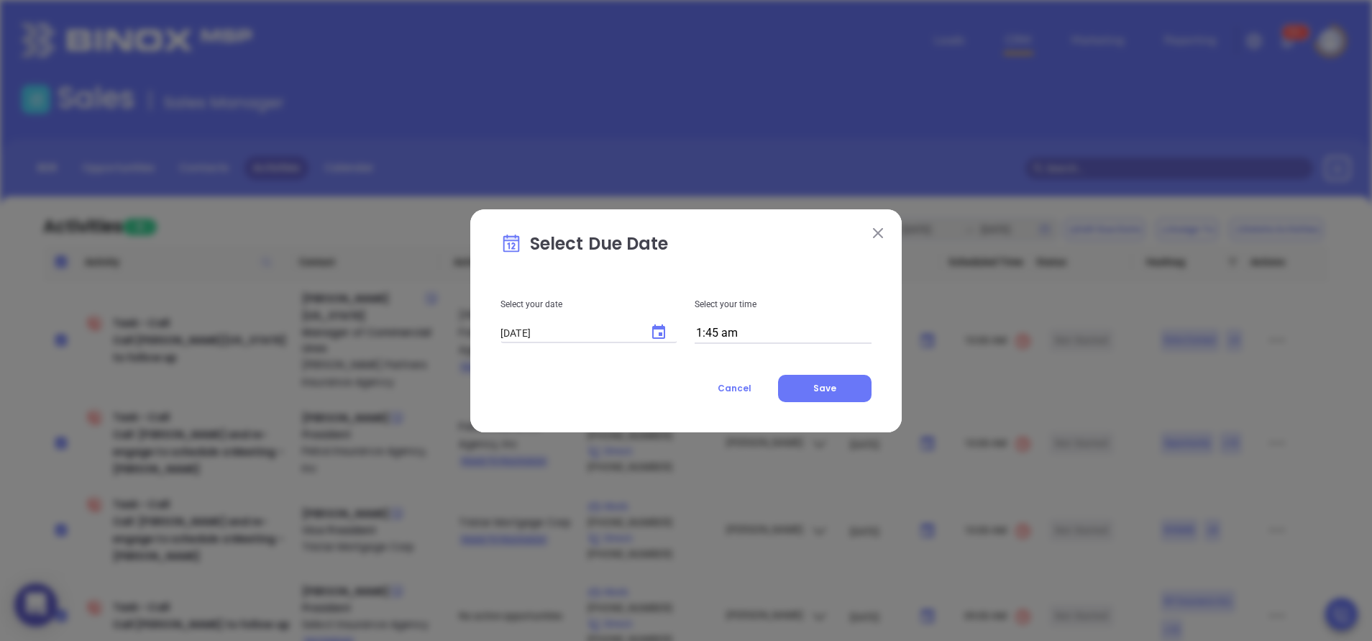
click at [733, 339] on input "1:45 am" at bounding box center [783, 334] width 177 height 20
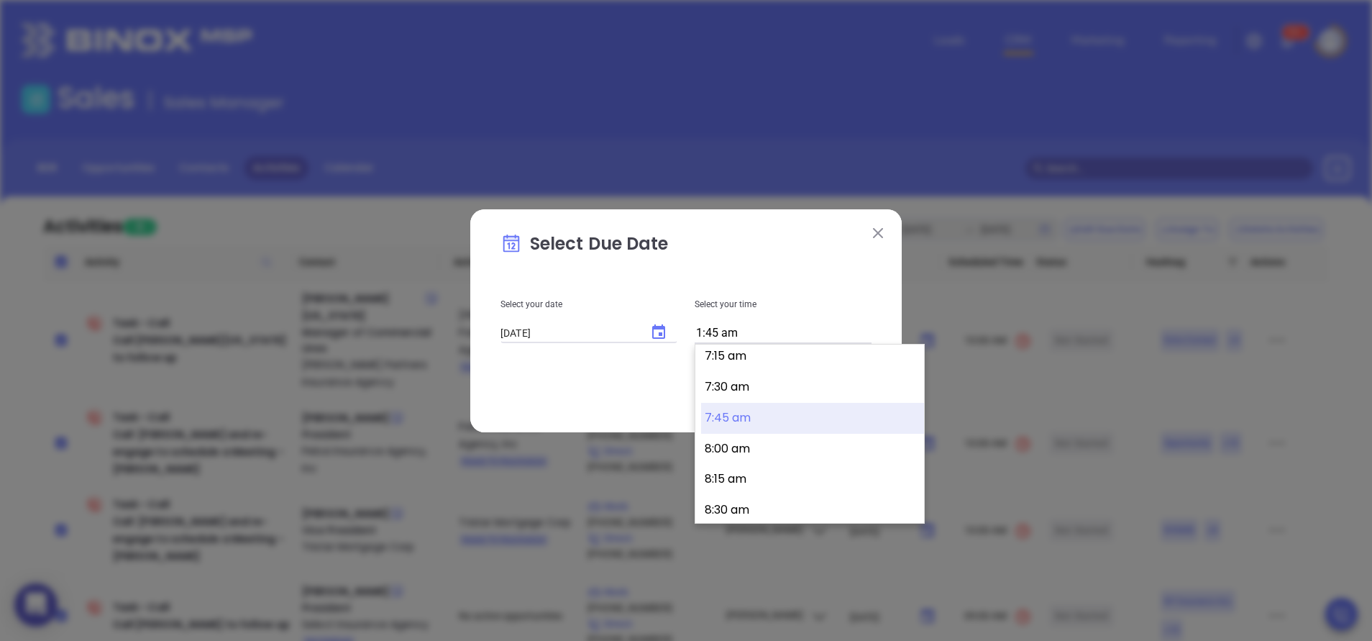
scroll to position [928, 0]
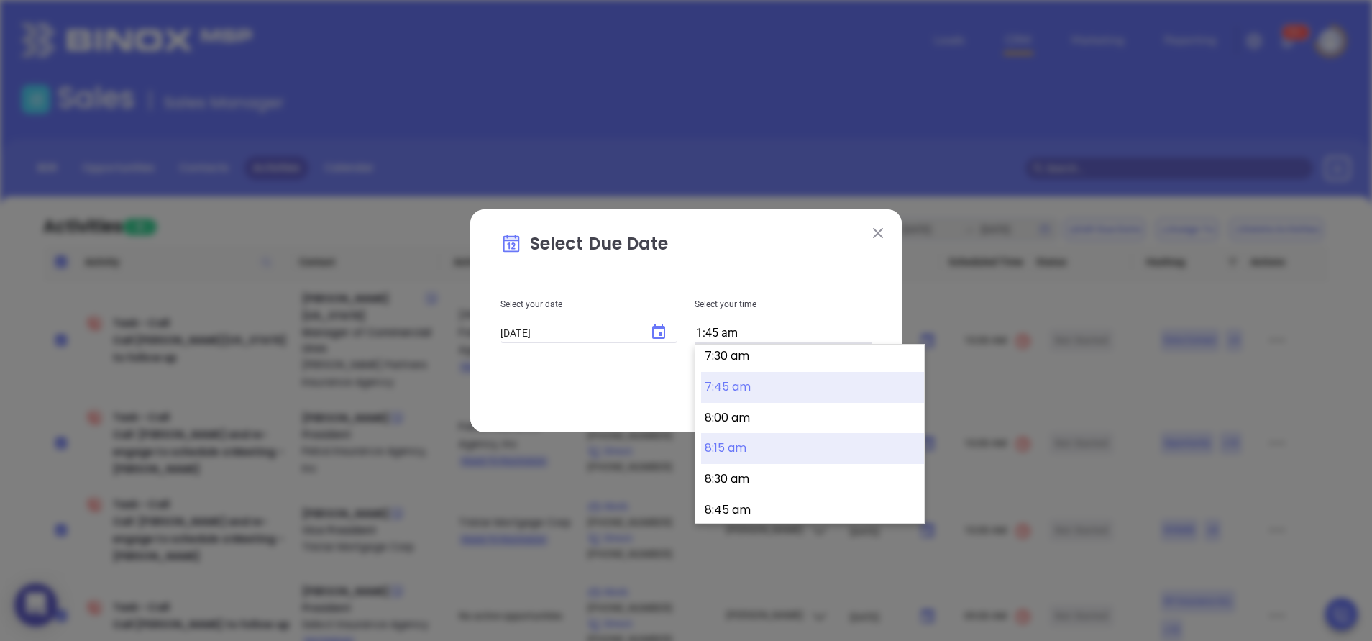
click at [749, 444] on button "8:15 am" at bounding box center [812, 448] width 223 height 31
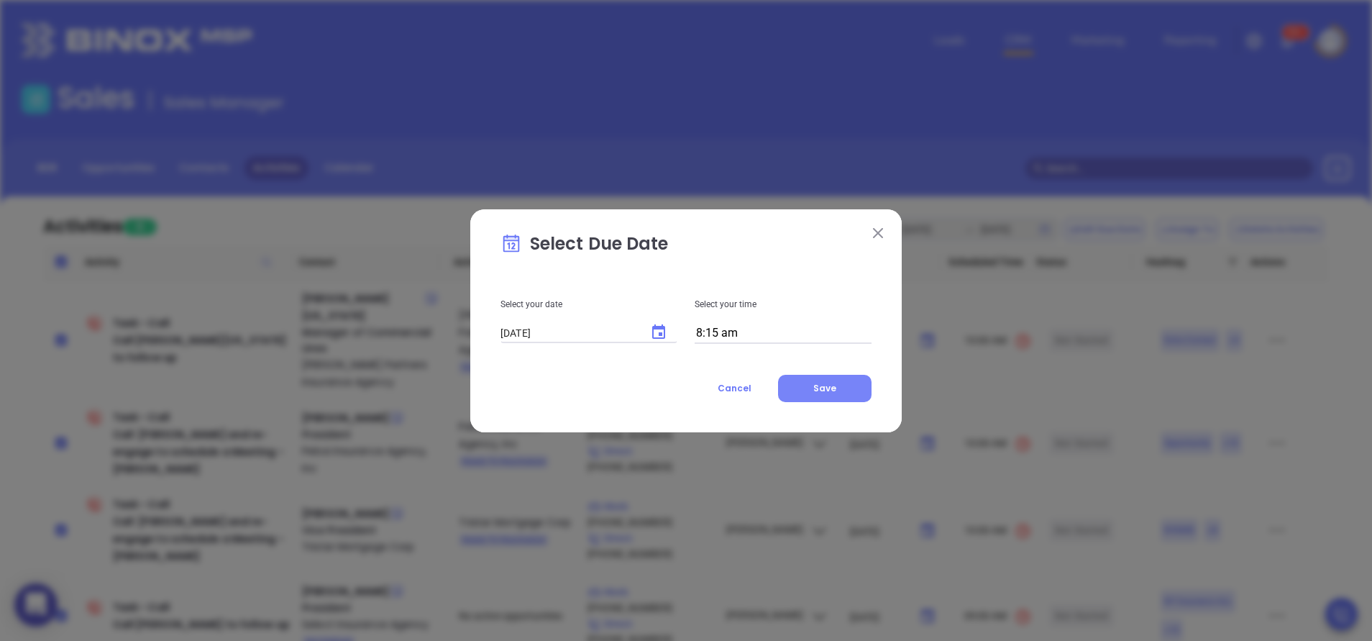
click at [827, 385] on span "Save" at bounding box center [824, 388] width 23 height 12
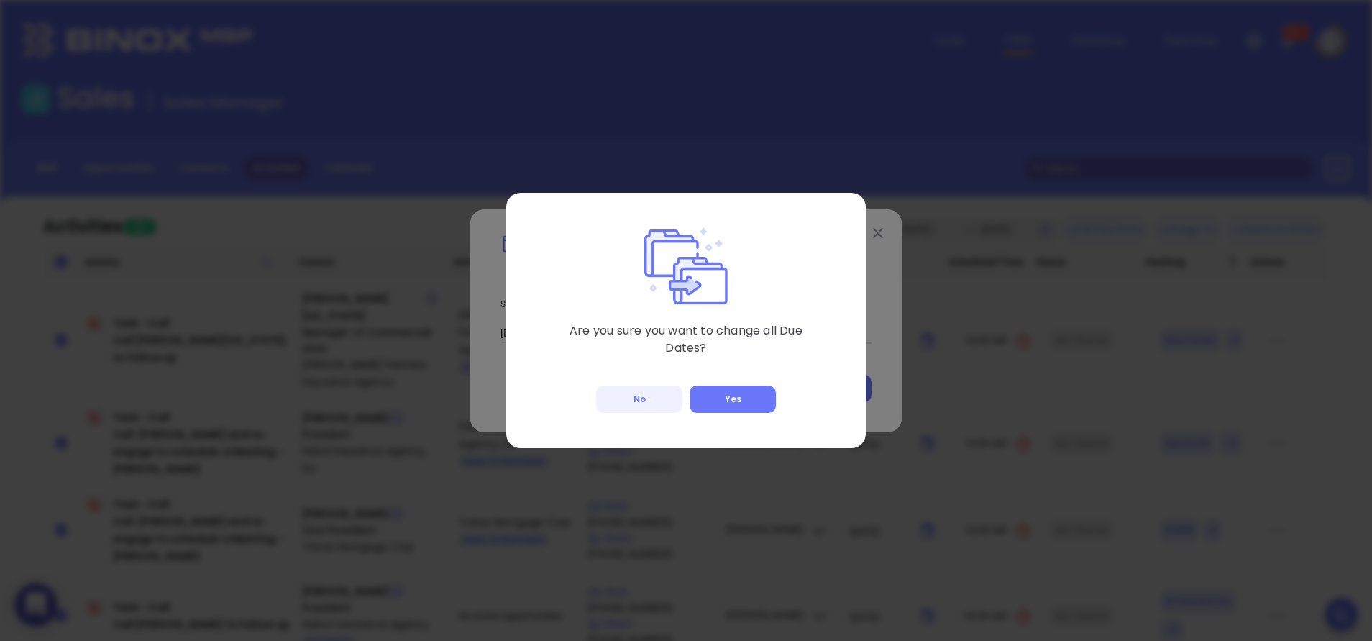
click at [653, 392] on button "No" at bounding box center [639, 398] width 86 height 27
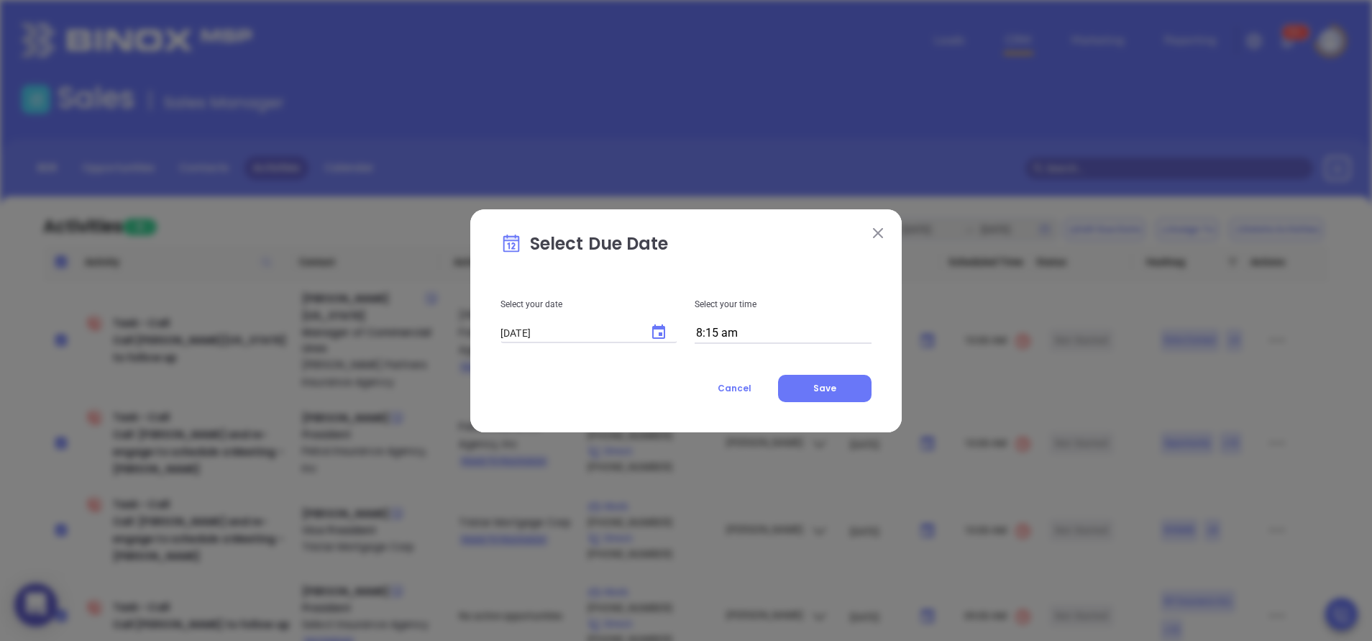
click at [752, 338] on input "8:15 am" at bounding box center [783, 334] width 177 height 20
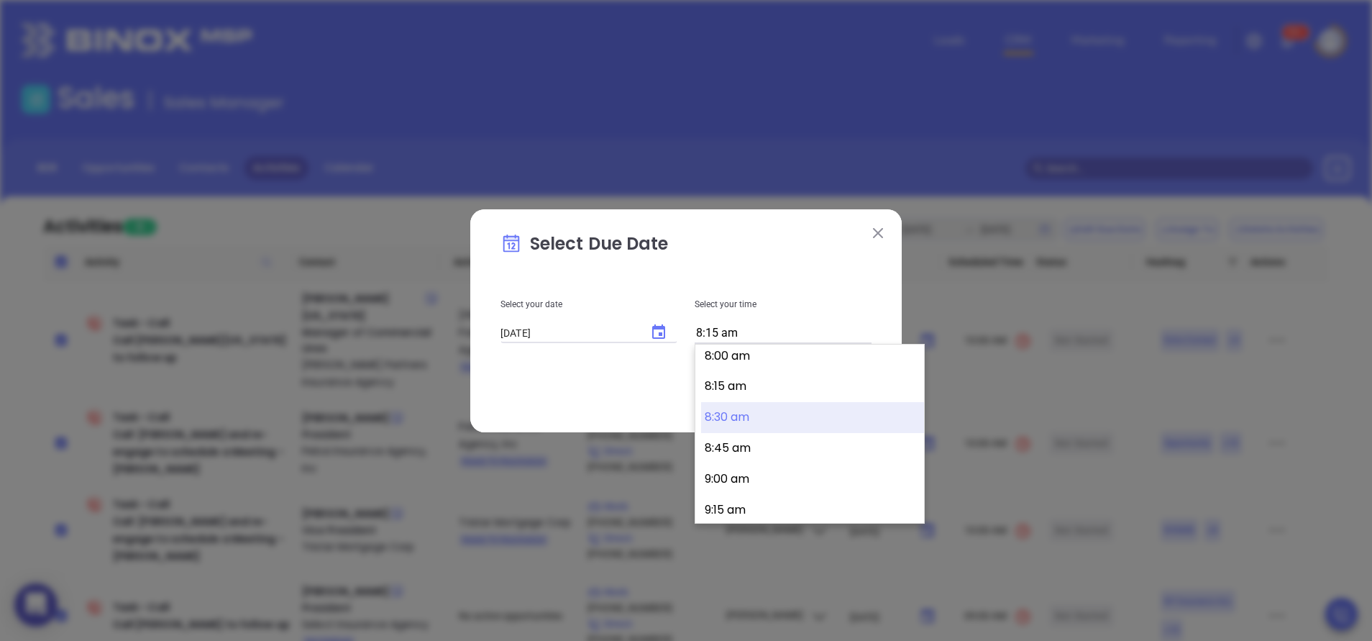
scroll to position [1020, 0]
click at [756, 416] on button "8:45 am" at bounding box center [812, 417] width 223 height 31
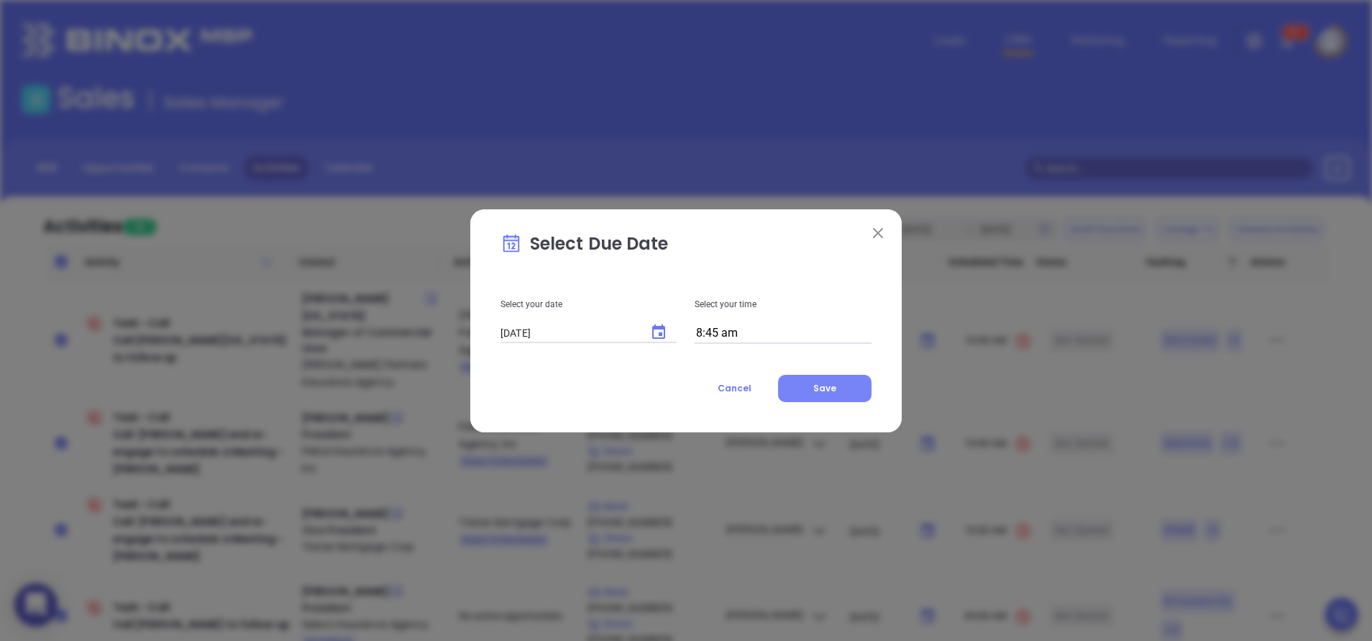
click at [817, 393] on span "Save" at bounding box center [824, 388] width 23 height 12
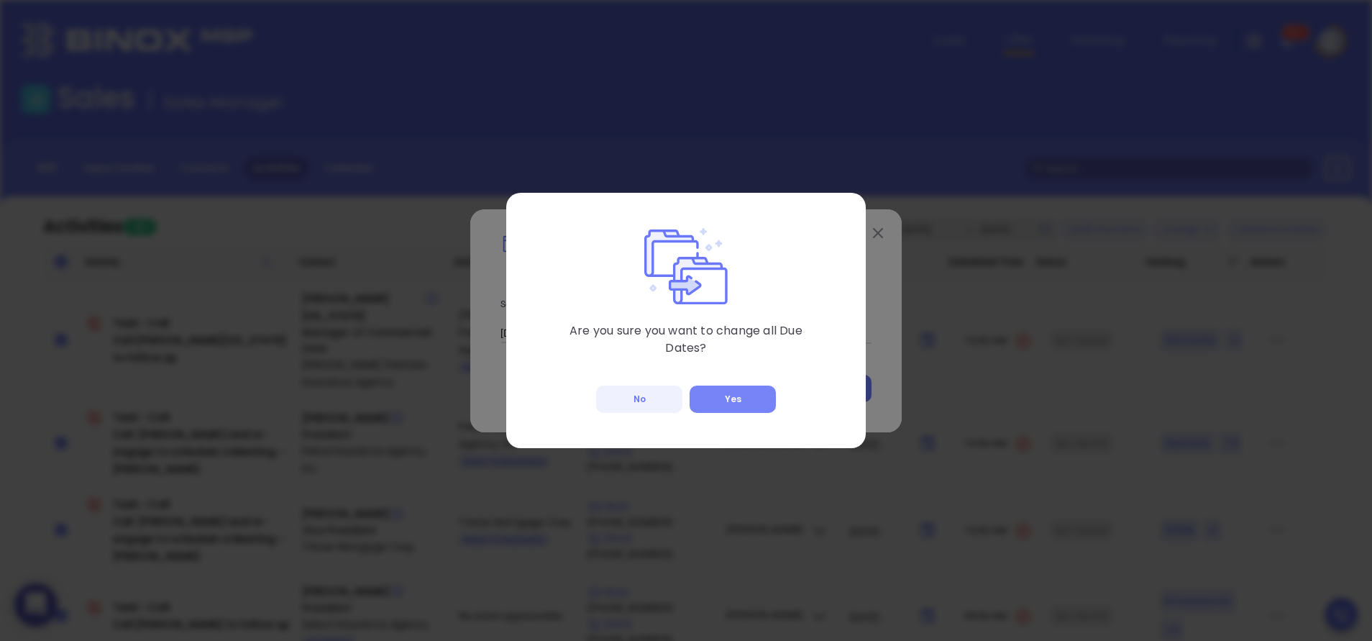
click at [735, 388] on button "Yes" at bounding box center [733, 398] width 86 height 27
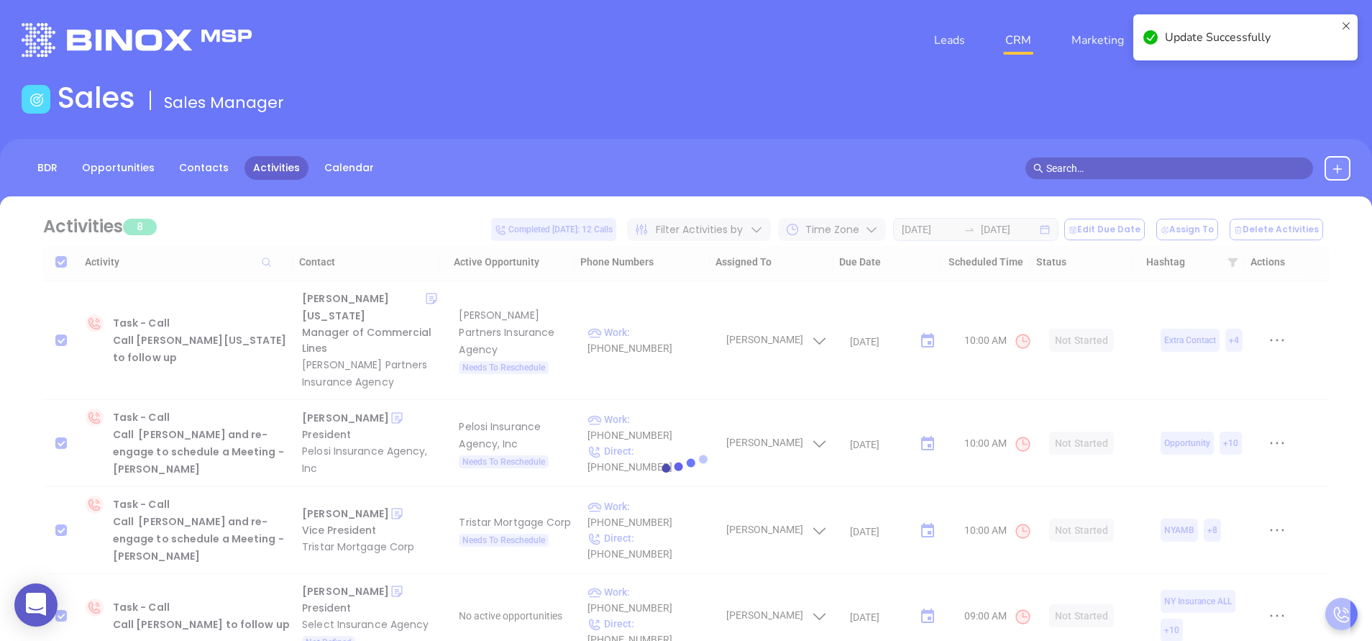
scroll to position [0, 0]
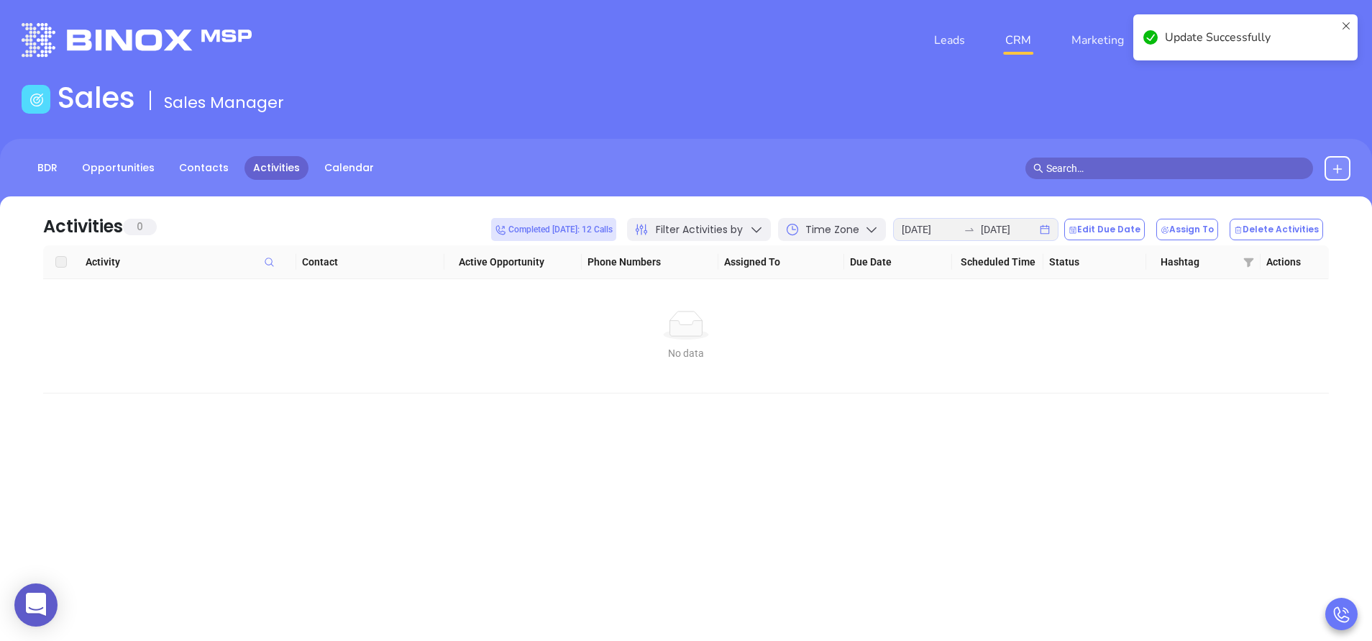
click at [795, 362] on td "No data No data" at bounding box center [686, 336] width 1286 height 114
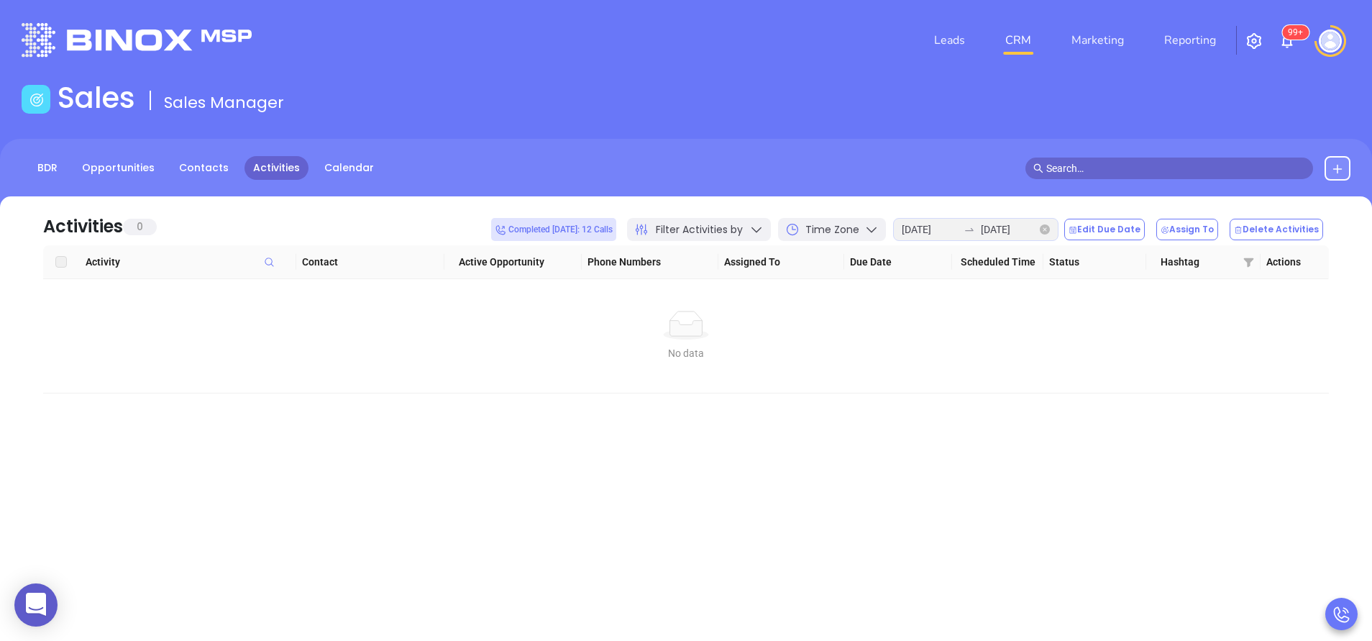
click at [1050, 234] on icon "close-circle" at bounding box center [1045, 229] width 10 height 10
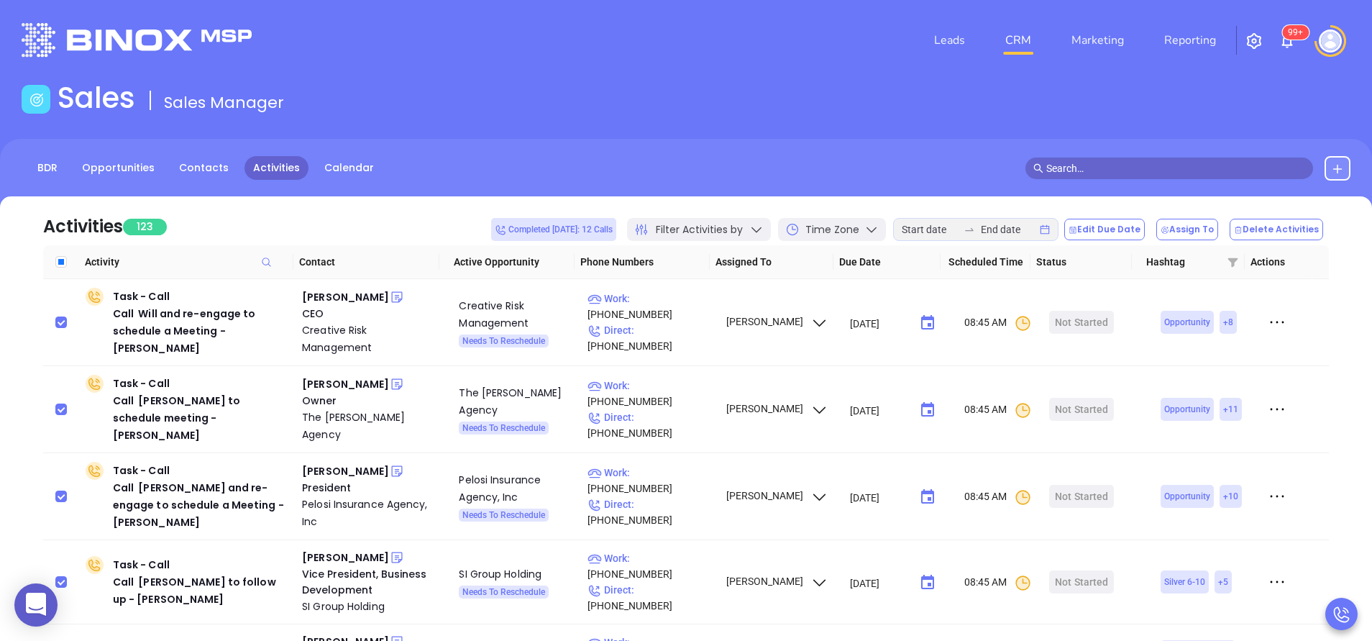
click at [764, 233] on icon at bounding box center [756, 229] width 14 height 14
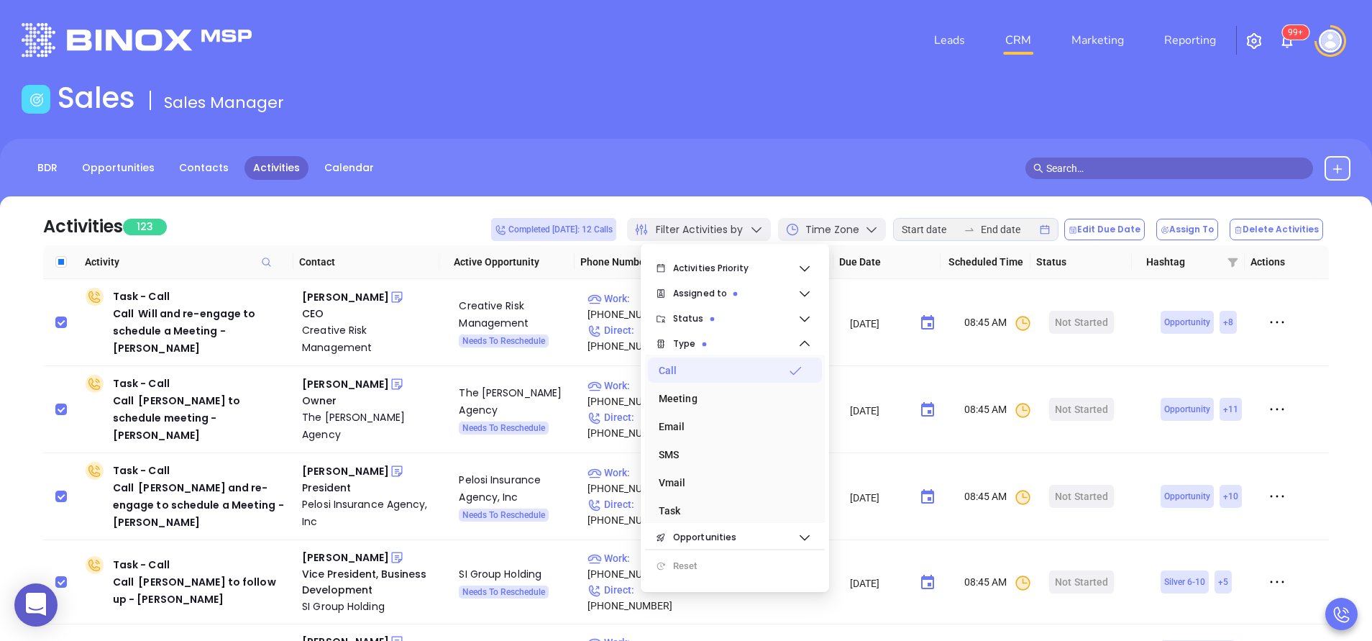
click at [740, 373] on div "Call" at bounding box center [731, 370] width 144 height 29
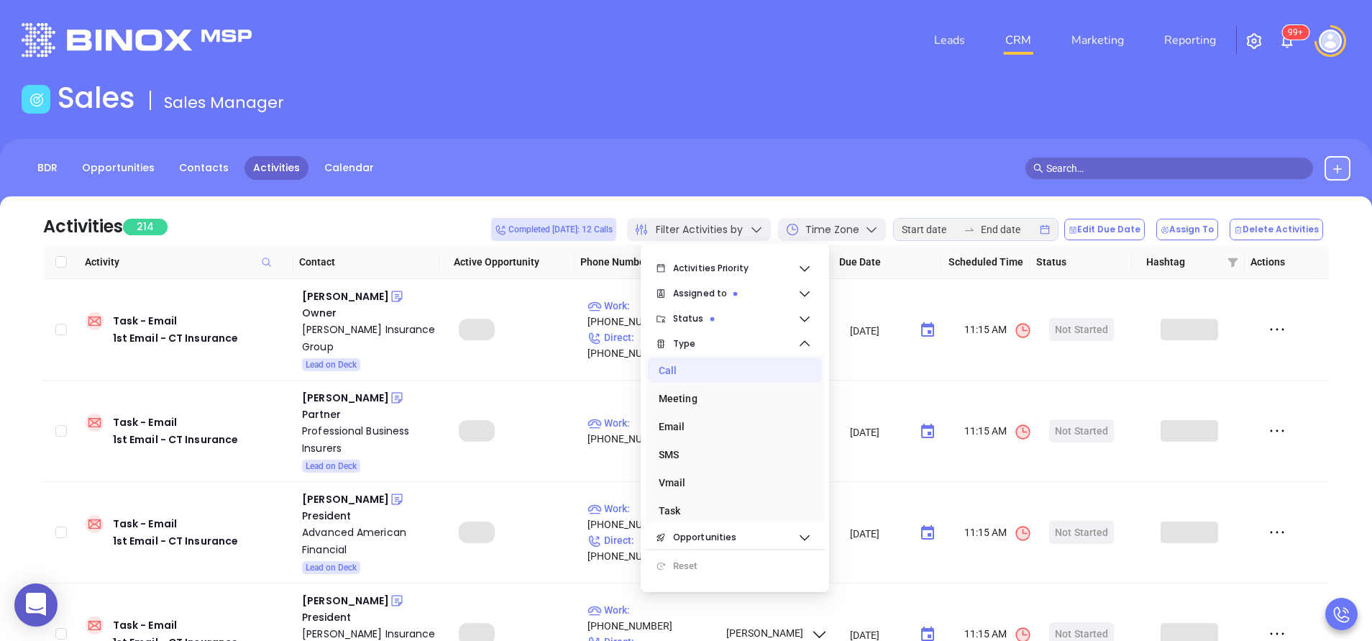
click at [395, 250] on th "Contact" at bounding box center [366, 262] width 147 height 34
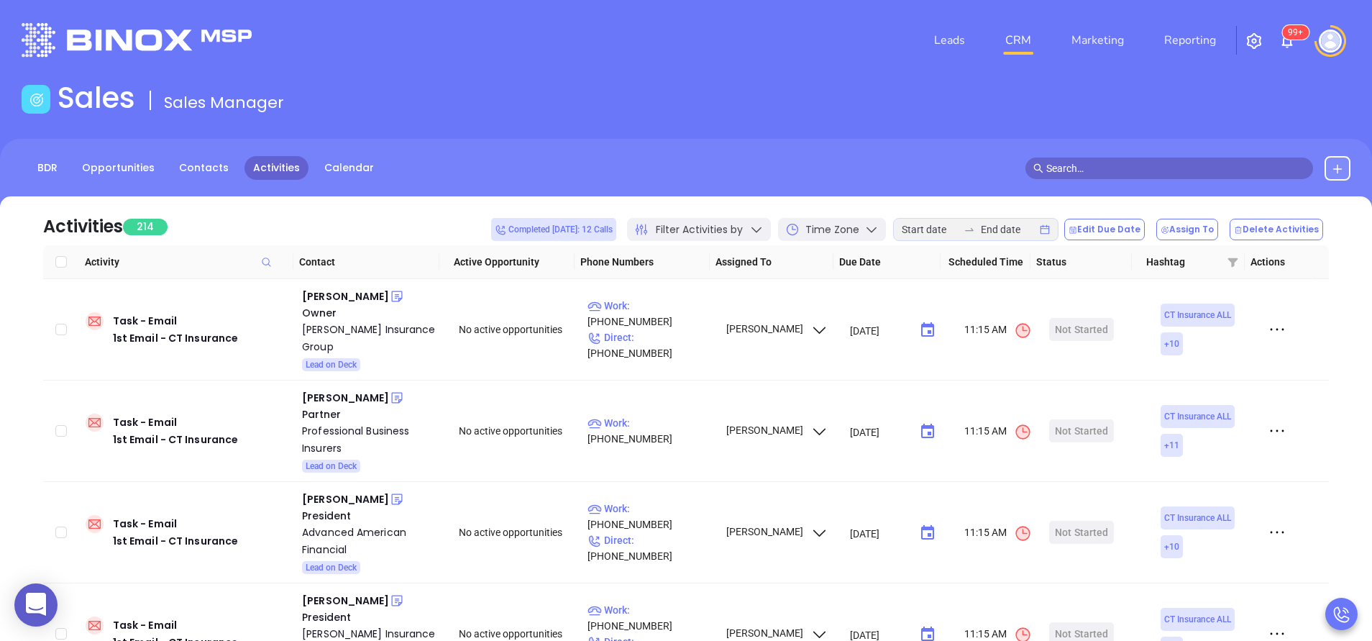
click at [759, 227] on div "Filter Activities by" at bounding box center [699, 229] width 144 height 23
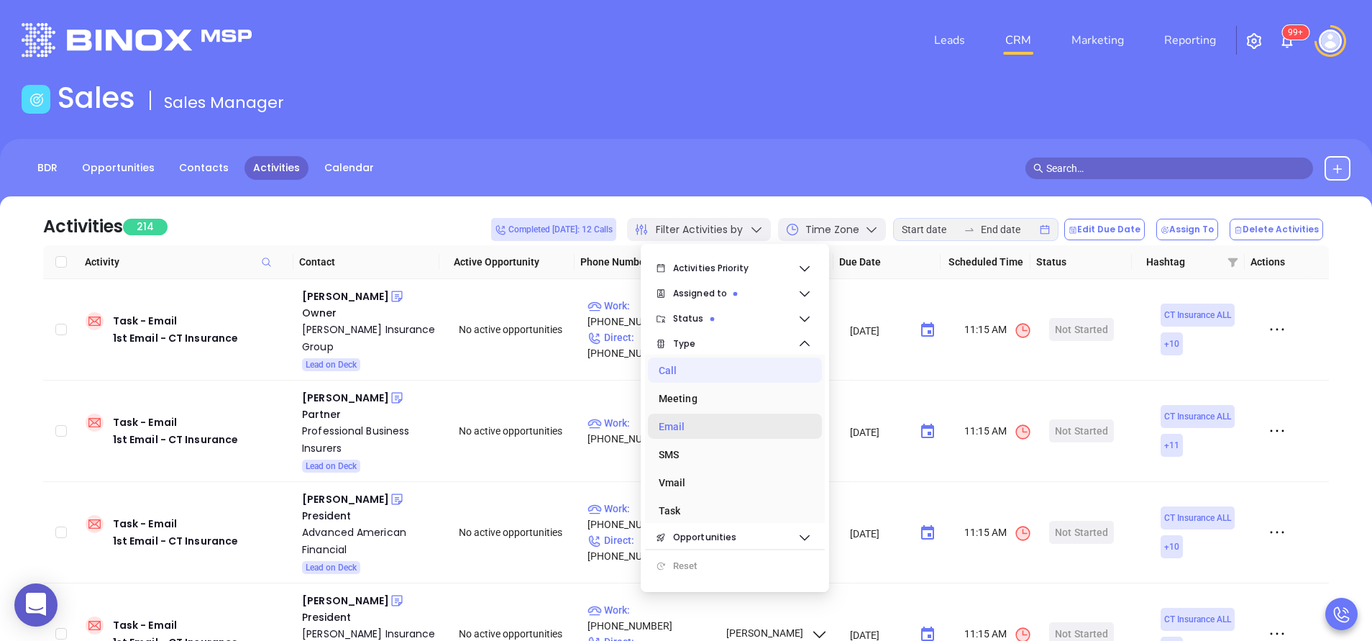
click at [678, 434] on div "Email" at bounding box center [731, 426] width 144 height 29
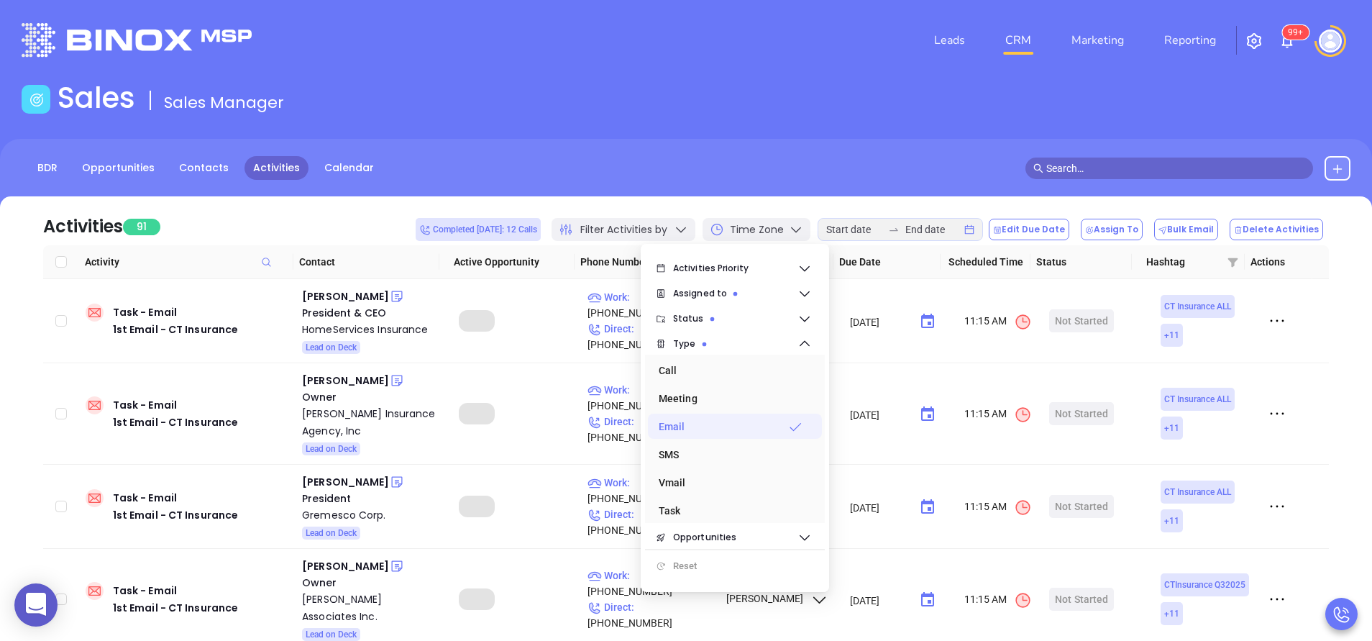
click at [334, 245] on th "Contact" at bounding box center [366, 262] width 147 height 34
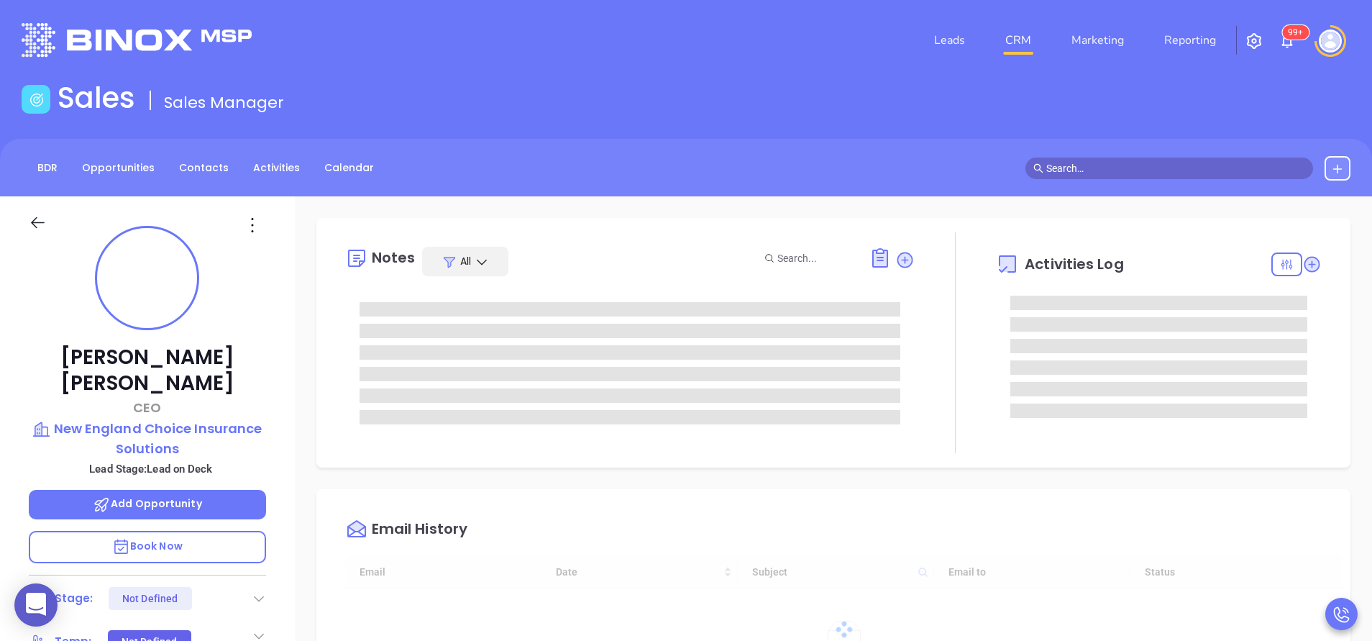
type input "[DATE]"
click at [281, 460] on div "[PERSON_NAME] CEO New England Choice Insurance Solutions Lead Stage: Lead on De…" at bounding box center [147, 596] width 295 height 801
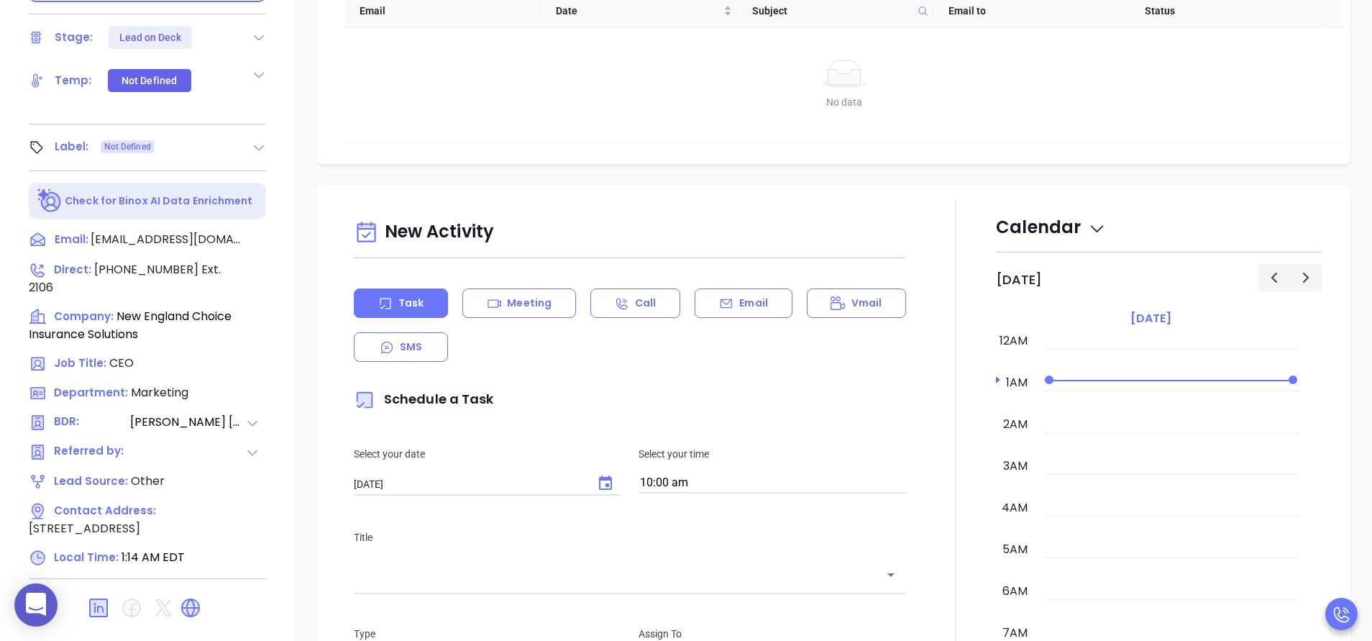
type input "[PERSON_NAME]"
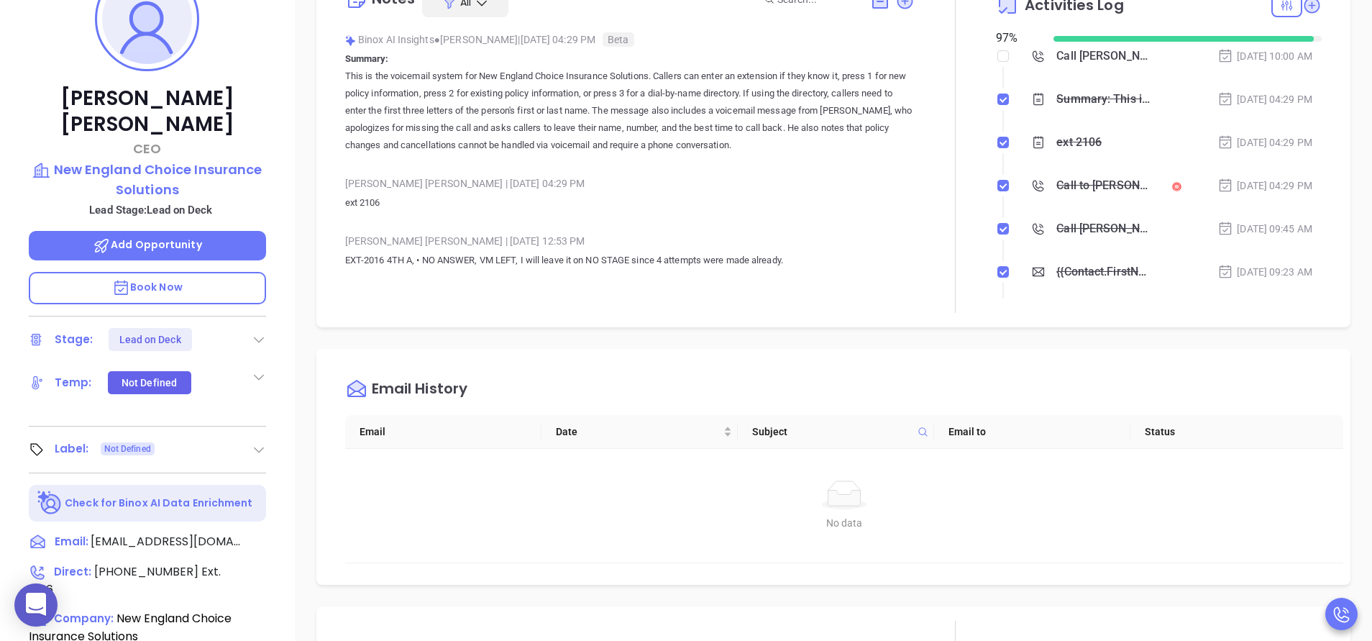
scroll to position [216, 0]
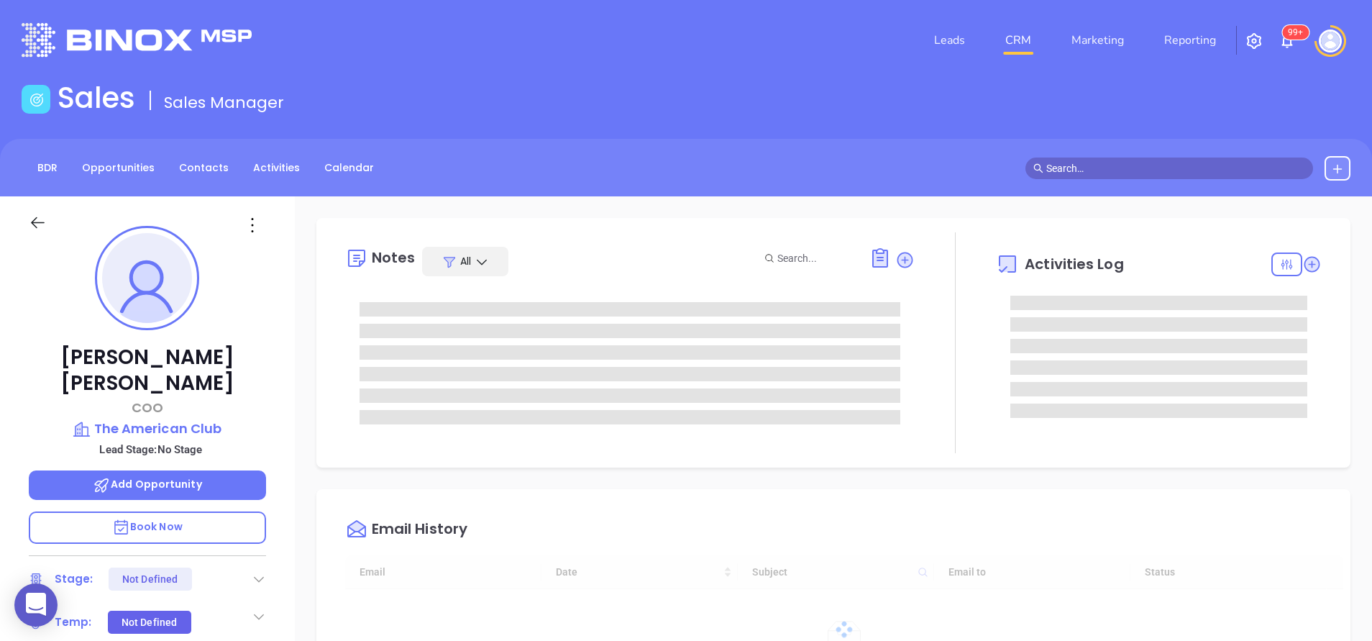
type input "[DATE]"
click at [285, 444] on div "[PERSON_NAME] COO The American Club Lead Stage: No Stage Add Opportunity Book N…" at bounding box center [147, 596] width 295 height 801
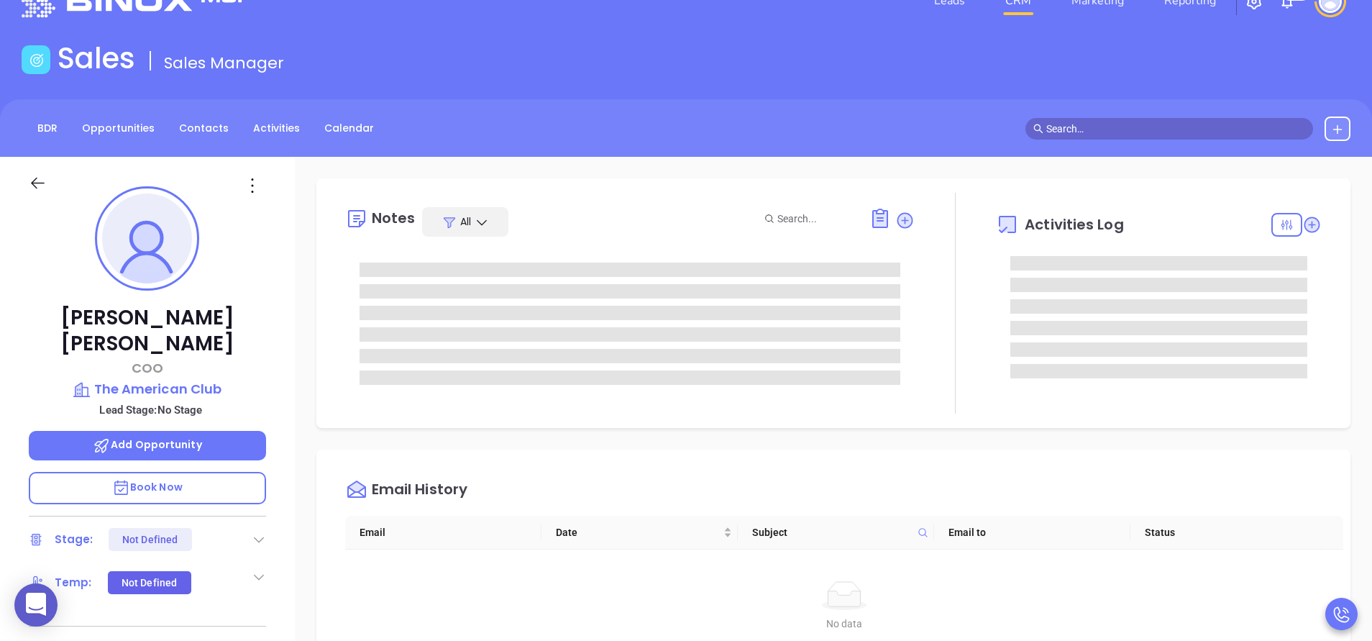
type input "[PERSON_NAME]"
